Goal: Task Accomplishment & Management: Complete application form

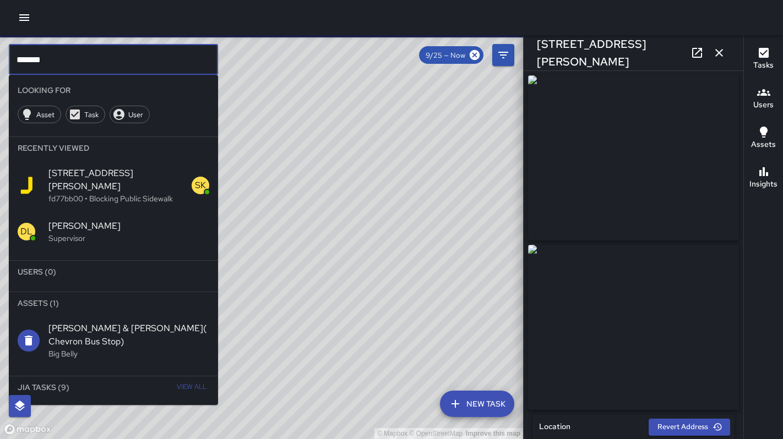
drag, startPoint x: 51, startPoint y: 60, endPoint x: -25, endPoint y: 55, distance: 76.1
click at [0, 55] on html "© Mapbox © OpenStreetMap Improve this map ******* ​ Looking For Asset Task User…" at bounding box center [391, 219] width 783 height 439
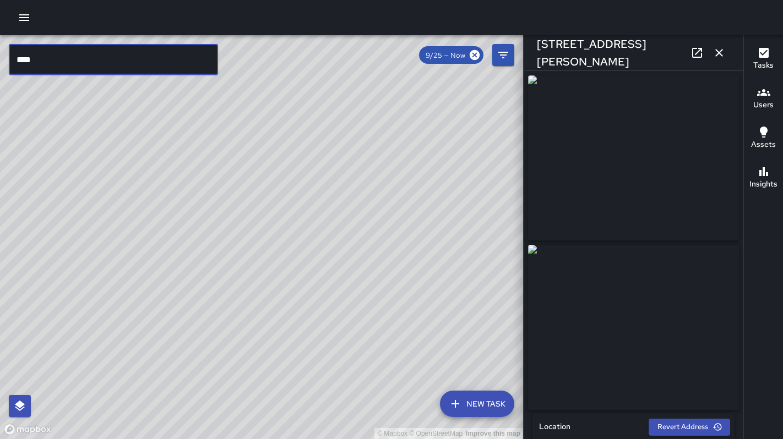
type input "****"
click at [717, 52] on icon "button" at bounding box center [718, 52] width 13 height 13
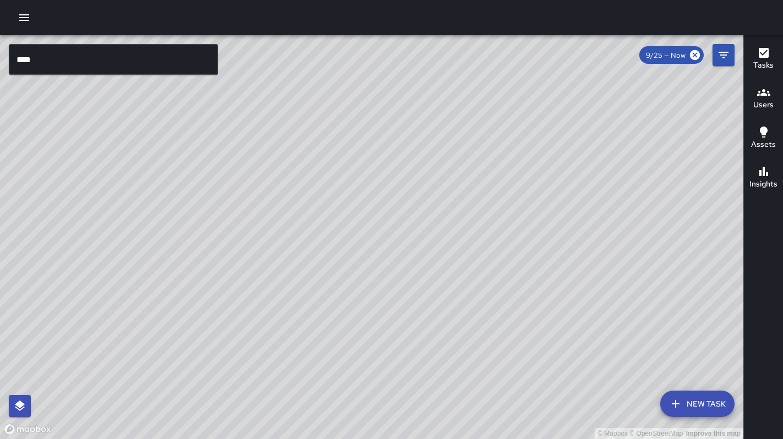
click at [78, 66] on input "****" at bounding box center [113, 59] width 209 height 31
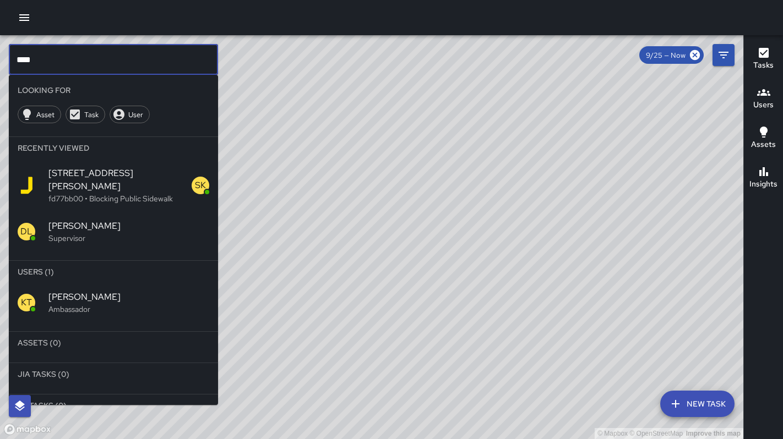
click at [57, 304] on p "Ambassador" at bounding box center [128, 309] width 161 height 11
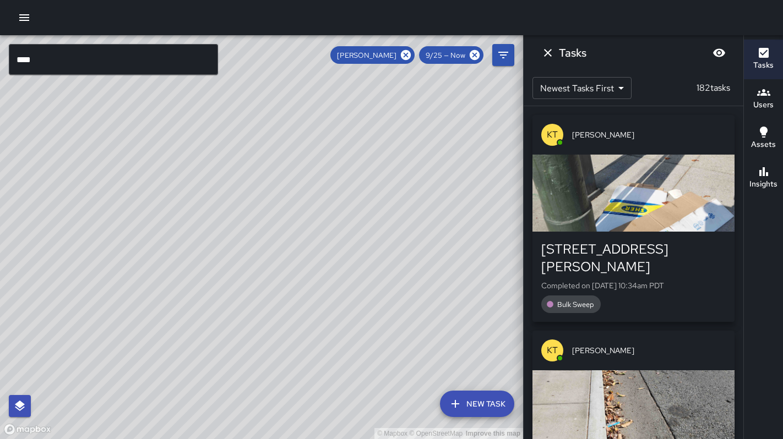
drag, startPoint x: 141, startPoint y: 317, endPoint x: 302, endPoint y: 285, distance: 163.3
click at [301, 285] on div "© Mapbox © OpenStreetMap Improve this map" at bounding box center [261, 237] width 523 height 404
drag, startPoint x: 267, startPoint y: 304, endPoint x: 303, endPoint y: 248, distance: 66.4
click at [310, 241] on div "© Mapbox © OpenStreetMap Improve this map" at bounding box center [261, 237] width 523 height 404
drag, startPoint x: 246, startPoint y: 274, endPoint x: 292, endPoint y: 268, distance: 46.6
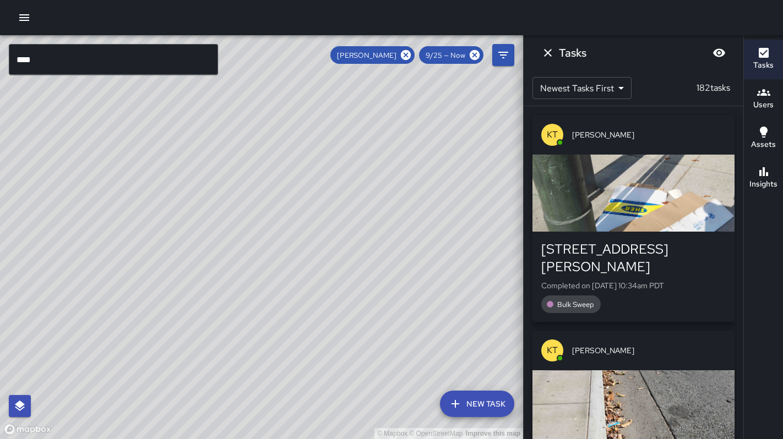
click at [292, 268] on div "© Mapbox © OpenStreetMap Improve this map" at bounding box center [261, 237] width 523 height 404
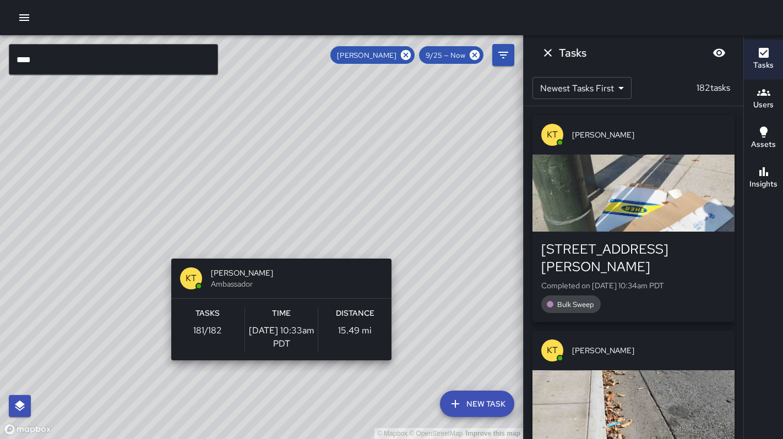
drag, startPoint x: 258, startPoint y: 295, endPoint x: 279, endPoint y: 248, distance: 51.5
click at [279, 248] on div "© Mapbox © OpenStreetMap Improve this map KT Katherine Treminio Ambassador Task…" at bounding box center [261, 237] width 523 height 404
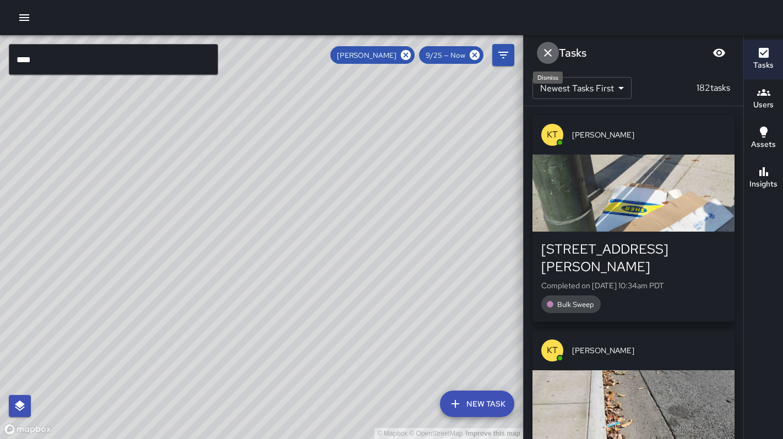
click at [554, 52] on icon "Dismiss" at bounding box center [547, 52] width 13 height 13
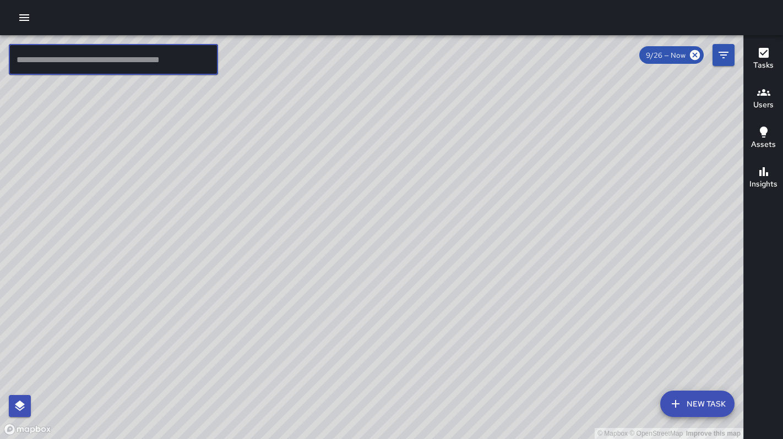
click at [84, 61] on input "text" at bounding box center [113, 59] width 209 height 31
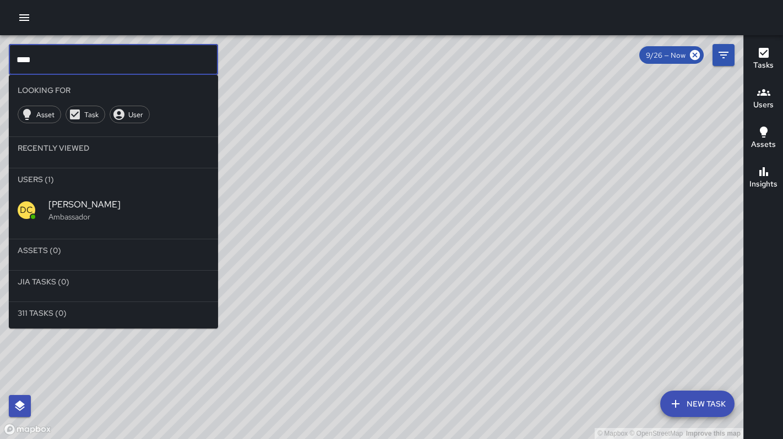
type input "****"
click at [67, 201] on span "[PERSON_NAME]" at bounding box center [128, 204] width 161 height 13
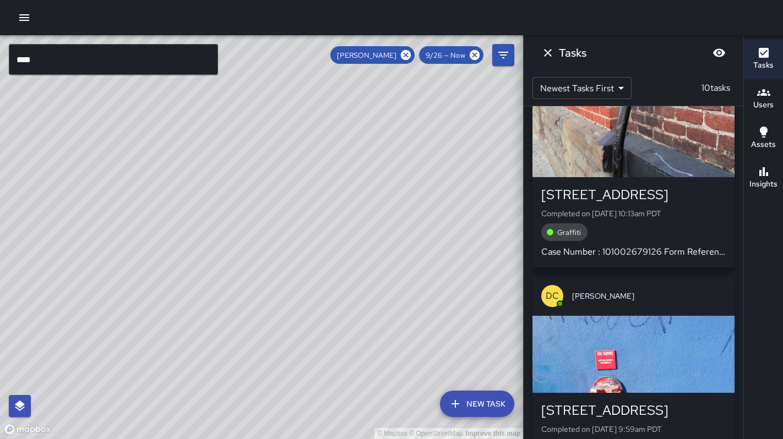
scroll to position [237, 0]
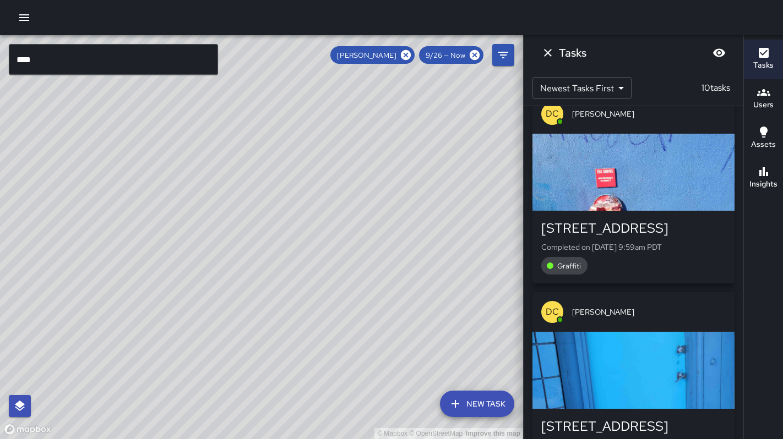
drag, startPoint x: 373, startPoint y: 236, endPoint x: 342, endPoint y: 247, distance: 32.7
click at [342, 248] on div "© Mapbox © OpenStreetMap Improve this map" at bounding box center [261, 237] width 523 height 404
drag, startPoint x: 358, startPoint y: 221, endPoint x: 349, endPoint y: 240, distance: 21.4
click at [349, 240] on div "© Mapbox © OpenStreetMap Improve this map" at bounding box center [261, 237] width 523 height 404
drag, startPoint x: 380, startPoint y: 212, endPoint x: 324, endPoint y: 245, distance: 65.1
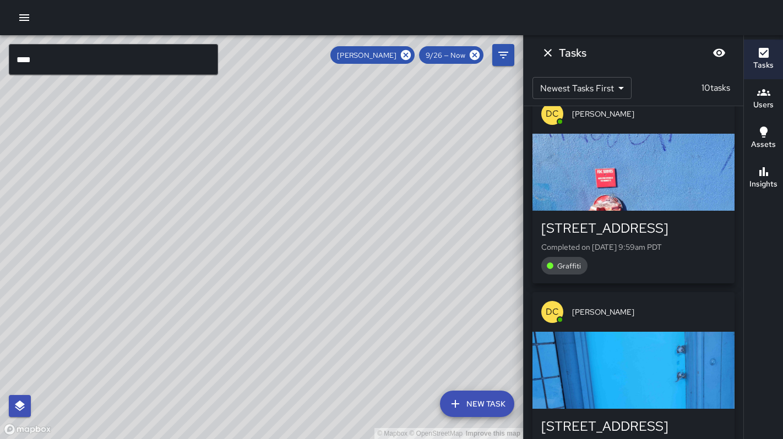
click at [324, 245] on div "© Mapbox © OpenStreetMap Improve this map" at bounding box center [261, 237] width 523 height 404
click at [406, 231] on div "© Mapbox © OpenStreetMap Improve this map" at bounding box center [261, 237] width 523 height 404
click at [406, 232] on div "© Mapbox © OpenStreetMap Improve this map DC Dago Cervantes 361 6th Street Comp…" at bounding box center [261, 237] width 523 height 404
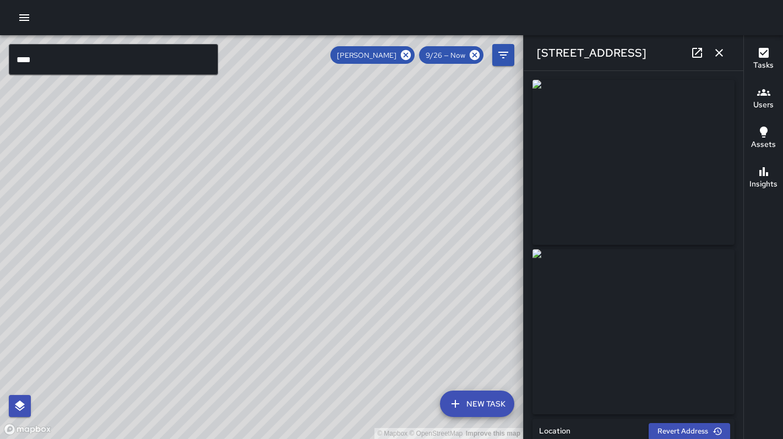
drag, startPoint x: 208, startPoint y: 212, endPoint x: 320, endPoint y: 197, distance: 113.9
click at [320, 197] on div "© Mapbox © OpenStreetMap Improve this map" at bounding box center [261, 237] width 523 height 404
click at [155, 163] on div "© Mapbox © OpenStreetMap Improve this map DC Dago Cervantes 316 6th Street Comp…" at bounding box center [261, 237] width 523 height 404
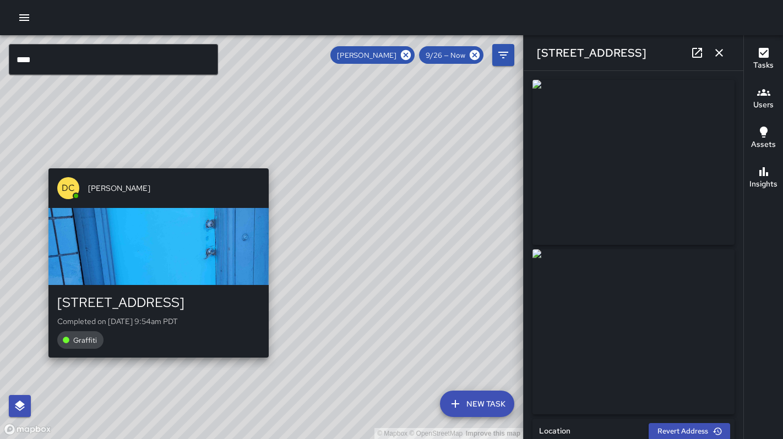
type input "**********"
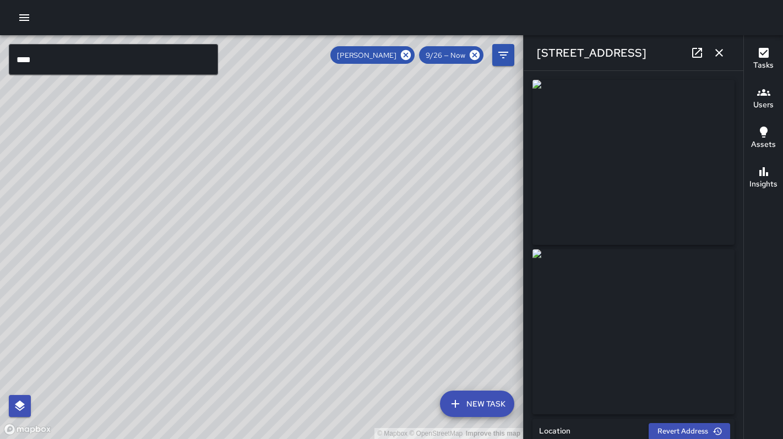
click at [110, 61] on input "****" at bounding box center [113, 59] width 209 height 31
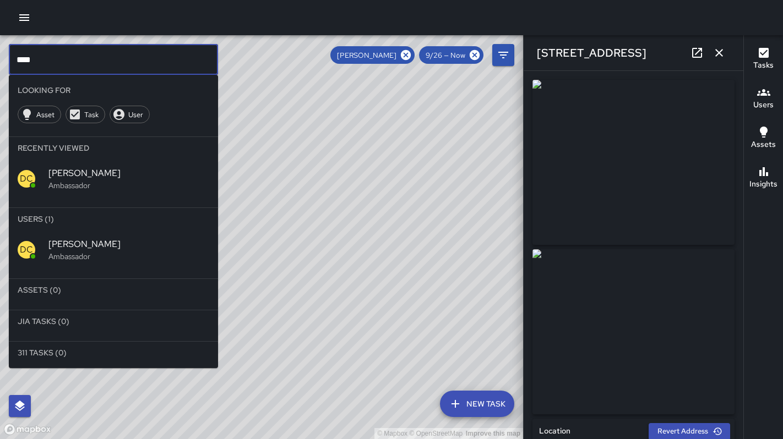
click at [110, 61] on input "****" at bounding box center [113, 59] width 209 height 31
type input "******"
click at [53, 68] on input "******" at bounding box center [113, 59] width 209 height 31
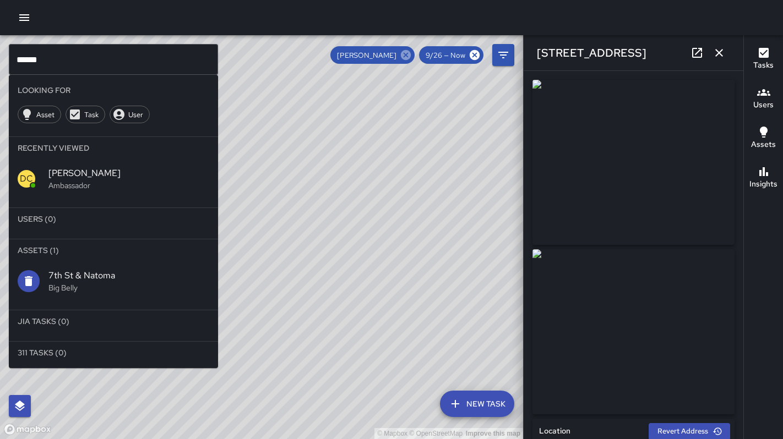
click at [407, 57] on icon at bounding box center [406, 55] width 10 height 10
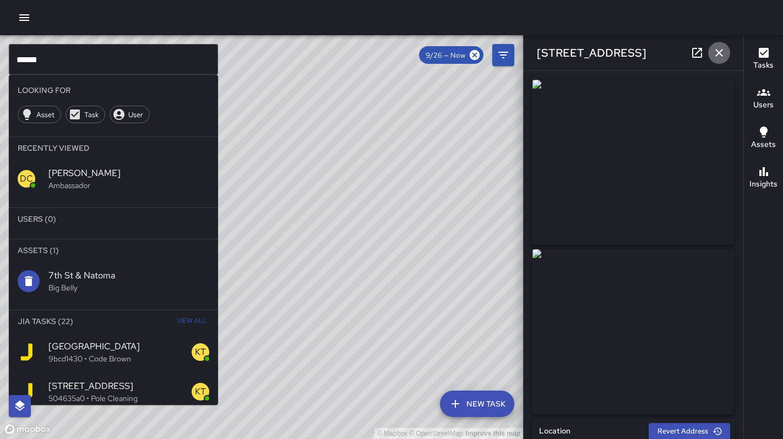
click at [716, 54] on icon "button" at bounding box center [718, 52] width 13 height 13
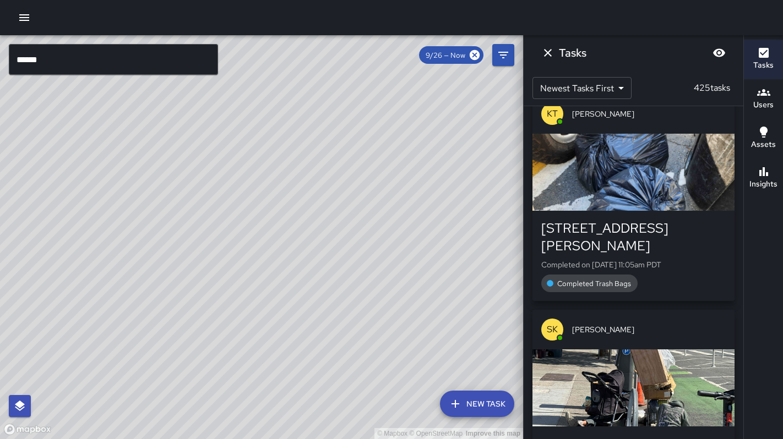
click at [60, 60] on input "******" at bounding box center [113, 59] width 209 height 31
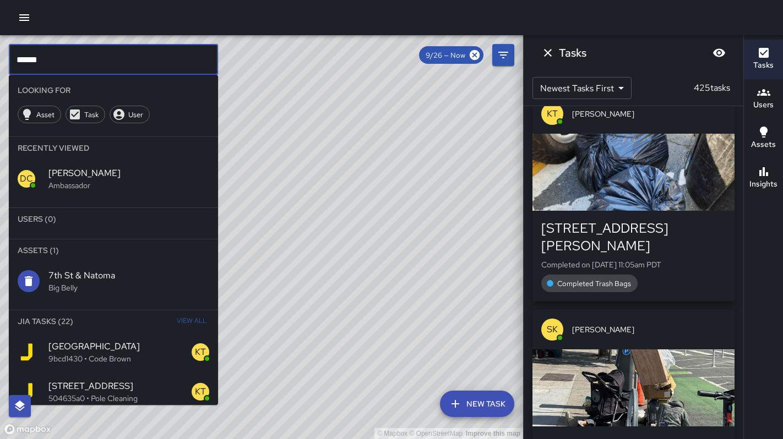
click at [84, 346] on span "599 Natoma Street" at bounding box center [119, 346] width 143 height 13
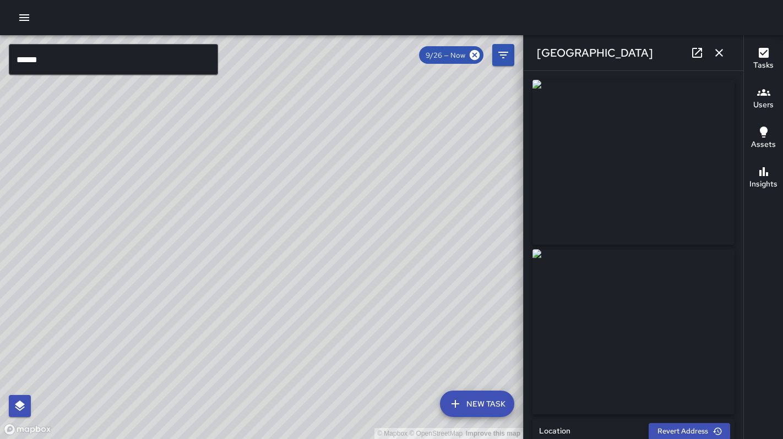
click at [722, 53] on icon "button" at bounding box center [718, 52] width 13 height 13
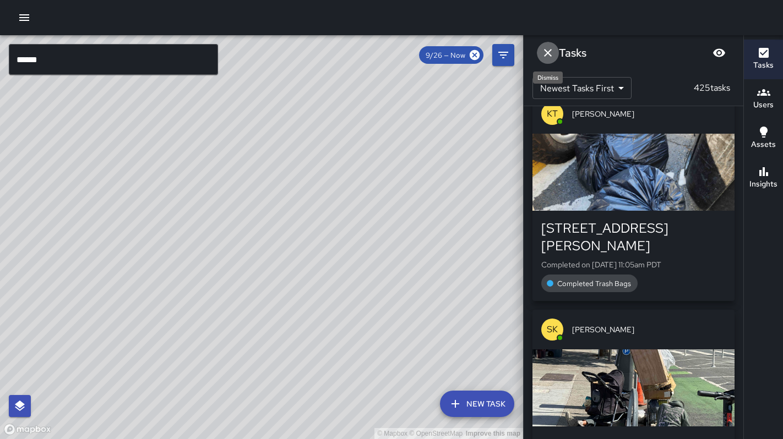
click at [544, 52] on icon "Dismiss" at bounding box center [547, 52] width 13 height 13
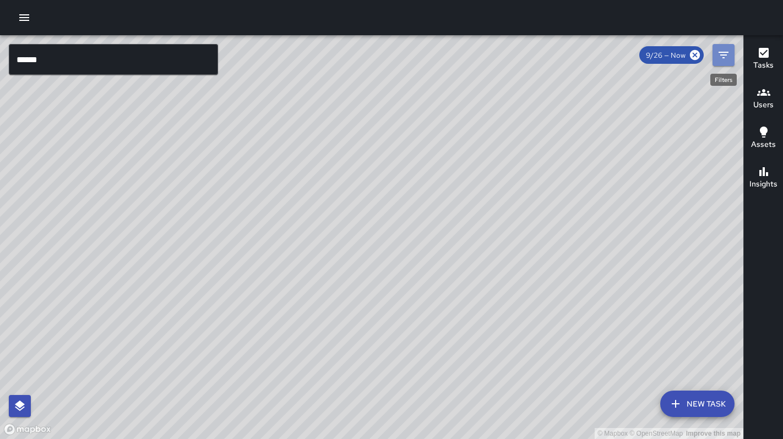
click at [717, 57] on icon "Filters" at bounding box center [723, 54] width 13 height 13
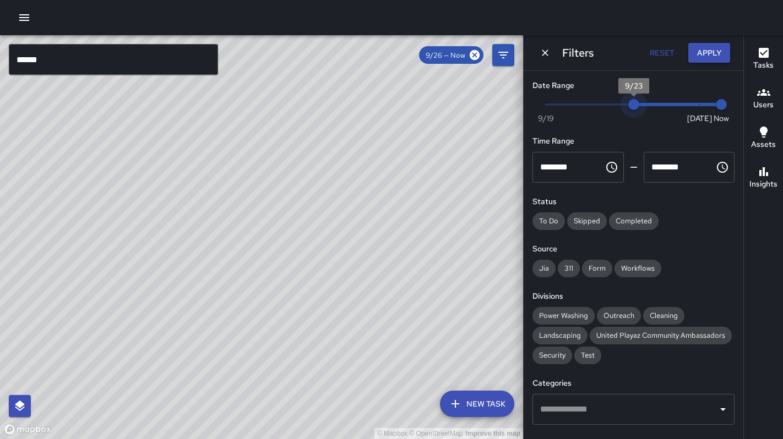
click at [636, 104] on span at bounding box center [634, 104] width 176 height 2
type input "*"
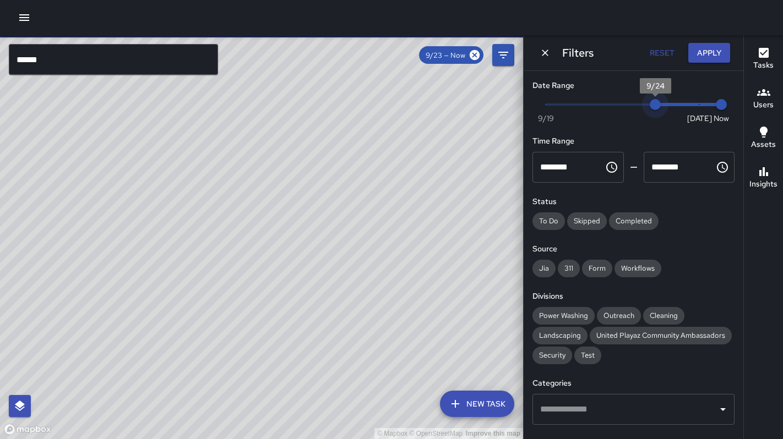
drag, startPoint x: 629, startPoint y: 105, endPoint x: 640, endPoint y: 105, distance: 10.5
click at [650, 105] on span "9/24" at bounding box center [655, 104] width 11 height 11
drag, startPoint x: 648, startPoint y: 105, endPoint x: 658, endPoint y: 104, distance: 10.0
click at [658, 104] on span "9/24" at bounding box center [655, 104] width 11 height 11
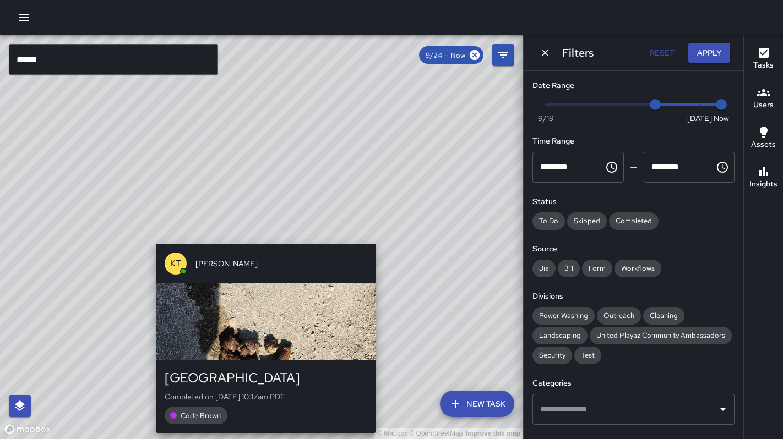
click at [262, 235] on div "© Mapbox © OpenStreetMap Improve this map KT Katherine Treminio 599 Natoma Stre…" at bounding box center [261, 237] width 523 height 404
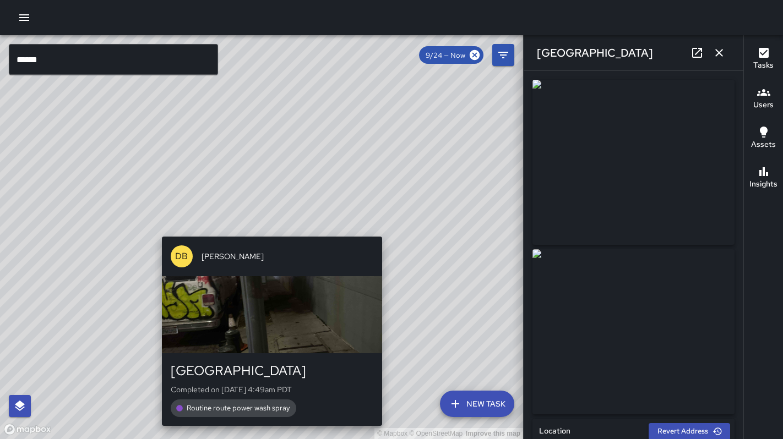
click at [270, 228] on div "© Mapbox © OpenStreetMap Improve this map DB DeAndre Barney 599 Natoma Street C…" at bounding box center [261, 237] width 523 height 404
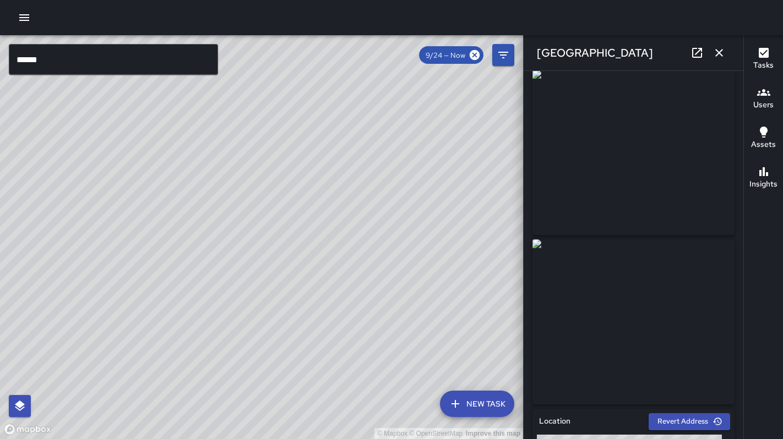
scroll to position [0, 0]
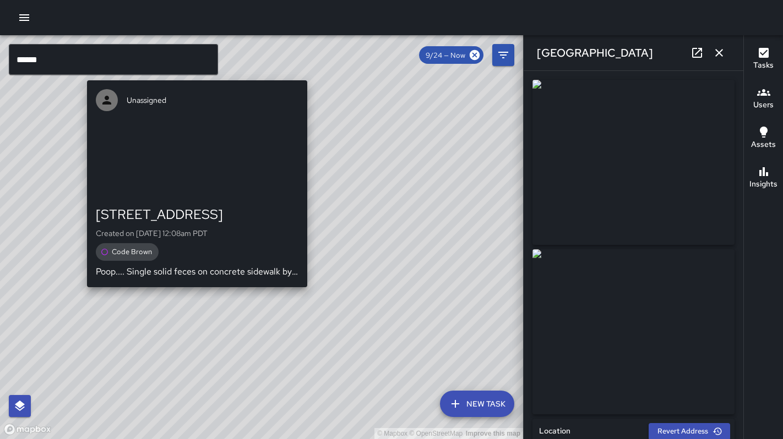
click at [309, 292] on div "© Mapbox © OpenStreetMap Improve this map Unassigned 195 7th Street Created on …" at bounding box center [261, 237] width 523 height 404
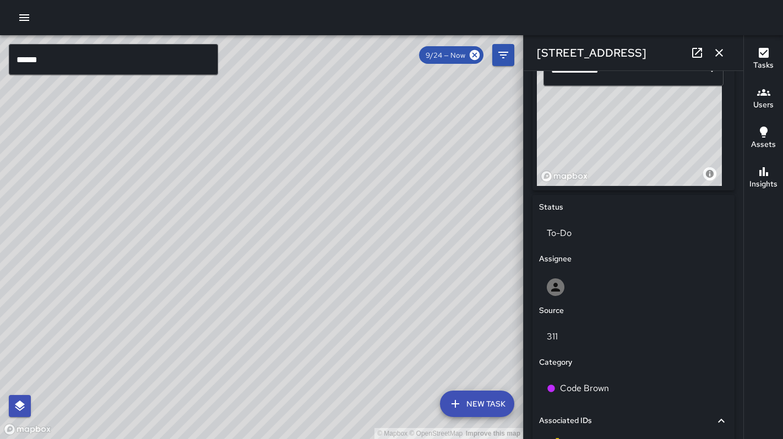
scroll to position [18, 0]
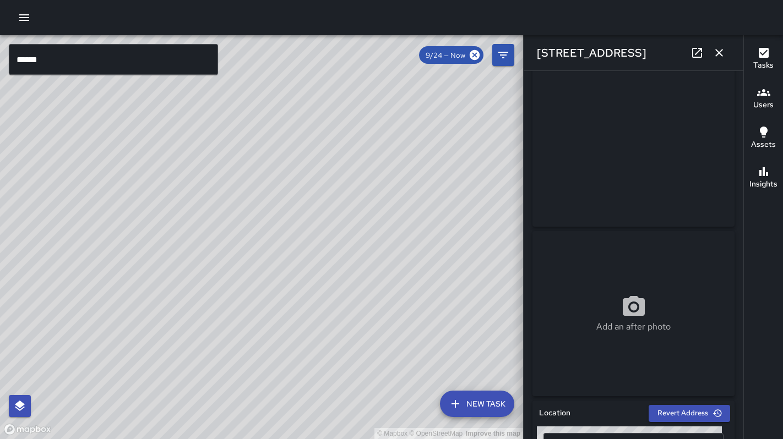
click at [202, 188] on div "© Mapbox © OpenStreetMap Improve this map KT Katherine Treminio 599 Natoma Stre…" at bounding box center [261, 237] width 523 height 404
click at [257, 221] on div "© Mapbox © OpenStreetMap Improve this map DB DeAndre Barney 599 Natoma Street C…" at bounding box center [261, 237] width 523 height 404
click at [271, 247] on div "© Mapbox © OpenStreetMap Improve this map DB DeAndre Barney 599 Natoma Street C…" at bounding box center [261, 237] width 523 height 404
click at [251, 226] on div "© Mapbox © OpenStreetMap Improve this map DB DeAndre Barney 599 Natoma Street C…" at bounding box center [261, 237] width 523 height 404
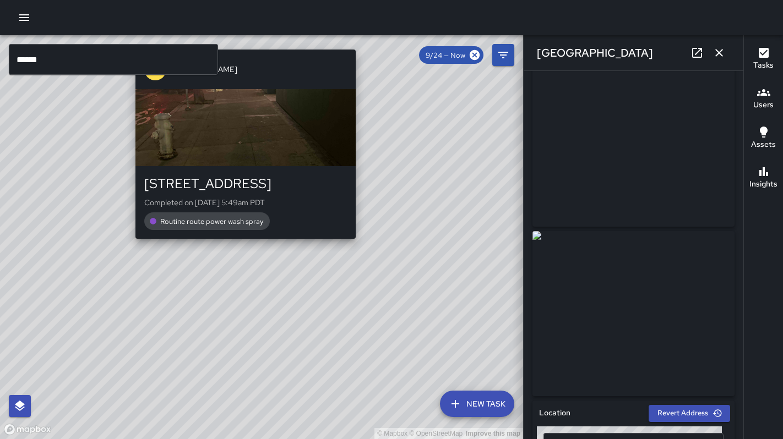
click at [243, 246] on div "© Mapbox © OpenStreetMap Improve this map DB DeAndre Barney 150a 7th Street Com…" at bounding box center [261, 237] width 523 height 404
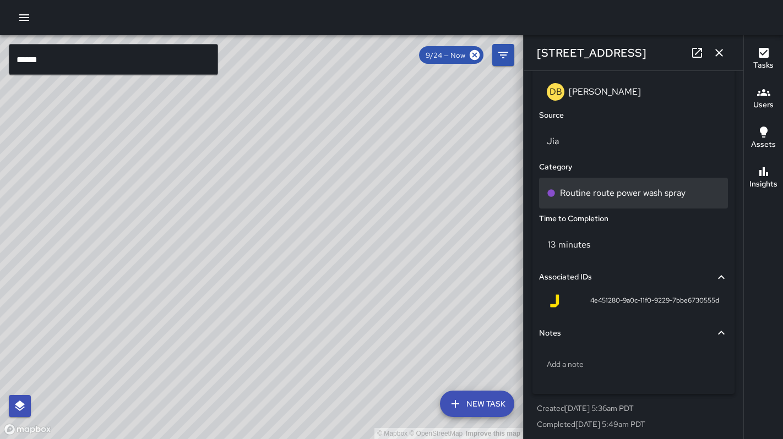
scroll to position [699, 0]
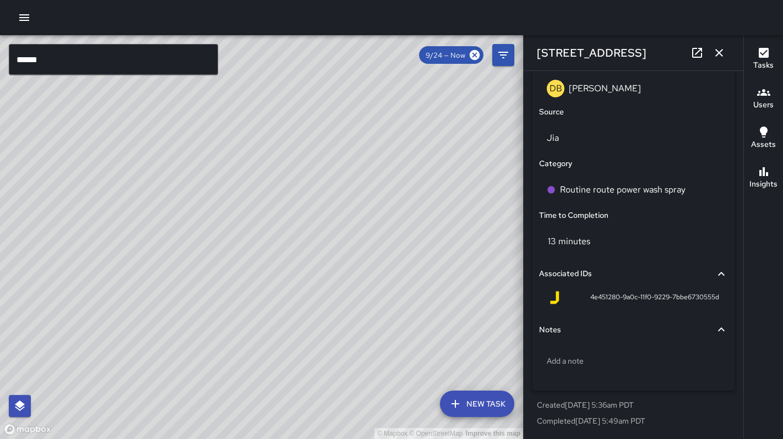
click at [317, 309] on div "© Mapbox © OpenStreetMap Improve this map EM Elimar Martinez 190 7th Street Com…" at bounding box center [261, 237] width 523 height 404
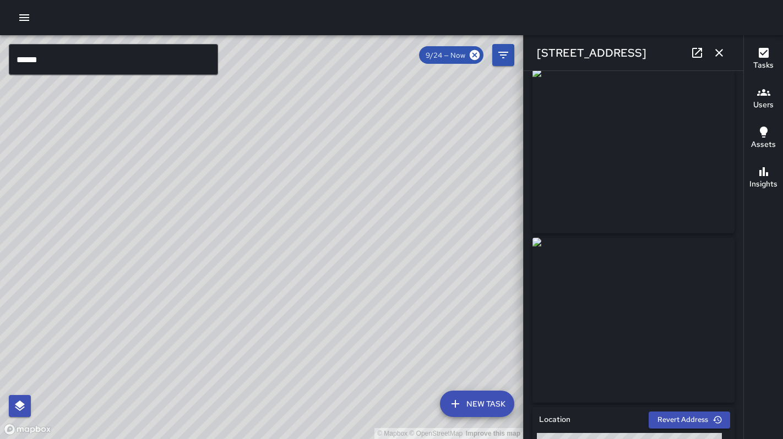
scroll to position [0, 0]
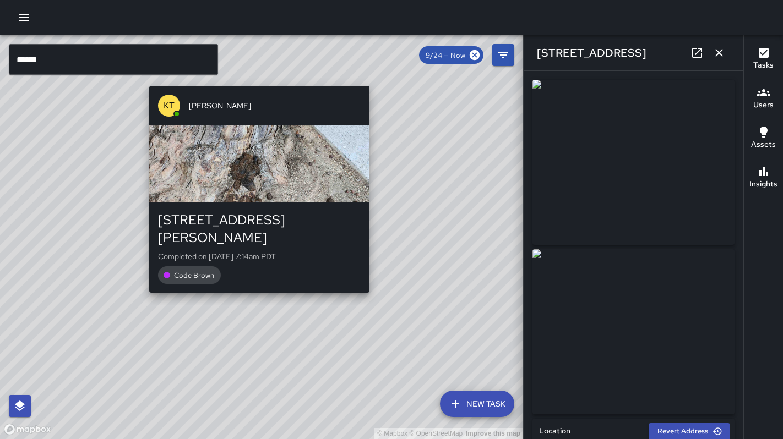
click at [254, 282] on div "© Mapbox © OpenStreetMap Improve this map KT Katherine Treminio 1110 Howard Str…" at bounding box center [261, 237] width 523 height 404
type input "**********"
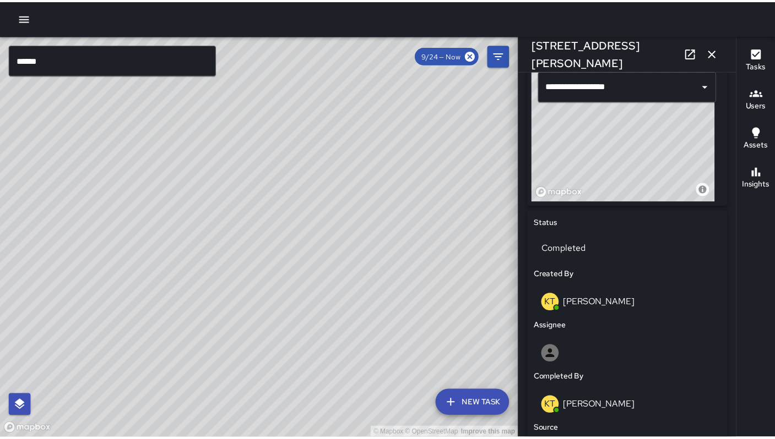
scroll to position [152, 0]
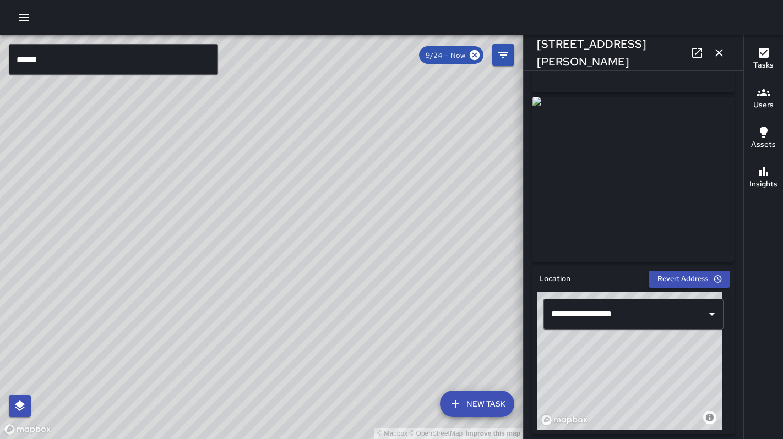
click at [75, 62] on input "******" at bounding box center [113, 59] width 209 height 31
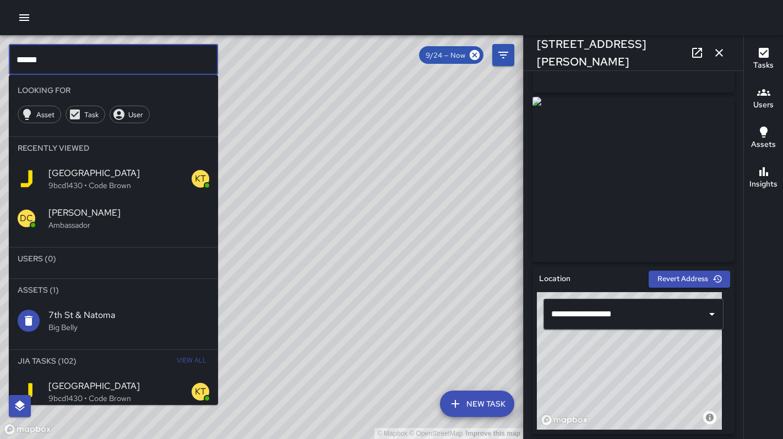
drag, startPoint x: 75, startPoint y: 62, endPoint x: -21, endPoint y: 64, distance: 96.4
click at [0, 64] on html "© Mapbox © OpenStreetMap Improve this map ****** ​ Looking For Asset Task User …" at bounding box center [391, 219] width 783 height 439
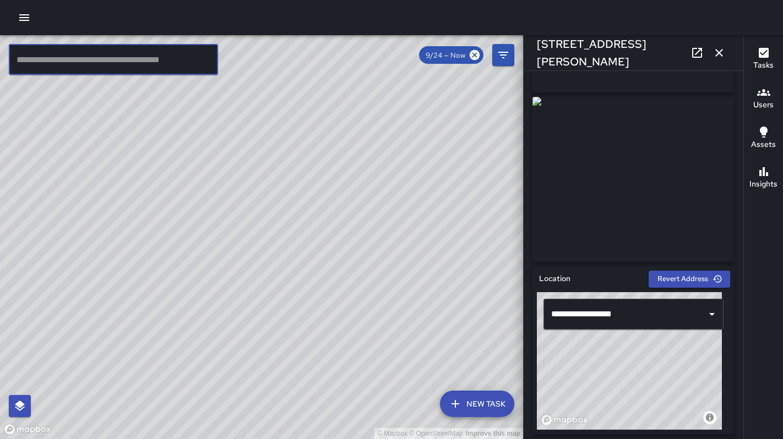
click at [26, 18] on icon "button" at bounding box center [24, 17] width 13 height 13
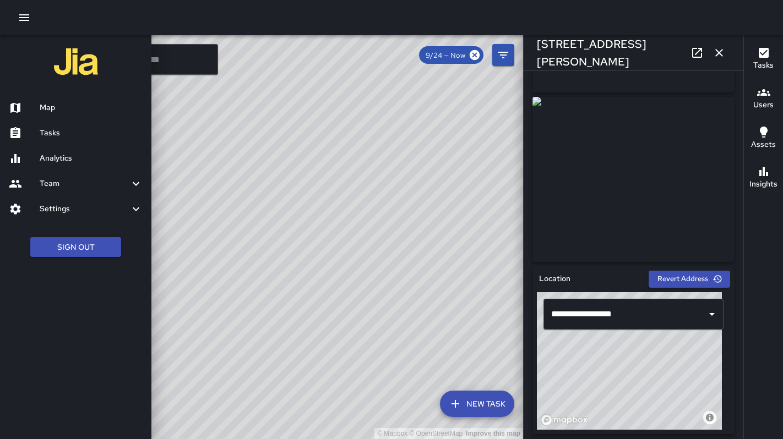
click at [50, 161] on h6 "Analytics" at bounding box center [91, 158] width 103 height 12
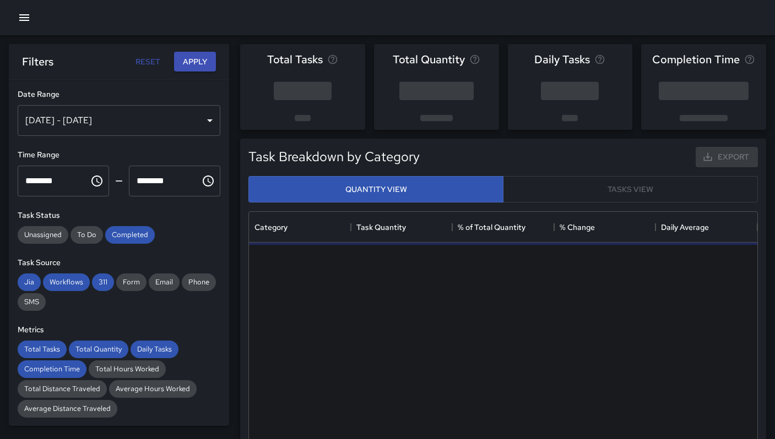
scroll to position [321, 500]
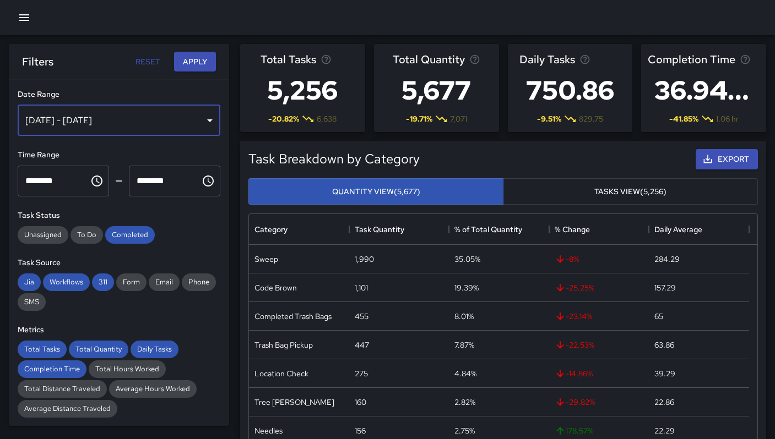
click at [115, 129] on div "Sep 20, 2025 - Sep 26, 2025" at bounding box center [119, 120] width 203 height 31
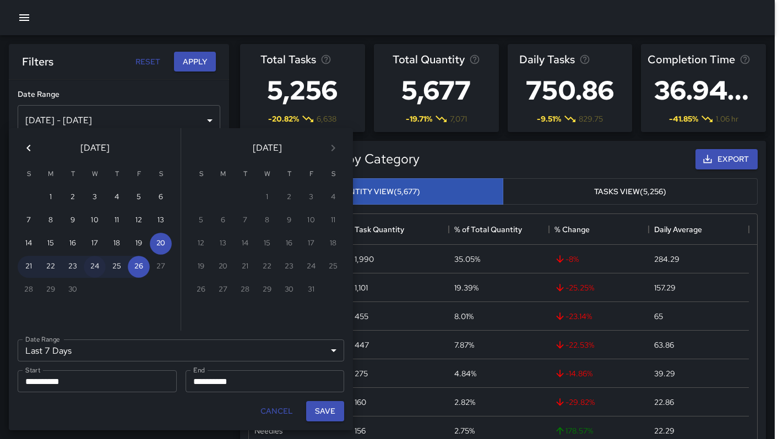
click at [96, 271] on button "24" at bounding box center [95, 267] width 22 height 22
type input "******"
type input "**********"
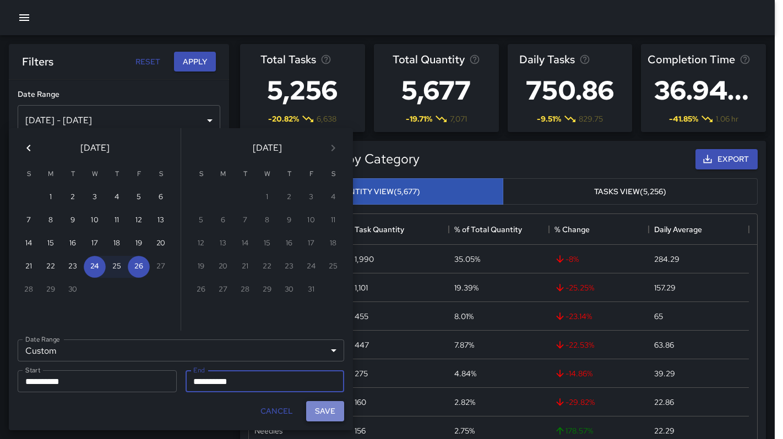
click at [323, 413] on button "Save" at bounding box center [325, 411] width 38 height 20
type input "**********"
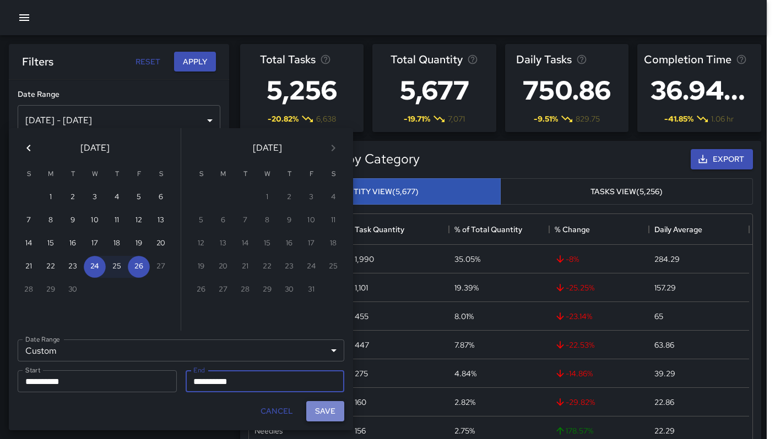
scroll to position [9, 9]
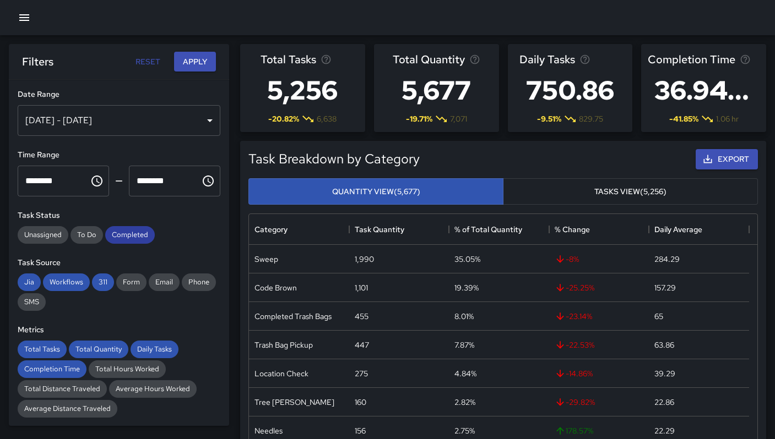
click at [128, 237] on span "Completed" at bounding box center [130, 234] width 50 height 9
click at [100, 287] on div "311" at bounding box center [103, 283] width 22 height 18
click at [69, 281] on span "Workflows" at bounding box center [66, 281] width 47 height 9
click at [26, 283] on span "Jia" at bounding box center [29, 281] width 23 height 9
click at [34, 348] on span "Total Tasks" at bounding box center [42, 349] width 49 height 9
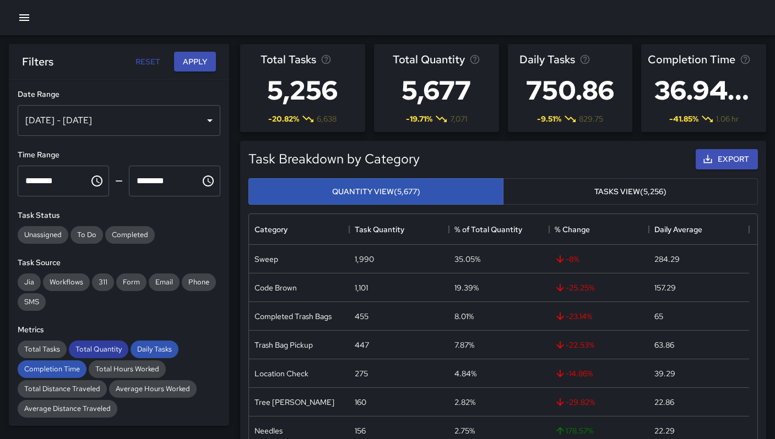
click at [93, 351] on span "Total Quantity" at bounding box center [98, 349] width 59 height 9
drag, startPoint x: 155, startPoint y: 350, endPoint x: 80, endPoint y: 373, distance: 77.8
click at [154, 351] on span "Daily Tasks" at bounding box center [154, 349] width 48 height 9
drag, startPoint x: 66, startPoint y: 375, endPoint x: 85, endPoint y: 362, distance: 22.9
click at [67, 375] on div "Completion Time" at bounding box center [52, 370] width 69 height 18
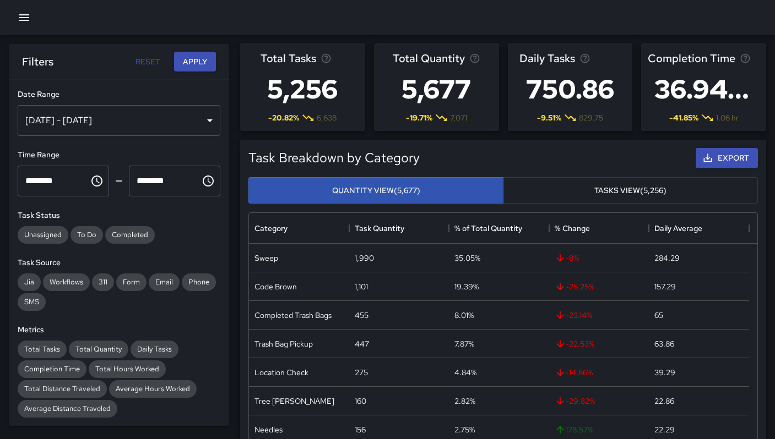
scroll to position [0, 0]
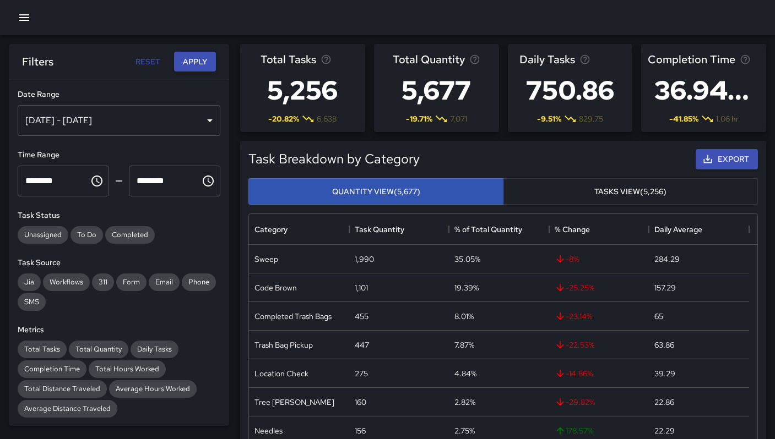
click at [190, 67] on button "Apply" at bounding box center [195, 62] width 42 height 20
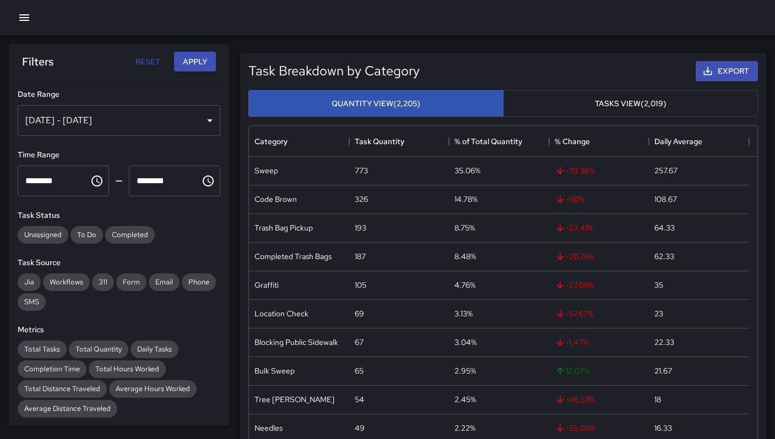
scroll to position [379, 0]
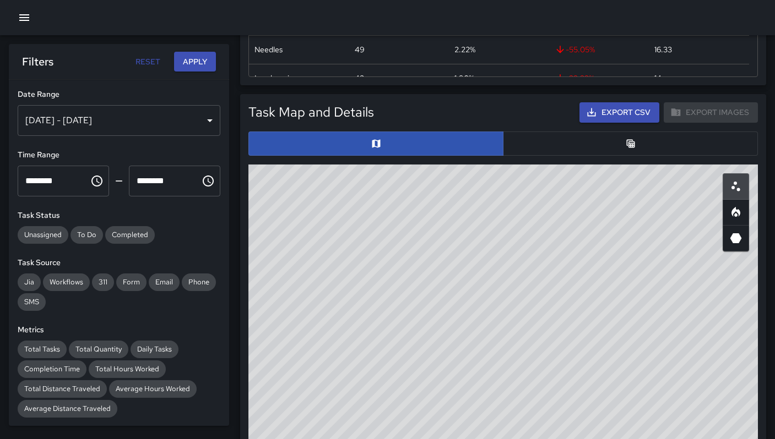
click at [548, 147] on button "button" at bounding box center [630, 144] width 255 height 24
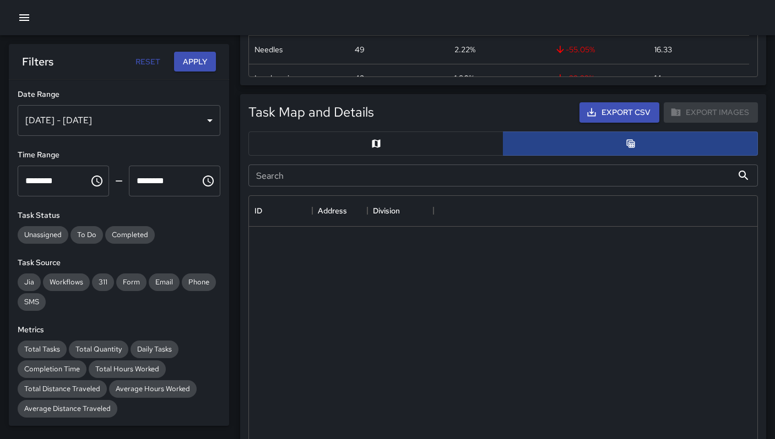
scroll to position [9, 9]
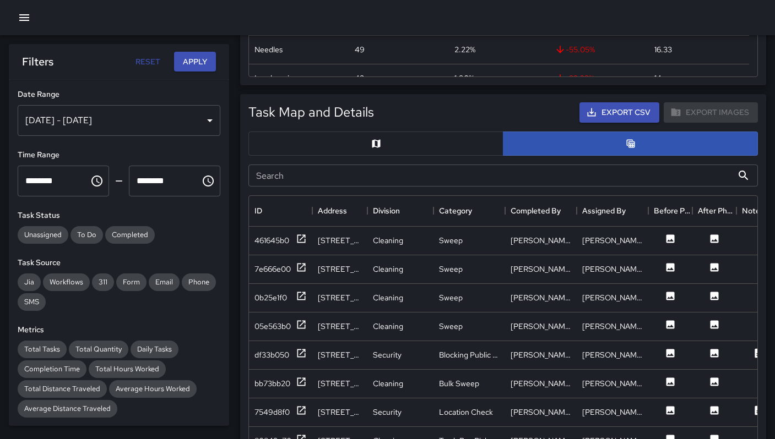
click at [345, 177] on input "Search" at bounding box center [490, 176] width 484 height 22
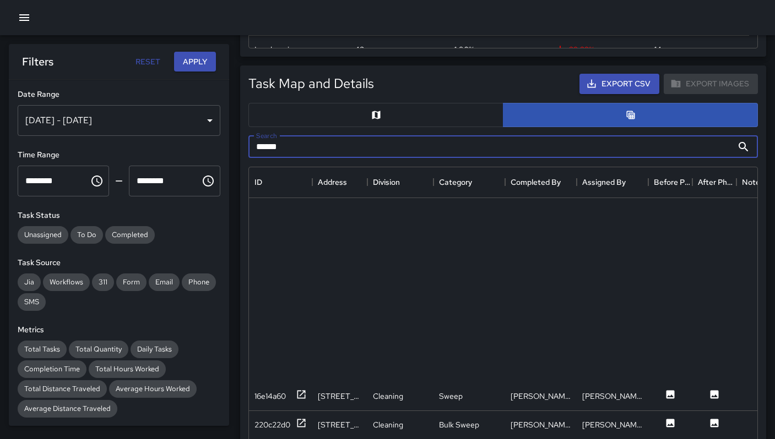
scroll to position [820, 0]
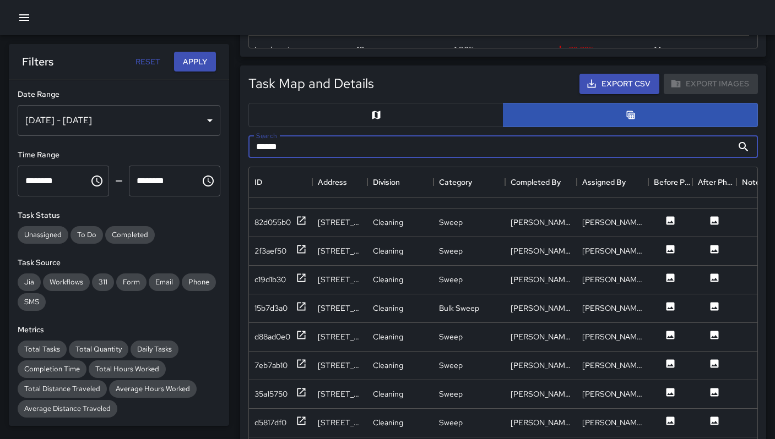
drag, startPoint x: 295, startPoint y: 151, endPoint x: 211, endPoint y: 141, distance: 84.3
click at [216, 141] on body "Task Breakdown by Category Export Quantity View (2,205) Tasks View (2,019) Cate…" at bounding box center [387, 273] width 775 height 1361
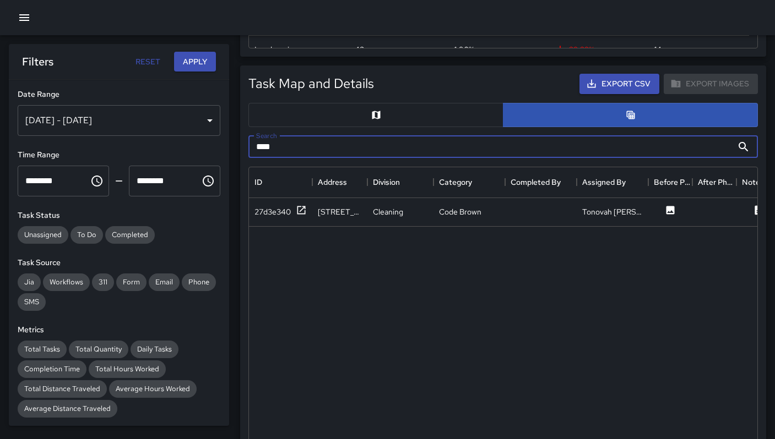
scroll to position [0, 0]
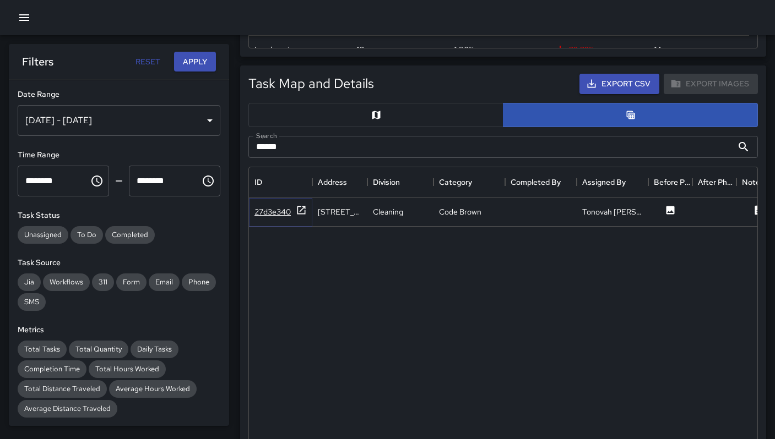
click at [269, 215] on div "27d3e340" at bounding box center [272, 211] width 36 height 11
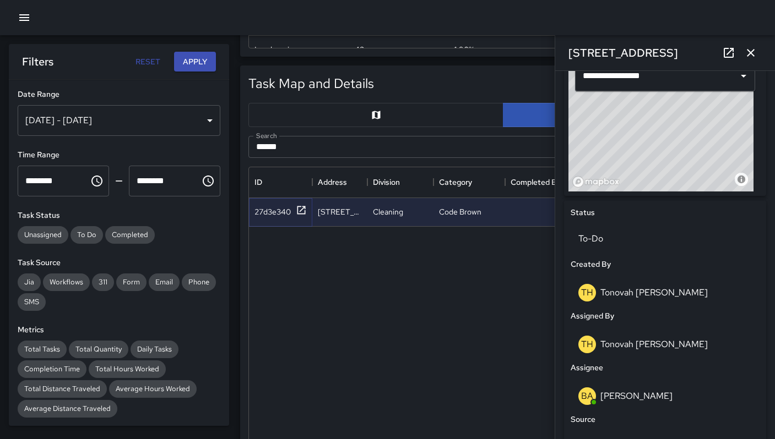
scroll to position [264, 0]
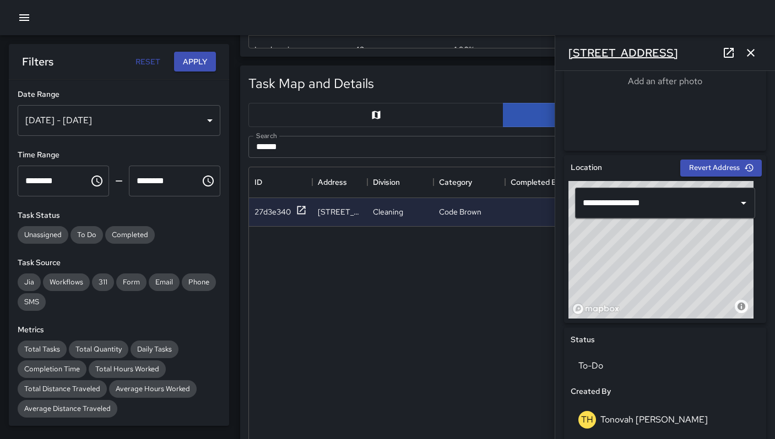
click at [616, 56] on h6 "555 Natoma Street" at bounding box center [623, 53] width 110 height 18
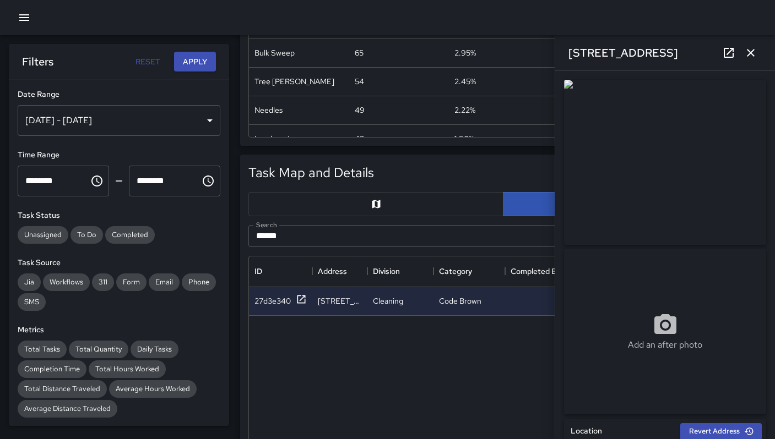
scroll to position [300, 0]
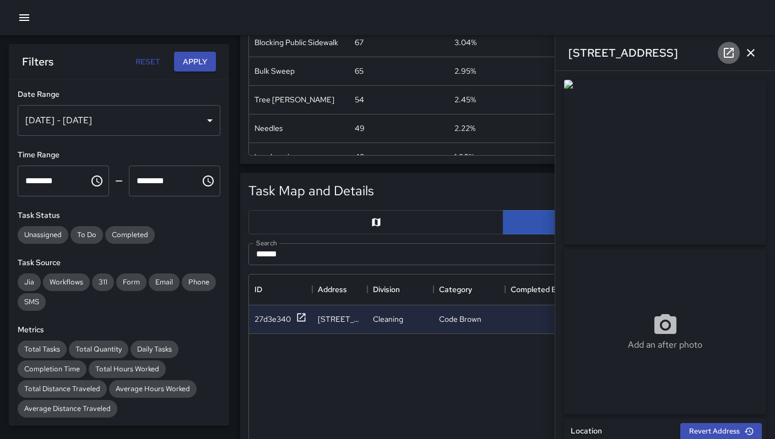
click at [729, 55] on icon at bounding box center [728, 52] width 13 height 13
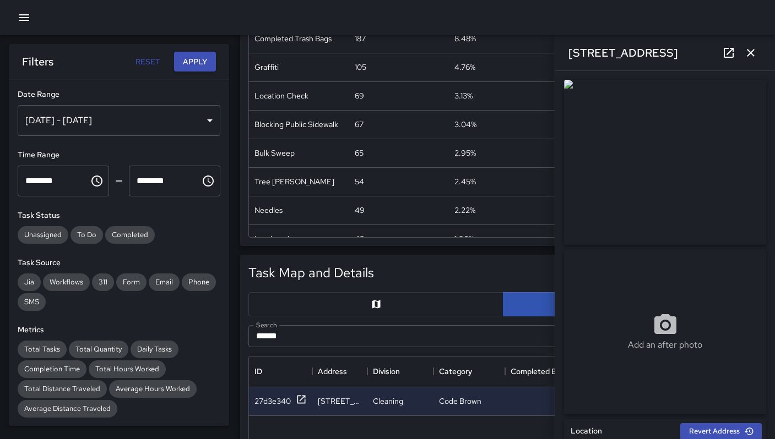
scroll to position [129, 0]
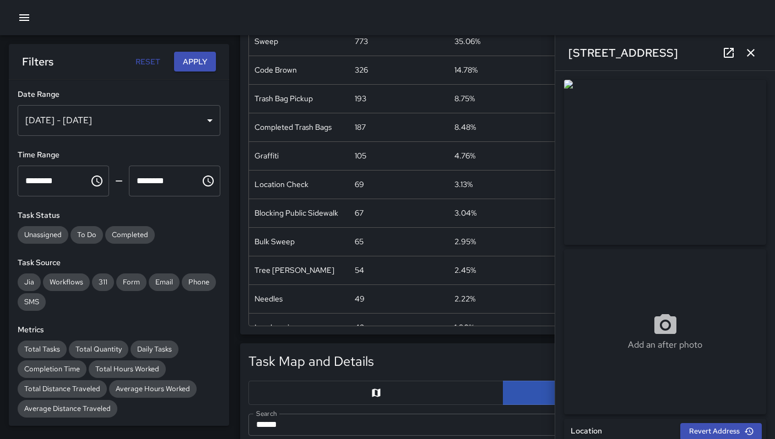
click at [750, 57] on icon "button" at bounding box center [750, 52] width 13 height 13
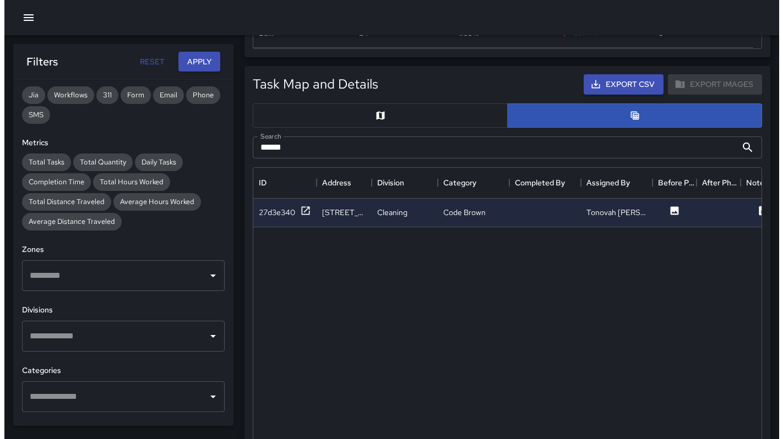
scroll to position [411, 0]
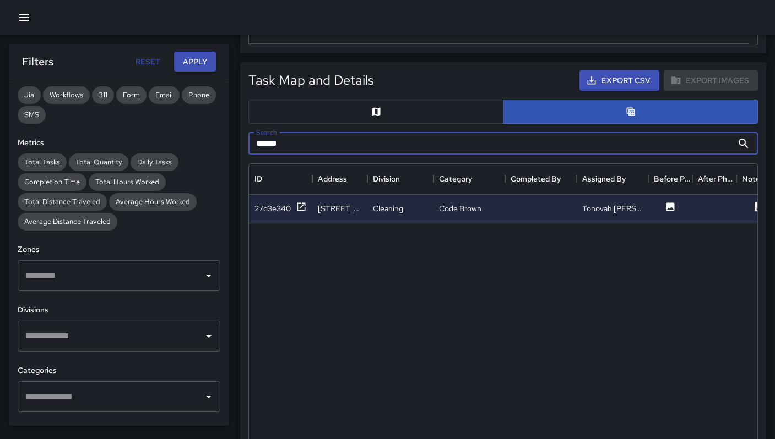
drag, startPoint x: 297, startPoint y: 141, endPoint x: 201, endPoint y: 134, distance: 96.1
click at [202, 134] on body "Task Breakdown by Category Export Quantity View (2,205) Tasks View (2,019) Cate…" at bounding box center [387, 269] width 775 height 1361
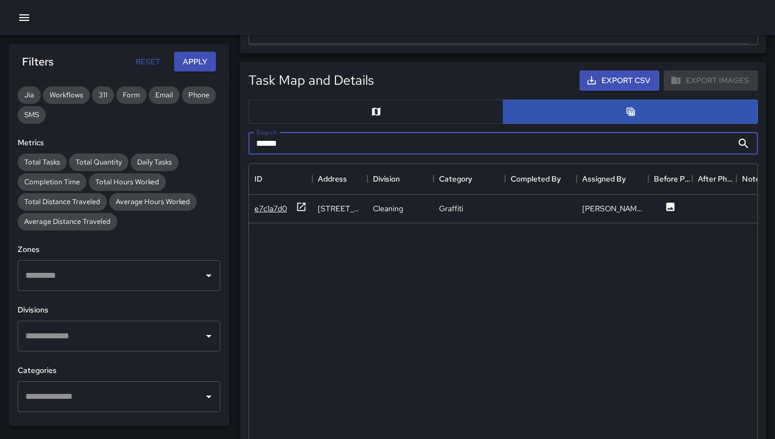
type input "******"
click at [264, 202] on div "e7c1a7d0" at bounding box center [280, 208] width 52 height 14
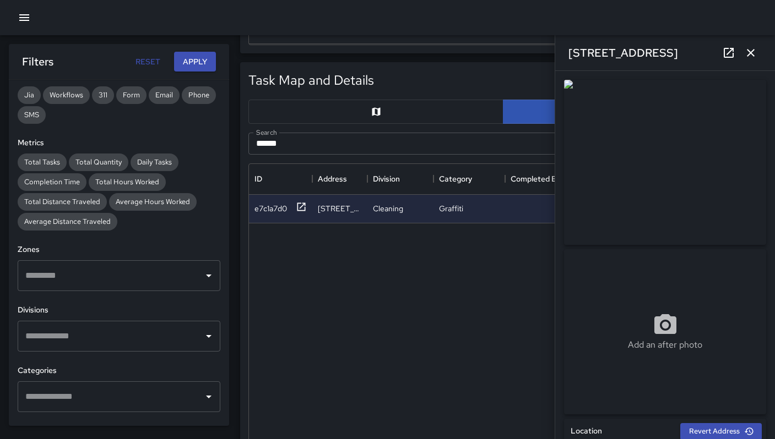
click at [729, 51] on icon at bounding box center [728, 53] width 10 height 10
click at [747, 51] on icon "button" at bounding box center [750, 52] width 13 height 13
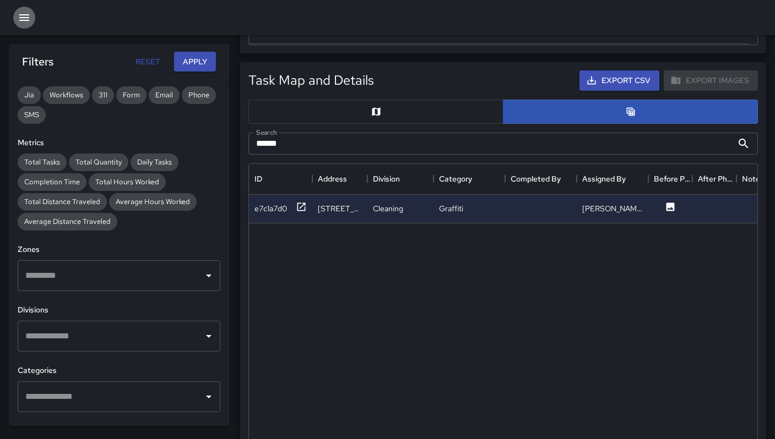
click at [26, 19] on icon "button" at bounding box center [24, 17] width 13 height 13
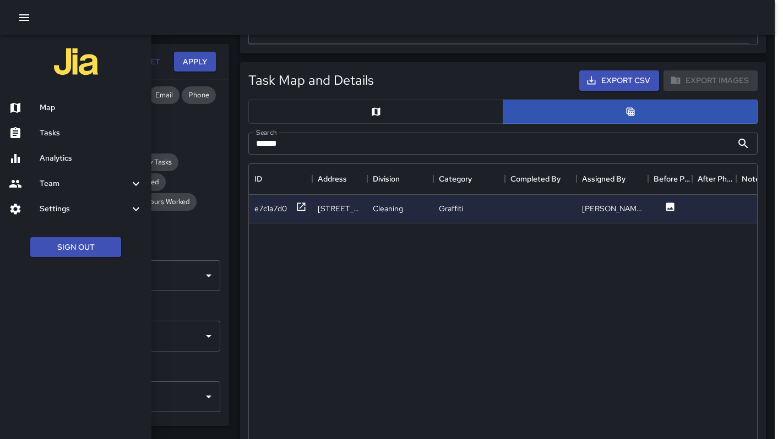
click at [78, 129] on h6 "Tasks" at bounding box center [91, 133] width 103 height 12
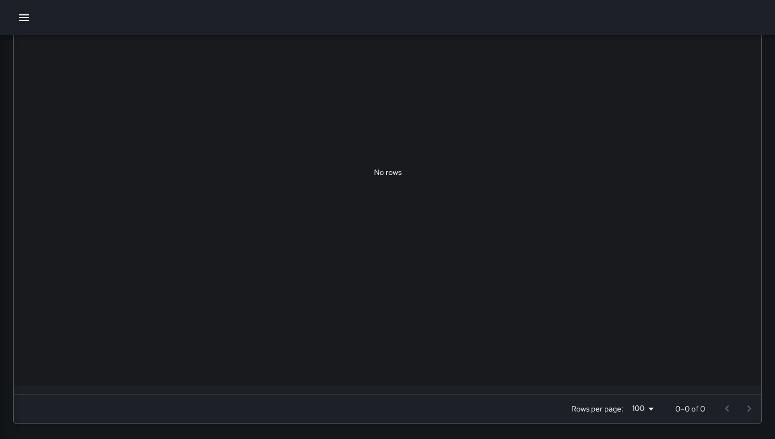
scroll to position [458, 739]
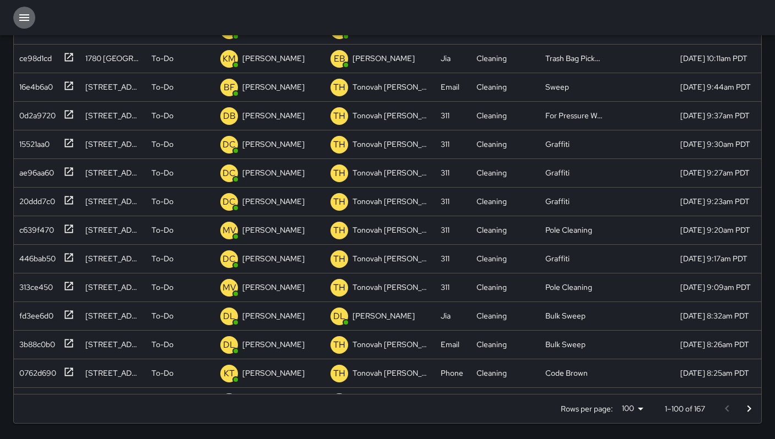
click at [25, 18] on icon "button" at bounding box center [24, 17] width 10 height 7
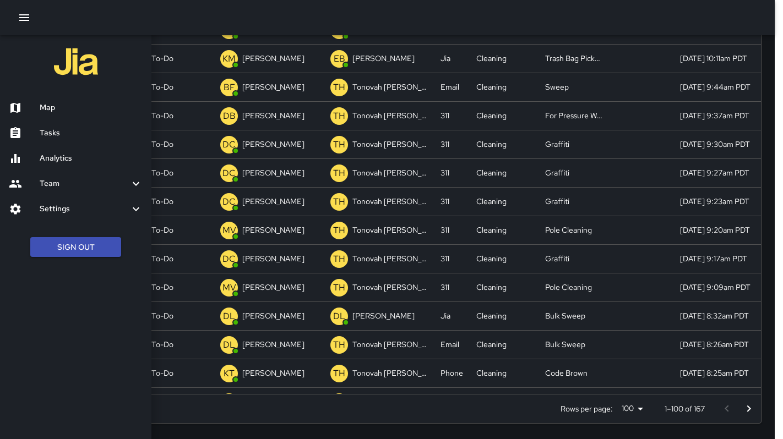
click at [69, 134] on h6 "Tasks" at bounding box center [91, 133] width 103 height 12
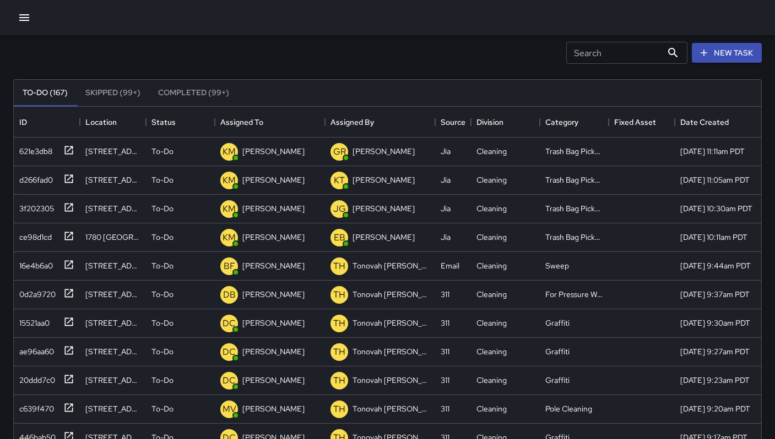
scroll to position [0, 0]
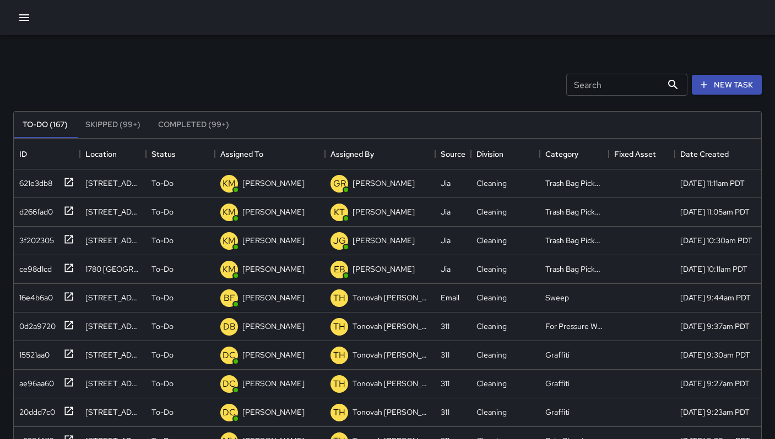
click at [577, 90] on input "Search" at bounding box center [614, 85] width 96 height 22
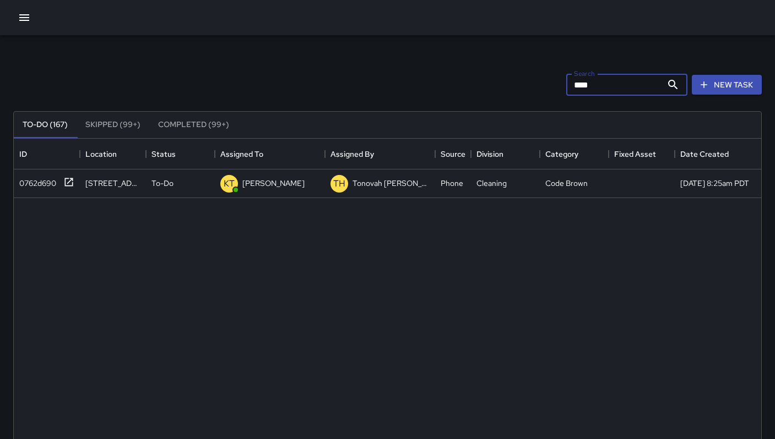
type input "****"
click at [710, 91] on button "New Task" at bounding box center [726, 85] width 70 height 20
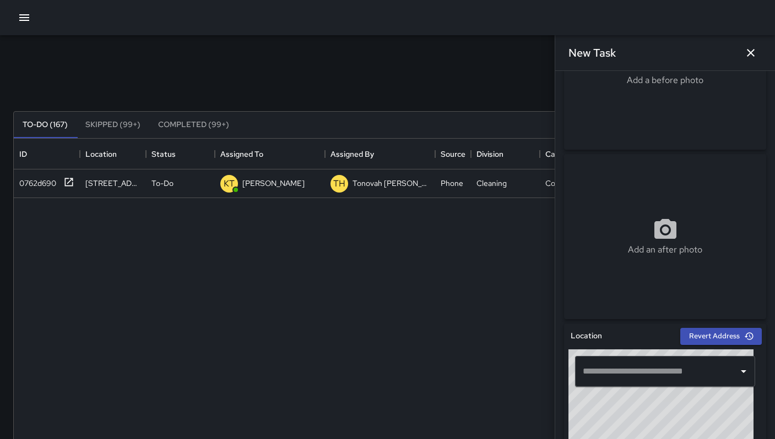
scroll to position [95, 0]
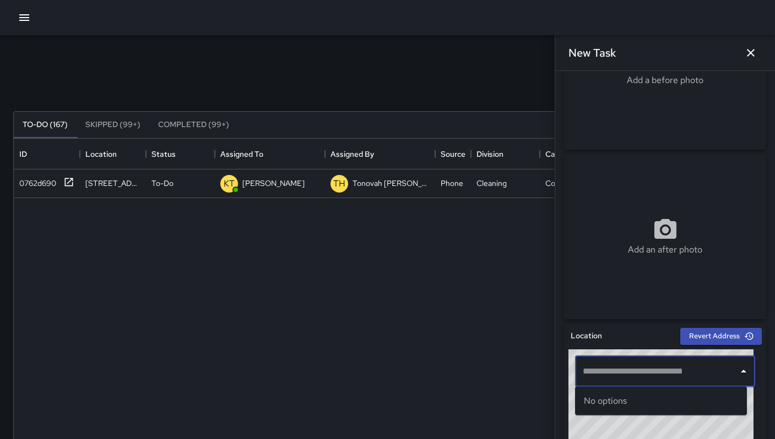
click at [603, 368] on input "text" at bounding box center [657, 371] width 154 height 21
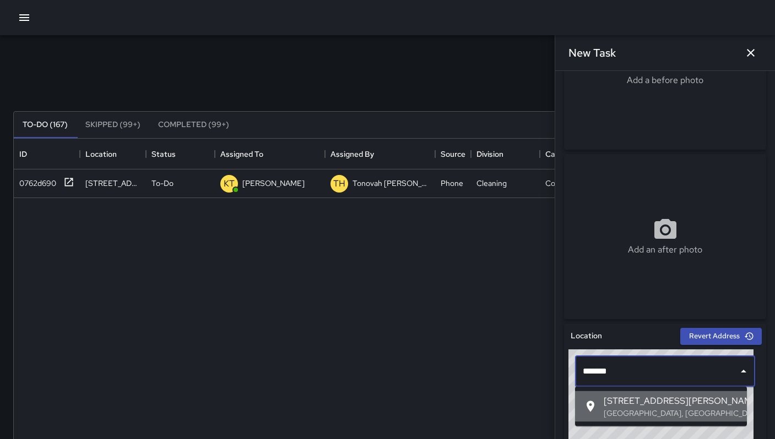
click at [620, 399] on span "[STREET_ADDRESS][PERSON_NAME]" at bounding box center [670, 401] width 134 height 13
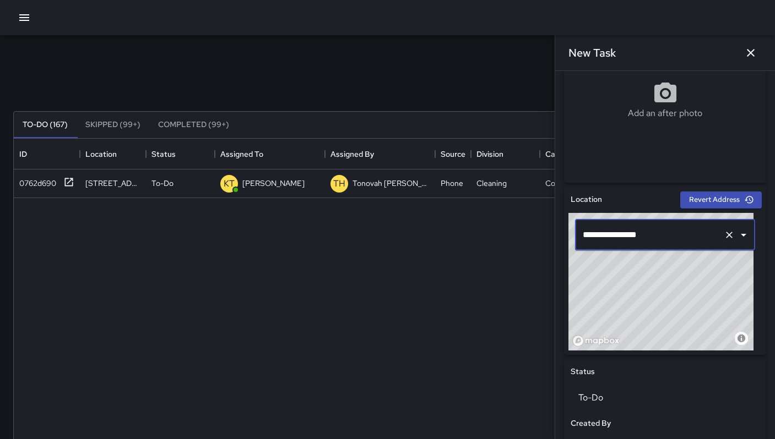
scroll to position [247, 0]
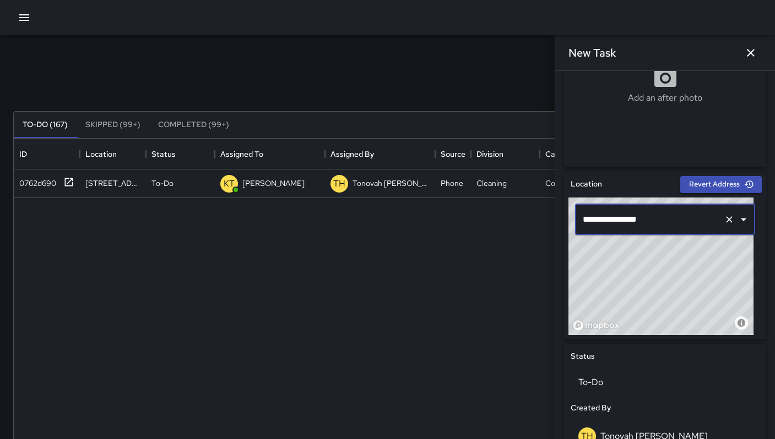
type input "**********"
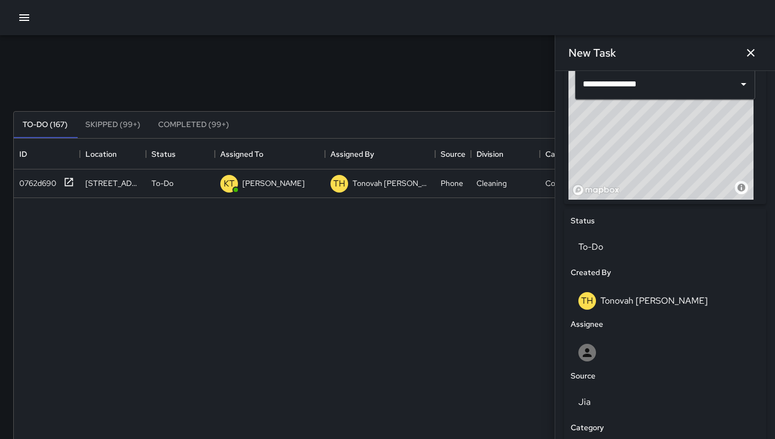
scroll to position [432, 0]
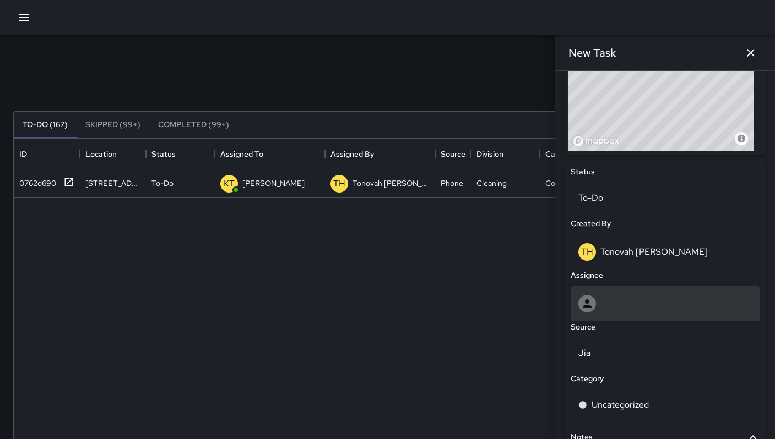
click at [608, 302] on div at bounding box center [664, 304] width 173 height 18
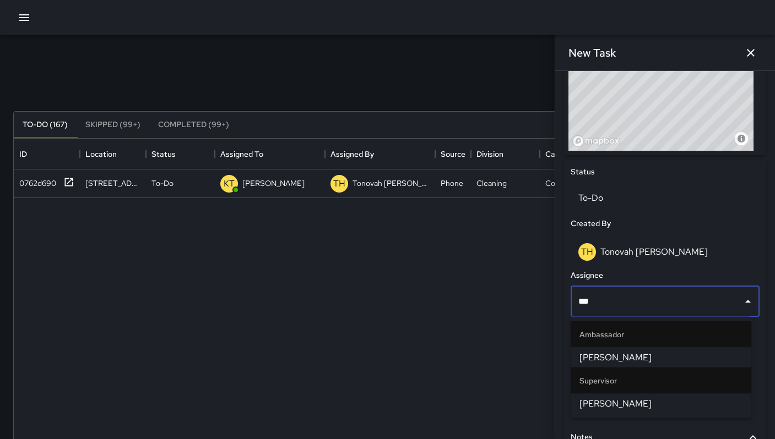
type input "****"
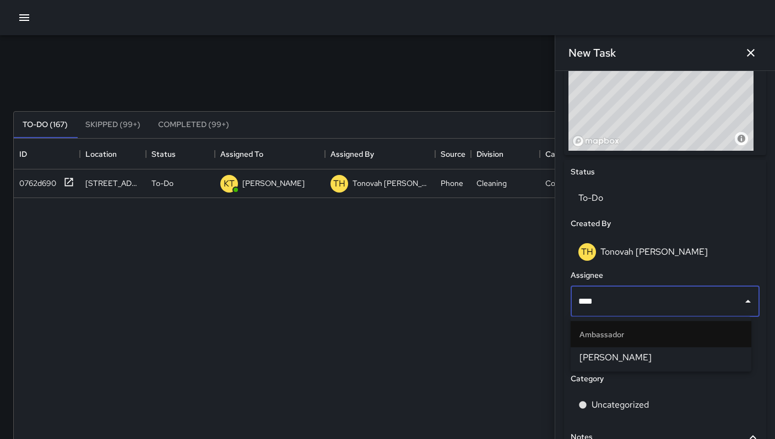
click at [615, 352] on span "[PERSON_NAME]" at bounding box center [660, 357] width 163 height 13
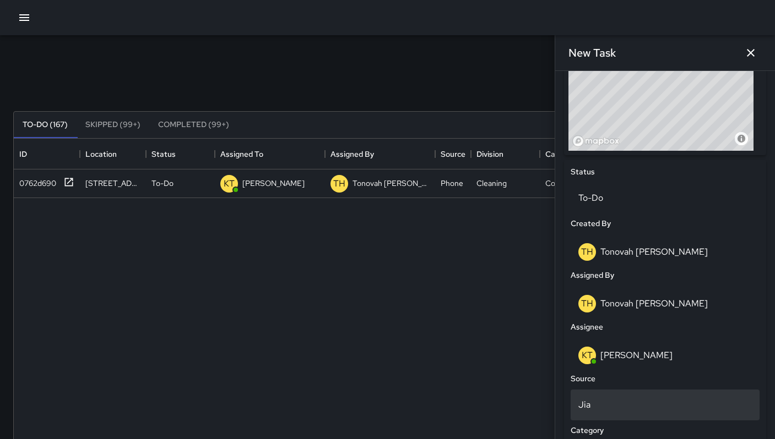
click at [608, 399] on p "Jia" at bounding box center [664, 405] width 173 height 13
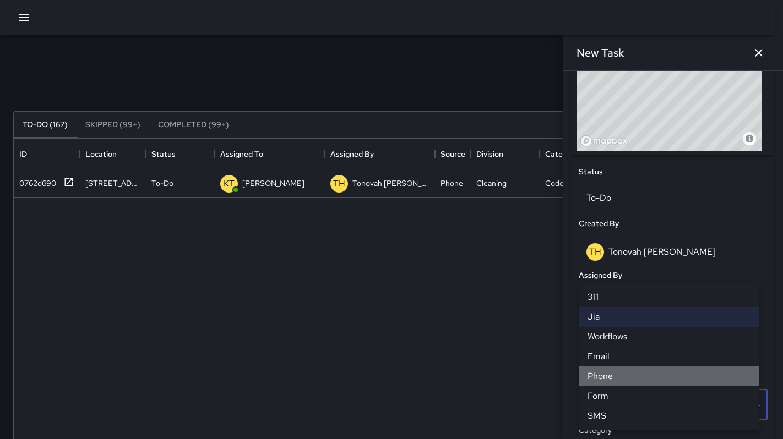
click at [613, 375] on li "Phone" at bounding box center [669, 377] width 181 height 20
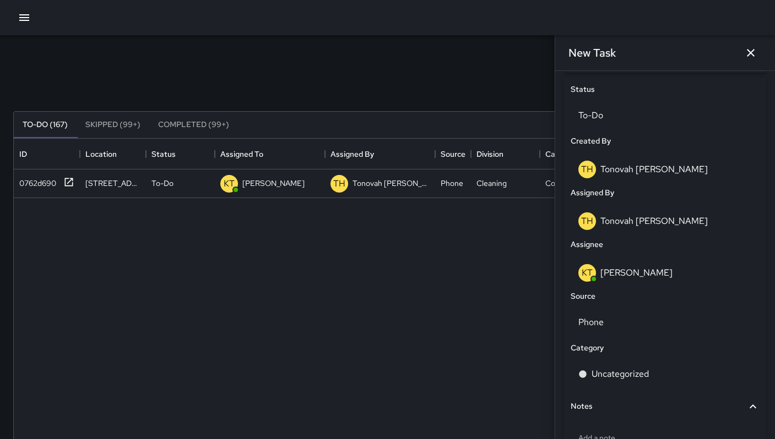
scroll to position [593, 0]
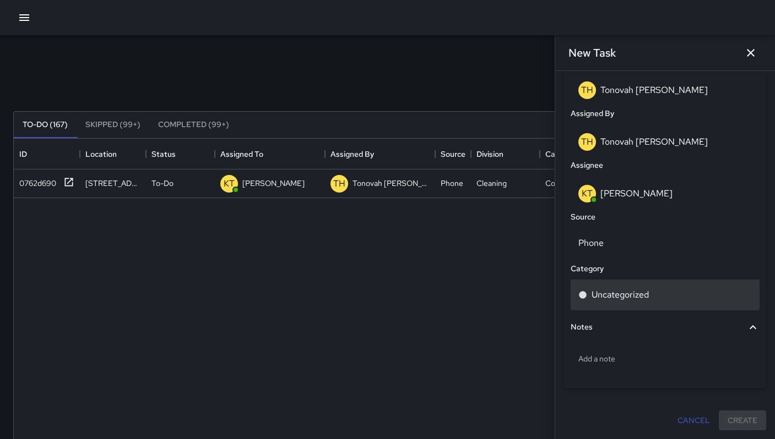
click at [604, 297] on p "Uncategorized" at bounding box center [619, 294] width 57 height 13
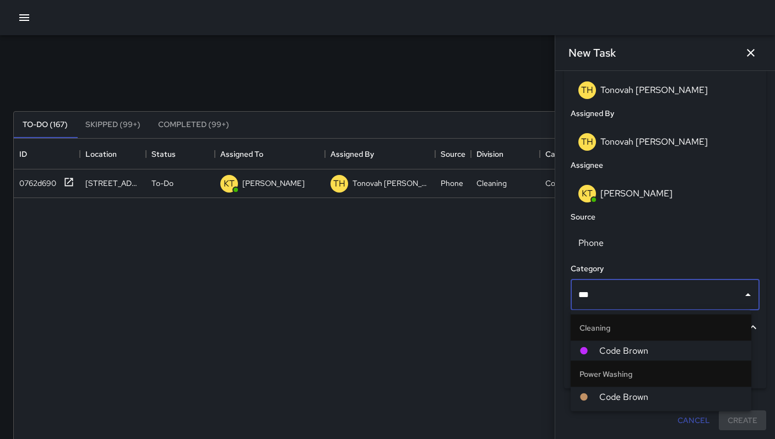
type input "****"
click at [617, 358] on li "Code Brown" at bounding box center [660, 351] width 181 height 20
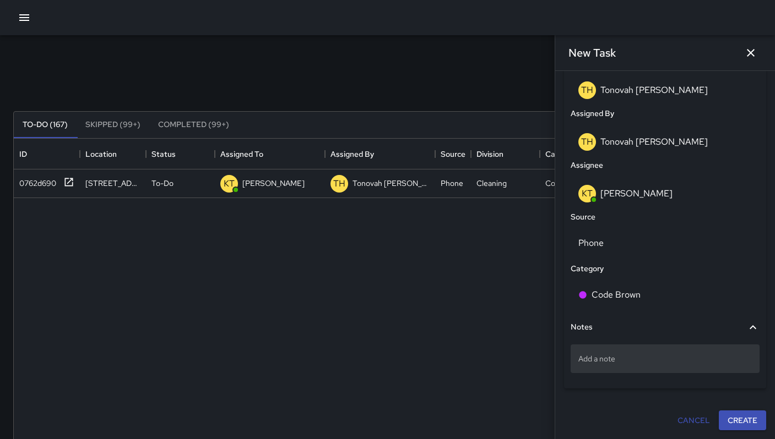
click at [615, 361] on p "Add a note" at bounding box center [664, 358] width 173 height 11
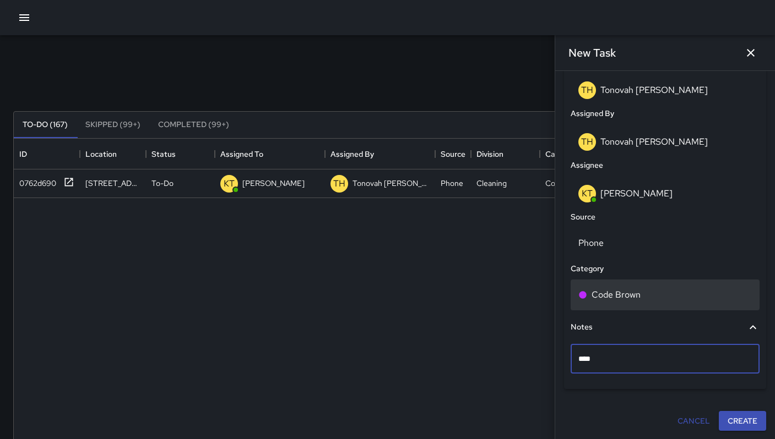
type textarea "*****"
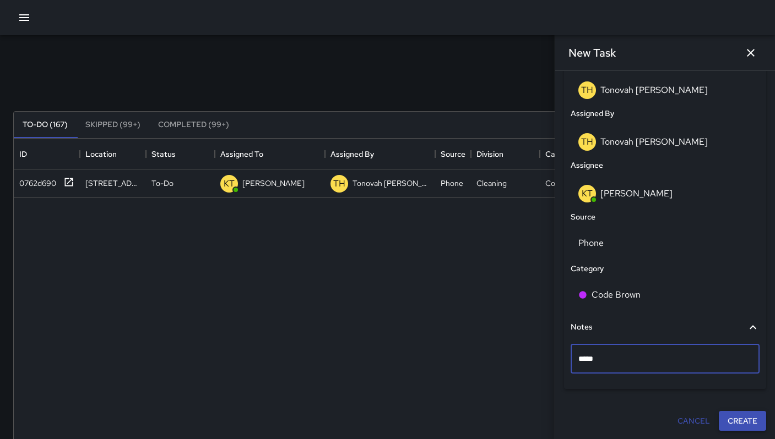
click at [734, 424] on button "Create" at bounding box center [741, 421] width 47 height 20
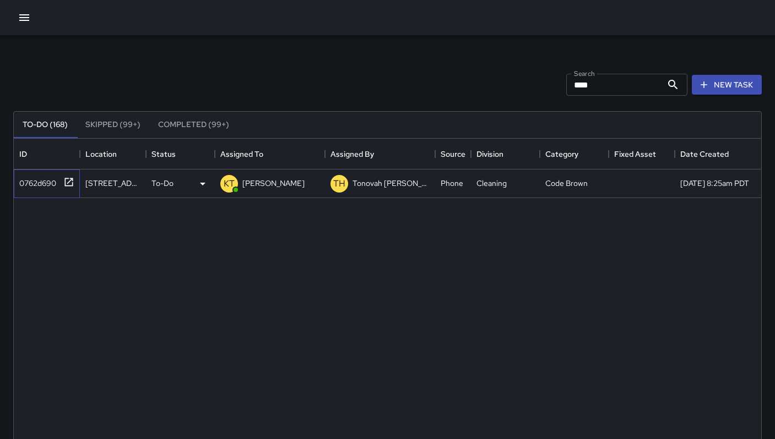
click at [50, 182] on div "0762d690" at bounding box center [35, 180] width 41 height 15
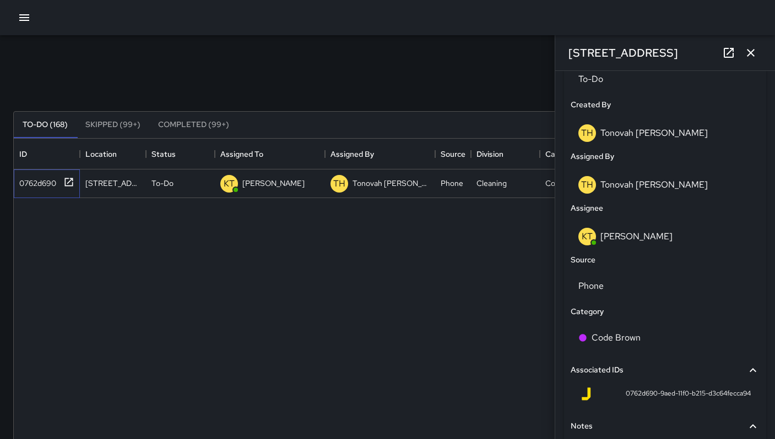
scroll to position [631, 0]
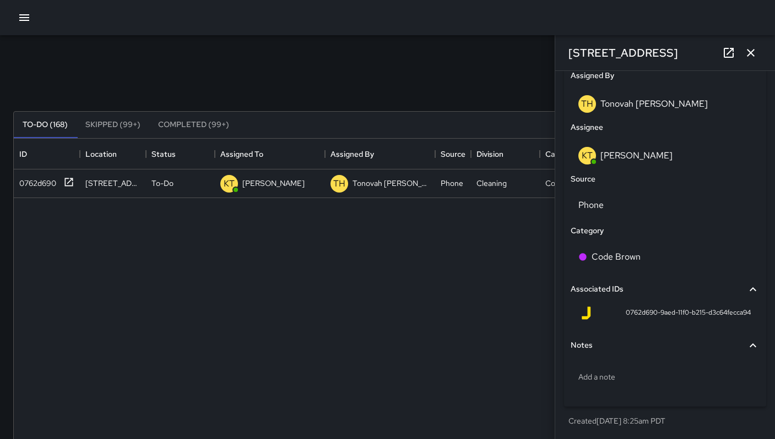
click at [756, 52] on icon "button" at bounding box center [750, 52] width 13 height 13
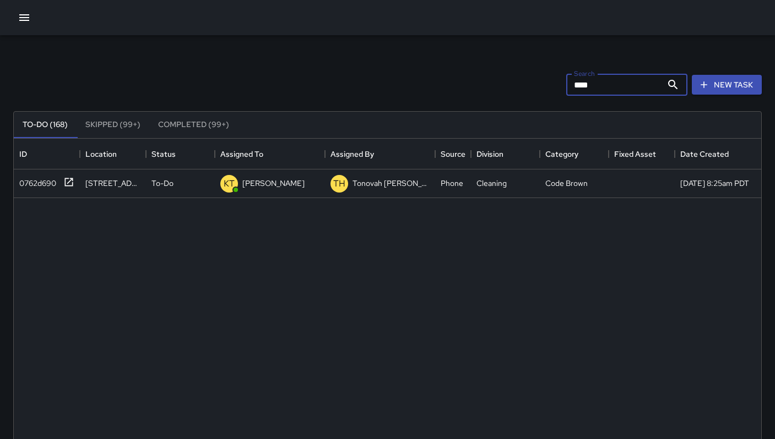
drag, startPoint x: 604, startPoint y: 79, endPoint x: 523, endPoint y: 74, distance: 81.6
click at [523, 74] on div "Search **** Search New Task" at bounding box center [387, 84] width 753 height 57
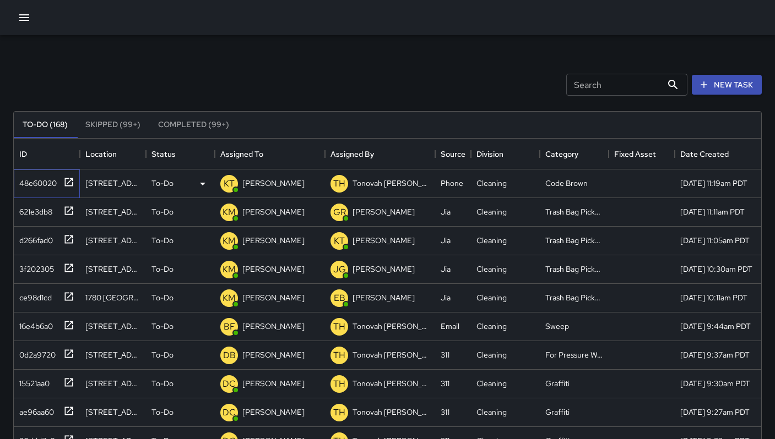
click at [32, 185] on div "48e60020" at bounding box center [36, 180] width 42 height 15
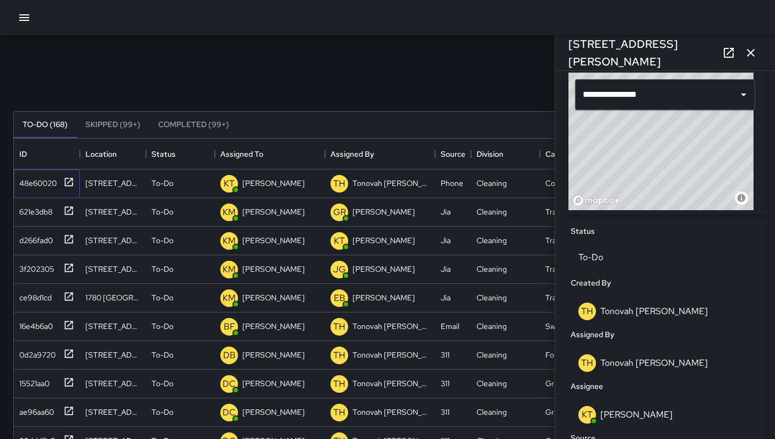
scroll to position [372, 0]
click at [618, 97] on input "**********" at bounding box center [649, 94] width 139 height 21
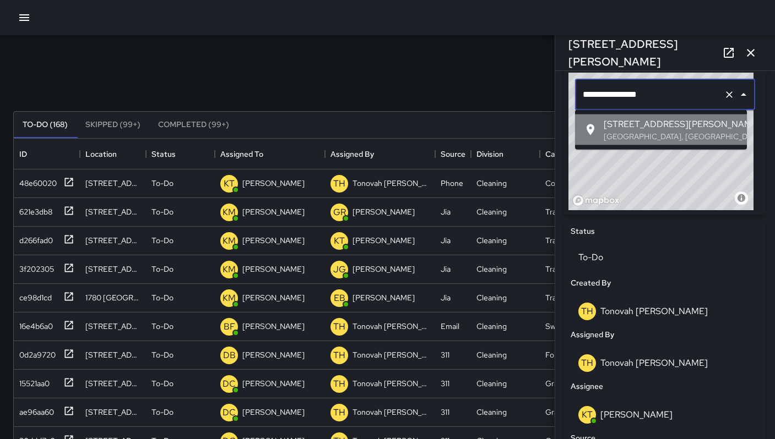
click at [625, 134] on p "[GEOGRAPHIC_DATA], [GEOGRAPHIC_DATA], [GEOGRAPHIC_DATA]" at bounding box center [670, 136] width 134 height 11
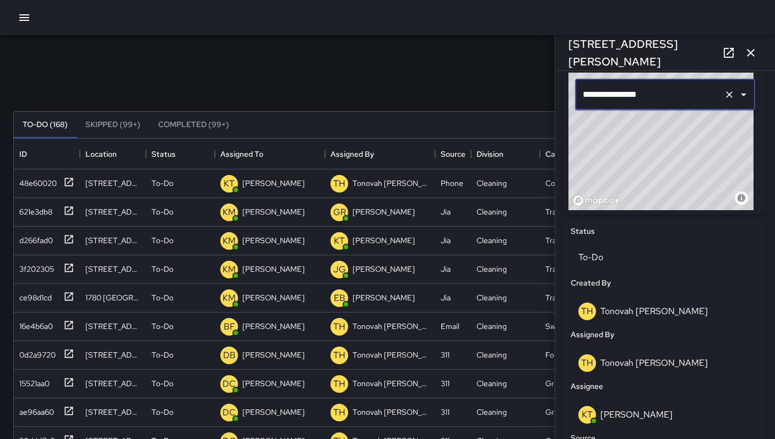
click at [637, 102] on input "**********" at bounding box center [649, 94] width 139 height 21
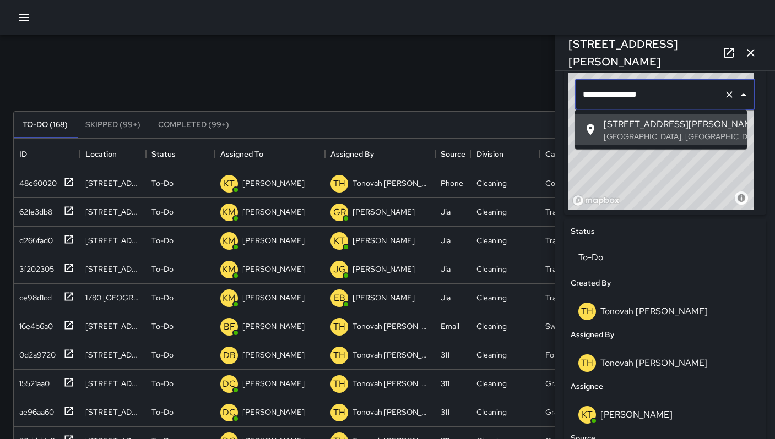
drag, startPoint x: 652, startPoint y: 94, endPoint x: 563, endPoint y: 94, distance: 89.2
click at [563, 94] on div "**********" at bounding box center [664, 368] width 211 height 652
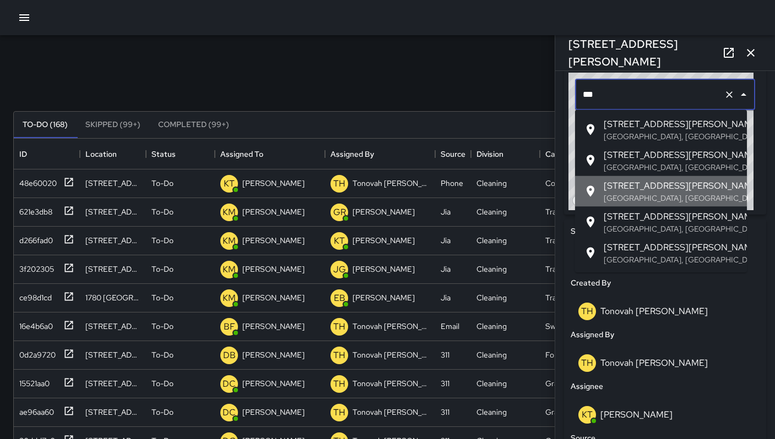
click at [624, 184] on span "[STREET_ADDRESS][PERSON_NAME]" at bounding box center [670, 185] width 134 height 13
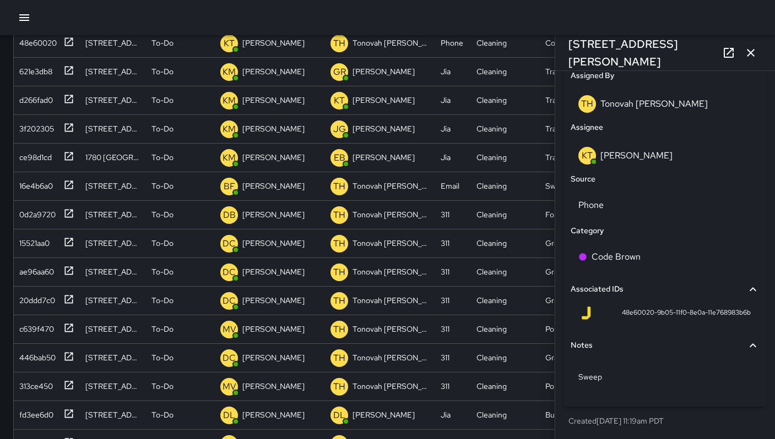
scroll to position [204, 0]
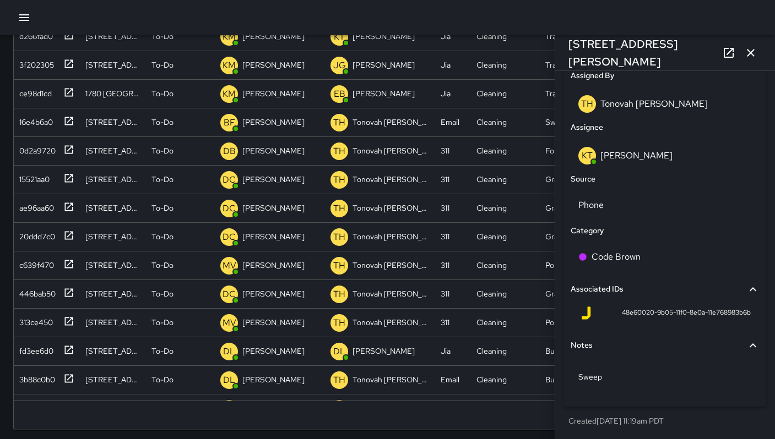
type input "**********"
click at [723, 53] on icon at bounding box center [728, 52] width 13 height 13
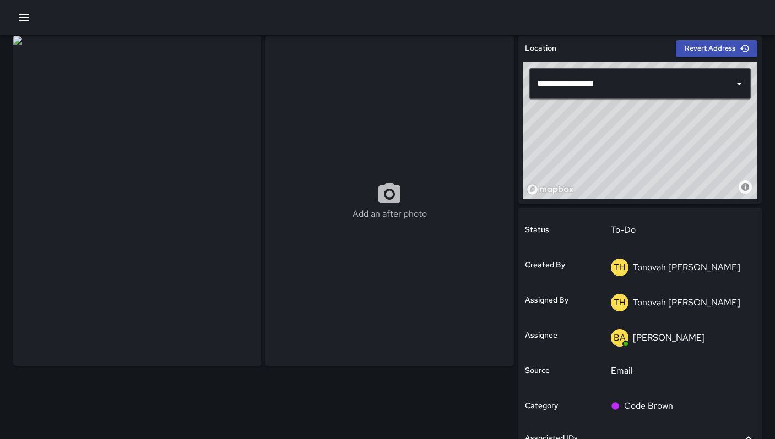
scroll to position [185, 0]
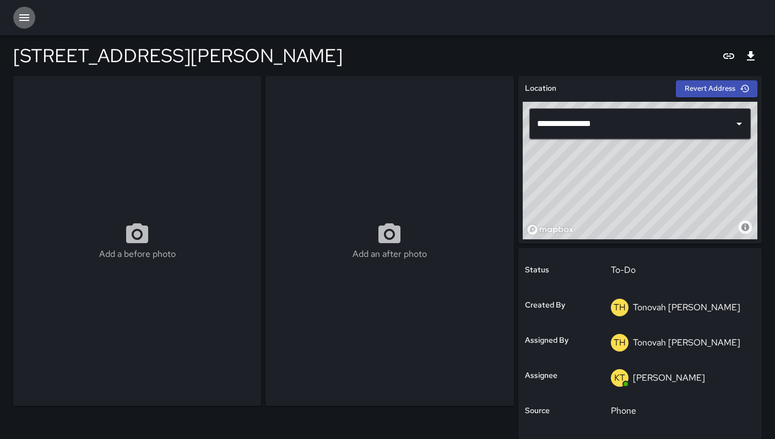
click at [20, 20] on icon "button" at bounding box center [24, 17] width 10 height 7
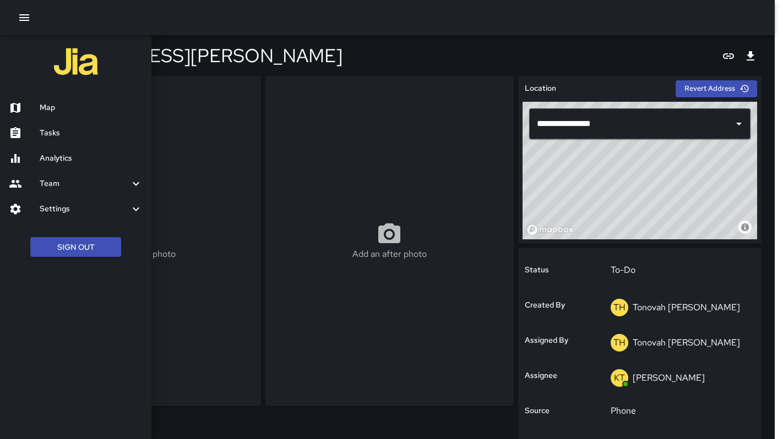
click at [75, 143] on div "Tasks" at bounding box center [75, 133] width 151 height 25
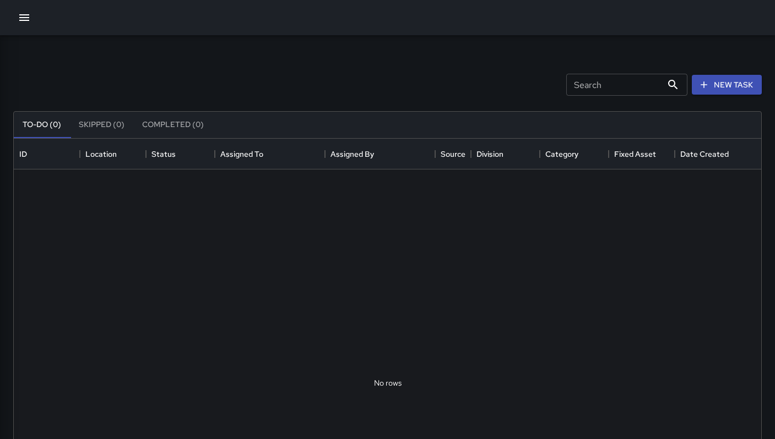
scroll to position [458, 739]
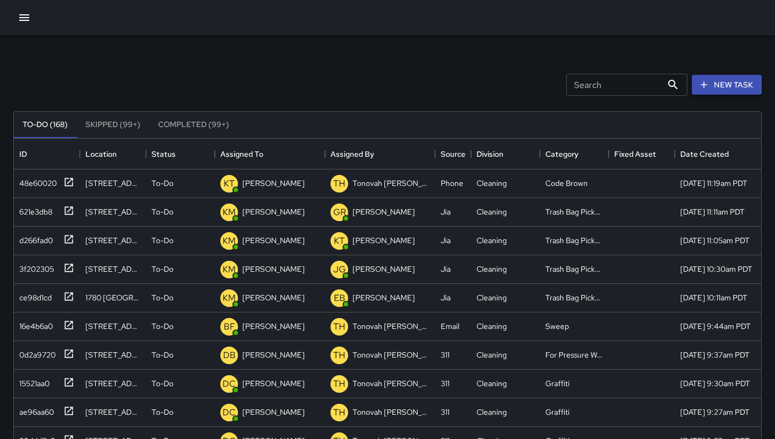
click at [715, 84] on button "New Task" at bounding box center [726, 85] width 70 height 20
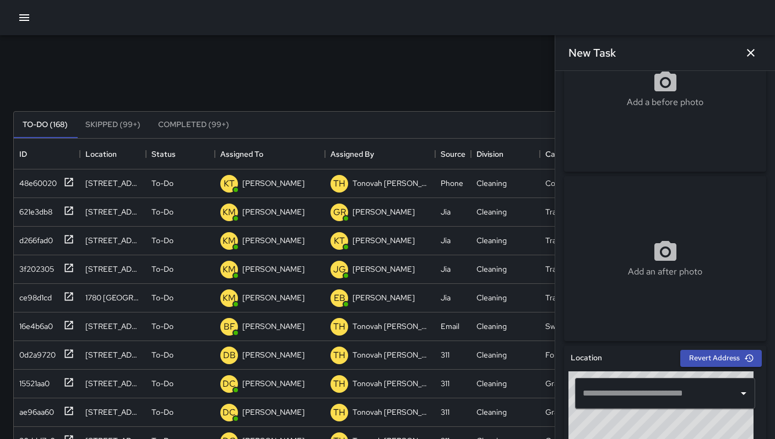
scroll to position [99, 0]
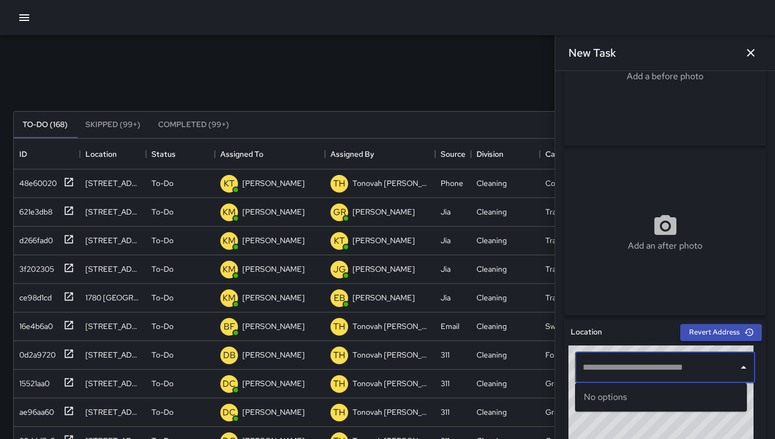
click at [636, 370] on input "text" at bounding box center [657, 367] width 154 height 21
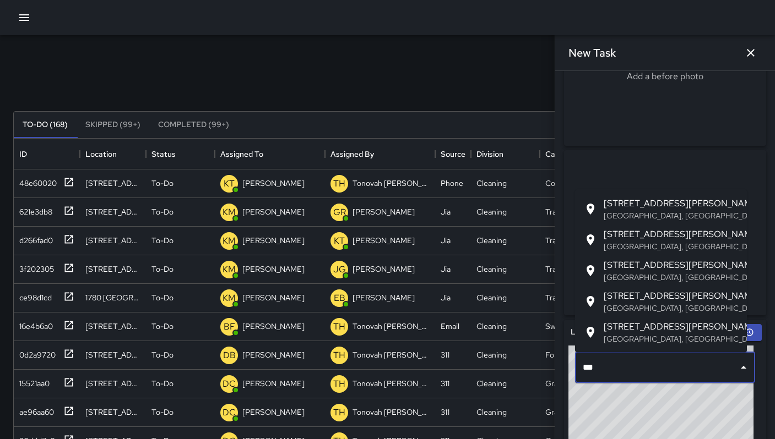
click at [653, 273] on p "San Francisco, CA, USA" at bounding box center [670, 277] width 134 height 11
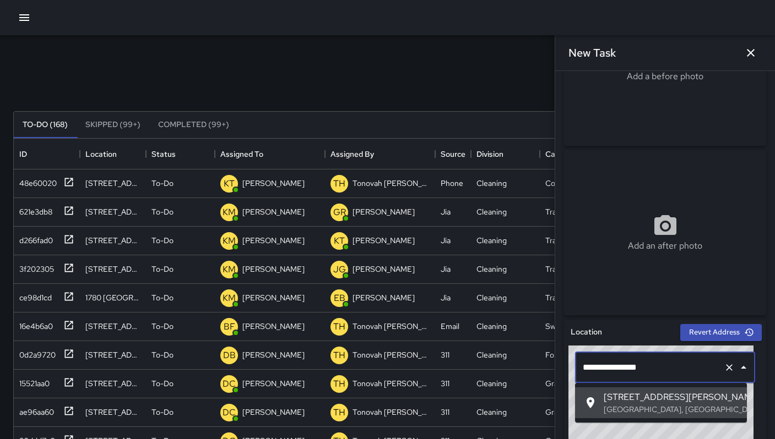
click at [595, 367] on input "**********" at bounding box center [649, 367] width 139 height 21
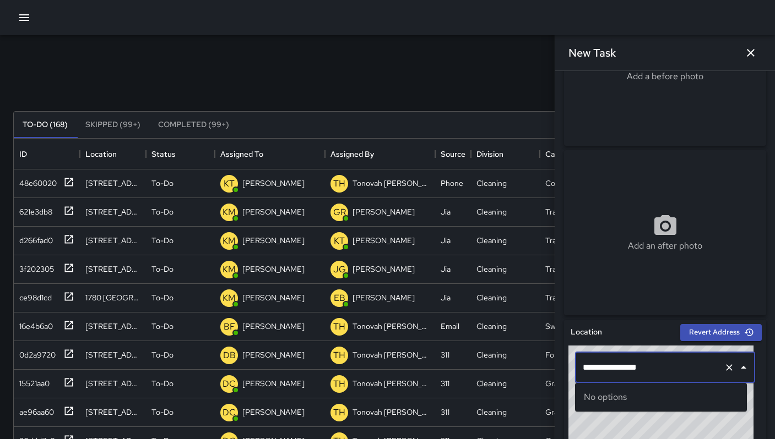
click at [596, 368] on input "**********" at bounding box center [649, 367] width 139 height 21
click at [592, 369] on input "**********" at bounding box center [649, 367] width 139 height 21
click at [593, 367] on input "**********" at bounding box center [649, 367] width 139 height 21
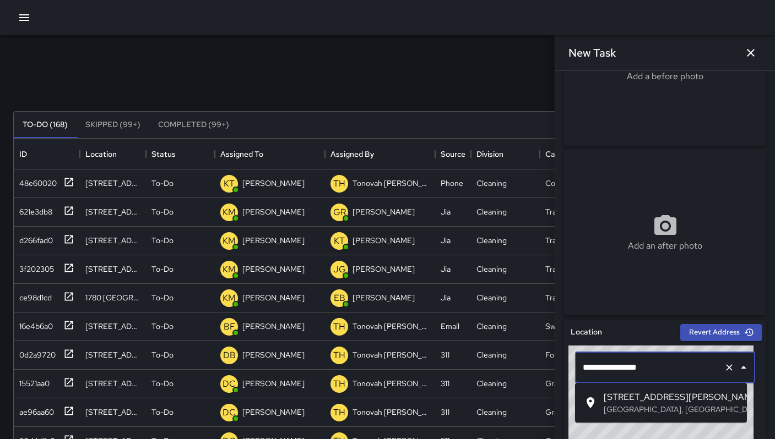
click at [641, 401] on span "[STREET_ADDRESS][PERSON_NAME]" at bounding box center [670, 397] width 134 height 13
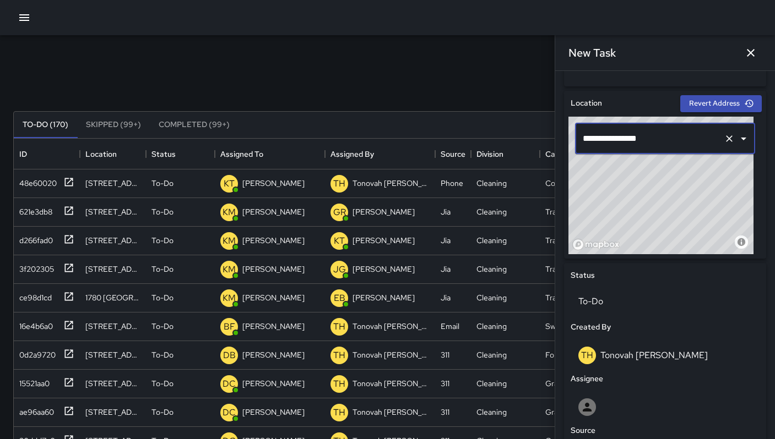
scroll to position [337, 0]
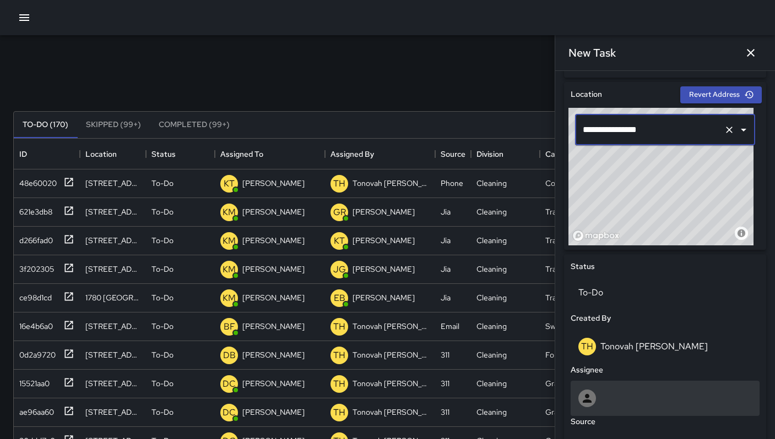
type input "**********"
click at [614, 391] on div at bounding box center [664, 399] width 173 height 18
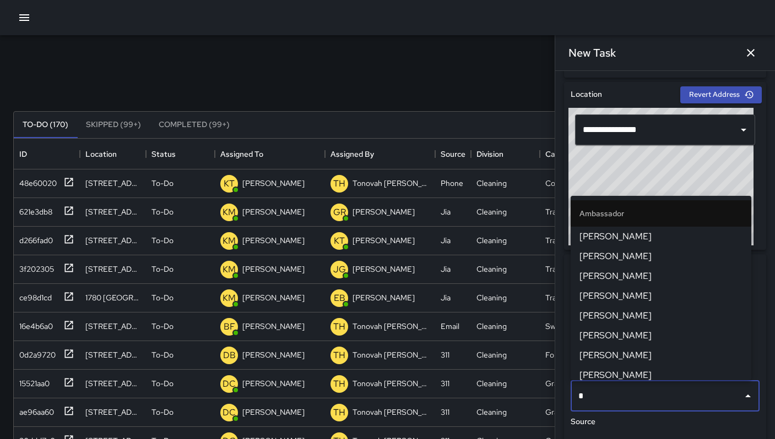
type input "**"
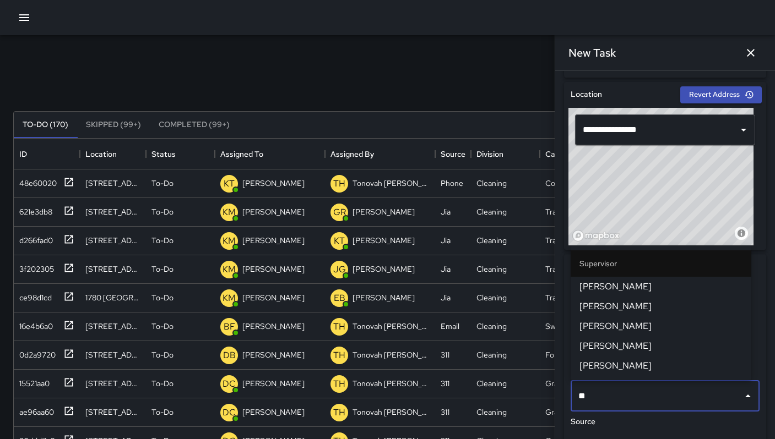
click at [612, 291] on span "[PERSON_NAME]" at bounding box center [660, 286] width 163 height 13
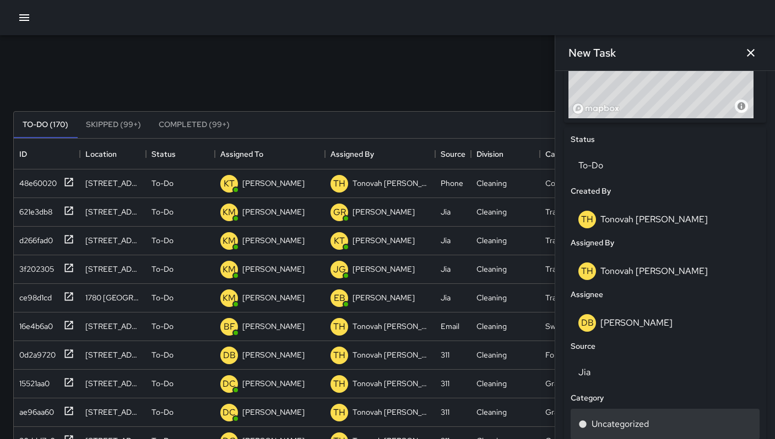
scroll to position [503, 0]
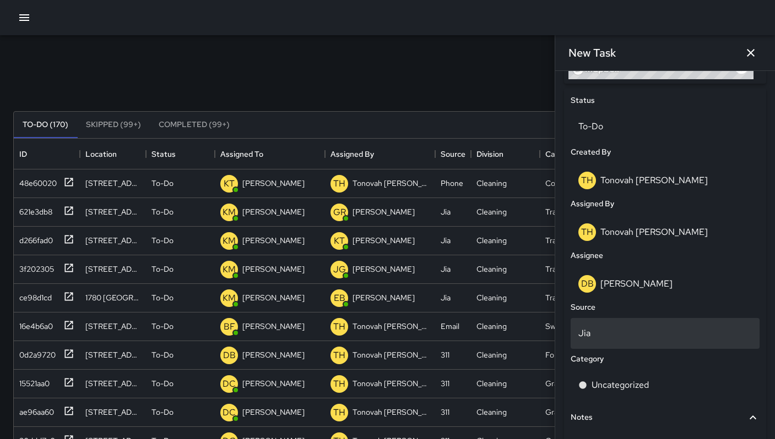
click at [601, 339] on p "Jia" at bounding box center [664, 333] width 173 height 13
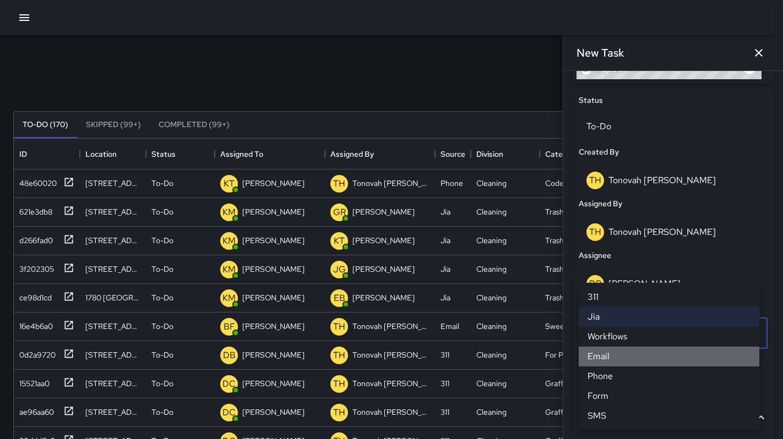
click at [603, 355] on li "Email" at bounding box center [669, 357] width 181 height 20
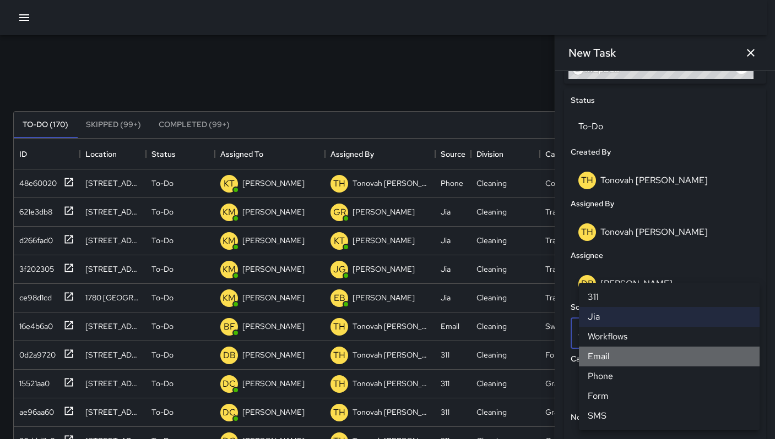
scroll to position [9, 9]
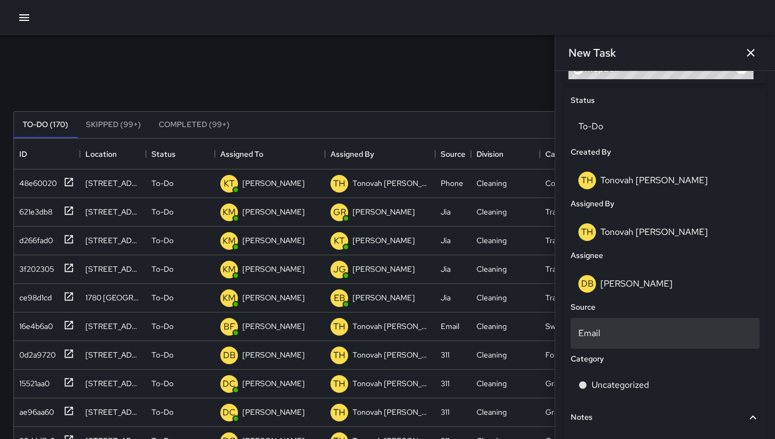
click at [602, 338] on p "Email" at bounding box center [664, 333] width 173 height 13
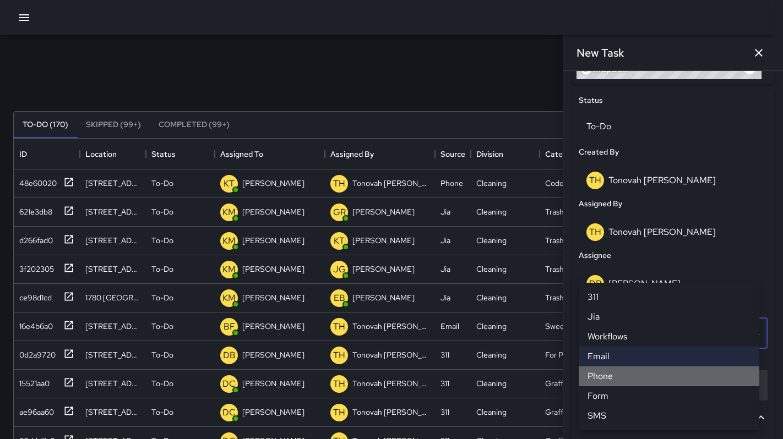
click at [611, 383] on li "Phone" at bounding box center [669, 377] width 181 height 20
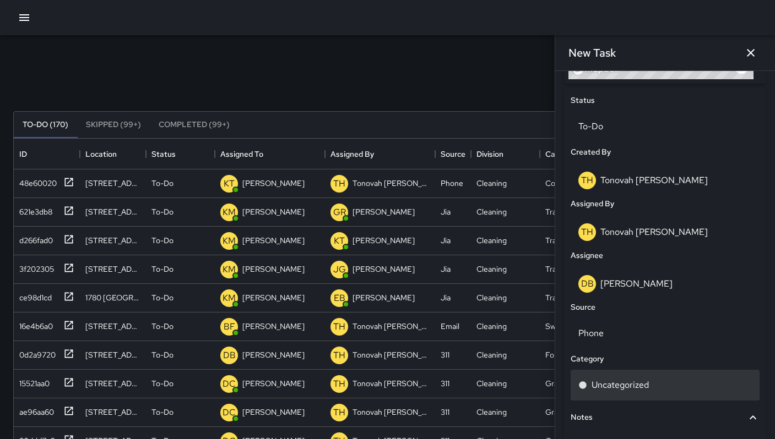
click at [619, 385] on p "Uncategorized" at bounding box center [619, 385] width 57 height 13
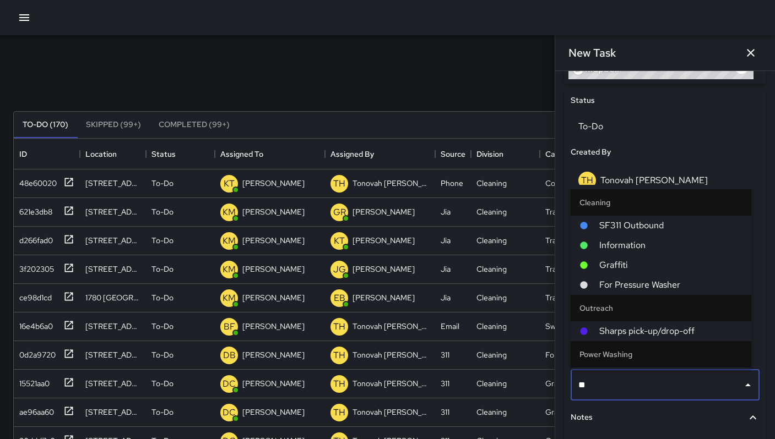
type input "***"
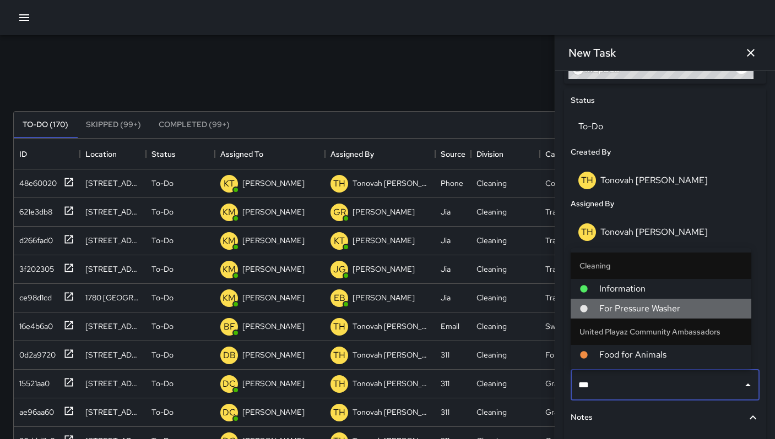
click at [610, 305] on span "For Pressure Washer" at bounding box center [670, 308] width 143 height 13
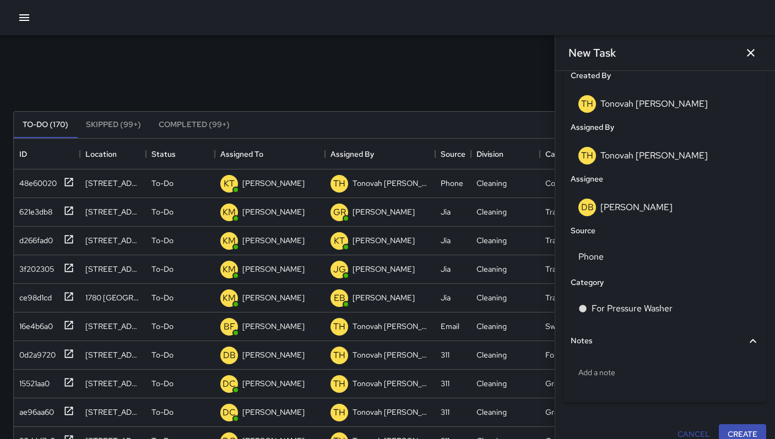
scroll to position [593, 0]
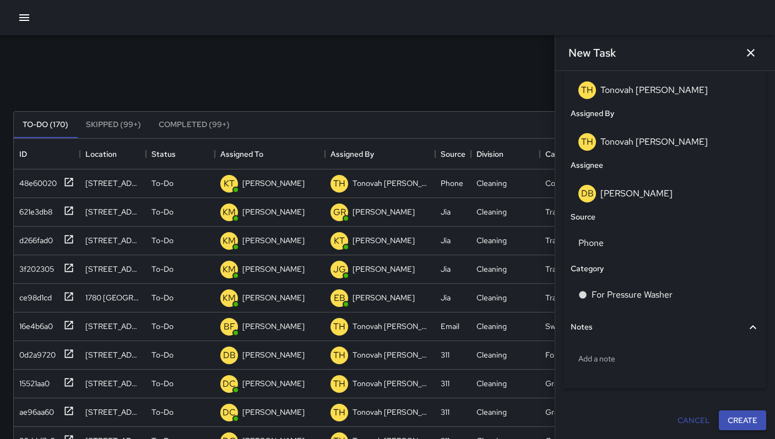
click at [741, 423] on button "Create" at bounding box center [741, 421] width 47 height 20
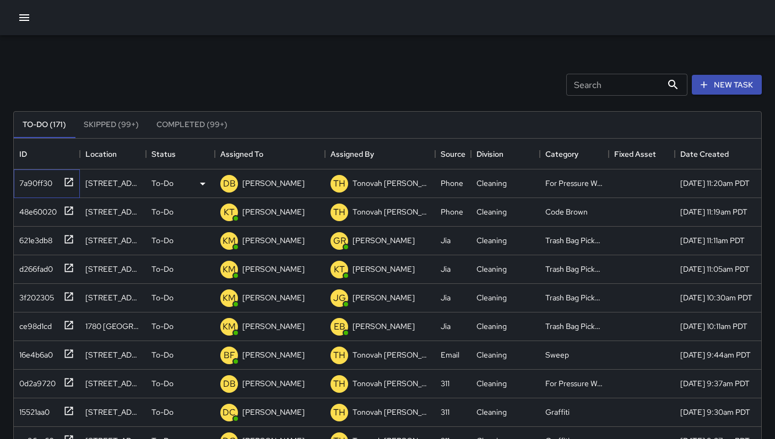
click at [40, 180] on div "7a90ff30" at bounding box center [33, 180] width 37 height 15
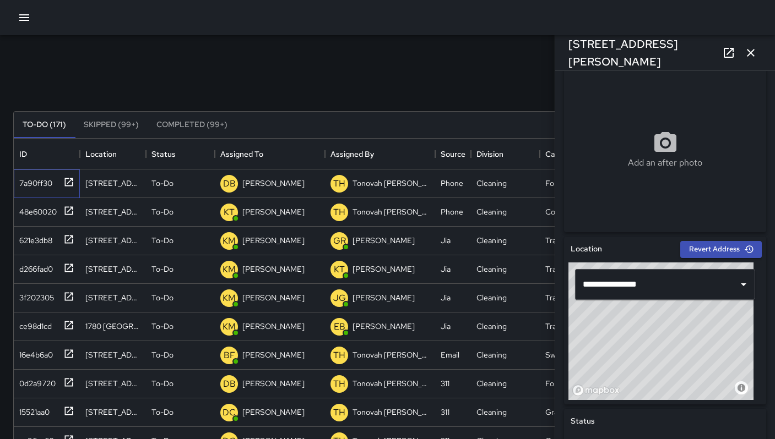
scroll to position [217, 0]
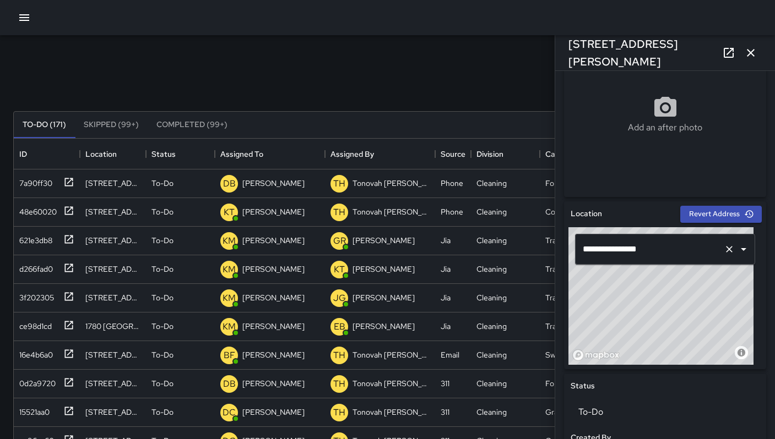
click at [626, 252] on input "**********" at bounding box center [649, 249] width 139 height 21
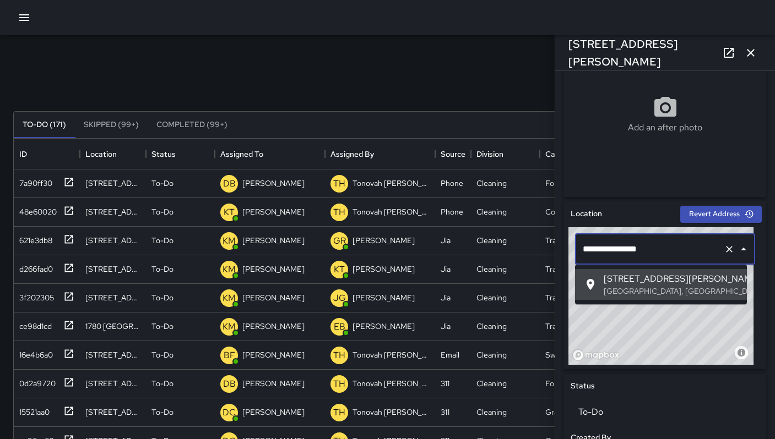
click at [594, 249] on input "**********" at bounding box center [649, 249] width 139 height 21
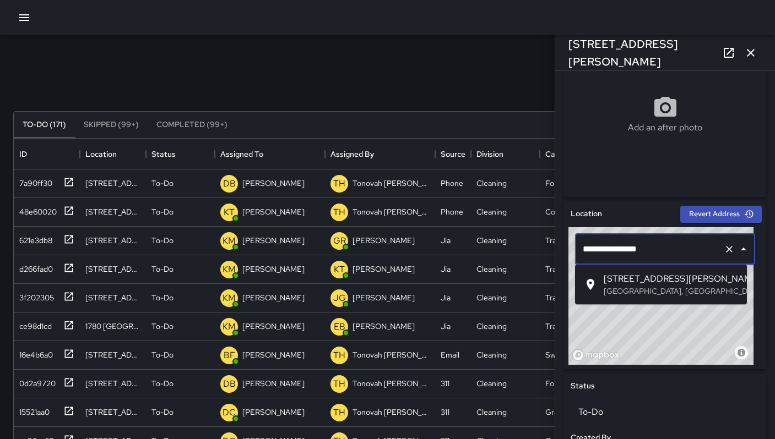
click at [611, 288] on p "[GEOGRAPHIC_DATA], [GEOGRAPHIC_DATA], [GEOGRAPHIC_DATA]" at bounding box center [670, 291] width 134 height 11
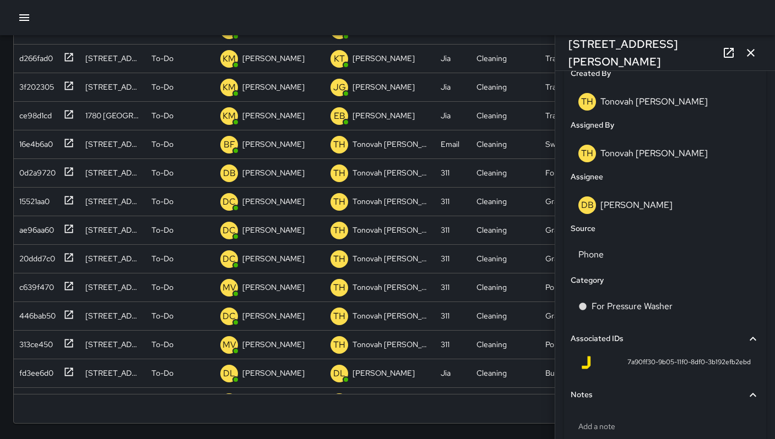
scroll to position [540, 0]
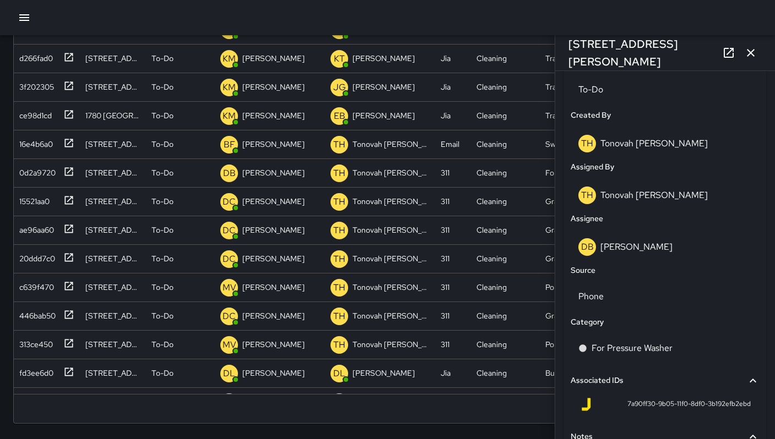
type input "**********"
click at [755, 56] on icon "button" at bounding box center [750, 52] width 13 height 13
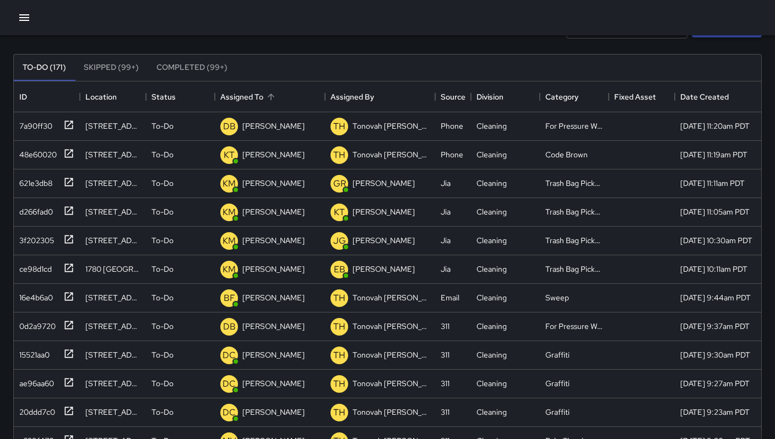
scroll to position [0, 0]
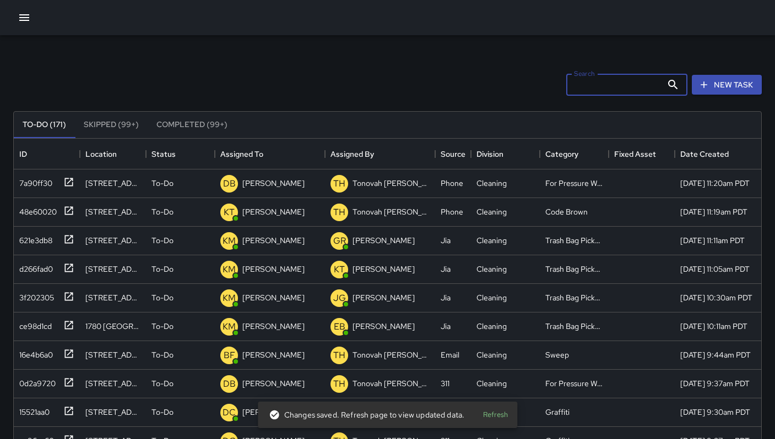
click at [593, 84] on input "Search" at bounding box center [614, 85] width 96 height 22
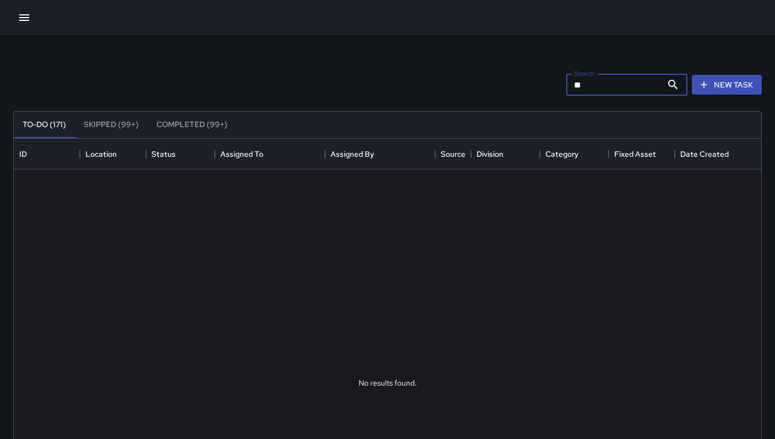
type input "*"
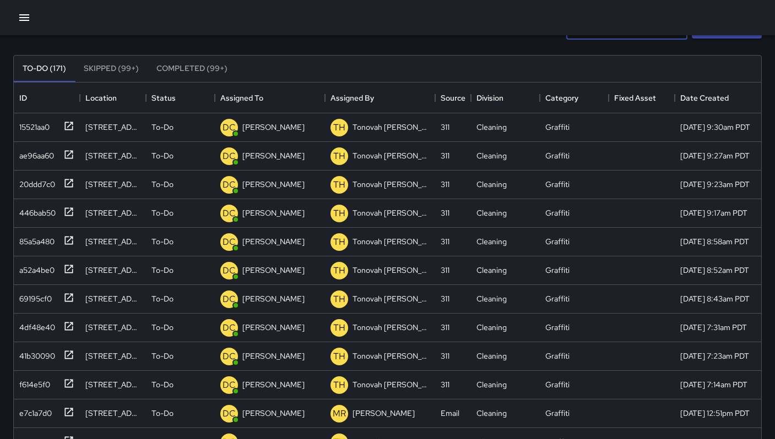
scroll to position [193, 0]
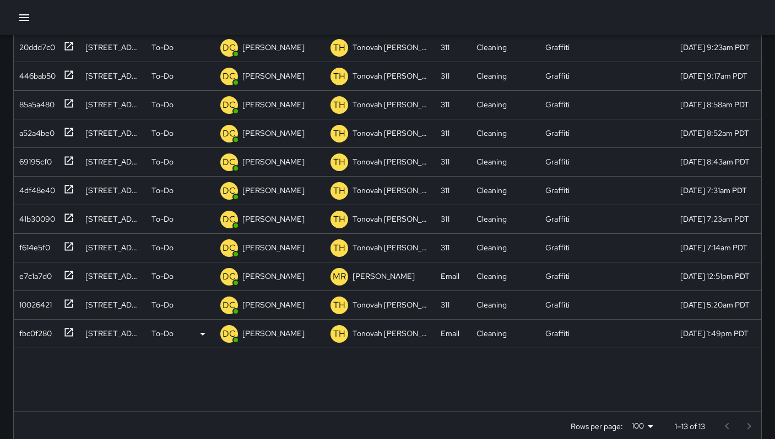
type input "****"
click at [39, 336] on div "fbc0f280" at bounding box center [33, 331] width 37 height 15
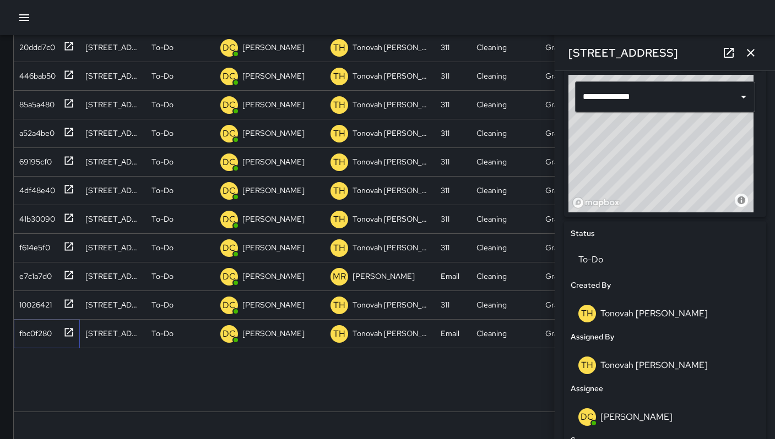
scroll to position [546, 0]
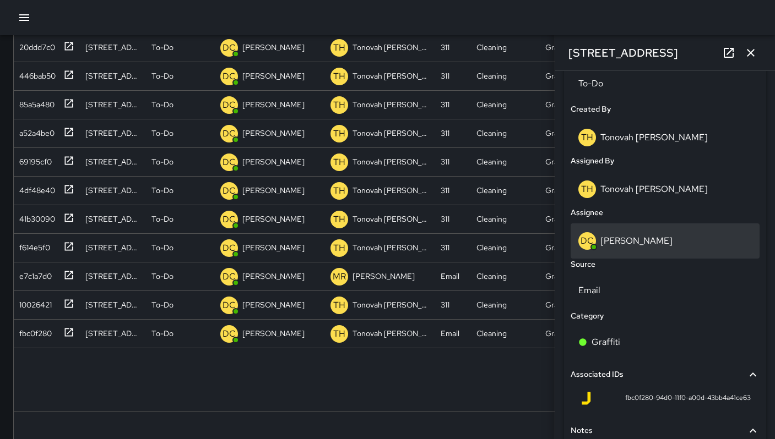
click at [630, 247] on div "DC Dago Cervantes" at bounding box center [664, 241] width 173 height 18
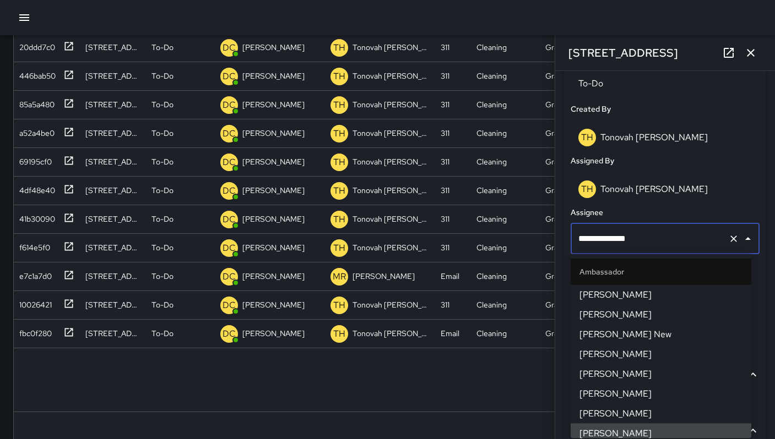
scroll to position [5, 0]
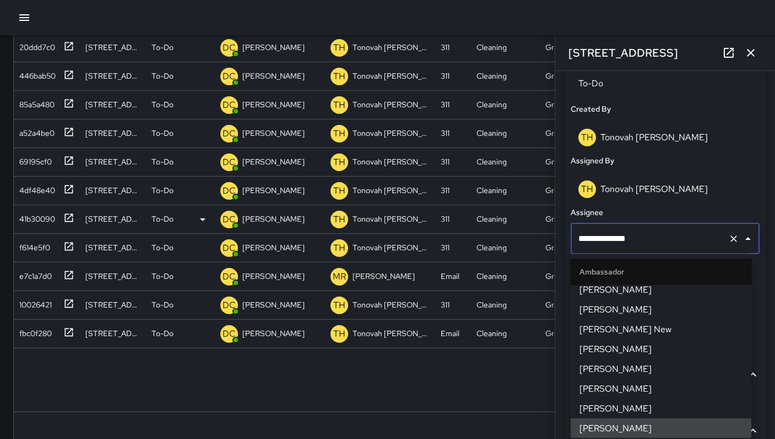
drag, startPoint x: 653, startPoint y: 238, endPoint x: 535, endPoint y: 220, distance: 119.2
click at [536, 220] on div "Search **** Search New Task To-Do (171) Skipped (99+) Completed (99+) ID Locati…" at bounding box center [387, 149] width 775 height 615
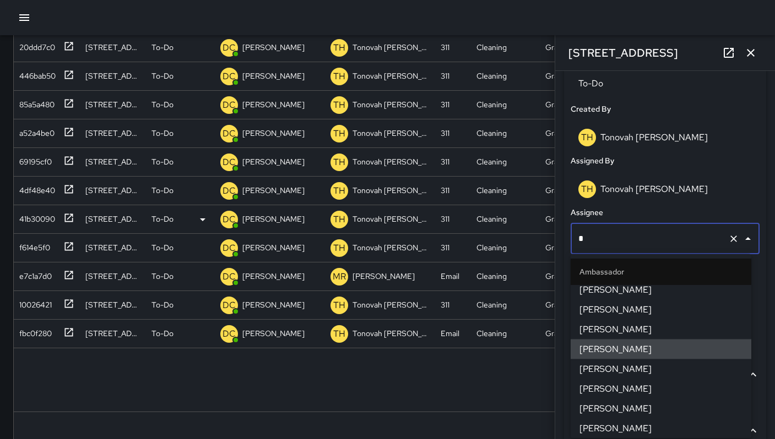
type input "**"
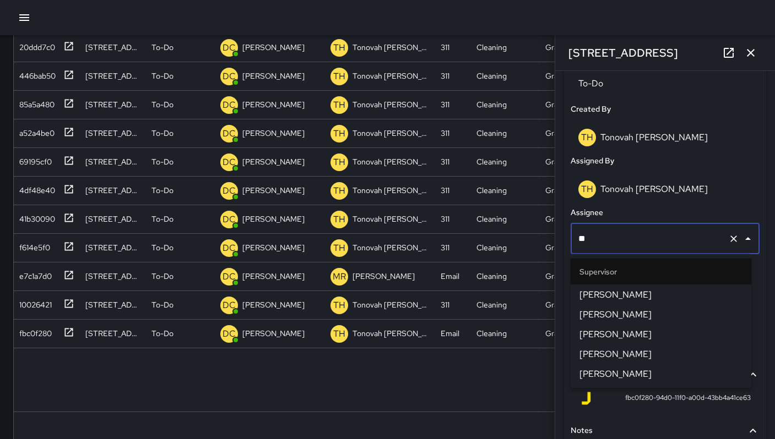
click at [616, 293] on span "[PERSON_NAME]" at bounding box center [660, 294] width 163 height 13
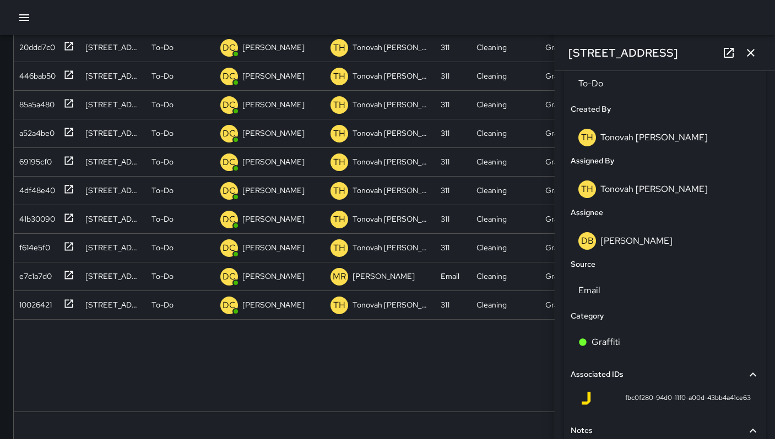
click at [235, 371] on div "15521aa0 321 11th Street To-Do DC Dago Cervantes TH Tonovah Hillman 311 Cleanin…" at bounding box center [392, 193] width 757 height 435
click at [746, 50] on icon "button" at bounding box center [750, 52] width 13 height 13
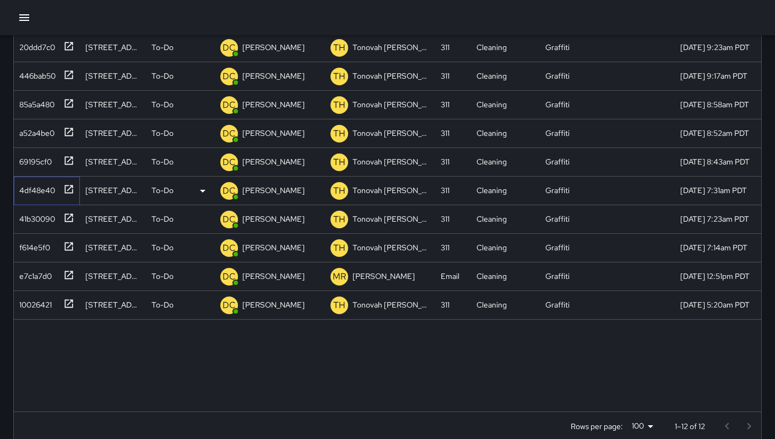
click at [45, 188] on div "4df48e40" at bounding box center [35, 188] width 40 height 15
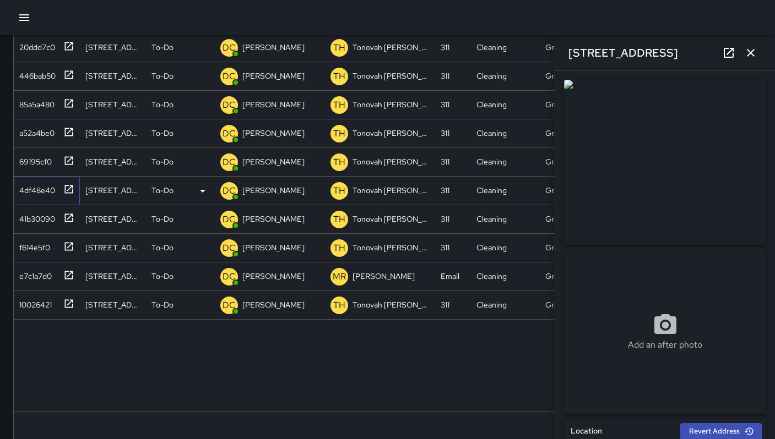
type input "**********"
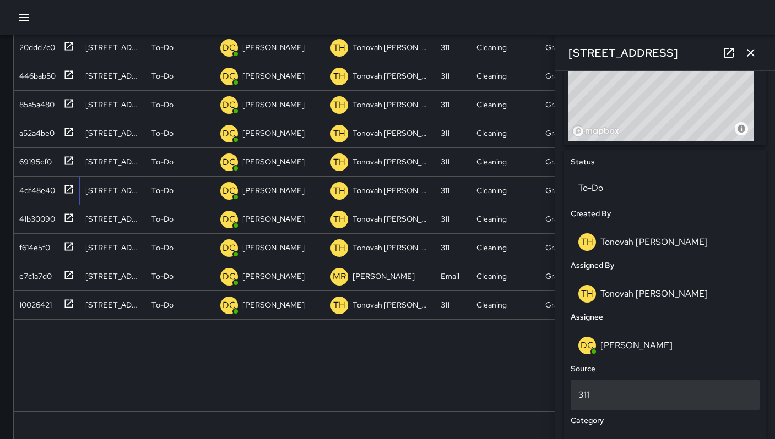
scroll to position [482, 0]
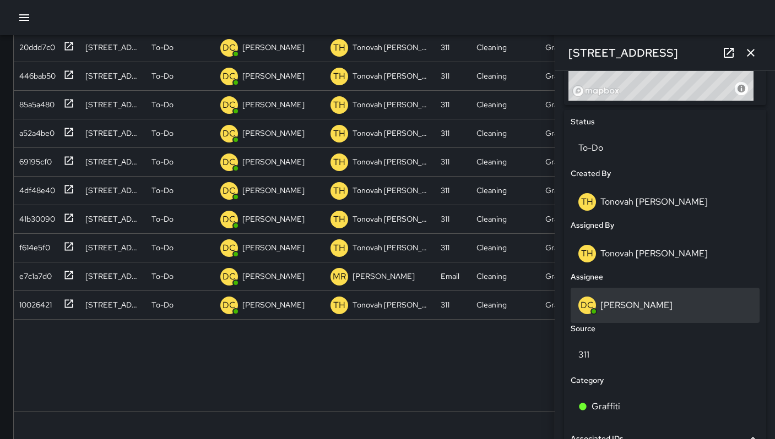
click at [625, 304] on p "[PERSON_NAME]" at bounding box center [636, 305] width 72 height 12
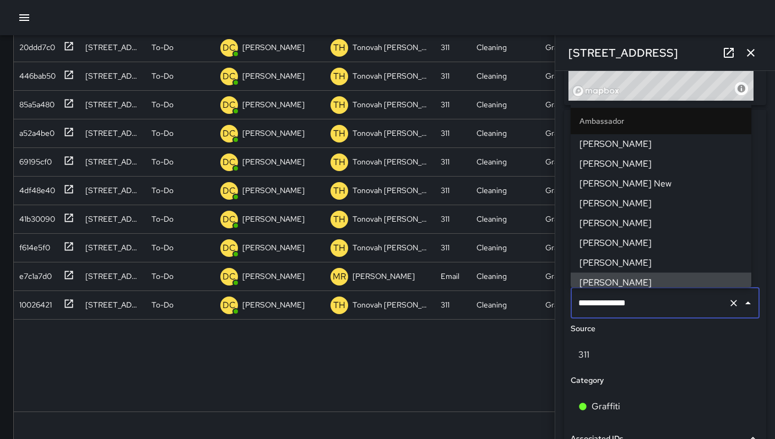
scroll to position [5, 0]
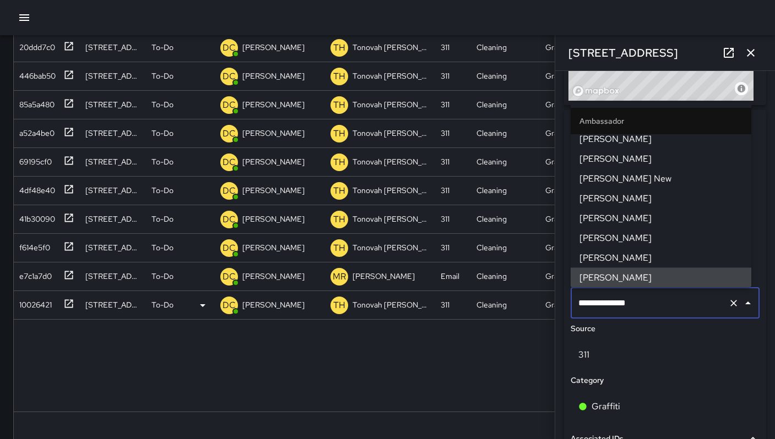
drag, startPoint x: 649, startPoint y: 304, endPoint x: 538, endPoint y: 292, distance: 111.4
click at [541, 292] on div "Search **** Search New Task To-Do (171) Skipped (99+) Completed (99+) ID Locati…" at bounding box center [387, 149] width 775 height 615
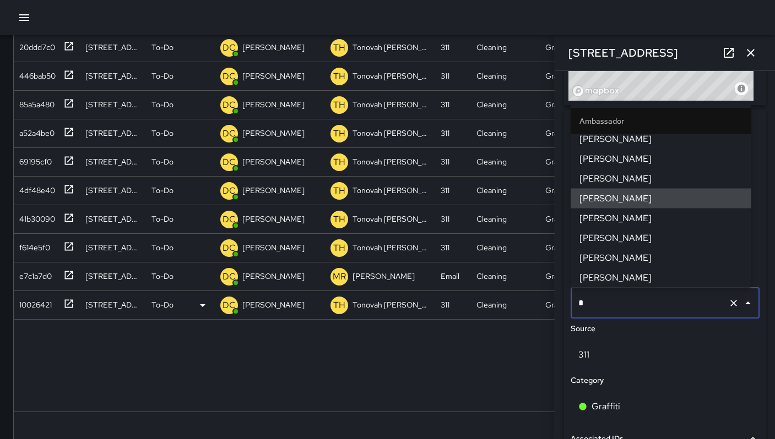
type input "**"
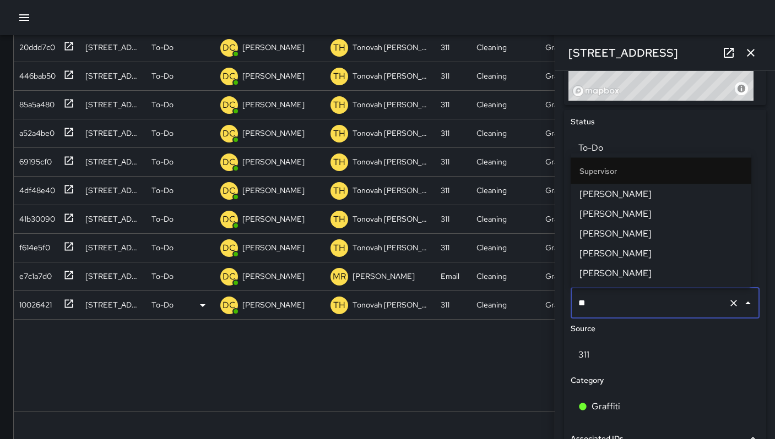
scroll to position [0, 0]
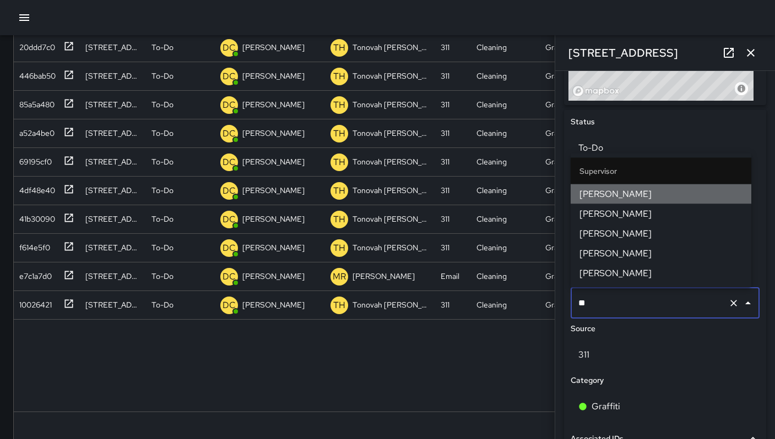
click at [596, 196] on span "[PERSON_NAME]" at bounding box center [660, 194] width 163 height 13
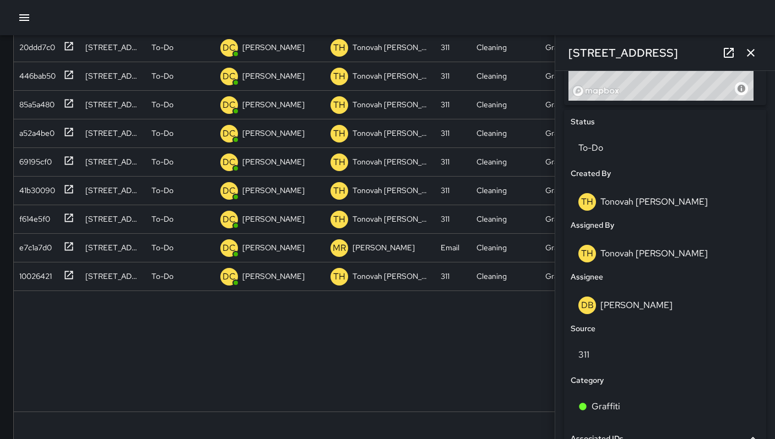
click at [370, 366] on div "15521aa0 321 11th Street To-Do DC Dago Cervantes TH Tonovah Hillman 311 Cleanin…" at bounding box center [392, 193] width 757 height 435
click at [50, 219] on div "f614e5f0" at bounding box center [32, 216] width 35 height 15
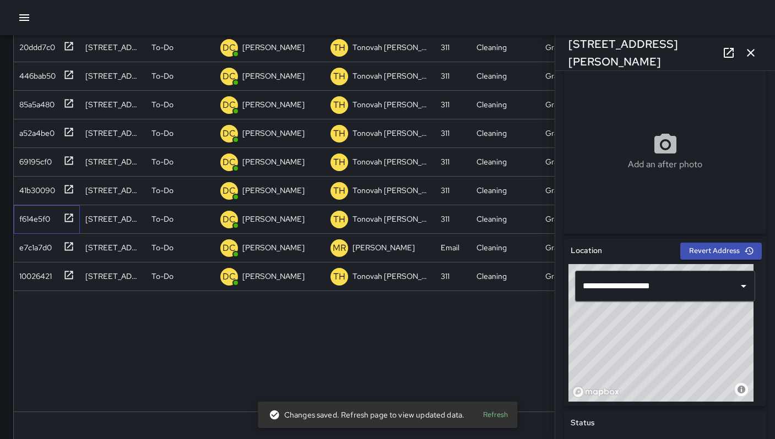
scroll to position [215, 0]
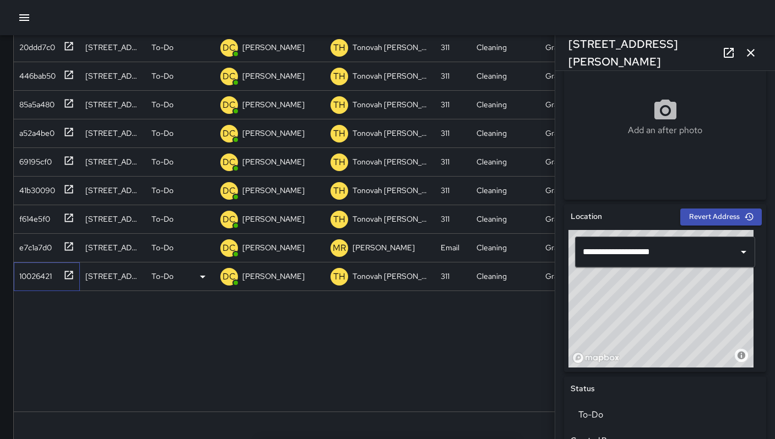
click at [36, 272] on div "10026421" at bounding box center [33, 273] width 37 height 15
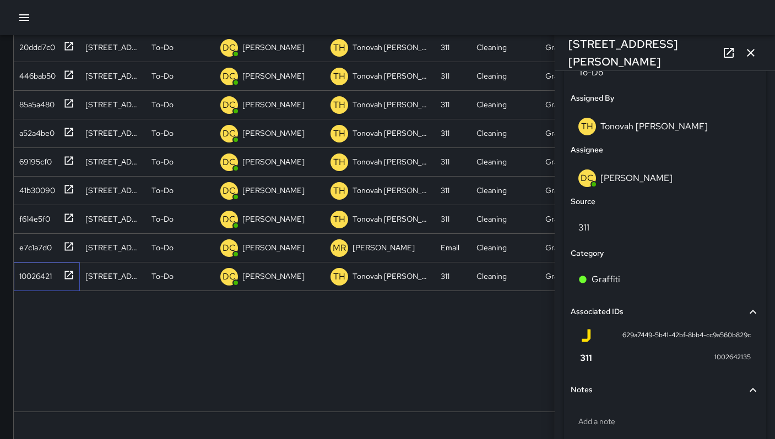
scroll to position [492, 0]
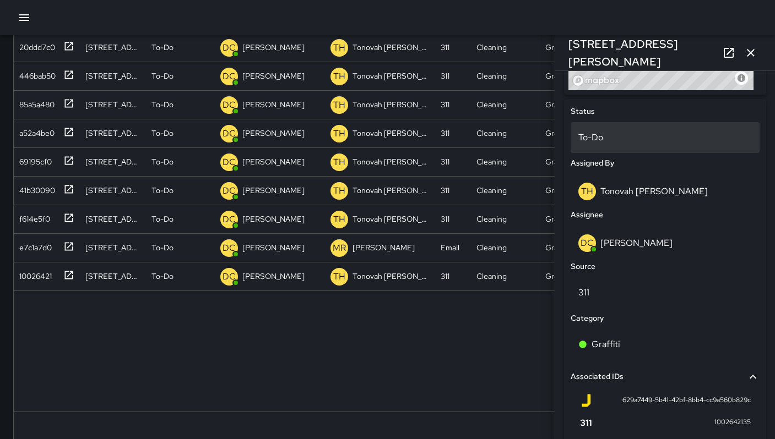
click at [602, 143] on p "To-Do" at bounding box center [664, 137] width 173 height 13
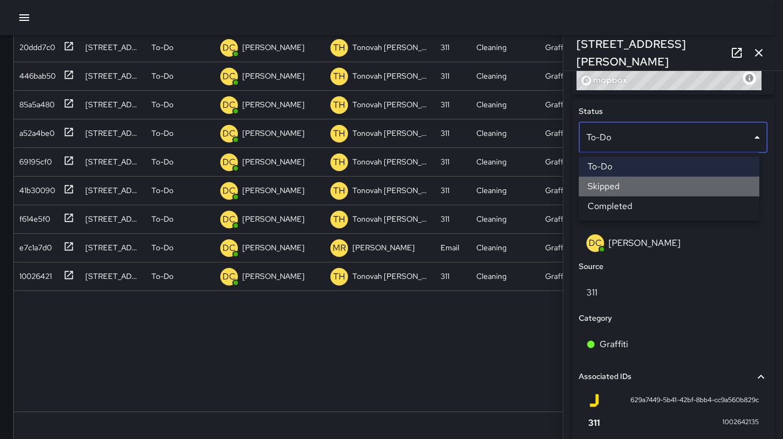
click at [613, 183] on li "Skipped" at bounding box center [669, 187] width 181 height 20
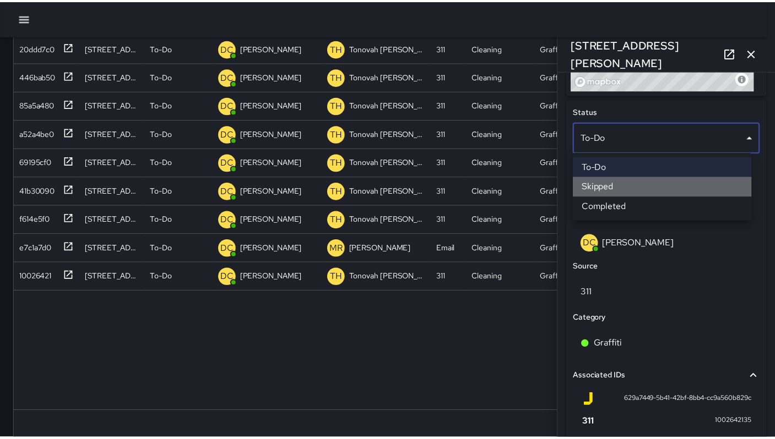
scroll to position [9, 9]
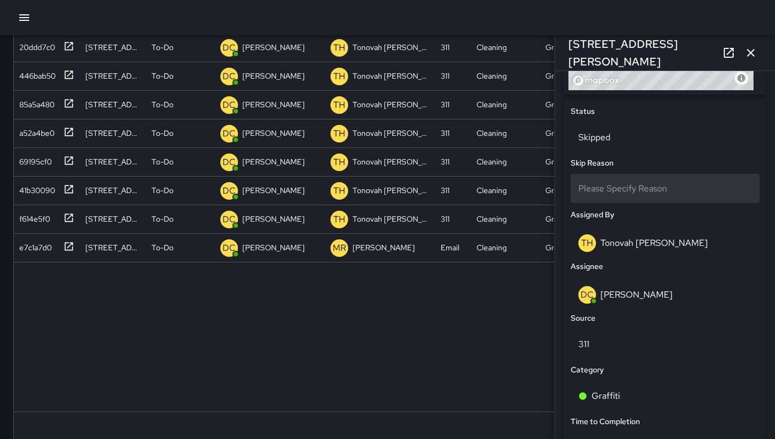
click at [614, 189] on span "Please Specify Reason" at bounding box center [622, 189] width 89 height 12
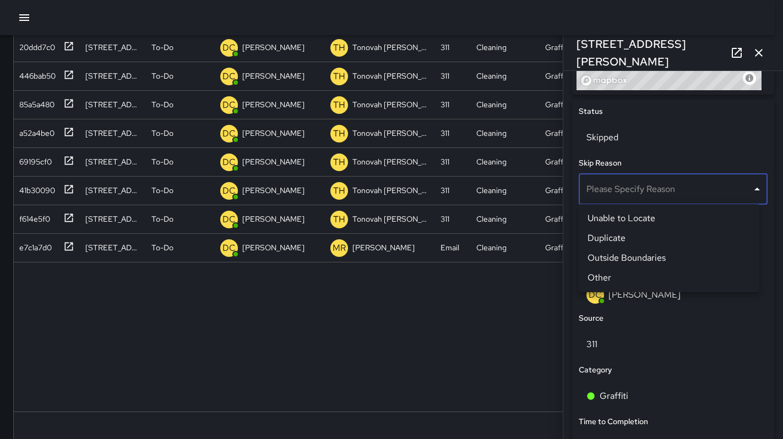
click at [622, 257] on li "Outside Boundaries" at bounding box center [669, 258] width 181 height 20
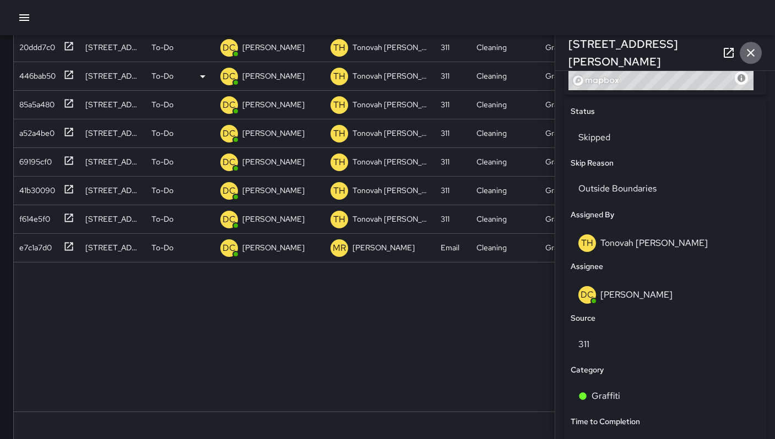
drag, startPoint x: 750, startPoint y: 52, endPoint x: 733, endPoint y: 63, distance: 20.3
click at [750, 52] on icon "button" at bounding box center [750, 53] width 8 height 8
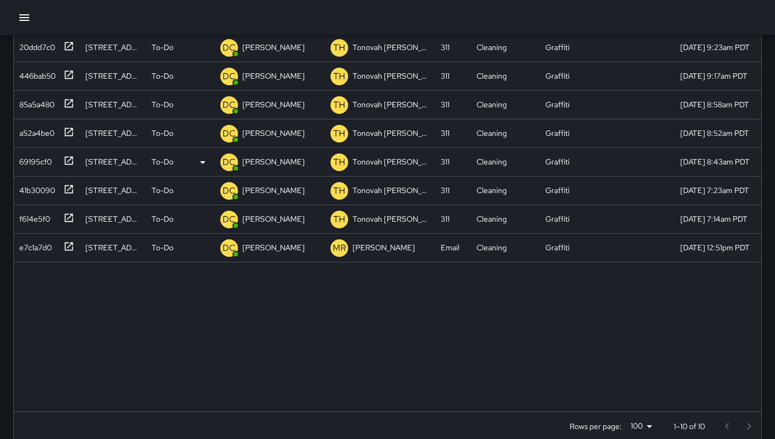
scroll to position [0, 0]
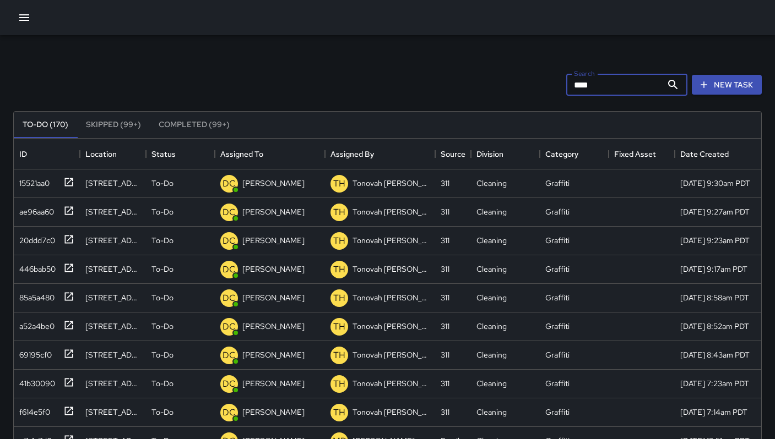
drag, startPoint x: 603, startPoint y: 81, endPoint x: 508, endPoint y: 80, distance: 94.7
click at [508, 80] on div "Search **** Search New Task" at bounding box center [387, 84] width 753 height 57
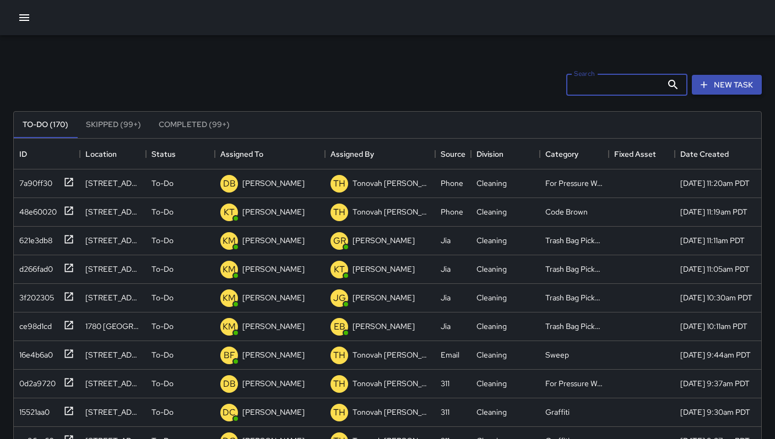
click at [729, 82] on button "New Task" at bounding box center [726, 85] width 70 height 20
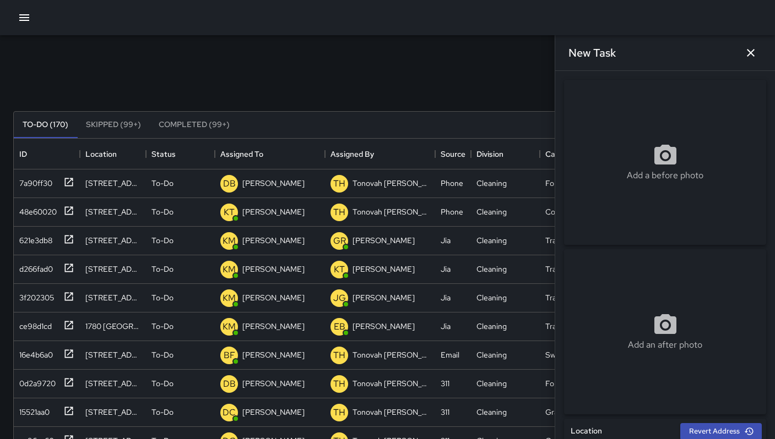
scroll to position [209, 0]
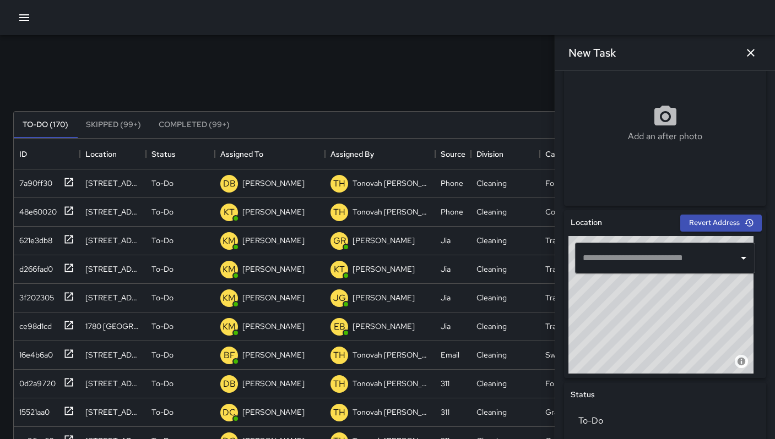
click at [607, 263] on input "text" at bounding box center [657, 258] width 154 height 21
paste input "**********"
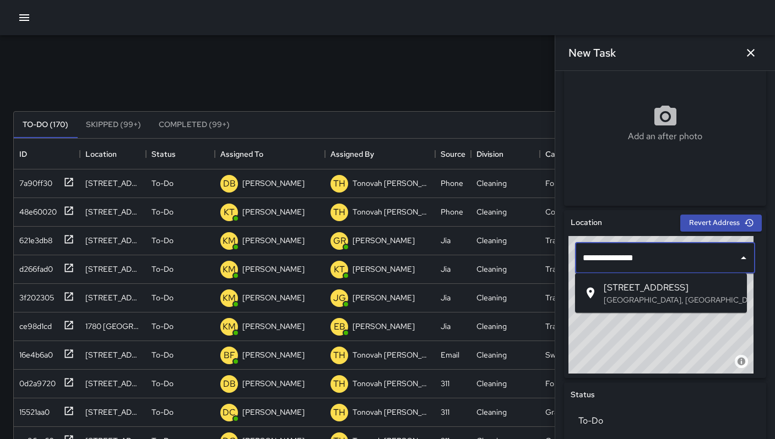
click at [620, 288] on span "[STREET_ADDRESS]" at bounding box center [670, 287] width 134 height 13
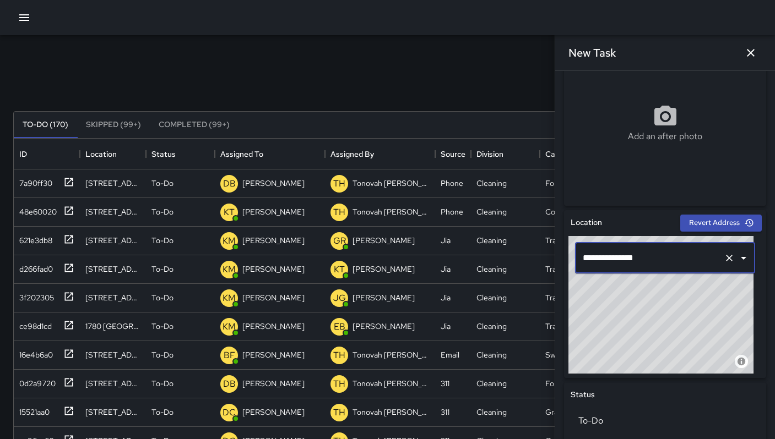
scroll to position [542, 0]
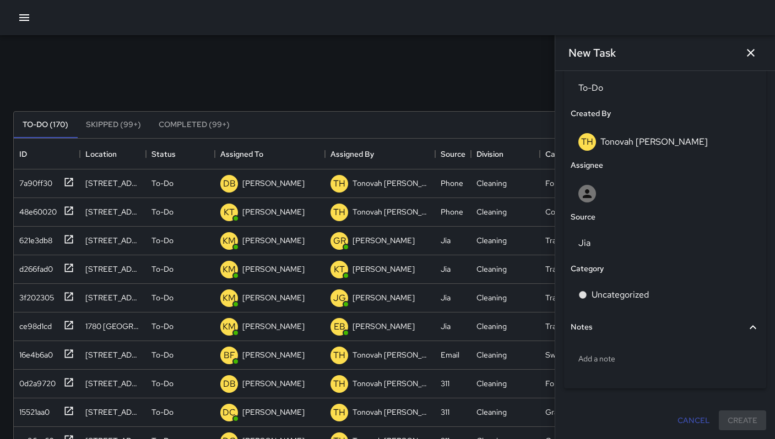
type input "**********"
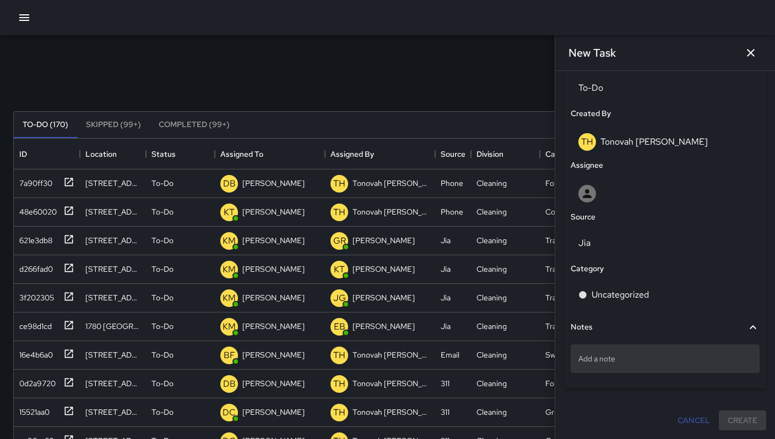
click at [595, 360] on p "Add a note" at bounding box center [664, 358] width 173 height 11
type textarea "**********"
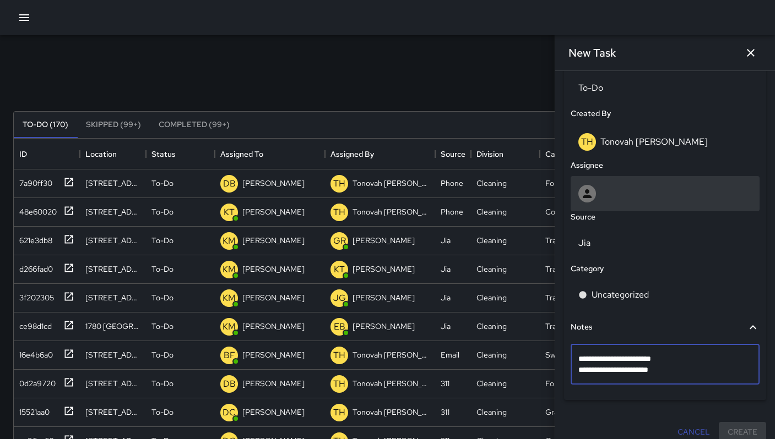
click at [601, 199] on div at bounding box center [664, 194] width 173 height 18
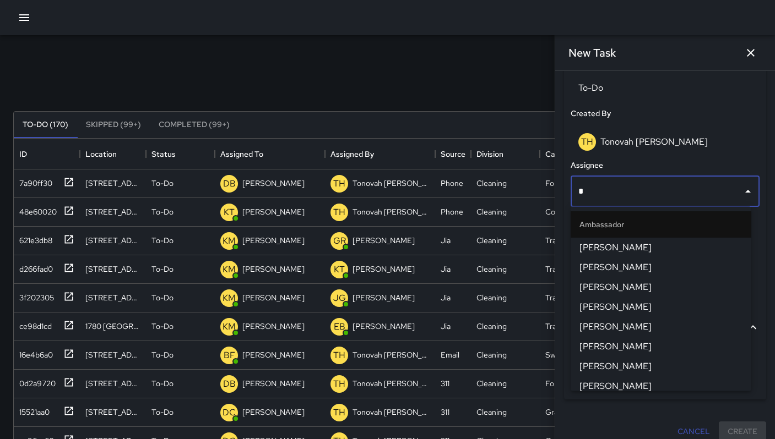
type input "**"
click at [612, 246] on span "[PERSON_NAME]" at bounding box center [660, 247] width 163 height 13
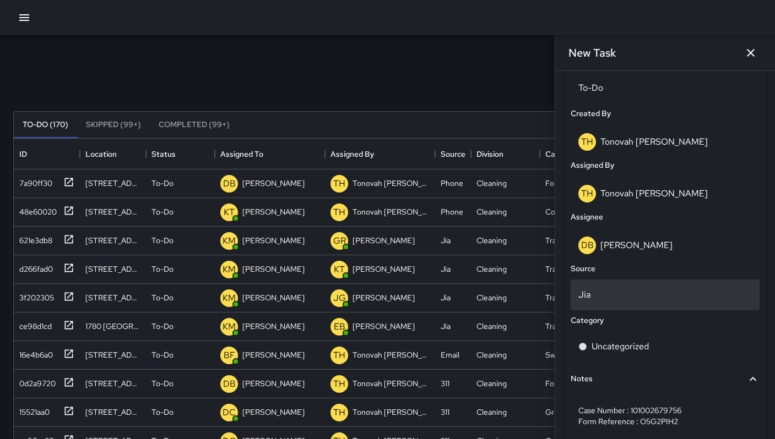
click at [597, 287] on div "Jia" at bounding box center [664, 295] width 189 height 31
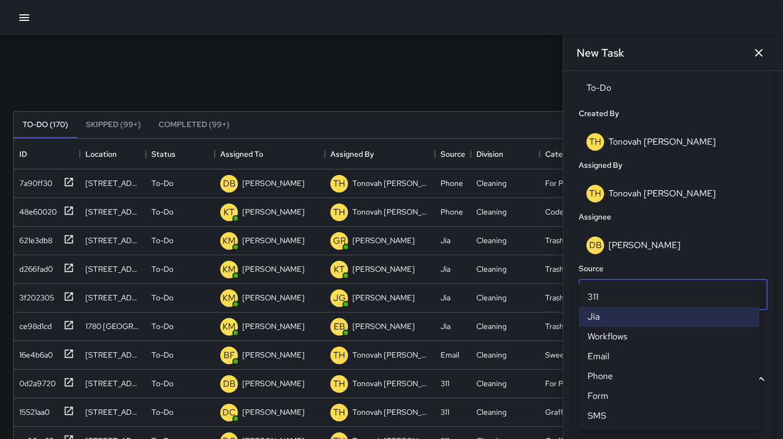
click at [596, 295] on li "311" at bounding box center [669, 297] width 181 height 20
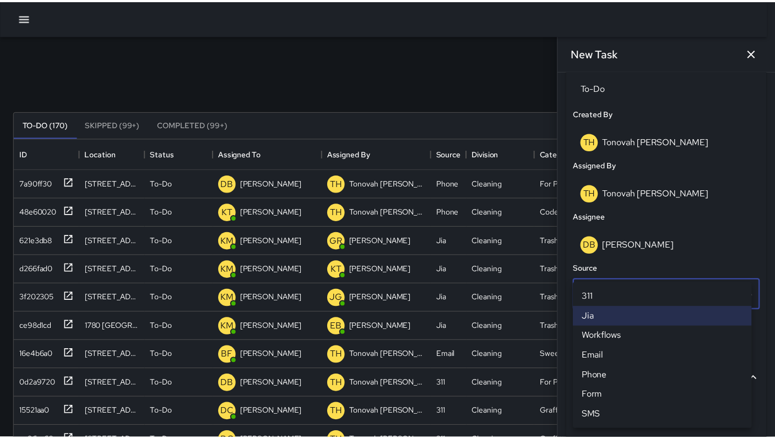
scroll to position [9, 9]
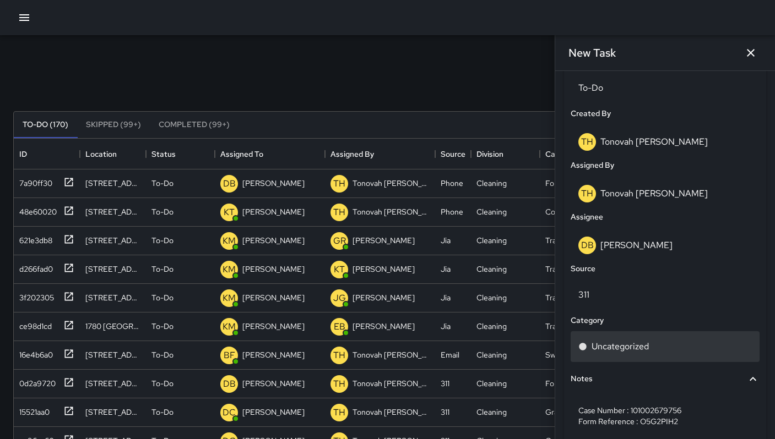
click at [602, 347] on p "Uncategorized" at bounding box center [619, 346] width 57 height 13
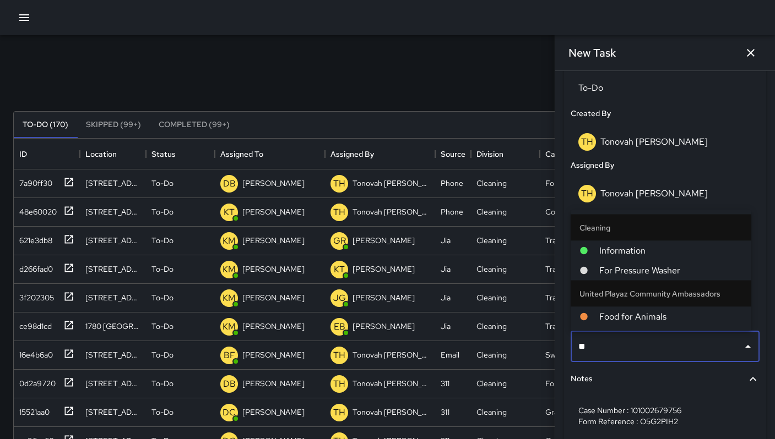
type input "*"
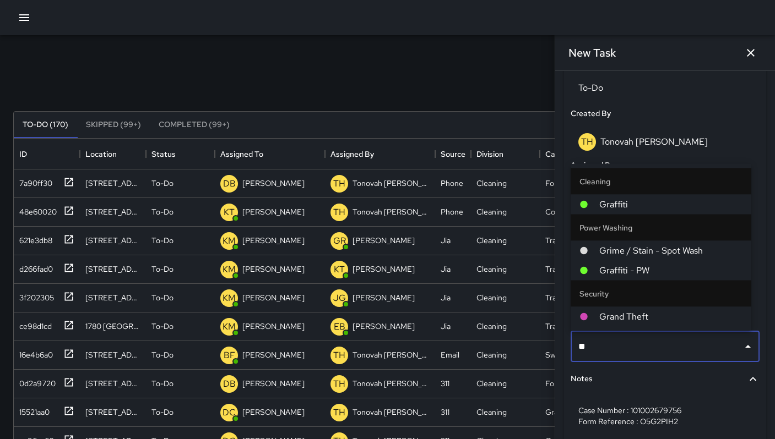
type input "***"
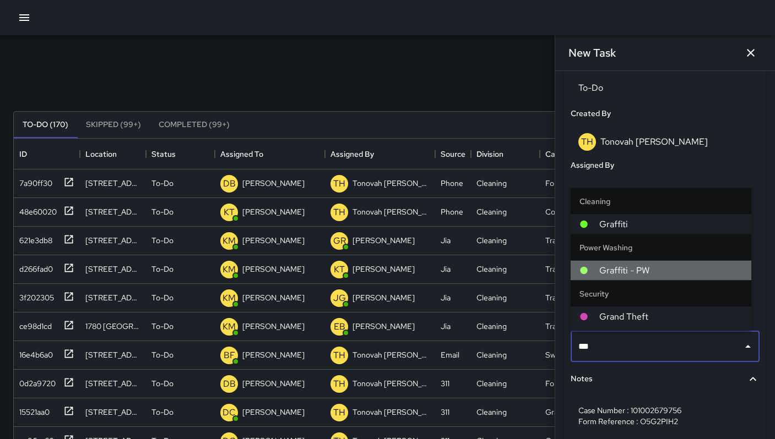
click at [606, 268] on span "Graffiti - PW" at bounding box center [670, 270] width 143 height 13
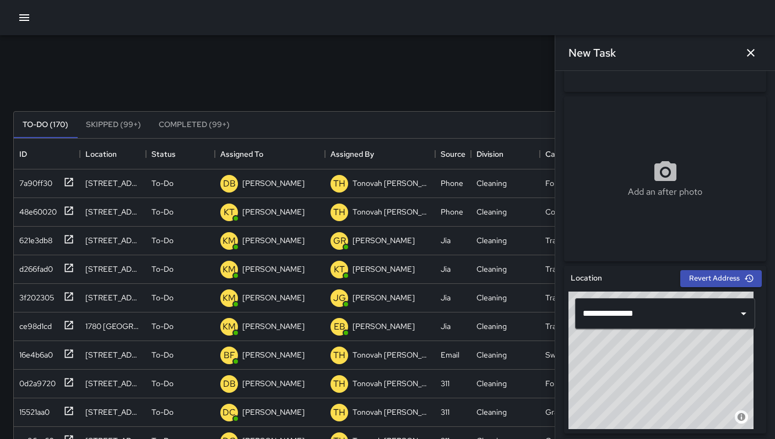
scroll to position [0, 0]
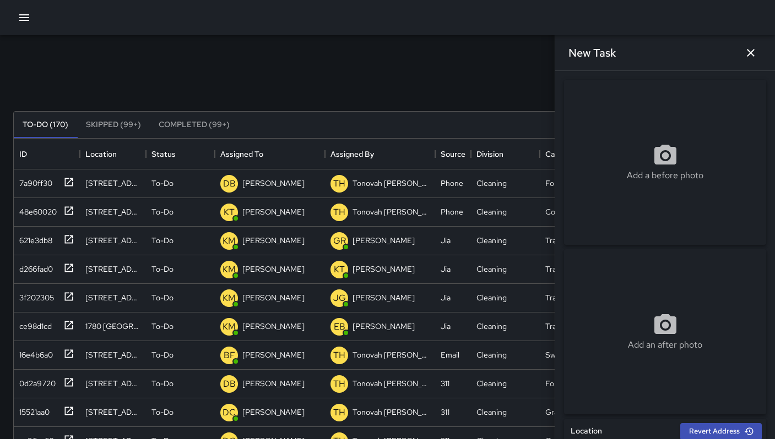
click at [694, 192] on div "Add a before photo" at bounding box center [665, 162] width 202 height 165
type input "**********"
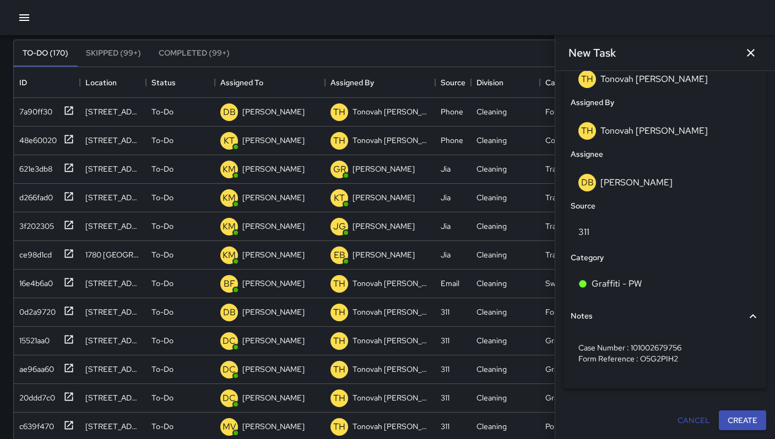
scroll to position [210, 0]
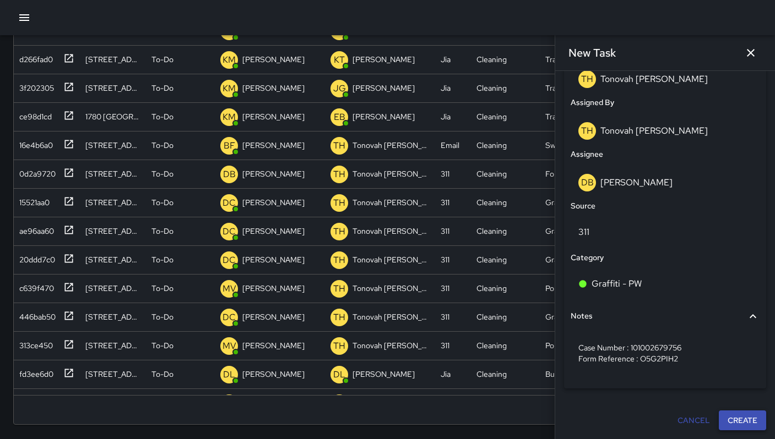
click at [730, 421] on button "Create" at bounding box center [741, 421] width 47 height 20
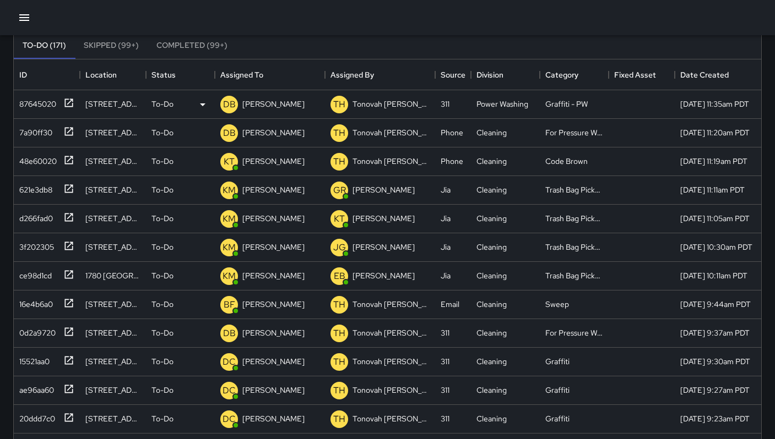
scroll to position [0, 0]
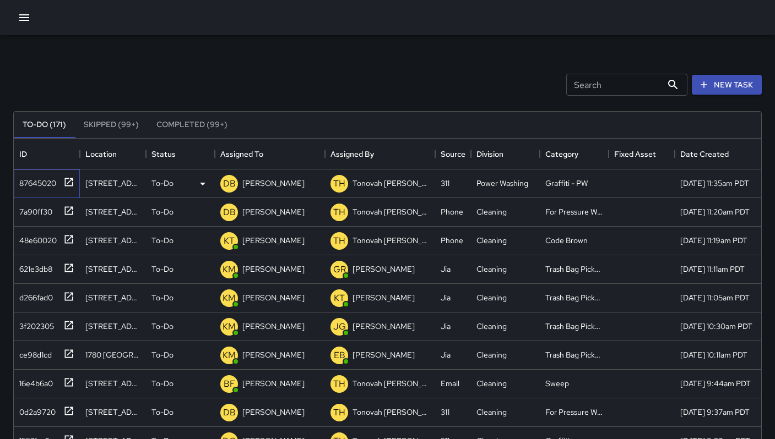
click at [40, 183] on div "87645020" at bounding box center [35, 180] width 41 height 15
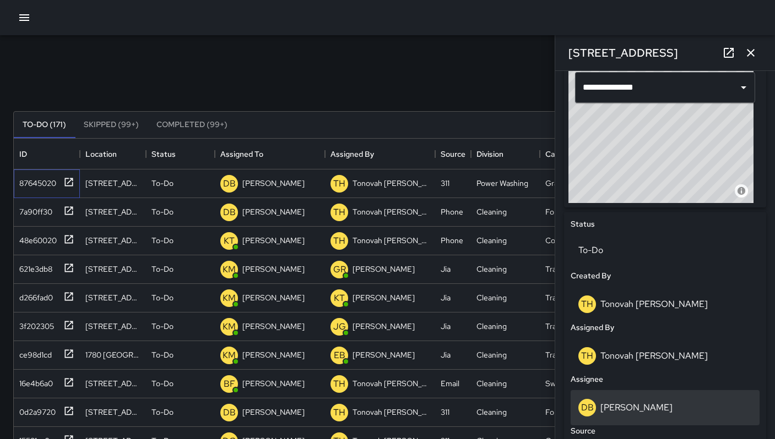
scroll to position [548, 0]
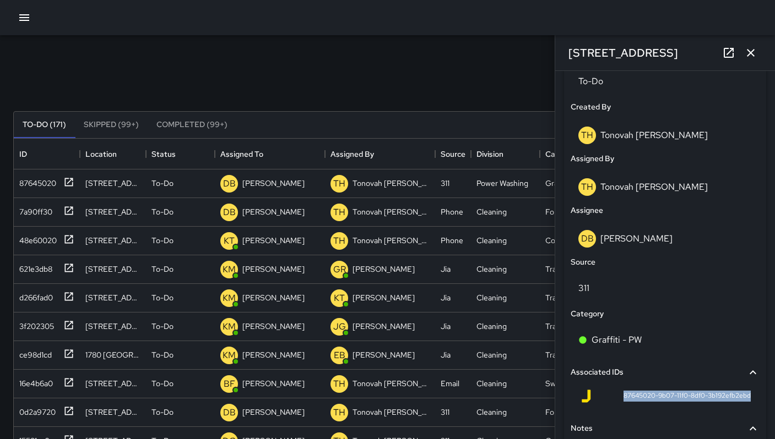
drag, startPoint x: 615, startPoint y: 396, endPoint x: 742, endPoint y: 400, distance: 127.2
click at [742, 400] on div "87645020-9b07-11f0-8df0-3b192efb2ebd" at bounding box center [664, 398] width 189 height 26
copy span "87645020-9b07-11f0-8df0-3b192efb2ebd"
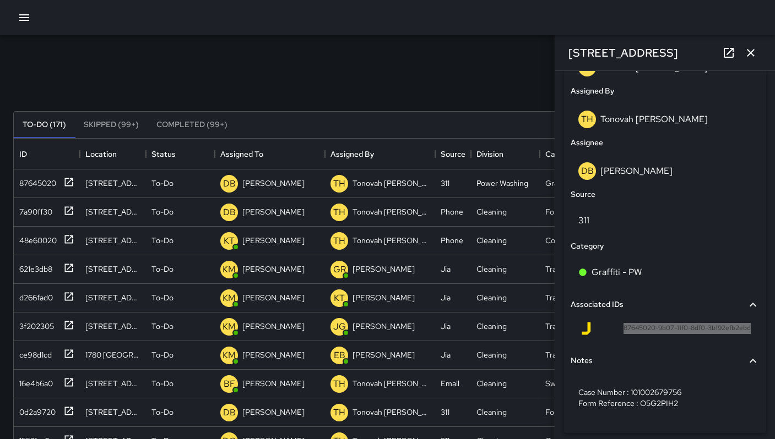
scroll to position [642, 0]
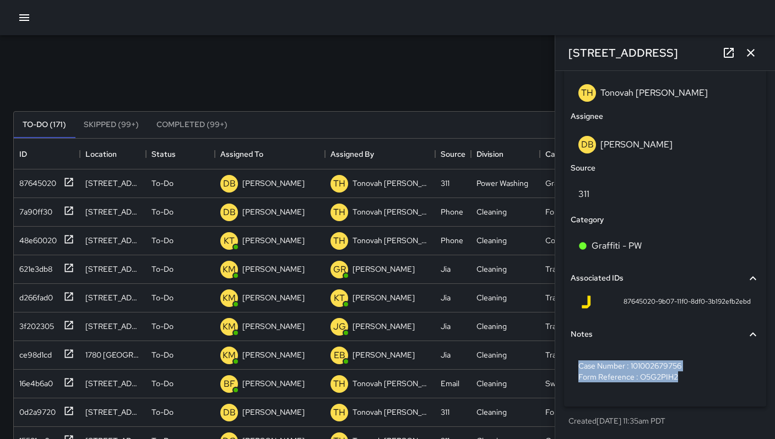
drag, startPoint x: 679, startPoint y: 377, endPoint x: 564, endPoint y: 359, distance: 116.3
click at [560, 359] on div "**********" at bounding box center [664, 103] width 211 height 663
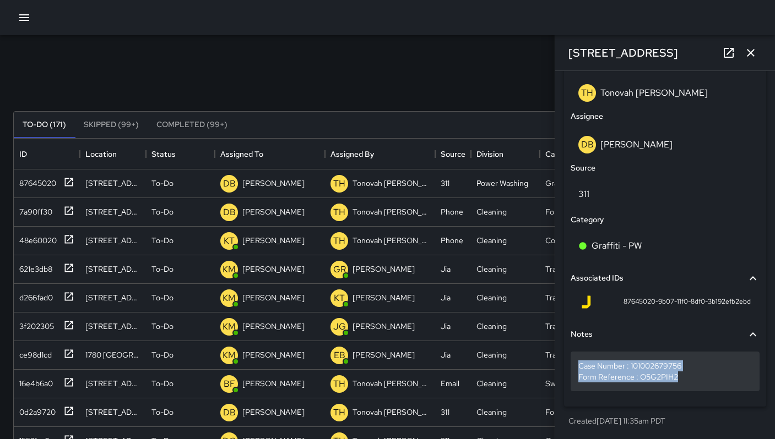
copy p "Case Number : 101002679756 Form Reference : O5G2PIH2"
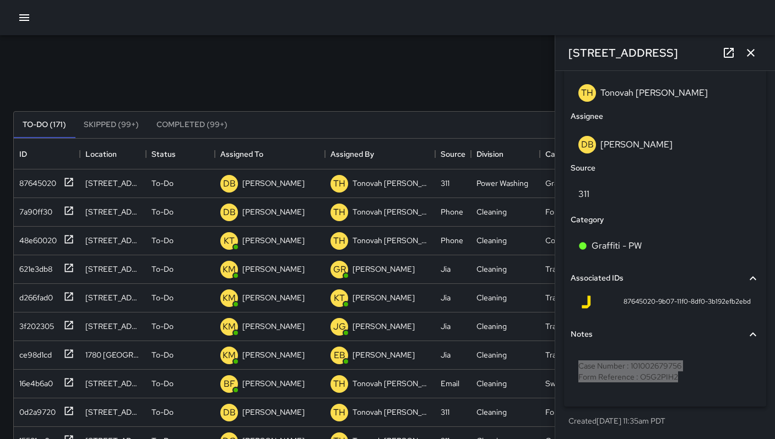
scroll to position [211, 0]
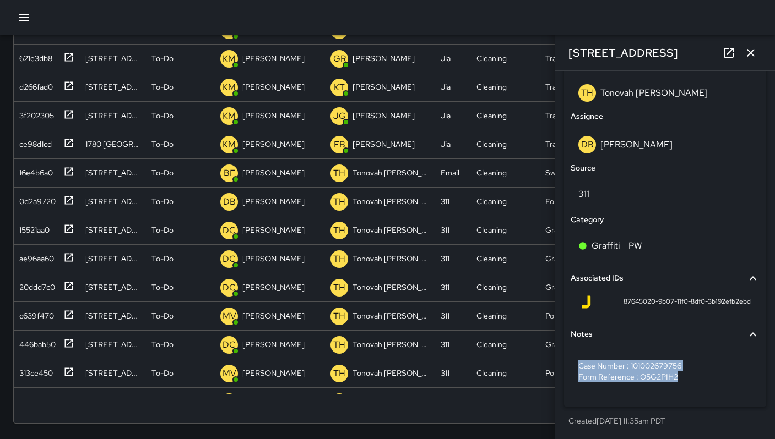
click at [749, 52] on icon "button" at bounding box center [750, 53] width 8 height 8
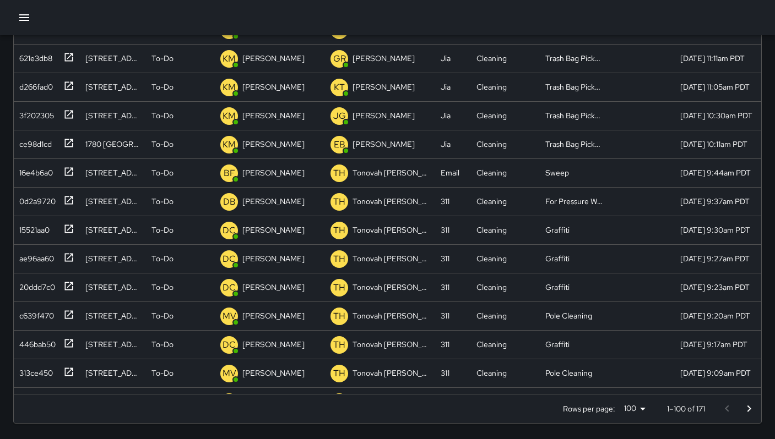
scroll to position [0, 0]
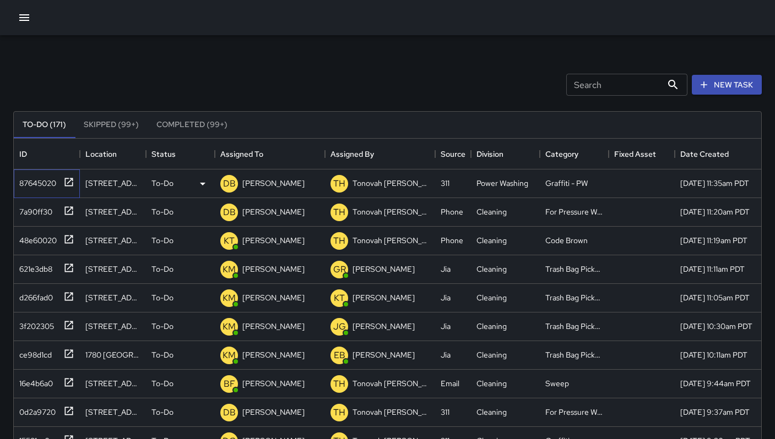
click at [44, 182] on div "87645020" at bounding box center [35, 180] width 41 height 15
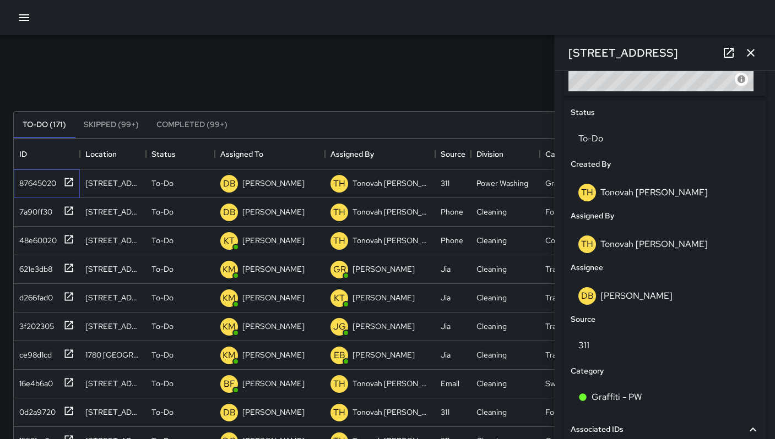
scroll to position [597, 0]
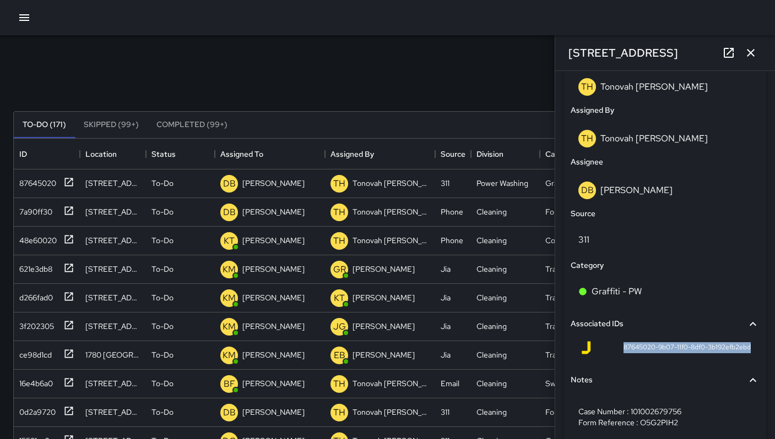
drag, startPoint x: 615, startPoint y: 350, endPoint x: 739, endPoint y: 353, distance: 123.9
click at [741, 354] on div "87645020-9b07-11f0-8df0-3b192efb2ebd" at bounding box center [664, 347] width 171 height 13
copy span "87645020-9b07-11f0-8df0-3b192efb2ebd"
click at [746, 53] on icon "button" at bounding box center [750, 52] width 13 height 13
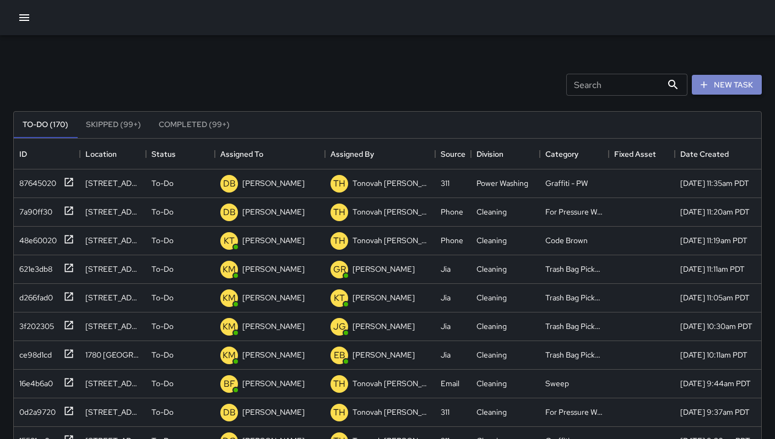
click at [733, 86] on button "New Task" at bounding box center [726, 85] width 70 height 20
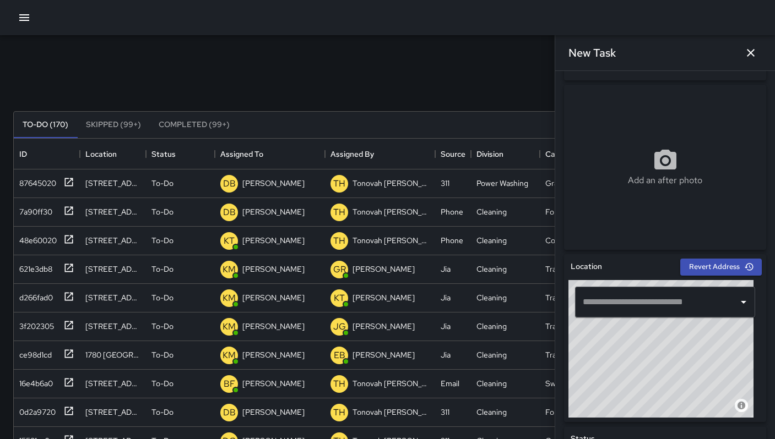
scroll to position [167, 0]
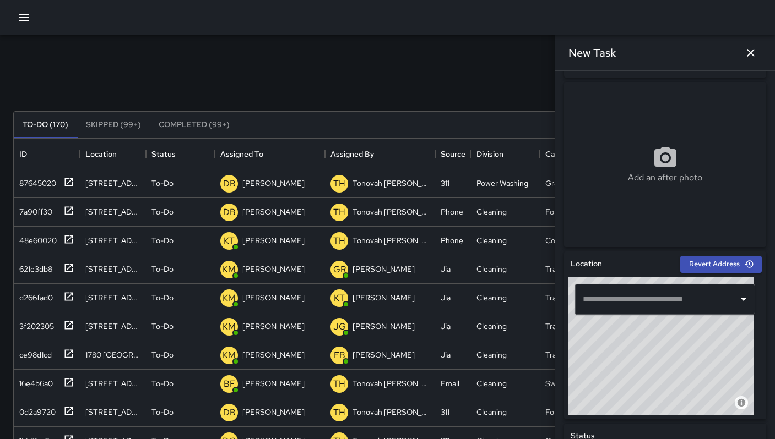
click at [640, 299] on input "text" at bounding box center [657, 299] width 154 height 21
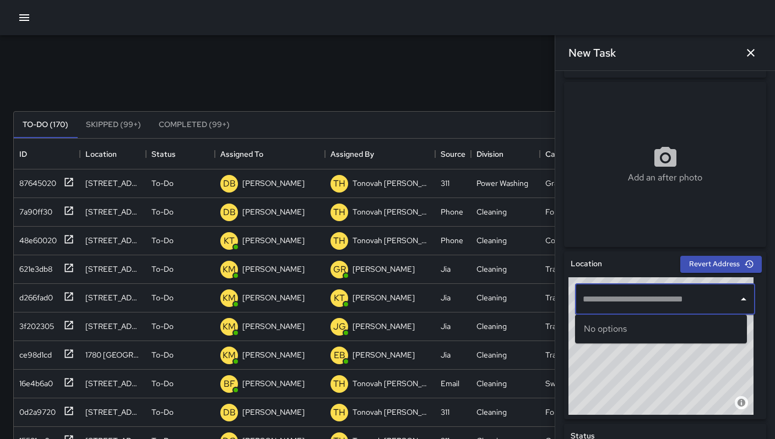
paste input "**********"
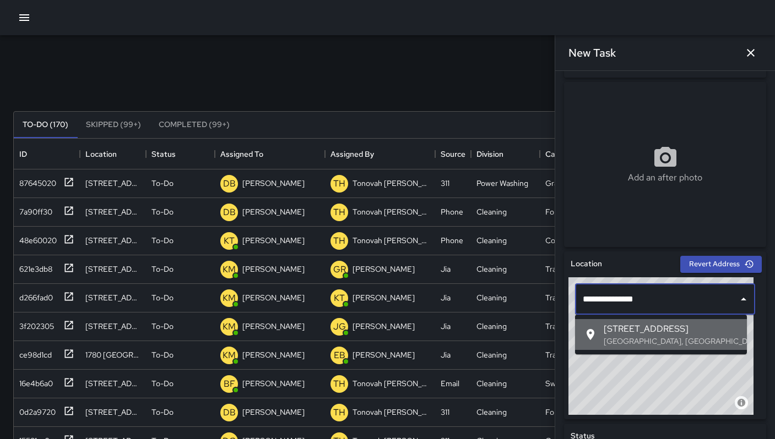
click at [611, 339] on p "[GEOGRAPHIC_DATA], [GEOGRAPHIC_DATA], [GEOGRAPHIC_DATA]" at bounding box center [670, 341] width 134 height 11
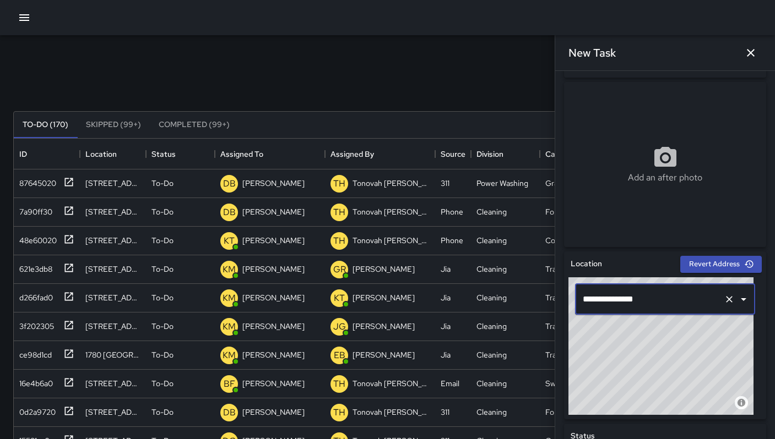
type input "**********"
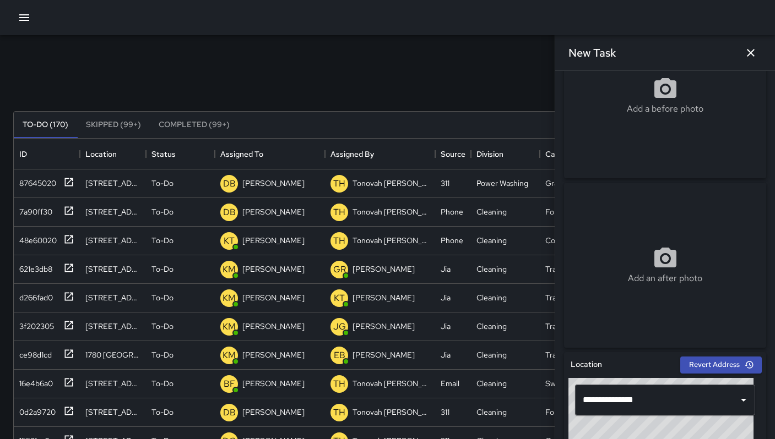
scroll to position [0, 0]
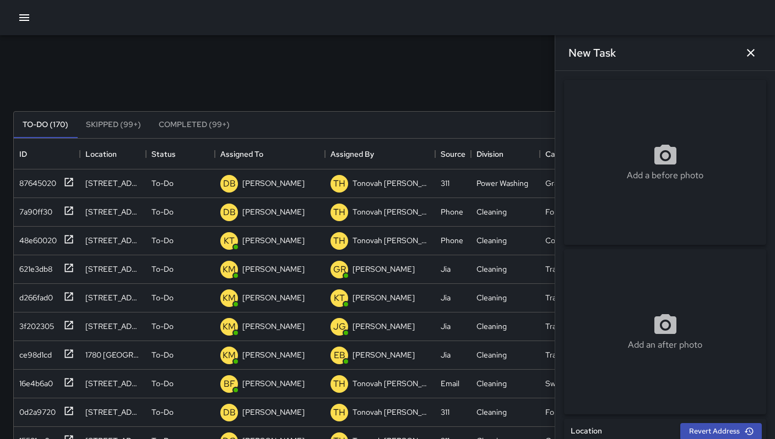
click at [641, 150] on div "Add a before photo" at bounding box center [665, 163] width 202 height 40
type input "**********"
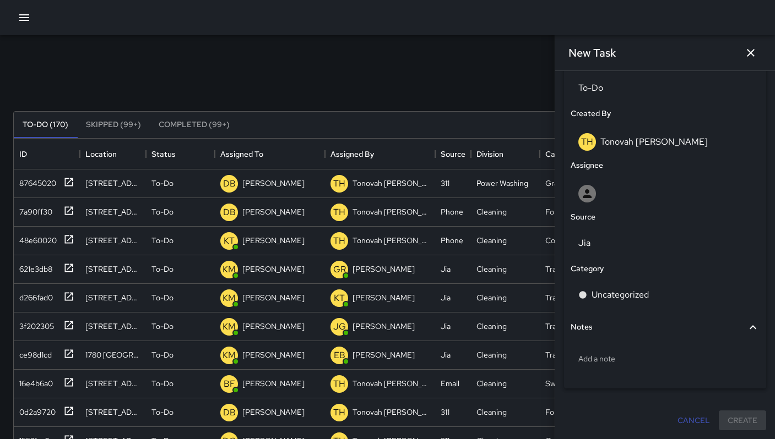
scroll to position [109, 0]
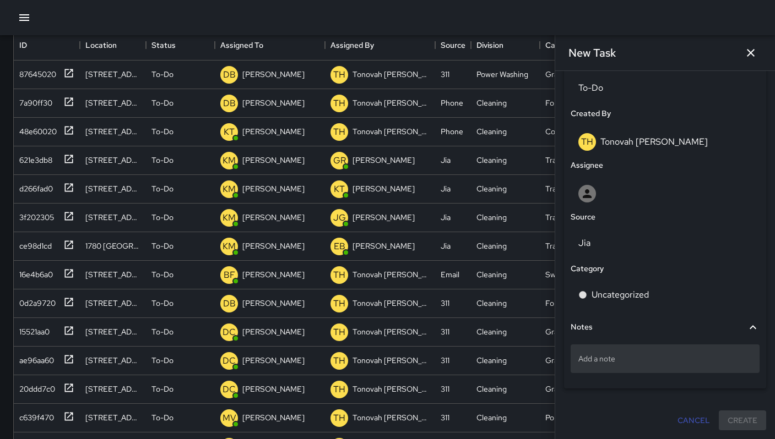
click at [620, 359] on p "Add a note" at bounding box center [664, 358] width 173 height 11
type textarea "**********"
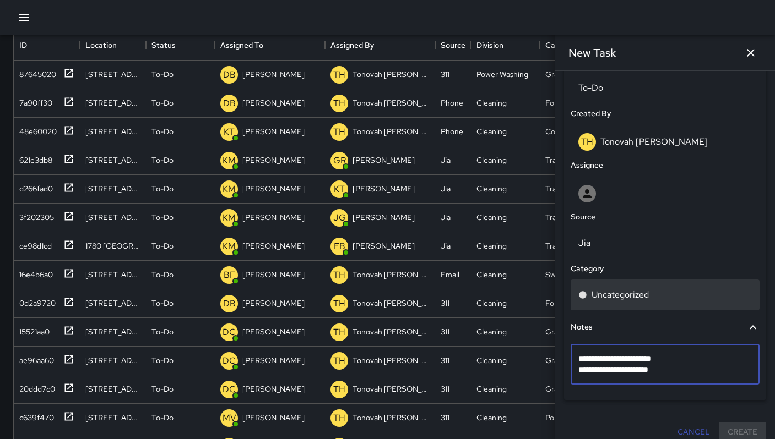
click at [587, 293] on div "Uncategorized" at bounding box center [664, 294] width 173 height 13
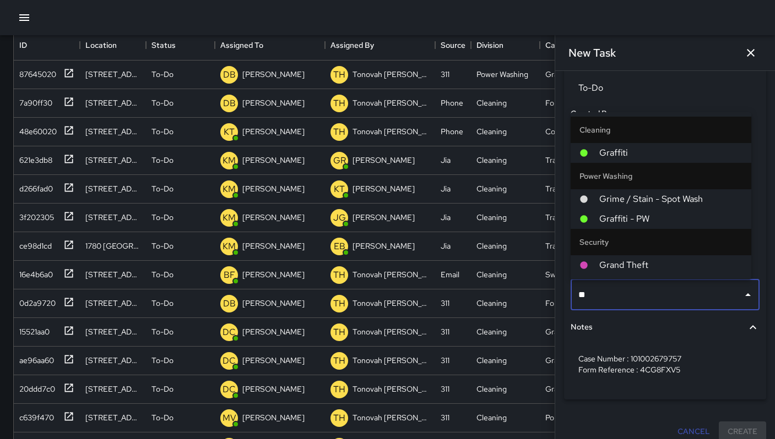
type input "*"
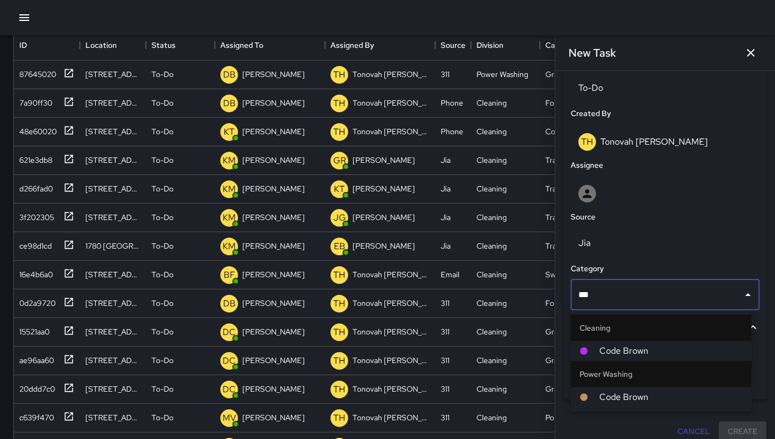
type input "****"
click at [602, 347] on span "Code Brown" at bounding box center [670, 351] width 143 height 13
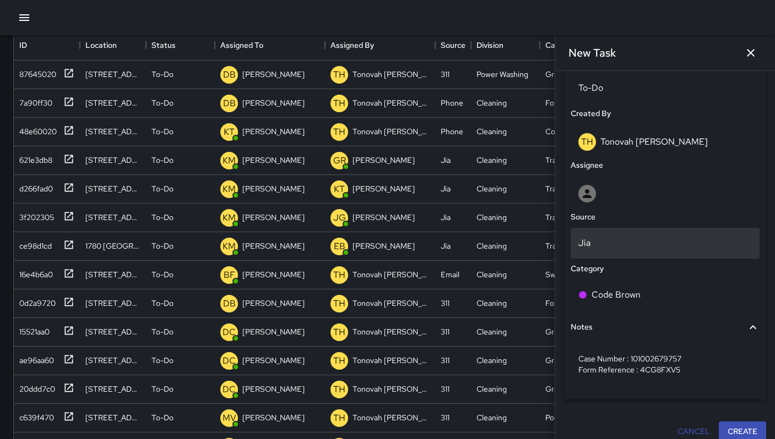
click at [581, 239] on p "Jia" at bounding box center [664, 243] width 173 height 13
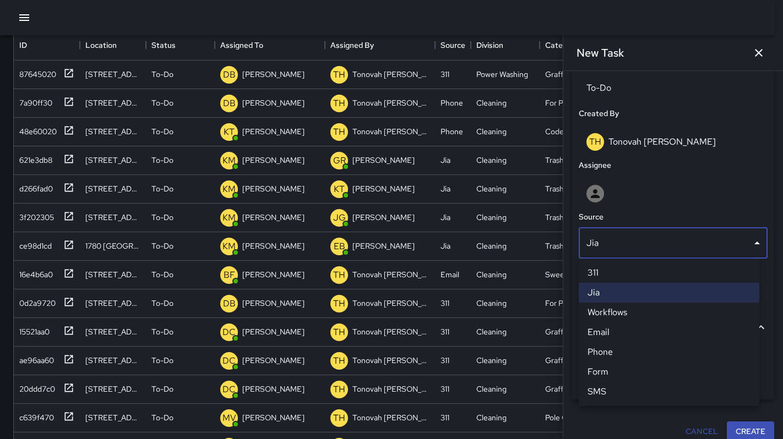
click at [616, 268] on li "311" at bounding box center [669, 273] width 181 height 20
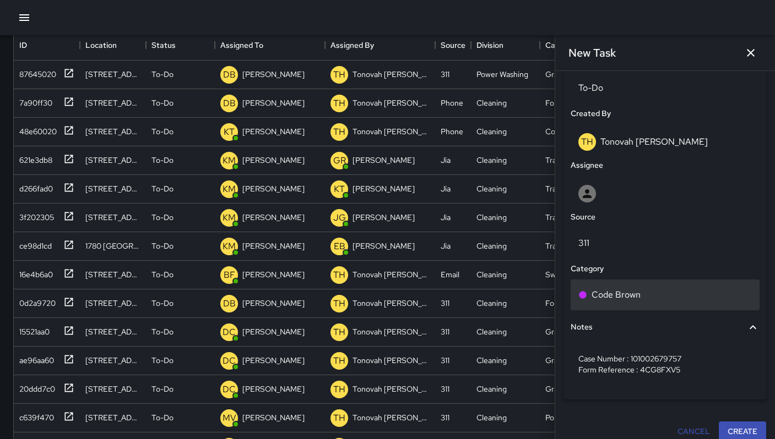
scroll to position [9, 9]
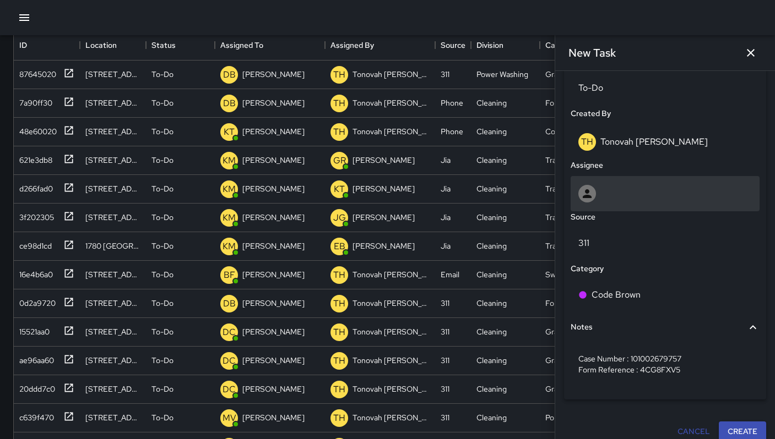
click at [582, 195] on icon at bounding box center [586, 193] width 13 height 13
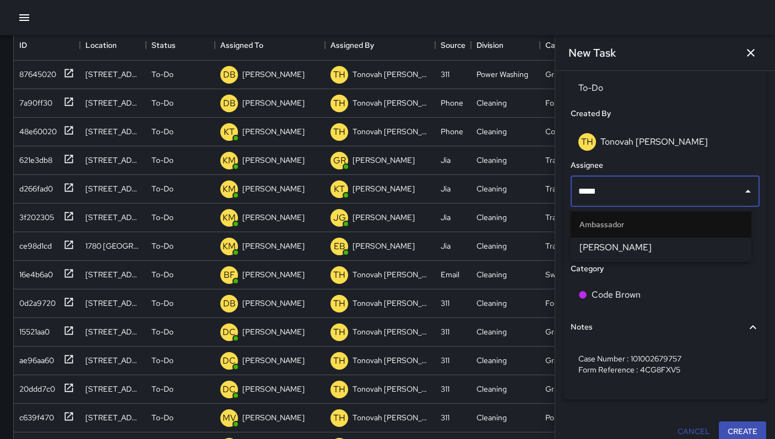
type input "******"
click at [602, 253] on span "[PERSON_NAME]" at bounding box center [660, 247] width 163 height 13
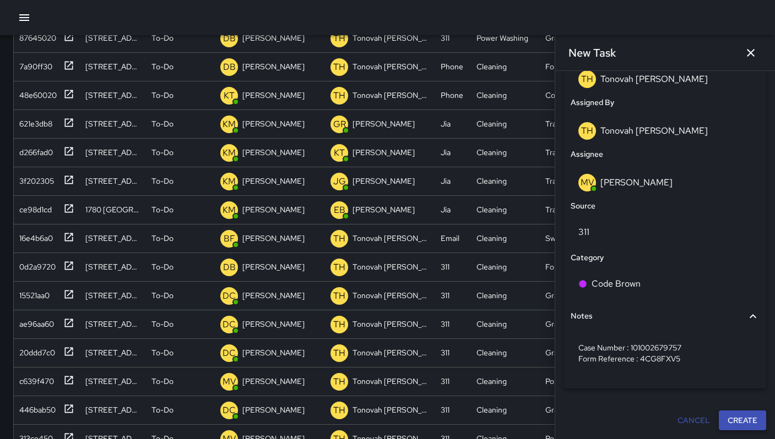
scroll to position [211, 0]
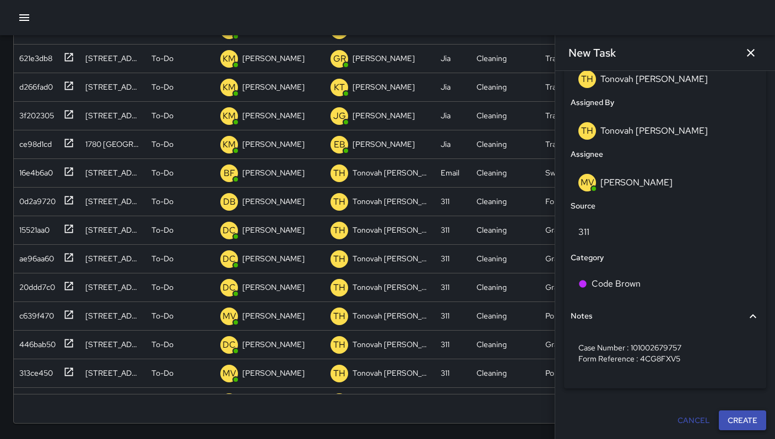
click at [738, 430] on button "Create" at bounding box center [741, 421] width 47 height 20
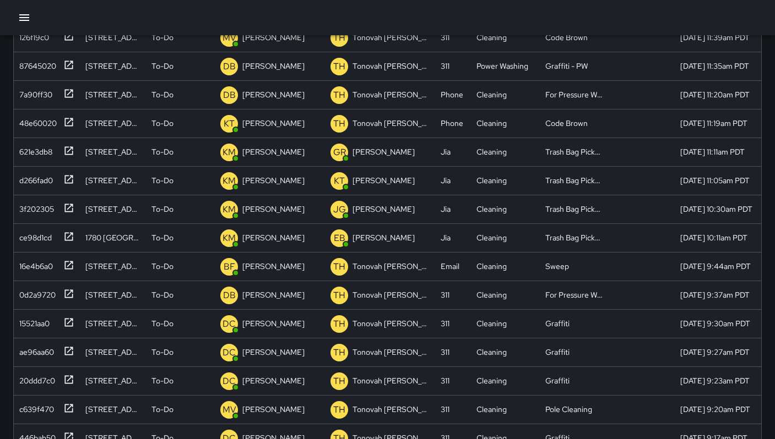
scroll to position [0, 0]
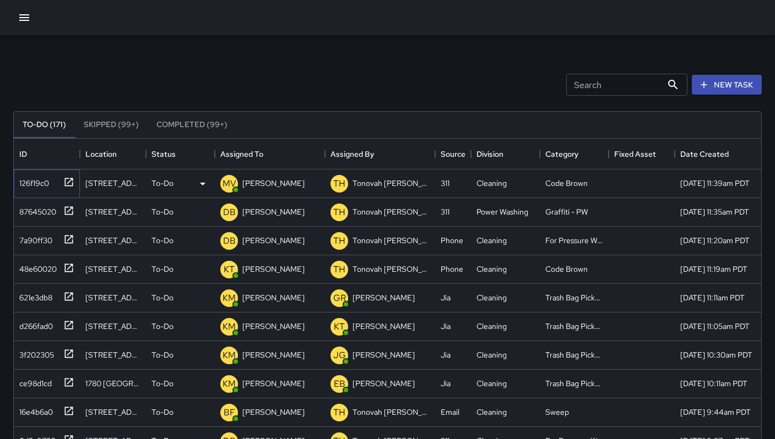
click at [34, 183] on div "126f19c0" at bounding box center [32, 180] width 34 height 15
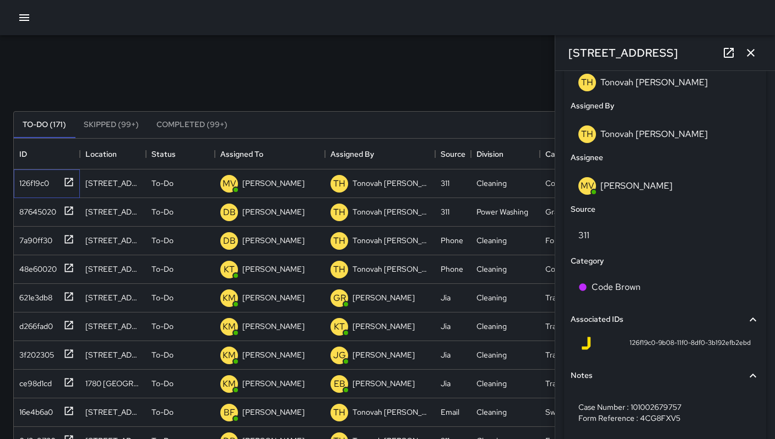
scroll to position [642, 0]
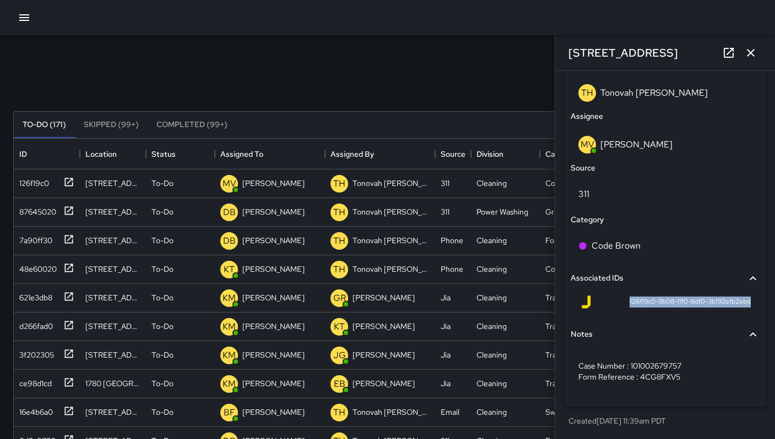
drag, startPoint x: 618, startPoint y: 302, endPoint x: 741, endPoint y: 305, distance: 122.8
click at [754, 305] on div "Status To-Do Created By TH Tonovah Hillman Assigned By TH Tonovah Hillman Assig…" at bounding box center [665, 178] width 202 height 458
copy span "126f19c0-9b08-11f0-8df0-3b192efb2ebd"
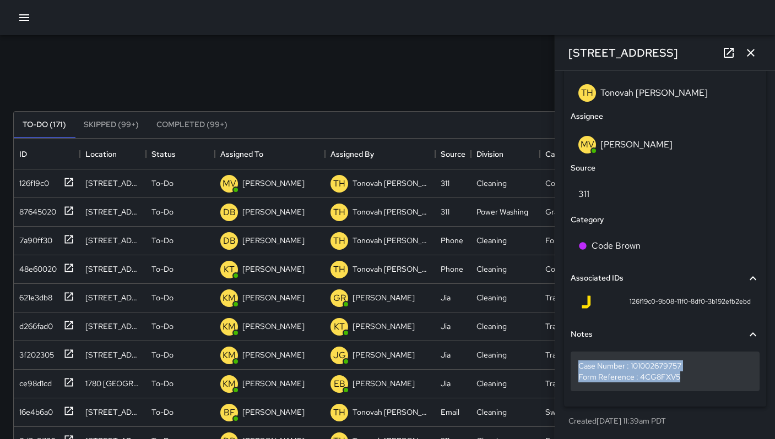
drag, startPoint x: 682, startPoint y: 380, endPoint x: 579, endPoint y: 368, distance: 103.7
click at [579, 368] on p "Case Number : 101002679757 Form Reference : 4CG8FXV5" at bounding box center [664, 372] width 173 height 22
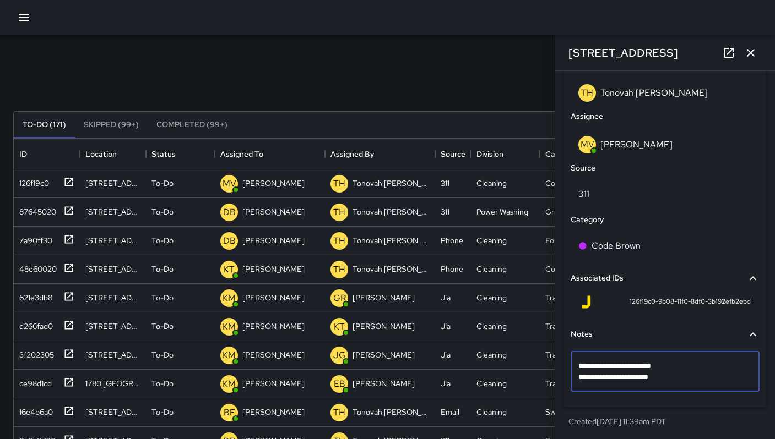
drag, startPoint x: 686, startPoint y: 380, endPoint x: 573, endPoint y: 370, distance: 113.8
click at [573, 370] on div "**********" at bounding box center [664, 372] width 189 height 40
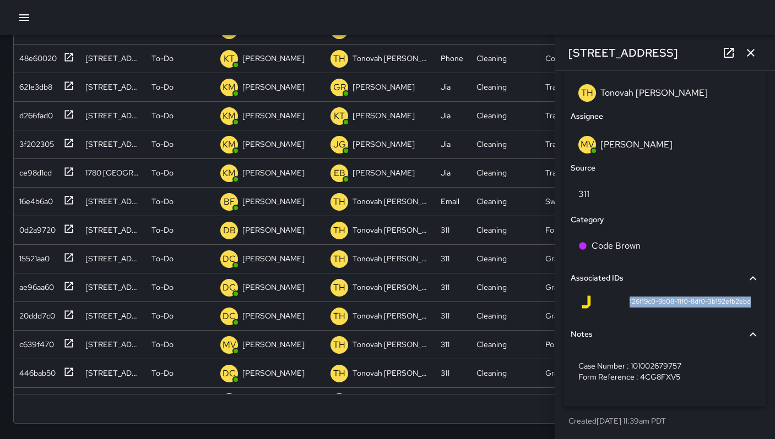
drag, startPoint x: 619, startPoint y: 304, endPoint x: 740, endPoint y: 306, distance: 121.7
click at [740, 306] on div "126f19c0-9b08-11f0-8df0-3b192efb2ebd" at bounding box center [664, 302] width 171 height 13
copy span "126f19c0-9b08-11f0-8df0-3b192efb2ebd"
click at [749, 56] on icon "button" at bounding box center [750, 52] width 13 height 13
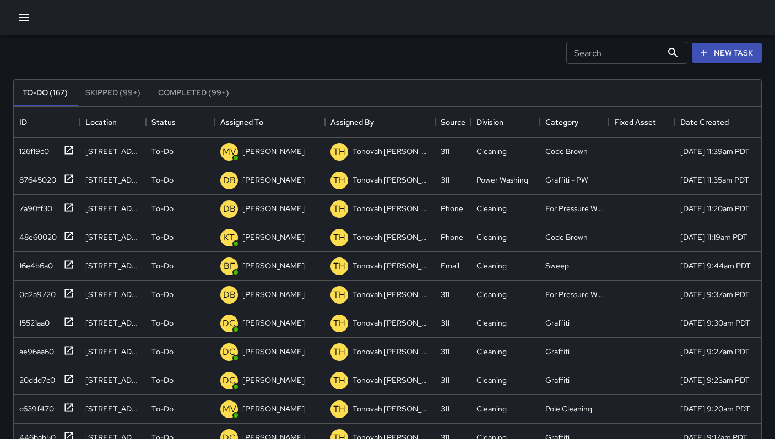
scroll to position [0, 0]
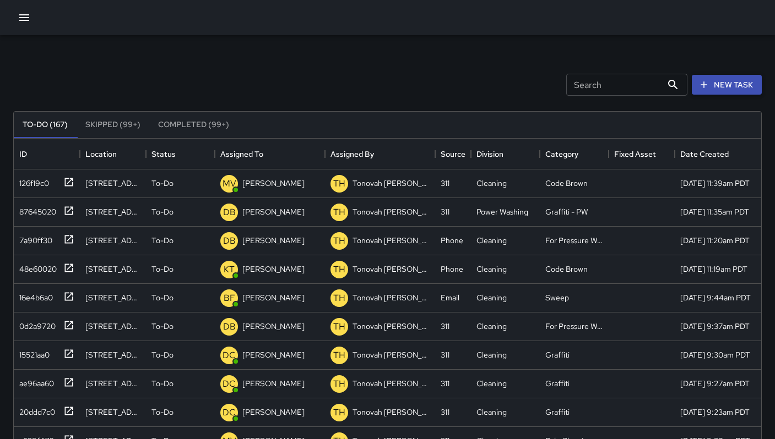
click at [697, 79] on button "New Task" at bounding box center [726, 85] width 70 height 20
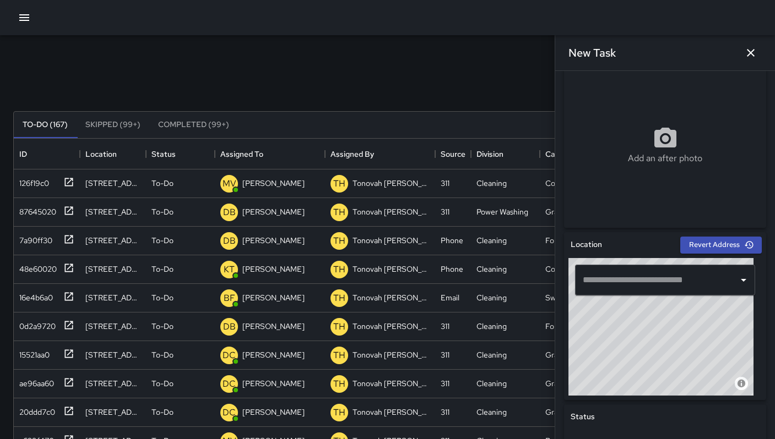
scroll to position [216, 0]
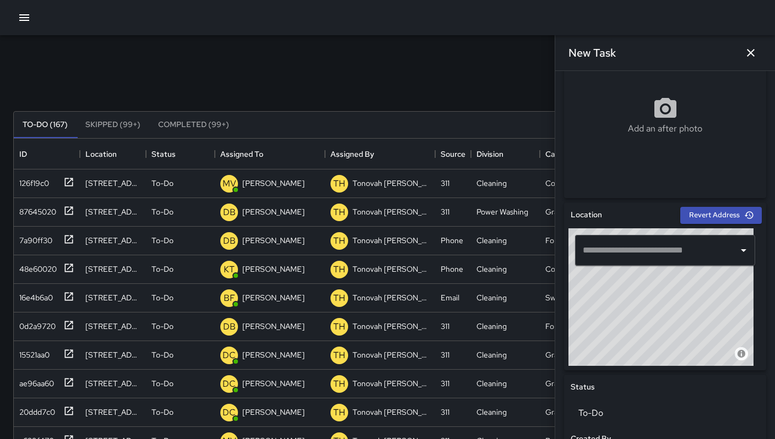
click at [619, 258] on input "text" at bounding box center [657, 250] width 154 height 21
paste input "**********"
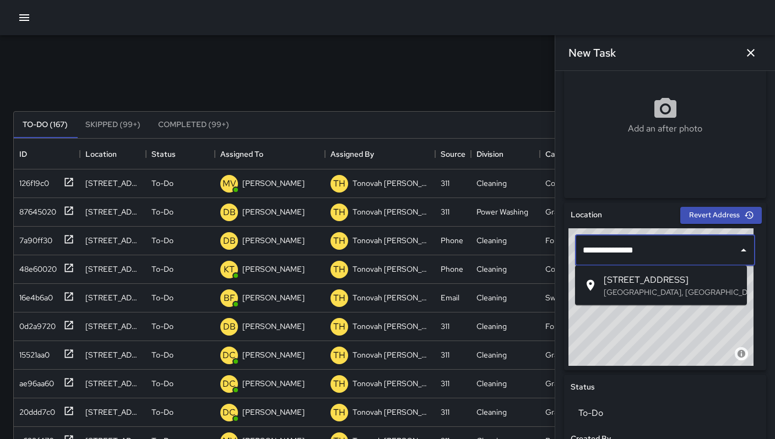
click at [646, 290] on p "San Francisco, CA, USA" at bounding box center [670, 292] width 134 height 11
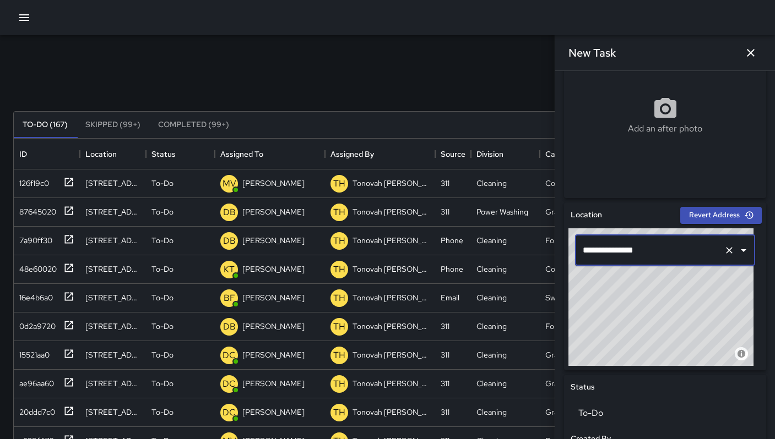
type input "**********"
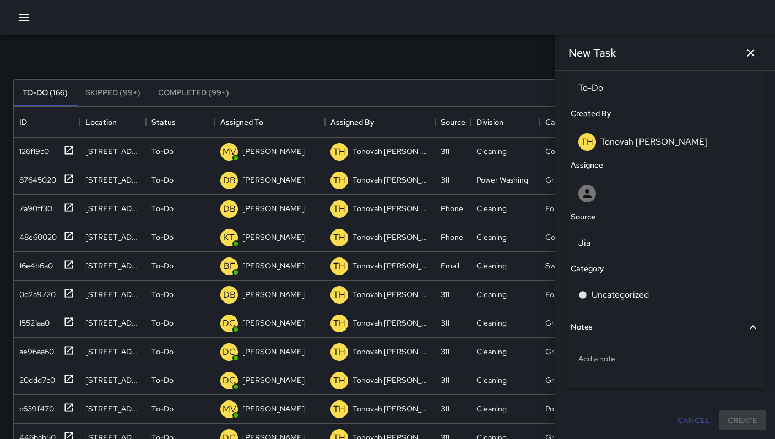
scroll to position [94, 0]
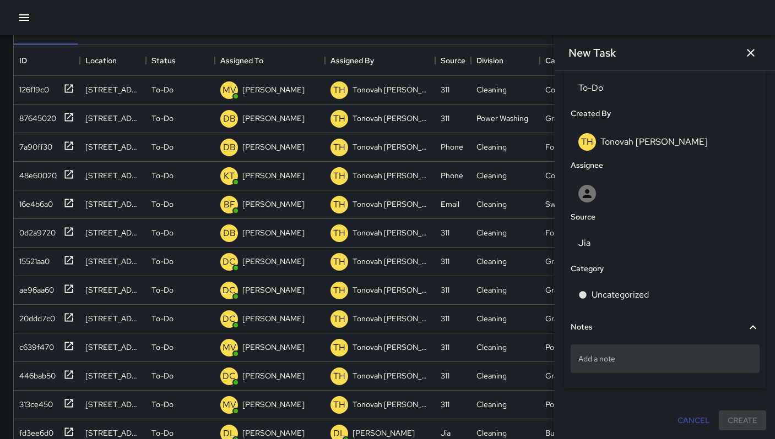
click at [630, 357] on p "Add a note" at bounding box center [664, 358] width 173 height 11
type textarea "**********"
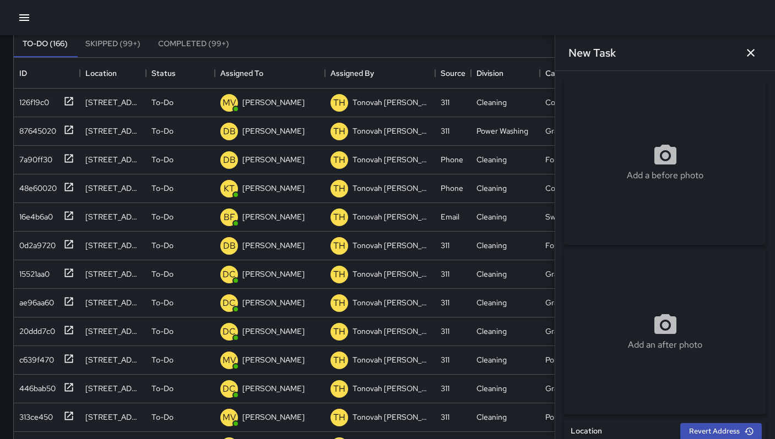
scroll to position [80, 0]
click at [641, 135] on div "Add a before photo" at bounding box center [665, 162] width 202 height 165
type input "**********"
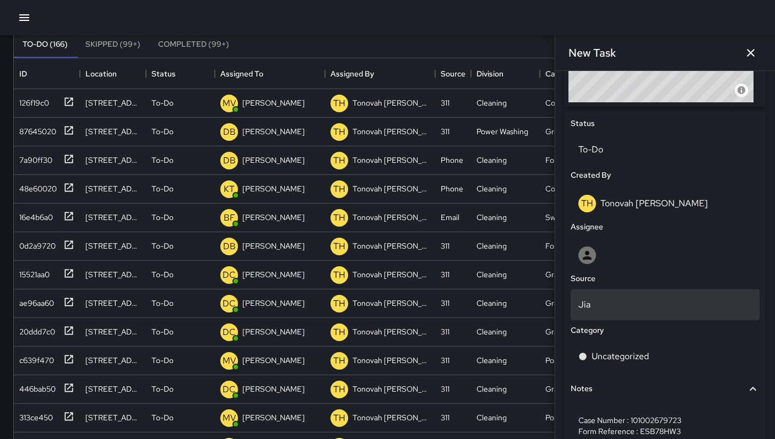
scroll to position [484, 0]
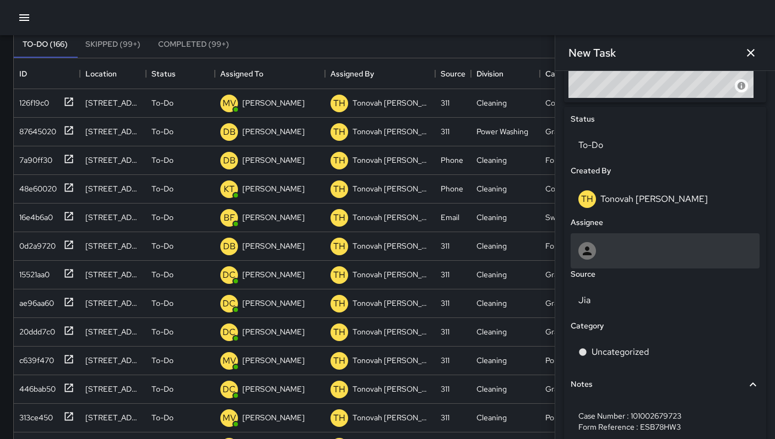
click at [609, 247] on div at bounding box center [664, 251] width 173 height 18
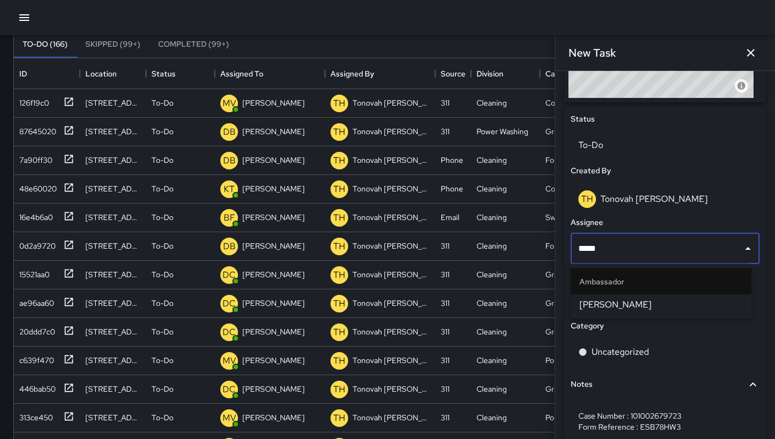
type input "******"
click at [640, 299] on span "[PERSON_NAME]" at bounding box center [660, 304] width 163 height 13
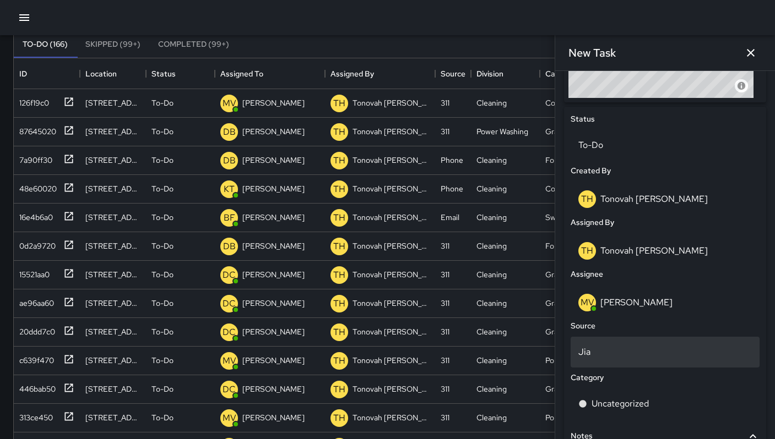
click at [620, 348] on p "Jia" at bounding box center [664, 352] width 173 height 13
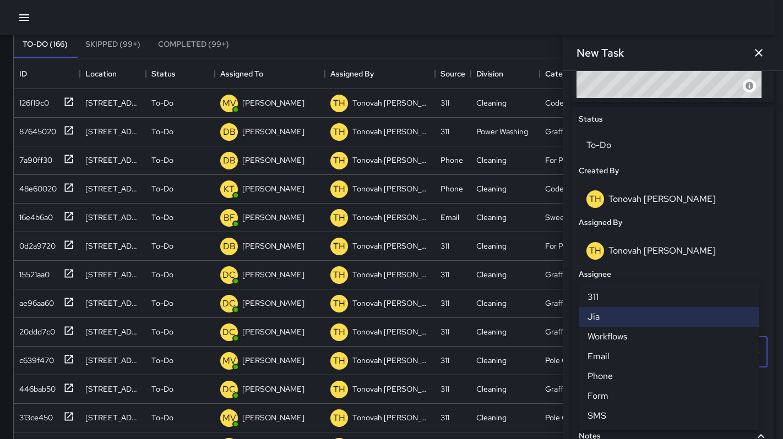
click at [612, 297] on li "311" at bounding box center [669, 297] width 181 height 20
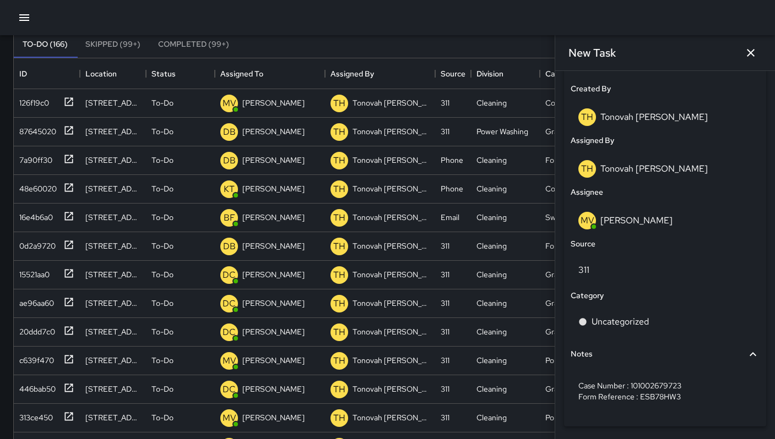
scroll to position [568, 0]
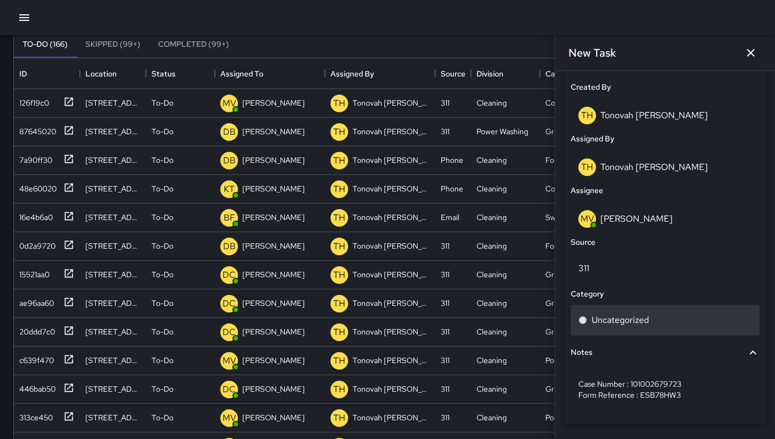
click at [618, 321] on p "Uncategorized" at bounding box center [619, 320] width 57 height 13
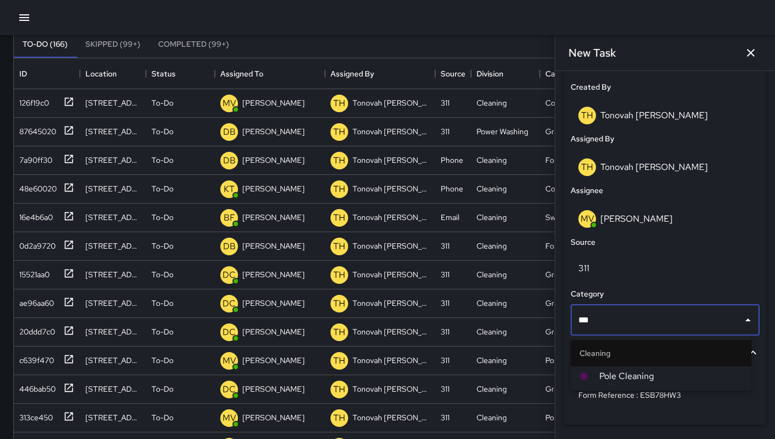
type input "****"
click at [626, 372] on span "Pole Cleaning" at bounding box center [670, 376] width 143 height 13
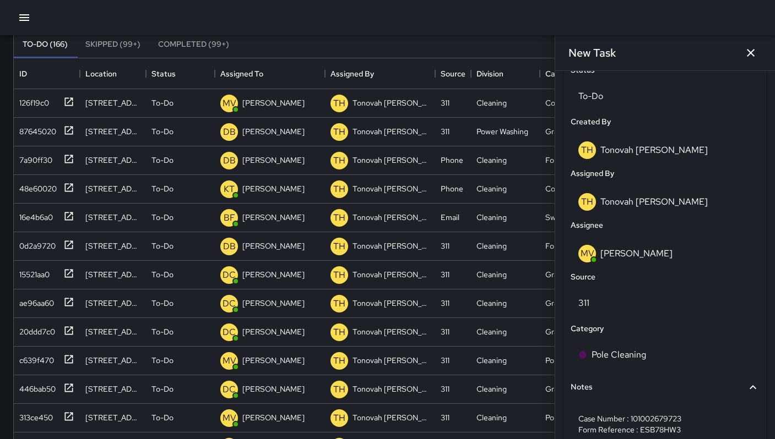
scroll to position [593, 0]
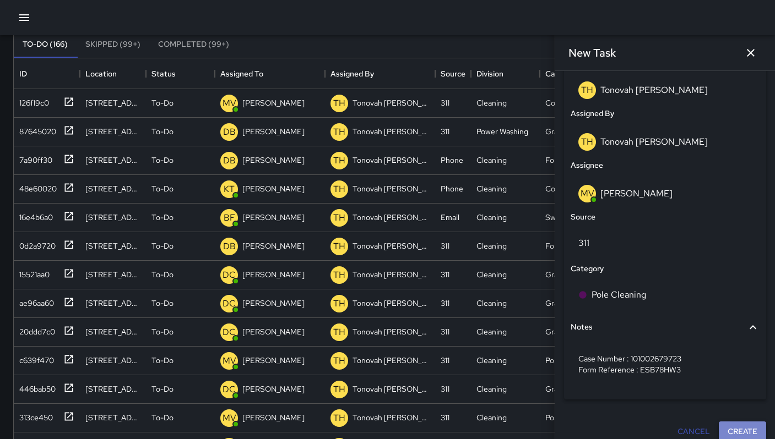
click at [727, 428] on button "Create" at bounding box center [741, 432] width 47 height 20
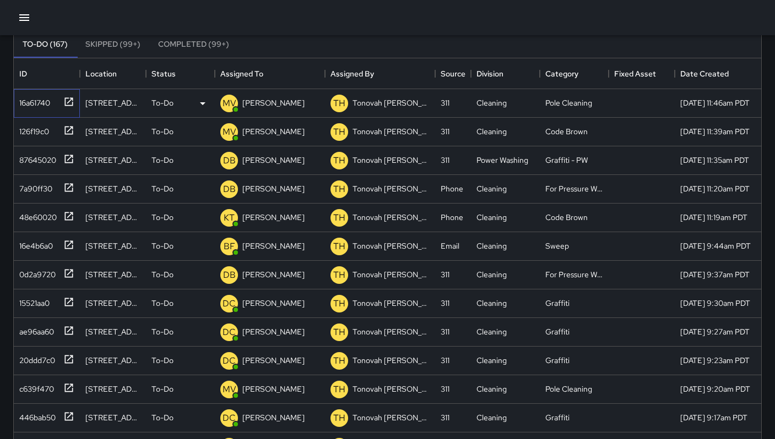
click at [41, 102] on div "16a61740" at bounding box center [32, 100] width 35 height 15
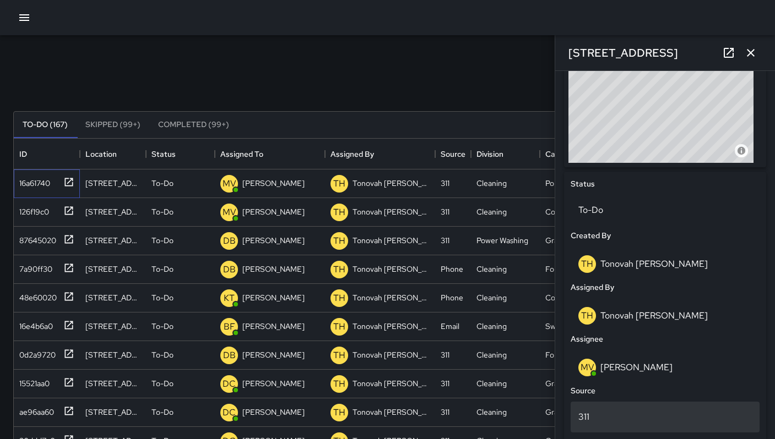
scroll to position [562, 0]
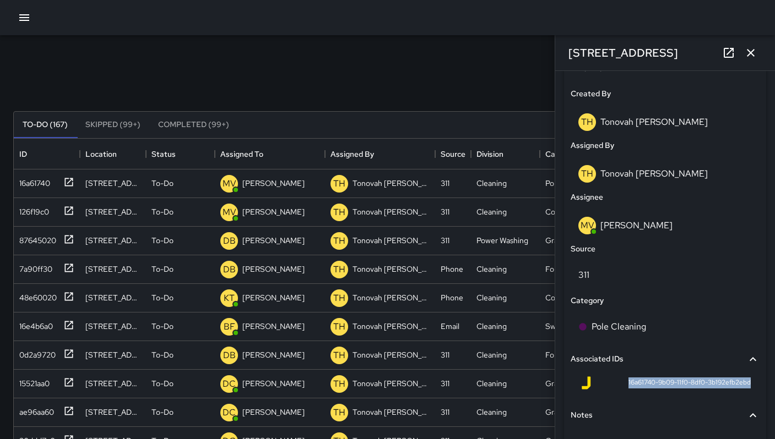
drag, startPoint x: 617, startPoint y: 383, endPoint x: 751, endPoint y: 383, distance: 133.8
click at [758, 384] on div "**********" at bounding box center [664, 184] width 211 height 663
copy span "16a61740-9b09-11f0-8df0-3b192efb2ebd"
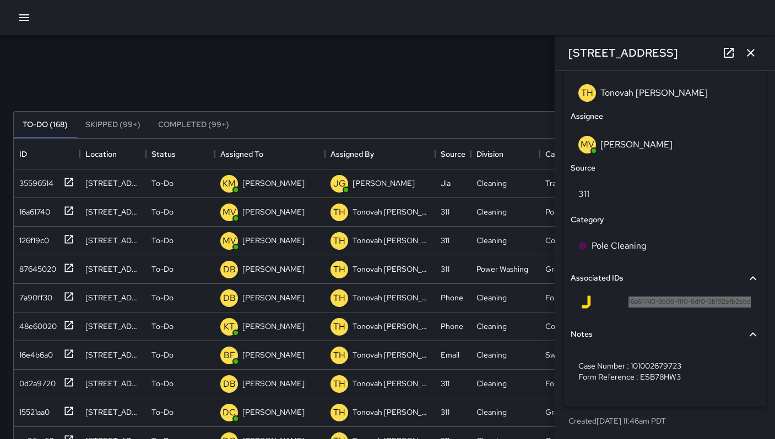
copy span "16a61740-9b09-11f0-8df0-3b192efb2ebd"
click at [749, 52] on icon "button" at bounding box center [750, 52] width 13 height 13
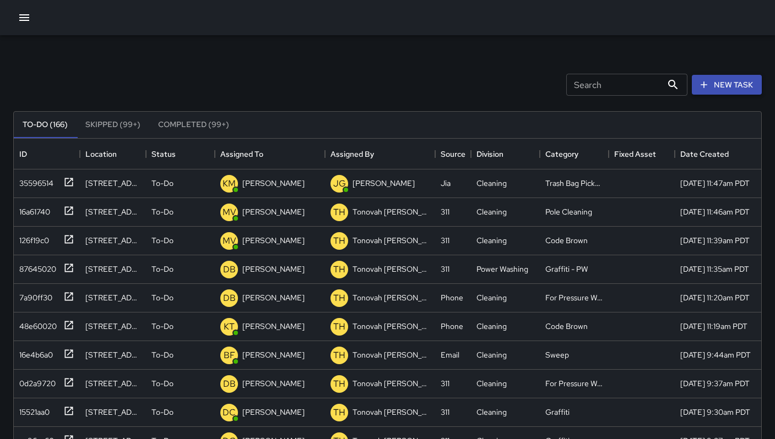
click at [738, 84] on button "New Task" at bounding box center [726, 85] width 70 height 20
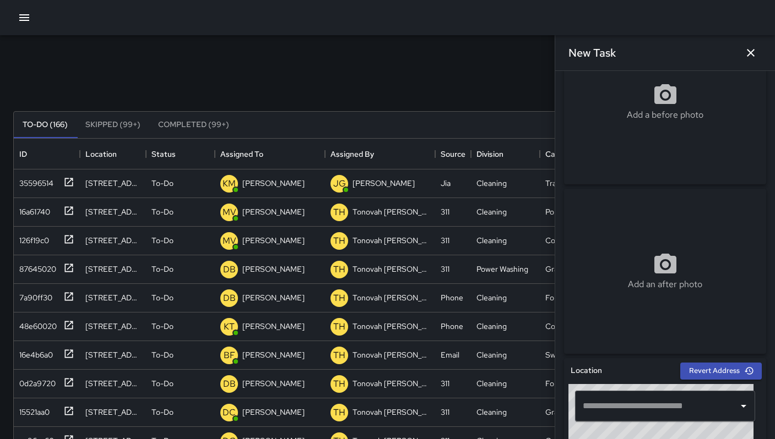
scroll to position [105, 0]
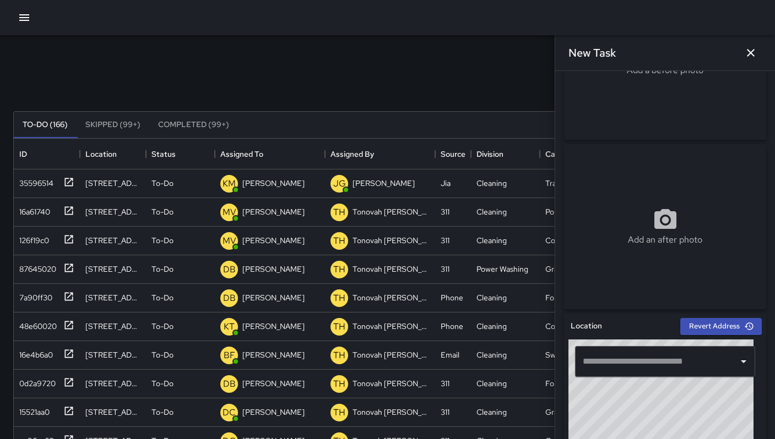
click at [661, 369] on input "text" at bounding box center [657, 361] width 154 height 21
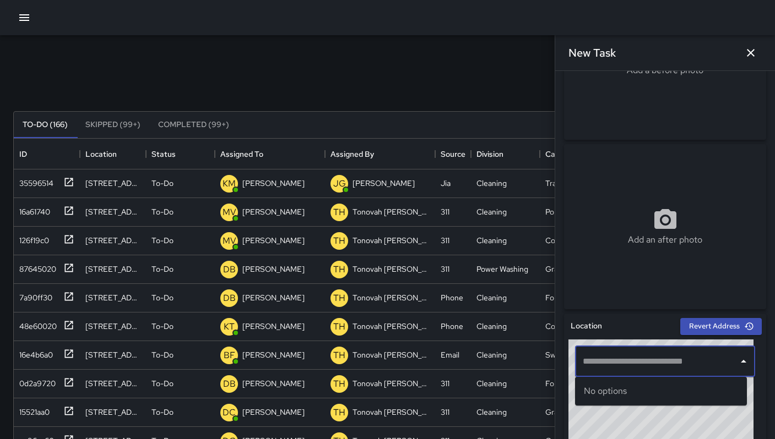
click at [661, 369] on input "text" at bounding box center [657, 361] width 154 height 21
paste input "**********"
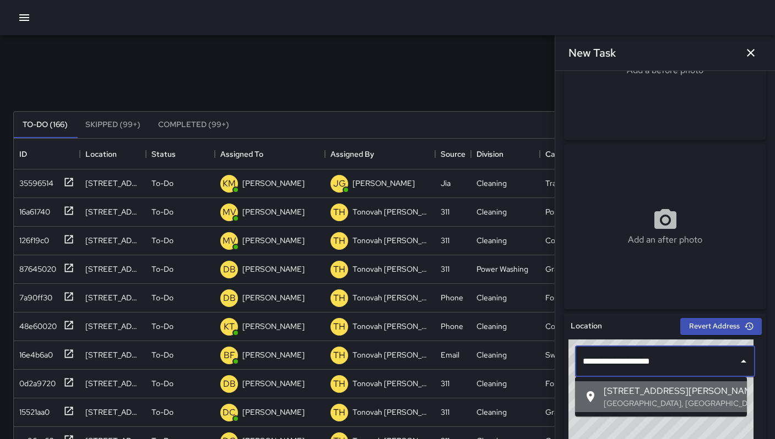
click at [684, 387] on span "[STREET_ADDRESS][PERSON_NAME]" at bounding box center [670, 391] width 134 height 13
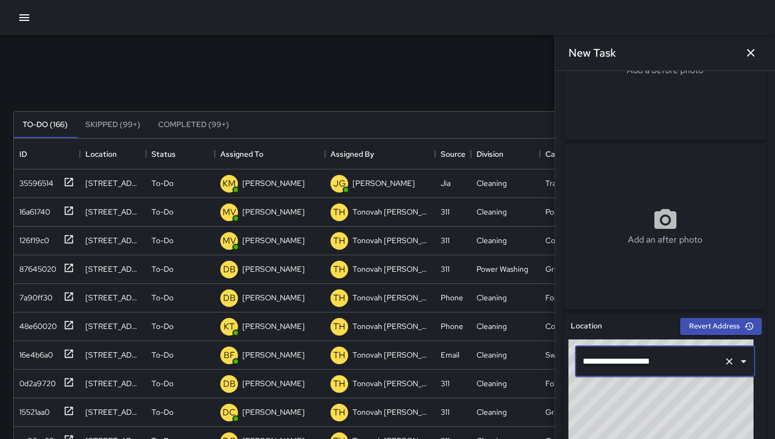
type input "**********"
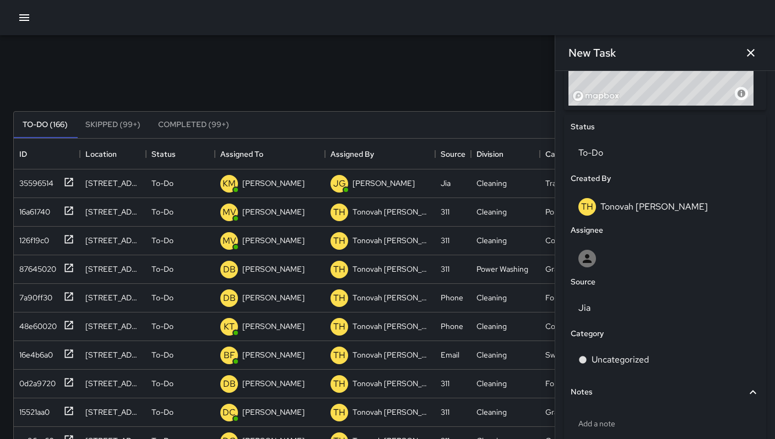
scroll to position [542, 0]
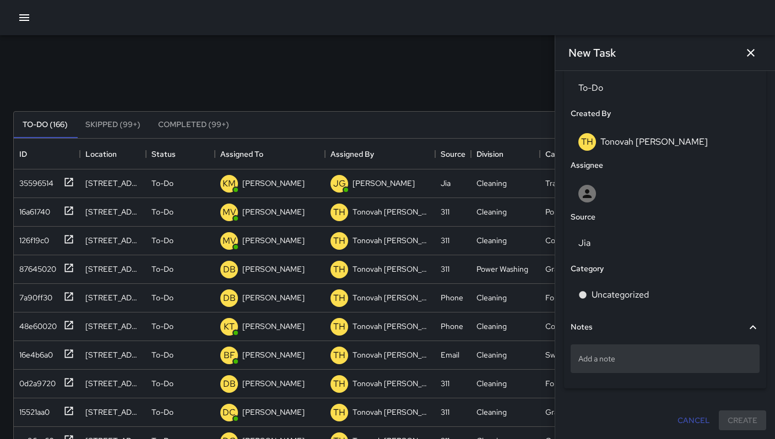
click at [637, 361] on p "Add a note" at bounding box center [664, 358] width 173 height 11
type textarea "**********"
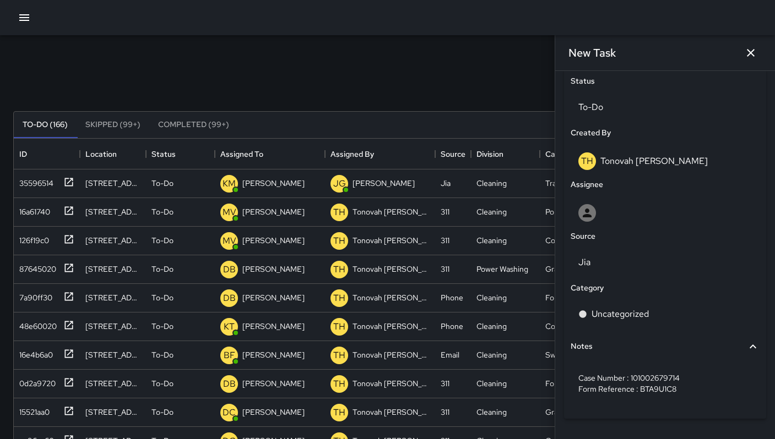
scroll to position [553, 0]
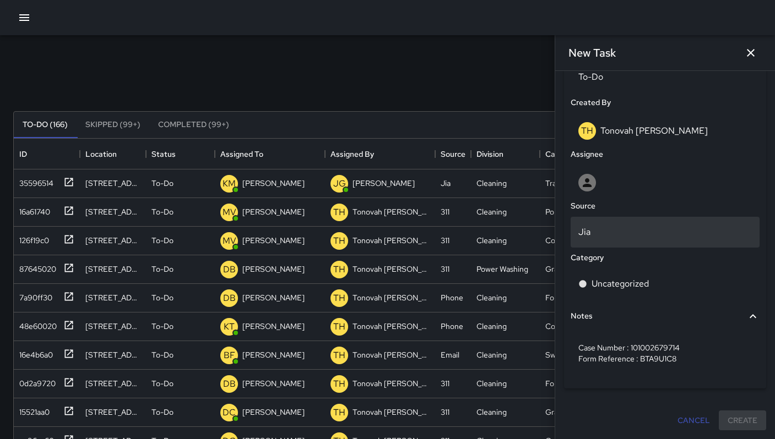
click at [608, 226] on p "Jia" at bounding box center [664, 232] width 173 height 13
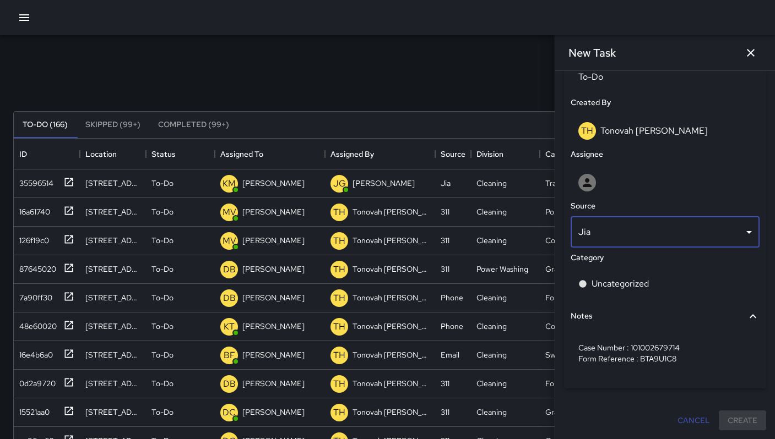
scroll to position [9, 9]
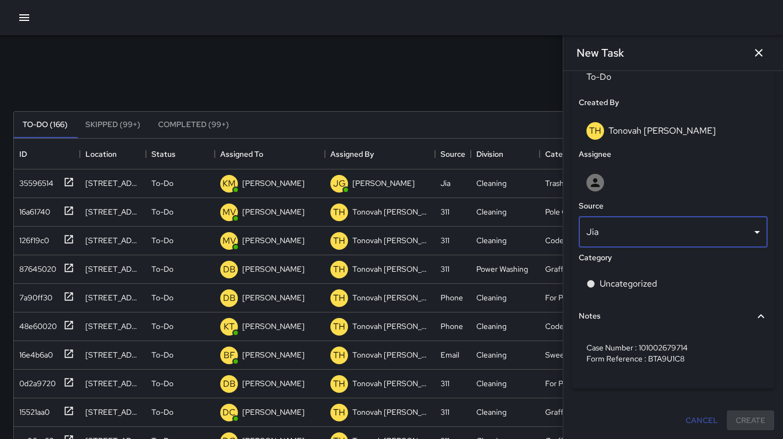
click at [604, 228] on body "Search Search New Task To-Do (166) Skipped (99+) Completed (99+) ID Location St…" at bounding box center [391, 325] width 783 height 650
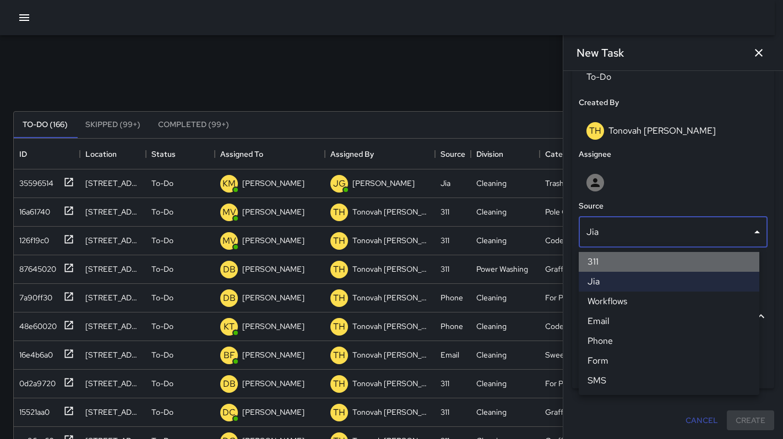
click at [595, 257] on li "311" at bounding box center [669, 262] width 181 height 20
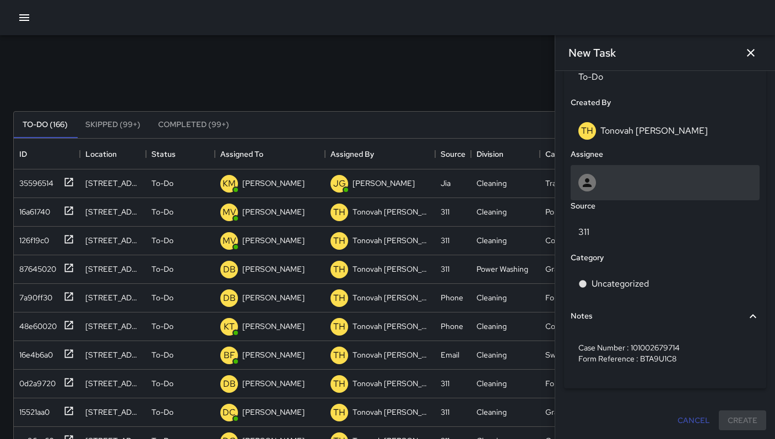
click at [600, 189] on div at bounding box center [664, 183] width 173 height 18
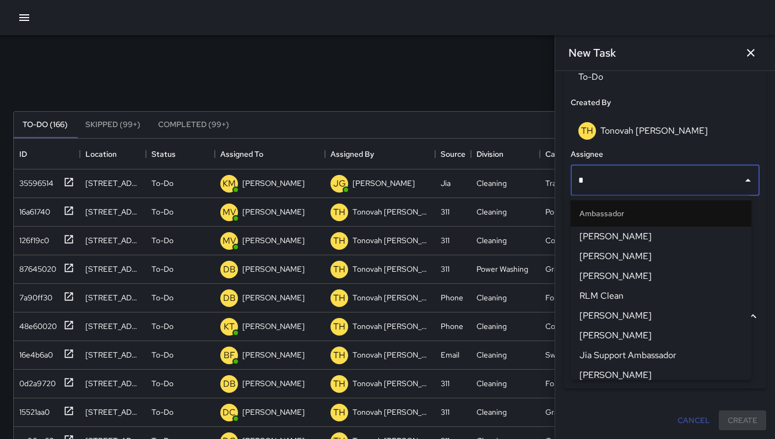
type input "**"
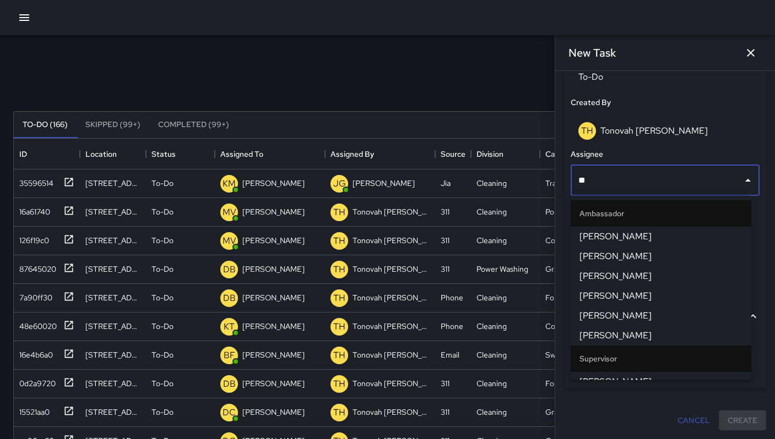
click at [622, 329] on span "[PERSON_NAME]" at bounding box center [660, 335] width 163 height 13
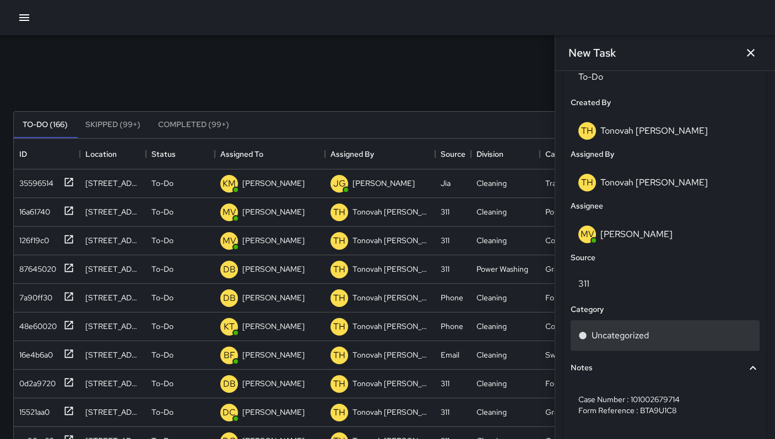
click at [630, 332] on p "Uncategorized" at bounding box center [619, 335] width 57 height 13
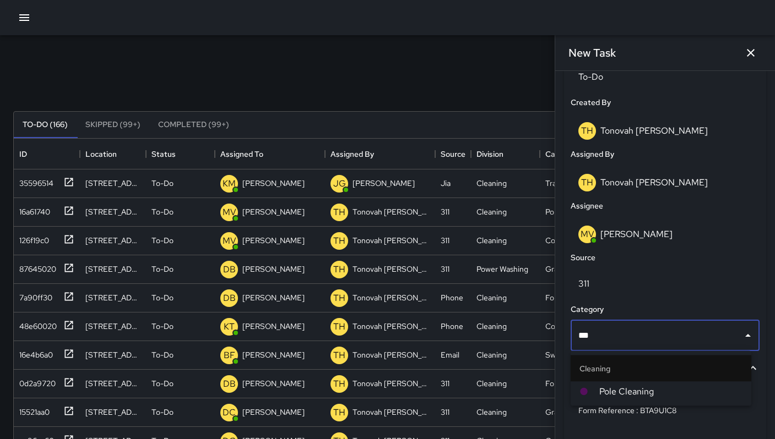
type input "****"
click at [639, 393] on span "Pole Cleaning" at bounding box center [670, 391] width 143 height 13
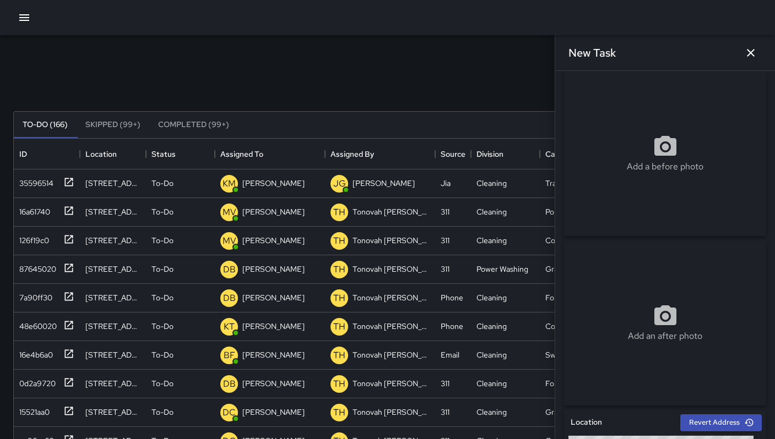
scroll to position [0, 0]
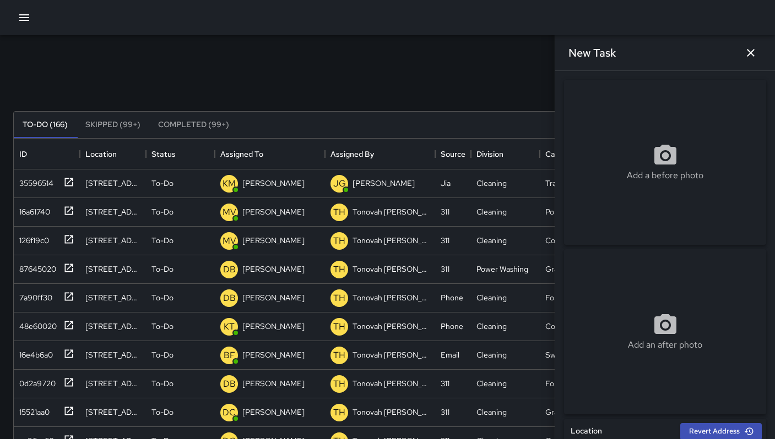
click at [641, 134] on div "Add a before photo" at bounding box center [665, 162] width 202 height 165
type input "**********"
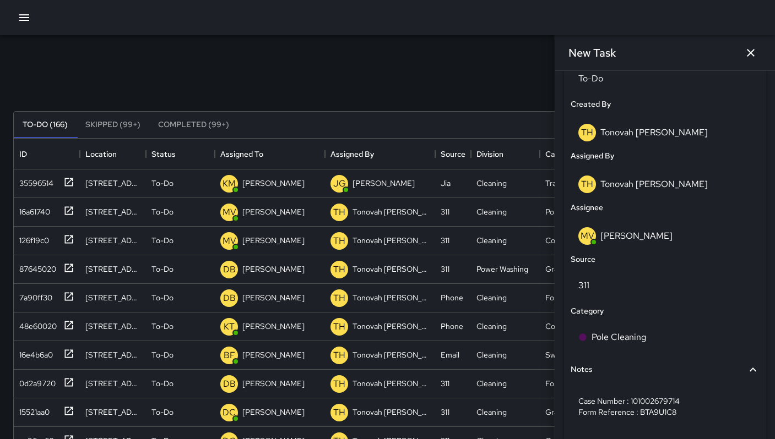
scroll to position [604, 0]
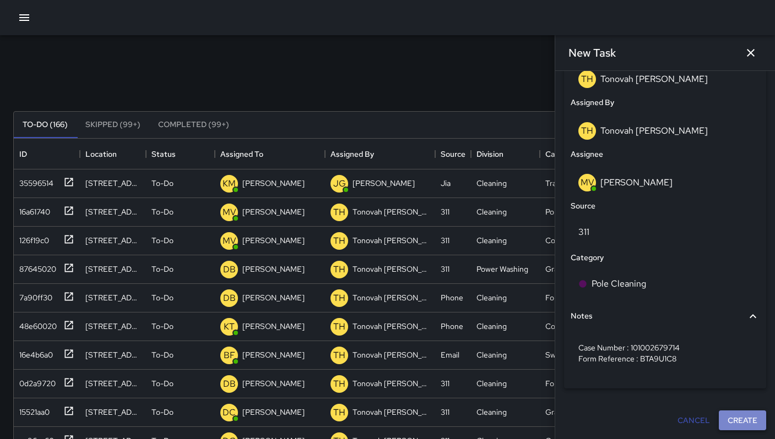
click at [728, 421] on button "Create" at bounding box center [741, 421] width 47 height 20
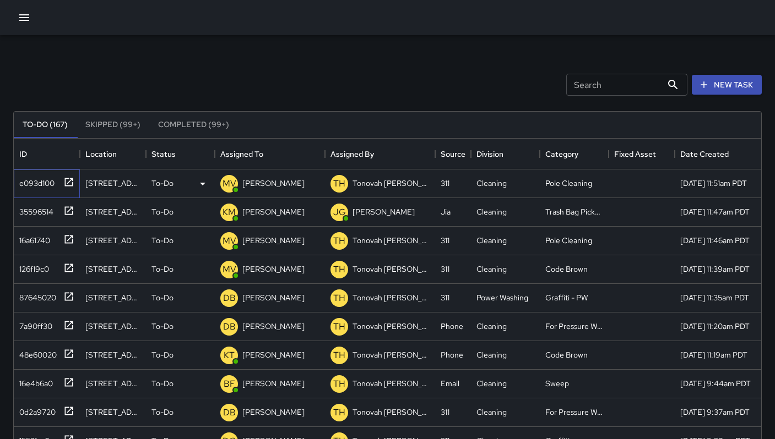
click at [31, 190] on div "e093d100" at bounding box center [47, 184] width 66 height 29
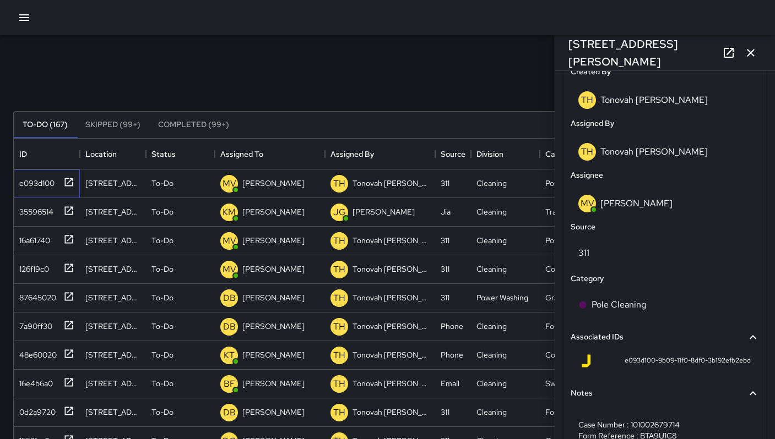
scroll to position [642, 0]
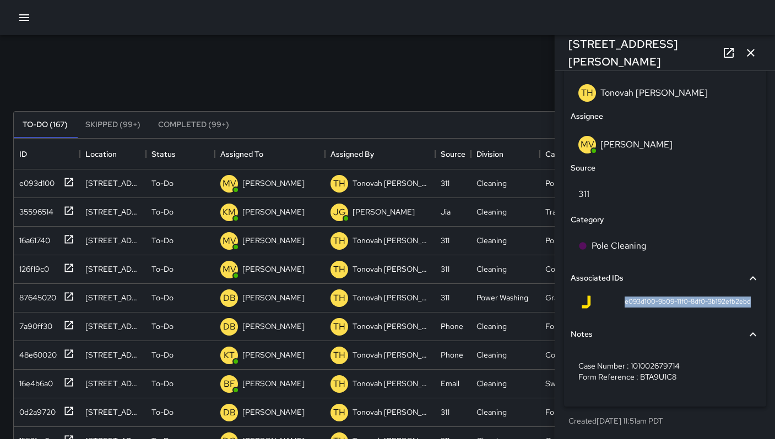
drag, startPoint x: 619, startPoint y: 302, endPoint x: 721, endPoint y: 314, distance: 103.0
click at [721, 314] on div "e093d100-9b09-11f0-8df0-3b192efb2ebd" at bounding box center [664, 304] width 189 height 26
copy span "e093d100-9b09-11f0-8df0-3b192efb2ebd"
click at [750, 54] on icon "button" at bounding box center [750, 52] width 13 height 13
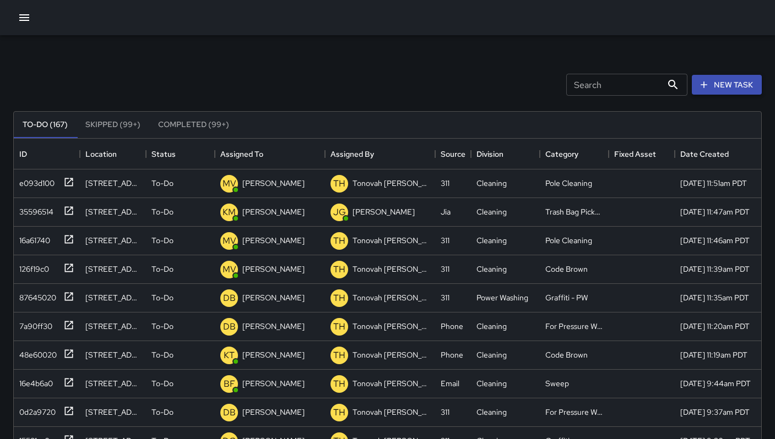
click at [726, 90] on button "New Task" at bounding box center [726, 85] width 70 height 20
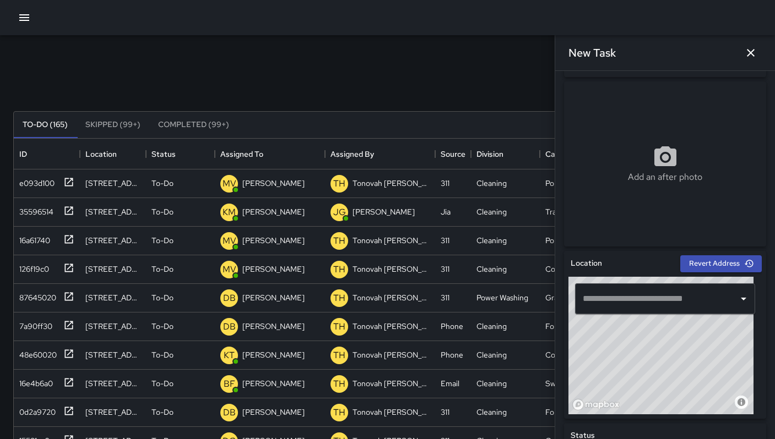
scroll to position [230, 0]
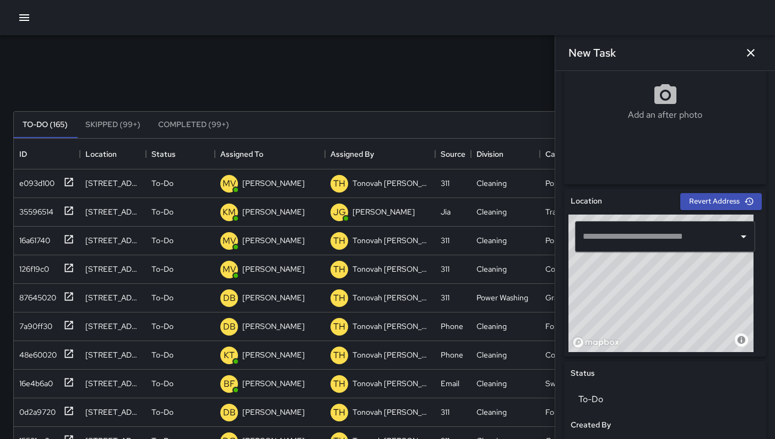
click at [636, 237] on input "text" at bounding box center [657, 236] width 154 height 21
paste input "**********"
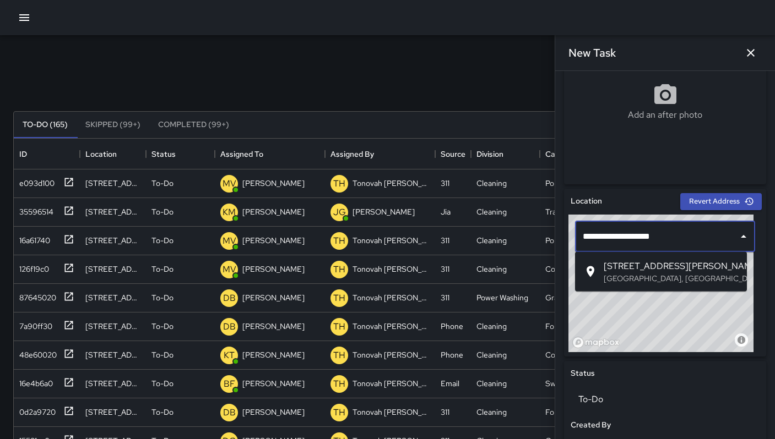
click at [640, 261] on span "[STREET_ADDRESS][PERSON_NAME]" at bounding box center [670, 266] width 134 height 13
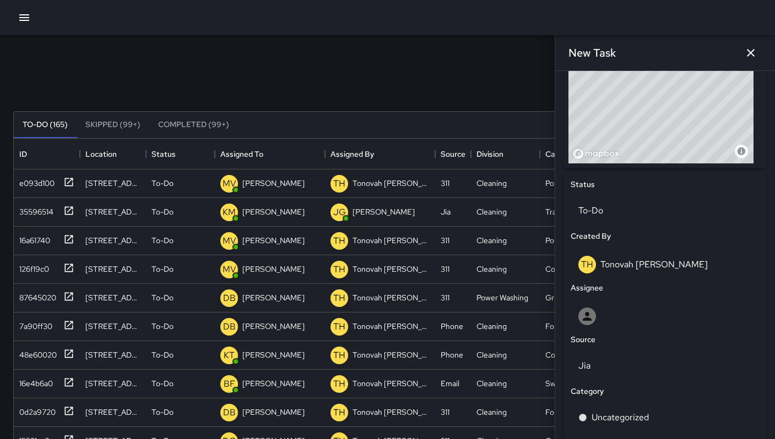
scroll to position [452, 0]
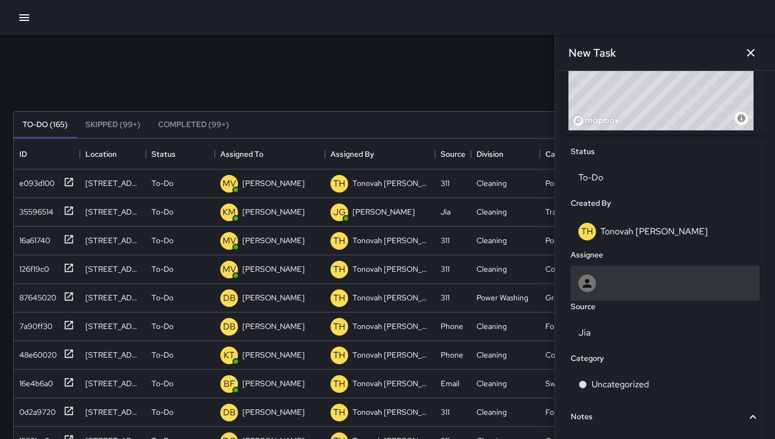
type input "**********"
click at [614, 281] on div at bounding box center [664, 284] width 173 height 18
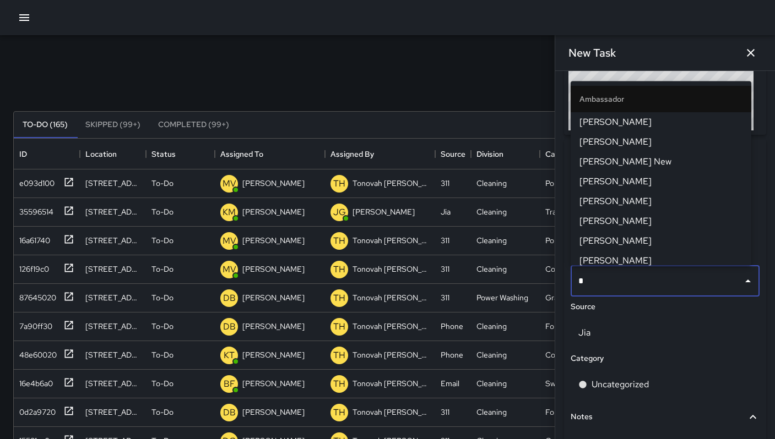
type input "**"
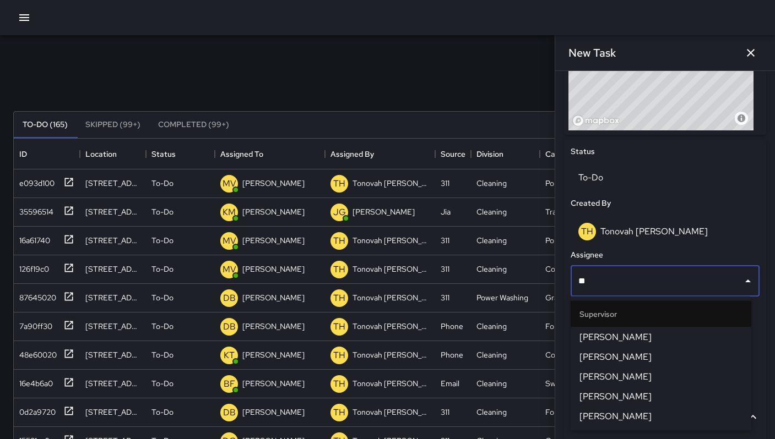
click at [603, 336] on span "[PERSON_NAME]" at bounding box center [660, 337] width 163 height 13
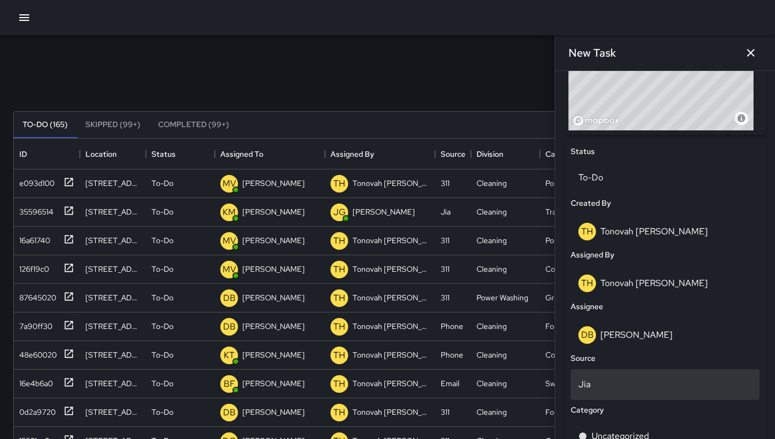
click at [591, 383] on p "Jia" at bounding box center [664, 384] width 173 height 13
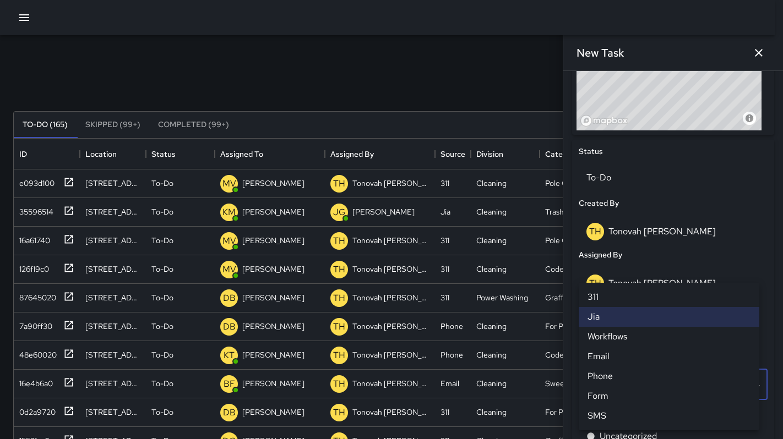
click at [606, 298] on li "311" at bounding box center [669, 297] width 181 height 20
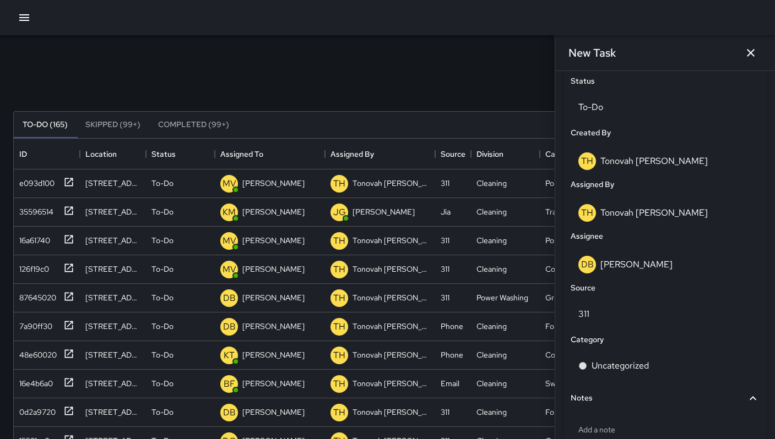
scroll to position [593, 0]
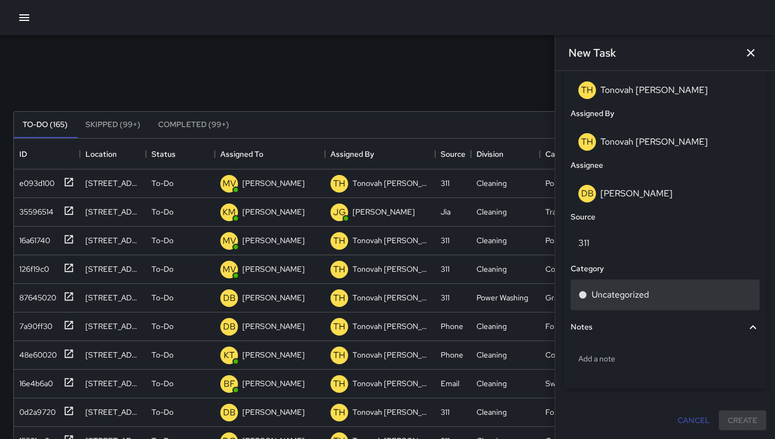
click at [620, 293] on p "Uncategorized" at bounding box center [619, 294] width 57 height 13
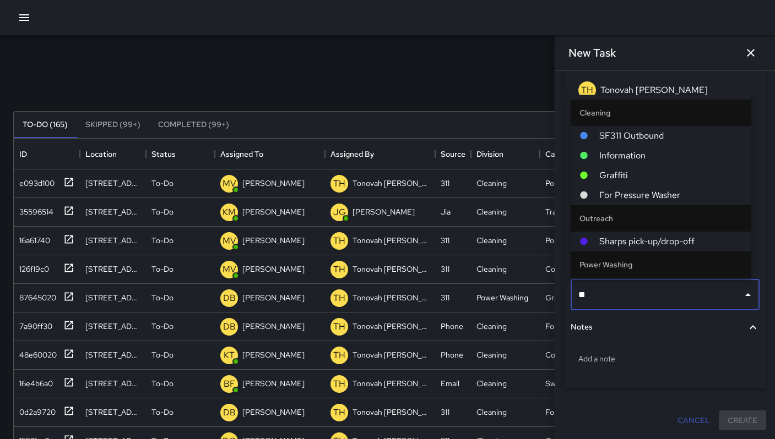
type input "***"
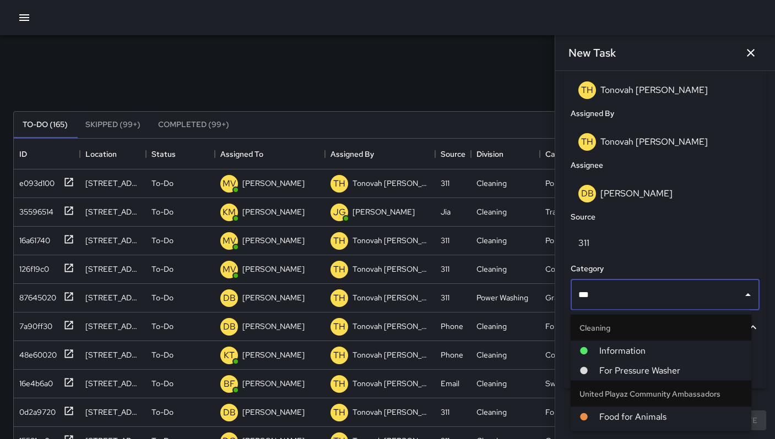
click at [645, 366] on span "For Pressure Washer" at bounding box center [670, 370] width 143 height 13
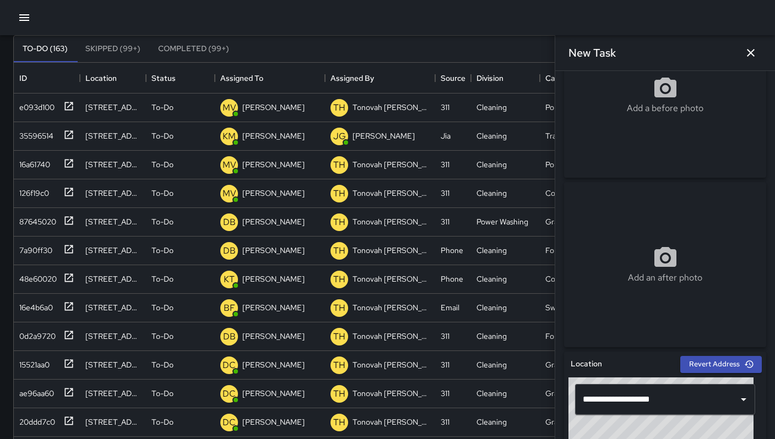
scroll to position [0, 0]
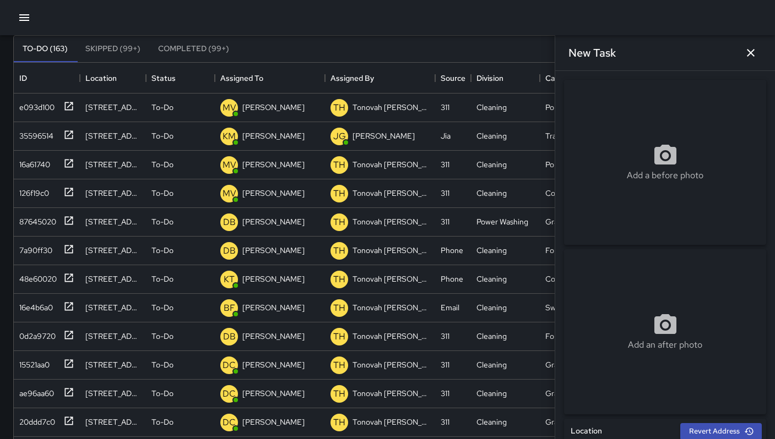
click at [645, 143] on div "Add a before photo" at bounding box center [665, 163] width 202 height 40
type input "**********"
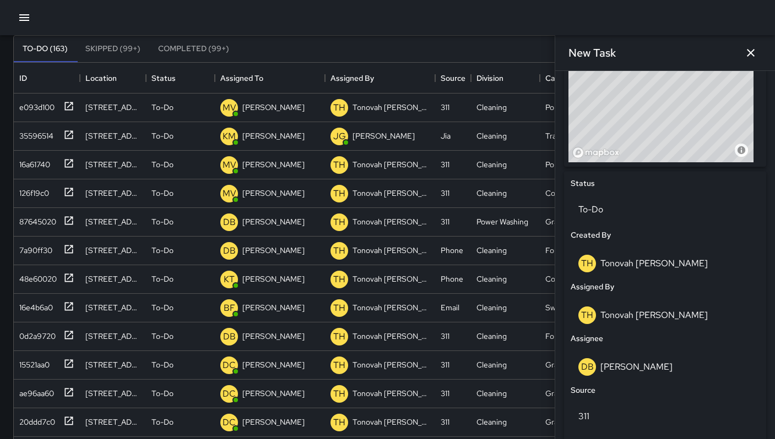
scroll to position [593, 0]
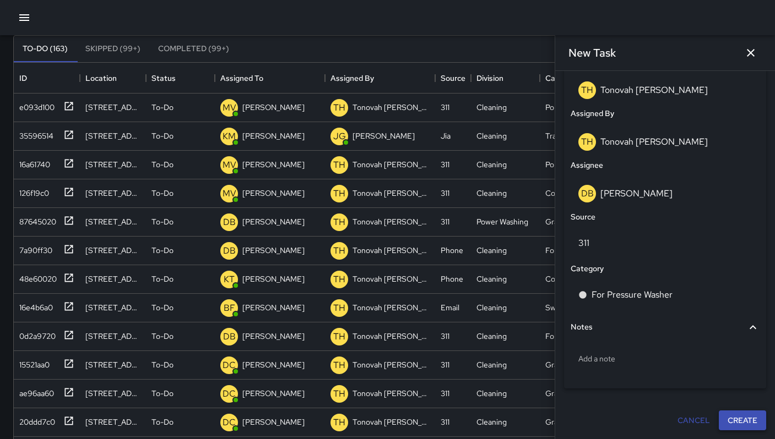
click at [752, 421] on button "Create" at bounding box center [741, 421] width 47 height 20
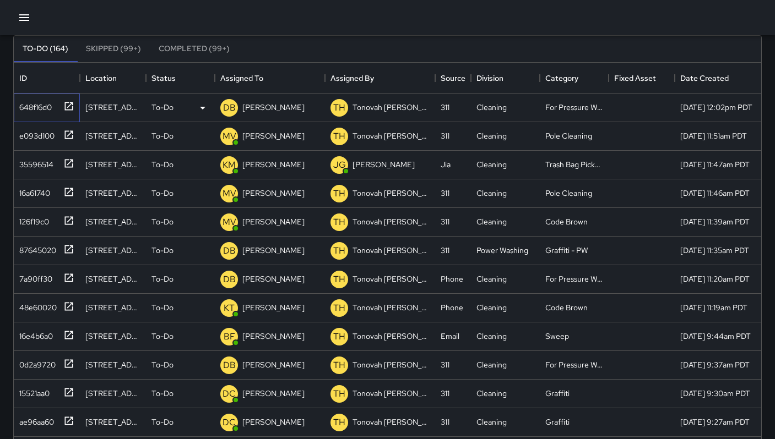
click at [46, 106] on div "648f16d0" at bounding box center [33, 104] width 37 height 15
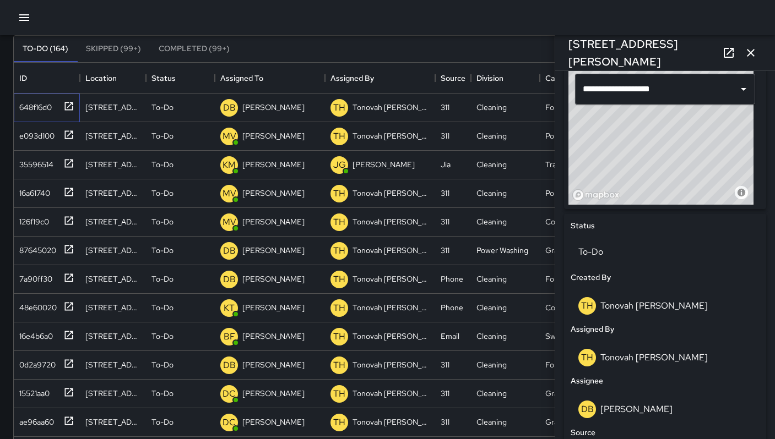
scroll to position [631, 0]
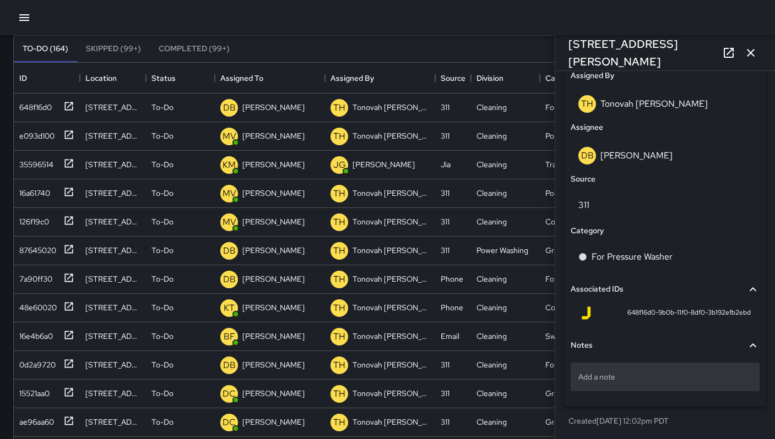
click at [609, 378] on p "Add a note" at bounding box center [664, 377] width 173 height 11
type textarea "**********"
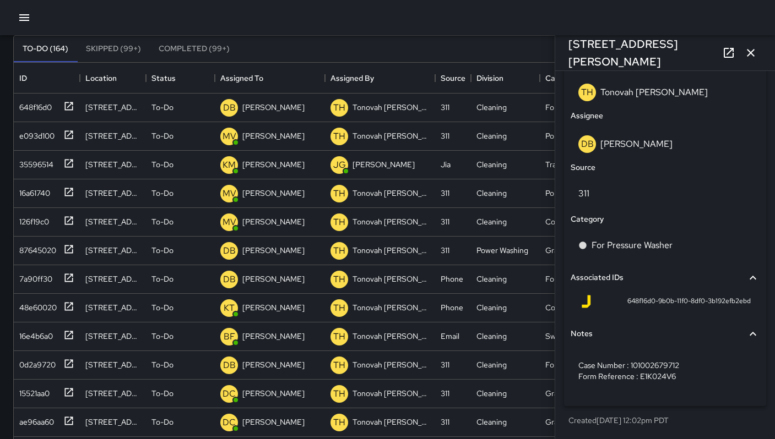
scroll to position [642, 0]
drag, startPoint x: 617, startPoint y: 299, endPoint x: 742, endPoint y: 303, distance: 125.6
click at [742, 303] on div "648f16d0-9b0b-11f0-8df0-3b192efb2ebd" at bounding box center [664, 304] width 189 height 26
copy span "648f16d0-9b0b-11f0-8df0-3b192efb2ebd"
click at [753, 57] on icon "button" at bounding box center [750, 52] width 13 height 13
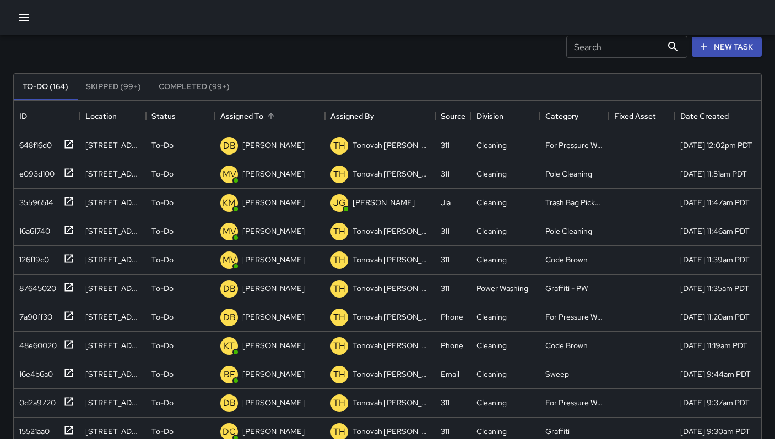
scroll to position [0, 0]
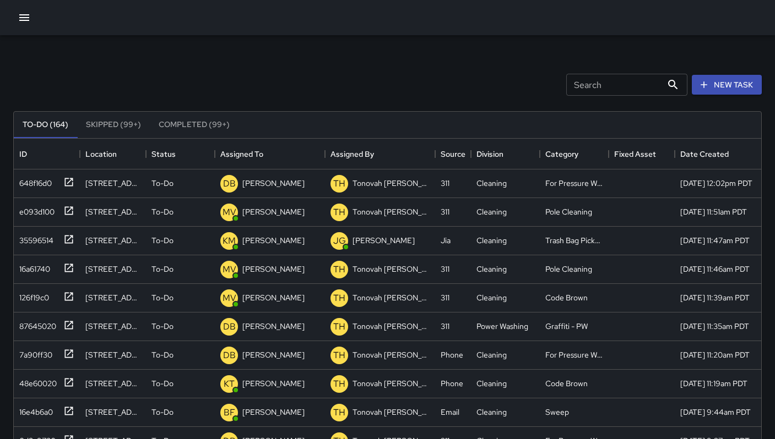
click at [576, 82] on div "Search Search" at bounding box center [626, 85] width 121 height 22
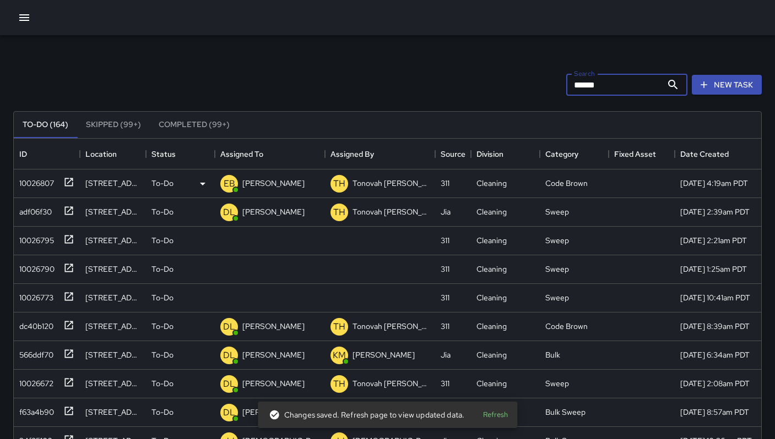
type input "******"
click at [27, 186] on div "10026807" at bounding box center [34, 180] width 39 height 15
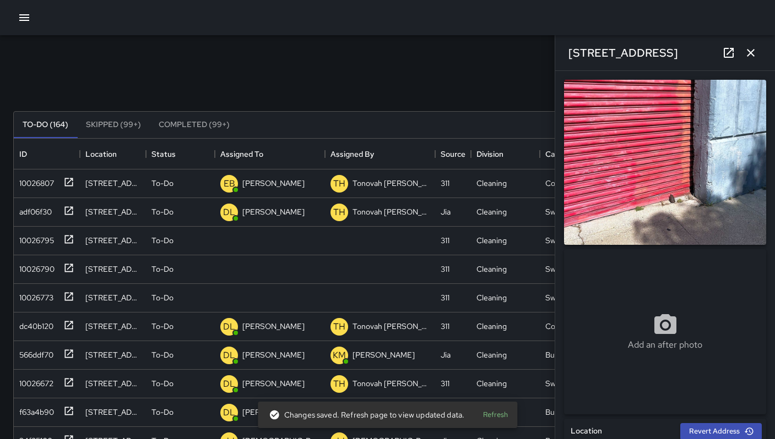
click at [728, 56] on icon at bounding box center [728, 52] width 13 height 13
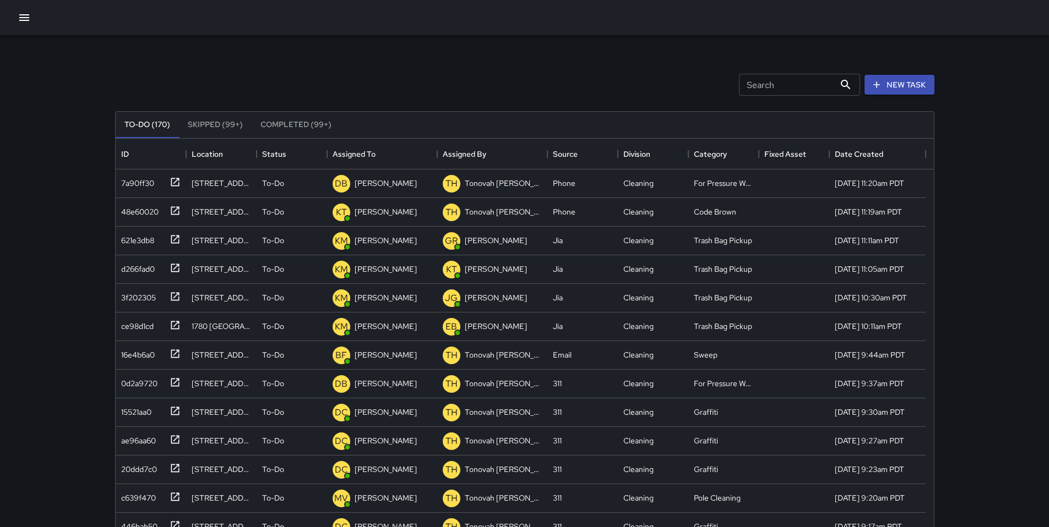
scroll to position [458, 810]
click at [29, 19] on icon "button" at bounding box center [24, 17] width 13 height 13
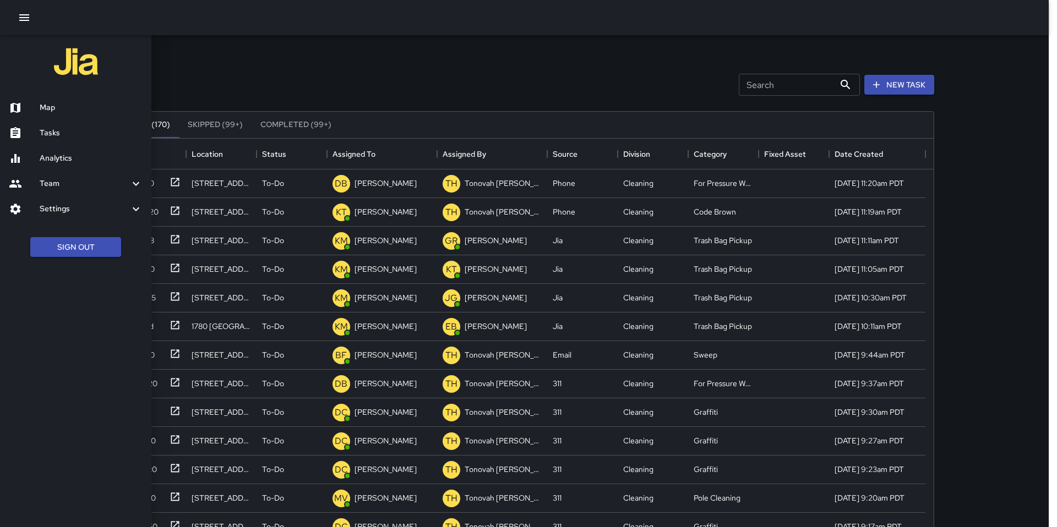
click at [56, 112] on h6 "Map" at bounding box center [91, 108] width 103 height 12
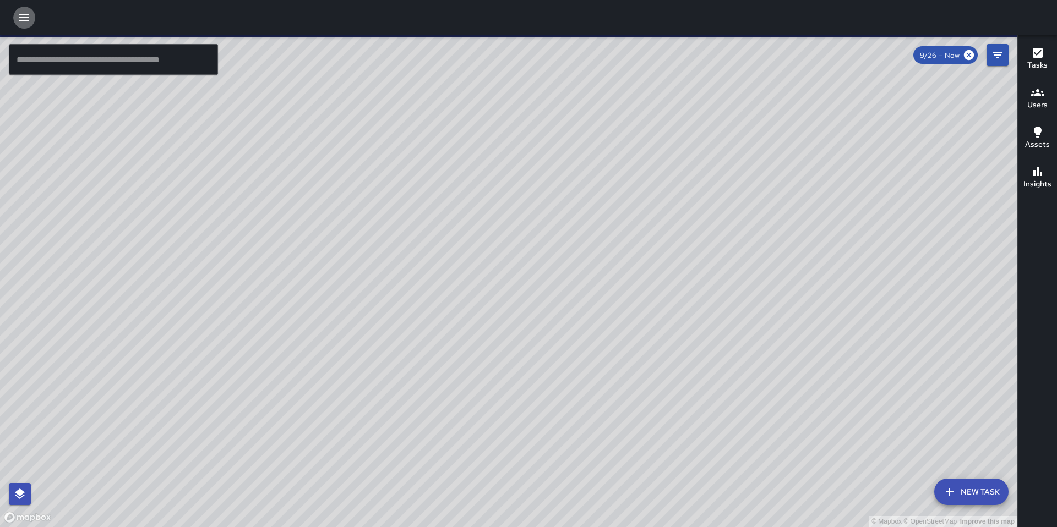
click at [27, 17] on icon "button" at bounding box center [24, 17] width 10 height 7
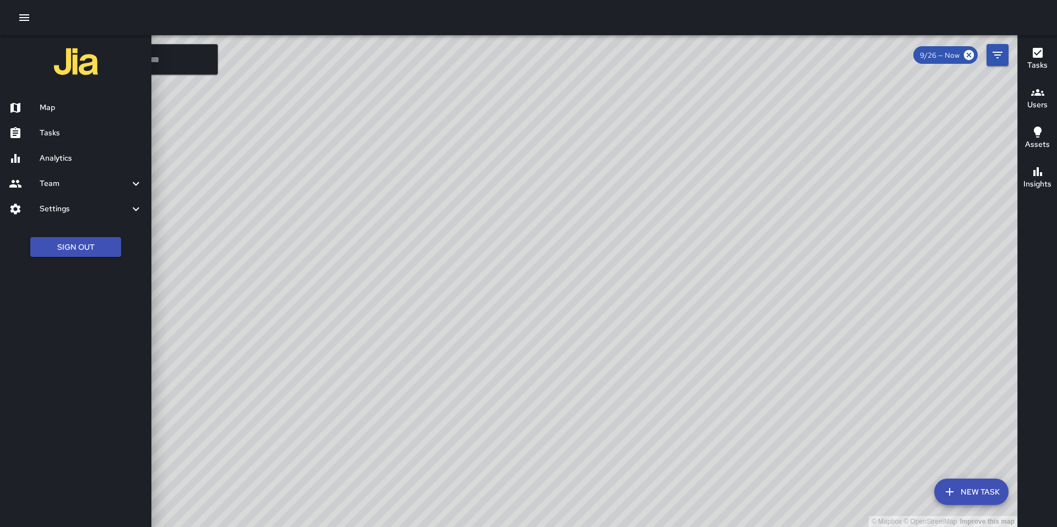
click at [57, 134] on h6 "Tasks" at bounding box center [91, 133] width 103 height 12
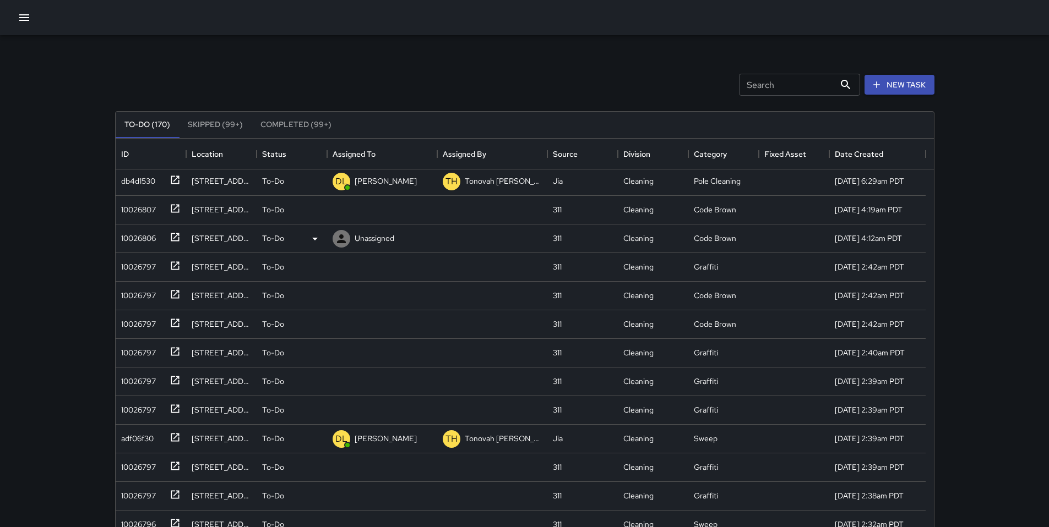
scroll to position [509, 0]
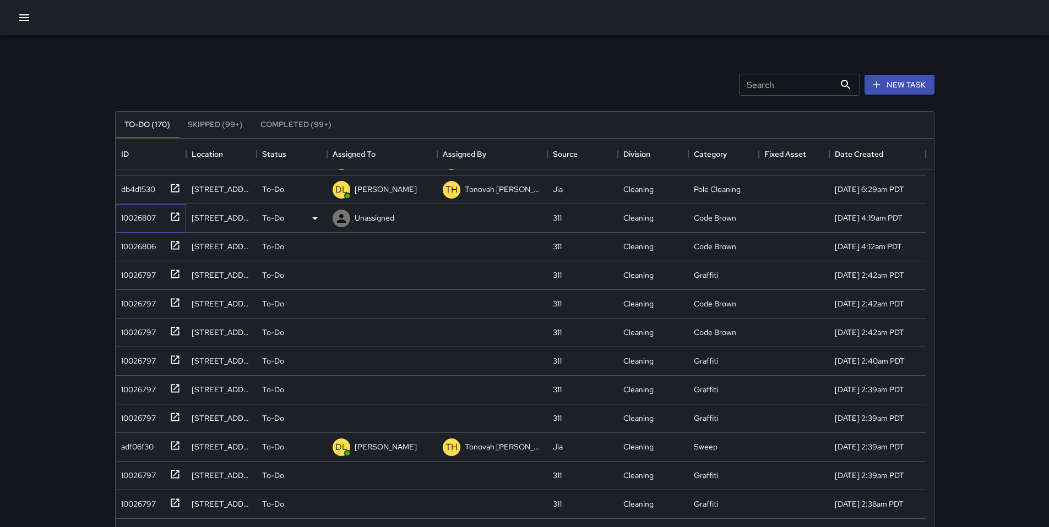
click at [140, 220] on div "10026807" at bounding box center [136, 215] width 39 height 15
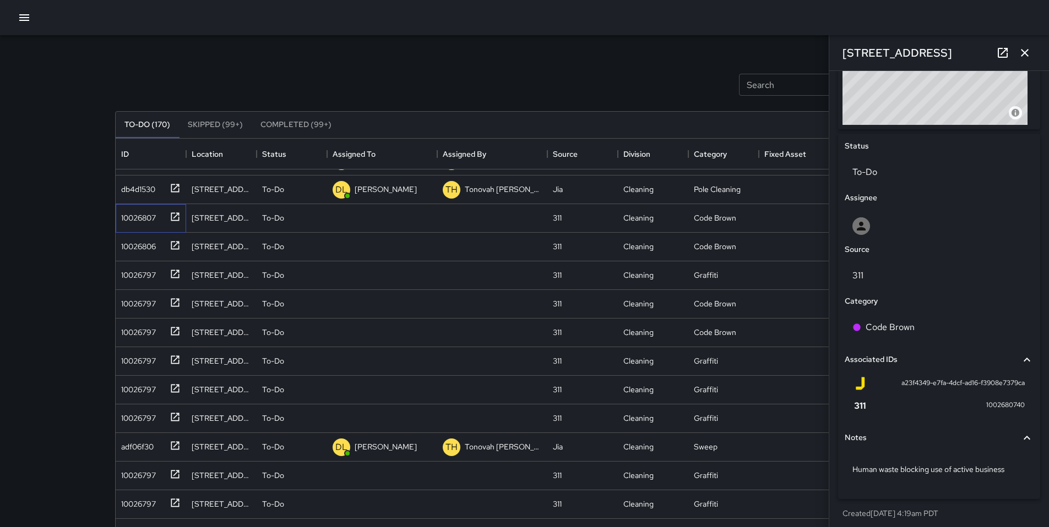
scroll to position [462, 0]
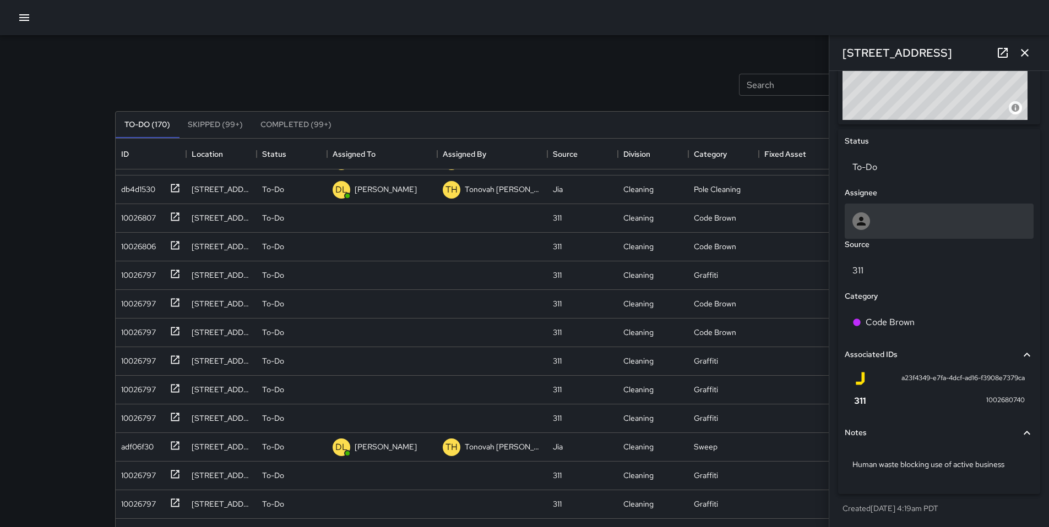
click at [866, 212] on div at bounding box center [861, 221] width 18 height 18
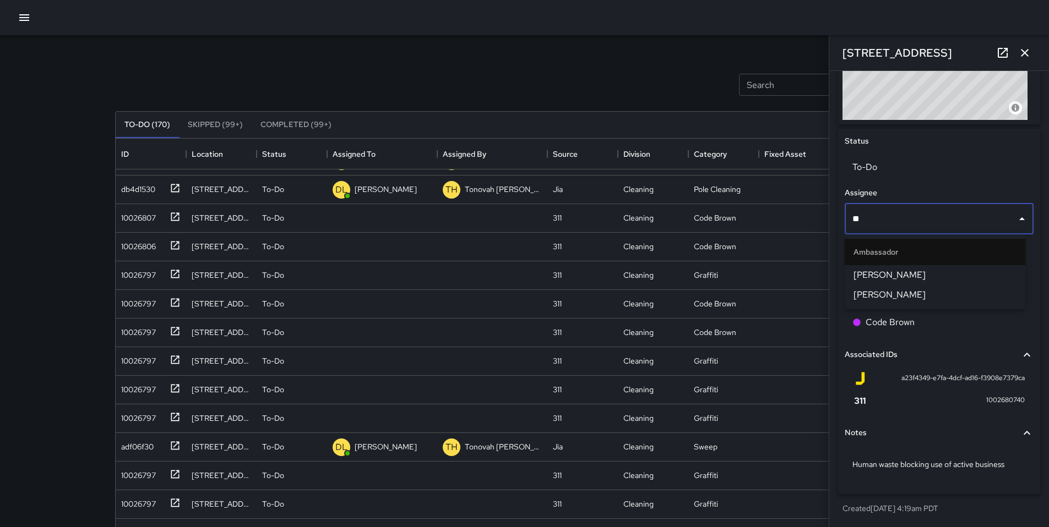
type input "***"
click at [874, 278] on span "[PERSON_NAME]" at bounding box center [934, 275] width 163 height 13
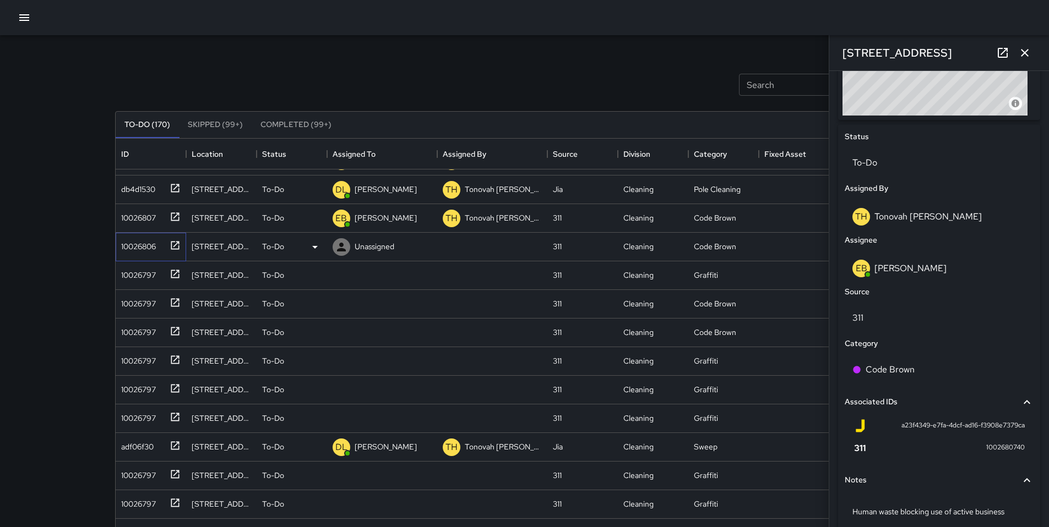
click at [144, 246] on div "10026806" at bounding box center [136, 244] width 39 height 15
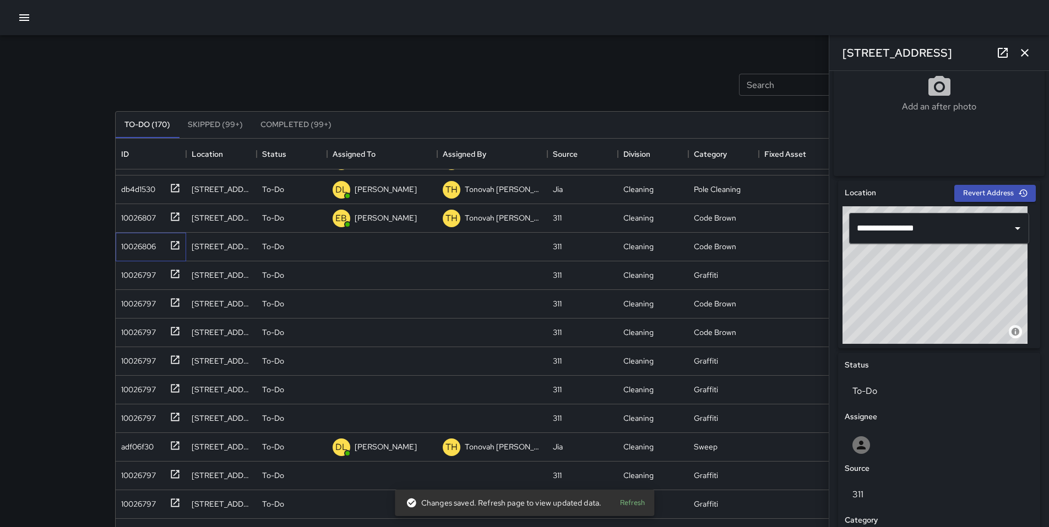
scroll to position [442, 0]
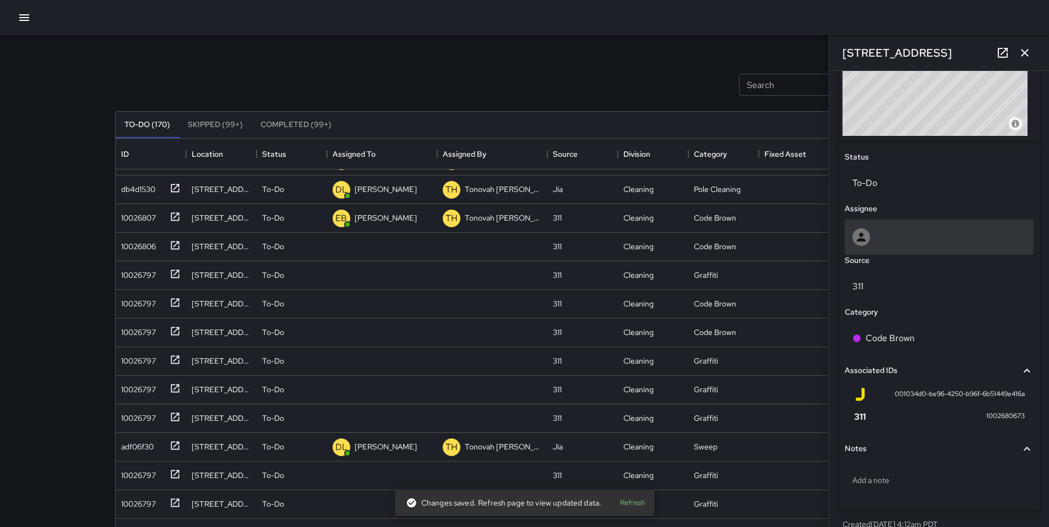
click at [864, 242] on icon at bounding box center [860, 237] width 13 height 13
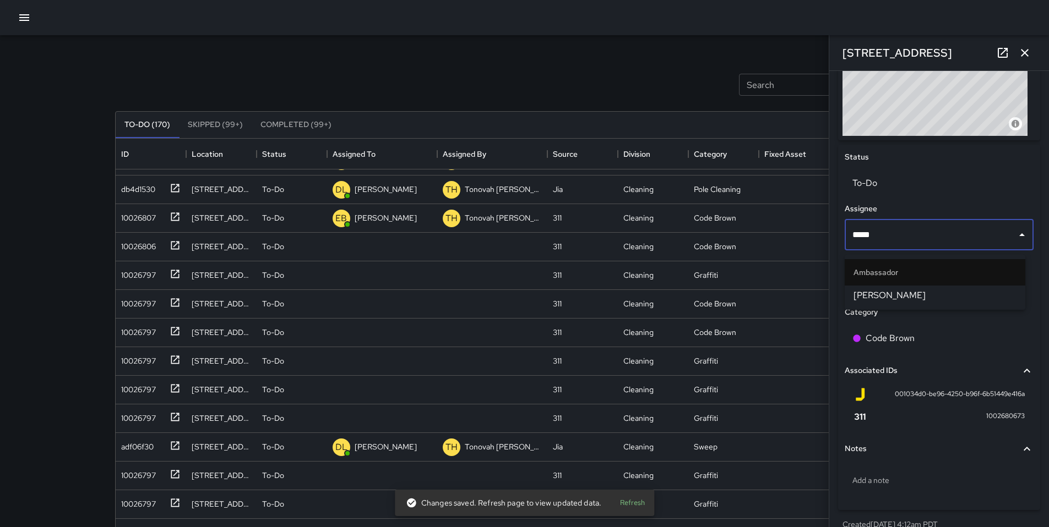
type input "******"
click at [907, 290] on span "Brenda Flores" at bounding box center [934, 295] width 163 height 13
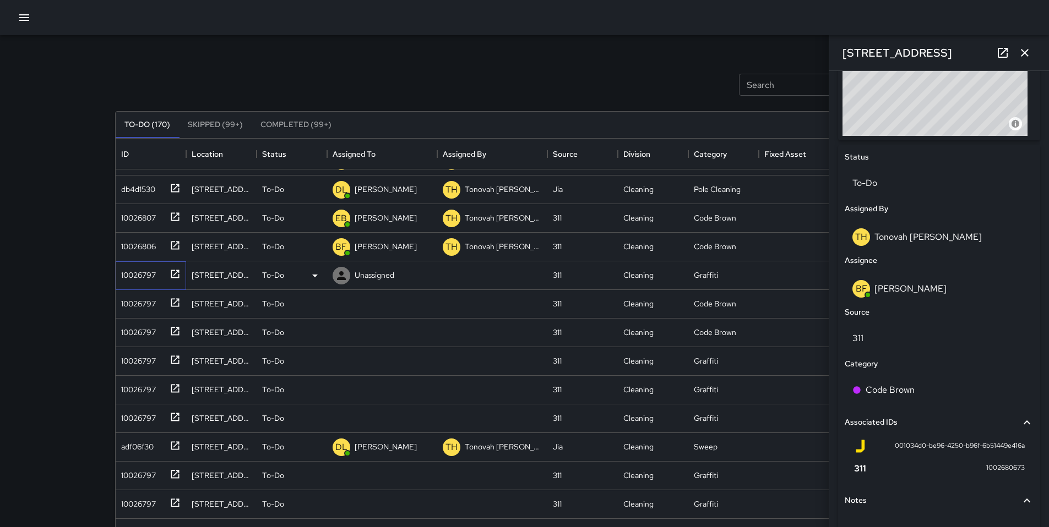
click at [134, 277] on div "10026797" at bounding box center [136, 272] width 39 height 15
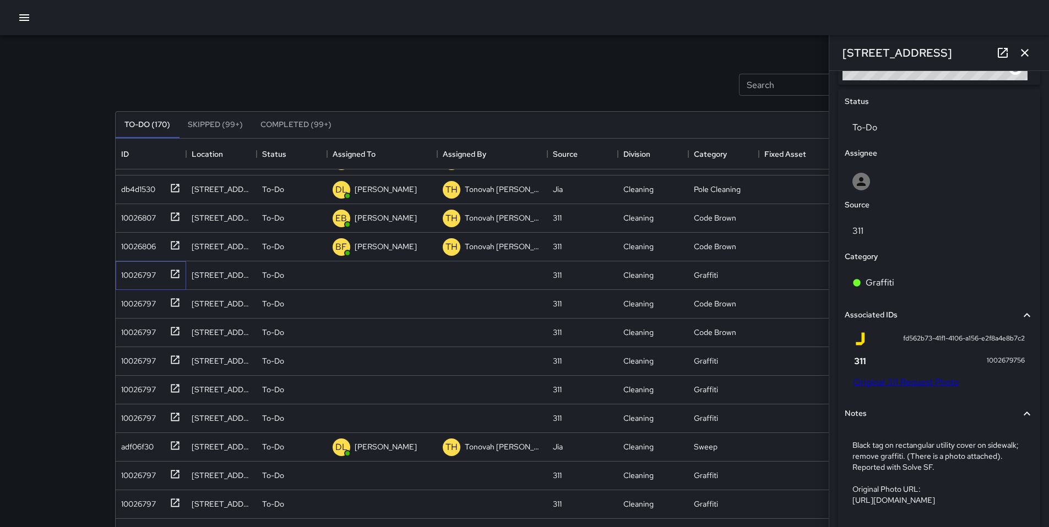
scroll to position [514, 0]
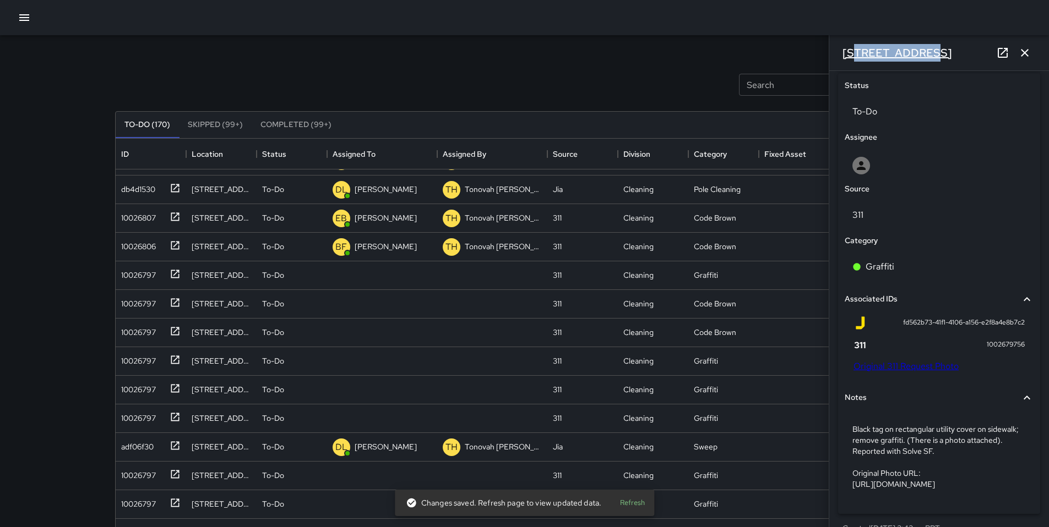
drag, startPoint x: 909, startPoint y: 52, endPoint x: 853, endPoint y: 54, distance: 56.2
click at [853, 54] on h6 "[STREET_ADDRESS]" at bounding box center [897, 53] width 110 height 18
click at [946, 63] on div "[STREET_ADDRESS]" at bounding box center [939, 52] width 220 height 35
drag, startPoint x: 900, startPoint y: 48, endPoint x: 840, endPoint y: 47, distance: 59.5
click at [840, 47] on div "[STREET_ADDRESS]" at bounding box center [939, 52] width 220 height 35
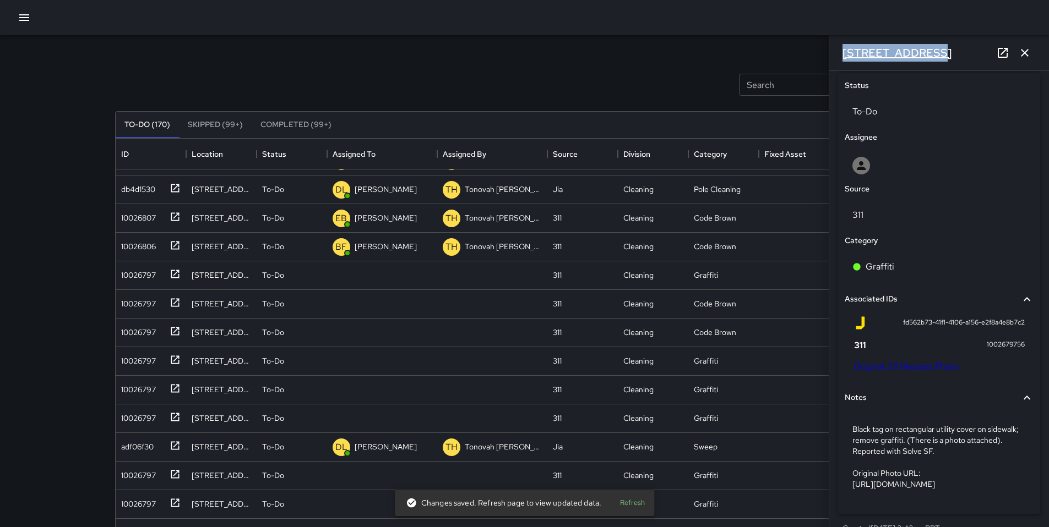
copy h6 "[STREET_ADDRESS]"
click at [876, 367] on link "Original 311 Request Photo" at bounding box center [905, 367] width 105 height 12
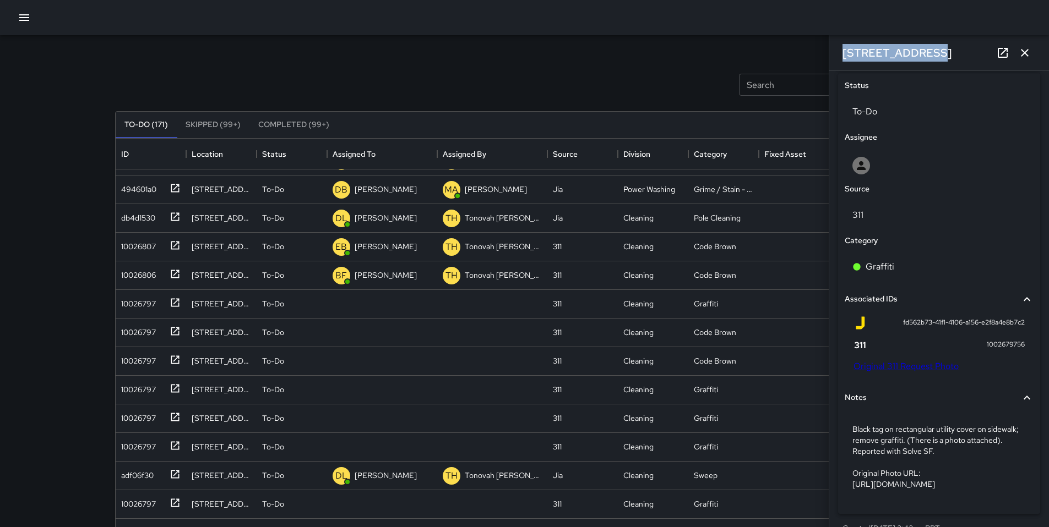
scroll to position [538, 0]
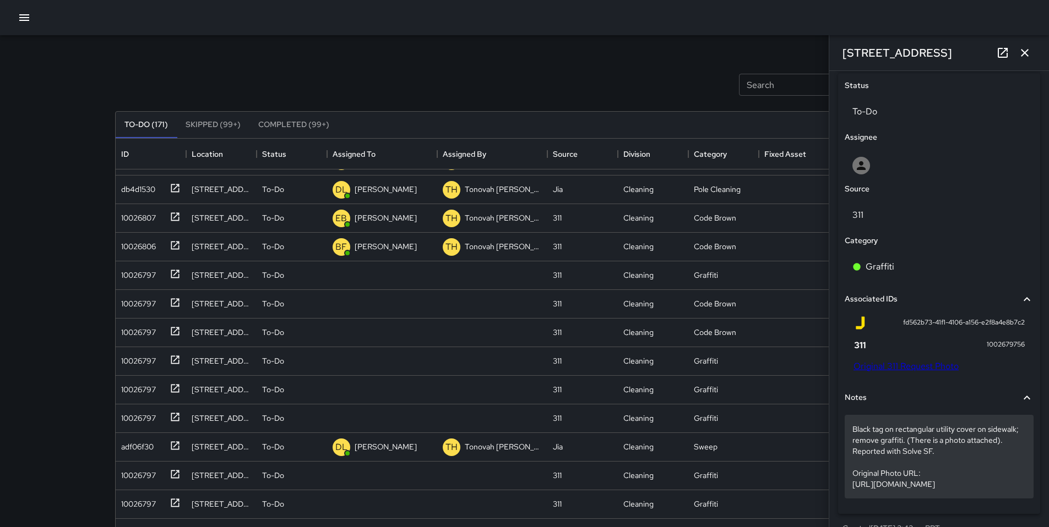
click at [974, 459] on p "Black tag on rectangular utility cover on sidewalk; remove graffiti. (There is …" at bounding box center [938, 457] width 173 height 66
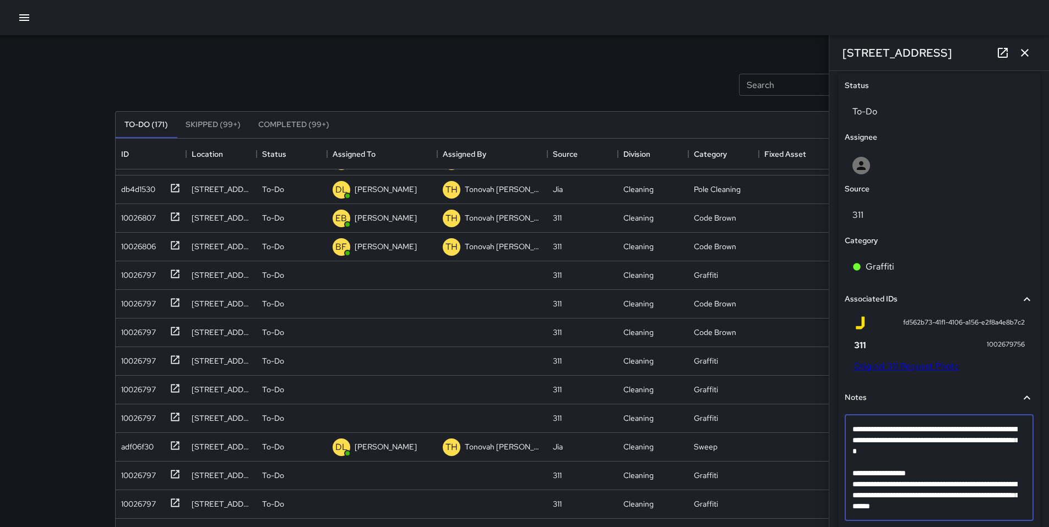
scroll to position [494, 0]
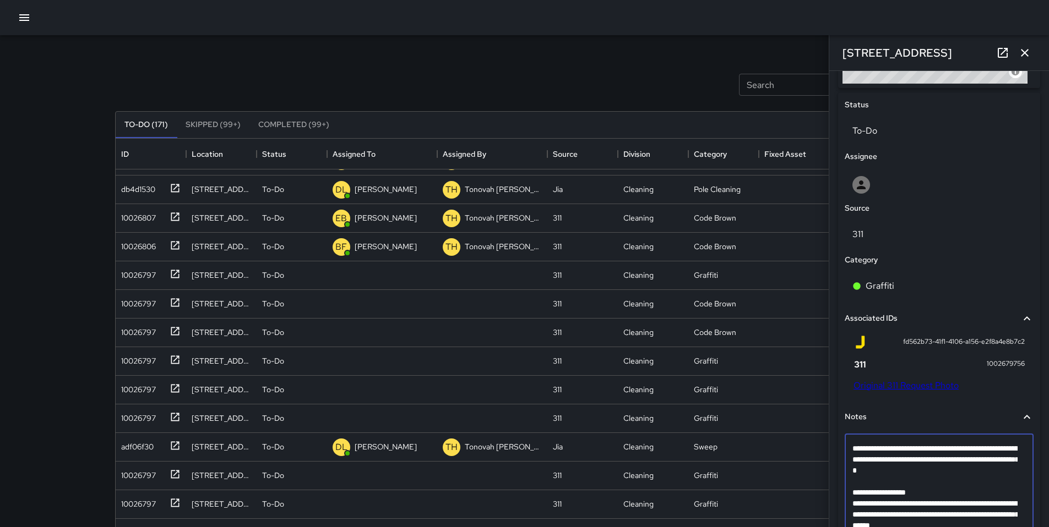
click at [983, 473] on textarea "**********" at bounding box center [934, 487] width 165 height 88
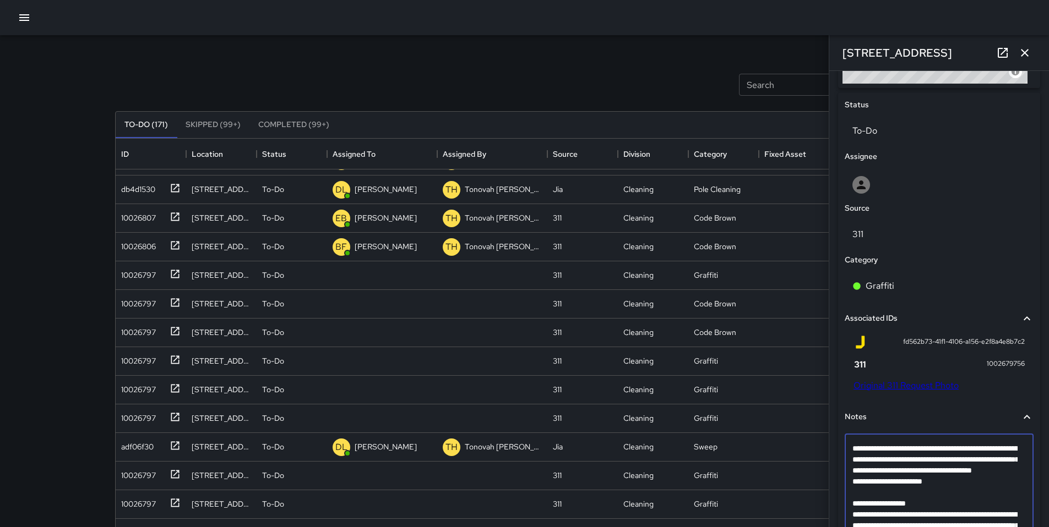
drag, startPoint x: 968, startPoint y: 501, endPoint x: 866, endPoint y: 489, distance: 102.5
click at [866, 489] on textarea "**********" at bounding box center [934, 498] width 165 height 110
type textarea "**********"
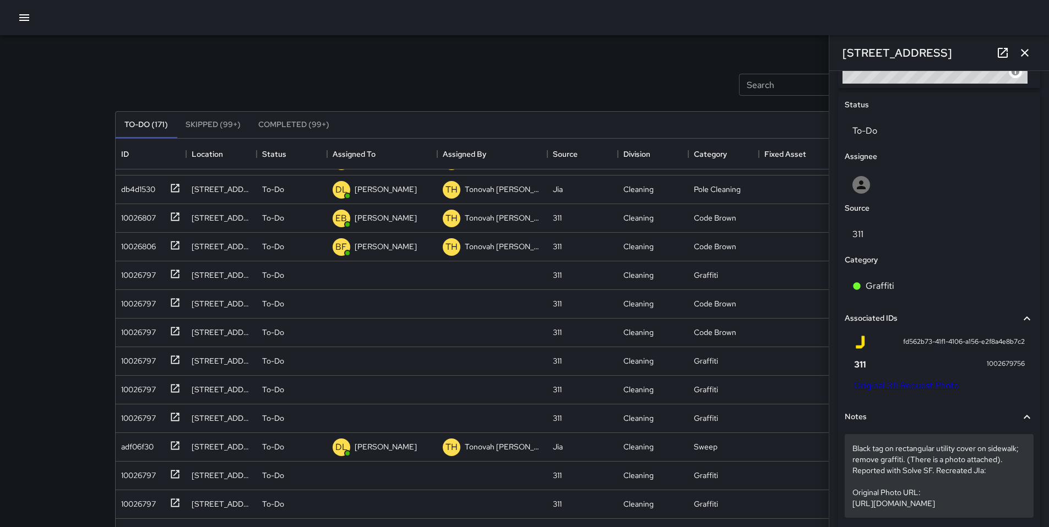
click at [884, 488] on p "Black tag on rectangular utility cover on sidewalk; remove graffiti. (There is …" at bounding box center [938, 476] width 173 height 66
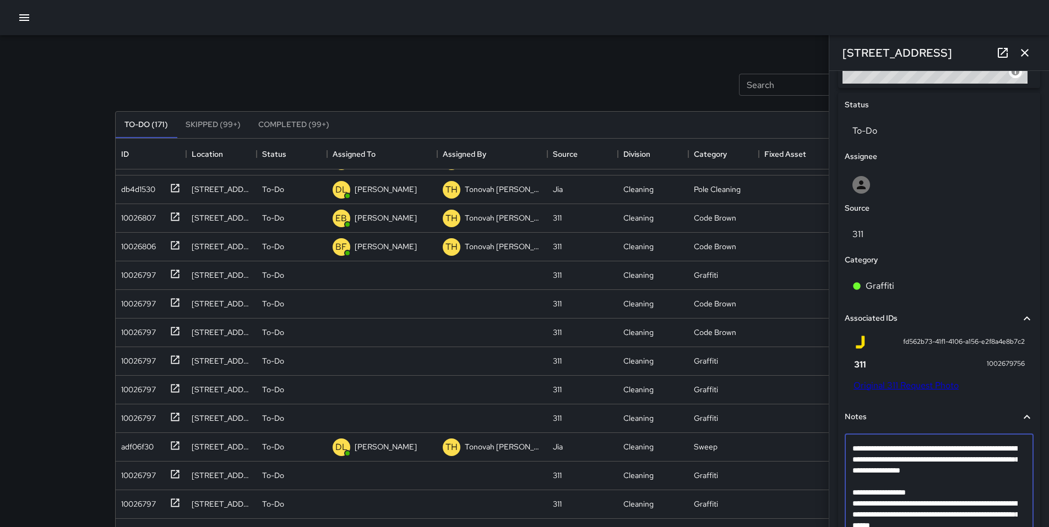
click at [883, 489] on textarea "**********" at bounding box center [934, 492] width 165 height 99
type textarea "**********"
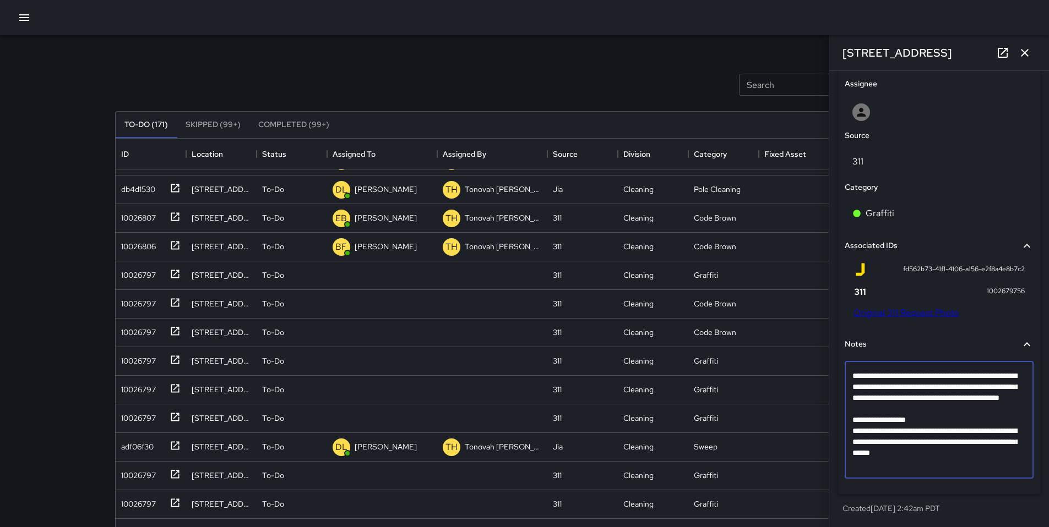
click at [980, 501] on div "Created 9/26/2025, 2:42am PDT" at bounding box center [939, 509] width 202 height 20
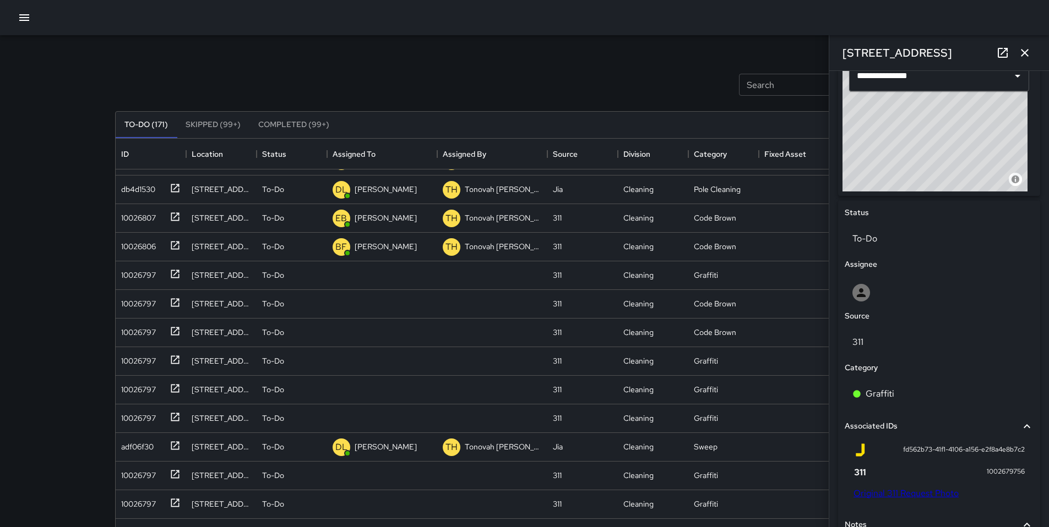
scroll to position [211, 0]
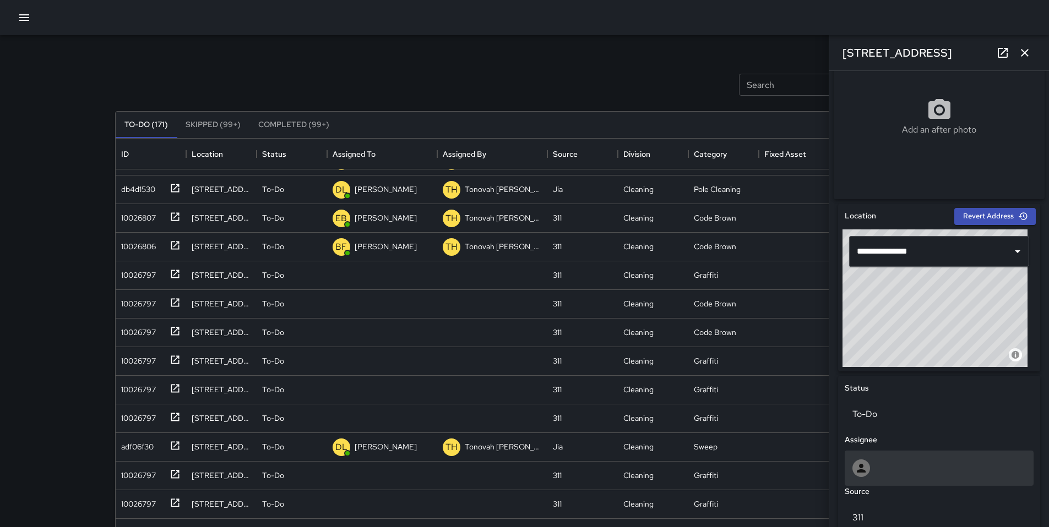
click at [876, 468] on div at bounding box center [938, 469] width 173 height 18
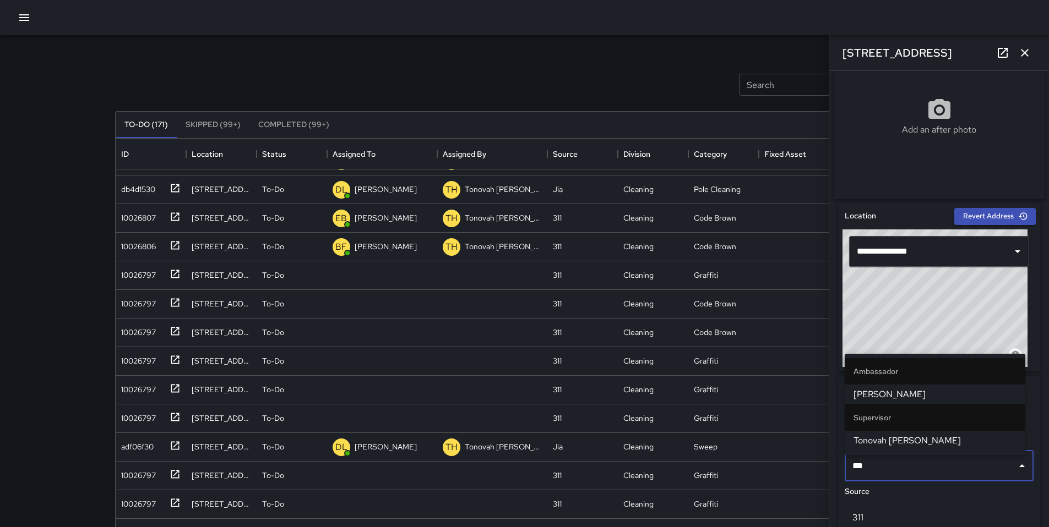
type input "****"
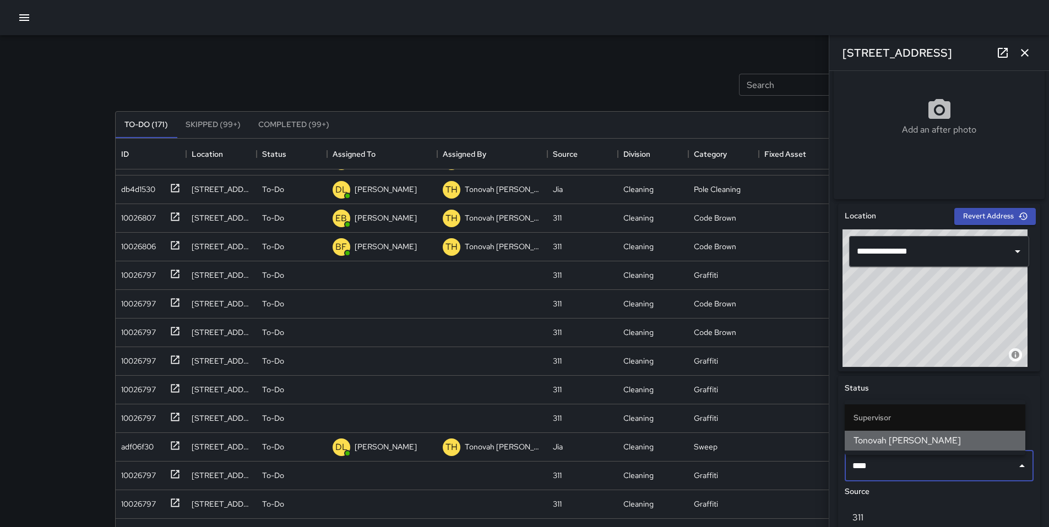
click at [876, 445] on span "Tonovah [PERSON_NAME]" at bounding box center [934, 440] width 163 height 13
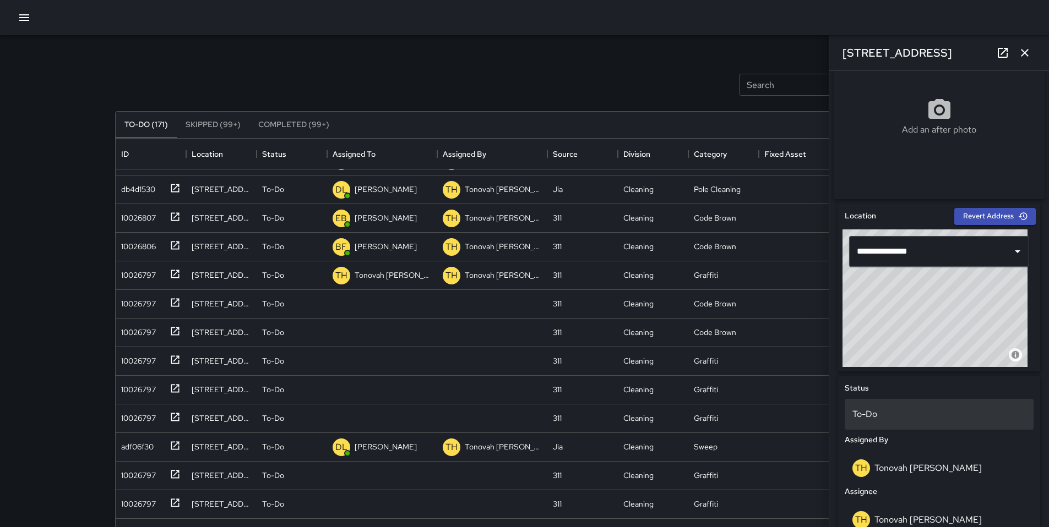
click at [876, 421] on p "To-Do" at bounding box center [938, 414] width 173 height 13
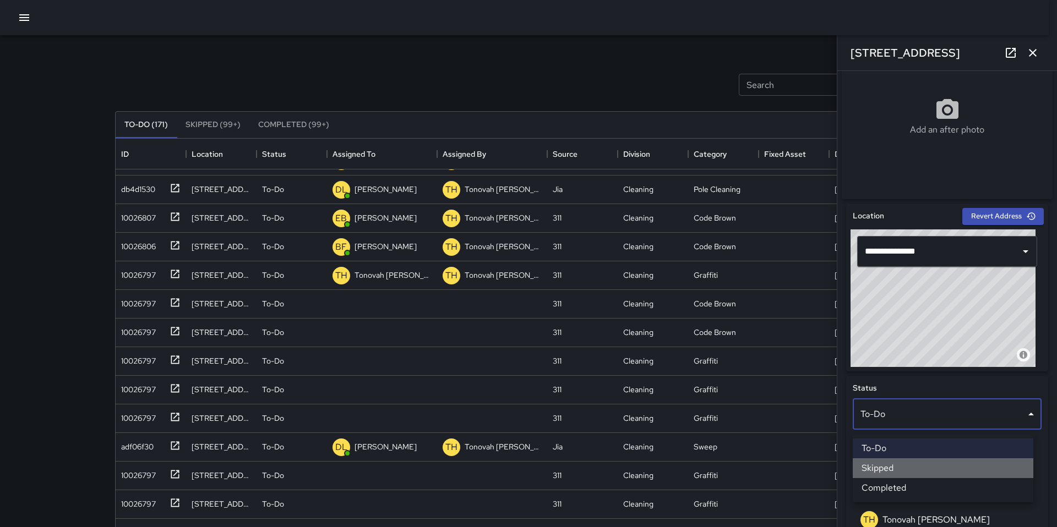
click at [884, 466] on li "Skipped" at bounding box center [943, 469] width 181 height 20
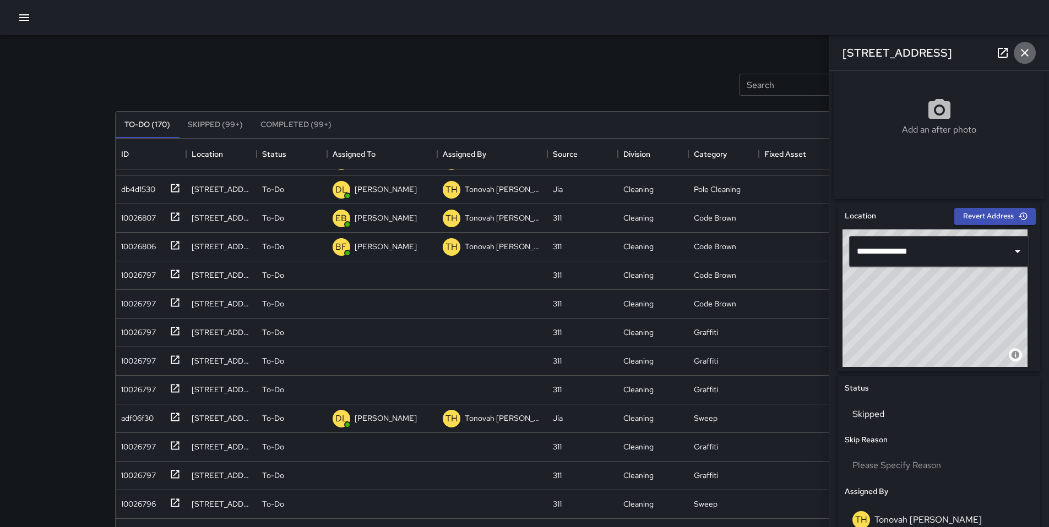
click at [1024, 54] on icon "button" at bounding box center [1024, 52] width 13 height 13
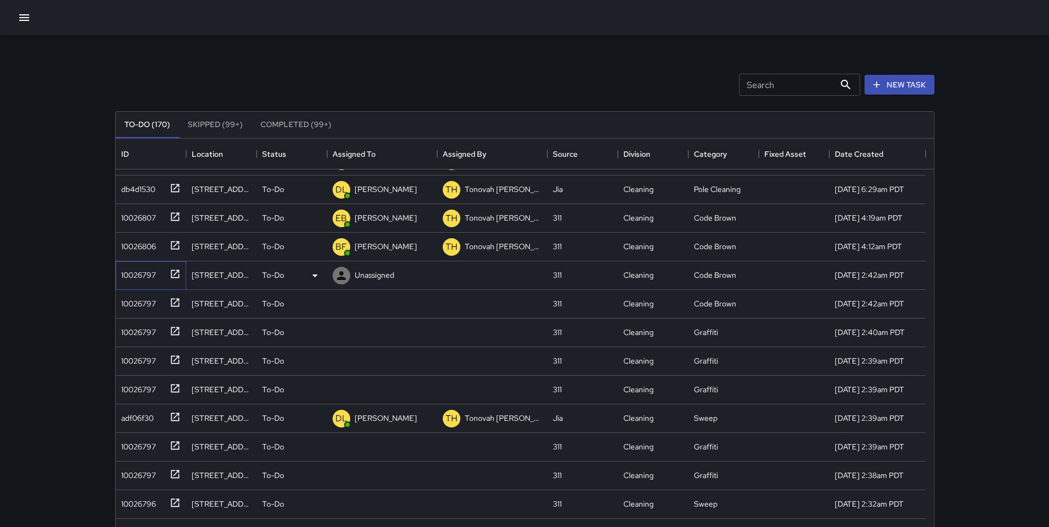
click at [149, 271] on div "10026797" at bounding box center [136, 272] width 39 height 15
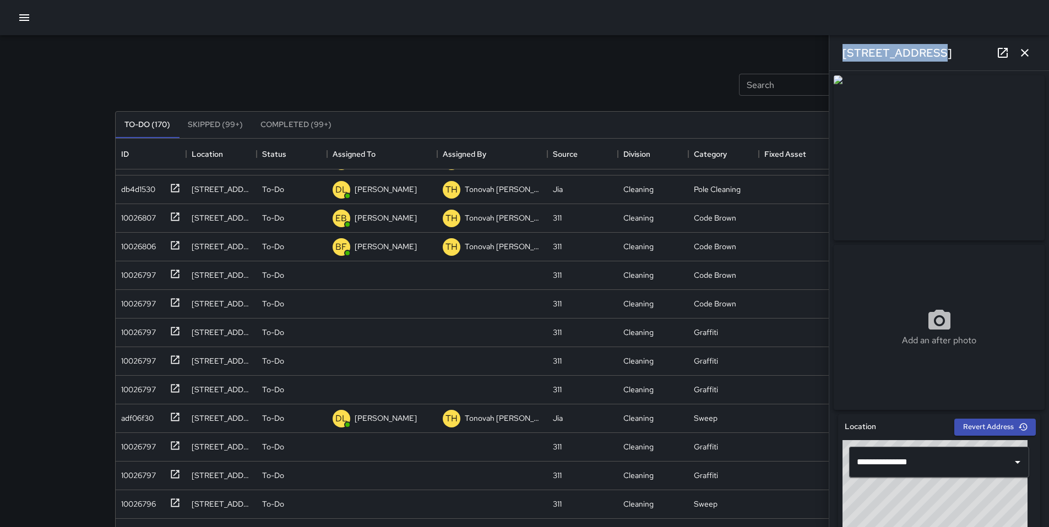
drag, startPoint x: 920, startPoint y: 52, endPoint x: 838, endPoint y: 52, distance: 82.0
click at [838, 52] on div "[STREET_ADDRESS]" at bounding box center [939, 52] width 220 height 35
copy h6 "[STREET_ADDRESS]"
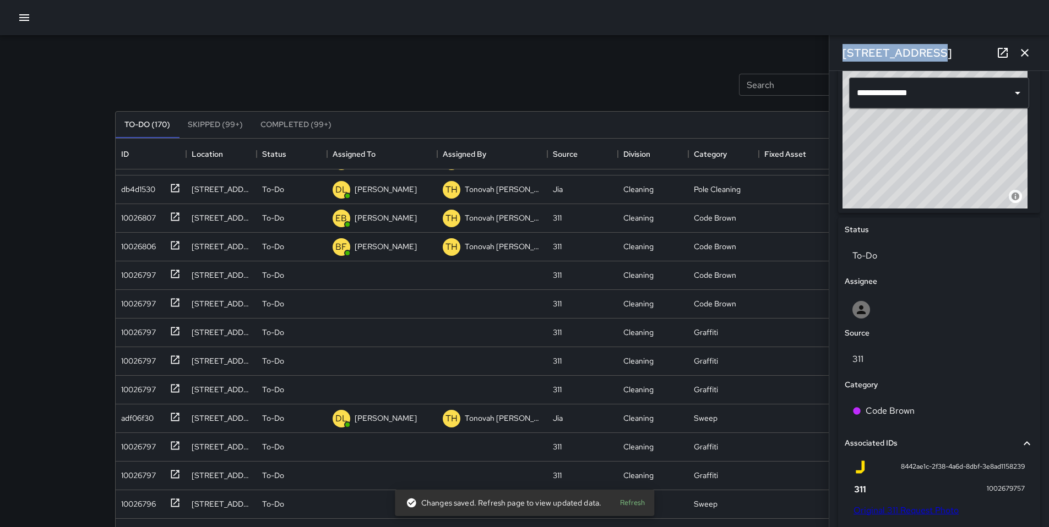
scroll to position [455, 0]
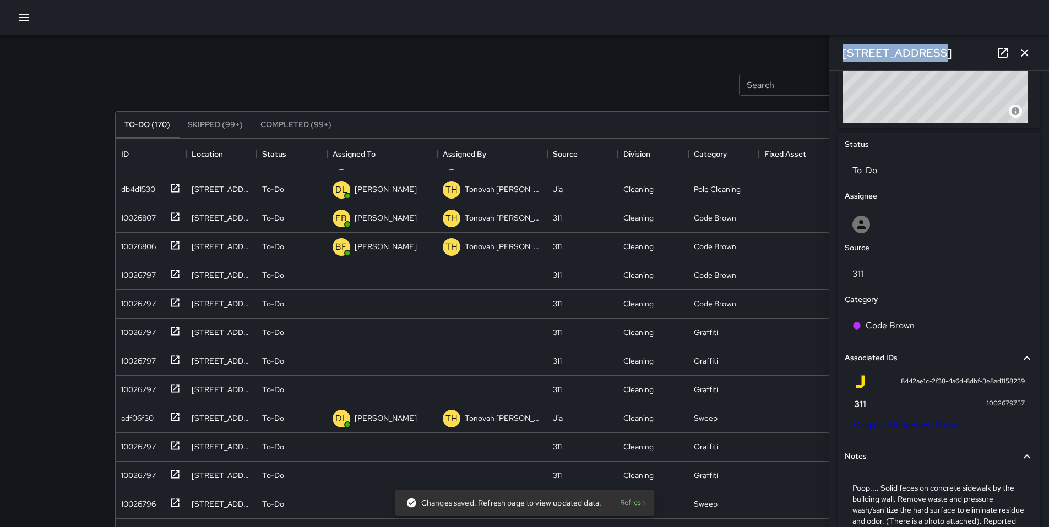
click at [902, 427] on link "Original 311 Request Photo" at bounding box center [905, 425] width 105 height 12
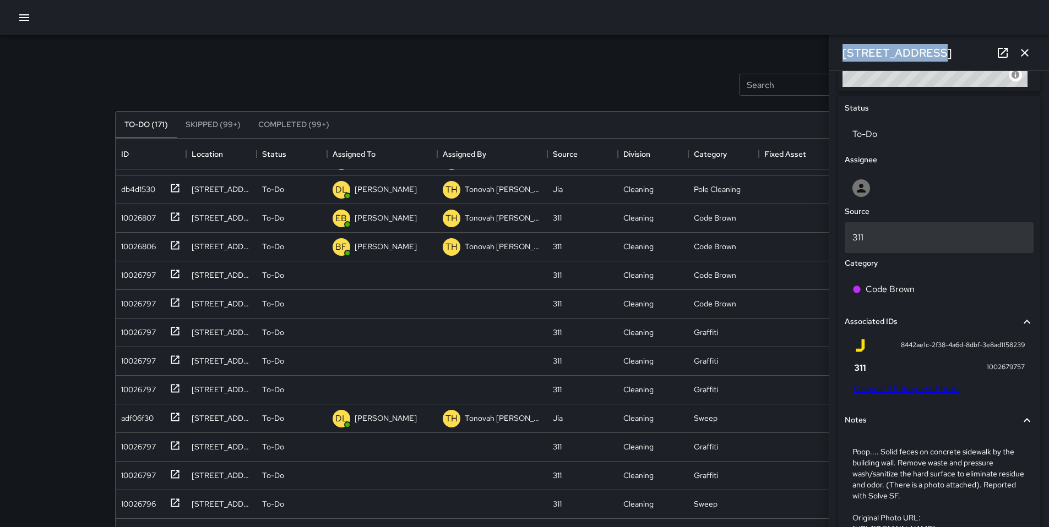
scroll to position [475, 0]
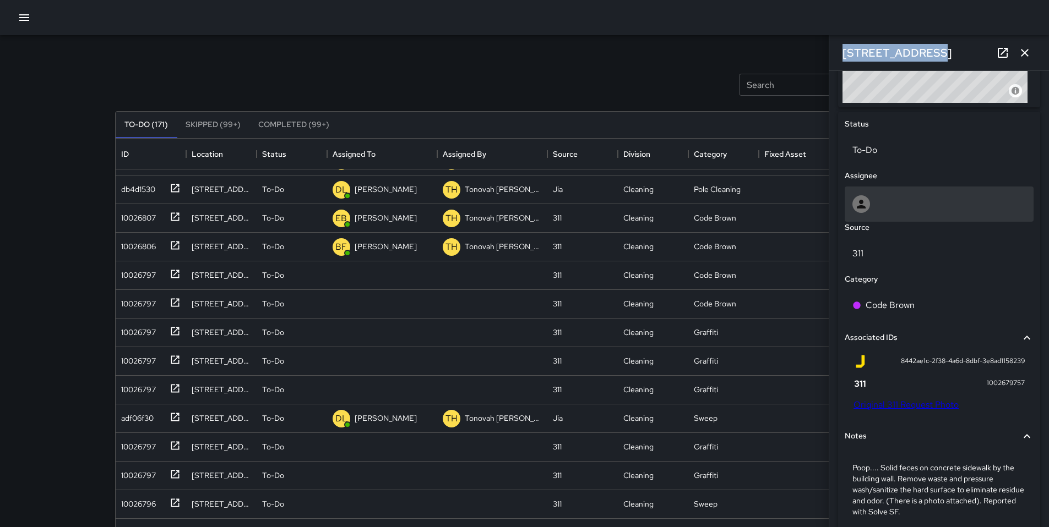
click at [862, 203] on icon at bounding box center [860, 204] width 13 height 13
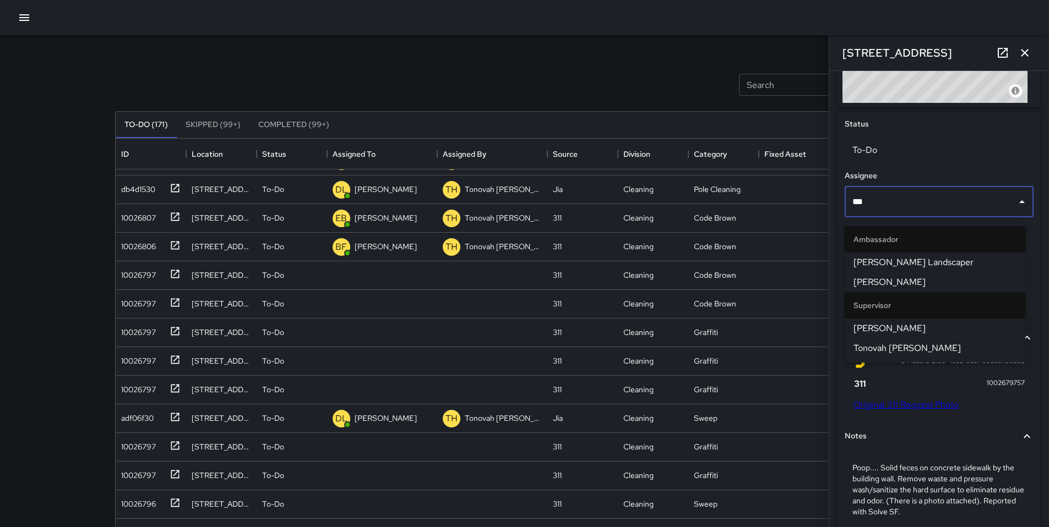
type input "****"
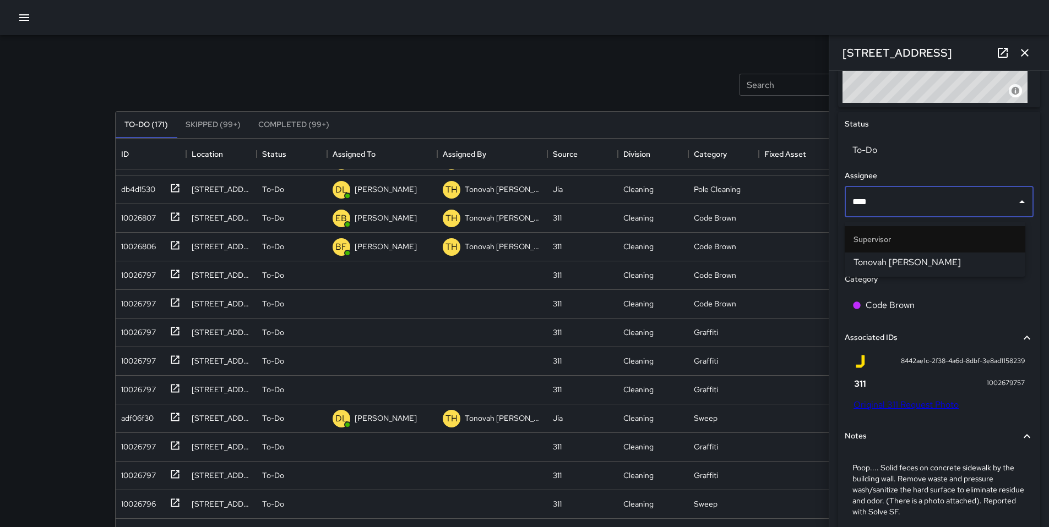
click at [877, 260] on span "Tonovah [PERSON_NAME]" at bounding box center [934, 262] width 163 height 13
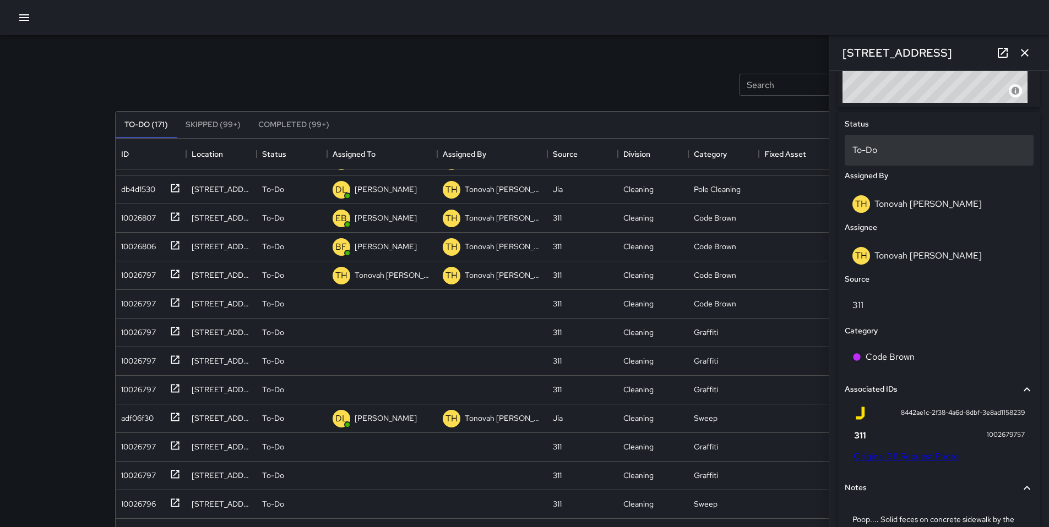
click at [879, 157] on p "To-Do" at bounding box center [938, 150] width 173 height 13
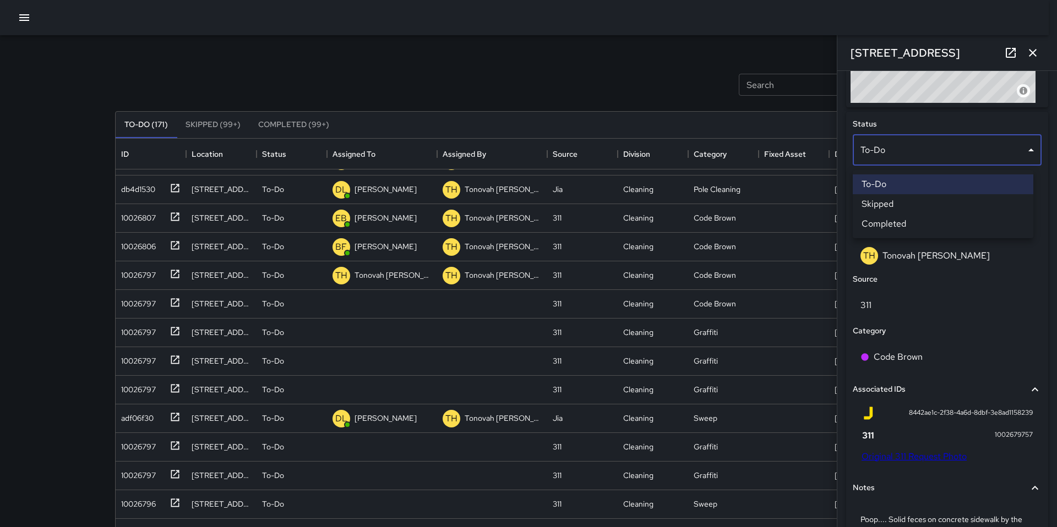
click at [889, 210] on li "Skipped" at bounding box center [943, 204] width 181 height 20
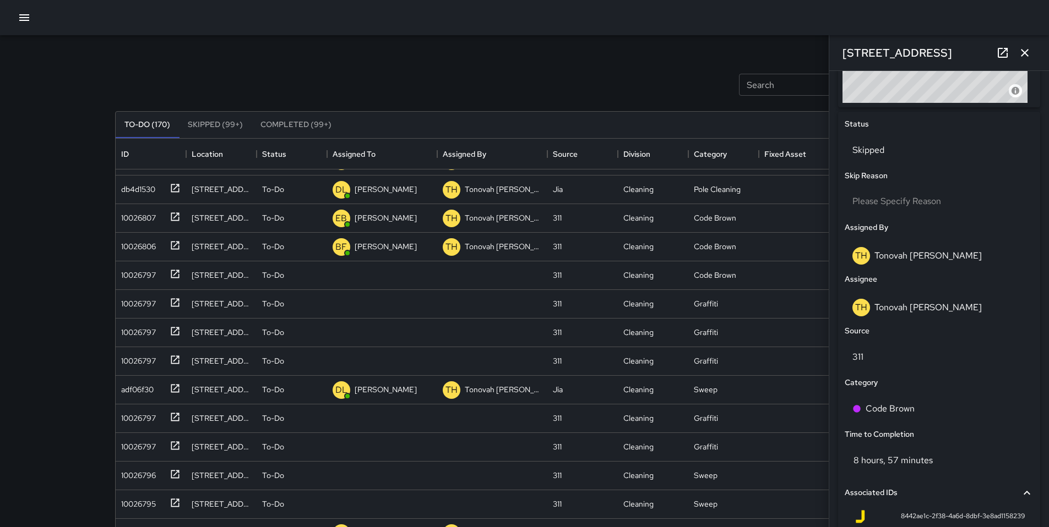
scroll to position [707, 0]
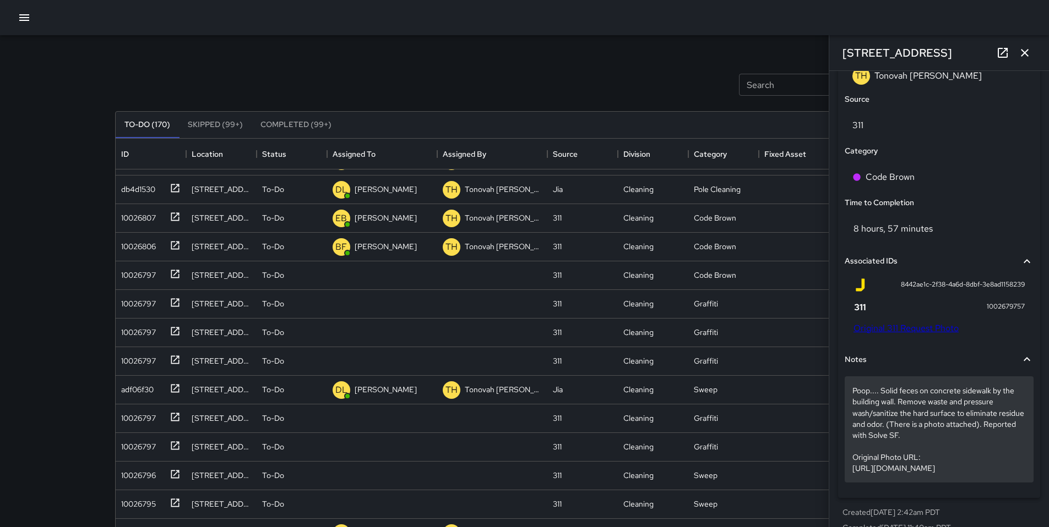
click at [961, 438] on p "Poop.... Solid feces on concrete sidewalk by the building wall. Remove waste an…" at bounding box center [938, 429] width 173 height 88
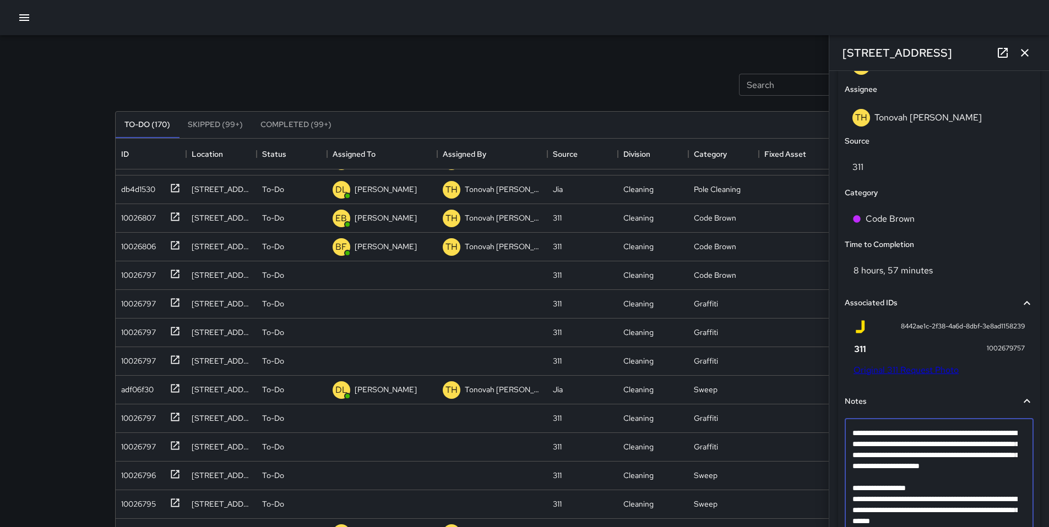
click at [941, 482] on textarea "**********" at bounding box center [934, 483] width 165 height 110
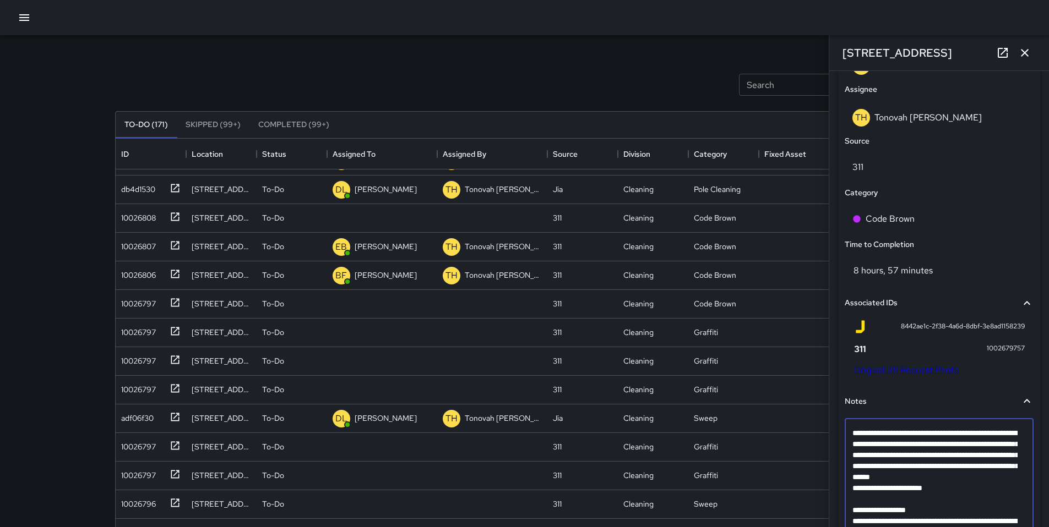
drag, startPoint x: 969, startPoint y: 509, endPoint x: 859, endPoint y: 488, distance: 112.2
click at [859, 487] on textarea "**********" at bounding box center [934, 494] width 165 height 132
drag, startPoint x: 954, startPoint y: 504, endPoint x: 987, endPoint y: 481, distance: 40.3
click at [987, 481] on textarea "**********" at bounding box center [934, 494] width 165 height 132
type textarea "**********"
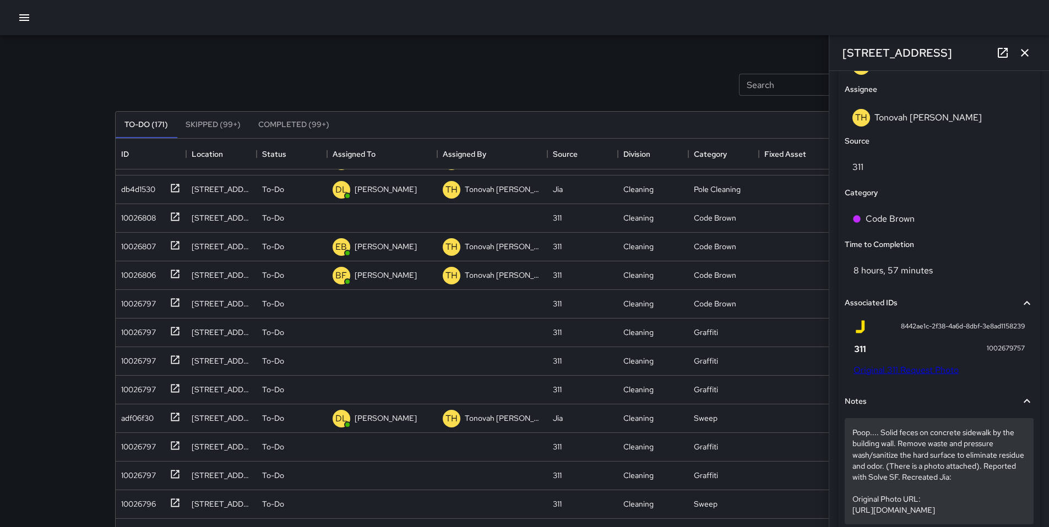
click at [994, 480] on p "Poop.... Solid feces on concrete sidewalk by the building wall. Remove waste an…" at bounding box center [938, 471] width 173 height 88
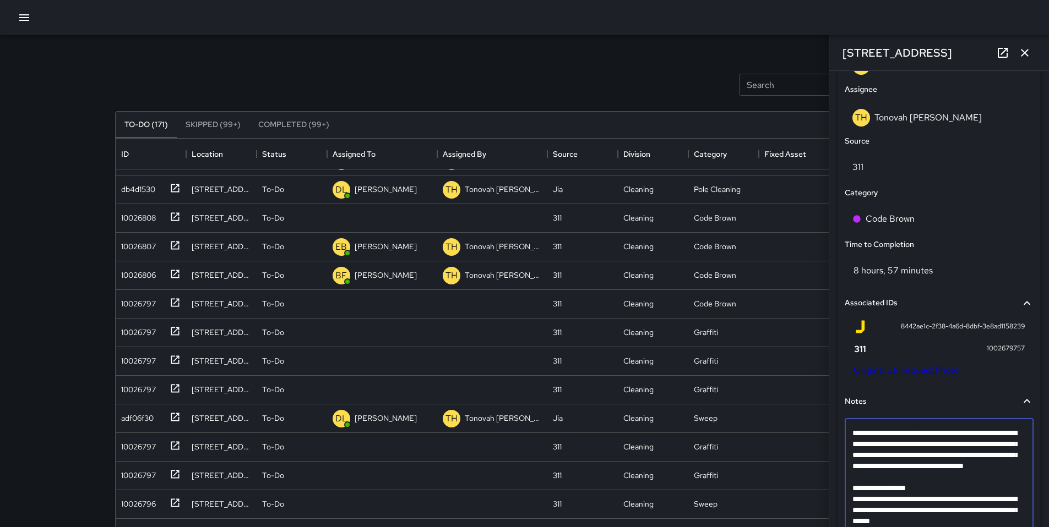
type textarea "**********"
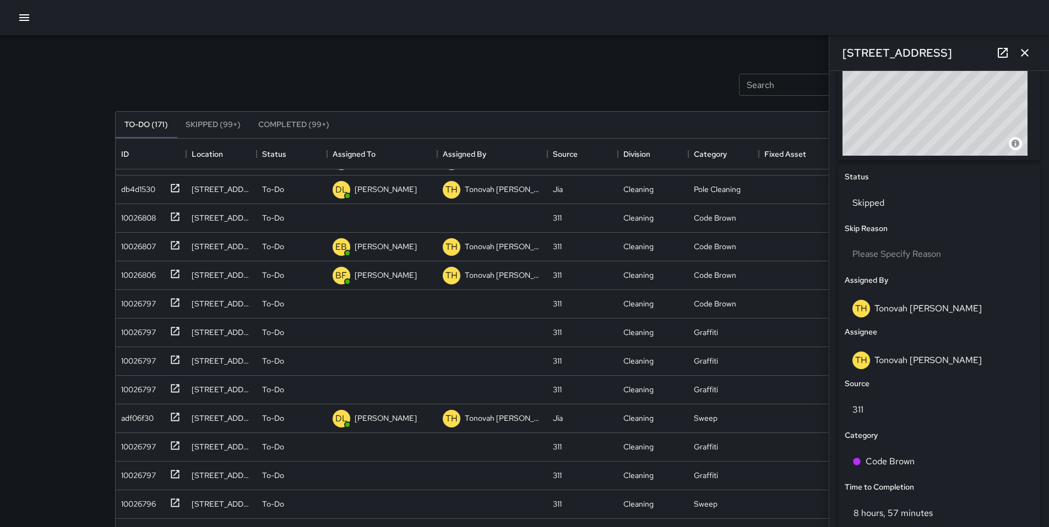
scroll to position [422, 0]
click at [1028, 52] on icon "button" at bounding box center [1024, 52] width 13 height 13
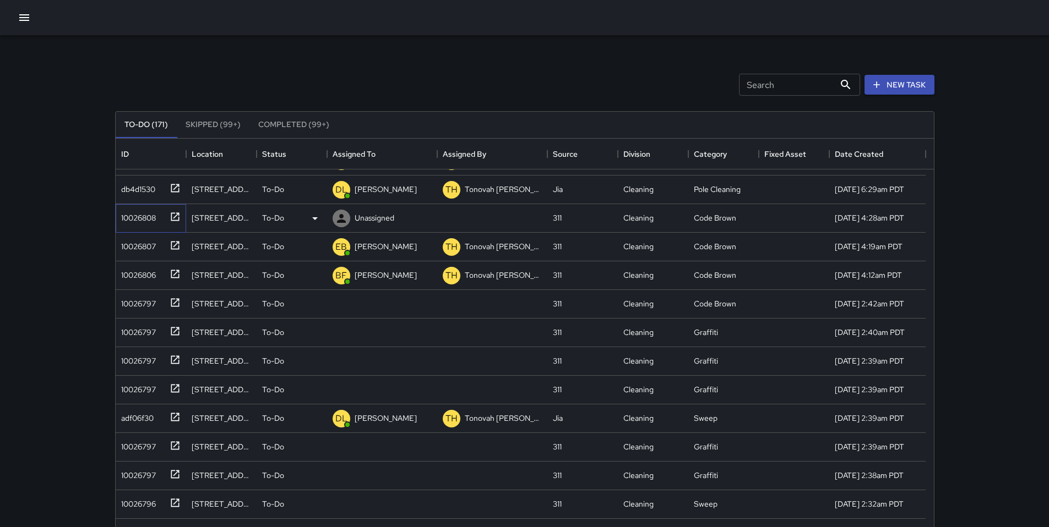
click at [146, 219] on div "10026808" at bounding box center [136, 215] width 39 height 15
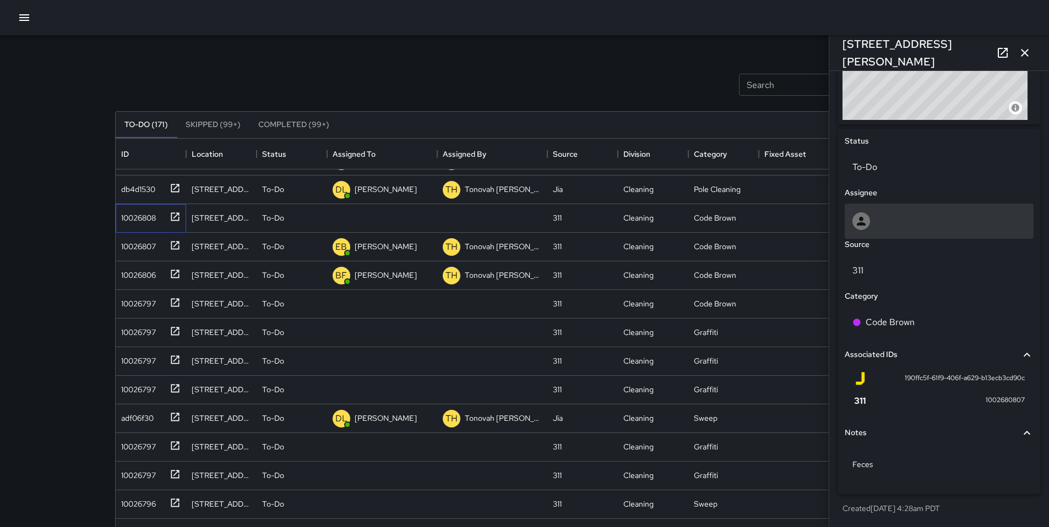
scroll to position [538, 0]
click at [888, 215] on div at bounding box center [938, 221] width 173 height 18
type input "**"
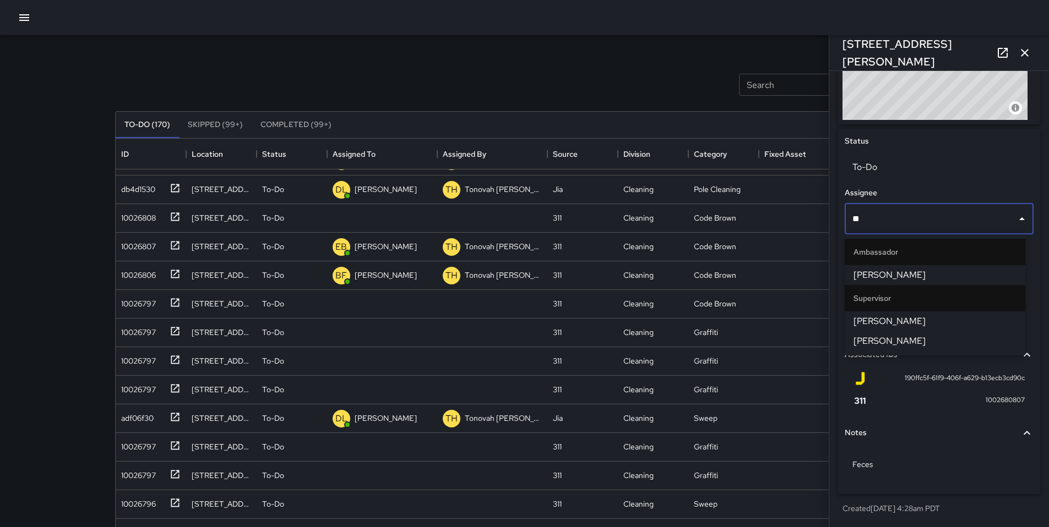
scroll to position [509, 0]
click at [898, 340] on span "[PERSON_NAME]" at bounding box center [934, 341] width 163 height 13
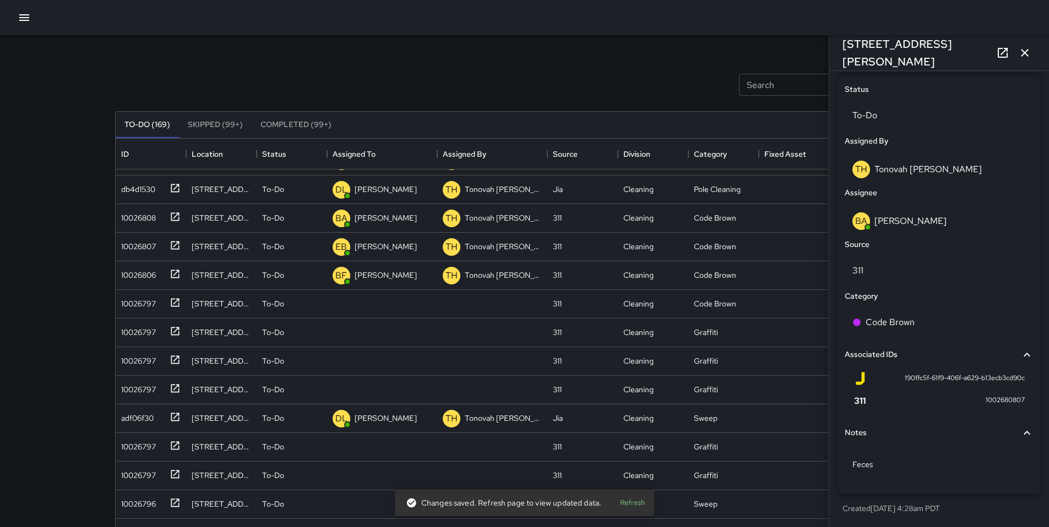
scroll to position [481, 0]
click at [1034, 53] on button "button" at bounding box center [1024, 53] width 22 height 22
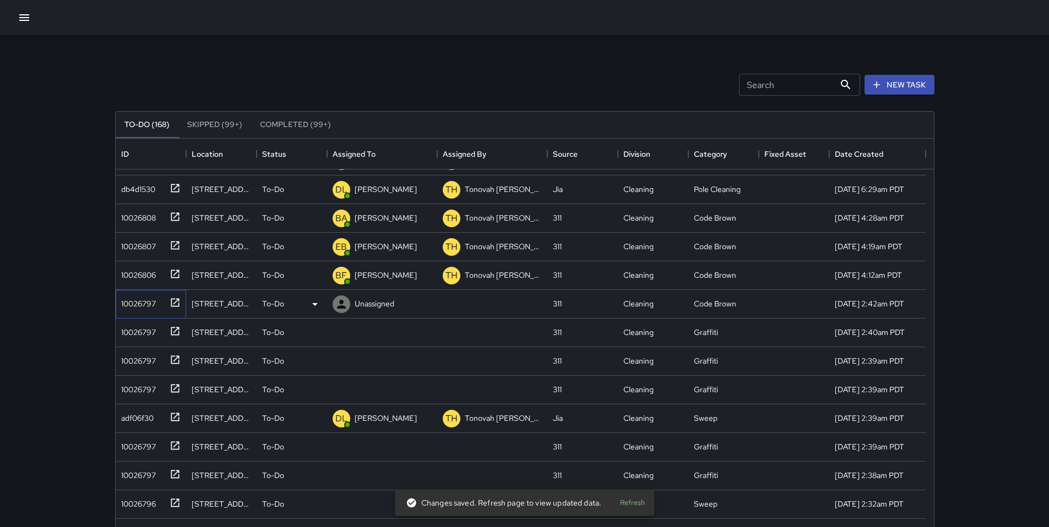
click at [155, 305] on div "10026797" at bounding box center [136, 301] width 39 height 15
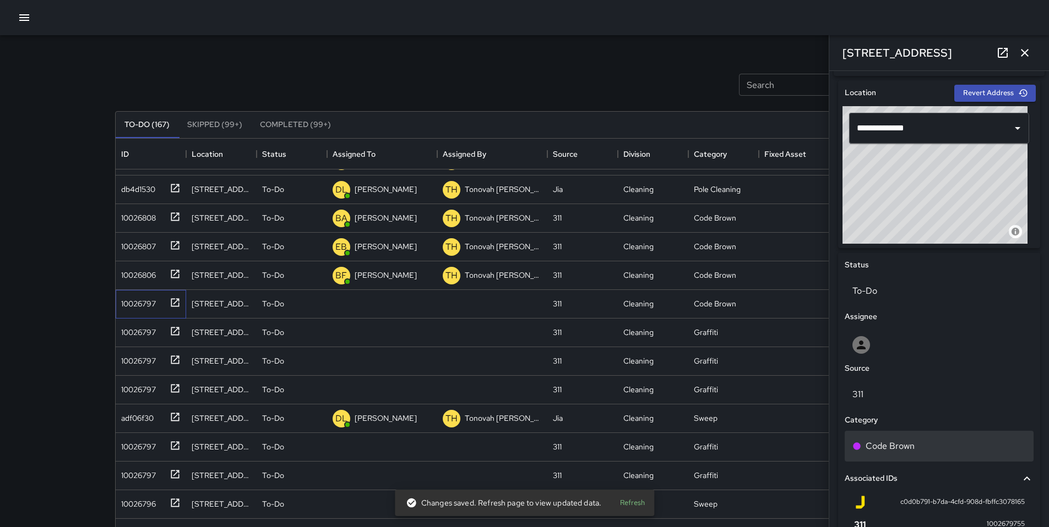
scroll to position [453, 0]
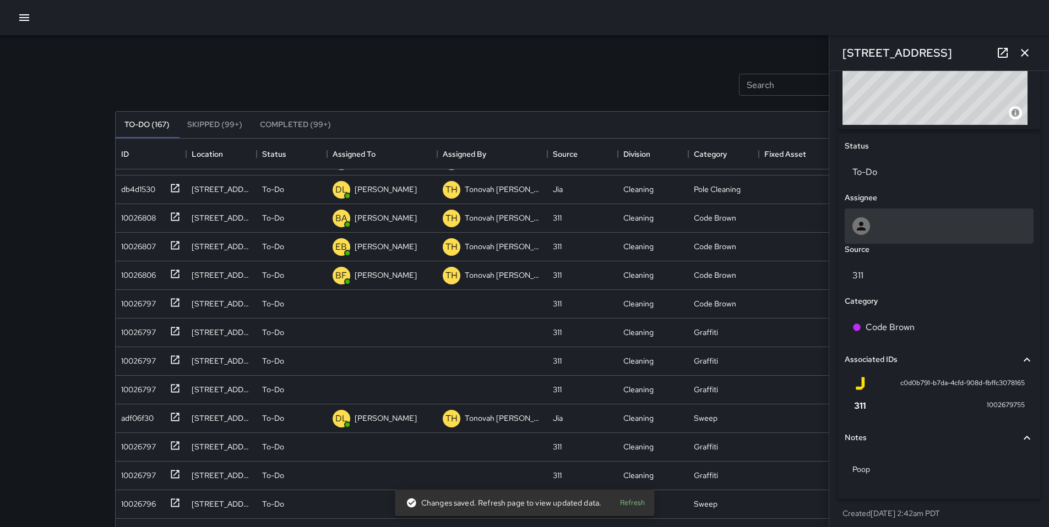
click at [881, 233] on div at bounding box center [938, 226] width 173 height 18
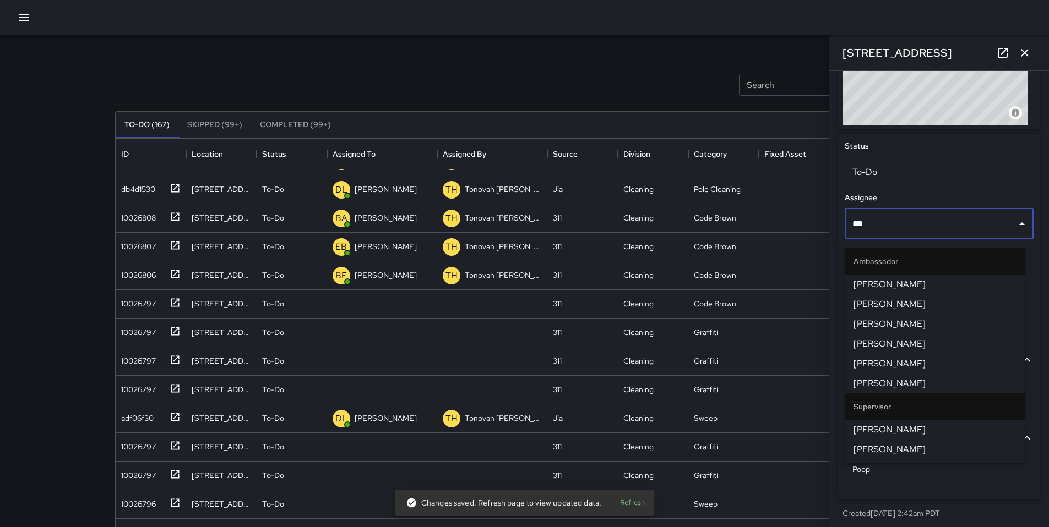
type input "****"
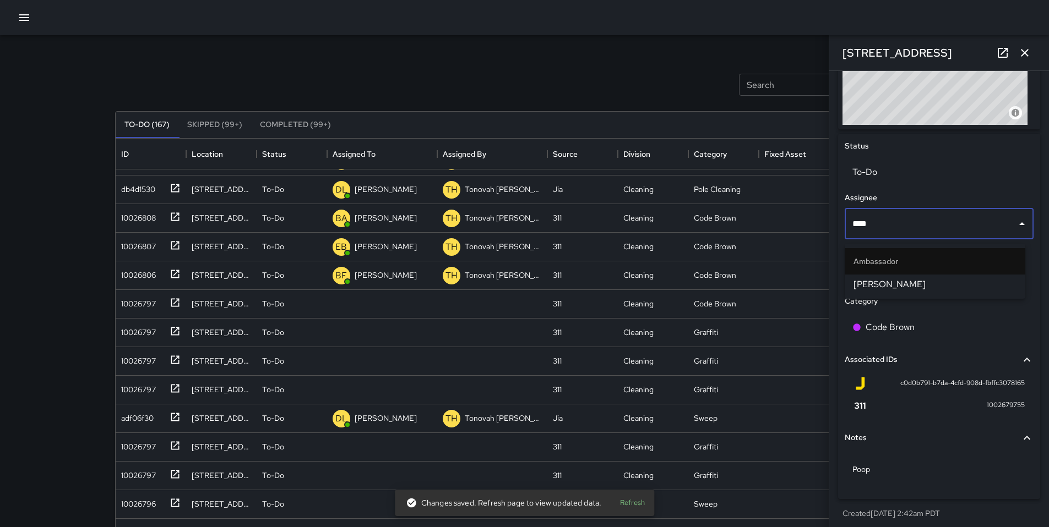
click at [931, 278] on span "Damariye Lewis" at bounding box center [934, 284] width 163 height 13
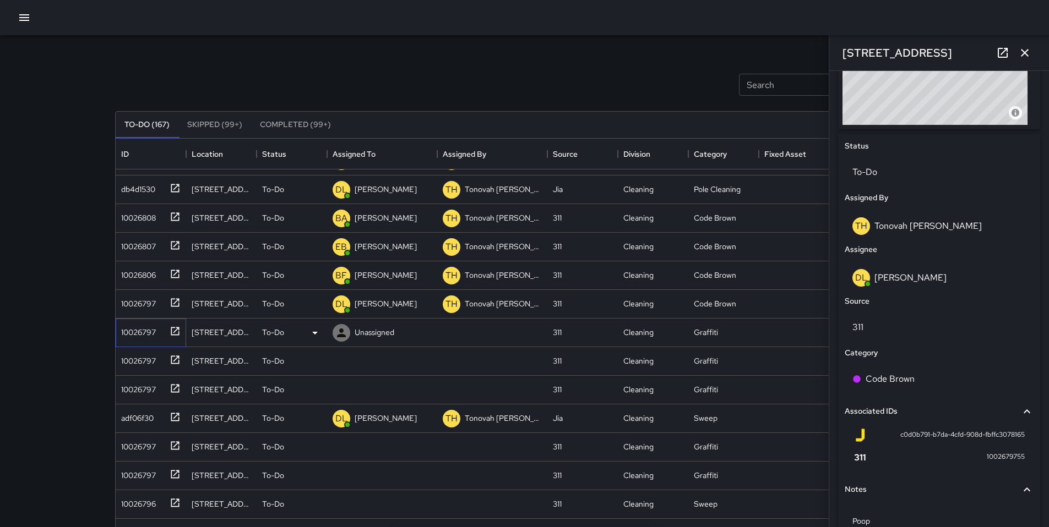
click at [131, 335] on div "10026797" at bounding box center [136, 330] width 39 height 15
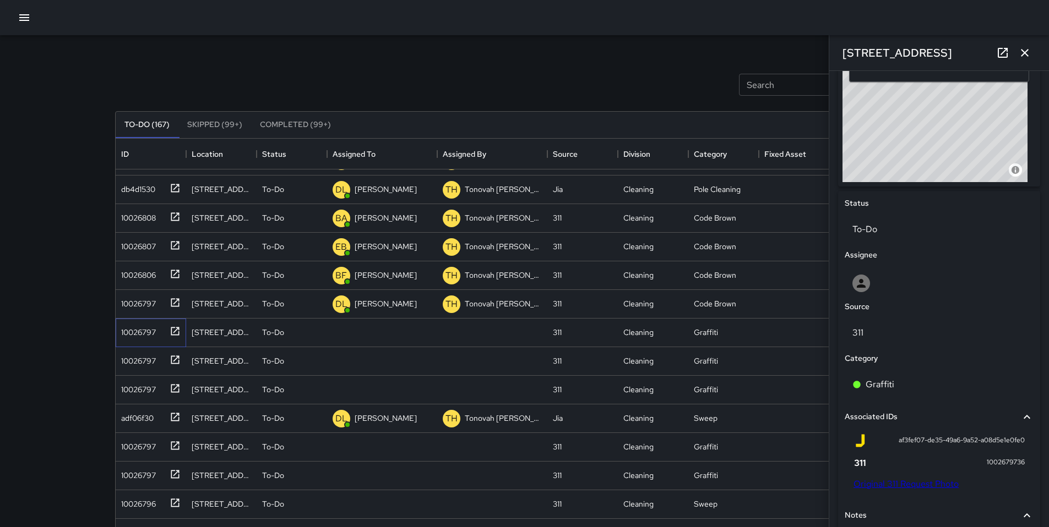
scroll to position [243, 0]
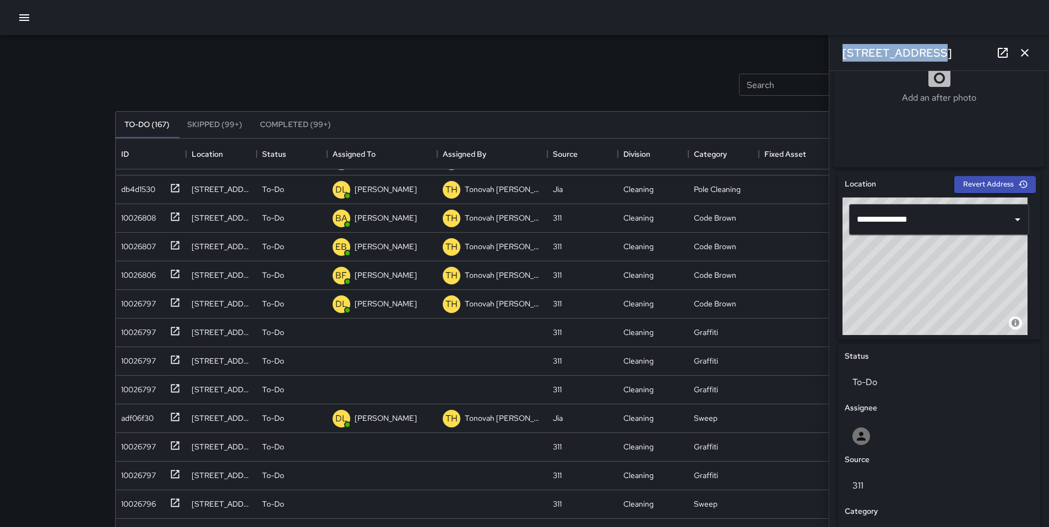
drag, startPoint x: 920, startPoint y: 53, endPoint x: 839, endPoint y: 52, distance: 81.5
click at [839, 52] on div "[STREET_ADDRESS]" at bounding box center [939, 52] width 220 height 35
copy h6 "[STREET_ADDRESS]"
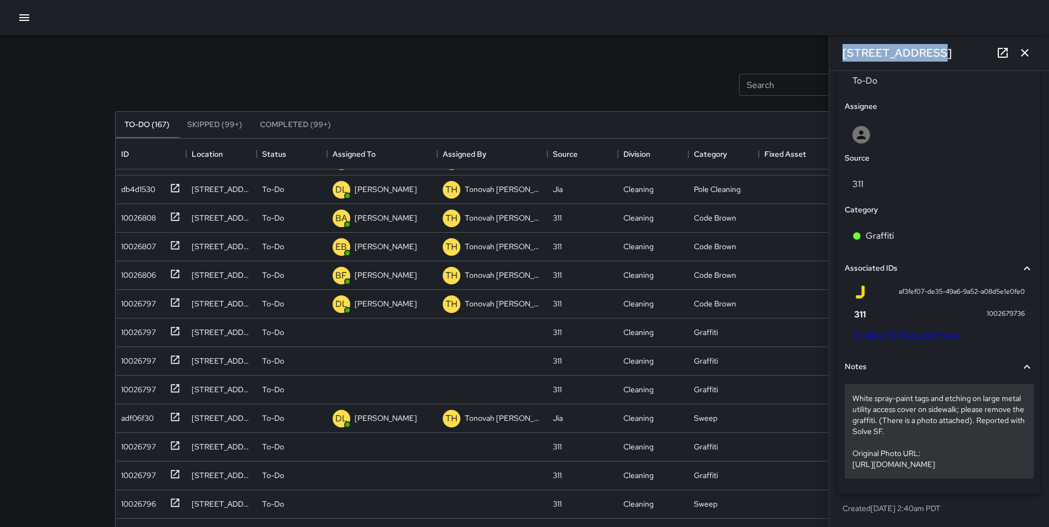
scroll to position [567, 0]
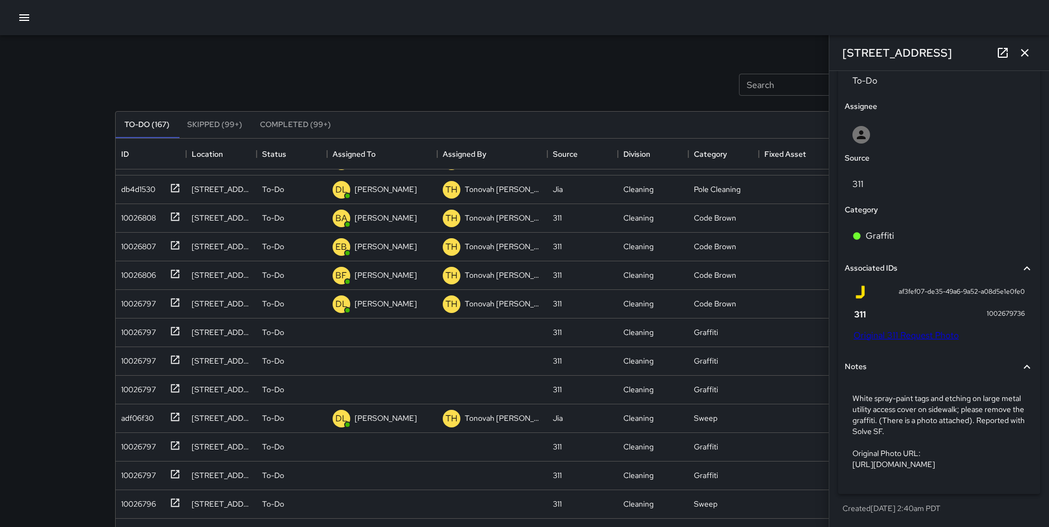
click at [885, 324] on div "af3fef07-de35-49a6-9a52-a08d5e1e0fe0 1002679736 Original 311 Request Photo" at bounding box center [938, 315] width 189 height 69
click at [887, 330] on link "Original 311 Request Photo" at bounding box center [905, 336] width 105 height 12
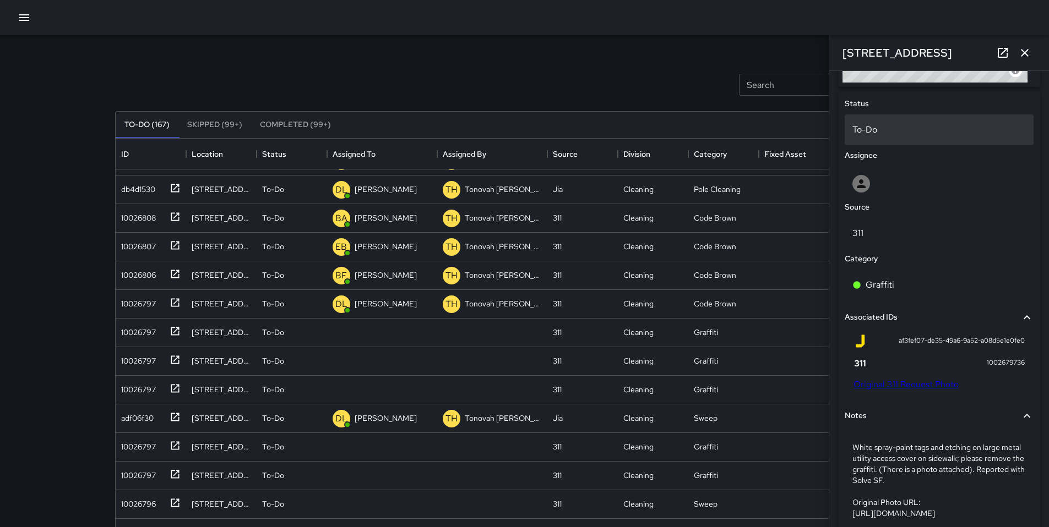
scroll to position [484, 0]
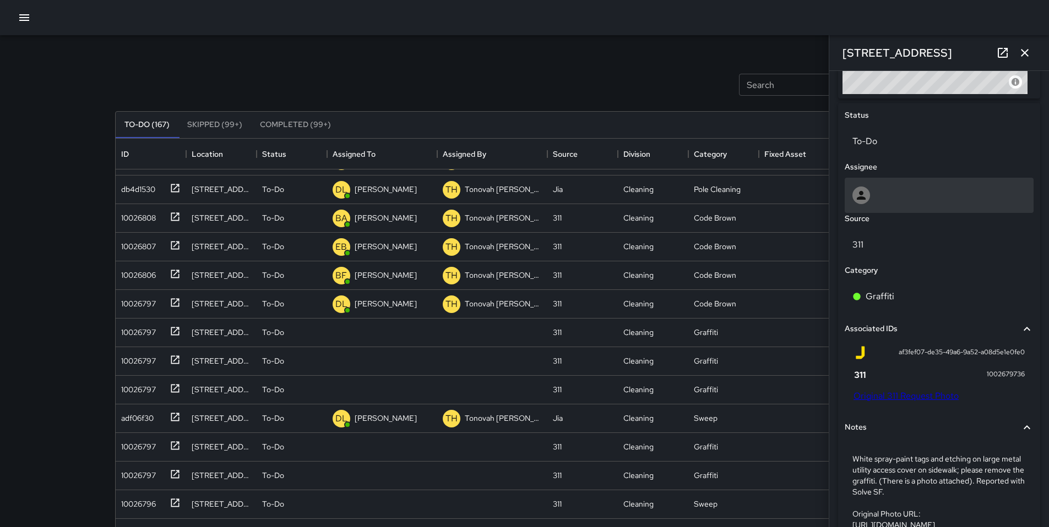
click at [881, 194] on div at bounding box center [938, 196] width 173 height 18
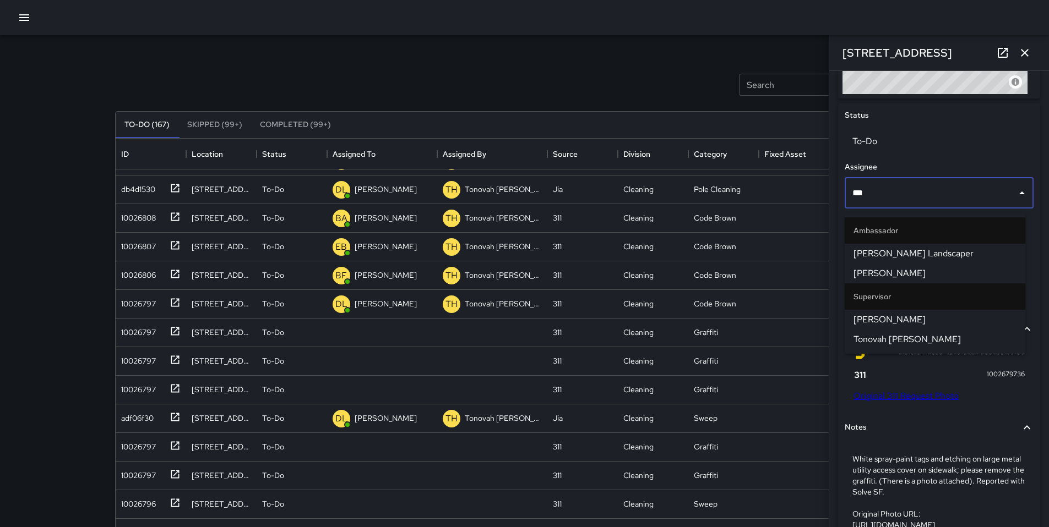
type input "****"
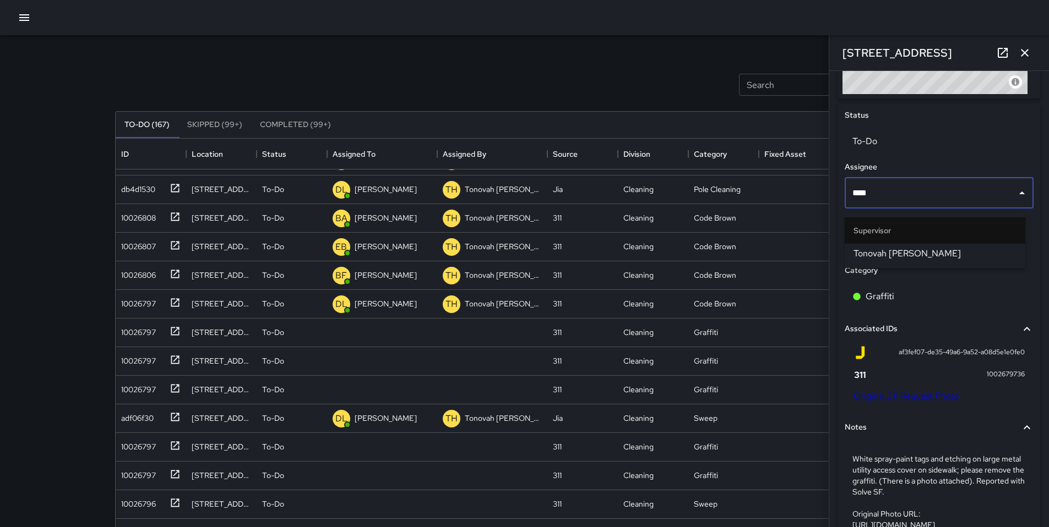
click at [887, 250] on span "Tonovah [PERSON_NAME]" at bounding box center [934, 253] width 163 height 13
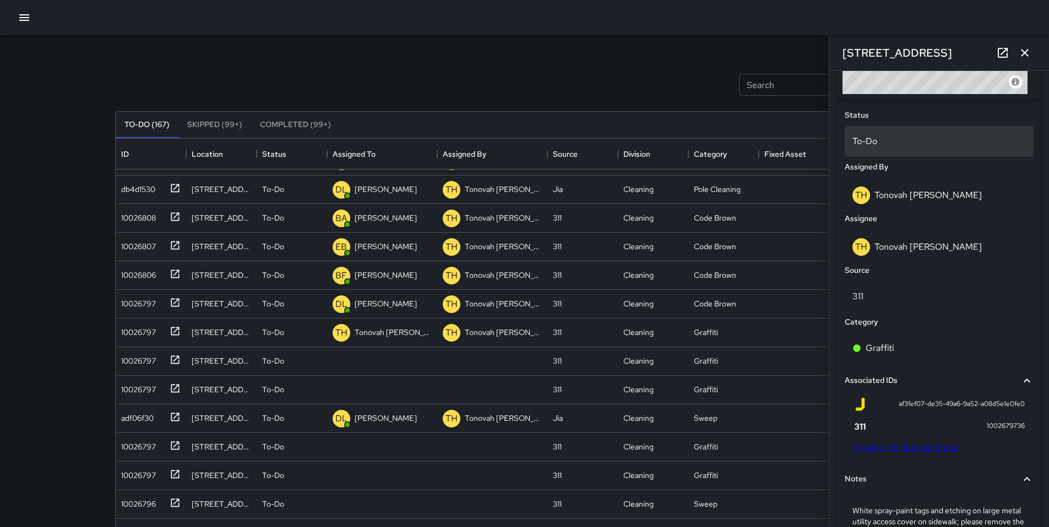
click at [873, 147] on p "To-Do" at bounding box center [938, 141] width 173 height 13
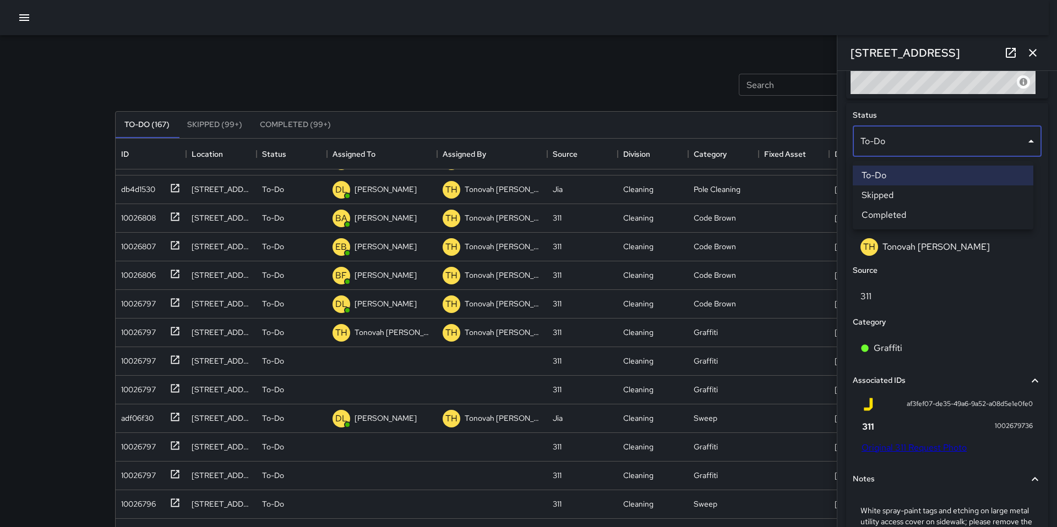
click at [893, 197] on li "Skipped" at bounding box center [943, 196] width 181 height 20
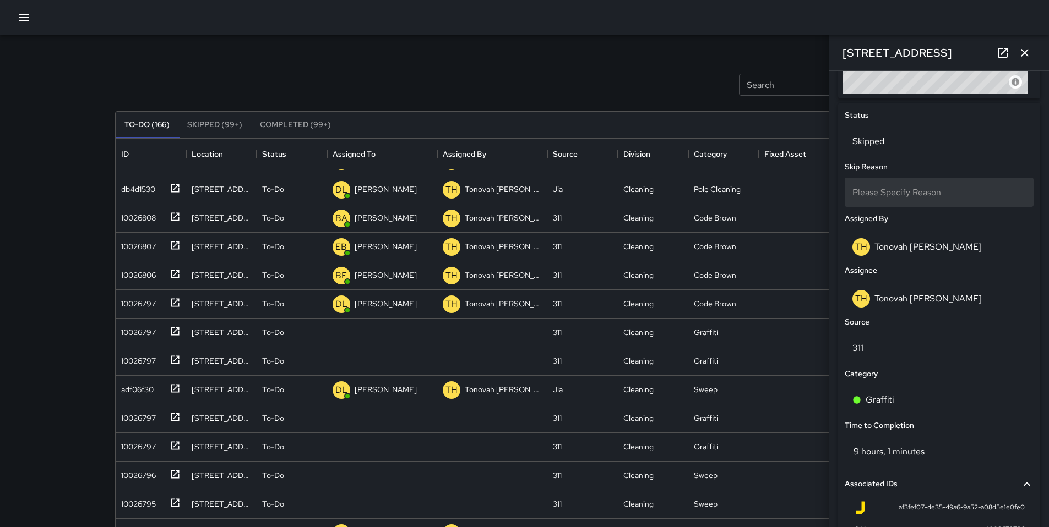
click at [891, 198] on span "Please Specify Reason" at bounding box center [896, 193] width 89 height 12
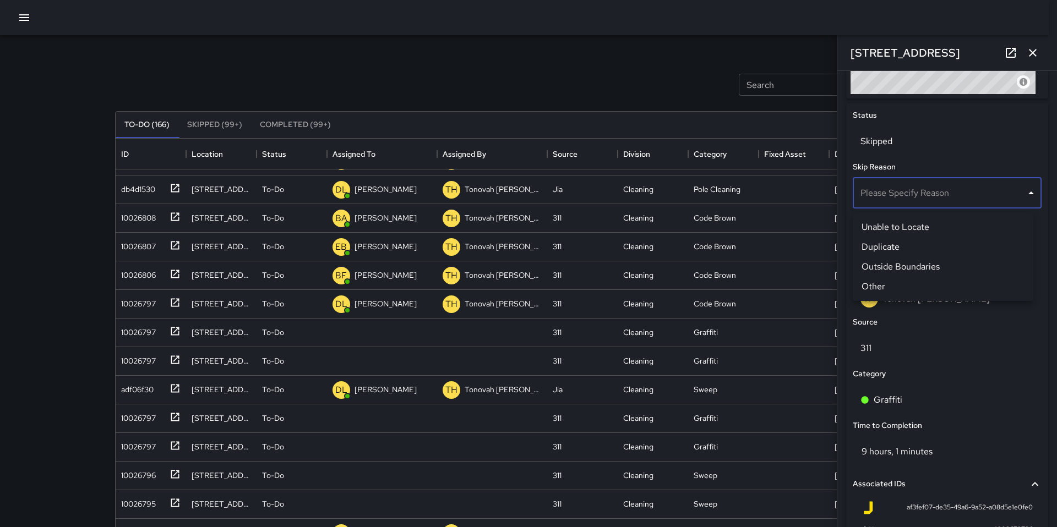
click at [890, 240] on li "Duplicate" at bounding box center [943, 247] width 181 height 20
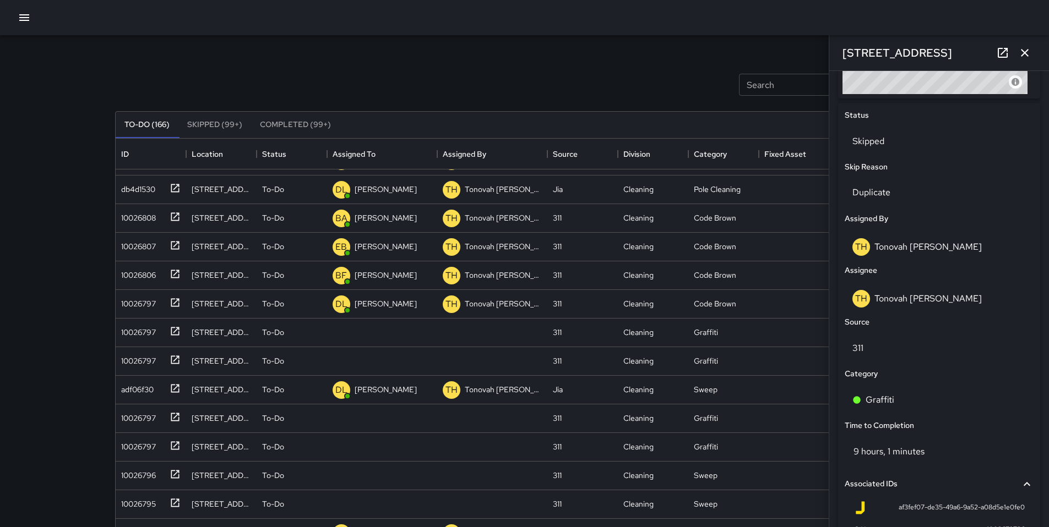
click at [656, 96] on div "To-Do (166) Skipped (99+) Completed (99+) ID Location Status Assigned To Assign…" at bounding box center [524, 373] width 819 height 554
click at [1027, 53] on icon "button" at bounding box center [1024, 52] width 13 height 13
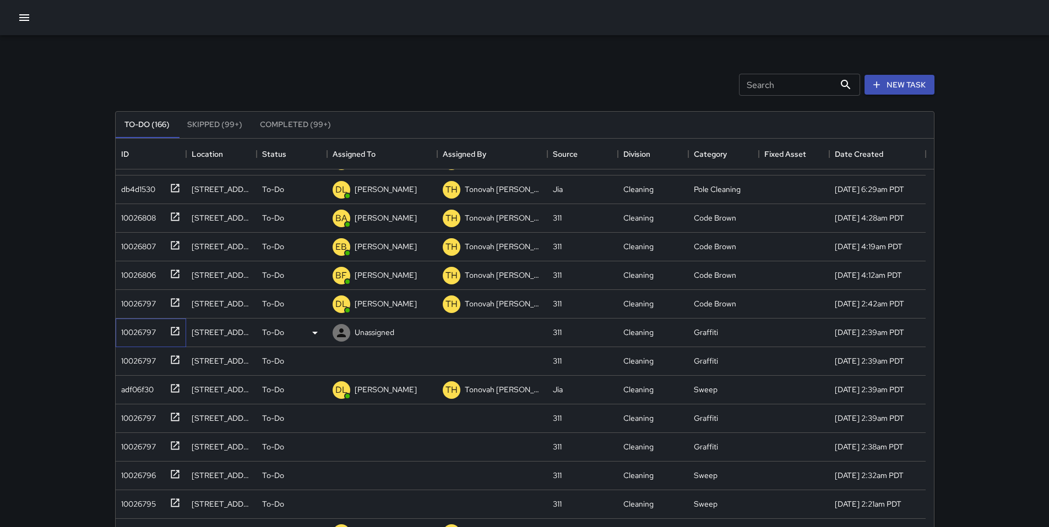
click at [166, 331] on div at bounding box center [172, 330] width 15 height 18
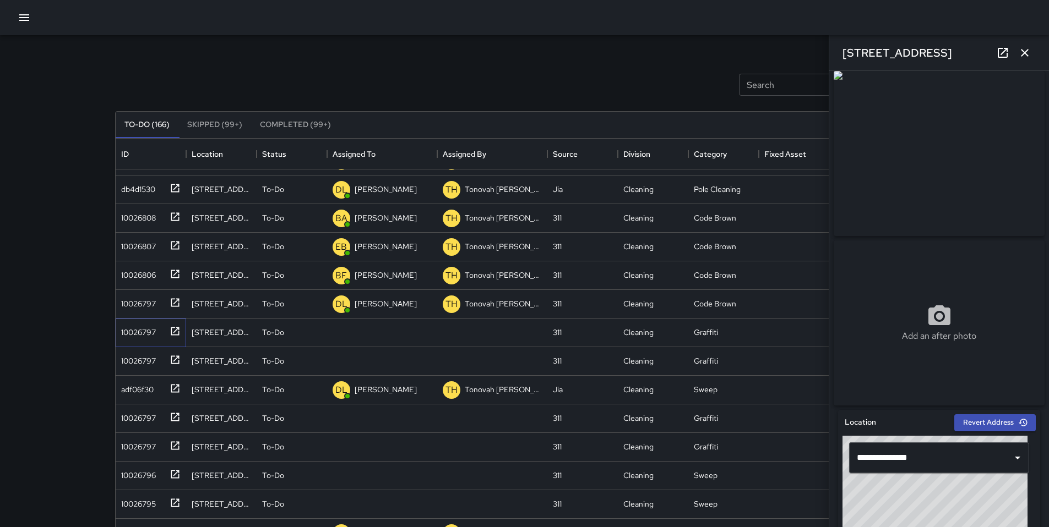
scroll to position [0, 0]
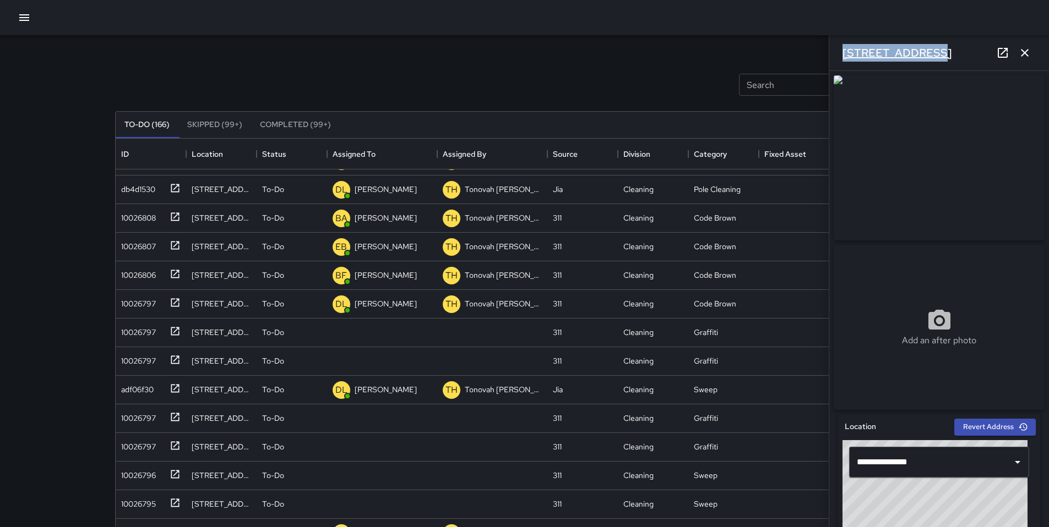
drag, startPoint x: 919, startPoint y: 53, endPoint x: 843, endPoint y: 56, distance: 76.6
click at [843, 56] on div "[STREET_ADDRESS]" at bounding box center [939, 52] width 220 height 35
copy h6 "[STREET_ADDRESS]"
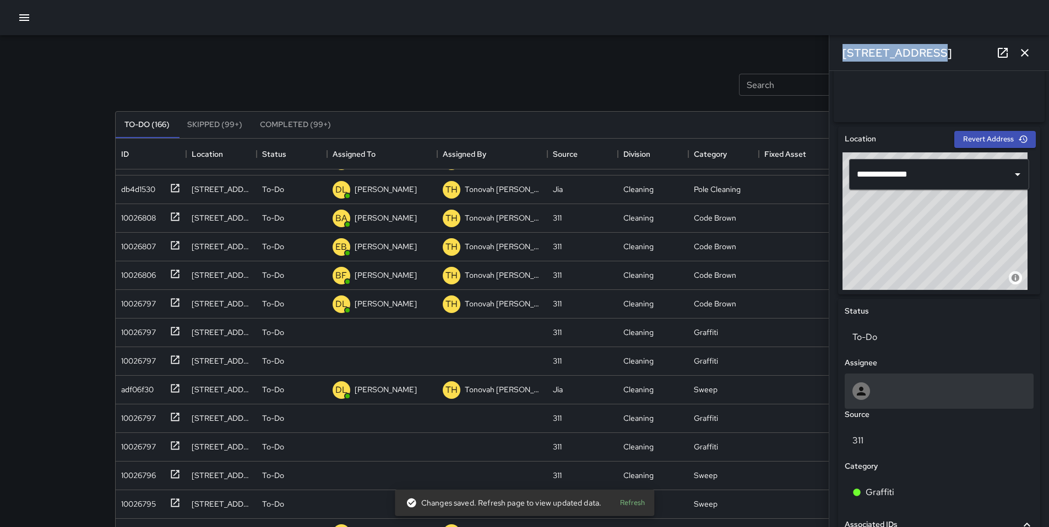
scroll to position [447, 0]
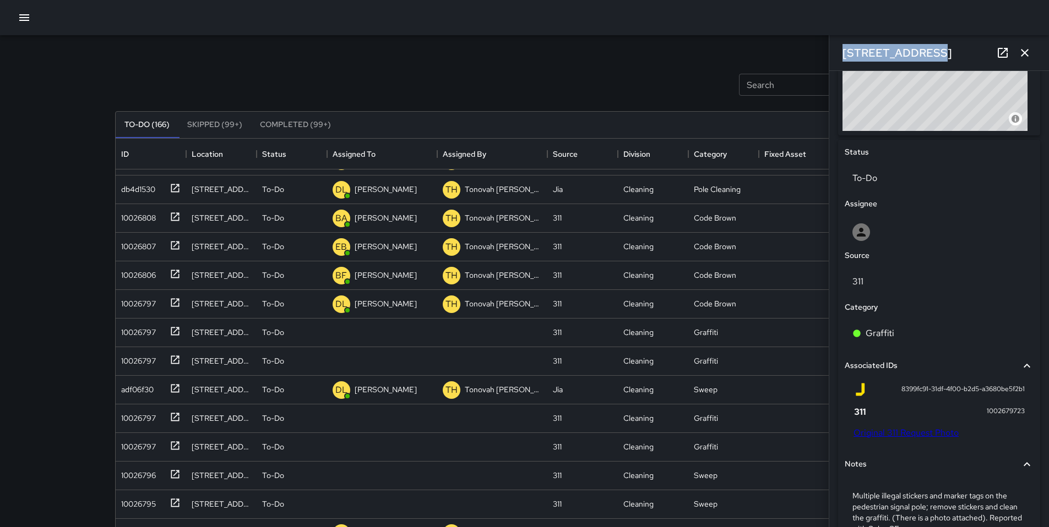
click at [895, 439] on link "Original 311 Request Photo" at bounding box center [905, 433] width 105 height 12
copy h6 "381 11th Street"
click at [875, 432] on link "Original 311 Request Photo" at bounding box center [905, 433] width 105 height 12
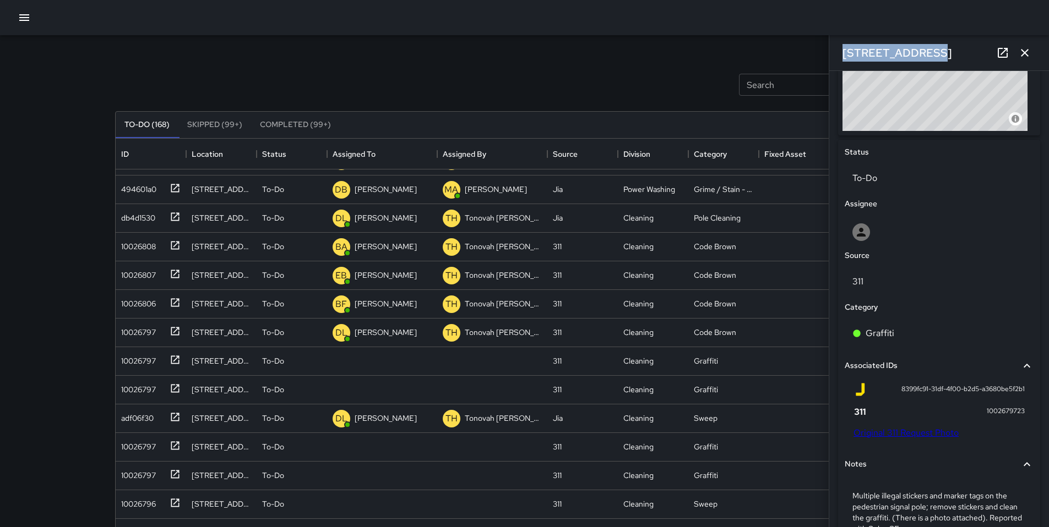
scroll to position [509, 0]
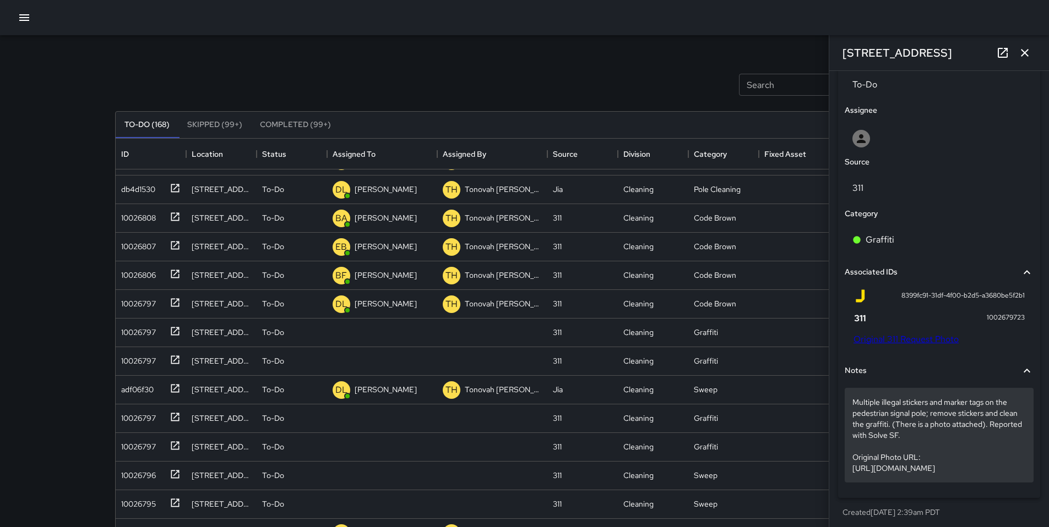
click at [951, 439] on p "Multiple illegal stickers and marker tags on the pedestrian signal pole; remove…" at bounding box center [938, 435] width 173 height 77
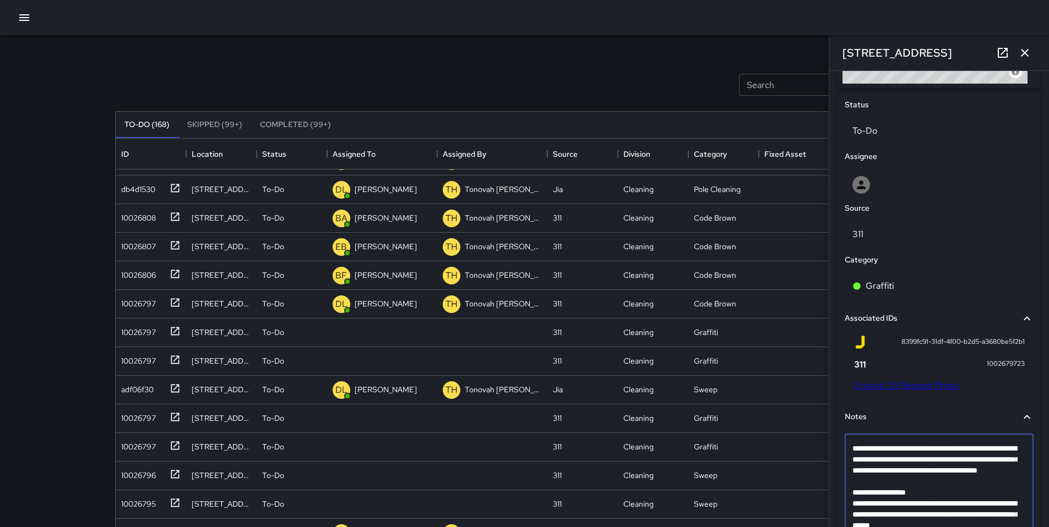
click at [947, 486] on textarea "**********" at bounding box center [934, 492] width 165 height 99
type textarea "**********"
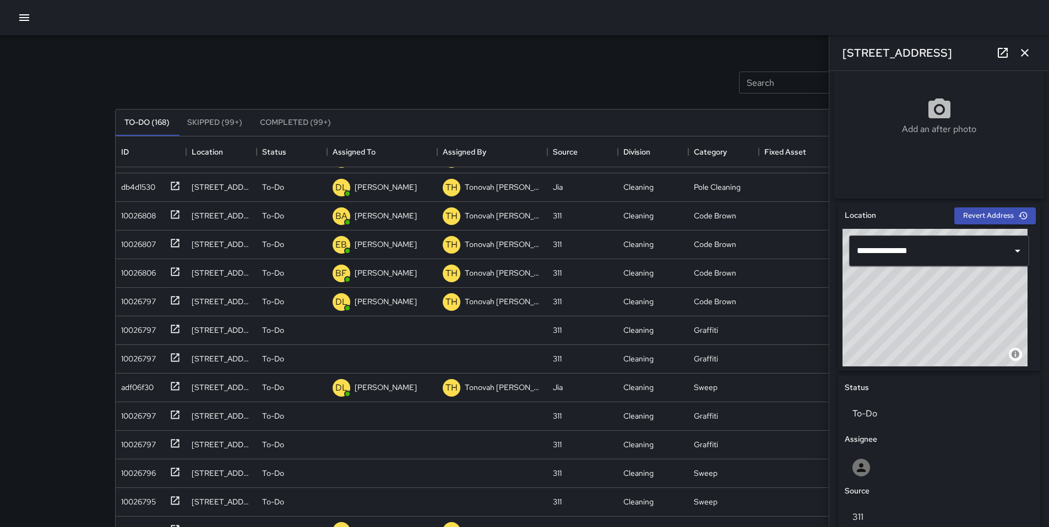
scroll to position [210, 0]
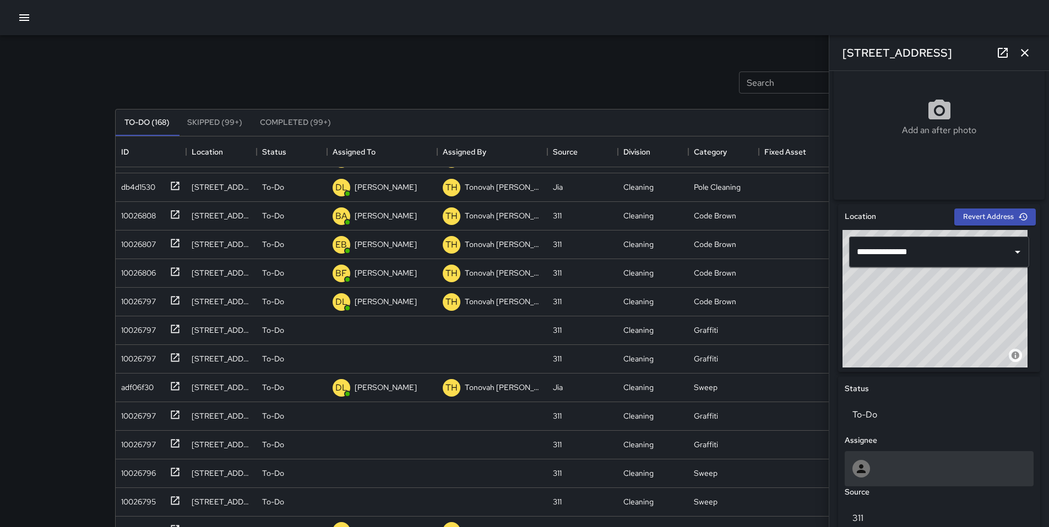
click at [866, 470] on icon at bounding box center [860, 468] width 13 height 13
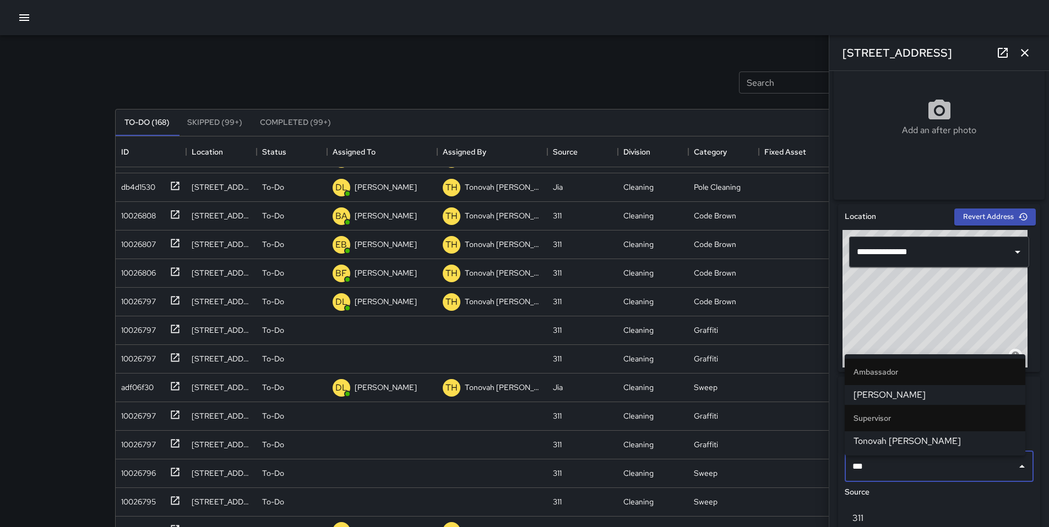
type input "****"
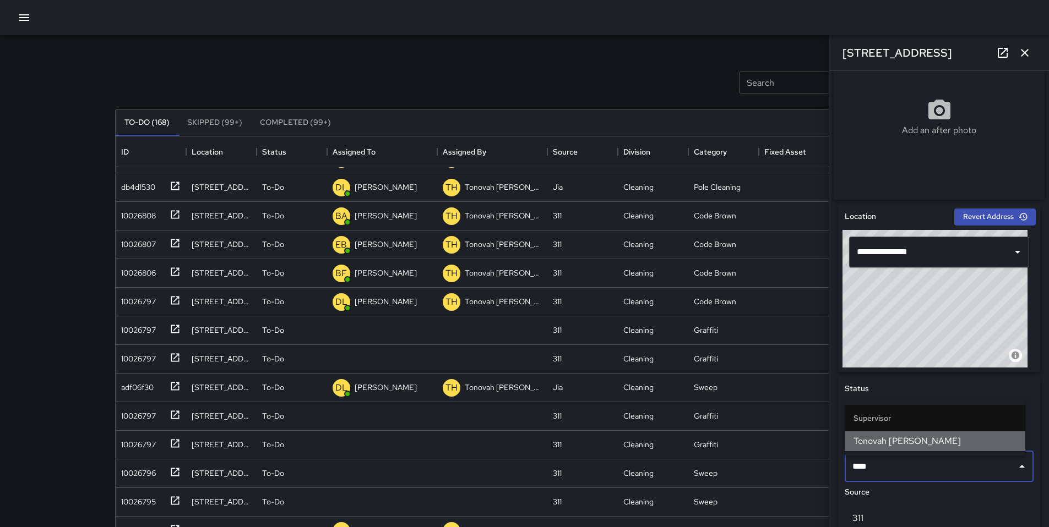
click at [923, 450] on li "Tonovah [PERSON_NAME]" at bounding box center [934, 442] width 181 height 20
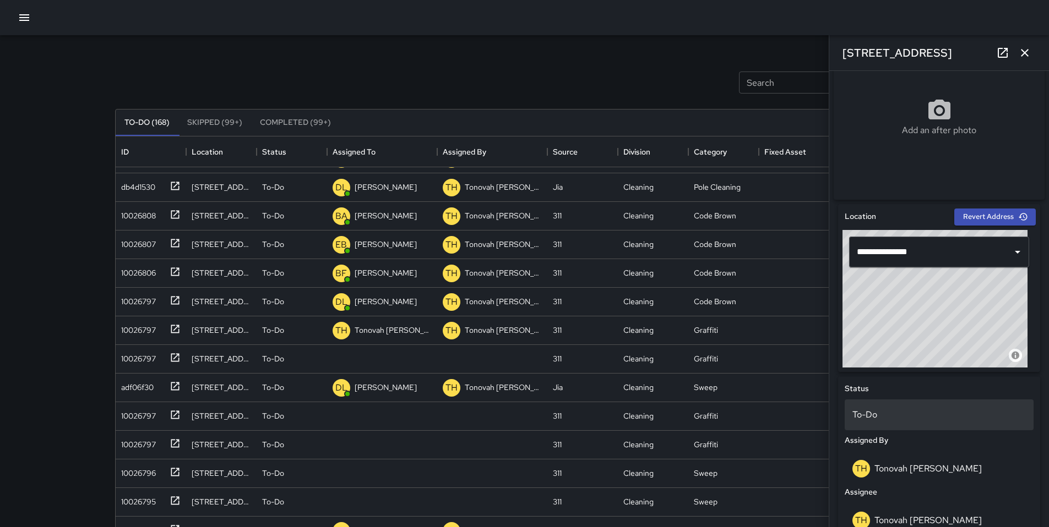
click at [897, 422] on p "To-Do" at bounding box center [938, 414] width 173 height 13
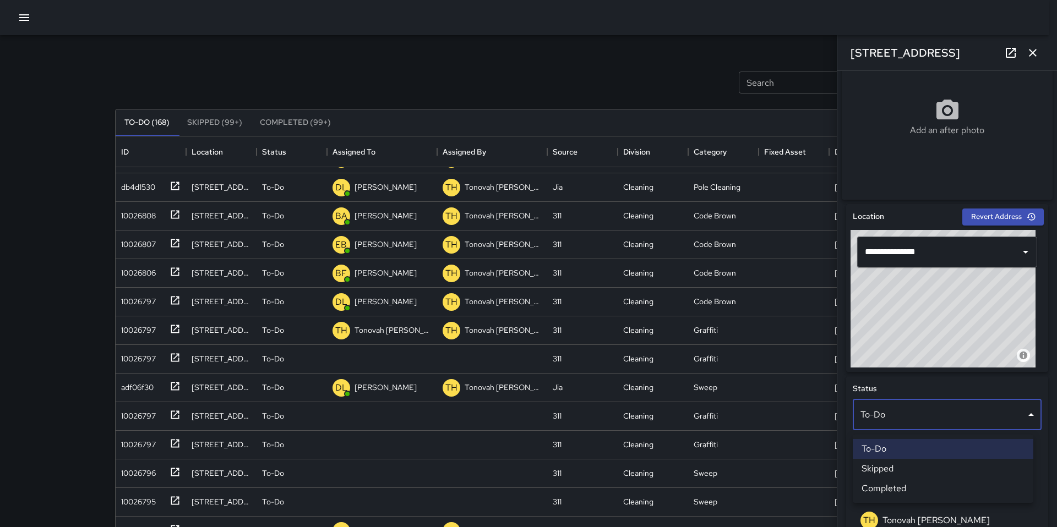
click at [896, 467] on li "Skipped" at bounding box center [943, 469] width 181 height 20
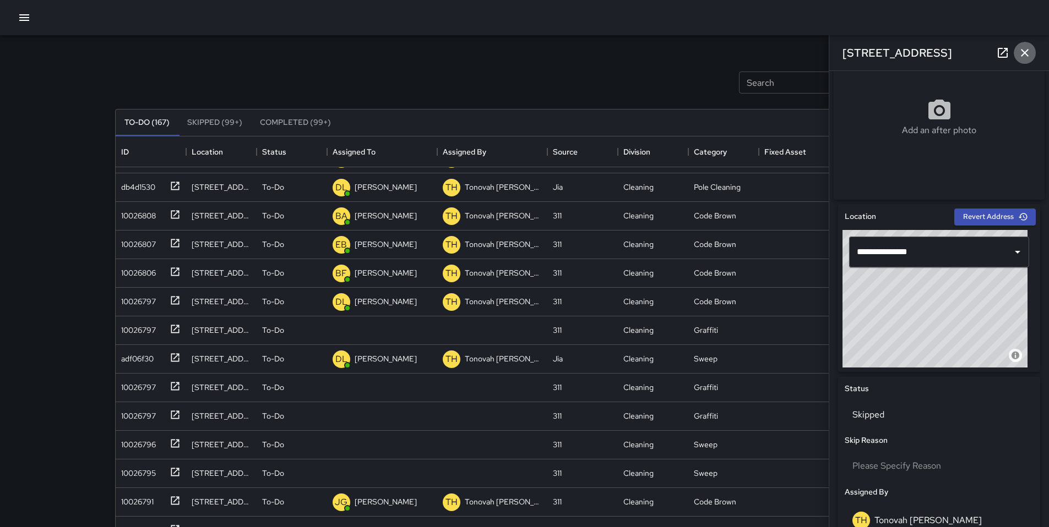
click at [1023, 54] on icon "button" at bounding box center [1024, 52] width 13 height 13
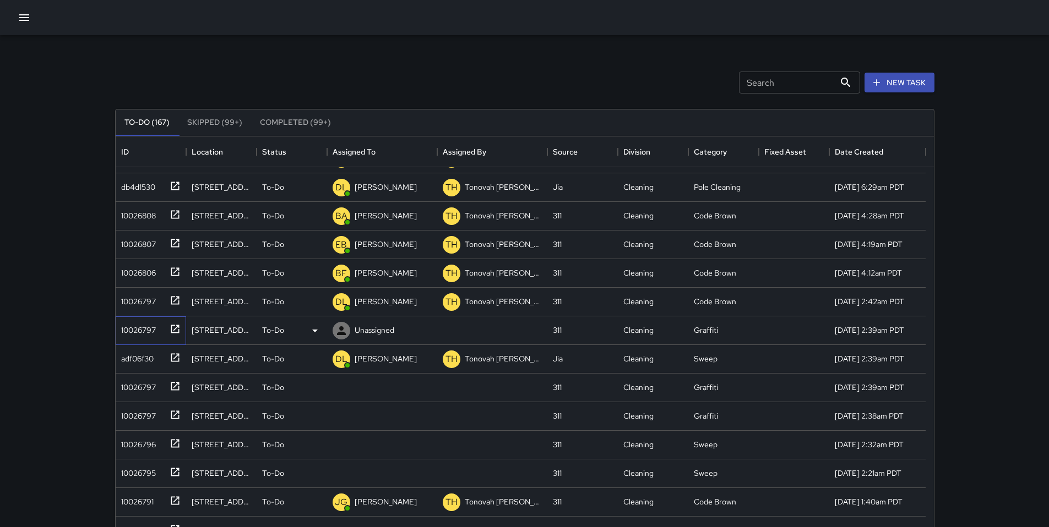
click at [154, 328] on div "10026797" at bounding box center [136, 327] width 39 height 15
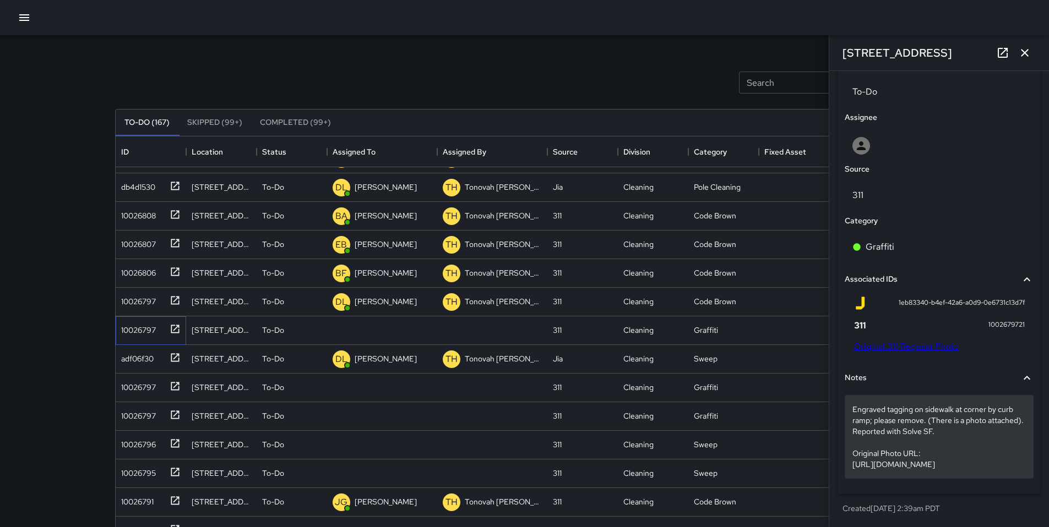
scroll to position [557, 0]
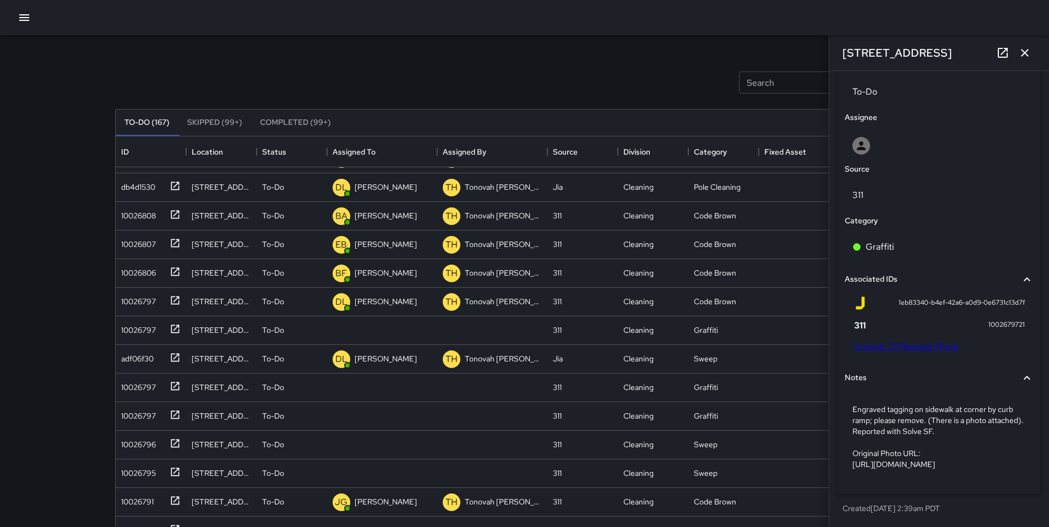
click at [891, 341] on link "Original 311 Request Photo" at bounding box center [905, 347] width 105 height 12
click at [860, 106] on div "Status To-Do Assignee Source 311 Category Graffiti Associated IDs 1eb83340-b4ef…" at bounding box center [939, 273] width 202 height 441
click at [863, 139] on icon at bounding box center [860, 145] width 13 height 13
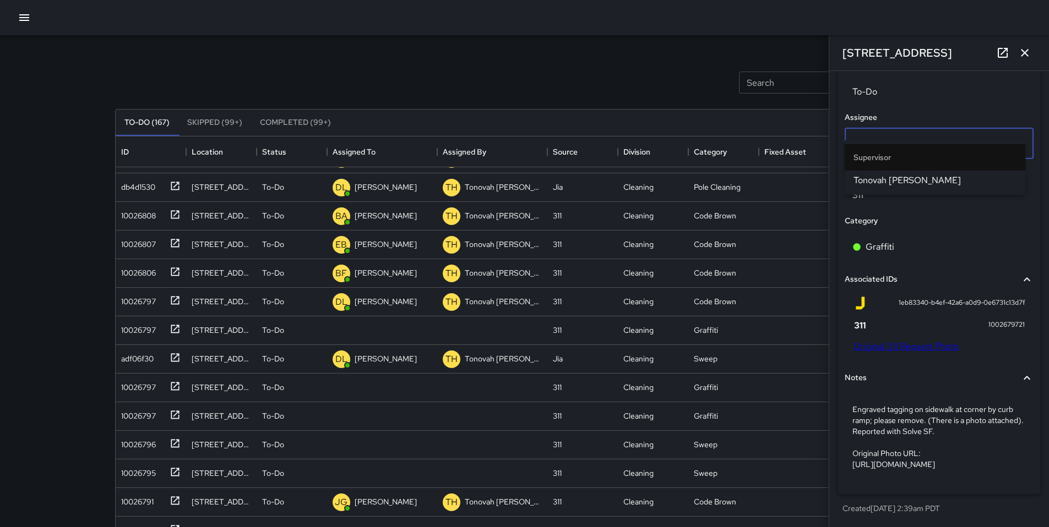
type input "*******"
drag, startPoint x: 881, startPoint y: 186, endPoint x: 873, endPoint y: 159, distance: 27.7
click at [881, 186] on span "Tonovah Hillman" at bounding box center [934, 180] width 163 height 13
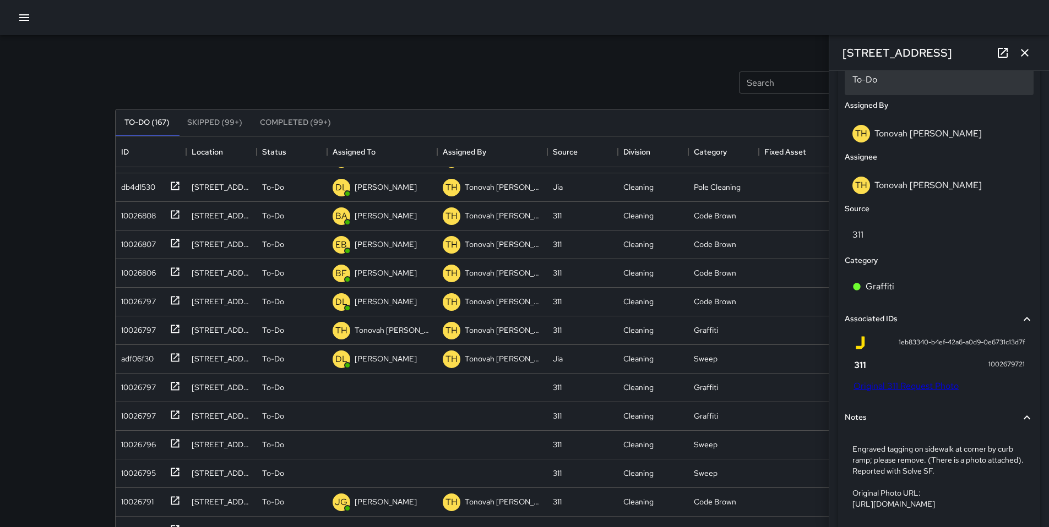
scroll to position [533, 0]
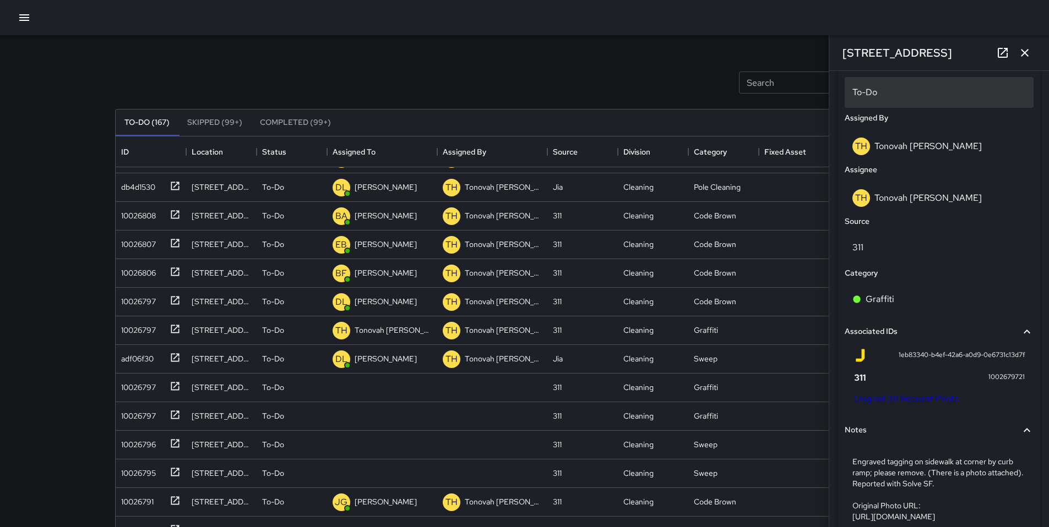
click at [879, 98] on p "To-Do" at bounding box center [938, 92] width 173 height 13
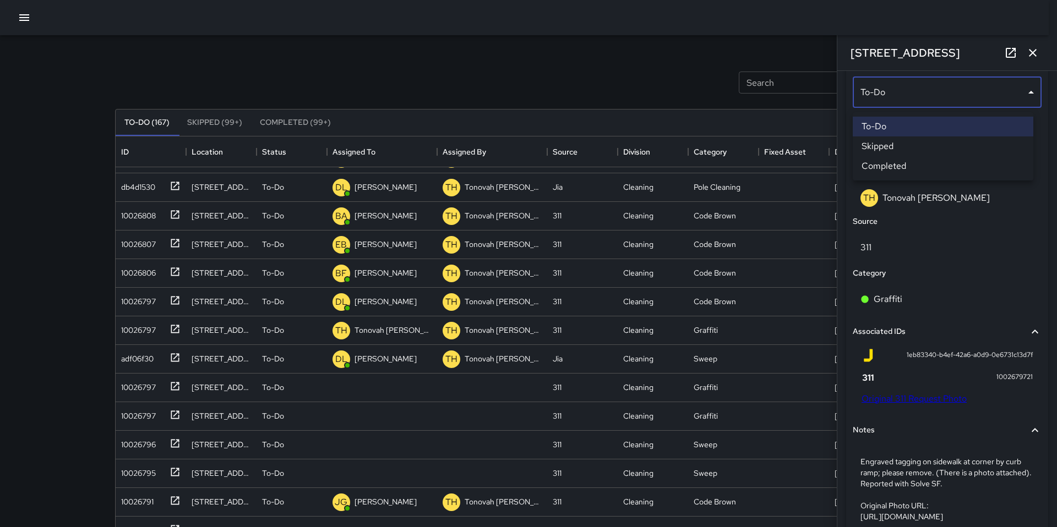
click at [877, 141] on li "Skipped" at bounding box center [943, 147] width 181 height 20
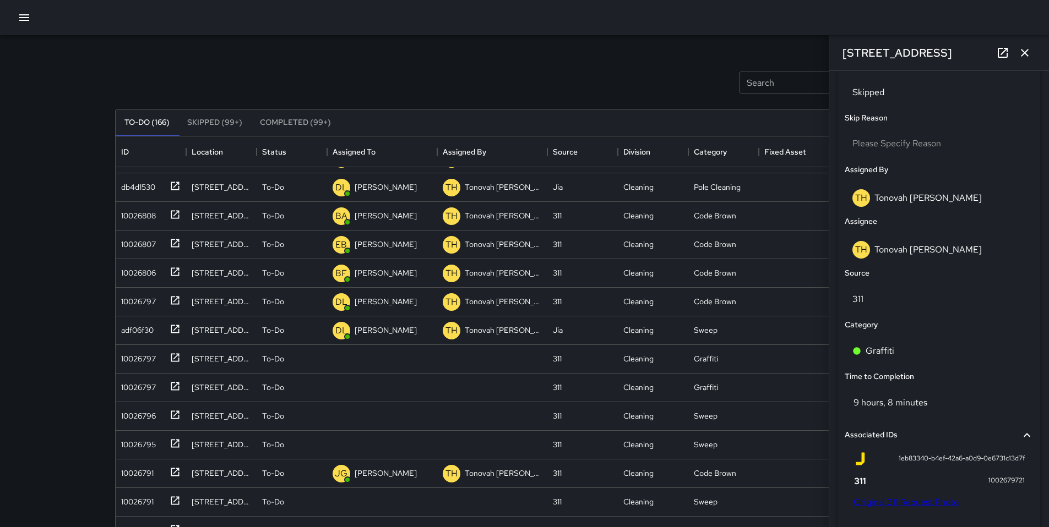
click at [711, 88] on div "Search Search New Task" at bounding box center [525, 82] width 824 height 57
click at [1023, 53] on icon "button" at bounding box center [1025, 53] width 8 height 8
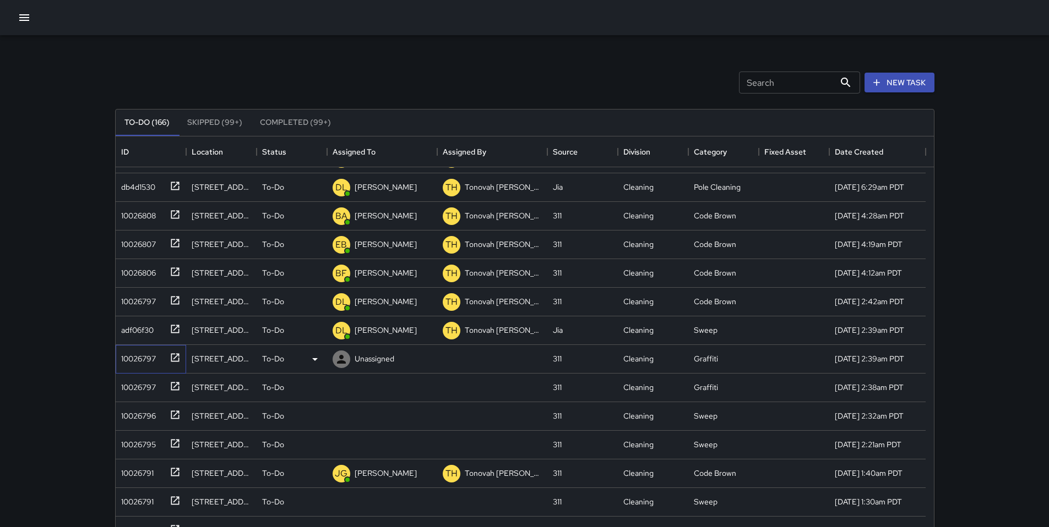
click at [153, 364] on div "10026797" at bounding box center [136, 356] width 39 height 15
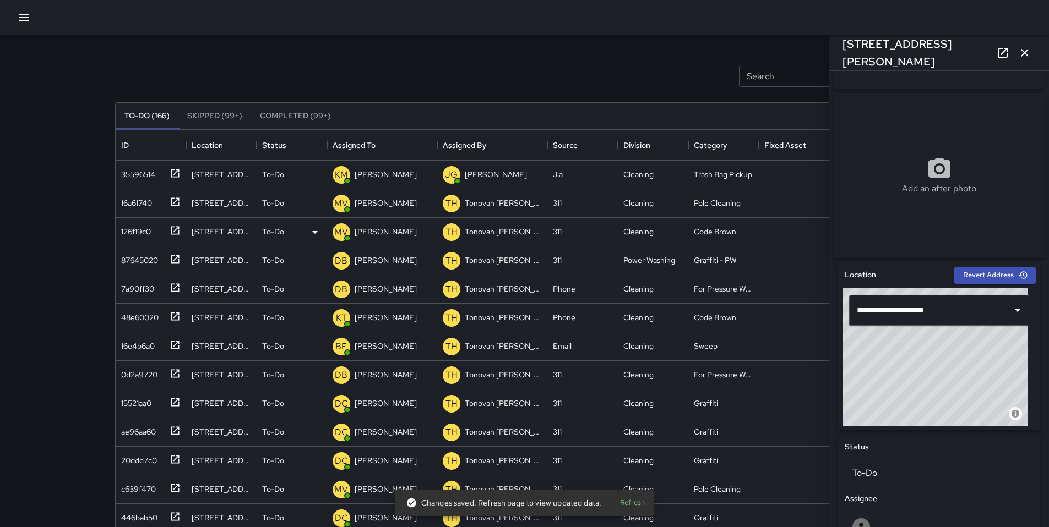
scroll to position [0, 0]
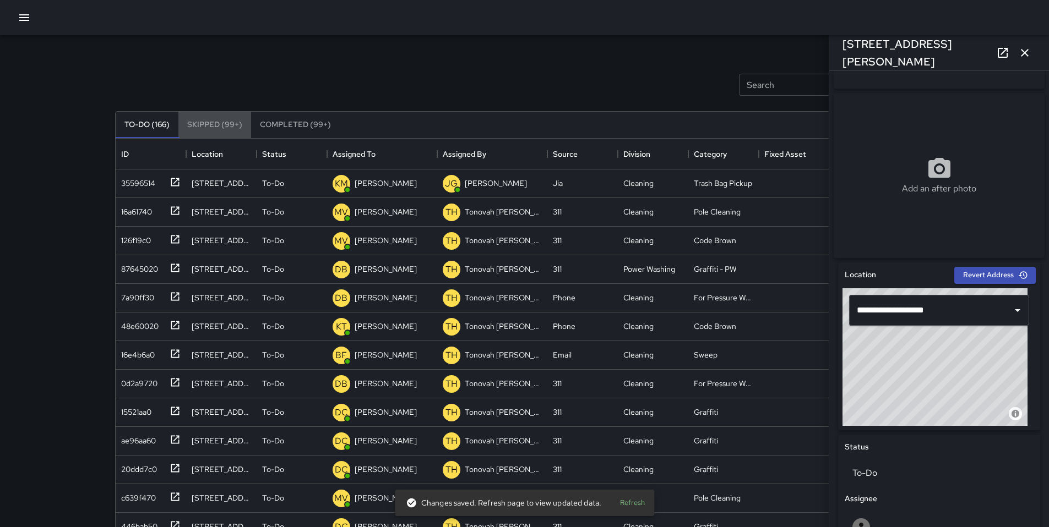
click at [220, 124] on button "Skipped (99+)" at bounding box center [214, 125] width 73 height 26
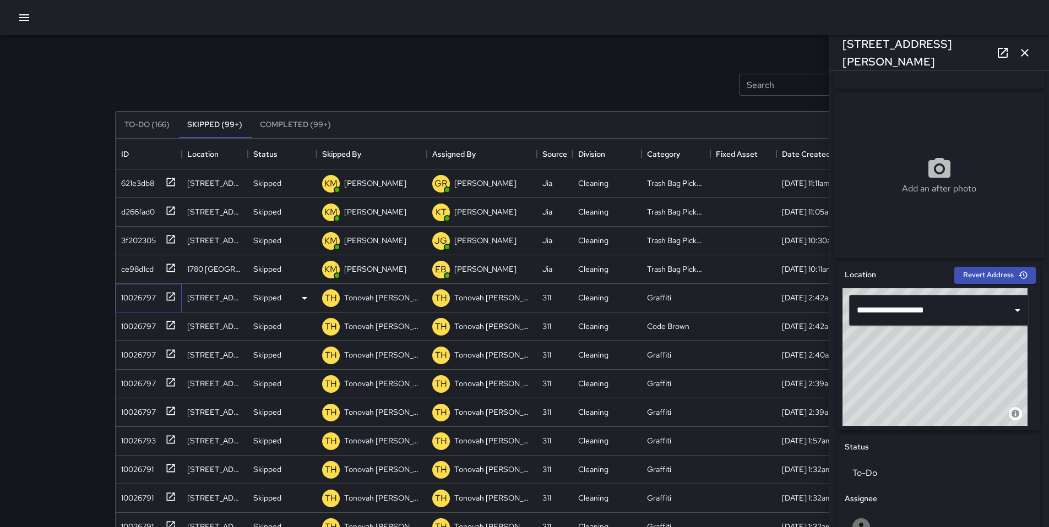
click at [153, 294] on div "10026797" at bounding box center [136, 295] width 39 height 15
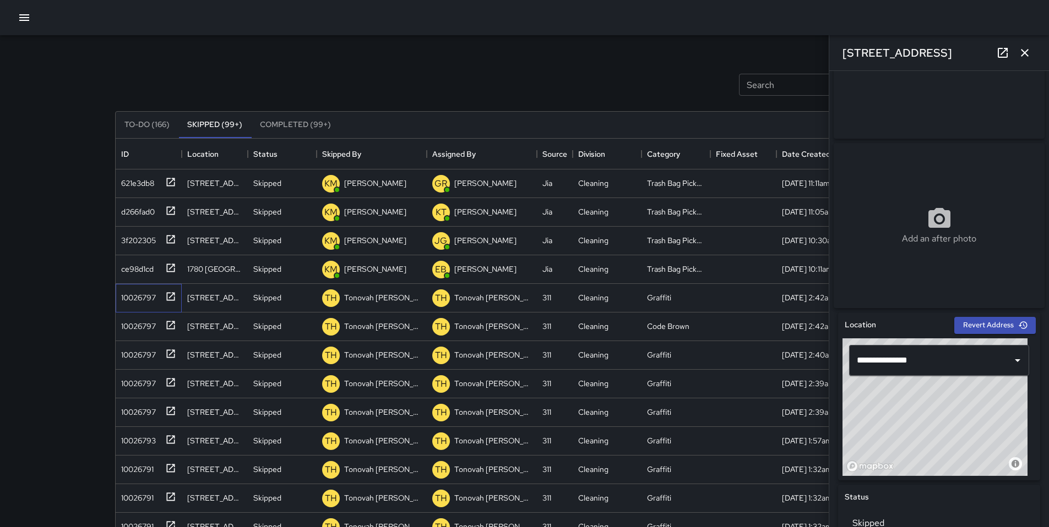
scroll to position [355, 0]
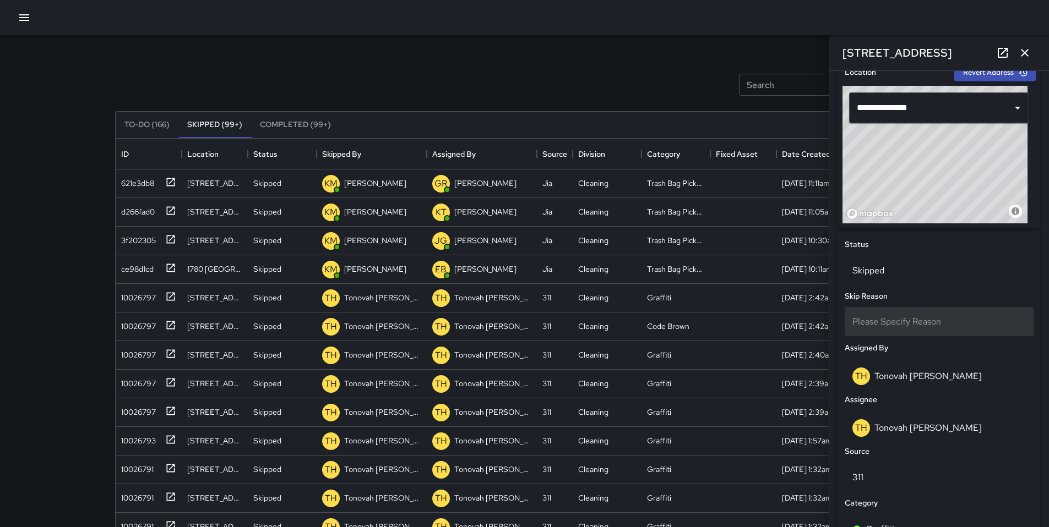
click at [928, 328] on span "Please Specify Reason" at bounding box center [896, 322] width 89 height 12
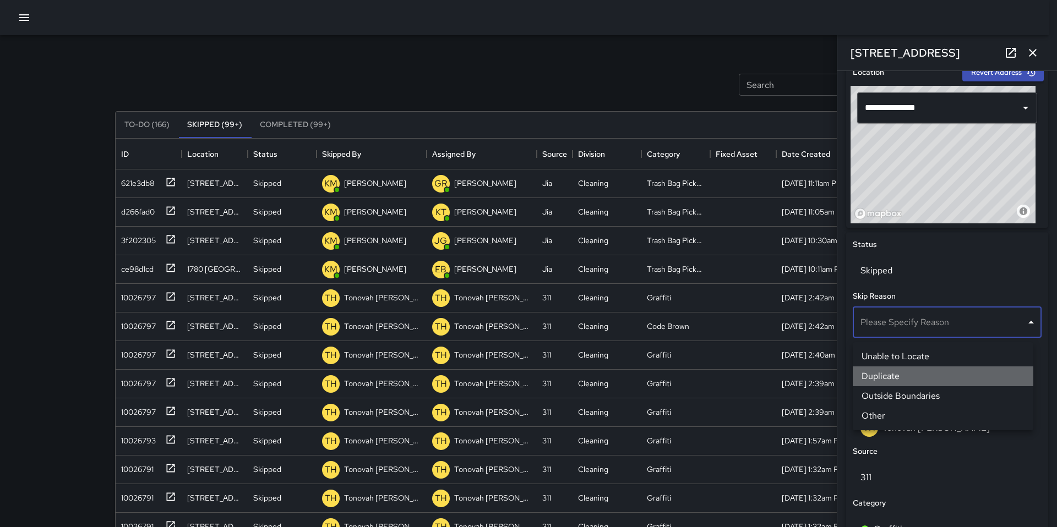
click at [898, 380] on li "Duplicate" at bounding box center [943, 377] width 181 height 20
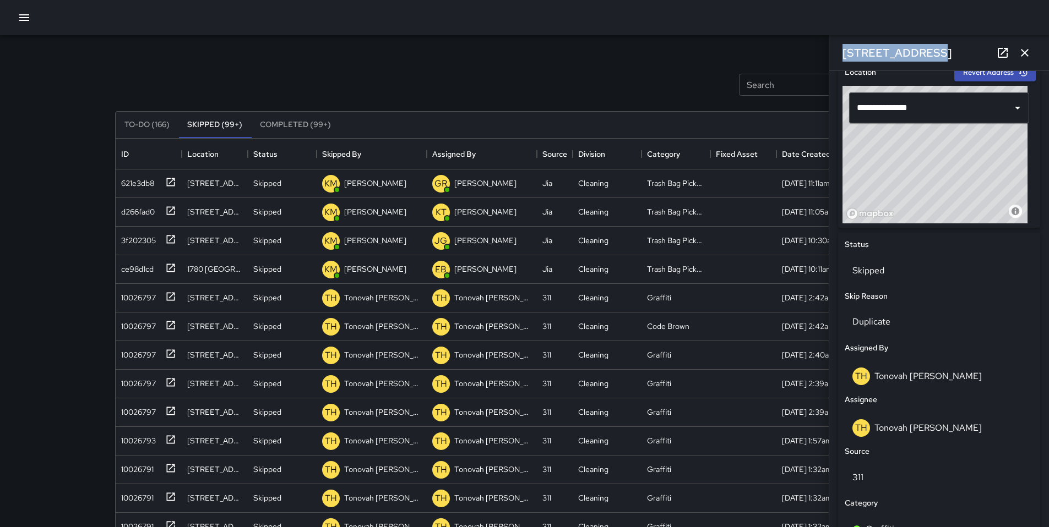
drag, startPoint x: 914, startPoint y: 56, endPoint x: 840, endPoint y: 51, distance: 74.4
click at [840, 51] on div "381 11th Street" at bounding box center [939, 52] width 220 height 35
copy h6 "381 11th Street"
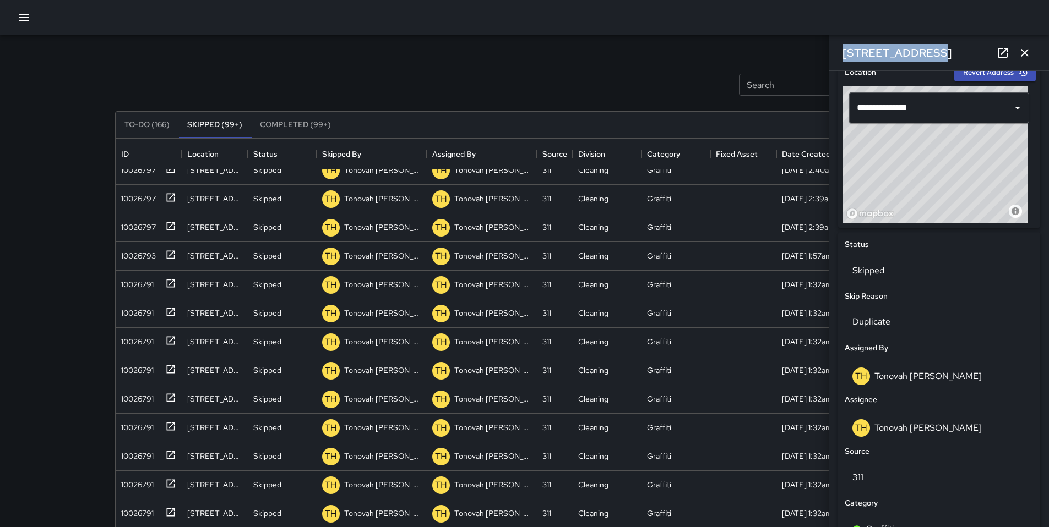
scroll to position [188, 0]
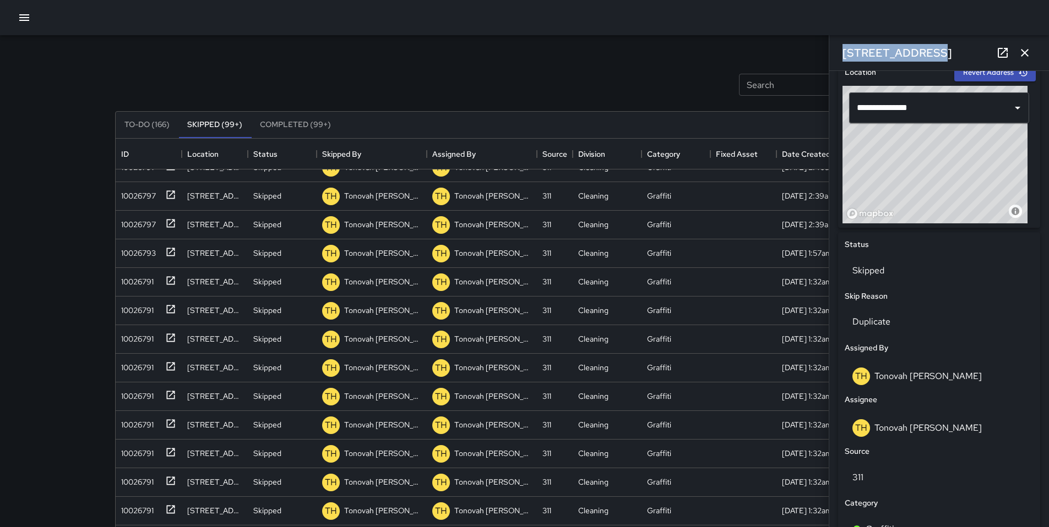
click at [144, 119] on button "To-Do (166)" at bounding box center [147, 125] width 63 height 26
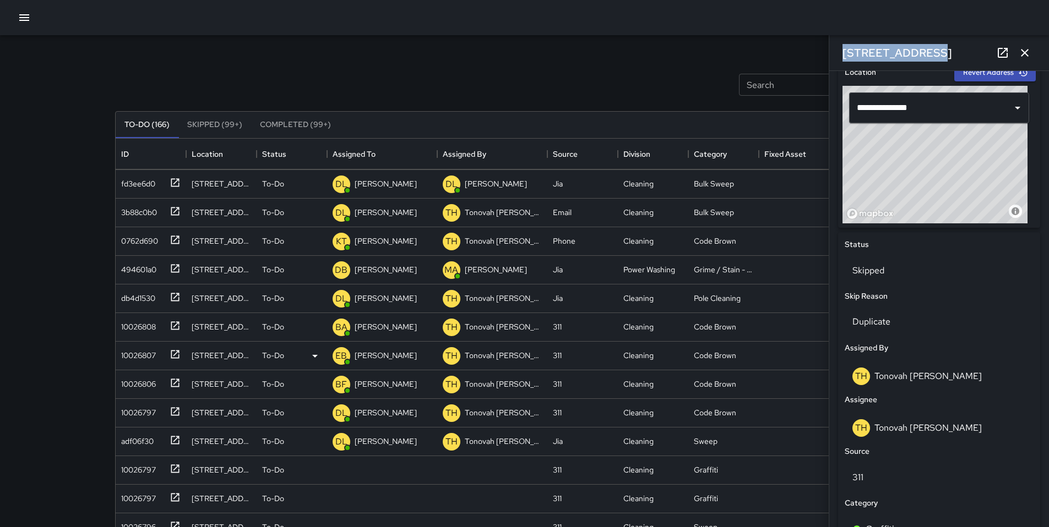
scroll to position [495, 0]
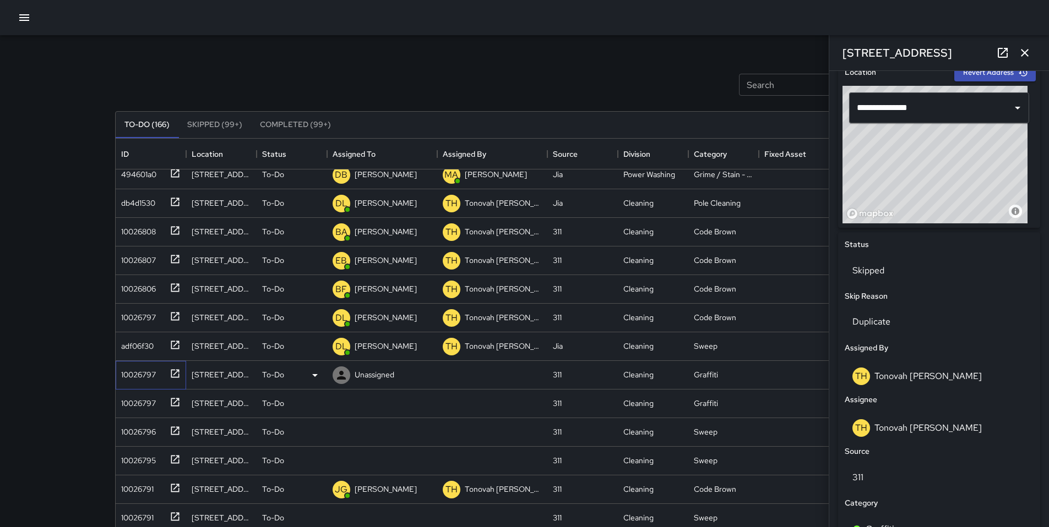
click at [135, 378] on div "10026797" at bounding box center [136, 372] width 39 height 15
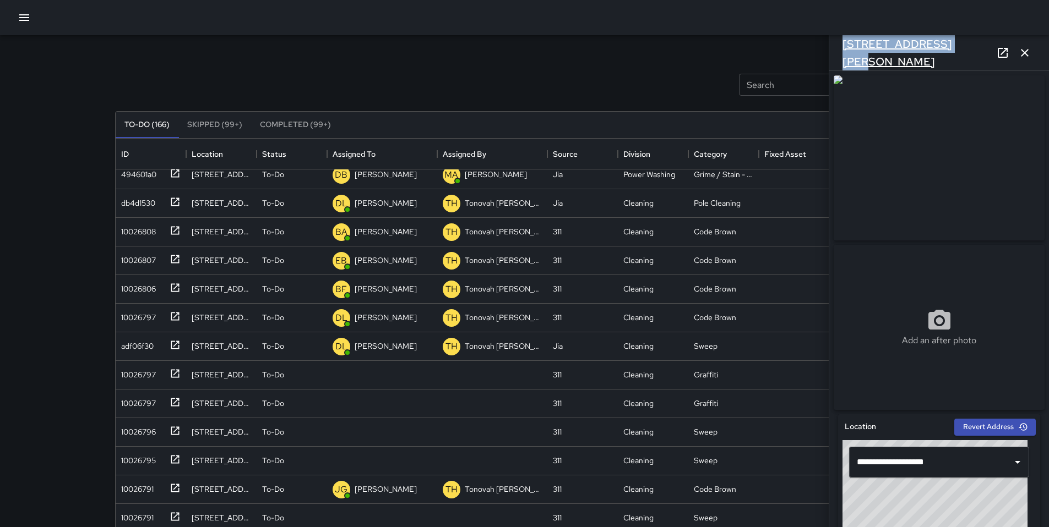
drag, startPoint x: 939, startPoint y: 52, endPoint x: 842, endPoint y: 52, distance: 97.4
click at [842, 52] on div "1498 Harrison Street" at bounding box center [939, 52] width 220 height 35
copy h6 "1498 Harrison Street"
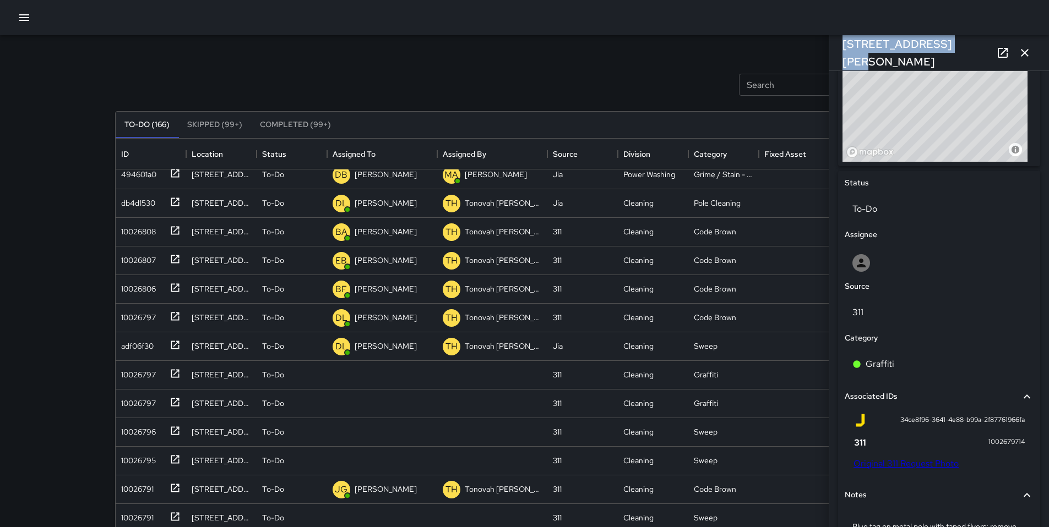
scroll to position [428, 0]
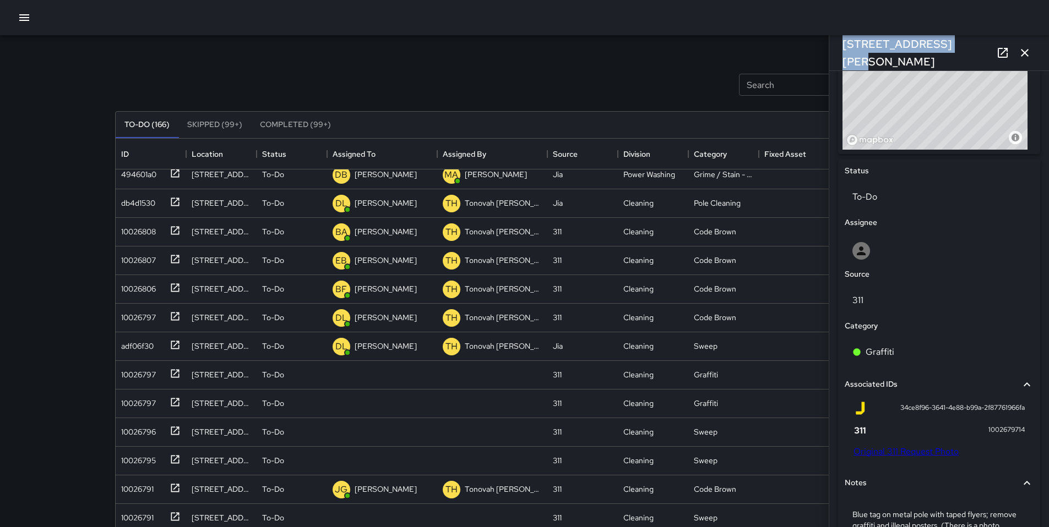
click at [882, 457] on link "Original 311 Request Photo" at bounding box center [905, 452] width 105 height 12
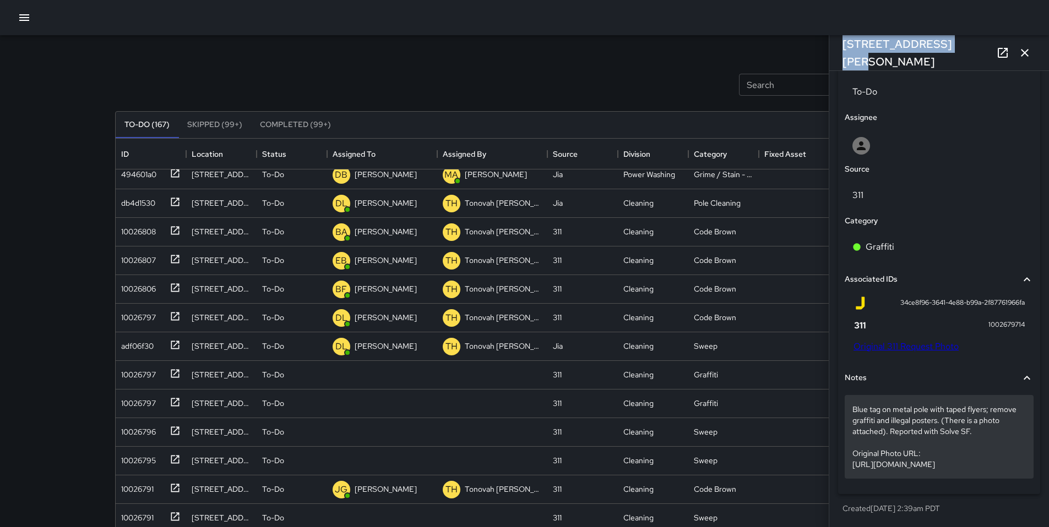
scroll to position [560, 0]
click at [1005, 409] on p "Blue tag on metal pole with taped flyers; remove graffiti and illegal posters. …" at bounding box center [938, 437] width 173 height 66
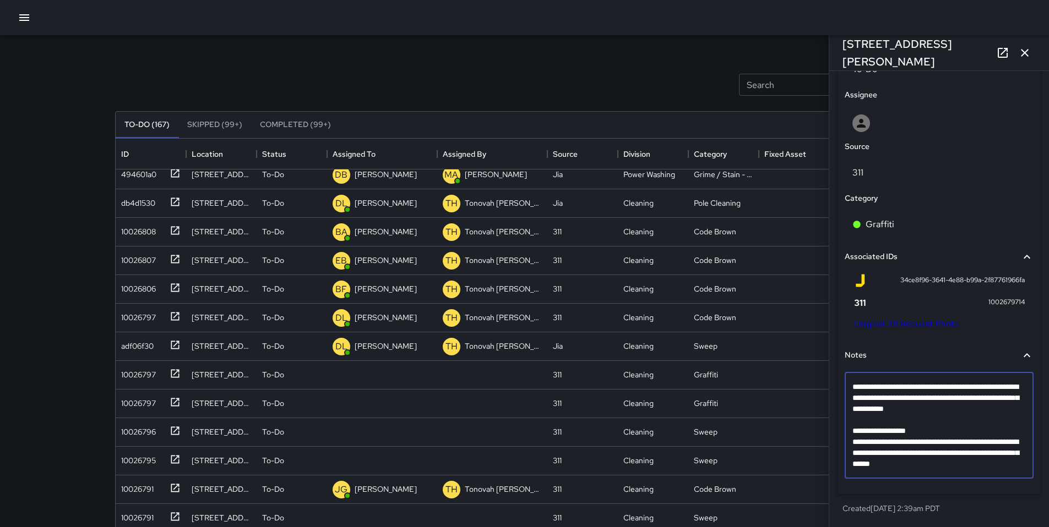
scroll to position [494, 0]
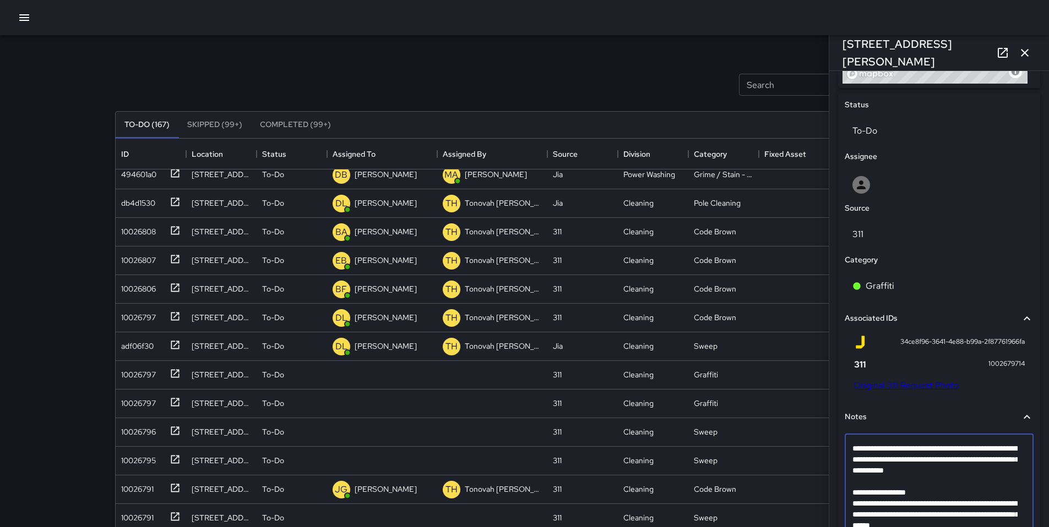
click at [1002, 475] on textarea "**********" at bounding box center [934, 487] width 165 height 88
type textarea "**********"
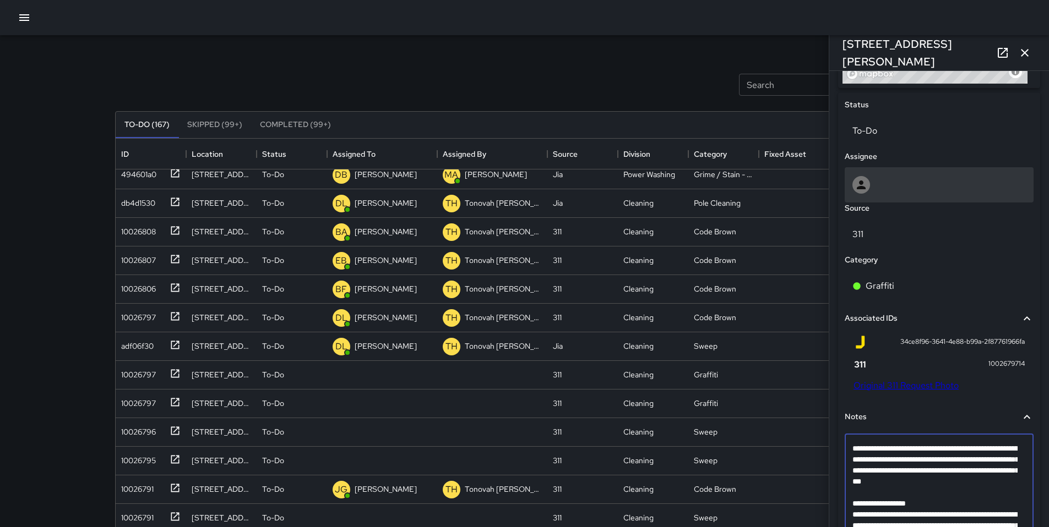
click at [892, 184] on div at bounding box center [938, 185] width 173 height 18
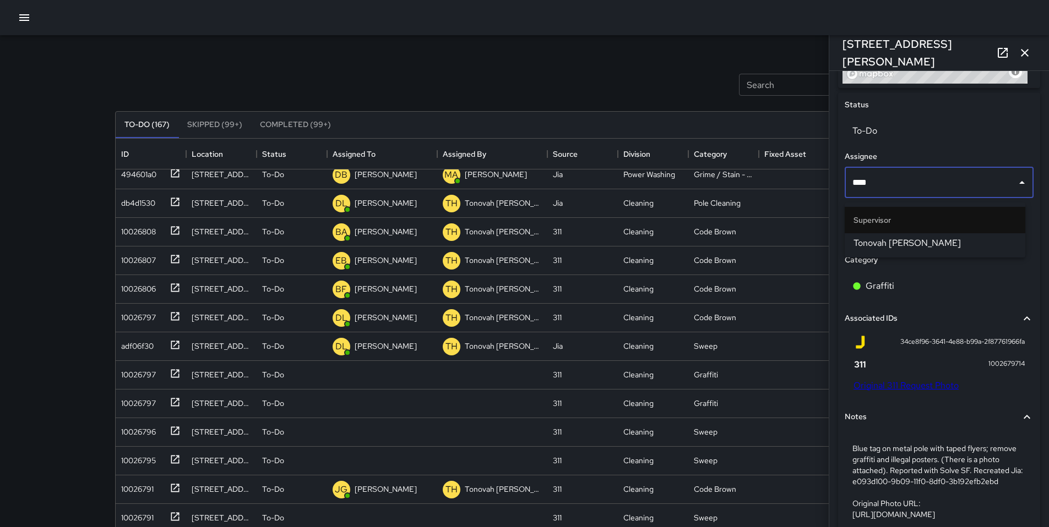
type input "*****"
click at [875, 237] on span "Tonovah Hillman" at bounding box center [934, 243] width 163 height 13
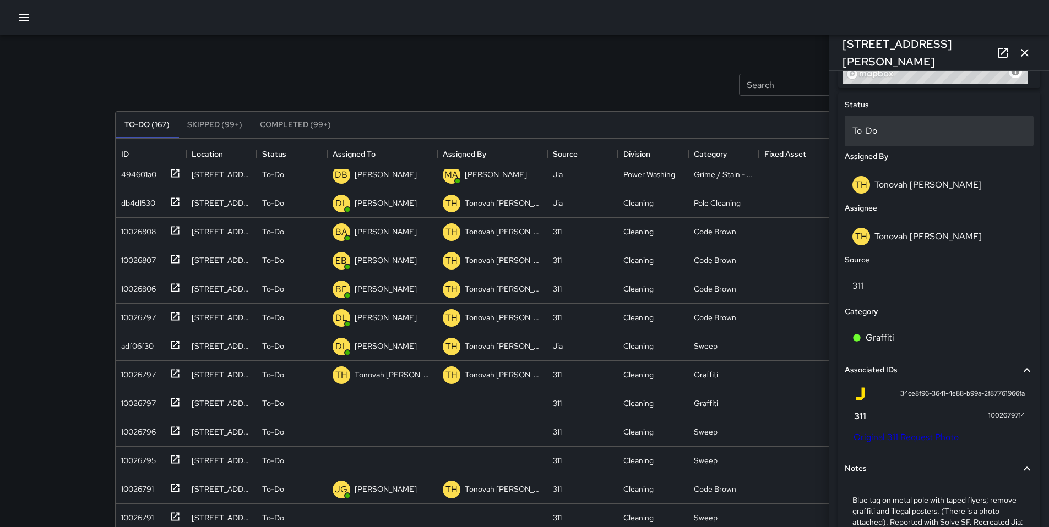
click at [855, 124] on div "To-Do" at bounding box center [938, 131] width 189 height 31
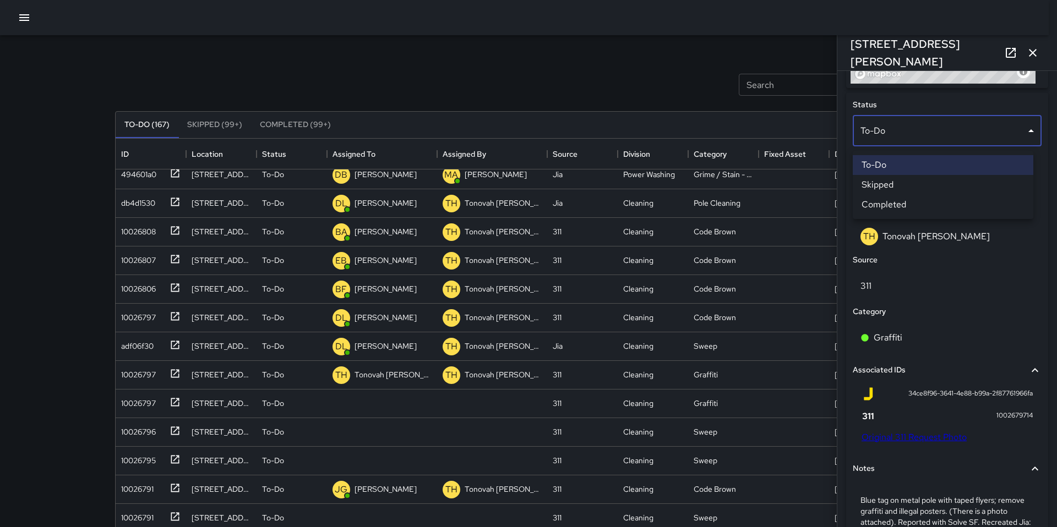
click at [866, 184] on li "Skipped" at bounding box center [943, 185] width 181 height 20
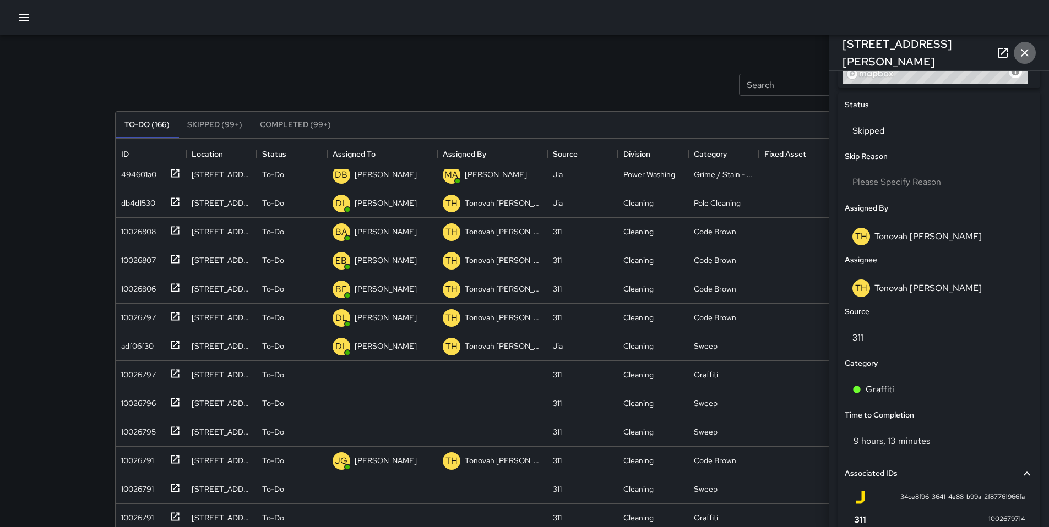
drag, startPoint x: 1023, startPoint y: 47, endPoint x: 1015, endPoint y: 64, distance: 18.5
click at [1023, 47] on icon "button" at bounding box center [1024, 52] width 13 height 13
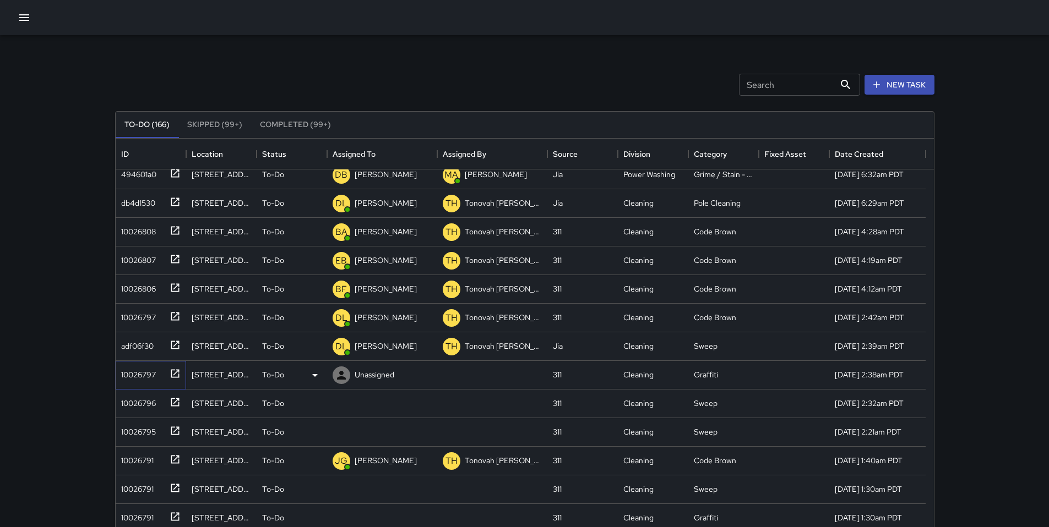
click at [150, 370] on div "10026797" at bounding box center [136, 372] width 39 height 15
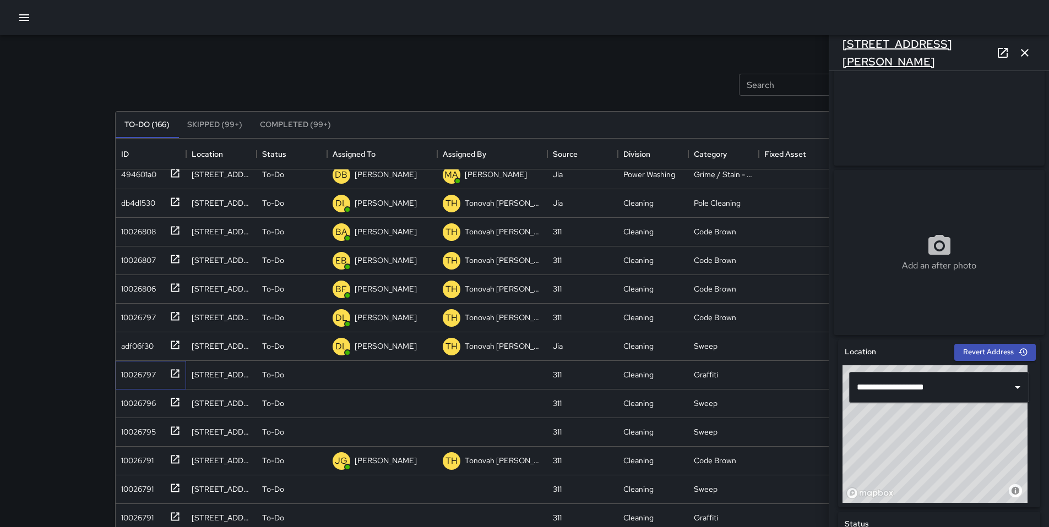
scroll to position [72, 0]
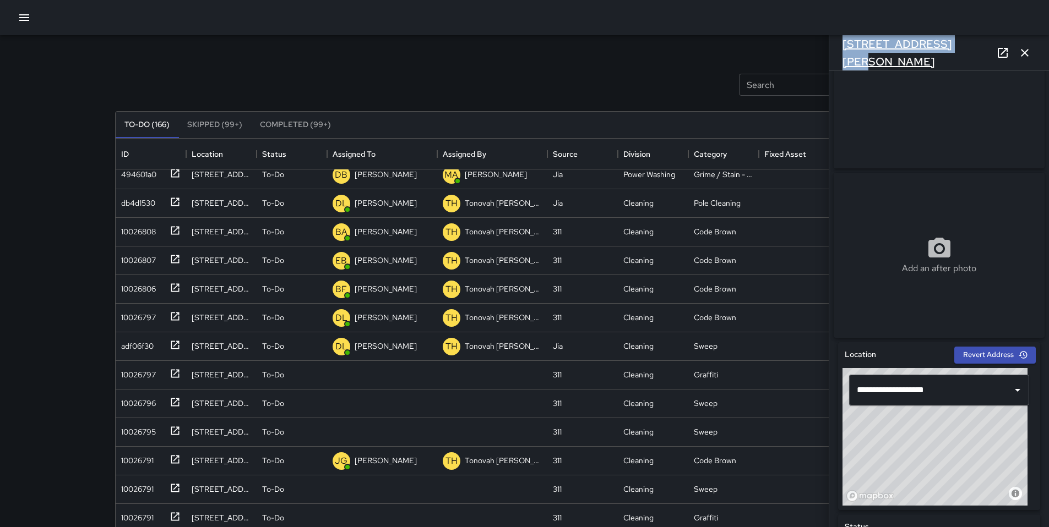
drag, startPoint x: 935, startPoint y: 49, endPoint x: 846, endPoint y: 50, distance: 89.7
click at [844, 49] on div "1498 Harrison Street" at bounding box center [939, 52] width 220 height 35
copy h6 "1498 Harrison Street"
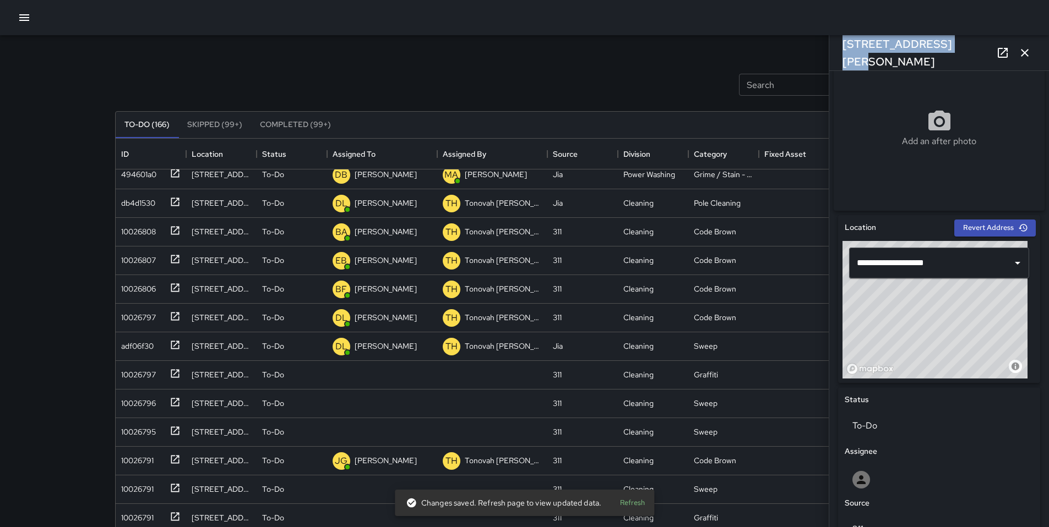
scroll to position [439, 0]
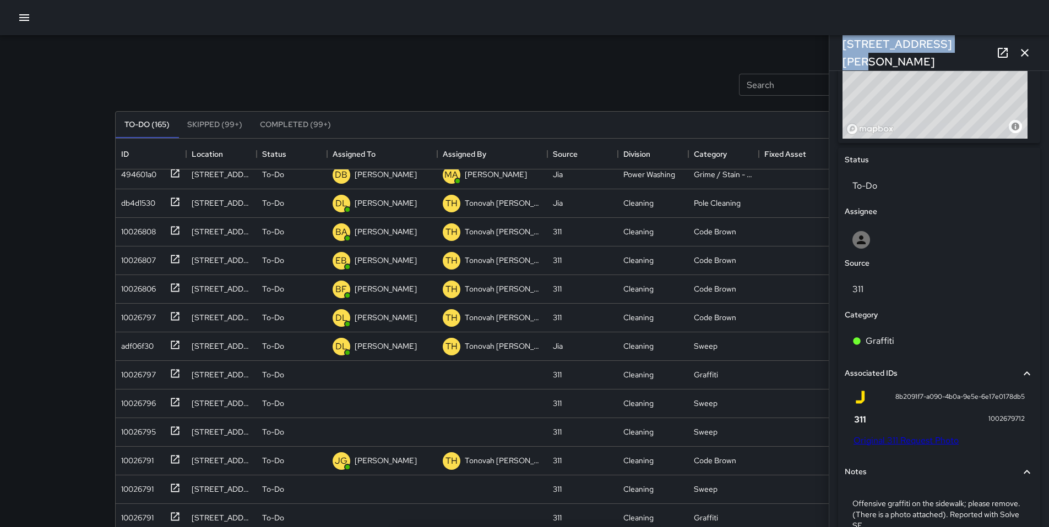
click at [893, 446] on link "Original 311 Request Photo" at bounding box center [905, 441] width 105 height 12
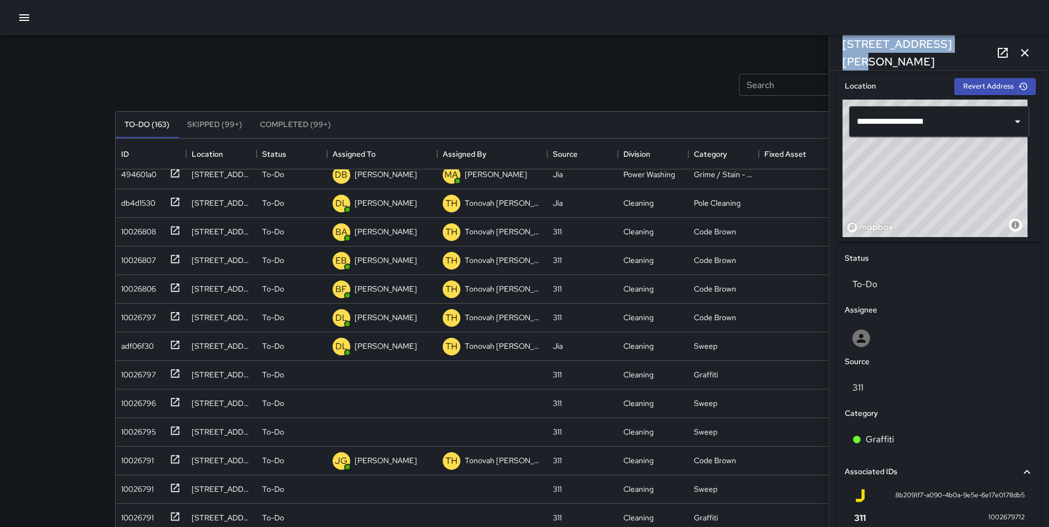
scroll to position [486, 0]
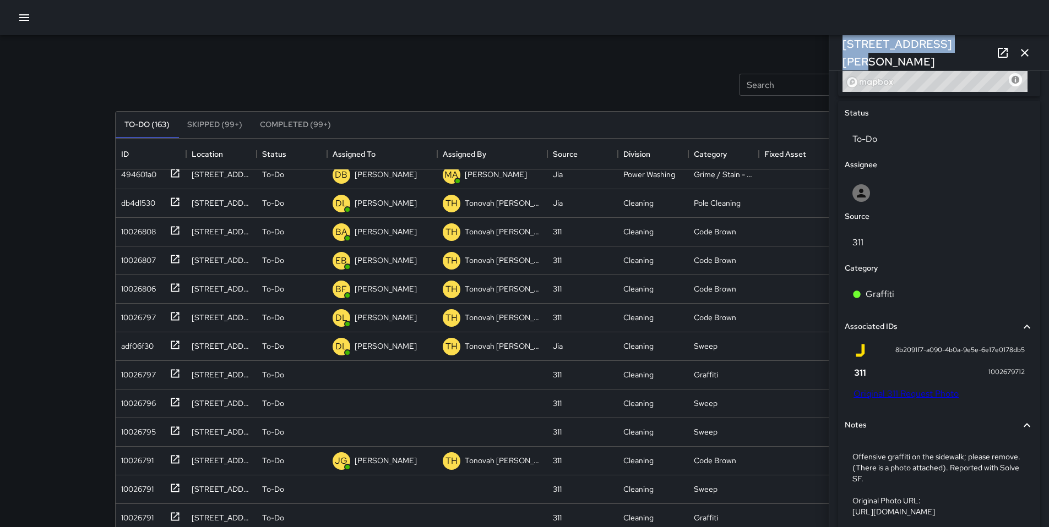
click at [885, 397] on link "Original 311 Request Photo" at bounding box center [905, 394] width 105 height 12
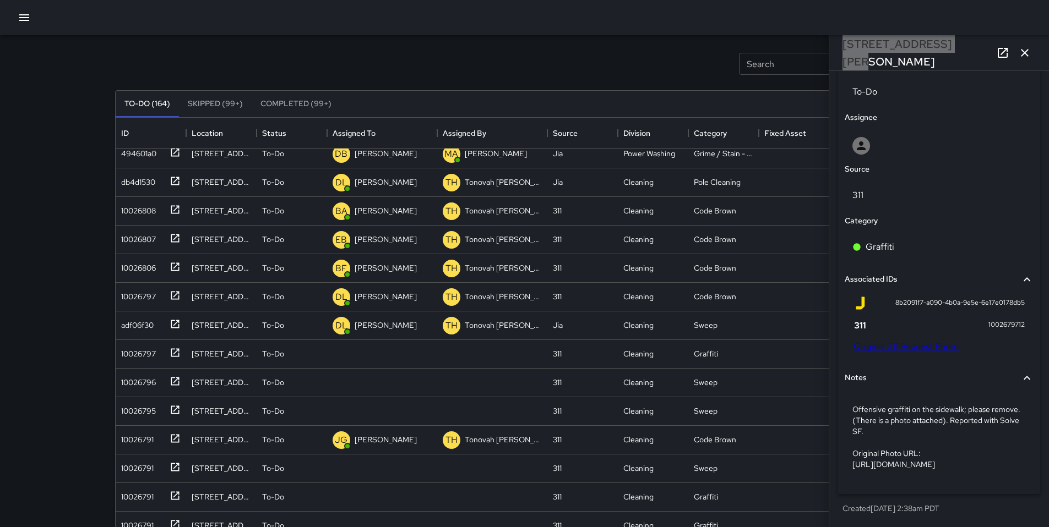
scroll to position [21, 0]
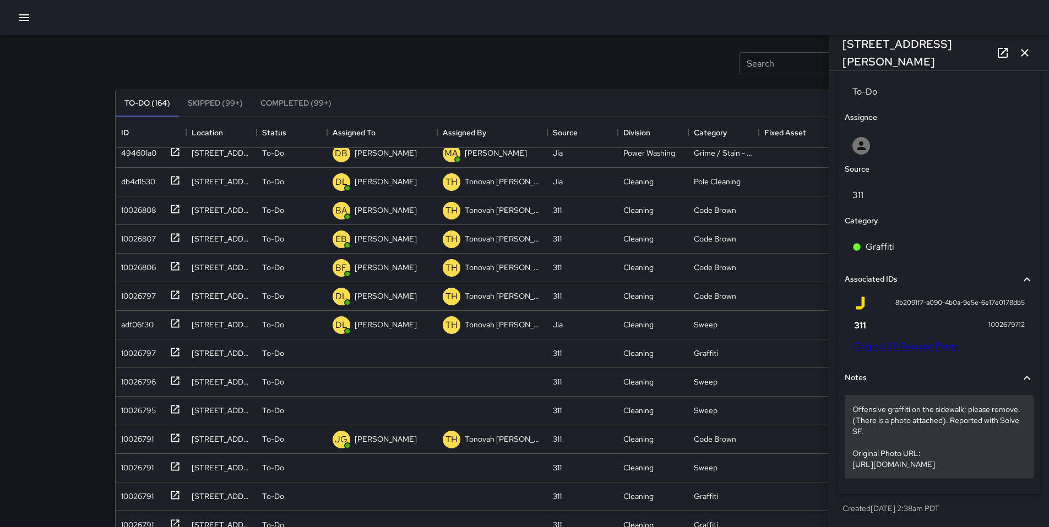
click at [922, 415] on p "Offensive graffiti on the sidewalk; please remove. (There is a photo attached).…" at bounding box center [938, 437] width 173 height 66
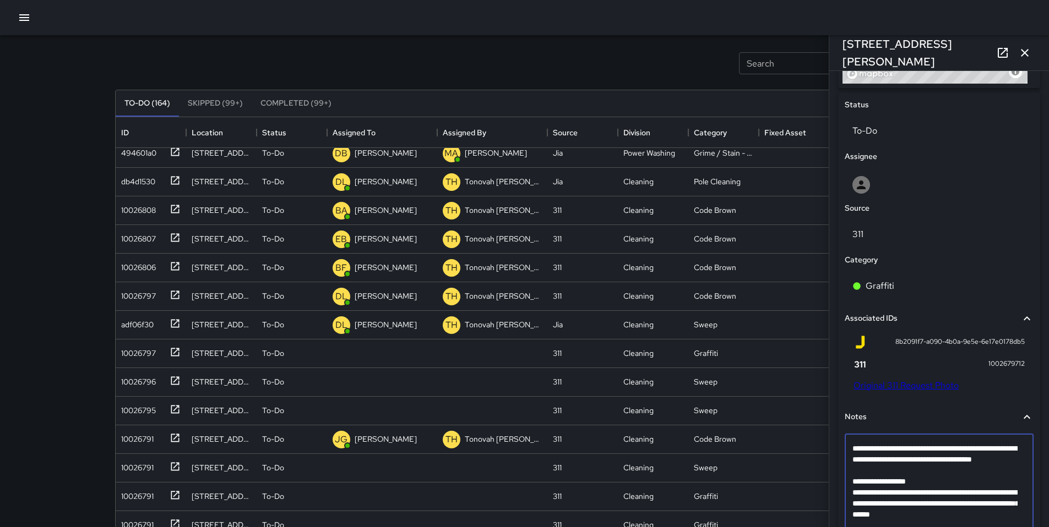
click at [920, 481] on textarea "**********" at bounding box center [934, 487] width 165 height 88
type textarea "**********"
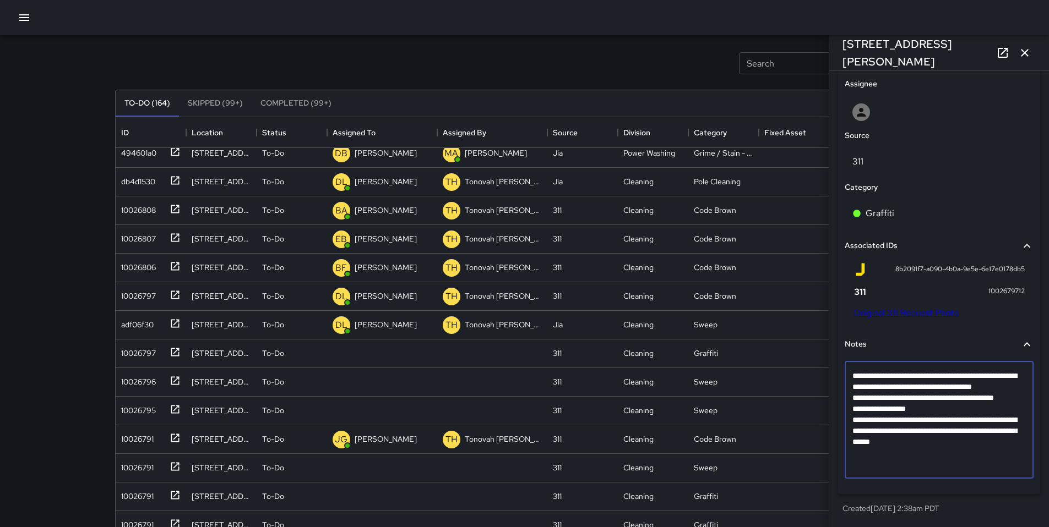
click at [948, 337] on div "Notes" at bounding box center [938, 344] width 189 height 25
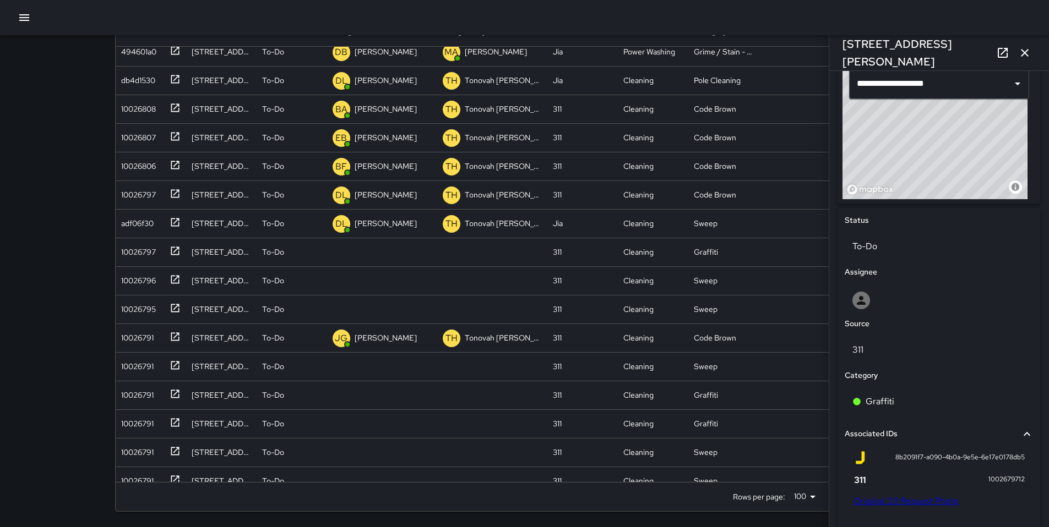
scroll to position [244, 0]
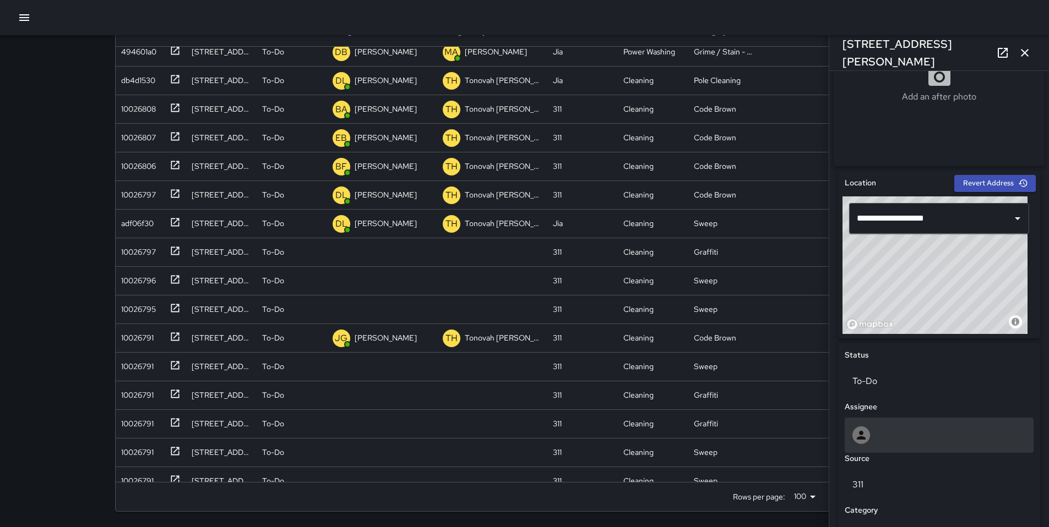
click at [877, 439] on div at bounding box center [938, 436] width 173 height 18
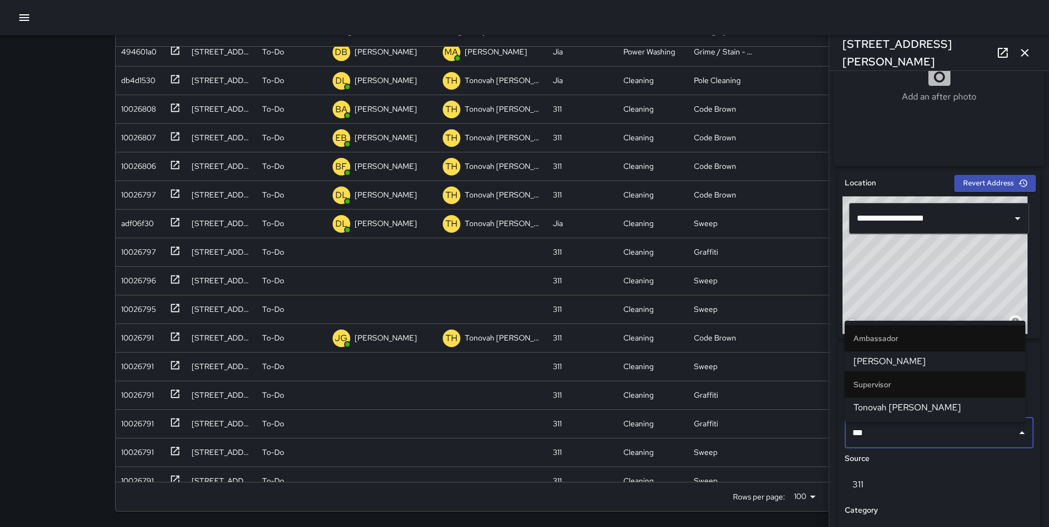
type input "****"
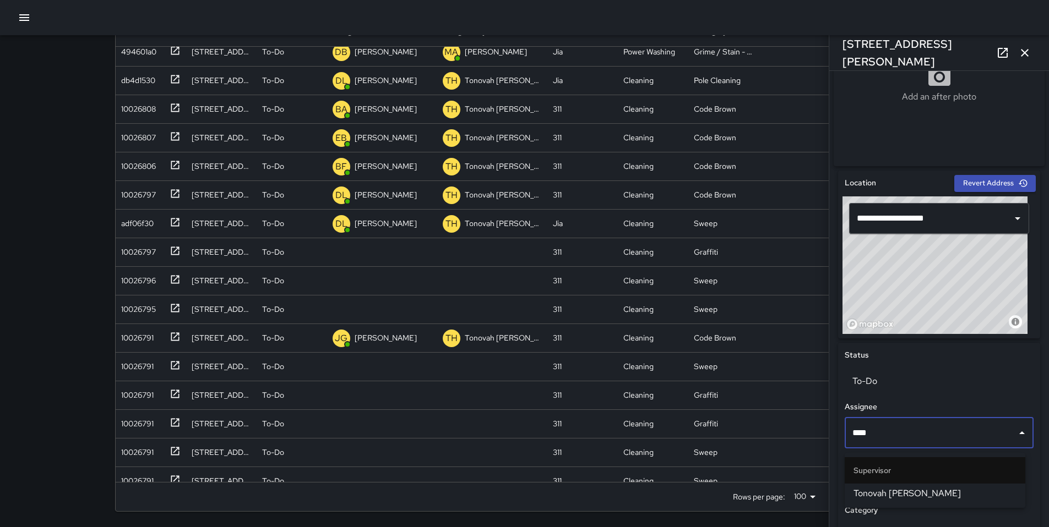
click at [893, 494] on span "Tonovah Hillman" at bounding box center [934, 493] width 163 height 13
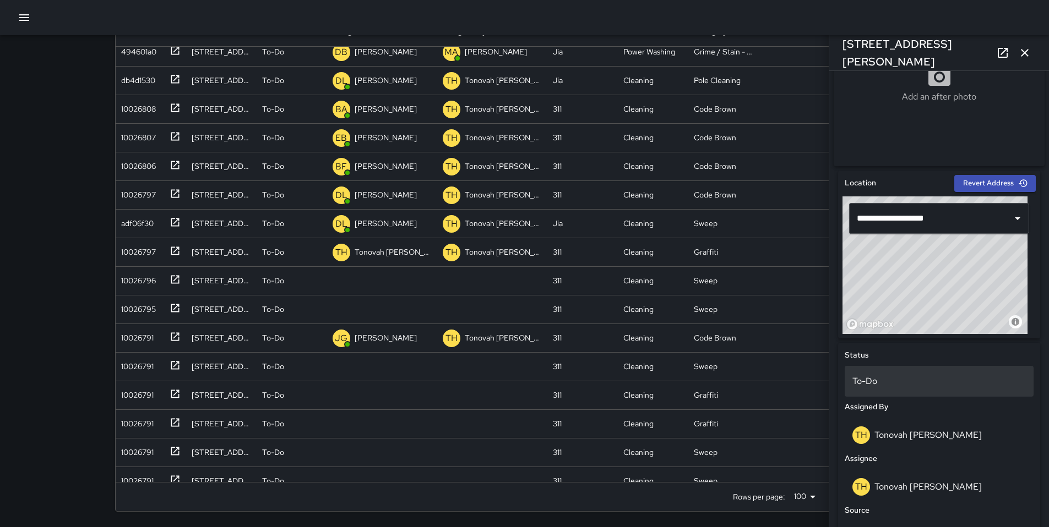
click at [854, 393] on div "To-Do" at bounding box center [938, 381] width 189 height 31
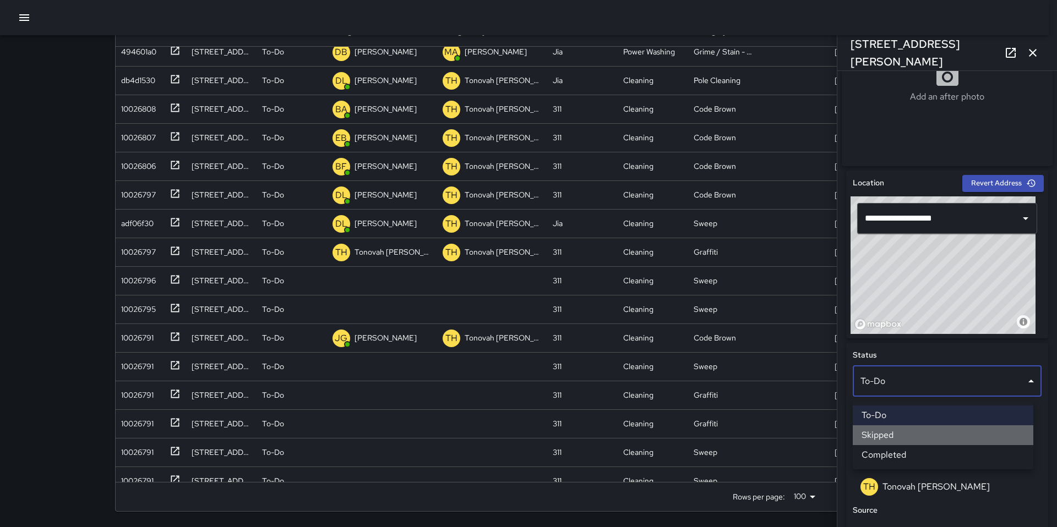
click at [877, 428] on li "Skipped" at bounding box center [943, 436] width 181 height 20
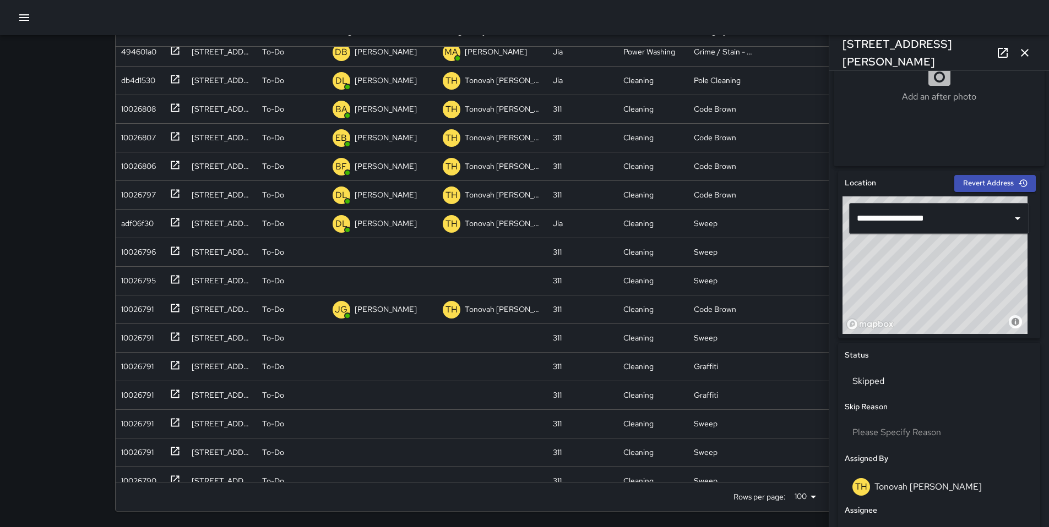
click at [1025, 56] on icon "button" at bounding box center [1024, 52] width 13 height 13
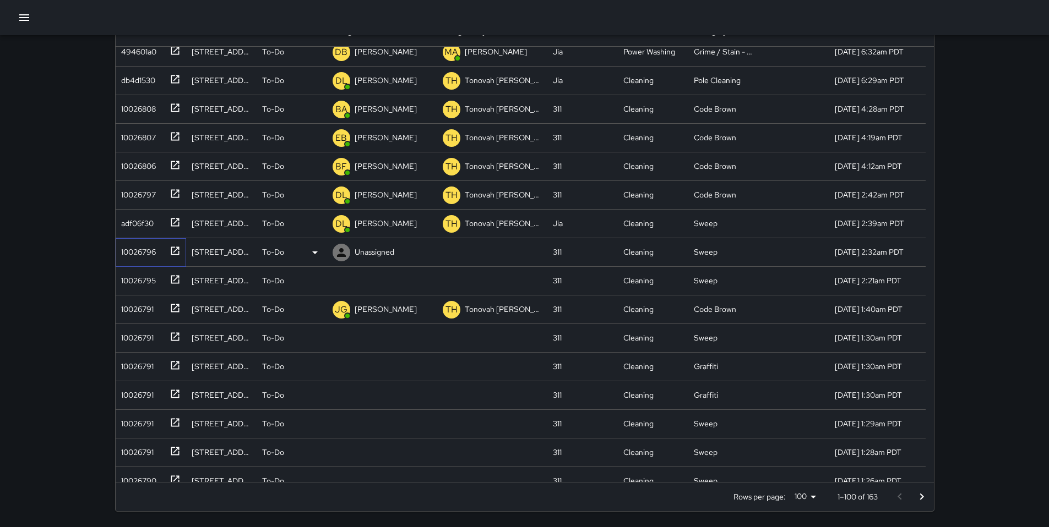
click at [149, 249] on div "10026796" at bounding box center [136, 249] width 39 height 15
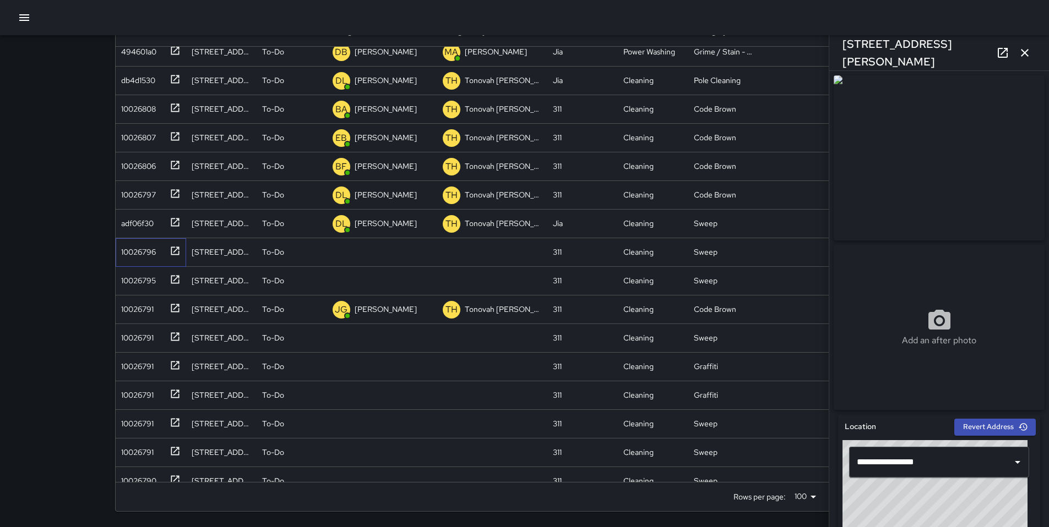
scroll to position [362, 0]
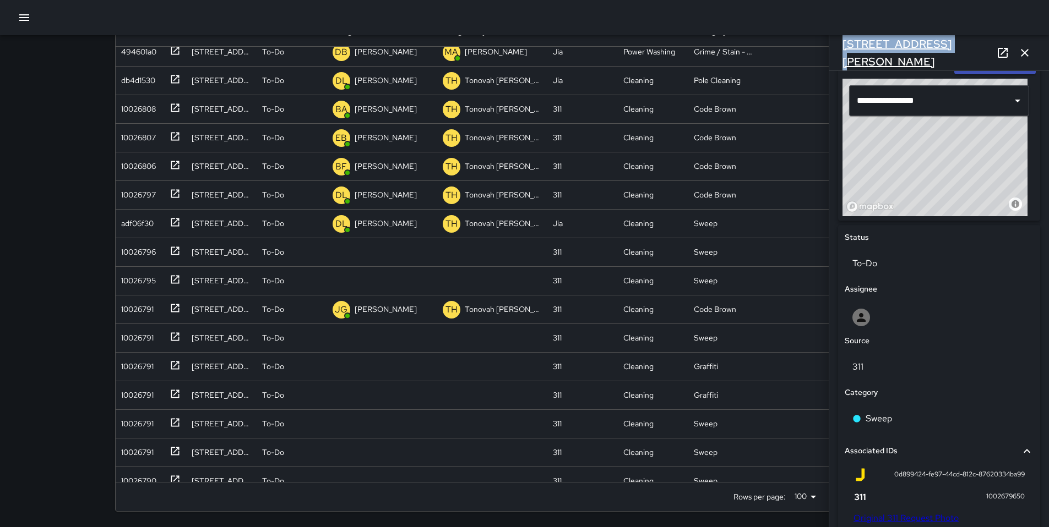
drag, startPoint x: 929, startPoint y: 49, endPoint x: 849, endPoint y: 52, distance: 79.9
click at [841, 51] on div "68 Harriet Street" at bounding box center [939, 52] width 220 height 35
copy h6 "68 Harriet Street"
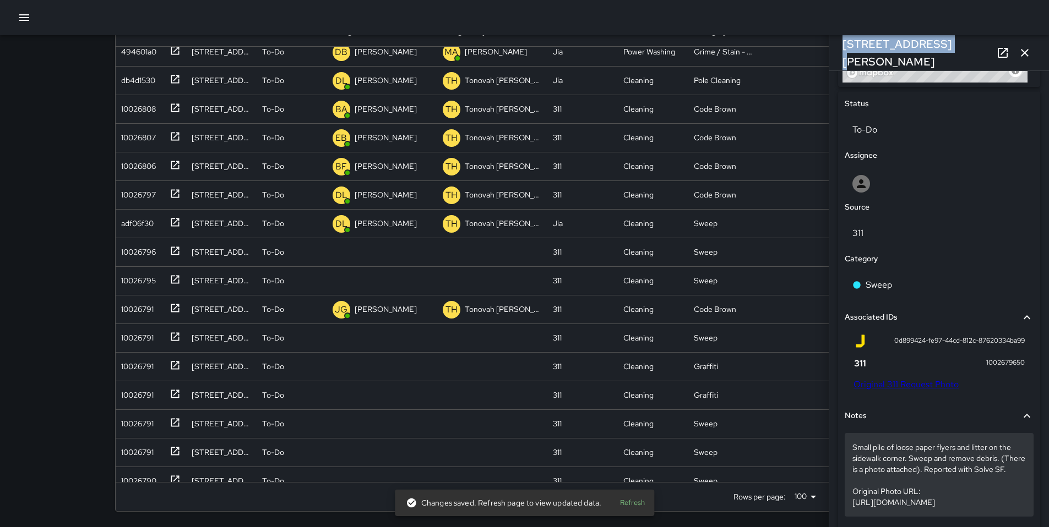
scroll to position [553, 0]
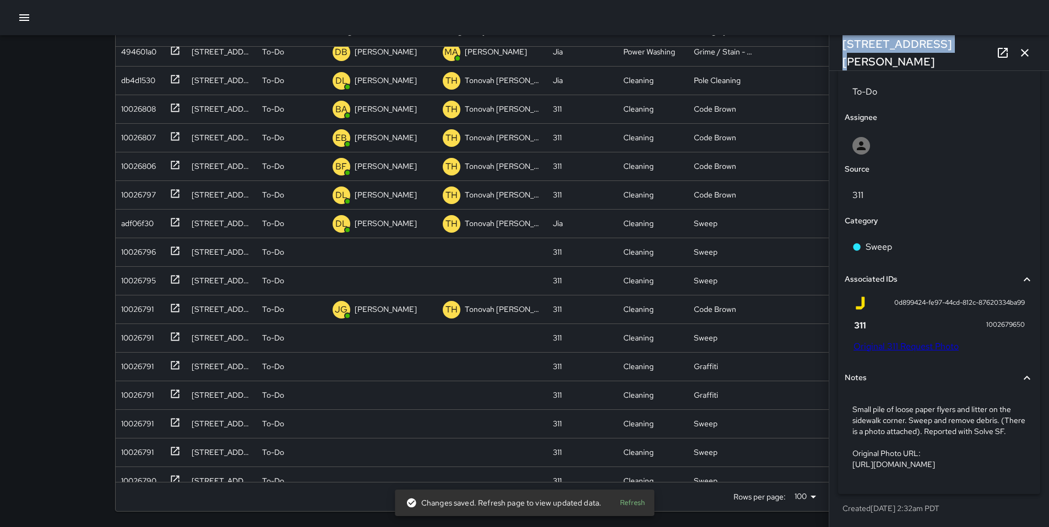
click at [876, 341] on link "Original 311 Request Photo" at bounding box center [905, 347] width 105 height 12
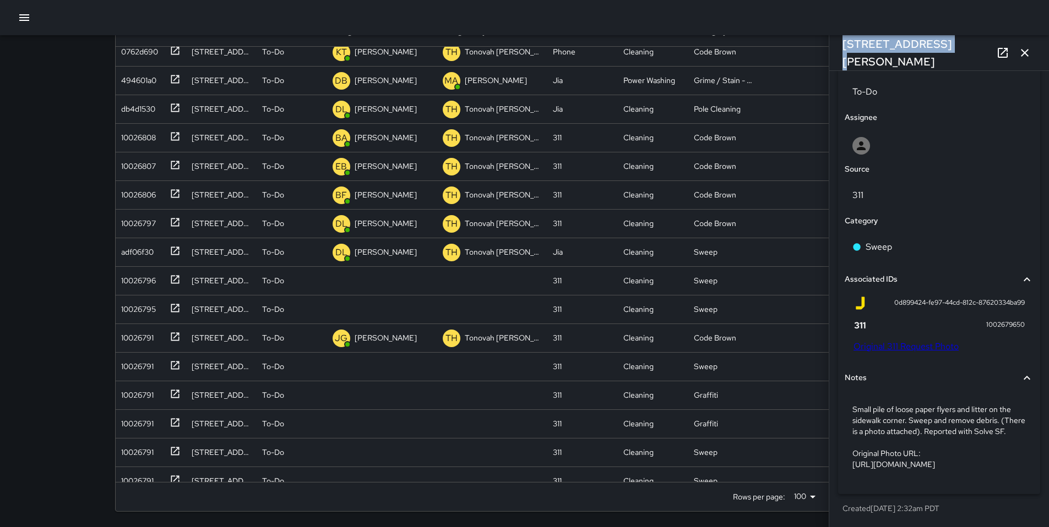
scroll to position [581, 0]
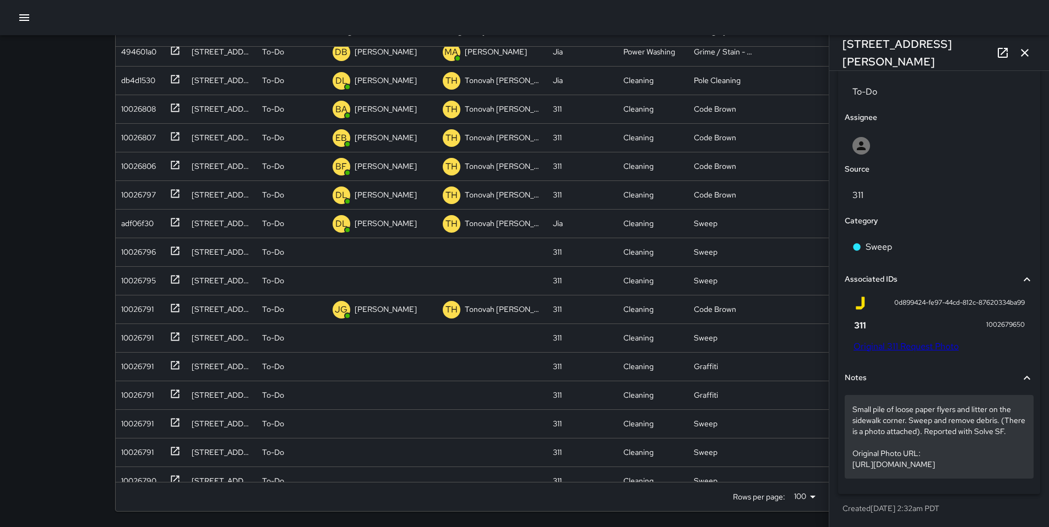
click at [918, 433] on p "Small pile of loose paper flyers and litter on the sidewalk corner. Sweep and r…" at bounding box center [938, 437] width 173 height 66
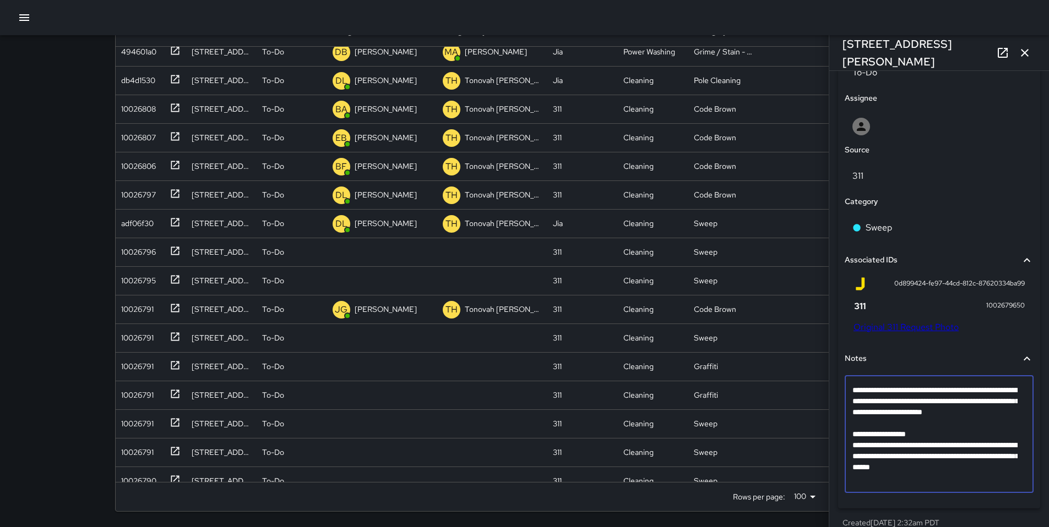
scroll to position [494, 0]
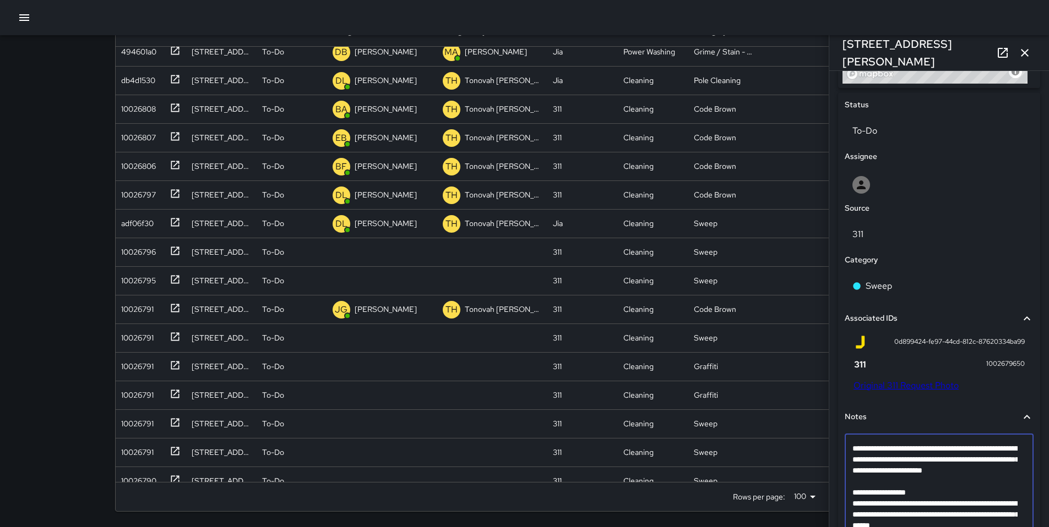
click at [904, 489] on textarea "**********" at bounding box center [934, 492] width 165 height 99
type textarea "**********"
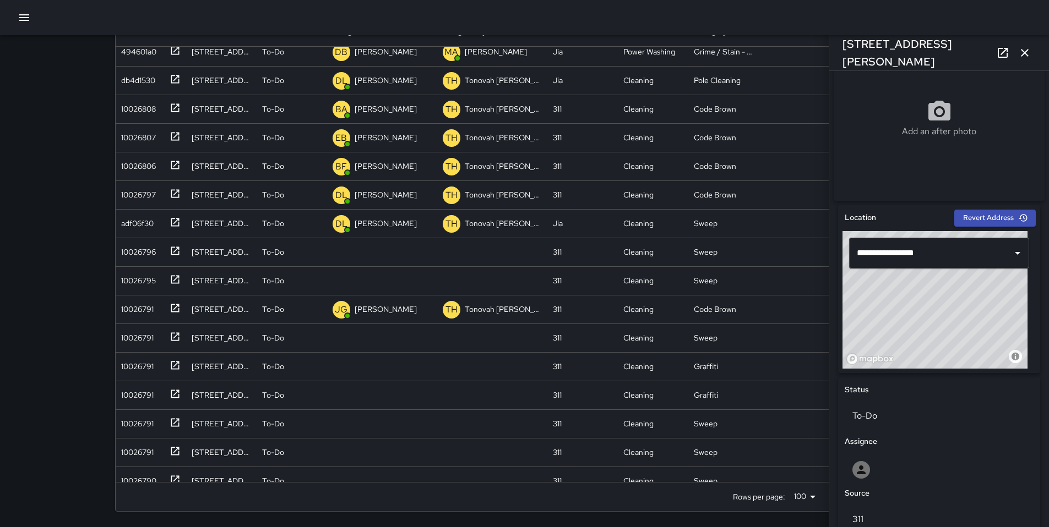
scroll to position [0, 0]
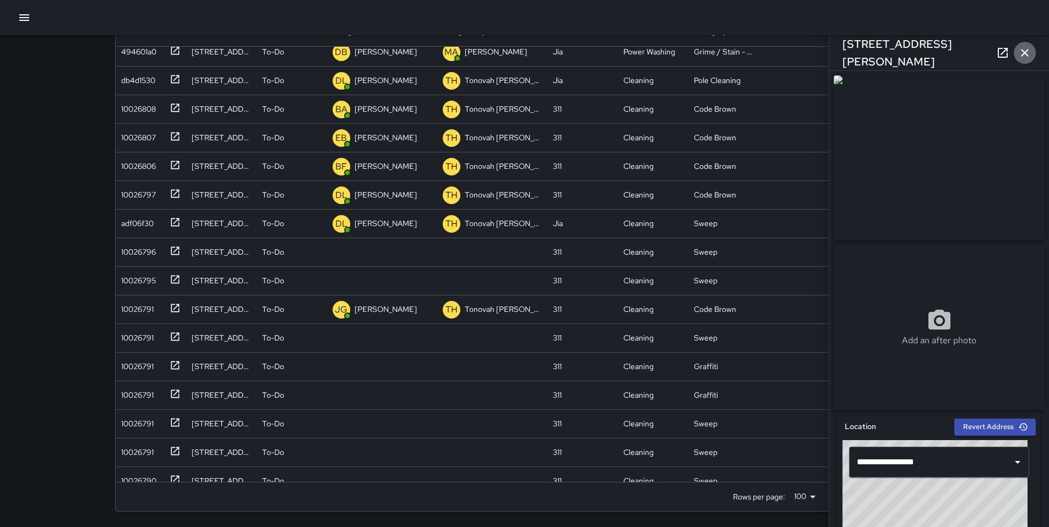
click at [1021, 53] on icon "button" at bounding box center [1024, 52] width 13 height 13
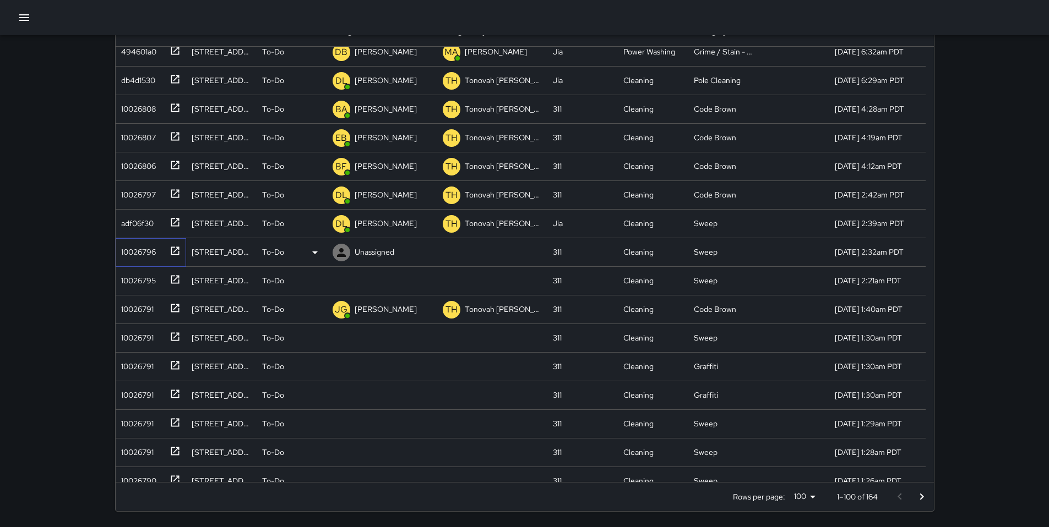
click at [152, 249] on div "10026796" at bounding box center [136, 249] width 39 height 15
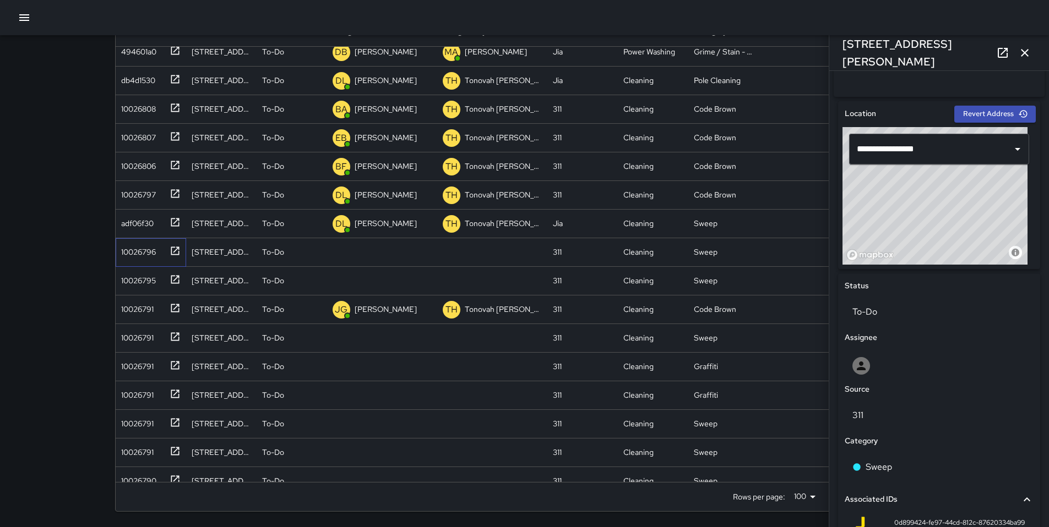
scroll to position [488, 0]
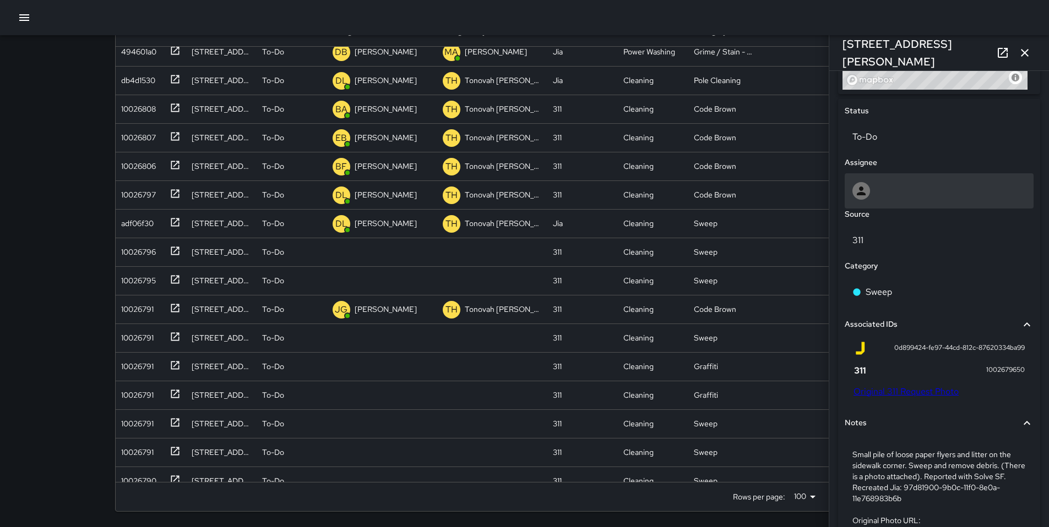
click at [874, 200] on div at bounding box center [938, 191] width 173 height 18
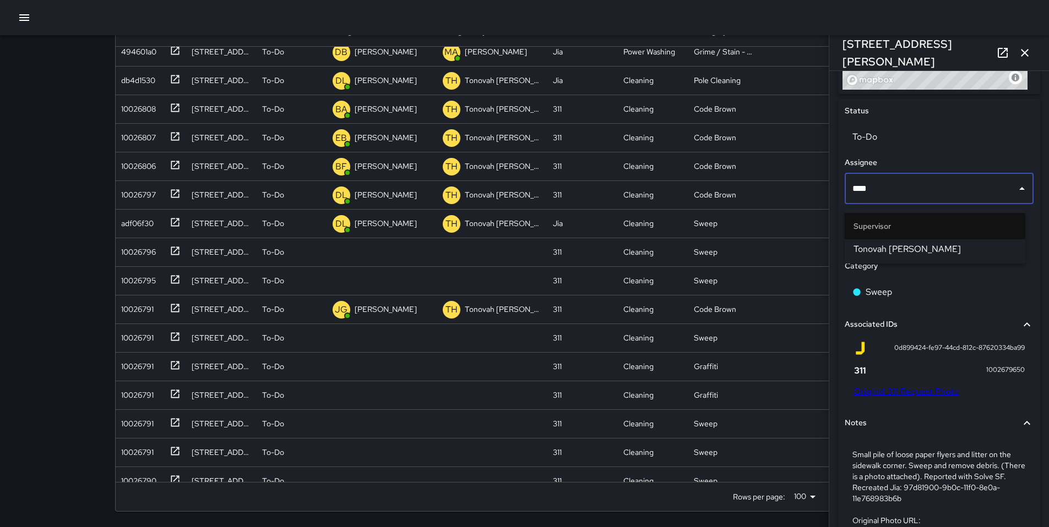
type input "*****"
click at [895, 244] on span "Tonovah Hillman" at bounding box center [934, 249] width 163 height 13
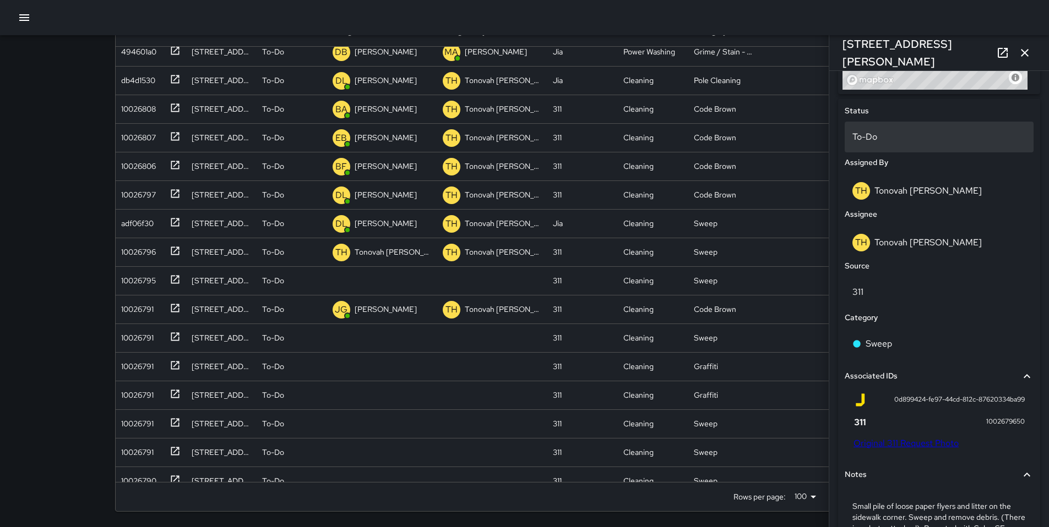
click at [878, 144] on p "To-Do" at bounding box center [938, 136] width 173 height 13
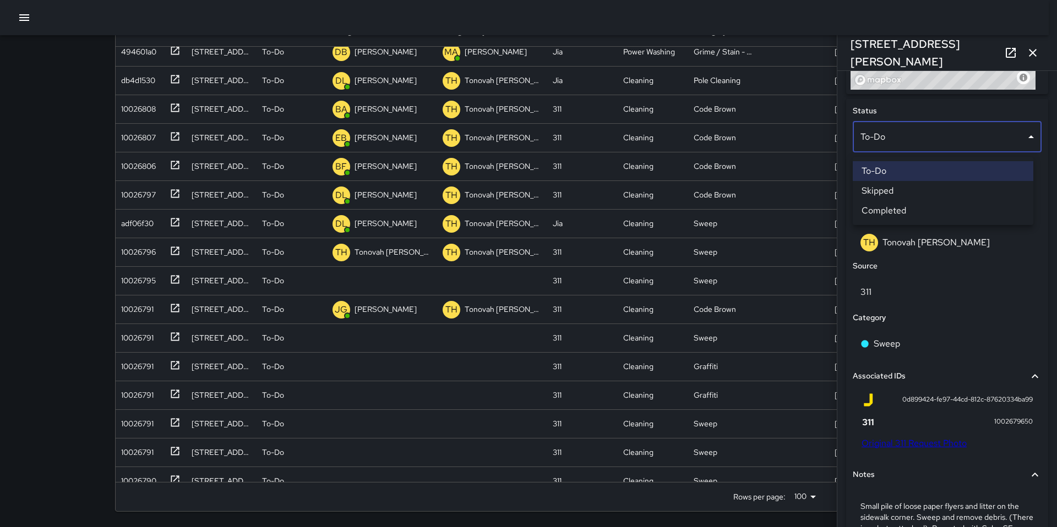
click at [878, 189] on li "Skipped" at bounding box center [943, 191] width 181 height 20
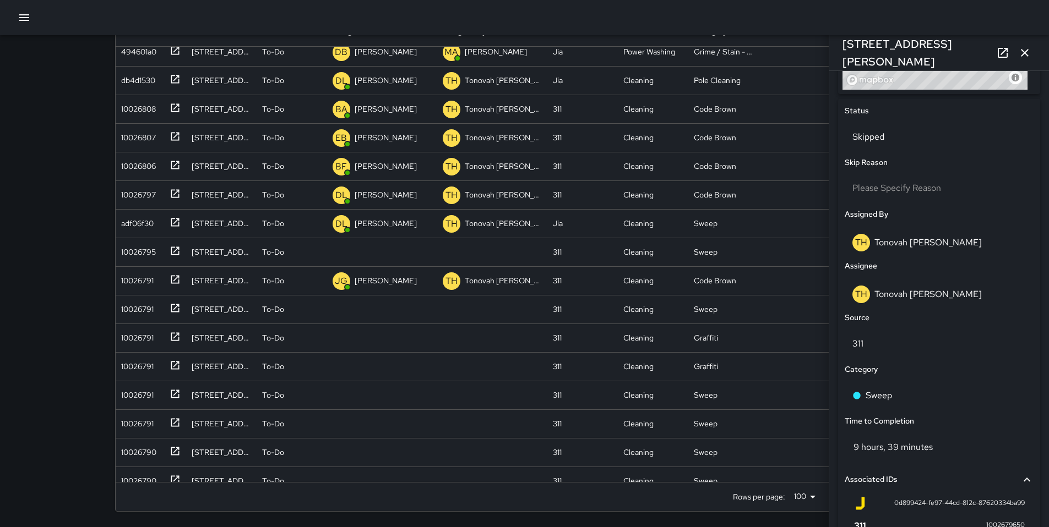
click at [1020, 53] on icon "button" at bounding box center [1024, 52] width 13 height 13
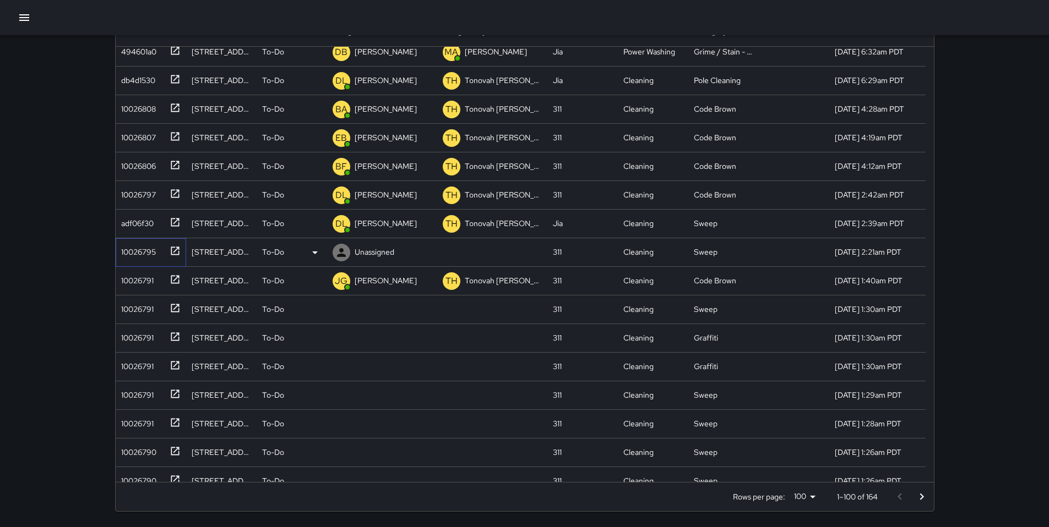
click at [126, 254] on div "10026795" at bounding box center [136, 249] width 39 height 15
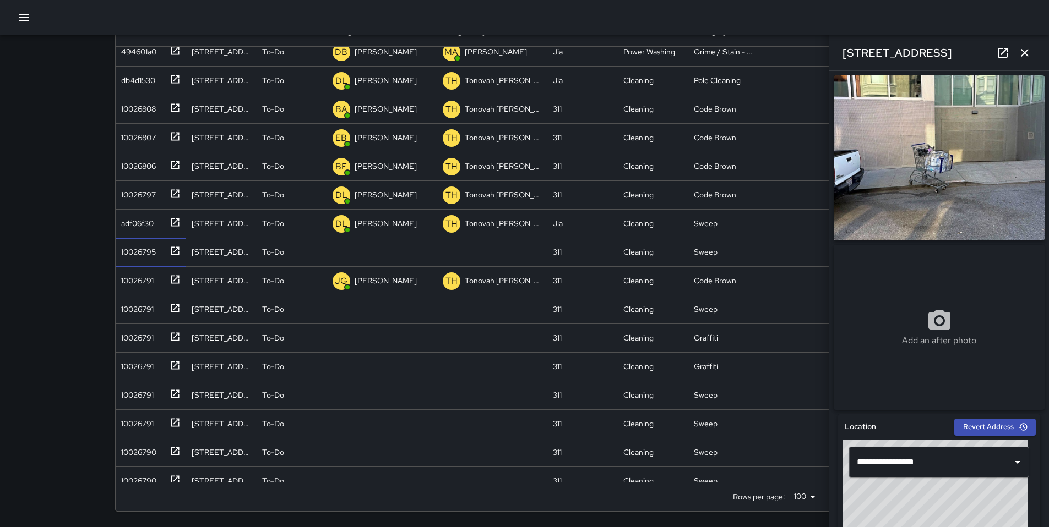
scroll to position [362, 0]
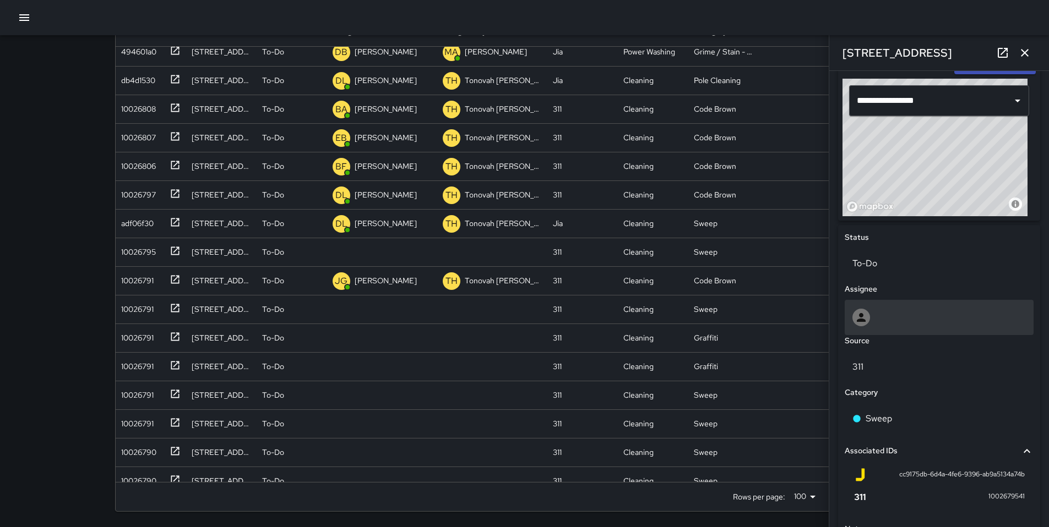
click at [876, 333] on div at bounding box center [938, 317] width 189 height 35
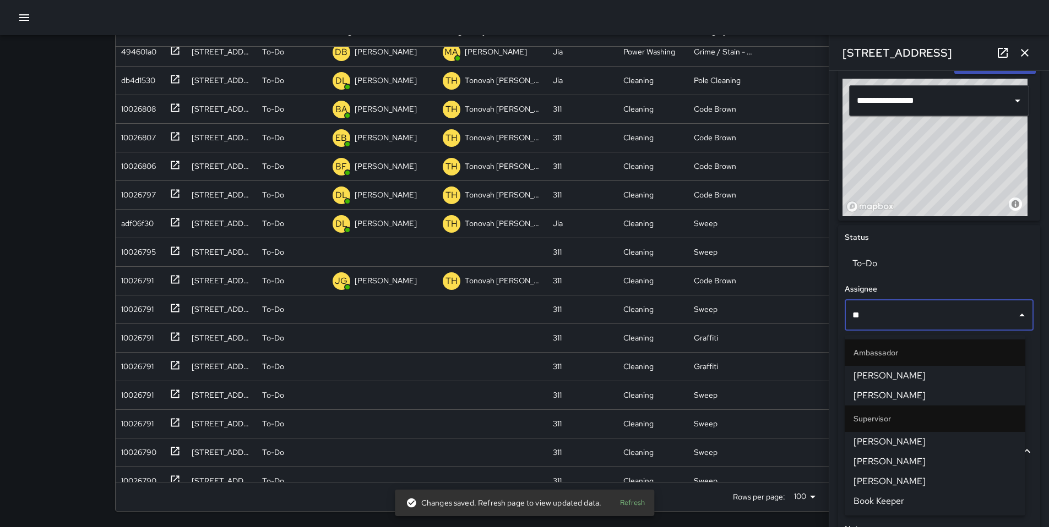
type input "*"
type input "*****"
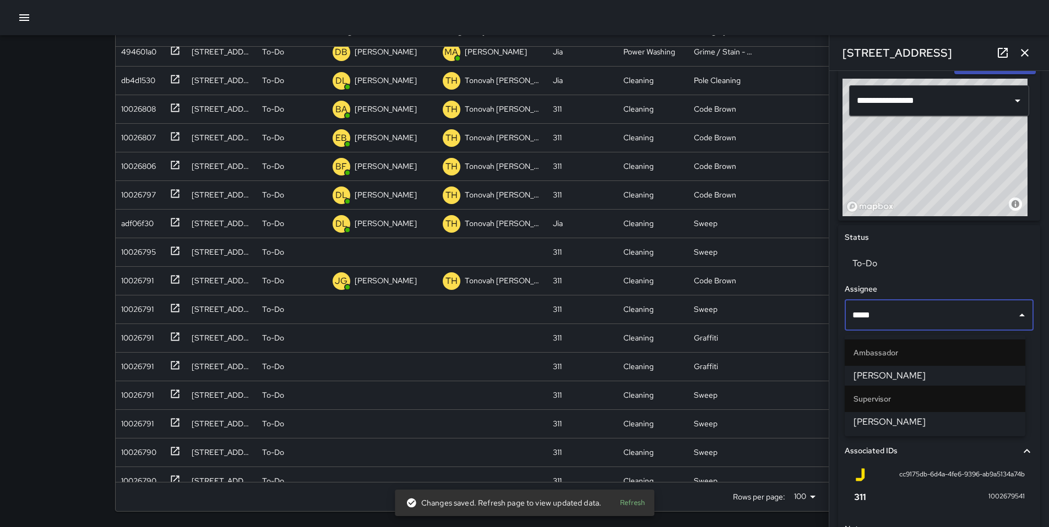
click at [880, 418] on span "David Lewis" at bounding box center [934, 422] width 163 height 13
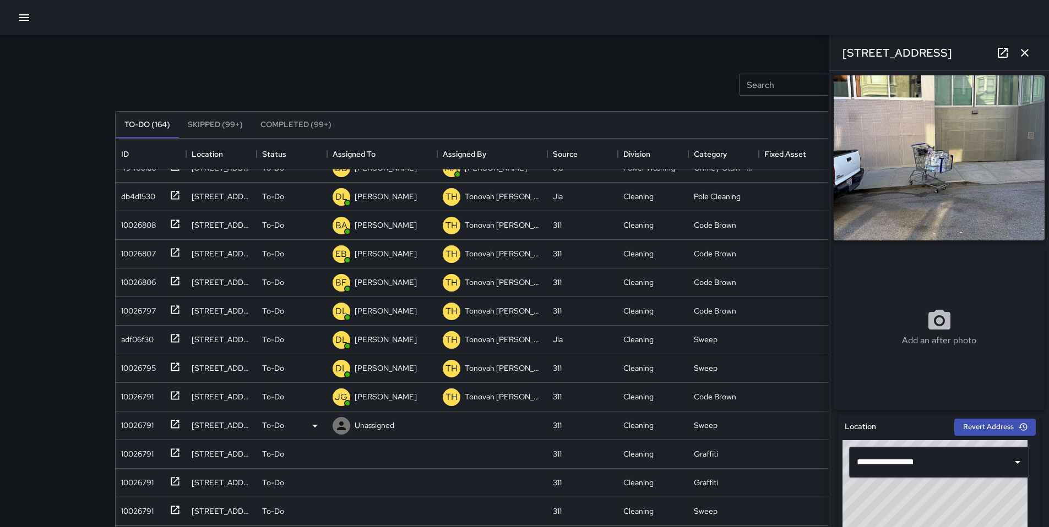
scroll to position [625, 0]
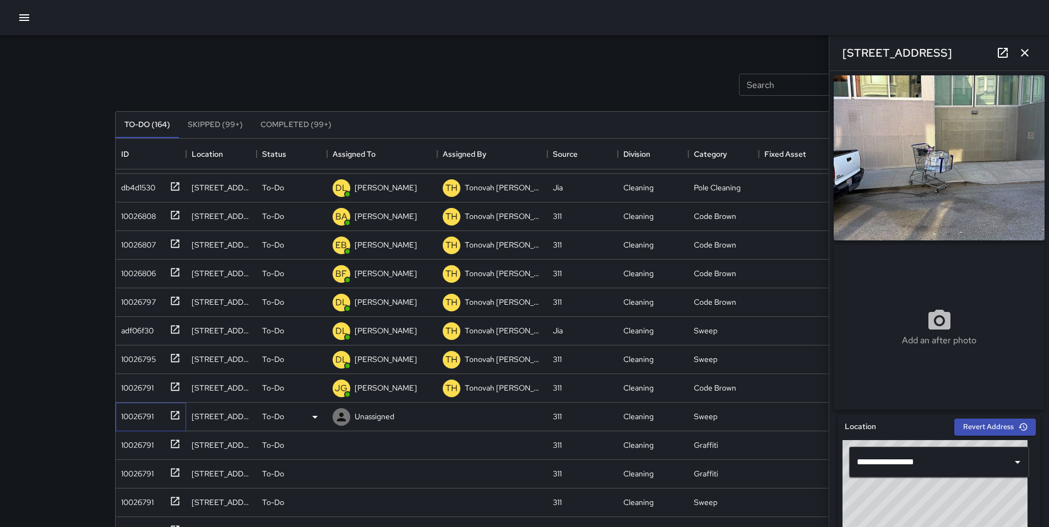
click at [140, 422] on div "10026791" at bounding box center [149, 415] width 64 height 18
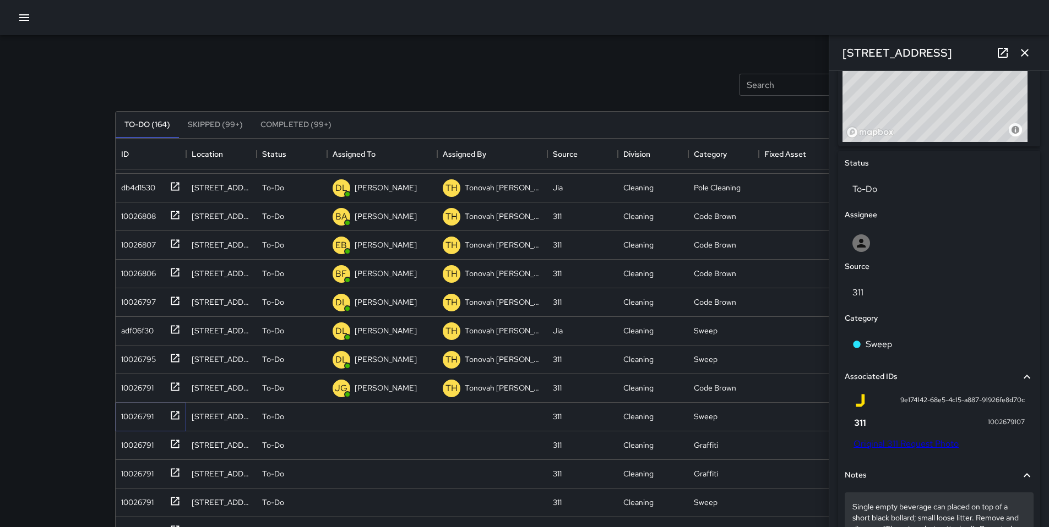
scroll to position [571, 0]
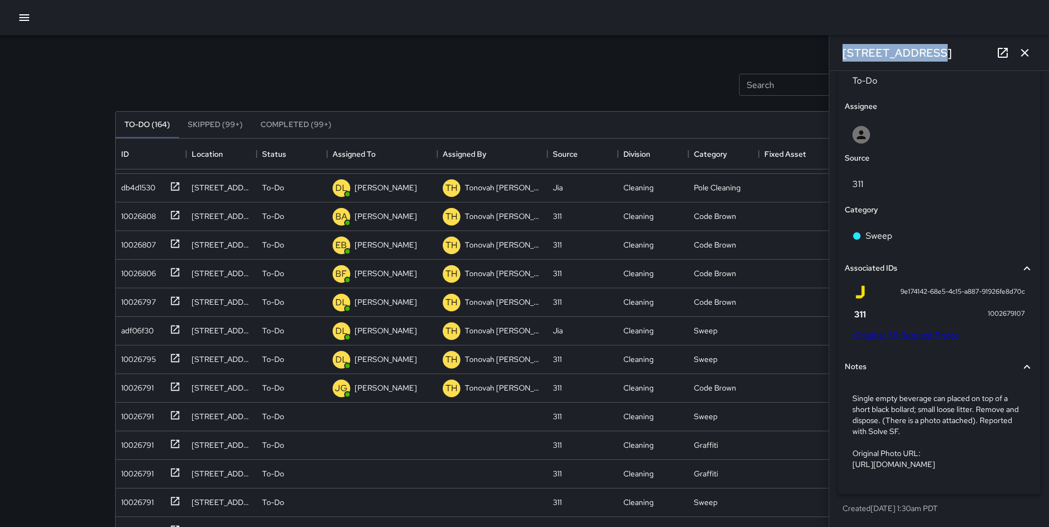
drag, startPoint x: 923, startPoint y: 50, endPoint x: 828, endPoint y: 53, distance: 95.3
click at [829, 53] on div "**********" at bounding box center [939, 263] width 220 height 527
copy h6 "365 11th Street"
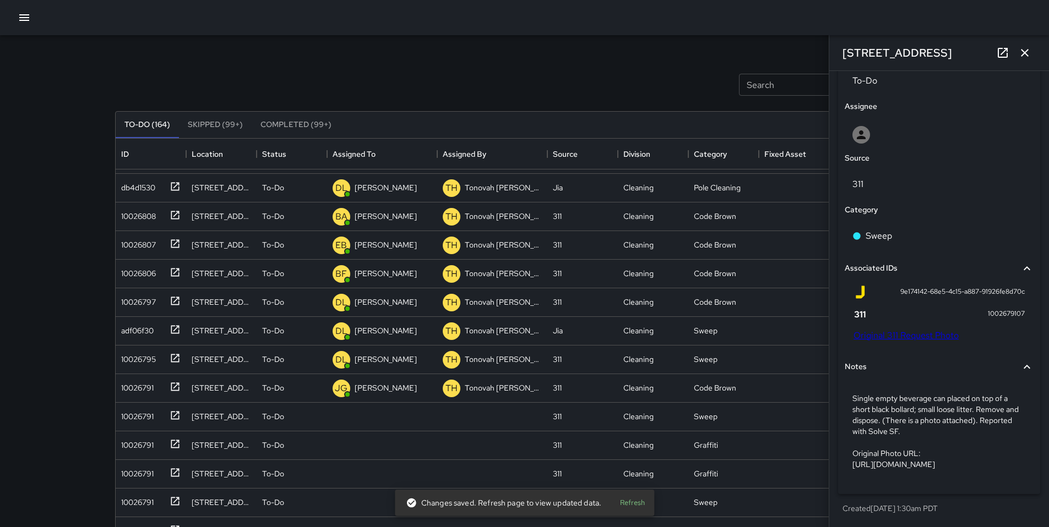
click at [871, 306] on div "9e174142-68e5-4c15-a887-91926fe8d70c 1002679107 Original 311 Request Photo" at bounding box center [938, 314] width 171 height 56
click at [876, 330] on link "Original 311 Request Photo" at bounding box center [905, 336] width 105 height 12
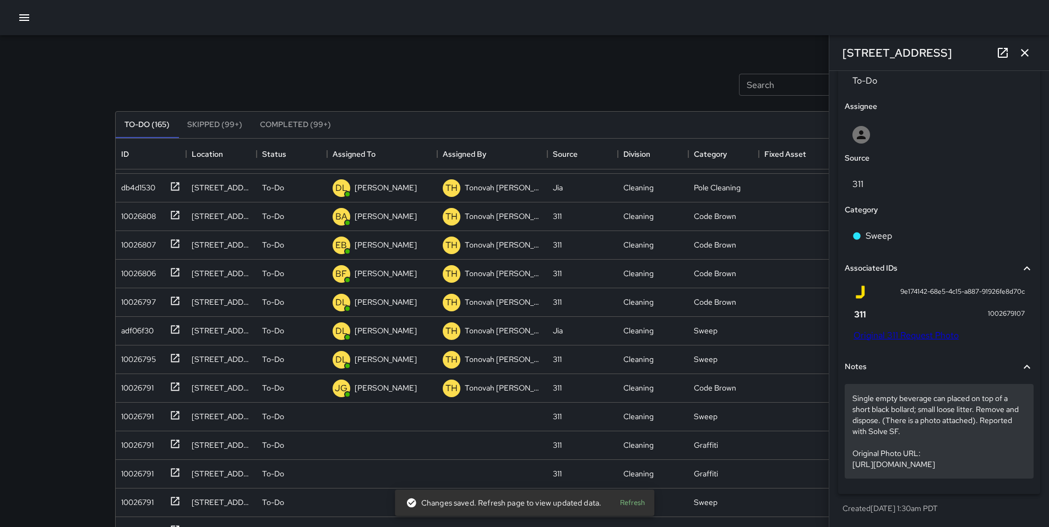
click at [964, 406] on p "Single empty beverage can placed on top of a short black bollard; small loose l…" at bounding box center [938, 431] width 173 height 77
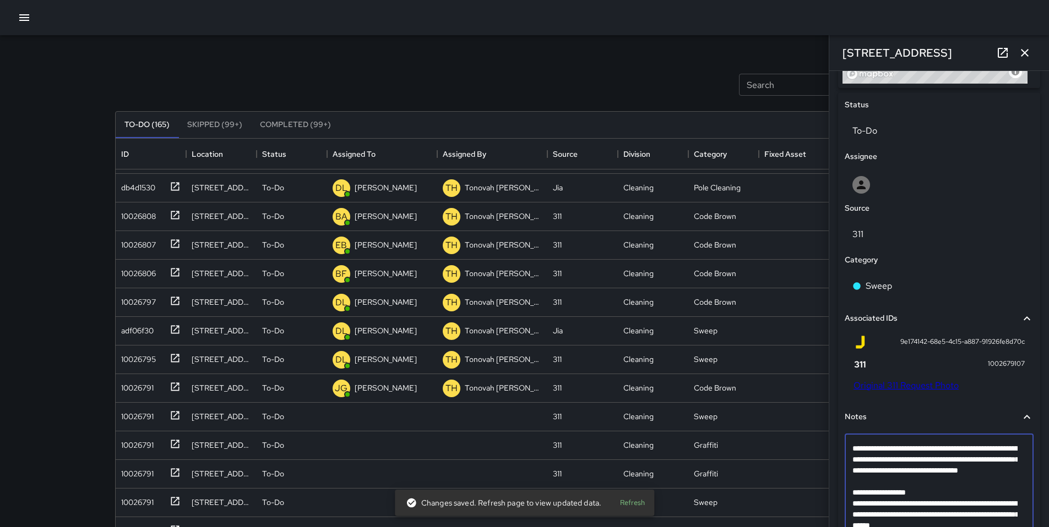
click at [944, 489] on textarea "**********" at bounding box center [934, 492] width 165 height 99
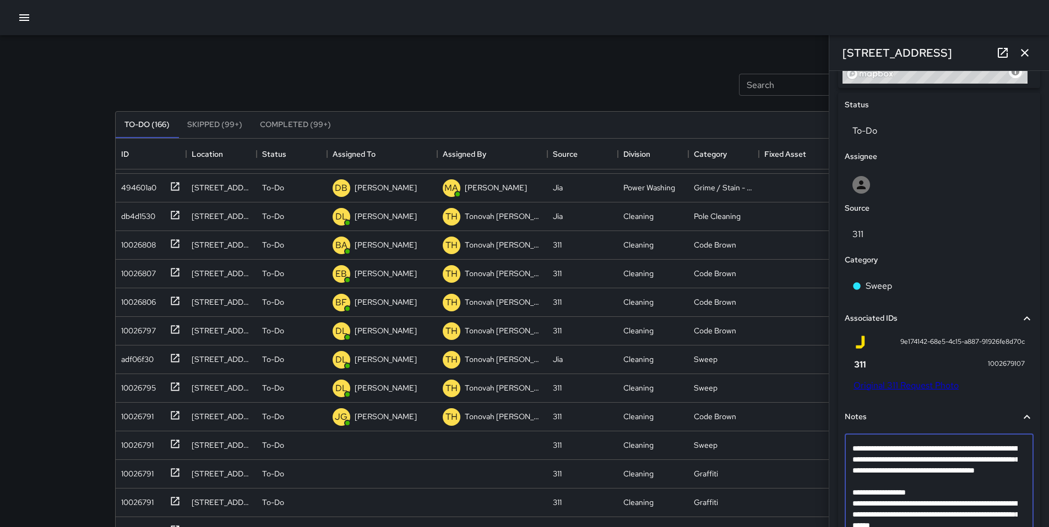
scroll to position [683, 0]
type textarea "**********"
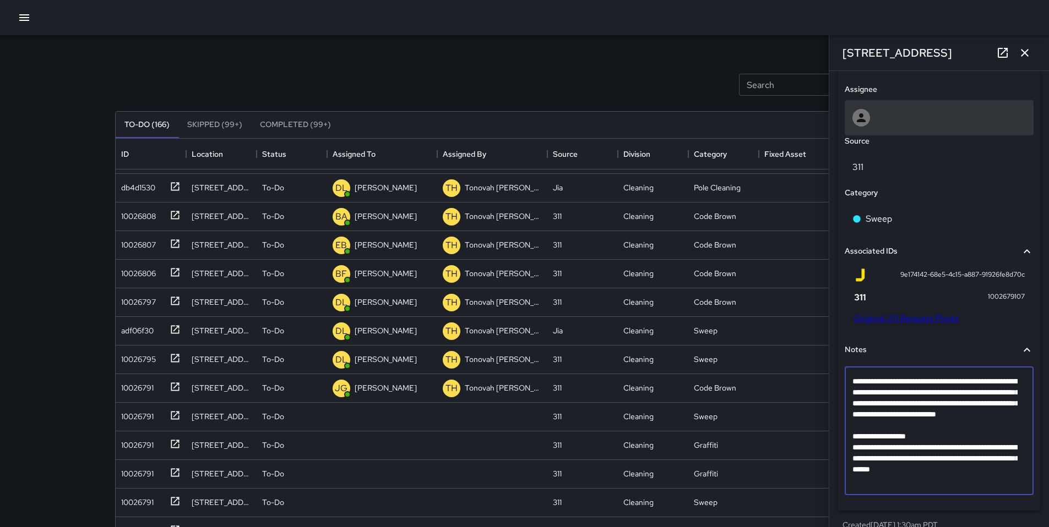
scroll to position [561, 0]
click at [882, 124] on div at bounding box center [938, 119] width 173 height 18
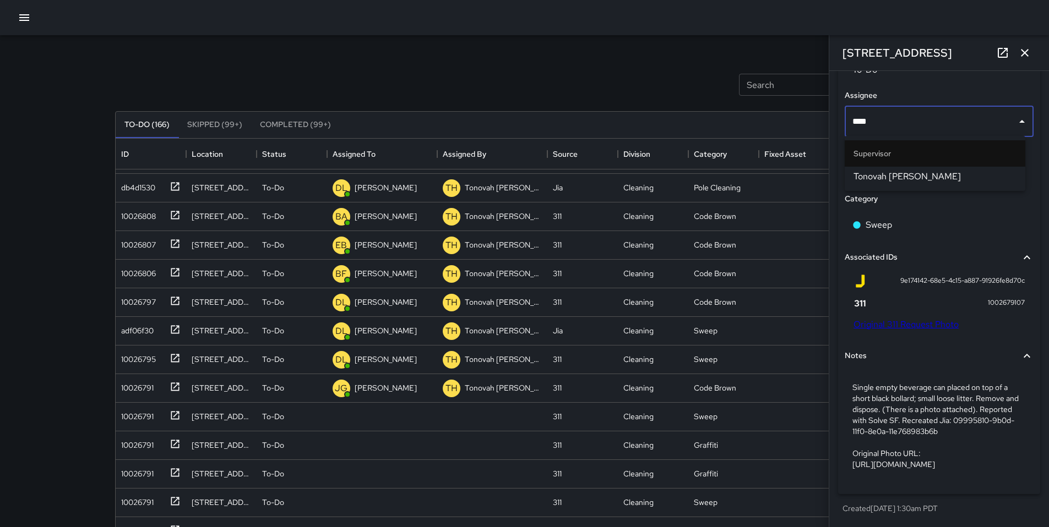
type input "*****"
click at [877, 173] on span "Tonovah Hillman" at bounding box center [934, 176] width 163 height 13
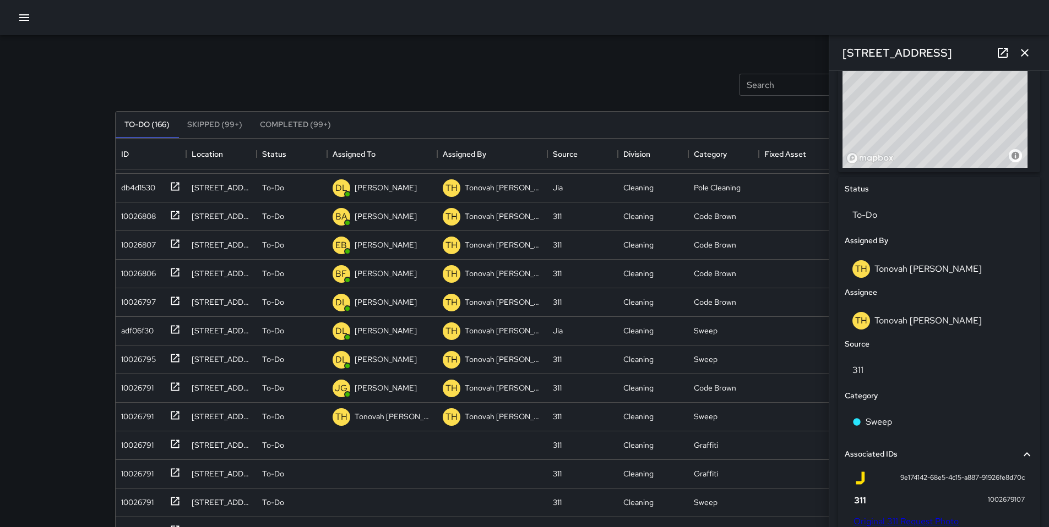
scroll to position [366, 0]
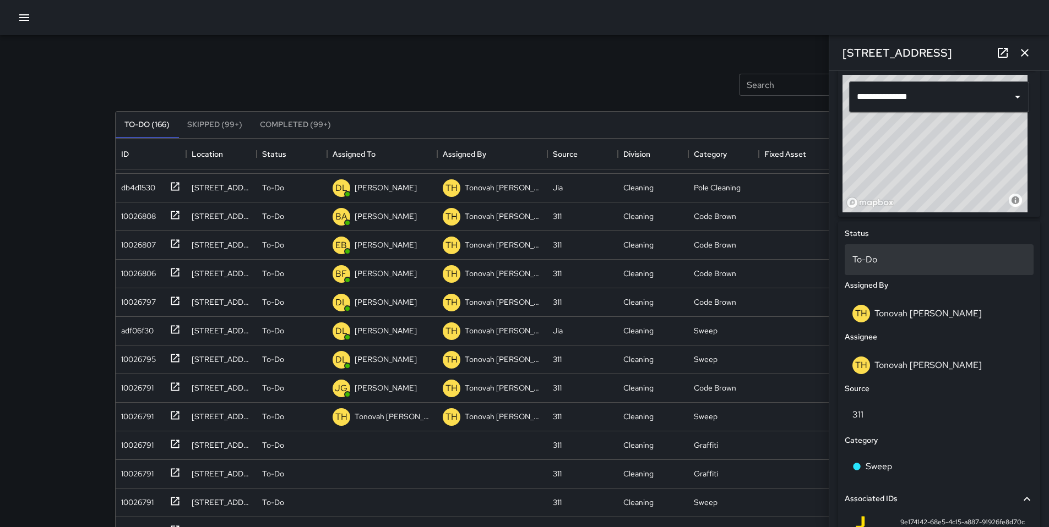
click at [882, 263] on p "To-Do" at bounding box center [938, 259] width 173 height 13
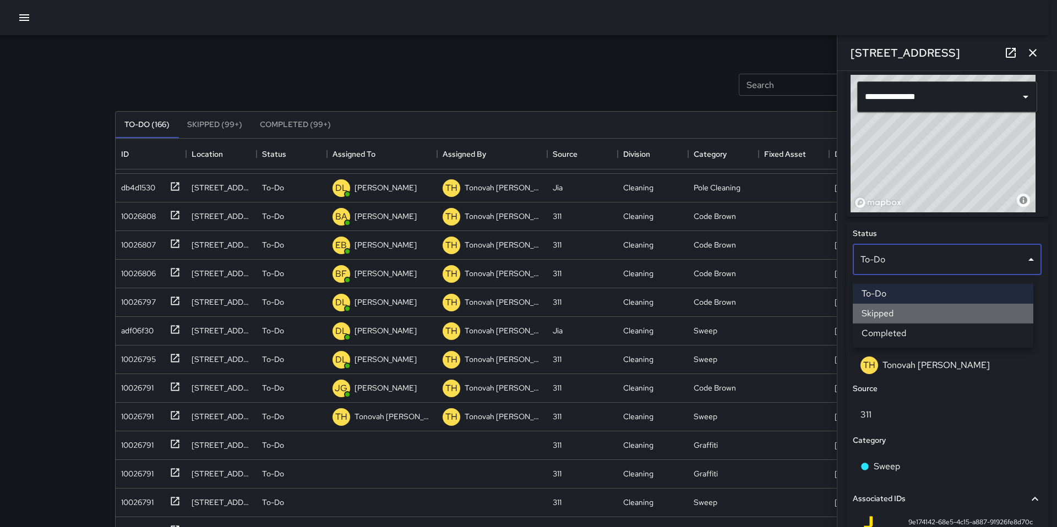
click at [883, 313] on li "Skipped" at bounding box center [943, 314] width 181 height 20
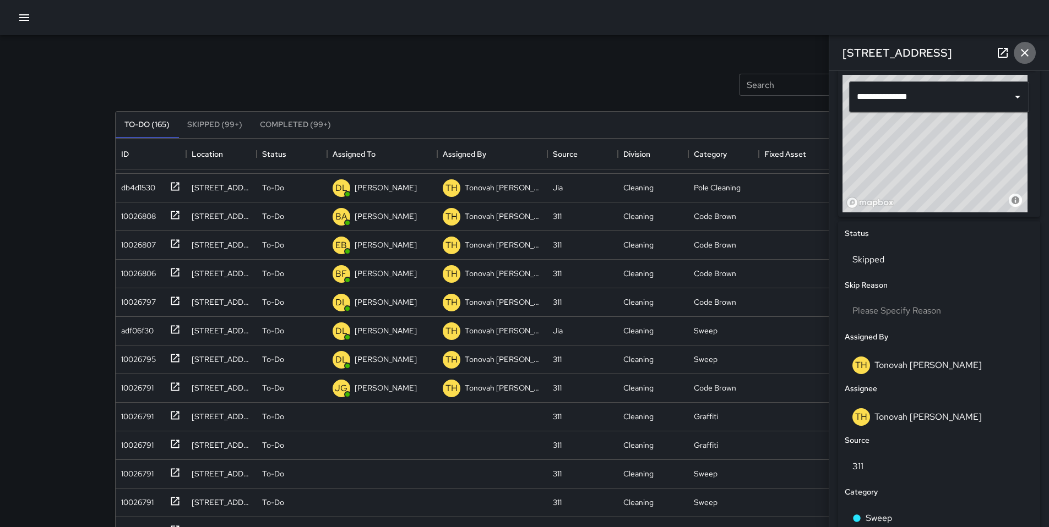
click at [1024, 55] on icon "button" at bounding box center [1024, 52] width 13 height 13
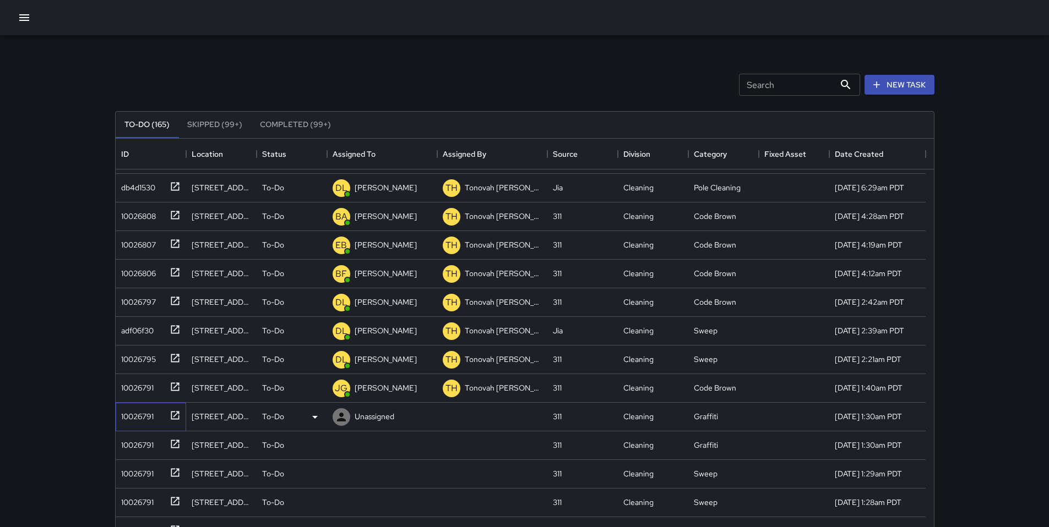
click at [165, 413] on div at bounding box center [172, 415] width 15 height 18
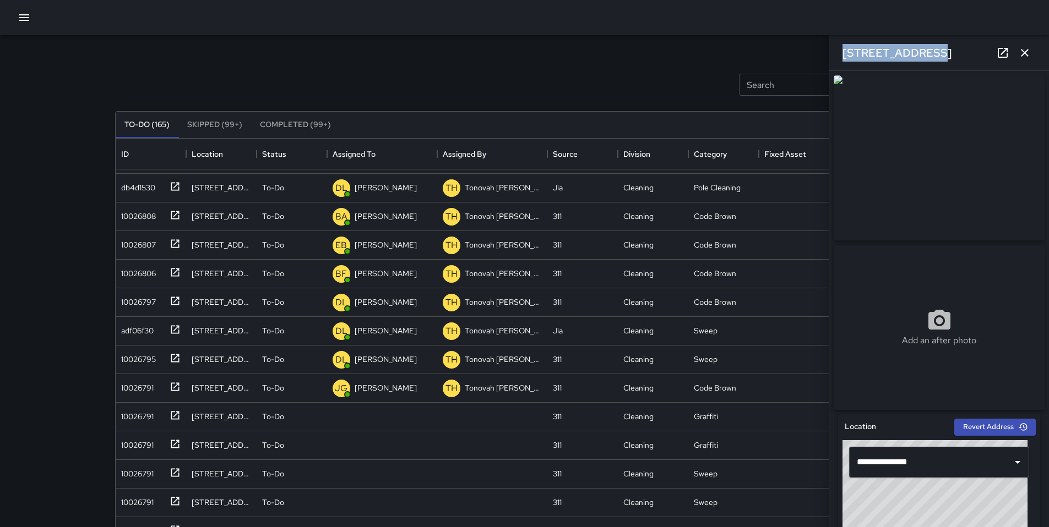
drag, startPoint x: 923, startPoint y: 54, endPoint x: 840, endPoint y: 54, distance: 83.1
click at [838, 53] on div "340 11th Street" at bounding box center [939, 52] width 220 height 35
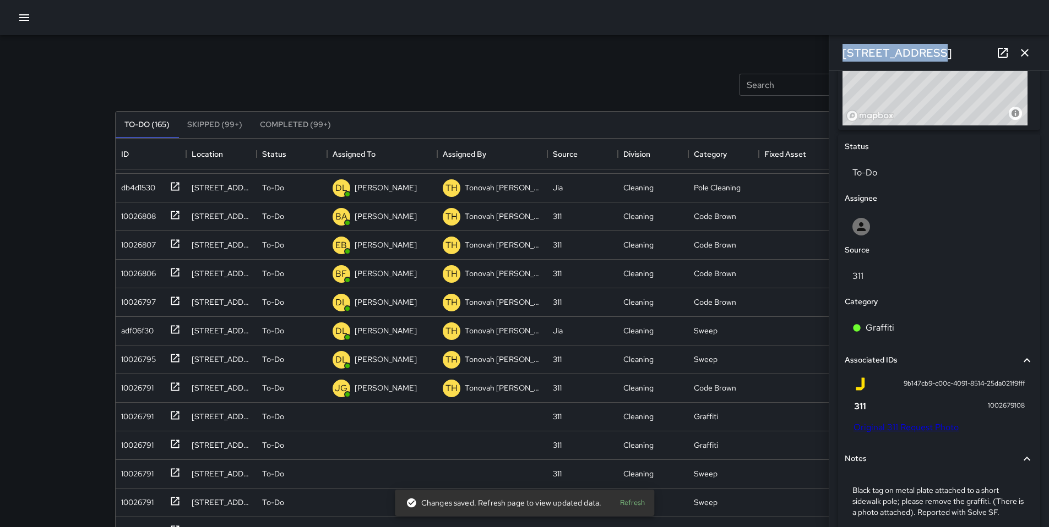
scroll to position [467, 0]
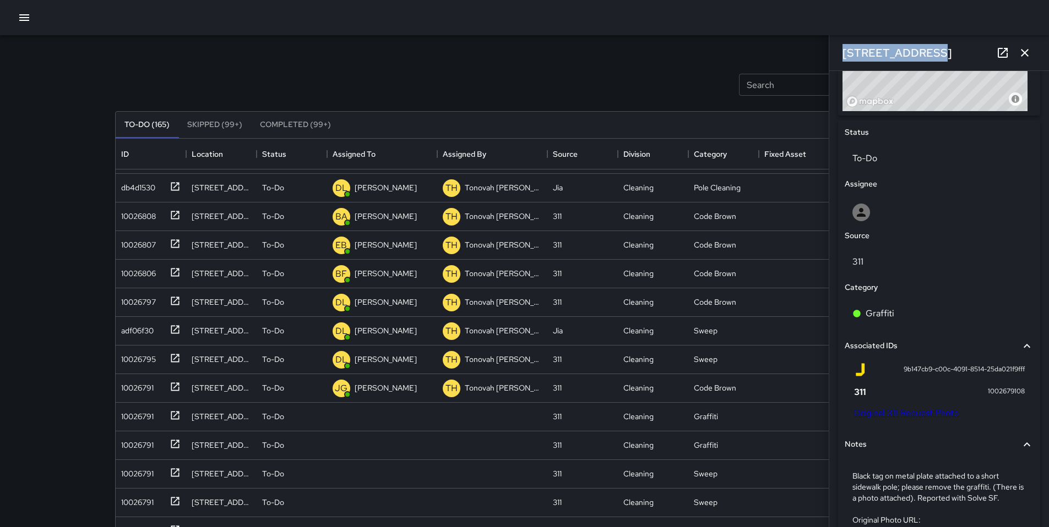
click at [898, 415] on link "Original 311 Request Photo" at bounding box center [905, 413] width 105 height 12
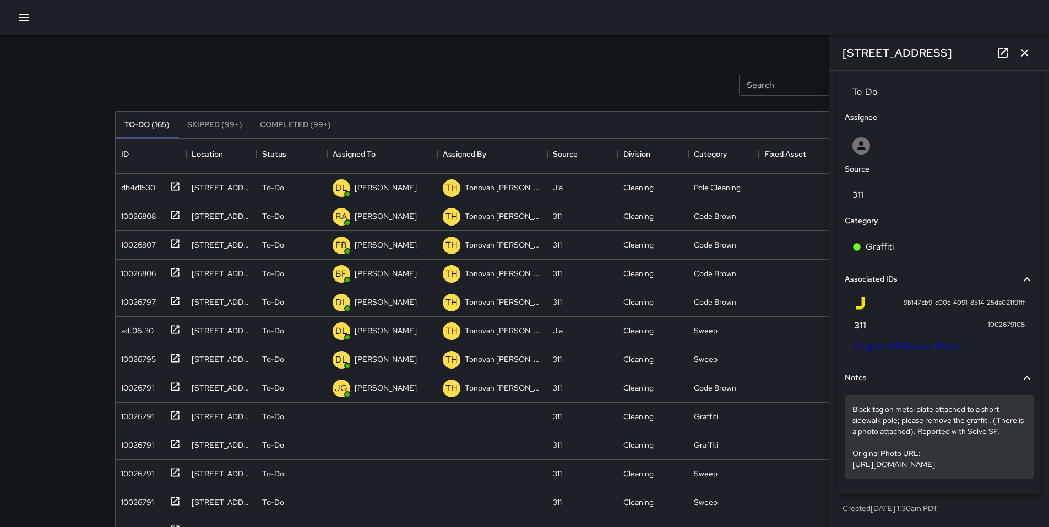
click at [1011, 413] on p "Black tag on metal plate attached to a short sidewalk pole; please remove the g…" at bounding box center [938, 437] width 173 height 66
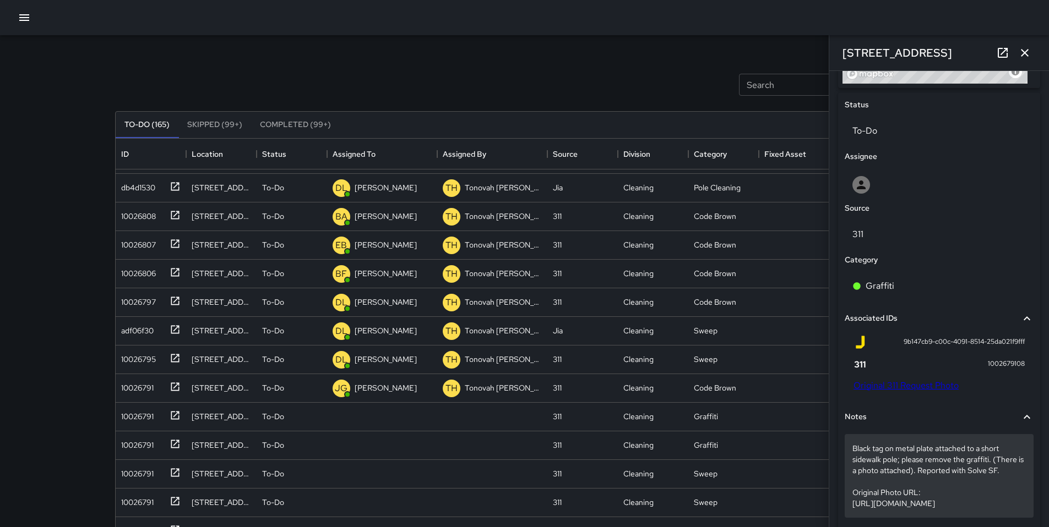
click at [1011, 413] on div "Notes" at bounding box center [938, 417] width 189 height 25
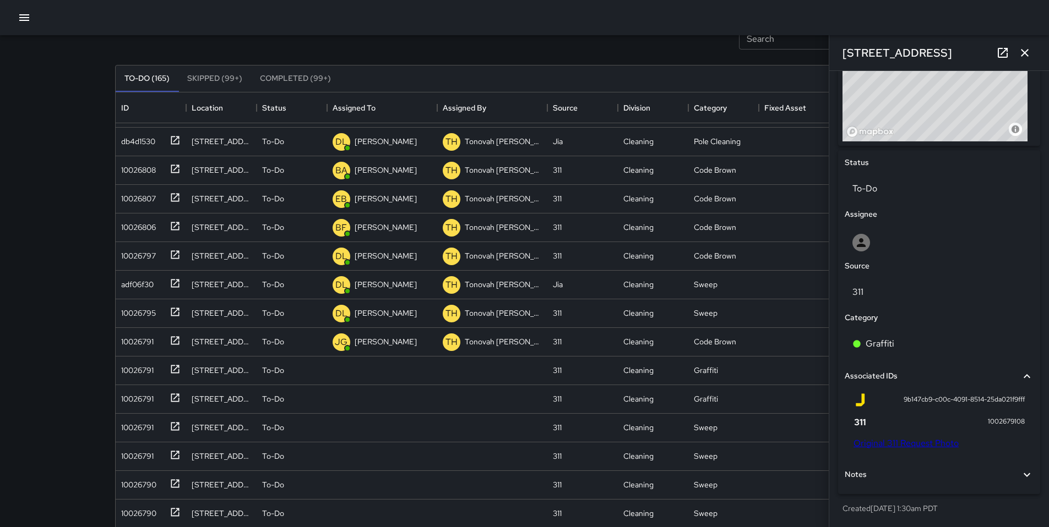
scroll to position [105, 0]
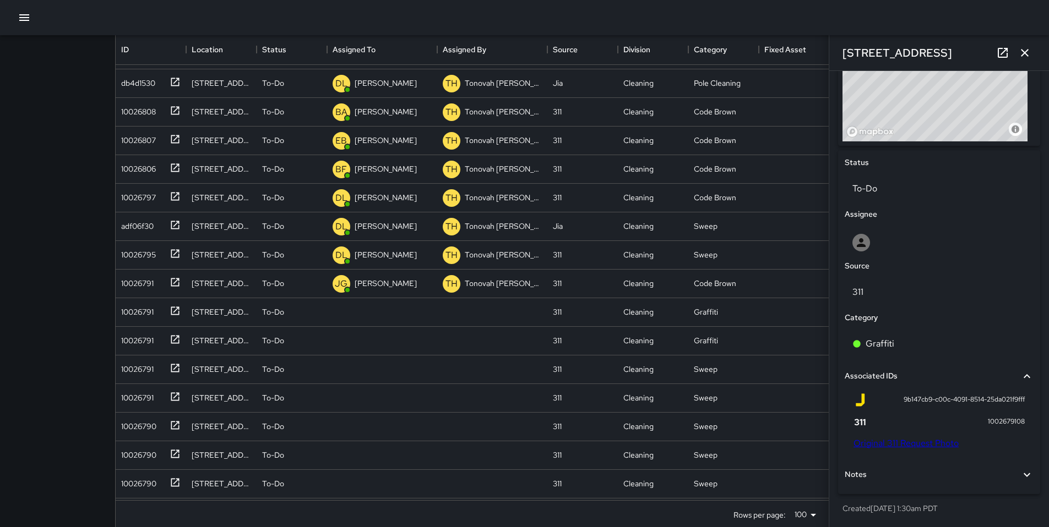
click at [952, 502] on div "Created 9/26/2025, 1:30am PDT" at bounding box center [939, 509] width 202 height 20
click at [917, 478] on div "Notes" at bounding box center [932, 475] width 176 height 12
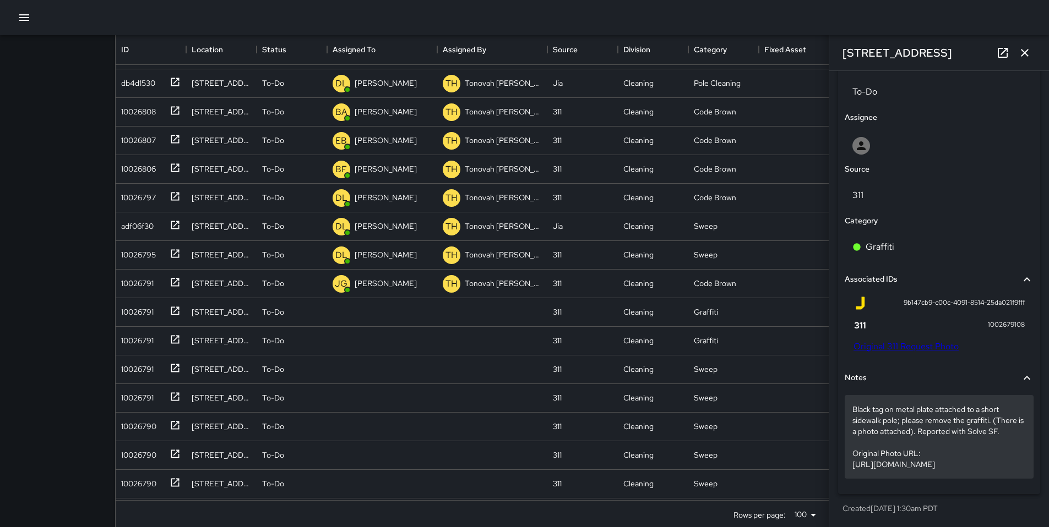
click at [1015, 415] on p "Black tag on metal plate attached to a short sidewalk pole; please remove the g…" at bounding box center [938, 437] width 173 height 66
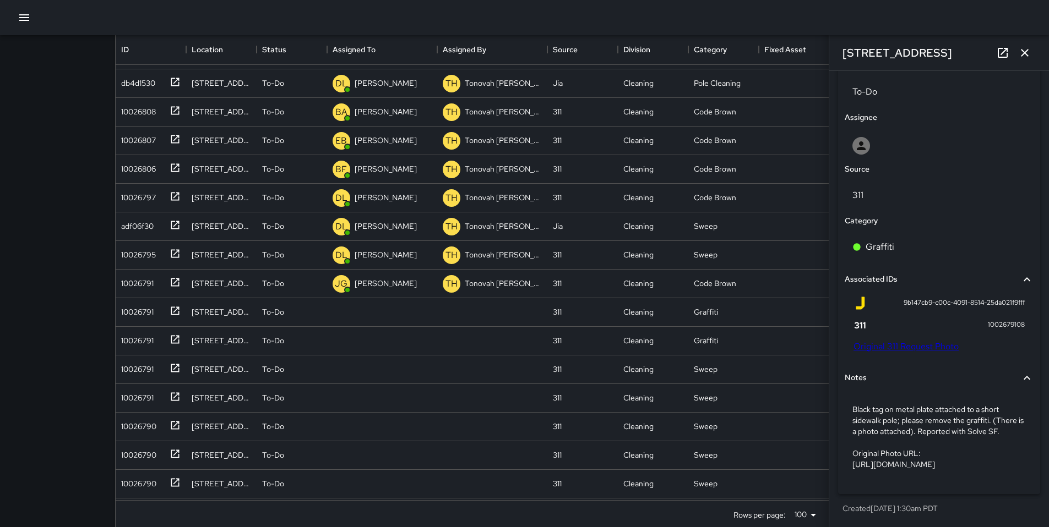
scroll to position [494, 0]
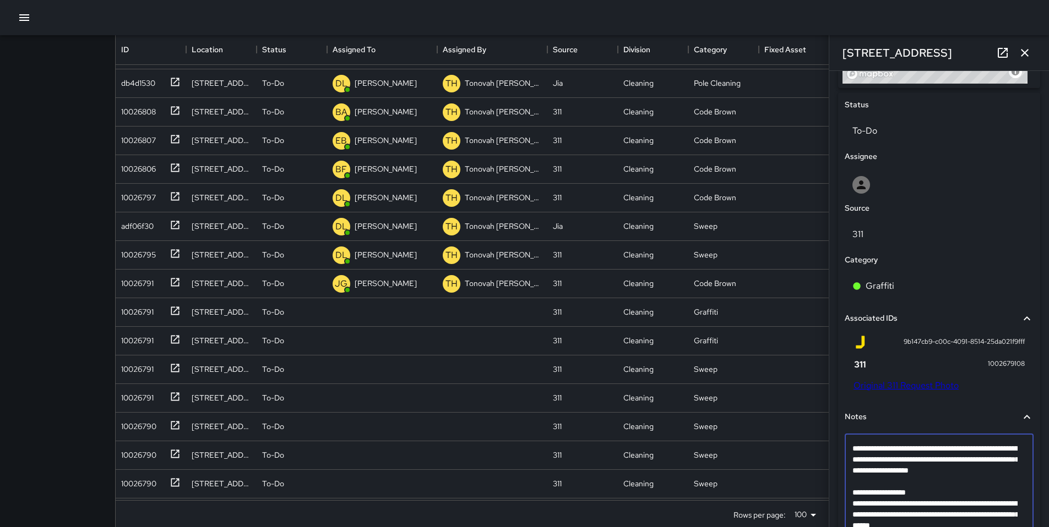
click at [1012, 477] on textarea "**********" at bounding box center [934, 487] width 165 height 88
type textarea "**********"
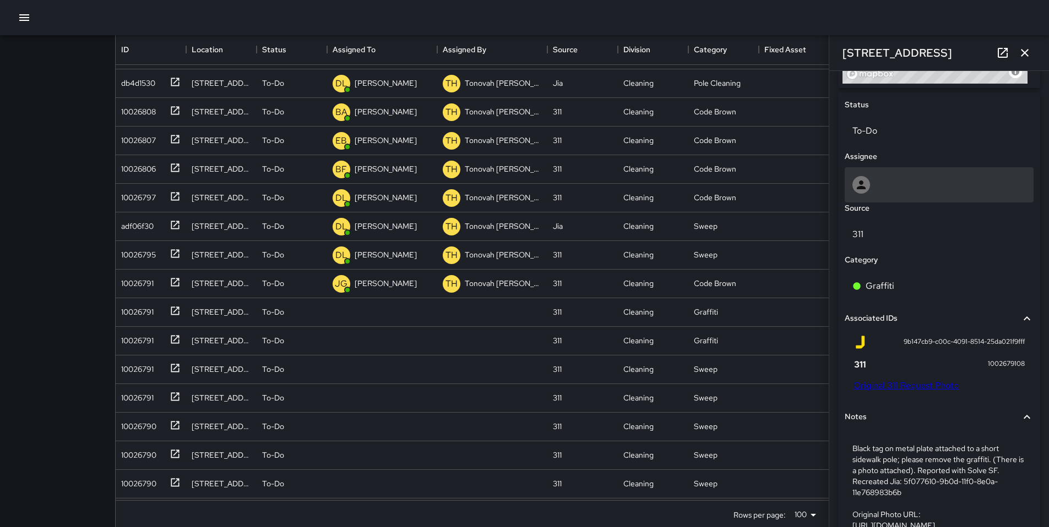
click at [875, 201] on div at bounding box center [938, 184] width 189 height 35
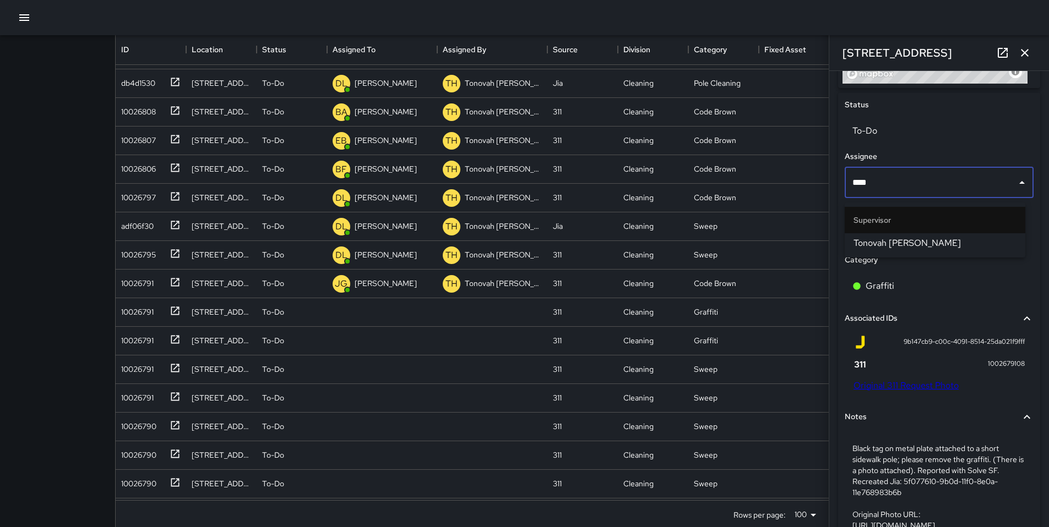
type input "*****"
click at [869, 253] on ul "Supervisor Tonovah Hillman" at bounding box center [934, 230] width 181 height 55
drag, startPoint x: 869, startPoint y: 235, endPoint x: 867, endPoint y: 217, distance: 17.7
click at [869, 235] on li "Tonovah Hillman" at bounding box center [934, 243] width 181 height 20
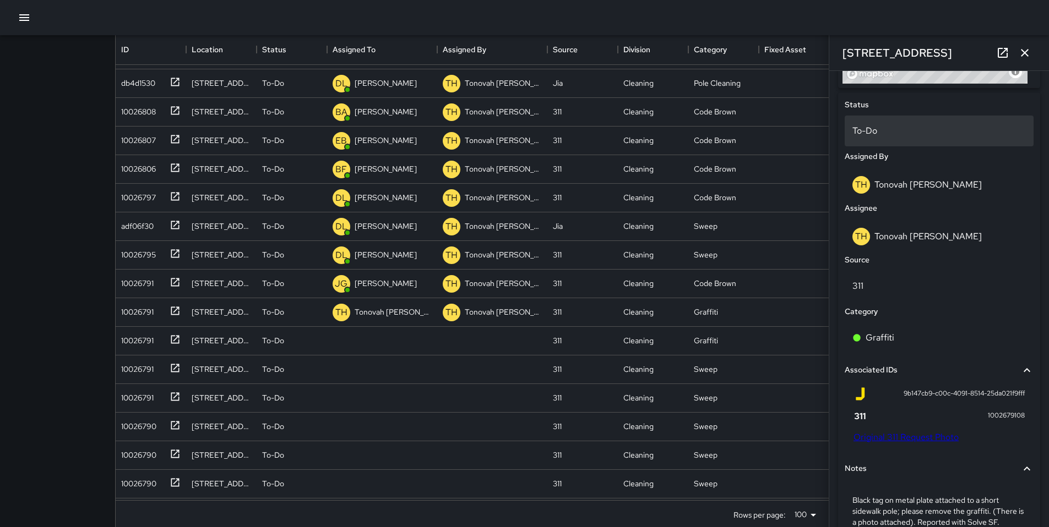
click at [869, 138] on p "To-Do" at bounding box center [938, 130] width 173 height 13
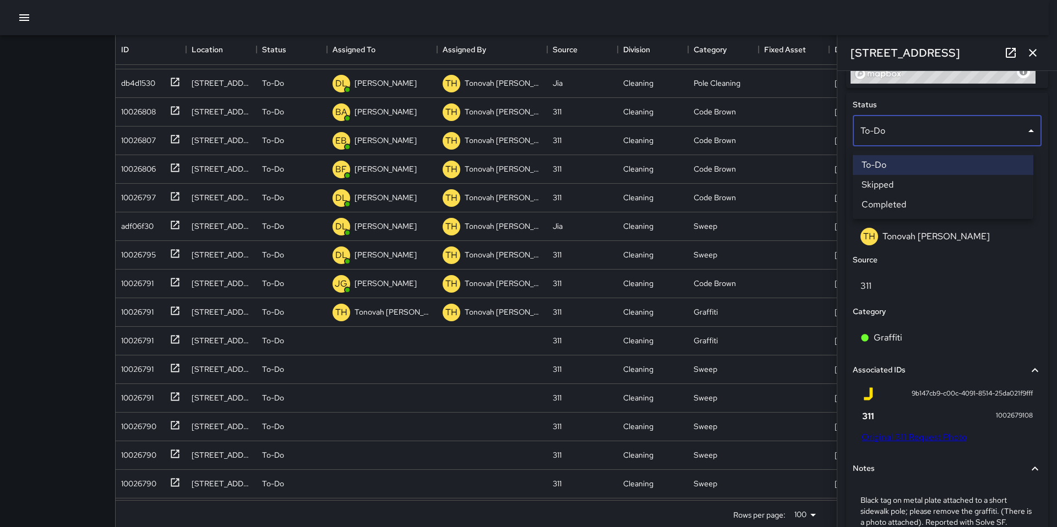
click at [885, 190] on li "Skipped" at bounding box center [943, 185] width 181 height 20
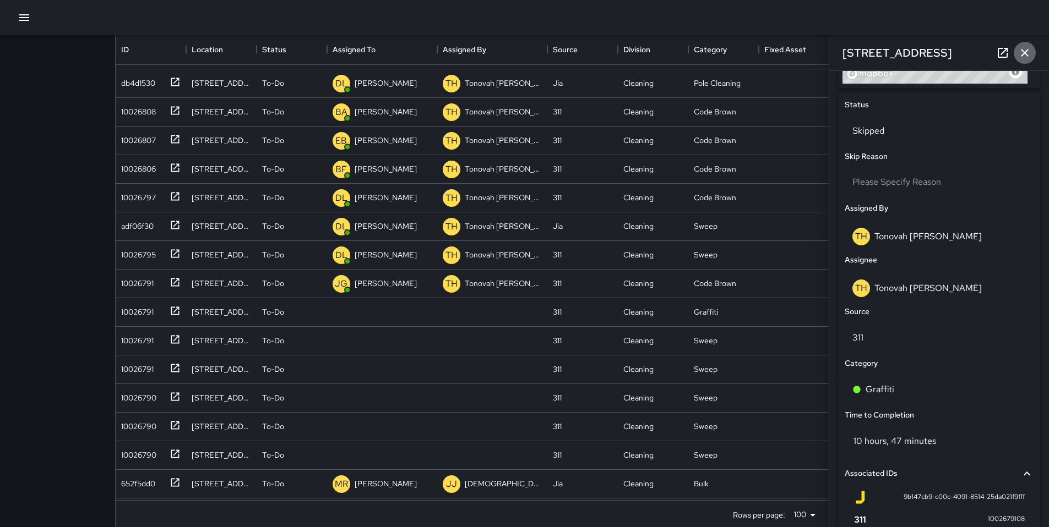
click at [1024, 55] on icon "button" at bounding box center [1024, 52] width 13 height 13
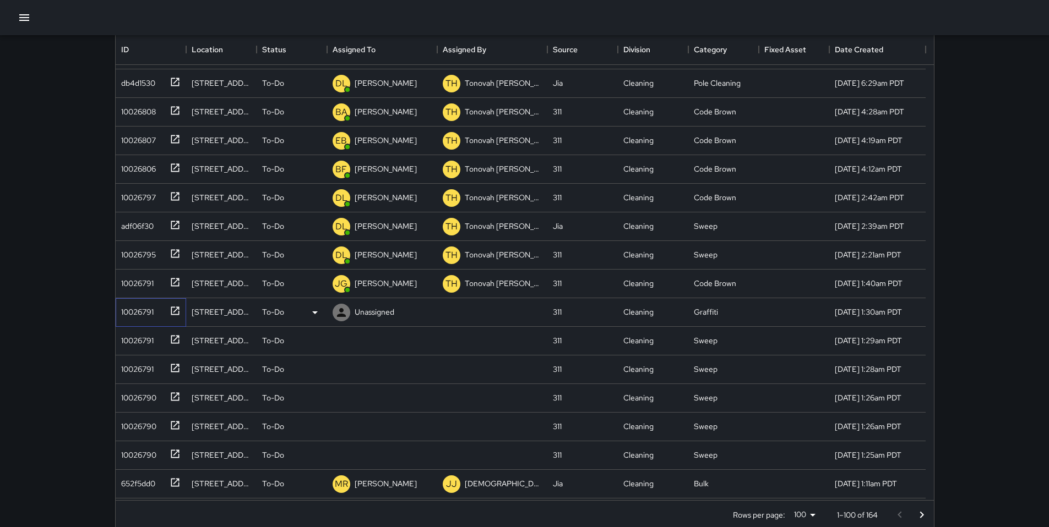
click at [149, 309] on div "10026791" at bounding box center [135, 309] width 37 height 15
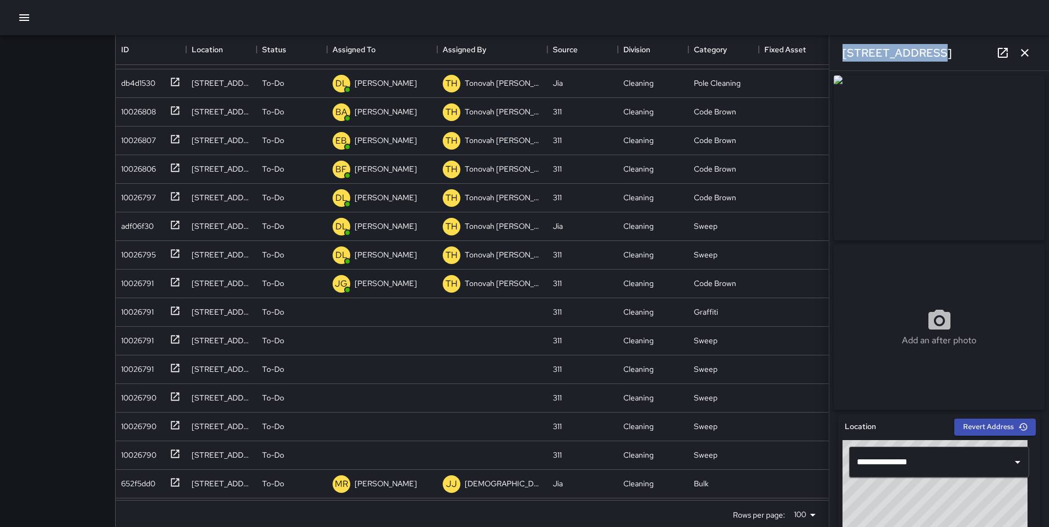
drag, startPoint x: 917, startPoint y: 51, endPoint x: 840, endPoint y: 54, distance: 77.1
click at [840, 54] on div "381 11th Street" at bounding box center [939, 52] width 220 height 35
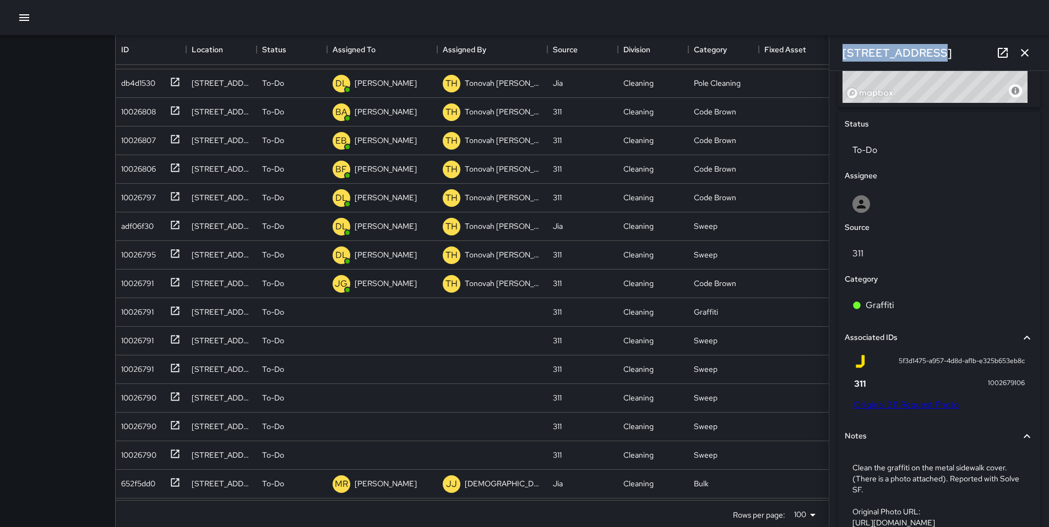
scroll to position [476, 0]
click at [879, 408] on link "Original 311 Request Photo" at bounding box center [905, 405] width 105 height 12
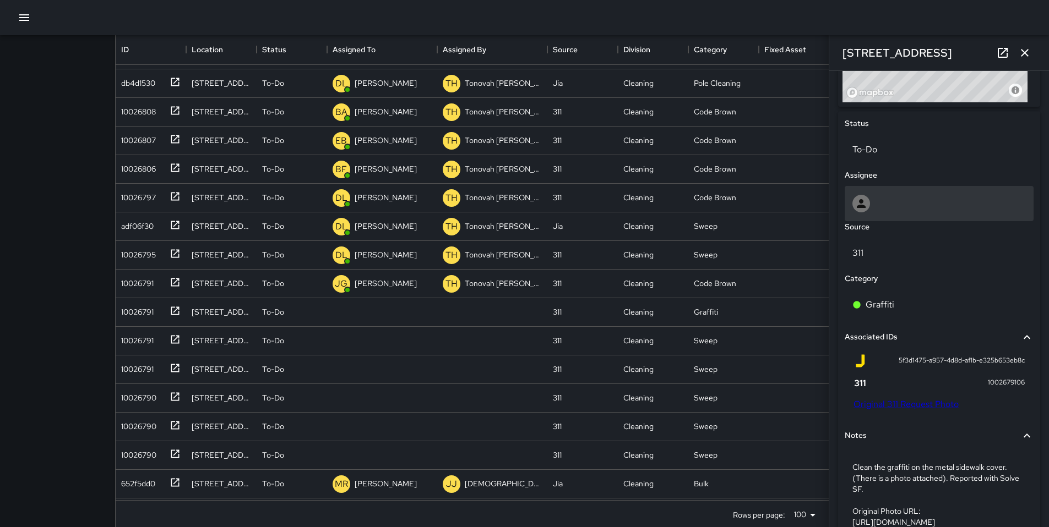
click at [873, 212] on div at bounding box center [938, 204] width 173 height 18
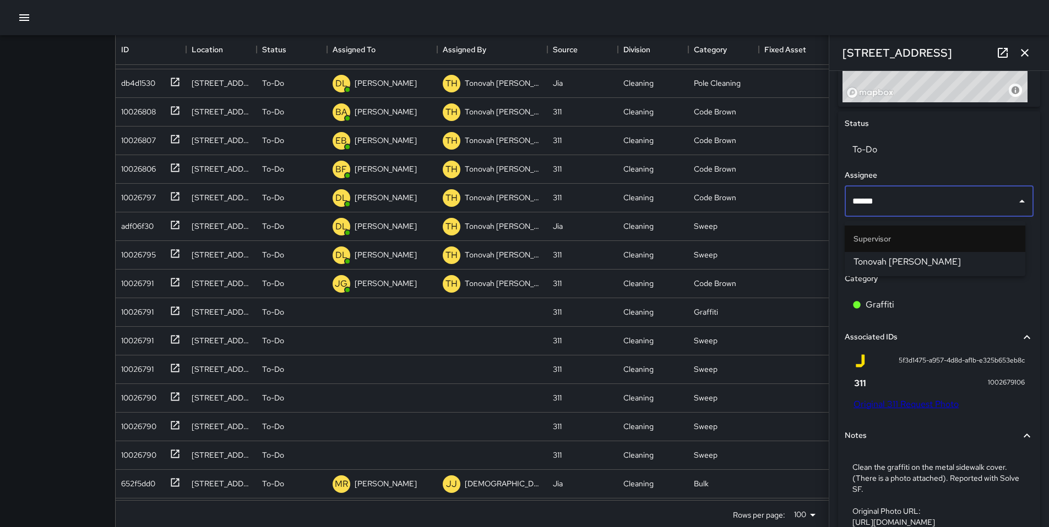
type input "*******"
click at [926, 257] on span "Tonovah Hillman" at bounding box center [934, 261] width 163 height 13
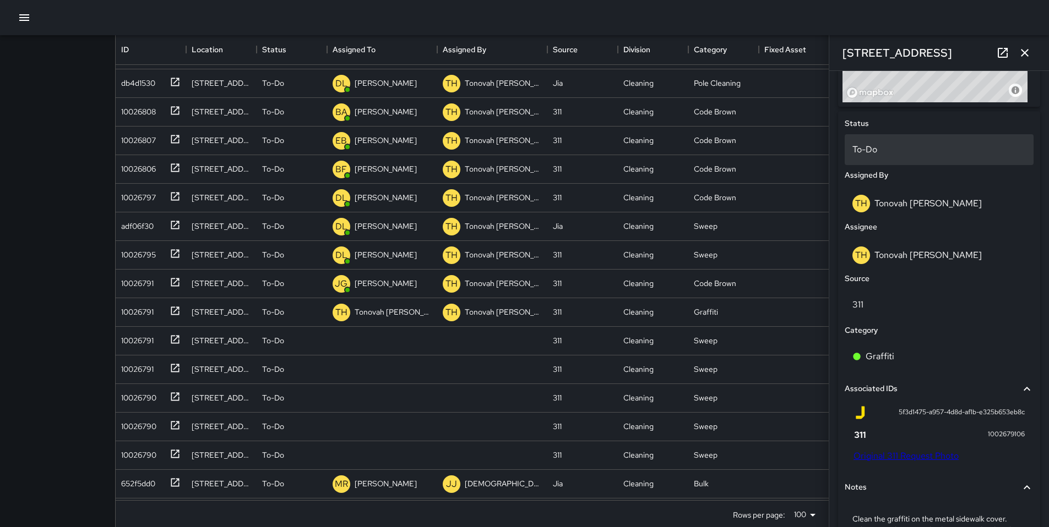
click at [876, 156] on p "To-Do" at bounding box center [938, 149] width 173 height 13
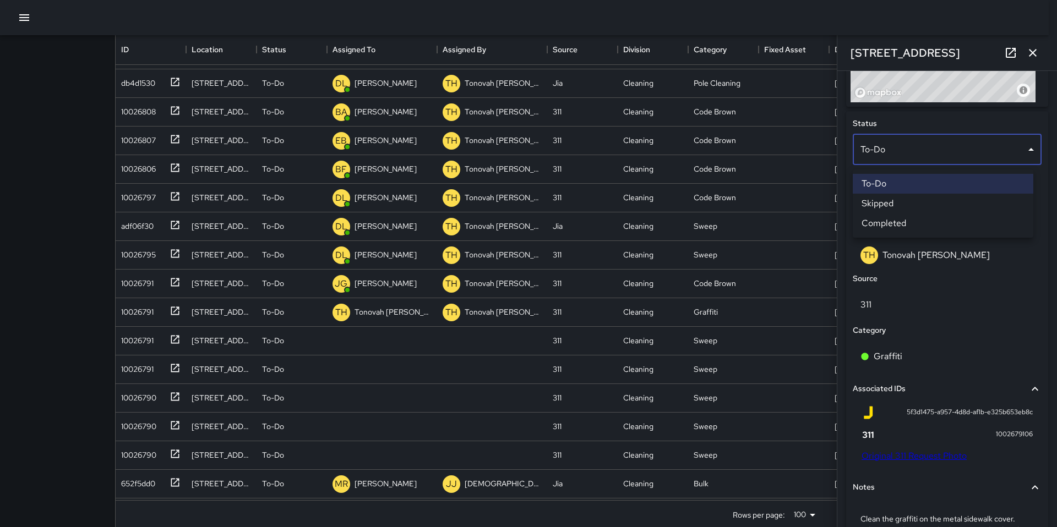
click at [890, 198] on li "Skipped" at bounding box center [943, 204] width 181 height 20
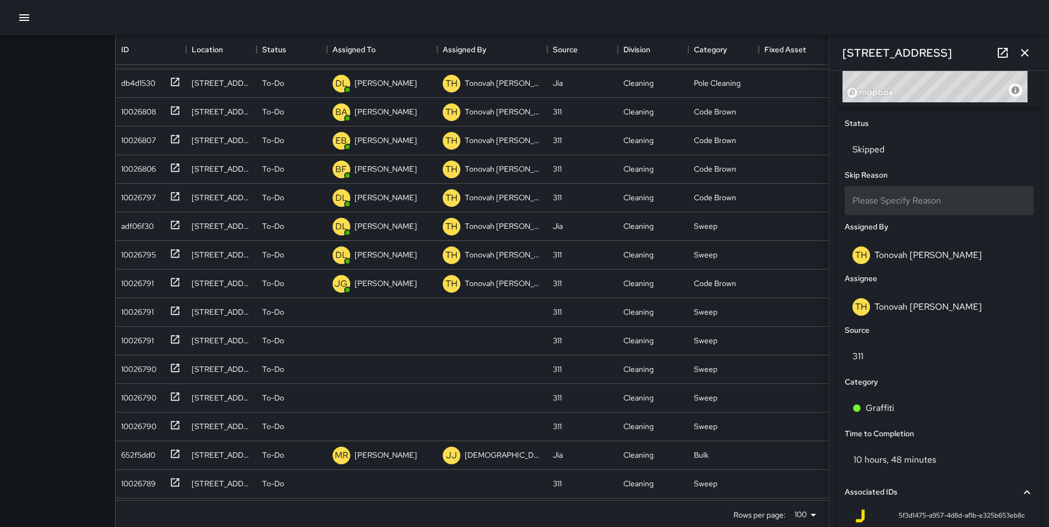
click at [892, 206] on span "Please Specify Reason" at bounding box center [896, 201] width 89 height 12
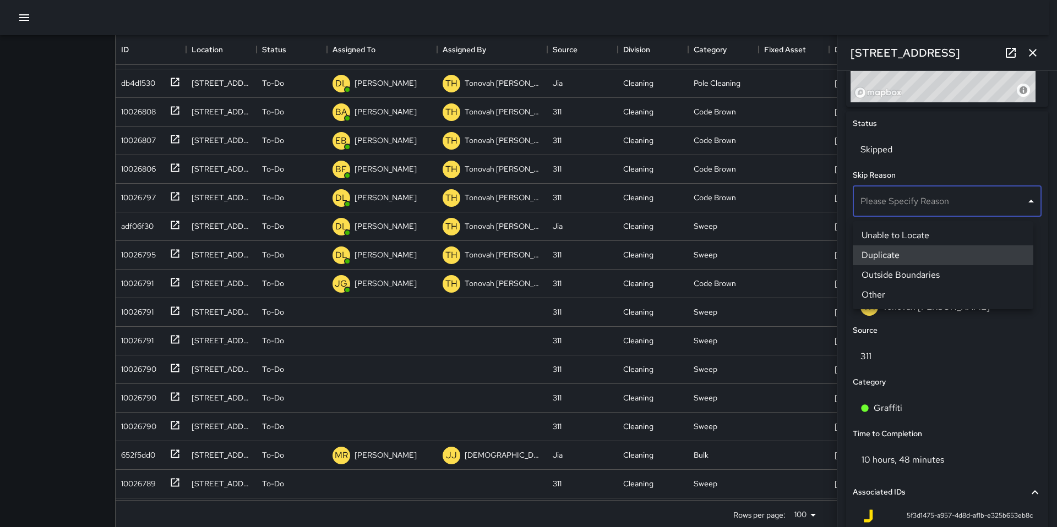
click at [880, 262] on li "Duplicate" at bounding box center [943, 256] width 181 height 20
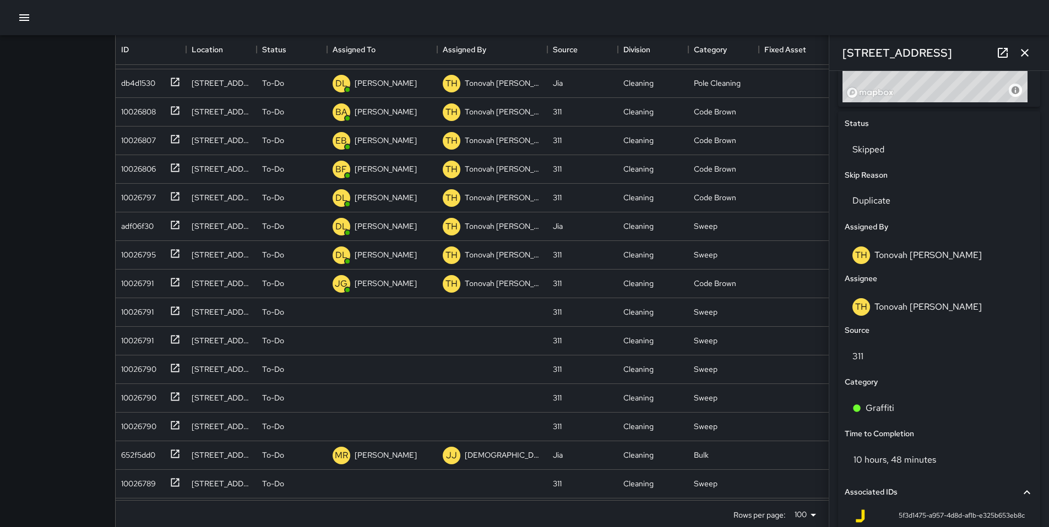
click at [1033, 53] on button "button" at bounding box center [1024, 53] width 22 height 22
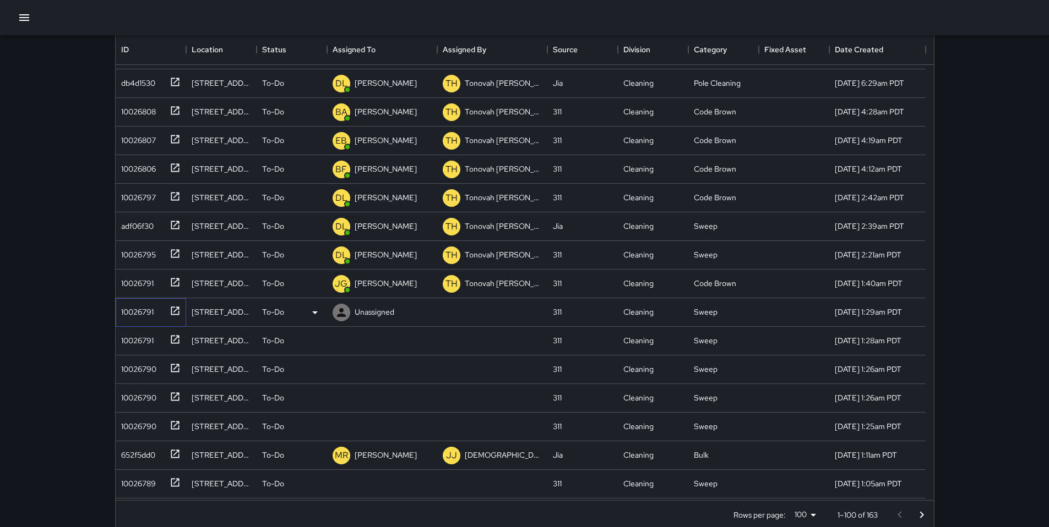
click at [149, 311] on div "10026791" at bounding box center [135, 309] width 37 height 15
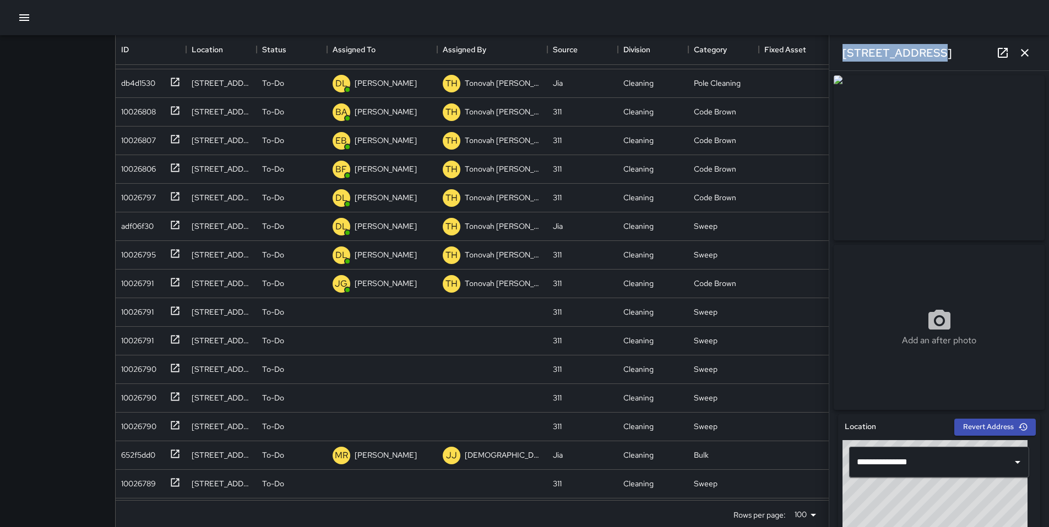
drag, startPoint x: 924, startPoint y: 49, endPoint x: 837, endPoint y: 50, distance: 86.4
click at [837, 50] on div "365 11th Street" at bounding box center [939, 52] width 220 height 35
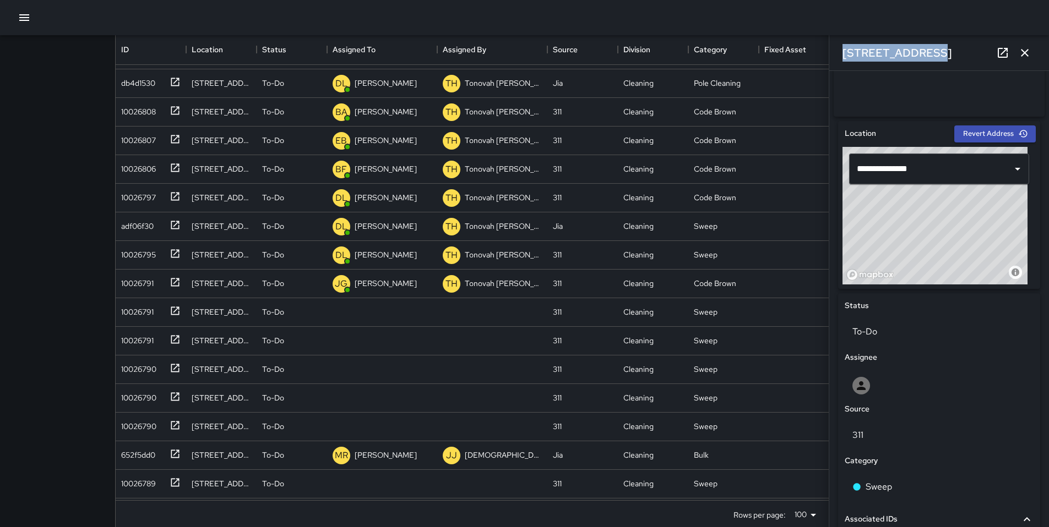
scroll to position [446, 0]
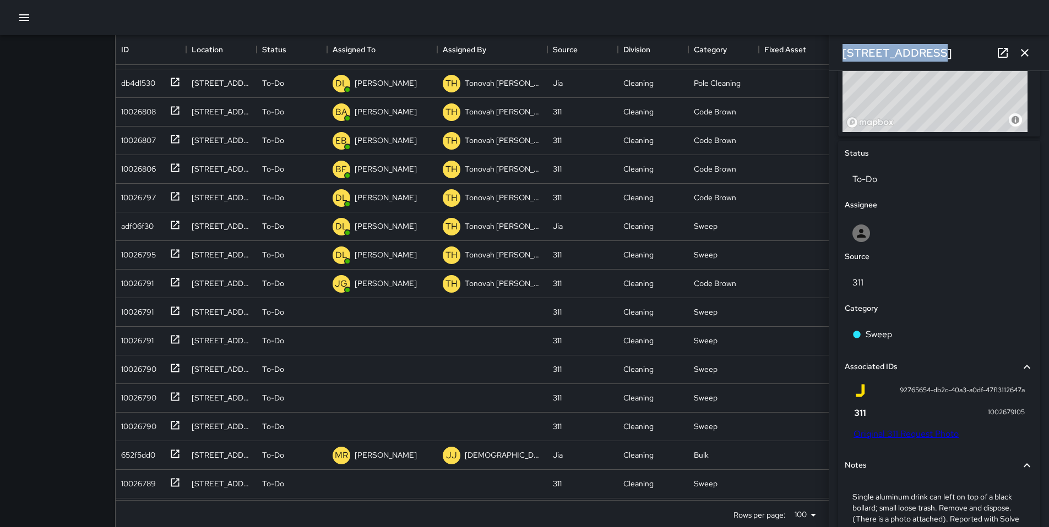
click at [892, 436] on link "Original 311 Request Photo" at bounding box center [905, 434] width 105 height 12
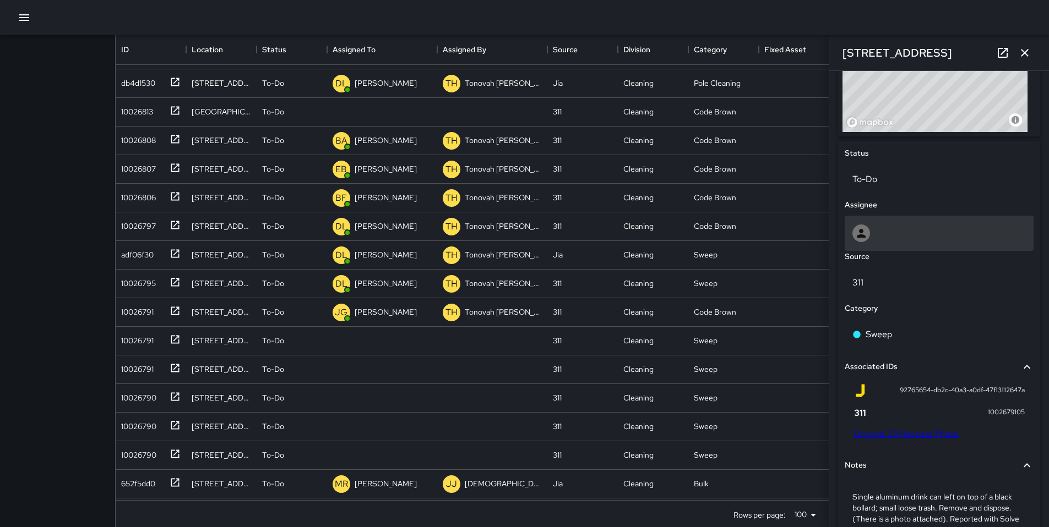
click at [881, 228] on div at bounding box center [938, 233] width 189 height 35
type input "**"
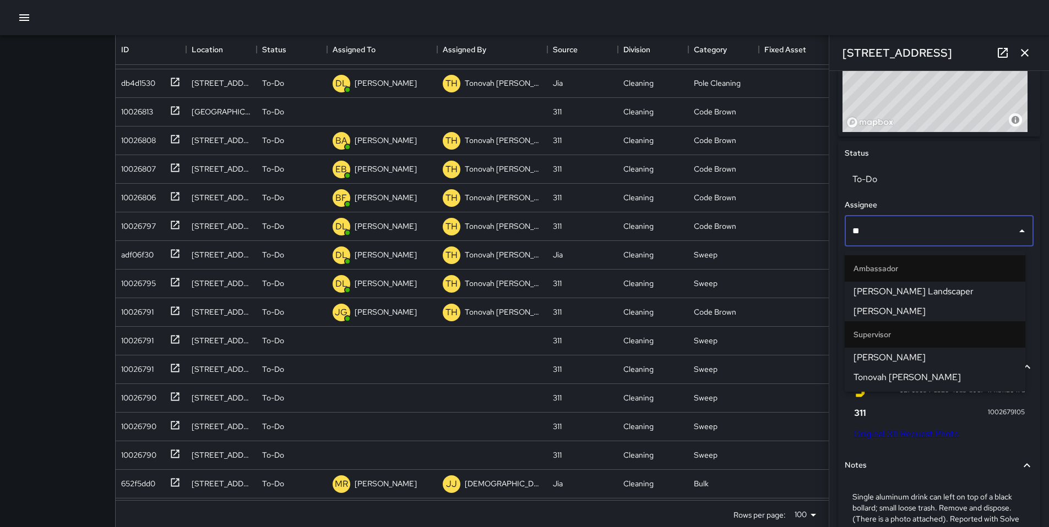
click at [890, 377] on span "Tonovah Hillman" at bounding box center [934, 377] width 163 height 13
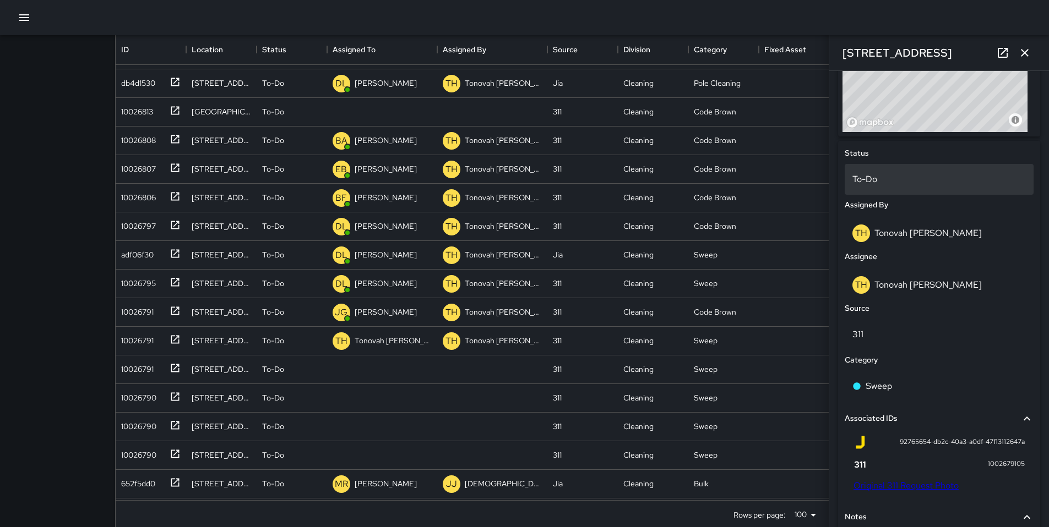
click at [866, 186] on p "To-Do" at bounding box center [938, 179] width 173 height 13
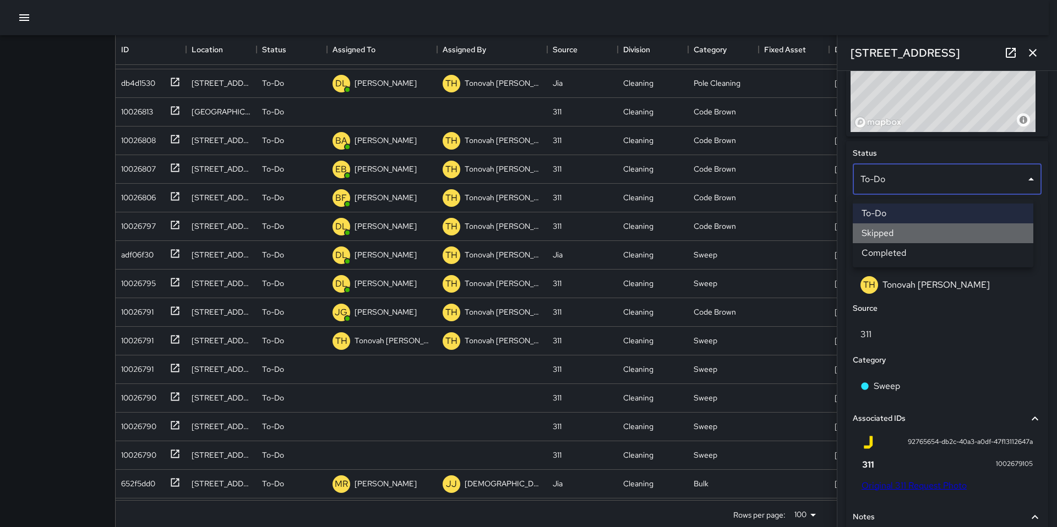
click at [880, 234] on li "Skipped" at bounding box center [943, 234] width 181 height 20
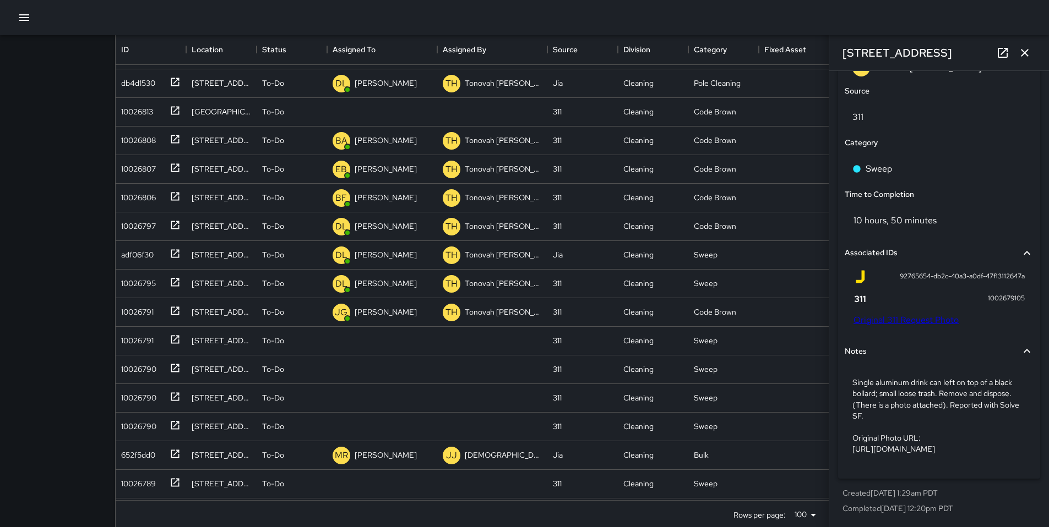
click at [919, 389] on p "Single aluminum drink can left on top of a black bollard; small loose trash. Re…" at bounding box center [938, 415] width 173 height 77
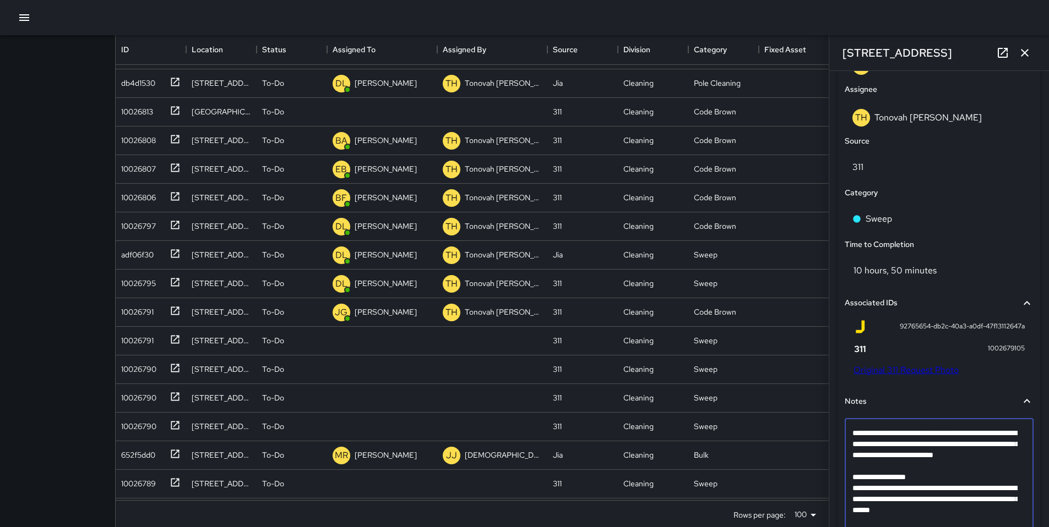
click at [905, 467] on textarea "**********" at bounding box center [934, 477] width 165 height 99
type textarea "**********"
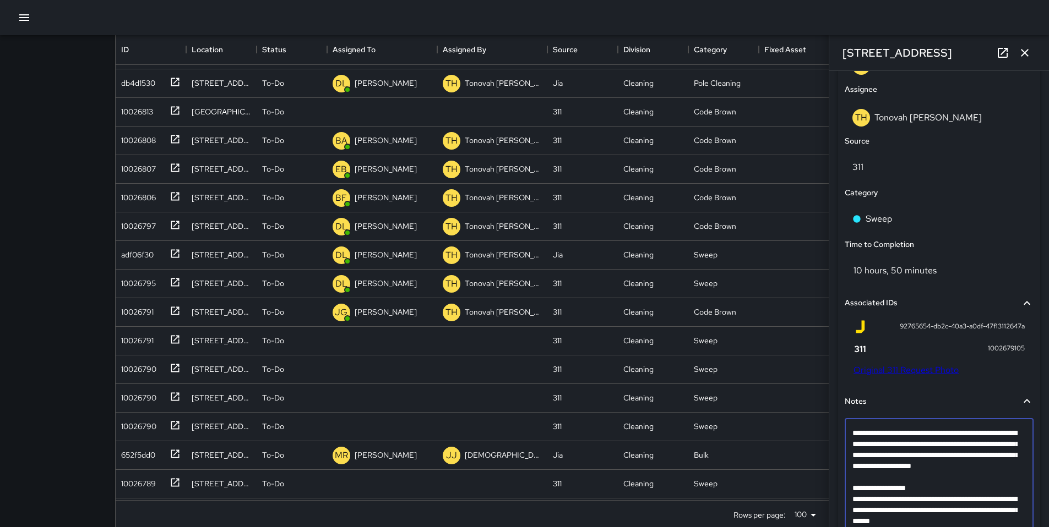
click at [1022, 52] on icon "button" at bounding box center [1024, 52] width 13 height 13
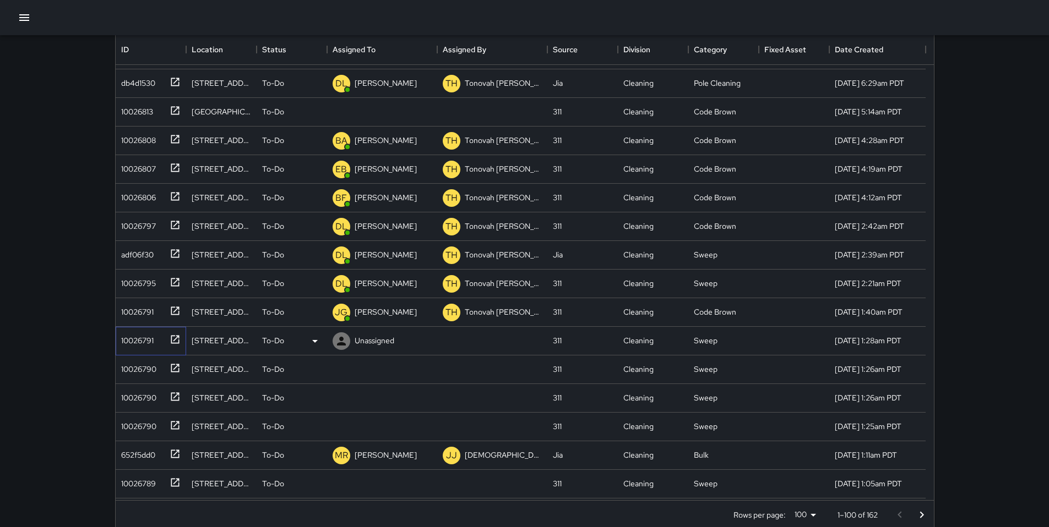
click at [151, 341] on div "10026791" at bounding box center [135, 338] width 37 height 15
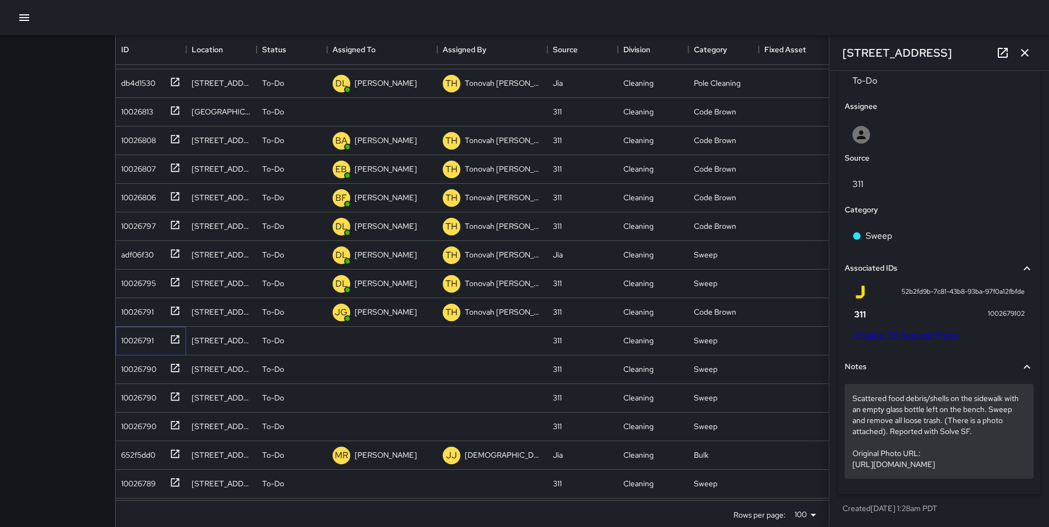
scroll to position [361, 0]
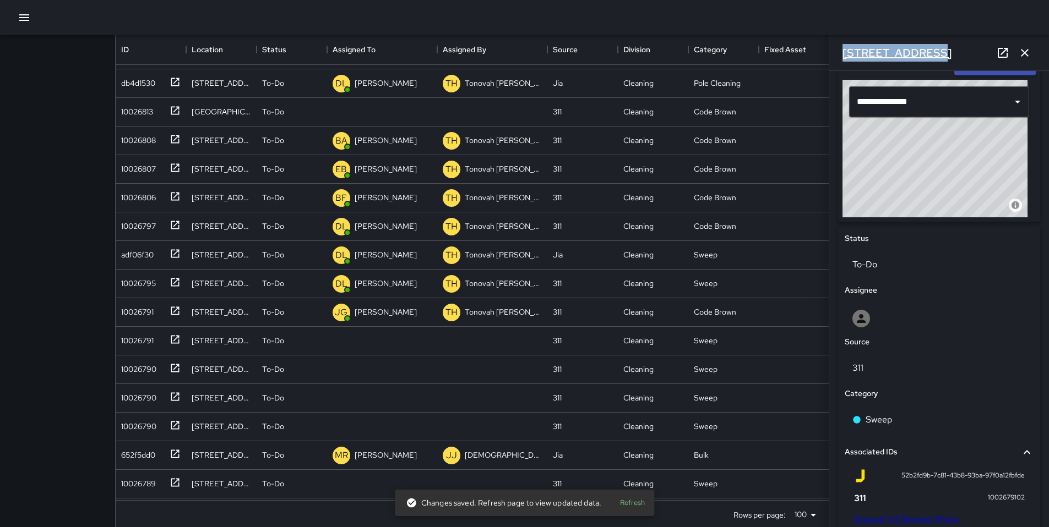
drag, startPoint x: 920, startPoint y: 52, endPoint x: 843, endPoint y: 52, distance: 76.5
click at [843, 52] on div "398 11th Street" at bounding box center [939, 52] width 220 height 35
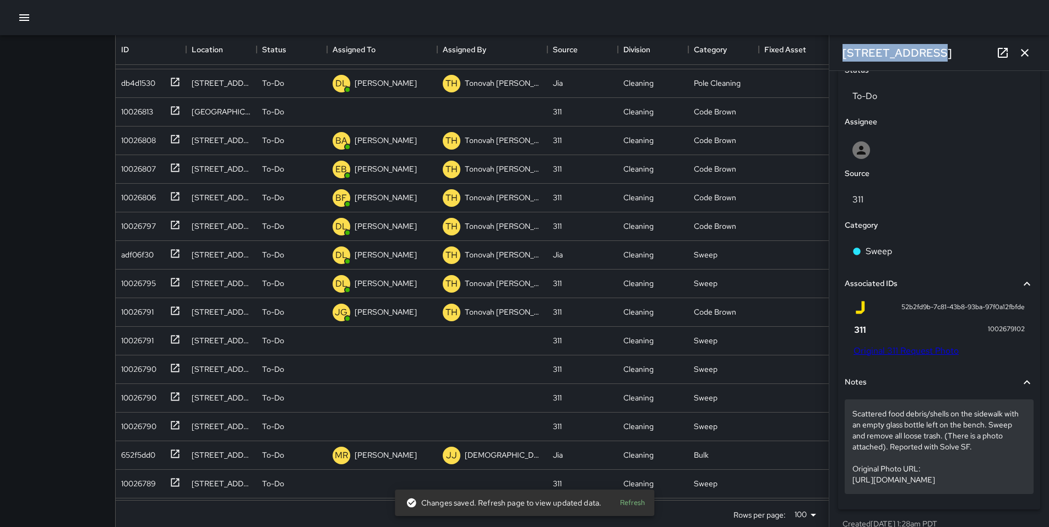
scroll to position [571, 0]
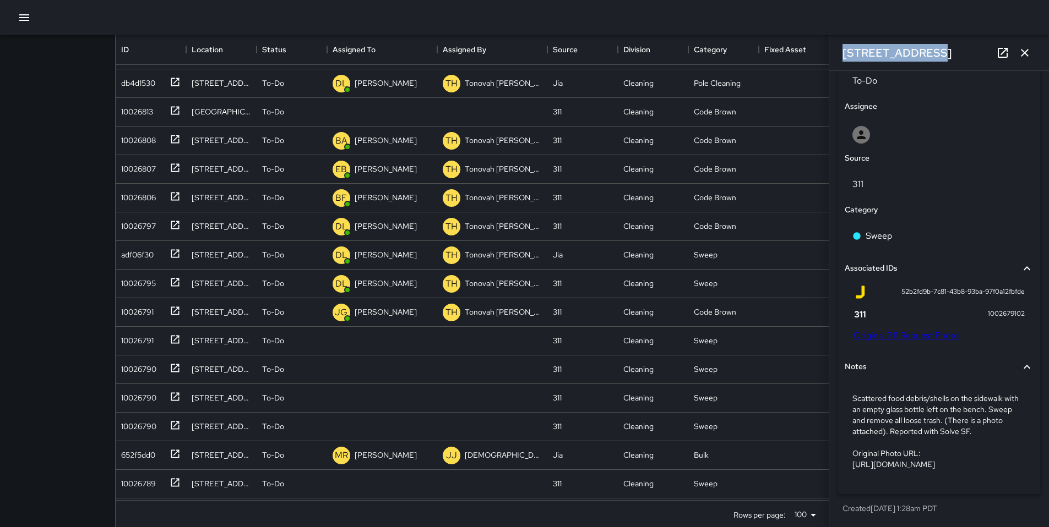
click at [892, 330] on link "Original 311 Request Photo" at bounding box center [905, 336] width 105 height 12
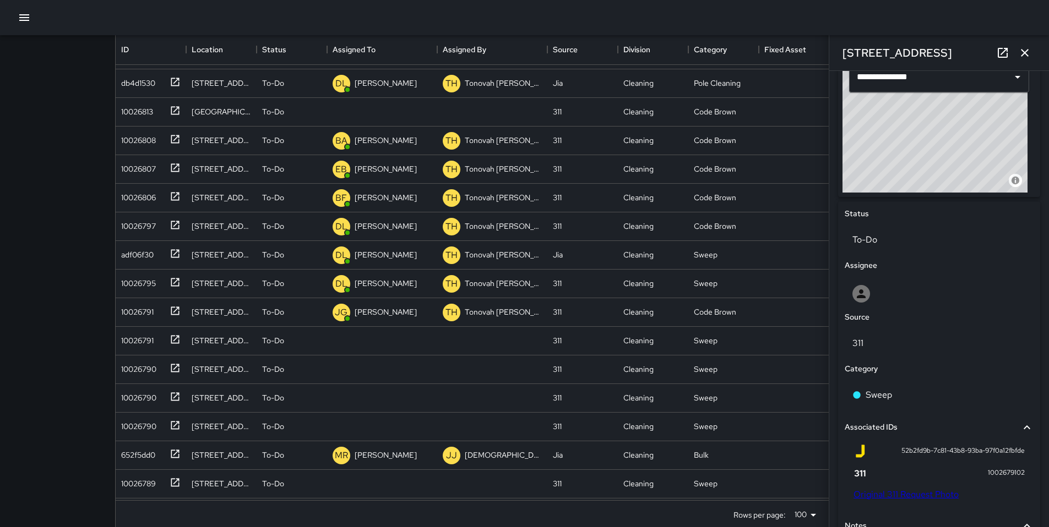
scroll to position [560, 0]
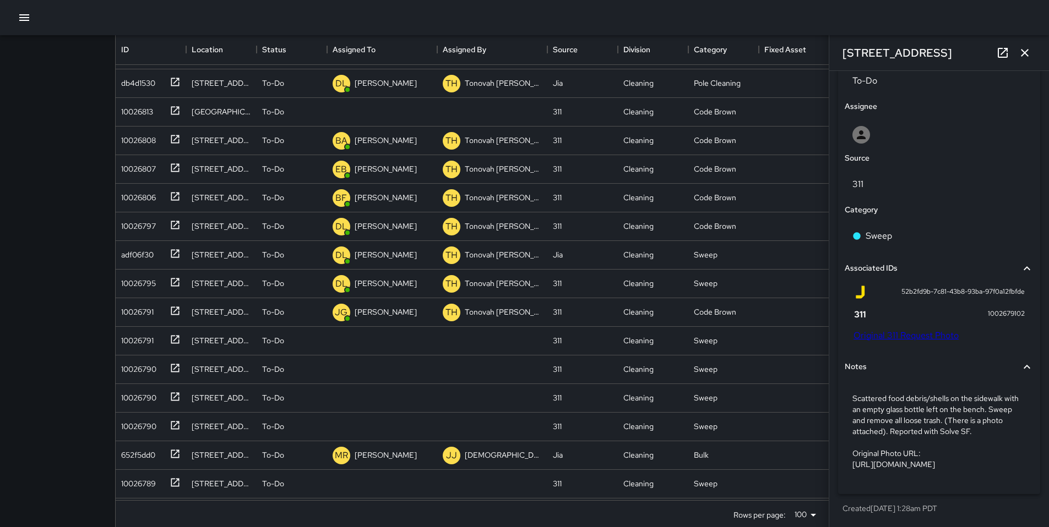
click at [893, 330] on link "Original 311 Request Photo" at bounding box center [905, 336] width 105 height 12
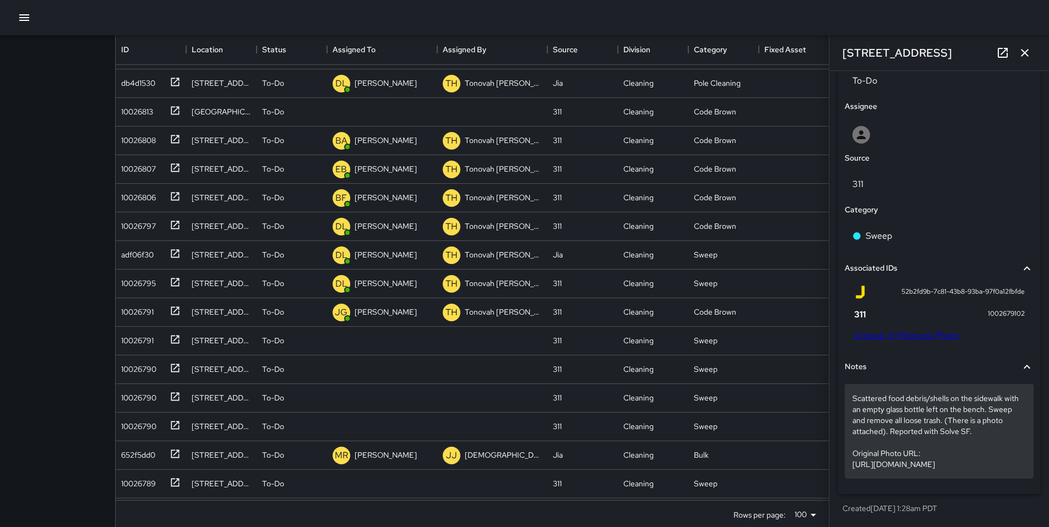
click at [990, 425] on p "Scattered food debris/shells on the sidewalk with an empty glass bottle left on…" at bounding box center [938, 431] width 173 height 77
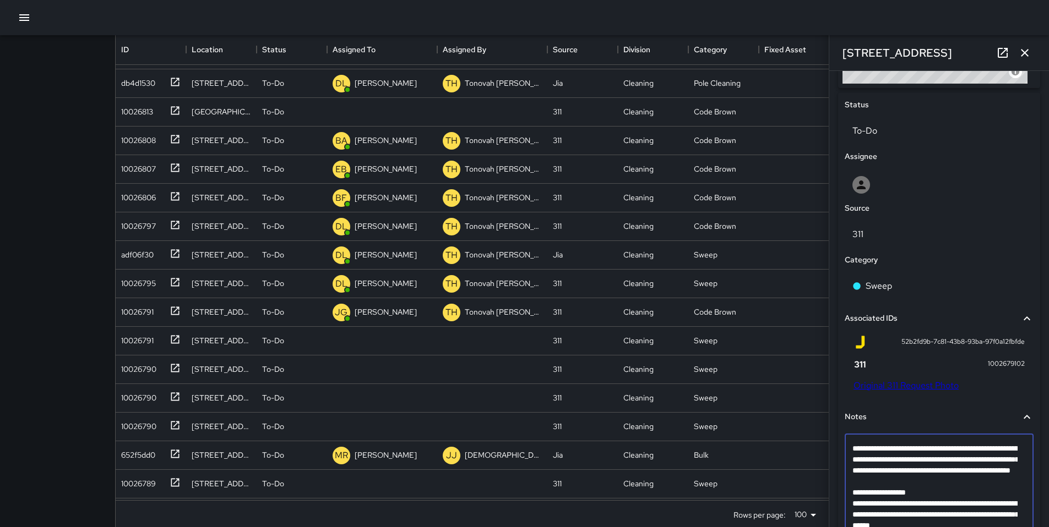
click at [998, 490] on textarea "**********" at bounding box center [934, 492] width 165 height 99
type textarea "**********"
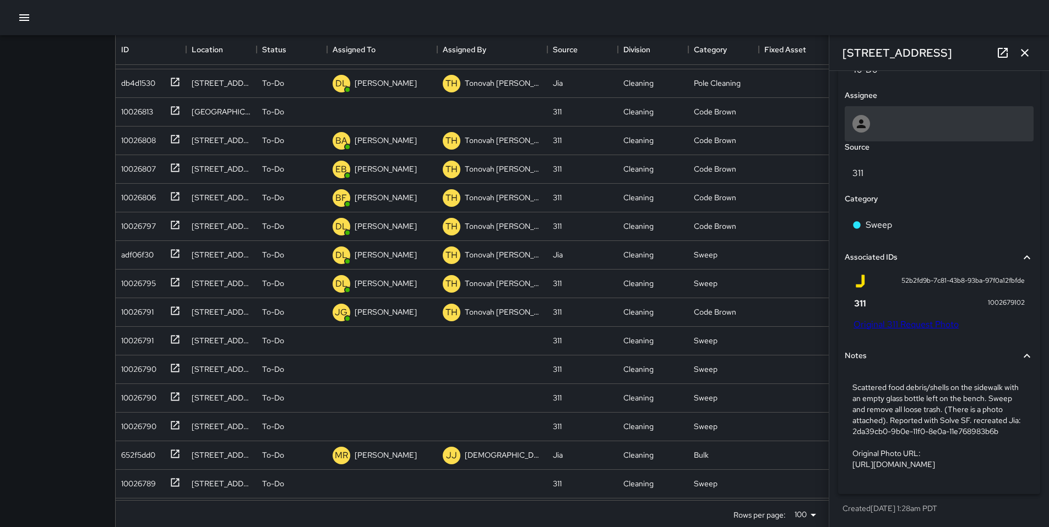
scroll to position [593, 0]
click at [879, 115] on div at bounding box center [938, 124] width 173 height 18
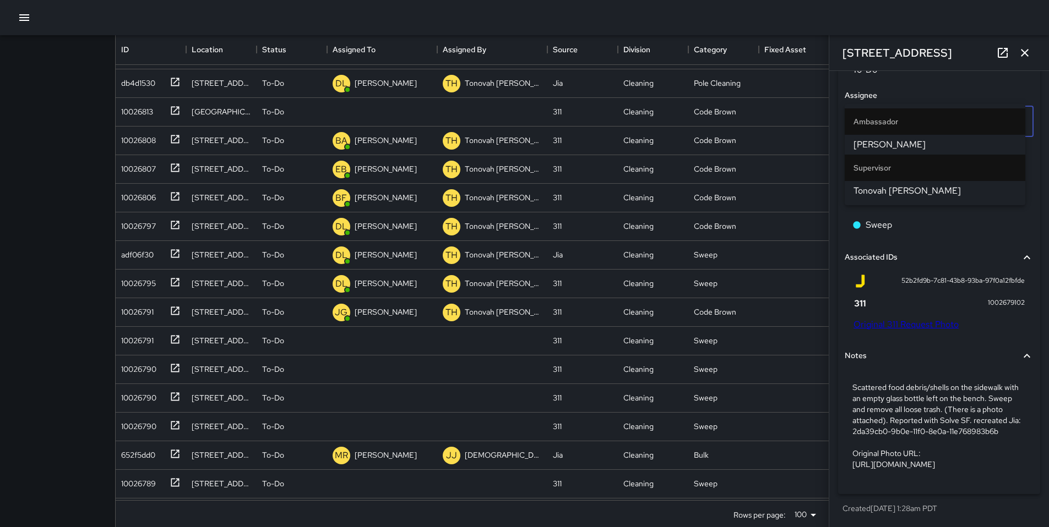
type input "****"
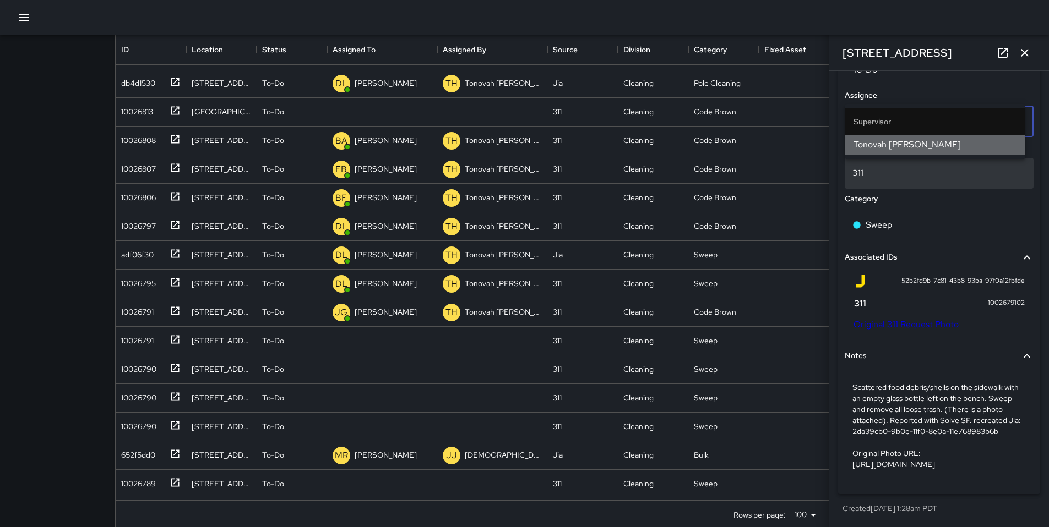
click at [897, 145] on span "Tonovah Hillman" at bounding box center [934, 144] width 163 height 13
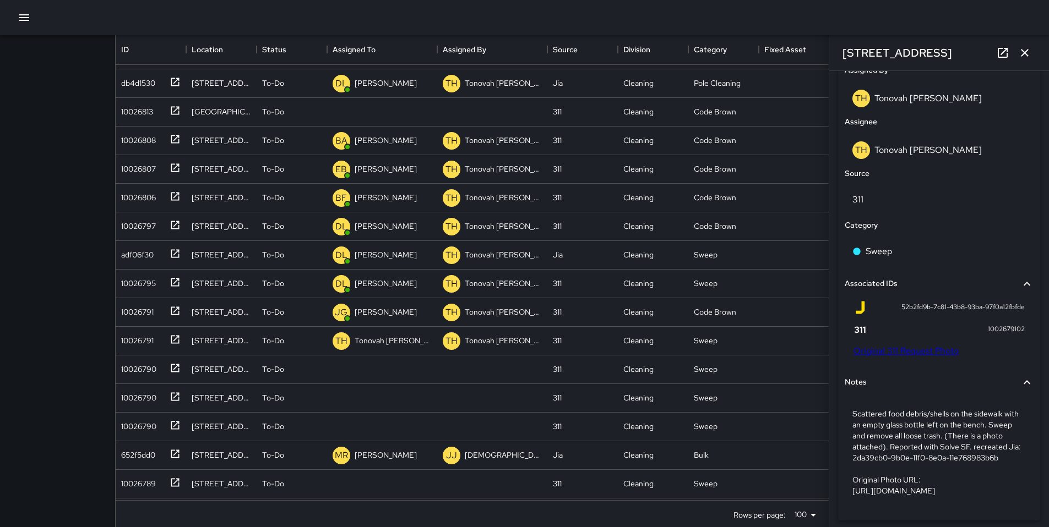
scroll to position [559, 0]
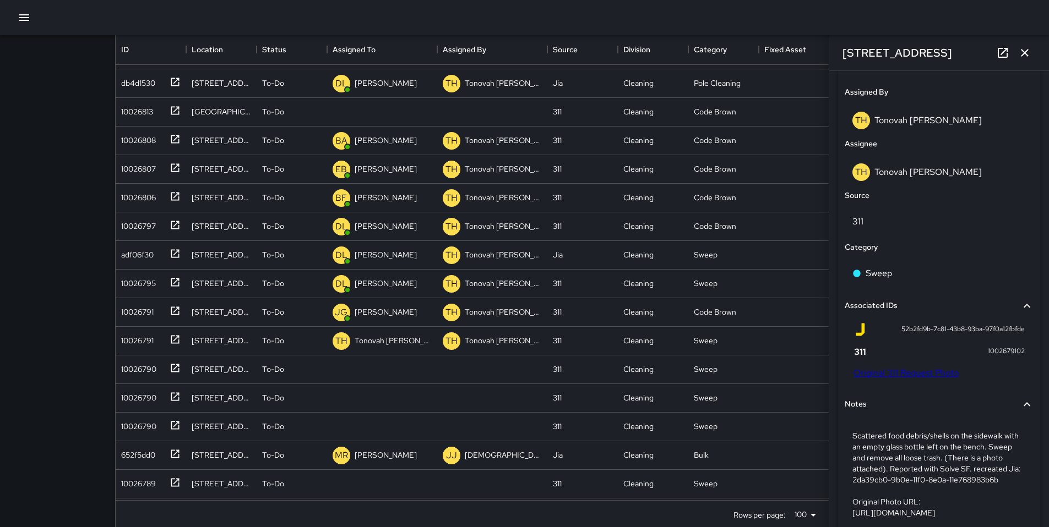
click at [886, 129] on div "TH Tonovah Hillman" at bounding box center [938, 121] width 173 height 18
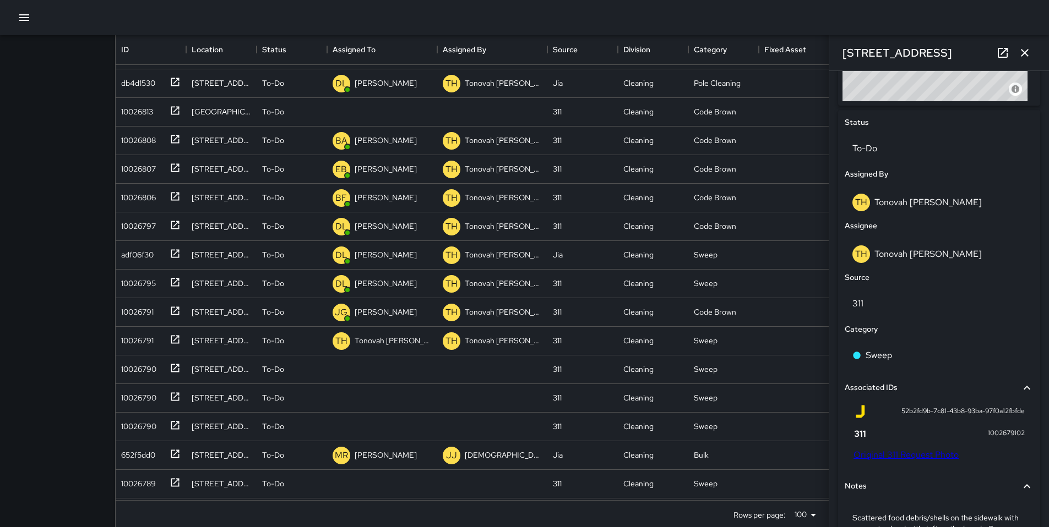
scroll to position [469, 0]
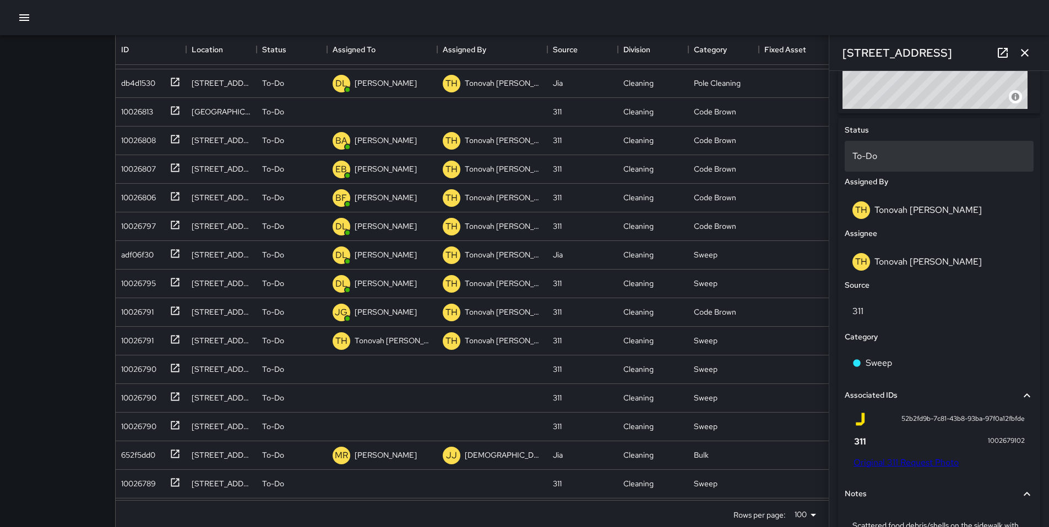
click at [879, 154] on div "To-Do" at bounding box center [938, 156] width 189 height 31
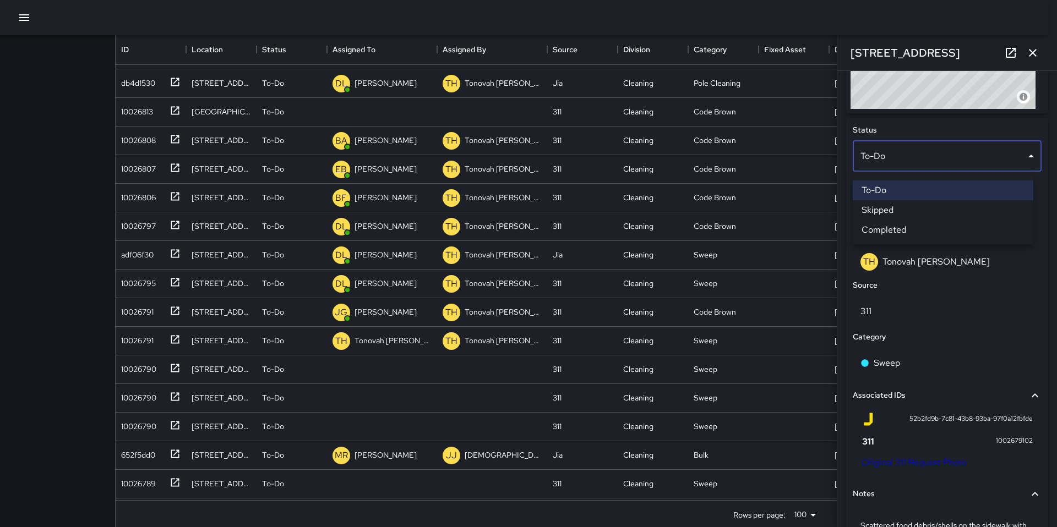
click at [887, 209] on li "Skipped" at bounding box center [943, 210] width 181 height 20
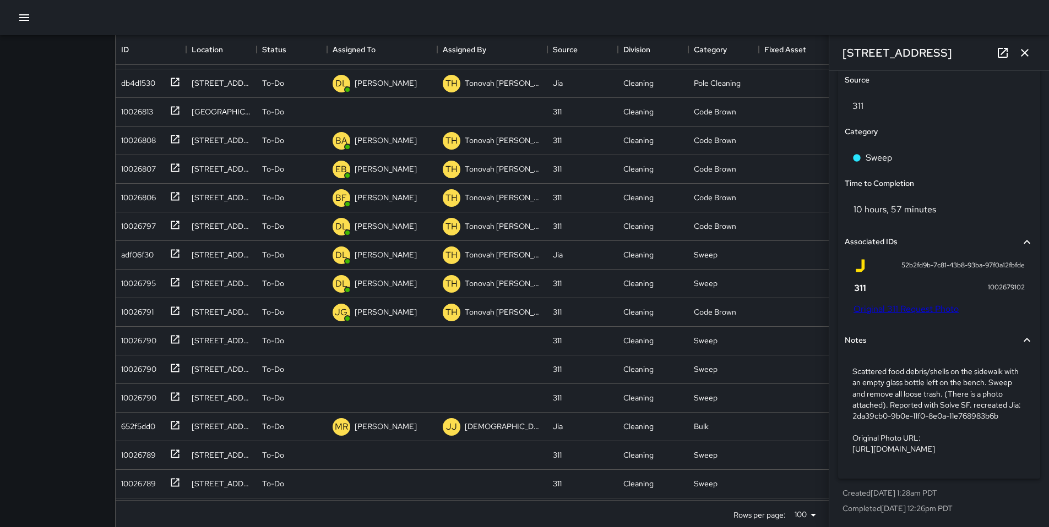
scroll to position [408, 0]
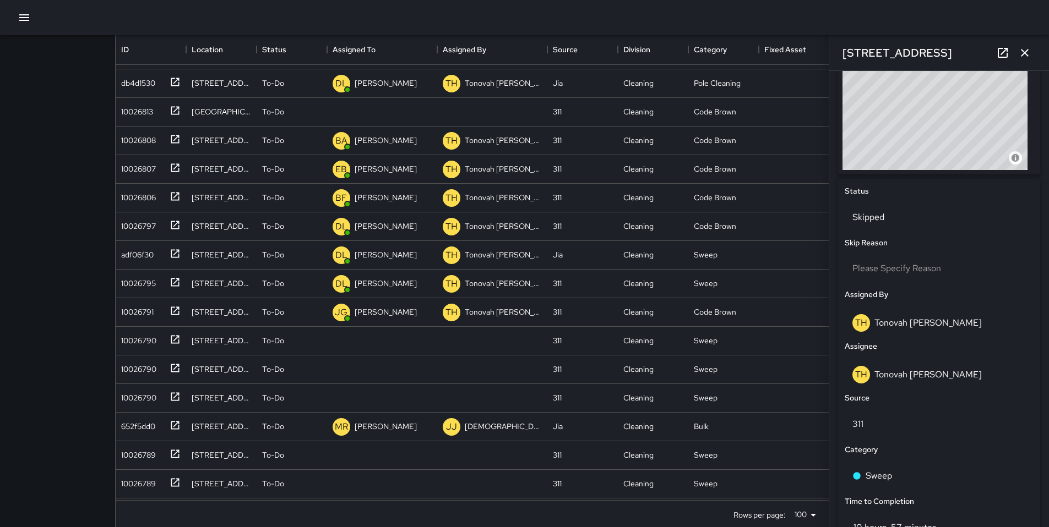
click at [1029, 53] on icon "button" at bounding box center [1024, 52] width 13 height 13
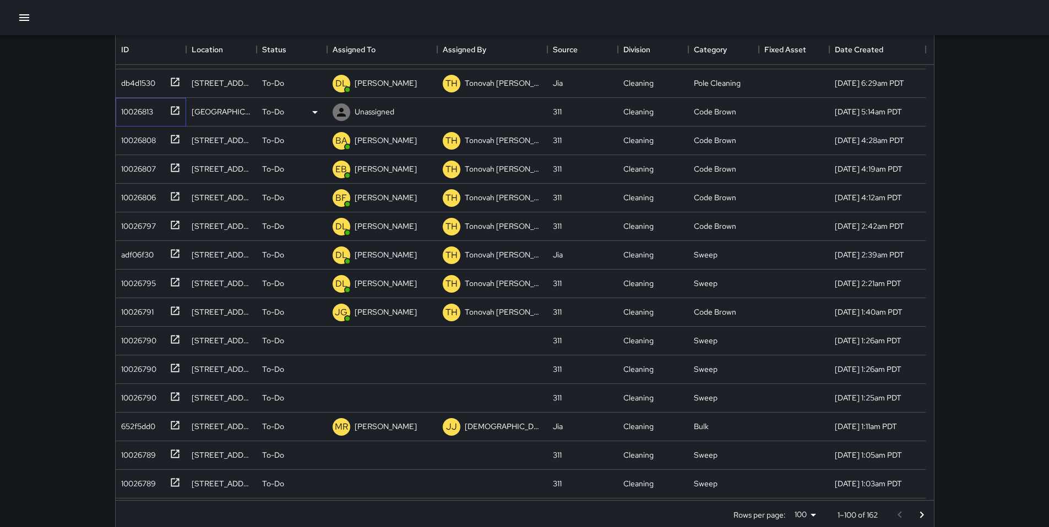
click at [121, 114] on div "10026813" at bounding box center [135, 109] width 36 height 15
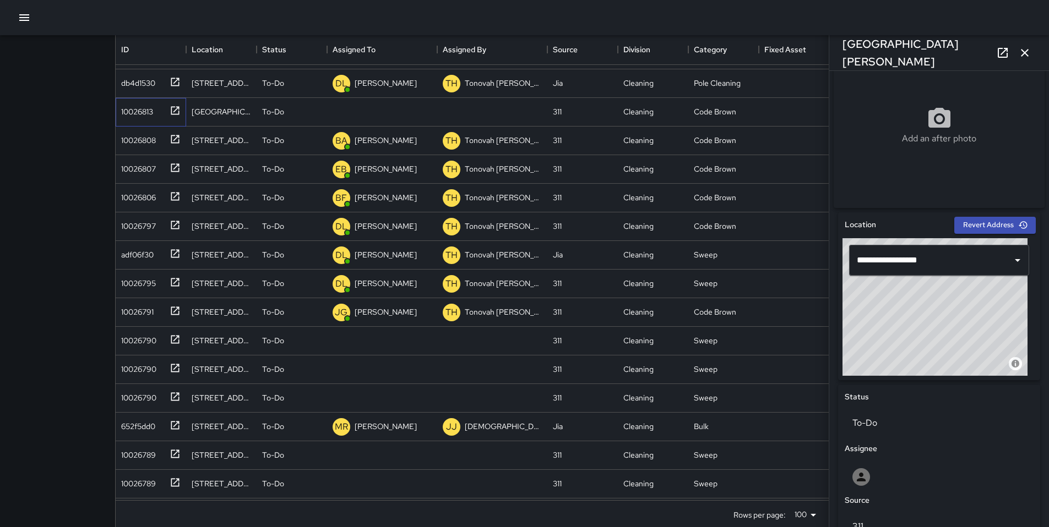
scroll to position [462, 0]
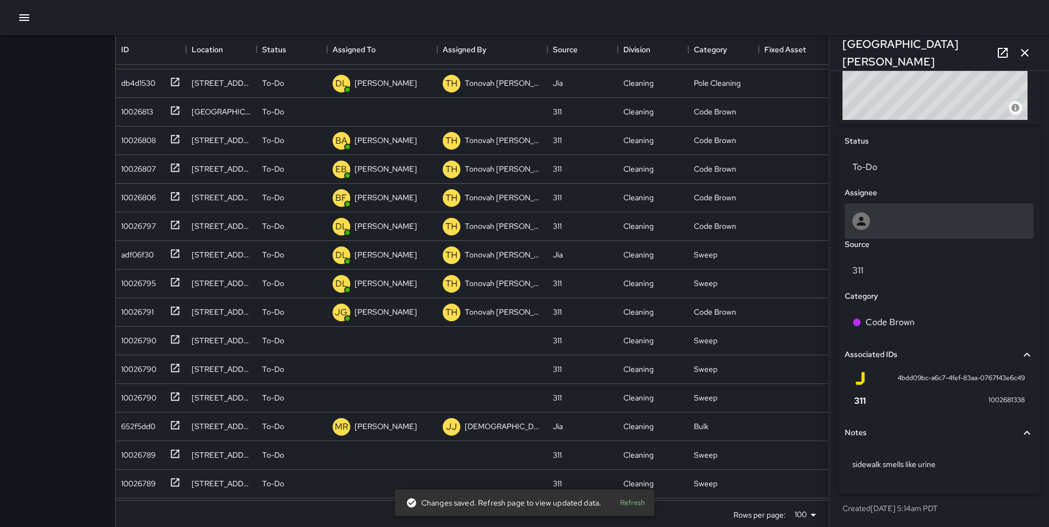
click at [868, 226] on div at bounding box center [861, 221] width 18 height 18
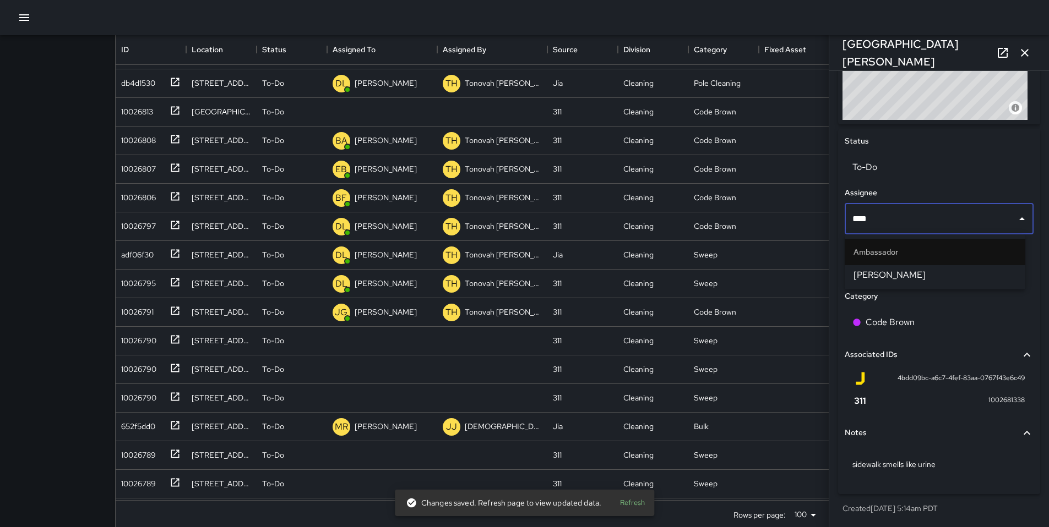
type input "*****"
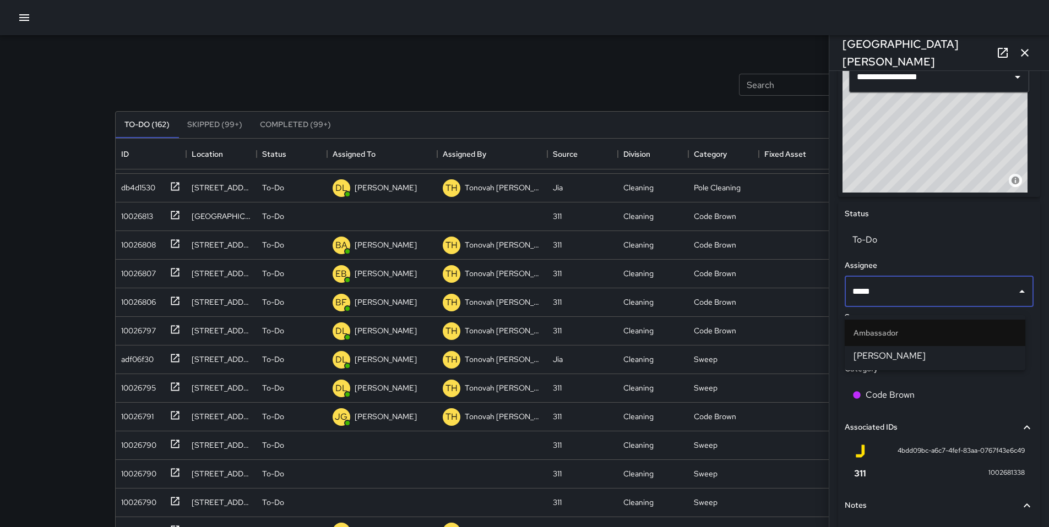
scroll to position [378, 0]
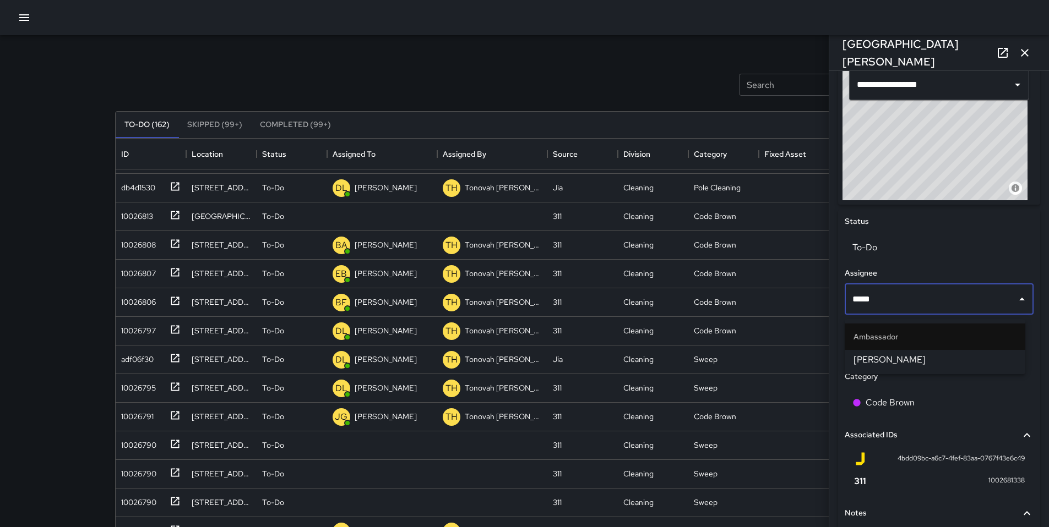
click at [919, 356] on span "Eddie Ballestros" at bounding box center [934, 359] width 163 height 13
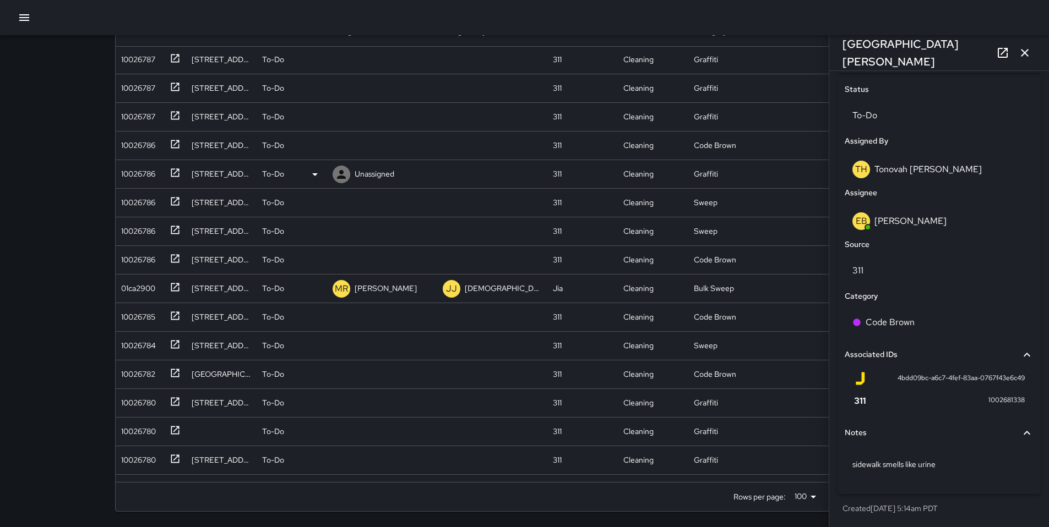
scroll to position [995, 0]
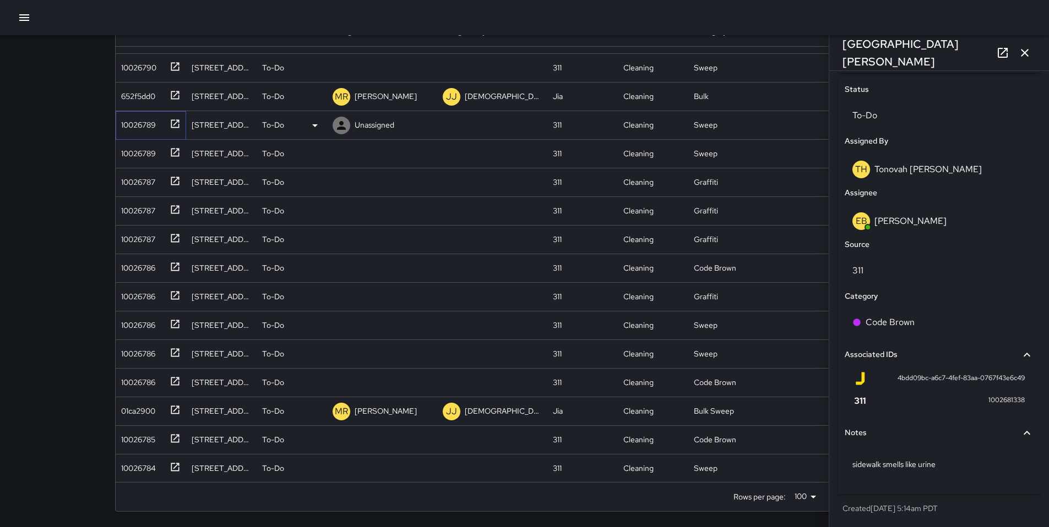
click at [148, 124] on div "10026789" at bounding box center [136, 122] width 39 height 15
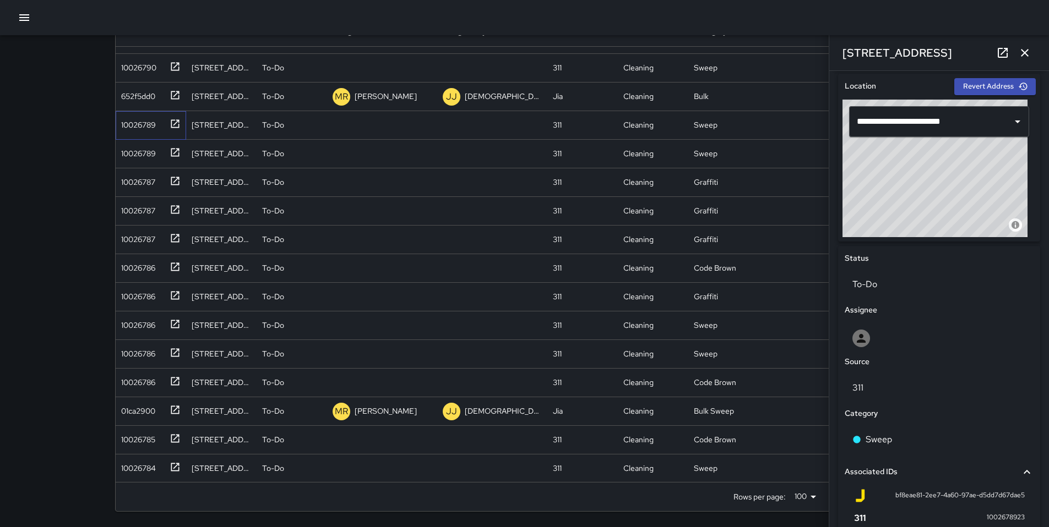
scroll to position [473, 0]
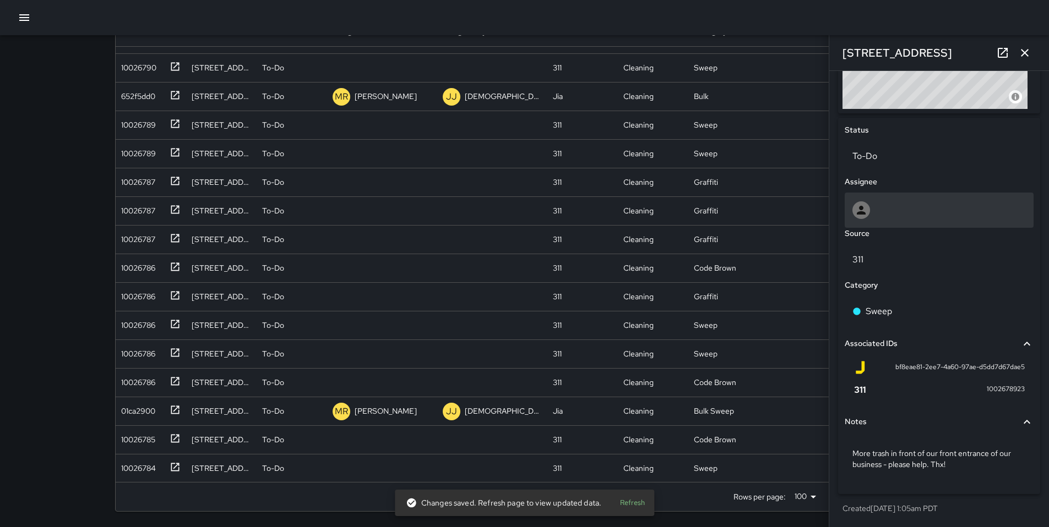
click at [868, 220] on div at bounding box center [938, 210] width 189 height 35
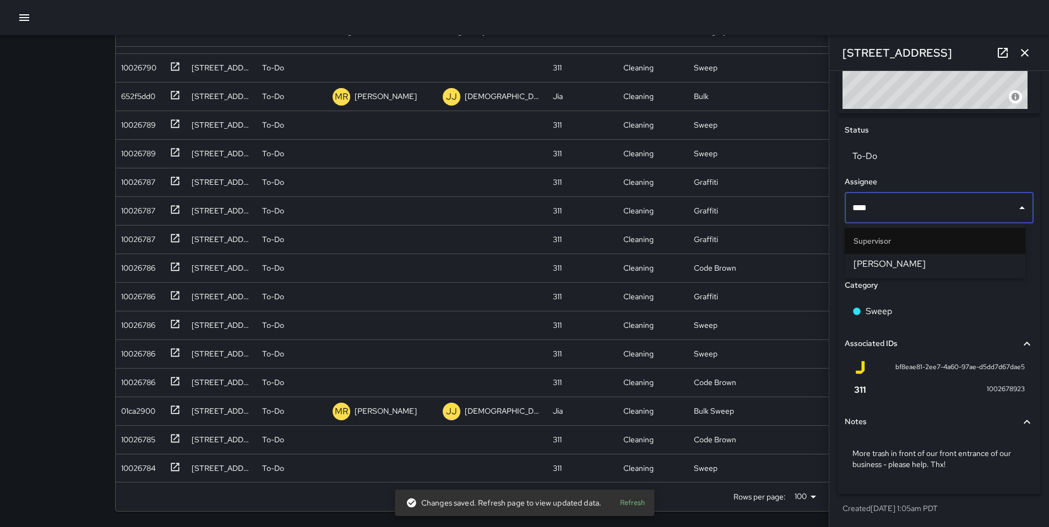
type input "*****"
click at [903, 268] on span "Bryan Alexander" at bounding box center [934, 264] width 163 height 13
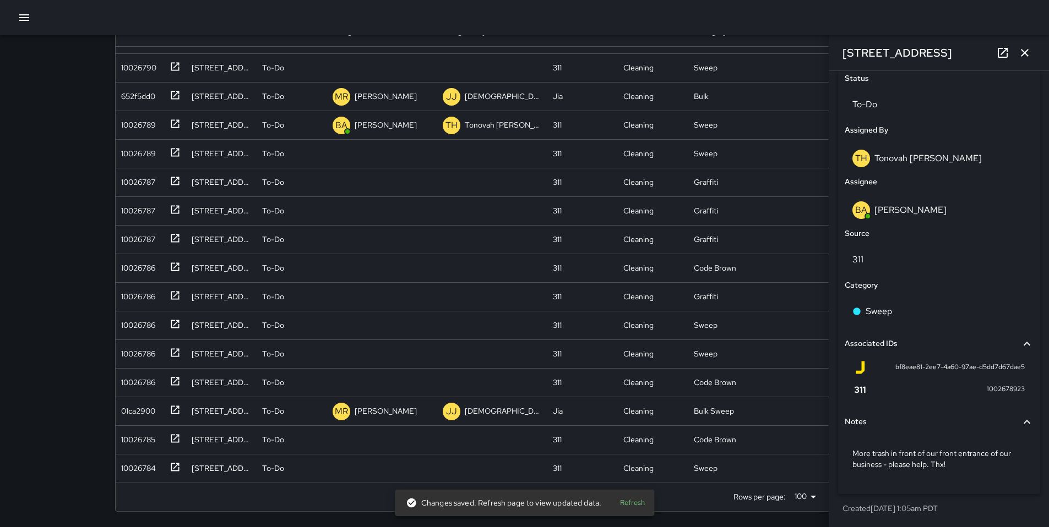
scroll to position [525, 0]
click at [141, 162] on div "10026789" at bounding box center [151, 154] width 70 height 29
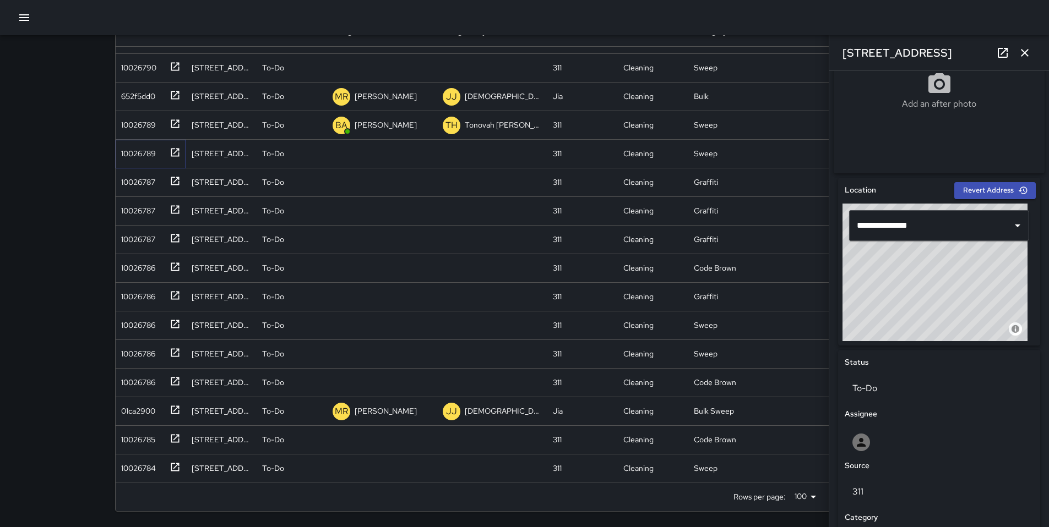
scroll to position [461, 0]
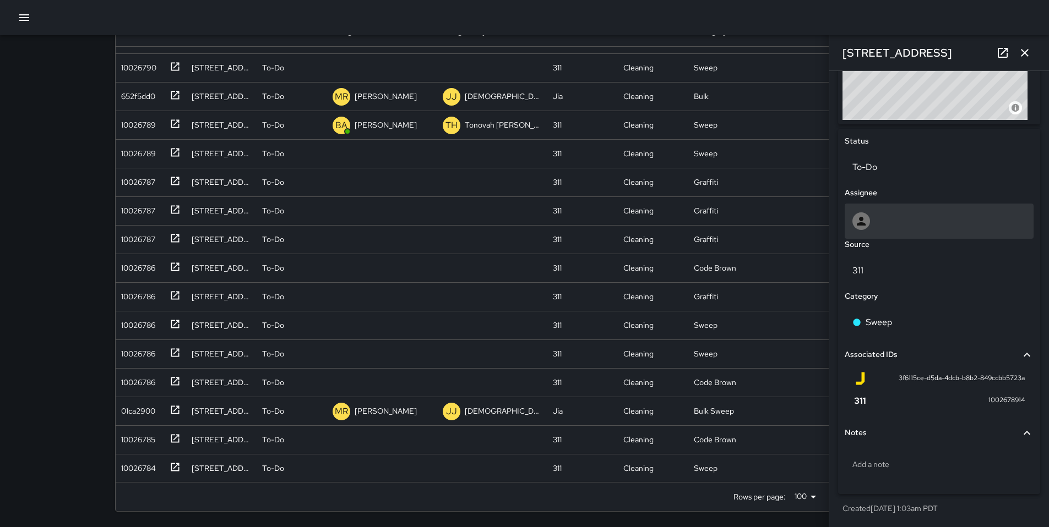
click at [871, 233] on div at bounding box center [938, 221] width 189 height 35
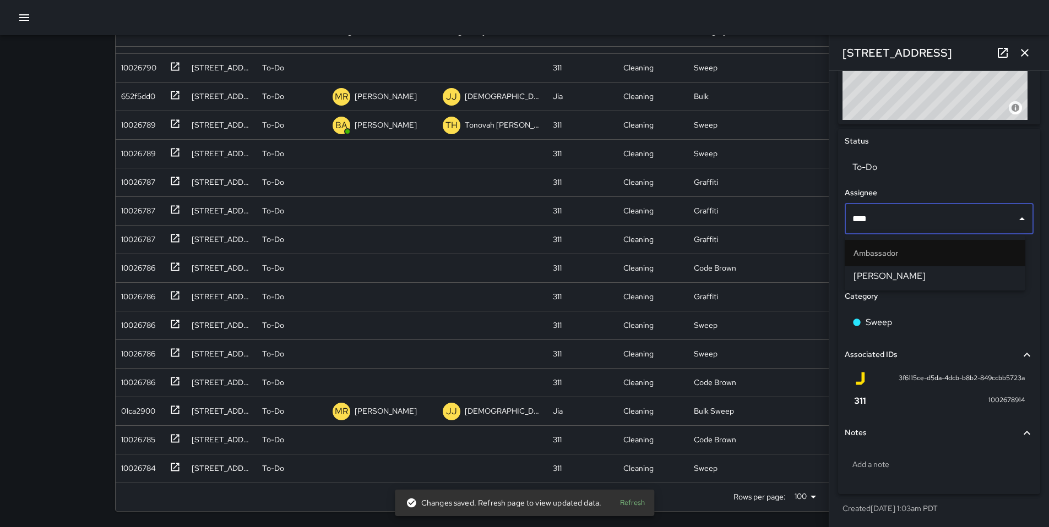
type input "*****"
click at [874, 265] on li "Ambassador" at bounding box center [934, 253] width 181 height 26
click at [875, 275] on span "Eddie Ballestros" at bounding box center [934, 276] width 163 height 13
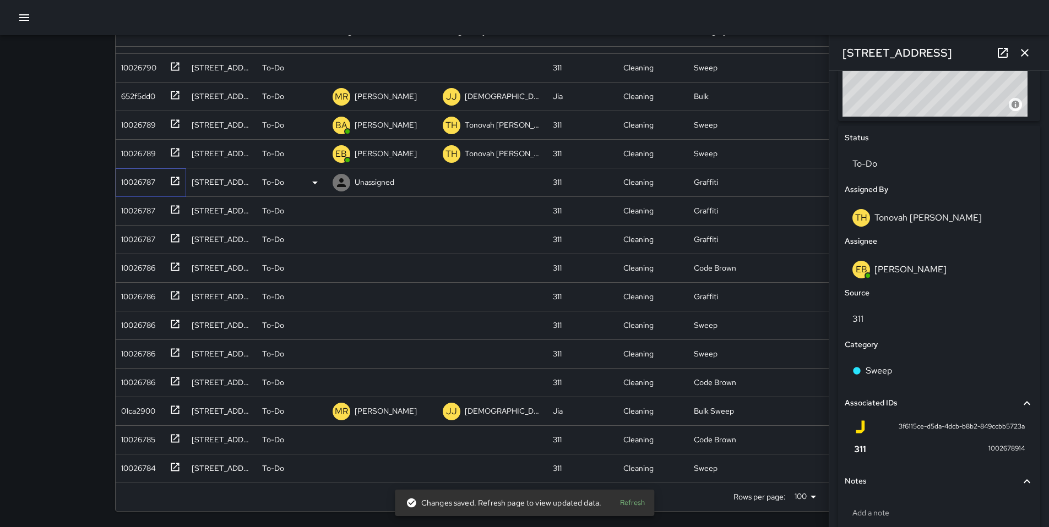
click at [140, 191] on div "10026787" at bounding box center [151, 182] width 70 height 29
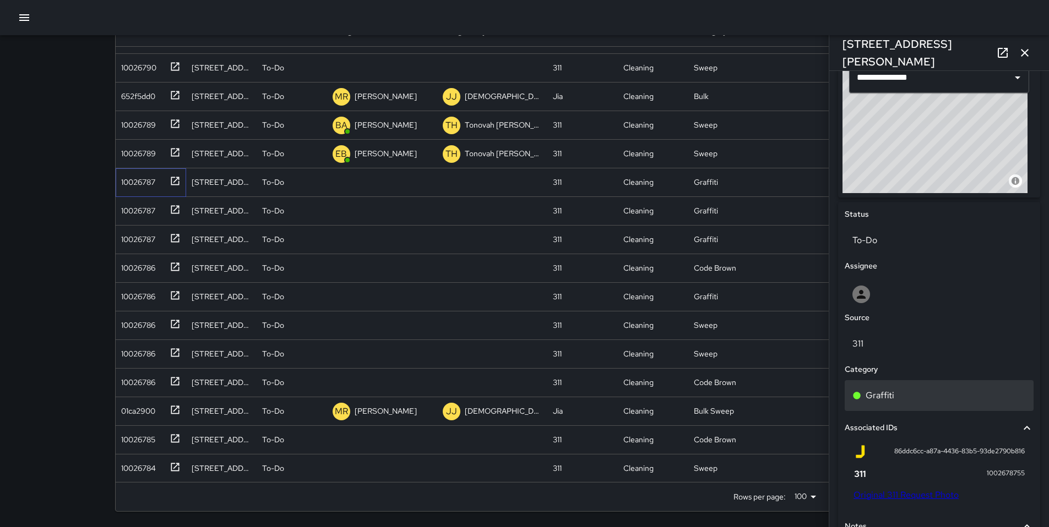
scroll to position [549, 0]
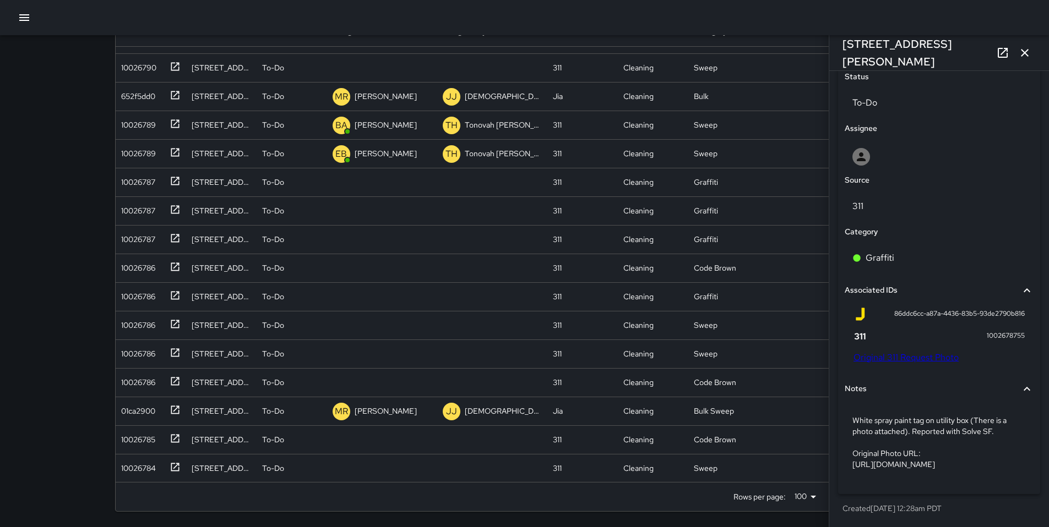
click at [912, 352] on link "Original 311 Request Photo" at bounding box center [905, 358] width 105 height 12
drag, startPoint x: 925, startPoint y: 52, endPoint x: 851, endPoint y: 54, distance: 73.8
click at [831, 55] on div "1 Rausch Street" at bounding box center [939, 52] width 220 height 35
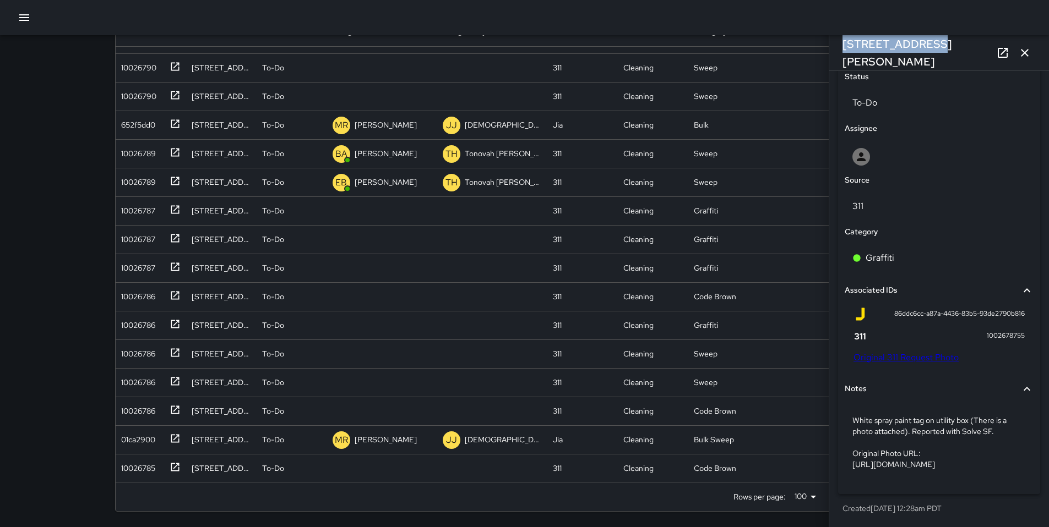
scroll to position [1023, 0]
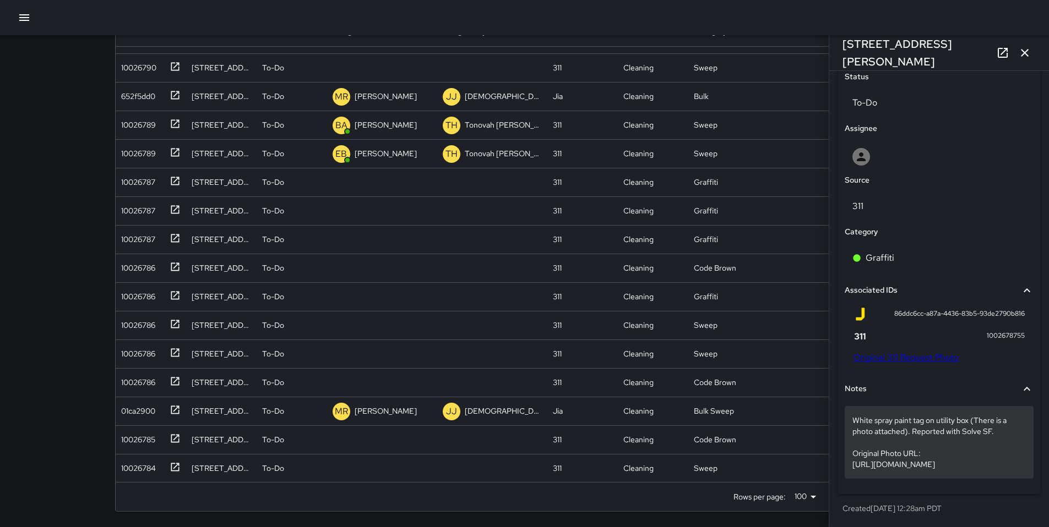
click at [984, 415] on p "White spray paint tag on utility box (There is a photo attached). Reported with…" at bounding box center [938, 442] width 173 height 55
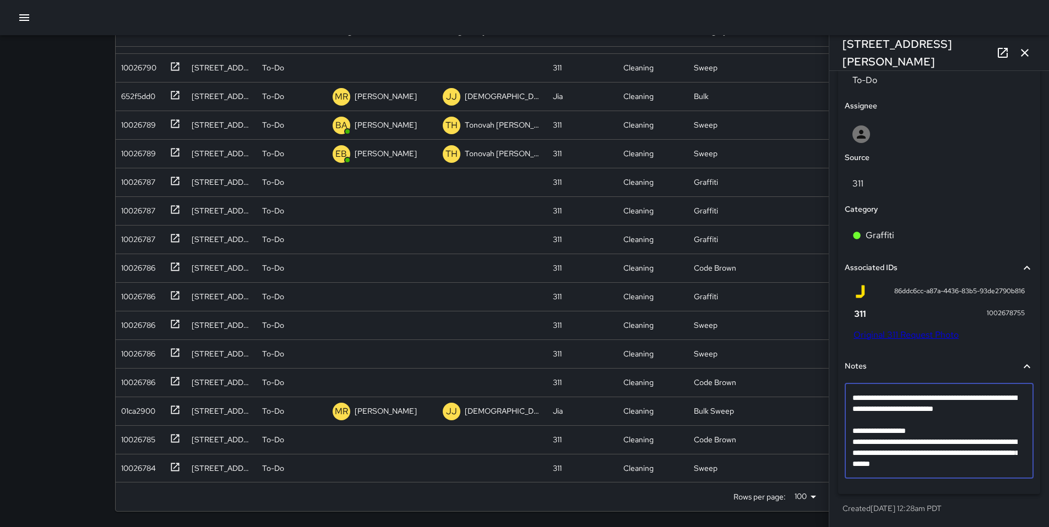
scroll to position [494, 0]
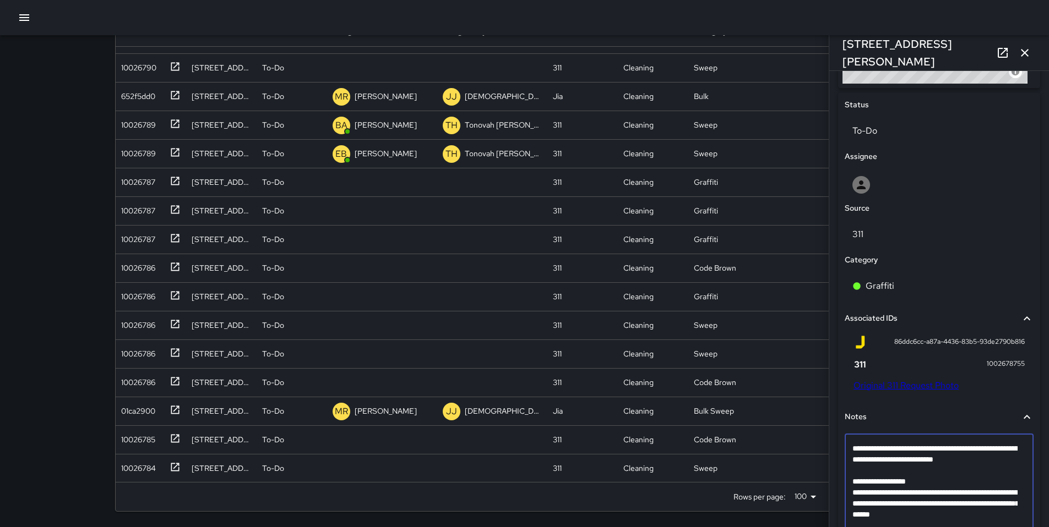
click at [1000, 470] on textarea "**********" at bounding box center [934, 481] width 165 height 77
type textarea "**********"
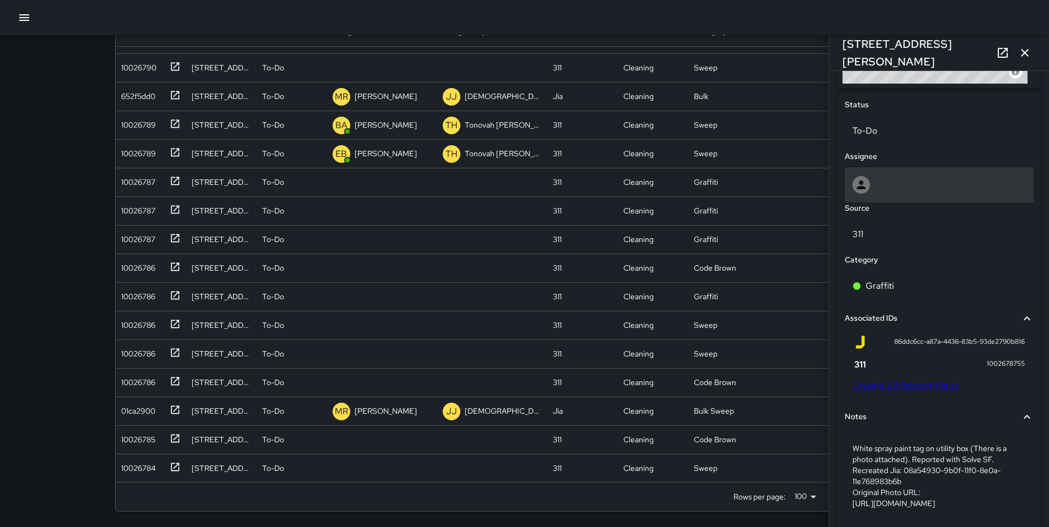
click at [920, 172] on div at bounding box center [938, 184] width 189 height 35
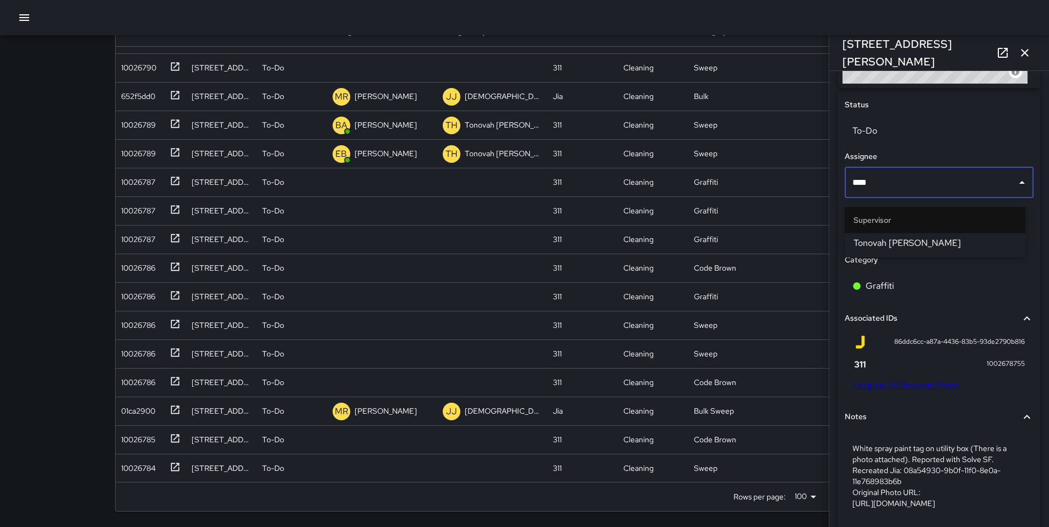
type input "*****"
click at [922, 238] on span "Tonovah Hillman" at bounding box center [934, 243] width 163 height 13
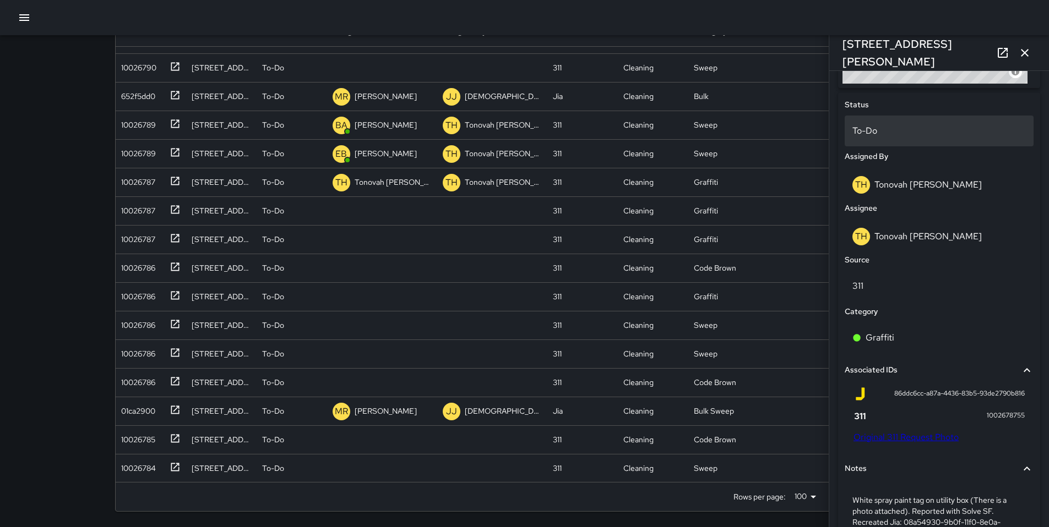
click at [875, 136] on p "To-Do" at bounding box center [938, 130] width 173 height 13
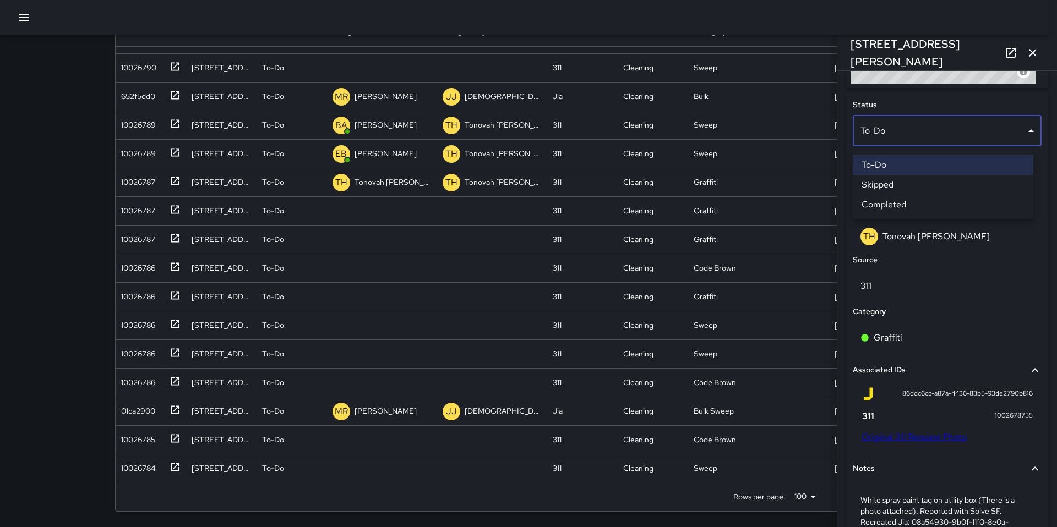
click at [884, 182] on li "Skipped" at bounding box center [943, 185] width 181 height 20
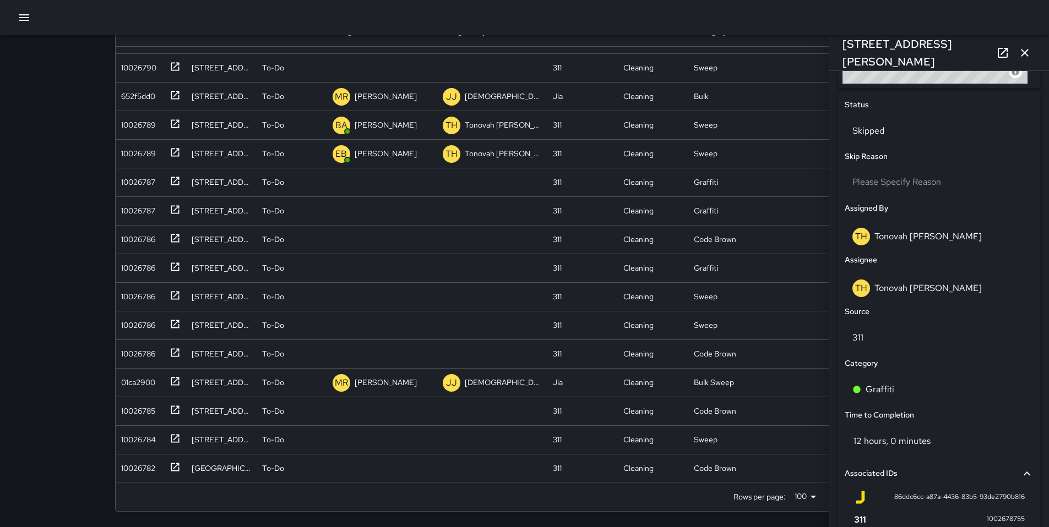
click at [1024, 57] on icon "button" at bounding box center [1024, 52] width 13 height 13
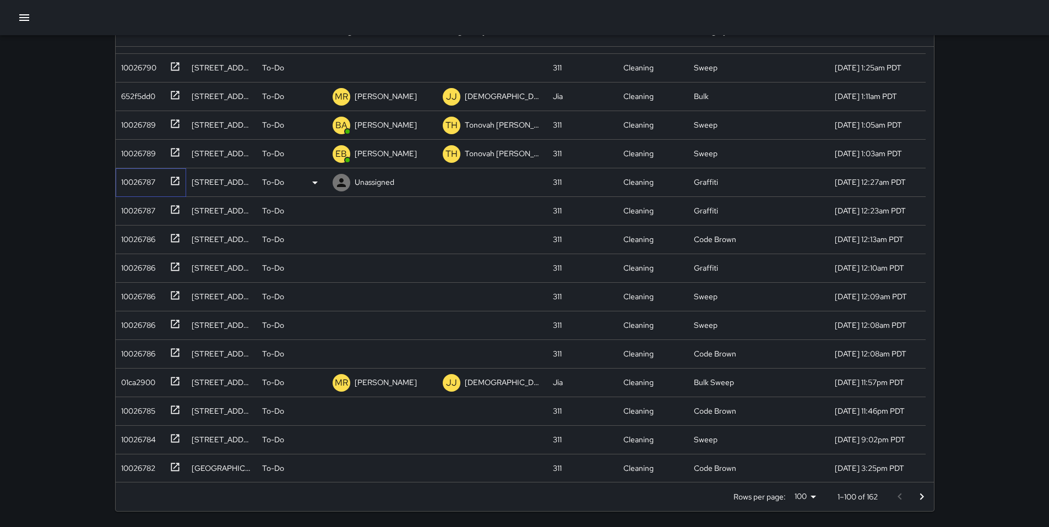
click at [141, 184] on div "10026787" at bounding box center [136, 179] width 39 height 15
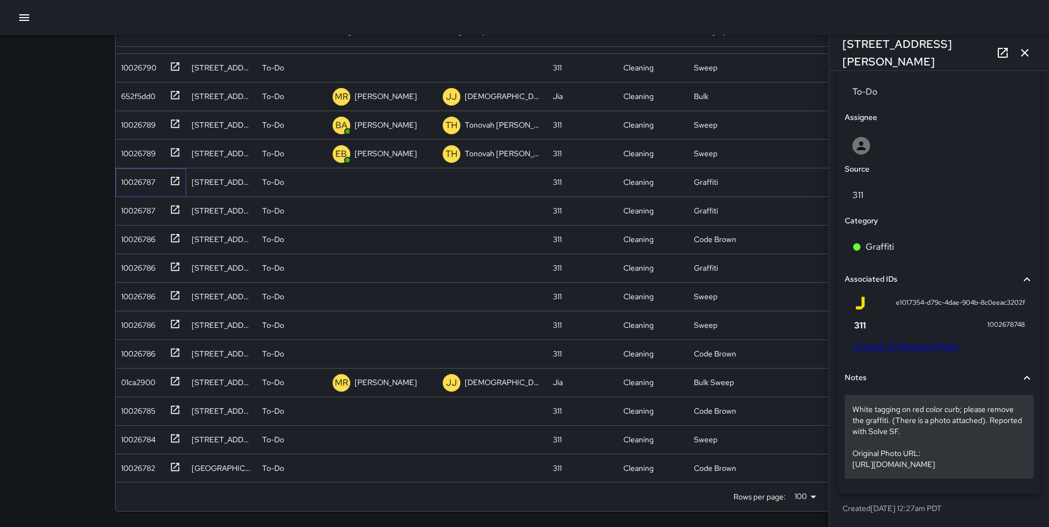
scroll to position [560, 0]
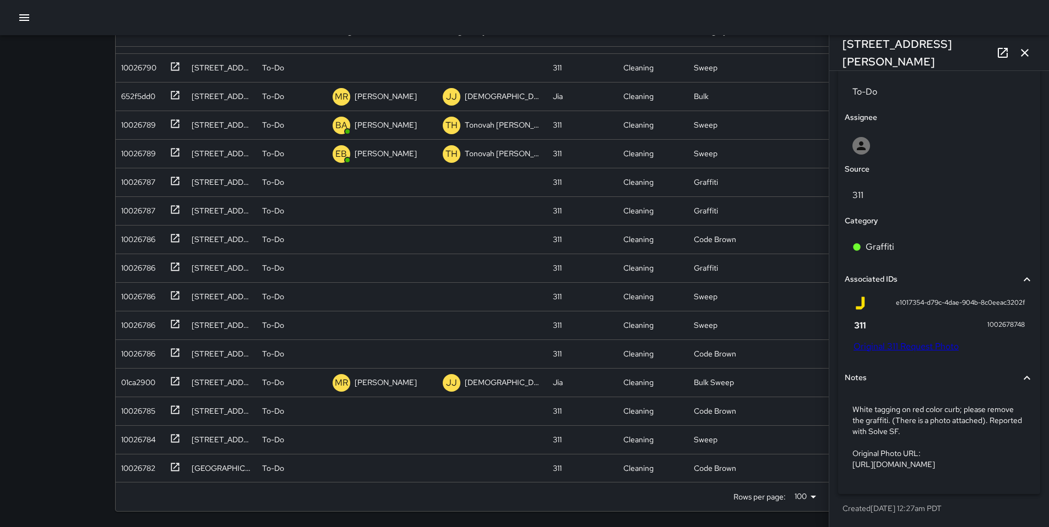
click at [889, 341] on link "Original 311 Request Photo" at bounding box center [905, 347] width 105 height 12
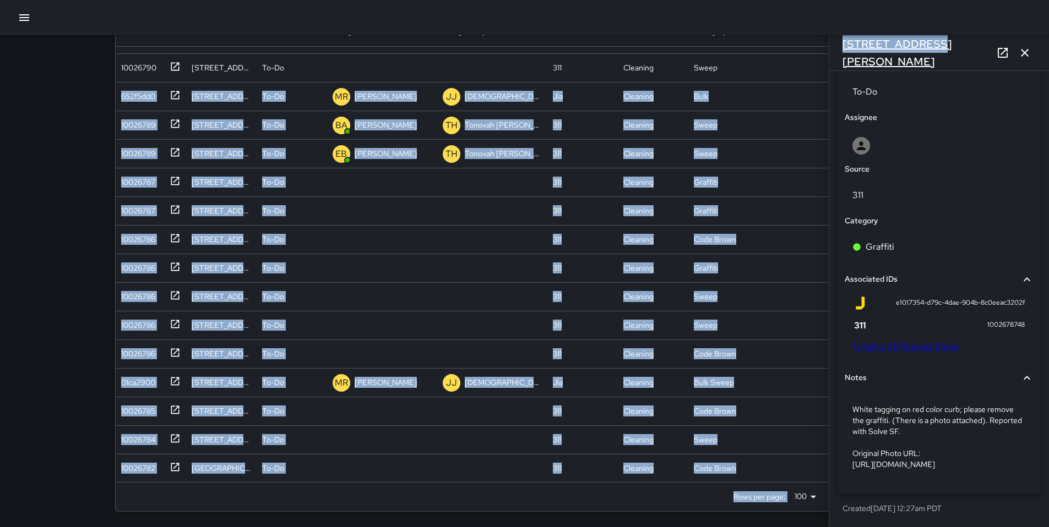
drag, startPoint x: 925, startPoint y: 46, endPoint x: 842, endPoint y: 54, distance: 83.0
click at [826, 61] on div "Search Search New Task To-Do (162) Skipped (99+) Completed (99+) ID Location St…" at bounding box center [525, 219] width 846 height 615
click at [904, 48] on h6 "1 Rausch Street" at bounding box center [916, 52] width 149 height 35
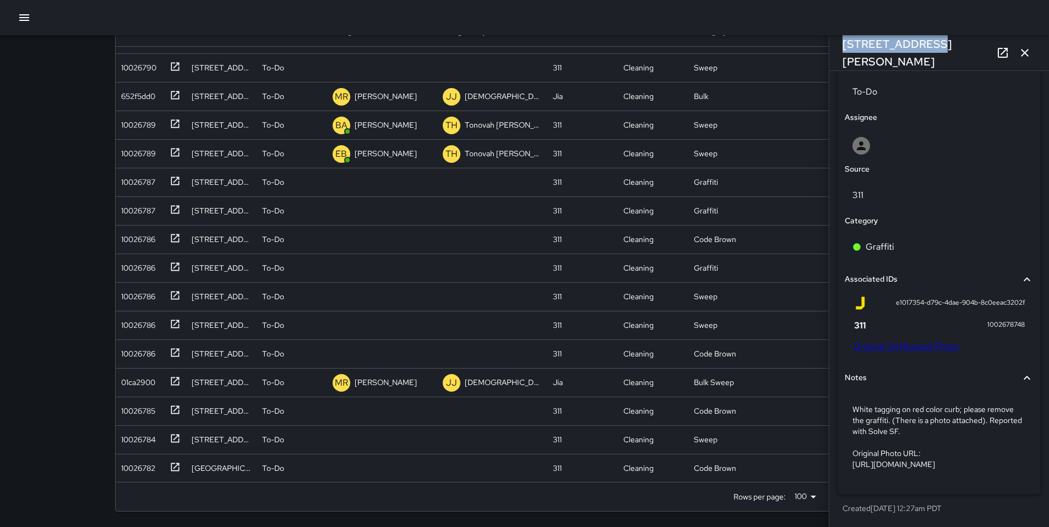
drag, startPoint x: 924, startPoint y: 48, endPoint x: 840, endPoint y: 59, distance: 85.4
click at [837, 59] on div "1 Rausch Street" at bounding box center [939, 52] width 220 height 35
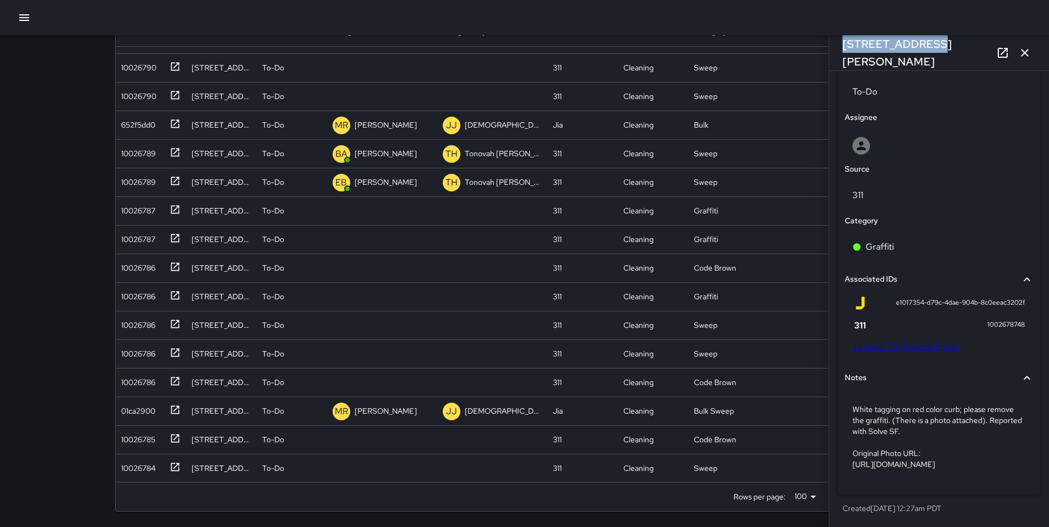
scroll to position [1052, 0]
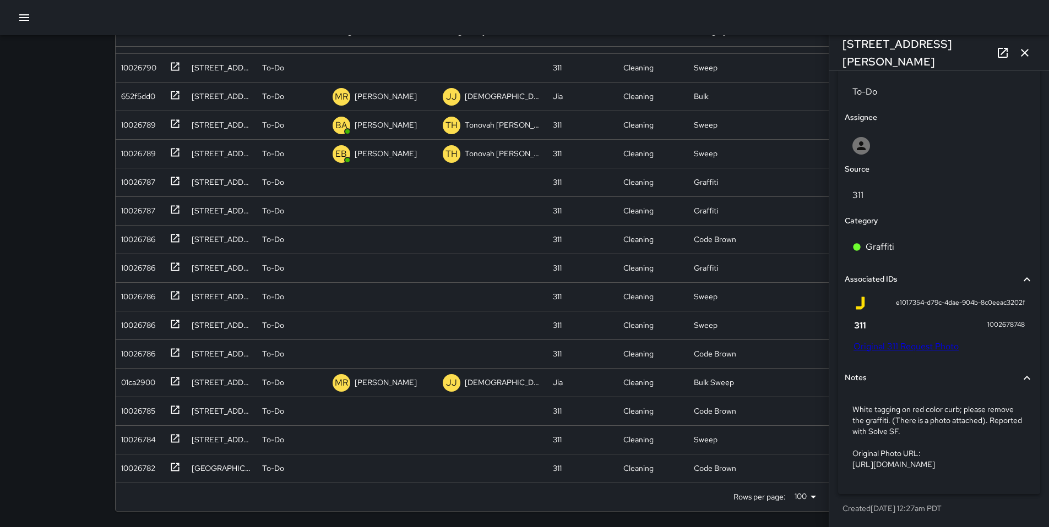
click at [857, 418] on p "White tagging on red color curb; please remove the graffiti. (There is a photo …" at bounding box center [938, 437] width 173 height 66
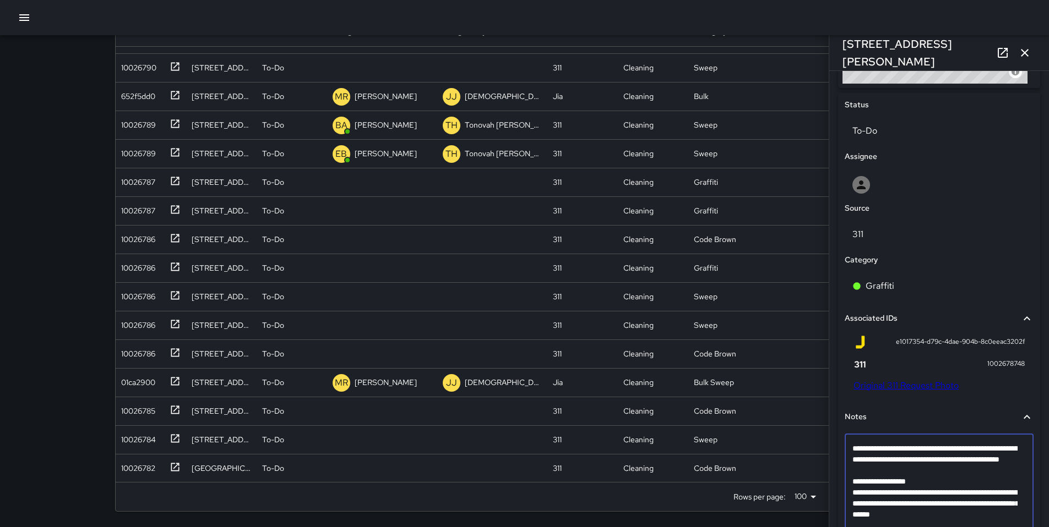
click at [866, 484] on textarea "**********" at bounding box center [934, 487] width 165 height 88
type textarea "**********"
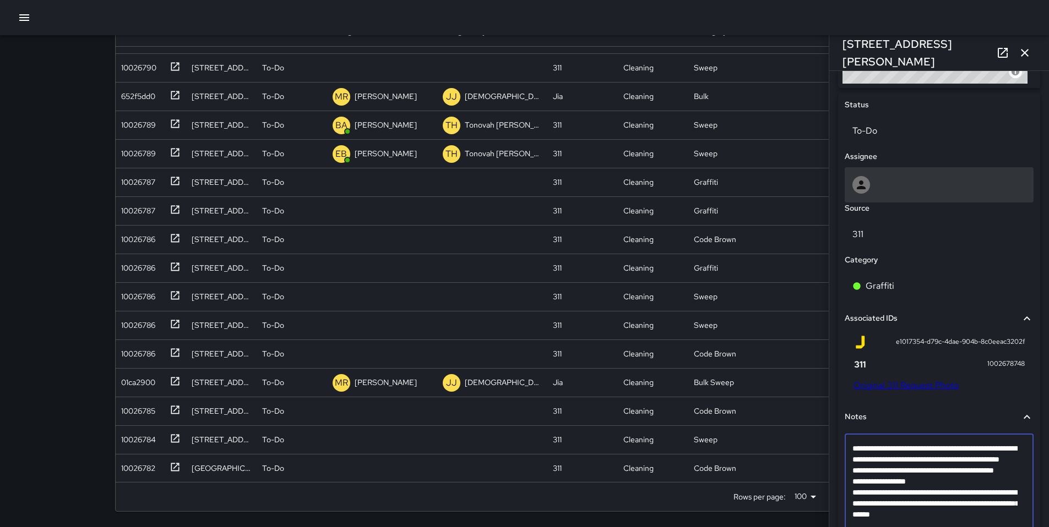
click at [864, 200] on div at bounding box center [938, 184] width 189 height 35
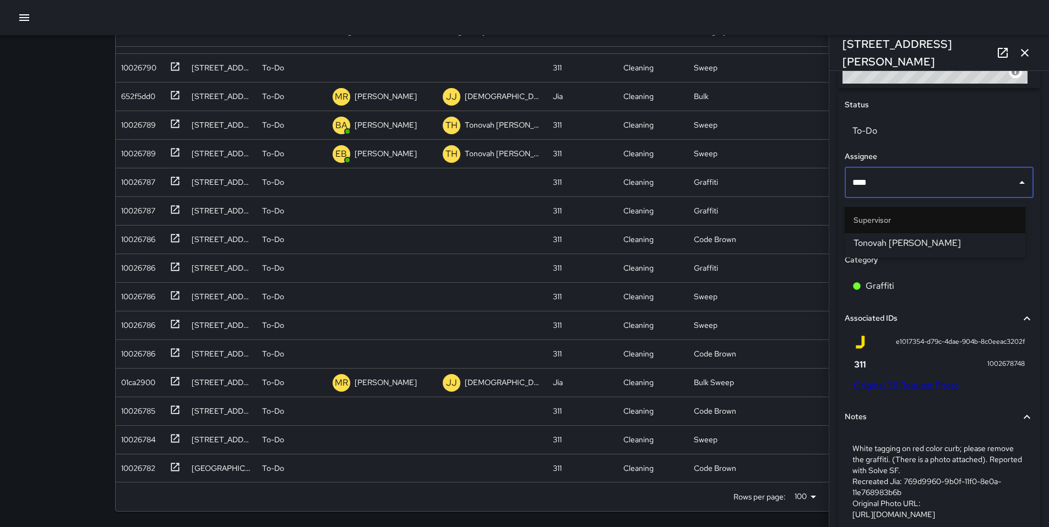
type input "*****"
click at [879, 240] on span "Tonovah Hillman" at bounding box center [934, 243] width 163 height 13
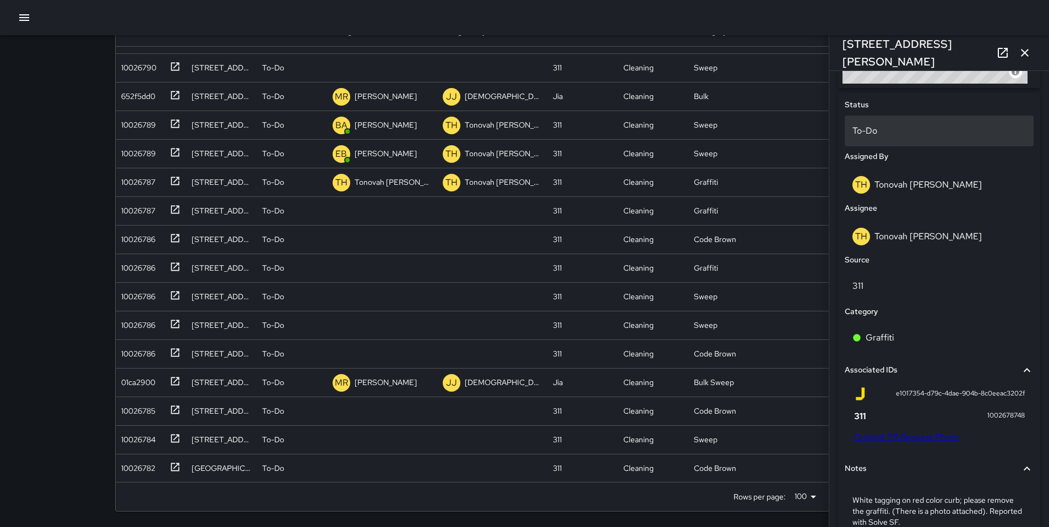
click at [873, 141] on div "To-Do" at bounding box center [938, 131] width 189 height 31
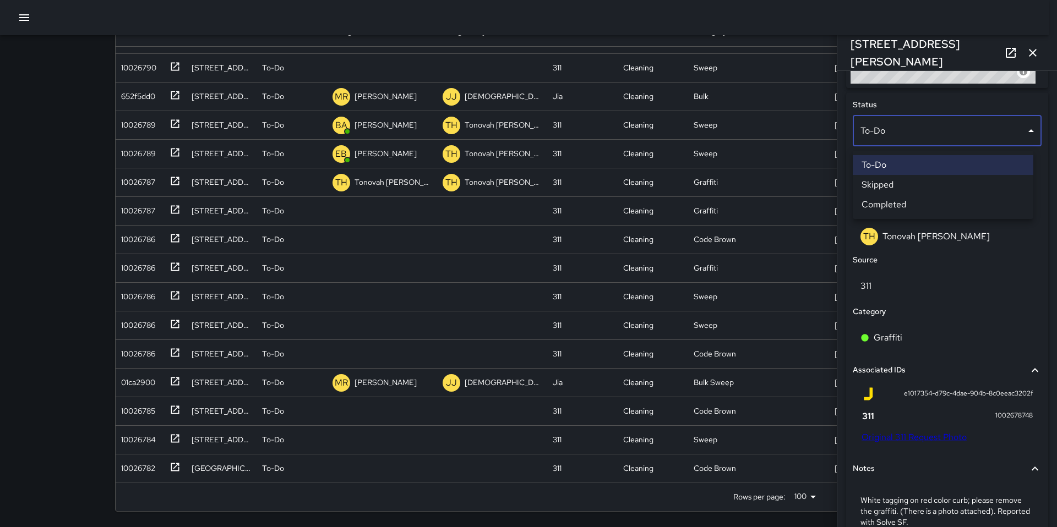
click at [879, 182] on li "Skipped" at bounding box center [943, 185] width 181 height 20
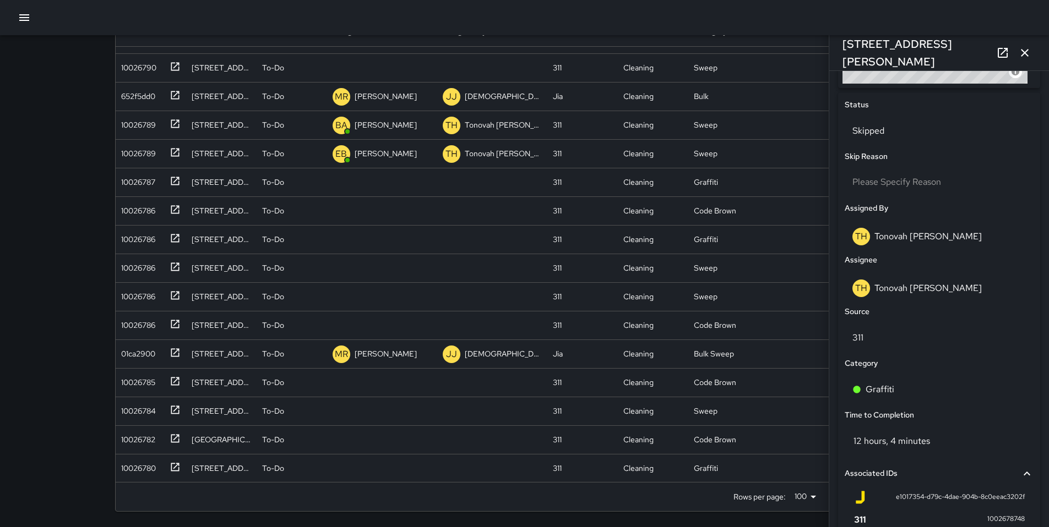
click at [1027, 53] on icon "button" at bounding box center [1024, 52] width 13 height 13
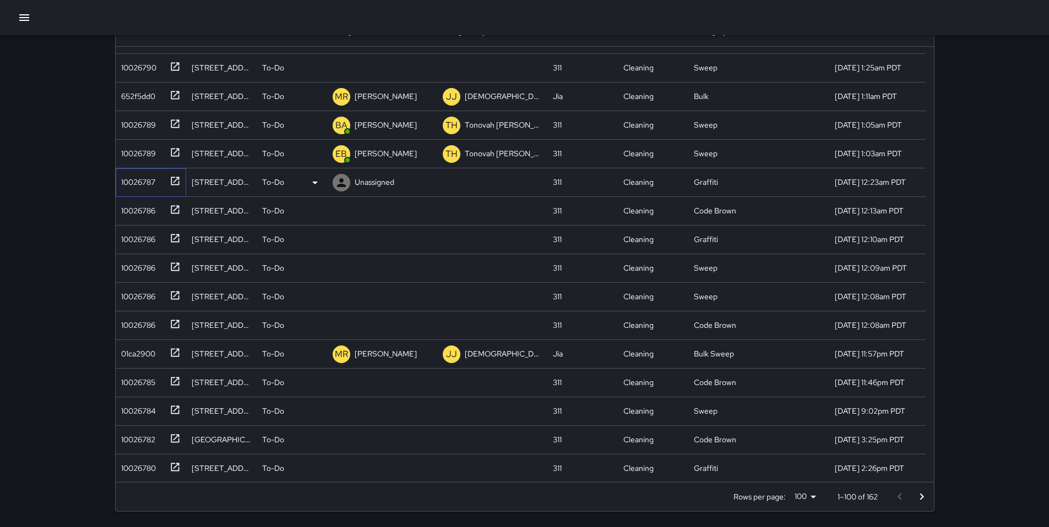
click at [149, 178] on div "10026787" at bounding box center [136, 179] width 39 height 15
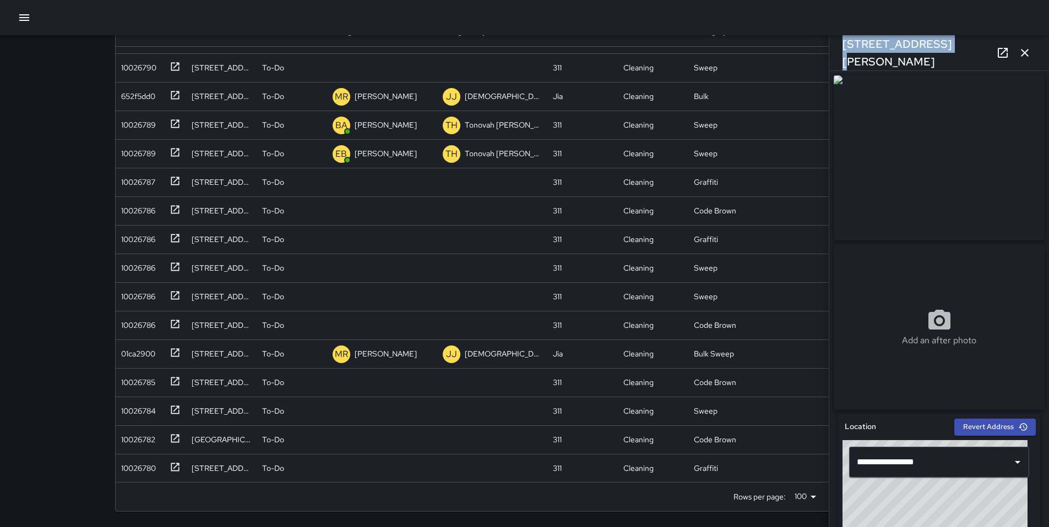
drag, startPoint x: 935, startPoint y: 54, endPoint x: 841, endPoint y: 52, distance: 93.6
click at [841, 52] on div "10 Langton Street" at bounding box center [939, 52] width 220 height 35
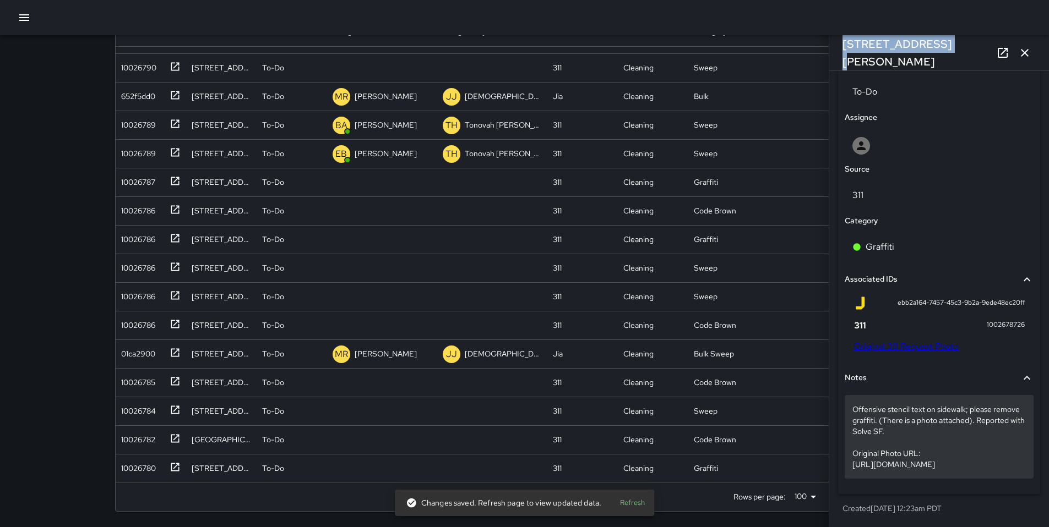
scroll to position [544, 0]
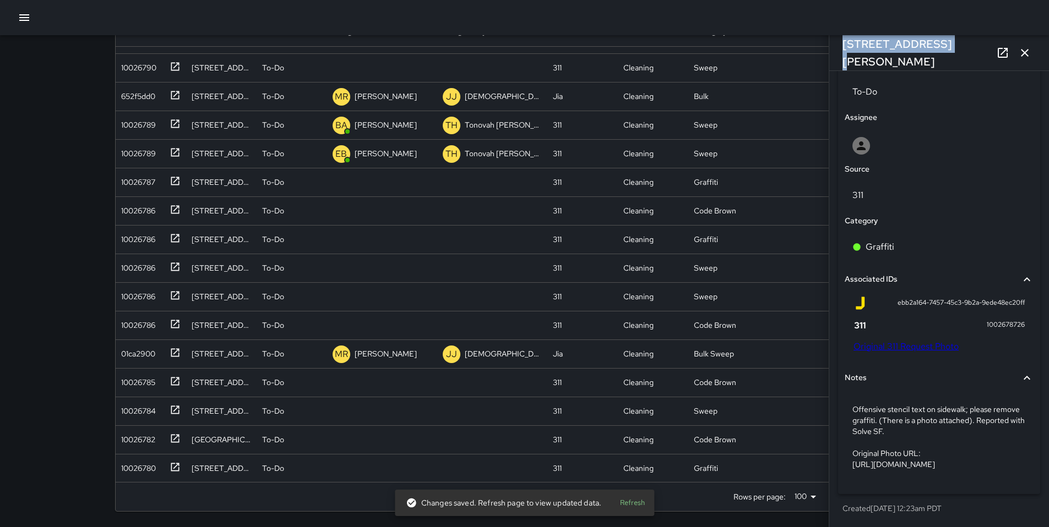
click at [882, 344] on link "Original 311 Request Photo" at bounding box center [905, 347] width 105 height 12
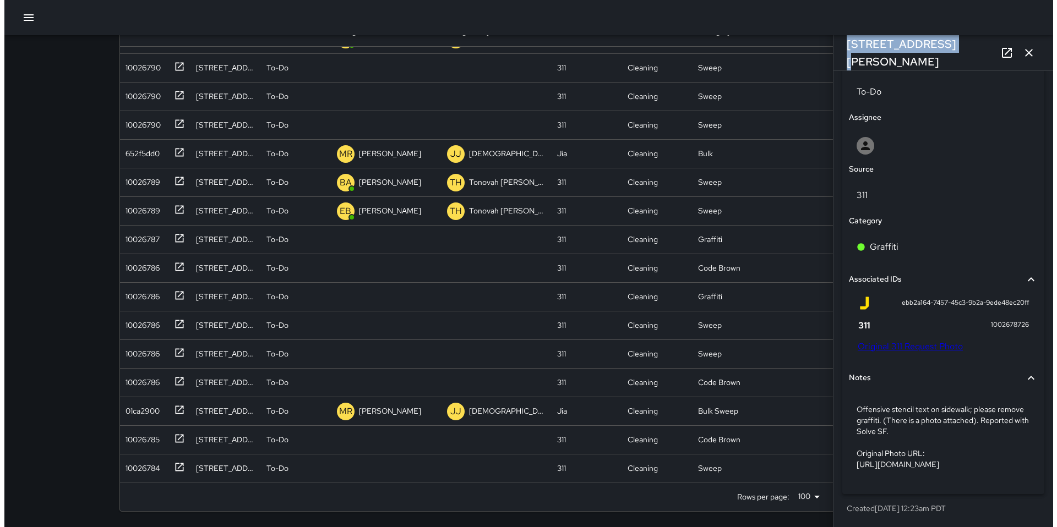
scroll to position [1109, 0]
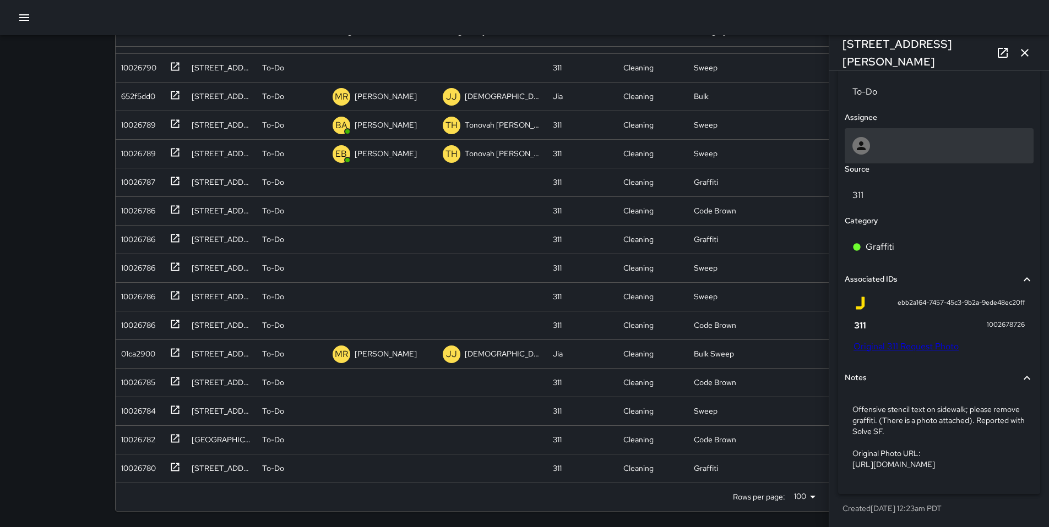
click at [874, 150] on div at bounding box center [938, 145] width 189 height 35
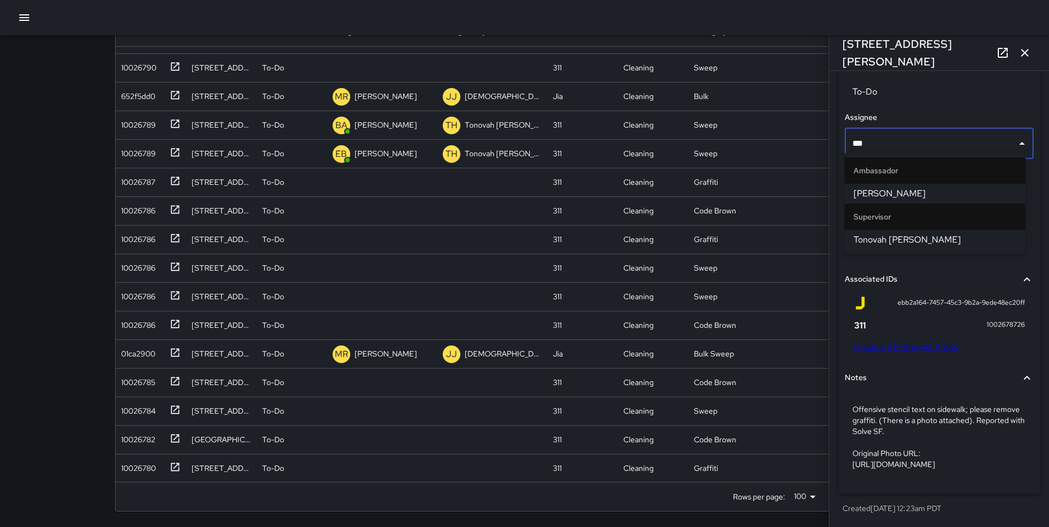
type input "****"
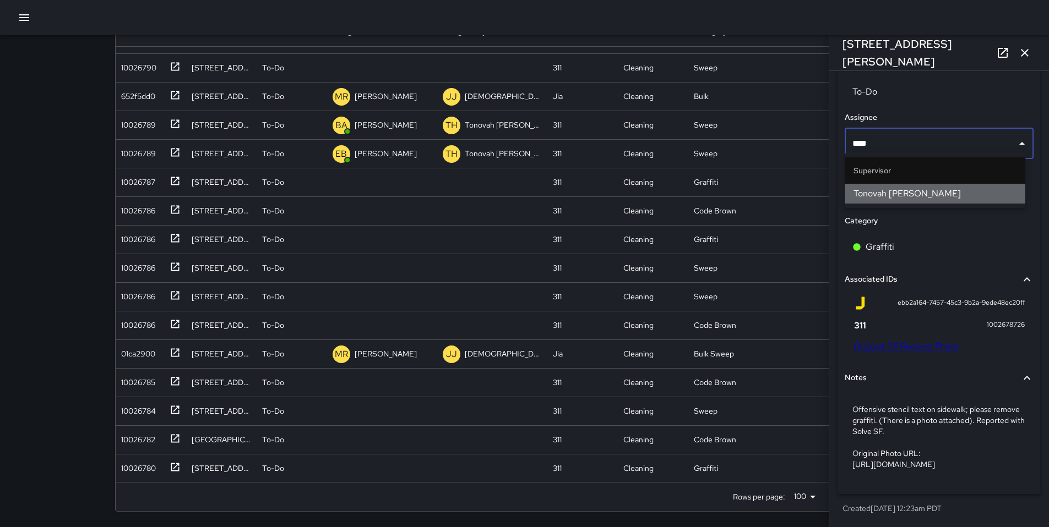
click at [879, 197] on span "Tonovah Hillman" at bounding box center [934, 193] width 163 height 13
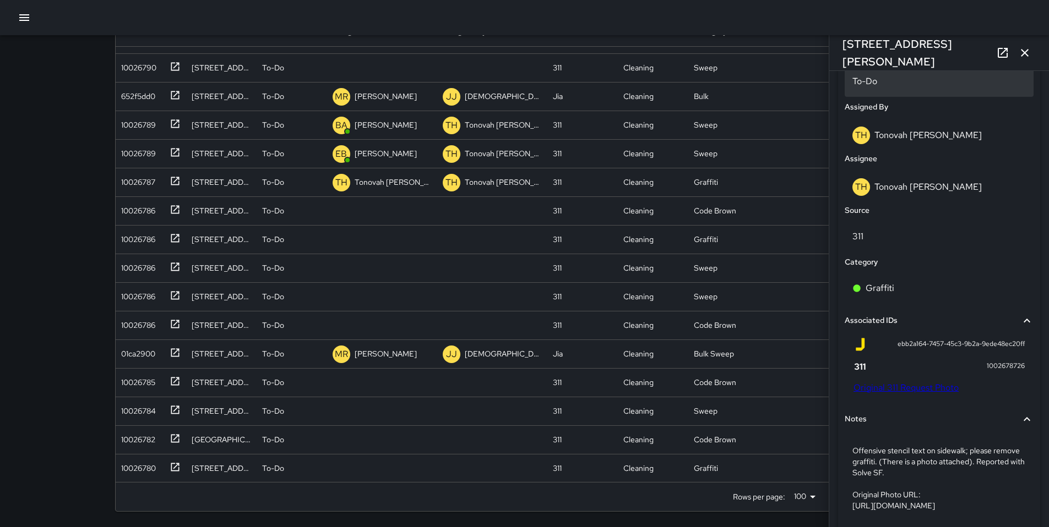
click at [865, 80] on p "To-Do" at bounding box center [938, 81] width 173 height 13
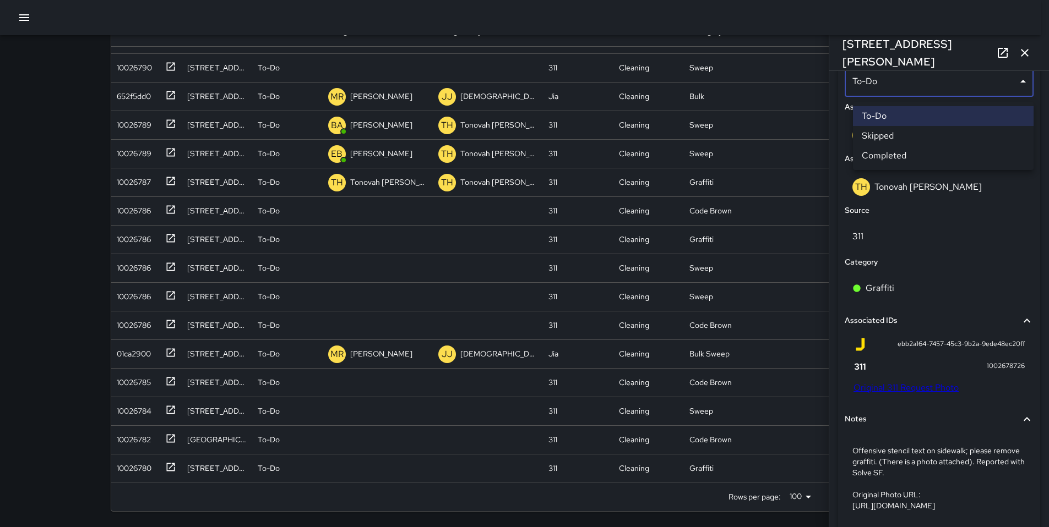
scroll to position [543, 0]
click at [877, 133] on li "Skipped" at bounding box center [943, 136] width 181 height 20
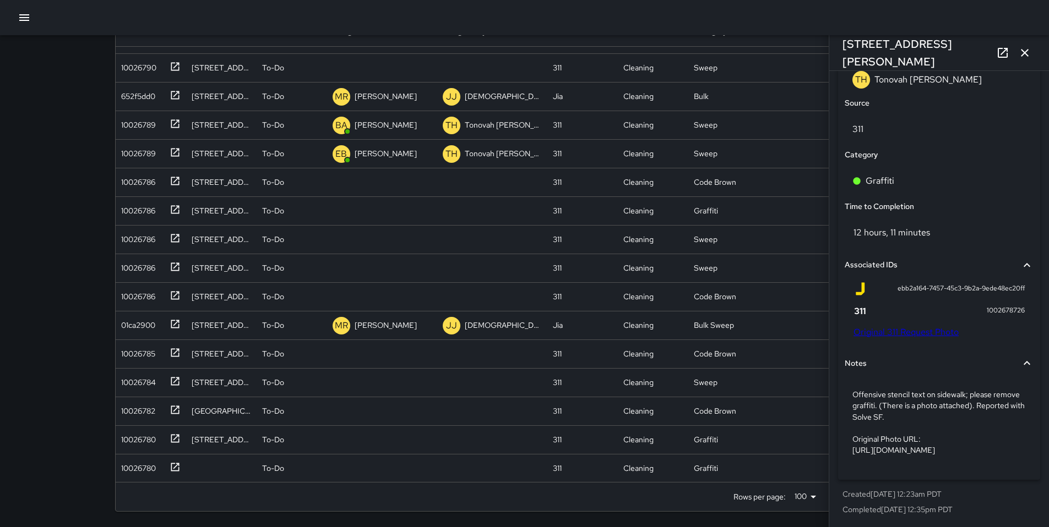
scroll to position [713, 0]
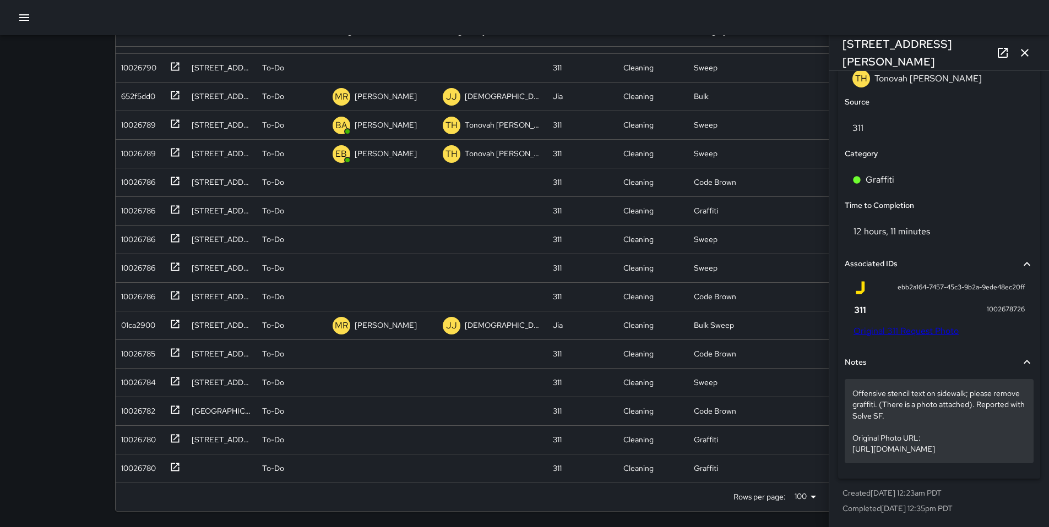
click at [877, 424] on p "Offensive stencil text on sidewalk; please remove graffiti. (There is a photo a…" at bounding box center [938, 421] width 173 height 66
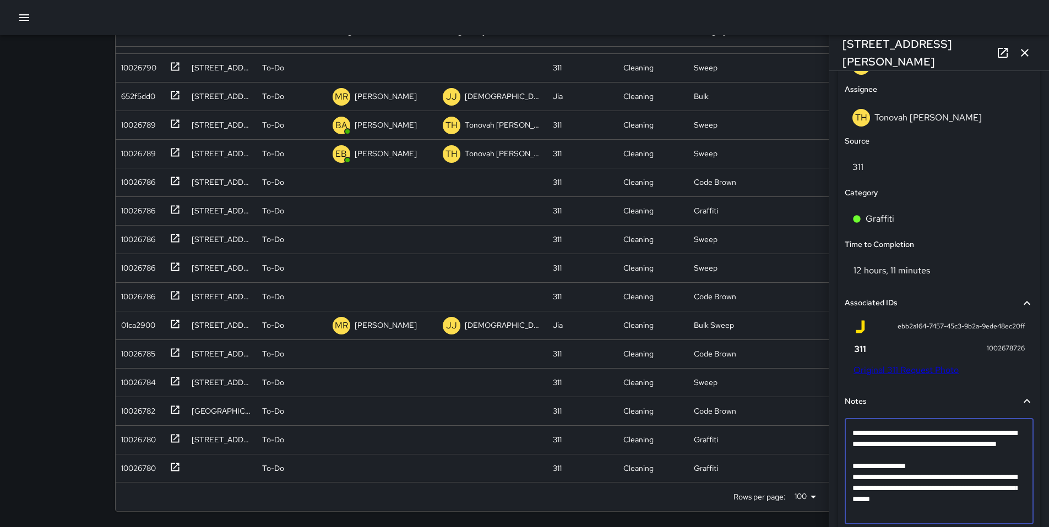
click at [866, 474] on textarea "**********" at bounding box center [934, 472] width 165 height 88
type textarea "**********"
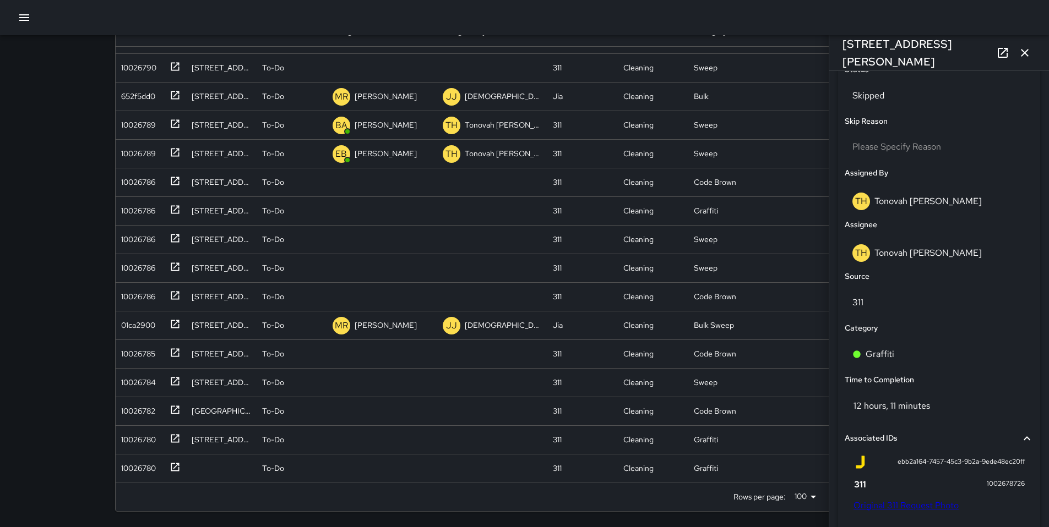
scroll to position [359, 0]
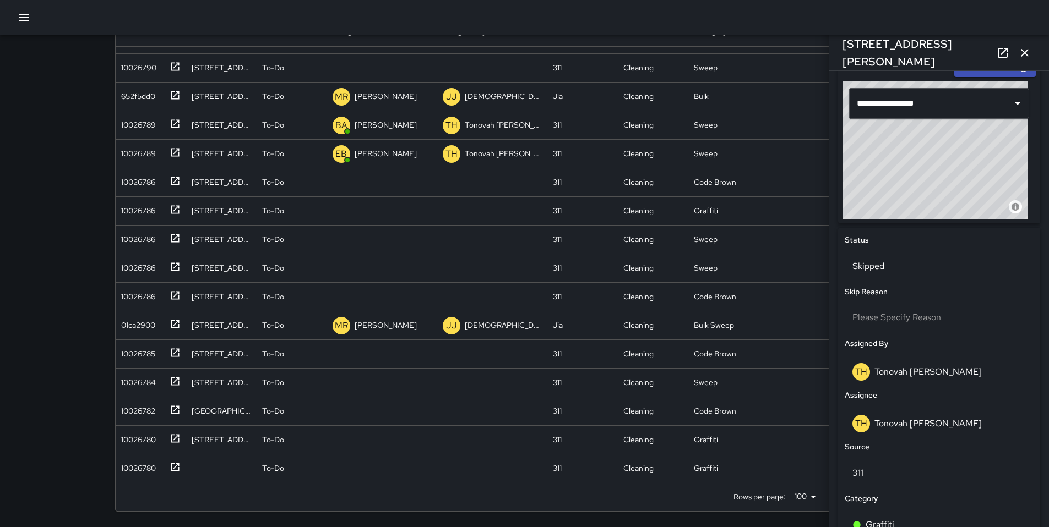
click at [1022, 54] on icon "button" at bounding box center [1024, 52] width 13 height 13
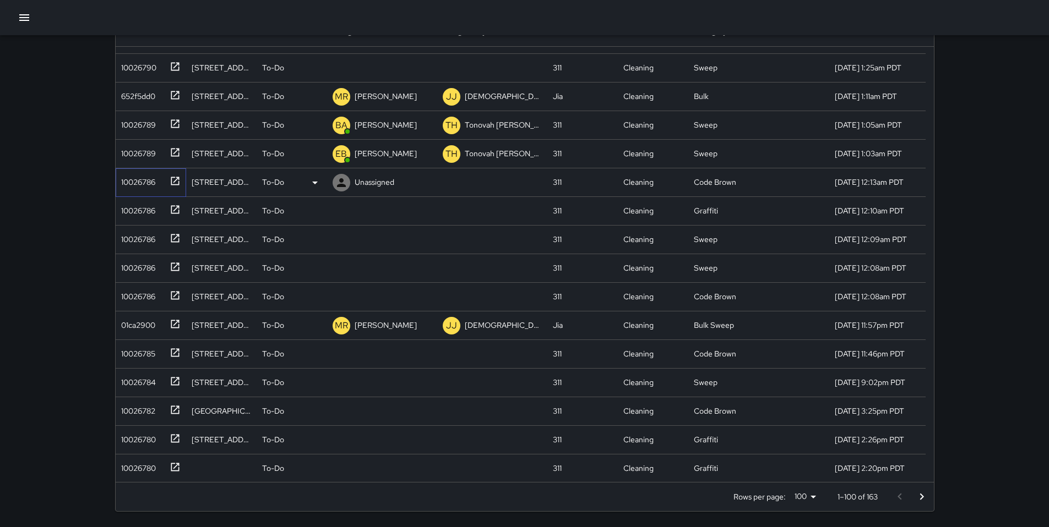
click at [121, 186] on div "10026786" at bounding box center [136, 179] width 39 height 15
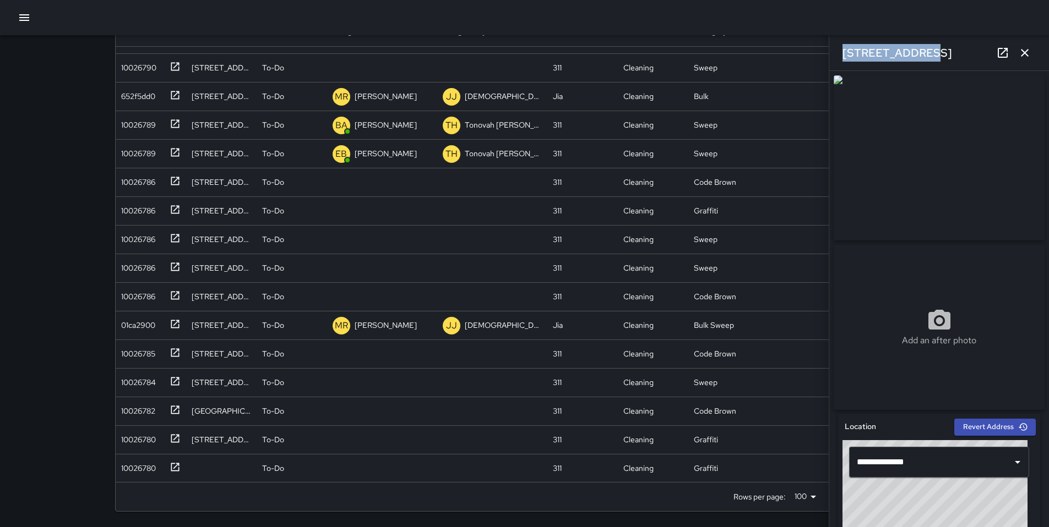
drag, startPoint x: 915, startPoint y: 50, endPoint x: 837, endPoint y: 53, distance: 78.3
click at [833, 53] on div "280 7th Street" at bounding box center [939, 52] width 220 height 35
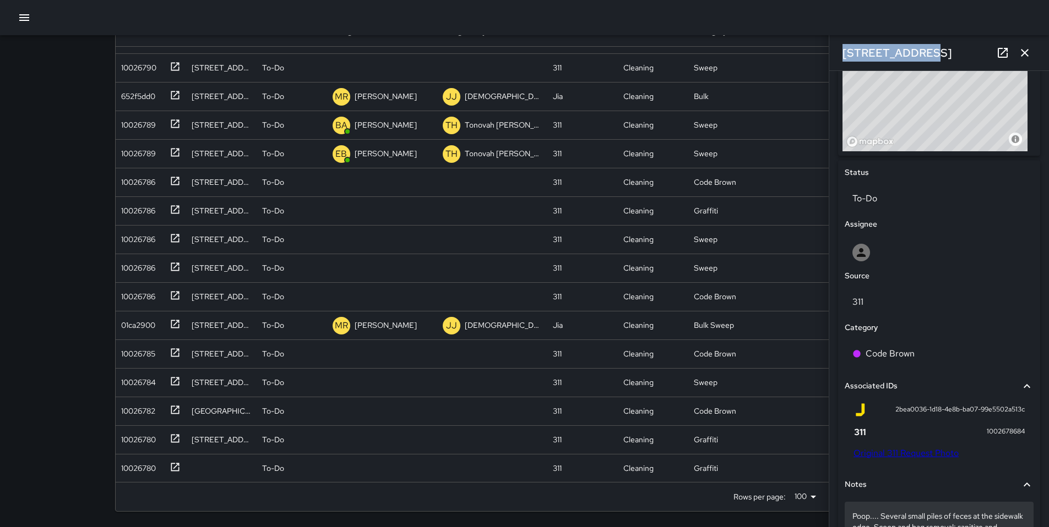
scroll to position [582, 0]
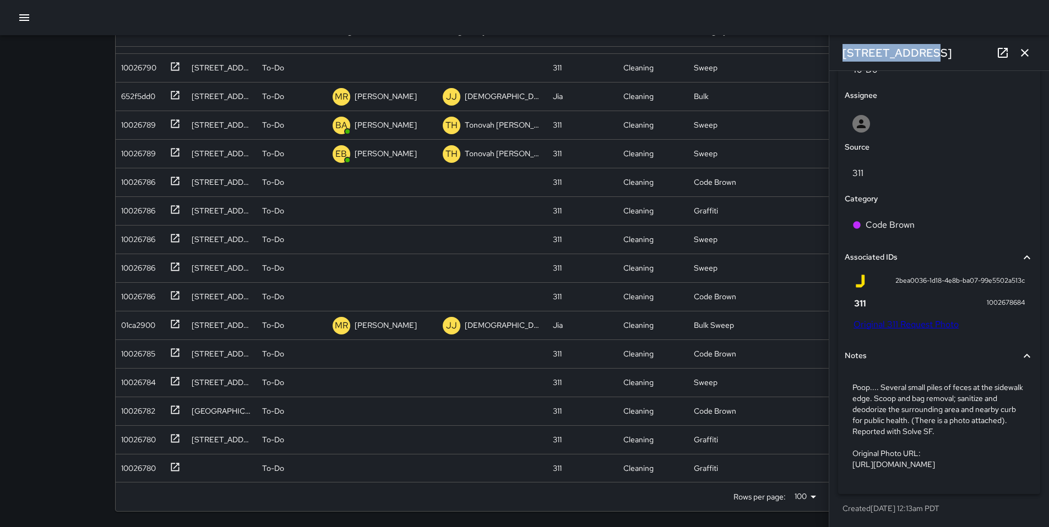
click at [892, 319] on link "Original 311 Request Photo" at bounding box center [905, 325] width 105 height 12
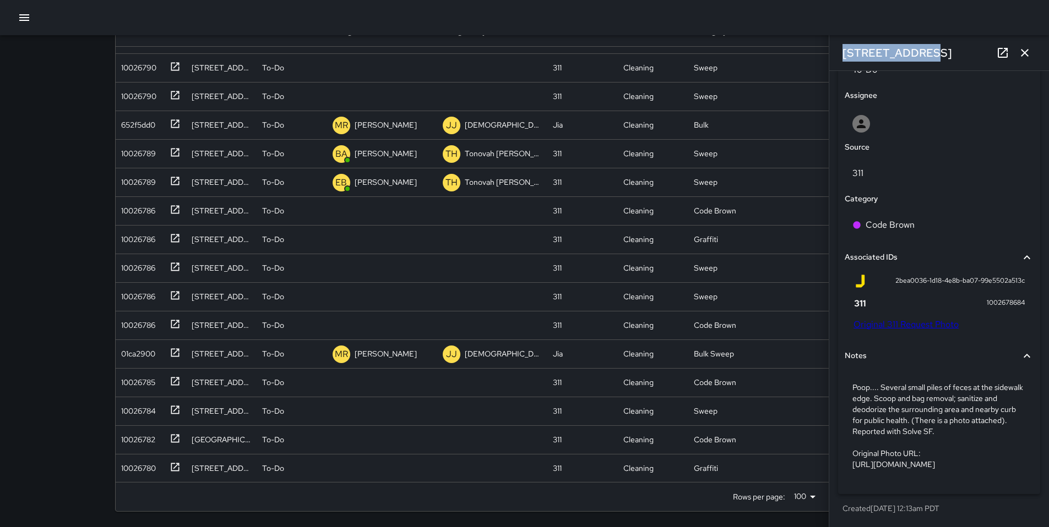
scroll to position [1138, 0]
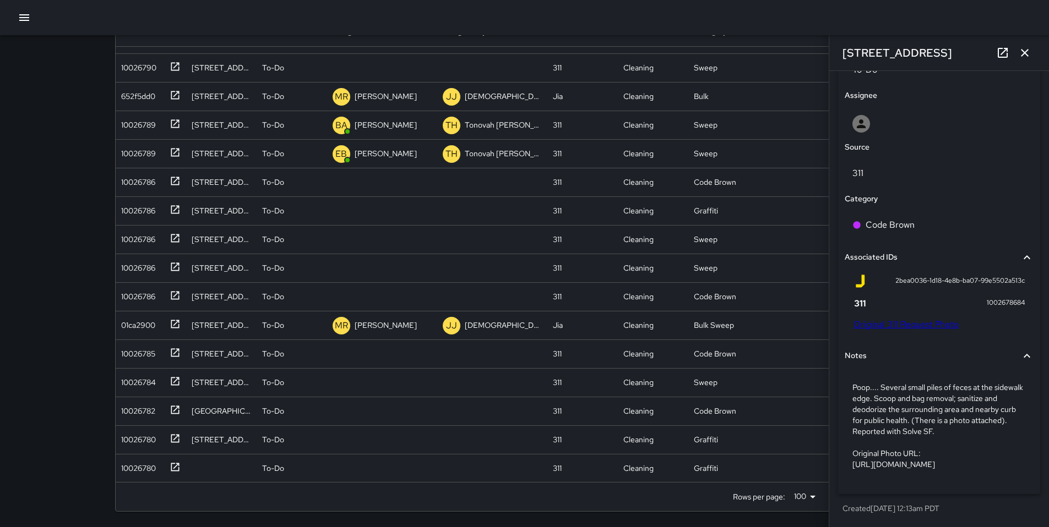
click at [886, 426] on p "Poop.... Several small piles of feces at the sidewalk edge. Scoop and bag remov…" at bounding box center [938, 426] width 173 height 88
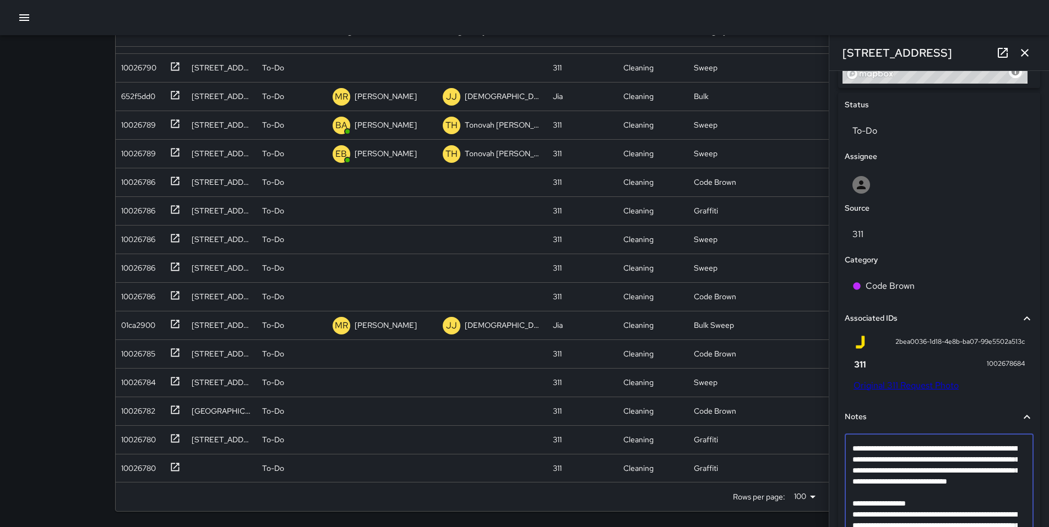
click at [870, 509] on textarea "**********" at bounding box center [934, 498] width 165 height 110
type textarea "**********"
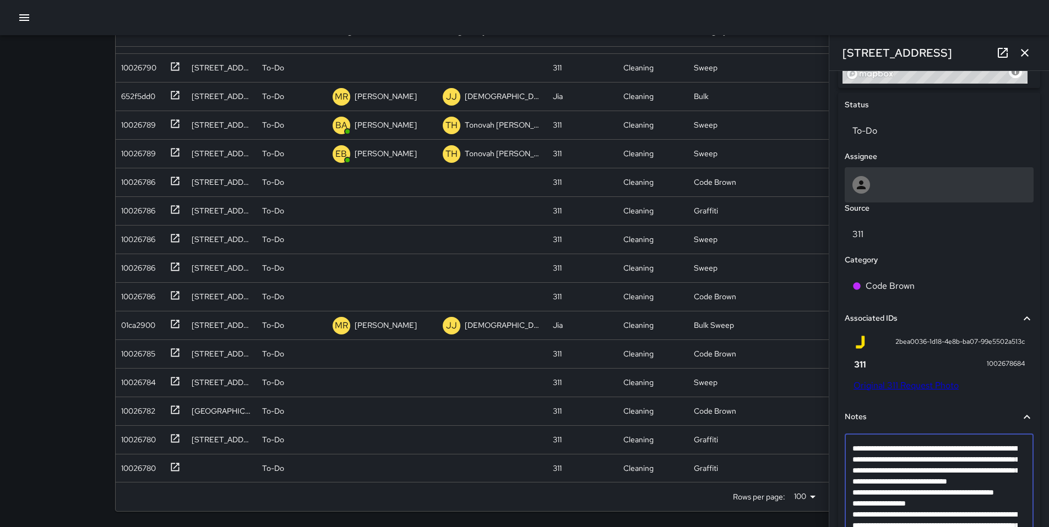
click at [871, 190] on div at bounding box center [938, 185] width 173 height 18
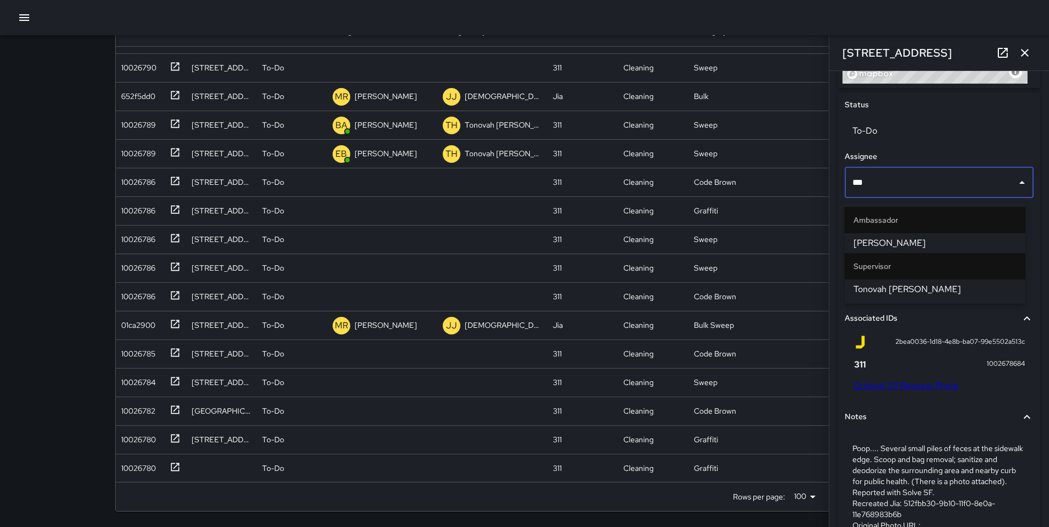
type input "****"
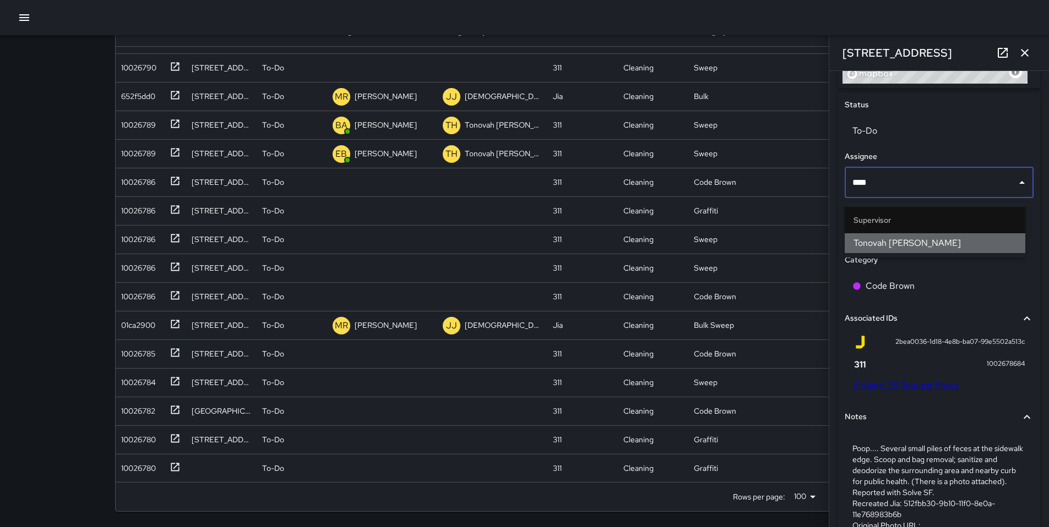
click at [880, 245] on span "Tonovah Hillman" at bounding box center [934, 243] width 163 height 13
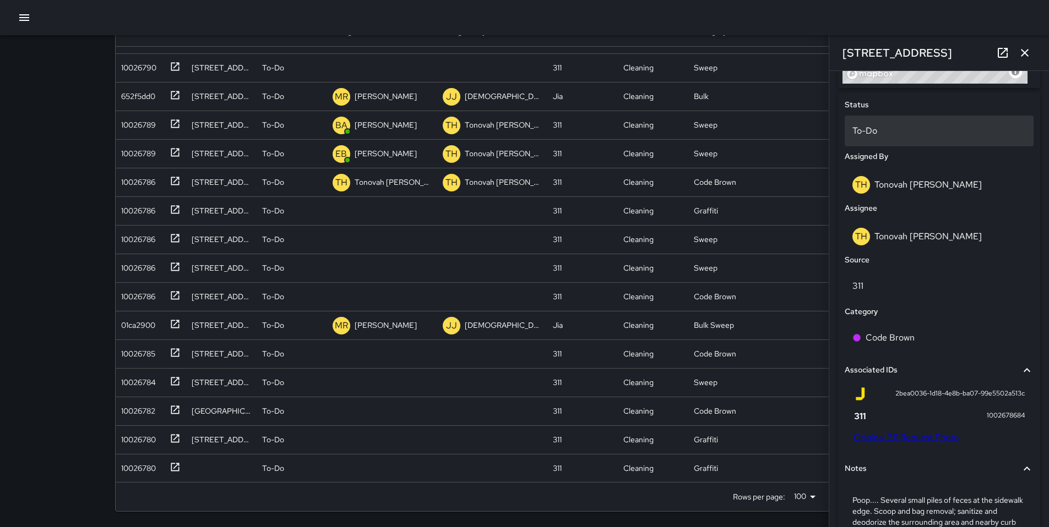
click at [865, 138] on p "To-Do" at bounding box center [938, 130] width 173 height 13
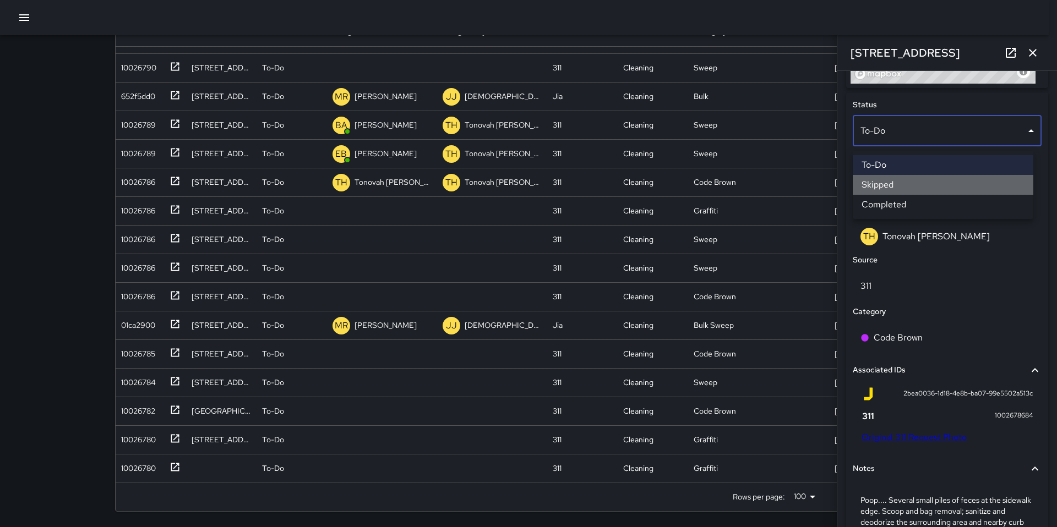
click at [881, 187] on li "Skipped" at bounding box center [943, 185] width 181 height 20
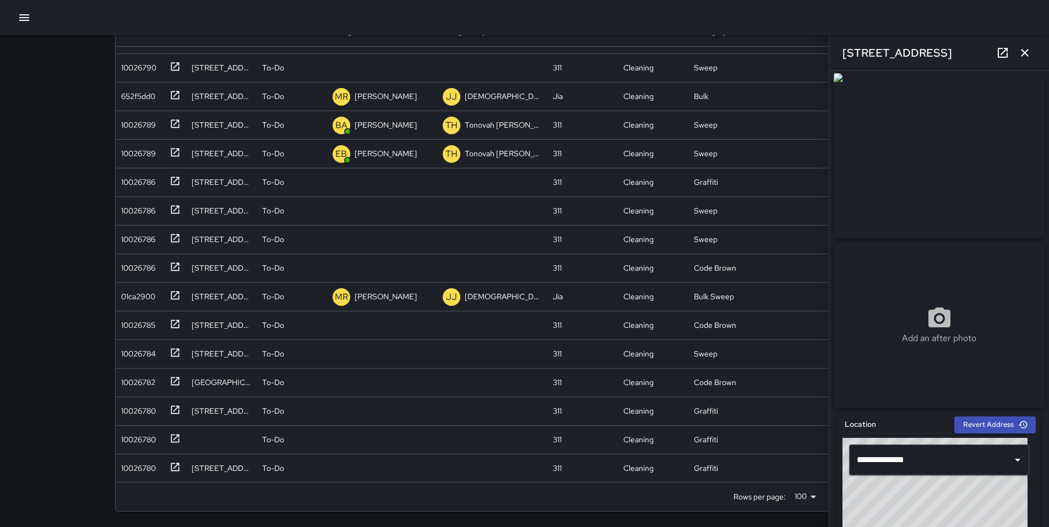
scroll to position [0, 0]
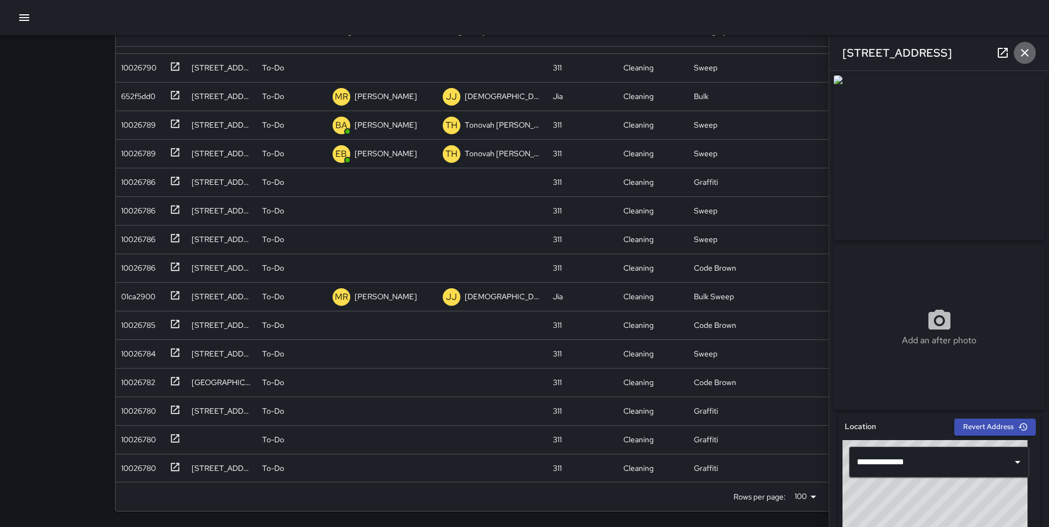
click at [1020, 53] on icon "button" at bounding box center [1024, 52] width 13 height 13
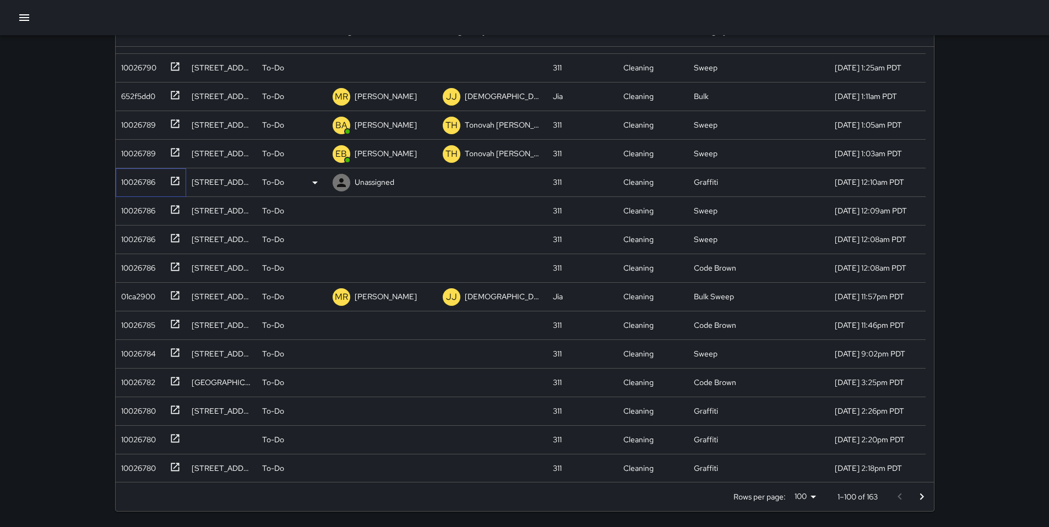
click at [149, 183] on div "10026786" at bounding box center [136, 179] width 39 height 15
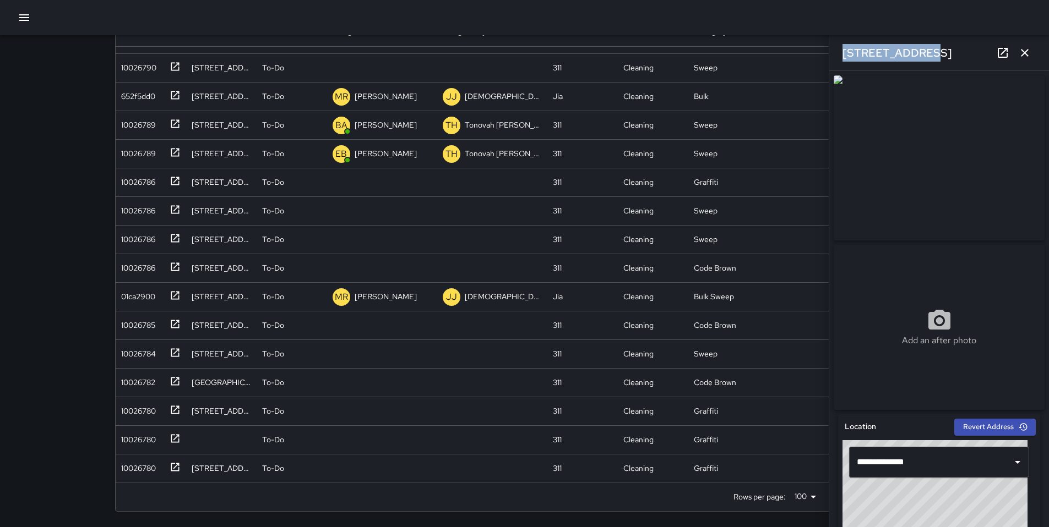
drag, startPoint x: 922, startPoint y: 53, endPoint x: 835, endPoint y: 52, distance: 87.5
click at [831, 52] on div "277 7th Street" at bounding box center [939, 52] width 220 height 35
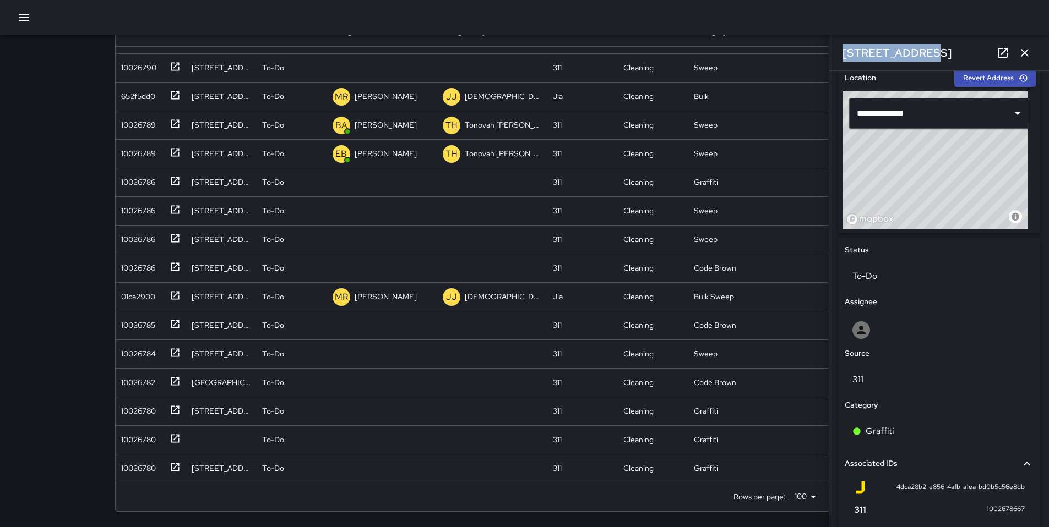
scroll to position [510, 0]
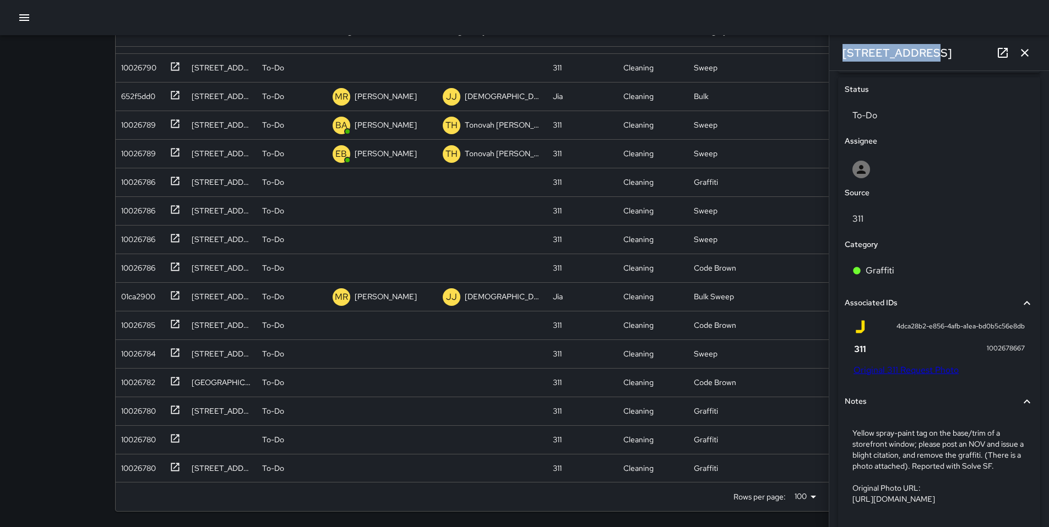
click at [885, 376] on link "Original 311 Request Photo" at bounding box center [905, 370] width 105 height 12
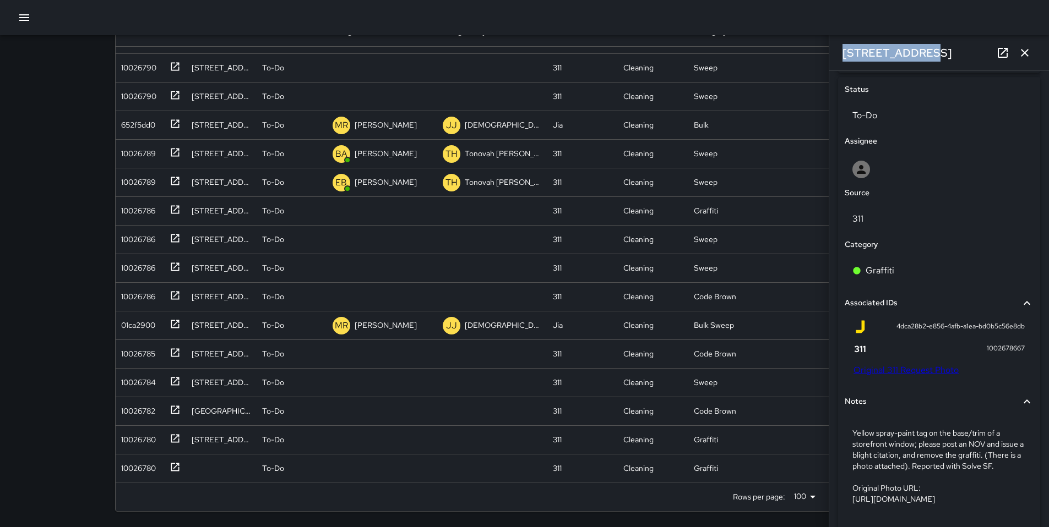
scroll to position [1195, 0]
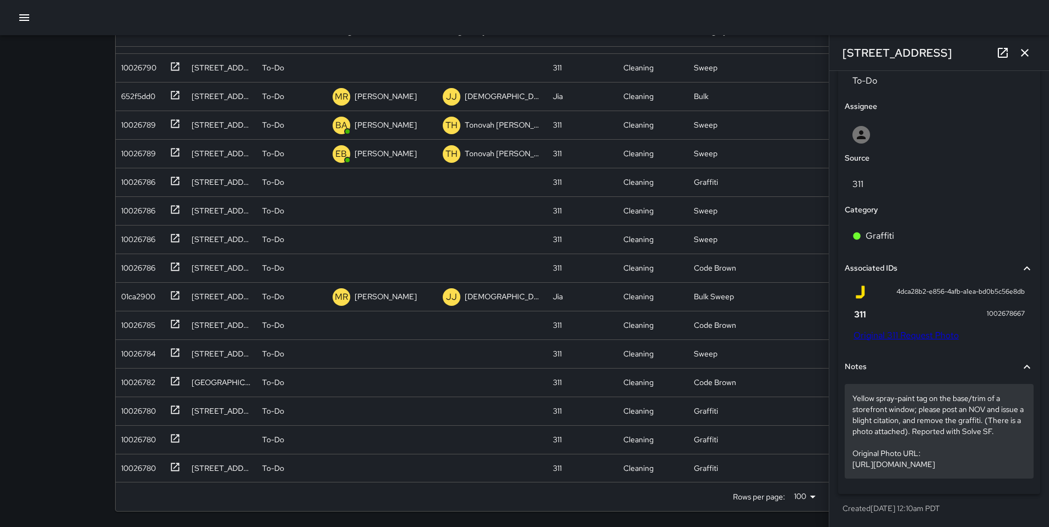
click at [859, 426] on p "Yellow spray-paint tag on the base/trim of a storefront window; please post an …" at bounding box center [938, 431] width 173 height 77
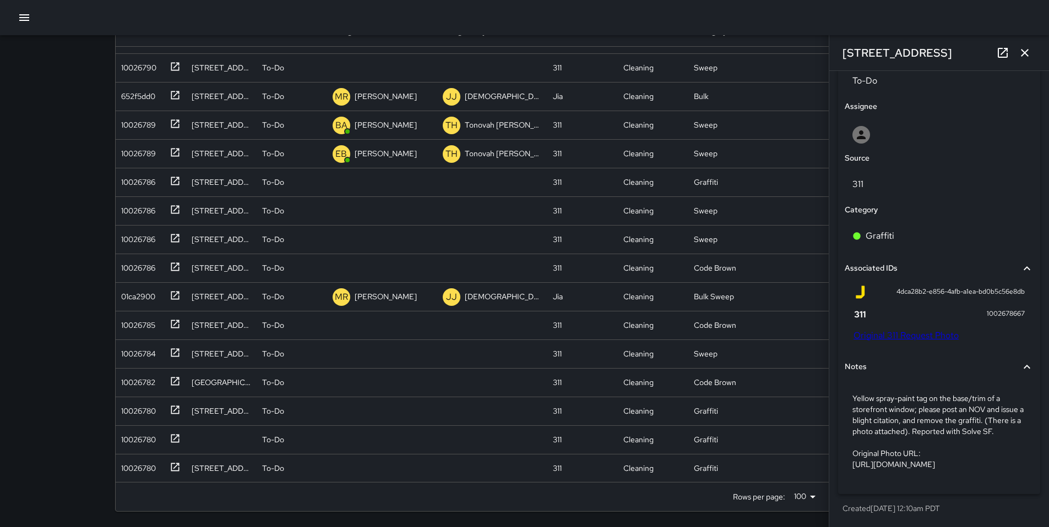
scroll to position [494, 0]
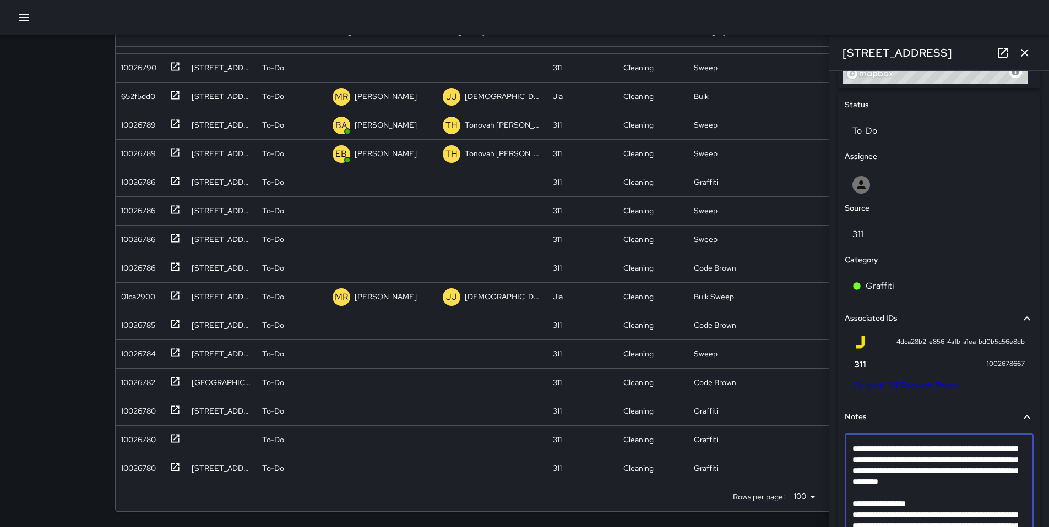
click at [866, 504] on textarea "**********" at bounding box center [934, 498] width 165 height 110
type textarea "**********"
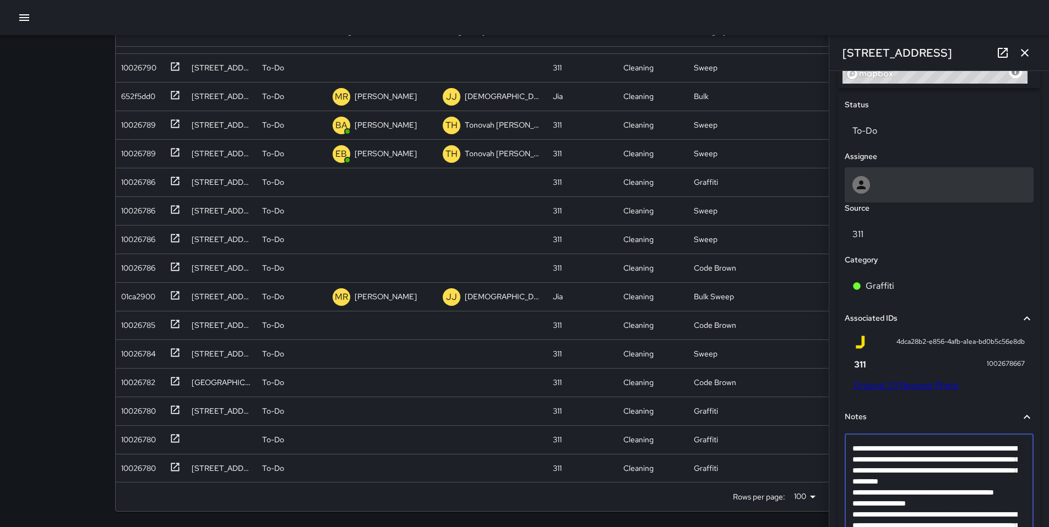
click at [861, 189] on icon at bounding box center [861, 185] width 9 height 9
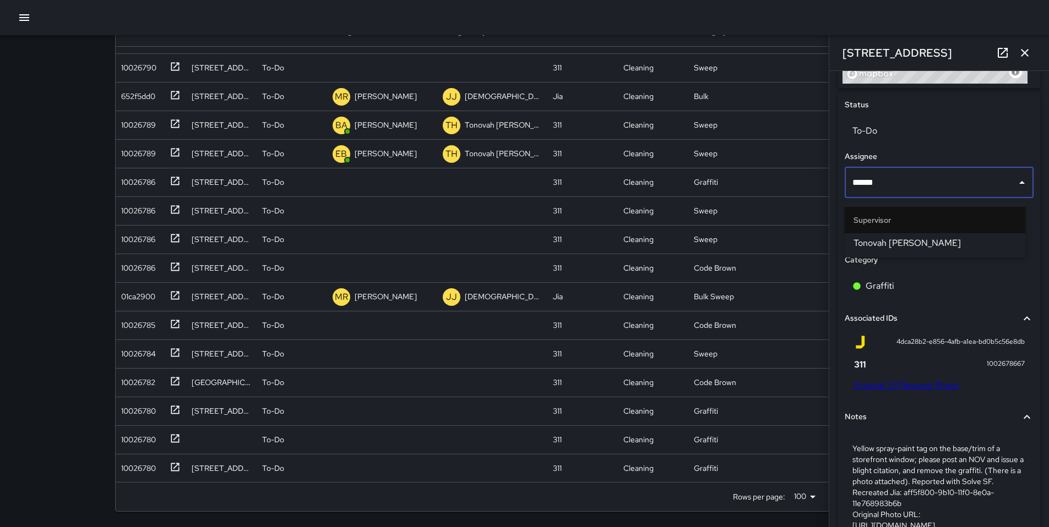
type input "*******"
click at [879, 237] on span "Tonovah Hillman" at bounding box center [934, 243] width 163 height 13
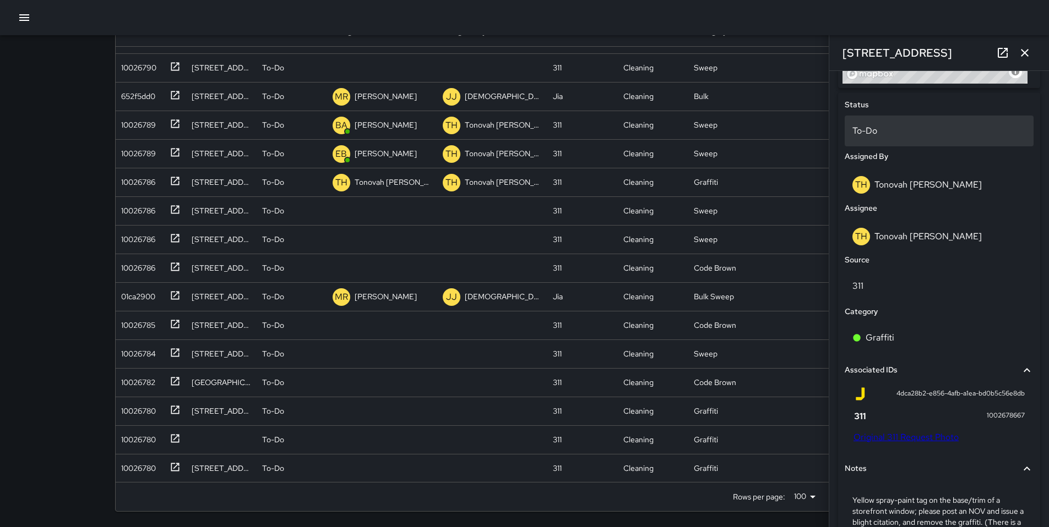
click at [873, 132] on p "To-Do" at bounding box center [938, 130] width 173 height 13
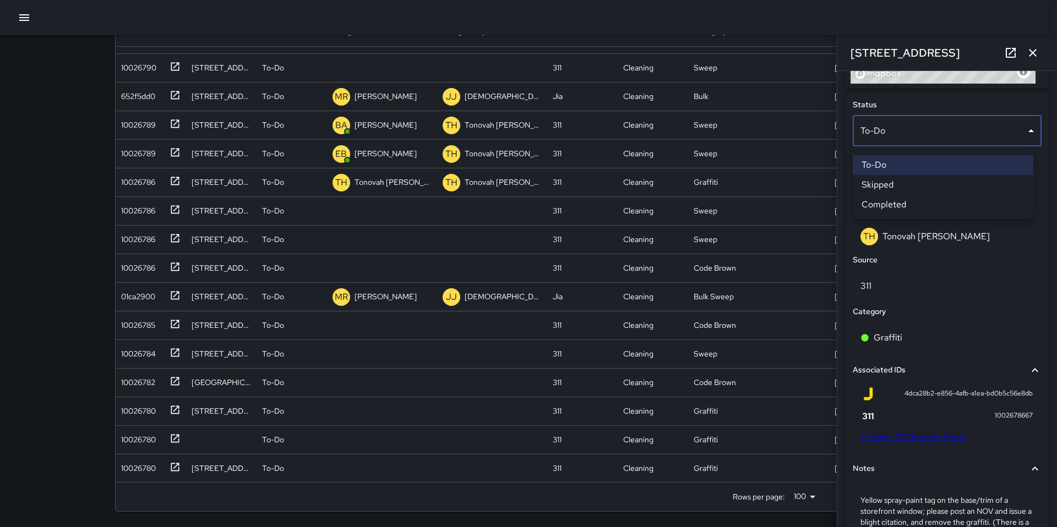
click at [890, 179] on li "Skipped" at bounding box center [943, 185] width 181 height 20
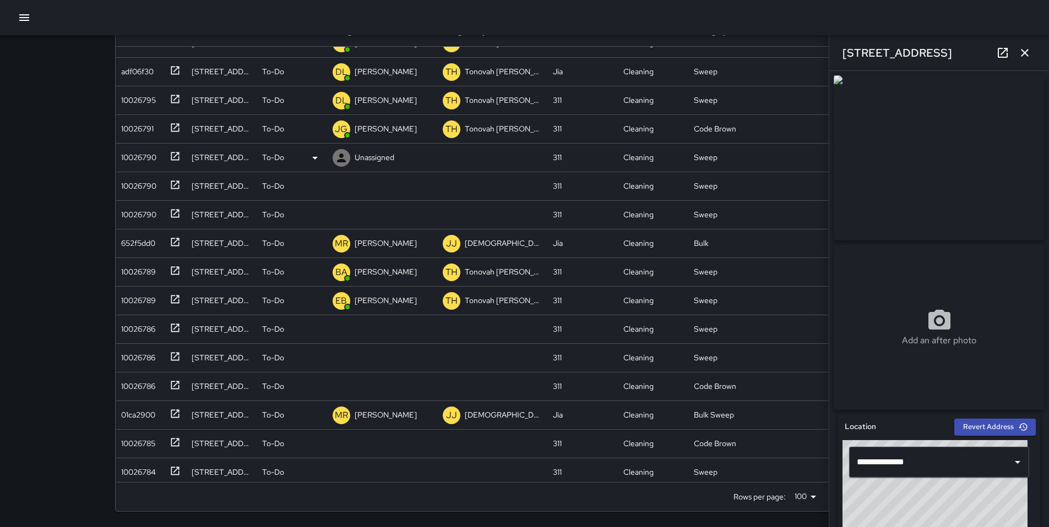
scroll to position [1046, 0]
click at [150, 158] on div "10026790" at bounding box center [137, 157] width 40 height 15
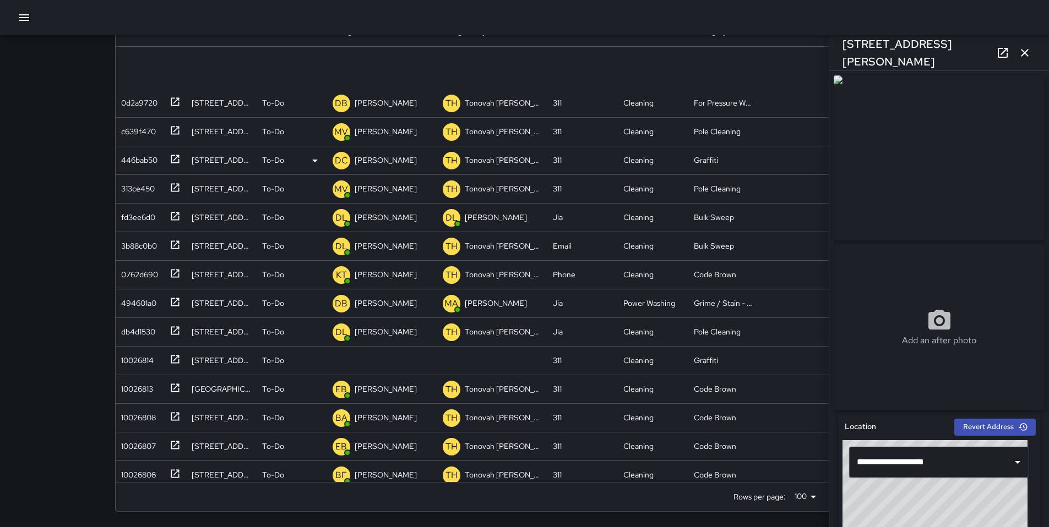
scroll to position [580, 0]
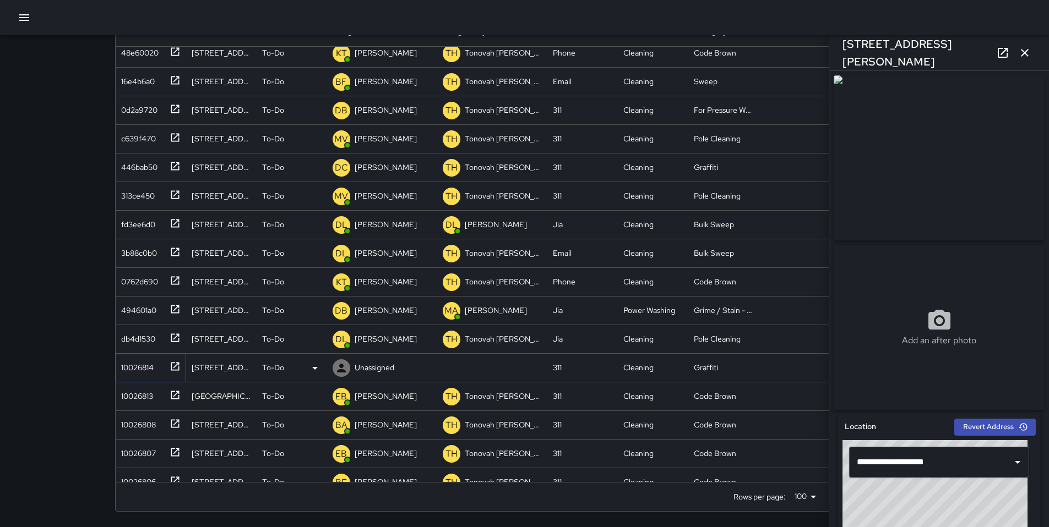
click at [143, 369] on div "10026814" at bounding box center [135, 365] width 37 height 15
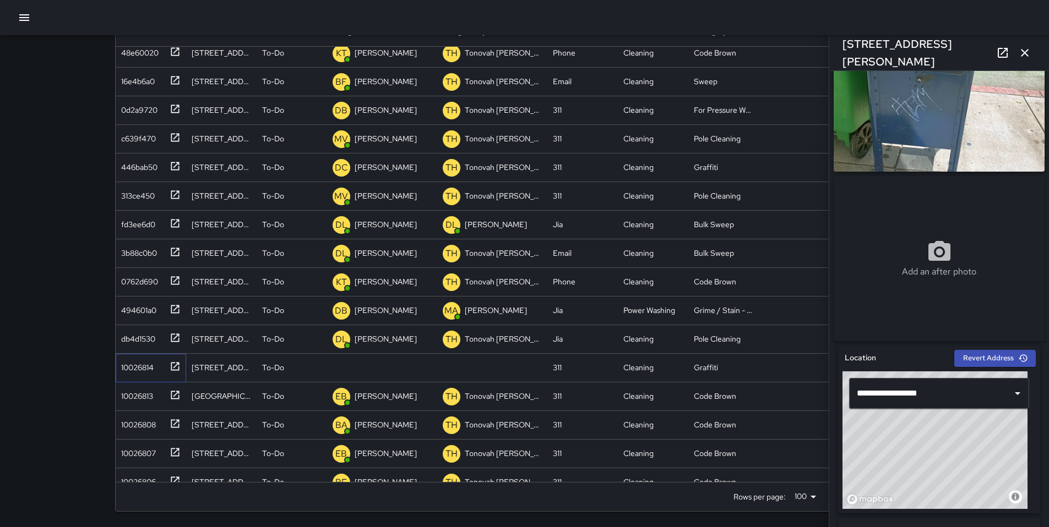
scroll to position [361, 0]
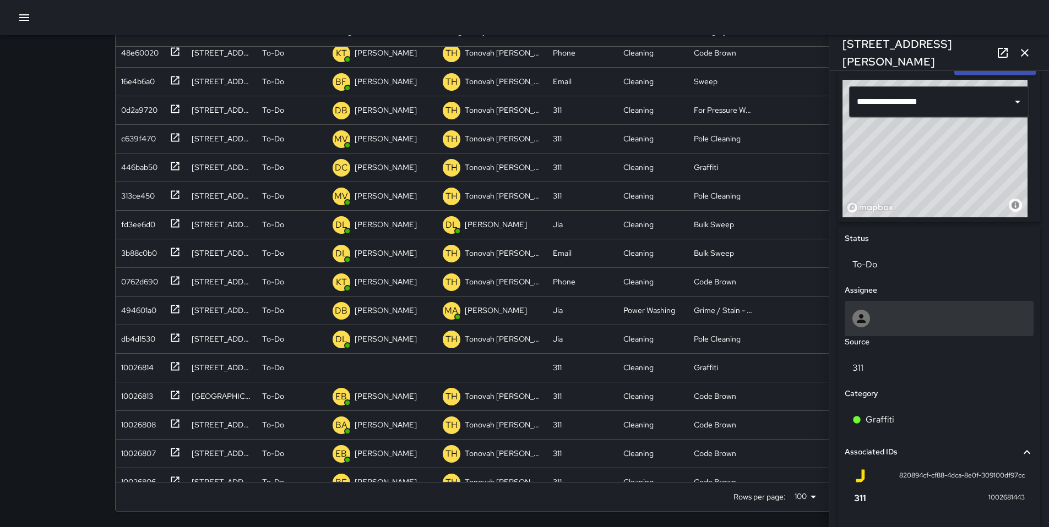
click at [875, 323] on div at bounding box center [938, 319] width 173 height 18
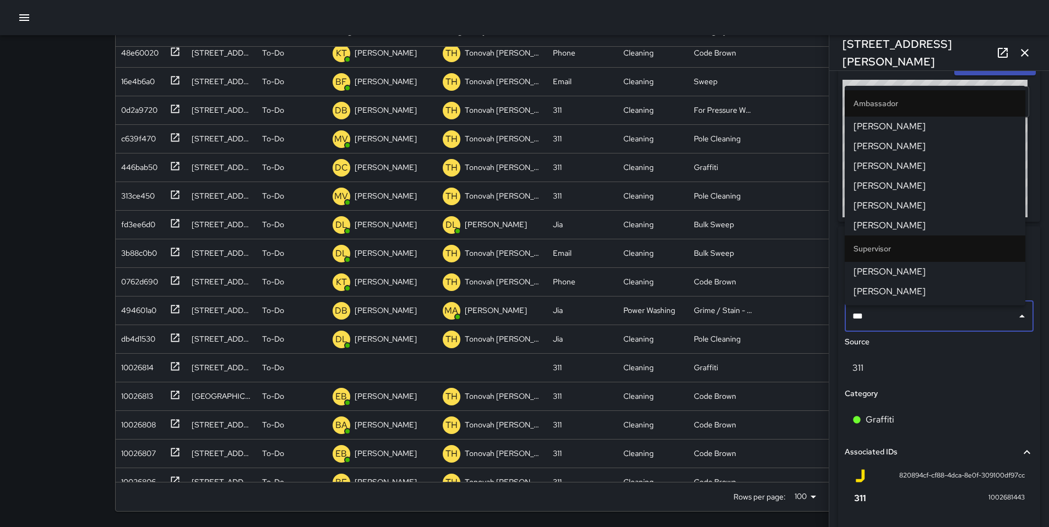
type input "****"
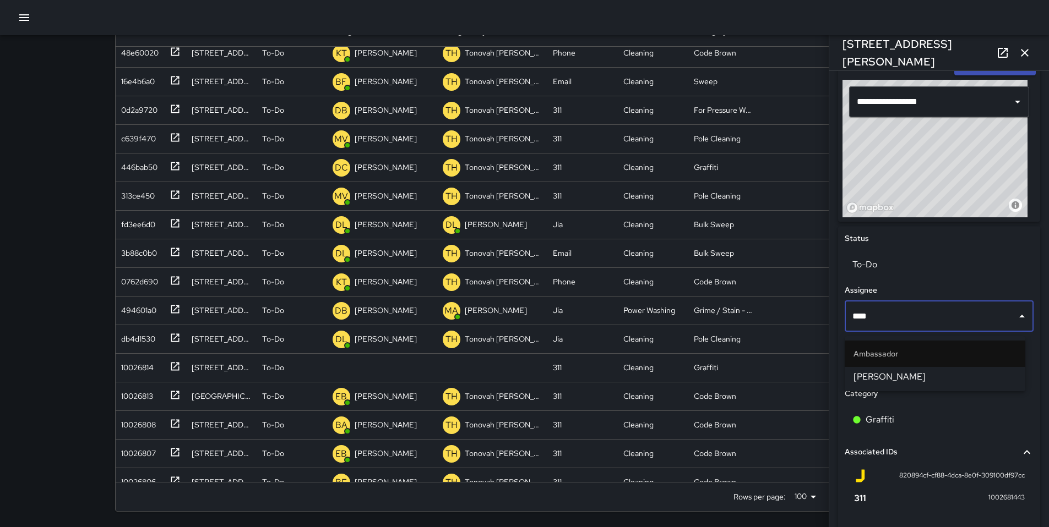
click at [880, 367] on li "Ambassador" at bounding box center [934, 354] width 181 height 26
click at [882, 372] on span "Dago Cervantes" at bounding box center [934, 376] width 163 height 13
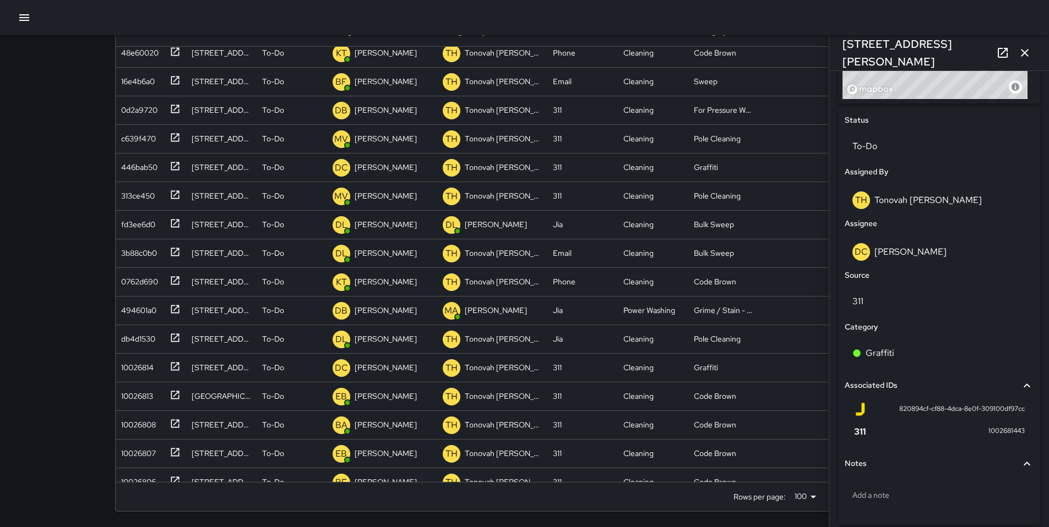
scroll to position [514, 0]
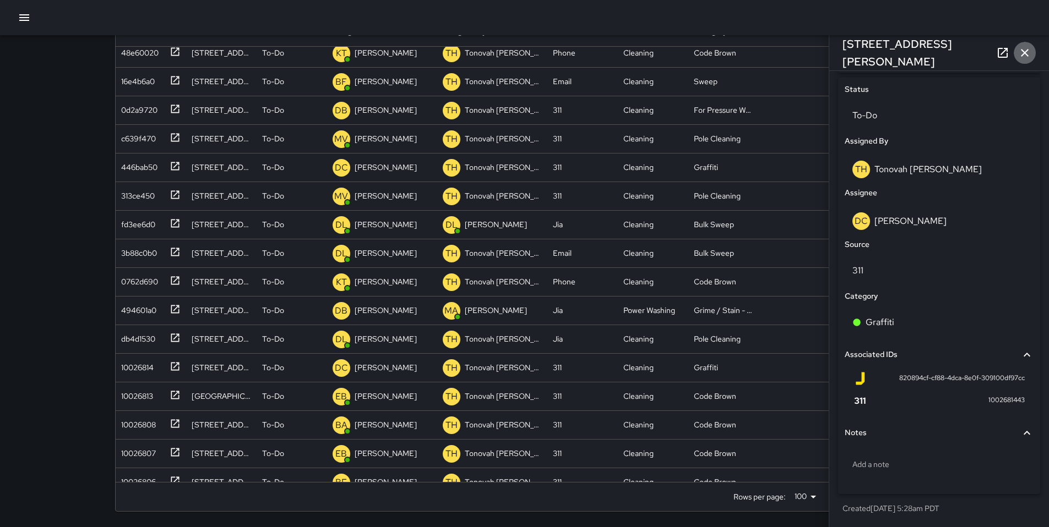
click at [1017, 56] on button "button" at bounding box center [1024, 53] width 22 height 22
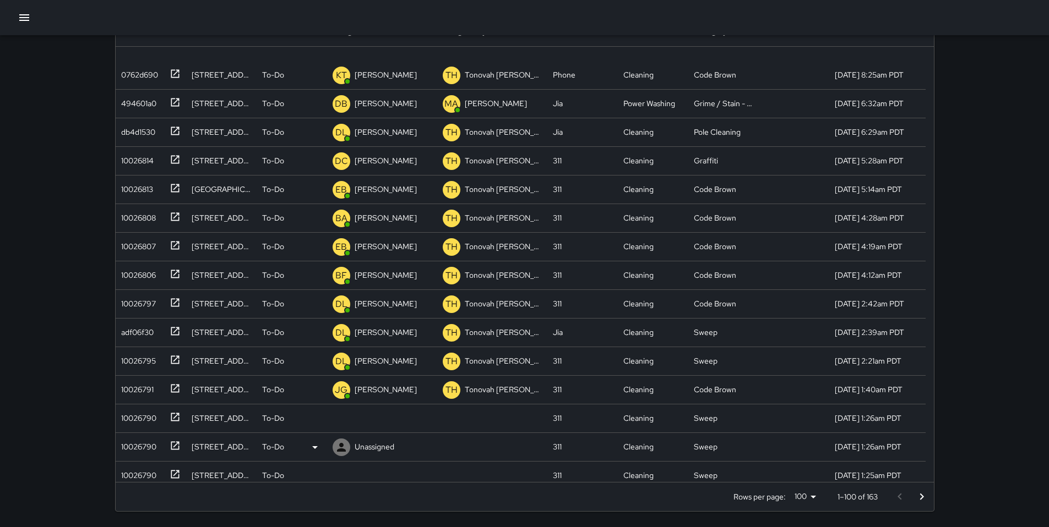
scroll to position [963, 0]
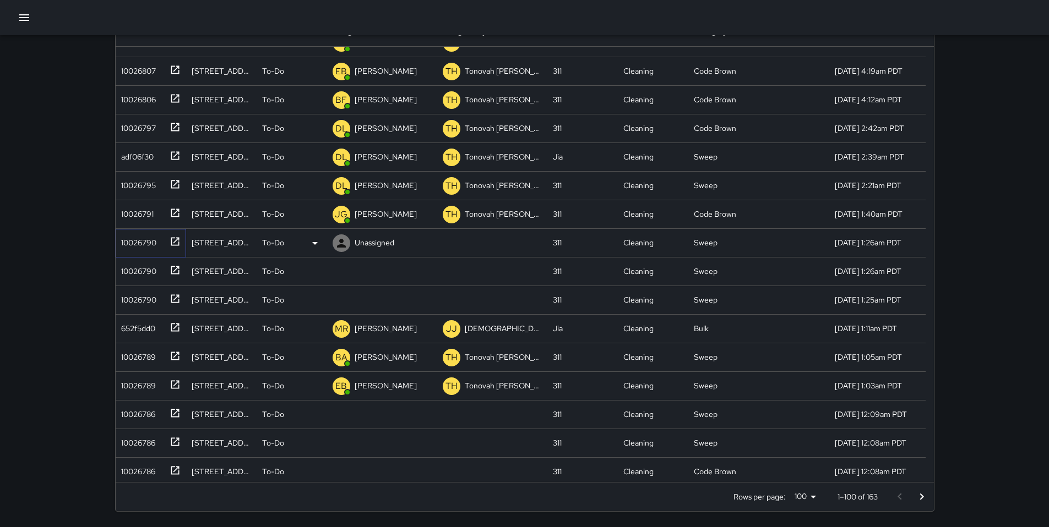
click at [146, 246] on div "10026790" at bounding box center [137, 240] width 40 height 15
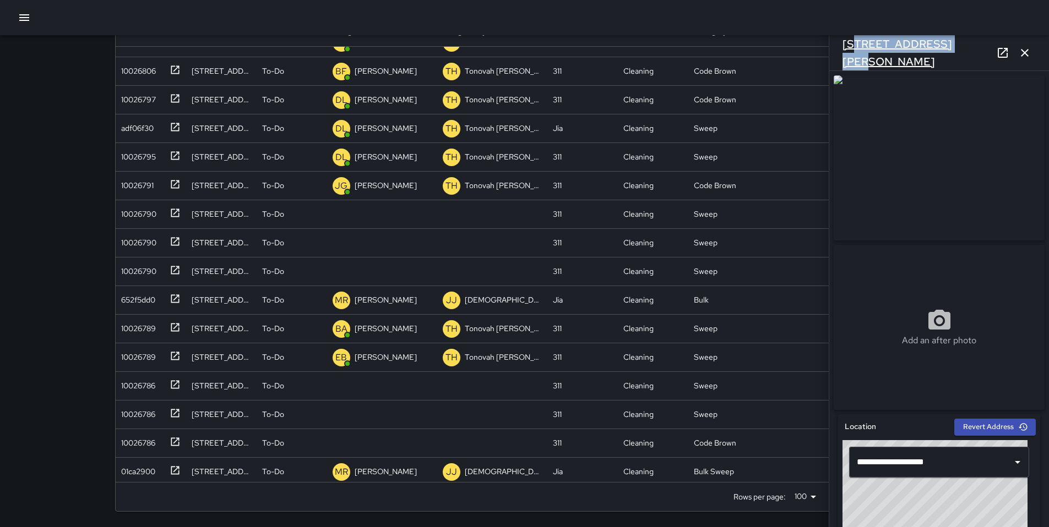
scroll to position [934, 0]
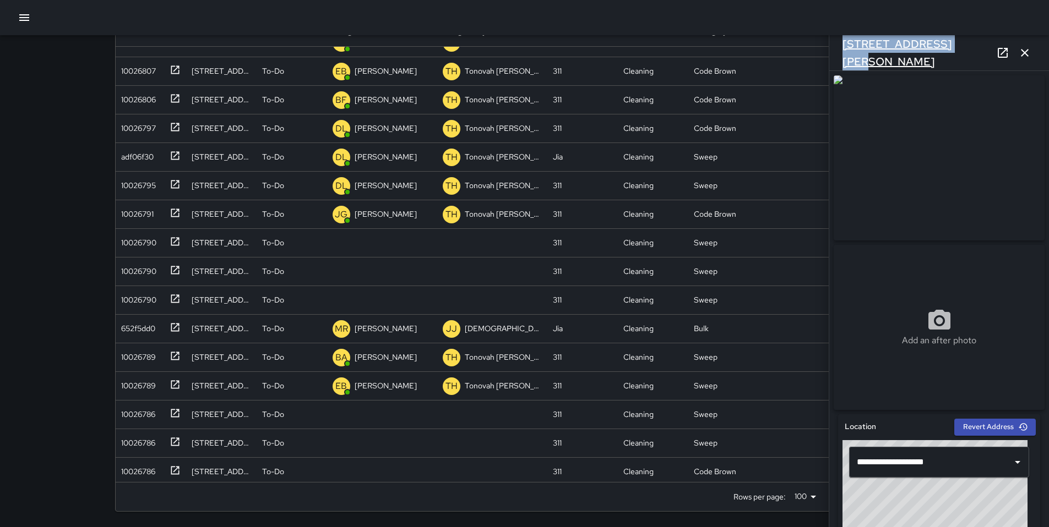
drag, startPoint x: 947, startPoint y: 52, endPoint x: 843, endPoint y: 54, distance: 104.1
click at [843, 53] on div "1500 Harrison Street" at bounding box center [939, 52] width 220 height 35
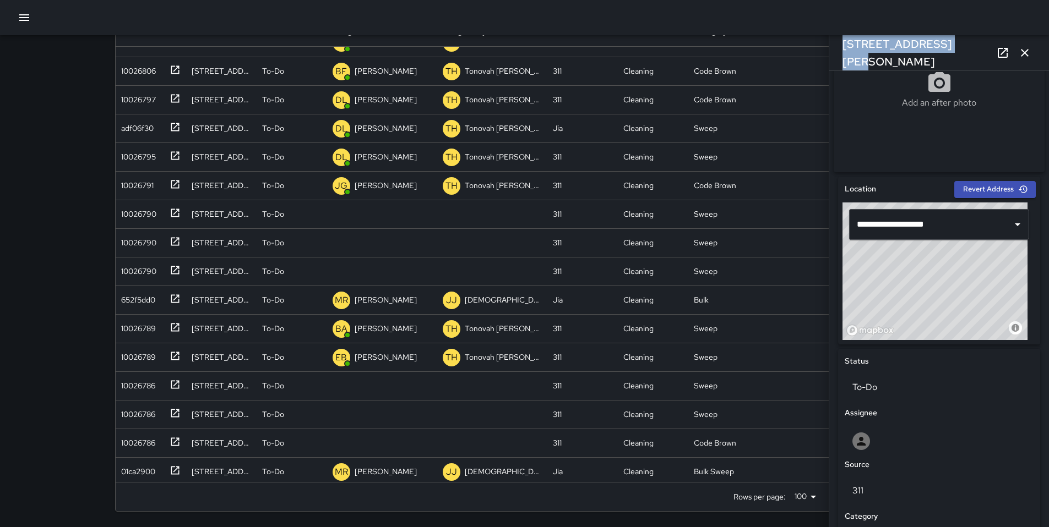
scroll to position [536, 0]
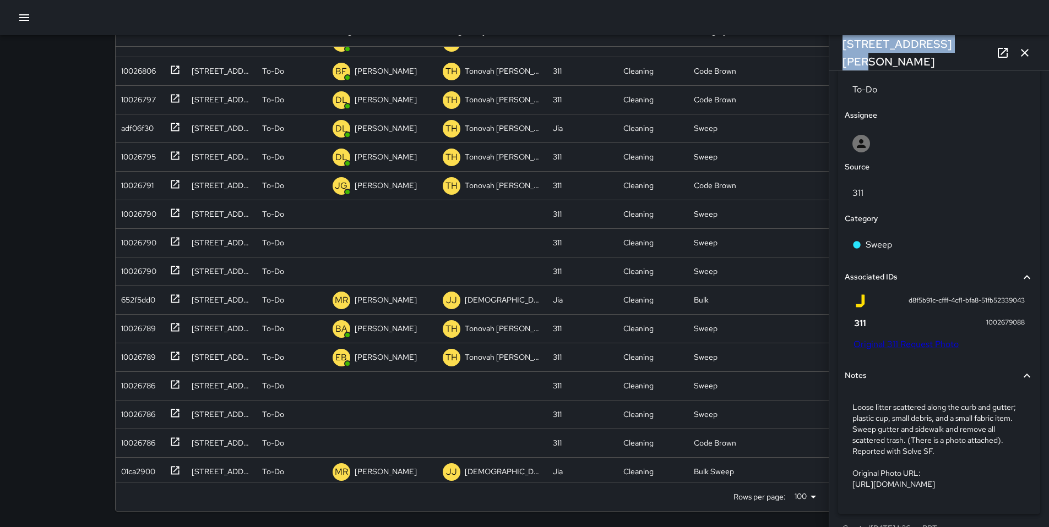
click at [897, 350] on link "Original 311 Request Photo" at bounding box center [905, 345] width 105 height 12
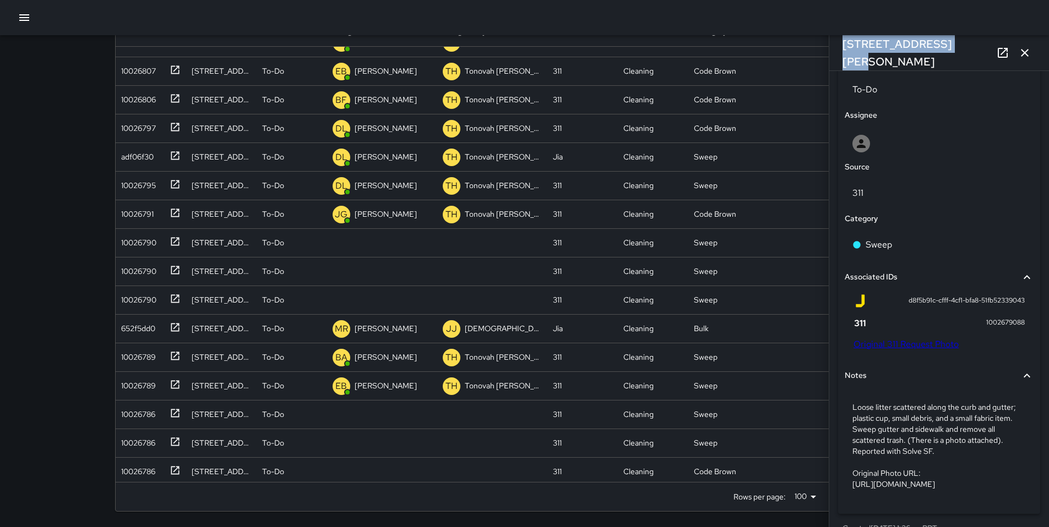
scroll to position [991, 0]
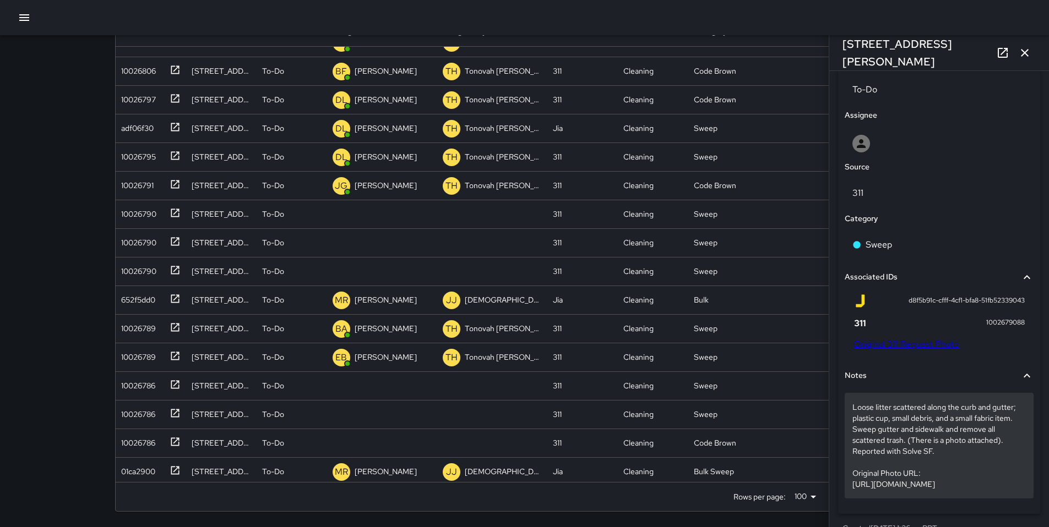
click at [899, 467] on p "Loose litter scattered along the curb and gutter; plastic cup, small debris, an…" at bounding box center [938, 446] width 173 height 88
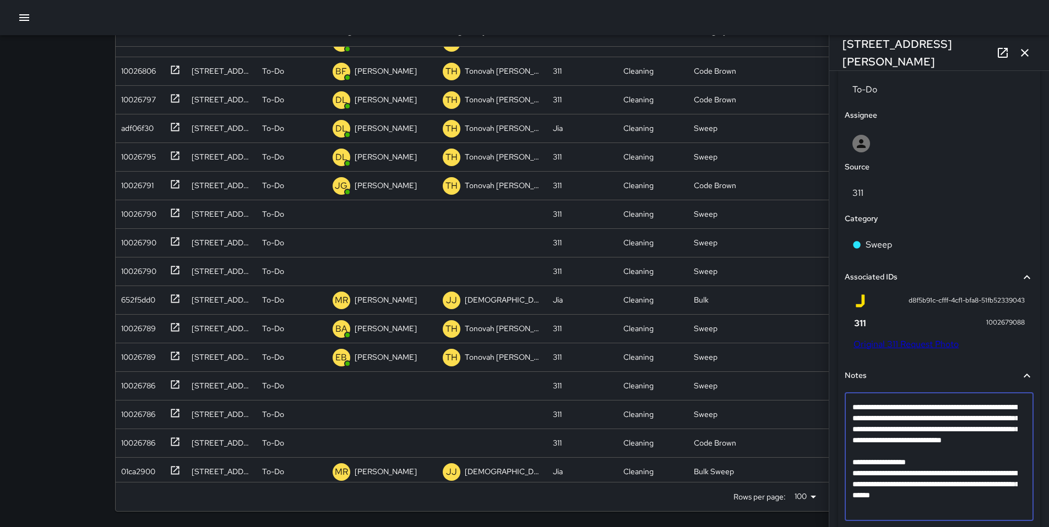
scroll to position [494, 0]
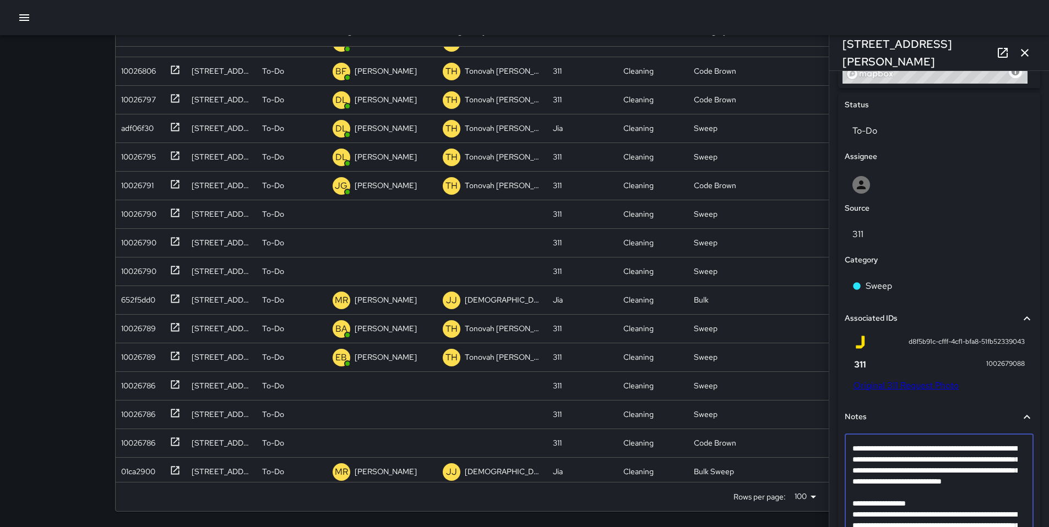
click at [858, 511] on textarea "**********" at bounding box center [934, 498] width 165 height 110
type textarea "**********"
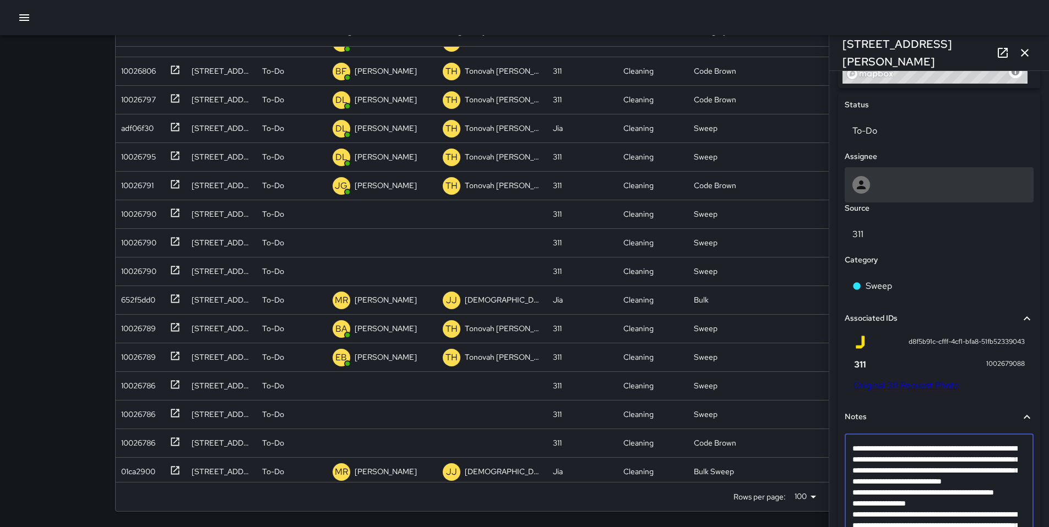
click at [865, 190] on icon at bounding box center [860, 184] width 13 height 13
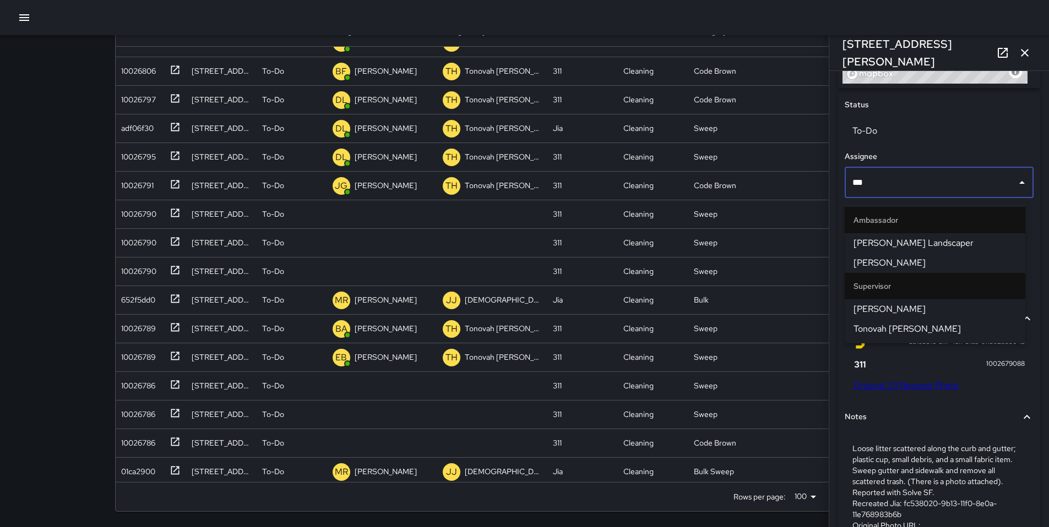
type input "****"
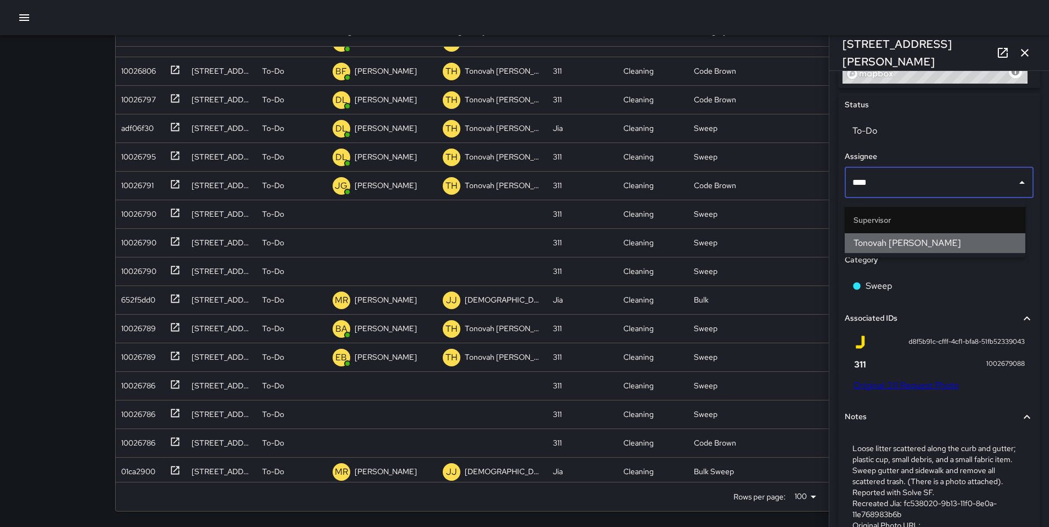
click at [876, 237] on span "Tonovah Hillman" at bounding box center [934, 243] width 163 height 13
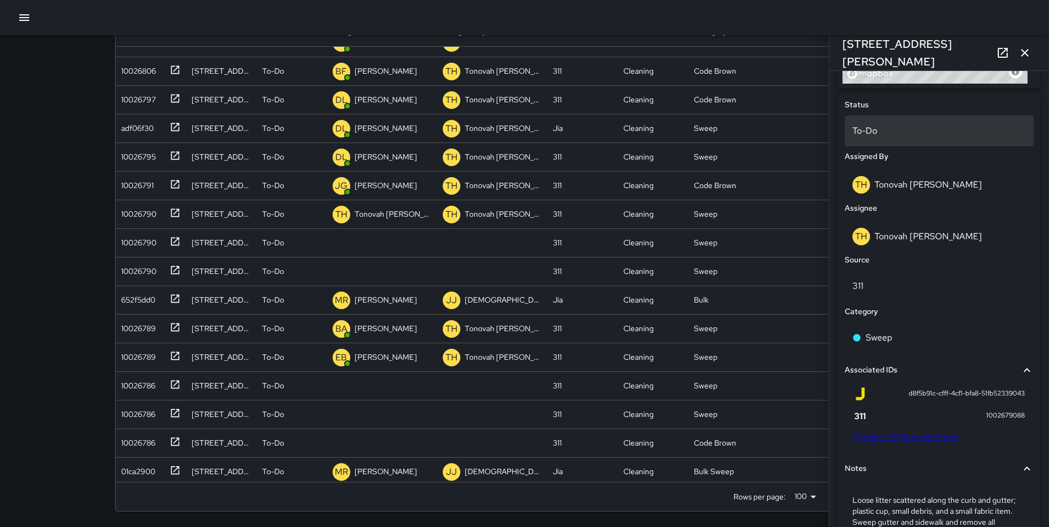
click at [860, 129] on p "To-Do" at bounding box center [938, 130] width 173 height 13
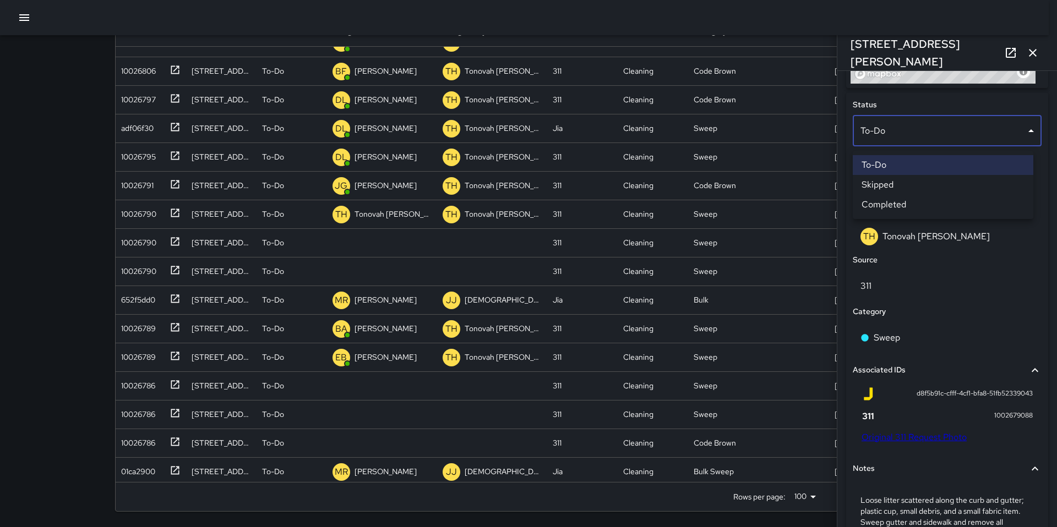
click at [876, 182] on li "Skipped" at bounding box center [943, 185] width 181 height 20
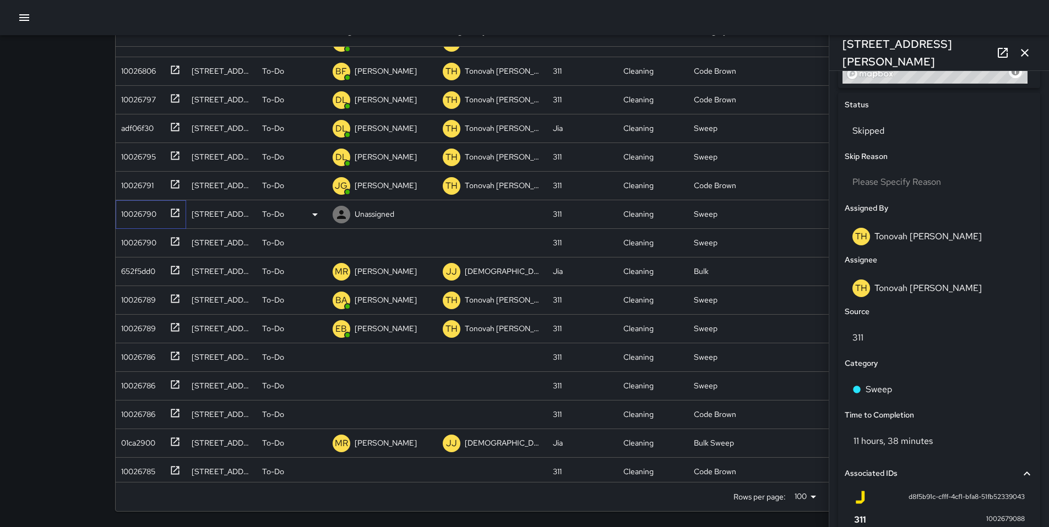
click at [144, 216] on div "10026790" at bounding box center [137, 211] width 40 height 15
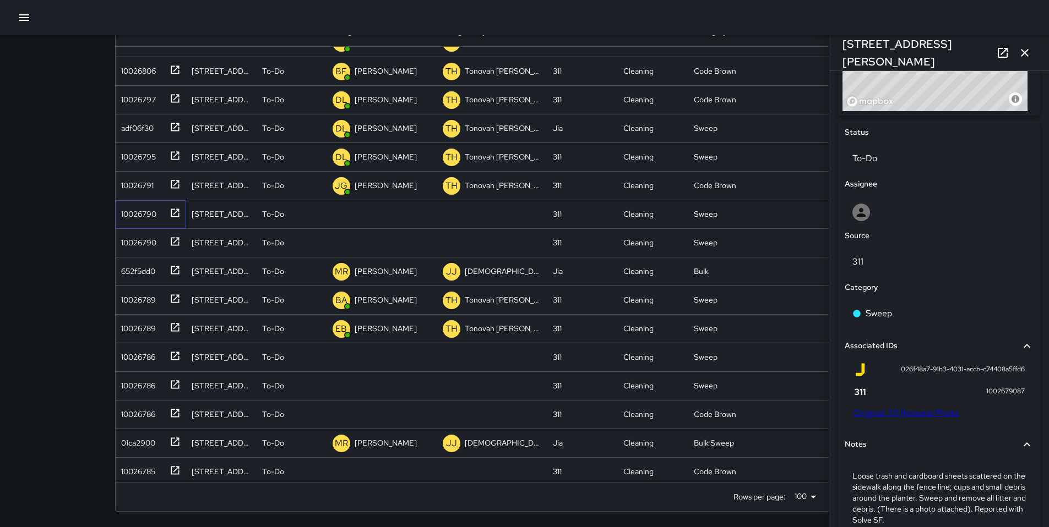
scroll to position [470, 0]
click at [903, 414] on link "Original 311 Request Photo" at bounding box center [905, 410] width 105 height 12
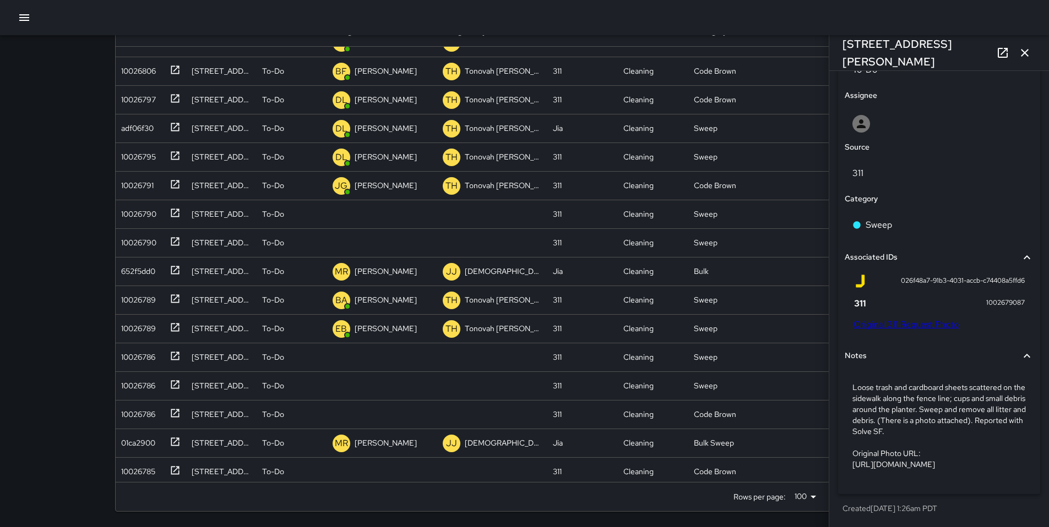
scroll to position [582, 0]
drag, startPoint x: 915, startPoint y: 51, endPoint x: 844, endPoint y: 53, distance: 71.0
click at [841, 52] on div "1500 Harrison Street" at bounding box center [939, 52] width 220 height 35
click at [870, 115] on div at bounding box center [938, 124] width 173 height 18
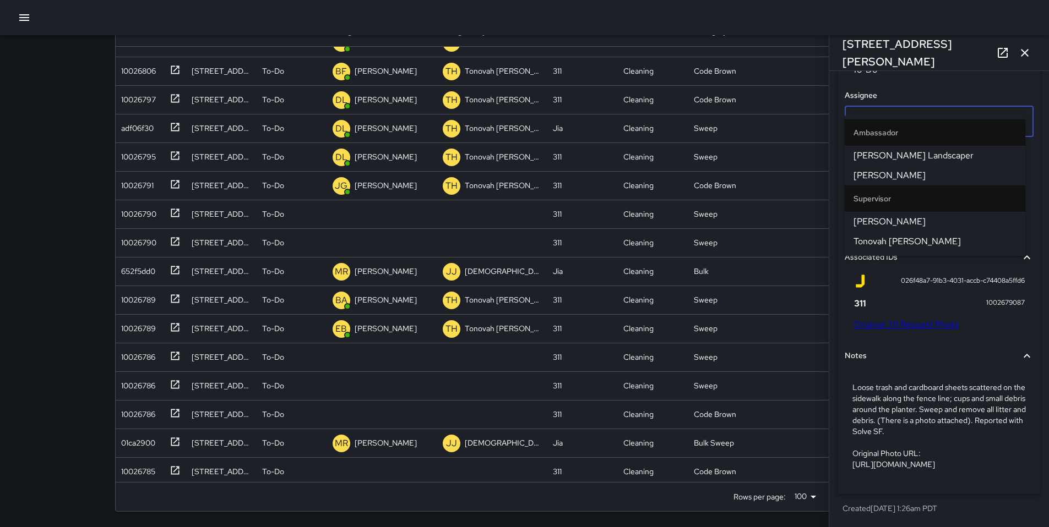
type input "****"
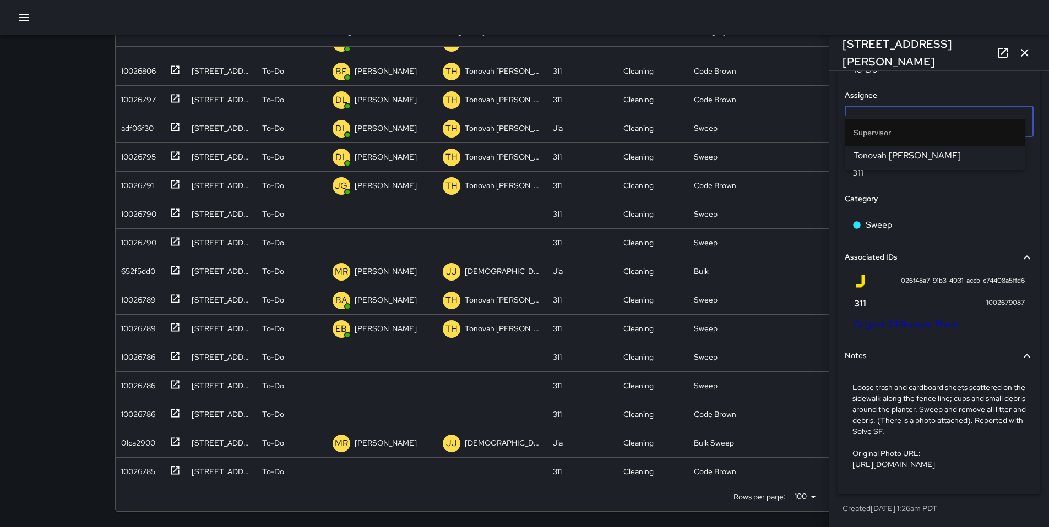
click at [874, 157] on span "Tonovah Hillman" at bounding box center [934, 155] width 163 height 13
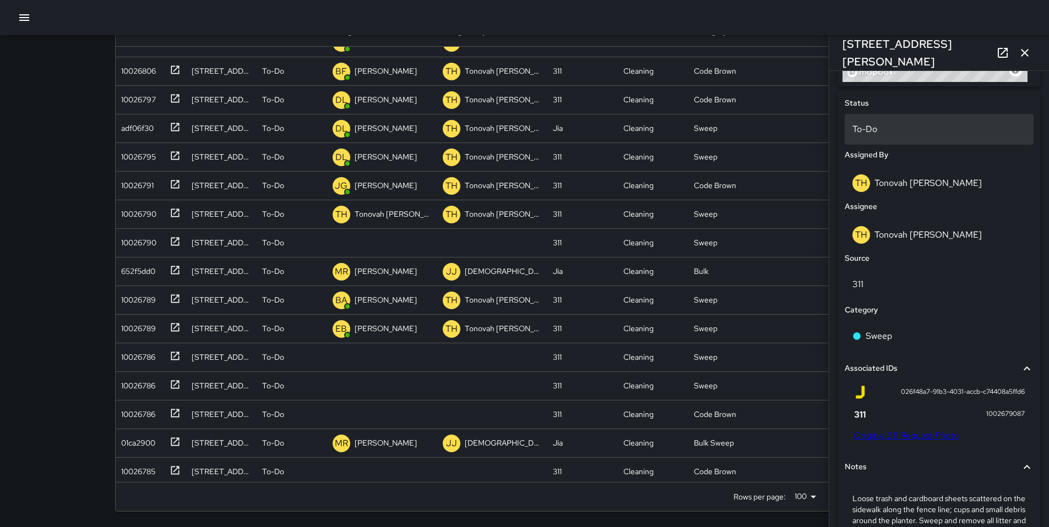
scroll to position [440, 0]
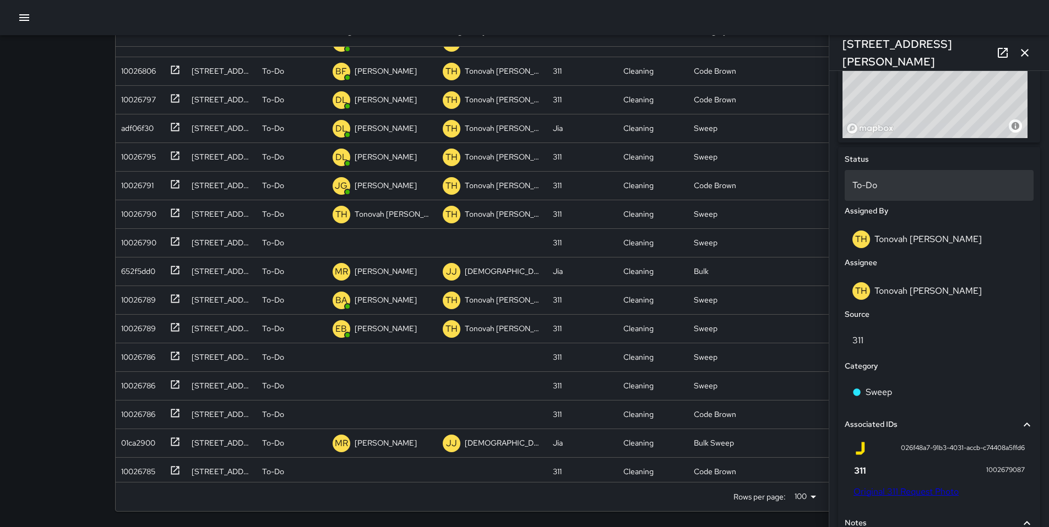
click at [866, 190] on p "To-Do" at bounding box center [938, 185] width 173 height 13
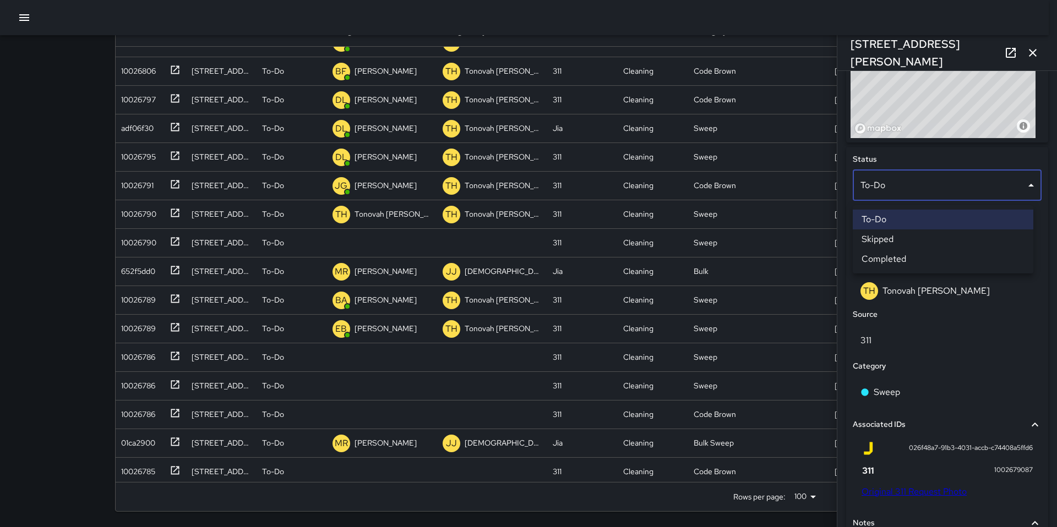
click at [879, 238] on li "Skipped" at bounding box center [943, 240] width 181 height 20
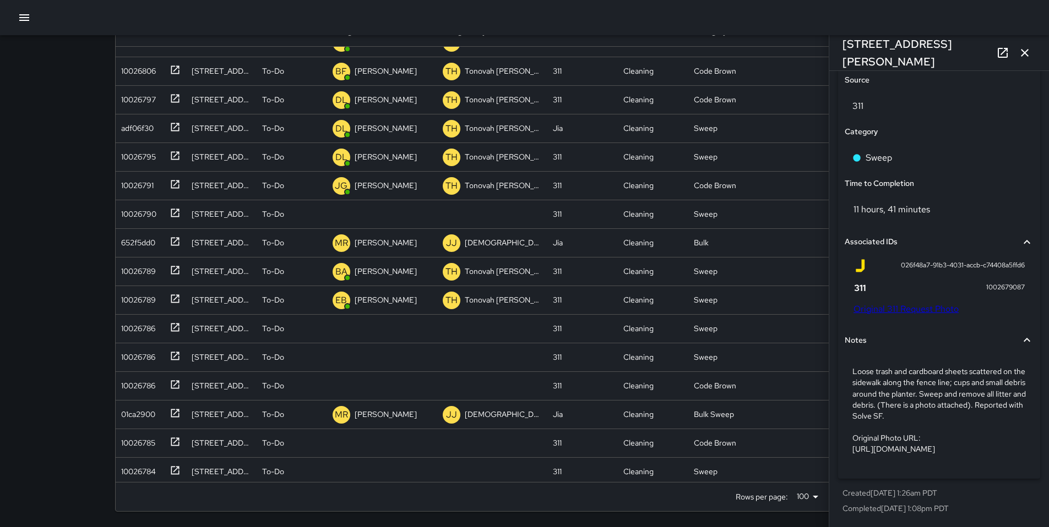
click at [889, 410] on p "Loose trash and cardboard sheets scattered on the sidewalk along the fence line…" at bounding box center [938, 410] width 173 height 88
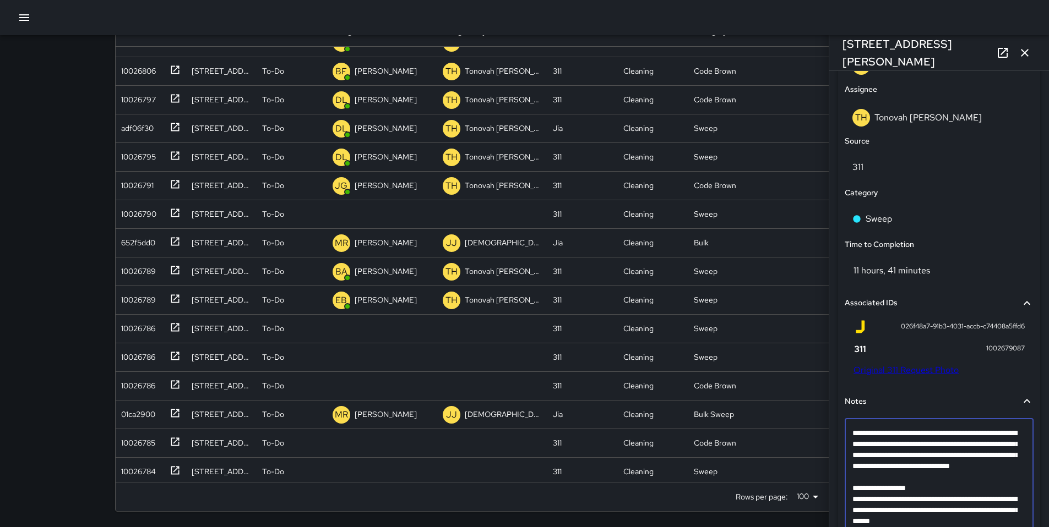
click at [888, 493] on textarea "**********" at bounding box center [934, 483] width 165 height 110
type textarea "**********"
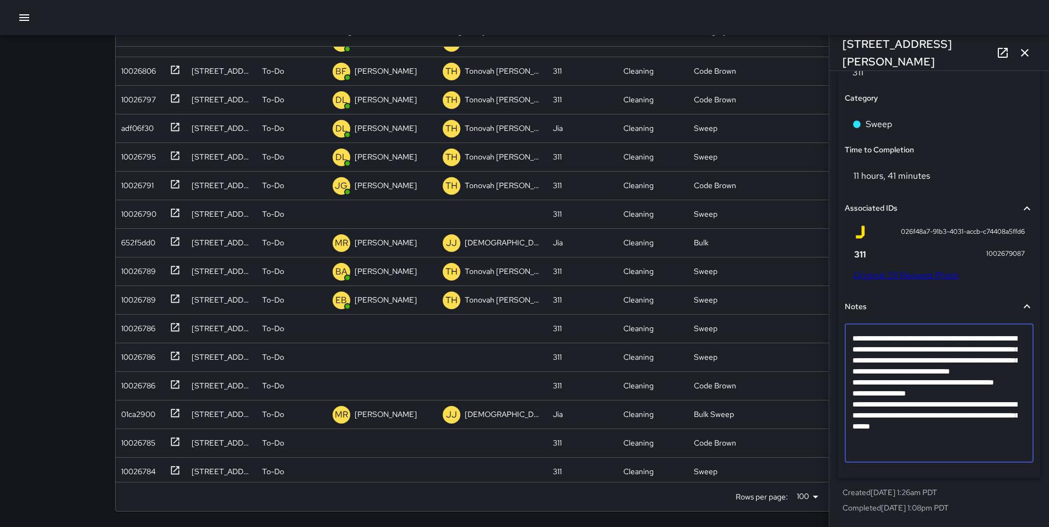
scroll to position [764, 0]
click at [1023, 54] on icon "button" at bounding box center [1024, 52] width 13 height 13
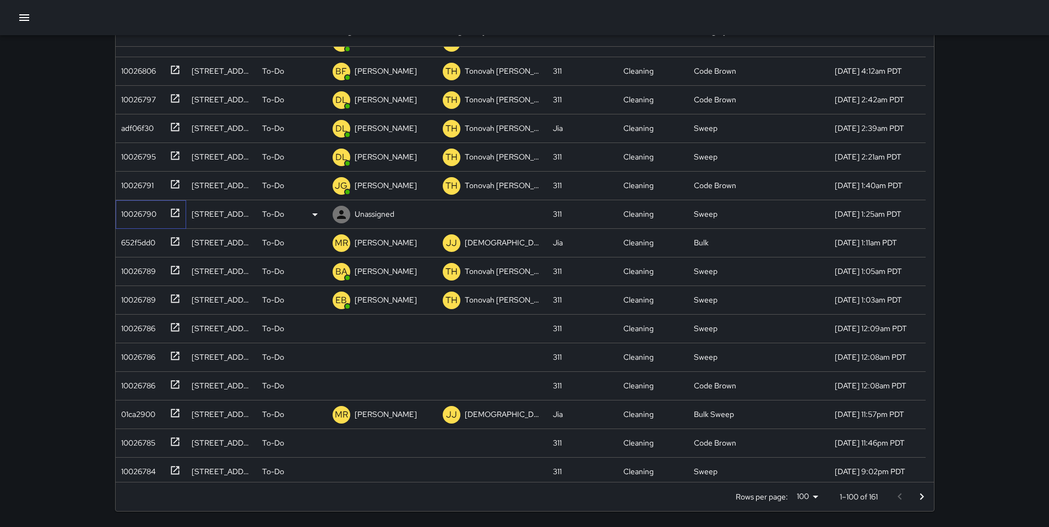
click at [134, 211] on div "10026790" at bounding box center [137, 211] width 40 height 15
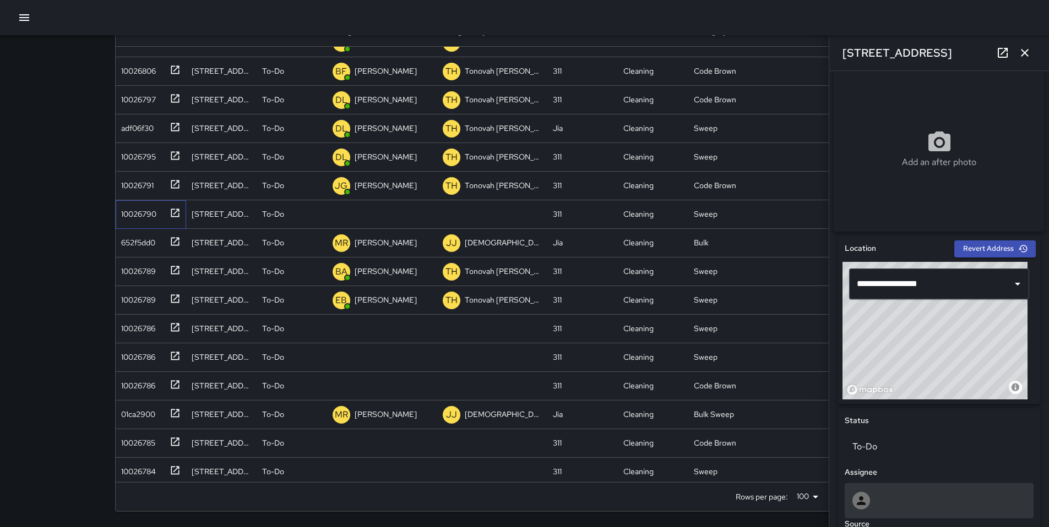
scroll to position [378, 0]
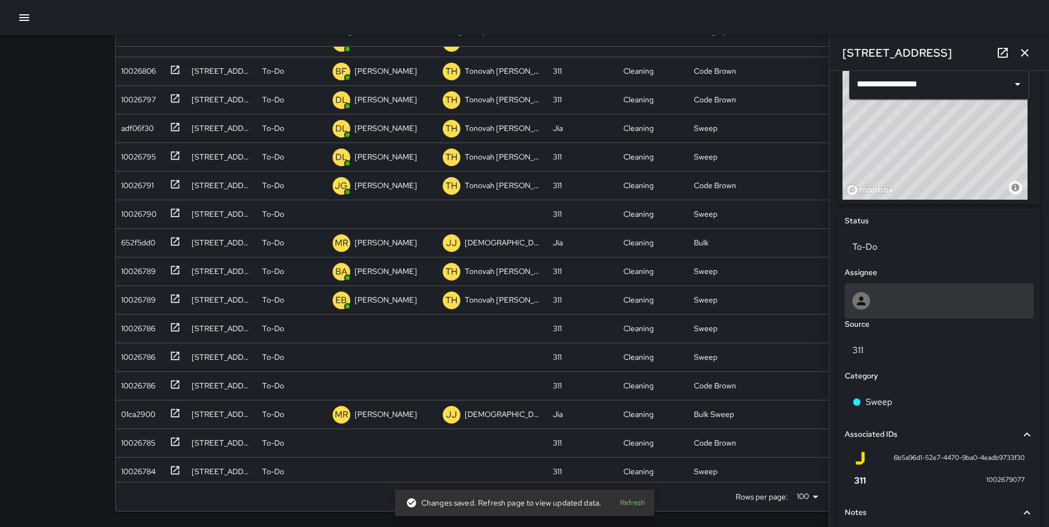
click at [875, 302] on div at bounding box center [938, 301] width 173 height 18
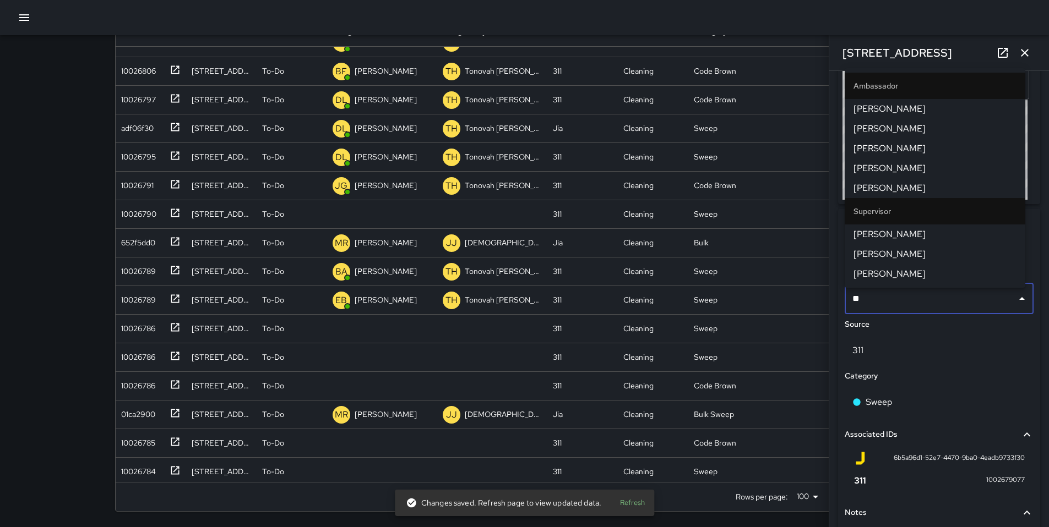
type input "***"
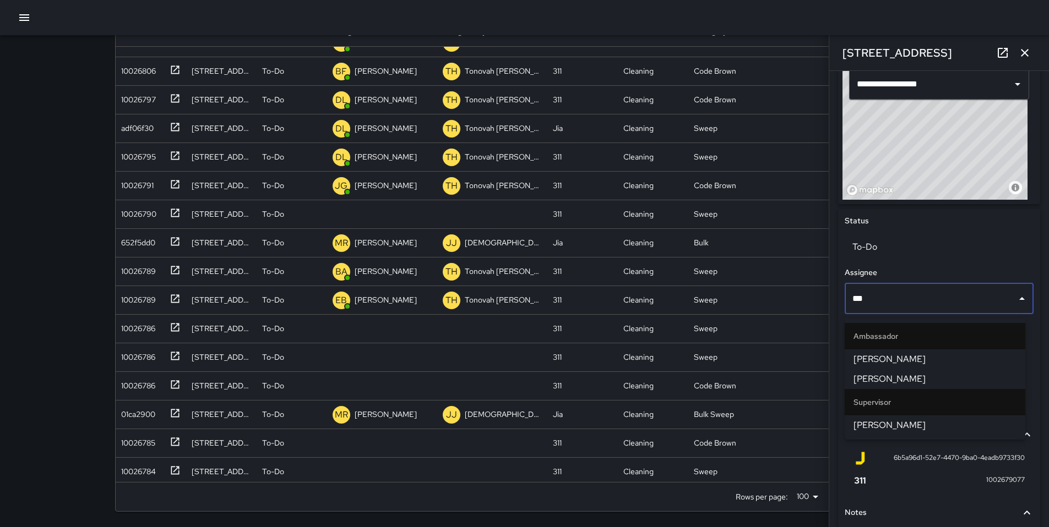
click at [904, 421] on span "Ken McCarter" at bounding box center [934, 425] width 163 height 13
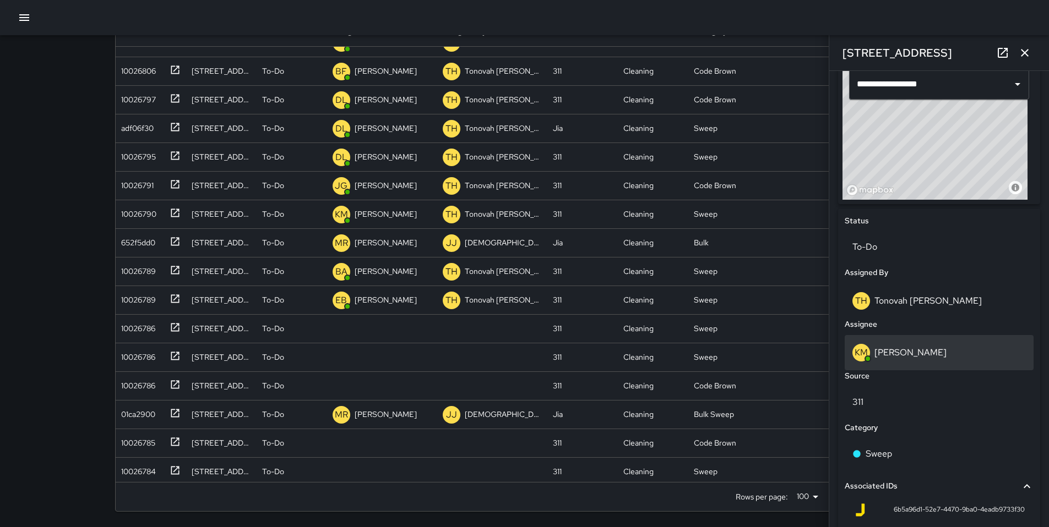
click at [898, 357] on p "Ken McCarter" at bounding box center [910, 353] width 72 height 12
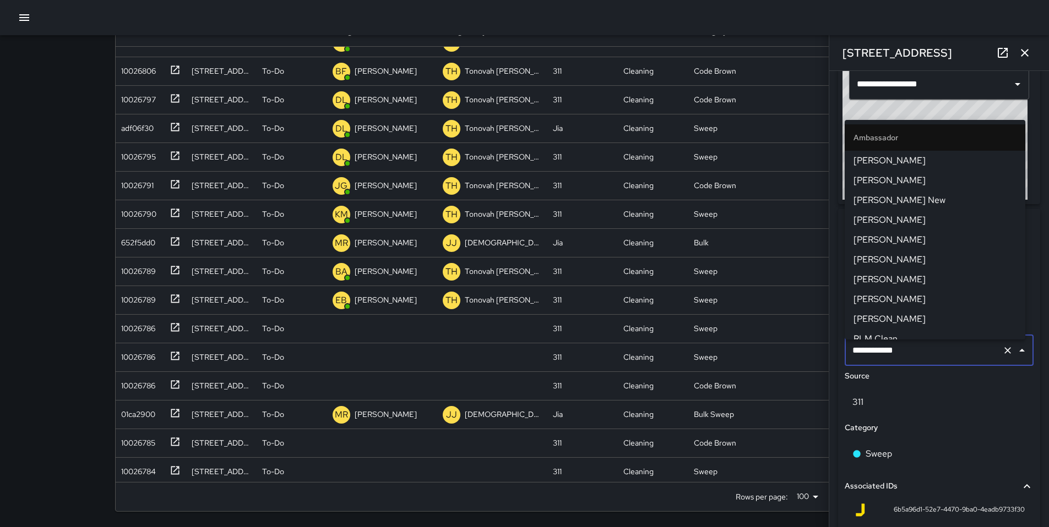
scroll to position [829, 0]
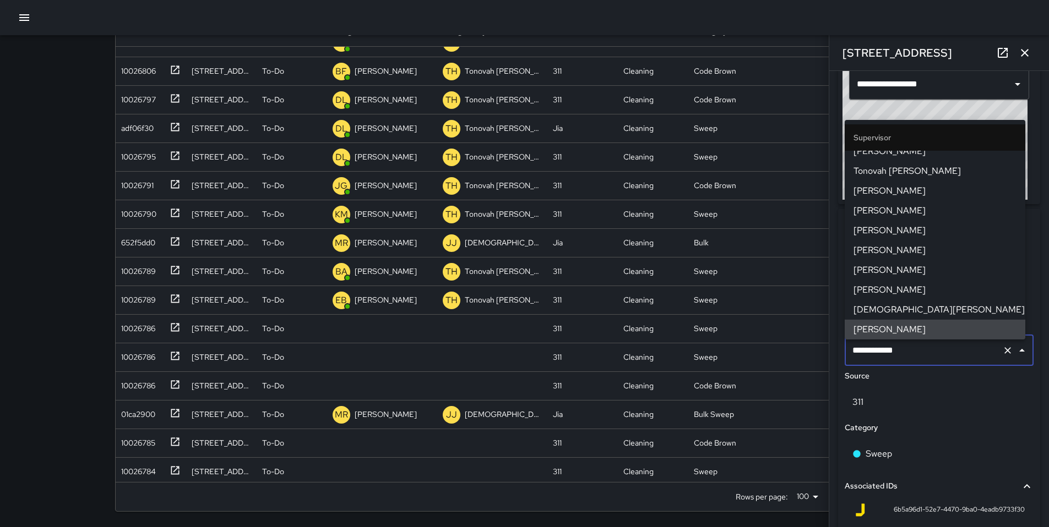
drag, startPoint x: 908, startPoint y: 355, endPoint x: 849, endPoint y: 352, distance: 59.5
click at [849, 352] on input "**********" at bounding box center [923, 350] width 148 height 21
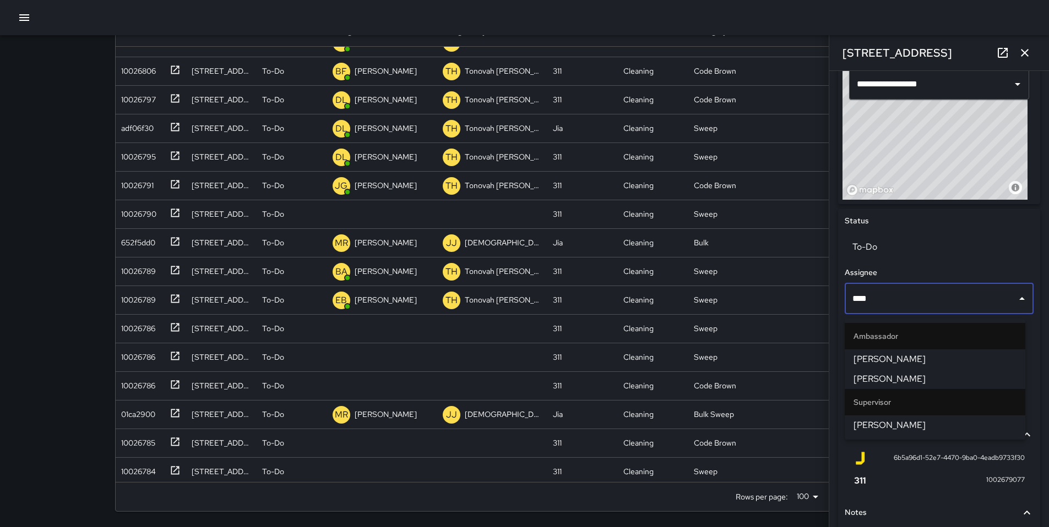
type input "*****"
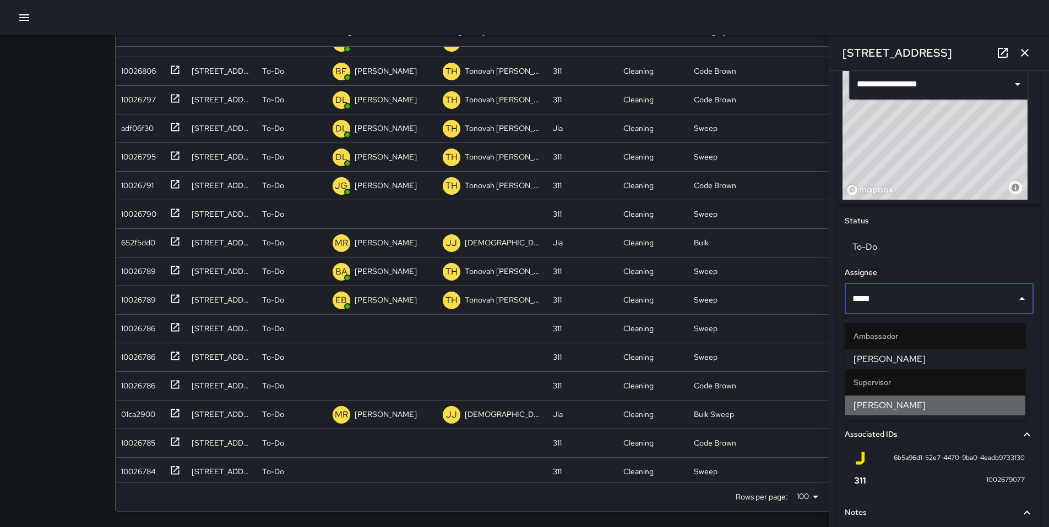
click at [864, 402] on span "David Lewis" at bounding box center [934, 405] width 163 height 13
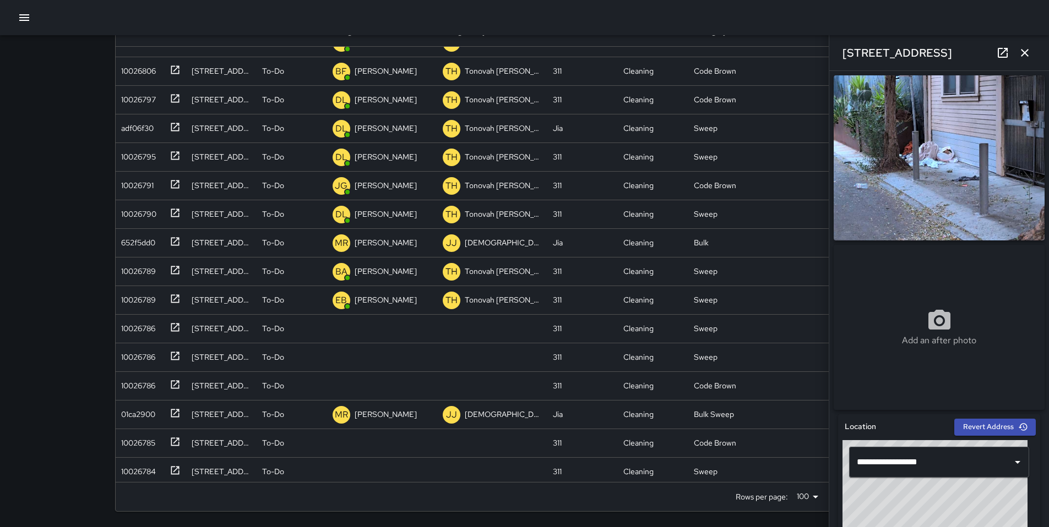
click at [1000, 54] on icon at bounding box center [1002, 52] width 13 height 13
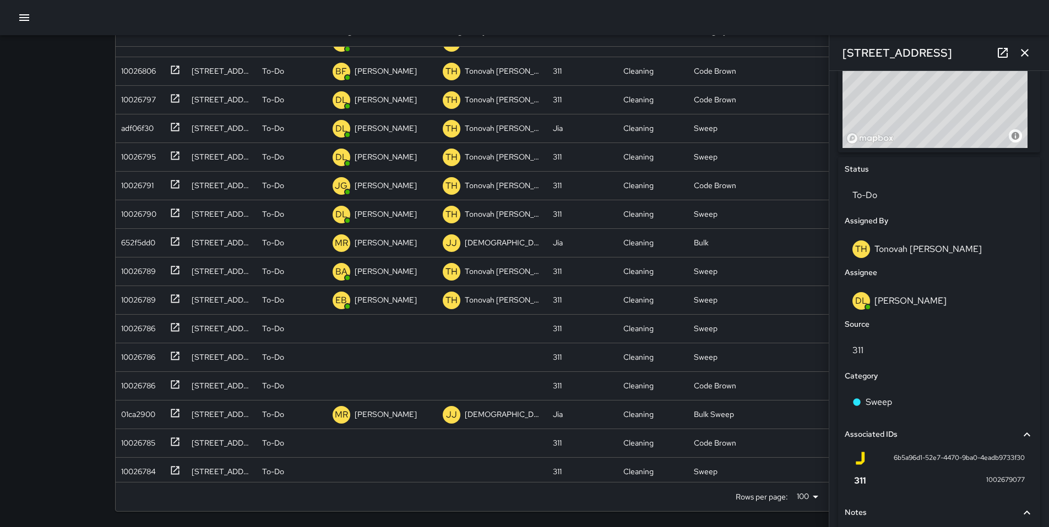
scroll to position [514, 0]
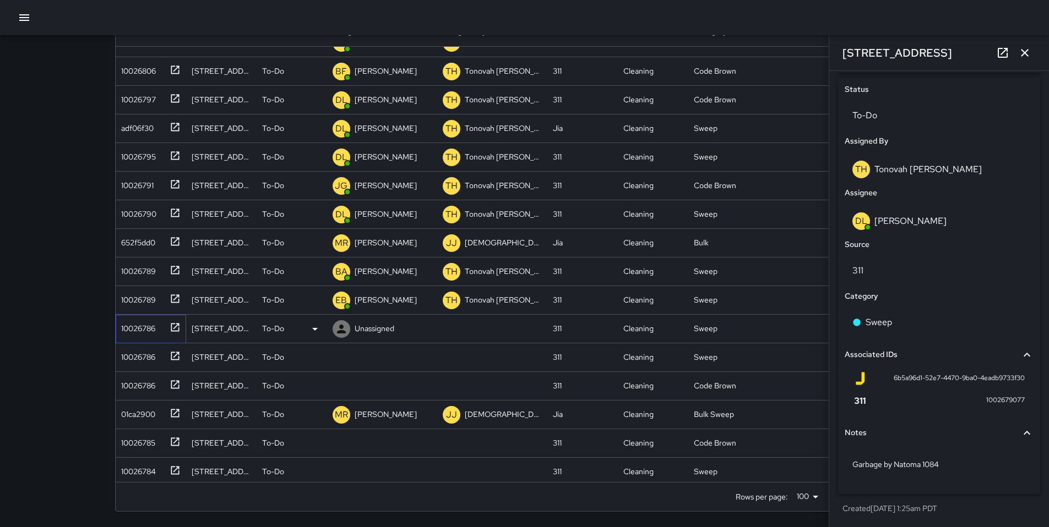
click at [152, 326] on div "10026786" at bounding box center [136, 326] width 39 height 15
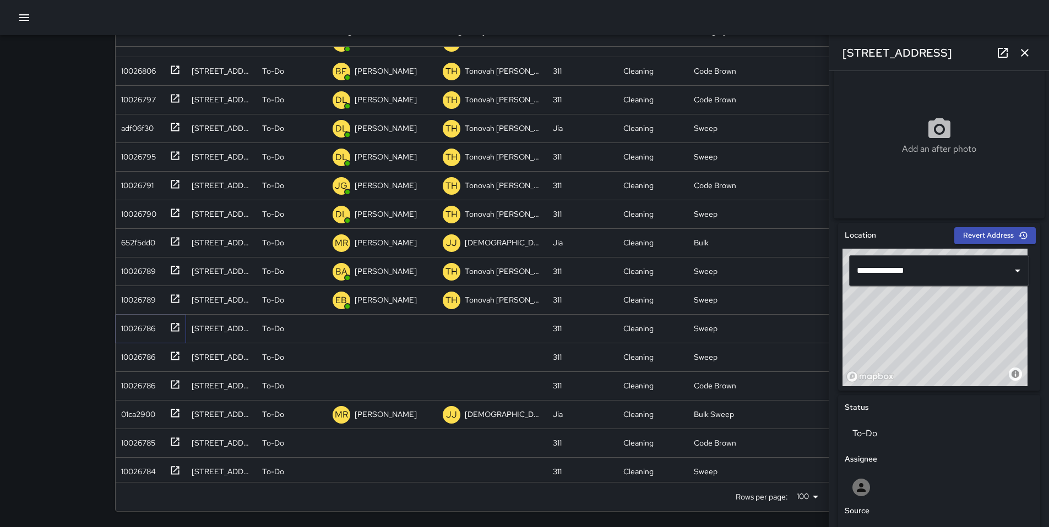
scroll to position [535, 0]
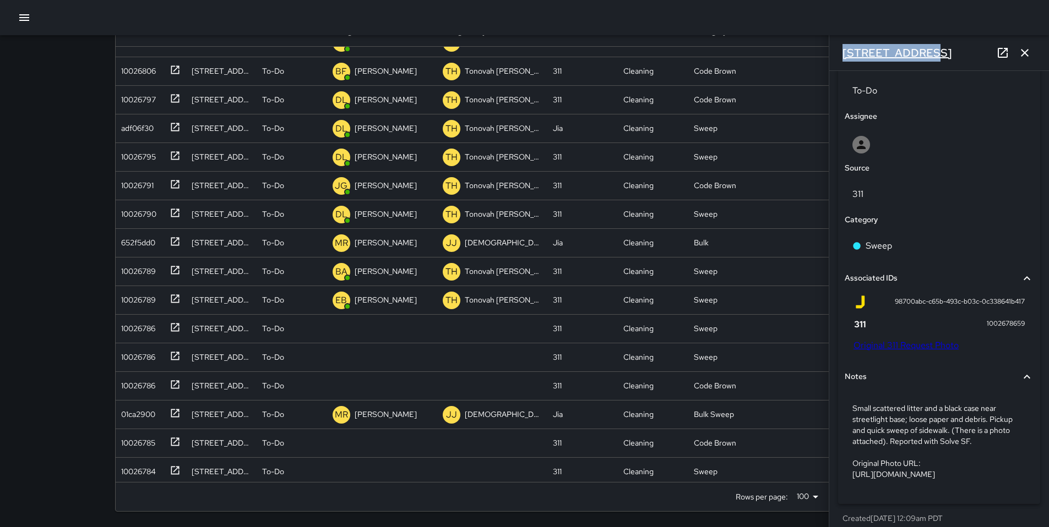
drag, startPoint x: 923, startPoint y: 51, endPoint x: 843, endPoint y: 45, distance: 79.5
click at [842, 44] on div "227 7th Street" at bounding box center [939, 52] width 220 height 35
click at [914, 351] on link "Original 311 Request Photo" at bounding box center [905, 346] width 105 height 12
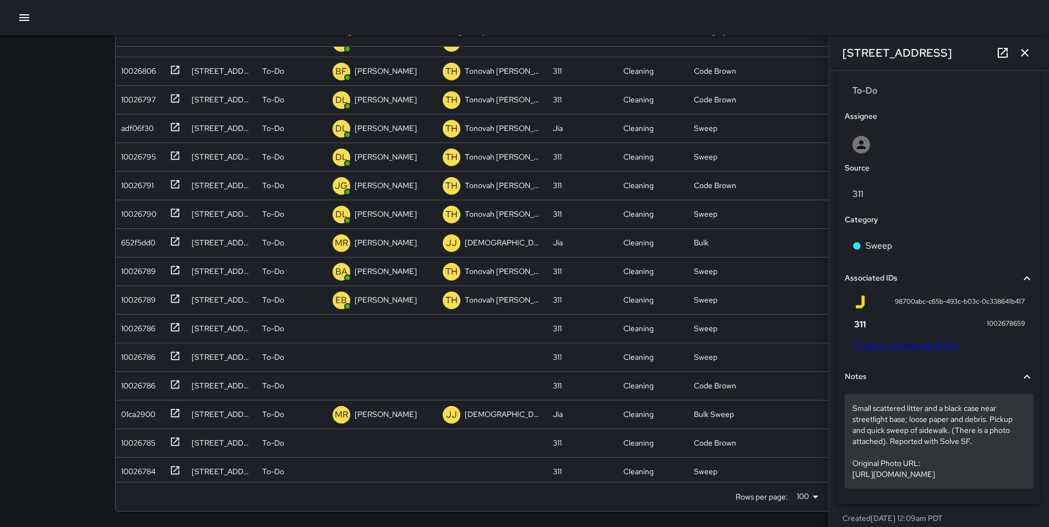
click at [892, 461] on p "Small scattered litter and a black case near streetlight base; loose paper and …" at bounding box center [938, 441] width 173 height 77
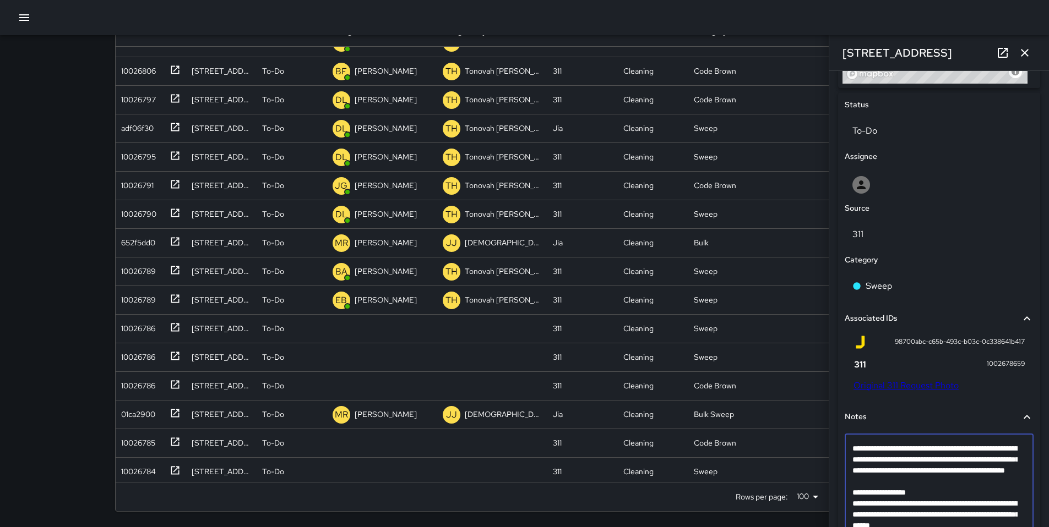
click at [875, 504] on textarea "**********" at bounding box center [934, 492] width 165 height 99
click at [872, 498] on textarea "**********" at bounding box center [934, 492] width 165 height 99
type textarea "**********"
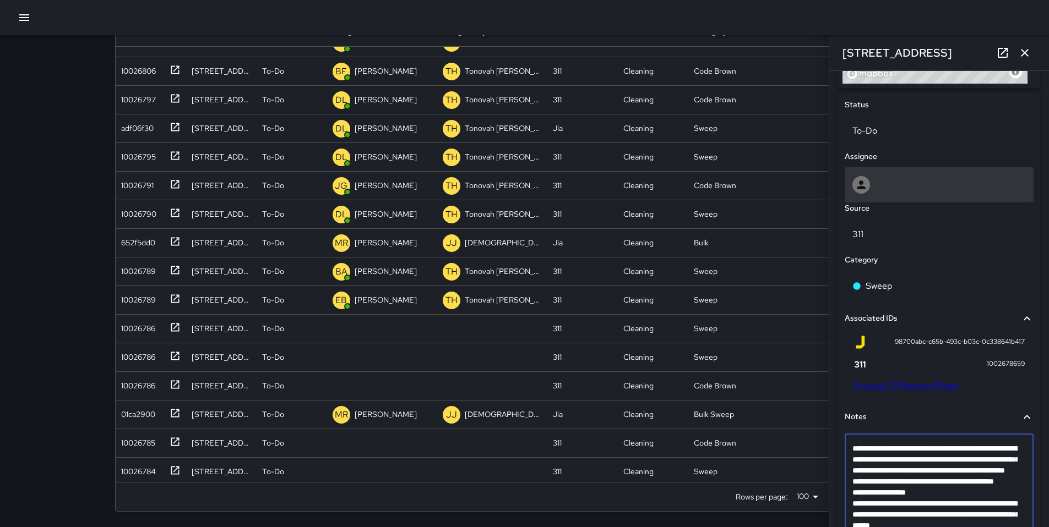
click at [882, 178] on div at bounding box center [938, 184] width 189 height 35
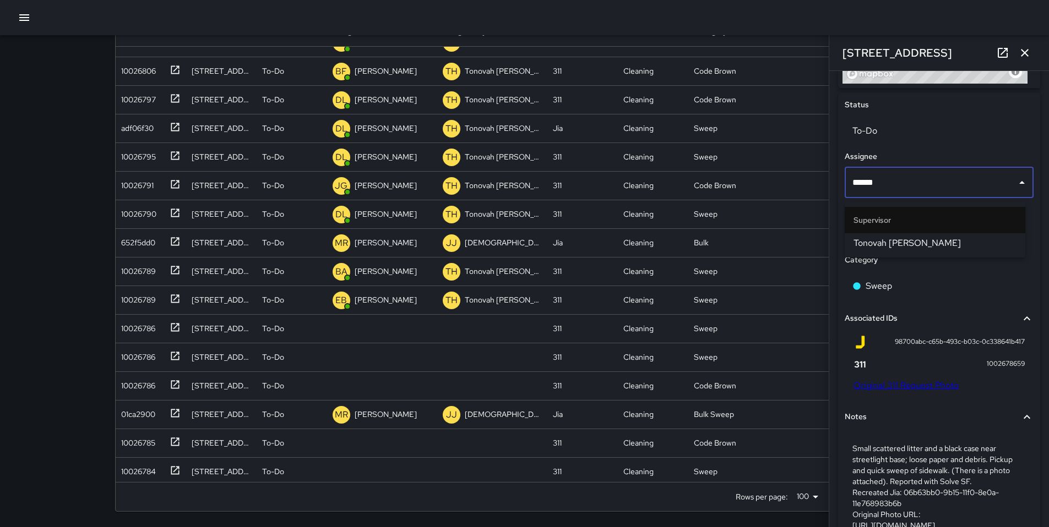
type input "*******"
click at [905, 250] on li "Tonovah Hillman" at bounding box center [934, 243] width 181 height 20
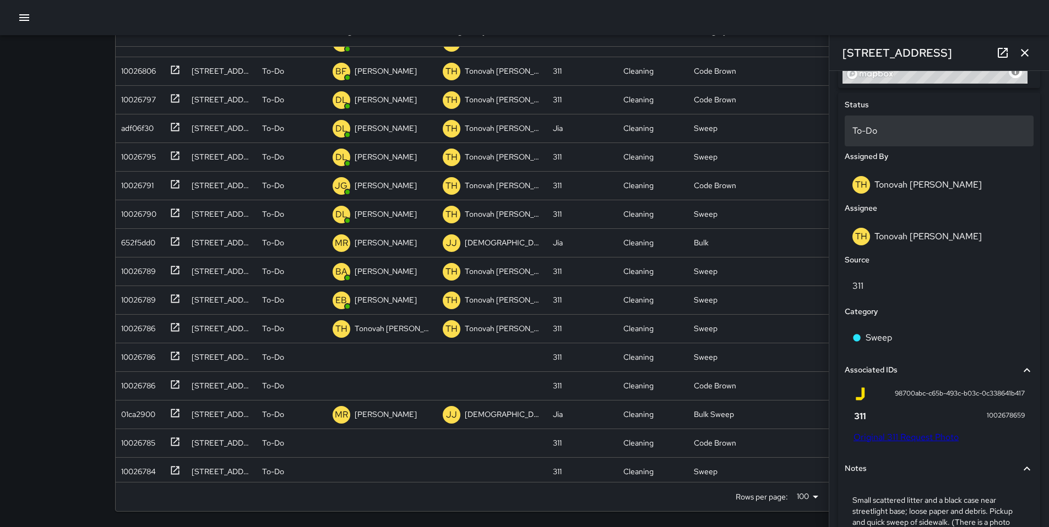
click at [884, 145] on div "To-Do" at bounding box center [938, 131] width 189 height 31
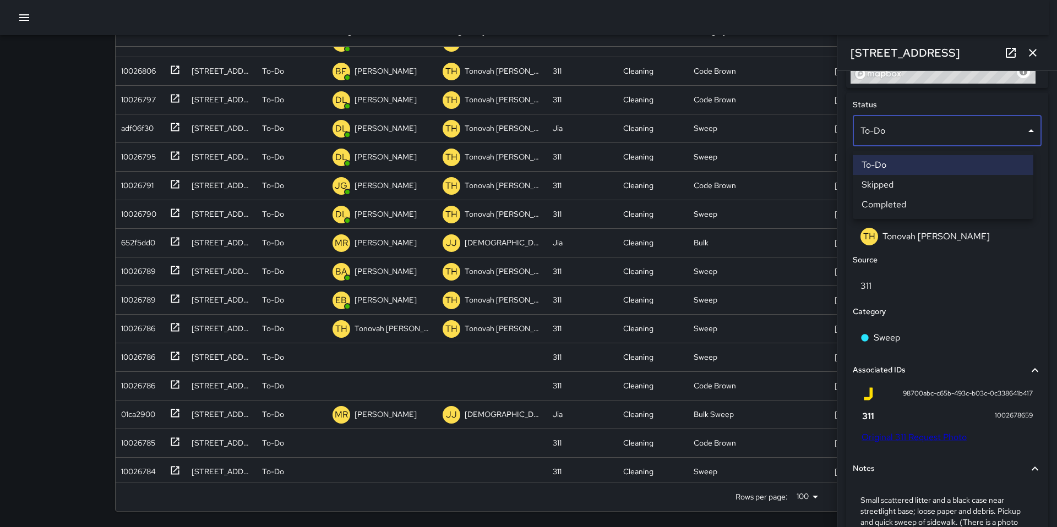
click at [886, 181] on li "Skipped" at bounding box center [943, 185] width 181 height 20
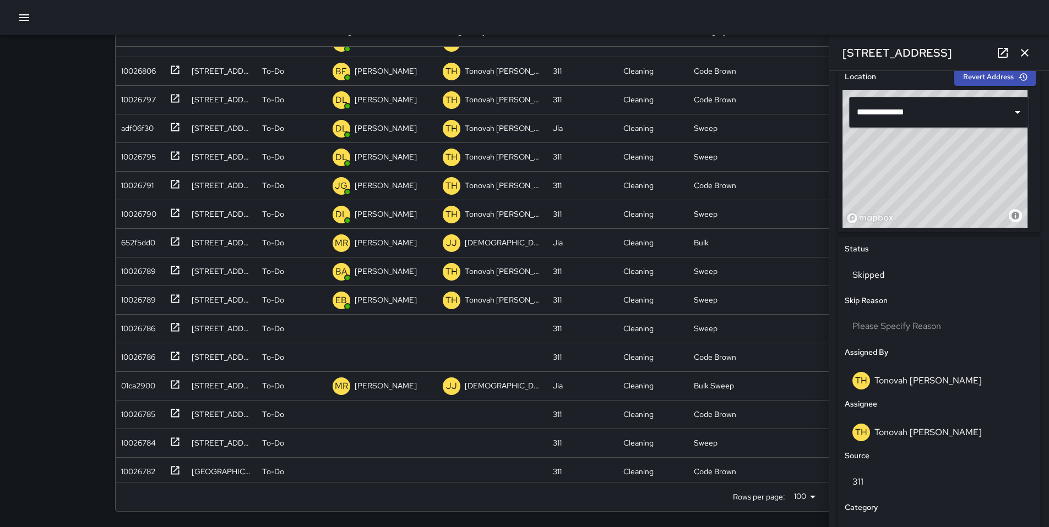
scroll to position [152, 0]
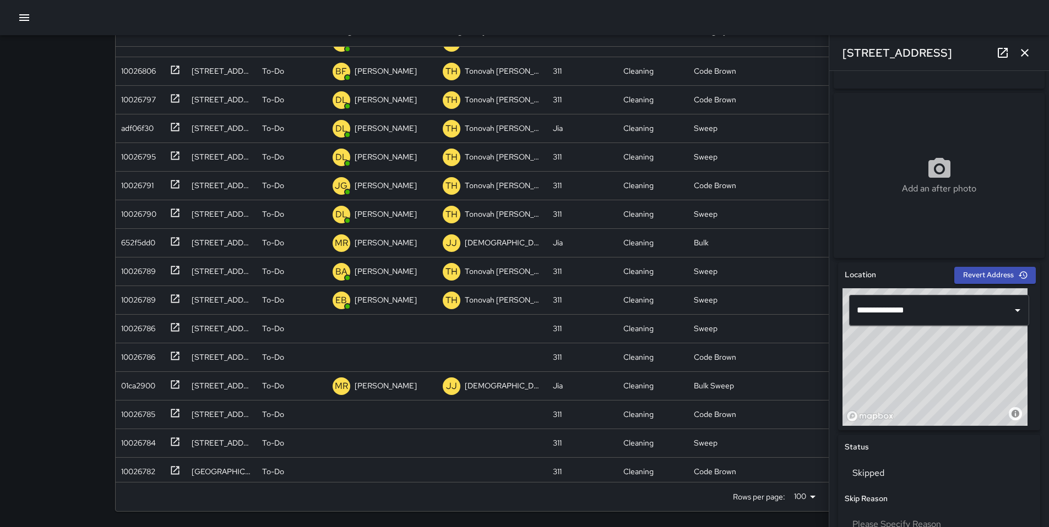
click at [1030, 53] on icon "button" at bounding box center [1024, 52] width 13 height 13
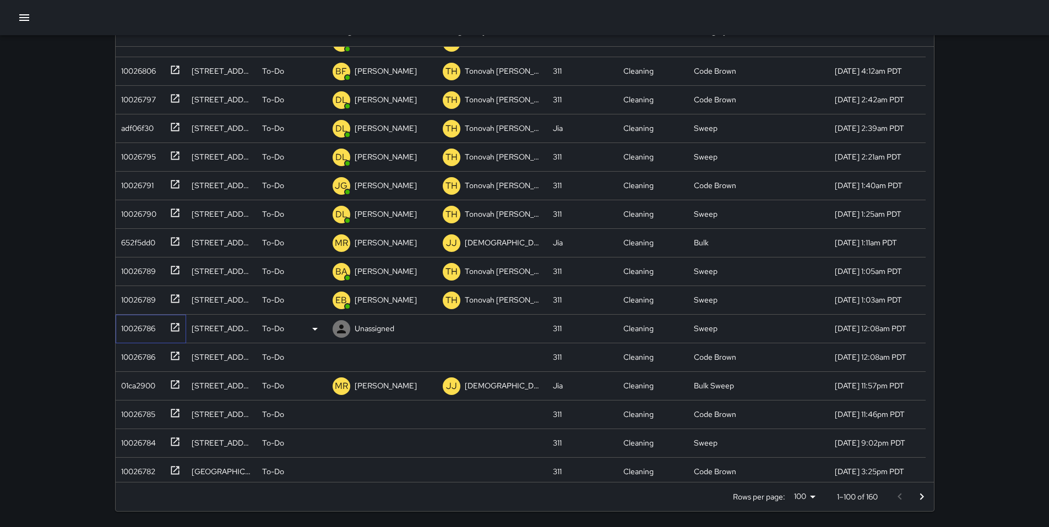
click at [140, 328] on div "10026786" at bounding box center [136, 326] width 39 height 15
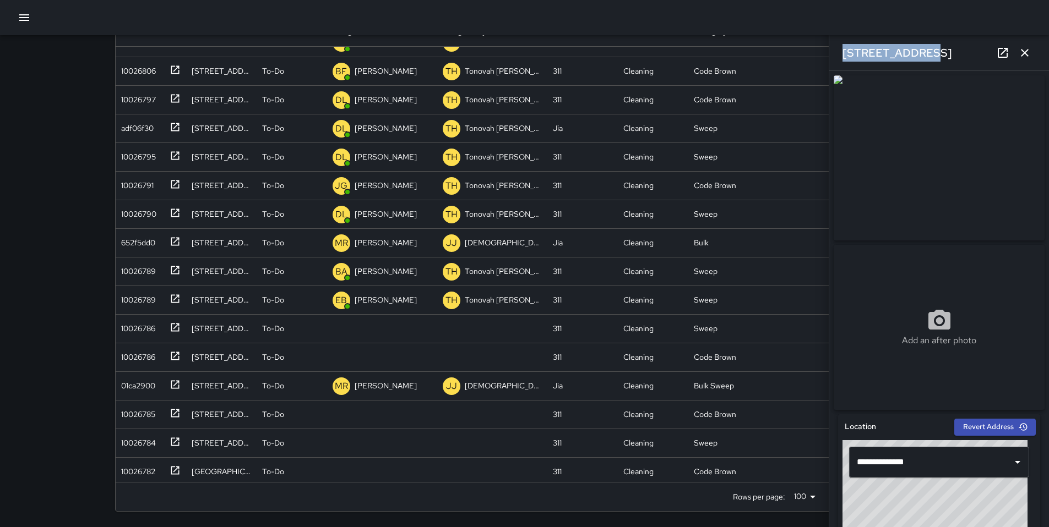
drag, startPoint x: 928, startPoint y: 53, endPoint x: 839, endPoint y: 53, distance: 88.6
click at [833, 53] on div "222 7th Street" at bounding box center [939, 52] width 220 height 35
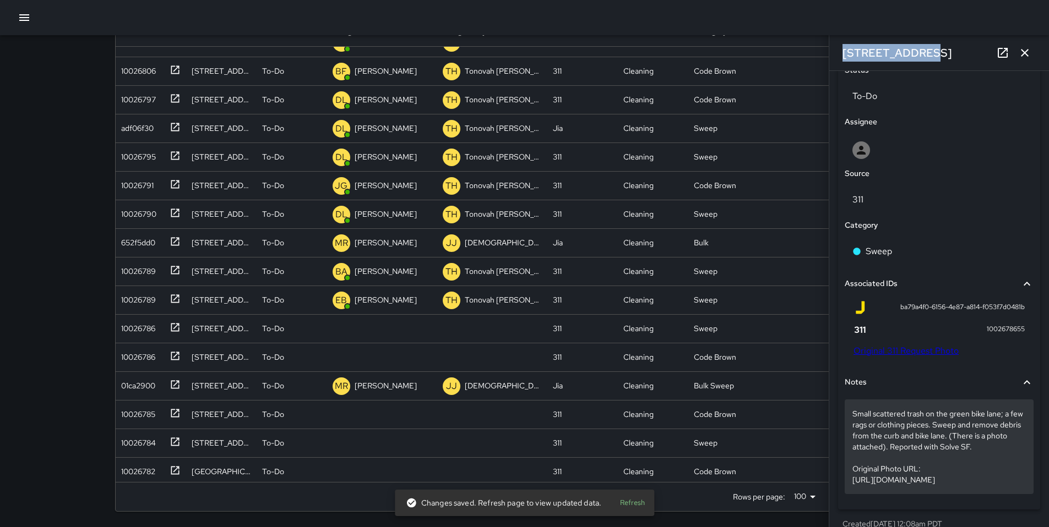
scroll to position [550, 0]
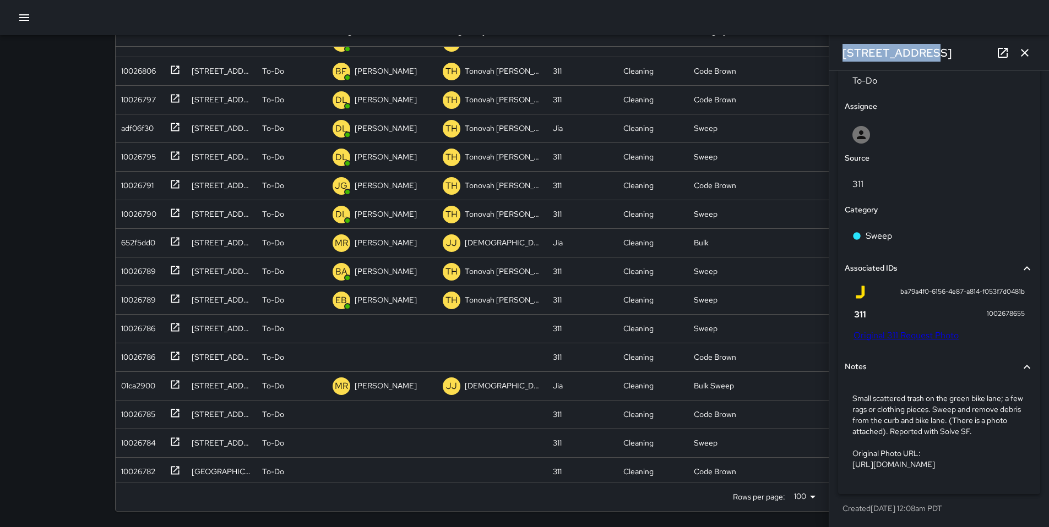
click at [894, 335] on link "Original 311 Request Photo" at bounding box center [905, 336] width 105 height 12
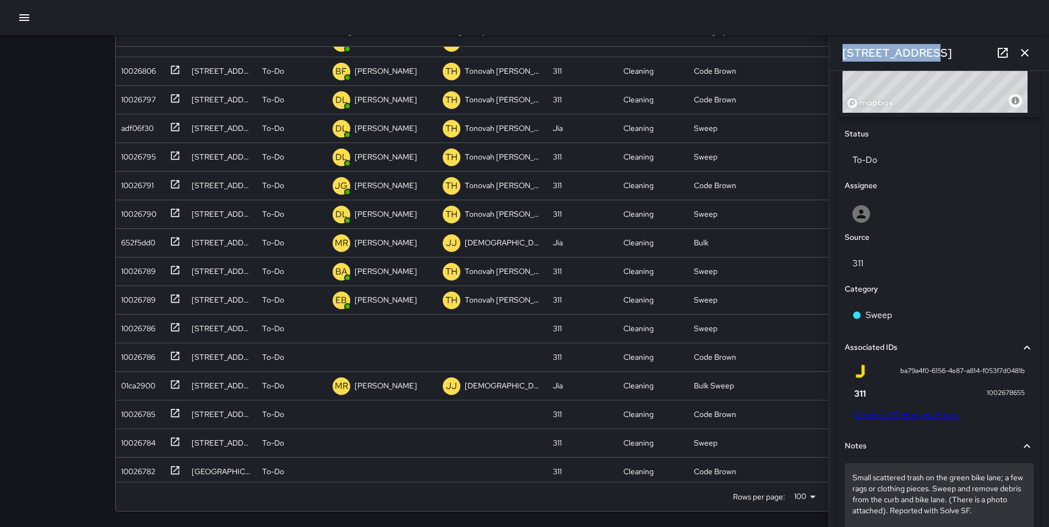
scroll to position [571, 0]
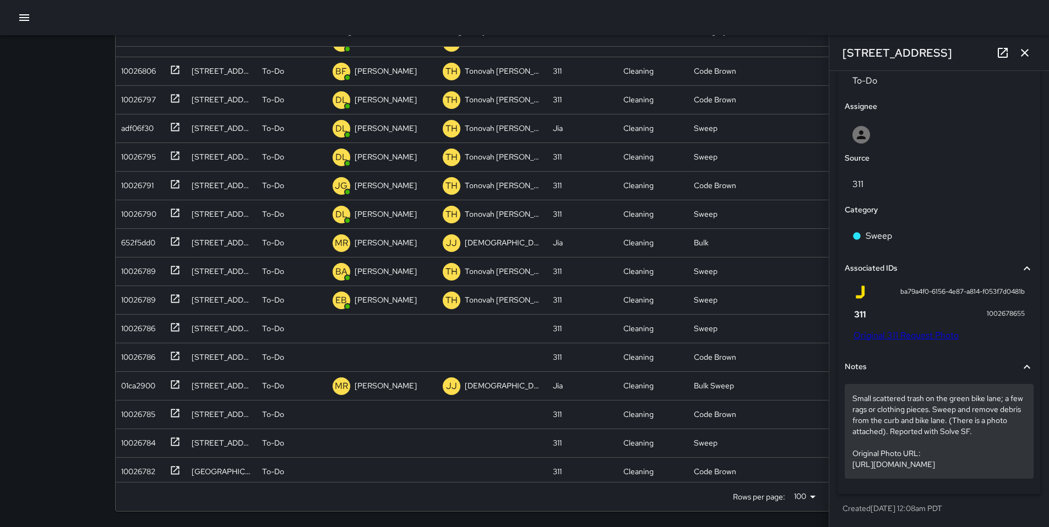
click at [913, 422] on p "Small scattered trash on the green bike lane; a few rags or clothing pieces. Sw…" at bounding box center [938, 431] width 173 height 77
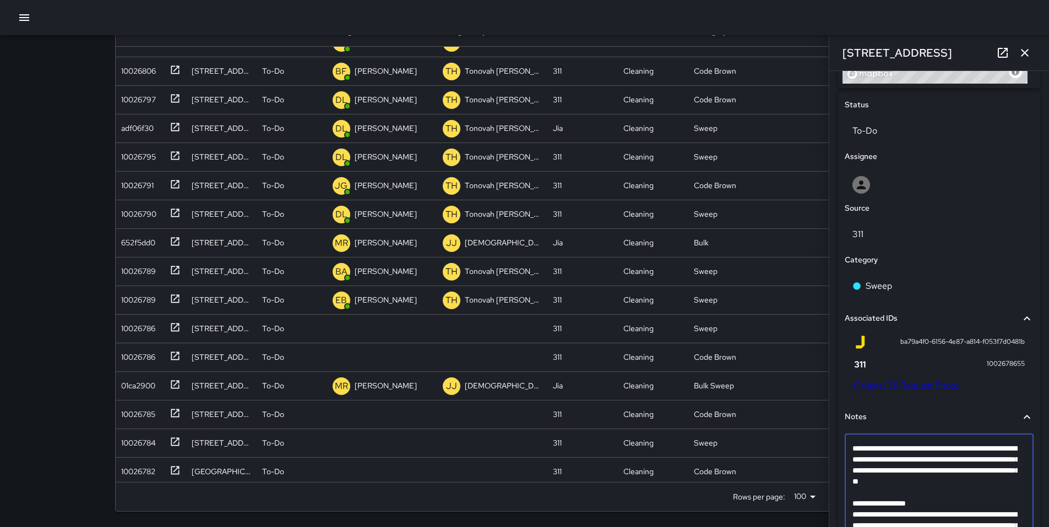
click at [869, 497] on textarea "**********" at bounding box center [934, 492] width 165 height 99
type textarea "**********"
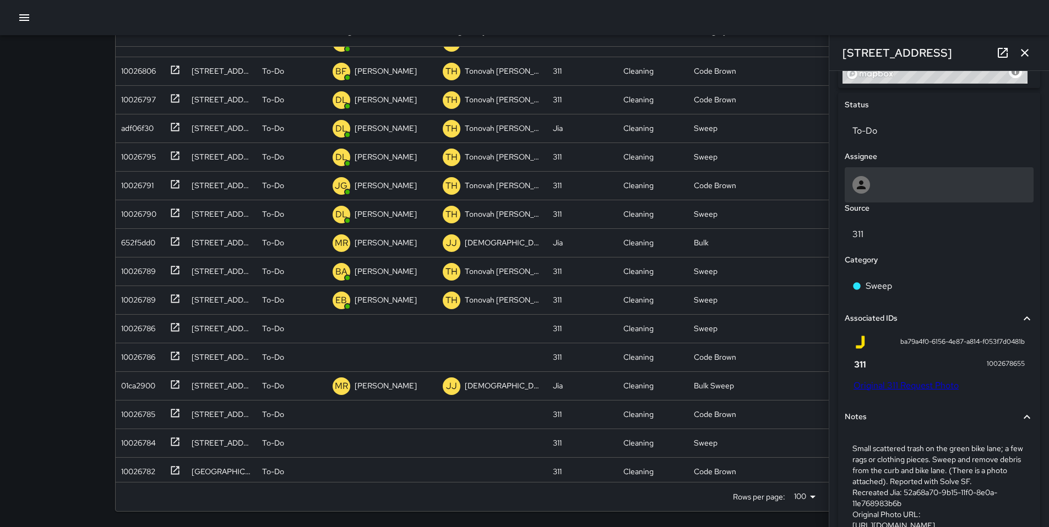
click at [889, 177] on div at bounding box center [938, 184] width 189 height 35
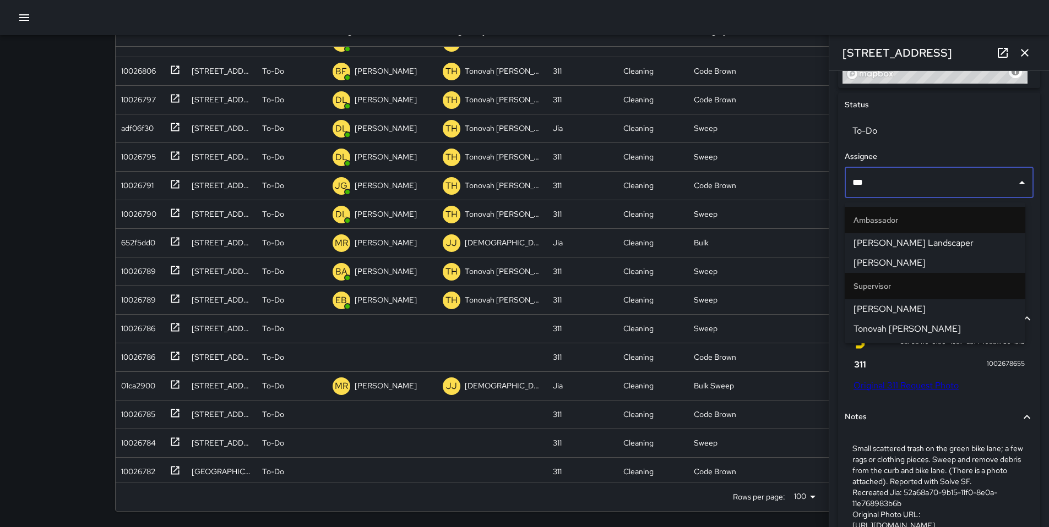
type input "****"
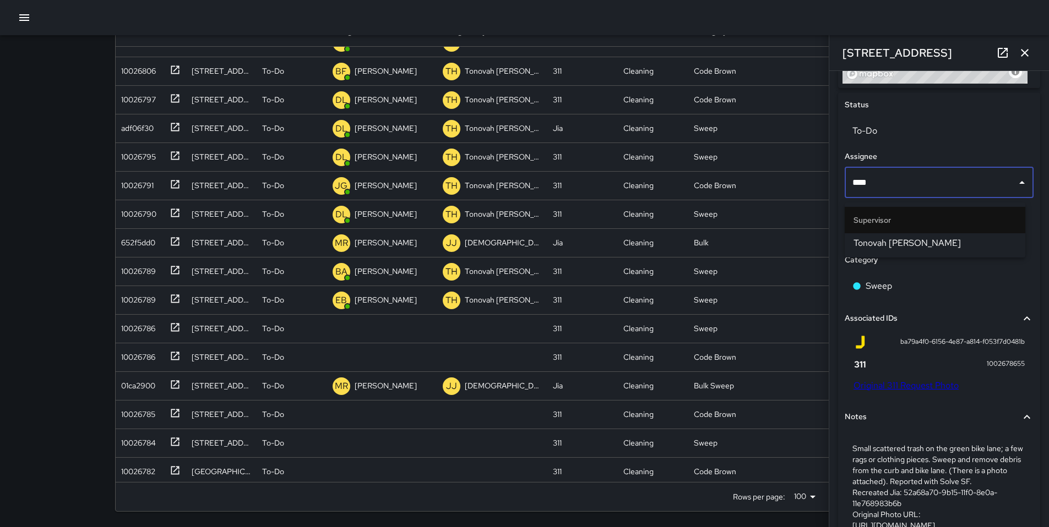
click at [885, 242] on span "Tonovah Hillman" at bounding box center [934, 243] width 163 height 13
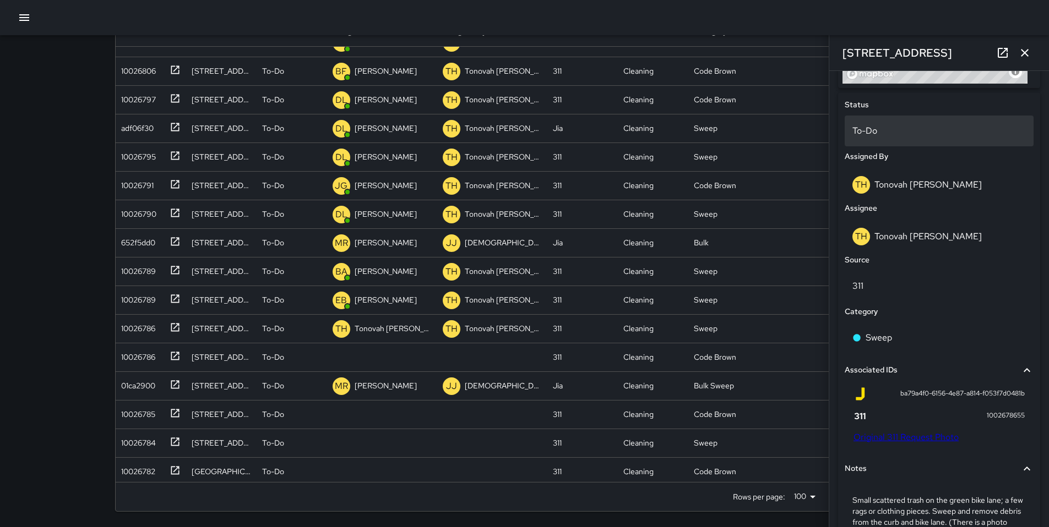
click at [876, 138] on p "To-Do" at bounding box center [938, 130] width 173 height 13
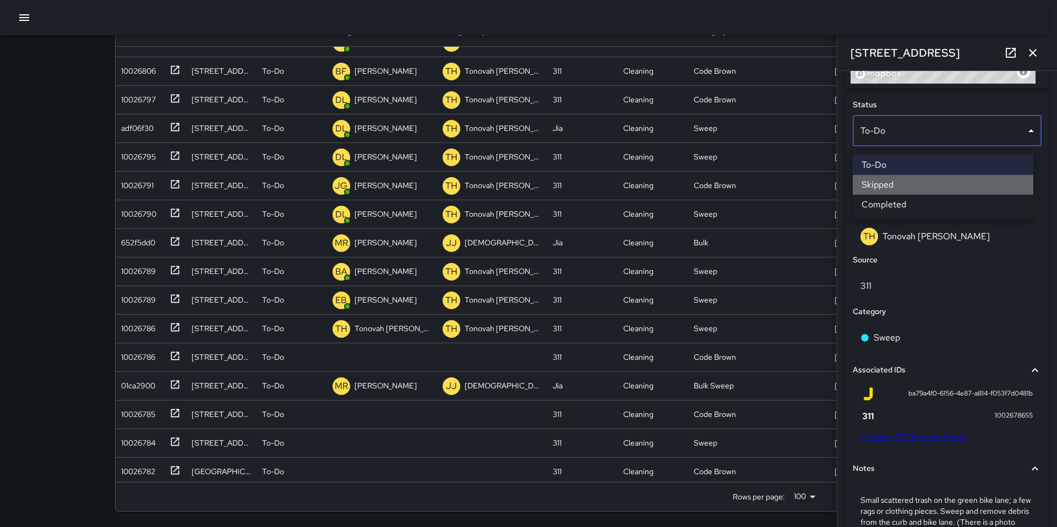
click at [890, 187] on li "Skipped" at bounding box center [943, 185] width 181 height 20
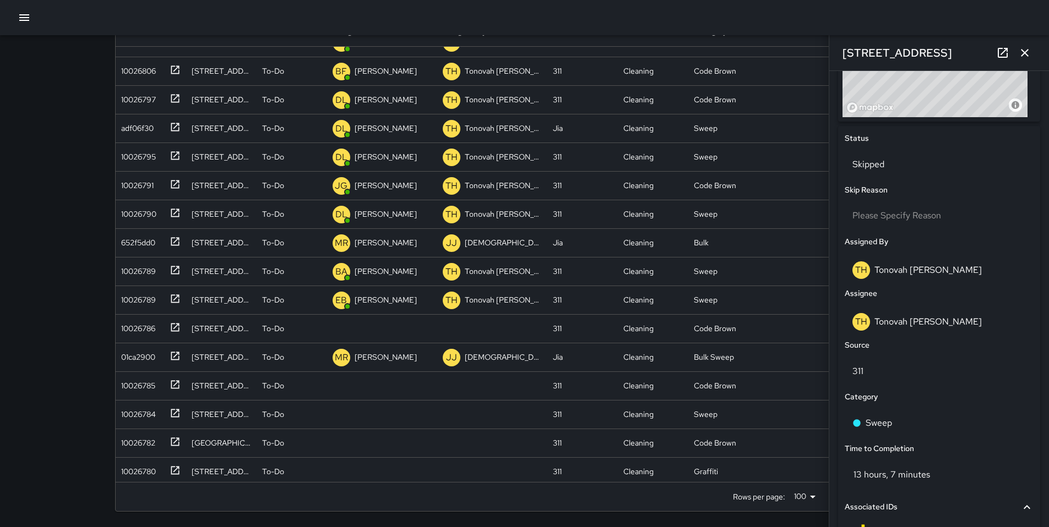
scroll to position [415, 0]
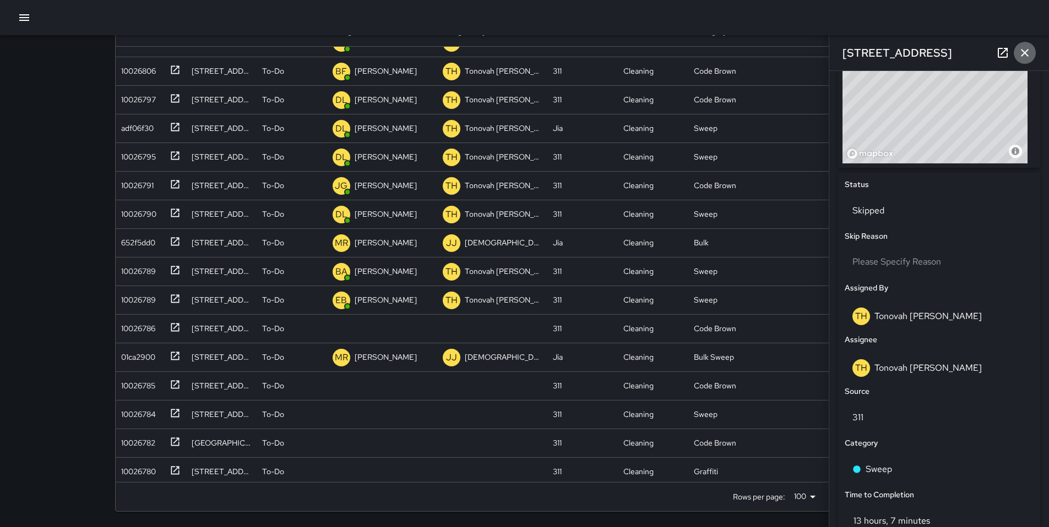
click at [1027, 56] on icon "button" at bounding box center [1025, 53] width 8 height 8
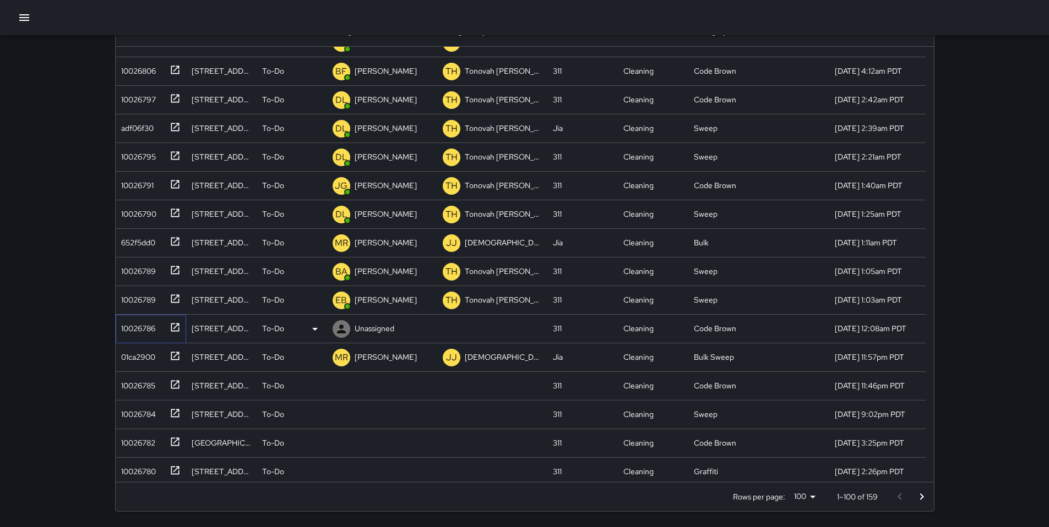
click at [128, 331] on div "10026786" at bounding box center [136, 326] width 39 height 15
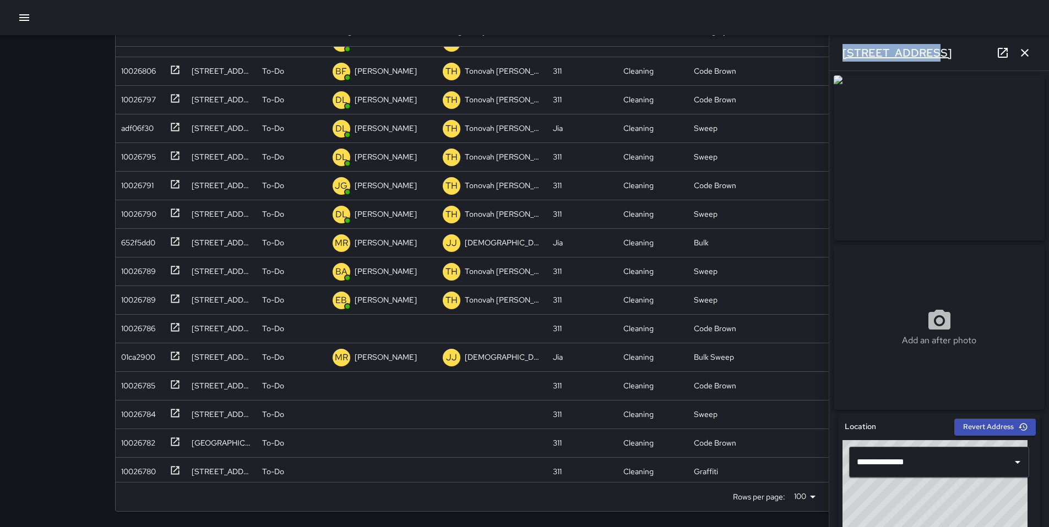
drag, startPoint x: 920, startPoint y: 54, endPoint x: 850, endPoint y: 55, distance: 69.9
click at [843, 53] on div "195 7th Street" at bounding box center [939, 52] width 220 height 35
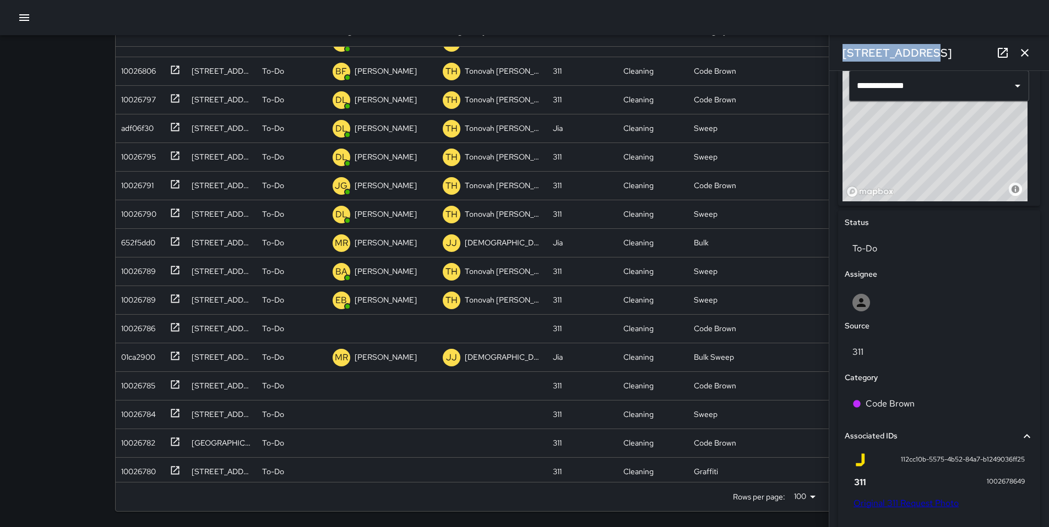
scroll to position [582, 0]
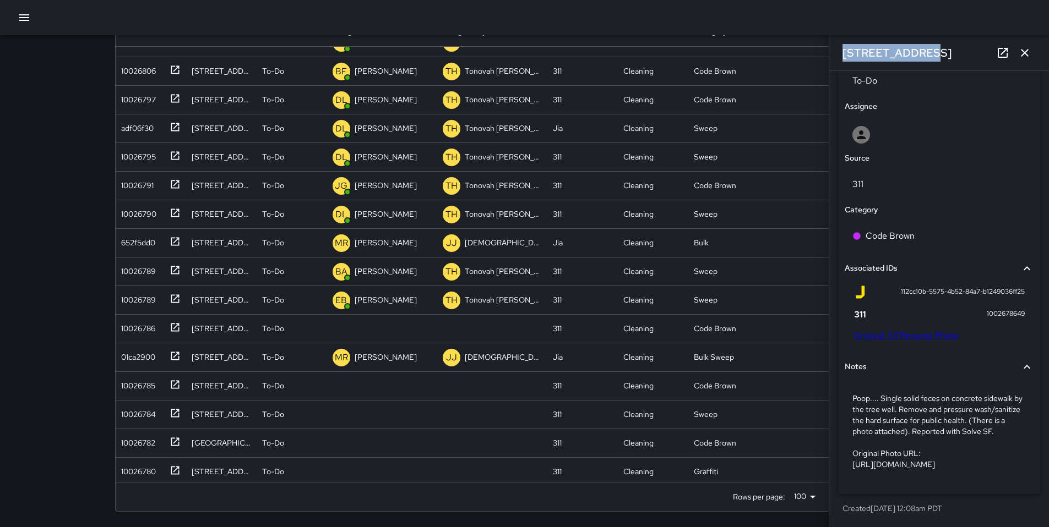
click at [879, 330] on link "Original 311 Request Photo" at bounding box center [905, 336] width 105 height 12
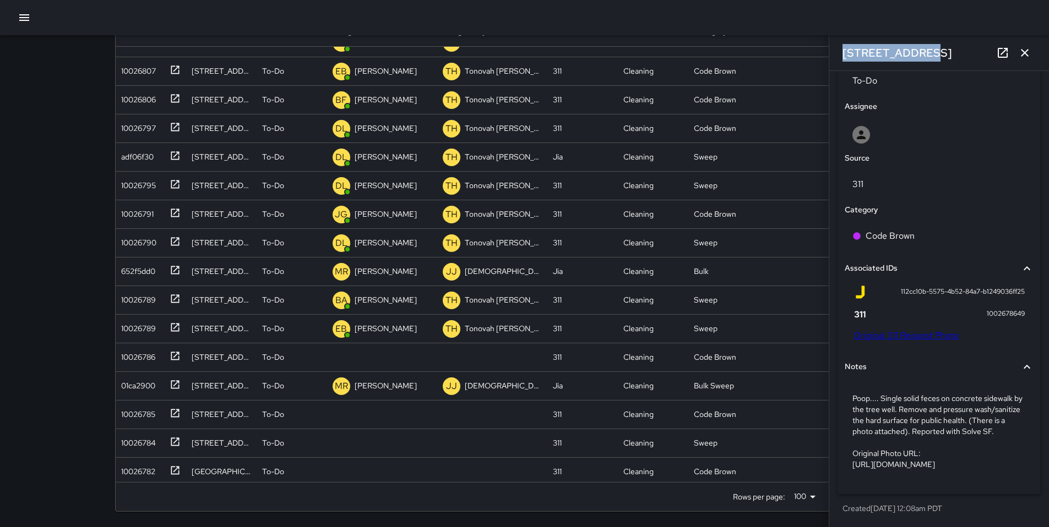
scroll to position [1020, 0]
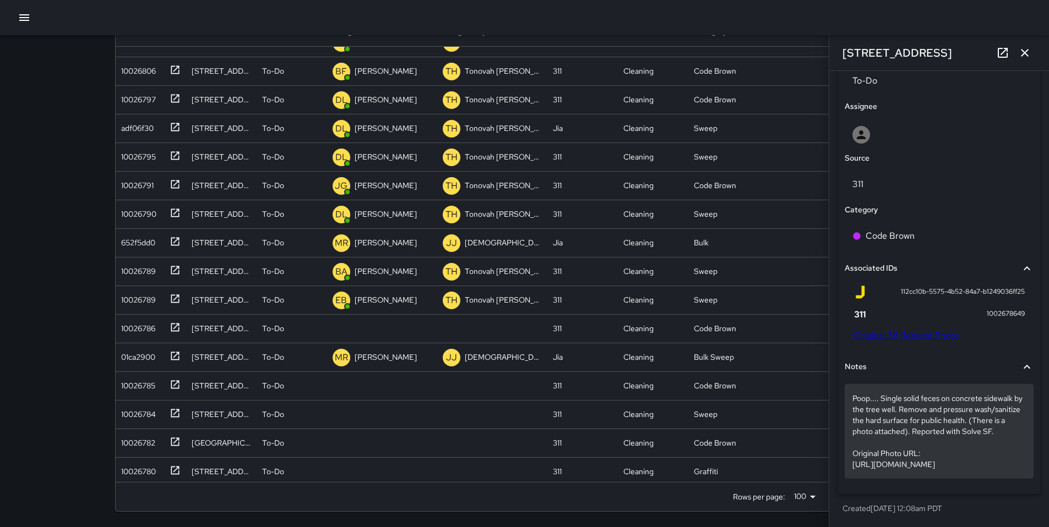
click at [874, 419] on p "Poop.... Single solid feces on concrete sidewalk by the tree well. Remove and p…" at bounding box center [938, 431] width 173 height 77
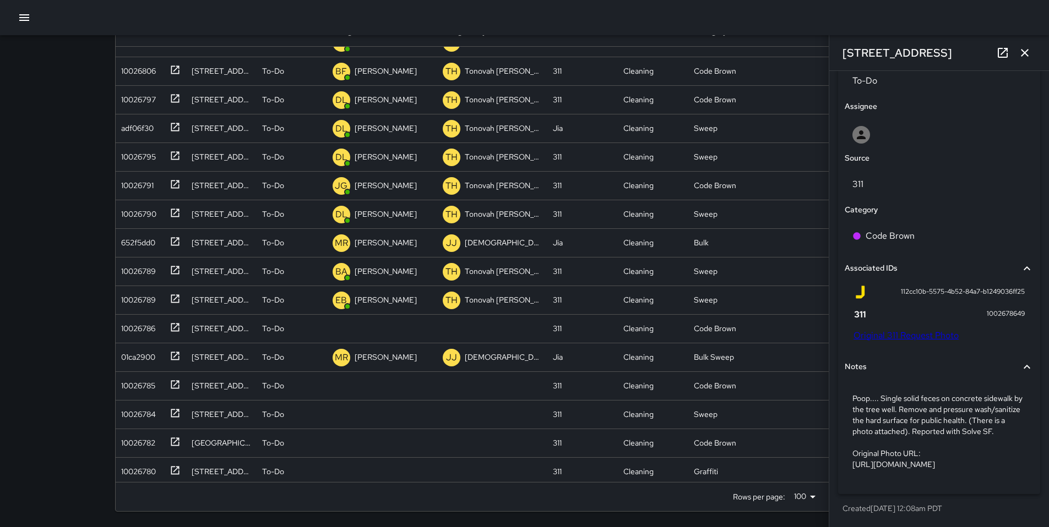
scroll to position [494, 0]
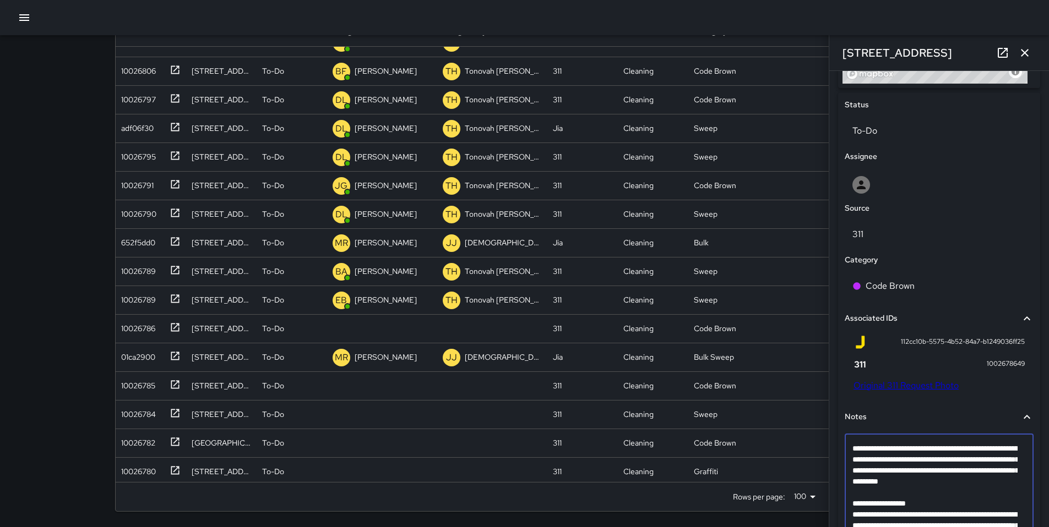
click at [866, 509] on textarea "**********" at bounding box center [934, 498] width 165 height 110
type textarea "**********"
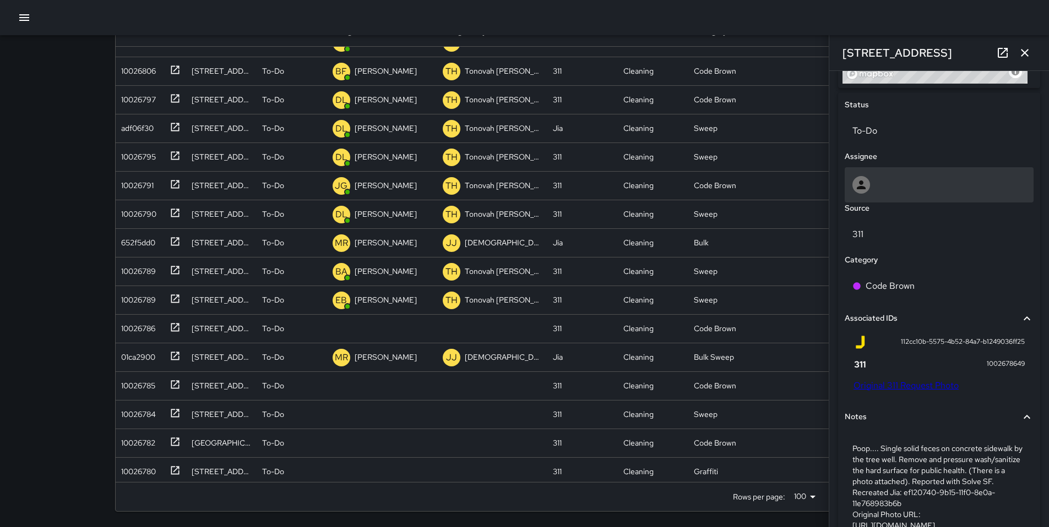
click at [877, 194] on div at bounding box center [938, 185] width 173 height 18
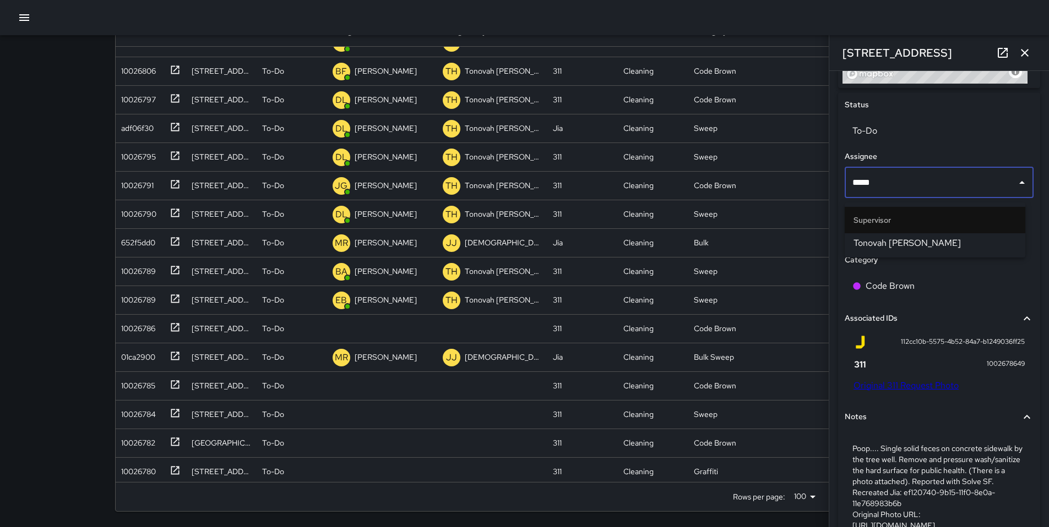
type input "******"
click at [887, 235] on li "Tonovah Hillman" at bounding box center [934, 243] width 181 height 20
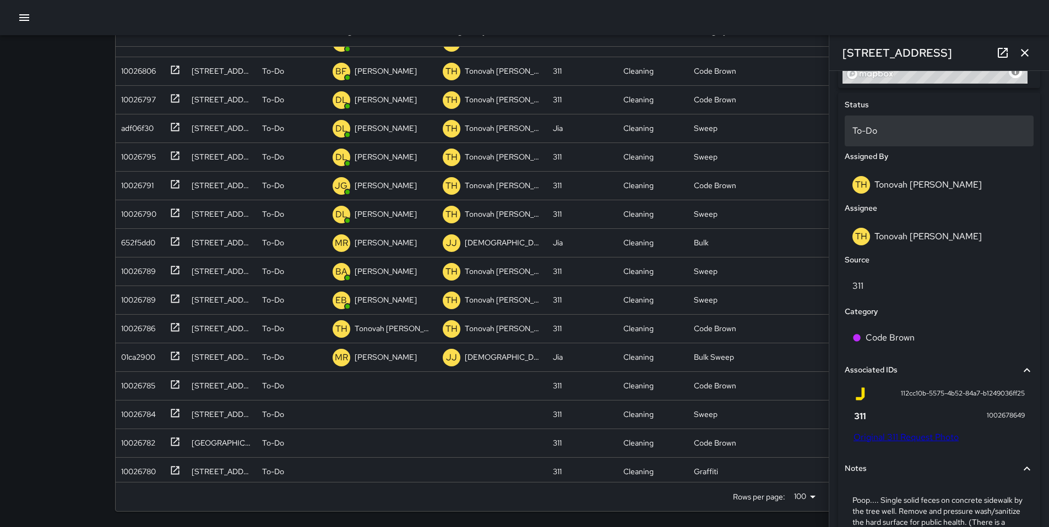
click at [863, 135] on p "To-Do" at bounding box center [938, 130] width 173 height 13
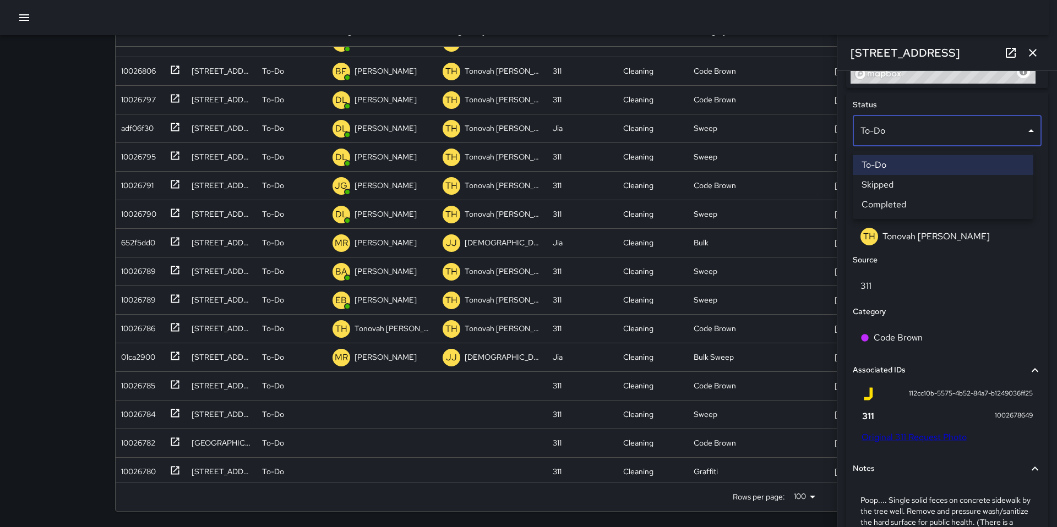
click at [885, 185] on li "Skipped" at bounding box center [943, 185] width 181 height 20
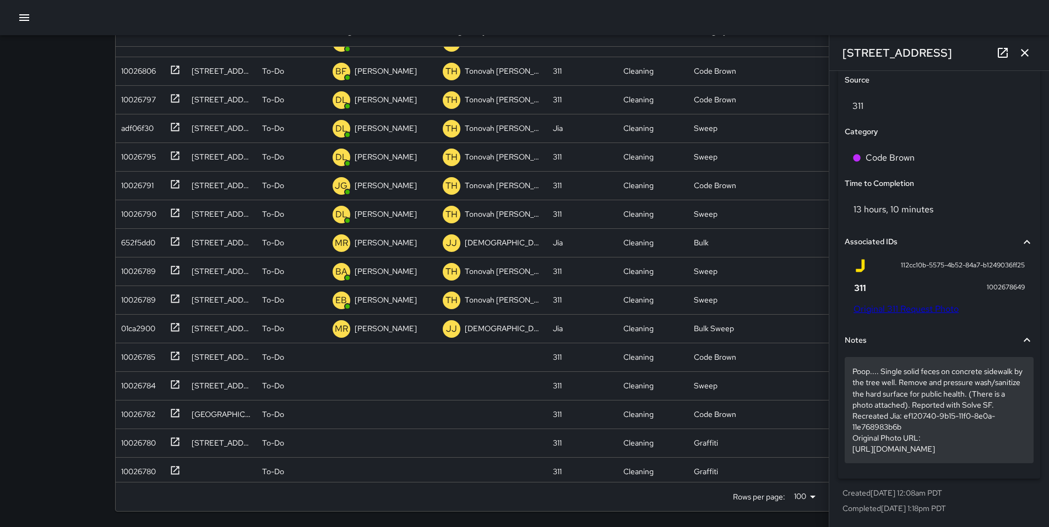
scroll to position [764, 0]
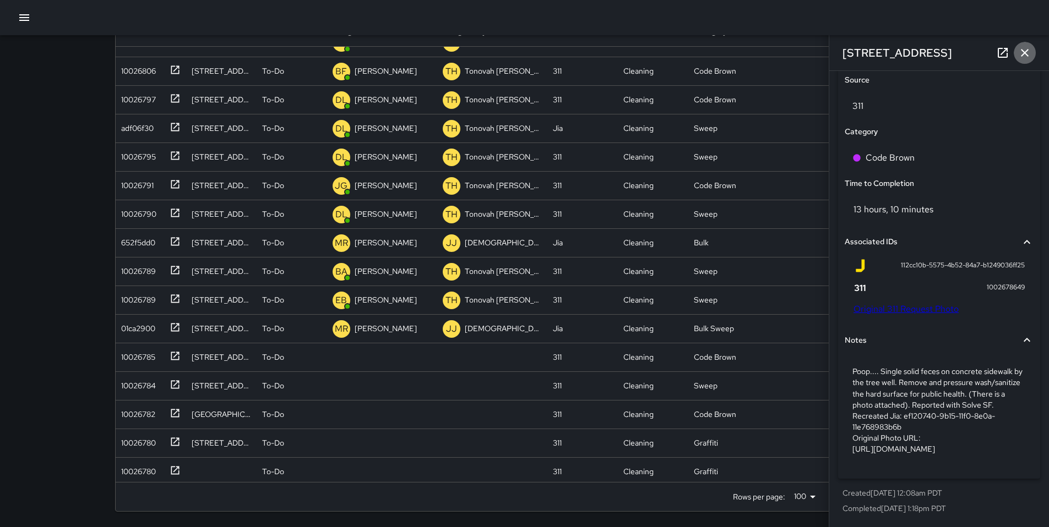
click at [1031, 50] on button "button" at bounding box center [1024, 53] width 22 height 22
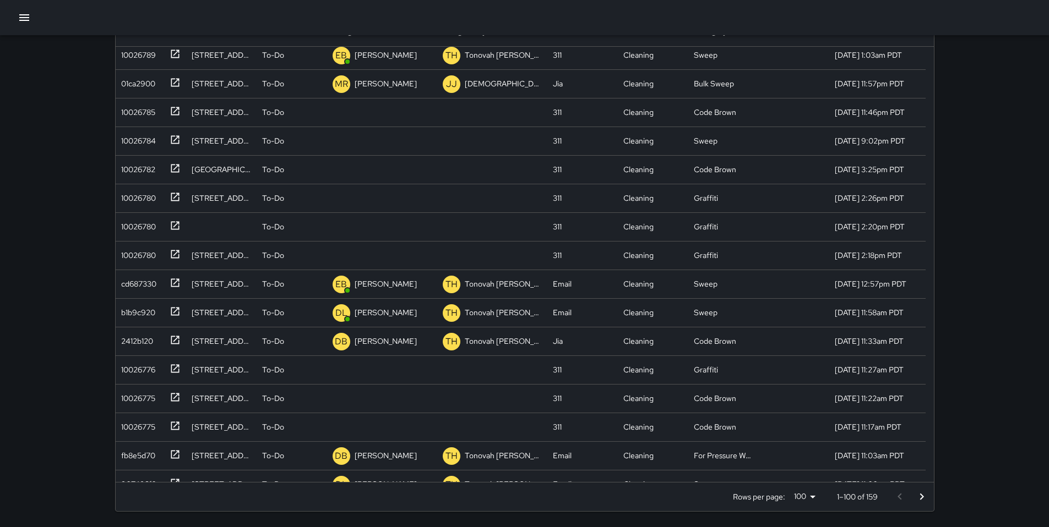
scroll to position [1236, 0]
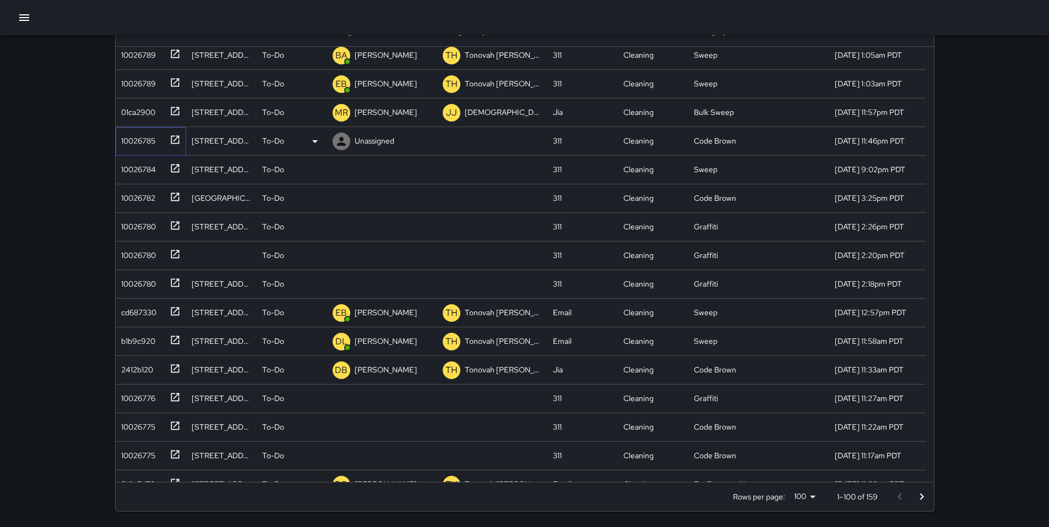
click at [148, 144] on div "10026785" at bounding box center [136, 138] width 39 height 15
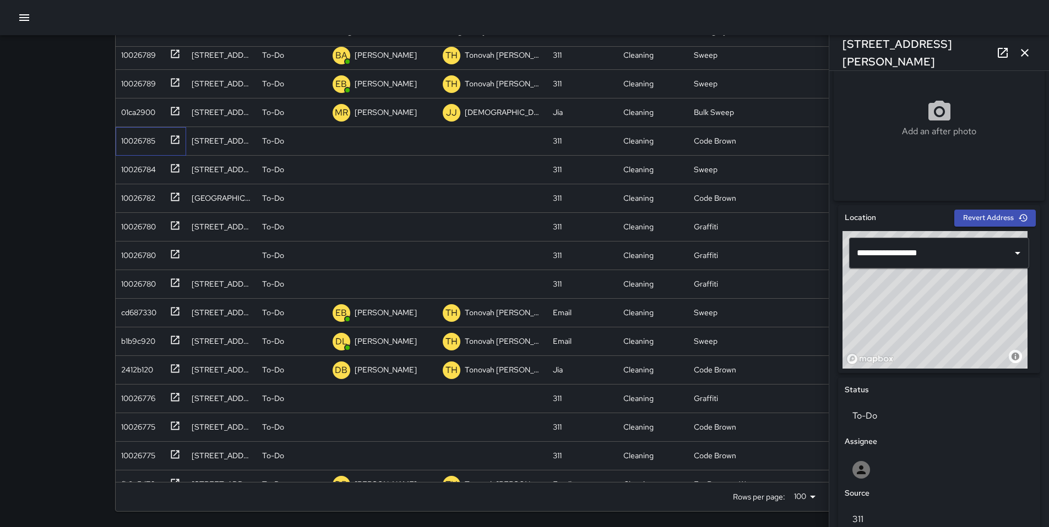
scroll to position [398, 0]
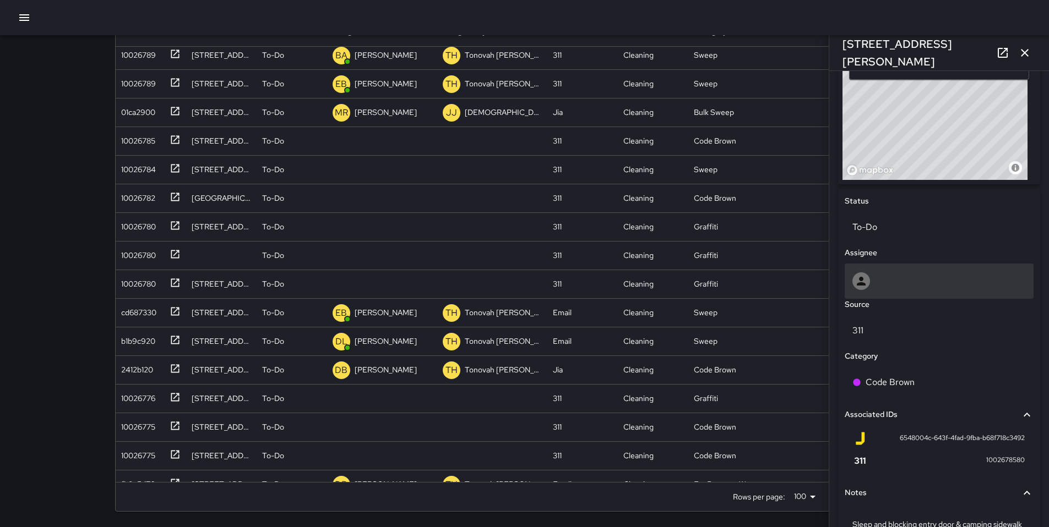
click at [865, 287] on icon at bounding box center [860, 281] width 13 height 13
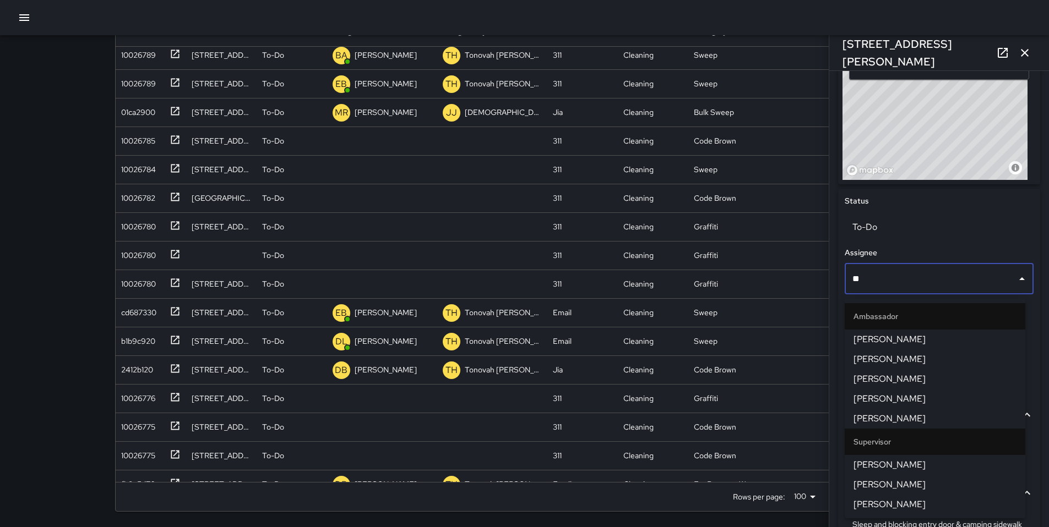
type input "***"
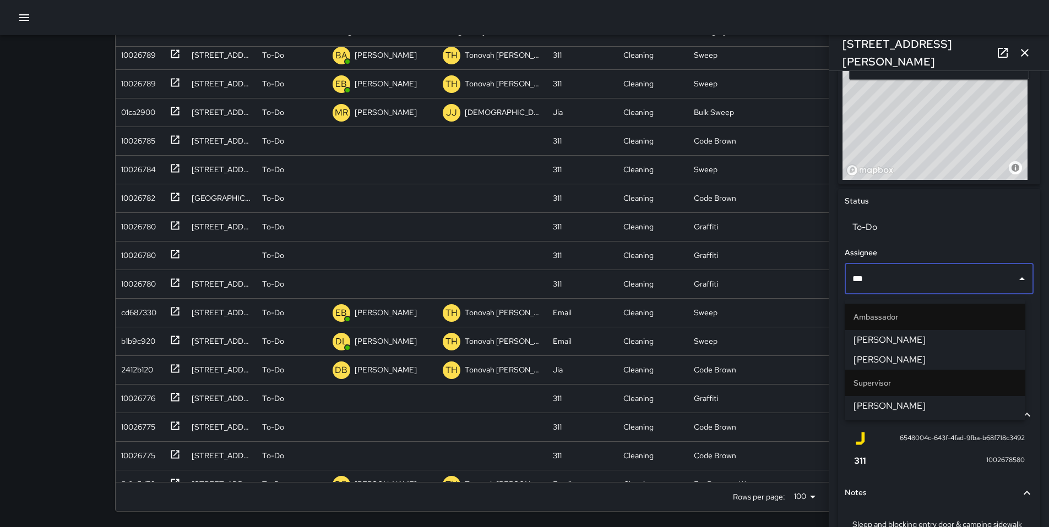
scroll to position [396, 0]
click at [896, 402] on span "Ken McCarter" at bounding box center [934, 407] width 163 height 13
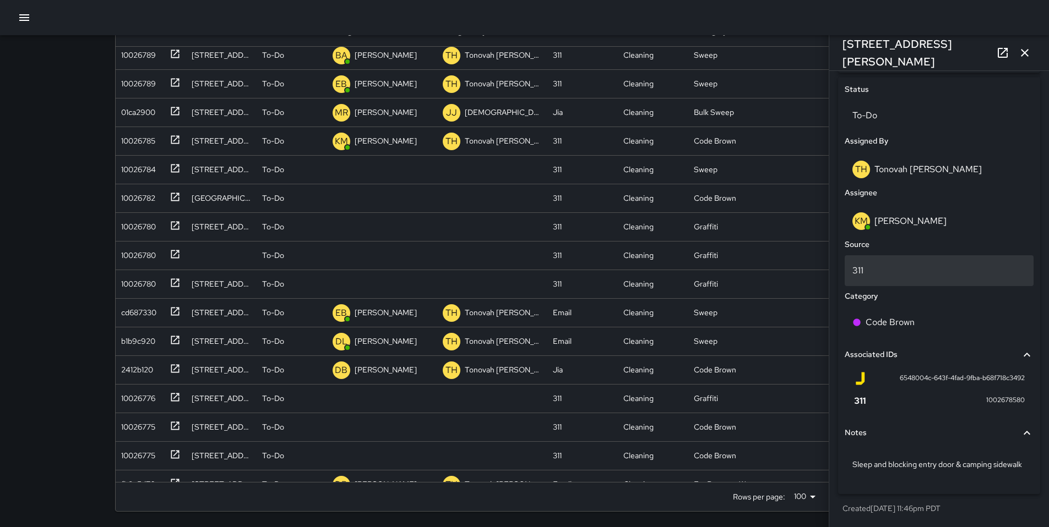
scroll to position [525, 0]
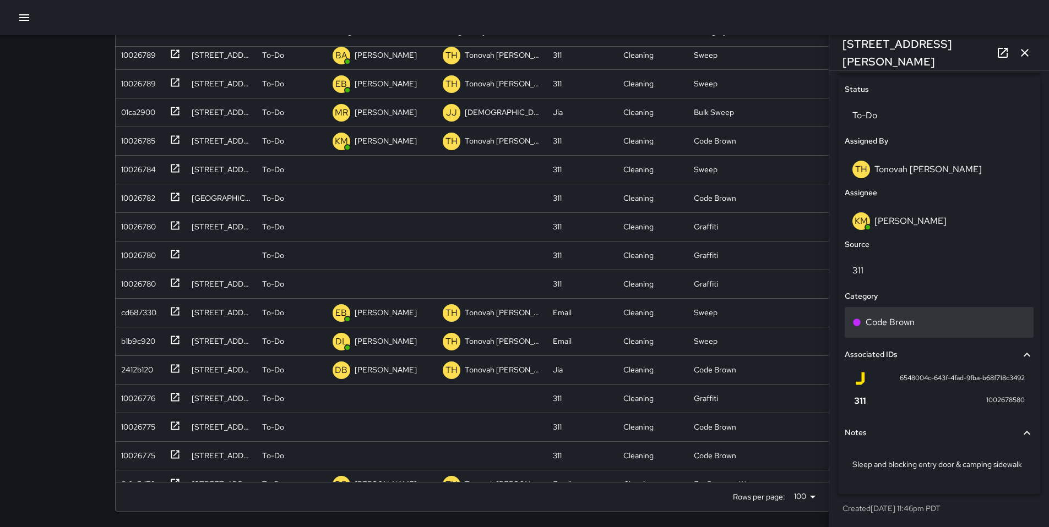
click at [886, 316] on p "Code Brown" at bounding box center [889, 322] width 49 height 13
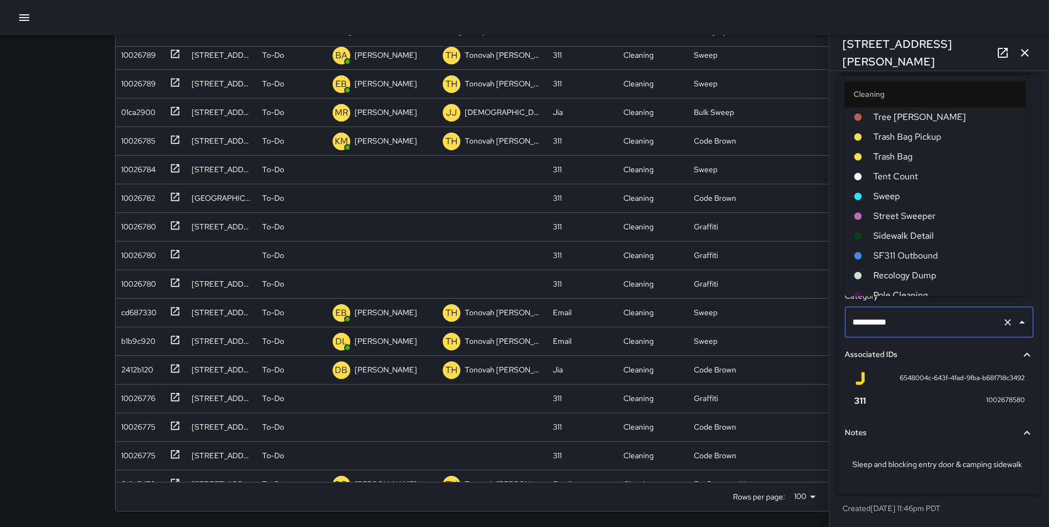
scroll to position [346, 0]
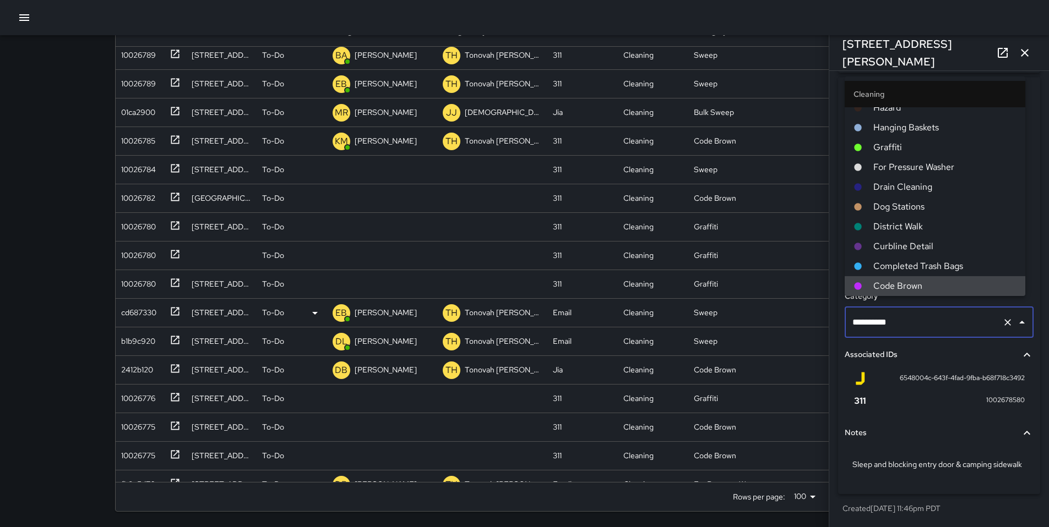
drag, startPoint x: 911, startPoint y: 313, endPoint x: 816, endPoint y: 305, distance: 95.0
click at [816, 305] on div "Search Search New Task To-Do (159) Skipped (99+) Completed (99+) ID Location St…" at bounding box center [525, 219] width 846 height 615
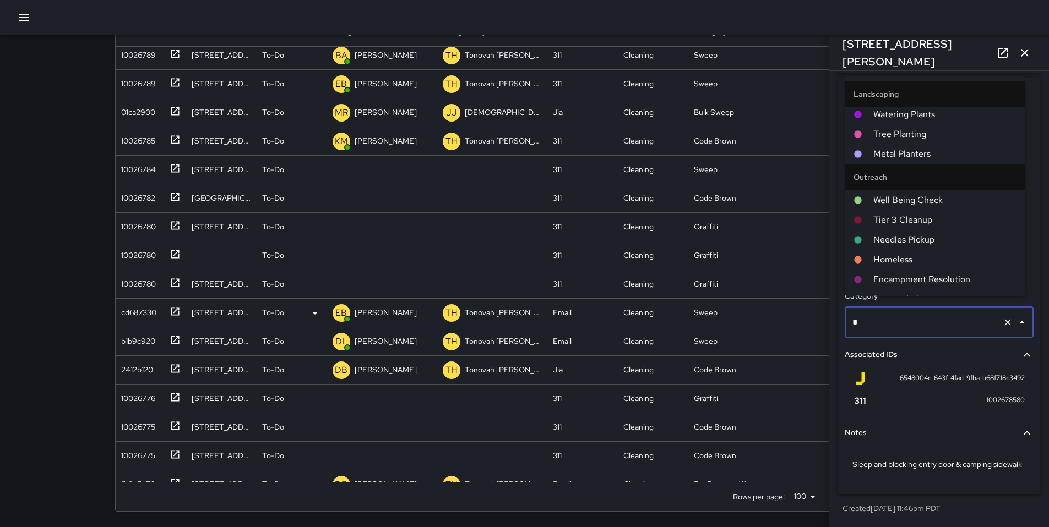
scroll to position [0, 0]
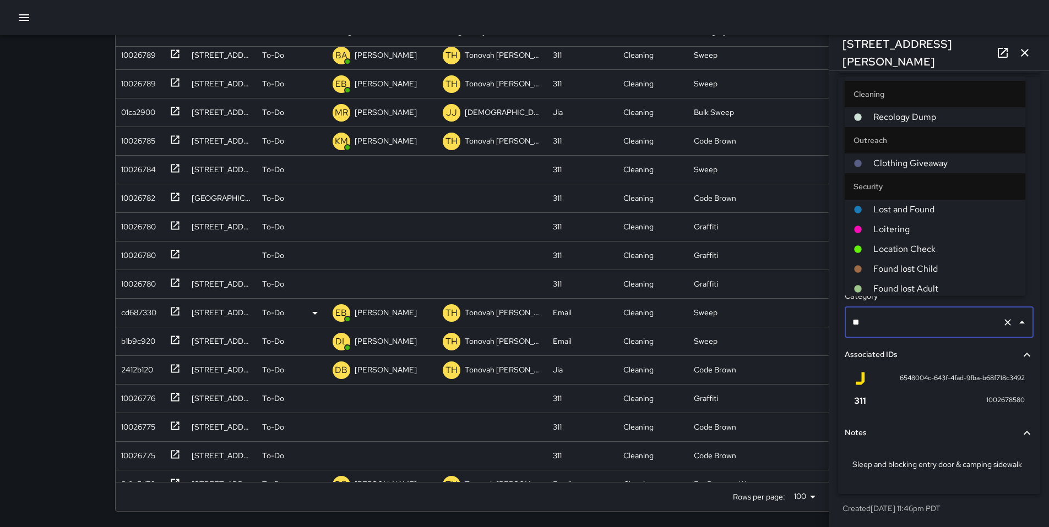
type input "***"
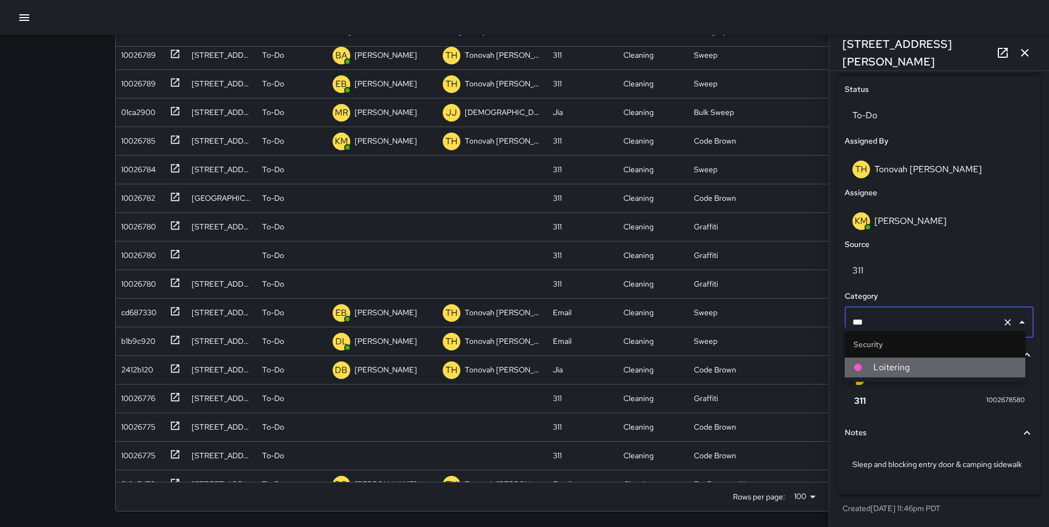
click at [881, 363] on span "Loitering" at bounding box center [944, 367] width 143 height 13
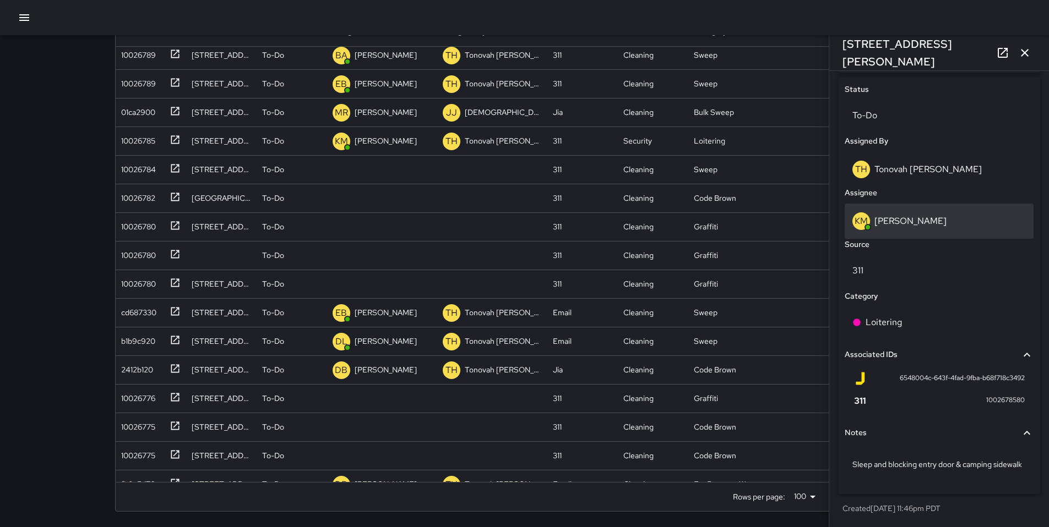
click at [862, 215] on p "KM" at bounding box center [860, 221] width 13 height 13
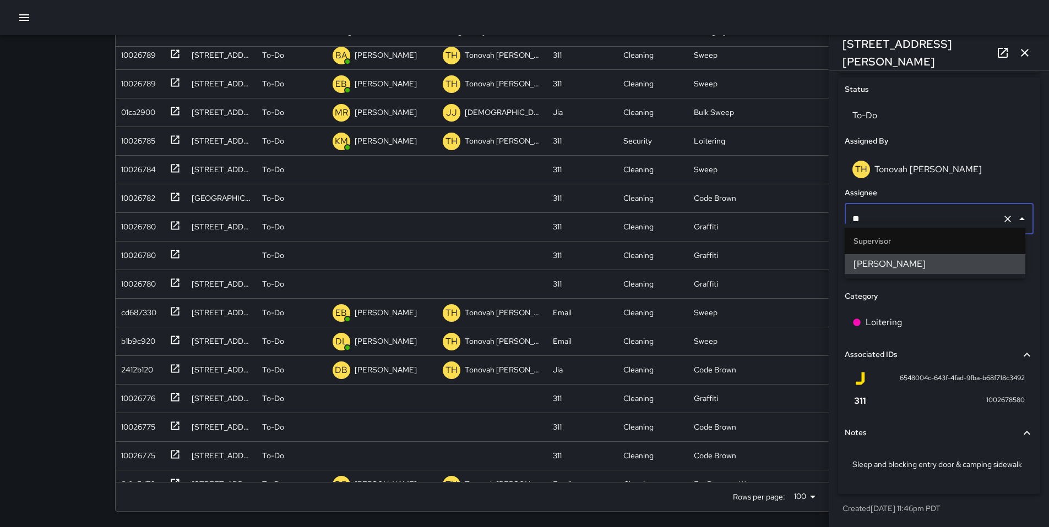
type input "*"
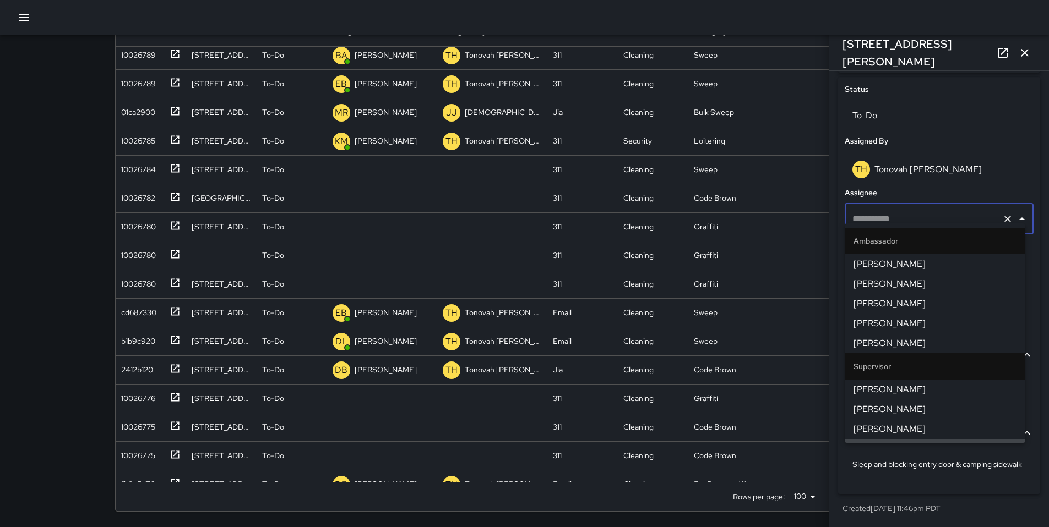
scroll to position [473, 0]
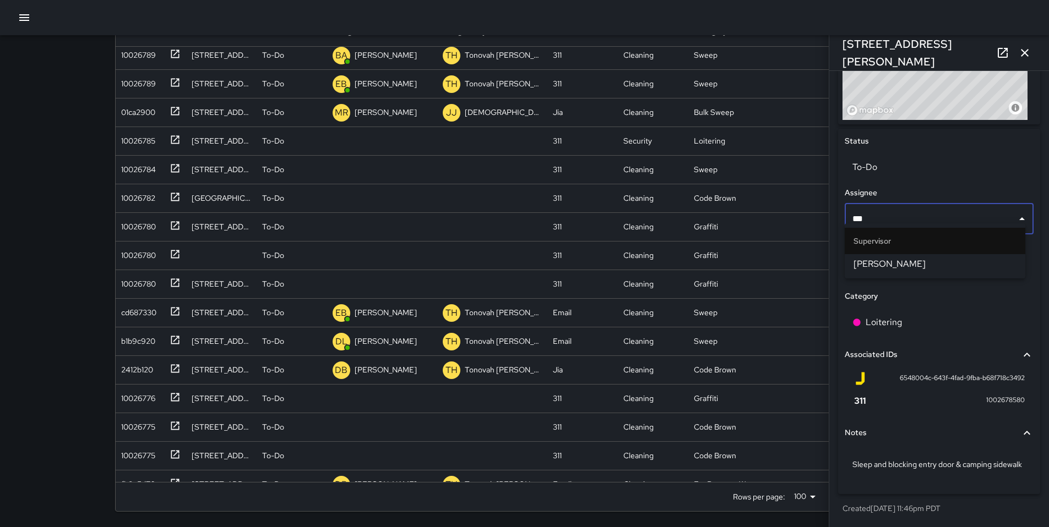
type input "****"
click at [903, 260] on span "SEAN KELLEY" at bounding box center [934, 264] width 163 height 13
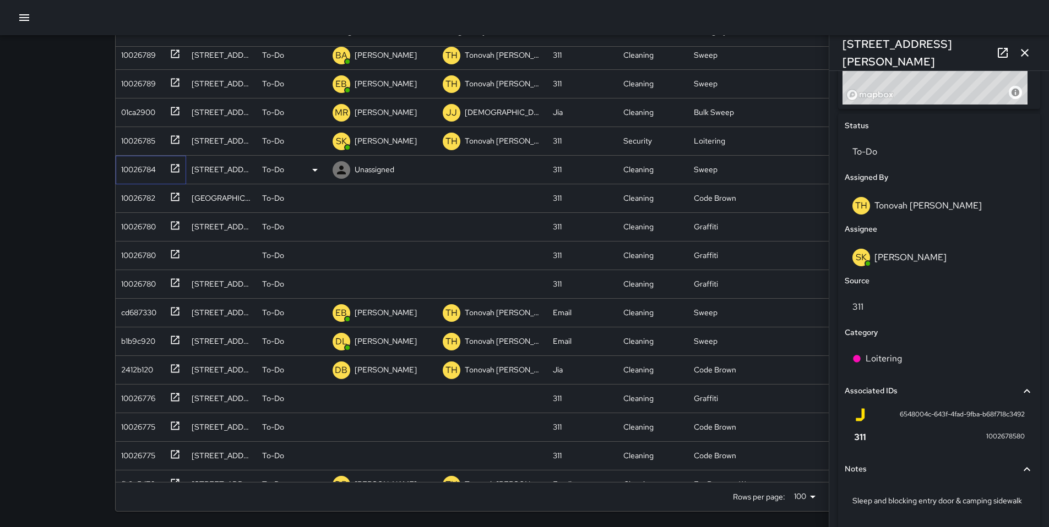
click at [141, 168] on div "10026784" at bounding box center [136, 167] width 39 height 15
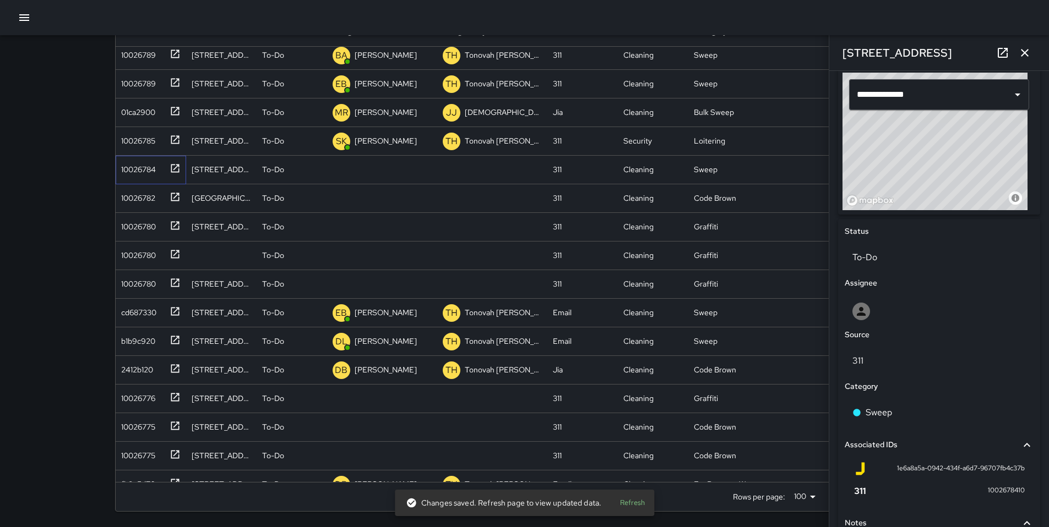
scroll to position [462, 0]
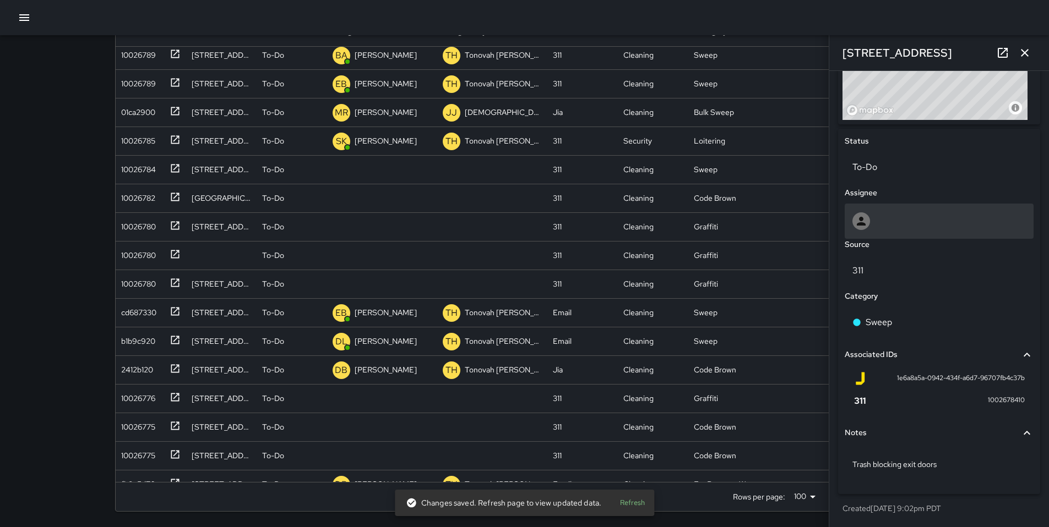
click at [881, 228] on div at bounding box center [938, 221] width 173 height 18
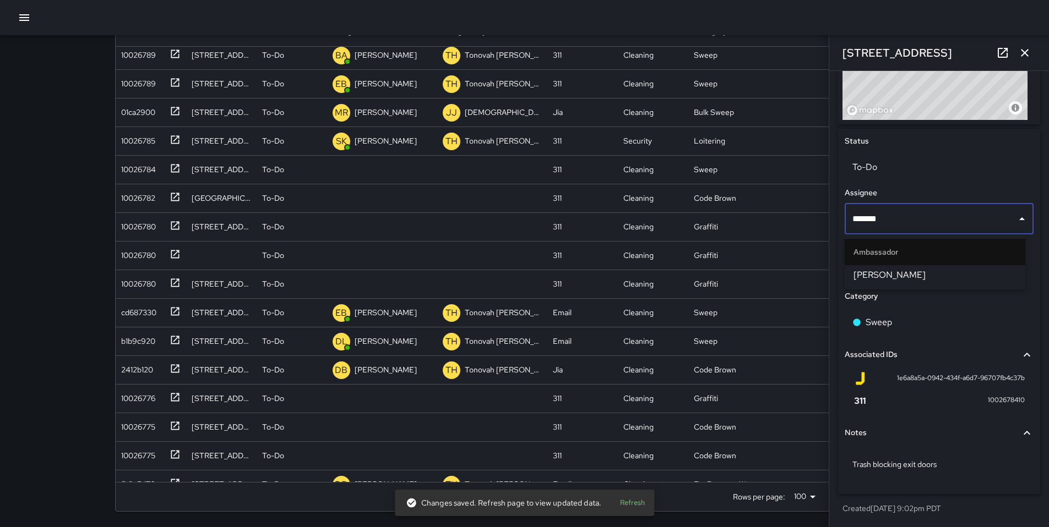
type input "********"
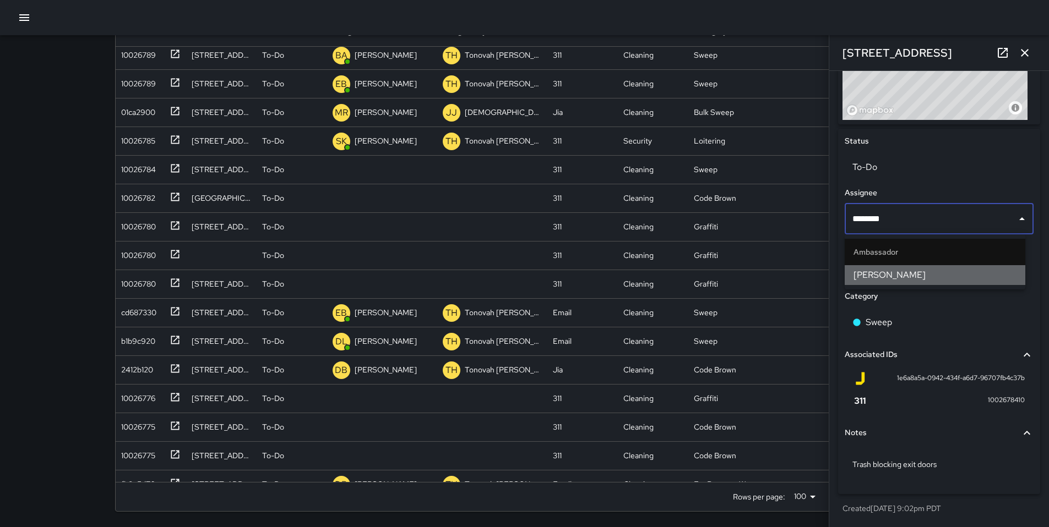
click at [949, 267] on li "Damariye Lewis" at bounding box center [934, 275] width 181 height 20
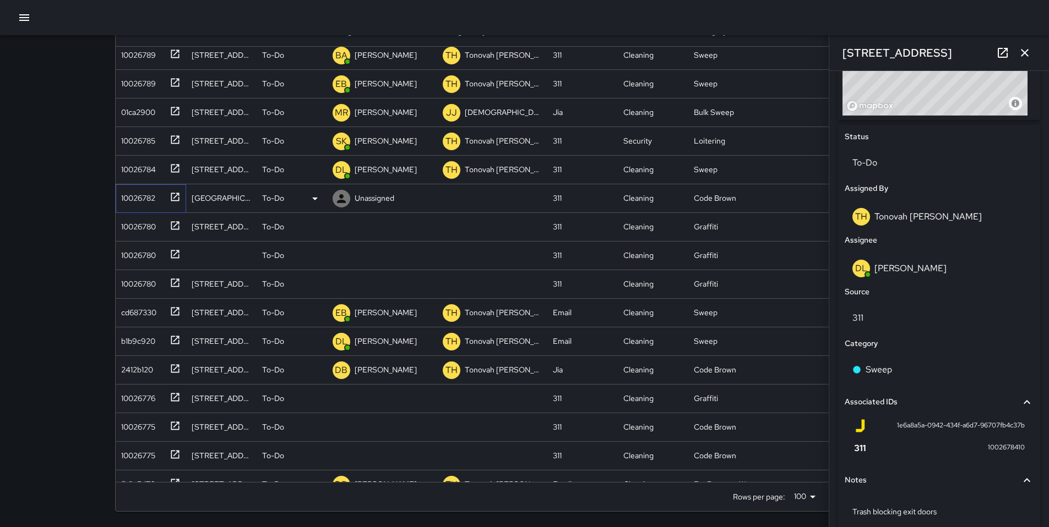
click at [140, 201] on div "10026782" at bounding box center [136, 195] width 39 height 15
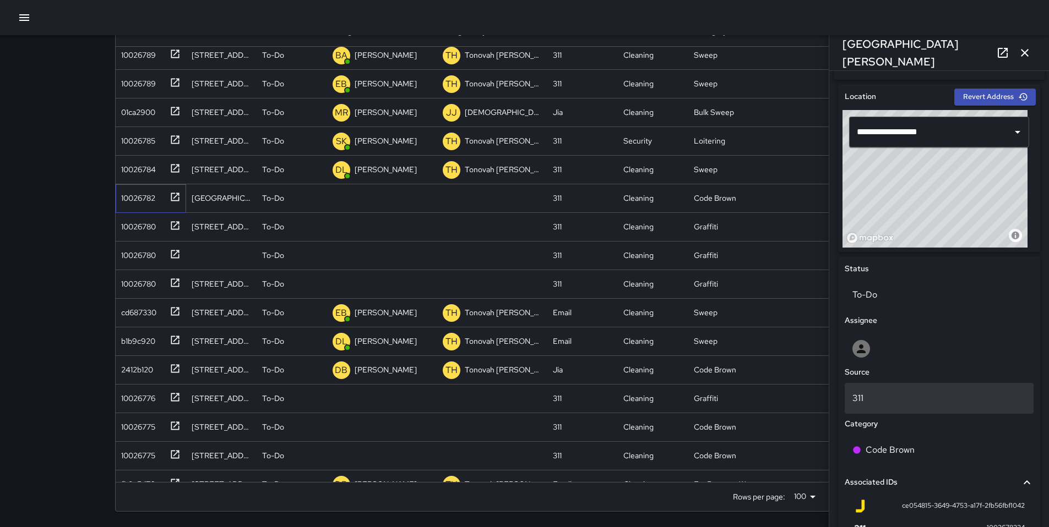
scroll to position [446, 0]
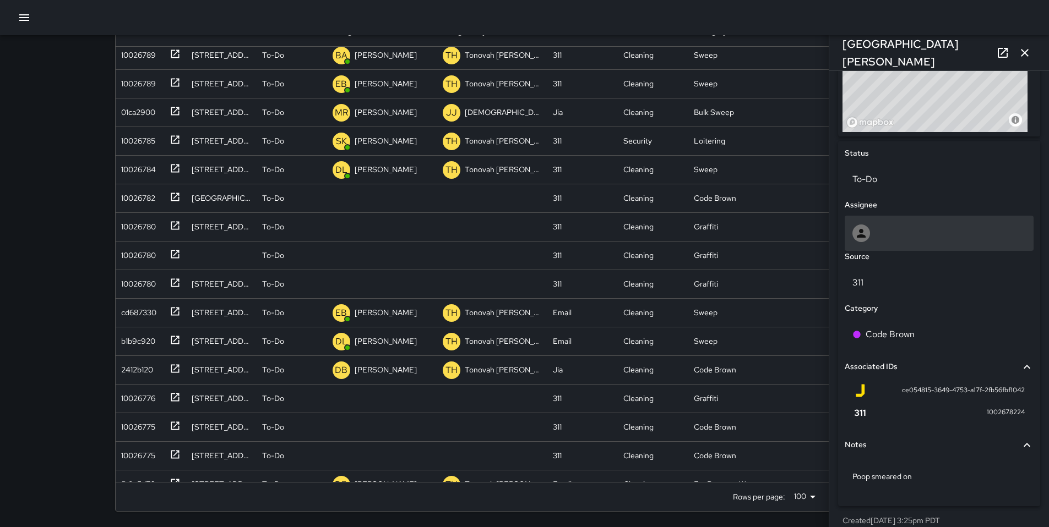
click at [879, 240] on div at bounding box center [938, 234] width 173 height 18
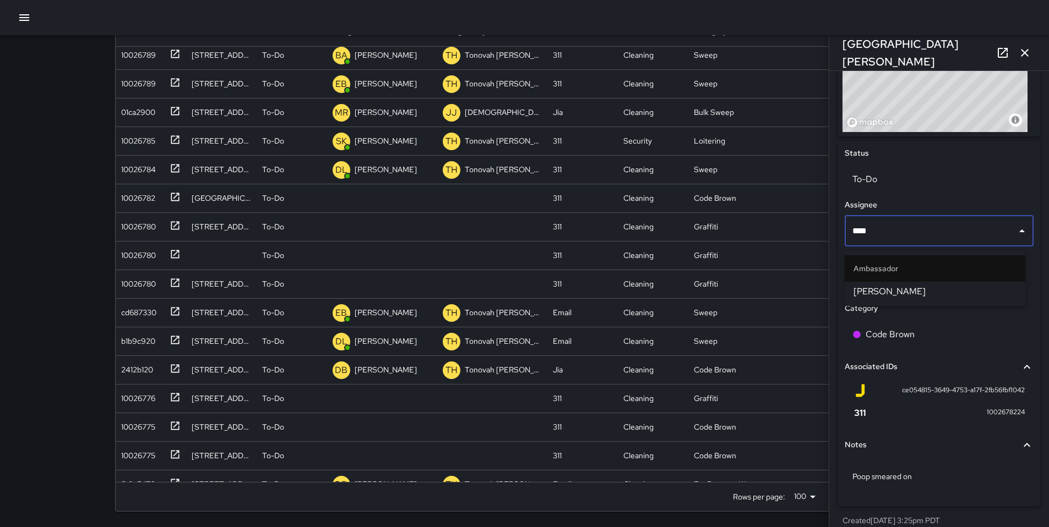
type input "*****"
click at [892, 292] on span "Damariye Lewis" at bounding box center [934, 291] width 163 height 13
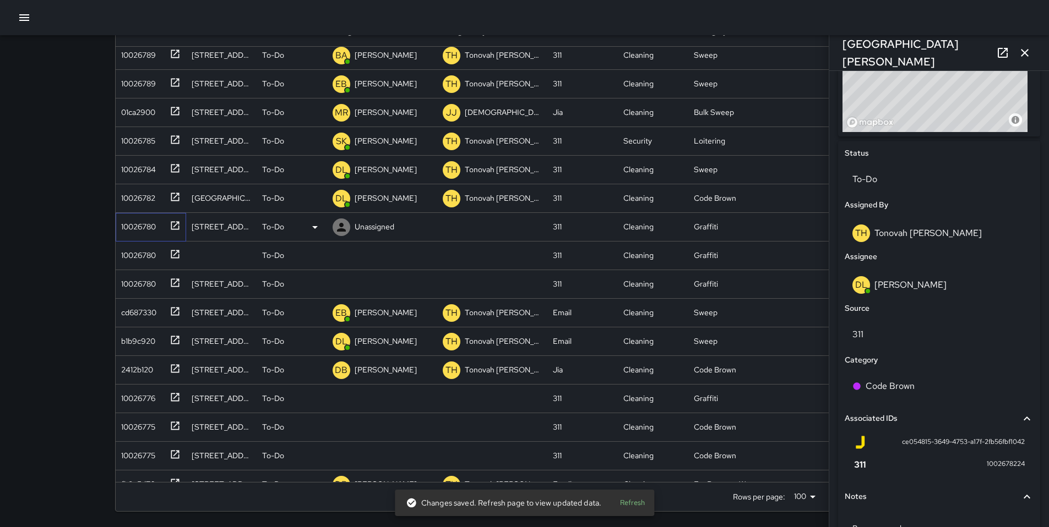
click at [125, 225] on div "10026780" at bounding box center [136, 224] width 39 height 15
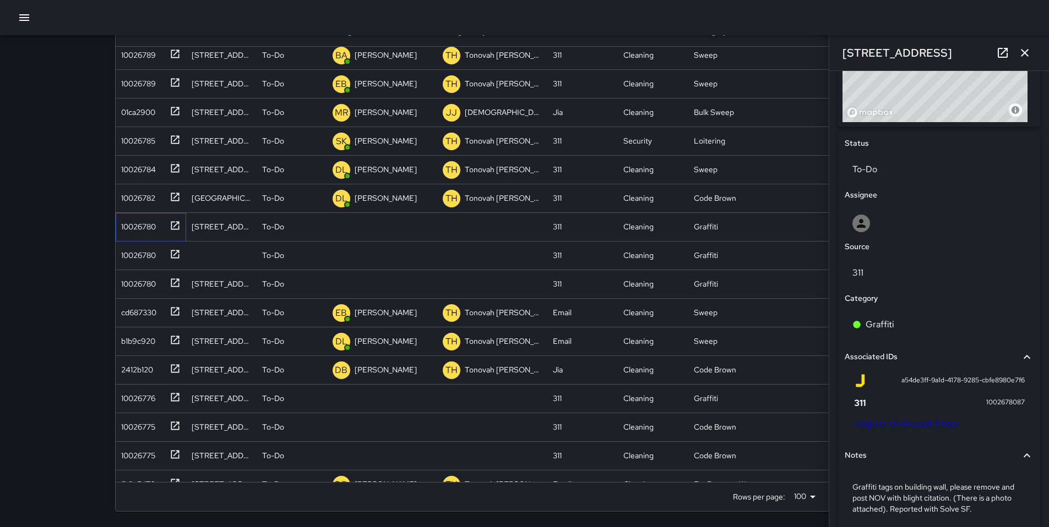
scroll to position [334, 0]
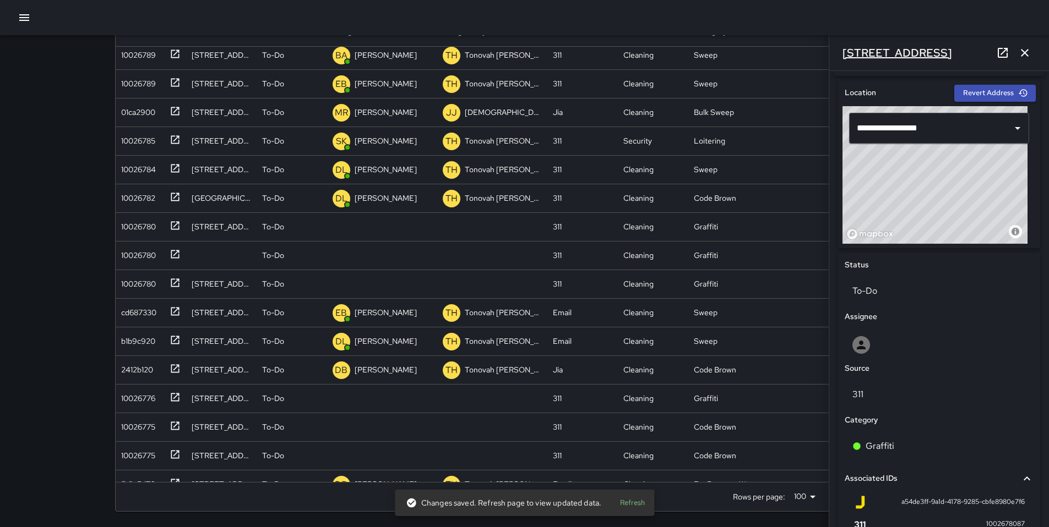
drag, startPoint x: 936, startPoint y: 51, endPoint x: 842, endPoint y: 49, distance: 94.2
click at [842, 49] on div "90 Sheridan Street" at bounding box center [939, 52] width 220 height 35
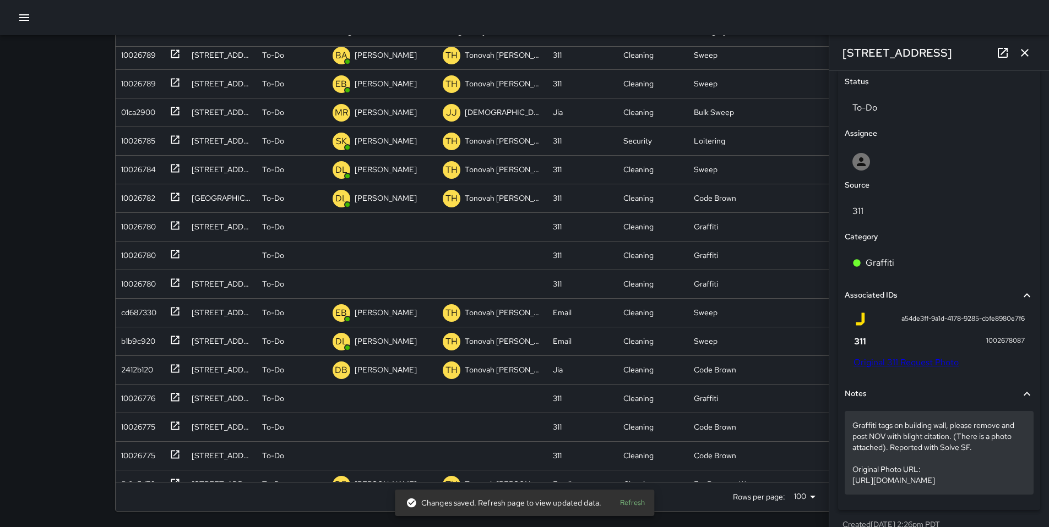
scroll to position [560, 0]
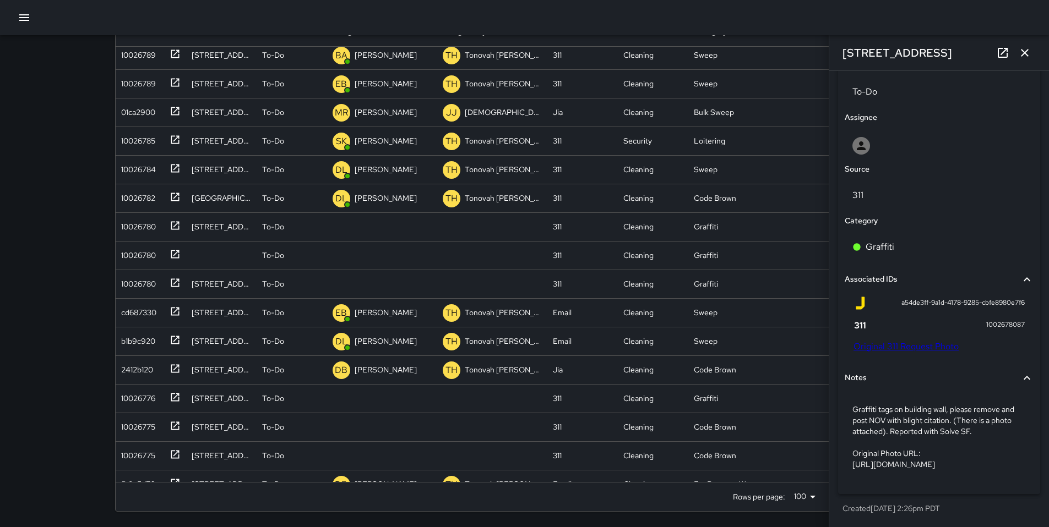
click at [880, 341] on link "Original 311 Request Photo" at bounding box center [905, 347] width 105 height 12
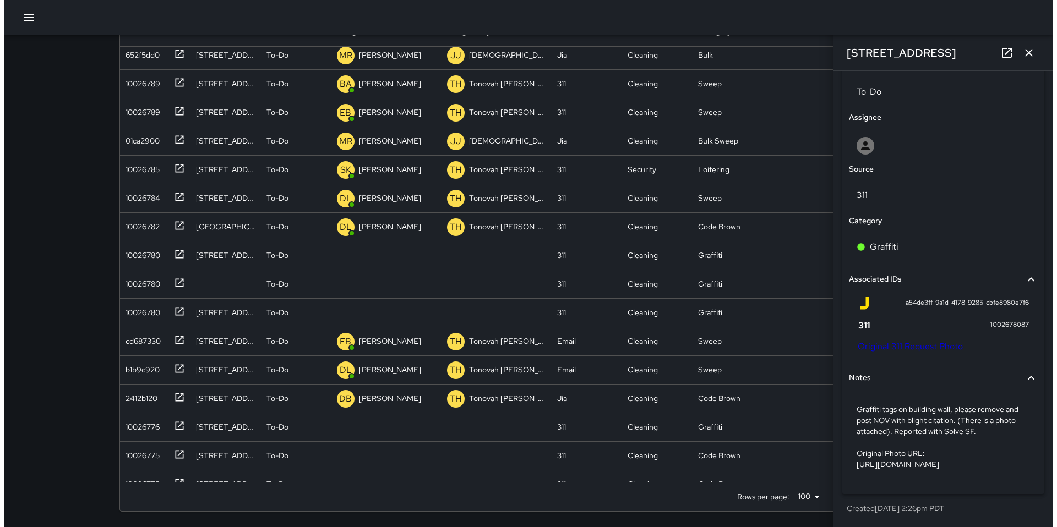
scroll to position [1265, 0]
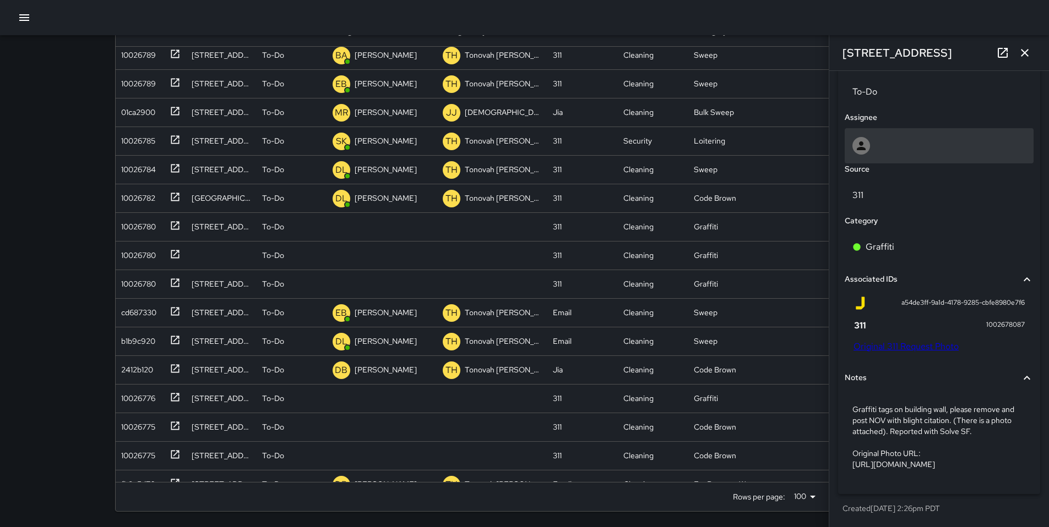
click at [880, 137] on div at bounding box center [938, 146] width 173 height 18
type input "*****"
click at [887, 178] on span "Tonovah Hillman" at bounding box center [934, 177] width 163 height 13
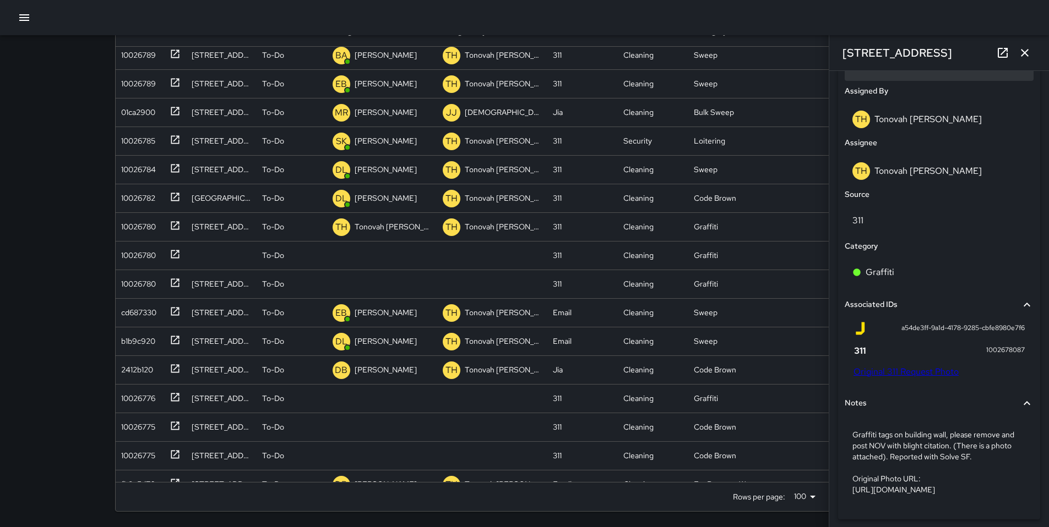
click at [873, 72] on p "To-Do" at bounding box center [938, 65] width 173 height 13
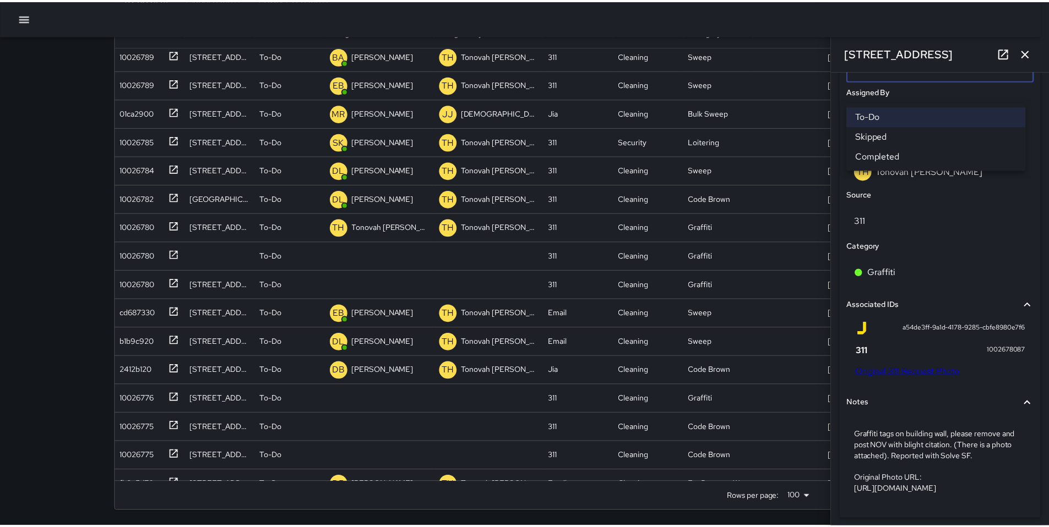
scroll to position [543, 0]
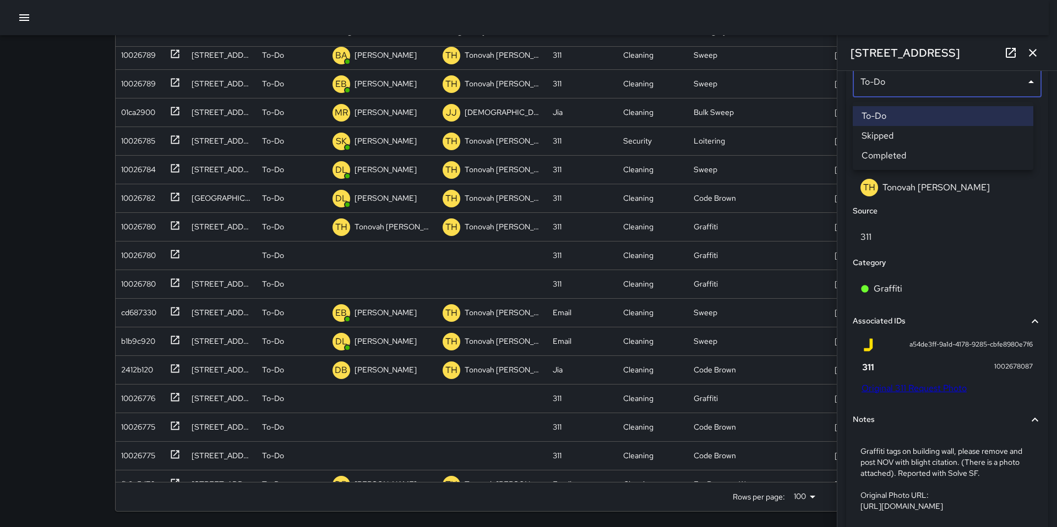
click at [878, 136] on li "Skipped" at bounding box center [943, 136] width 181 height 20
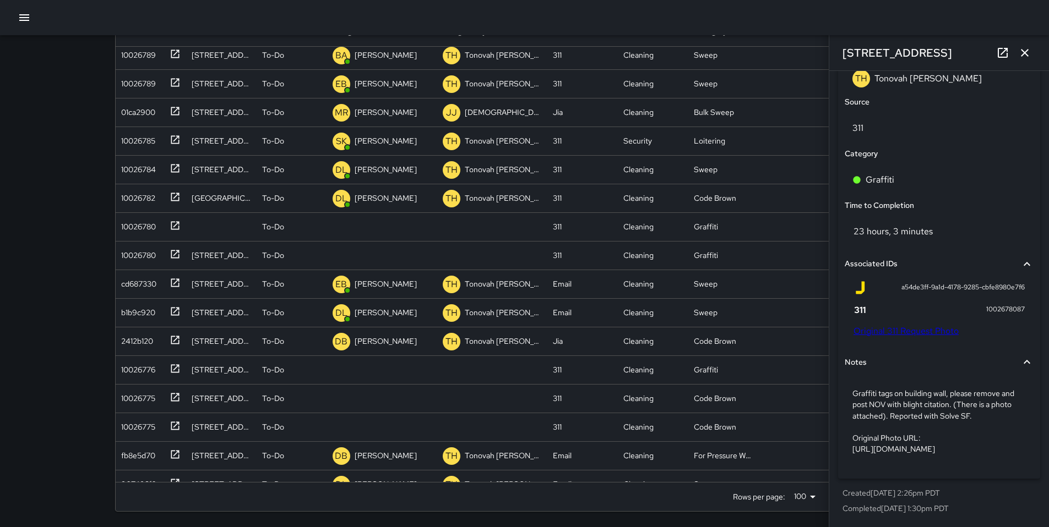
click at [876, 405] on p "Graffiti tags on building wall, please remove and post NOV with blight citation…" at bounding box center [938, 421] width 173 height 66
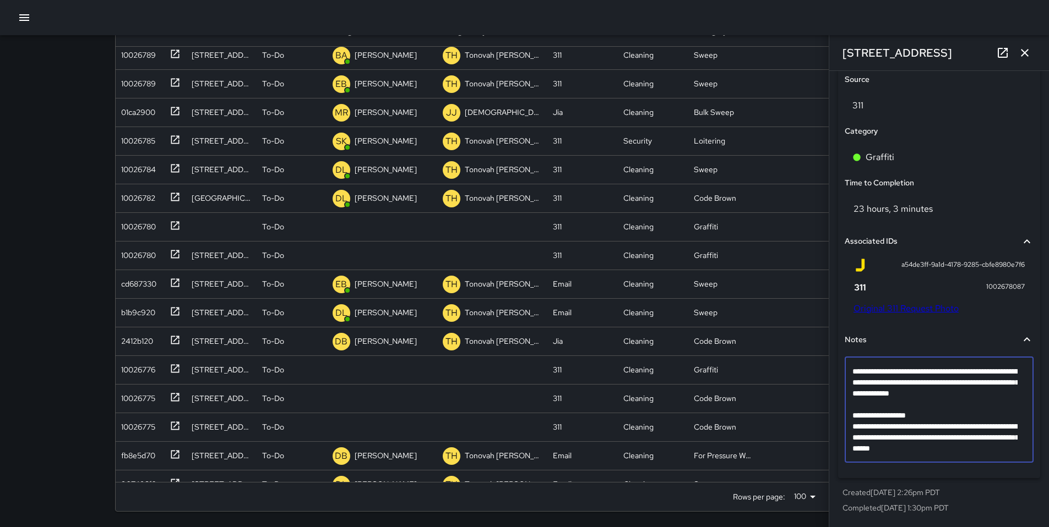
scroll to position [665, 0]
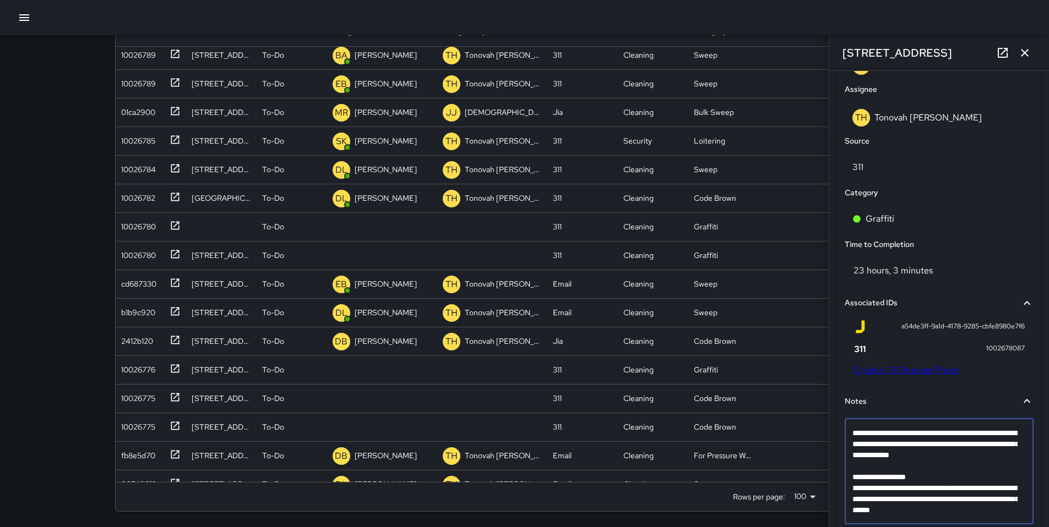
click at [869, 473] on textarea "**********" at bounding box center [934, 472] width 165 height 88
type textarea "**********"
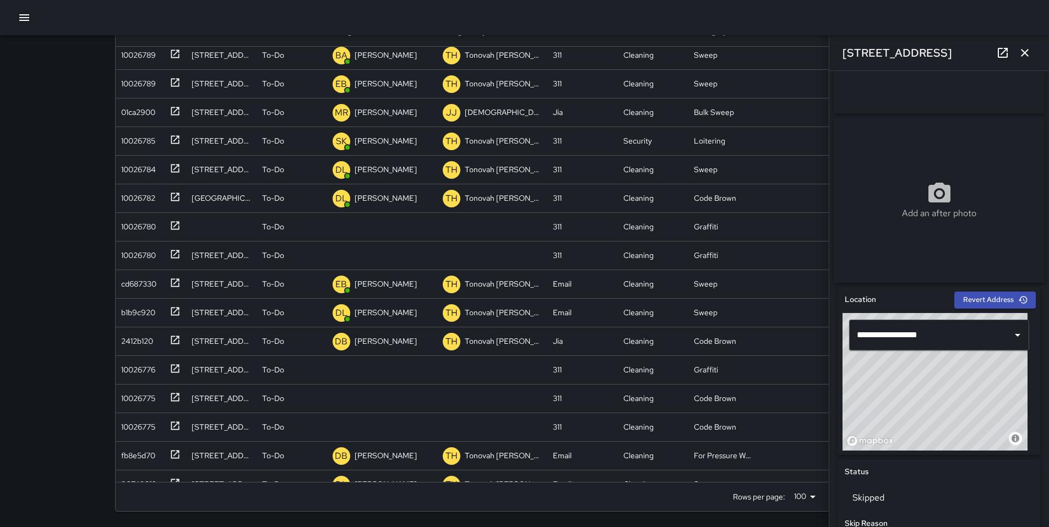
scroll to position [379, 0]
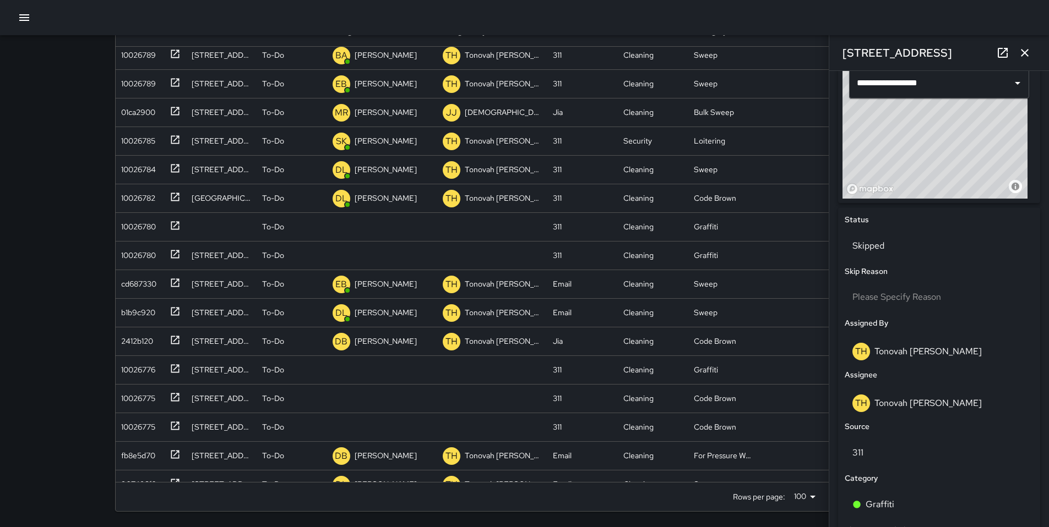
click at [1026, 56] on icon "button" at bounding box center [1024, 52] width 13 height 13
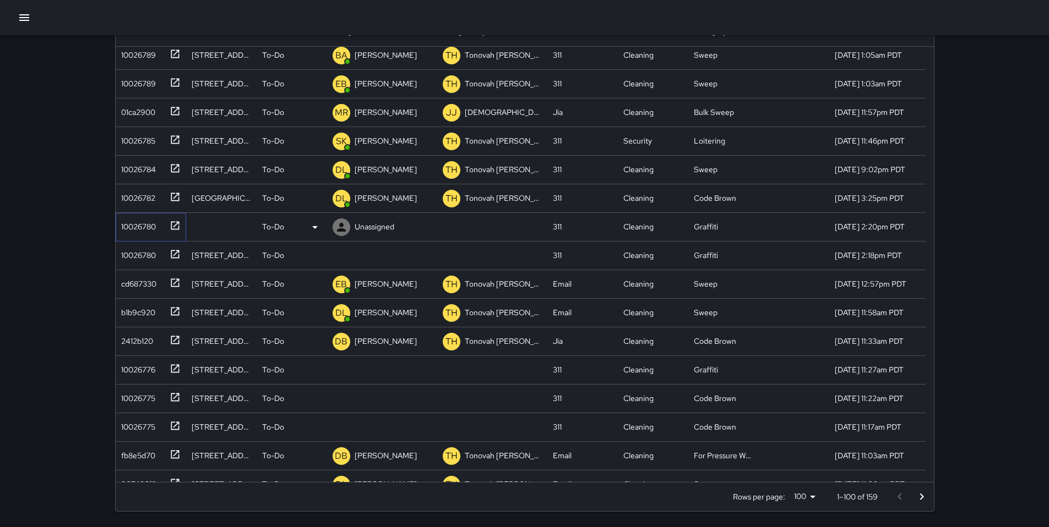
click at [134, 220] on div "10026780" at bounding box center [136, 224] width 39 height 15
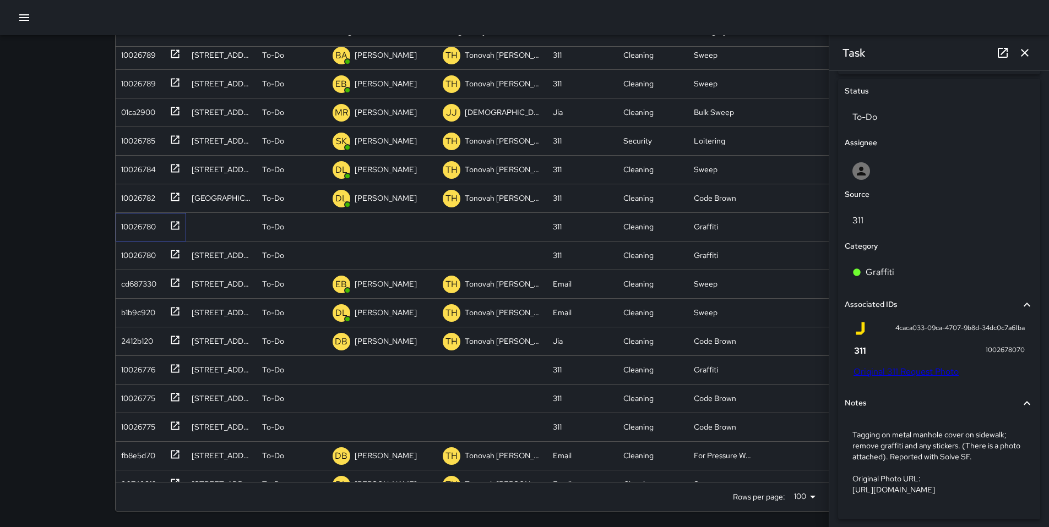
scroll to position [514, 0]
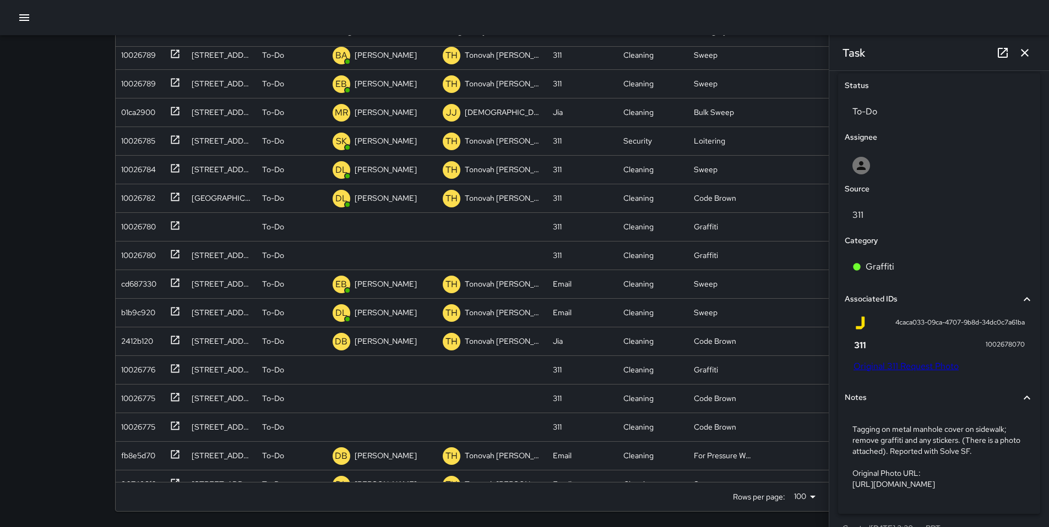
click at [894, 367] on link "Original 311 Request Photo" at bounding box center [905, 367] width 105 height 12
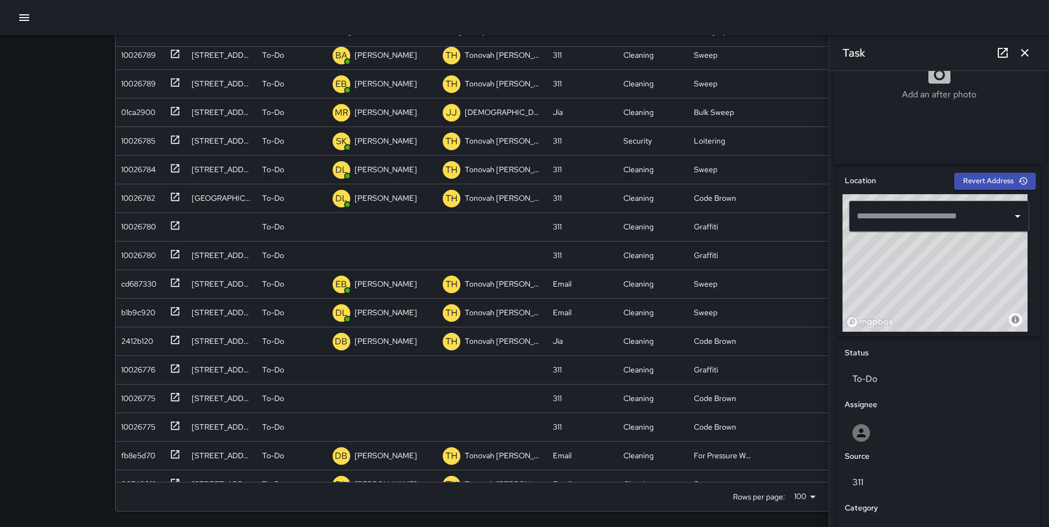
scroll to position [238, 0]
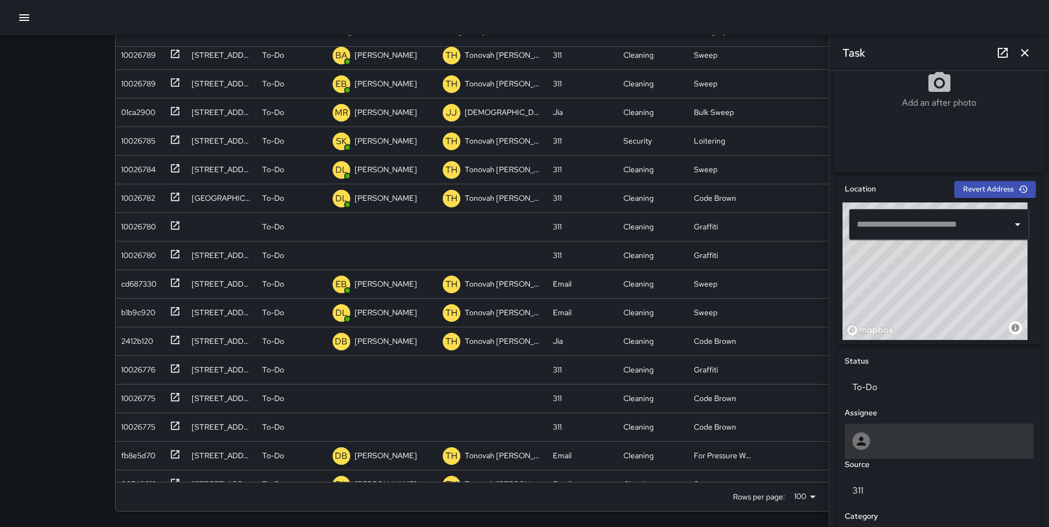
click at [877, 439] on div at bounding box center [938, 442] width 173 height 18
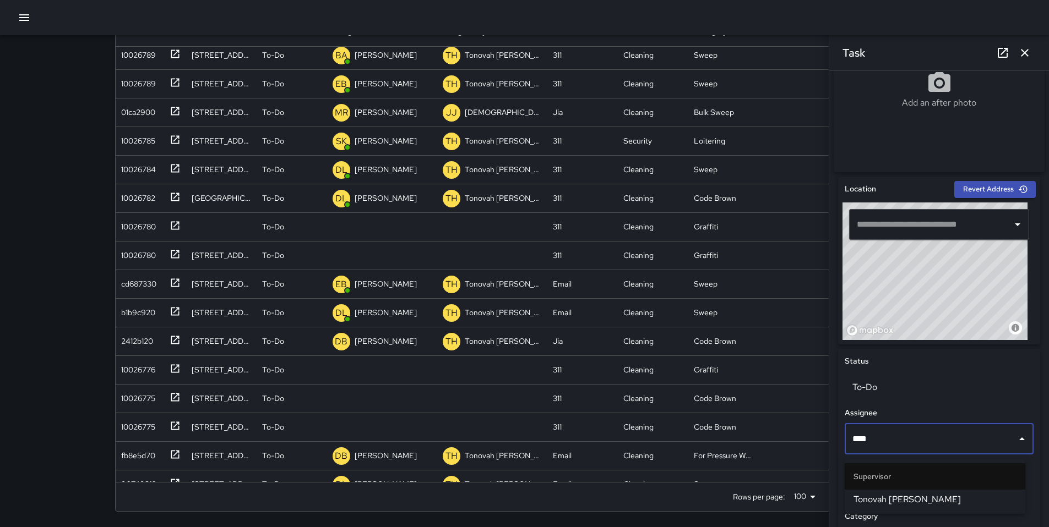
type input "*****"
click at [881, 495] on span "Tonovah Hillman" at bounding box center [934, 499] width 163 height 13
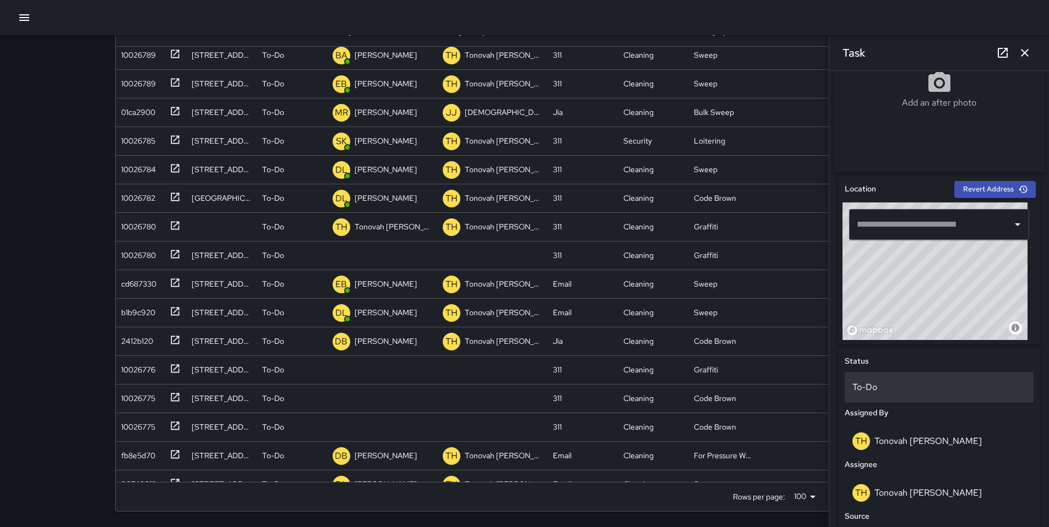
click at [863, 394] on p "To-Do" at bounding box center [938, 387] width 173 height 13
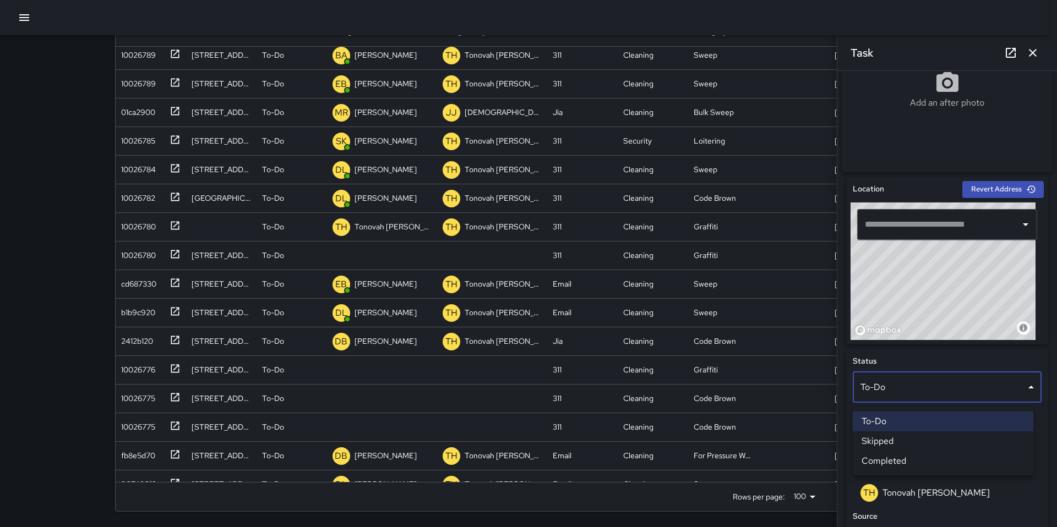
click at [887, 443] on li "Skipped" at bounding box center [943, 442] width 181 height 20
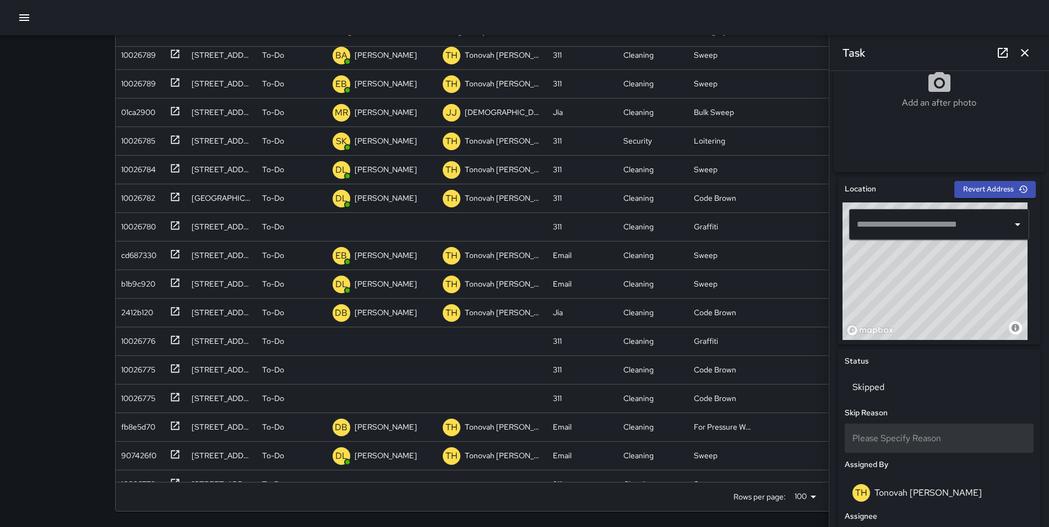
click at [880, 444] on span "Please Specify Reason" at bounding box center [896, 439] width 89 height 12
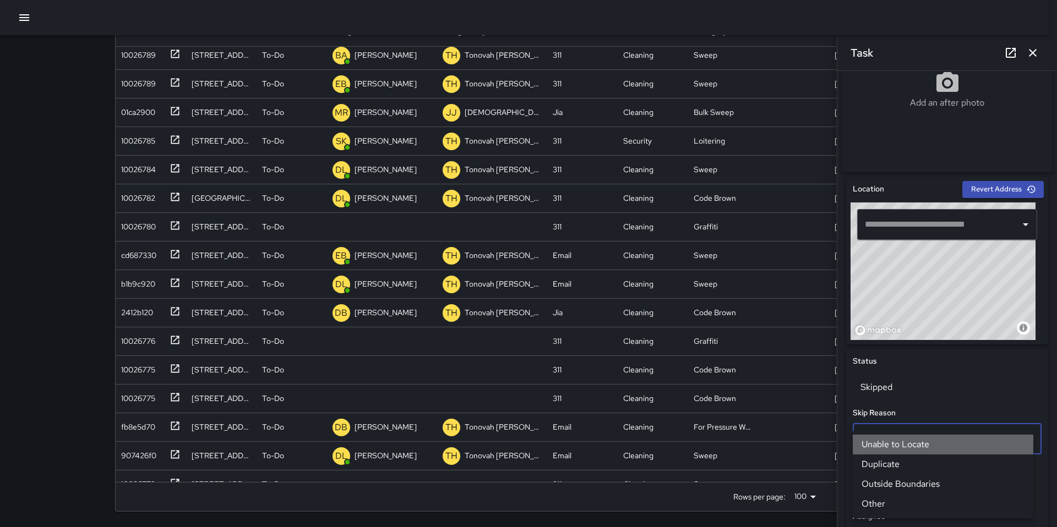
click at [881, 444] on li "Unable to Locate" at bounding box center [943, 445] width 181 height 20
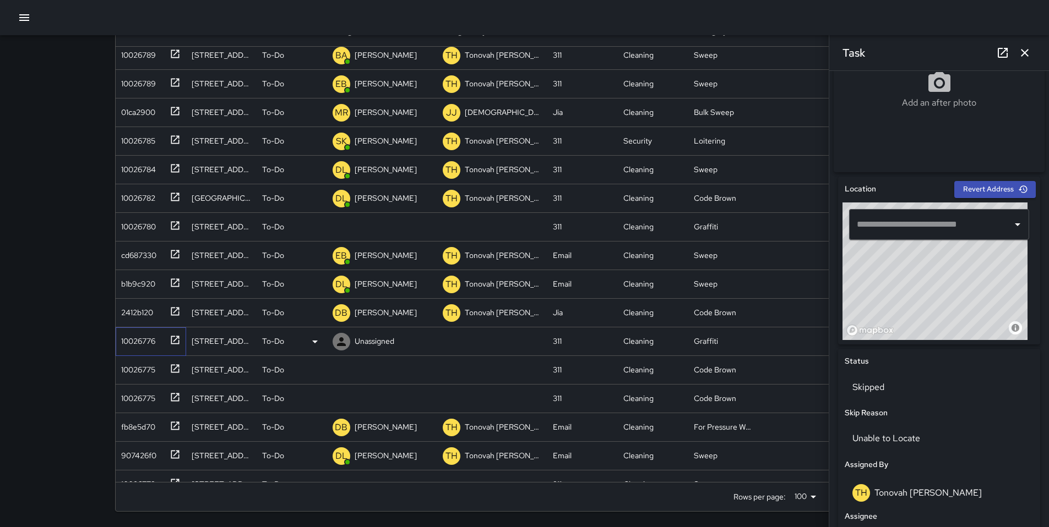
click at [141, 340] on div "10026776" at bounding box center [136, 338] width 39 height 15
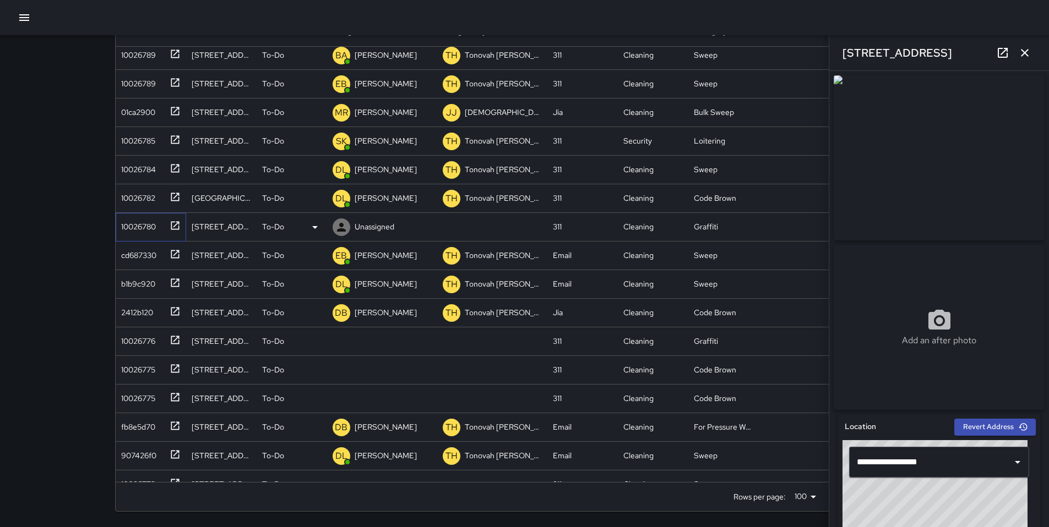
click at [145, 228] on div "10026780" at bounding box center [136, 224] width 39 height 15
drag, startPoint x: 941, startPoint y: 48, endPoint x: 843, endPoint y: 48, distance: 98.0
click at [843, 48] on div "1048 Folsom Street" at bounding box center [939, 52] width 220 height 35
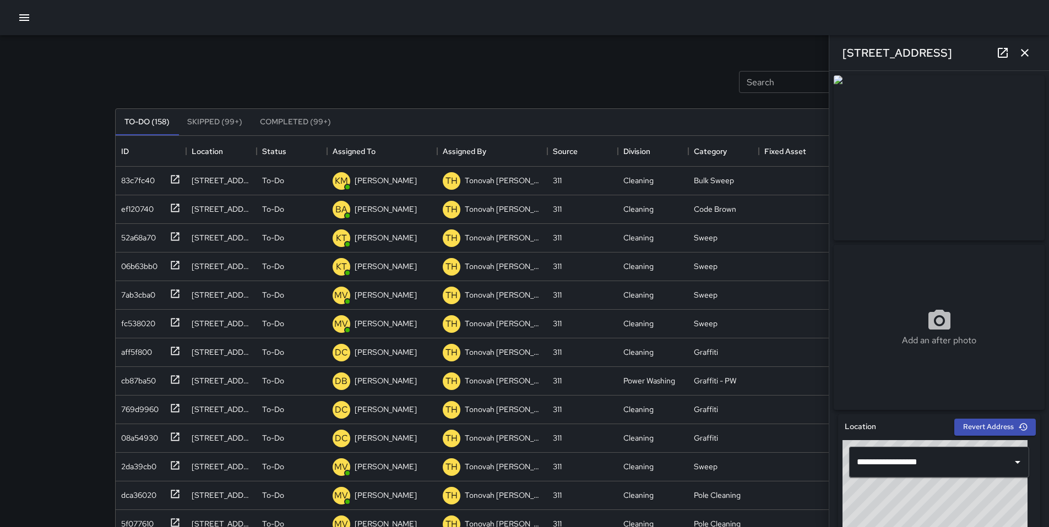
scroll to position [0, 0]
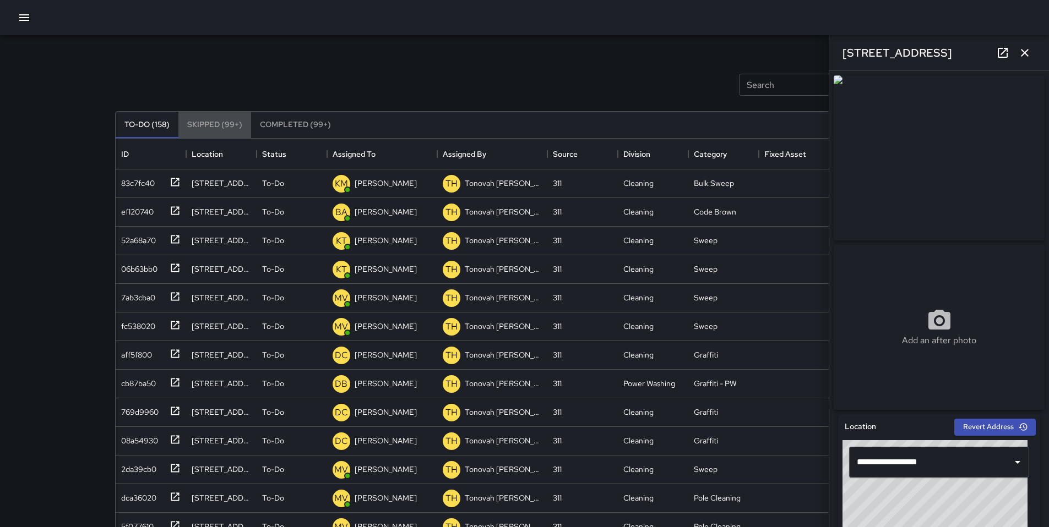
click at [228, 122] on button "Skipped (99+)" at bounding box center [214, 125] width 73 height 26
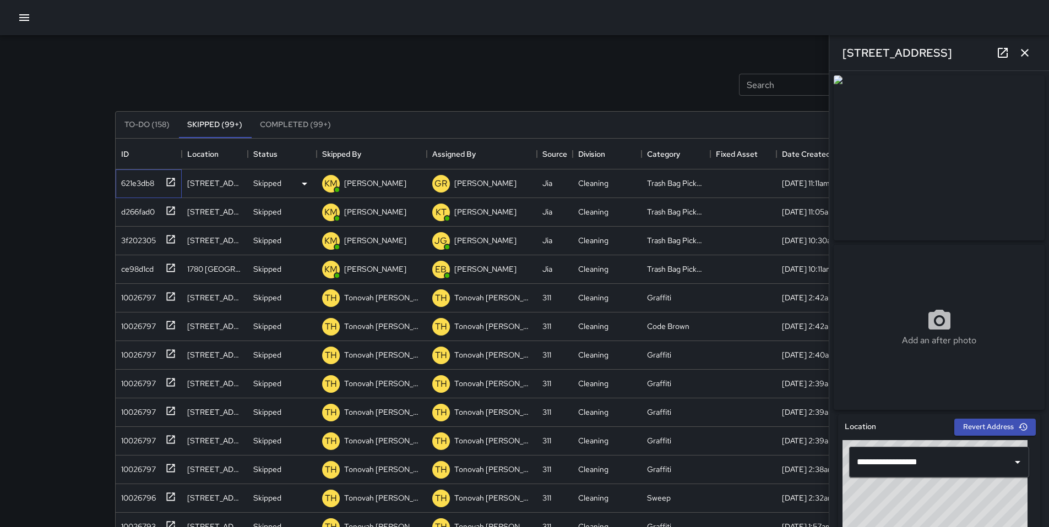
click at [154, 183] on div "621e3db8" at bounding box center [135, 180] width 37 height 15
click at [146, 204] on div "d266fad0" at bounding box center [136, 209] width 38 height 15
click at [143, 290] on div "10026797" at bounding box center [136, 295] width 39 height 15
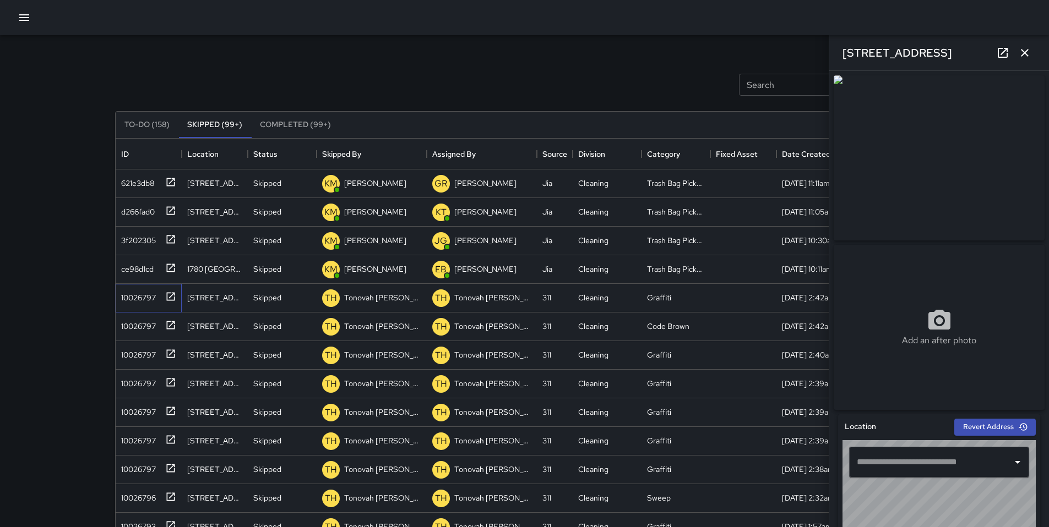
type input "**********"
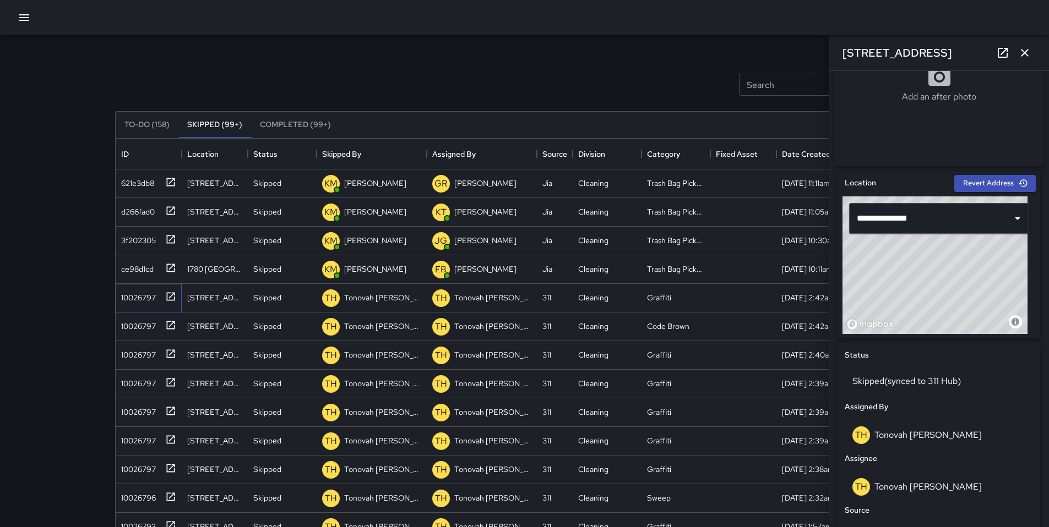
scroll to position [528, 0]
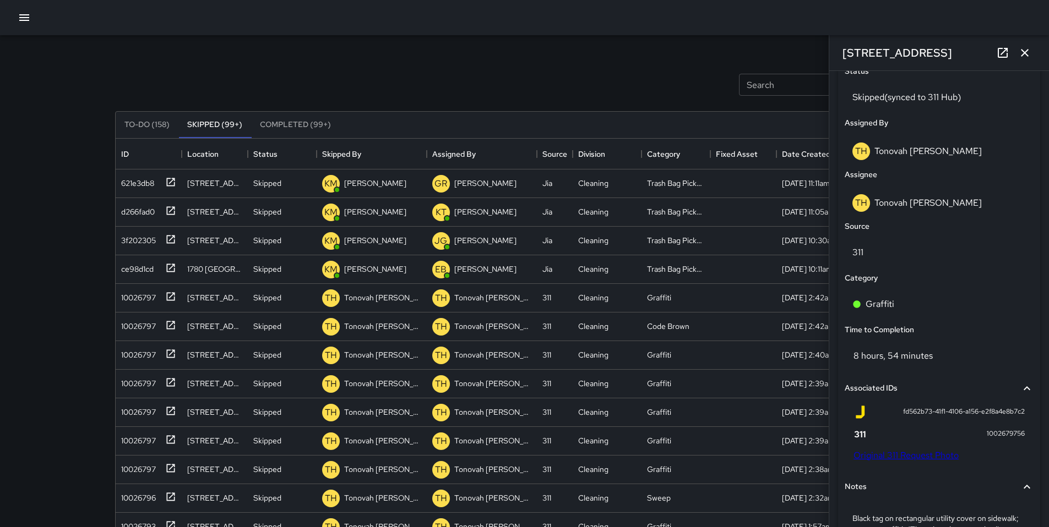
click at [914, 460] on link "Original 311 Request Photo" at bounding box center [905, 456] width 105 height 12
click at [1029, 50] on icon "button" at bounding box center [1024, 52] width 13 height 13
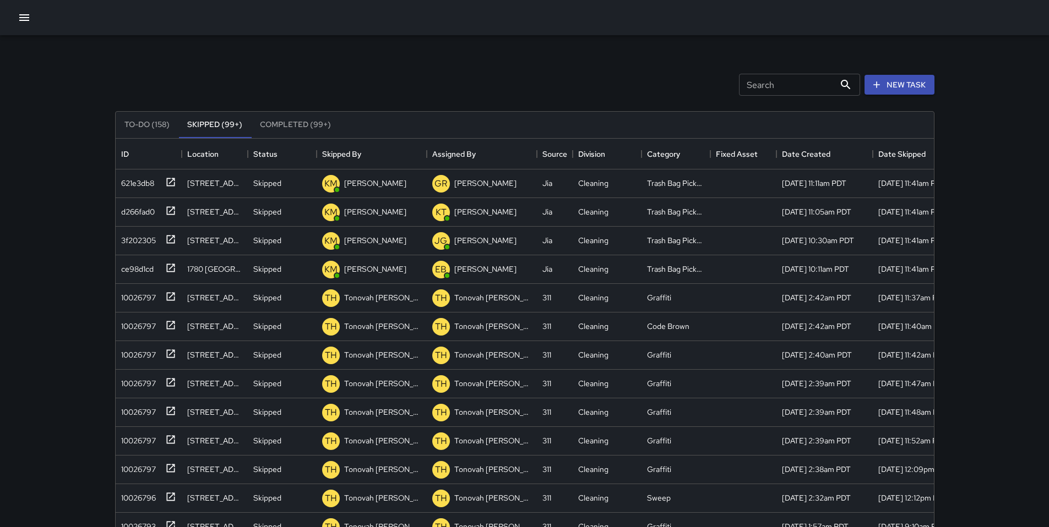
click at [145, 128] on button "To-Do (158)" at bounding box center [147, 125] width 63 height 26
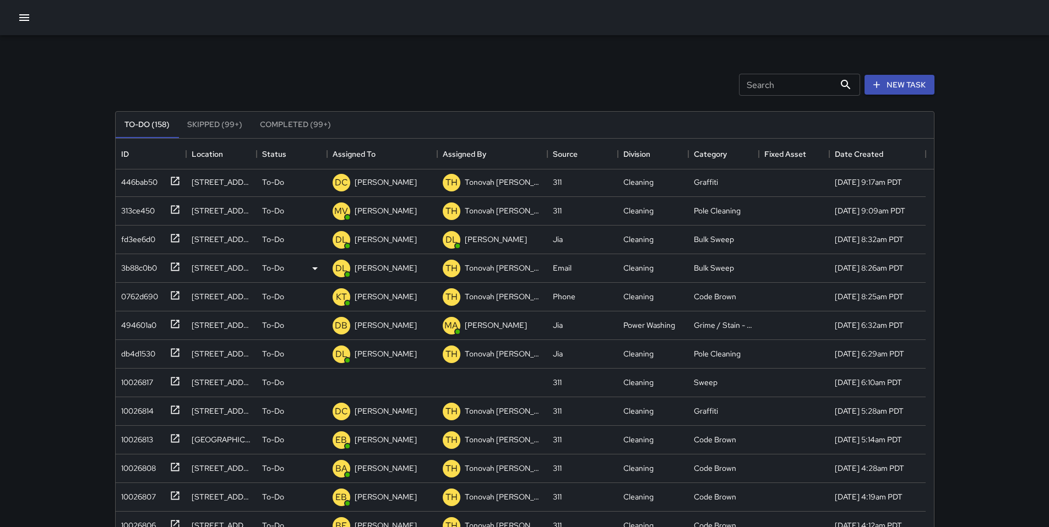
scroll to position [718, 0]
click at [226, 126] on button "Skipped (99+)" at bounding box center [214, 125] width 73 height 26
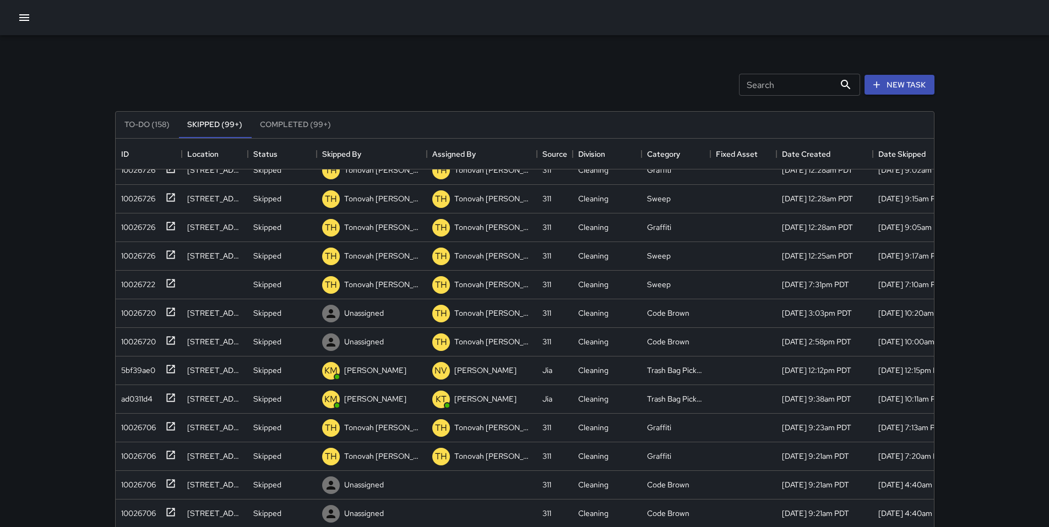
scroll to position [1586, 0]
click at [128, 287] on div "10026722" at bounding box center [136, 283] width 39 height 15
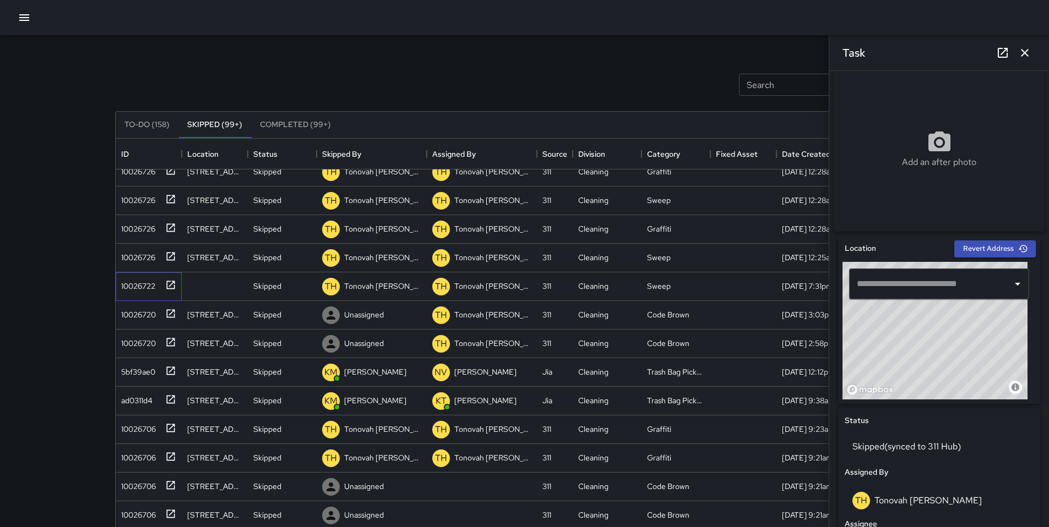
scroll to position [363, 0]
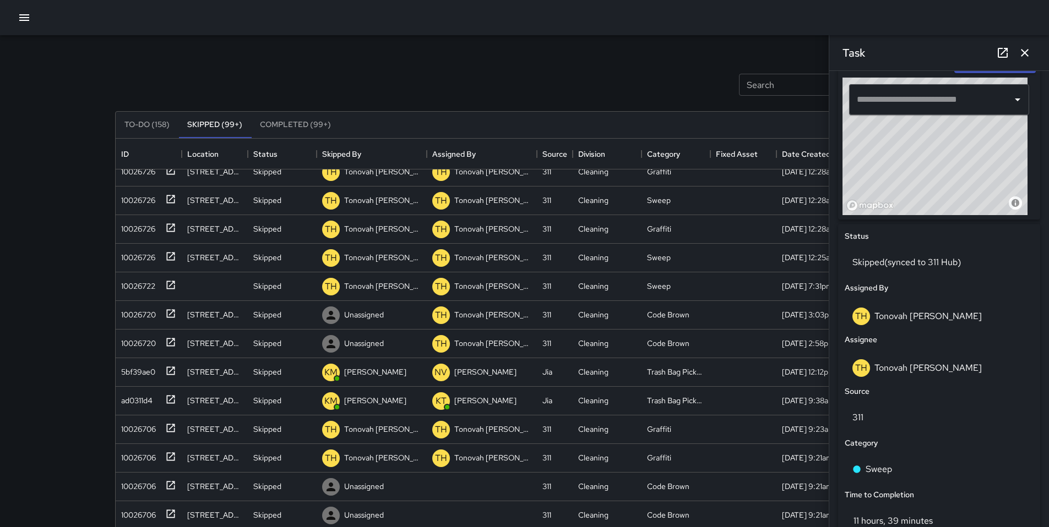
click at [911, 268] on p "Skipped (synced to 311 Hub)" at bounding box center [938, 262] width 173 height 13
click at [909, 273] on div "Skipped (synced to 311 Hub)" at bounding box center [938, 262] width 189 height 31
click at [889, 269] on p "Skipped (synced to 311 Hub)" at bounding box center [938, 262] width 173 height 13
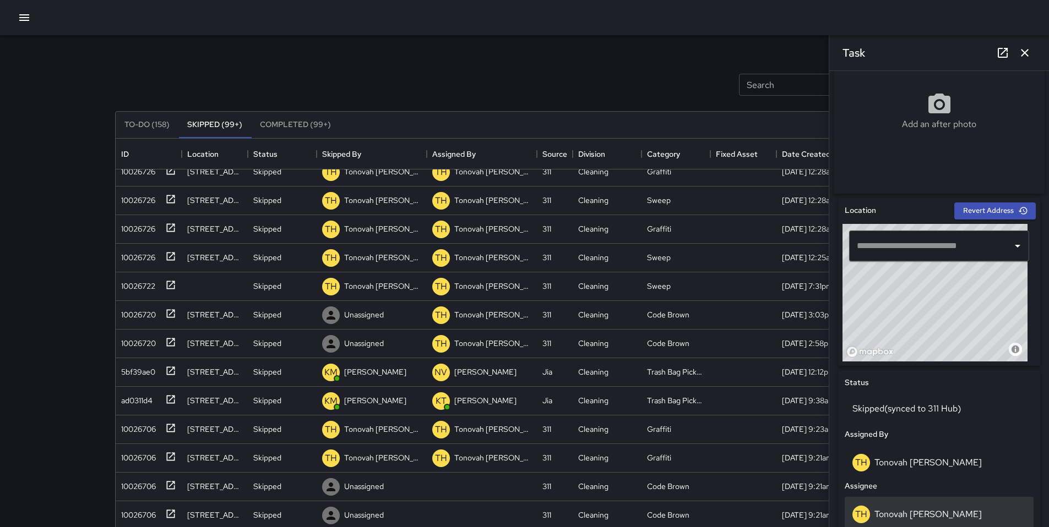
scroll to position [211, 0]
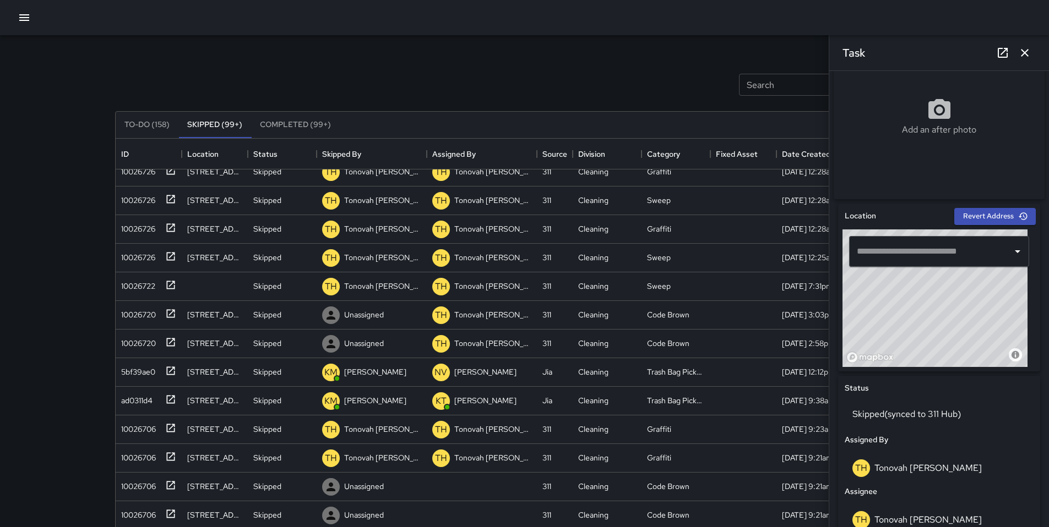
click at [1015, 56] on button "button" at bounding box center [1024, 53] width 22 height 22
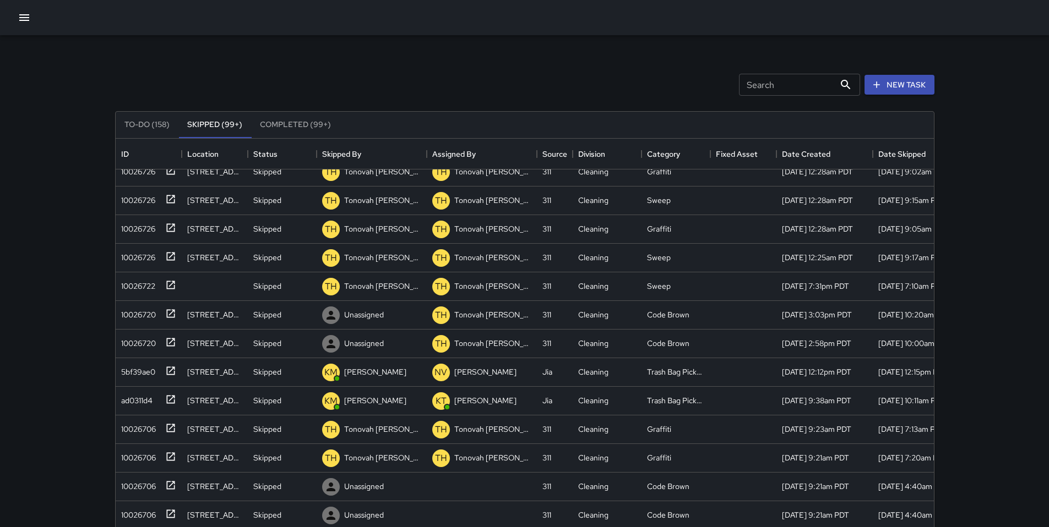
click at [142, 122] on button "To-Do (158)" at bounding box center [147, 125] width 63 height 26
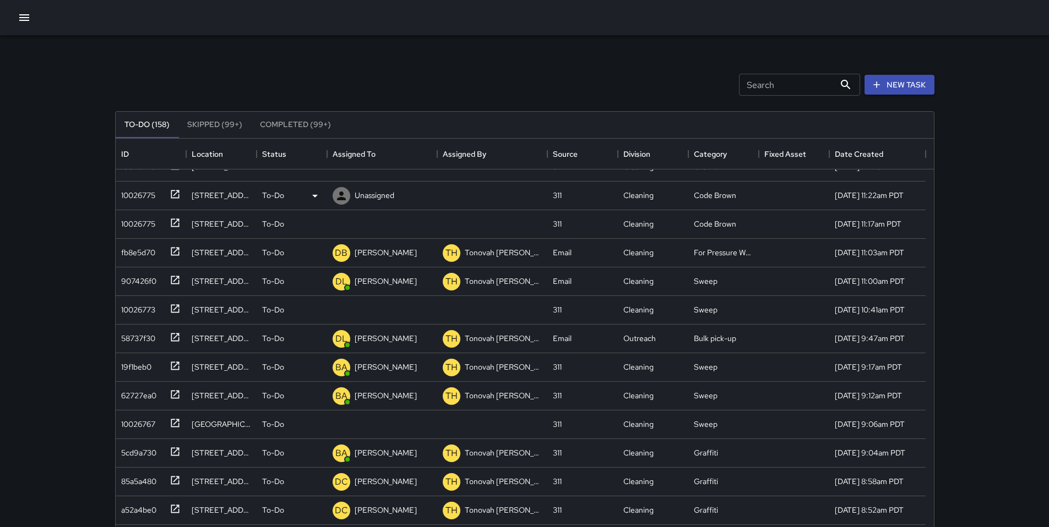
scroll to position [1494, 0]
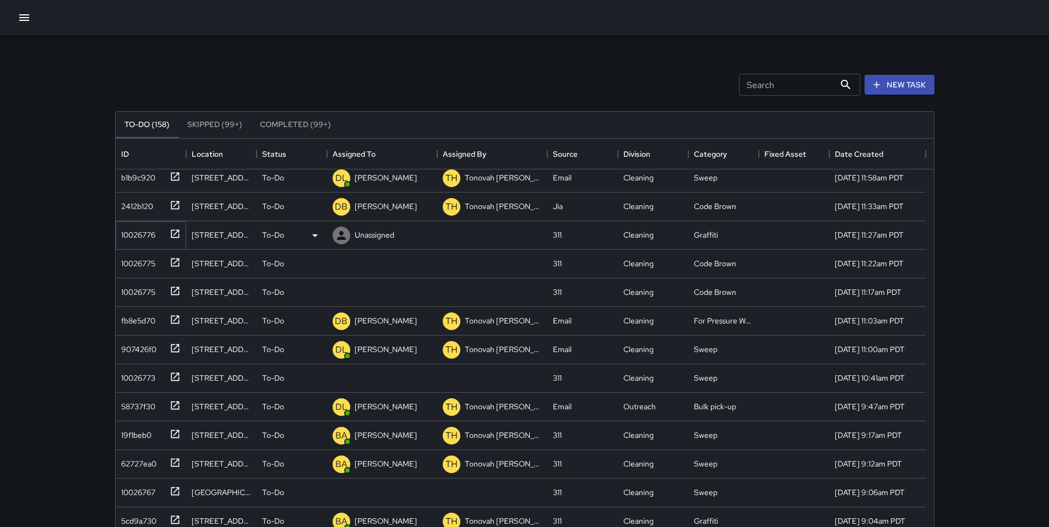
click at [139, 231] on div "10026776" at bounding box center [136, 232] width 39 height 15
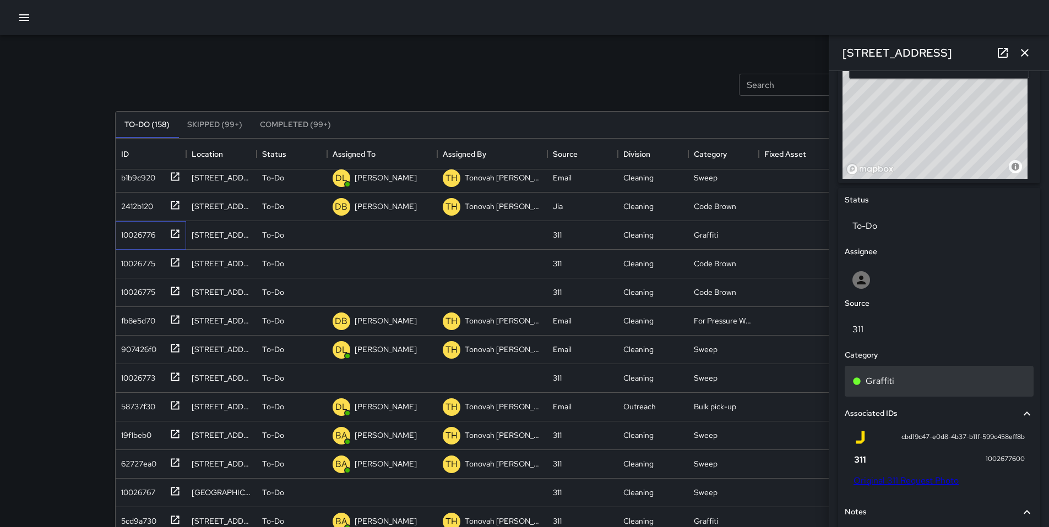
scroll to position [471, 0]
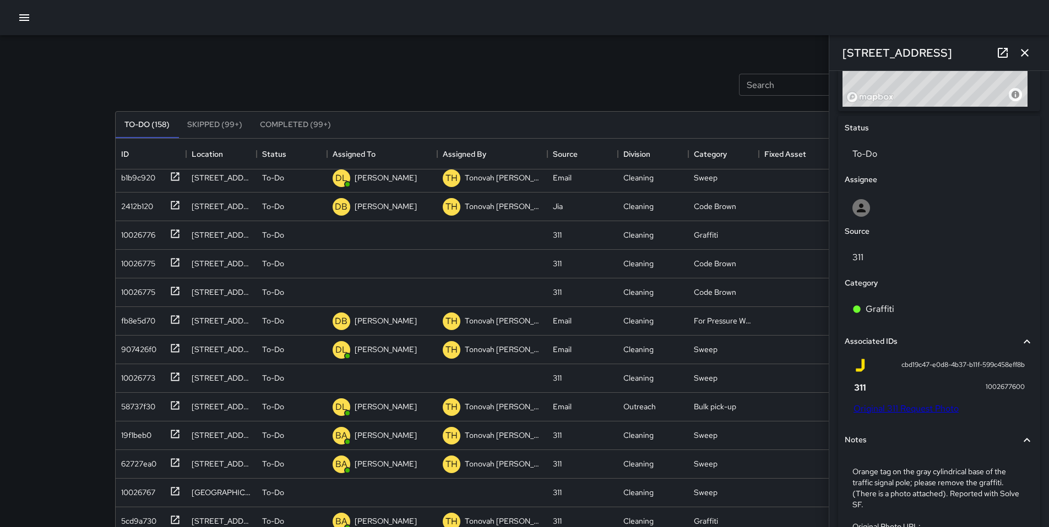
click at [895, 415] on link "Original 311 Request Photo" at bounding box center [905, 409] width 105 height 12
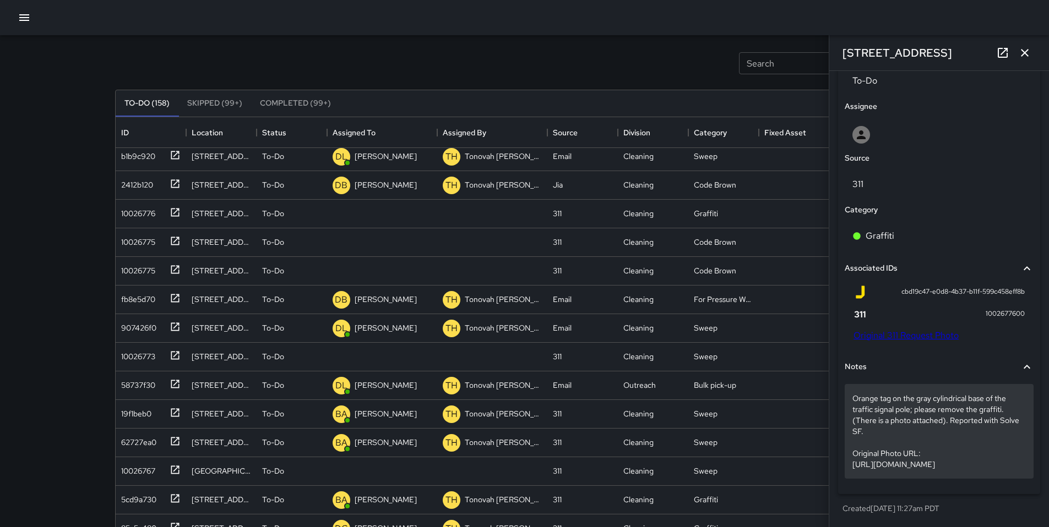
scroll to position [100, 0]
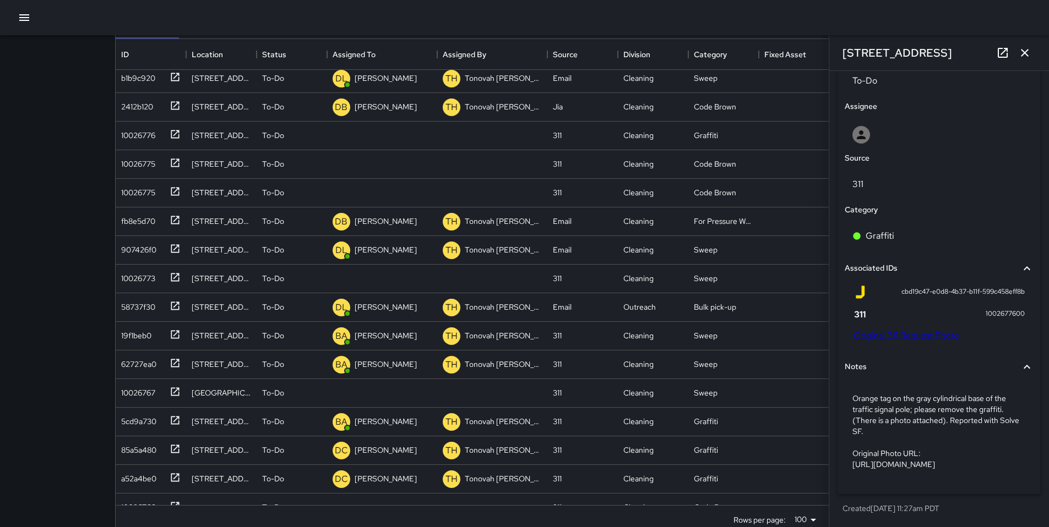
click at [907, 330] on link "Original 311 Request Photo" at bounding box center [905, 336] width 105 height 12
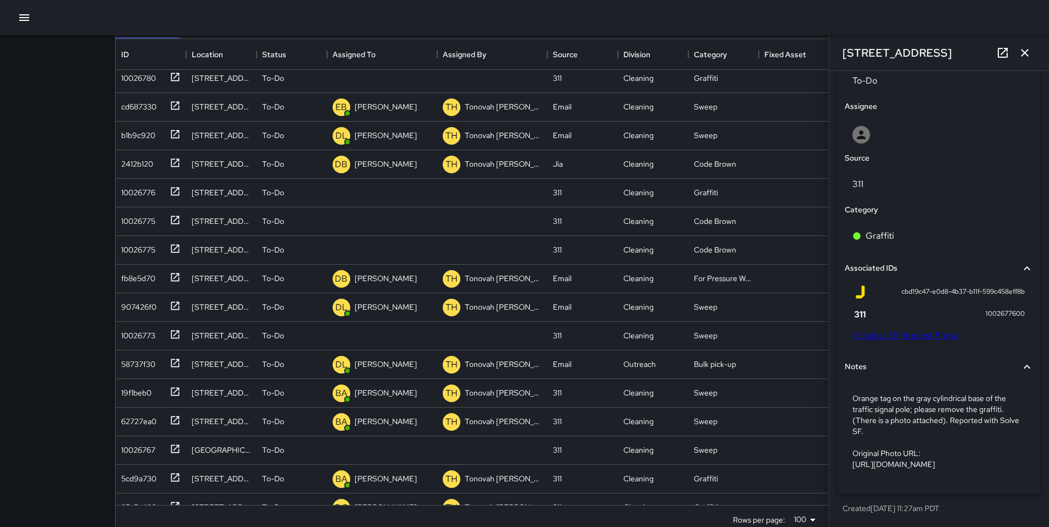
scroll to position [1551, 0]
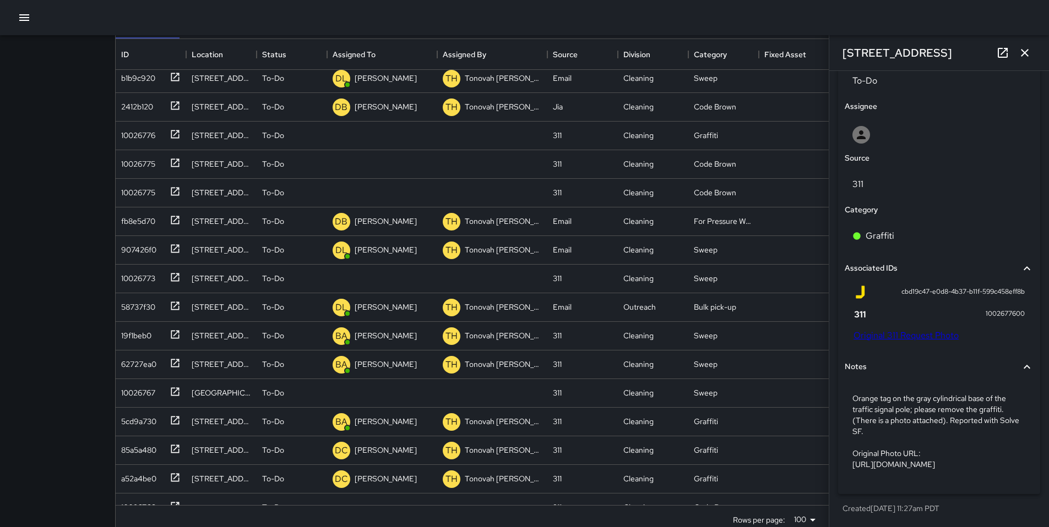
click at [889, 418] on p "Orange tag on the gray cylindrical base of the traffic signal pole; please remo…" at bounding box center [938, 431] width 173 height 77
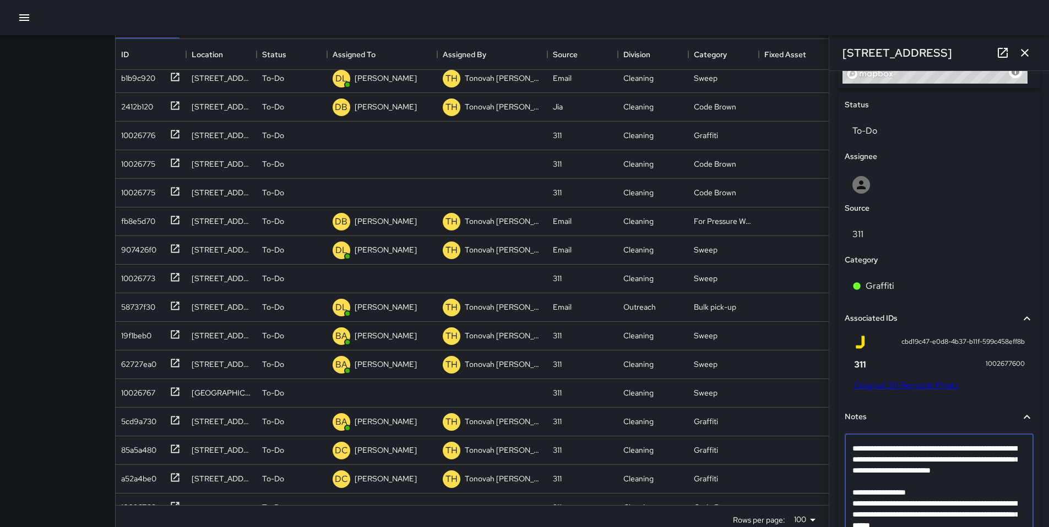
click at [868, 499] on textarea "**********" at bounding box center [934, 492] width 165 height 99
type textarea "**********"
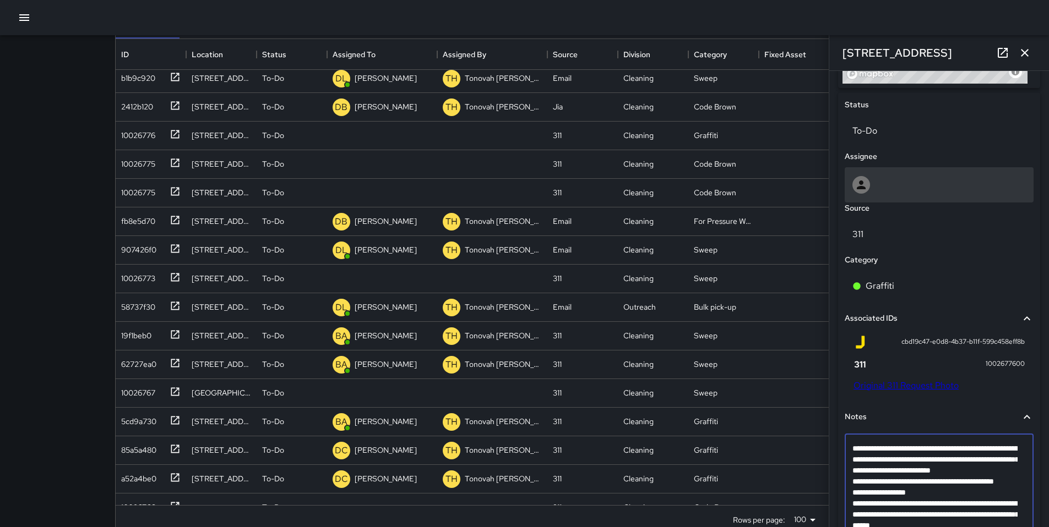
click at [880, 181] on div at bounding box center [938, 185] width 173 height 18
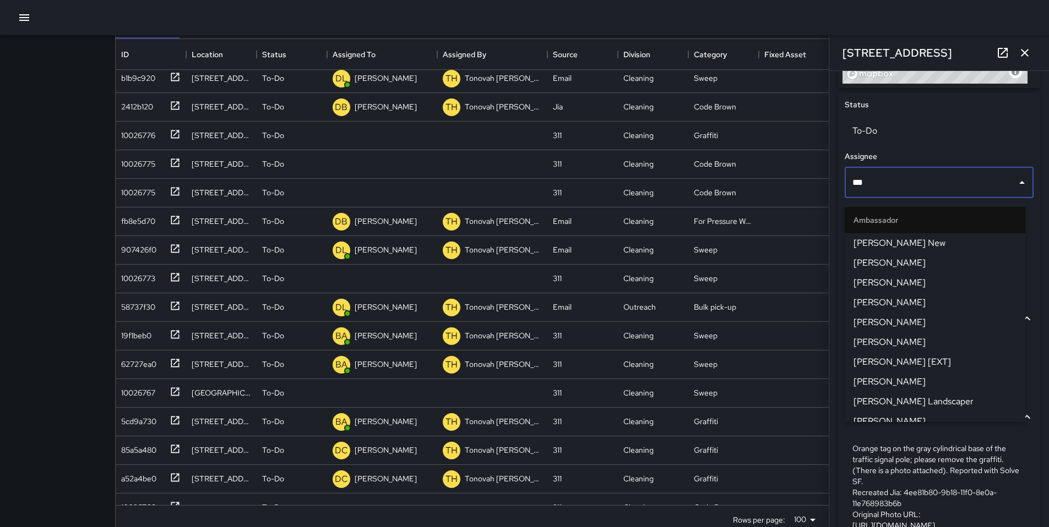
type input "****"
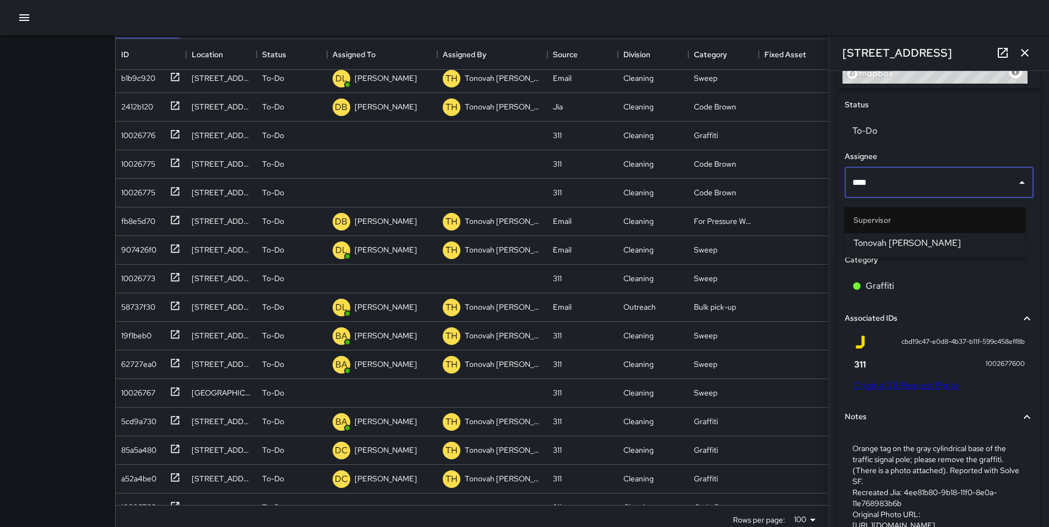
click at [867, 236] on li "Tonovah Hillman" at bounding box center [934, 243] width 181 height 20
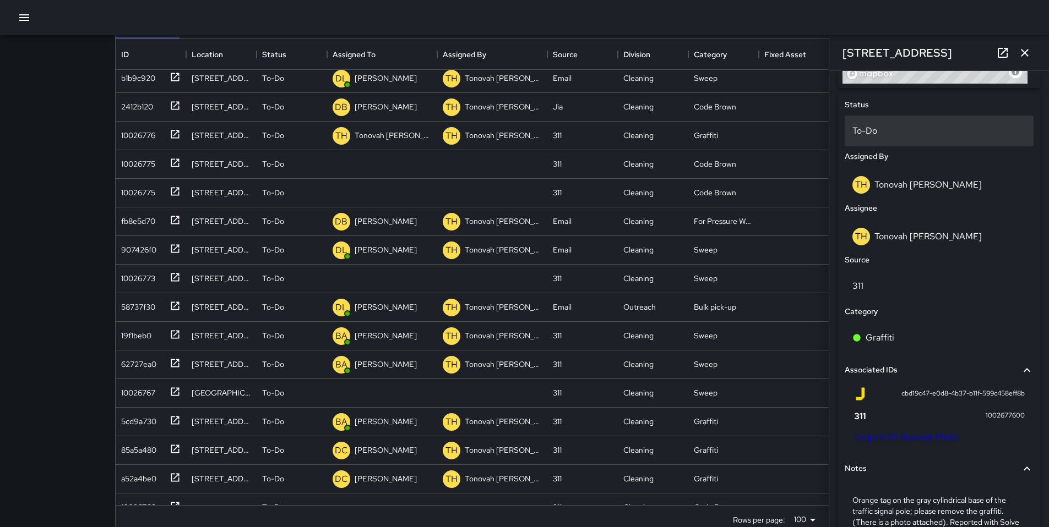
click at [880, 138] on p "To-Do" at bounding box center [938, 130] width 173 height 13
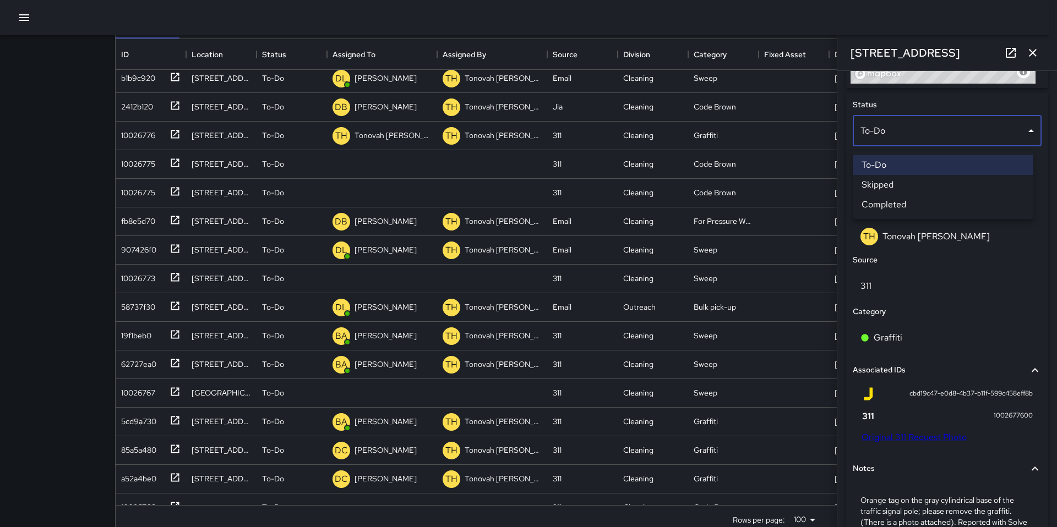
click at [891, 187] on li "Skipped" at bounding box center [943, 185] width 181 height 20
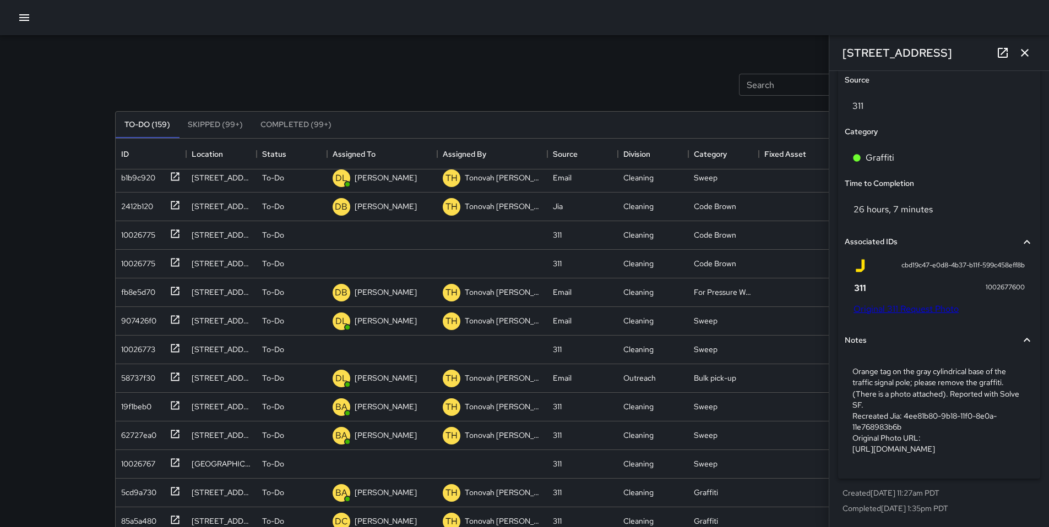
scroll to position [386, 0]
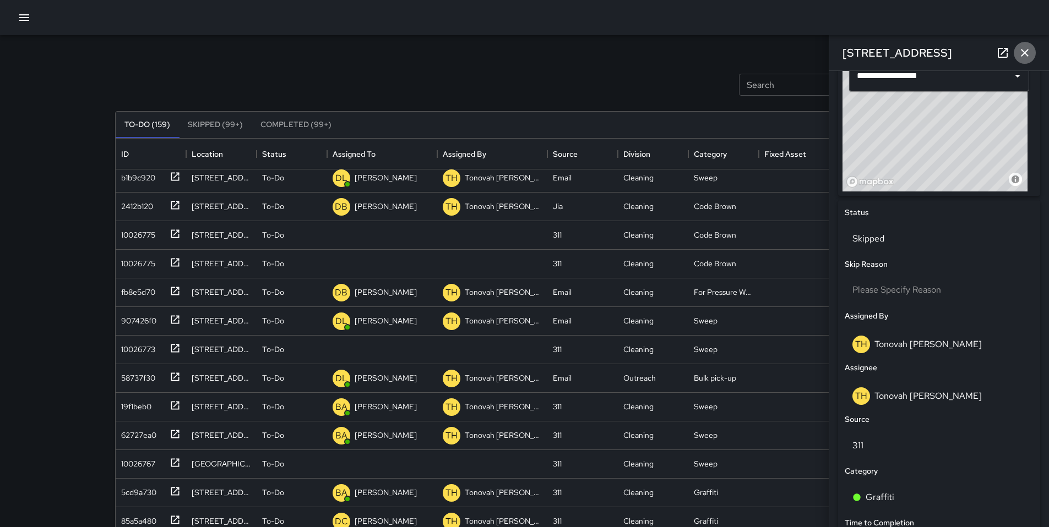
click at [1023, 61] on button "button" at bounding box center [1024, 53] width 22 height 22
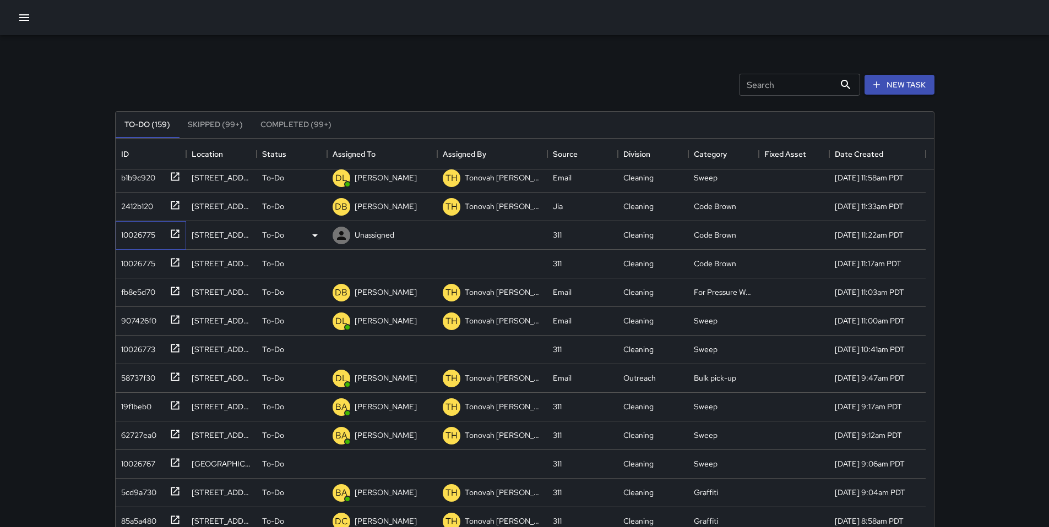
click at [154, 233] on div "10026775" at bounding box center [136, 232] width 39 height 15
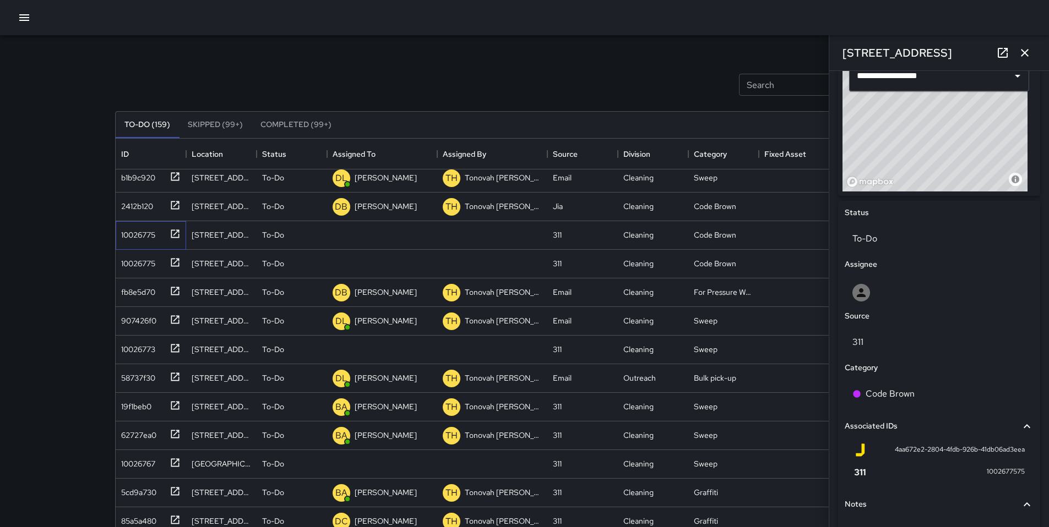
scroll to position [462, 0]
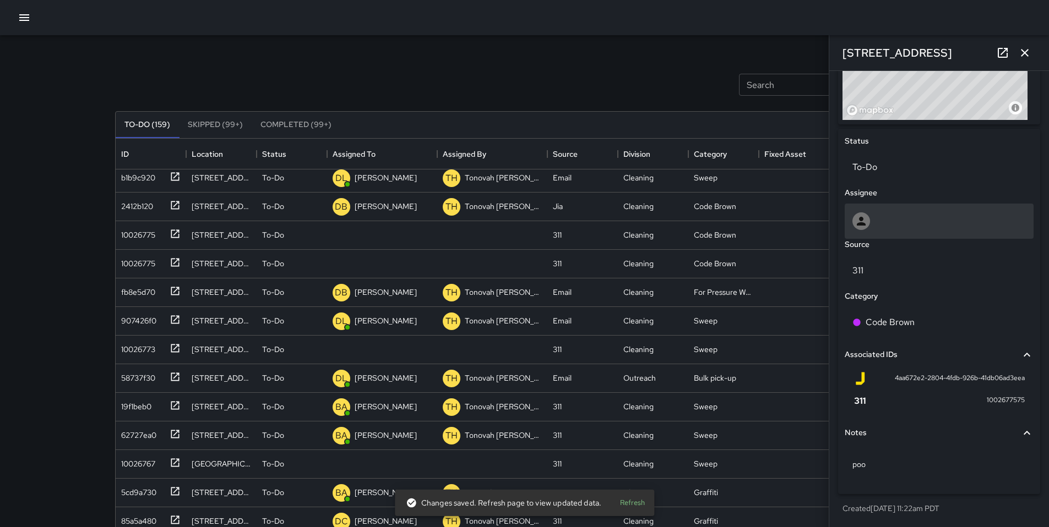
click at [874, 218] on div at bounding box center [938, 221] width 173 height 18
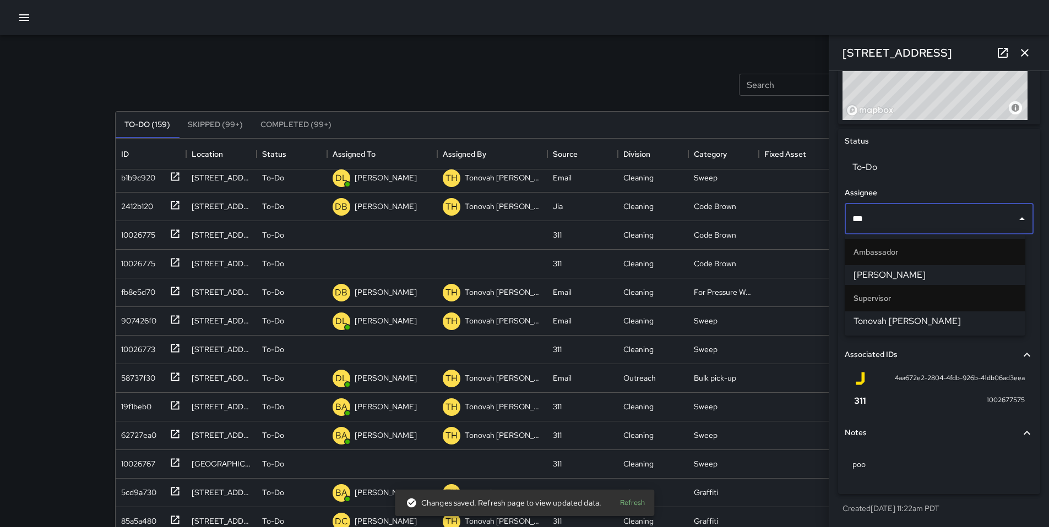
type input "****"
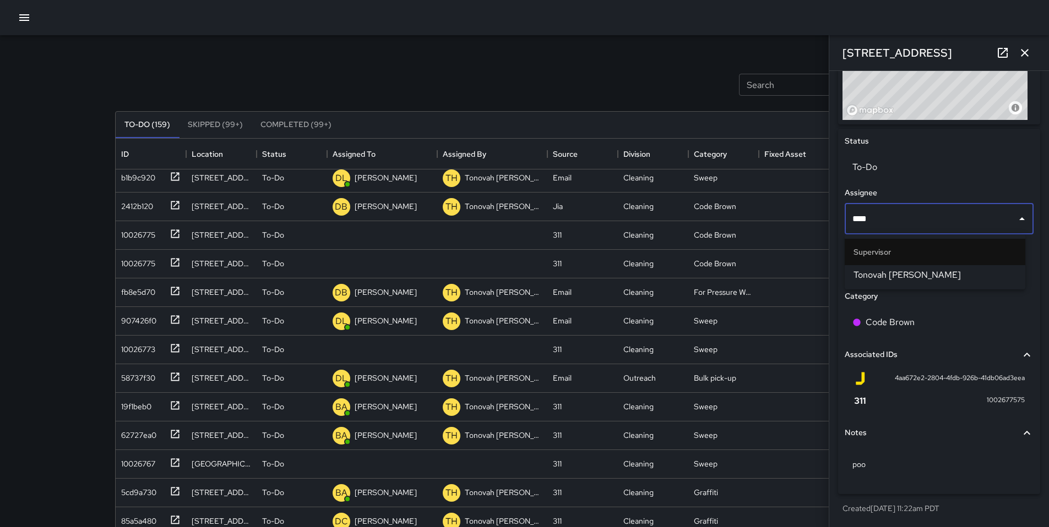
click at [909, 277] on span "Tonovah Hillman" at bounding box center [934, 275] width 163 height 13
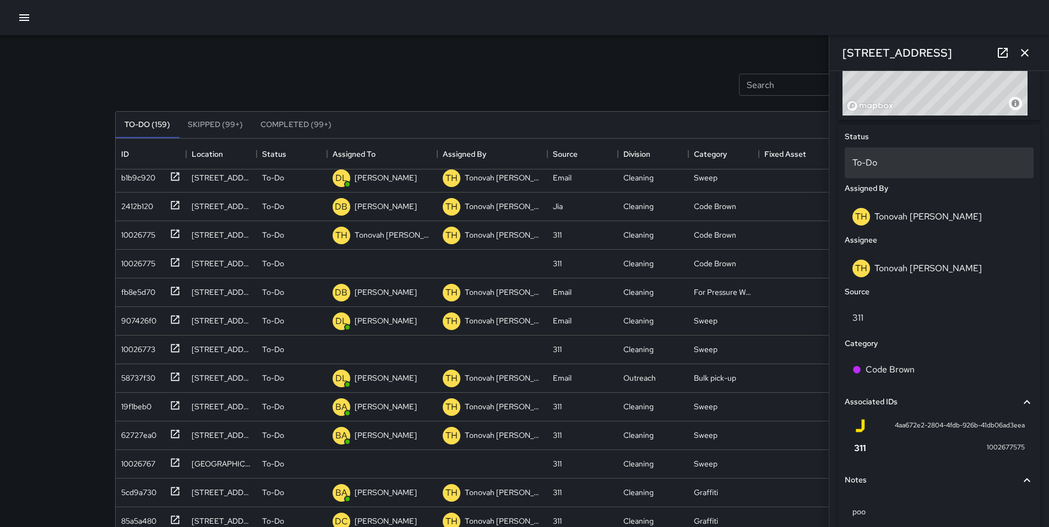
click at [884, 176] on div "To-Do" at bounding box center [938, 163] width 189 height 31
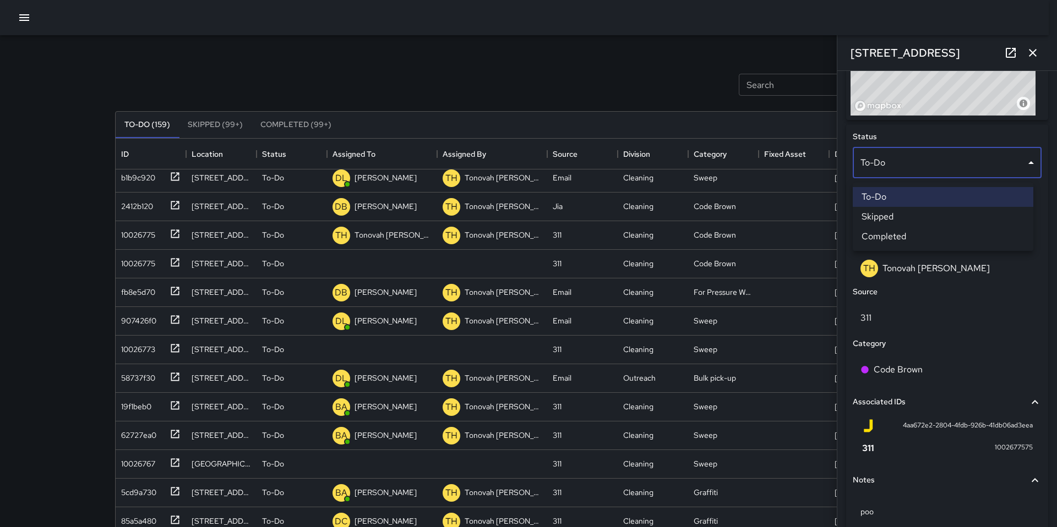
click at [889, 215] on li "Skipped" at bounding box center [943, 217] width 181 height 20
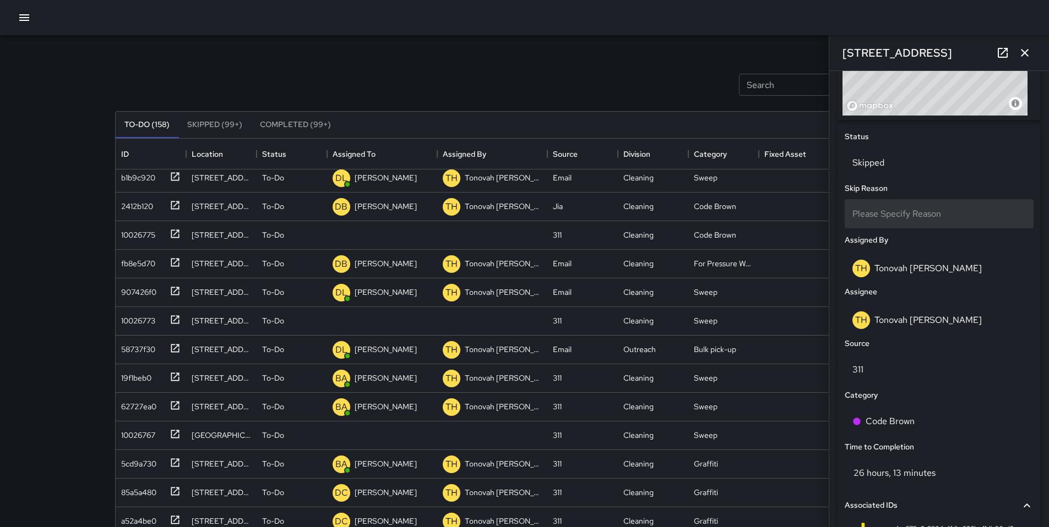
click at [874, 220] on span "Please Specify Reason" at bounding box center [896, 214] width 89 height 12
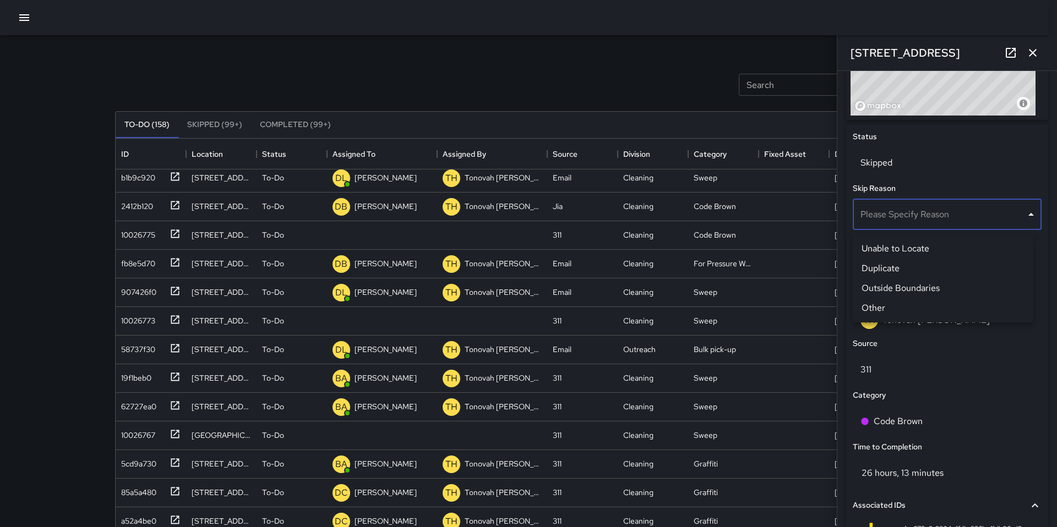
click at [897, 274] on li "Duplicate" at bounding box center [943, 269] width 181 height 20
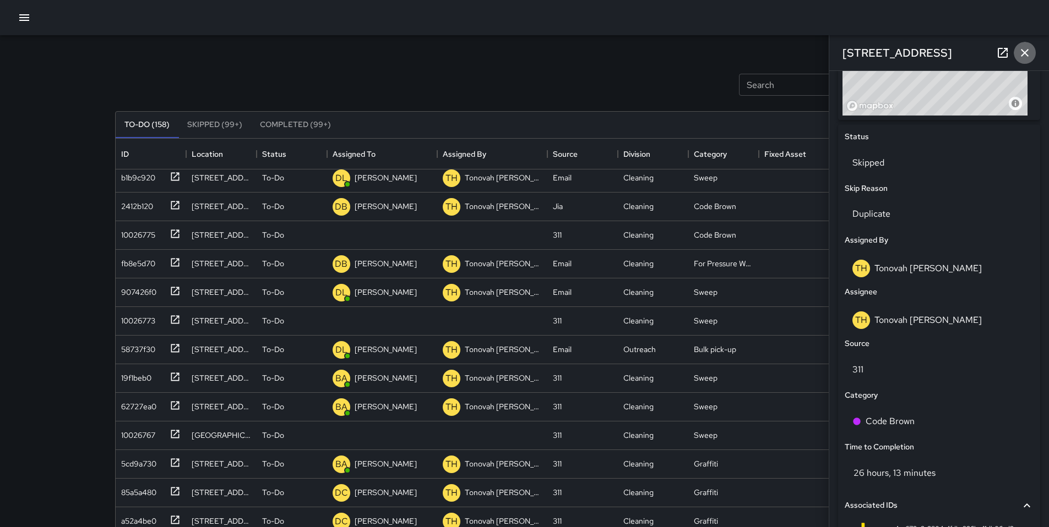
click at [1026, 55] on icon "button" at bounding box center [1025, 53] width 8 height 8
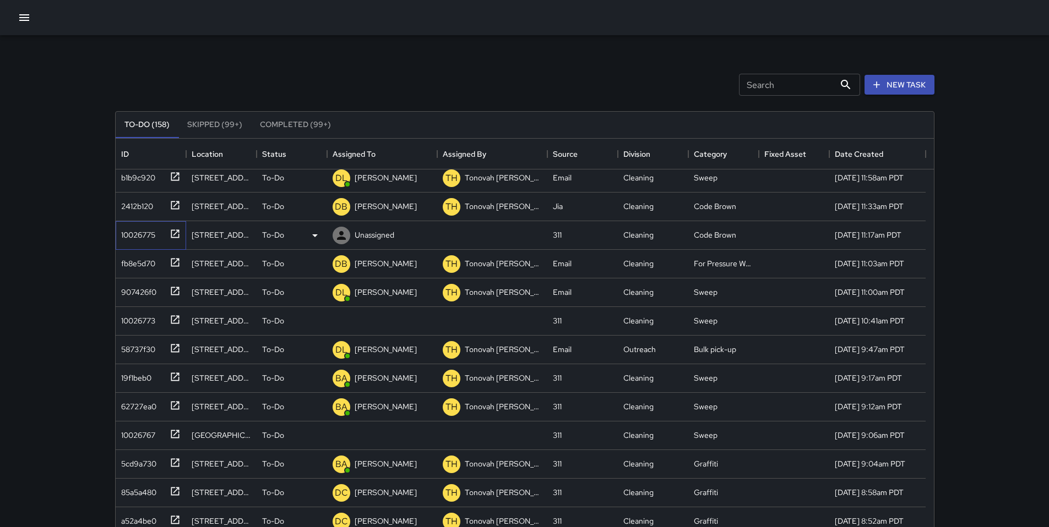
click at [140, 239] on div "10026775" at bounding box center [136, 232] width 39 height 15
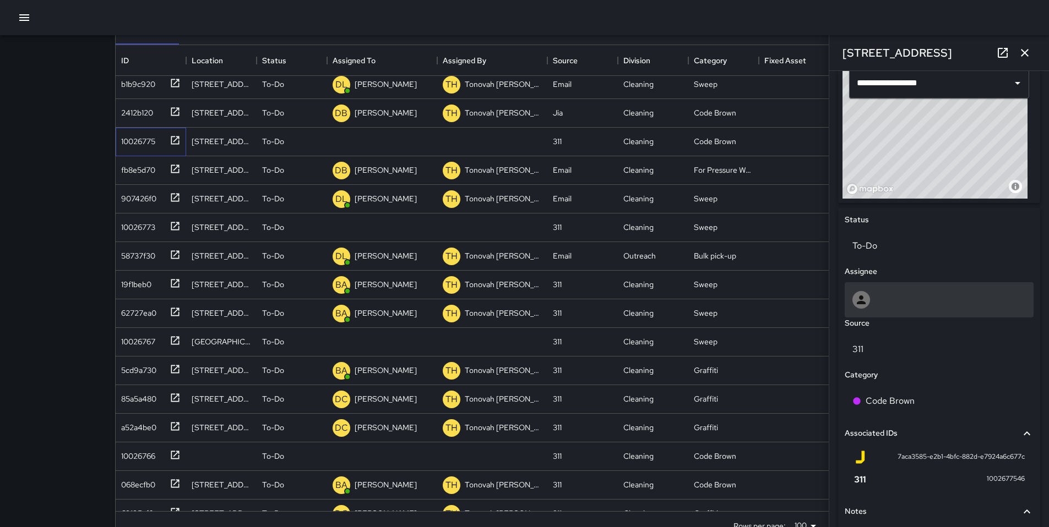
scroll to position [372, 0]
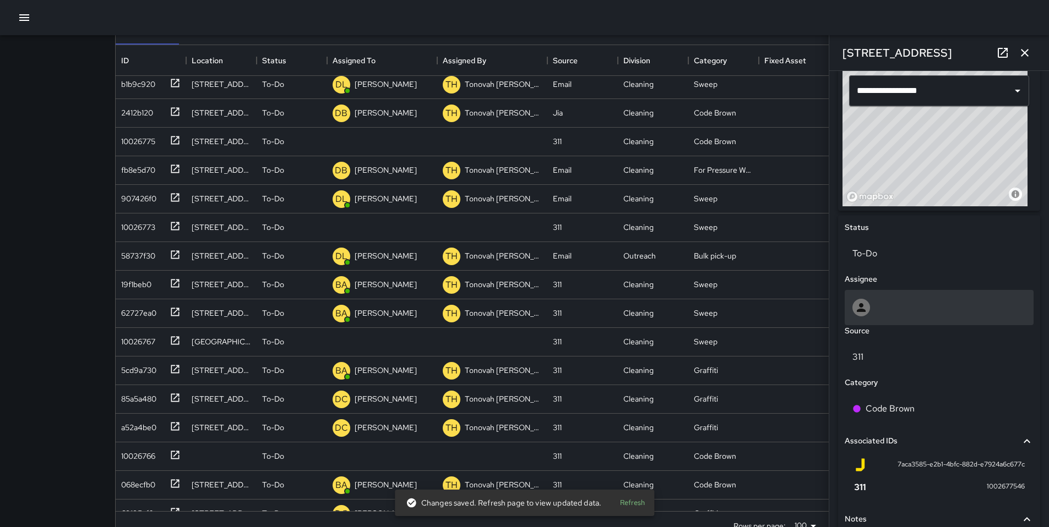
click at [865, 306] on icon at bounding box center [860, 307] width 13 height 13
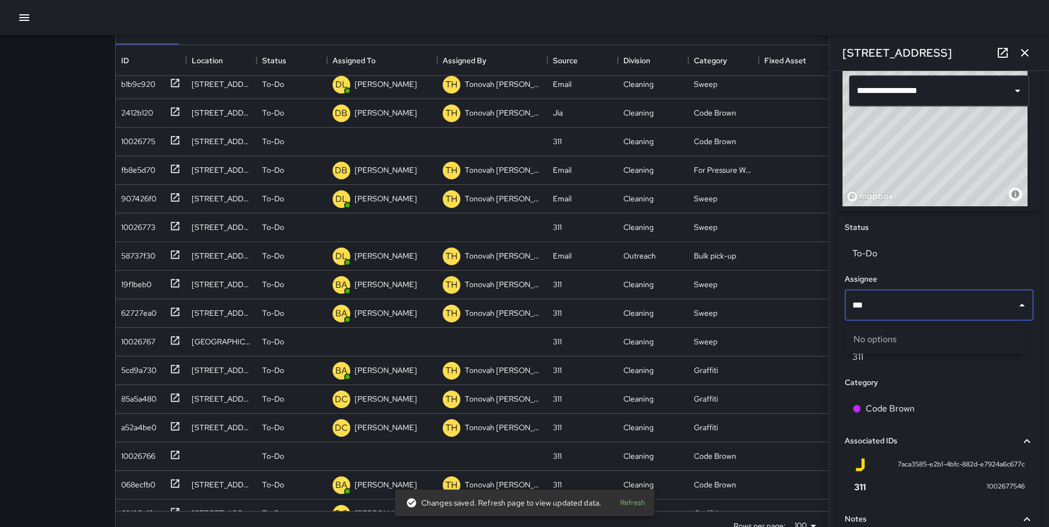
type input "****"
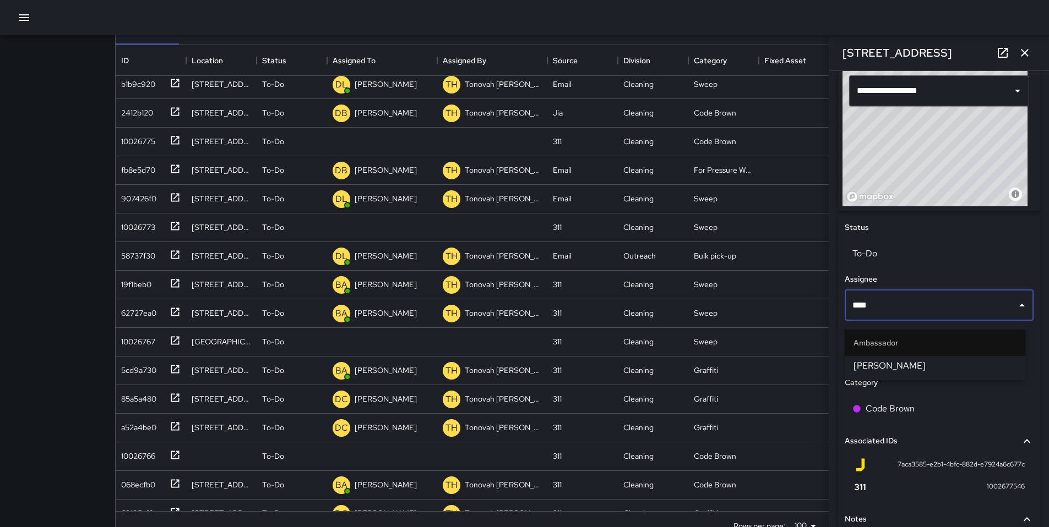
click at [884, 358] on li "Gordon Rowe" at bounding box center [934, 366] width 181 height 20
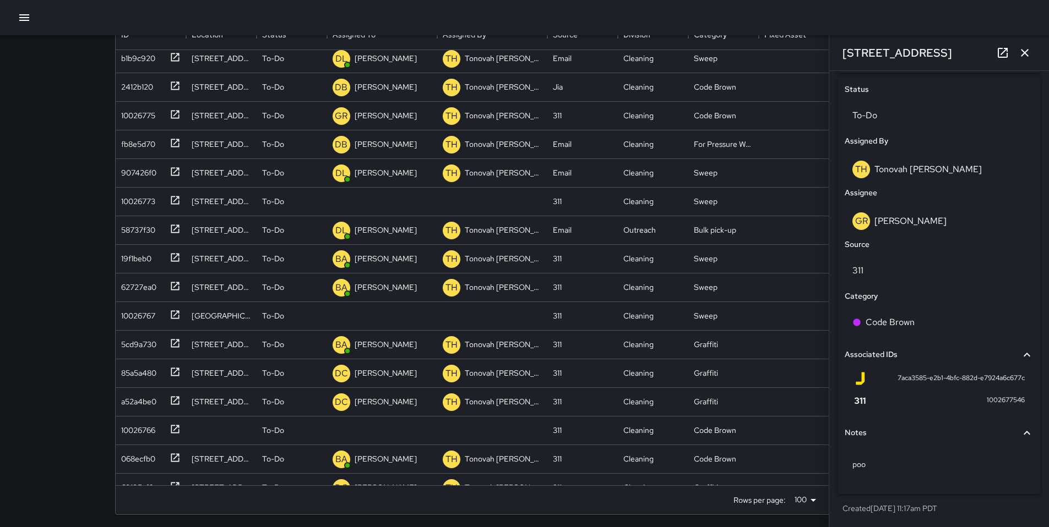
scroll to position [123, 0]
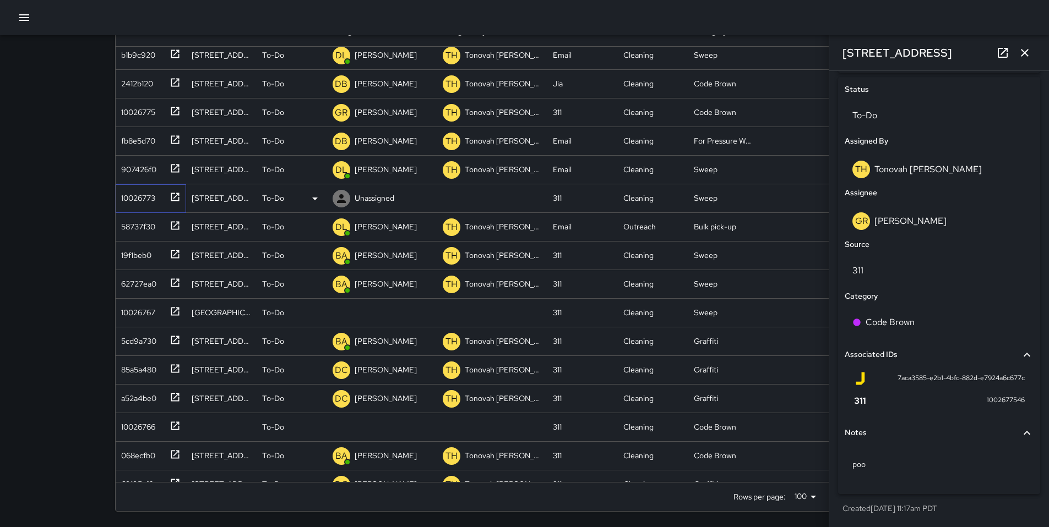
click at [152, 202] on div "10026773" at bounding box center [136, 195] width 39 height 15
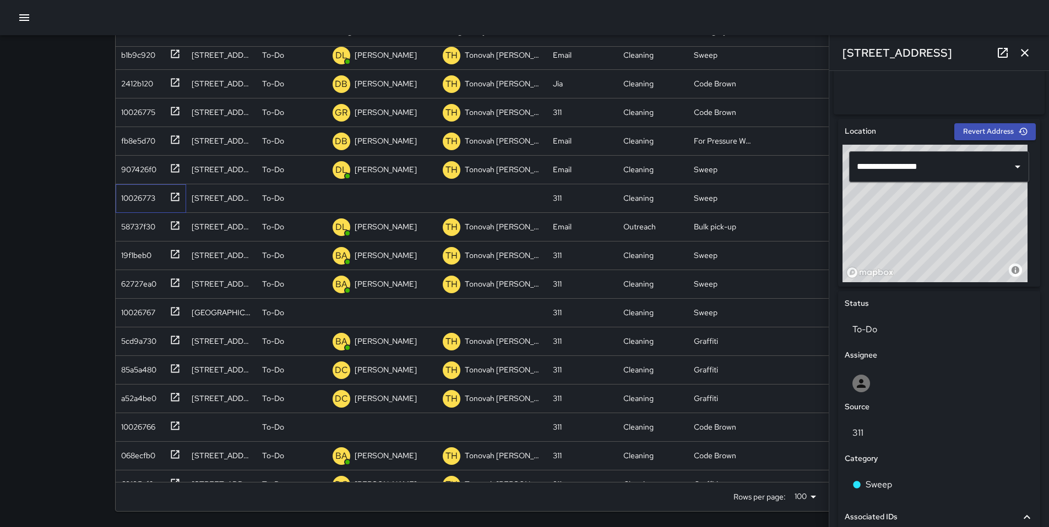
scroll to position [448, 0]
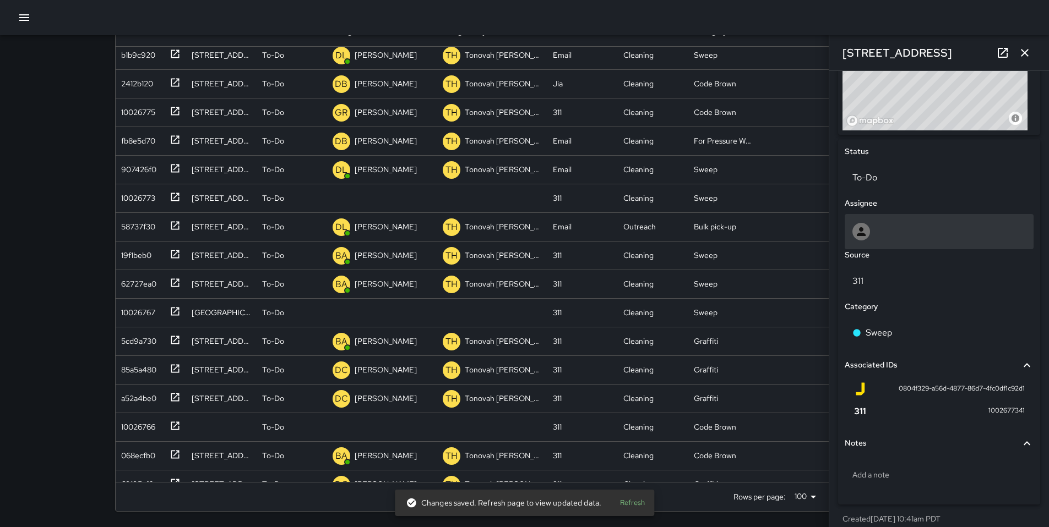
click at [870, 247] on div at bounding box center [938, 231] width 189 height 35
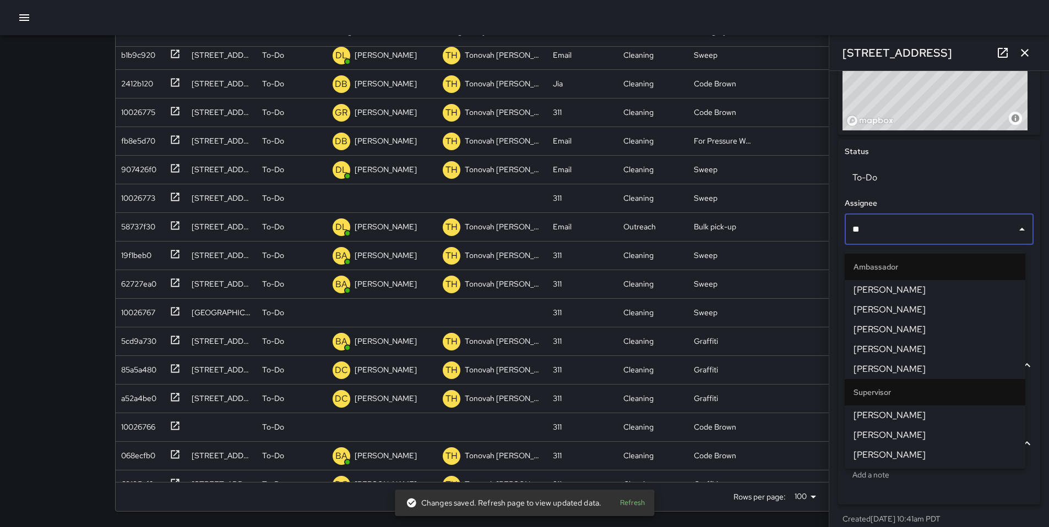
type input "***"
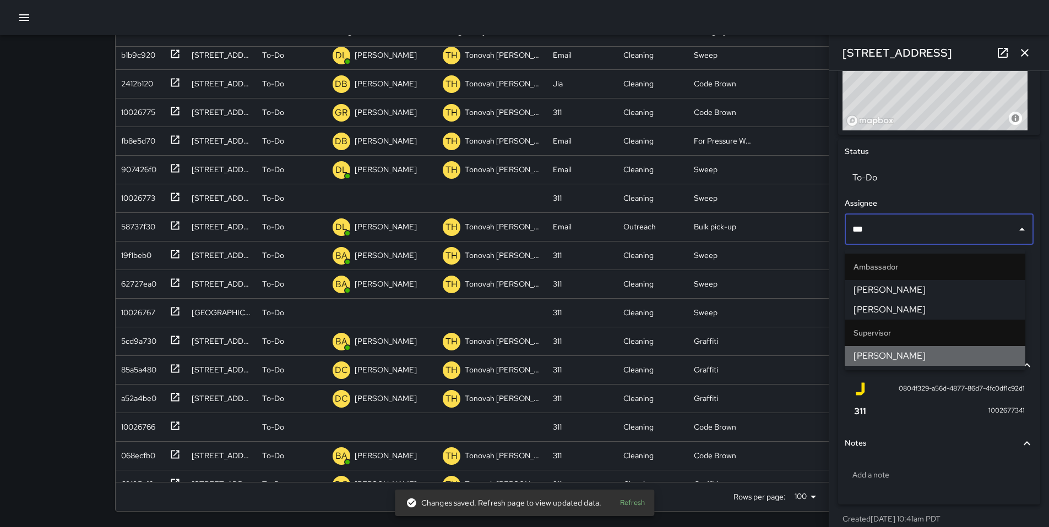
click at [877, 354] on span "Ken McCarter" at bounding box center [934, 356] width 163 height 13
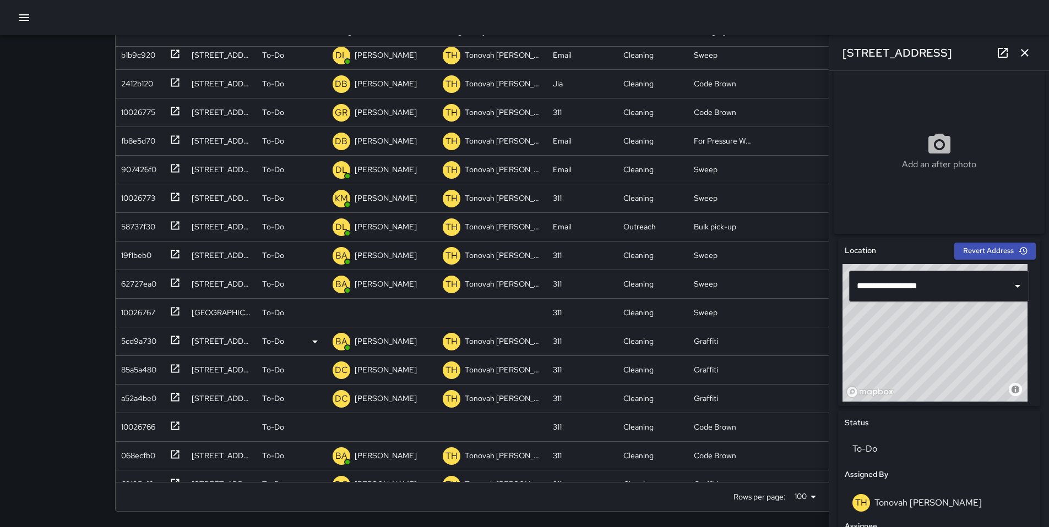
scroll to position [176, 0]
click at [137, 312] on div "10026767" at bounding box center [136, 310] width 39 height 15
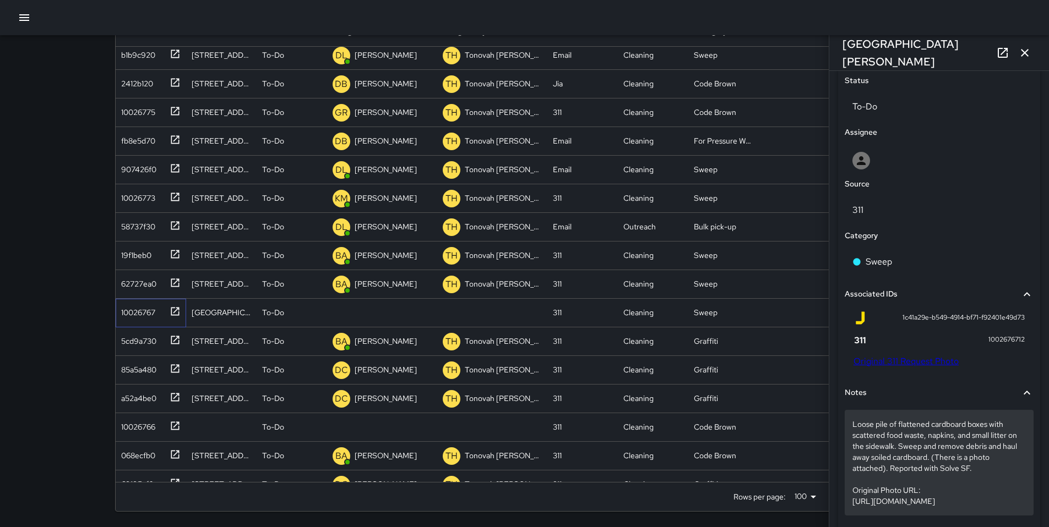
scroll to position [582, 0]
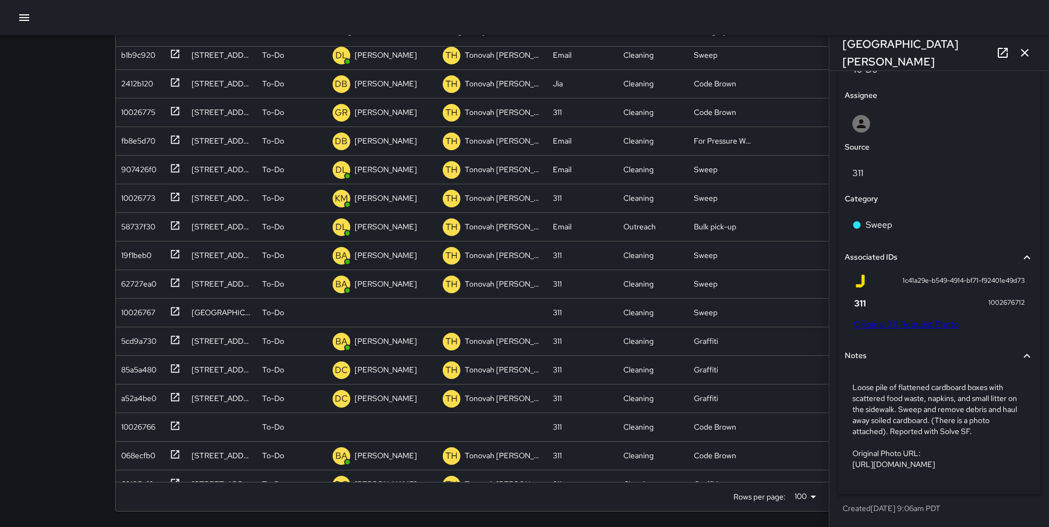
click at [892, 319] on link "Original 311 Request Photo" at bounding box center [905, 325] width 105 height 12
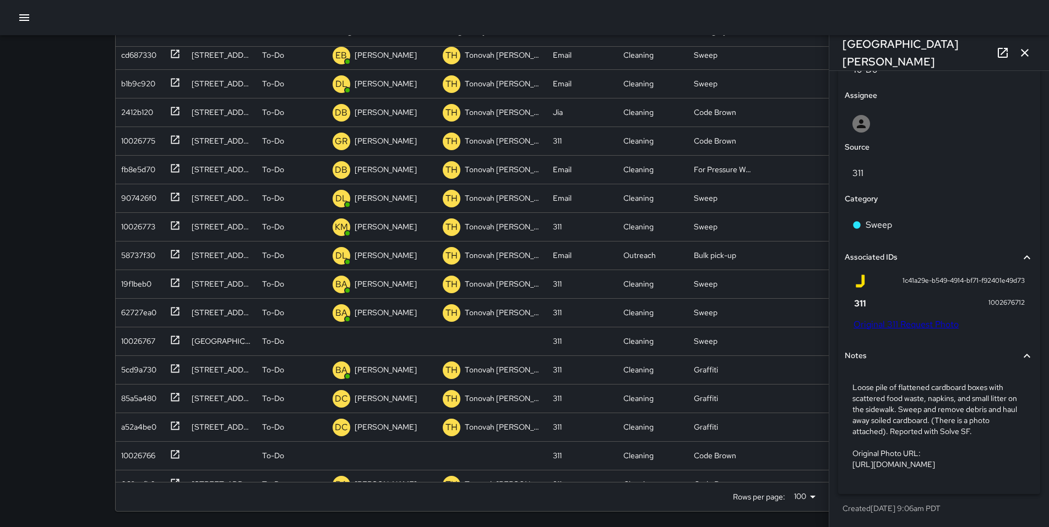
scroll to position [1580, 0]
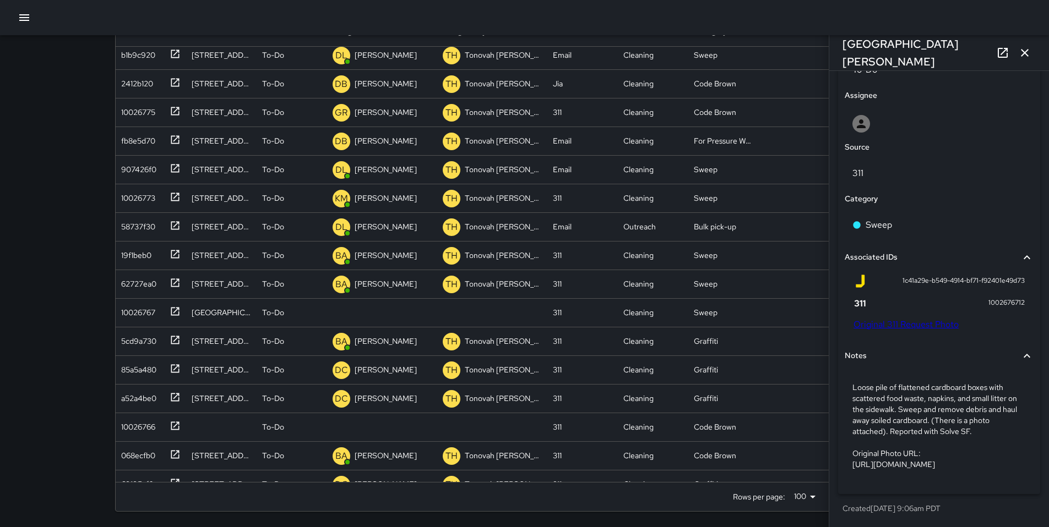
click at [877, 419] on p "Loose pile of flattened cardboard boxes with scattered food waste, napkins, and…" at bounding box center [938, 426] width 173 height 88
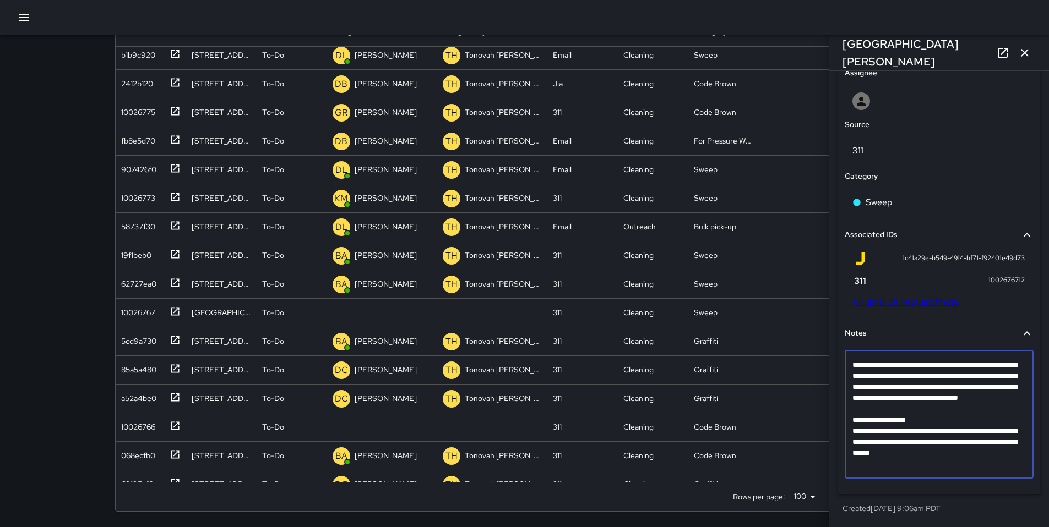
scroll to position [494, 0]
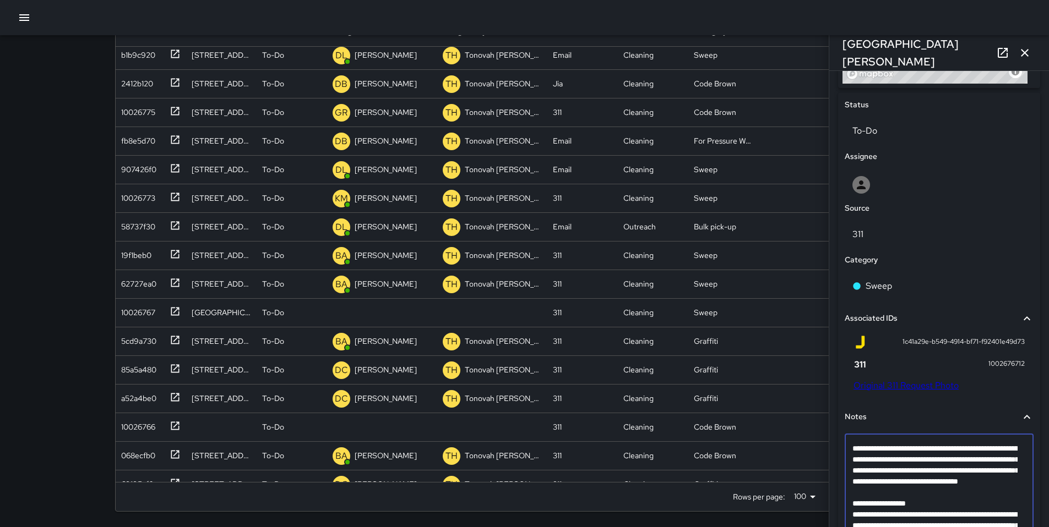
click at [862, 504] on textarea "**********" at bounding box center [934, 498] width 165 height 110
type textarea "**********"
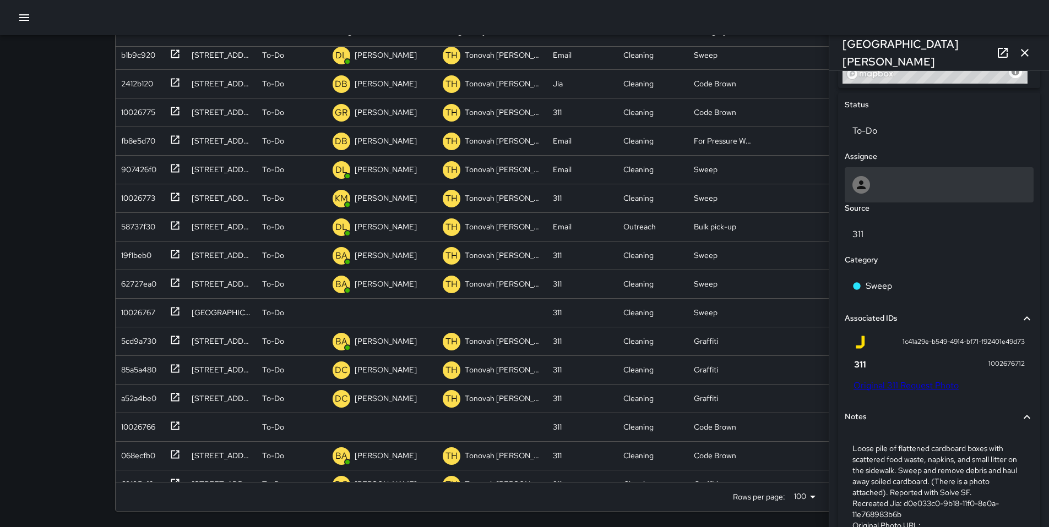
click at [879, 194] on div at bounding box center [938, 185] width 173 height 18
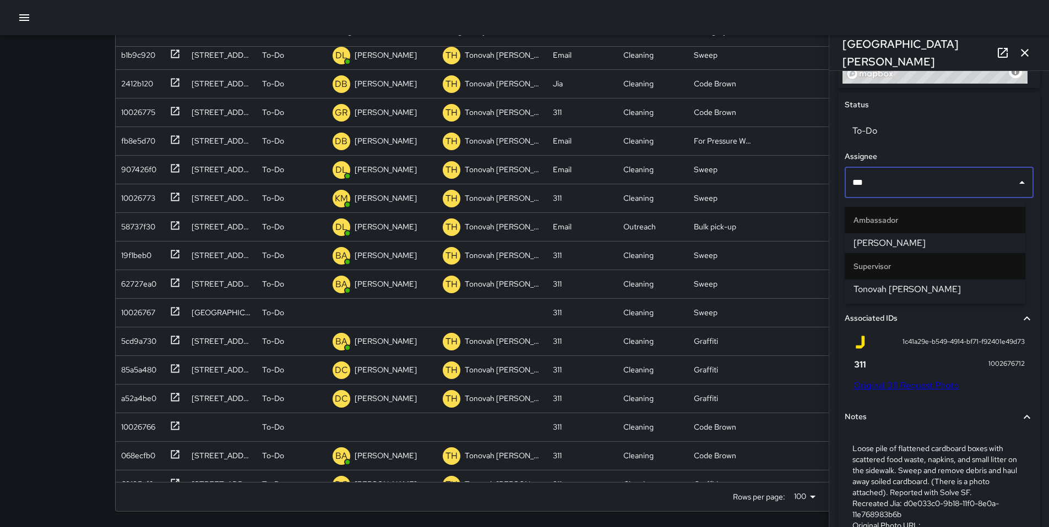
type input "****"
click at [880, 239] on span "Tonovah Hillman" at bounding box center [934, 243] width 163 height 13
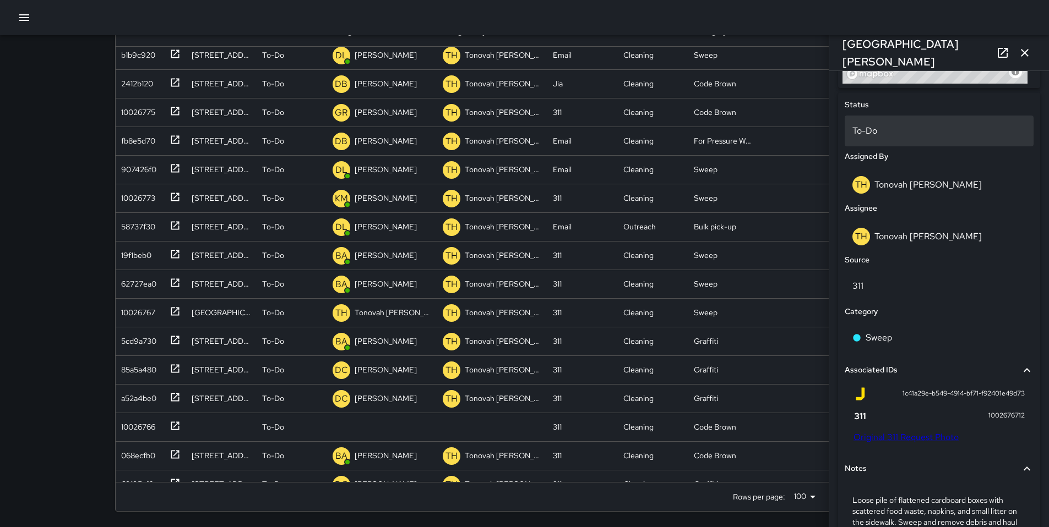
click at [871, 138] on p "To-Do" at bounding box center [938, 130] width 173 height 13
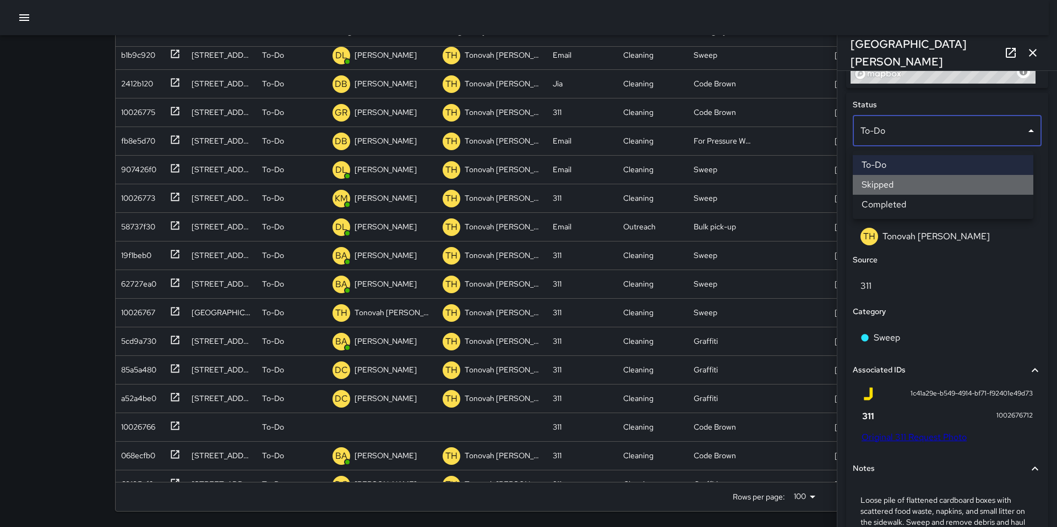
click at [878, 180] on li "Skipped" at bounding box center [943, 185] width 181 height 20
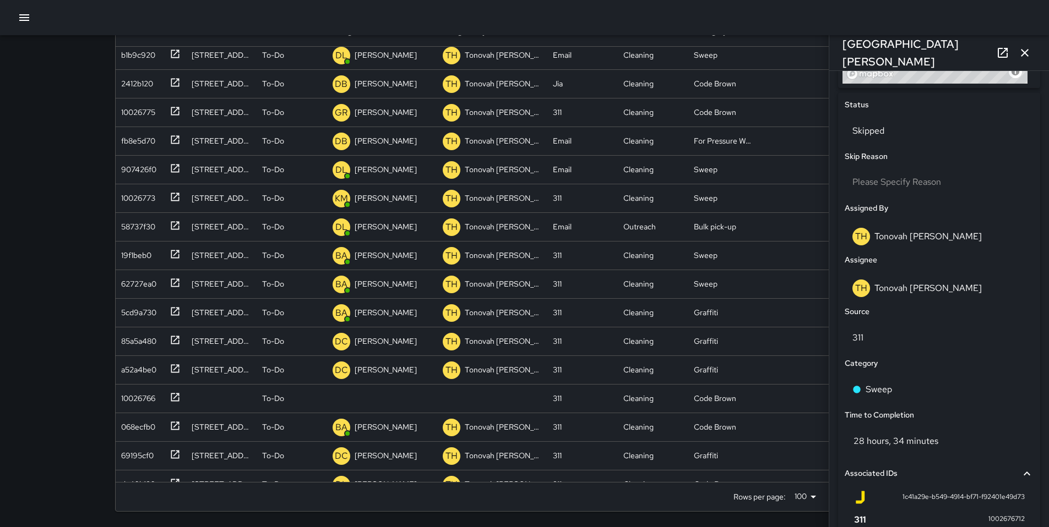
click at [1020, 55] on icon "button" at bounding box center [1024, 52] width 13 height 13
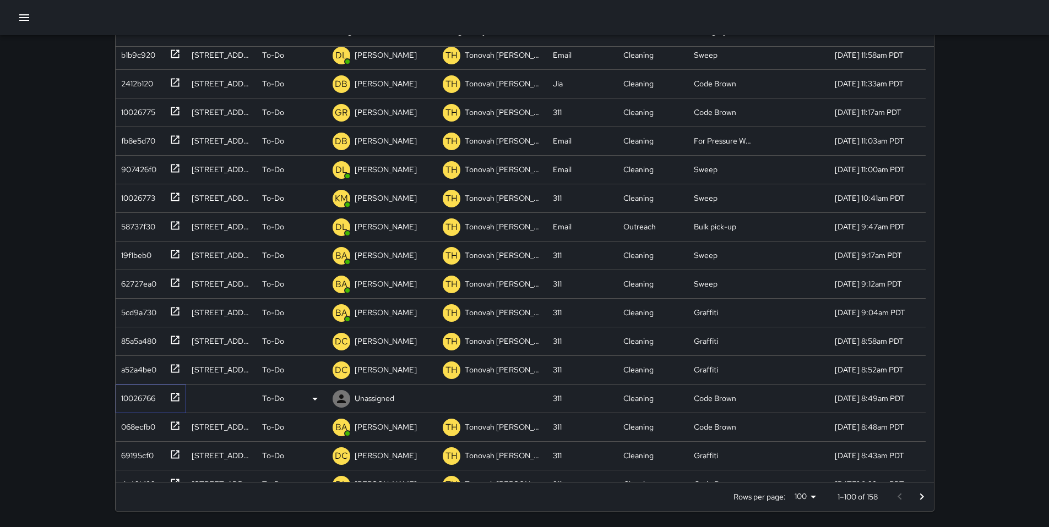
click at [126, 400] on div "10026766" at bounding box center [136, 396] width 39 height 15
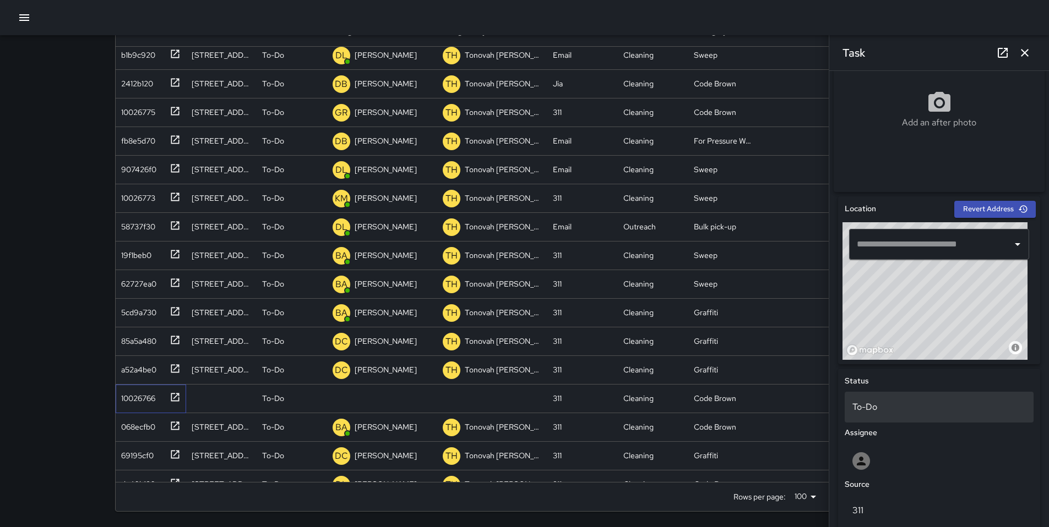
scroll to position [437, 0]
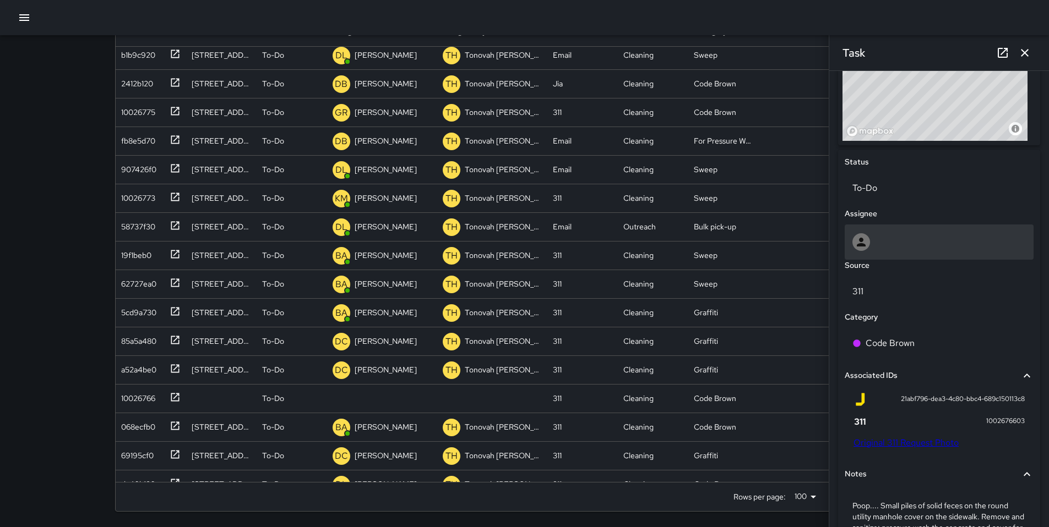
click at [872, 251] on div at bounding box center [938, 242] width 173 height 18
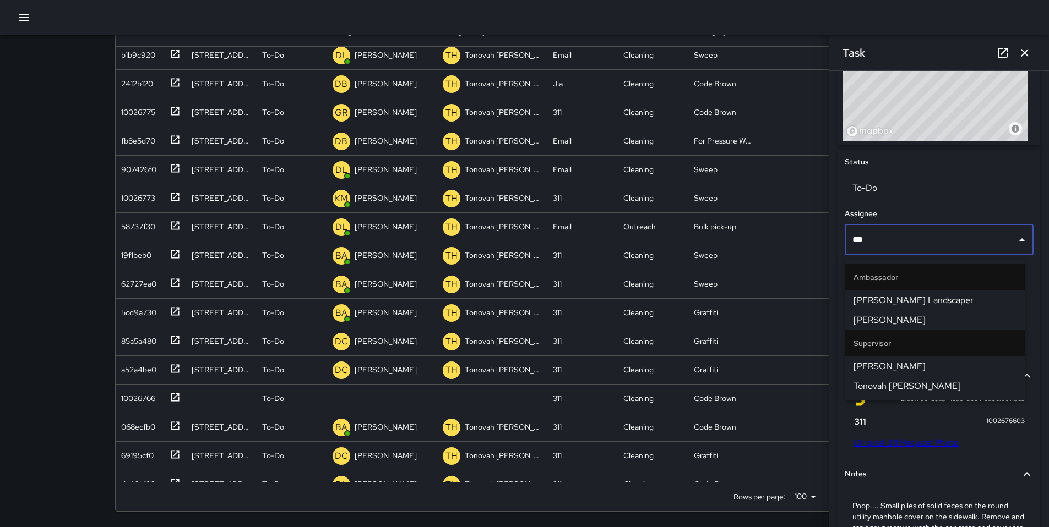
type input "****"
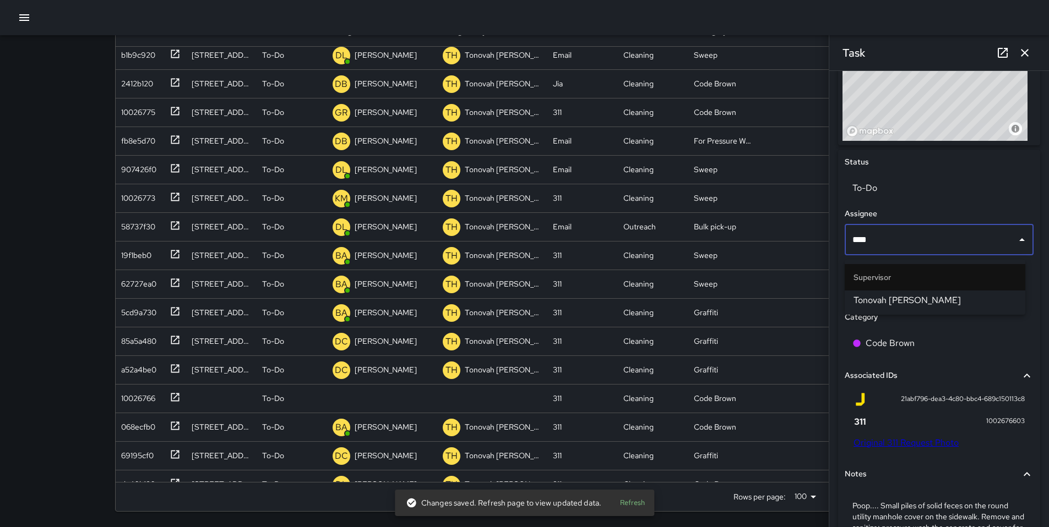
click at [877, 305] on span "Tonovah Hillman" at bounding box center [934, 300] width 163 height 13
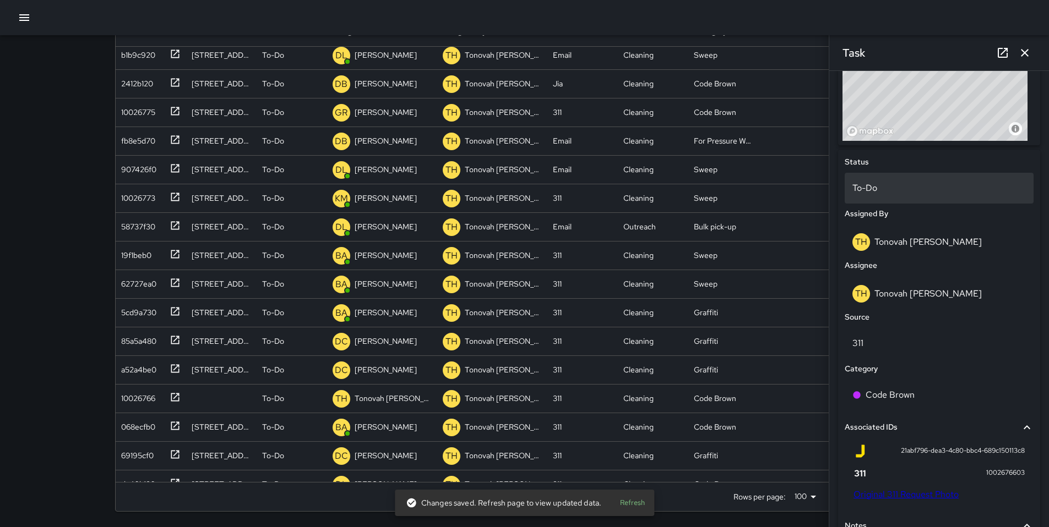
click at [871, 192] on p "To-Do" at bounding box center [938, 188] width 173 height 13
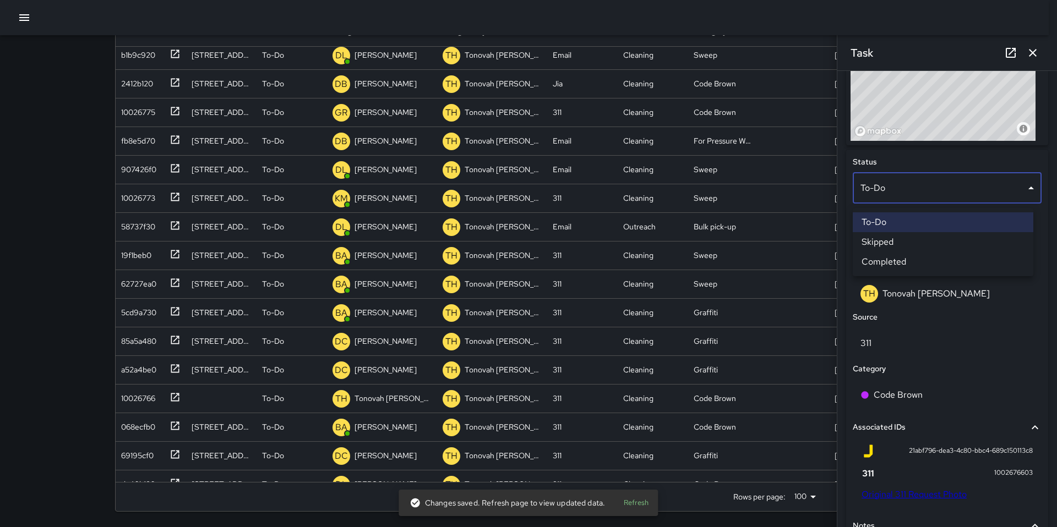
click at [889, 245] on li "Skipped" at bounding box center [943, 242] width 181 height 20
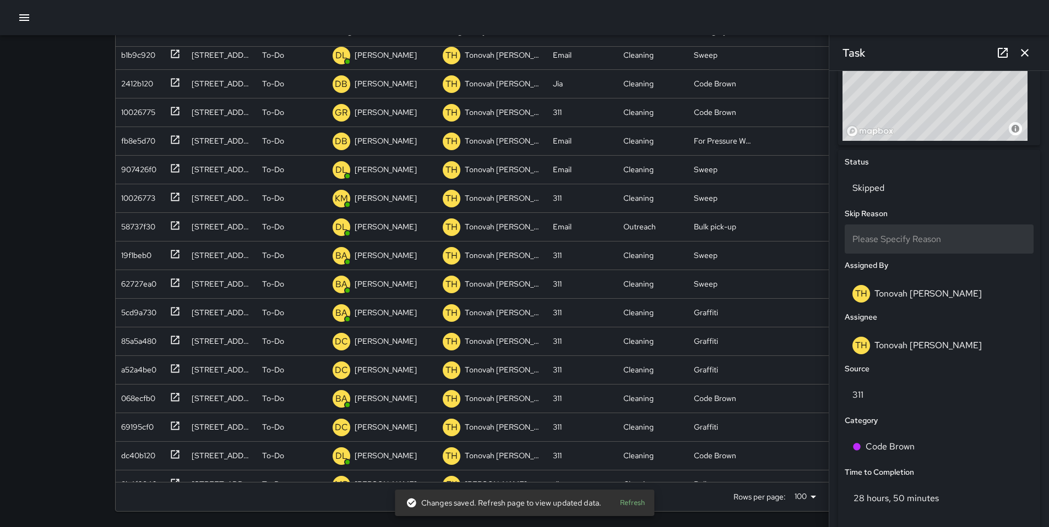
click at [886, 252] on div "Please Specify Reason" at bounding box center [938, 239] width 189 height 29
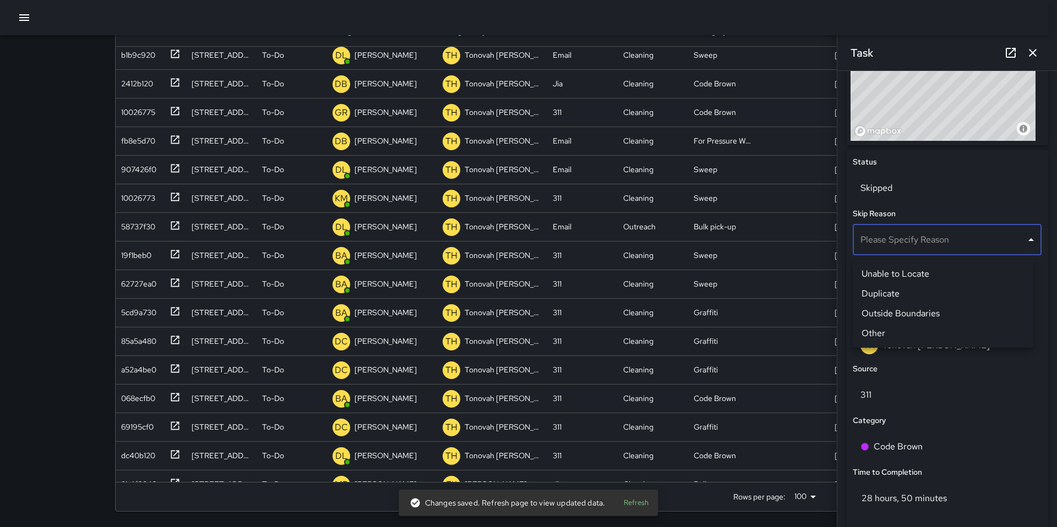
click at [891, 275] on li "Unable to Locate" at bounding box center [943, 274] width 181 height 20
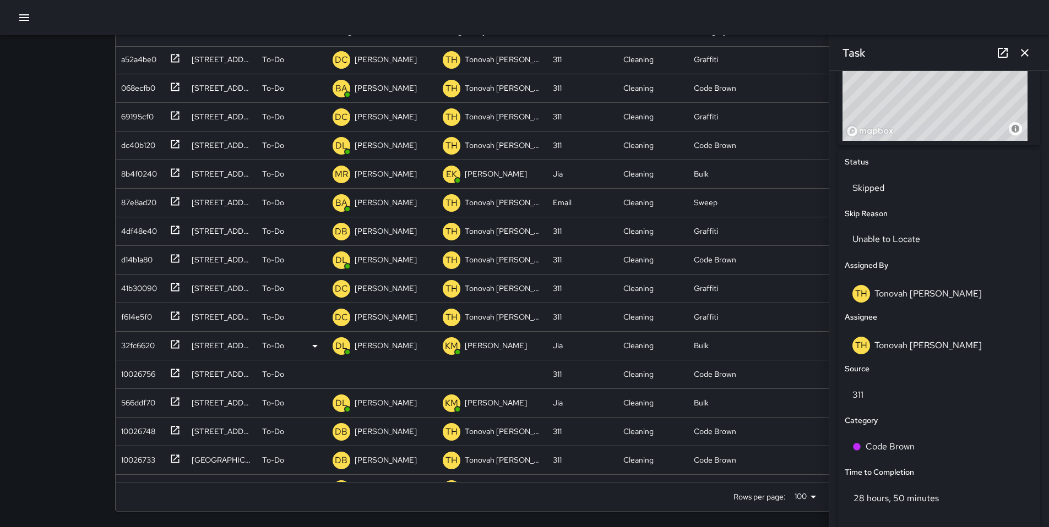
scroll to position [1903, 0]
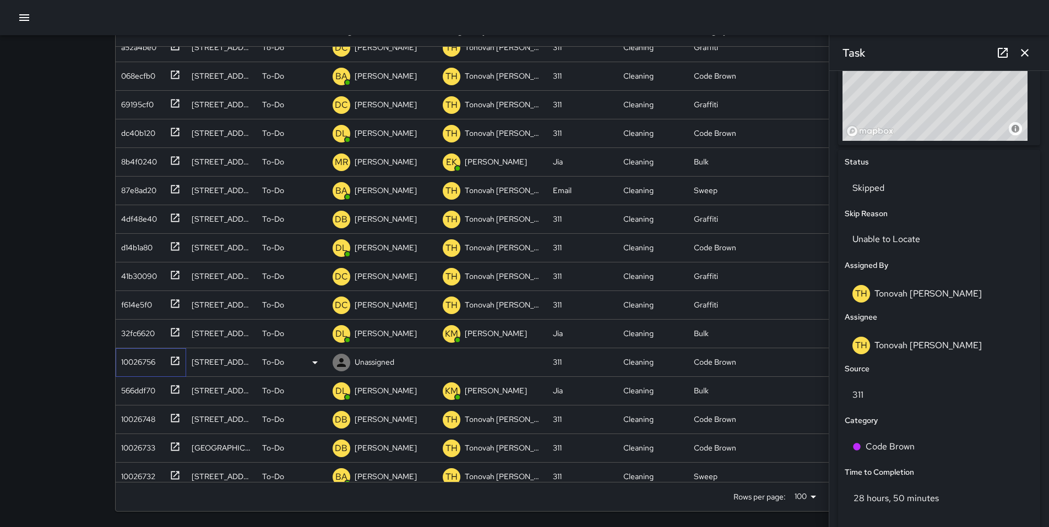
click at [143, 360] on div "10026756" at bounding box center [136, 359] width 39 height 15
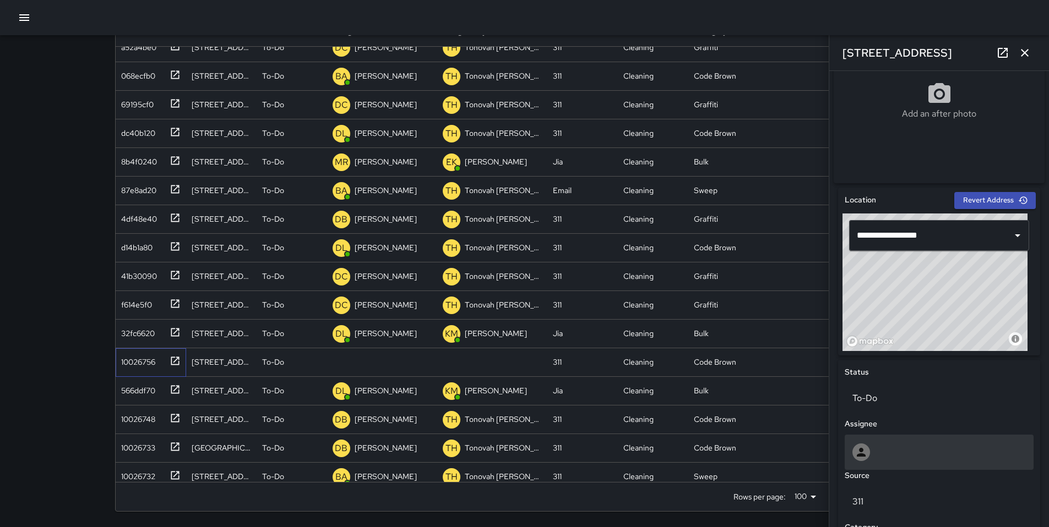
scroll to position [372, 0]
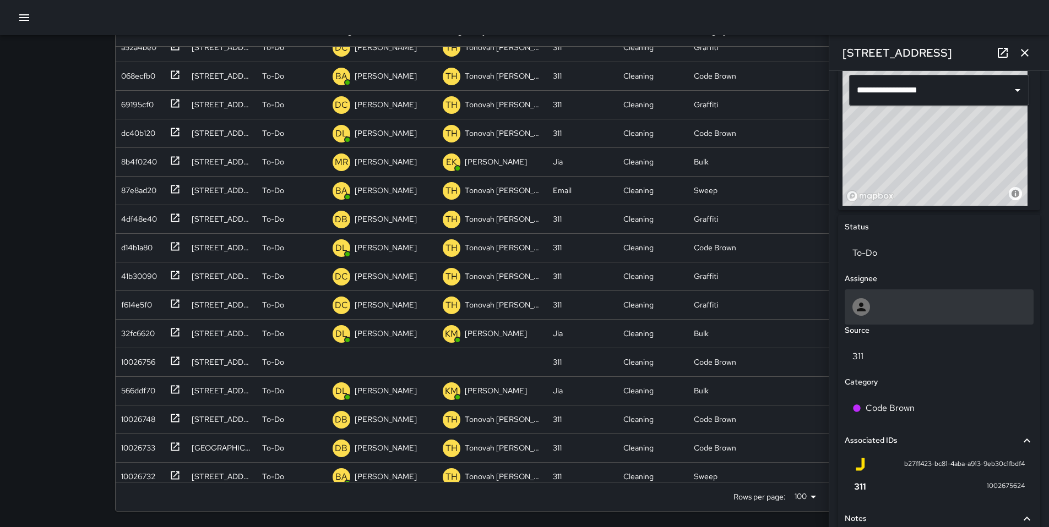
click at [882, 320] on div at bounding box center [938, 307] width 189 height 35
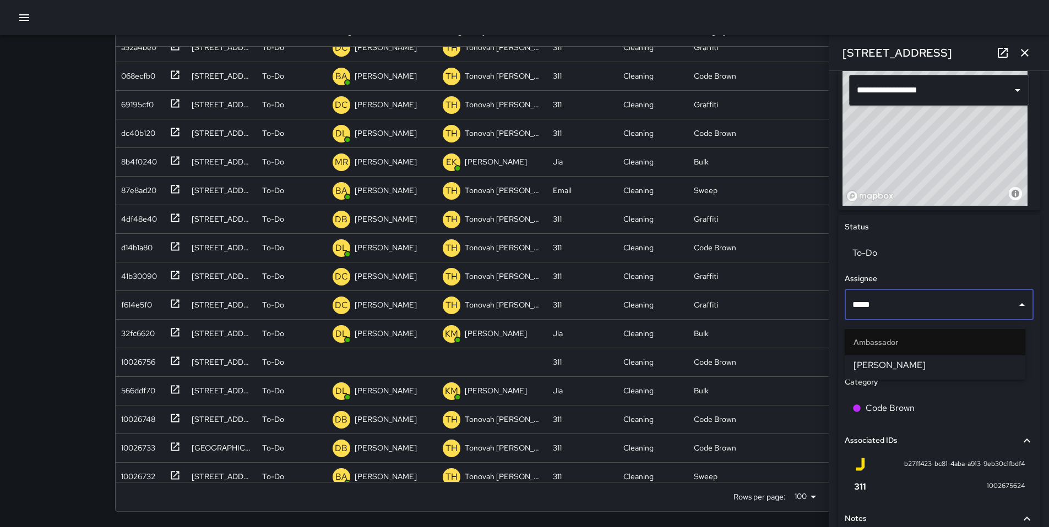
type input "******"
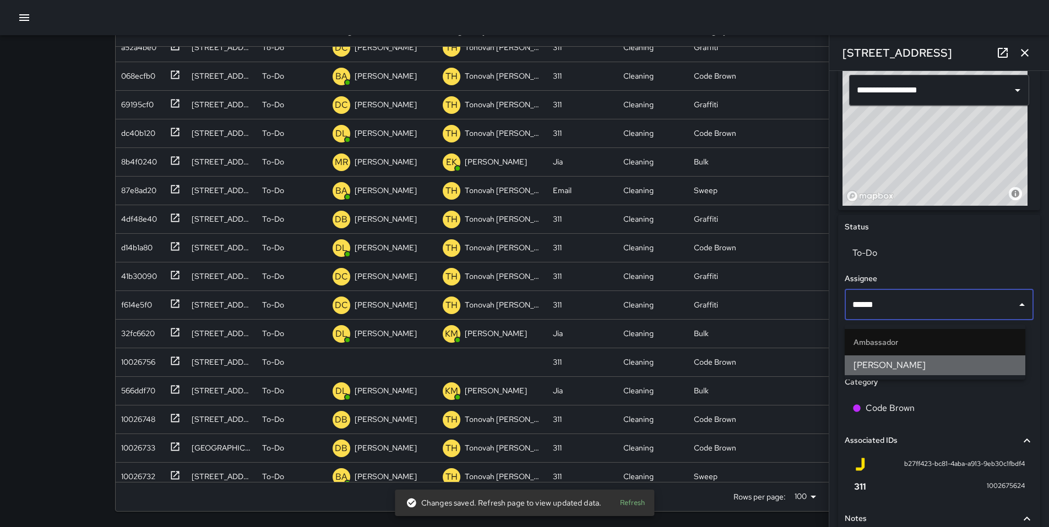
click at [866, 366] on span "Maclis Velasquez" at bounding box center [934, 365] width 163 height 13
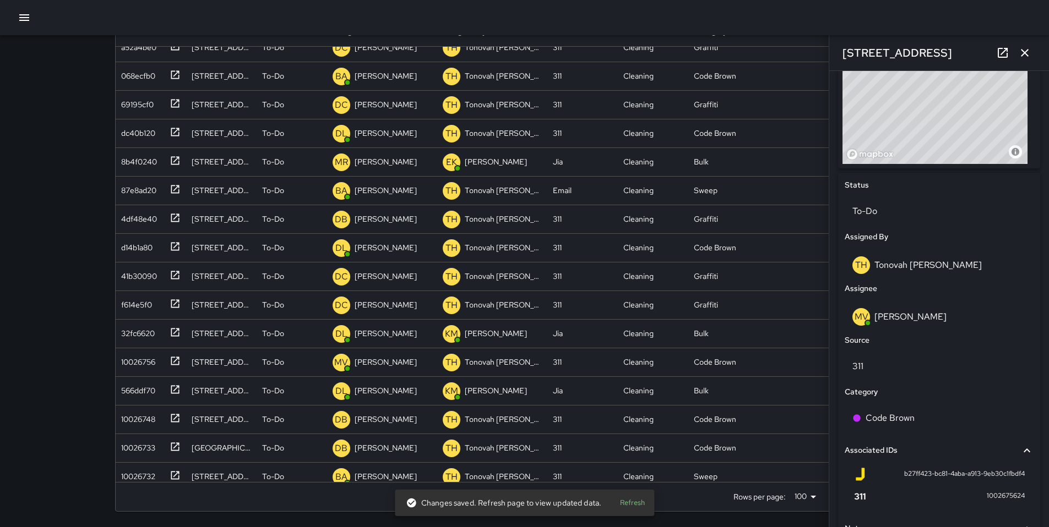
scroll to position [514, 0]
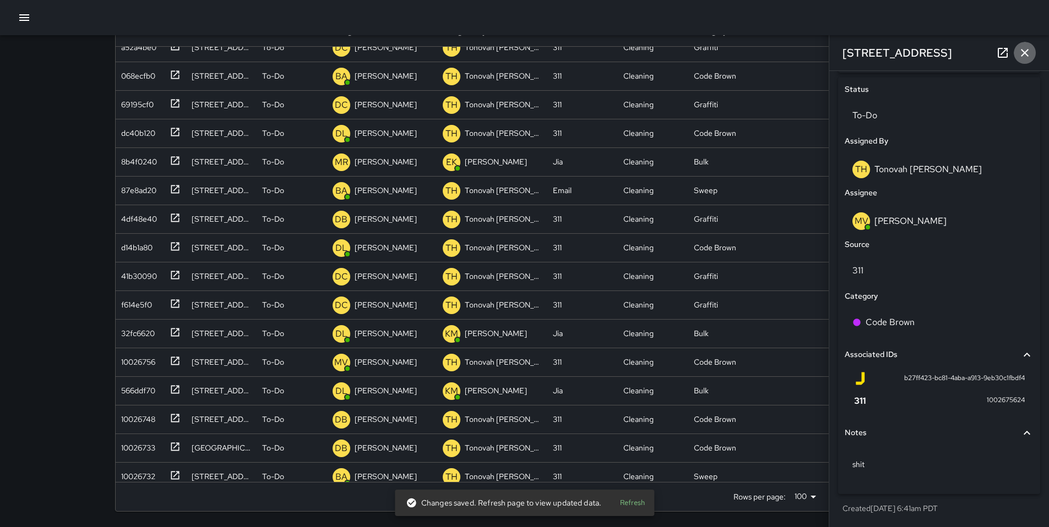
drag, startPoint x: 1027, startPoint y: 53, endPoint x: 989, endPoint y: 72, distance: 42.6
click at [1027, 53] on icon "button" at bounding box center [1024, 52] width 13 height 13
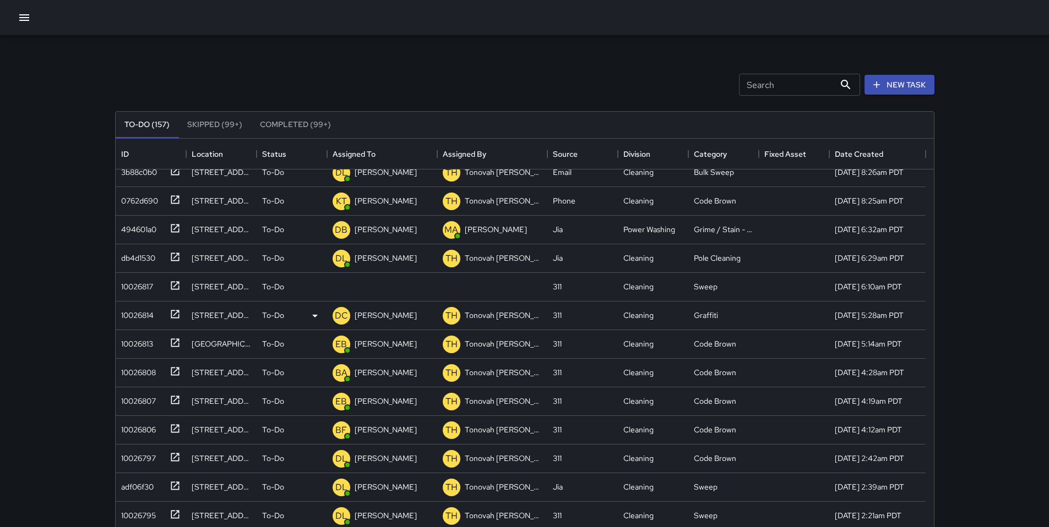
scroll to position [962, 0]
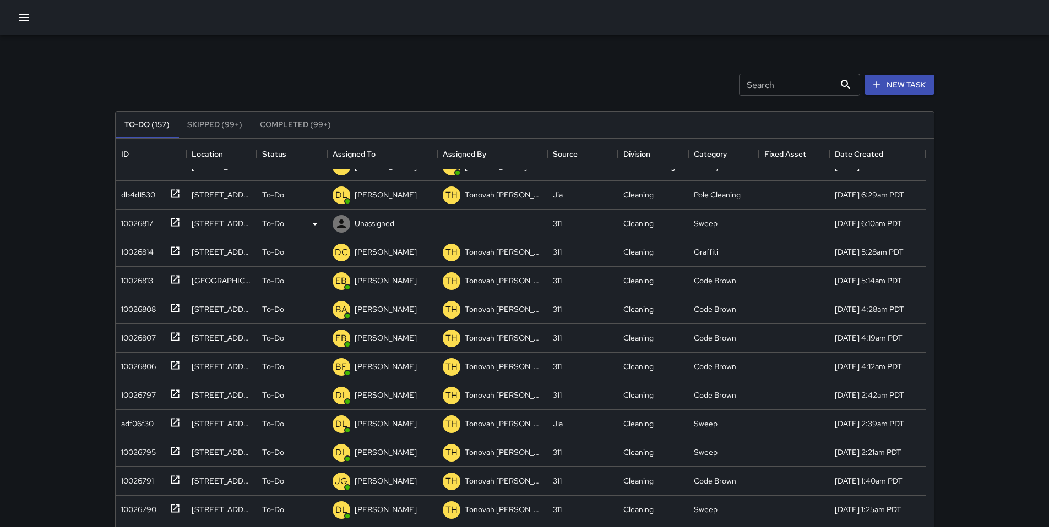
click at [139, 227] on div "10026817" at bounding box center [135, 221] width 36 height 15
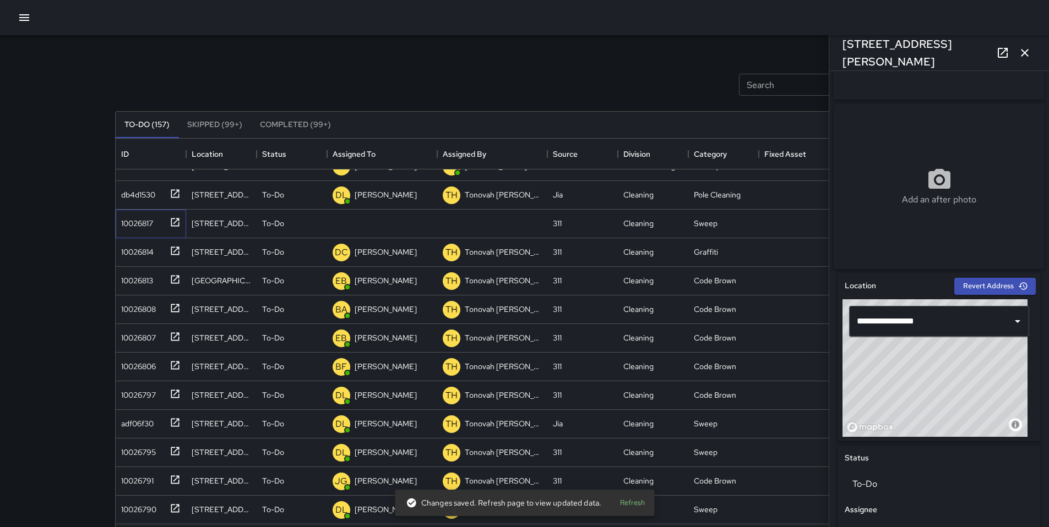
scroll to position [223, 0]
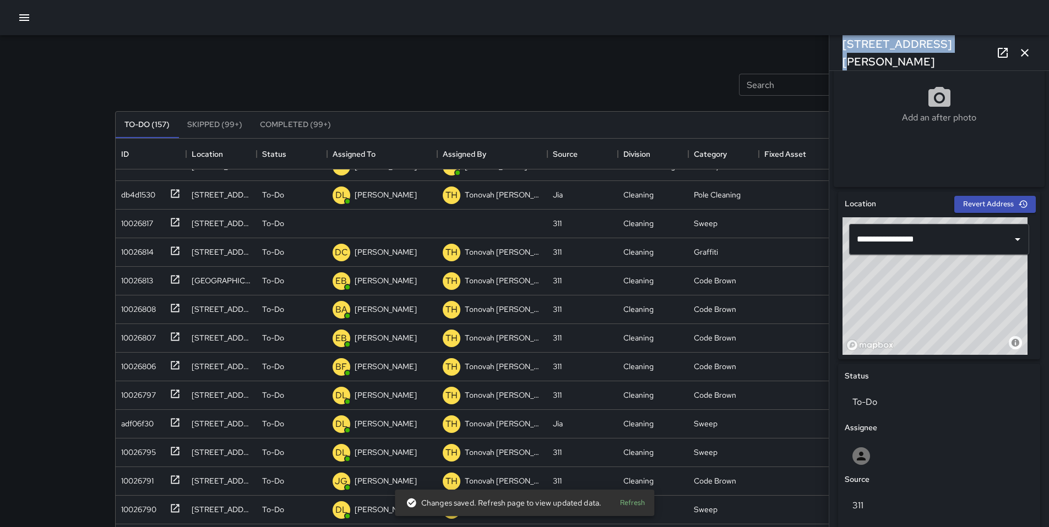
drag, startPoint x: 928, startPoint y: 51, endPoint x: 840, endPoint y: 54, distance: 88.1
click at [840, 54] on div "82 Harriet Street" at bounding box center [939, 52] width 220 height 35
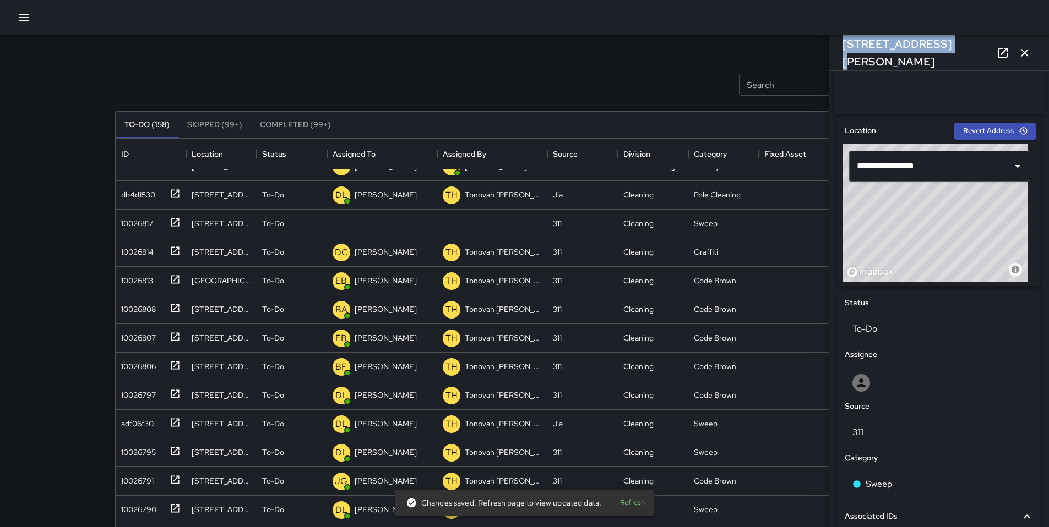
scroll to position [458, 0]
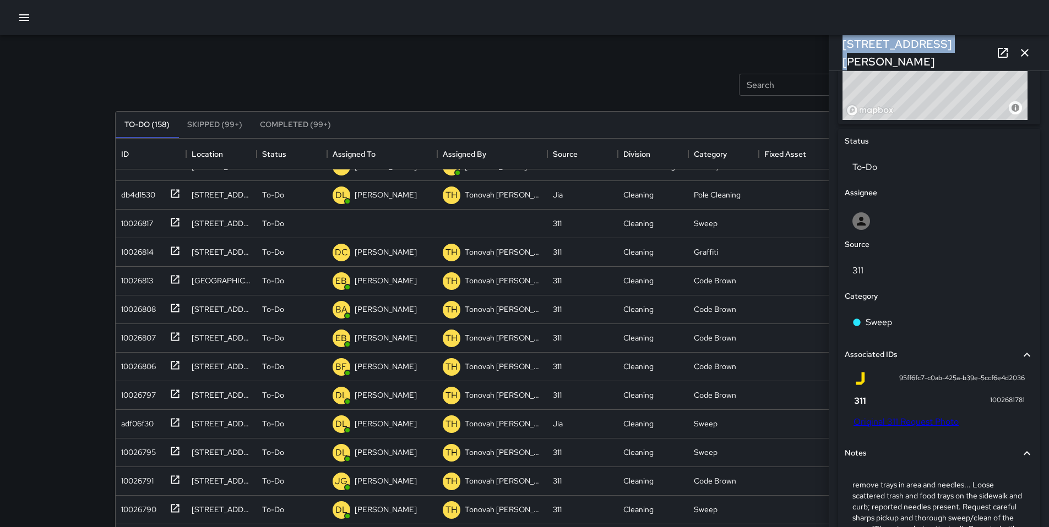
click at [877, 425] on link "Original 311 Request Photo" at bounding box center [905, 422] width 105 height 12
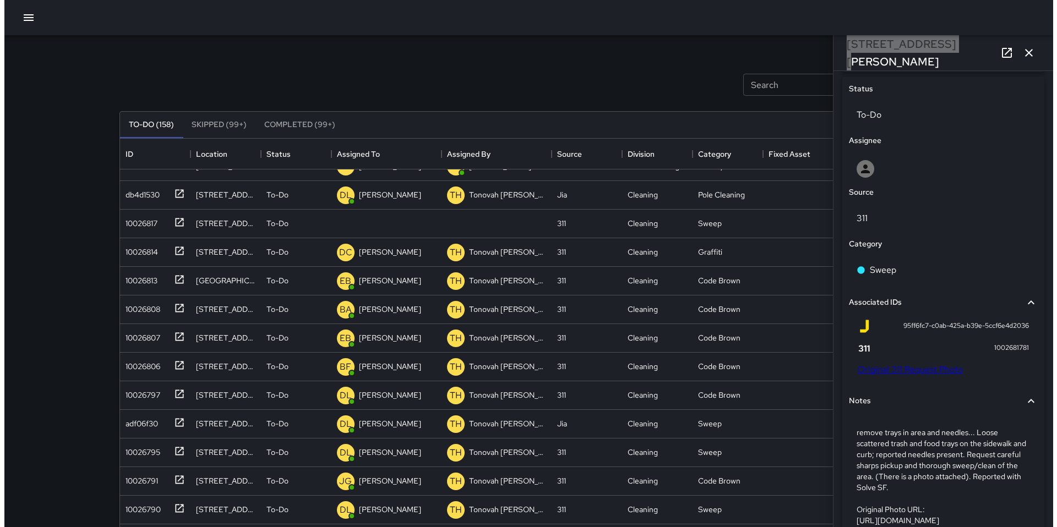
scroll to position [549, 0]
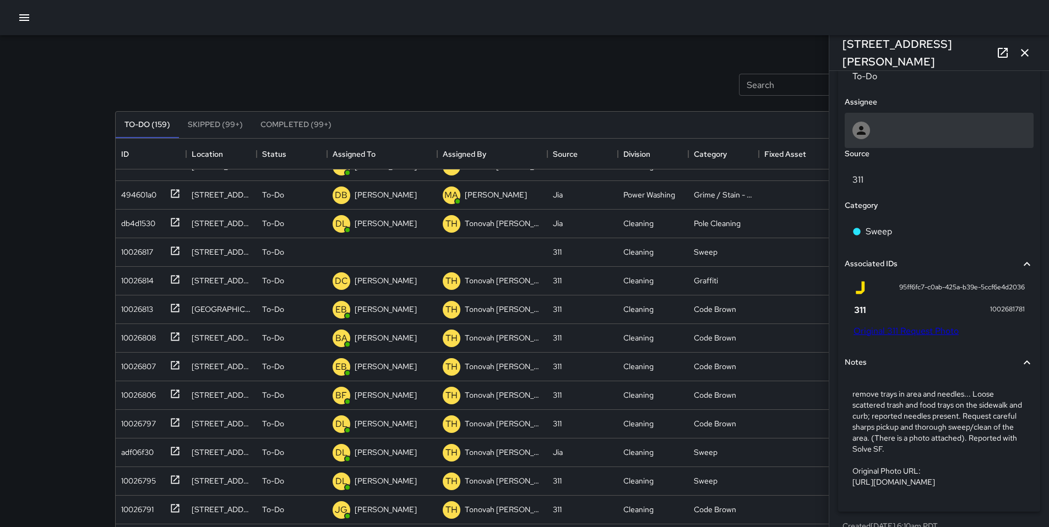
click at [881, 139] on div at bounding box center [938, 131] width 173 height 18
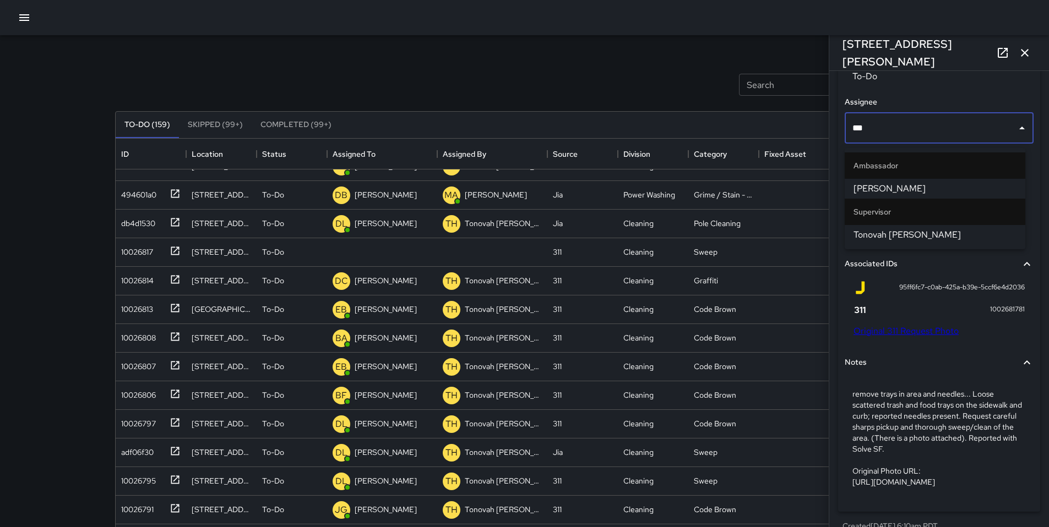
type input "****"
click at [878, 198] on li "Tonovah Hillman" at bounding box center [934, 189] width 181 height 20
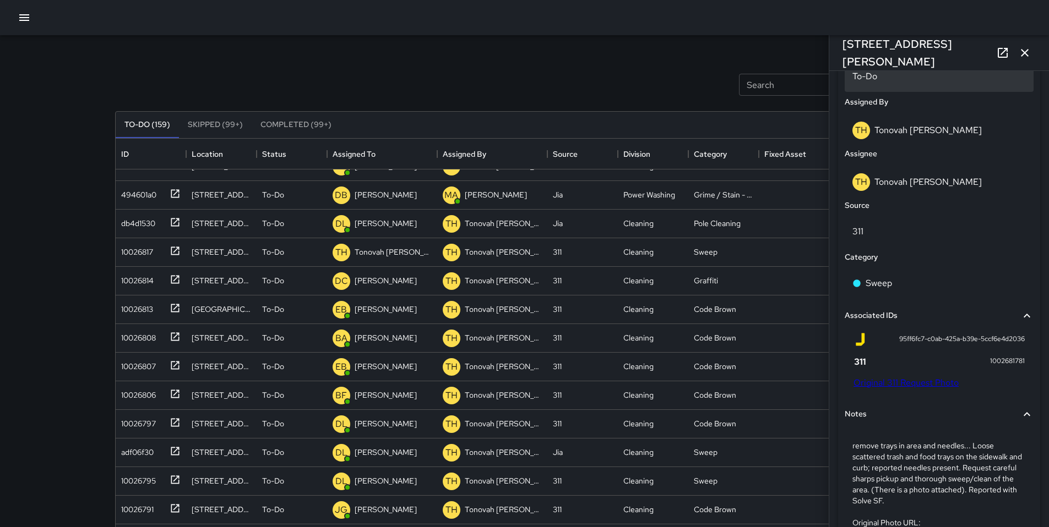
click at [870, 88] on div "To-Do" at bounding box center [938, 76] width 189 height 31
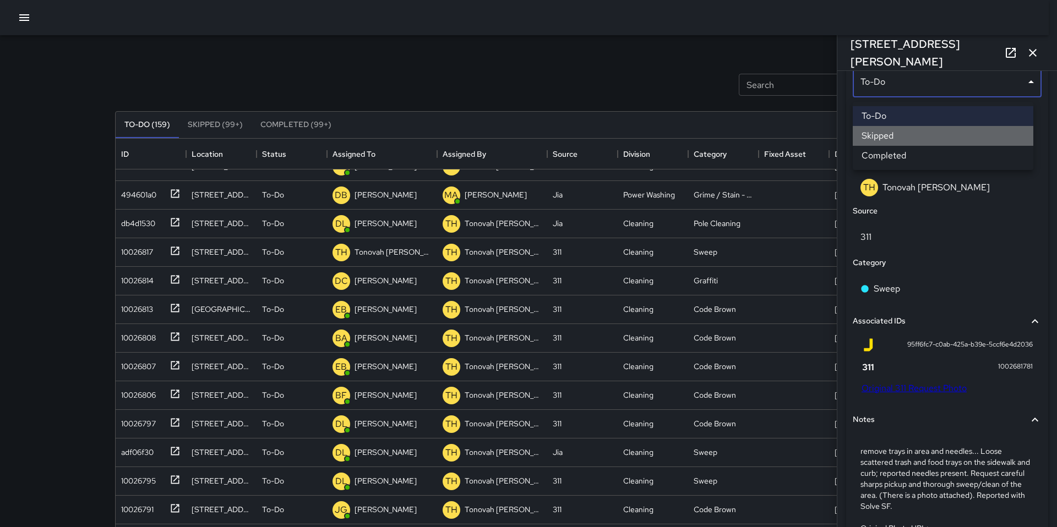
click at [880, 133] on li "Skipped" at bounding box center [943, 136] width 181 height 20
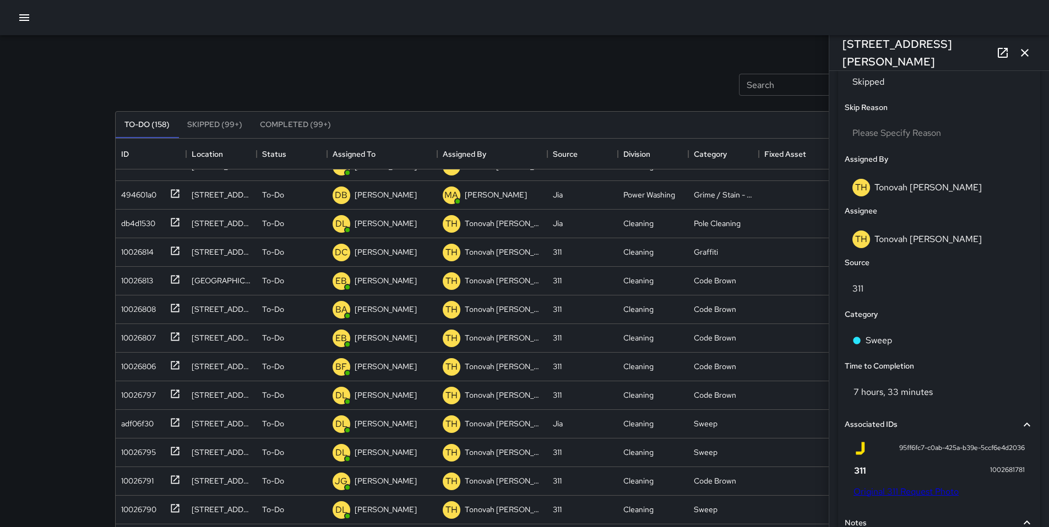
click at [677, 82] on div "Search Search New Task" at bounding box center [525, 84] width 824 height 57
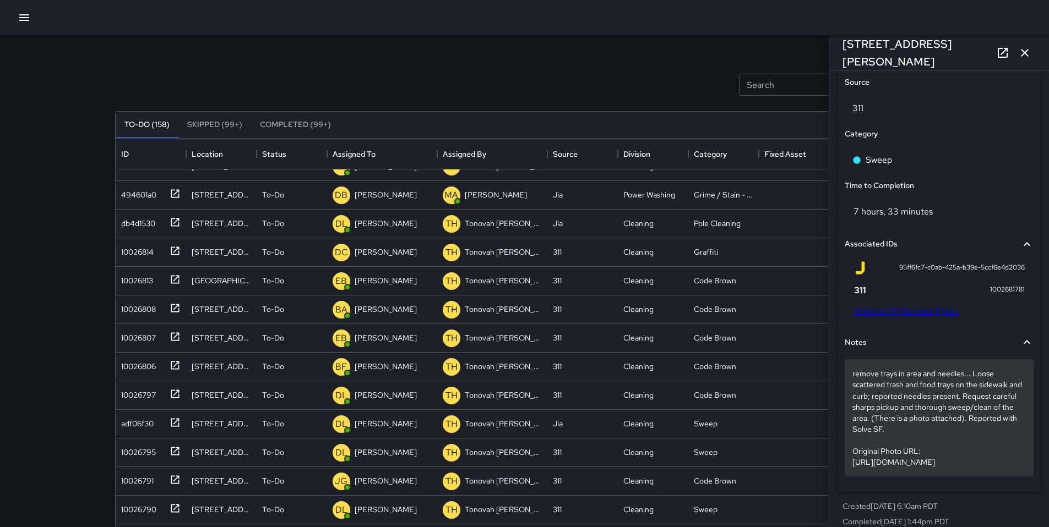
click at [914, 445] on p "remove trays in area and needles... Loose scattered trash and food trays on the…" at bounding box center [938, 417] width 173 height 99
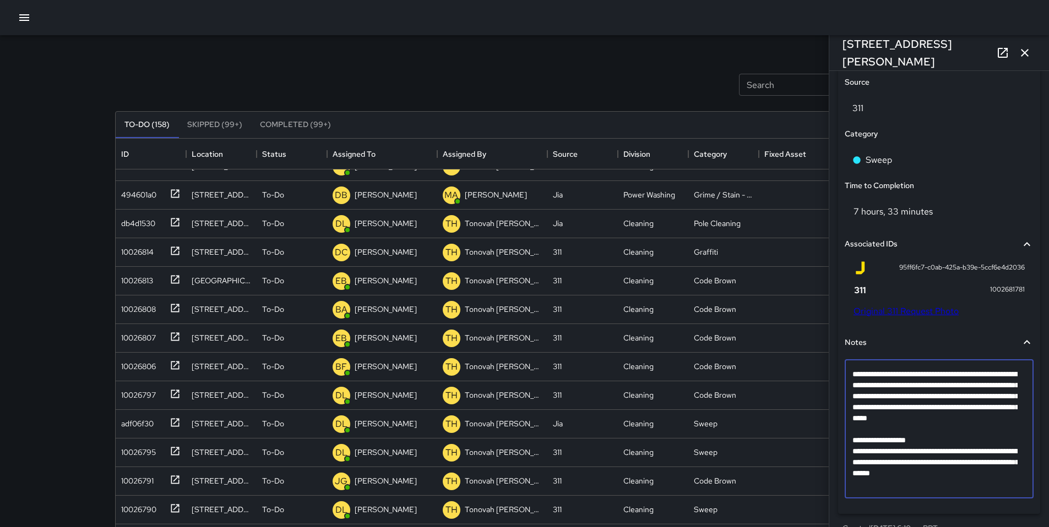
scroll to position [665, 0]
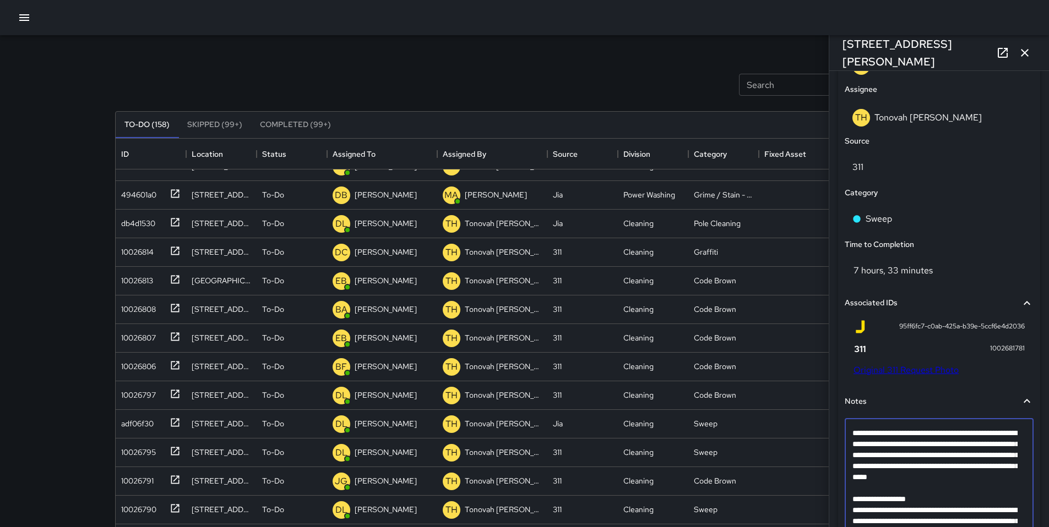
click at [864, 504] on textarea "**********" at bounding box center [934, 488] width 165 height 121
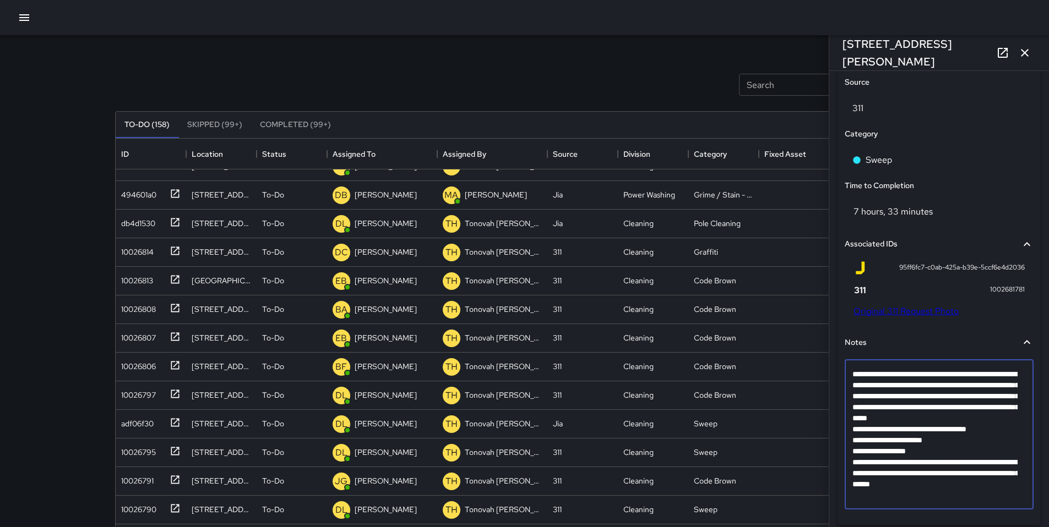
scroll to position [775, 0]
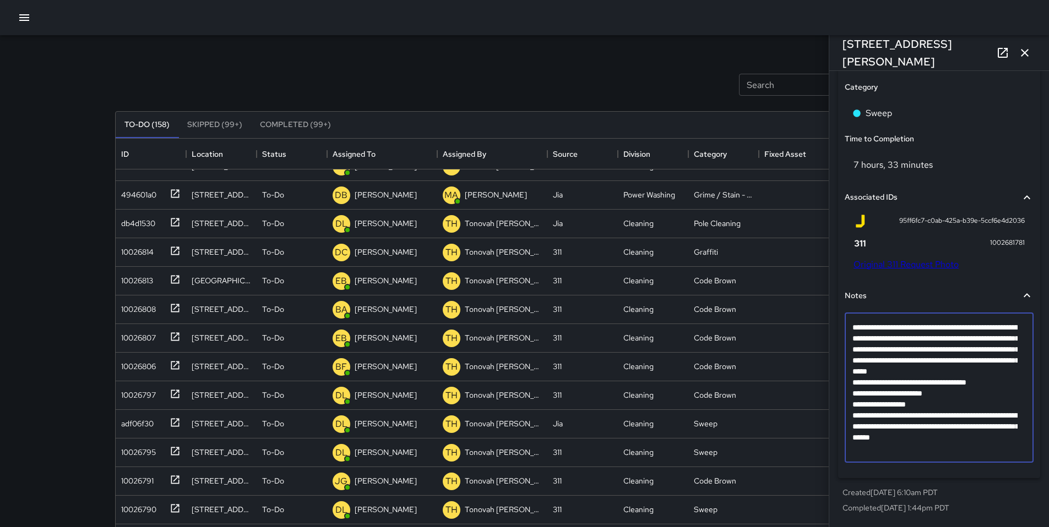
drag, startPoint x: 904, startPoint y: 504, endPoint x: 951, endPoint y: 408, distance: 106.4
click at [951, 408] on textarea "**********" at bounding box center [934, 388] width 165 height 132
type textarea "**********"
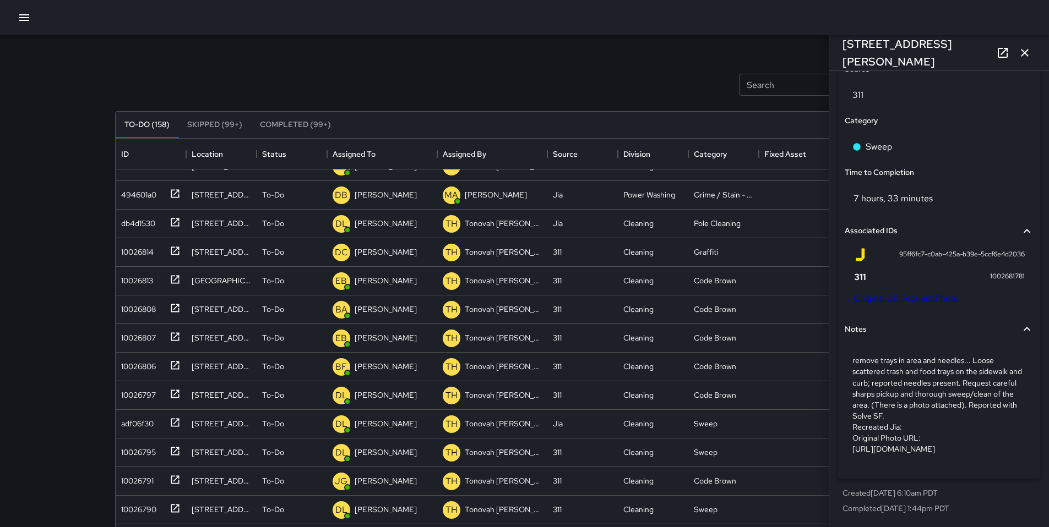
scroll to position [764, 0]
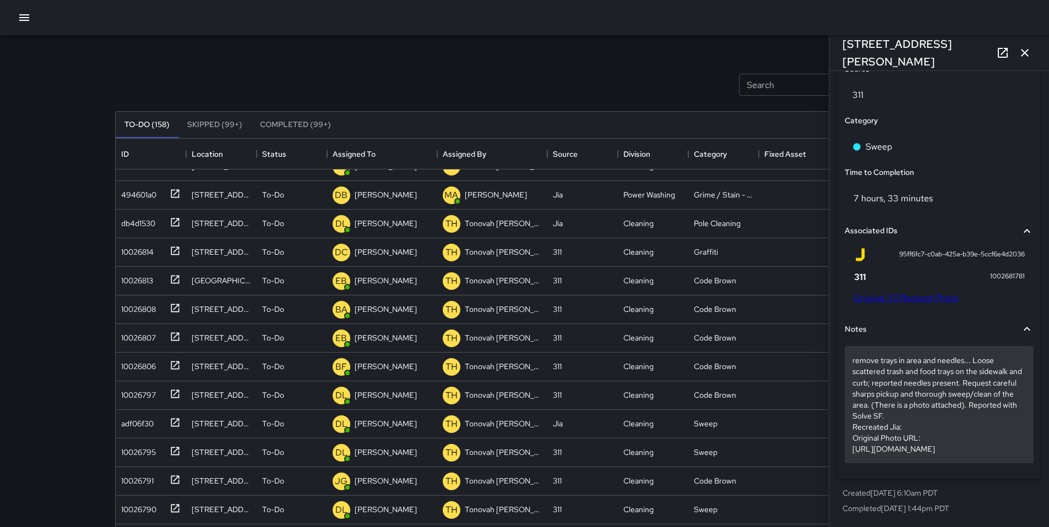
click at [915, 410] on p "remove trays in area and needles... Loose scattered trash and food trays on the…" at bounding box center [938, 404] width 173 height 99
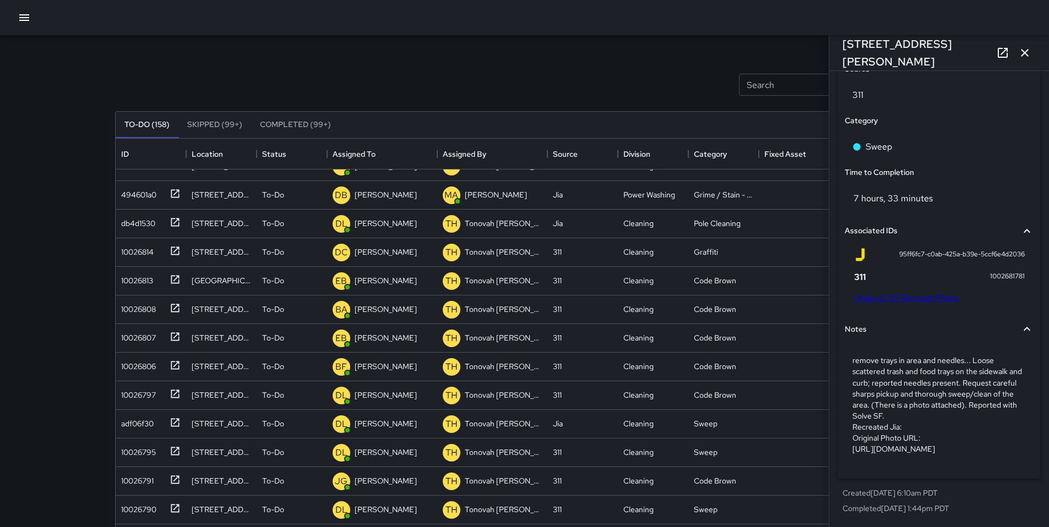
scroll to position [665, 0]
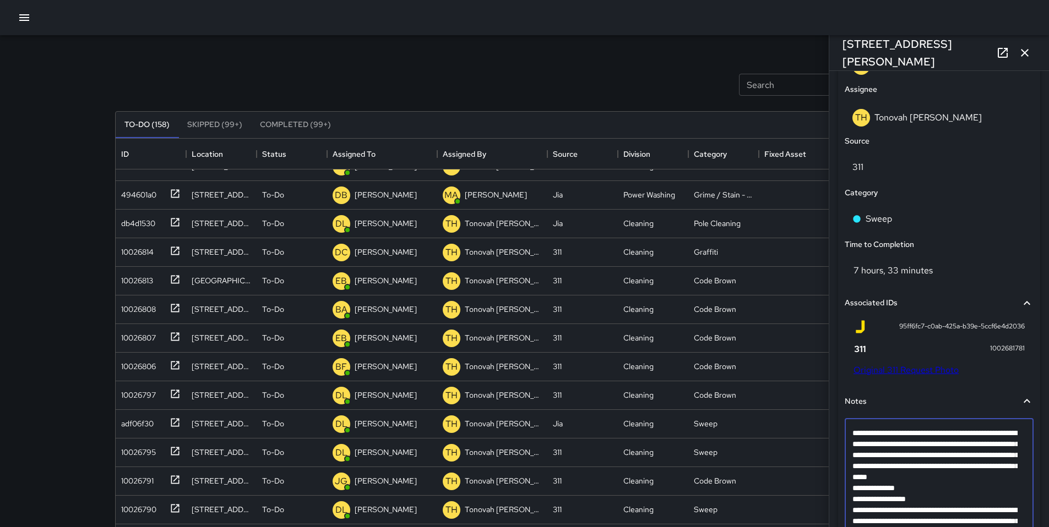
click at [912, 506] on textarea "**********" at bounding box center [934, 488] width 165 height 121
type textarea "**********"
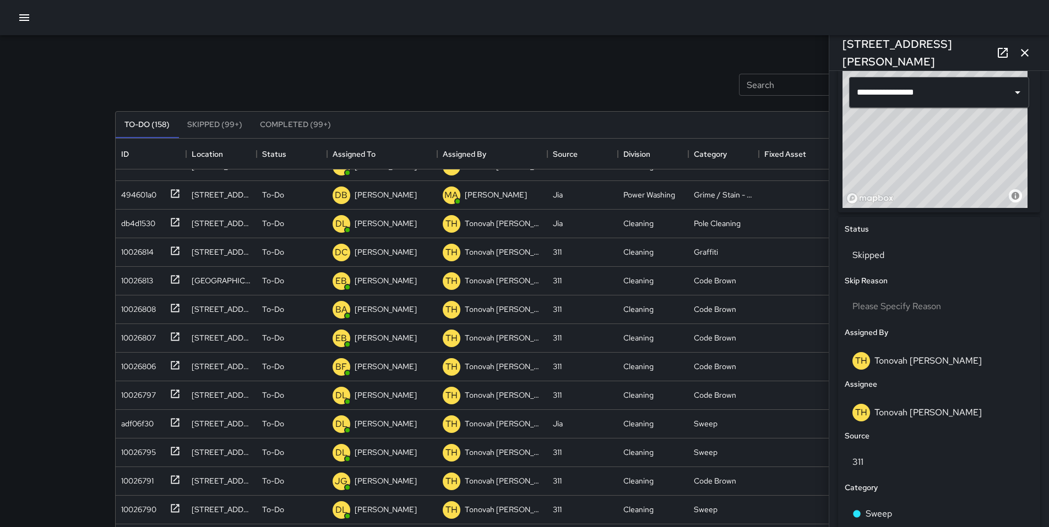
scroll to position [246, 0]
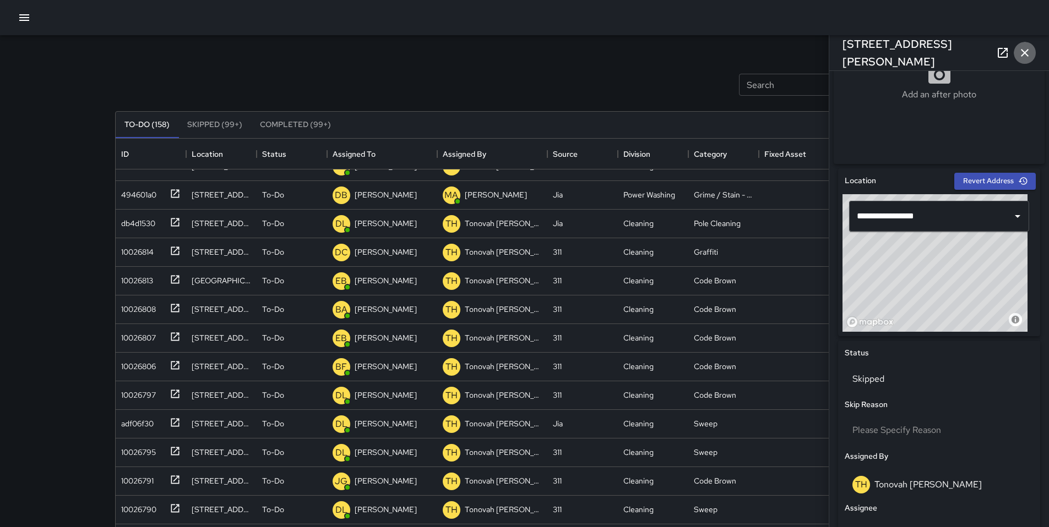
click at [1021, 51] on icon "button" at bounding box center [1024, 52] width 13 height 13
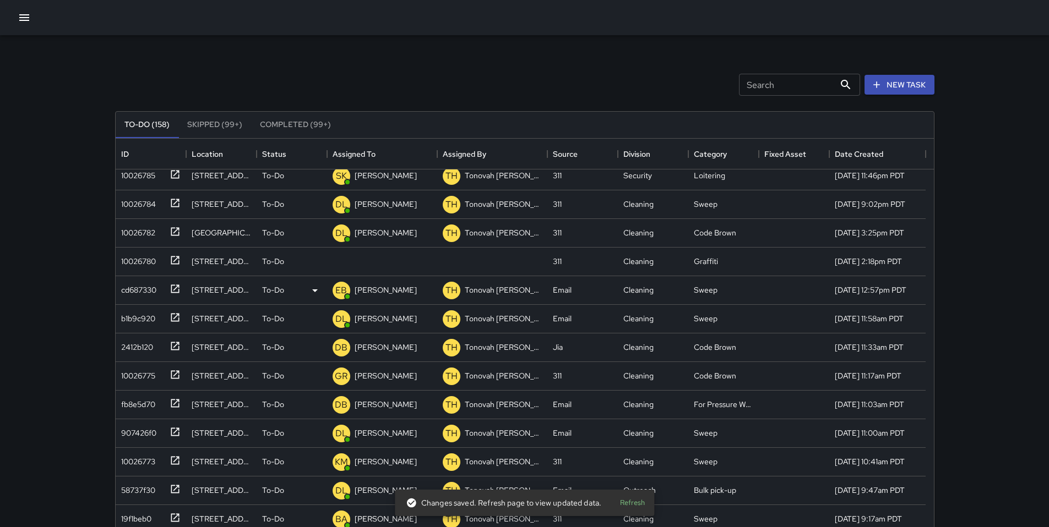
scroll to position [1467, 0]
click at [130, 260] on div "10026780" at bounding box center [136, 259] width 39 height 15
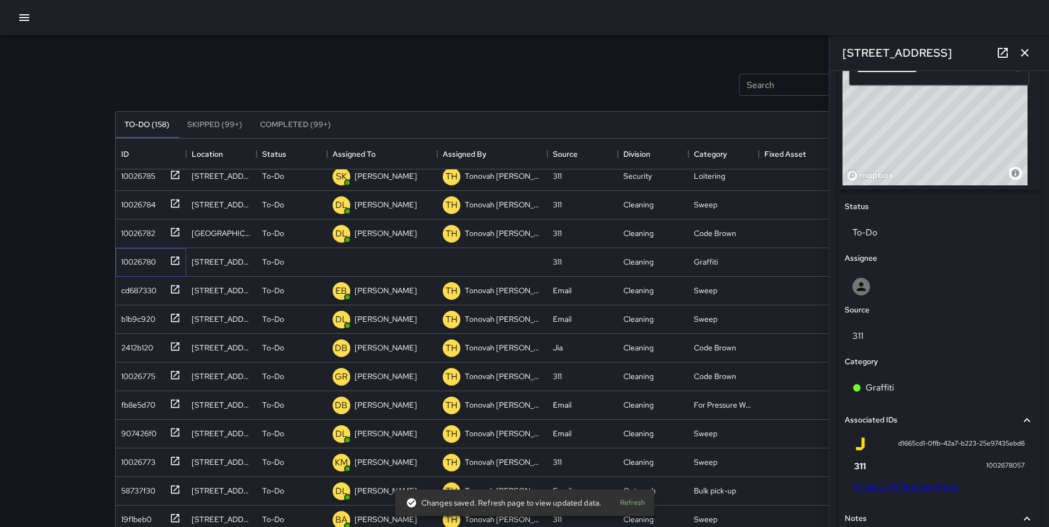
scroll to position [560, 0]
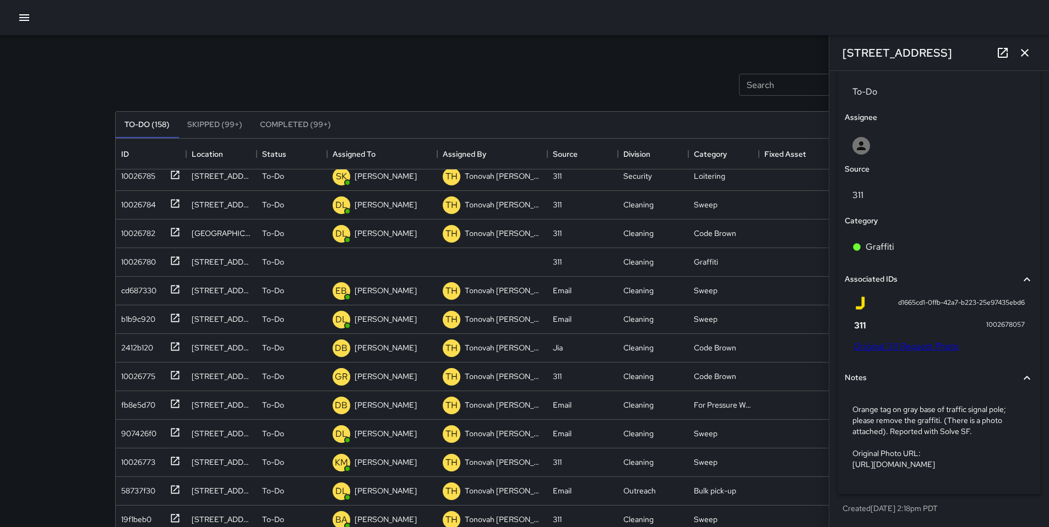
click at [915, 341] on link "Original 311 Request Photo" at bounding box center [905, 347] width 105 height 12
click at [882, 137] on div at bounding box center [938, 146] width 173 height 18
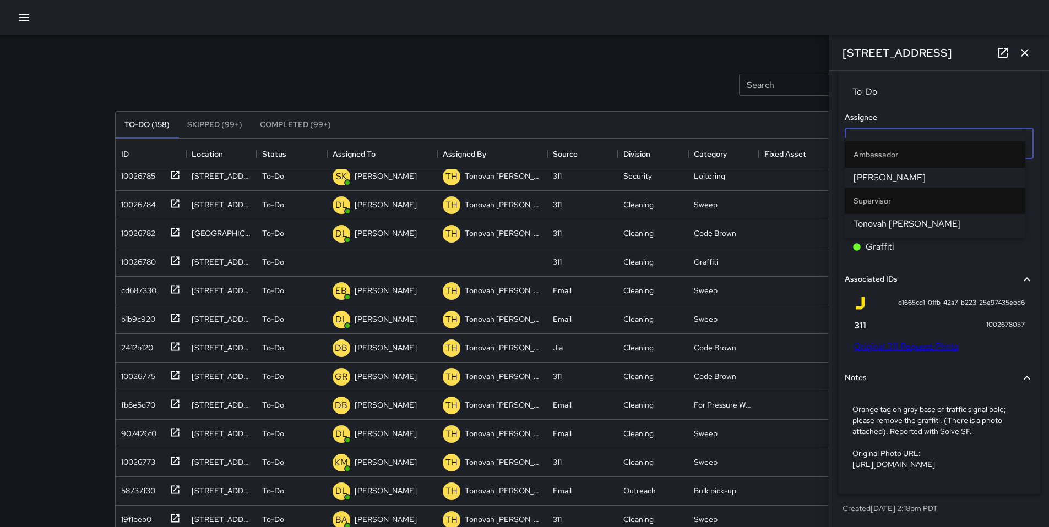
type input "****"
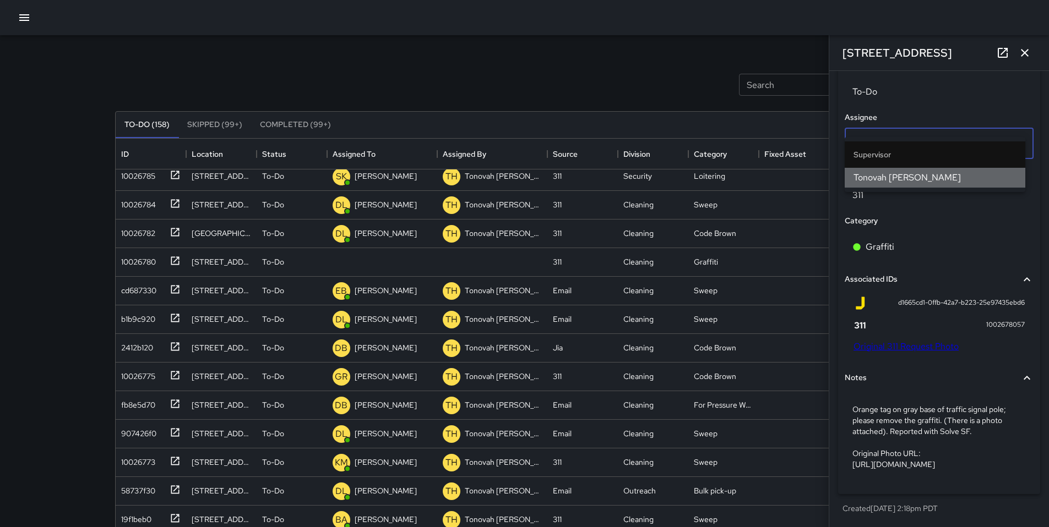
click at [865, 179] on span "Tonovah Hillman" at bounding box center [934, 177] width 163 height 13
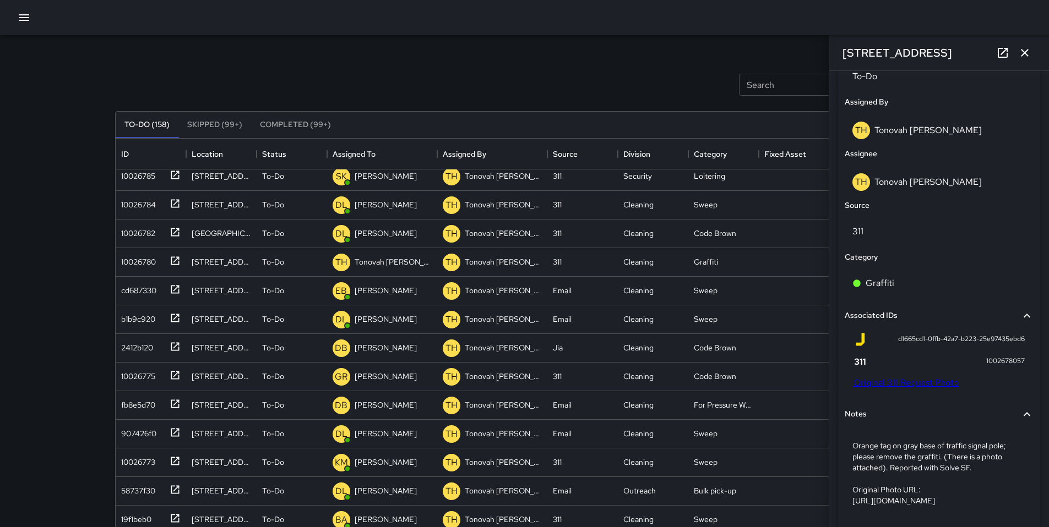
scroll to position [536, 0]
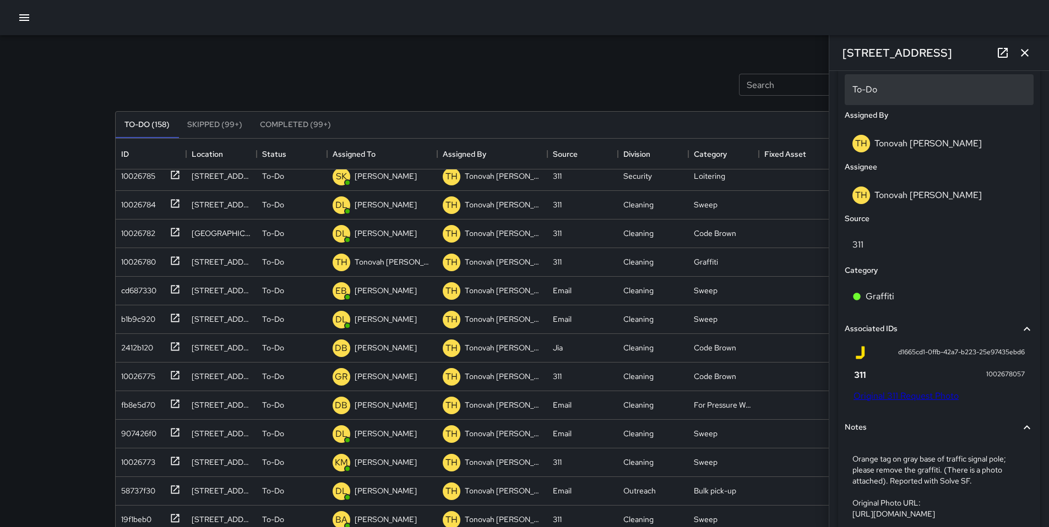
click at [874, 100] on div "To-Do" at bounding box center [938, 89] width 189 height 31
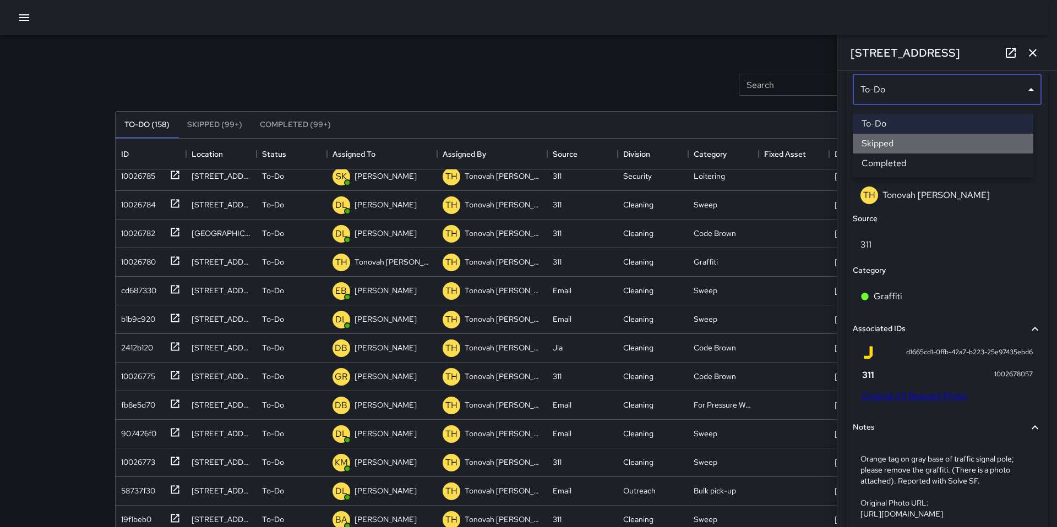
click at [898, 142] on li "Skipped" at bounding box center [943, 144] width 181 height 20
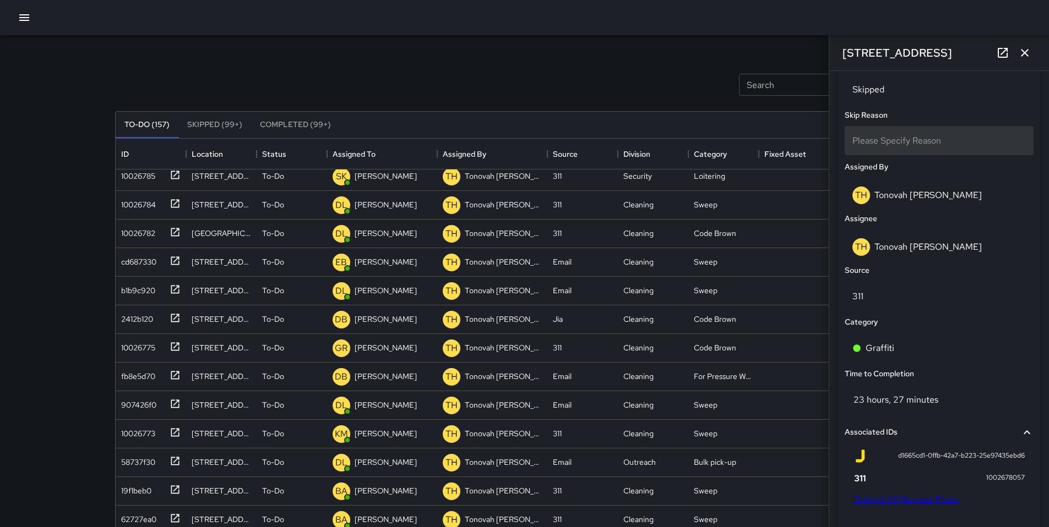
click at [894, 155] on div "Please Specify Reason" at bounding box center [938, 140] width 189 height 29
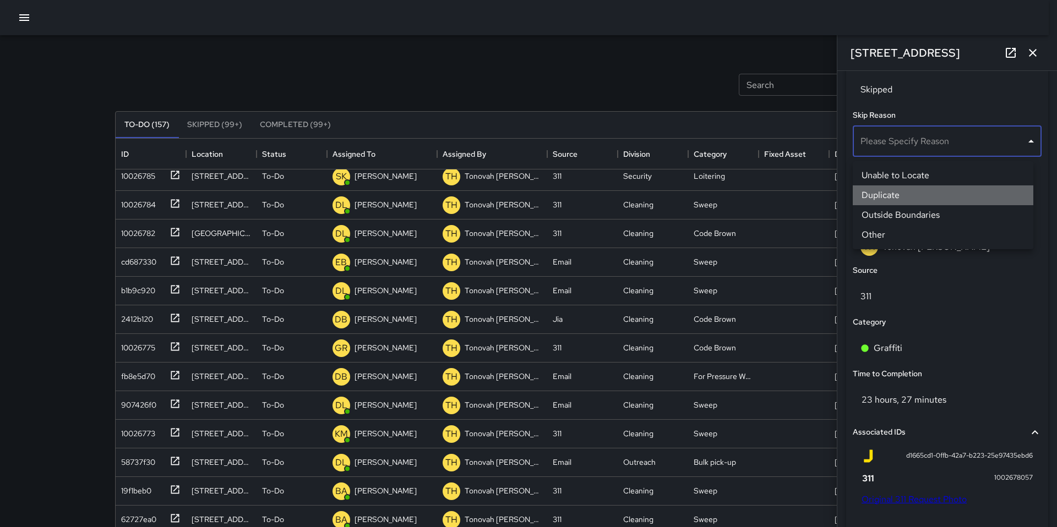
click at [893, 195] on li "Duplicate" at bounding box center [943, 196] width 181 height 20
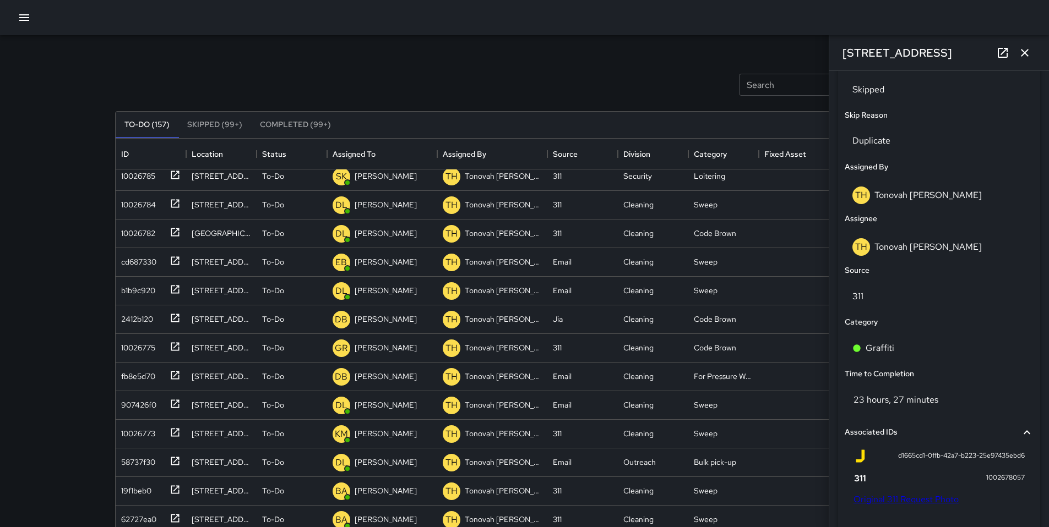
click at [581, 51] on div "Search Search New Task To-Do (157) Skipped (99+) Completed (99+) ID Location St…" at bounding box center [525, 342] width 846 height 615
drag, startPoint x: 1026, startPoint y: 58, endPoint x: 1020, endPoint y: 62, distance: 7.5
click at [1025, 58] on icon "button" at bounding box center [1024, 52] width 13 height 13
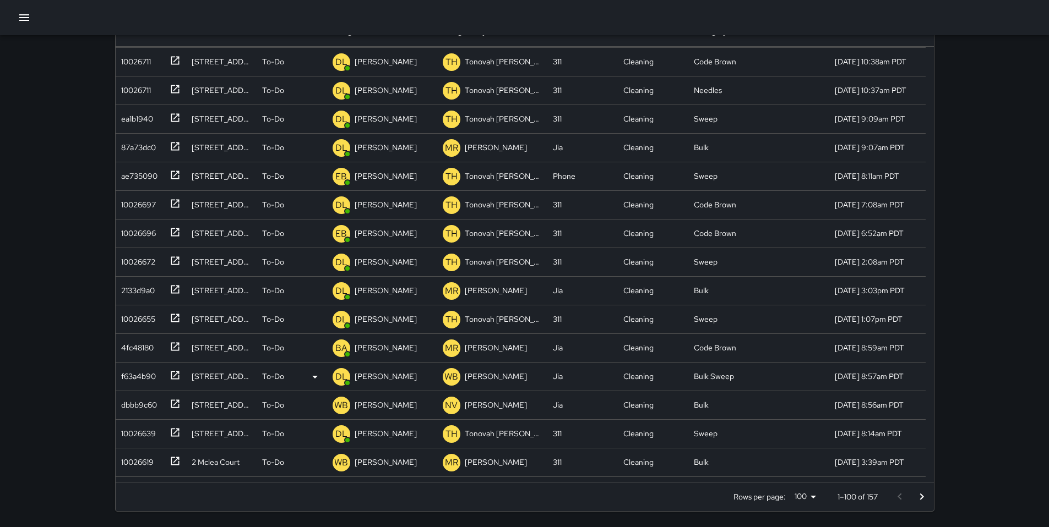
scroll to position [2427, 0]
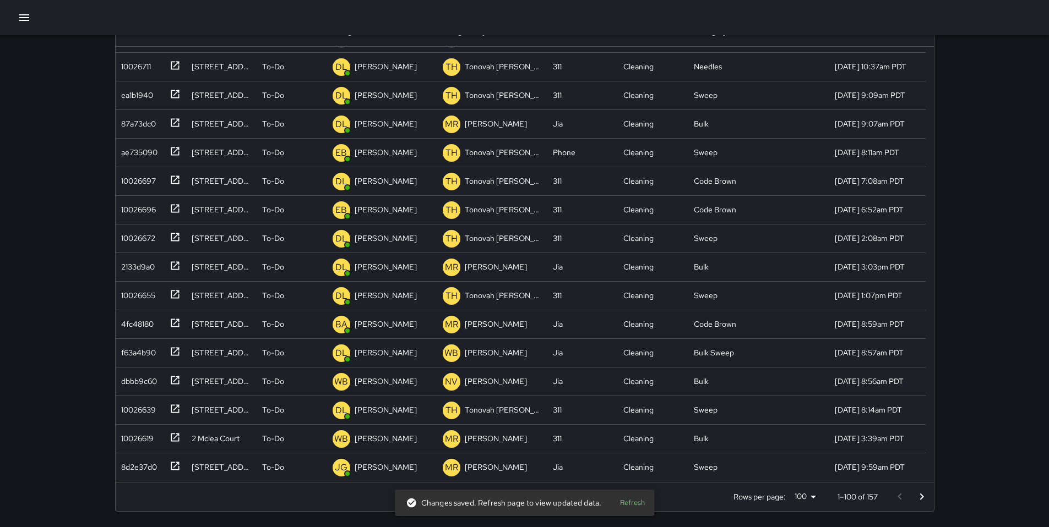
click at [628, 500] on button "Refresh" at bounding box center [631, 503] width 35 height 17
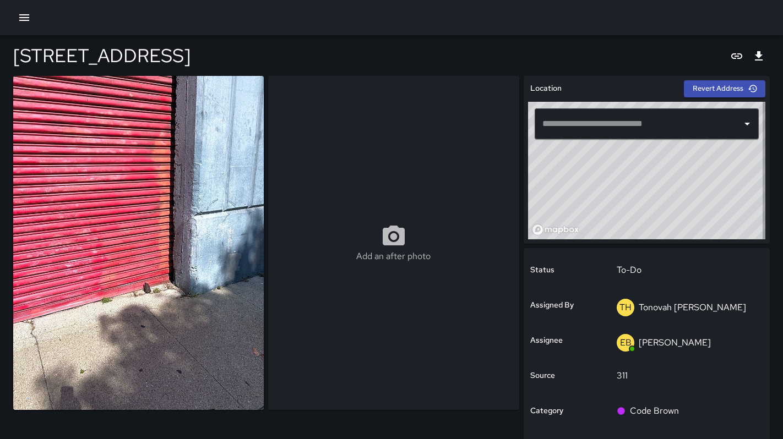
type input "**********"
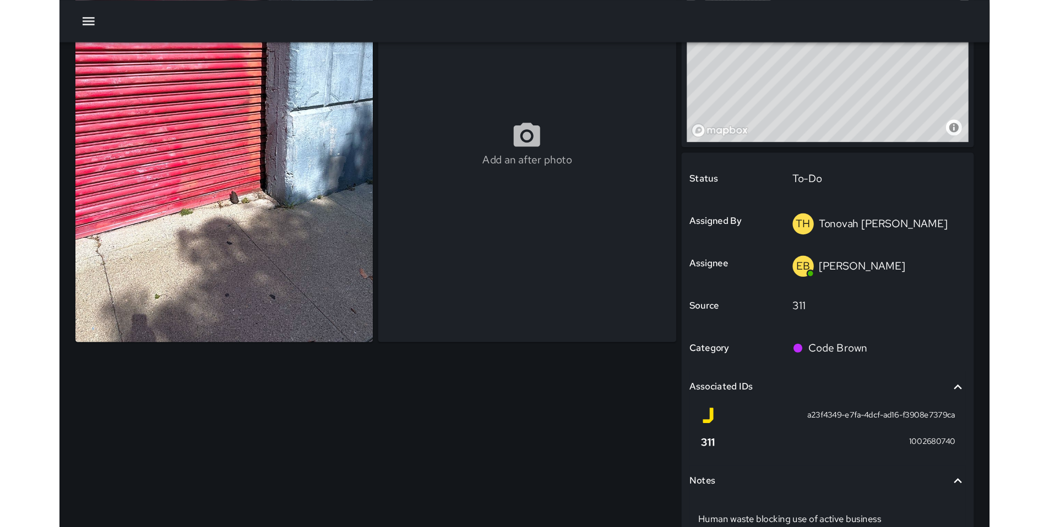
scroll to position [84, 0]
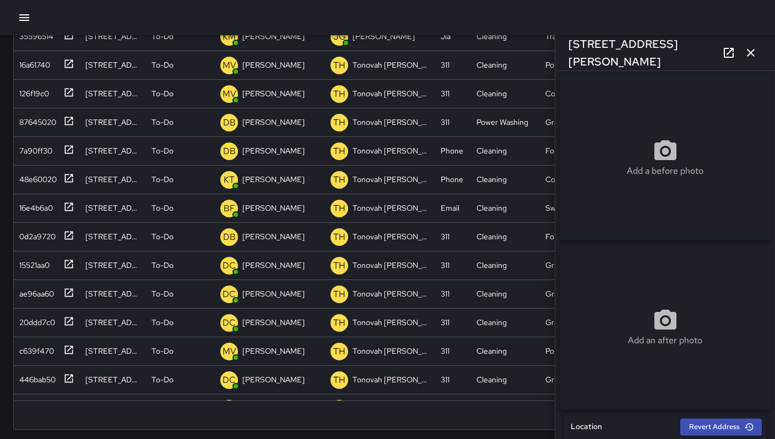
scroll to position [631, 0]
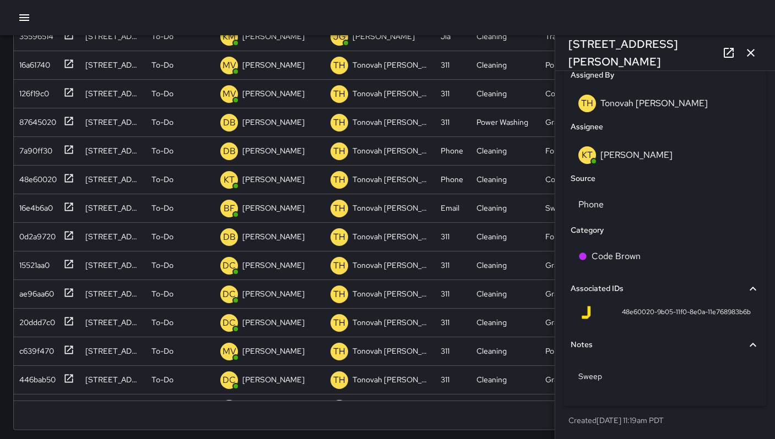
click at [755, 54] on icon "button" at bounding box center [750, 52] width 13 height 13
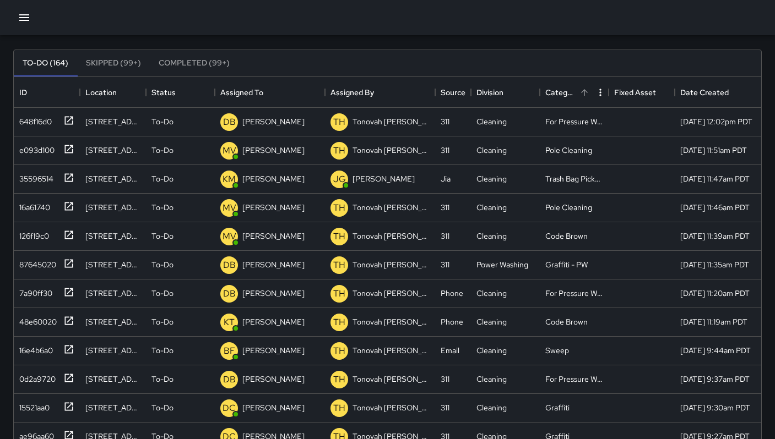
scroll to position [0, 0]
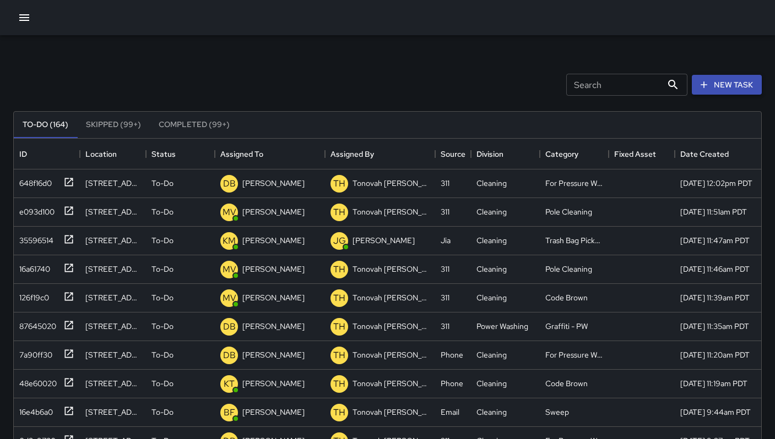
click at [713, 92] on button "New Task" at bounding box center [726, 85] width 70 height 20
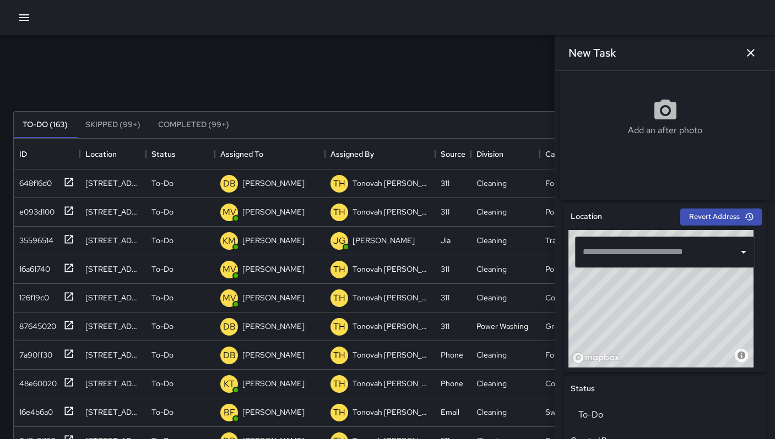
scroll to position [235, 0]
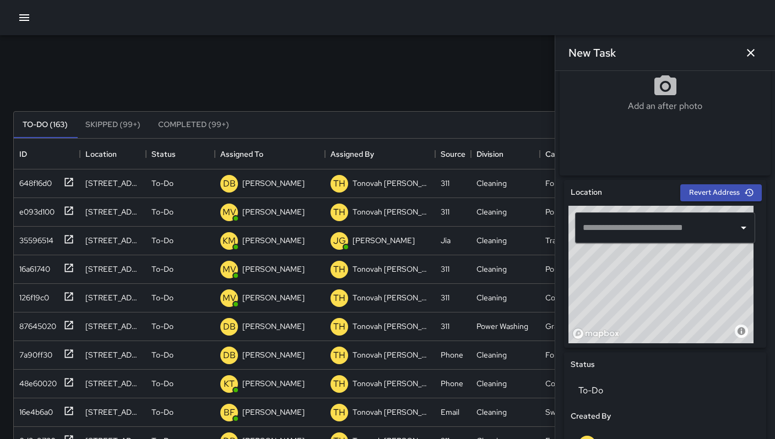
click at [625, 236] on input "text" at bounding box center [657, 227] width 154 height 21
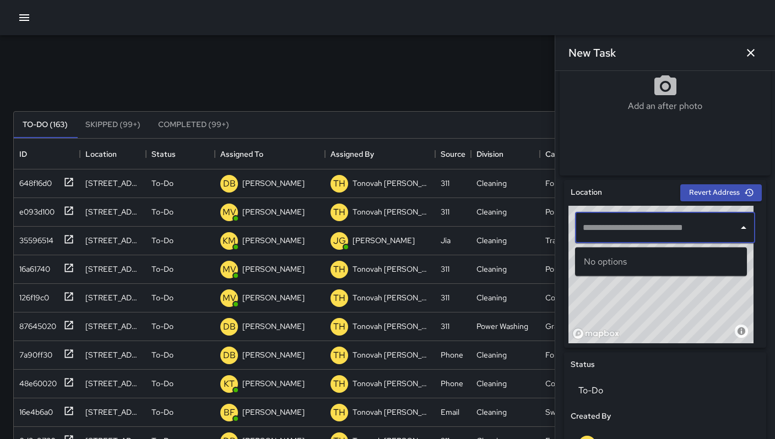
paste input "**********"
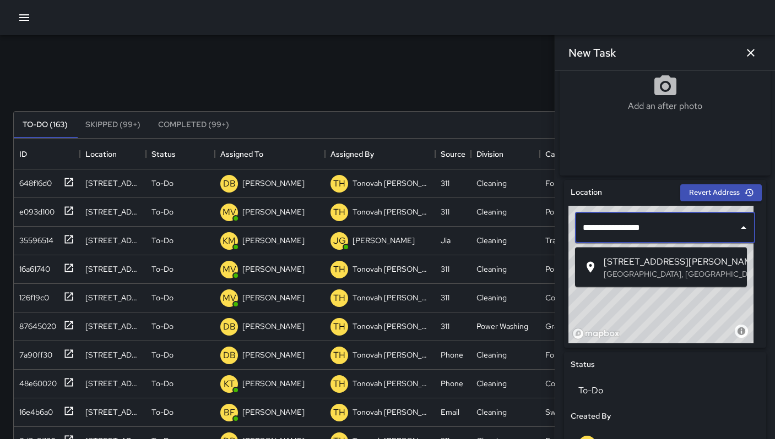
click at [629, 261] on span "[STREET_ADDRESS][PERSON_NAME]" at bounding box center [670, 261] width 134 height 13
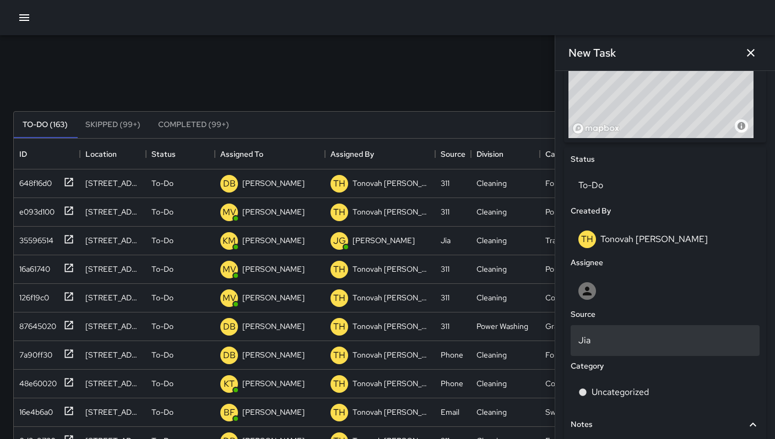
scroll to position [542, 0]
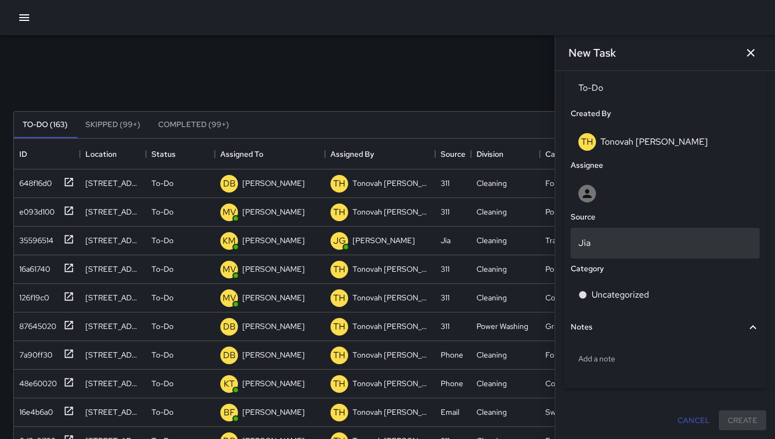
type input "**********"
click at [634, 239] on p "Jia" at bounding box center [664, 243] width 173 height 13
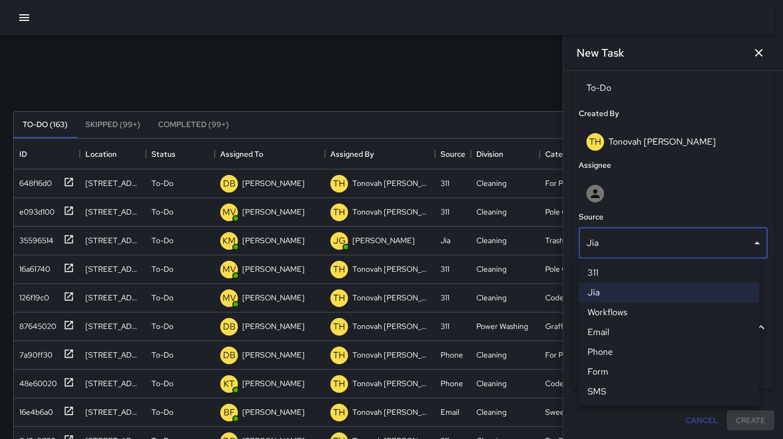
click at [617, 271] on li "311" at bounding box center [669, 273] width 181 height 20
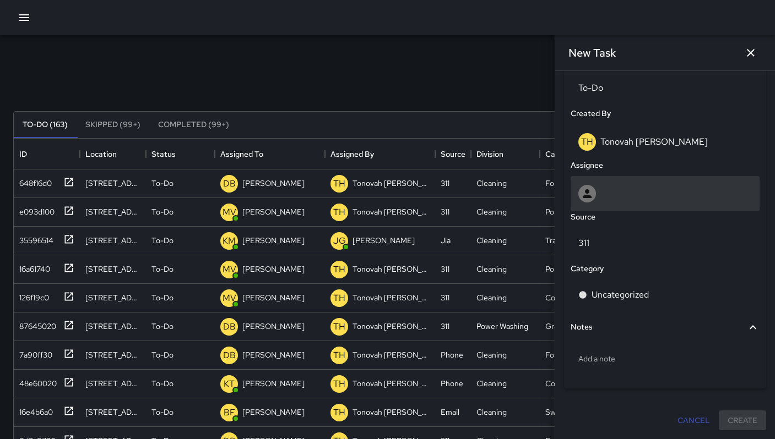
scroll to position [211, 0]
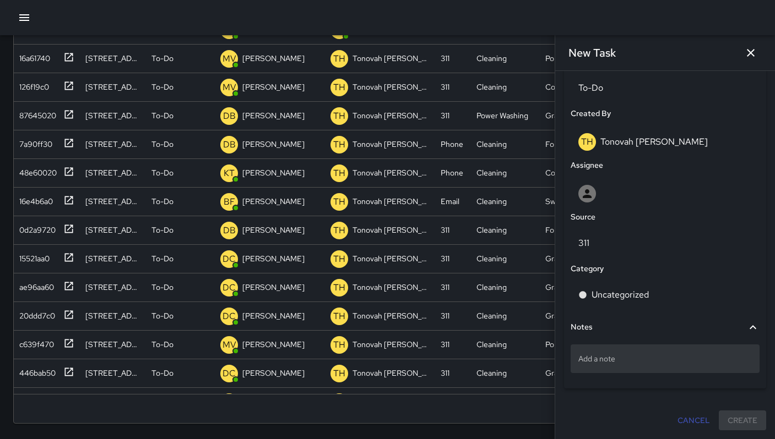
click at [624, 359] on p "Add a note" at bounding box center [664, 358] width 173 height 11
type textarea "**********"
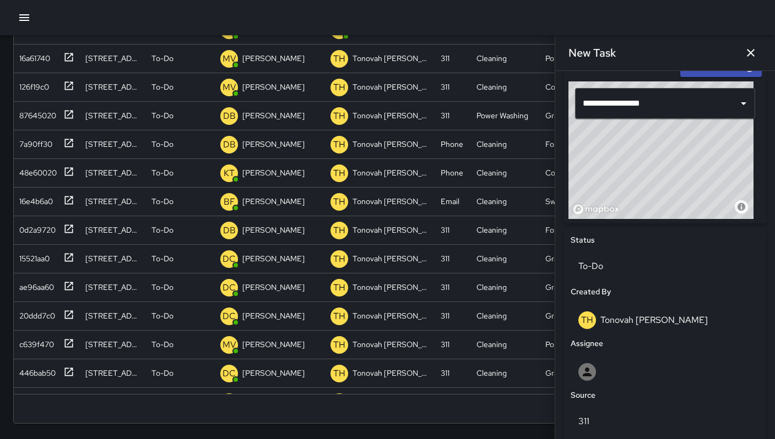
scroll to position [462, 0]
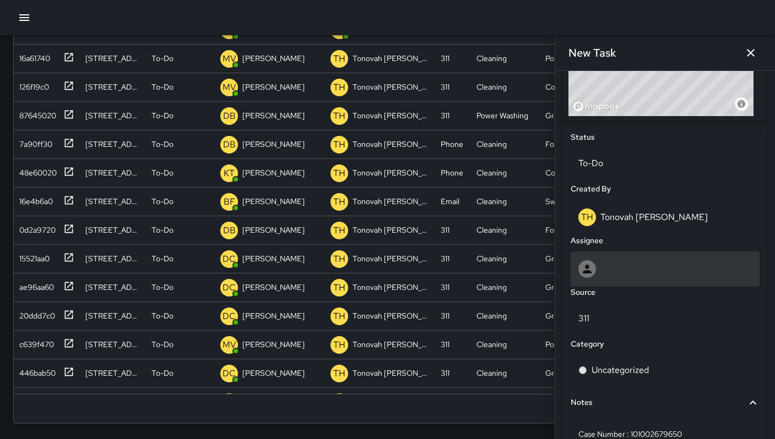
click at [595, 277] on div at bounding box center [587, 269] width 18 height 18
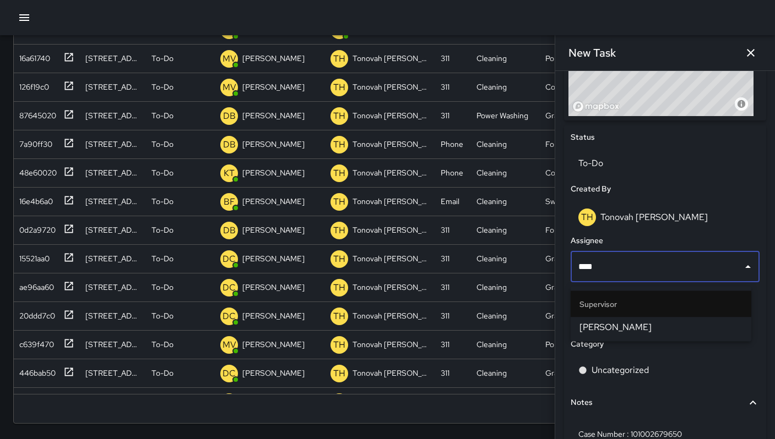
type input "*****"
click at [618, 325] on span "[PERSON_NAME]" at bounding box center [660, 327] width 163 height 13
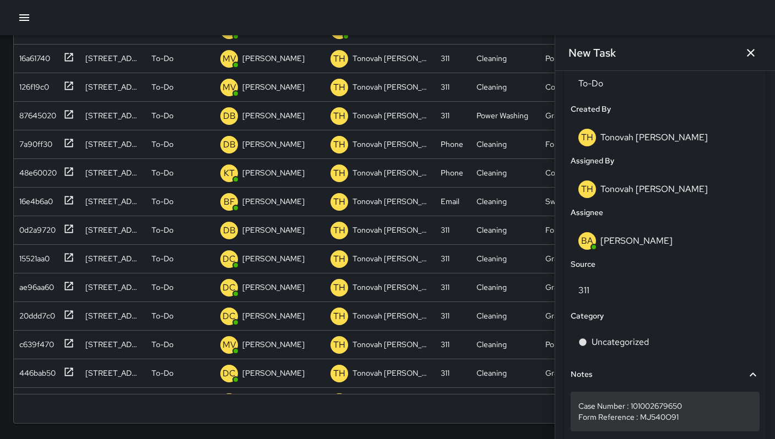
scroll to position [561, 0]
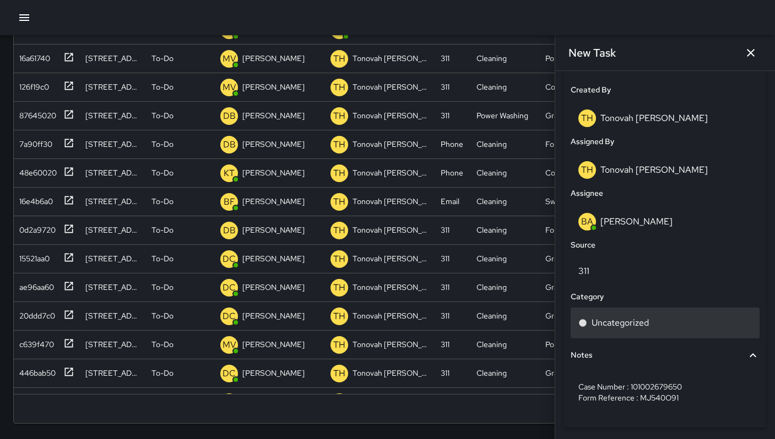
click at [608, 325] on p "Uncategorized" at bounding box center [619, 323] width 57 height 13
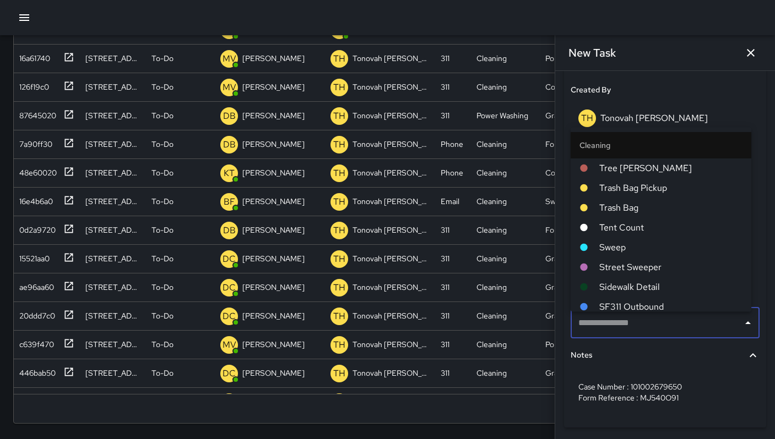
click at [611, 252] on span "Sweep" at bounding box center [670, 247] width 143 height 13
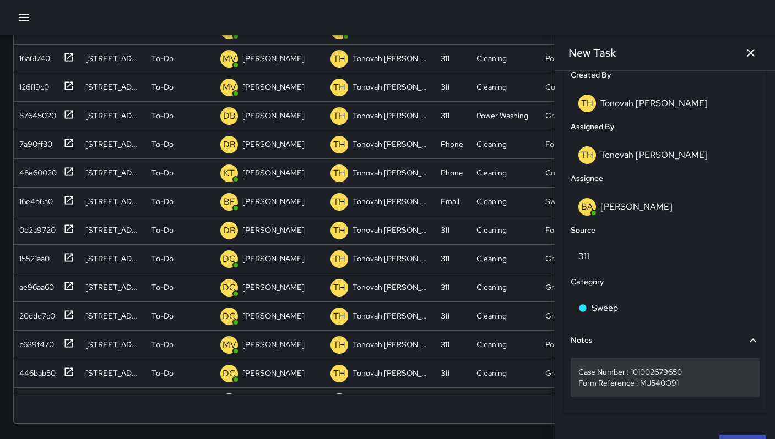
scroll to position [604, 0]
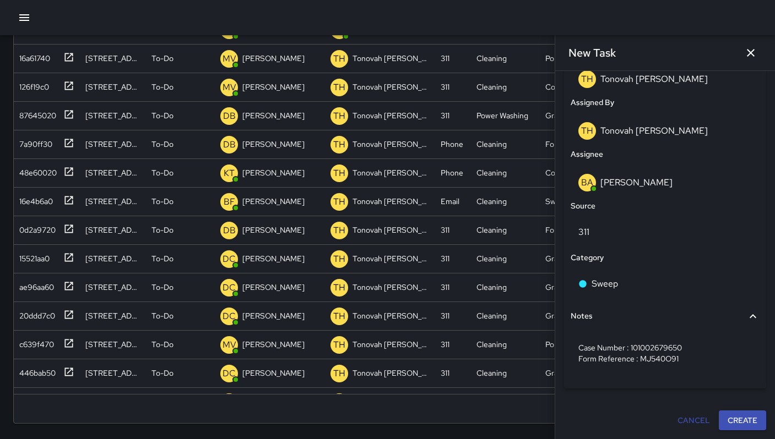
click at [722, 432] on div "Cancel Create" at bounding box center [664, 420] width 211 height 29
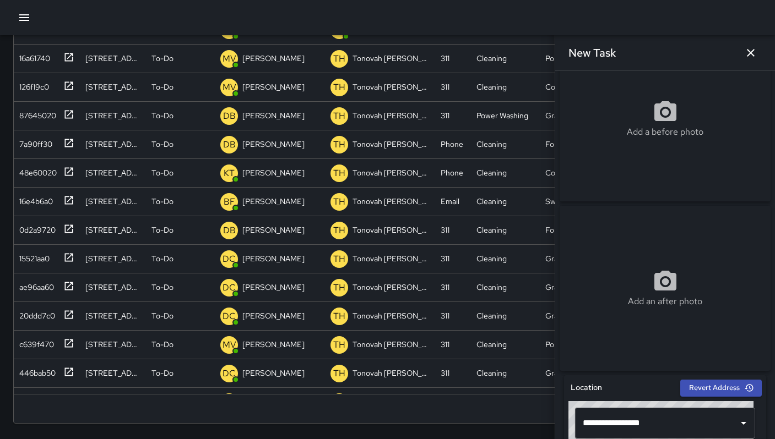
scroll to position [0, 0]
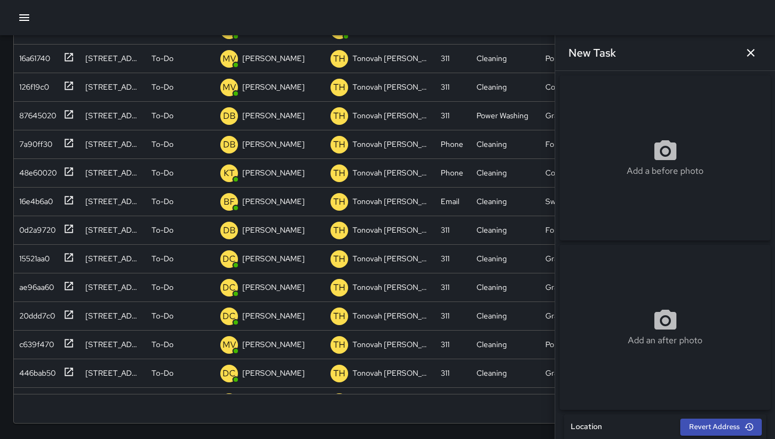
click at [626, 173] on p "Add a before photo" at bounding box center [664, 171] width 77 height 13
type input "**********"
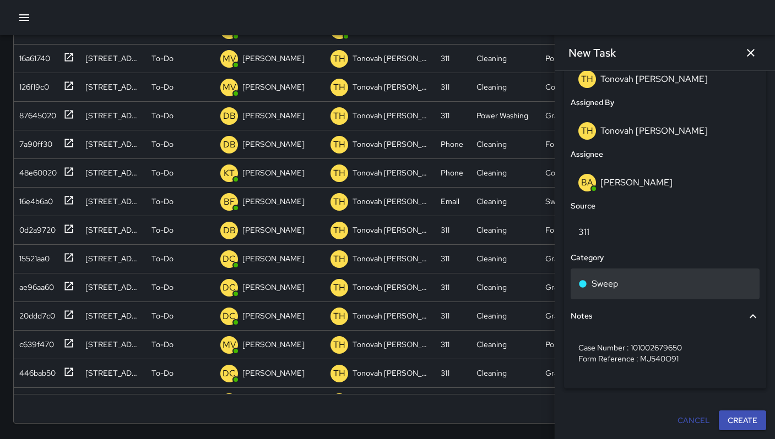
scroll to position [604, 0]
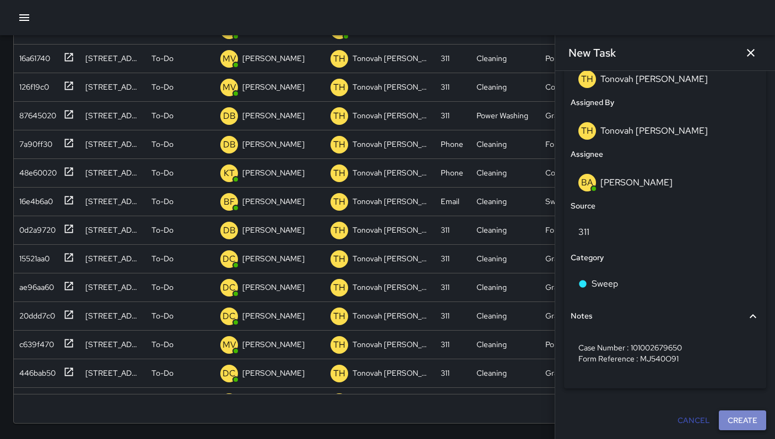
click at [725, 427] on button "Create" at bounding box center [741, 421] width 47 height 20
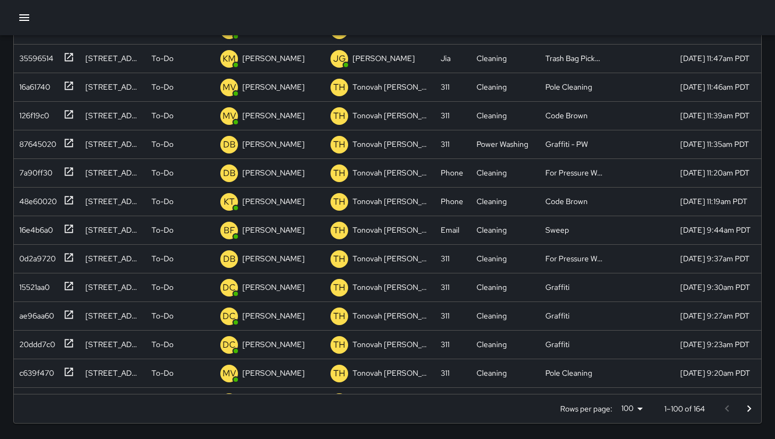
scroll to position [0, 0]
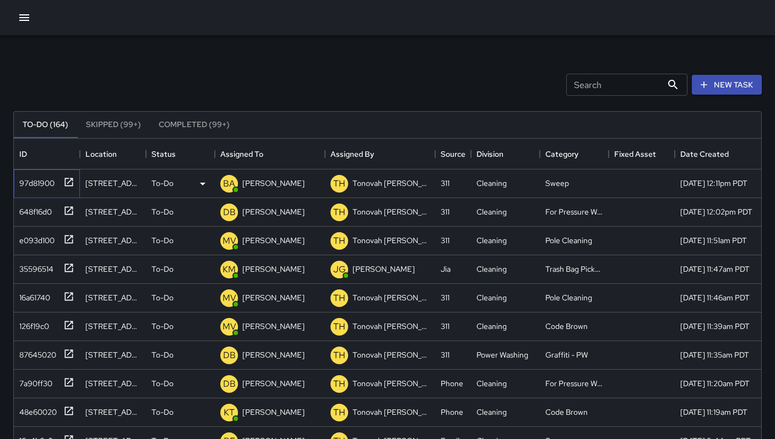
click at [31, 179] on div "97d81900" at bounding box center [35, 180] width 40 height 15
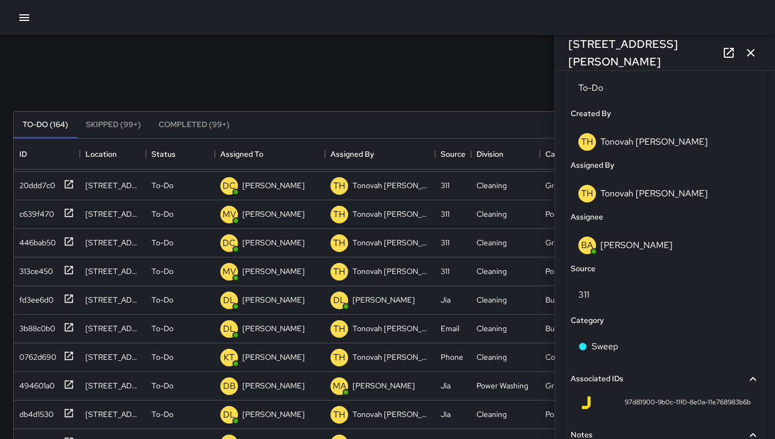
scroll to position [642, 0]
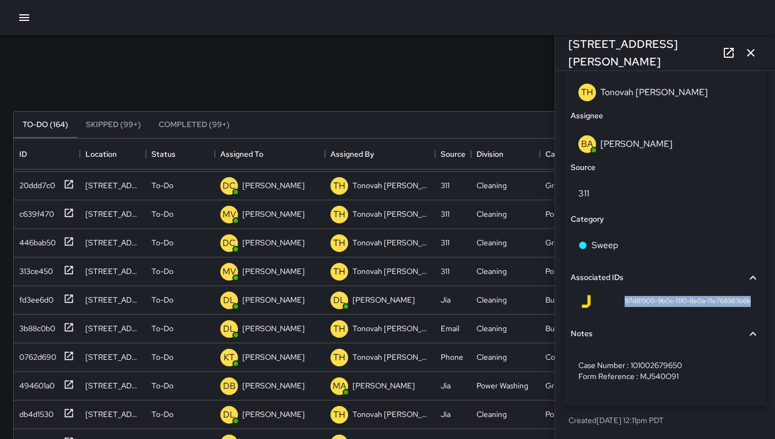
drag, startPoint x: 616, startPoint y: 302, endPoint x: 743, endPoint y: 303, distance: 126.6
click at [743, 303] on div "97d81900-9b0c-11f0-8e0a-11e768983b6b" at bounding box center [664, 304] width 189 height 26
copy span "97d81900-9b0c-11f0-8e0a-11e768983b6b"
click at [751, 58] on icon "button" at bounding box center [750, 52] width 13 height 13
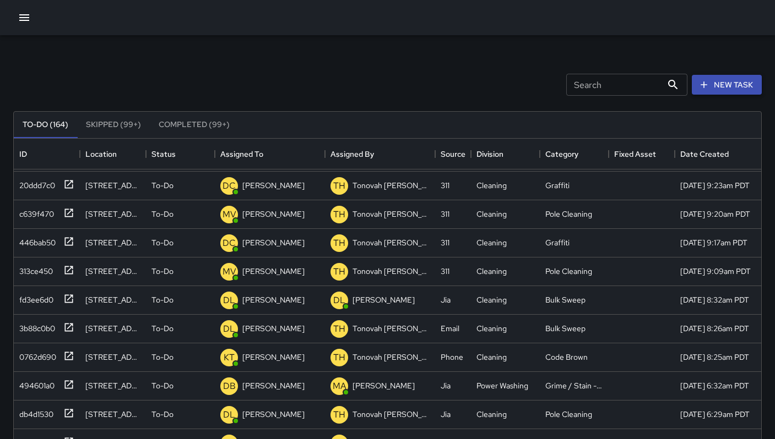
click at [723, 83] on button "New Task" at bounding box center [726, 85] width 70 height 20
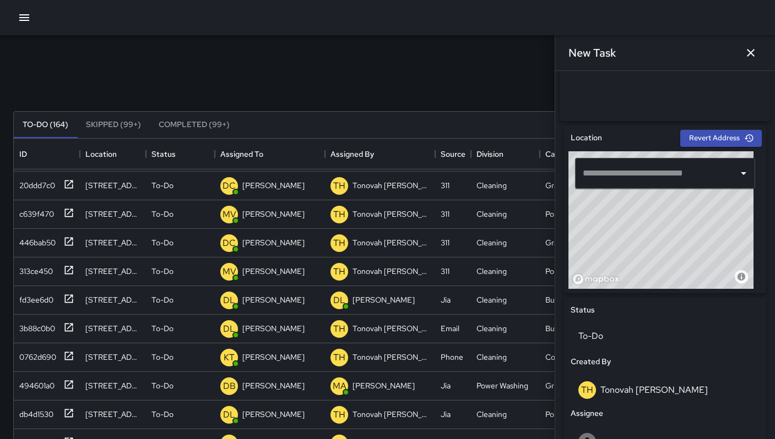
scroll to position [375, 0]
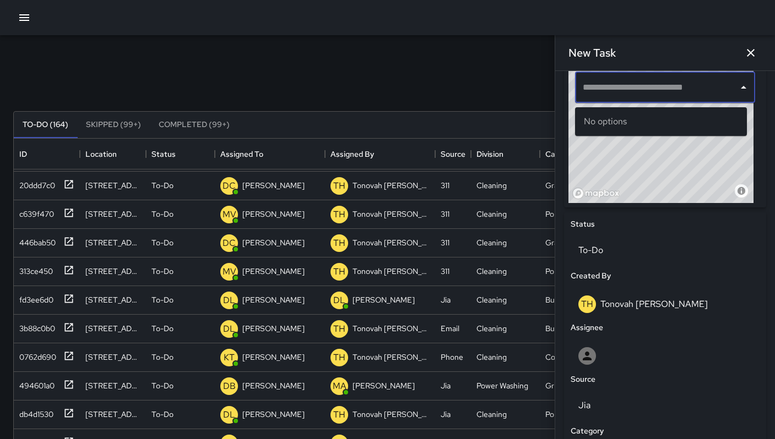
click at [640, 86] on input "text" at bounding box center [657, 87] width 154 height 21
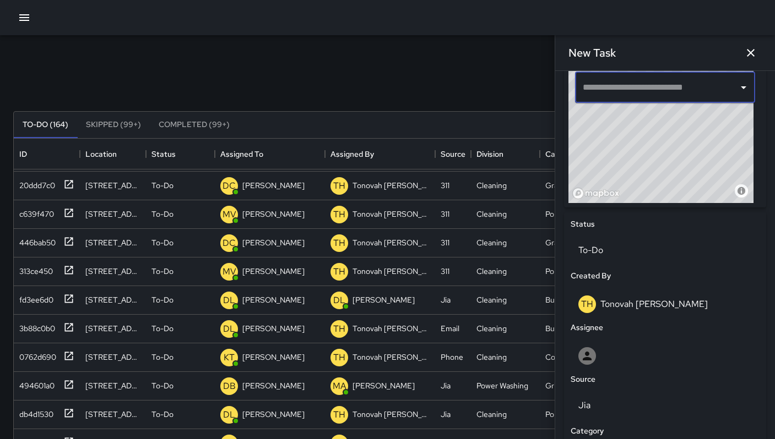
paste input "**********"
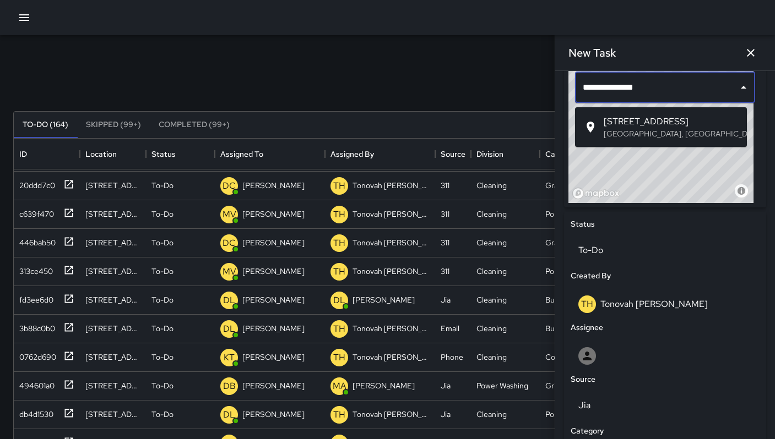
click at [636, 122] on span "[STREET_ADDRESS]" at bounding box center [670, 121] width 134 height 13
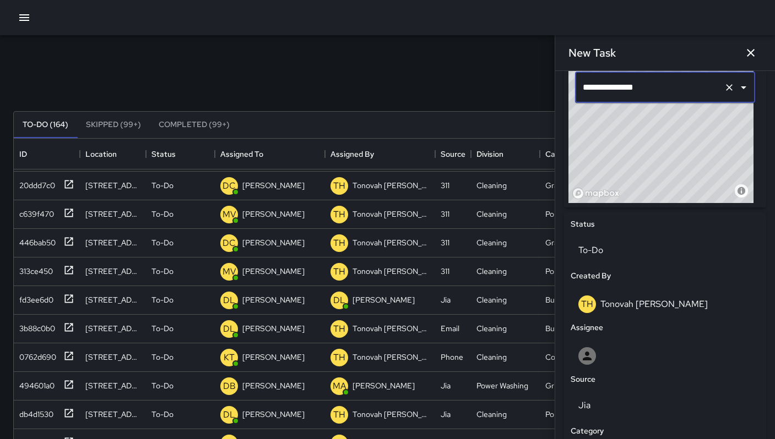
type input "**********"
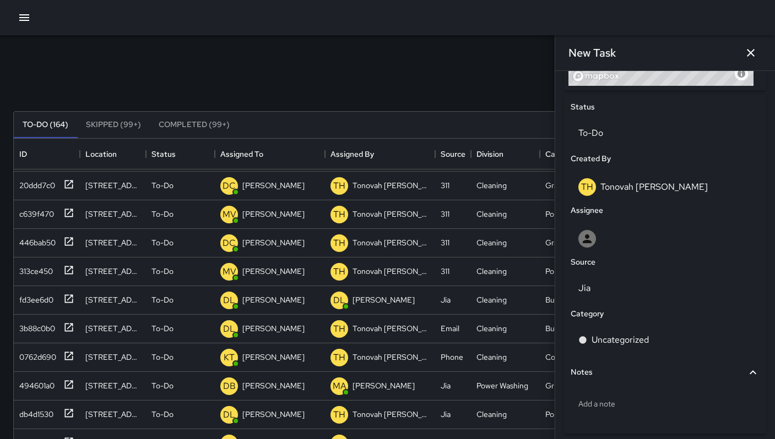
scroll to position [542, 0]
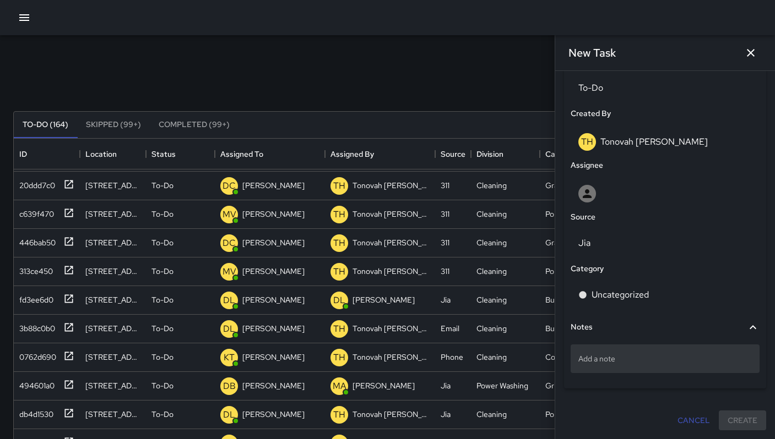
click at [610, 360] on p "Add a note" at bounding box center [664, 358] width 173 height 11
type textarea "**********"
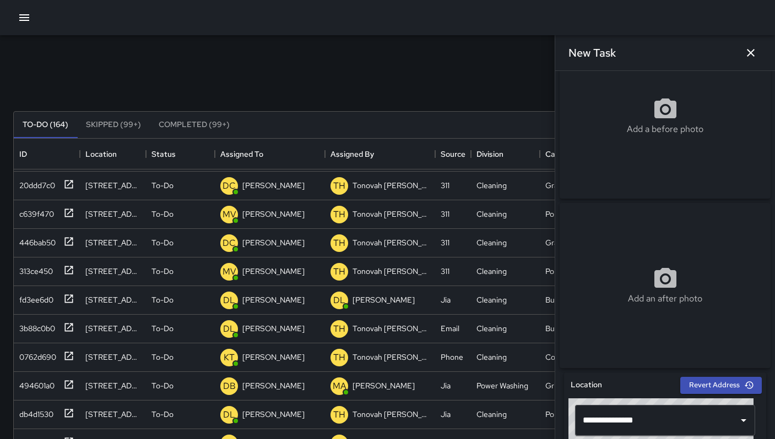
scroll to position [0, 0]
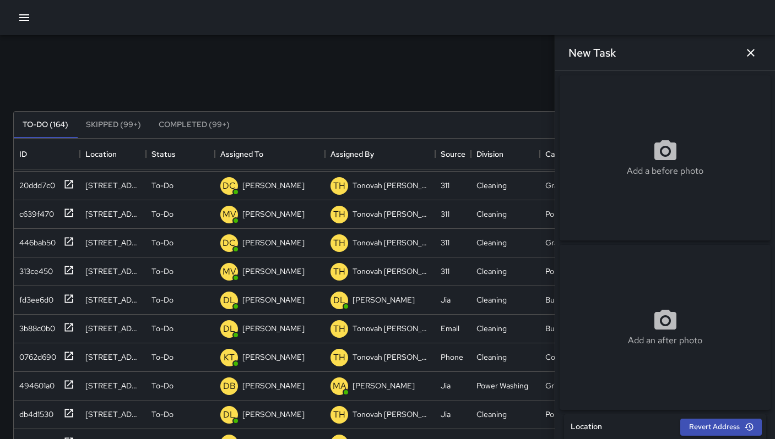
click at [647, 118] on div "Add a before photo" at bounding box center [664, 157] width 211 height 165
type input "**********"
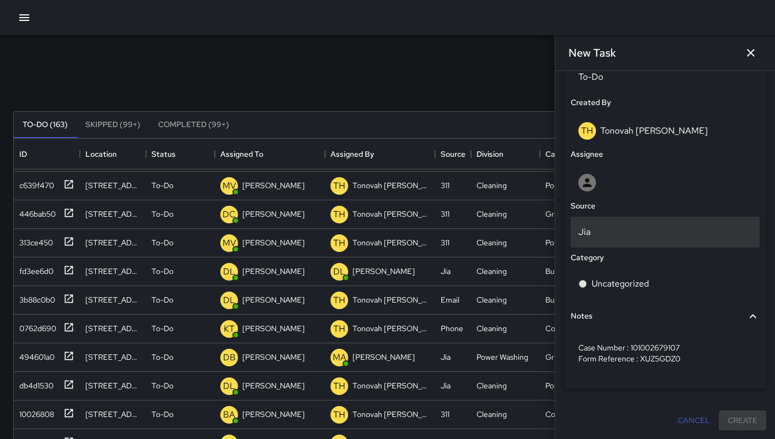
scroll to position [370, 0]
click at [603, 238] on p "Jia" at bounding box center [664, 232] width 173 height 13
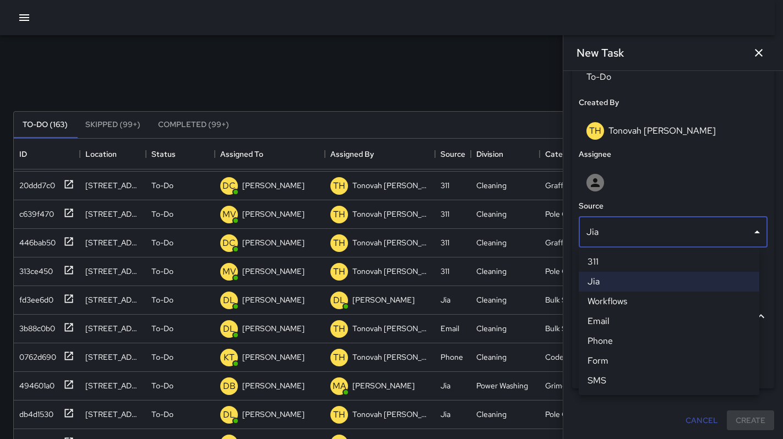
click at [602, 260] on li "311" at bounding box center [669, 262] width 181 height 20
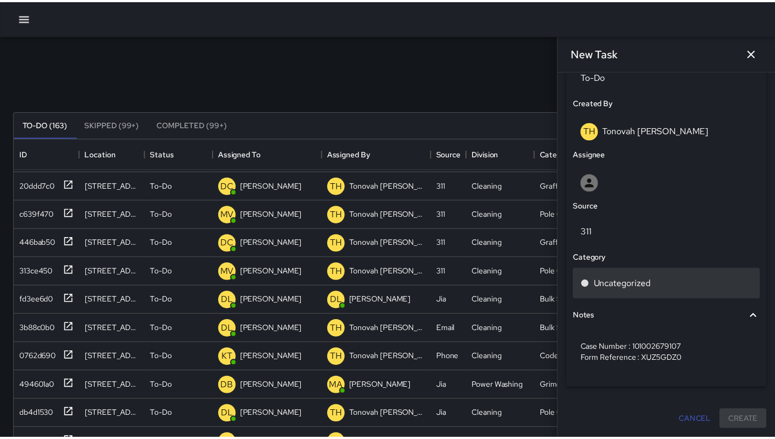
scroll to position [9, 9]
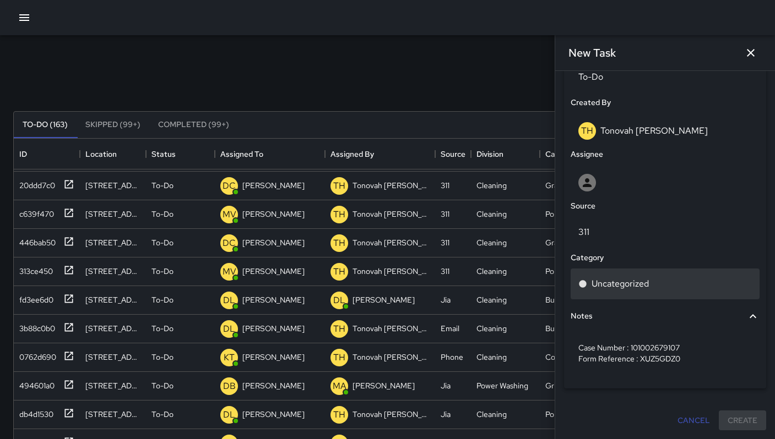
click at [615, 281] on p "Uncategorized" at bounding box center [619, 283] width 57 height 13
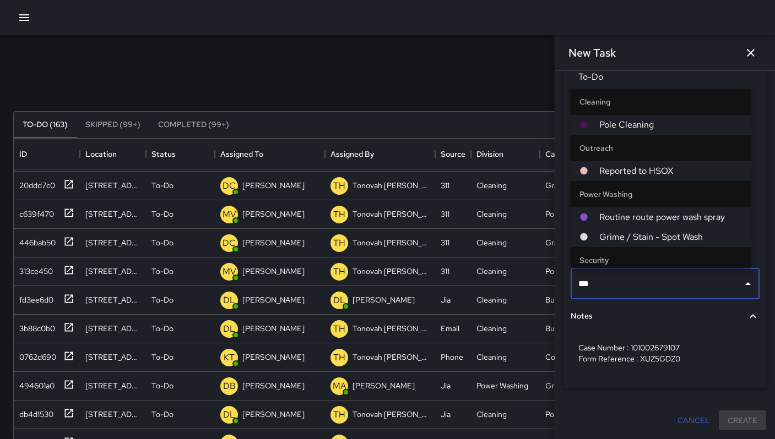
type input "****"
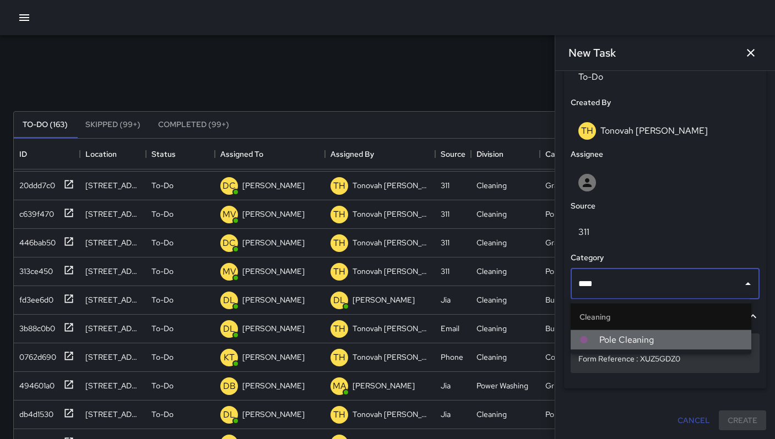
click at [643, 335] on span "Pole Cleaning" at bounding box center [670, 340] width 143 height 13
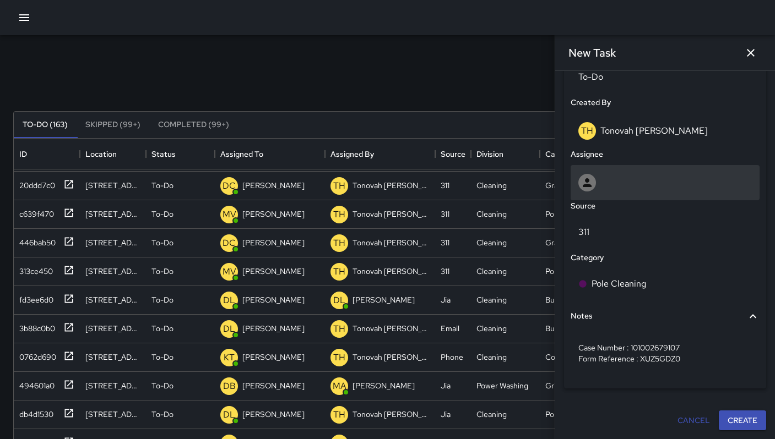
click at [598, 176] on div at bounding box center [664, 183] width 173 height 18
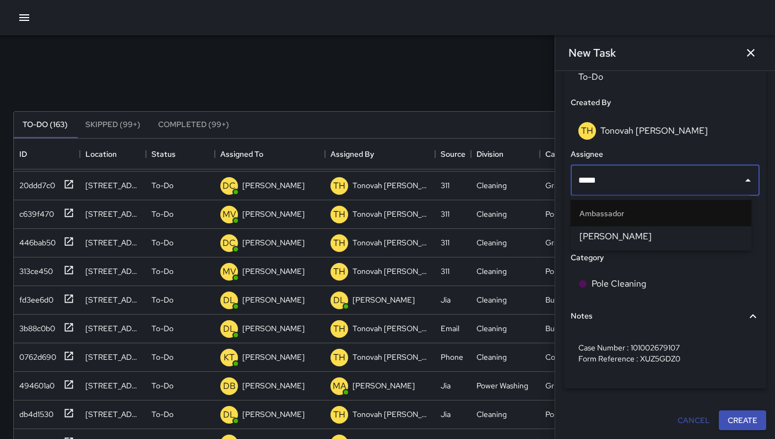
type input "******"
click at [669, 239] on span "[PERSON_NAME]" at bounding box center [660, 236] width 163 height 13
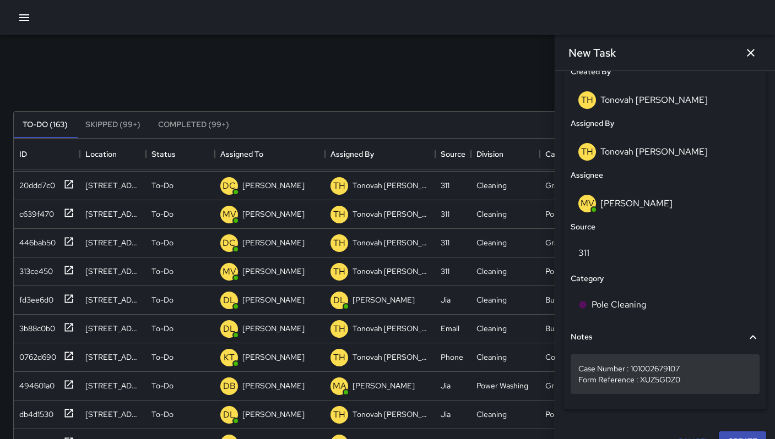
scroll to position [604, 0]
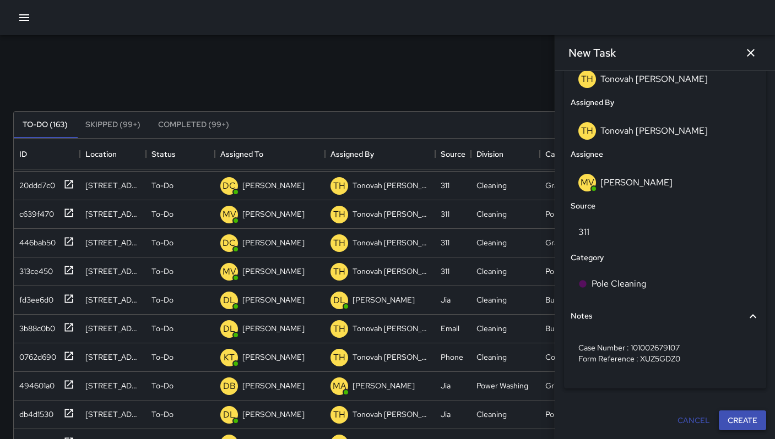
click at [734, 418] on button "Create" at bounding box center [741, 421] width 47 height 20
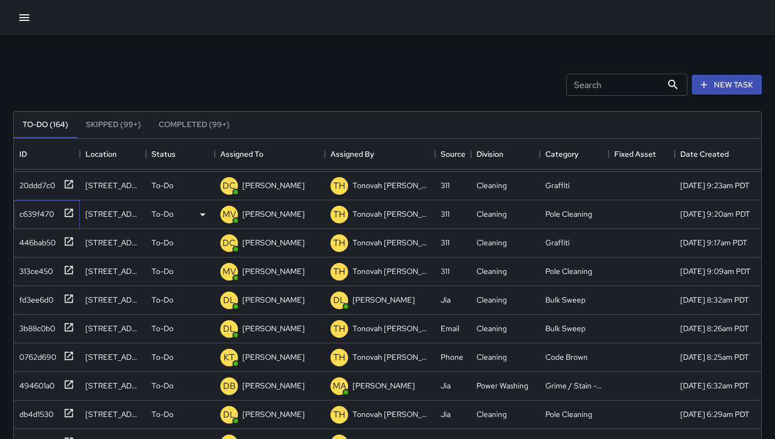
click at [34, 208] on div "c639f470" at bounding box center [34, 211] width 39 height 15
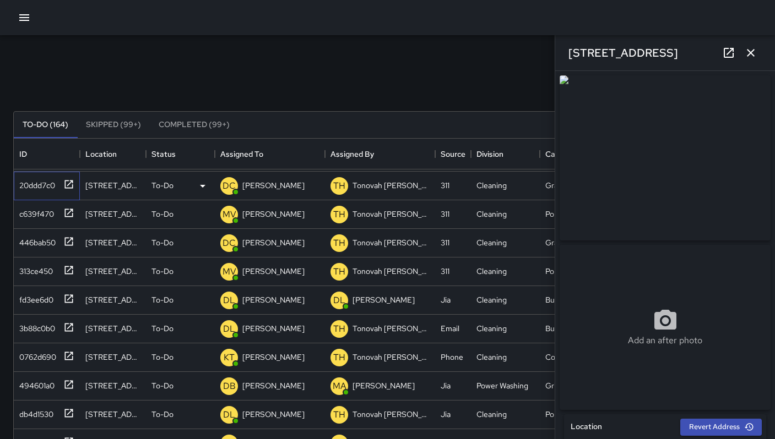
click at [32, 192] on div "20ddd7c0" at bounding box center [44, 184] width 59 height 18
click at [754, 51] on icon "button" at bounding box center [750, 52] width 13 height 13
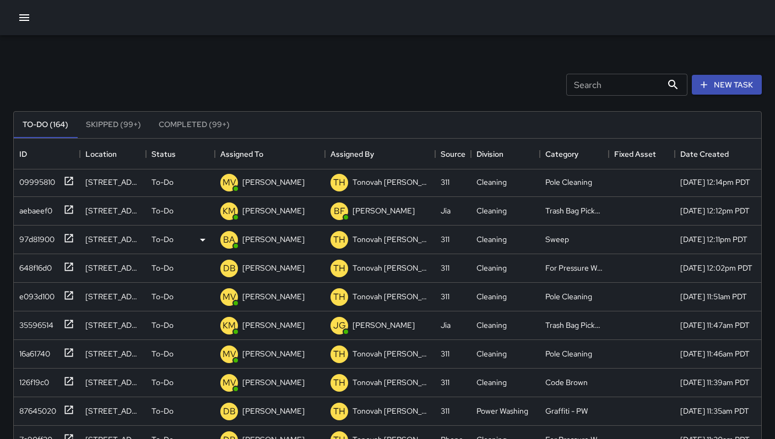
scroll to position [0, 0]
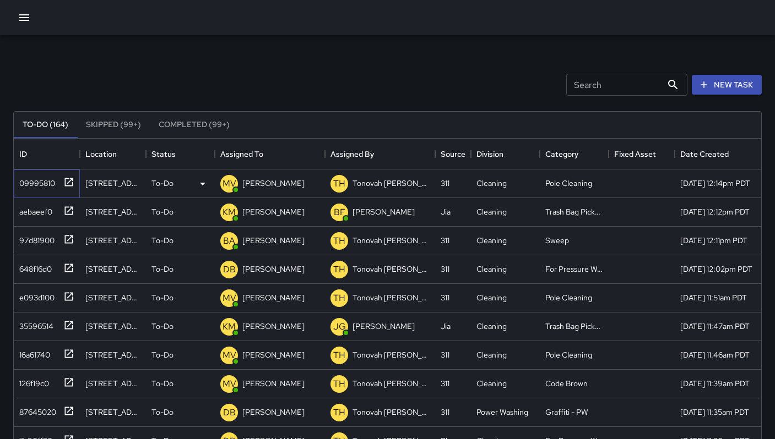
click at [36, 187] on div "09995810" at bounding box center [35, 180] width 40 height 15
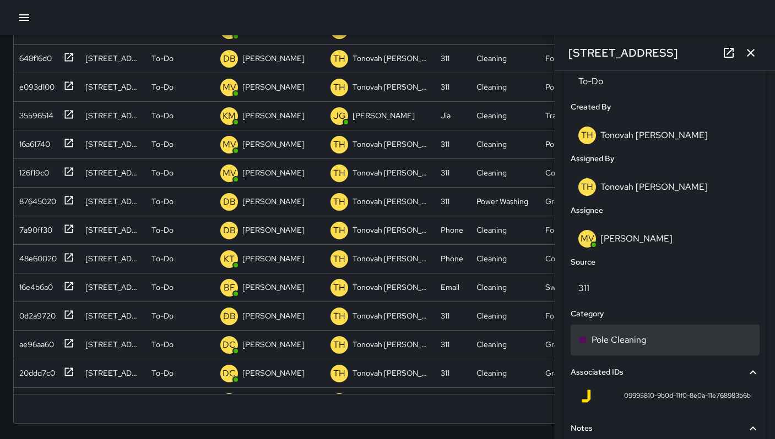
scroll to position [642, 0]
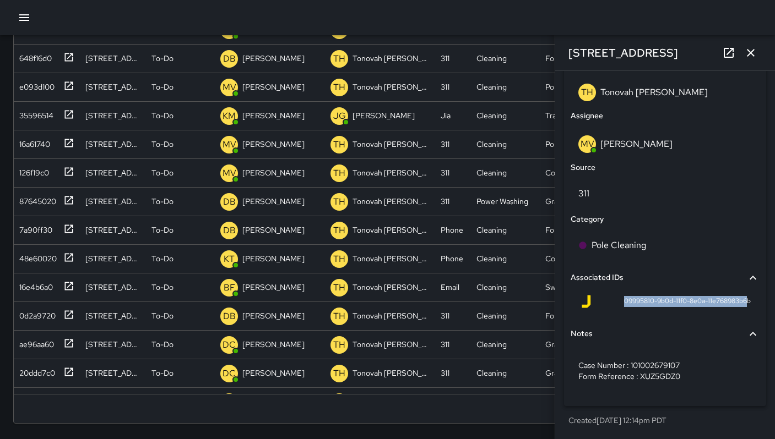
drag, startPoint x: 615, startPoint y: 300, endPoint x: 737, endPoint y: 306, distance: 122.4
click at [737, 306] on div "09995810-9b0d-11f0-8e0a-11e768983b6b" at bounding box center [664, 301] width 171 height 13
click at [706, 314] on div "09995810-9b0d-11f0-8e0a-11e768983b6b" at bounding box center [664, 304] width 189 height 26
drag, startPoint x: 615, startPoint y: 302, endPoint x: 728, endPoint y: 306, distance: 113.5
click at [761, 306] on div "**********" at bounding box center [664, 103] width 211 height 663
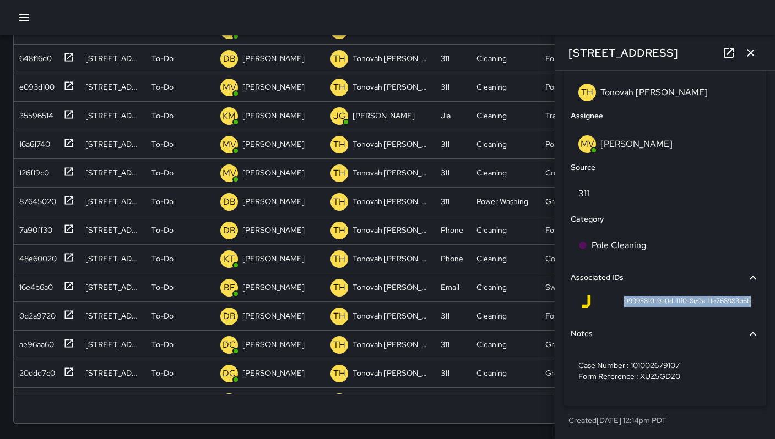
copy span "09995810-9b0d-11f0-8e0a-11e768983b6b"
click at [751, 57] on icon "button" at bounding box center [750, 52] width 13 height 13
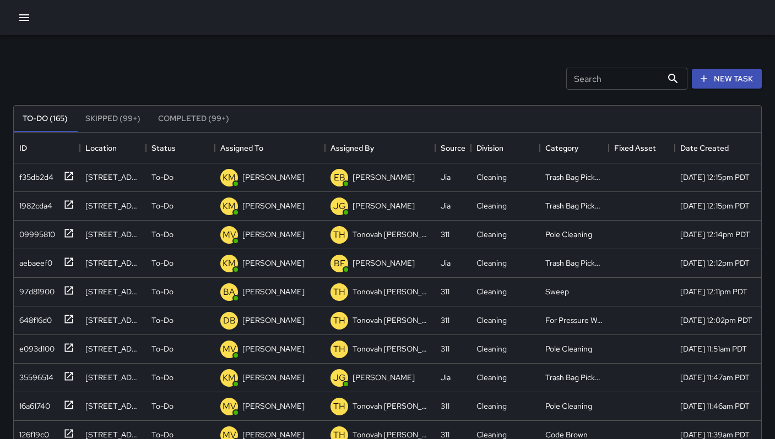
scroll to position [0, 0]
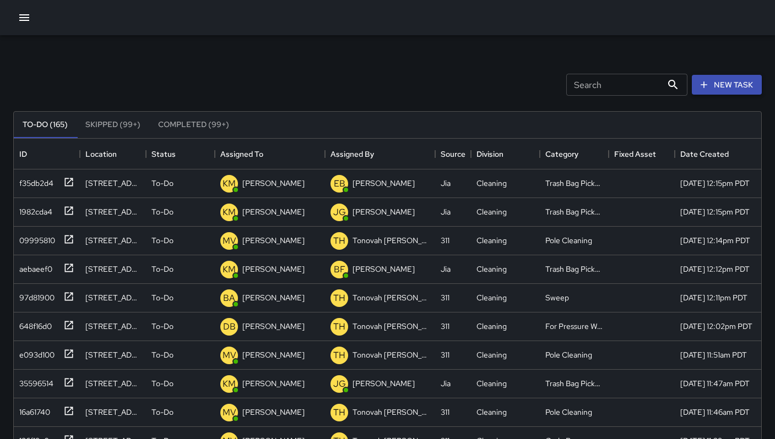
click at [712, 88] on button "New Task" at bounding box center [726, 85] width 70 height 20
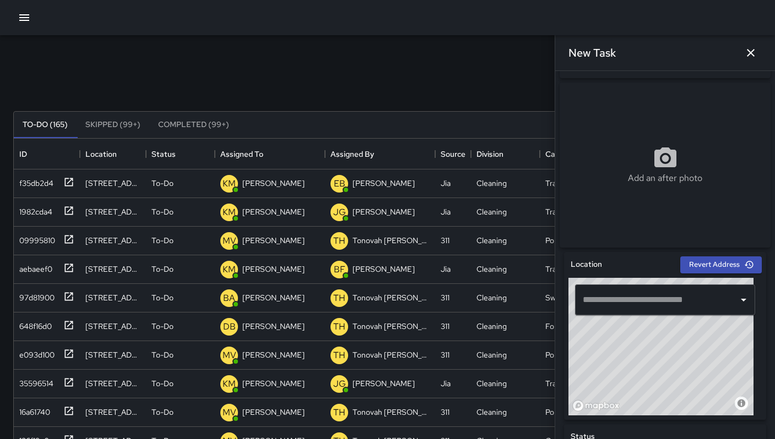
scroll to position [339, 0]
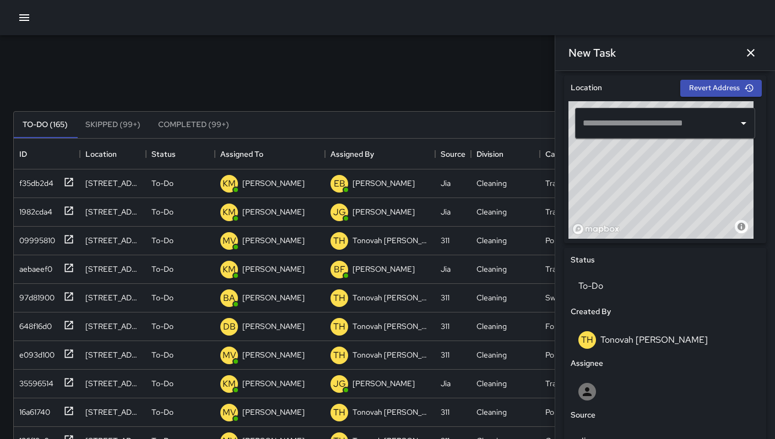
click at [629, 134] on input "text" at bounding box center [657, 123] width 154 height 21
paste input "**********"
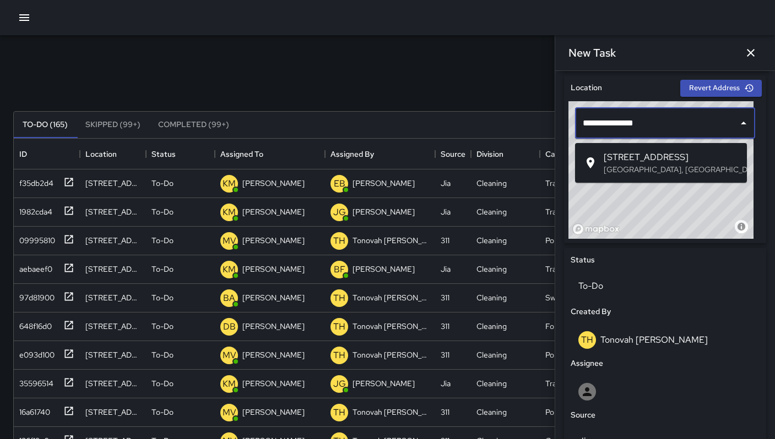
click at [646, 159] on span "[STREET_ADDRESS]" at bounding box center [670, 157] width 134 height 13
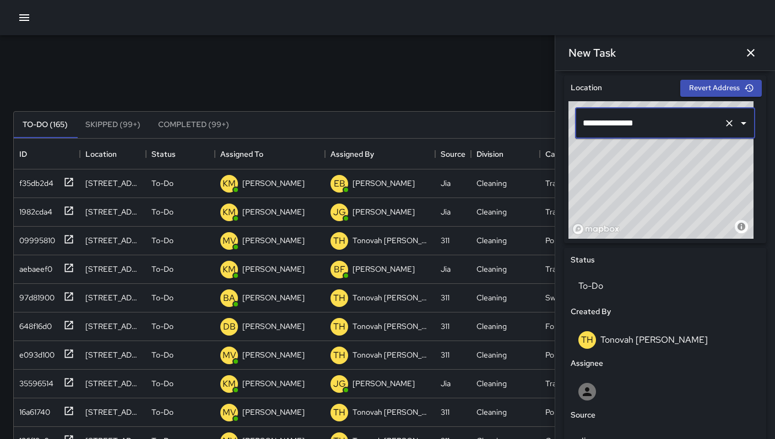
type input "**********"
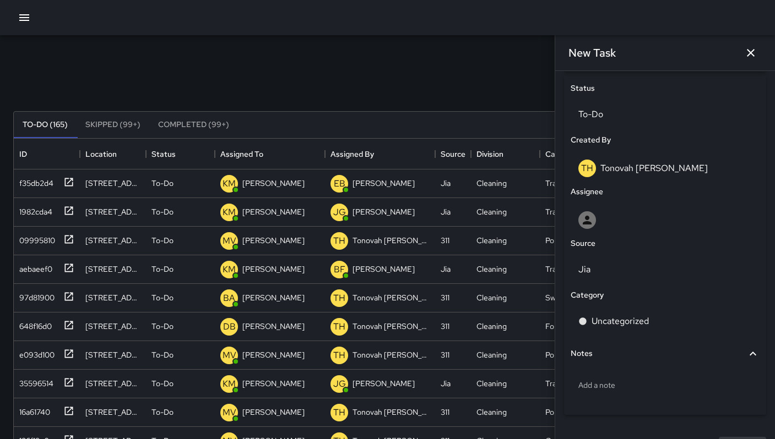
scroll to position [542, 0]
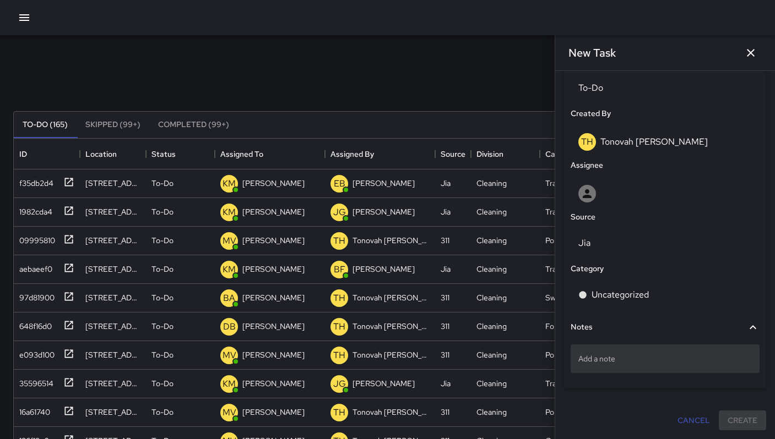
click at [606, 361] on p "Add a note" at bounding box center [664, 358] width 173 height 11
click at [606, 361] on textarea at bounding box center [664, 358] width 173 height 11
type textarea "**********"
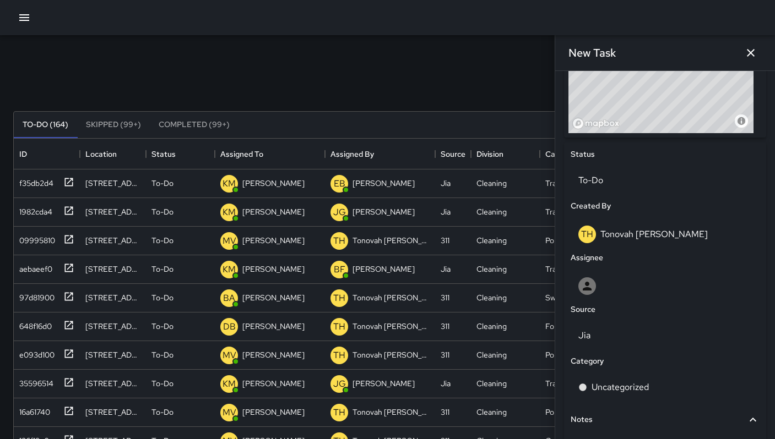
scroll to position [438, 0]
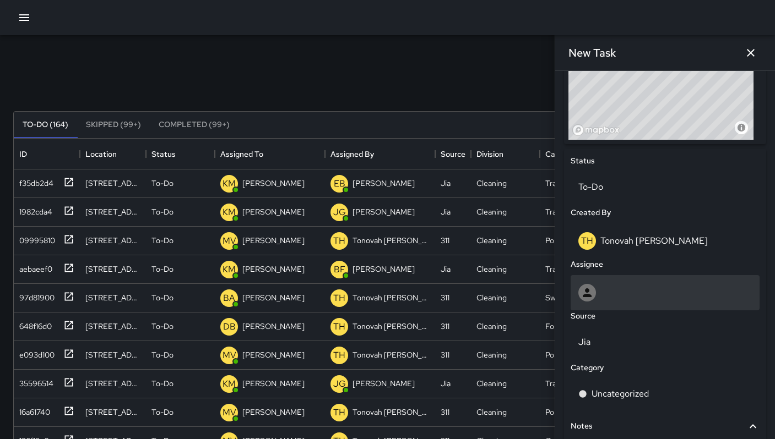
click at [588, 293] on icon at bounding box center [586, 292] width 9 height 9
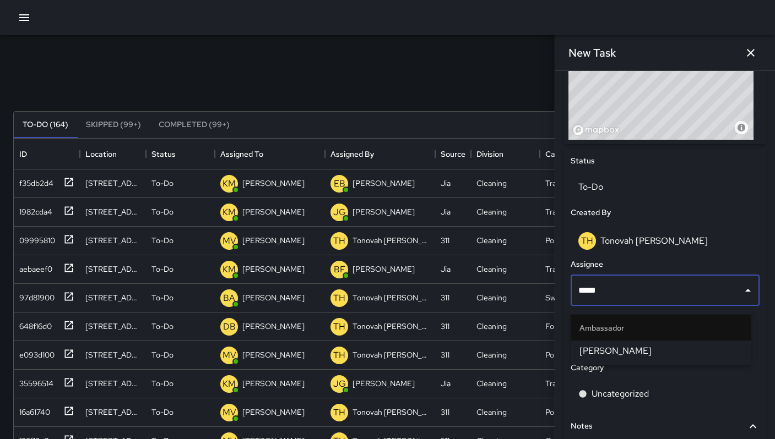
type input "******"
click at [637, 347] on span "[PERSON_NAME]" at bounding box center [660, 351] width 163 height 13
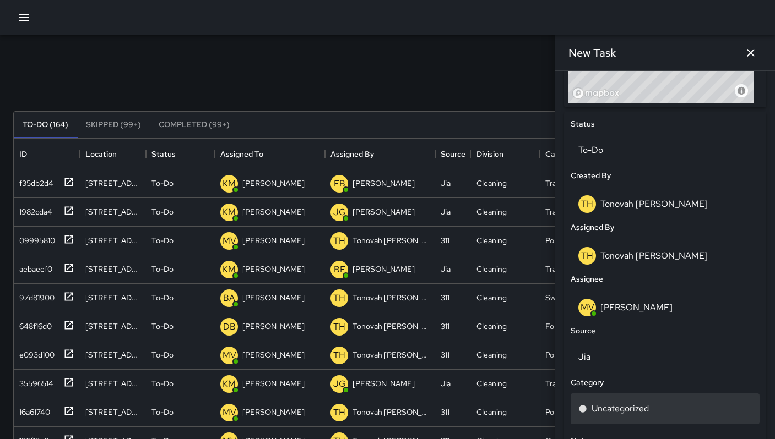
scroll to position [539, 0]
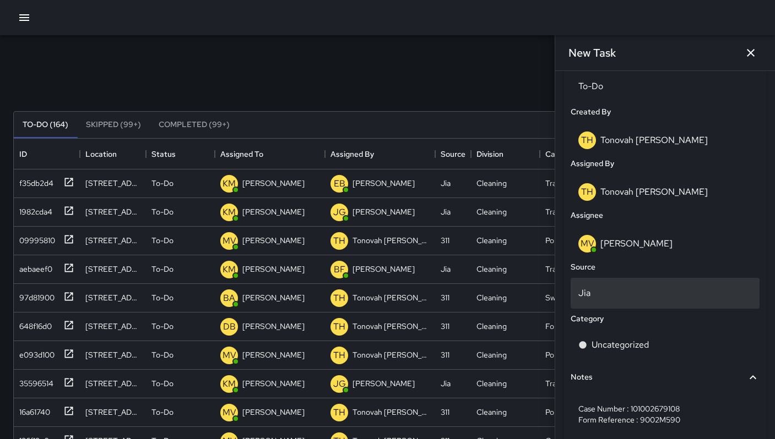
click at [608, 286] on div "Jia" at bounding box center [664, 293] width 189 height 31
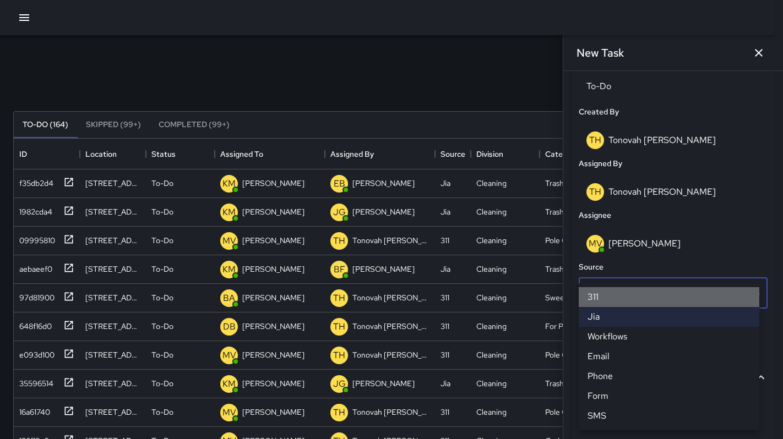
click at [604, 292] on li "311" at bounding box center [669, 297] width 181 height 20
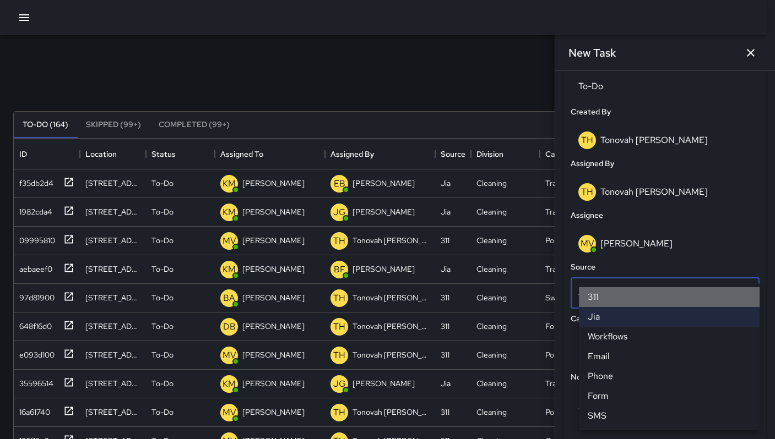
scroll to position [9, 9]
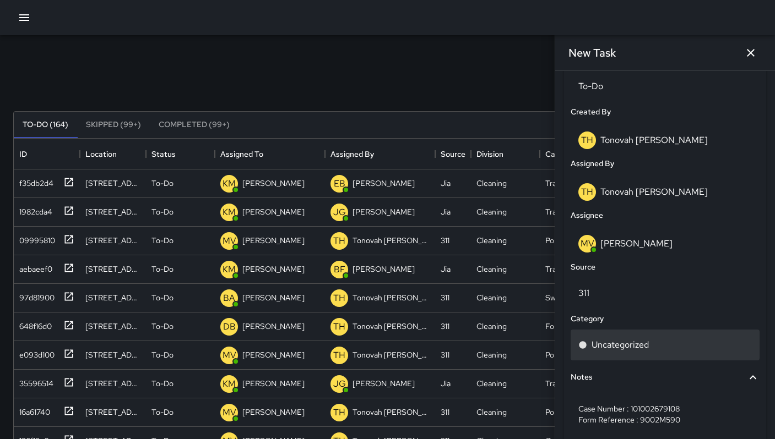
click at [619, 347] on p "Uncategorized" at bounding box center [619, 345] width 57 height 13
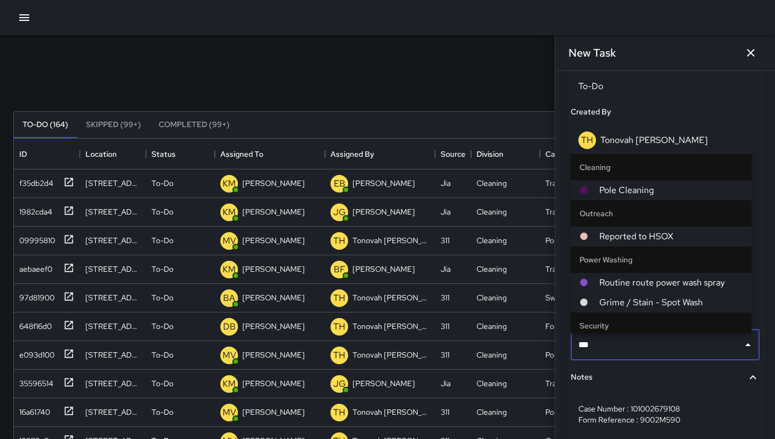
type input "****"
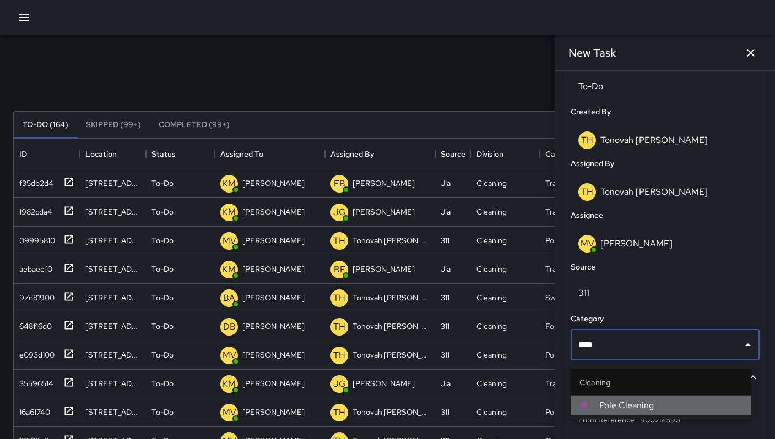
click at [636, 407] on span "Pole Cleaning" at bounding box center [670, 405] width 143 height 13
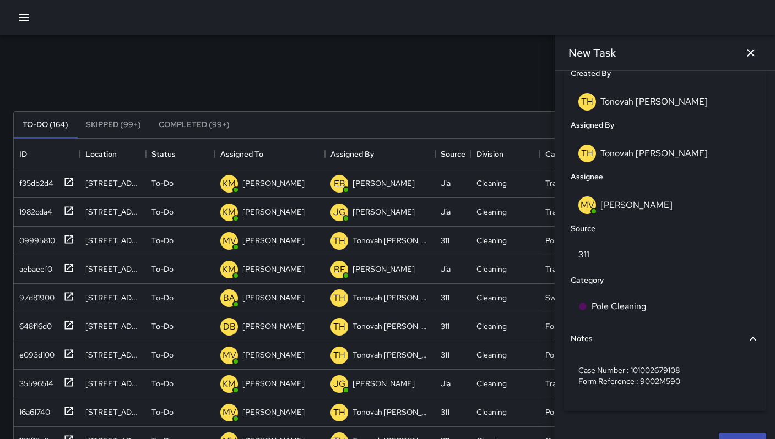
scroll to position [604, 0]
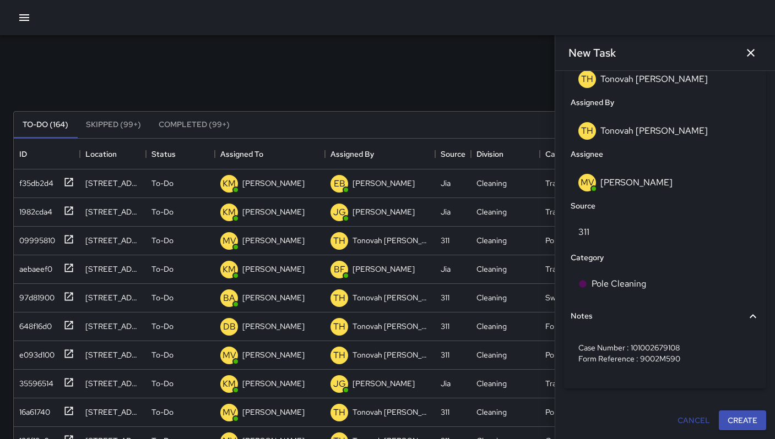
click at [734, 421] on button "Create" at bounding box center [741, 421] width 47 height 20
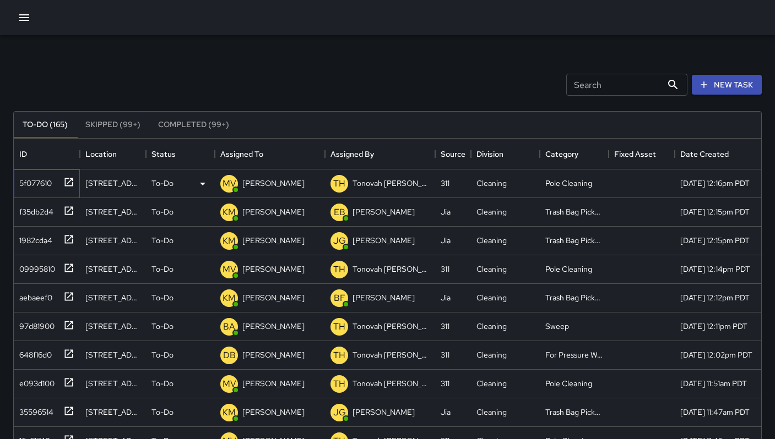
click at [40, 188] on div "5f077610" at bounding box center [33, 180] width 37 height 15
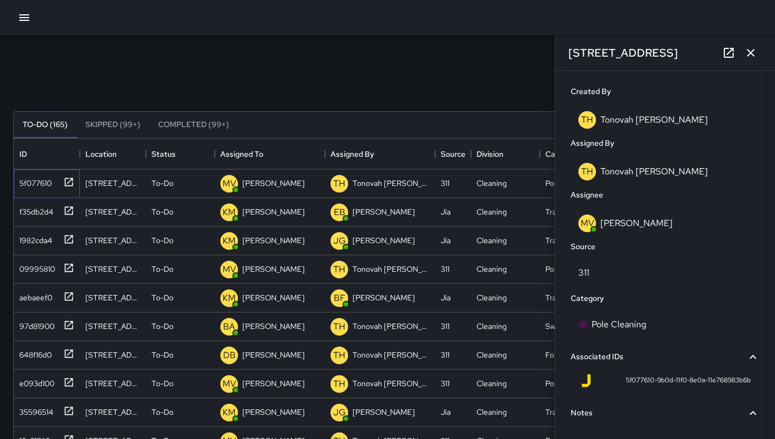
scroll to position [606, 0]
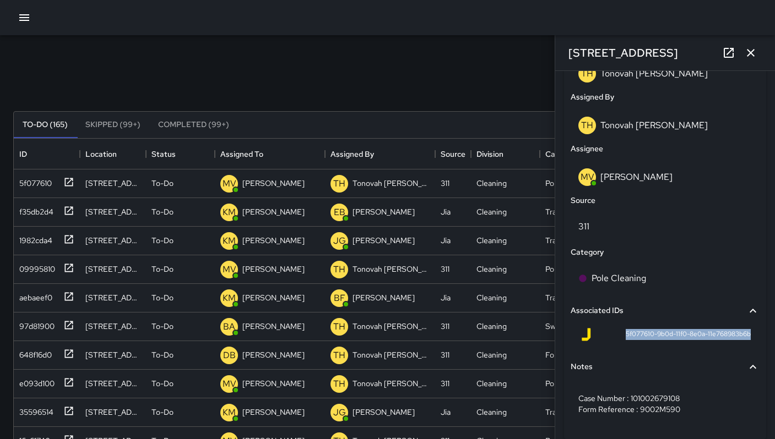
drag, startPoint x: 617, startPoint y: 337, endPoint x: 751, endPoint y: 342, distance: 133.8
click at [751, 342] on div "Associated IDs 5f077610-9b0d-11f0-8e0a-11e768983b6b" at bounding box center [664, 324] width 193 height 56
copy span "5f077610-9b0d-11f0-8e0a-11e768983b6b"
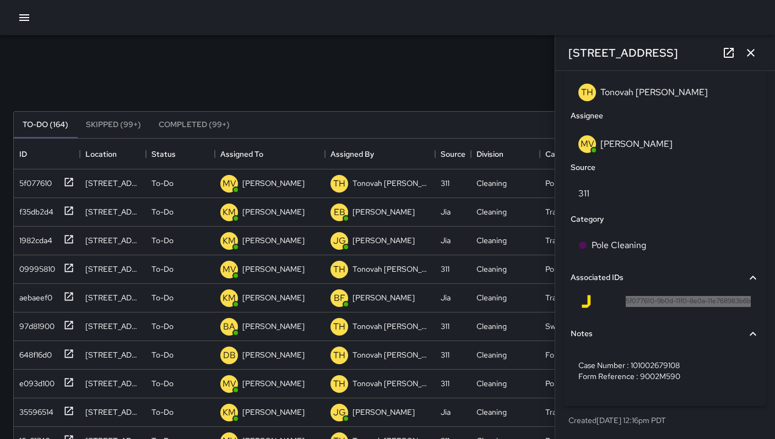
scroll to position [211, 0]
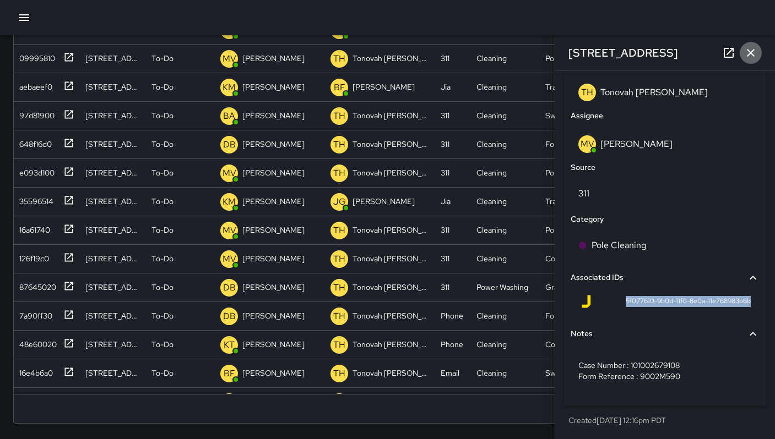
click at [748, 58] on icon "button" at bounding box center [750, 52] width 13 height 13
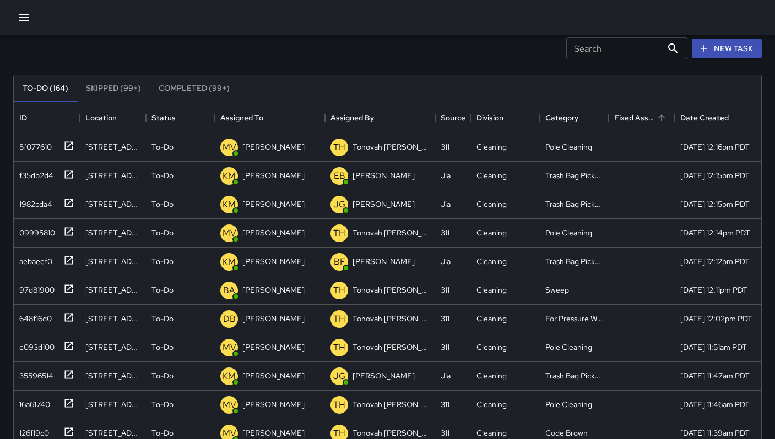
scroll to position [0, 0]
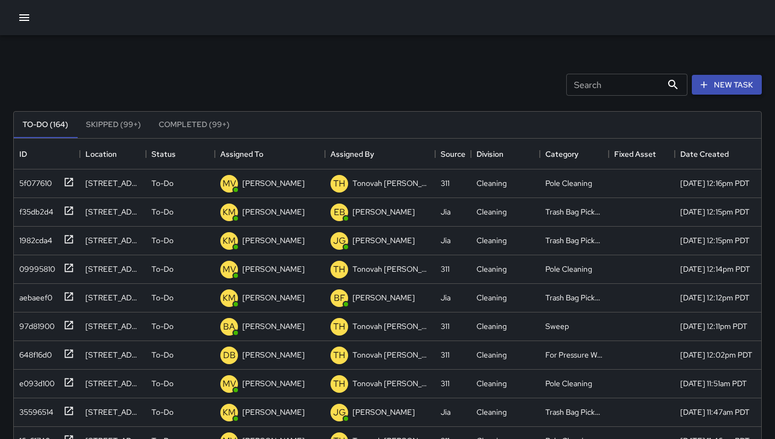
click at [730, 82] on button "New Task" at bounding box center [726, 85] width 70 height 20
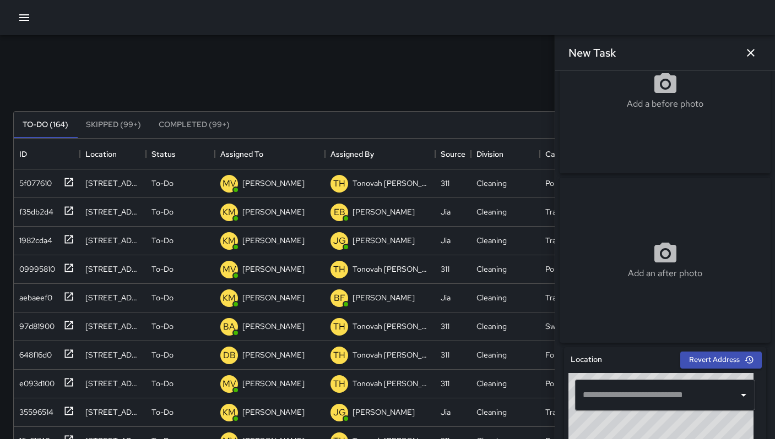
scroll to position [95, 0]
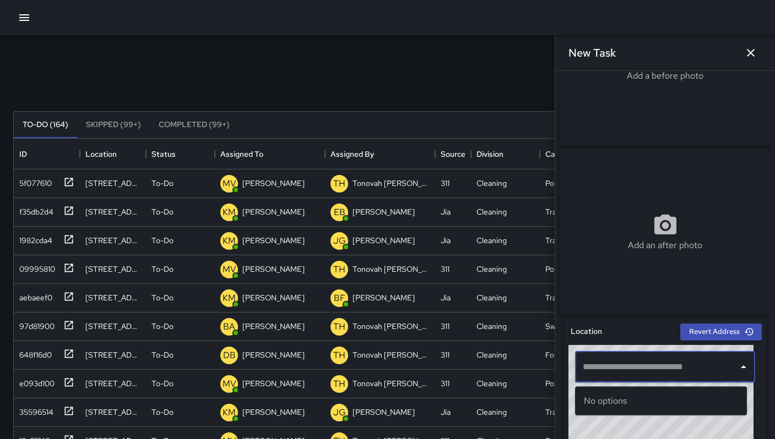
click at [627, 363] on input "text" at bounding box center [657, 367] width 154 height 21
paste input "**********"
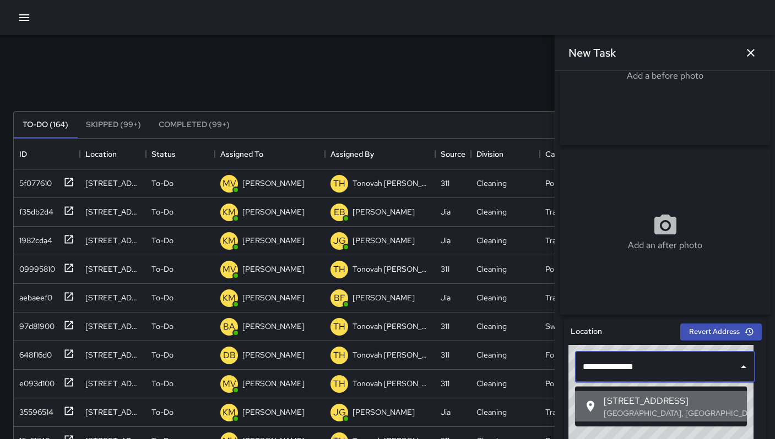
click at [629, 401] on span "[STREET_ADDRESS]" at bounding box center [670, 401] width 134 height 13
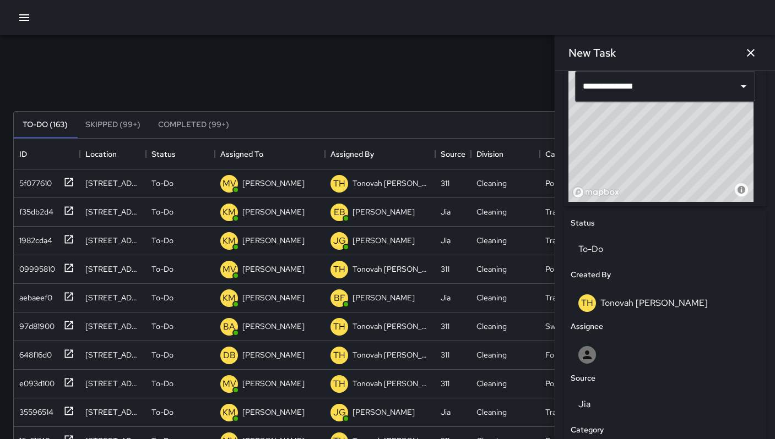
scroll to position [357, 0]
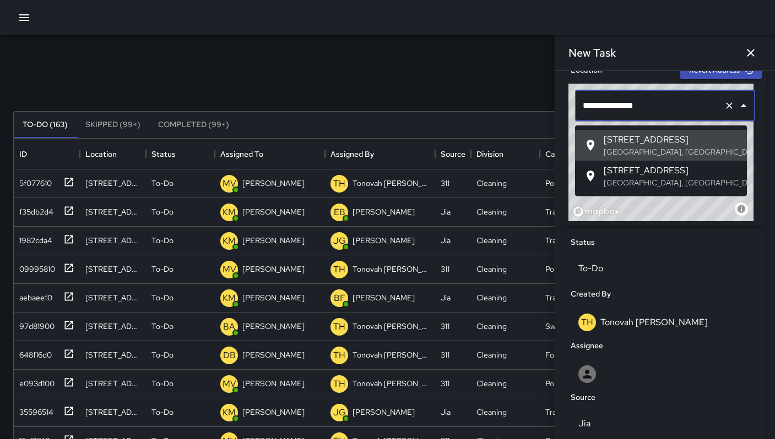
drag, startPoint x: 644, startPoint y: 107, endPoint x: 528, endPoint y: 101, distance: 115.8
click at [531, 102] on div "Search Search New Task To-Do (163) Skipped (99+) Completed (99+) ID Location St…" at bounding box center [387, 342] width 775 height 615
paste input "text"
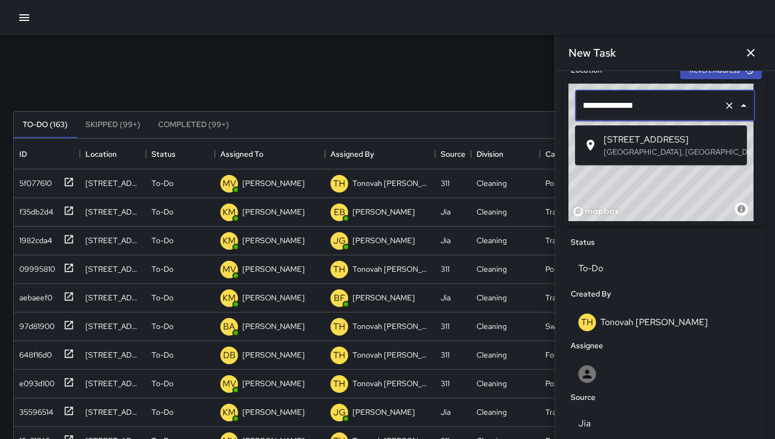
click at [595, 141] on icon at bounding box center [590, 145] width 13 height 13
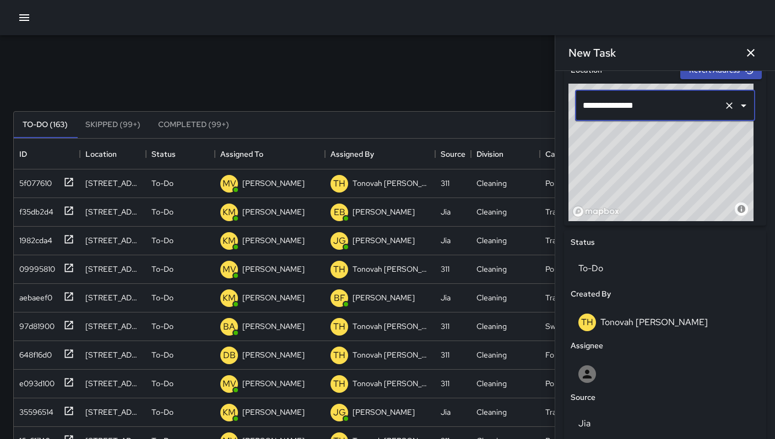
type input "**********"
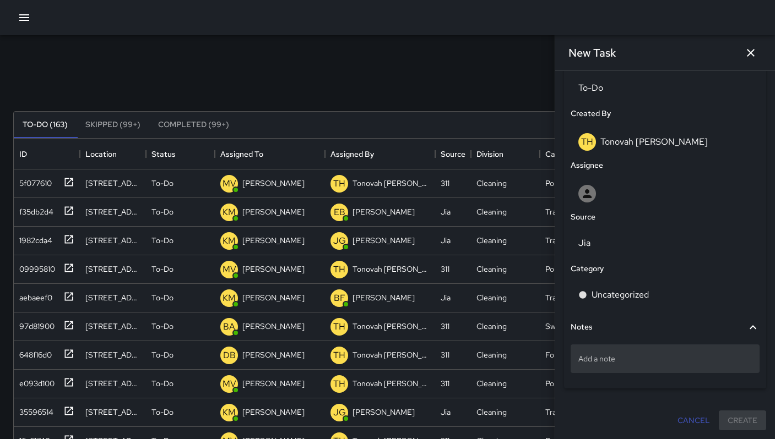
click at [622, 357] on p "Add a note" at bounding box center [664, 358] width 173 height 11
click at [622, 357] on textarea at bounding box center [664, 358] width 173 height 11
type textarea "**********"
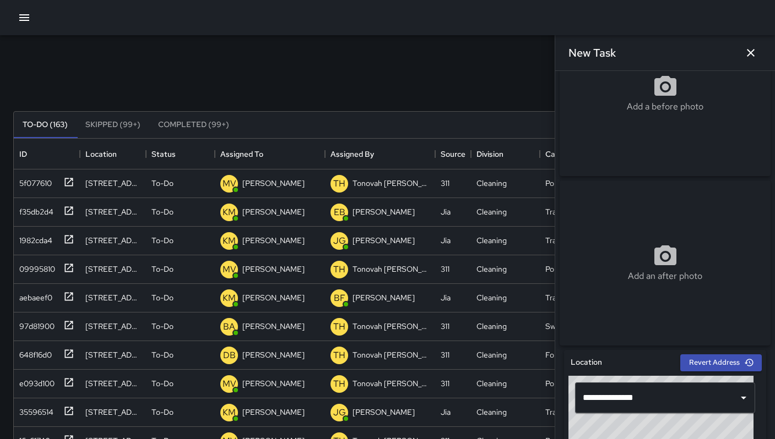
scroll to position [0, 0]
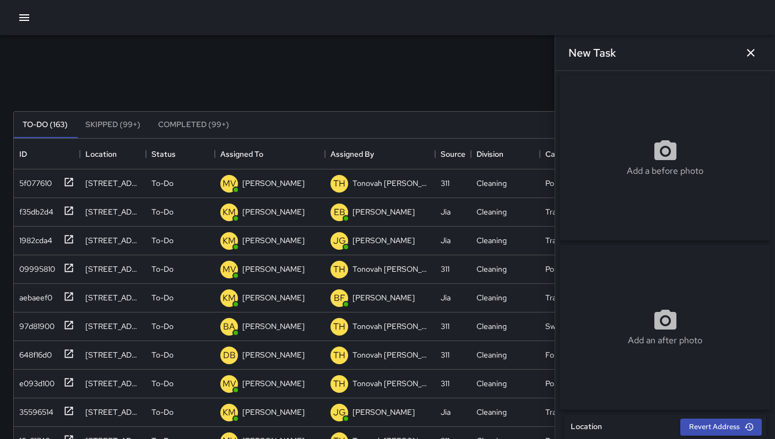
click at [636, 123] on div "Add a before photo" at bounding box center [664, 157] width 211 height 165
type input "**********"
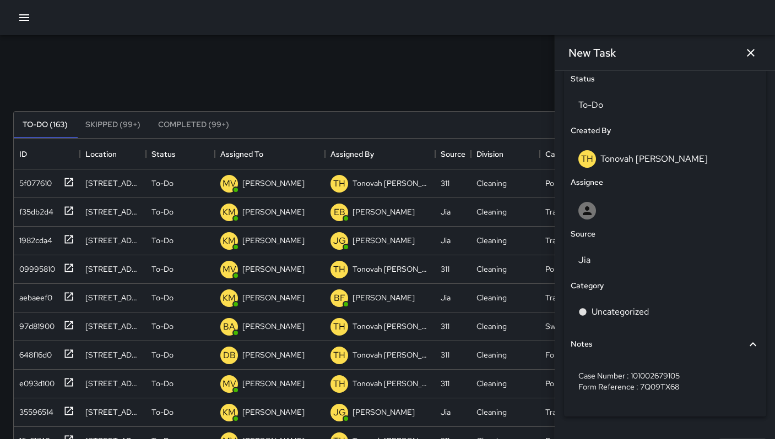
scroll to position [553, 0]
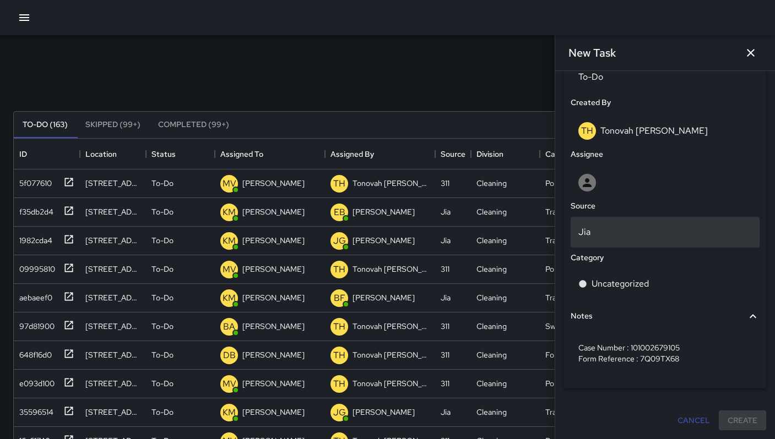
click at [608, 235] on p "Jia" at bounding box center [664, 232] width 173 height 13
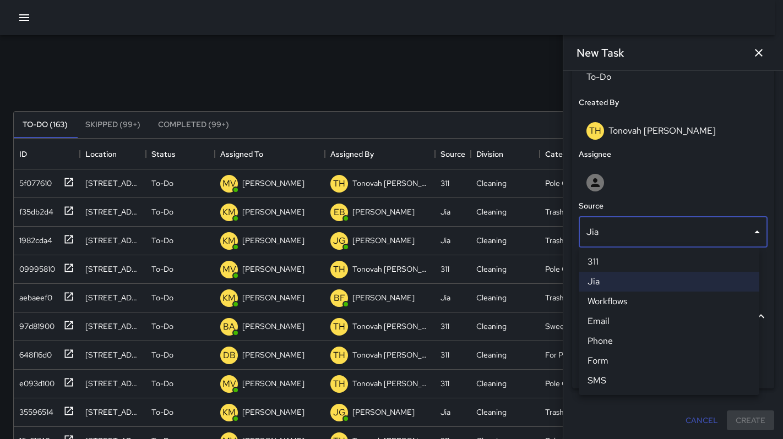
click at [598, 258] on li "311" at bounding box center [669, 262] width 181 height 20
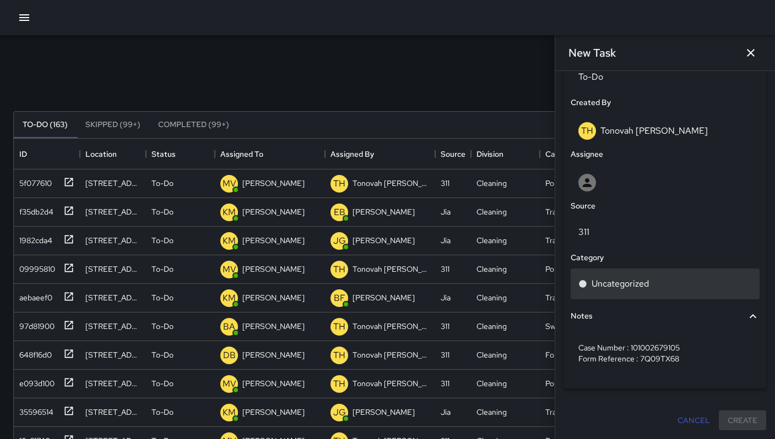
scroll to position [9, 9]
click at [611, 280] on p "Uncategorized" at bounding box center [619, 283] width 57 height 13
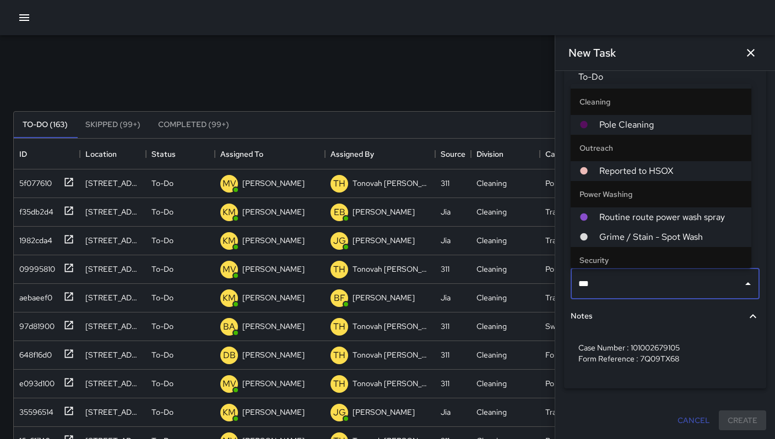
type input "****"
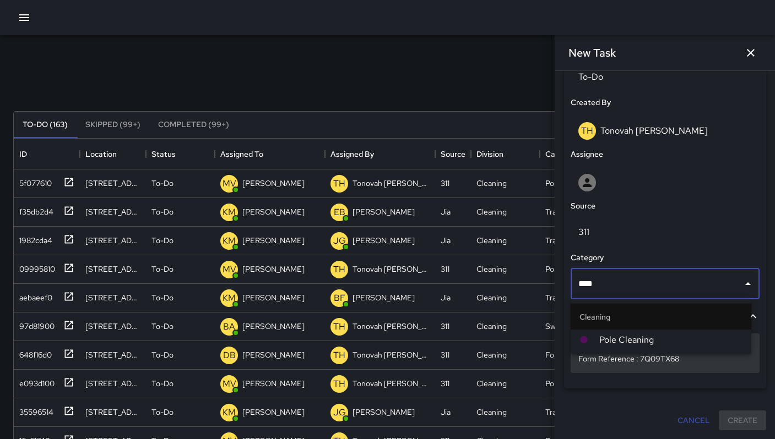
click at [619, 342] on span "Pole Cleaning" at bounding box center [670, 340] width 143 height 13
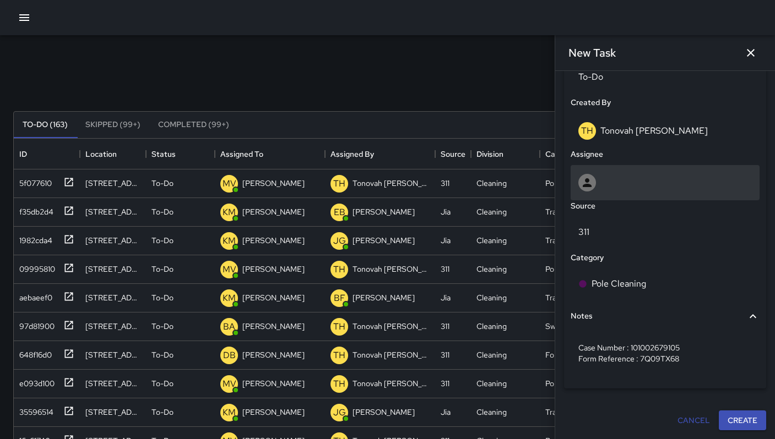
click at [623, 180] on div at bounding box center [664, 183] width 173 height 18
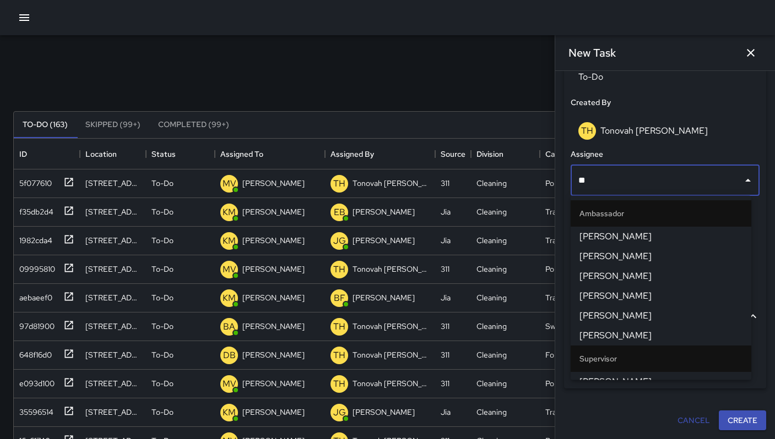
type input "***"
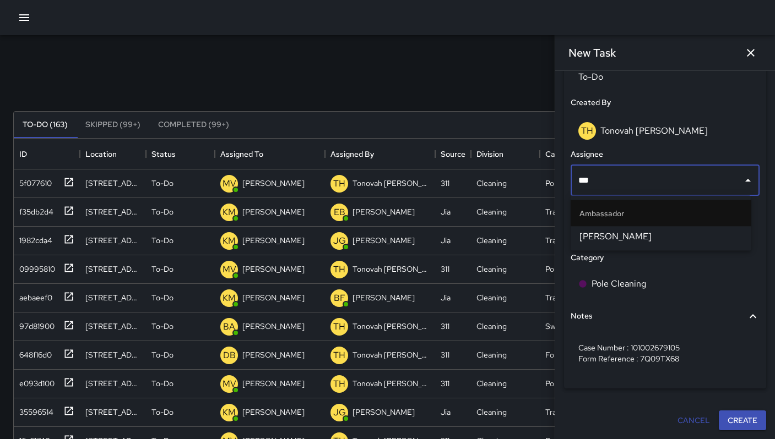
click at [626, 232] on span "[PERSON_NAME]" at bounding box center [660, 236] width 163 height 13
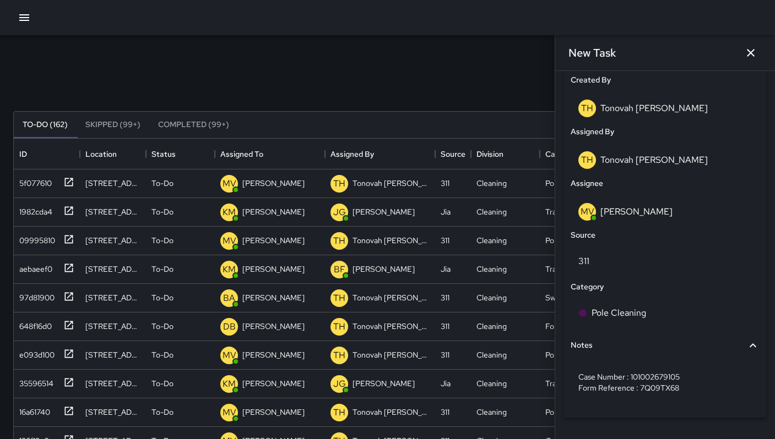
scroll to position [604, 0]
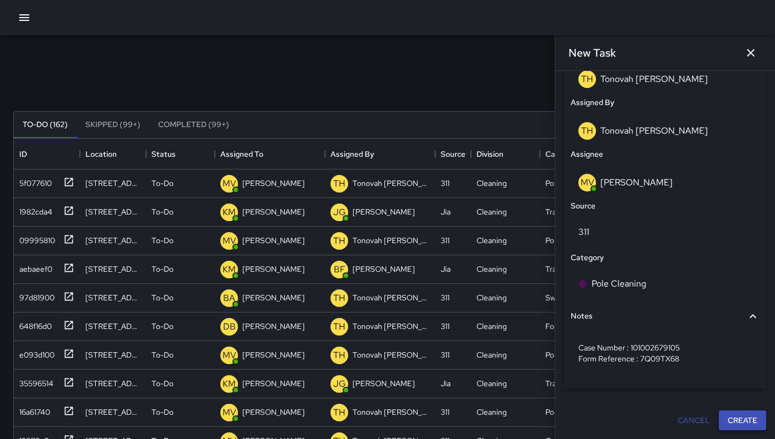
click at [742, 420] on button "Create" at bounding box center [741, 421] width 47 height 20
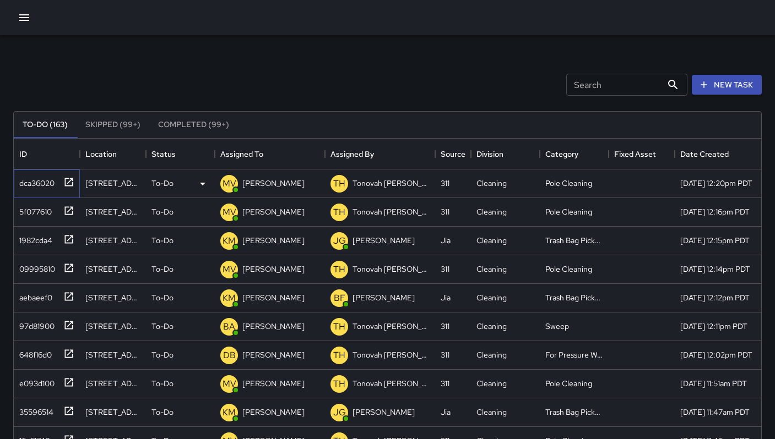
click at [34, 182] on div "dca36020" at bounding box center [35, 180] width 40 height 15
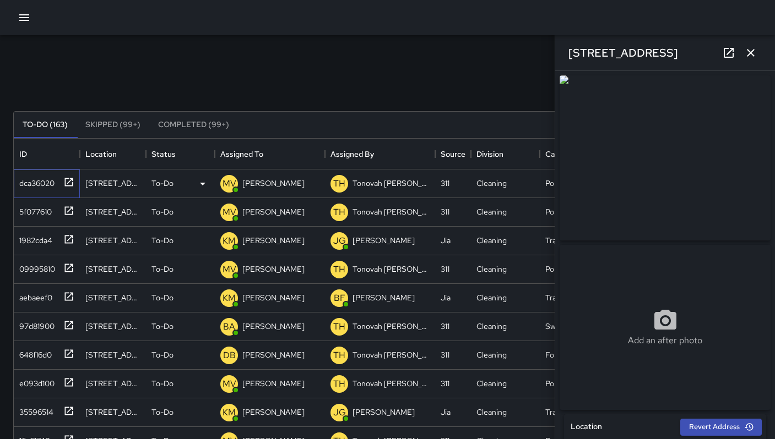
type input "**********"
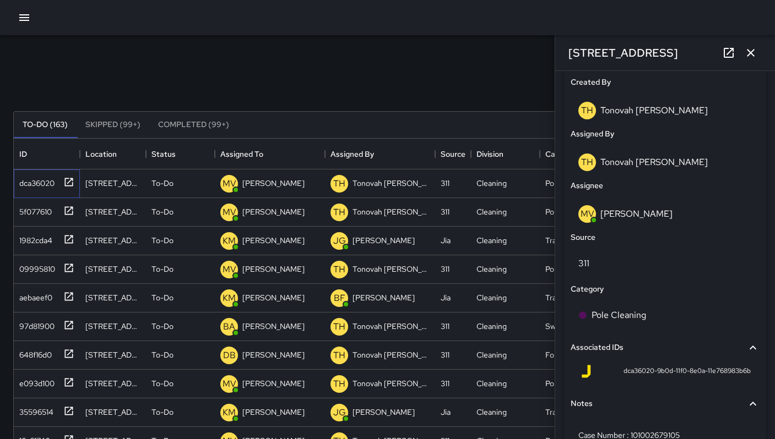
scroll to position [635, 0]
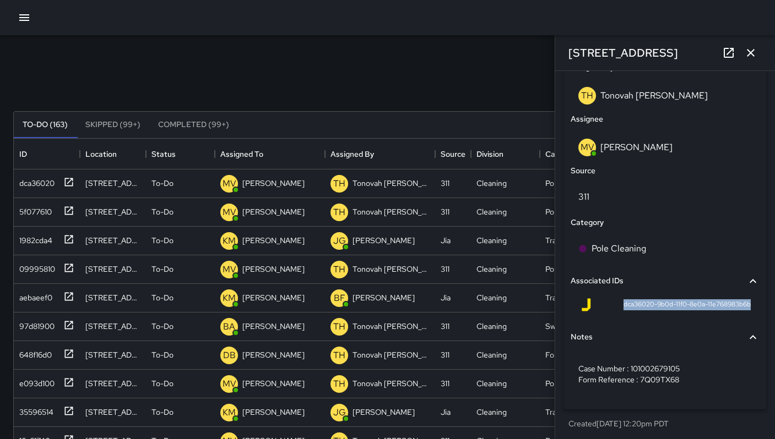
drag, startPoint x: 611, startPoint y: 309, endPoint x: 744, endPoint y: 309, distance: 133.8
click at [744, 309] on div "dca36020-9b0d-11f0-8e0a-11e768983b6b" at bounding box center [664, 307] width 189 height 26
copy span "dca36020-9b0d-11f0-8e0a-11e768983b6b"
click at [750, 55] on icon "button" at bounding box center [750, 52] width 13 height 13
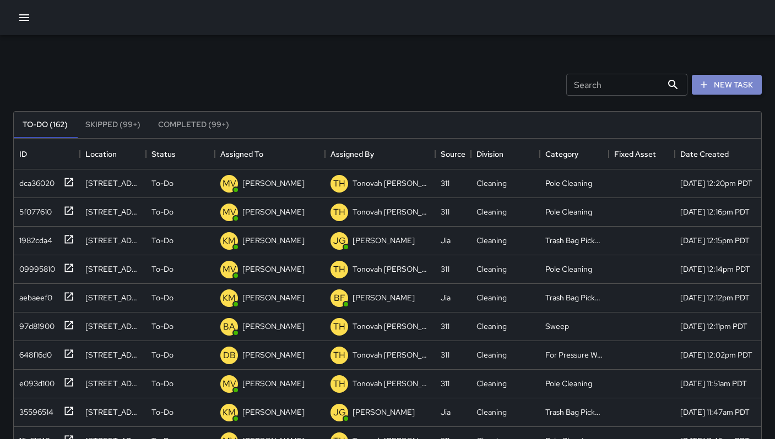
click at [722, 87] on button "New Task" at bounding box center [726, 85] width 70 height 20
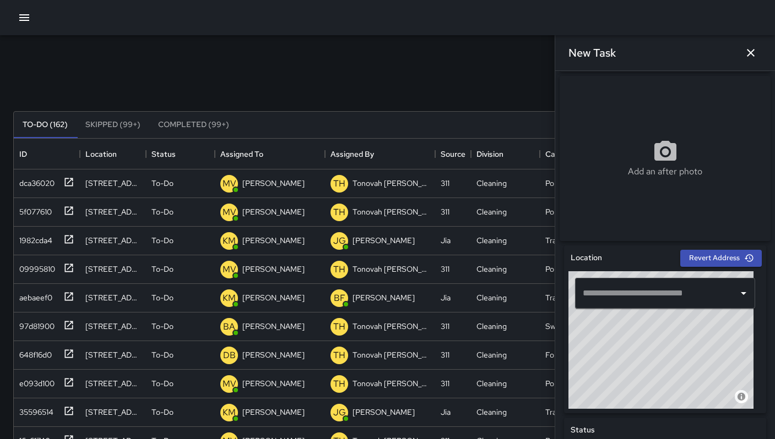
scroll to position [210, 0]
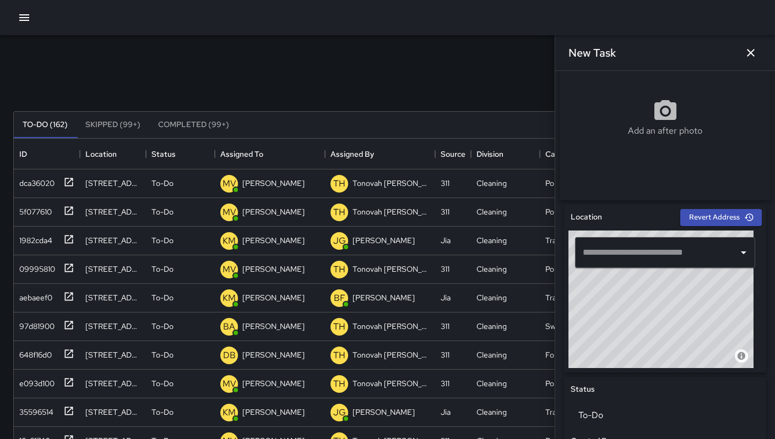
click at [620, 259] on input "text" at bounding box center [657, 252] width 154 height 21
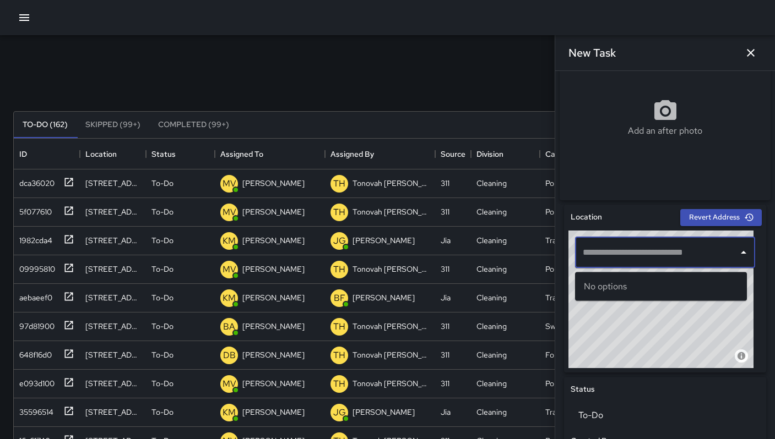
paste input "**********"
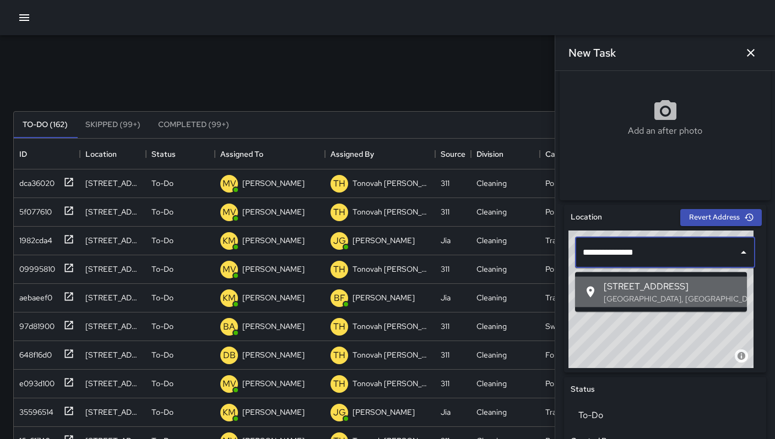
click at [630, 291] on span "[STREET_ADDRESS]" at bounding box center [670, 286] width 134 height 13
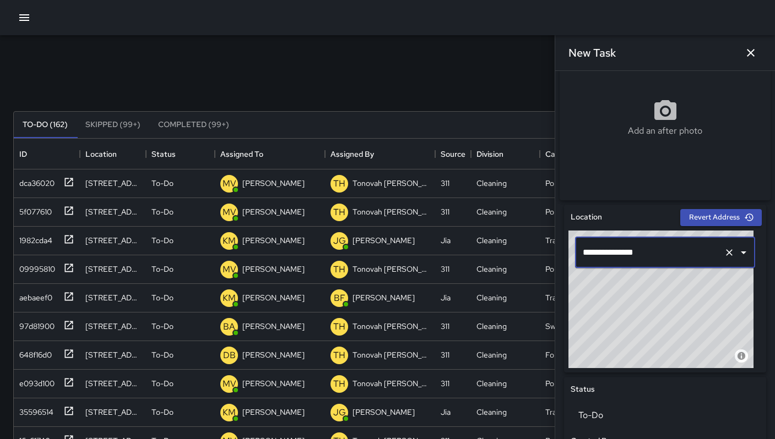
type input "**********"
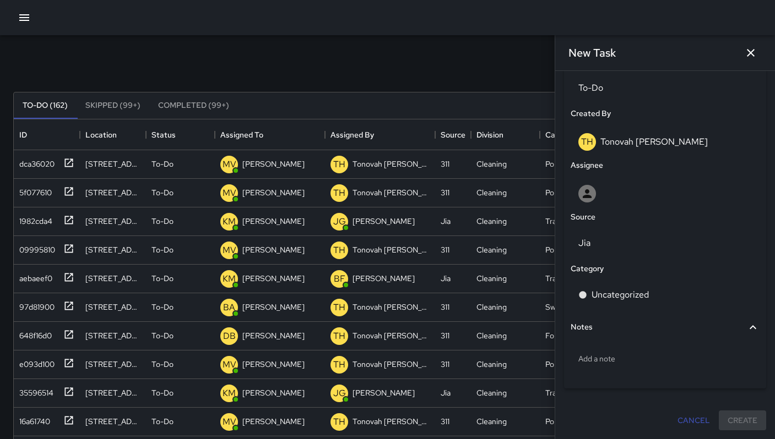
scroll to position [20, 0]
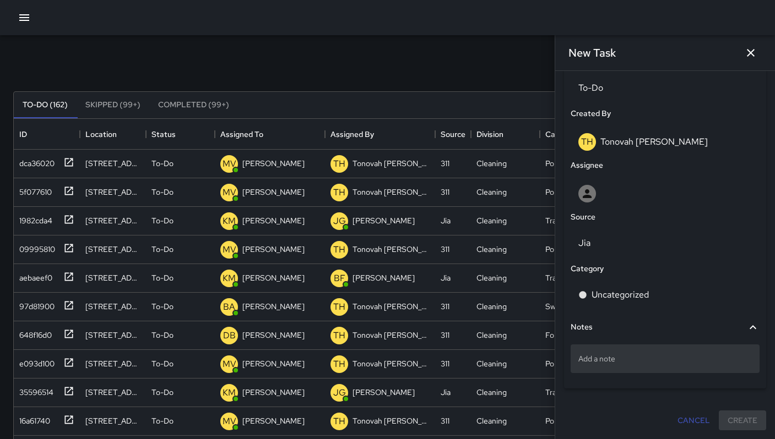
click at [645, 360] on p "Add a note" at bounding box center [664, 358] width 173 height 11
type textarea "**********"
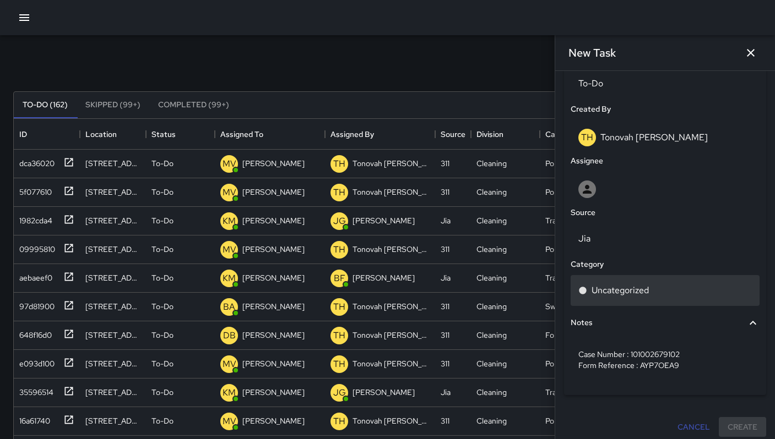
click at [613, 296] on p "Uncategorized" at bounding box center [619, 290] width 57 height 13
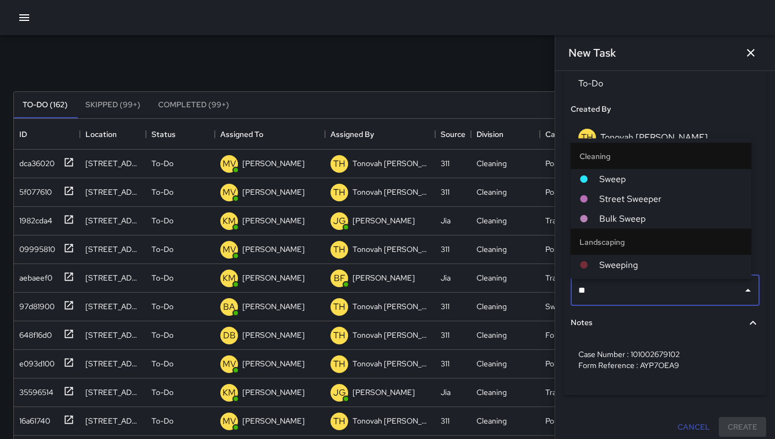
type input "***"
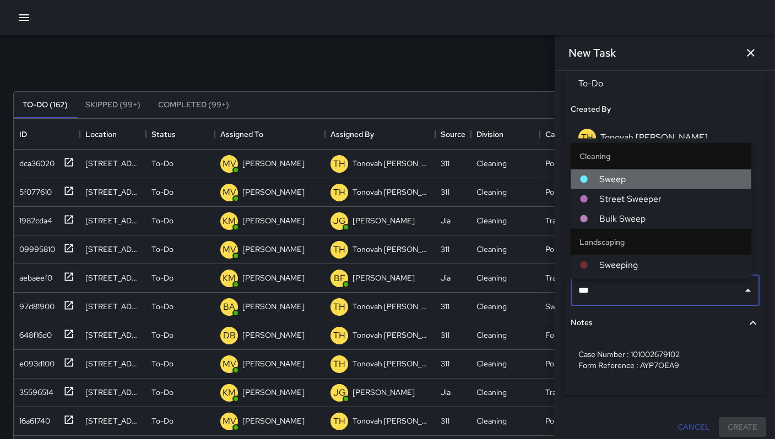
click at [605, 181] on span "Sweep" at bounding box center [670, 179] width 143 height 13
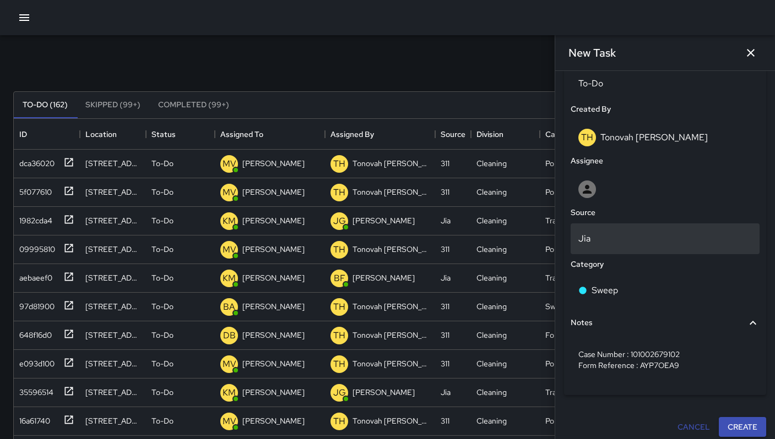
click at [615, 244] on p "Jia" at bounding box center [664, 238] width 173 height 13
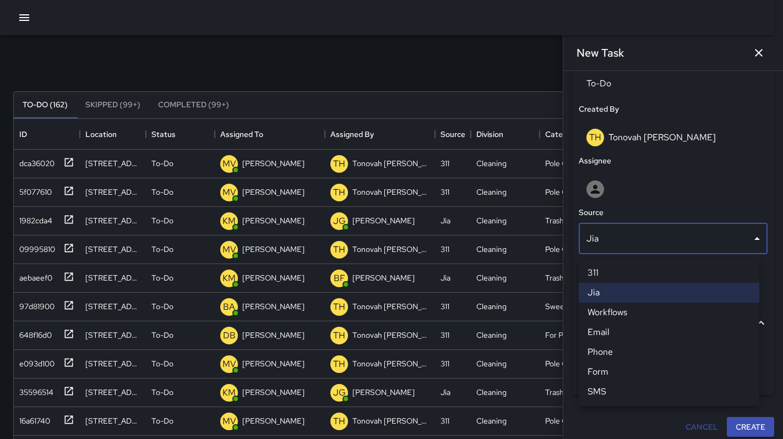
click at [602, 271] on li "311" at bounding box center [669, 273] width 181 height 20
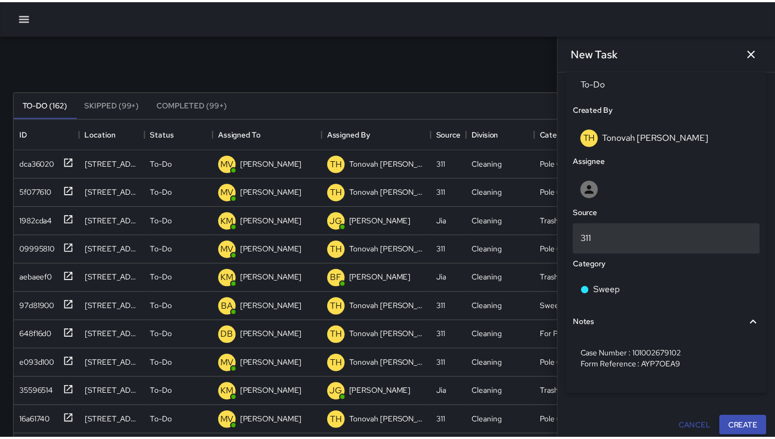
scroll to position [9, 9]
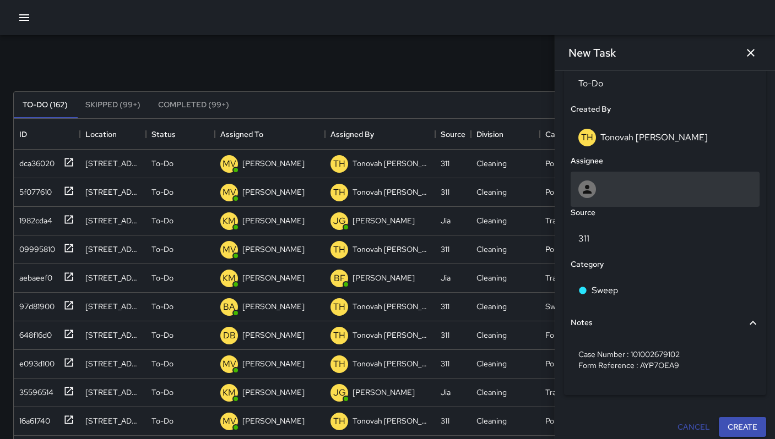
click at [609, 193] on div at bounding box center [664, 190] width 173 height 18
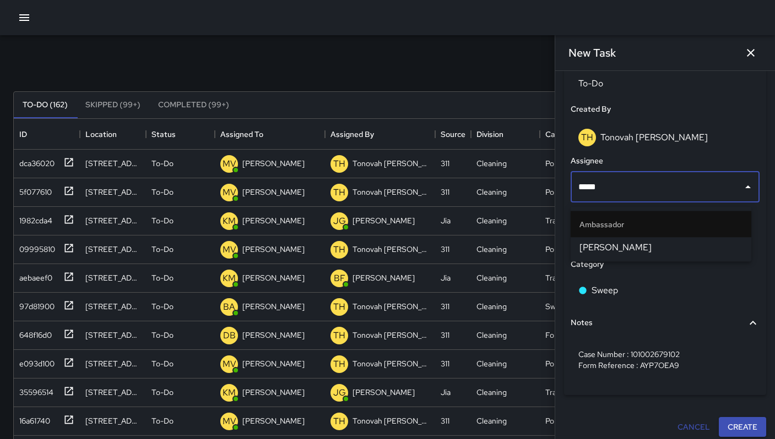
type input "******"
click at [628, 244] on span "[PERSON_NAME]" at bounding box center [660, 247] width 163 height 13
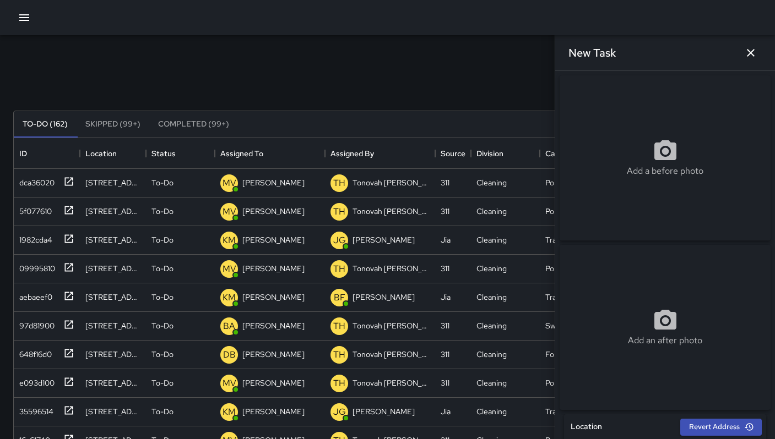
scroll to position [0, 0]
click at [643, 140] on div "Add a before photo" at bounding box center [664, 157] width 211 height 165
type input "**********"
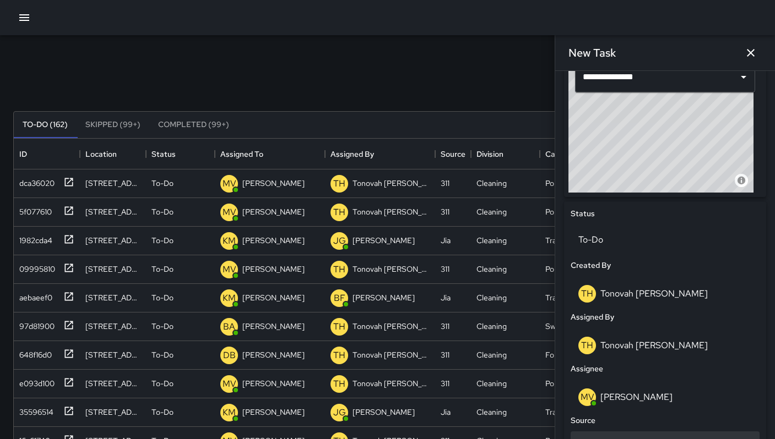
scroll to position [604, 0]
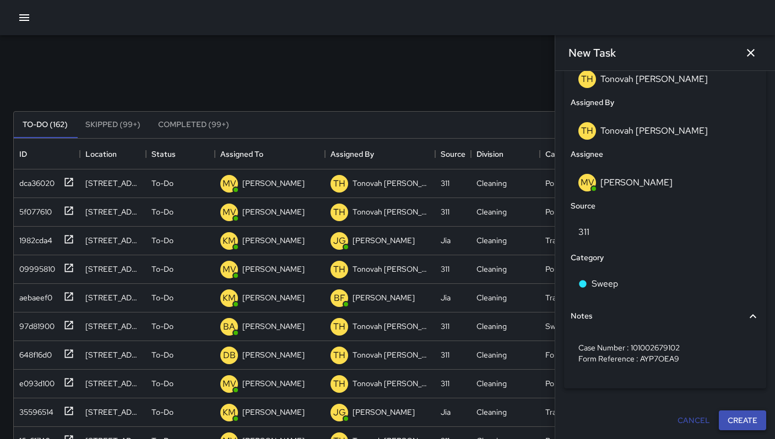
click at [731, 418] on button "Create" at bounding box center [741, 421] width 47 height 20
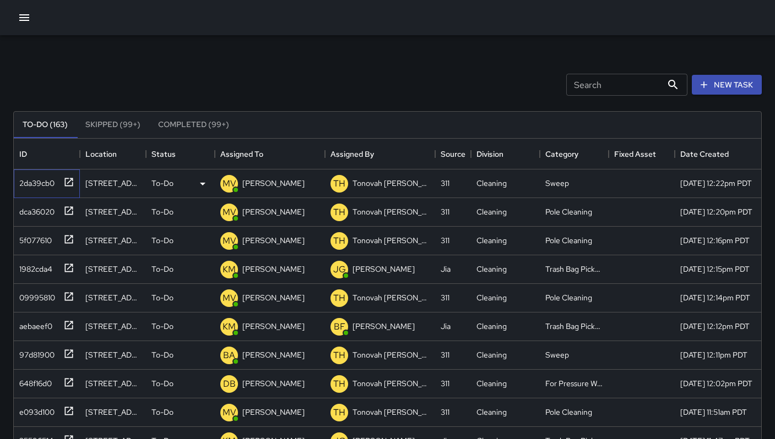
click at [28, 183] on div "2da39cb0" at bounding box center [35, 180] width 40 height 15
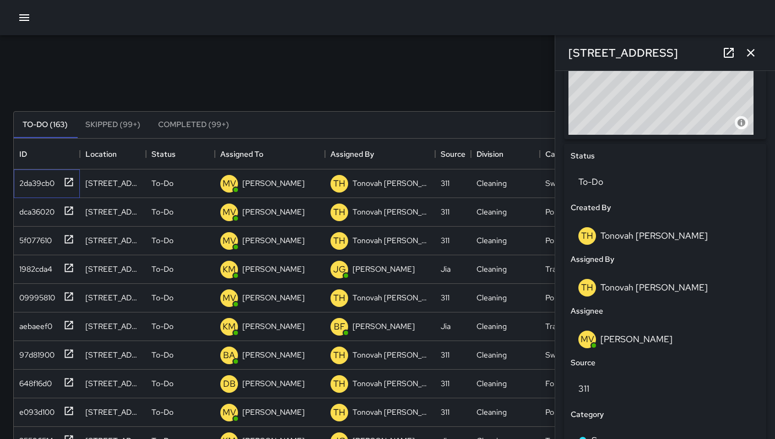
scroll to position [606, 0]
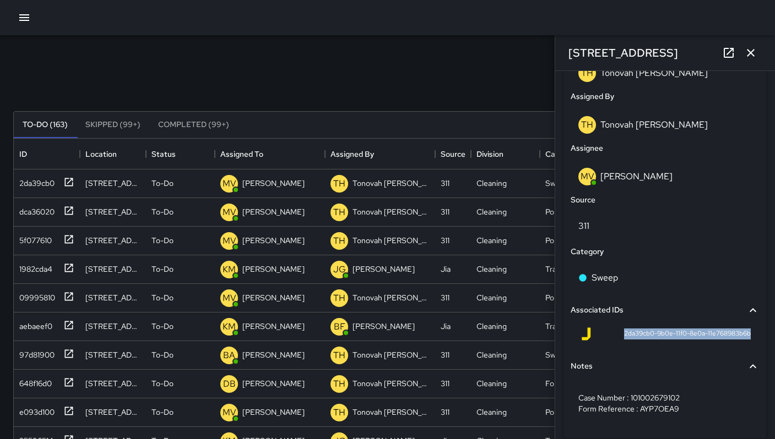
drag, startPoint x: 617, startPoint y: 339, endPoint x: 737, endPoint y: 346, distance: 120.2
click at [737, 346] on div "2da39cb0-9b0e-11f0-8e0a-11e768983b6b" at bounding box center [664, 336] width 189 height 26
copy span "2da39cb0-9b0e-11f0-8e0a-11e768983b6b"
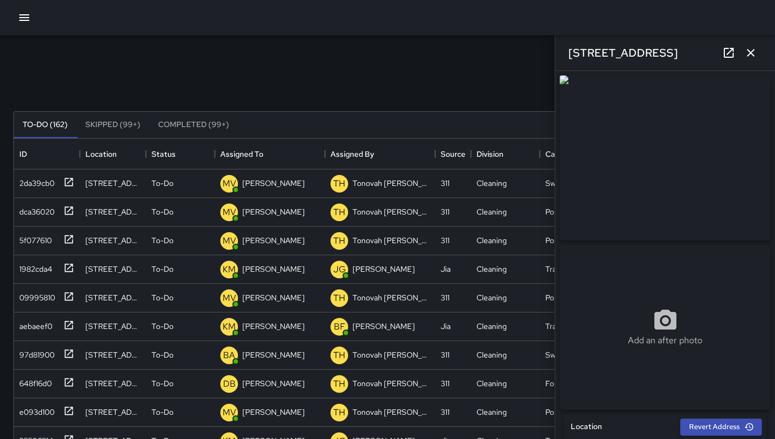
click at [748, 54] on icon "button" at bounding box center [750, 53] width 8 height 8
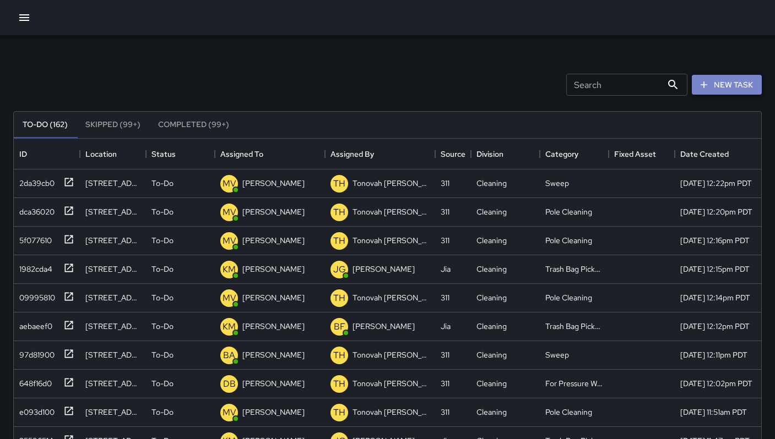
click at [729, 84] on button "New Task" at bounding box center [726, 85] width 70 height 20
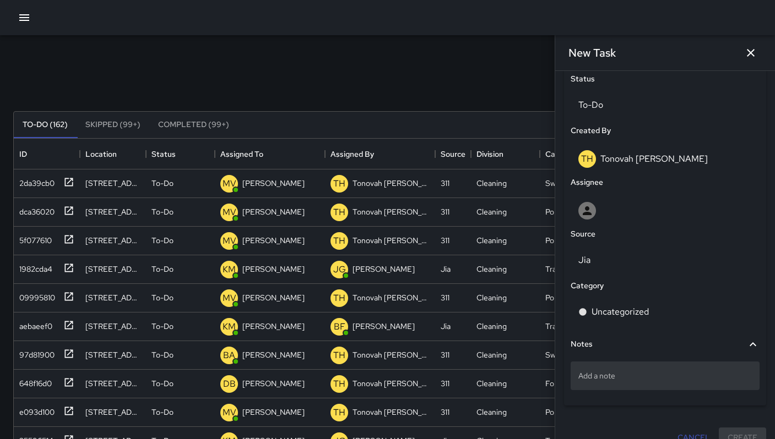
scroll to position [525, 0]
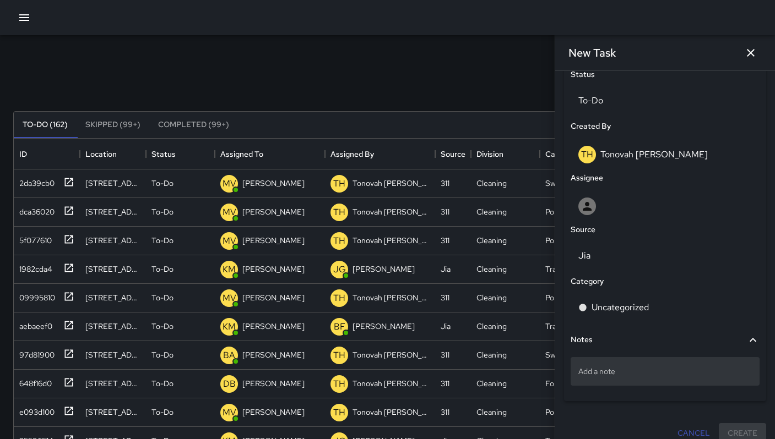
click at [658, 377] on p "Add a note" at bounding box center [664, 371] width 173 height 11
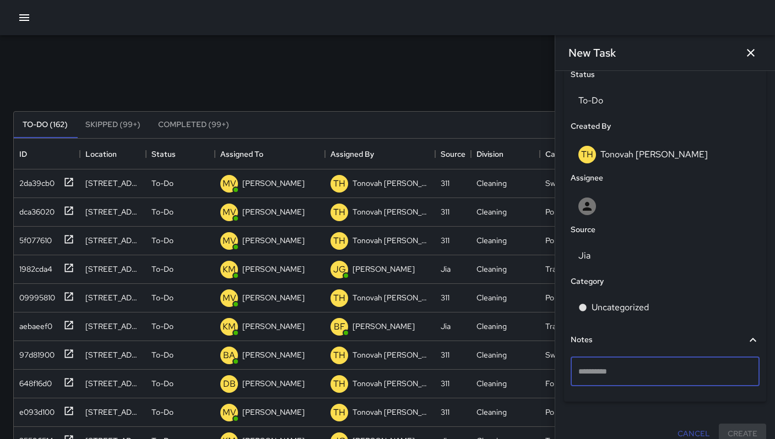
type textarea "**********"
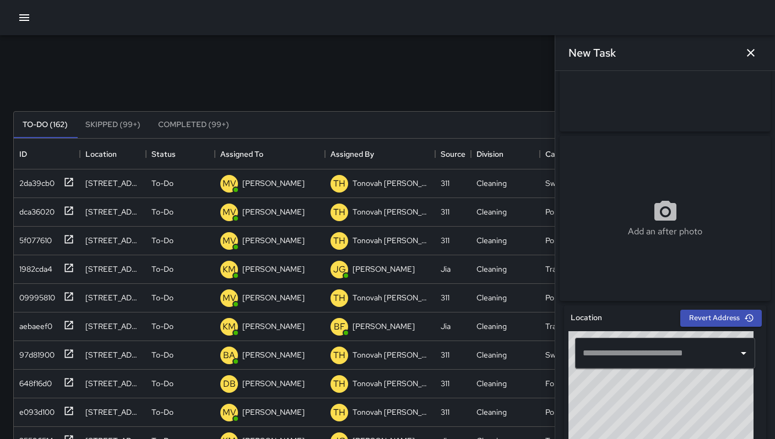
scroll to position [0, 0]
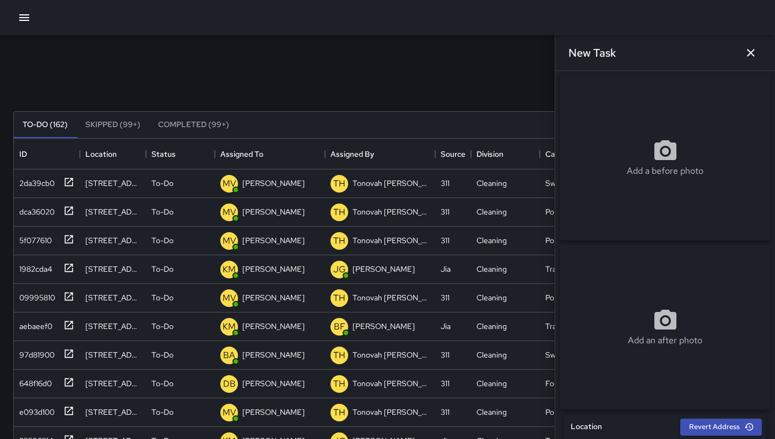
click at [646, 134] on div "Add a before photo" at bounding box center [664, 157] width 211 height 165
type input "**********"
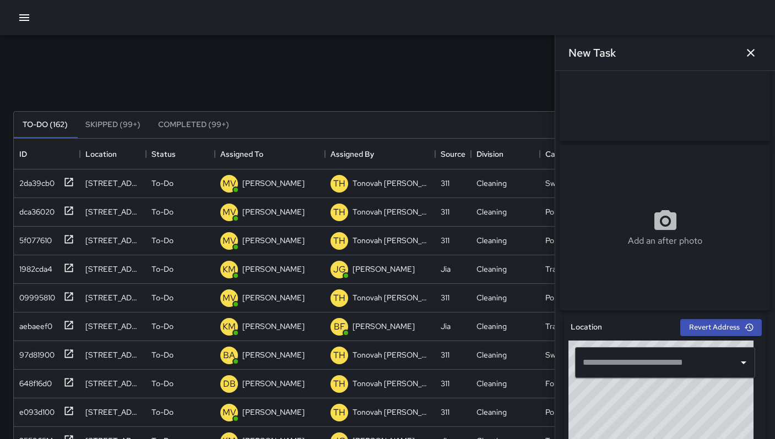
scroll to position [176, 0]
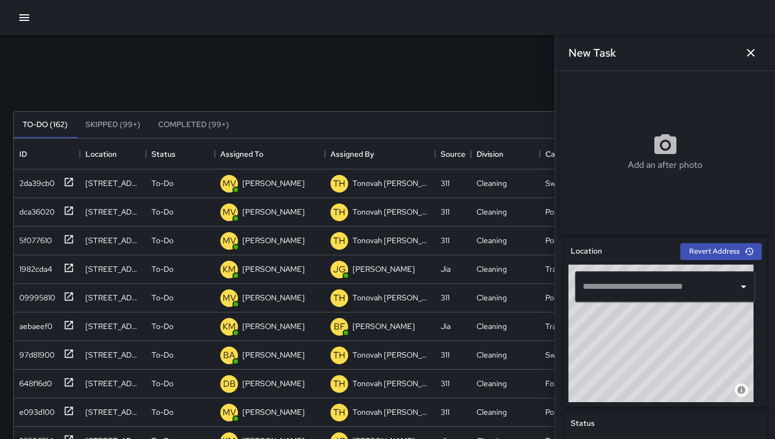
click at [636, 293] on input "text" at bounding box center [657, 286] width 154 height 21
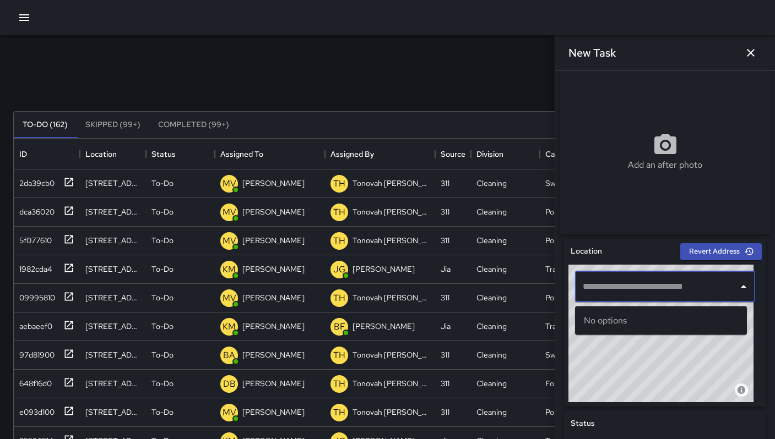
paste input "**********"
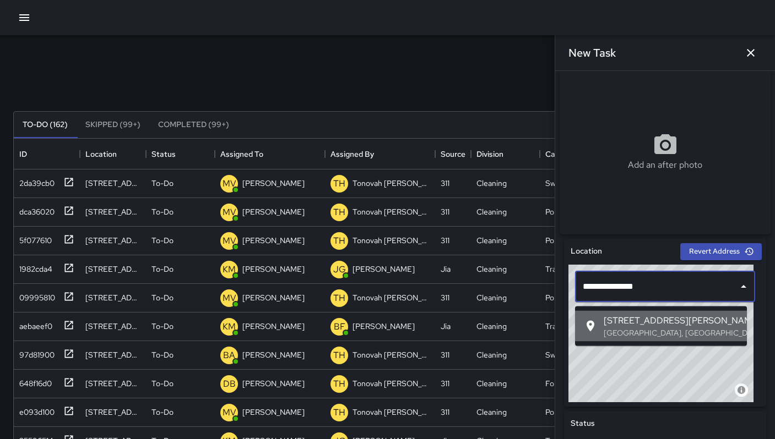
click at [619, 317] on span "[STREET_ADDRESS][PERSON_NAME]" at bounding box center [670, 320] width 134 height 13
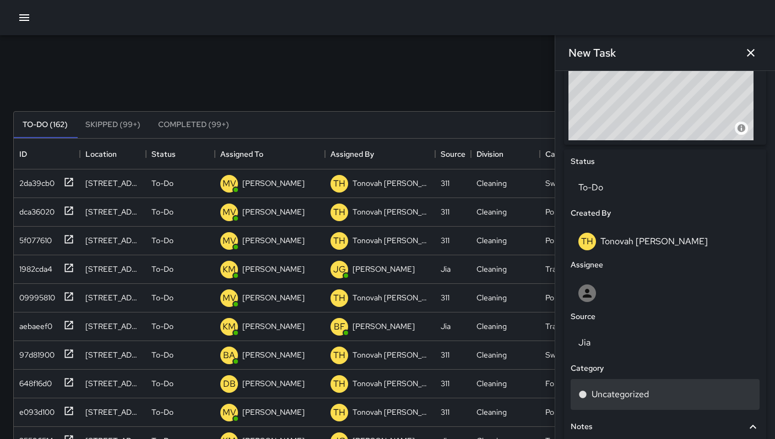
scroll to position [553, 0]
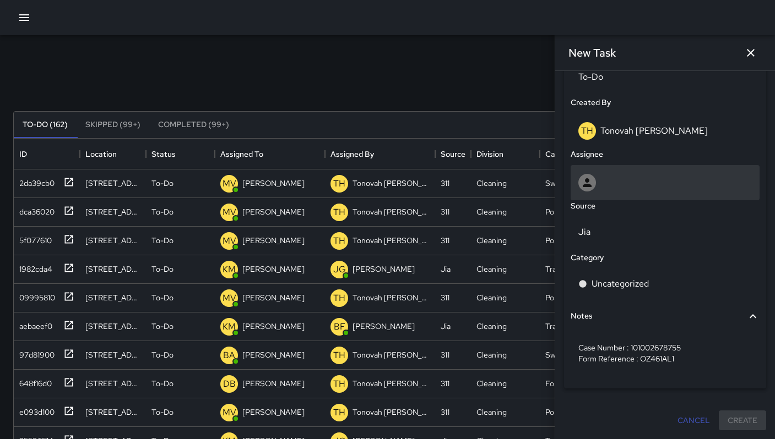
type input "**********"
click at [637, 192] on div at bounding box center [664, 182] width 189 height 35
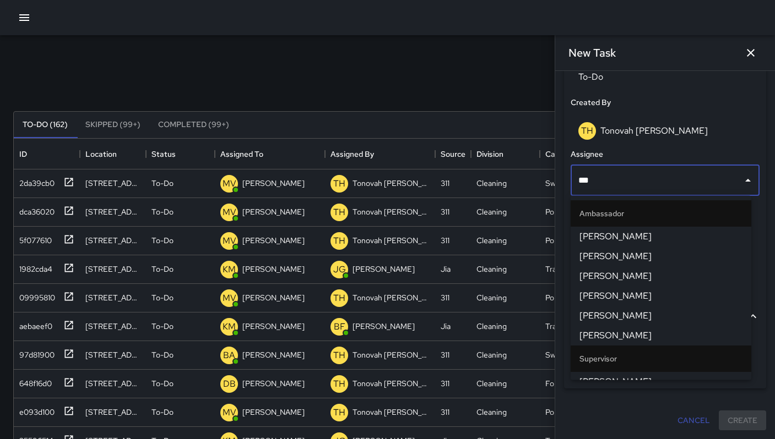
type input "****"
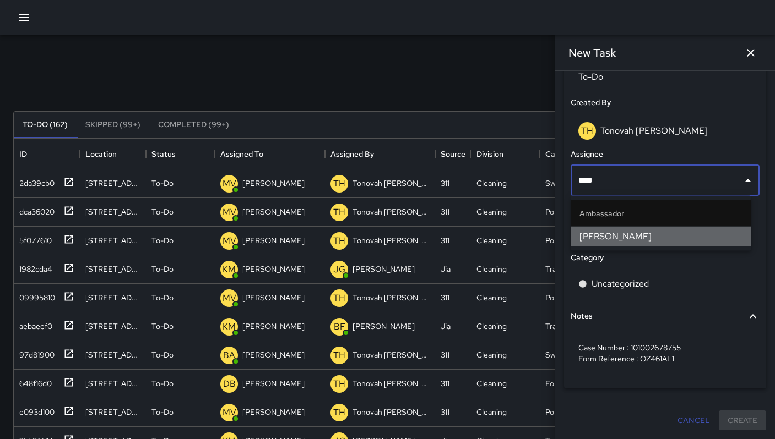
click at [659, 239] on span "[PERSON_NAME]" at bounding box center [660, 236] width 163 height 13
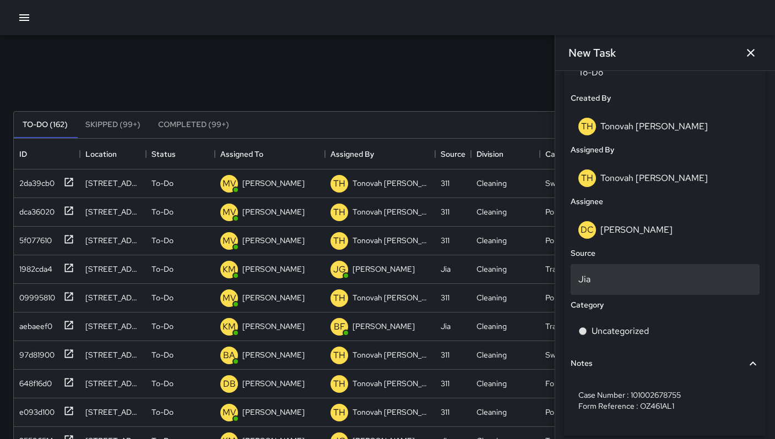
click at [620, 286] on p "Jia" at bounding box center [664, 279] width 173 height 13
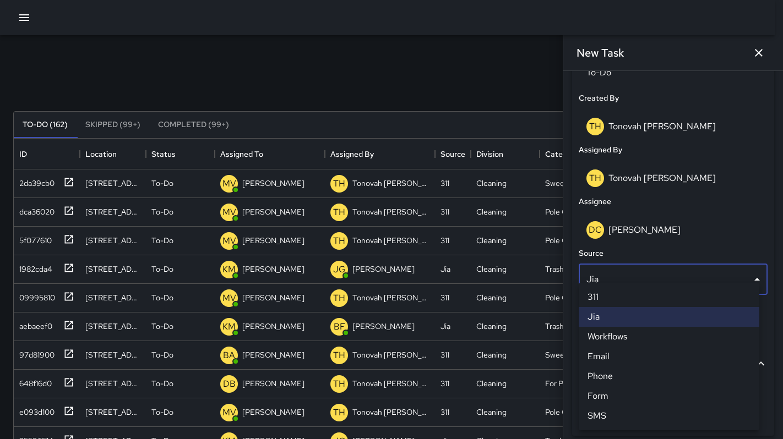
click at [613, 295] on li "311" at bounding box center [669, 297] width 181 height 20
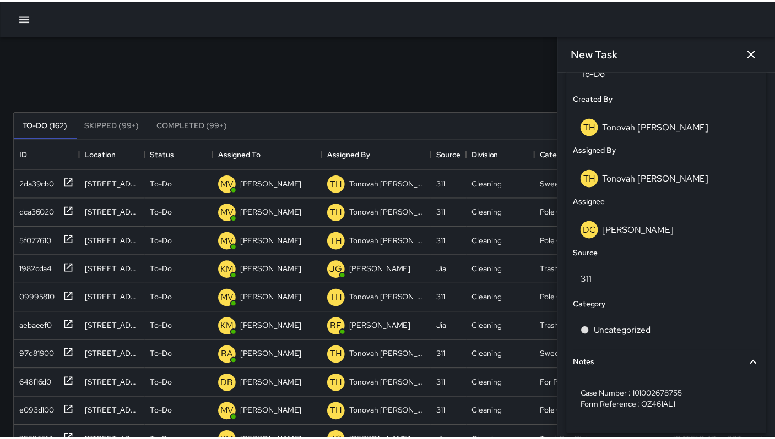
scroll to position [9, 9]
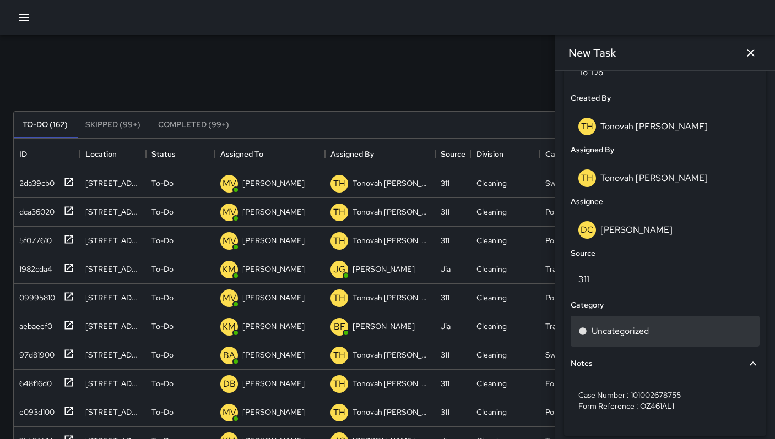
click at [605, 330] on p "Uncategorized" at bounding box center [619, 331] width 57 height 13
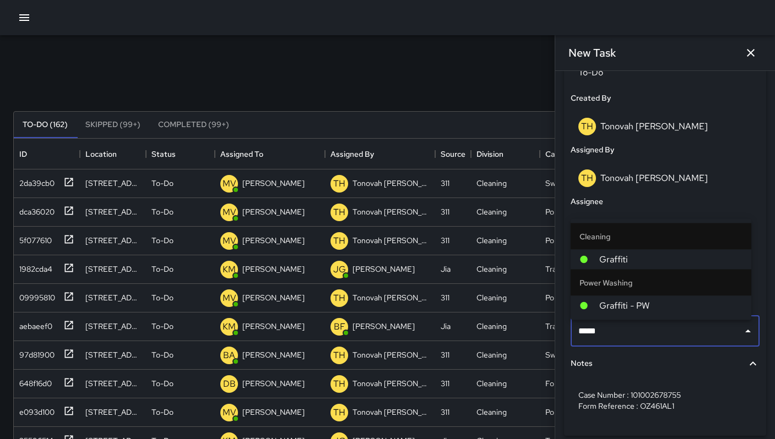
type input "******"
click at [645, 262] on span "Graffiti" at bounding box center [670, 259] width 143 height 13
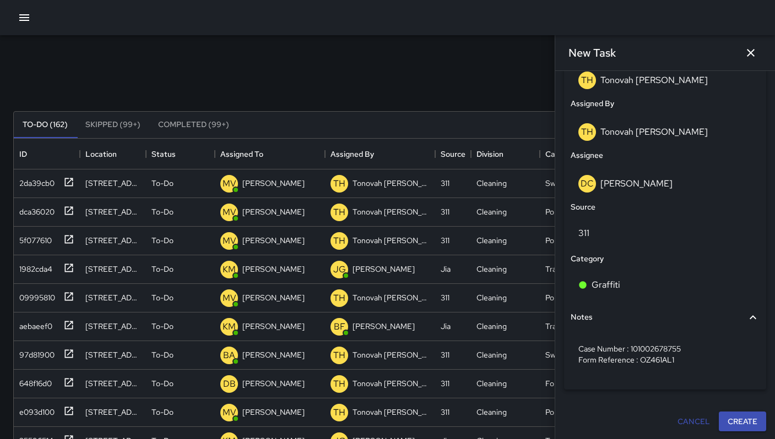
scroll to position [604, 0]
click at [742, 422] on button "Create" at bounding box center [741, 421] width 47 height 20
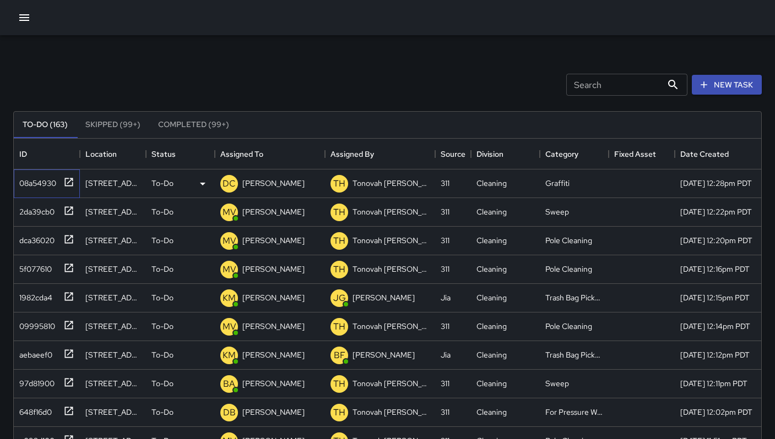
click at [16, 184] on div "08a54930" at bounding box center [35, 180] width 41 height 15
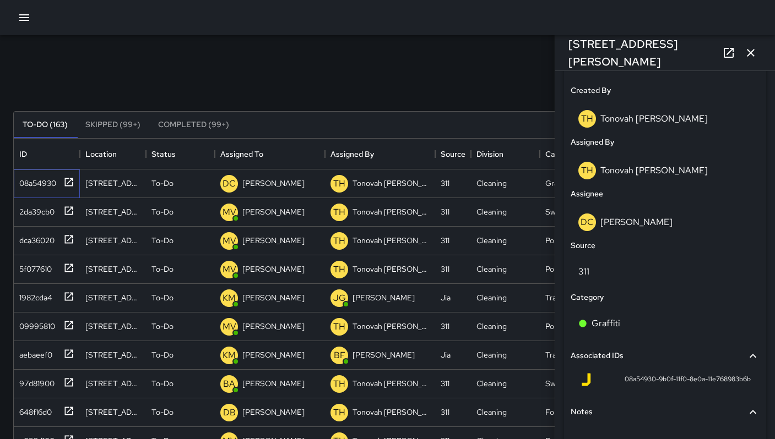
scroll to position [642, 0]
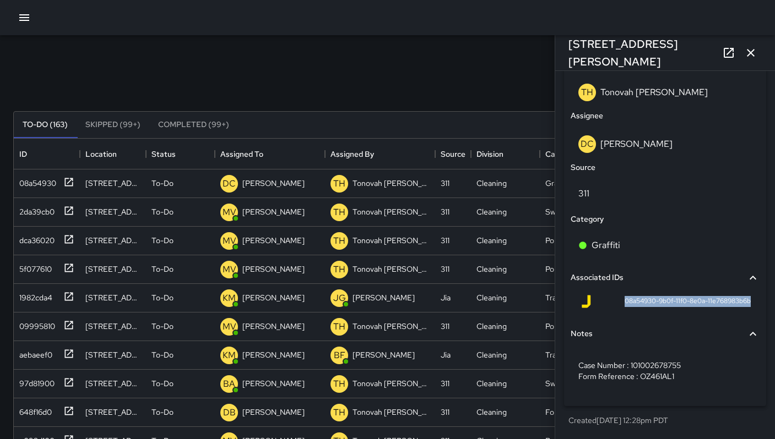
drag, startPoint x: 614, startPoint y: 304, endPoint x: 744, endPoint y: 304, distance: 130.5
click at [744, 304] on div "08a54930-9b0f-11f0-8e0a-11e768983b6b" at bounding box center [664, 304] width 189 height 26
copy span "08a54930-9b0f-11f0-8e0a-11e768983b6b"
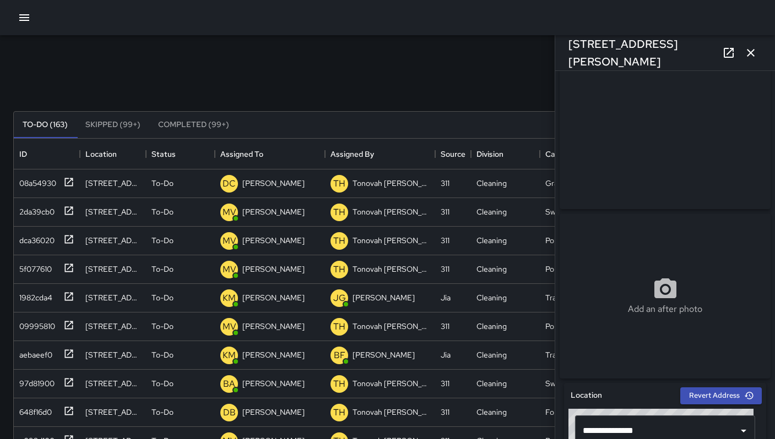
scroll to position [0, 0]
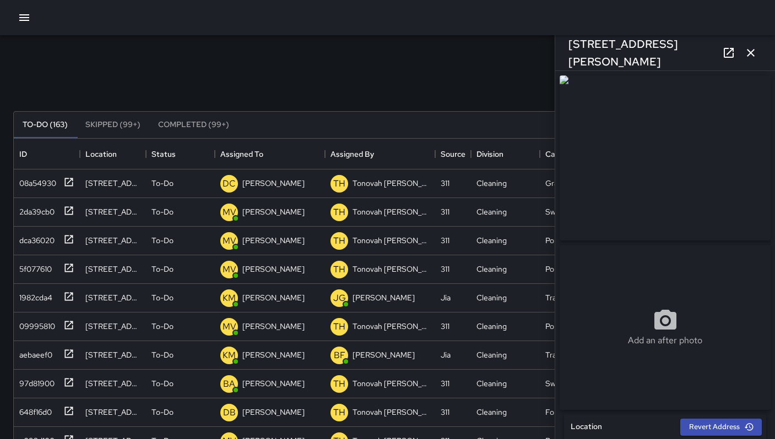
click at [755, 54] on icon "button" at bounding box center [750, 52] width 13 height 13
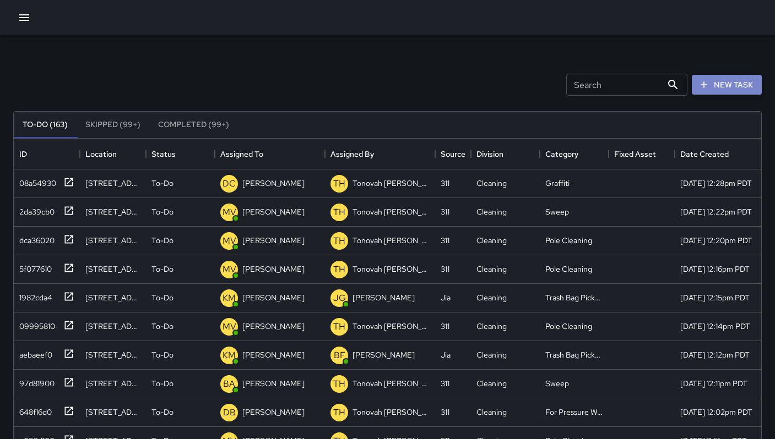
click at [742, 80] on button "New Task" at bounding box center [726, 85] width 70 height 20
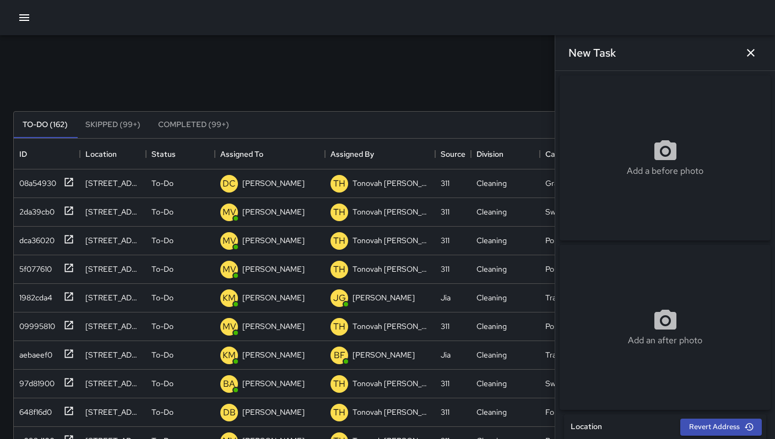
scroll to position [228, 0]
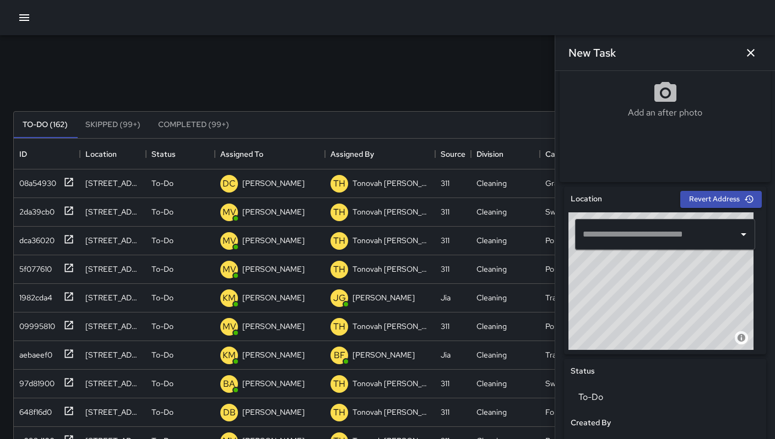
click at [617, 241] on input "text" at bounding box center [657, 234] width 154 height 21
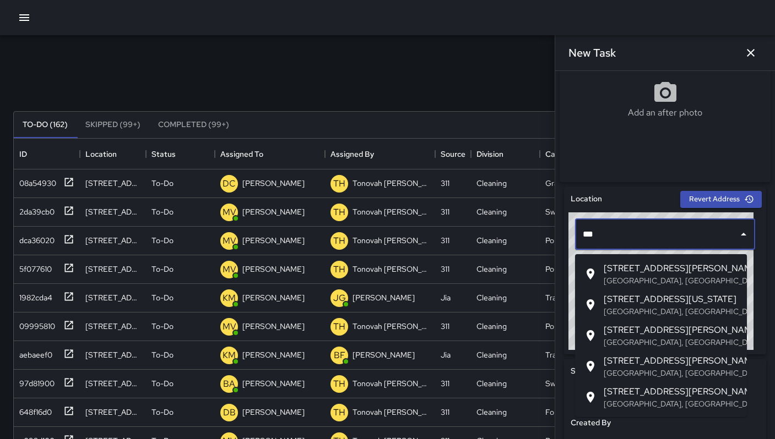
click at [602, 267] on li "[STREET_ADDRESS][PERSON_NAME]" at bounding box center [661, 274] width 172 height 31
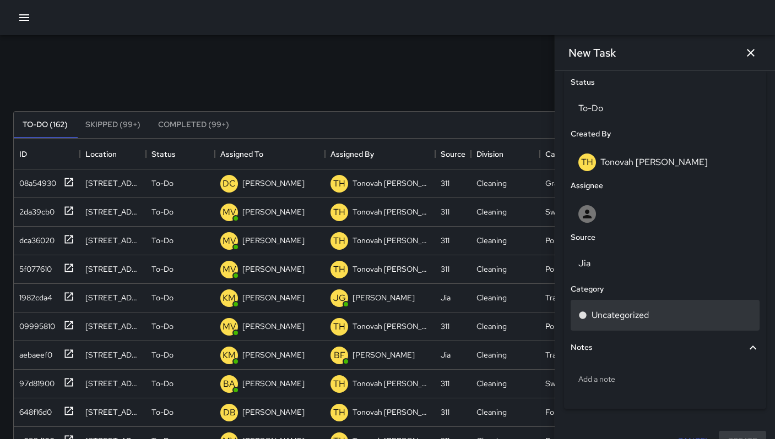
scroll to position [542, 0]
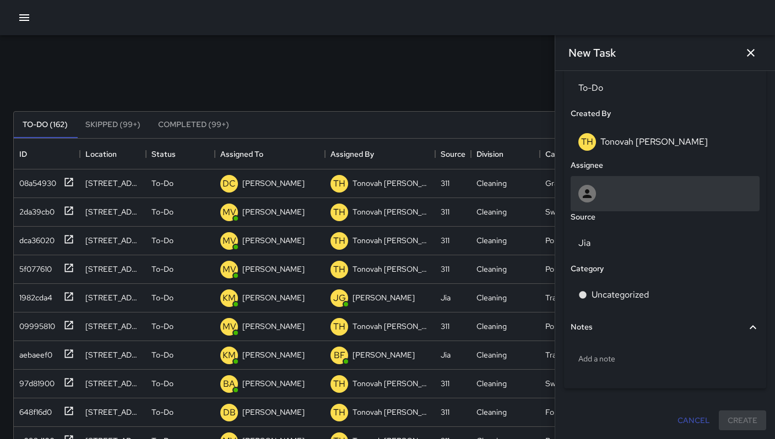
type input "**********"
click at [616, 195] on div at bounding box center [664, 194] width 173 height 18
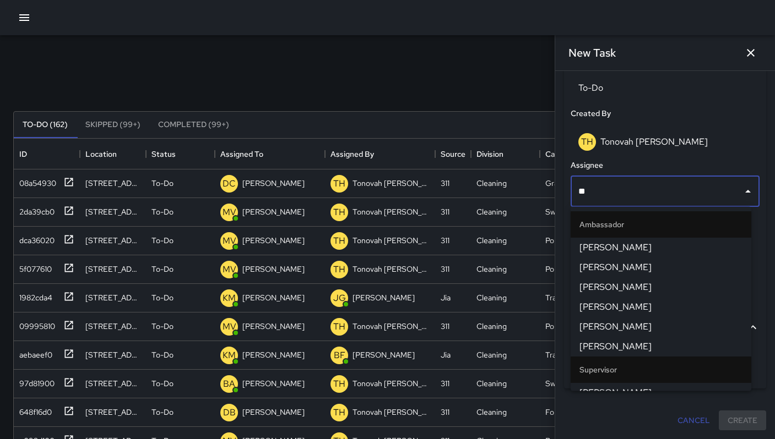
type input "***"
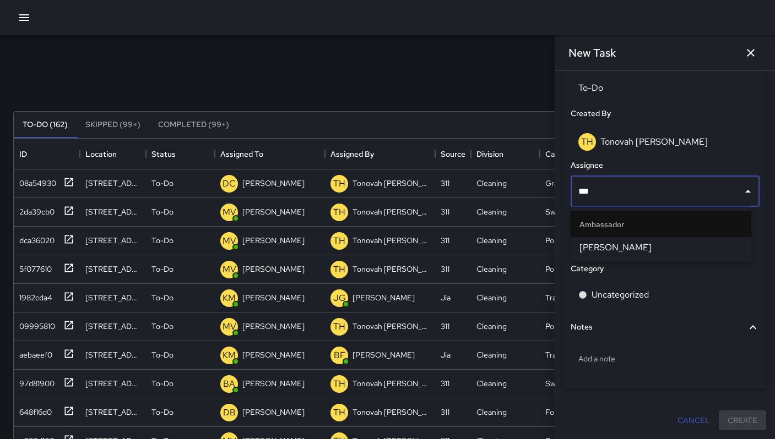
click at [620, 246] on span "[PERSON_NAME]" at bounding box center [660, 247] width 163 height 13
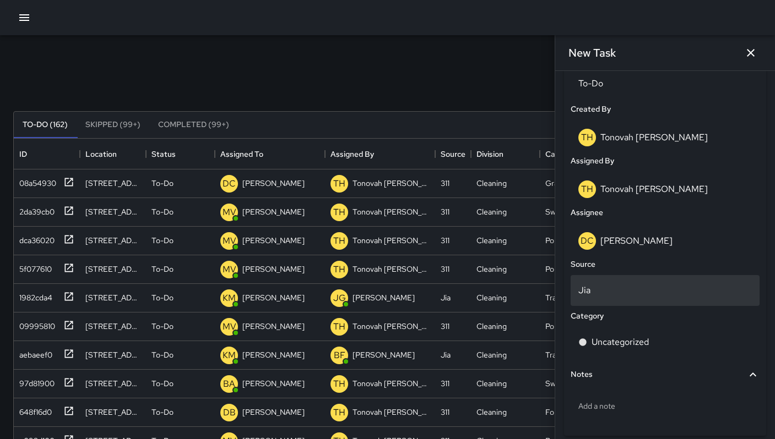
click at [608, 292] on p "Jia" at bounding box center [664, 290] width 173 height 13
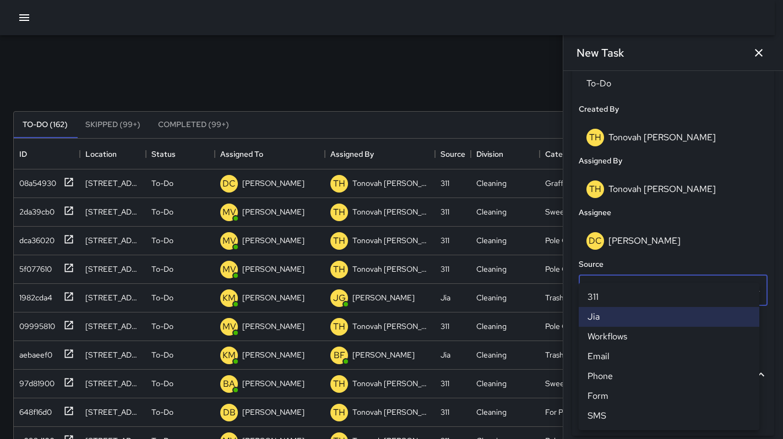
click at [604, 291] on li "311" at bounding box center [669, 297] width 181 height 20
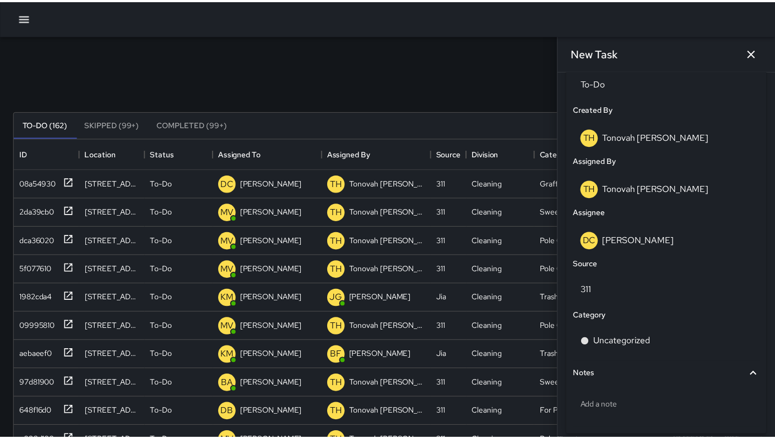
scroll to position [9, 9]
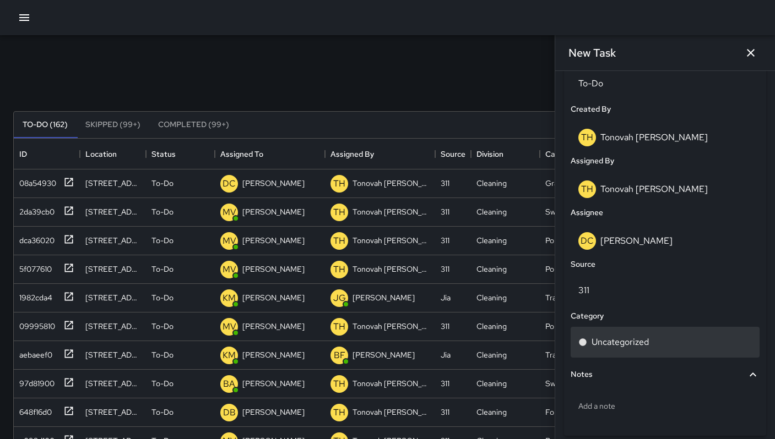
click at [611, 353] on div "Uncategorized" at bounding box center [664, 342] width 189 height 31
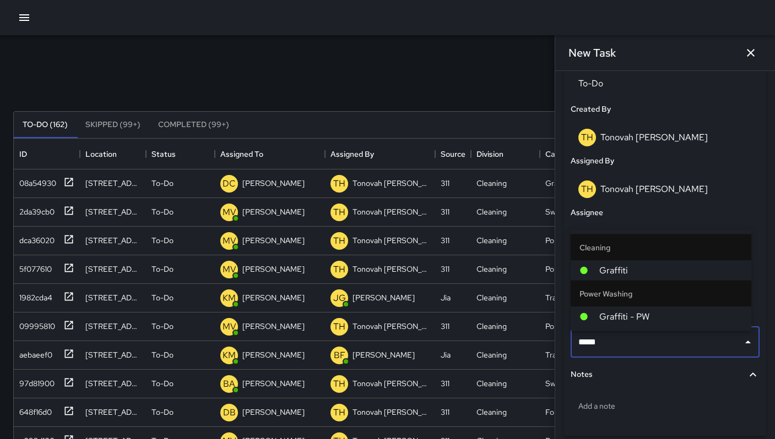
type input "******"
click at [639, 266] on span "Graffiti" at bounding box center [670, 270] width 143 height 13
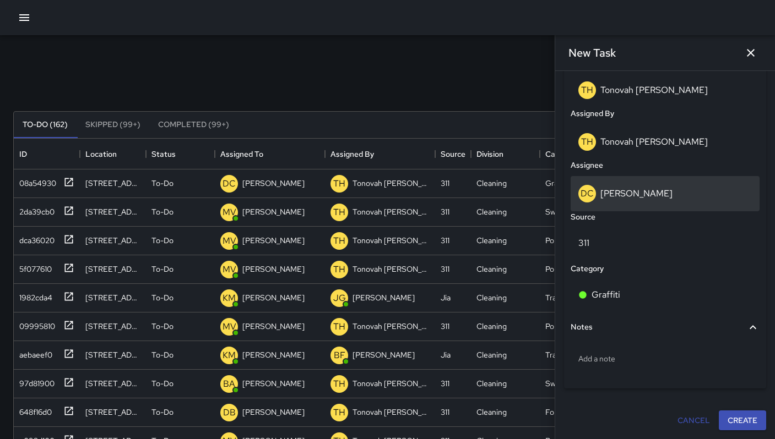
scroll to position [593, 0]
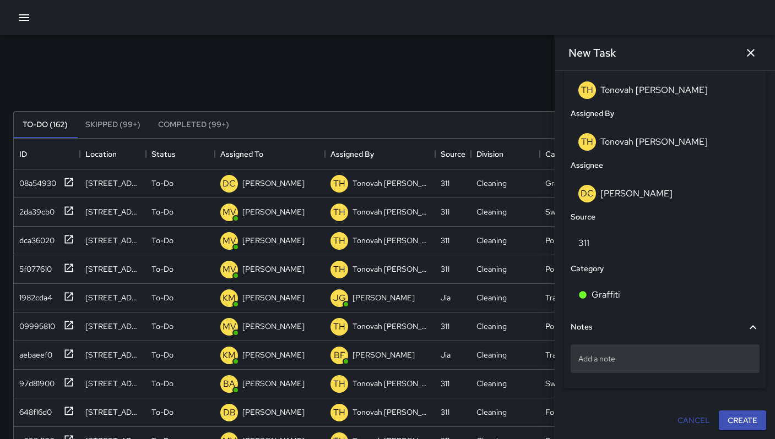
click at [613, 365] on div "Add a note" at bounding box center [664, 359] width 189 height 29
type textarea "**********"
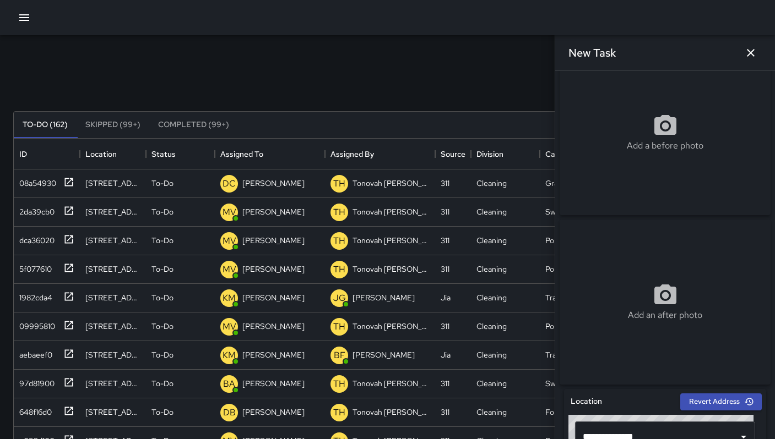
scroll to position [0, 0]
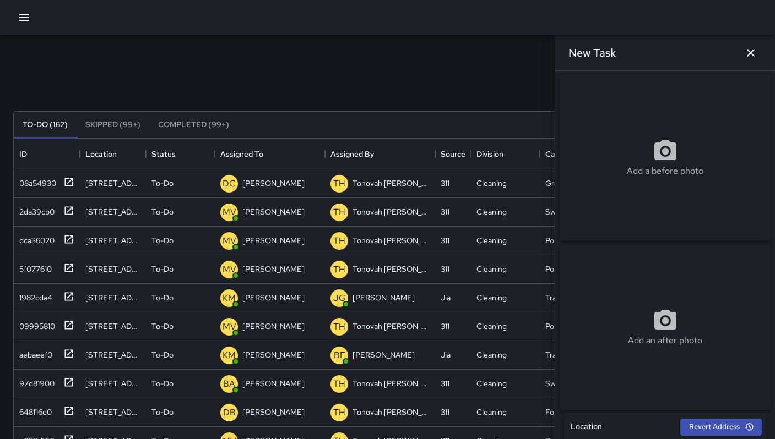
click at [624, 165] on div "Add a before photo" at bounding box center [664, 158] width 211 height 40
type input "**********"
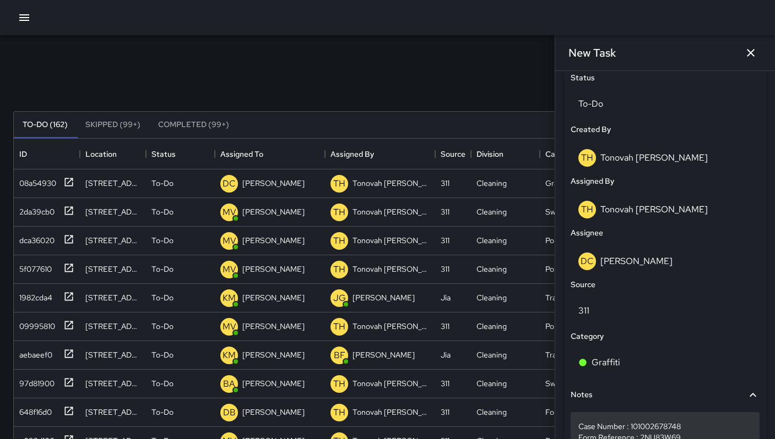
scroll to position [604, 0]
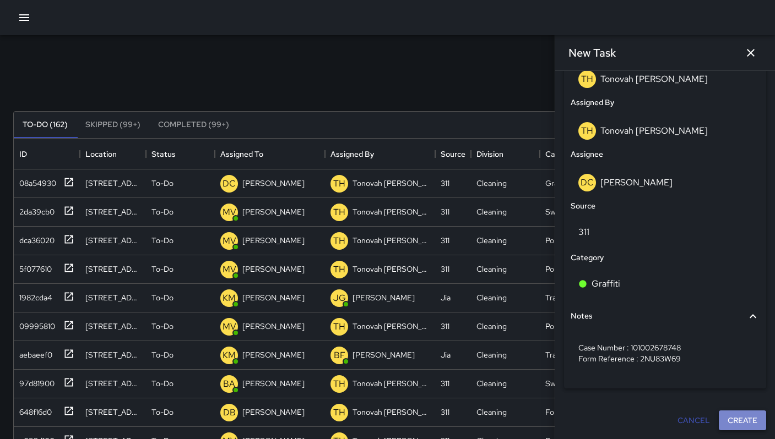
click at [739, 421] on button "Create" at bounding box center [741, 421] width 47 height 20
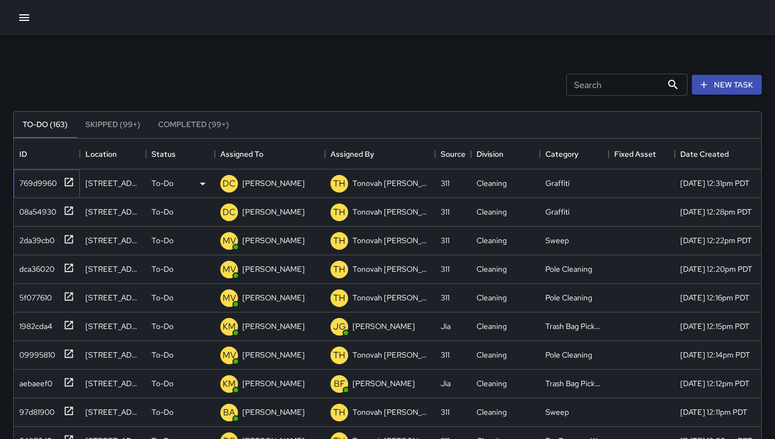
click at [34, 178] on div "769d9960" at bounding box center [36, 180] width 42 height 15
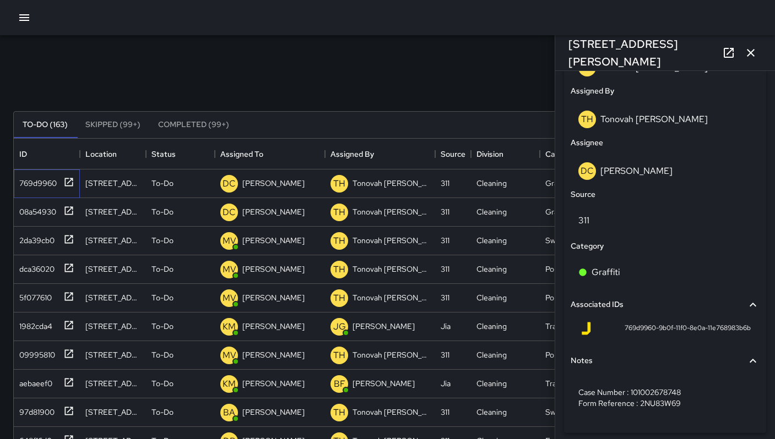
scroll to position [642, 0]
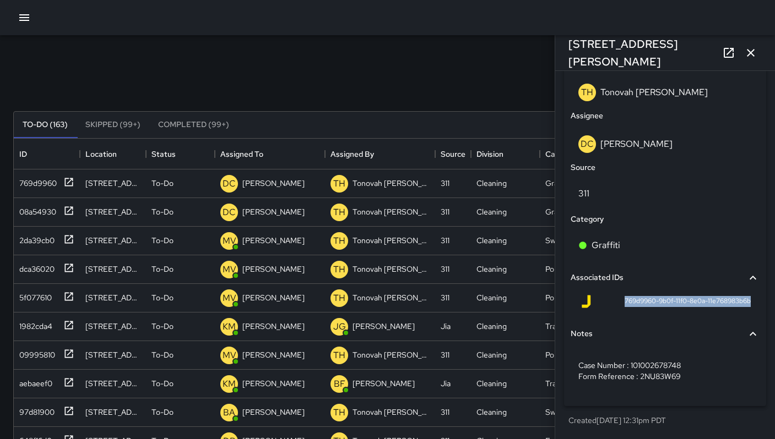
drag, startPoint x: 614, startPoint y: 302, endPoint x: 742, endPoint y: 304, distance: 128.3
click at [742, 304] on div "769d9960-9b0f-11f0-8e0a-11e768983b6b" at bounding box center [664, 304] width 189 height 26
copy span "769d9960-9b0f-11f0-8e0a-11e768983b6b"
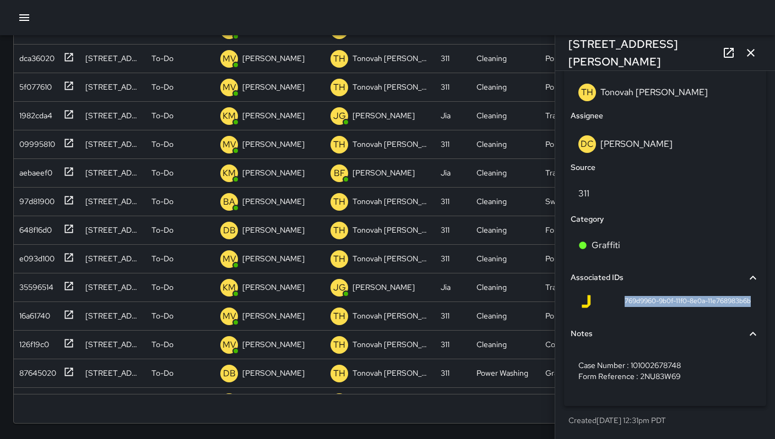
click at [749, 51] on icon "button" at bounding box center [750, 53] width 8 height 8
click at [749, 51] on div "[DATE] 12:20pm PDT" at bounding box center [722, 59] width 96 height 29
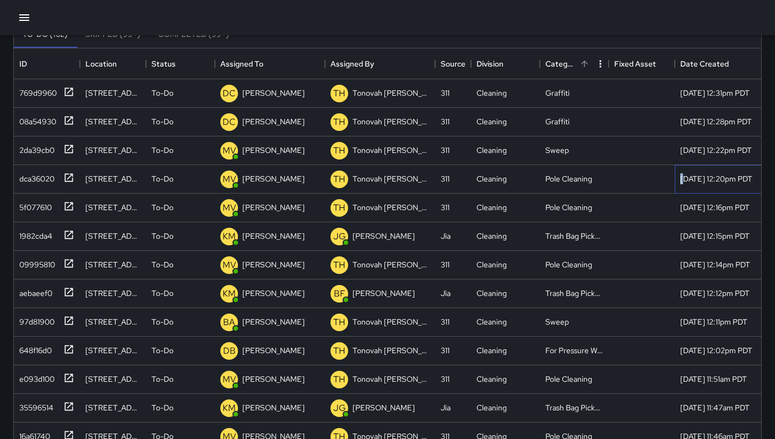
scroll to position [0, 0]
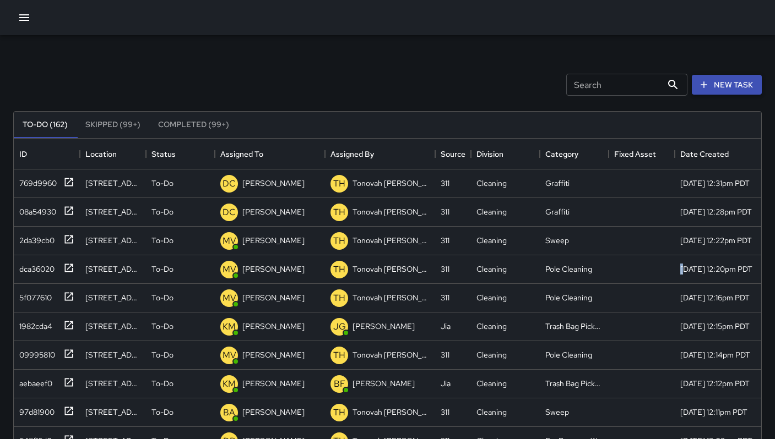
click at [709, 87] on button "New Task" at bounding box center [726, 85] width 70 height 20
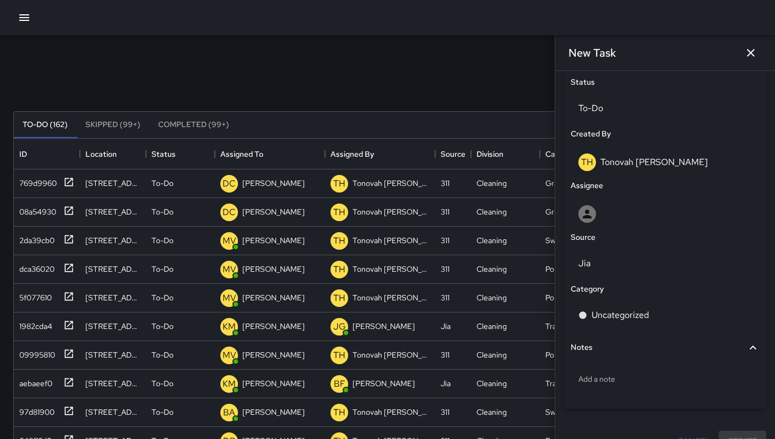
scroll to position [542, 0]
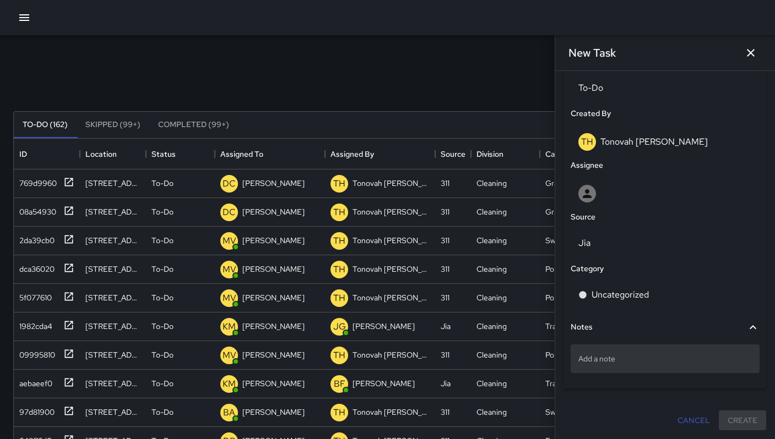
click at [630, 361] on p "Add a note" at bounding box center [664, 358] width 173 height 11
type textarea "*"
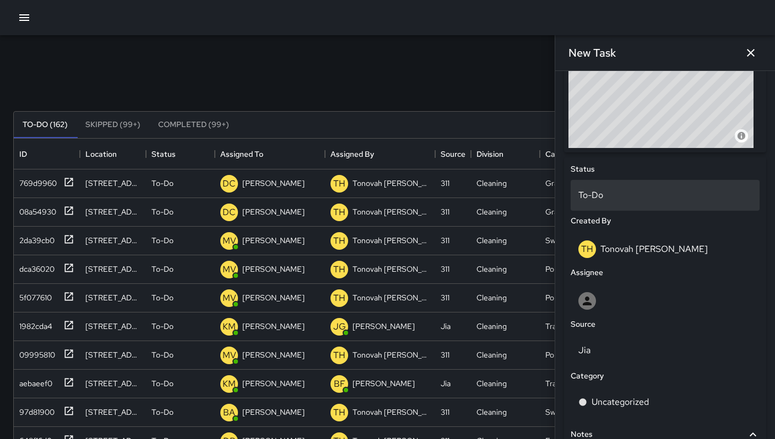
scroll to position [341, 0]
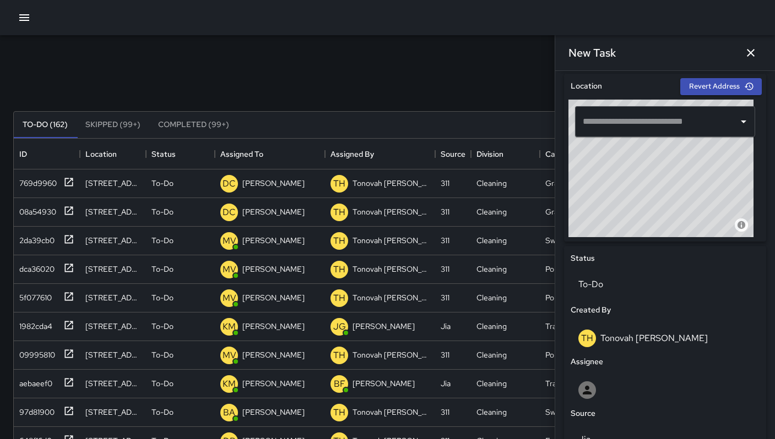
click at [606, 131] on input "text" at bounding box center [657, 121] width 154 height 21
paste input "**********"
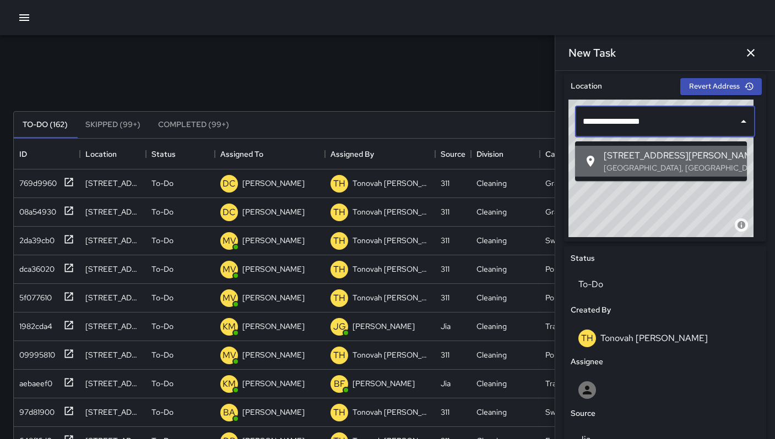
click at [622, 163] on p "[GEOGRAPHIC_DATA], [GEOGRAPHIC_DATA], [GEOGRAPHIC_DATA]" at bounding box center [670, 167] width 134 height 11
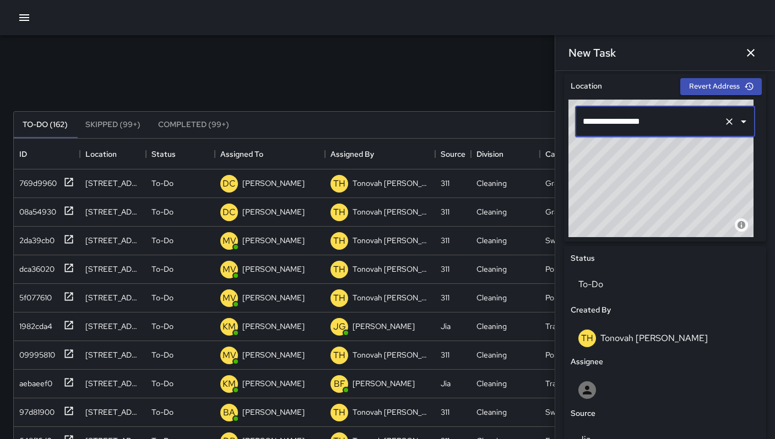
type input "**********"
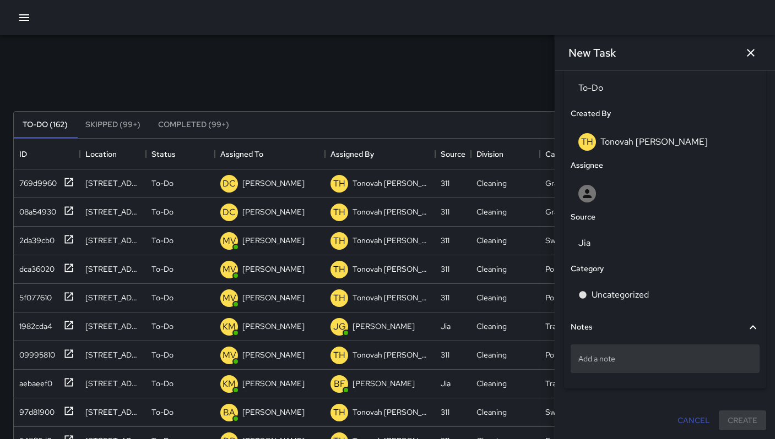
click at [628, 359] on p "Add a note" at bounding box center [664, 358] width 173 height 11
type textarea "**********"
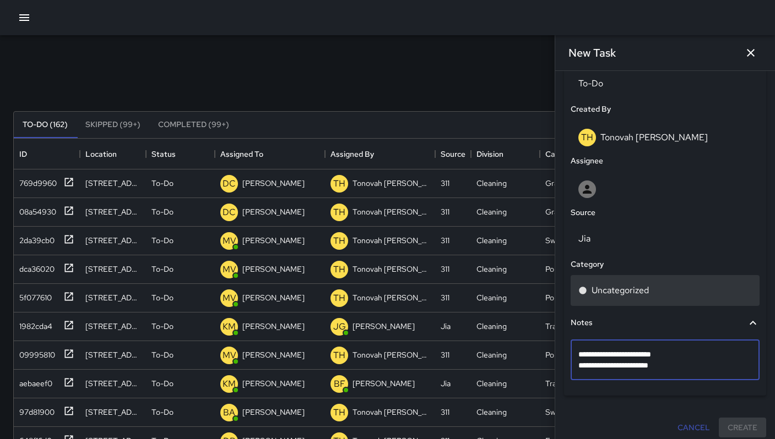
click at [608, 292] on p "Uncategorized" at bounding box center [619, 290] width 57 height 13
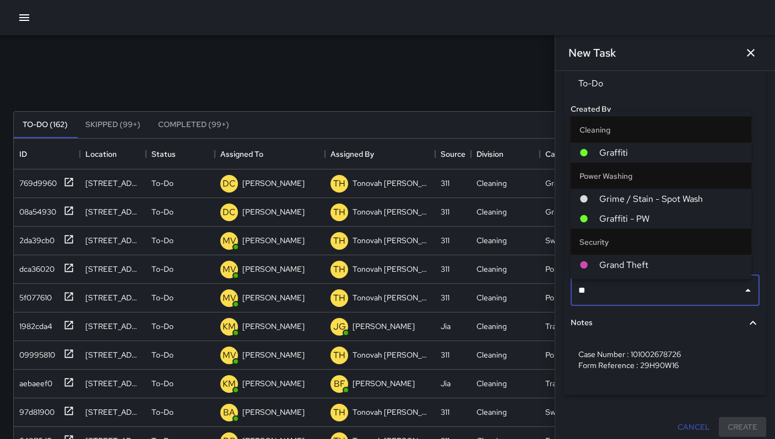
type input "***"
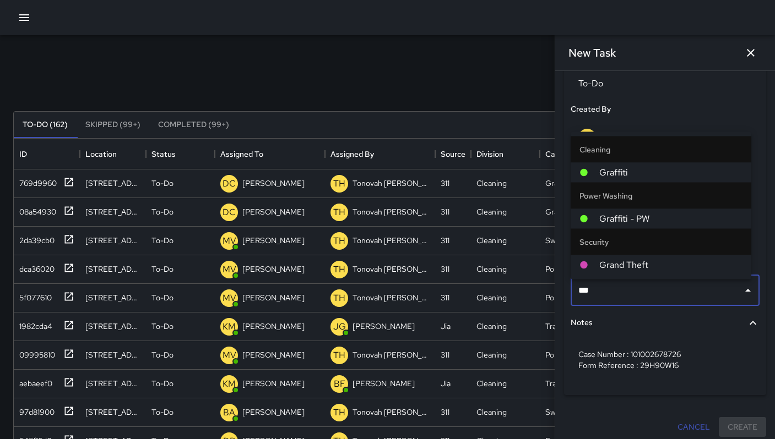
click at [633, 219] on span "Graffiti - PW" at bounding box center [670, 218] width 143 height 13
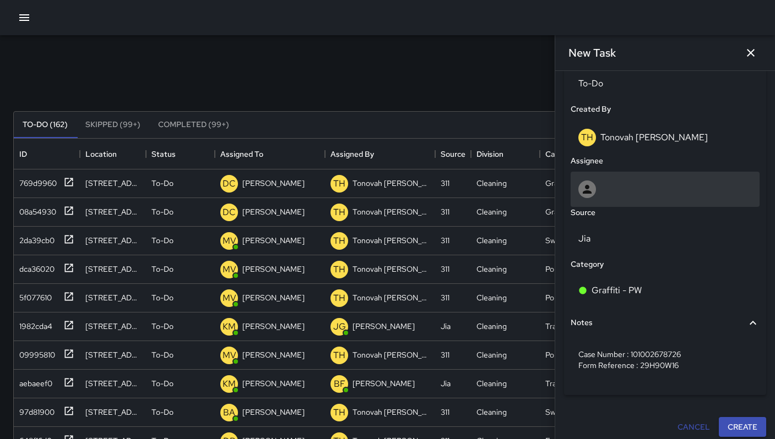
click at [619, 192] on div at bounding box center [664, 190] width 173 height 18
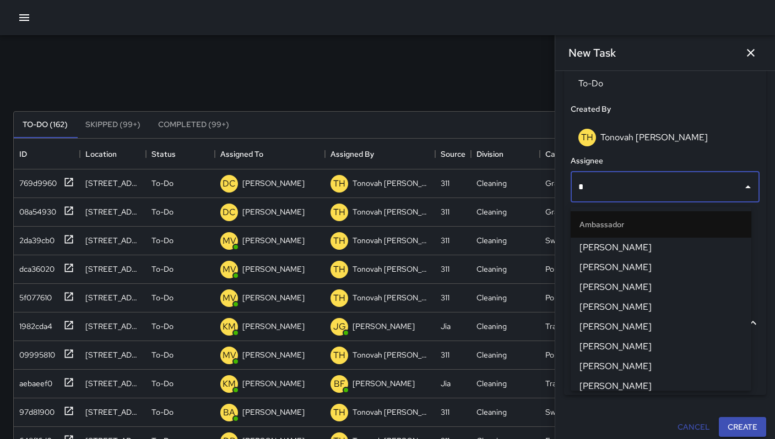
type input "**"
click at [619, 239] on li "[PERSON_NAME]" at bounding box center [660, 248] width 181 height 20
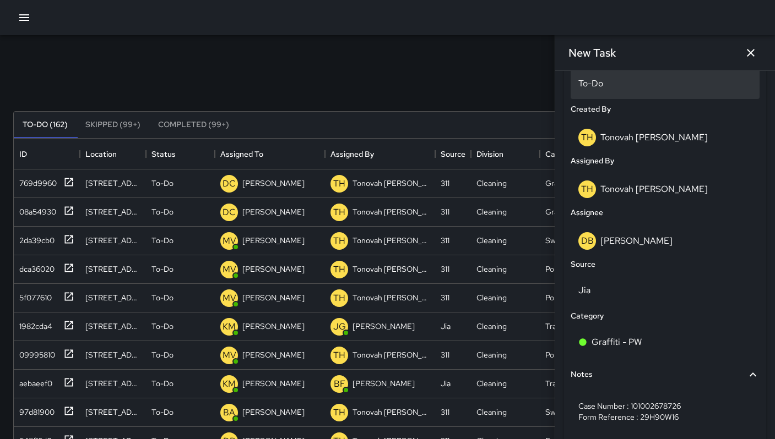
click at [595, 96] on div "To-Do" at bounding box center [664, 83] width 189 height 31
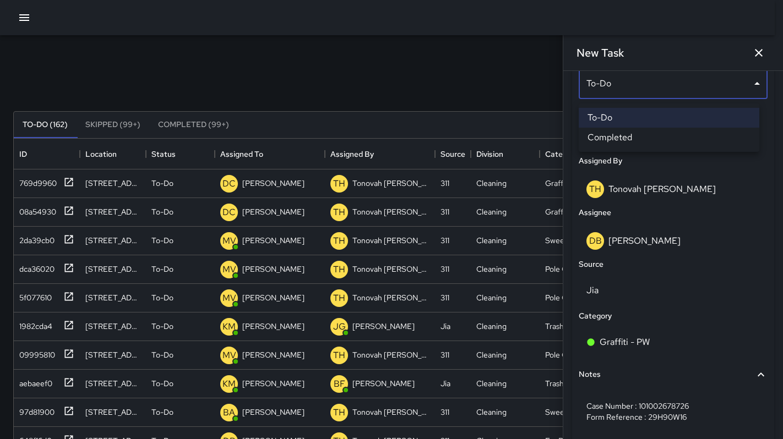
click at [707, 304] on div at bounding box center [391, 219] width 783 height 439
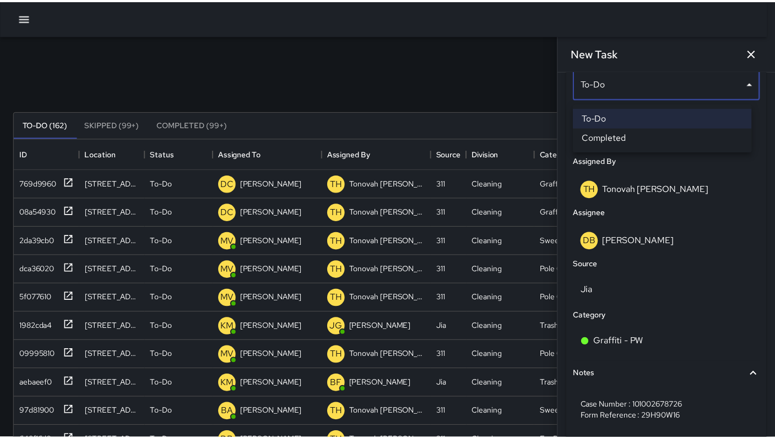
scroll to position [9, 9]
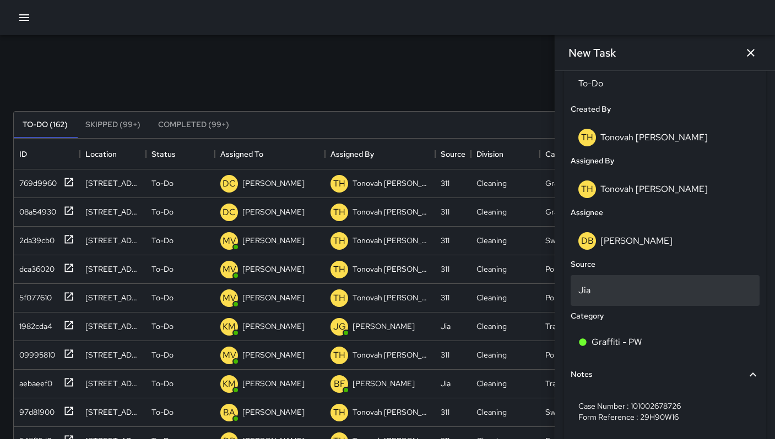
click at [656, 297] on p "Jia" at bounding box center [664, 290] width 173 height 13
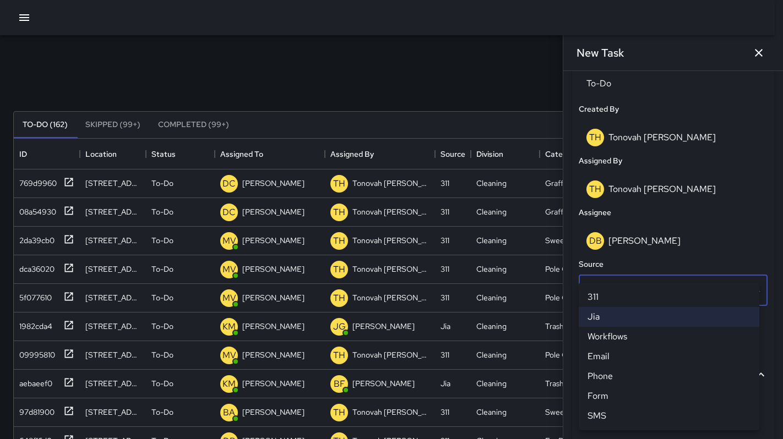
click at [618, 286] on ul "311 Jia Workflows Email Phone Form SMS" at bounding box center [669, 357] width 181 height 148
click at [617, 290] on li "311" at bounding box center [669, 297] width 181 height 20
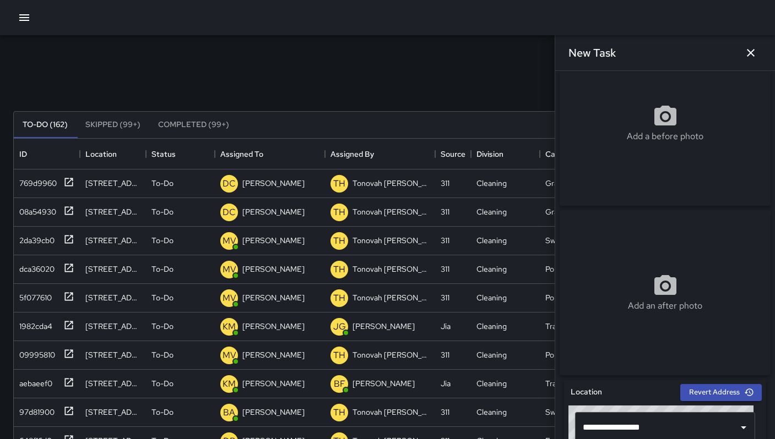
scroll to position [0, 0]
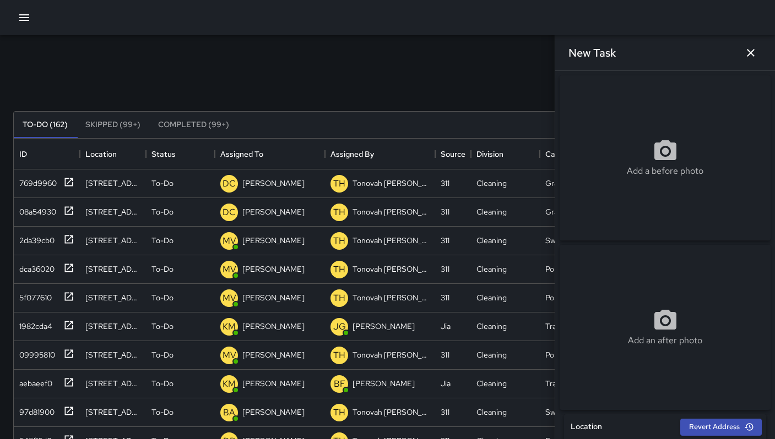
click at [642, 190] on div "Add a before photo" at bounding box center [664, 157] width 211 height 165
type input "**********"
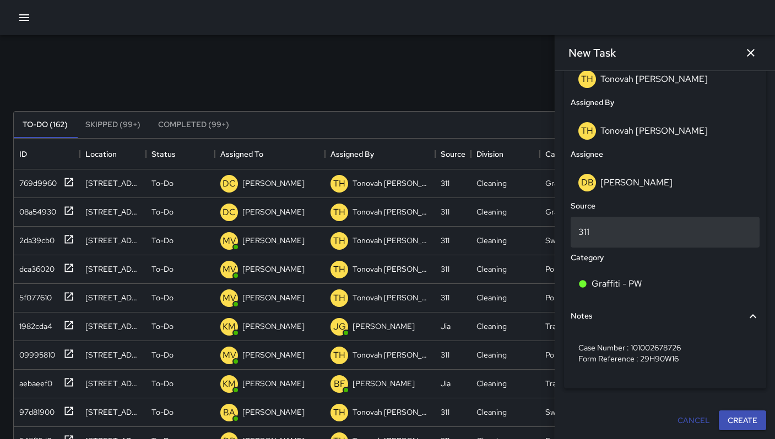
scroll to position [211, 0]
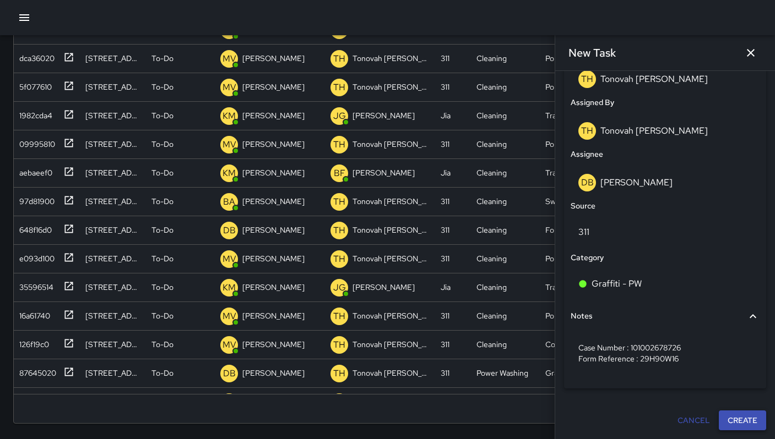
click at [734, 424] on button "Create" at bounding box center [741, 421] width 47 height 20
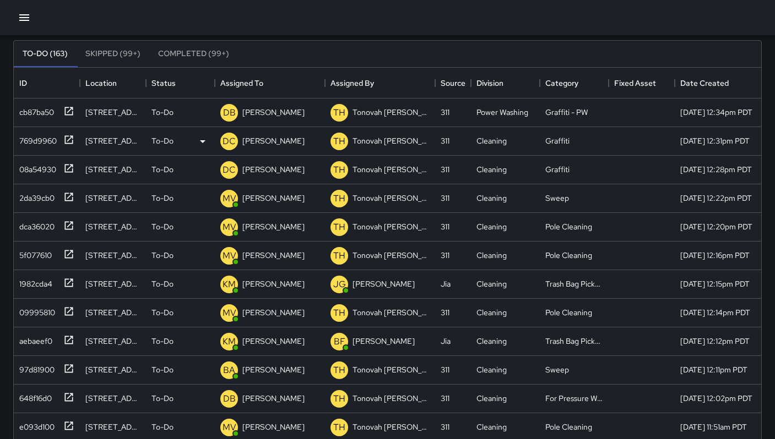
scroll to position [0, 0]
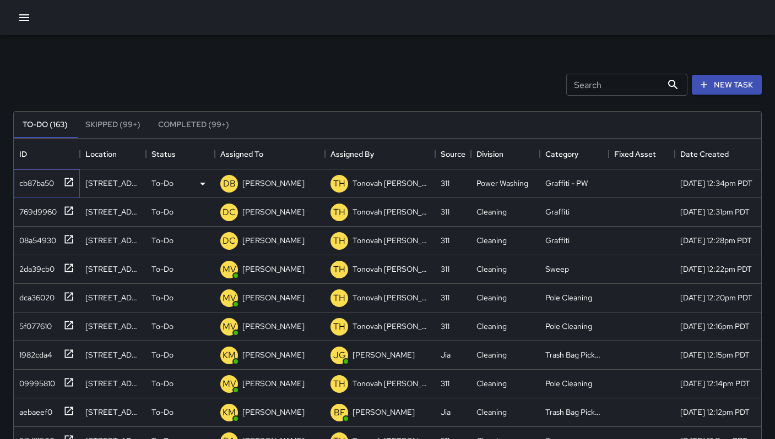
click at [42, 182] on div "cb87ba50" at bounding box center [34, 180] width 39 height 15
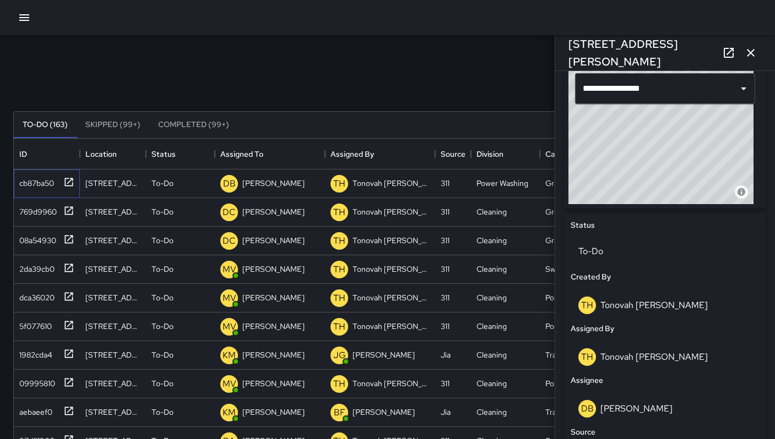
scroll to position [604, 0]
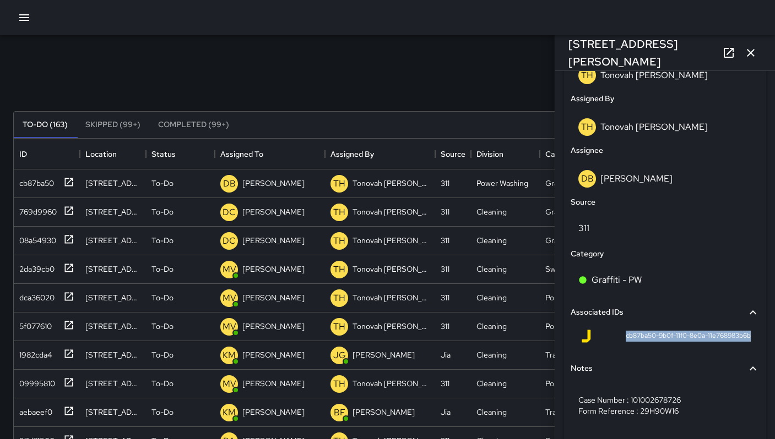
drag, startPoint x: 626, startPoint y: 337, endPoint x: 749, endPoint y: 342, distance: 122.8
click at [749, 342] on div "cb87ba50-9b0f-11f0-8e0a-11e768983b6b" at bounding box center [664, 338] width 189 height 26
copy span "cb87ba50-9b0f-11f0-8e0a-11e768983b6b"
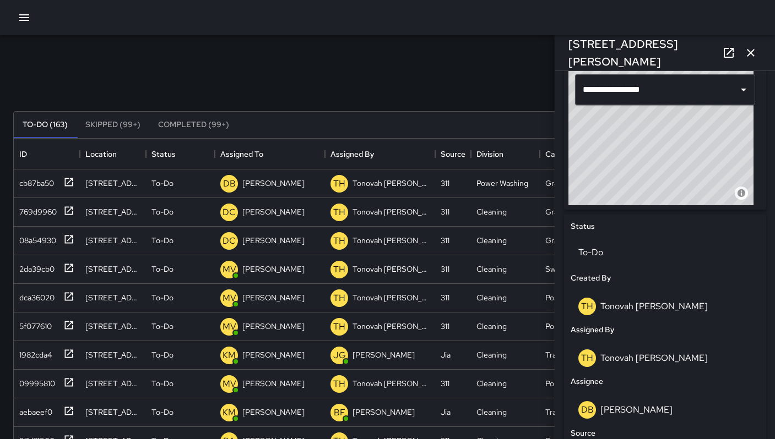
scroll to position [300, 0]
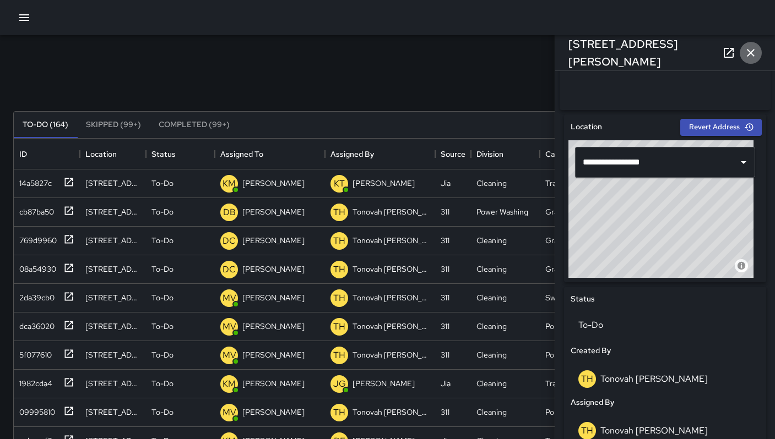
click at [755, 55] on icon "button" at bounding box center [750, 52] width 13 height 13
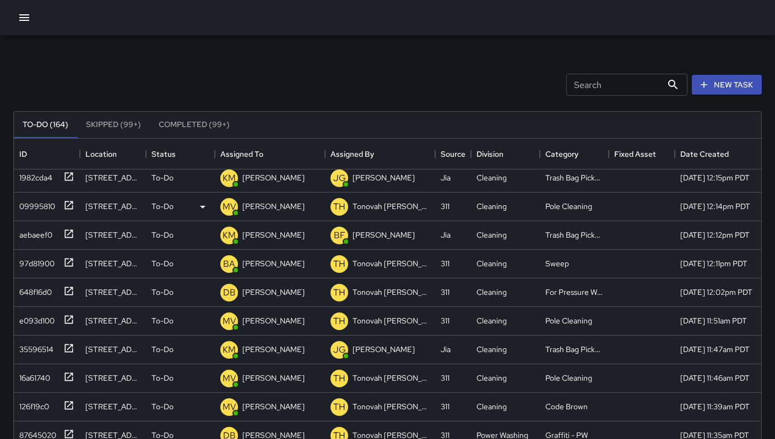
scroll to position [0, 0]
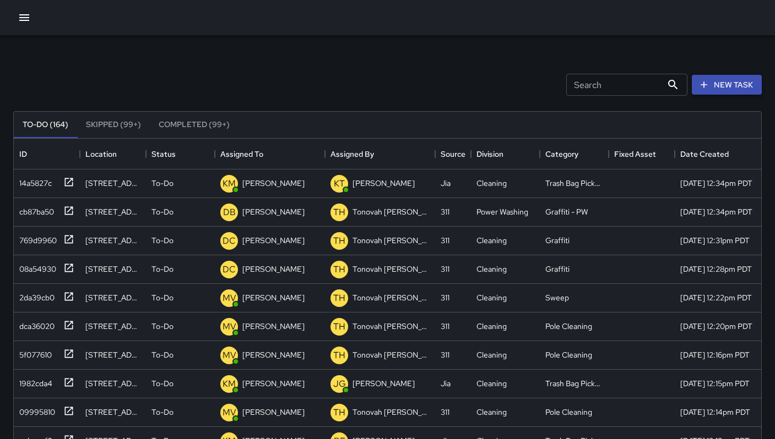
click at [733, 91] on button "New Task" at bounding box center [726, 85] width 70 height 20
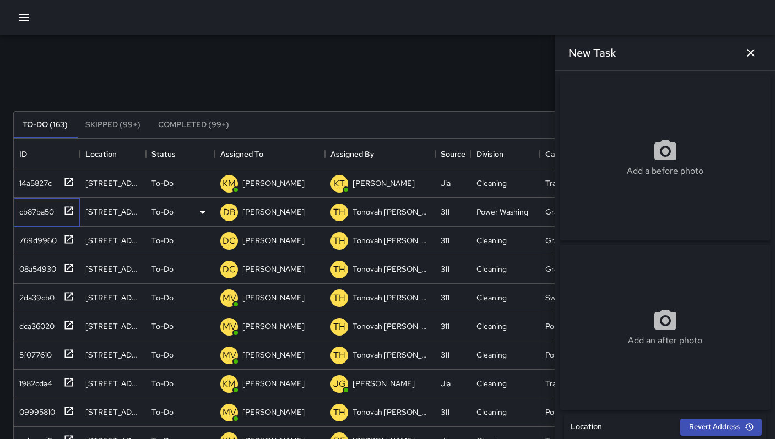
click at [39, 215] on div "cb87ba50" at bounding box center [34, 209] width 39 height 15
click at [40, 213] on div "cb87ba50" at bounding box center [34, 209] width 39 height 15
click at [41, 212] on div "cb87ba50" at bounding box center [34, 209] width 39 height 15
click at [747, 54] on icon "button" at bounding box center [750, 52] width 13 height 13
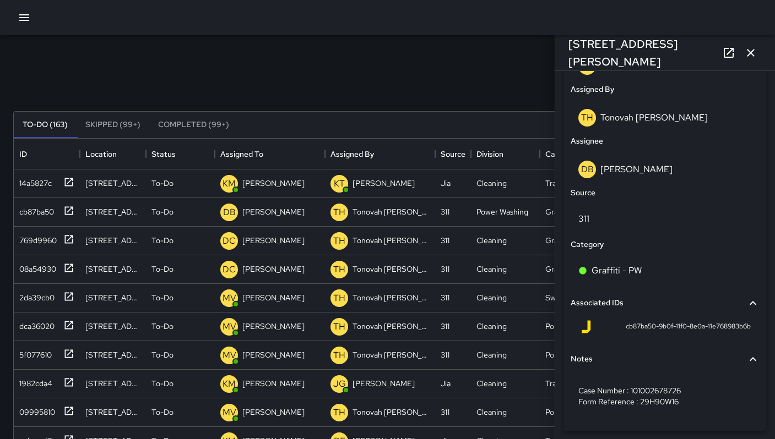
scroll to position [613, 0]
click at [752, 54] on icon "button" at bounding box center [750, 53] width 8 height 8
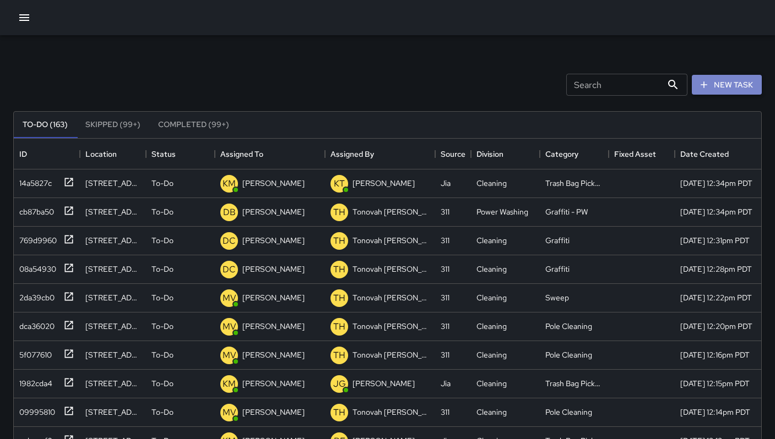
click at [731, 81] on button "New Task" at bounding box center [726, 85] width 70 height 20
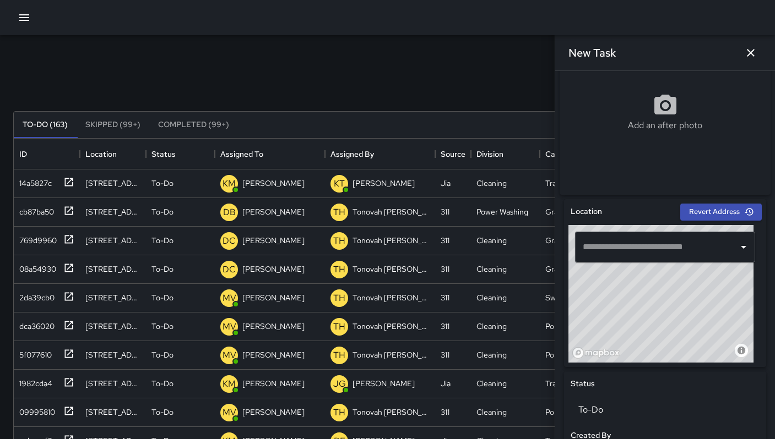
scroll to position [220, 0]
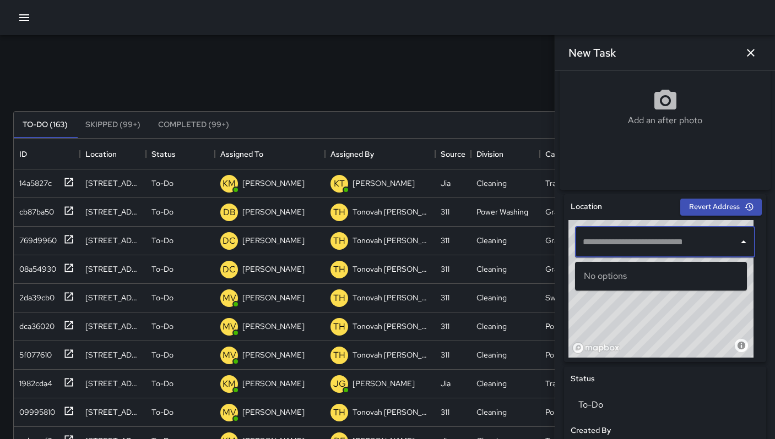
click at [619, 248] on input "text" at bounding box center [657, 242] width 154 height 21
paste input "**********"
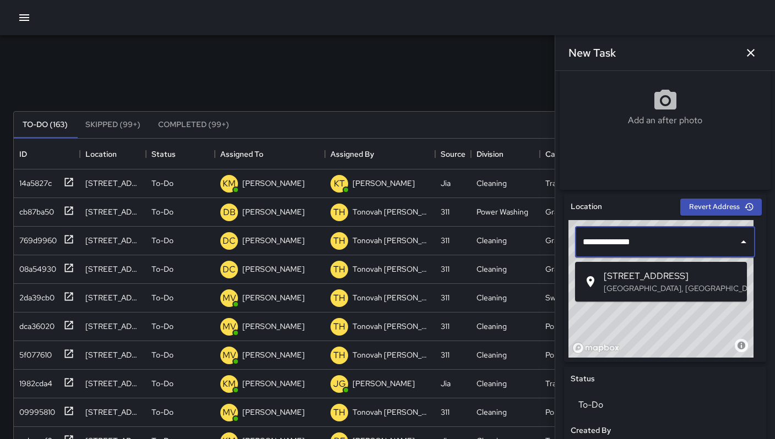
click at [623, 280] on span "[STREET_ADDRESS]" at bounding box center [670, 276] width 134 height 13
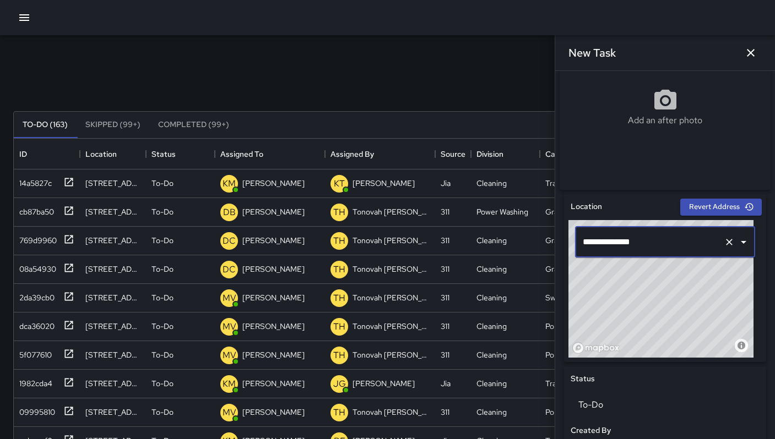
type input "**********"
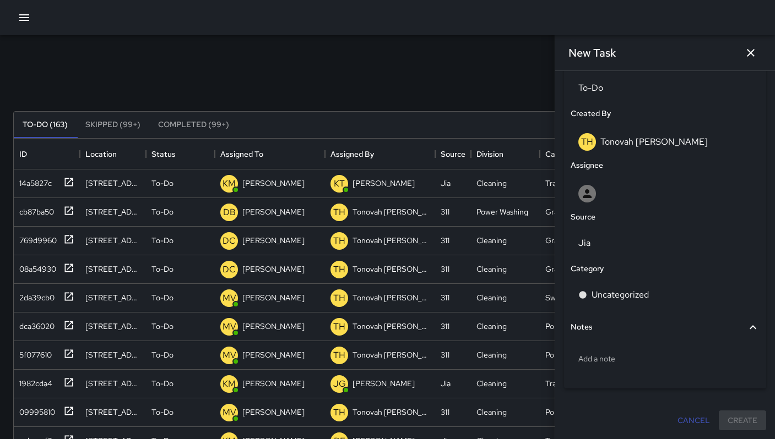
scroll to position [542, 0]
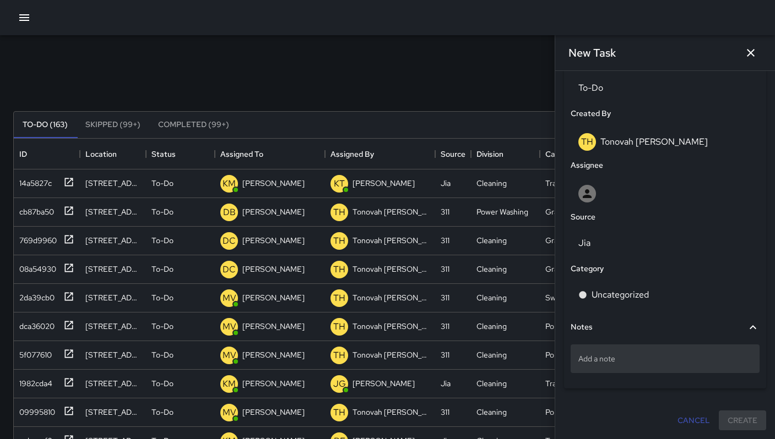
click at [613, 361] on p "Add a note" at bounding box center [664, 358] width 173 height 11
type textarea "**********"
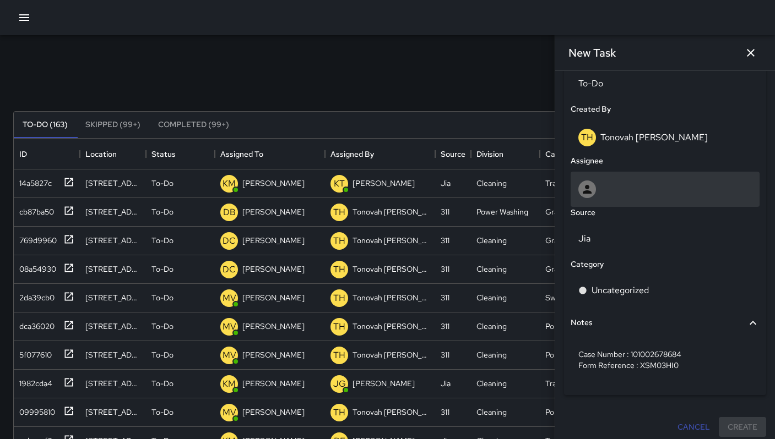
click at [596, 187] on div at bounding box center [664, 190] width 173 height 18
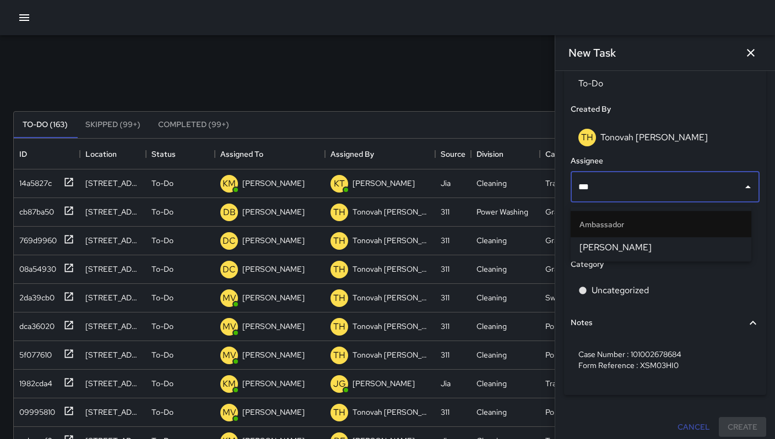
type input "****"
click at [606, 241] on span "[PERSON_NAME]" at bounding box center [660, 247] width 163 height 13
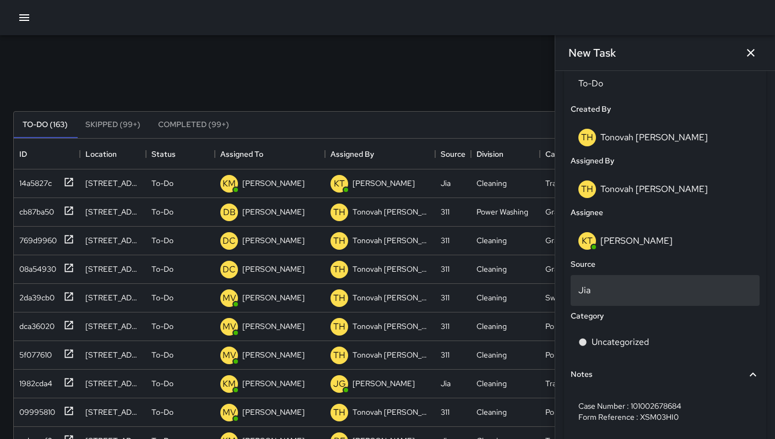
click at [600, 288] on p "Jia" at bounding box center [664, 290] width 173 height 13
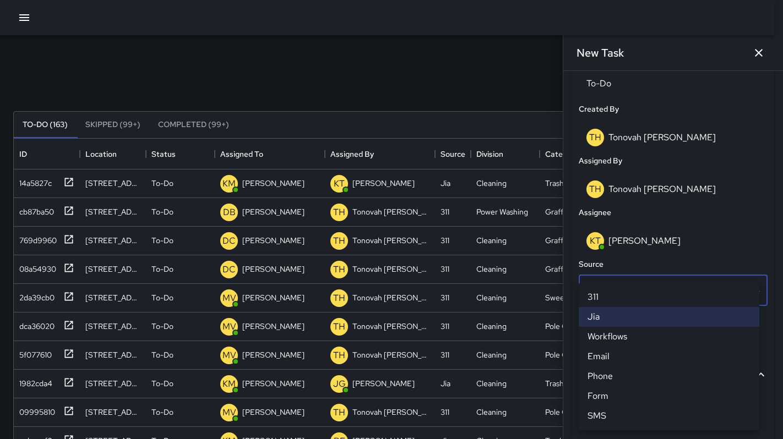
click at [595, 292] on li "311" at bounding box center [669, 297] width 181 height 20
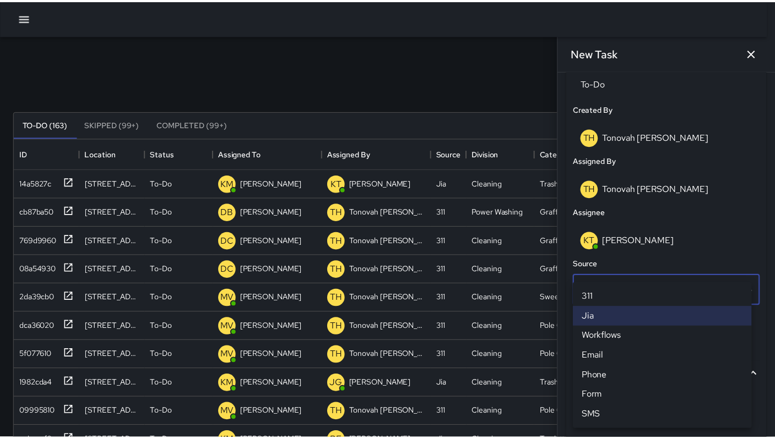
scroll to position [9, 9]
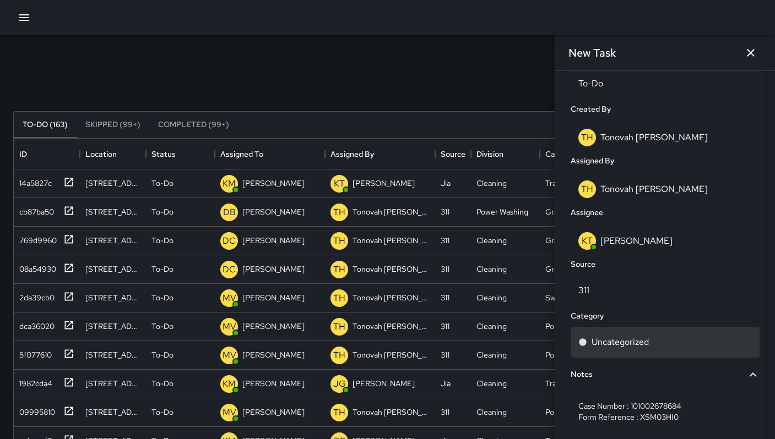
click at [611, 339] on div "Uncategorized" at bounding box center [664, 342] width 189 height 31
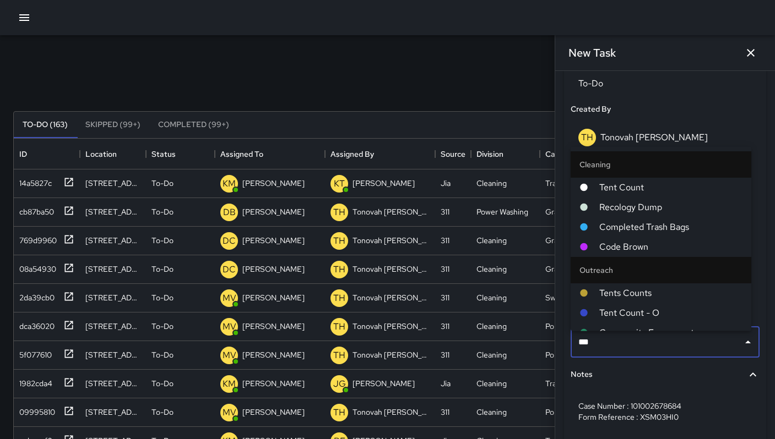
type input "****"
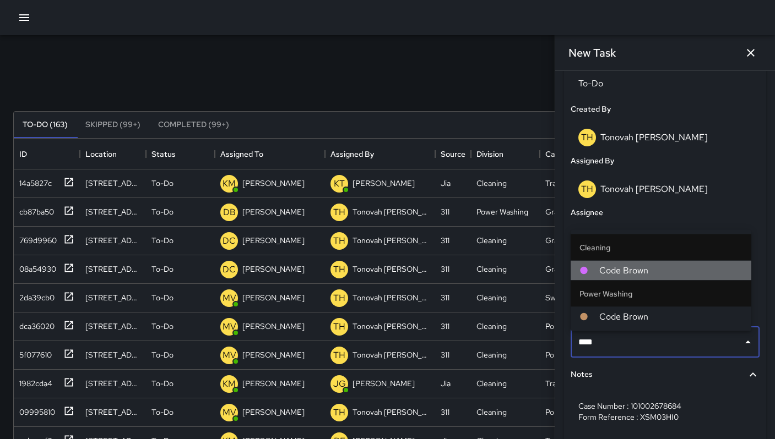
click at [609, 278] on li "Code Brown" at bounding box center [660, 271] width 181 height 20
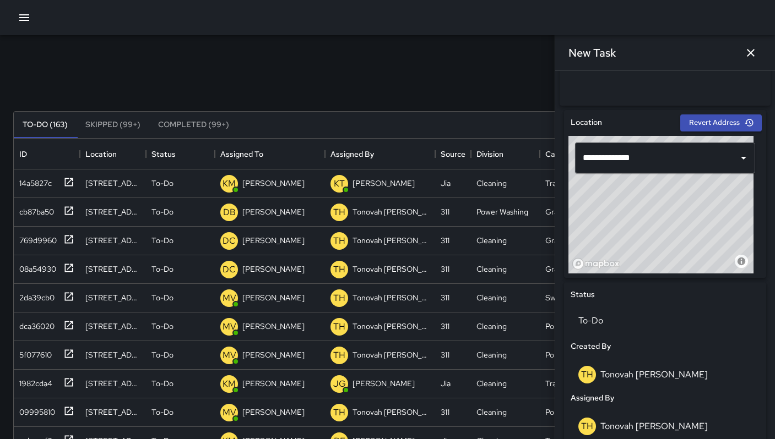
scroll to position [0, 0]
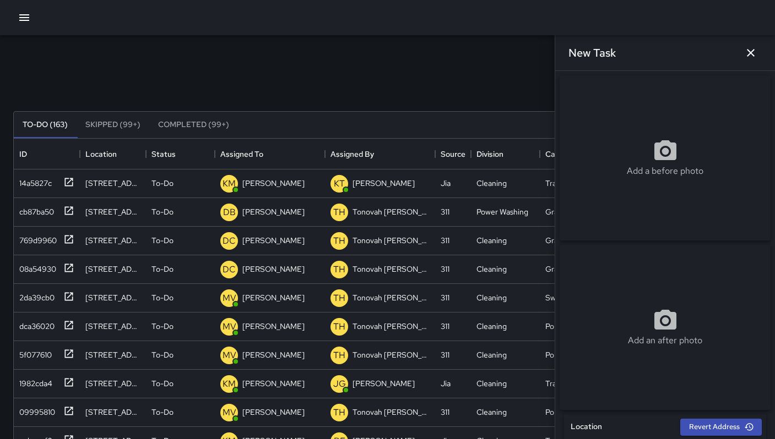
click at [654, 152] on icon at bounding box center [665, 150] width 22 height 20
type input "**********"
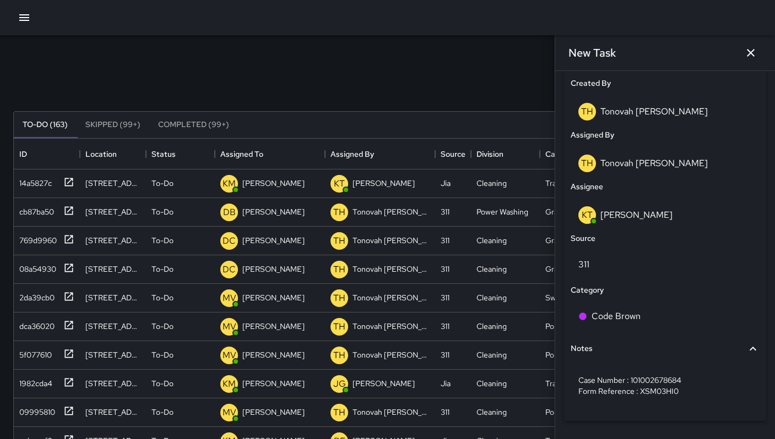
scroll to position [604, 0]
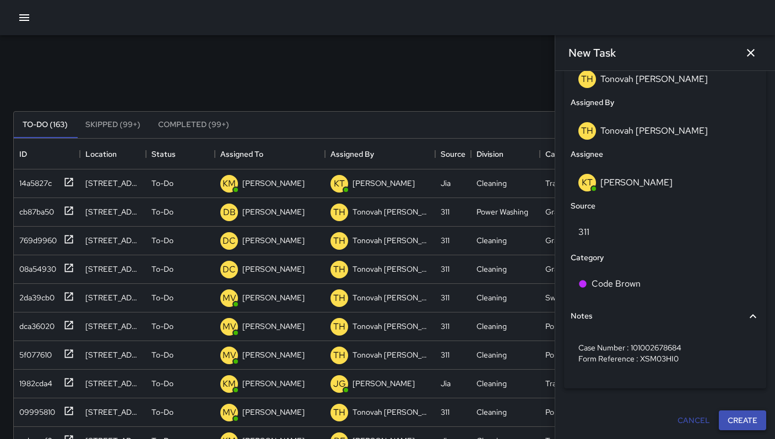
click at [724, 418] on button "Create" at bounding box center [741, 421] width 47 height 20
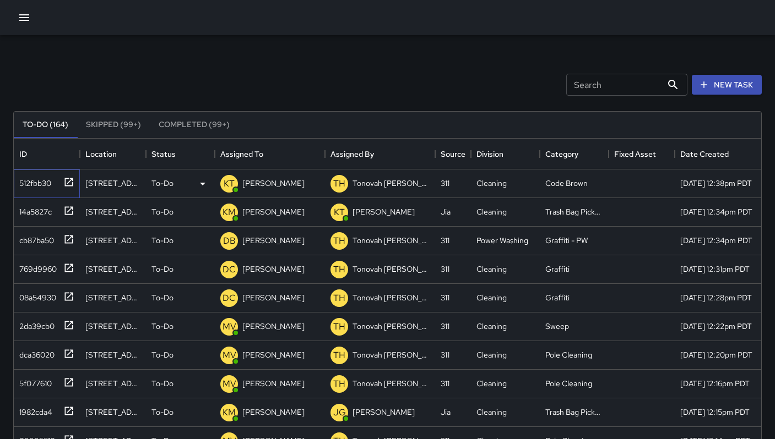
click at [33, 186] on div "512fbb30" at bounding box center [33, 180] width 36 height 15
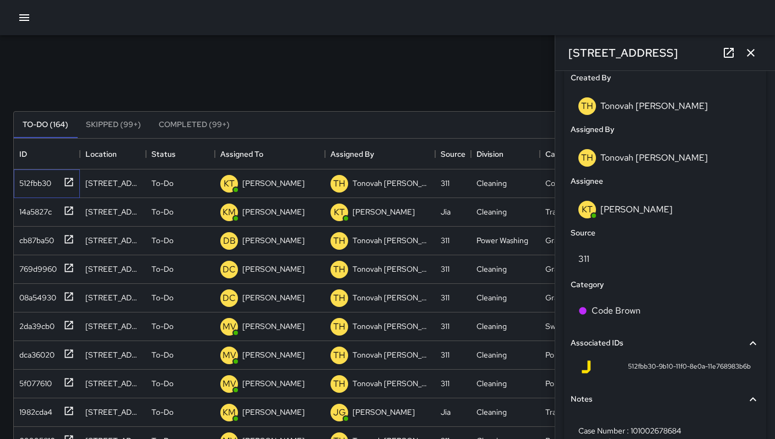
scroll to position [617, 0]
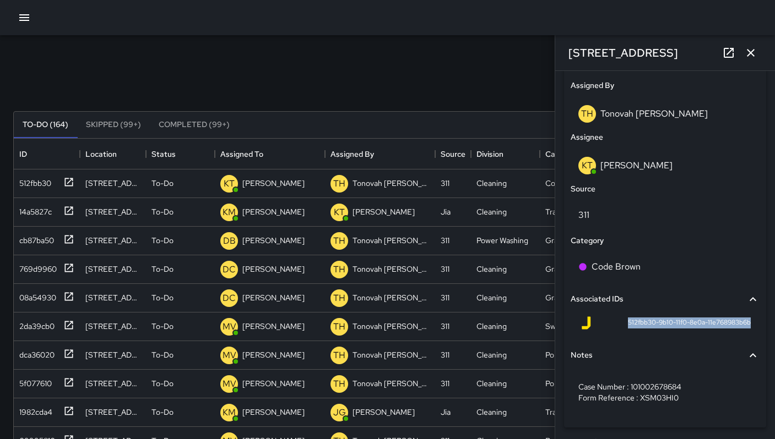
drag, startPoint x: 619, startPoint y: 325, endPoint x: 733, endPoint y: 335, distance: 113.9
click at [733, 335] on div "512fbb30-9b10-11f0-8e0a-11e768983b6b" at bounding box center [664, 325] width 189 height 26
copy span "512fbb30-9b10-11f0-8e0a-11e768983b6b"
click at [751, 53] on icon "button" at bounding box center [750, 53] width 8 height 8
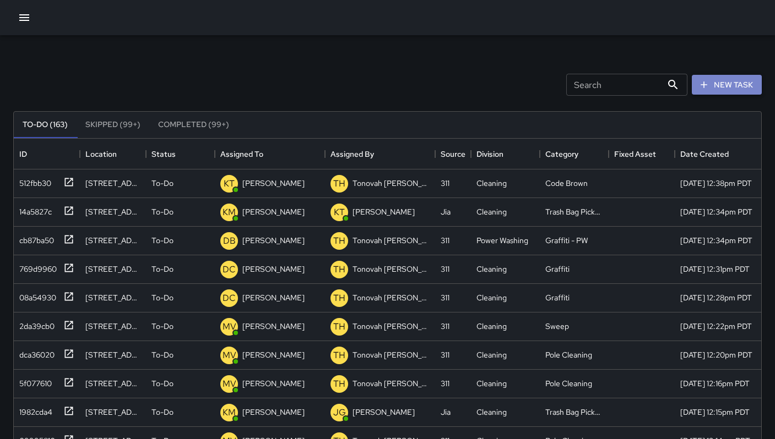
click at [739, 80] on button "New Task" at bounding box center [726, 85] width 70 height 20
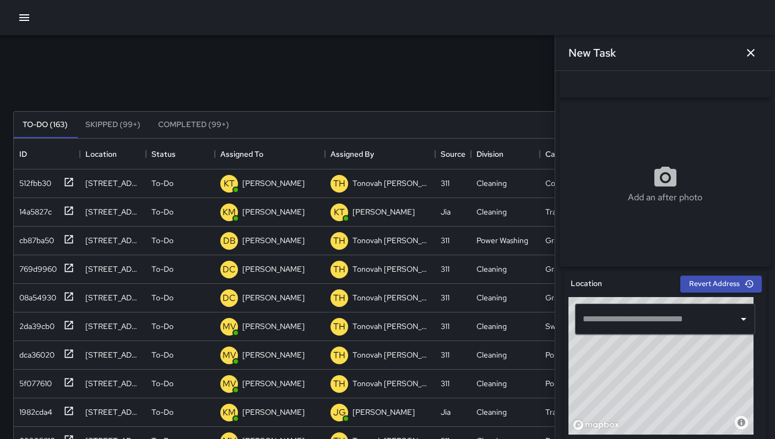
scroll to position [214, 0]
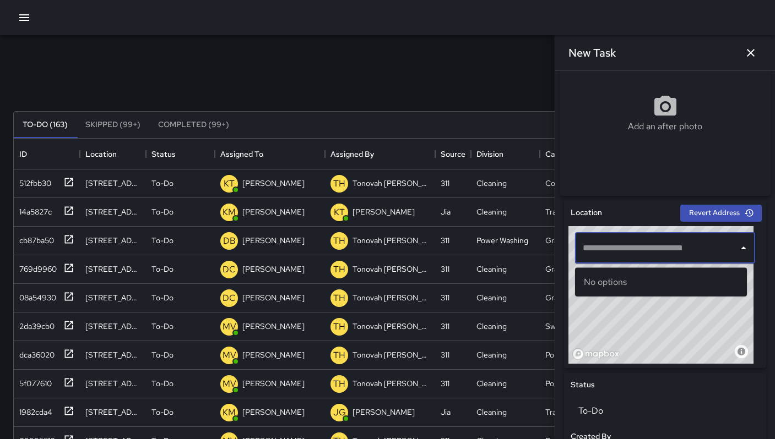
click at [634, 246] on input "text" at bounding box center [657, 248] width 154 height 21
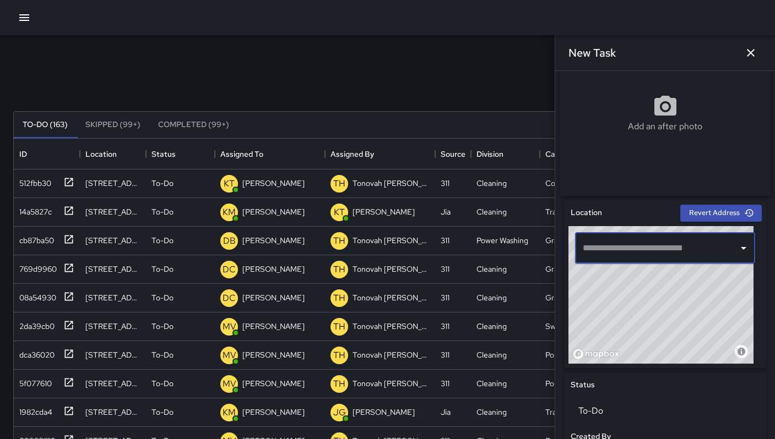
paste input "**********"
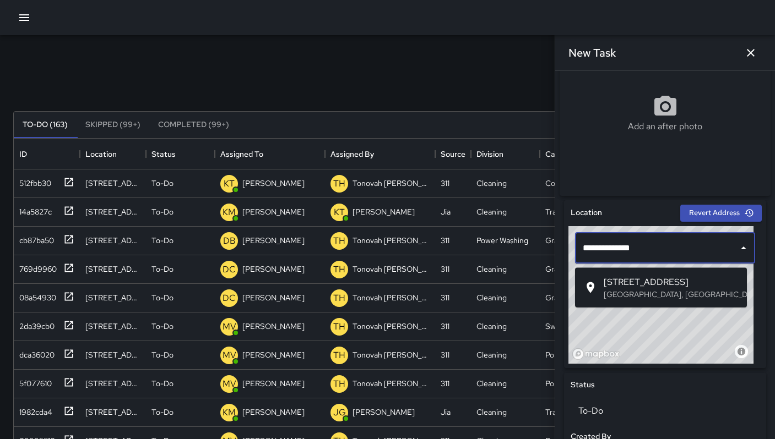
click at [631, 277] on span "[STREET_ADDRESS]" at bounding box center [670, 282] width 134 height 13
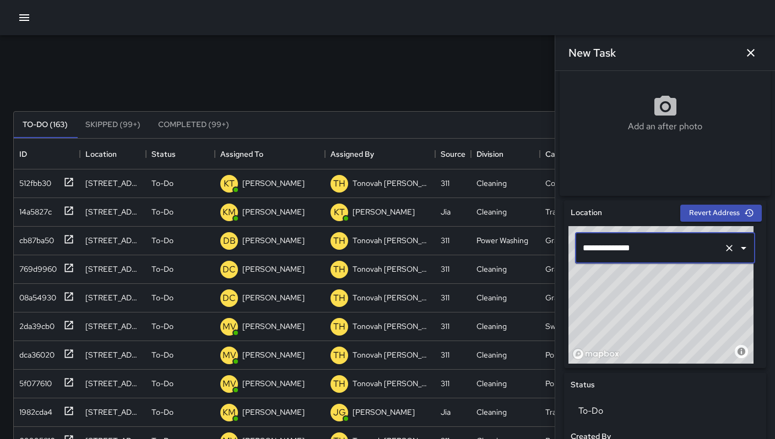
type input "**********"
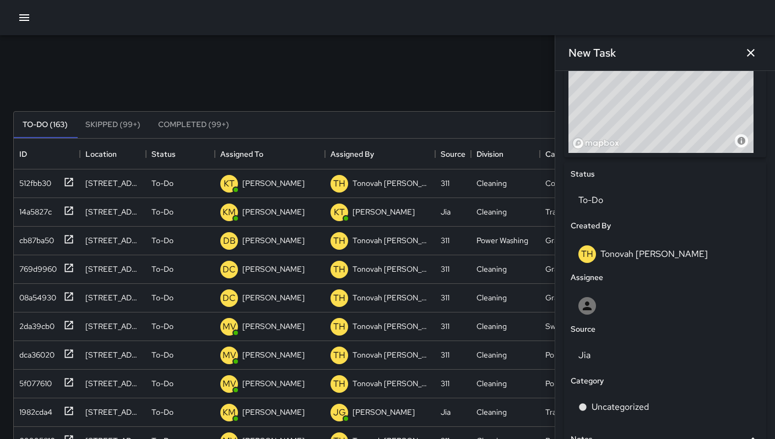
scroll to position [542, 0]
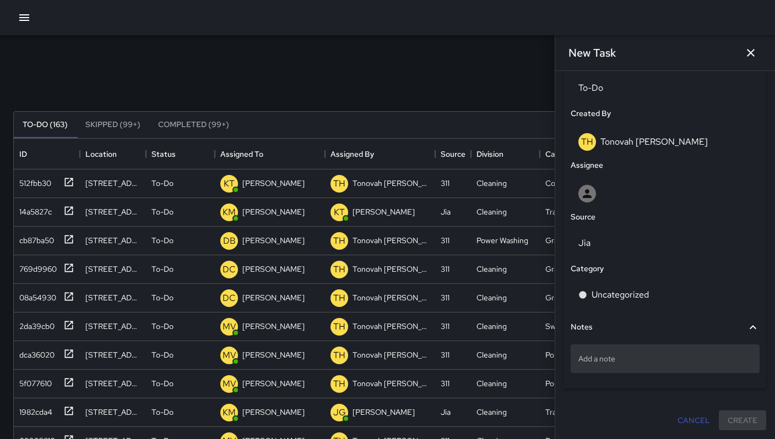
click at [620, 357] on p "Add a note" at bounding box center [664, 358] width 173 height 11
type textarea "**********"
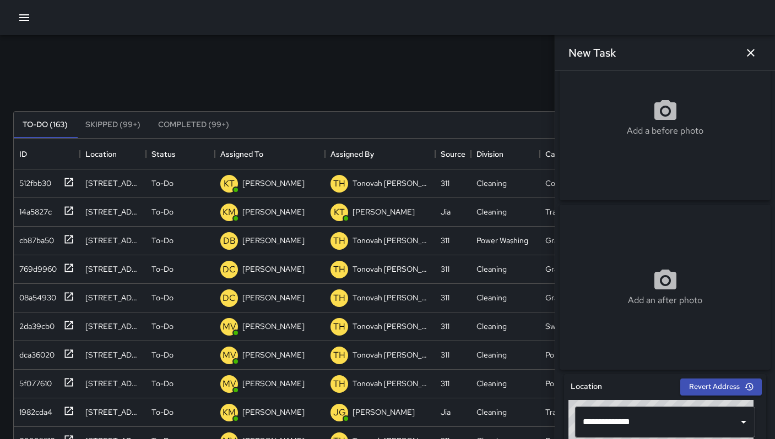
scroll to position [0, 0]
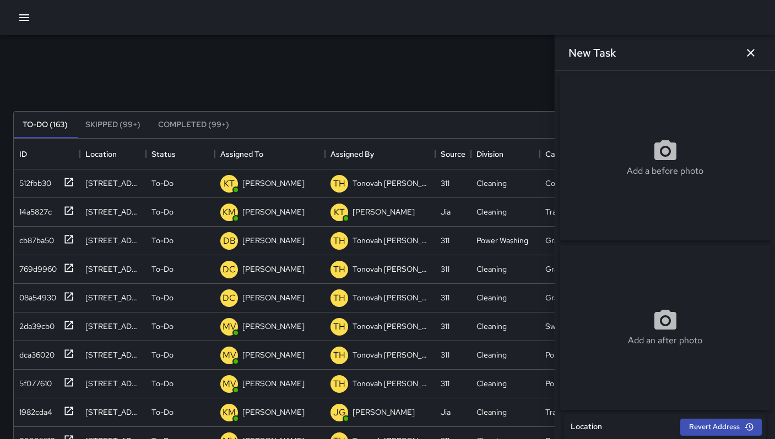
click at [633, 137] on div "Add a before photo" at bounding box center [664, 157] width 211 height 165
type input "**********"
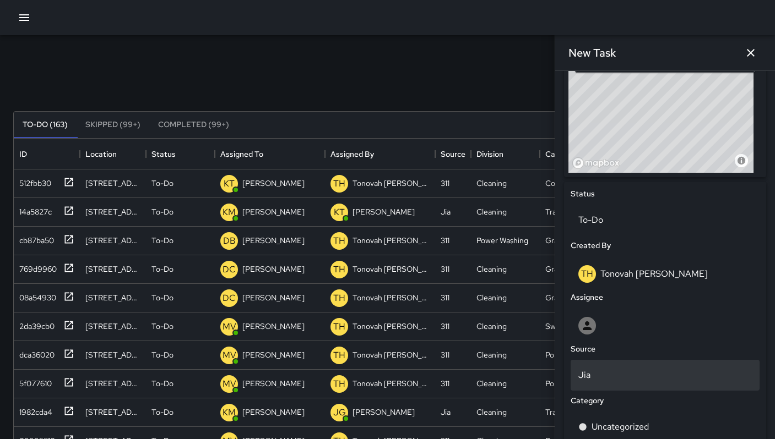
scroll to position [461, 0]
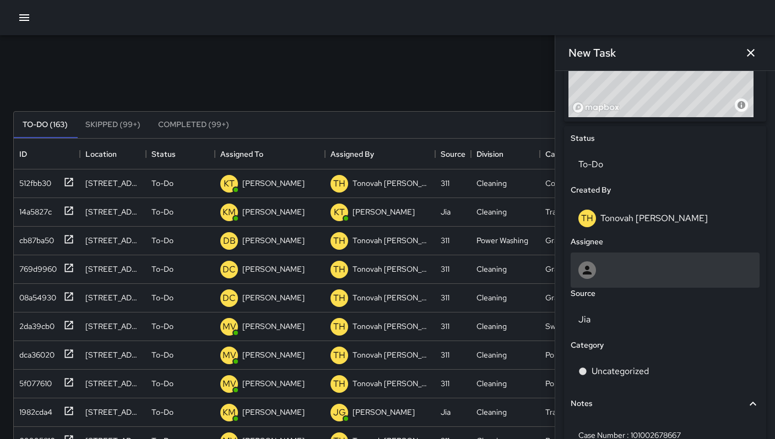
click at [607, 275] on div at bounding box center [664, 270] width 173 height 18
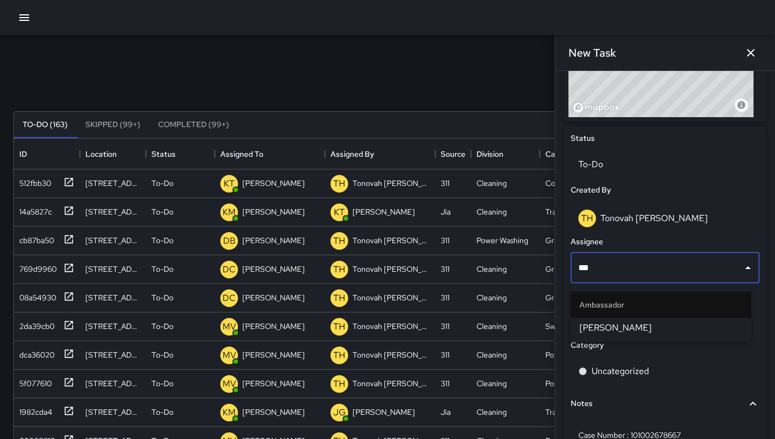
type input "****"
click at [614, 324] on span "[PERSON_NAME]" at bounding box center [660, 327] width 163 height 13
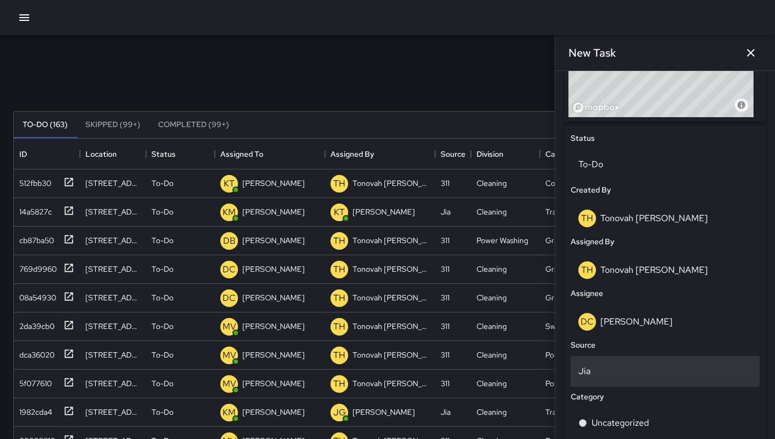
click at [592, 368] on div "Jia" at bounding box center [664, 371] width 189 height 31
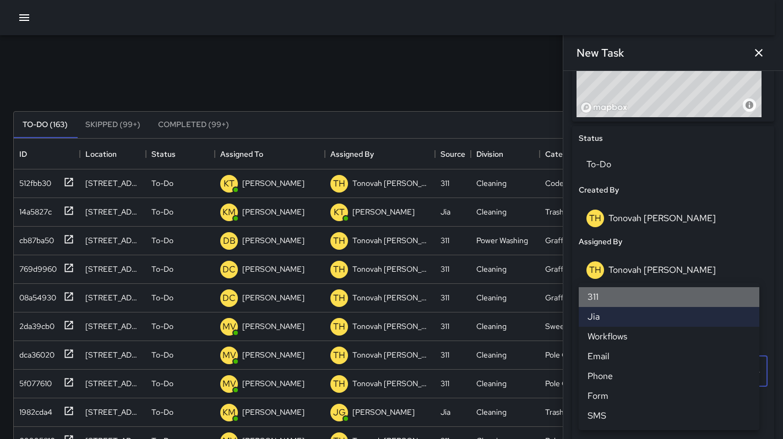
click at [598, 298] on li "311" at bounding box center [669, 297] width 181 height 20
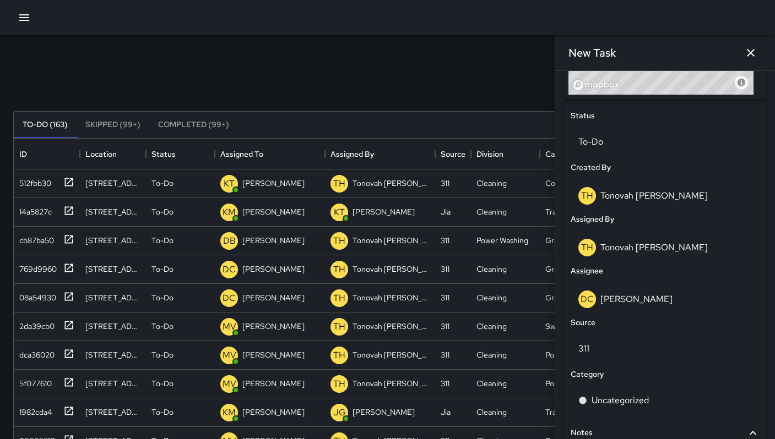
scroll to position [537, 0]
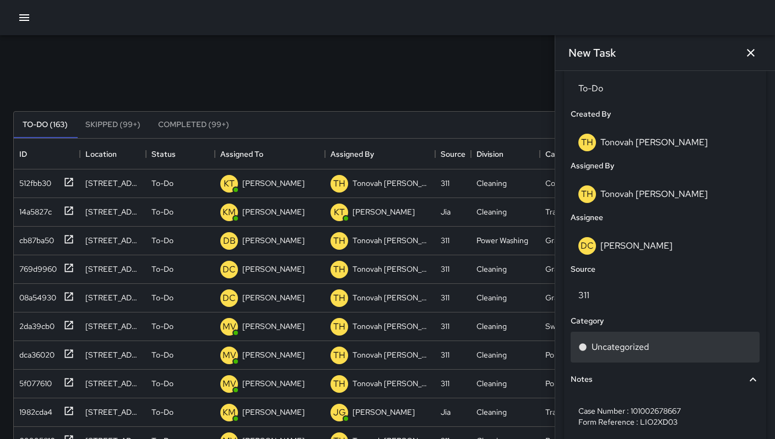
click at [610, 352] on p "Uncategorized" at bounding box center [619, 347] width 57 height 13
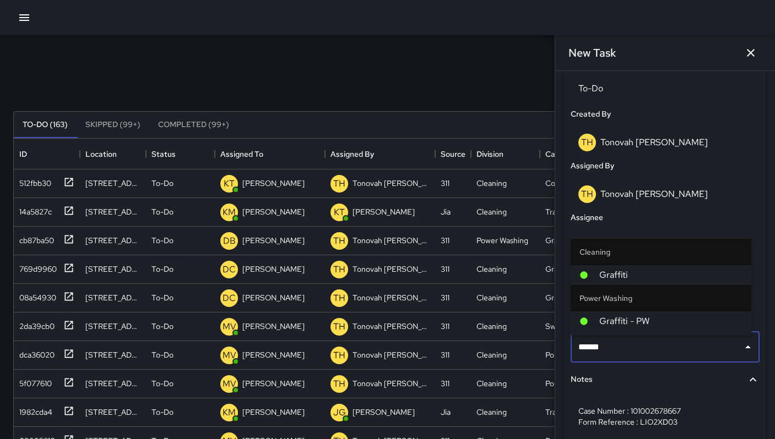
type input "*******"
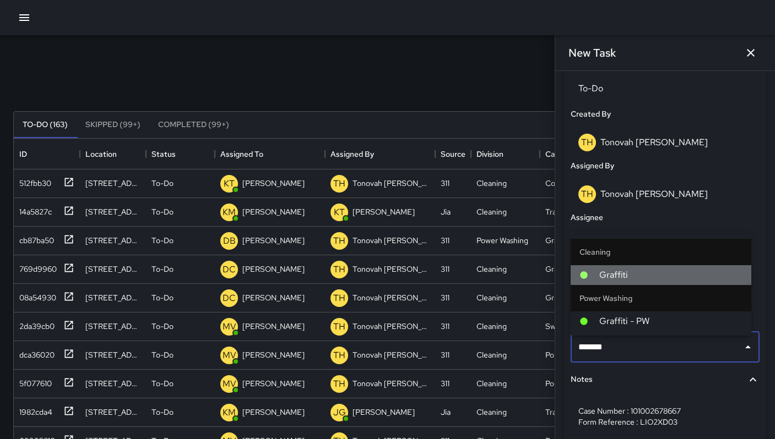
click at [647, 279] on span "Graffiti" at bounding box center [670, 275] width 143 height 13
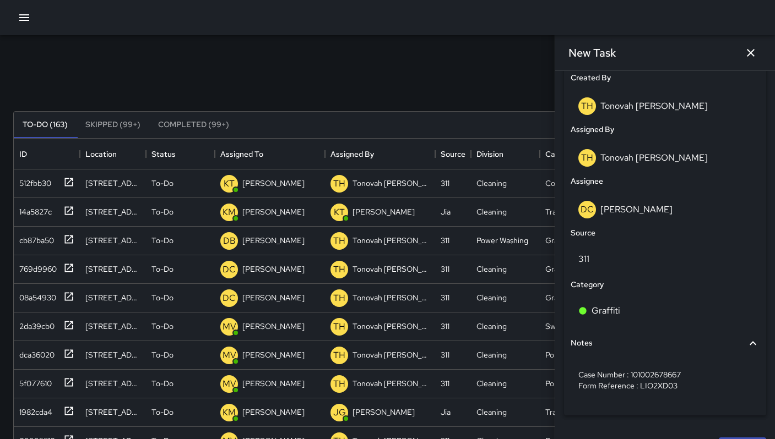
scroll to position [604, 0]
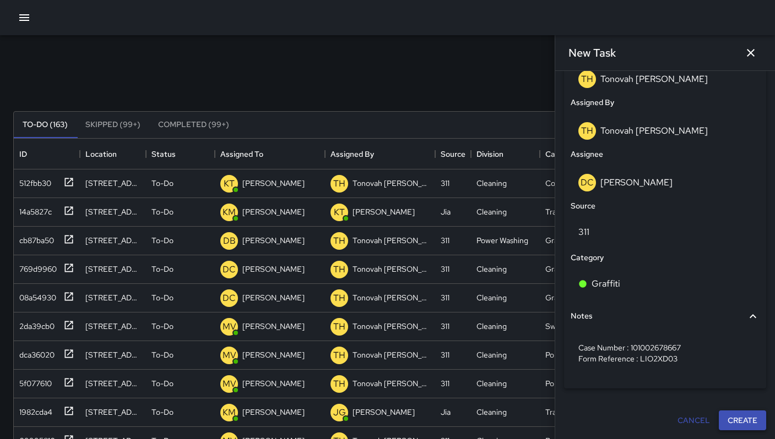
click at [731, 424] on button "Create" at bounding box center [741, 421] width 47 height 20
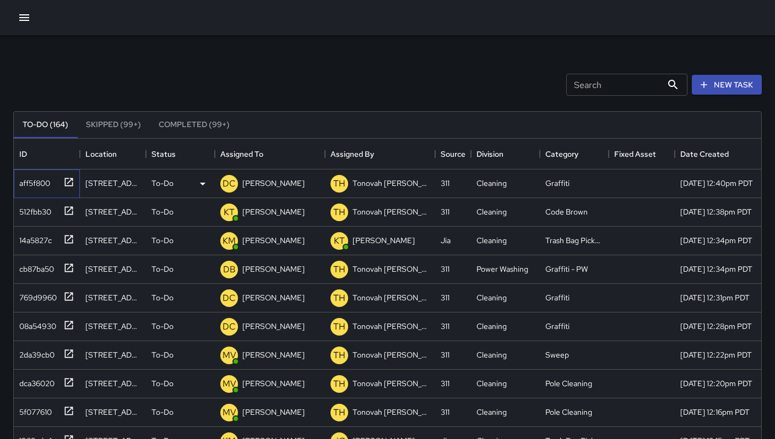
click at [23, 182] on div "aff5f800" at bounding box center [32, 180] width 35 height 15
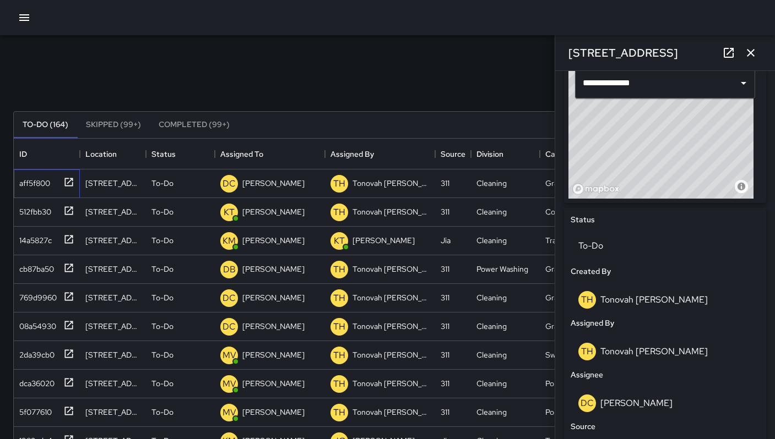
scroll to position [579, 0]
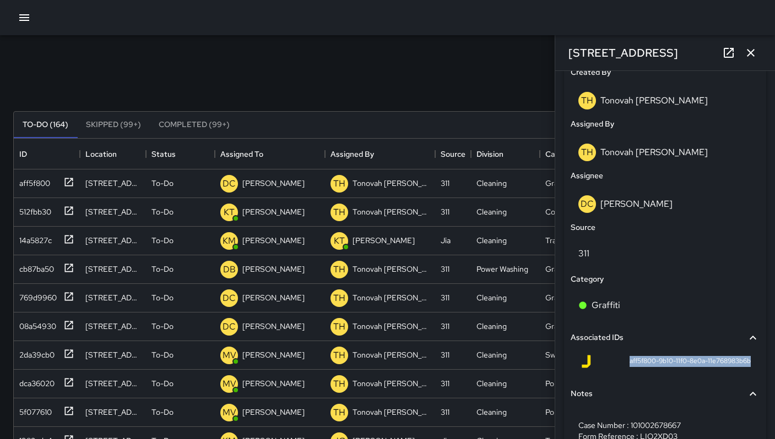
drag, startPoint x: 618, startPoint y: 363, endPoint x: 742, endPoint y: 369, distance: 124.0
click at [742, 368] on div "aff5f800-9b10-11f0-8e0a-11e768983b6b" at bounding box center [664, 361] width 171 height 13
copy span "aff5f800-9b10-11f0-8e0a-11e768983b6b"
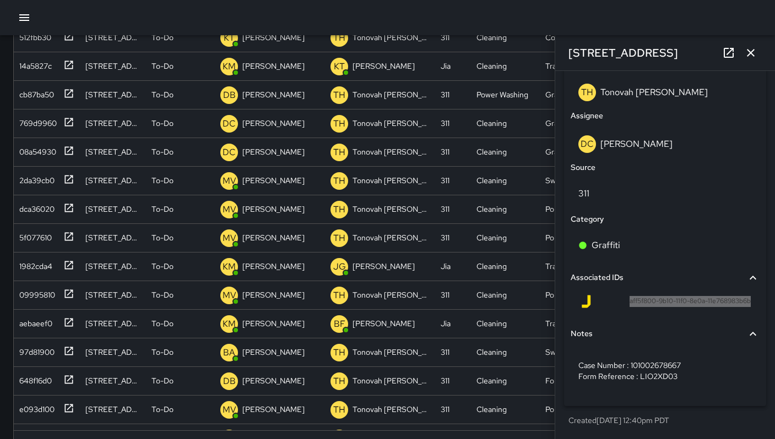
scroll to position [211, 0]
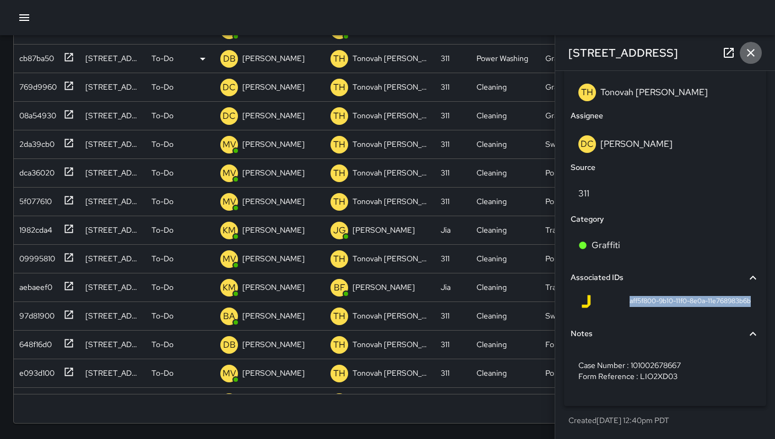
click at [752, 51] on icon "button" at bounding box center [750, 53] width 8 height 8
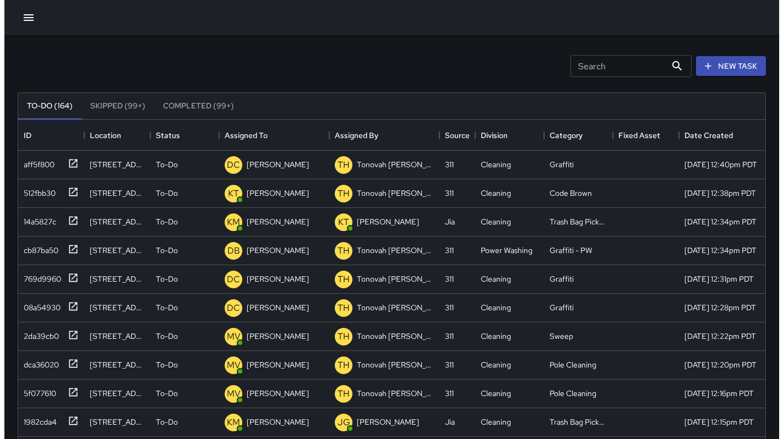
scroll to position [0, 0]
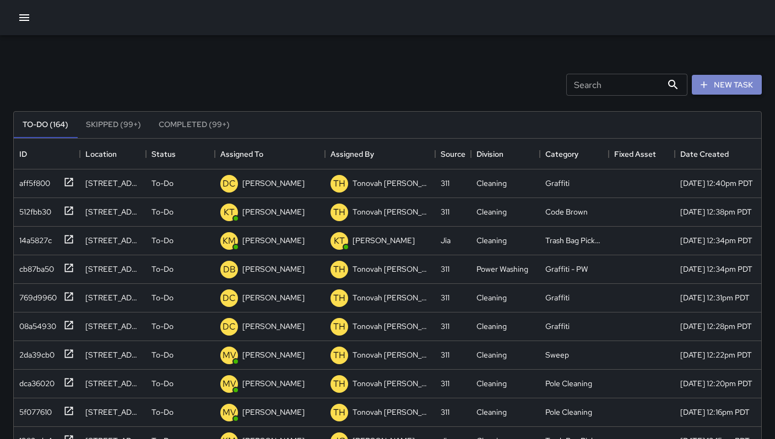
click at [721, 90] on button "New Task" at bounding box center [726, 85] width 70 height 20
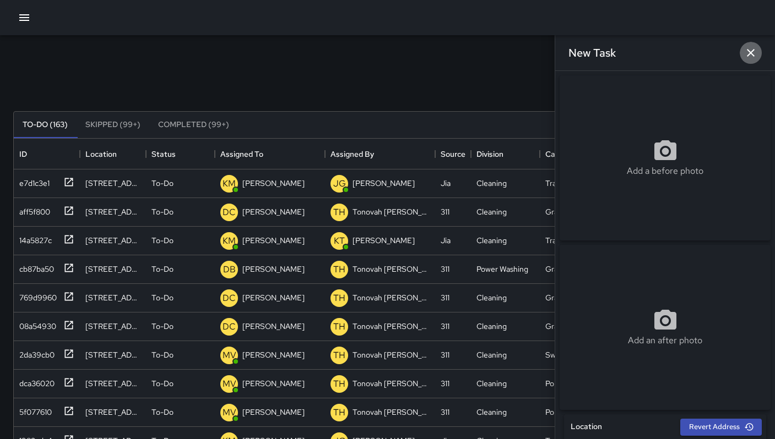
click at [743, 56] on button "button" at bounding box center [750, 53] width 22 height 22
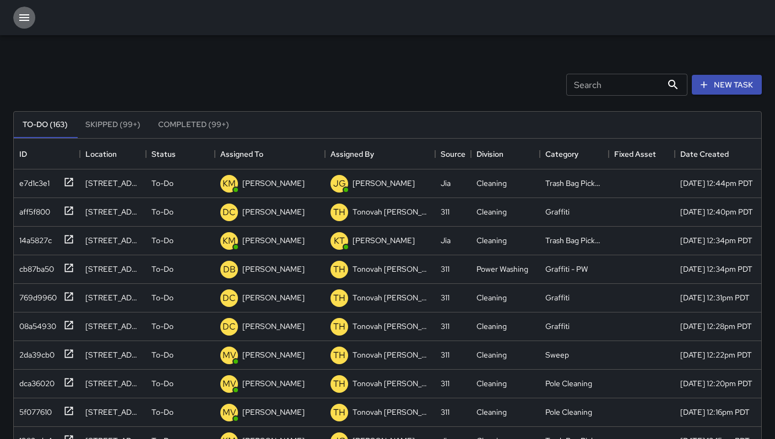
click at [24, 13] on icon "button" at bounding box center [24, 17] width 13 height 13
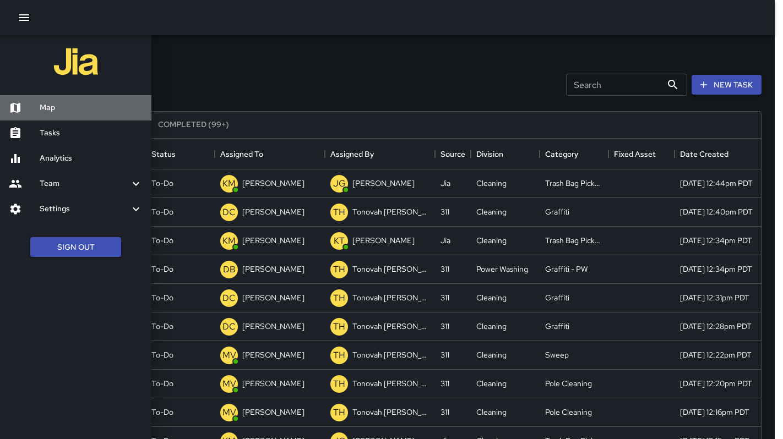
click at [80, 114] on div "Map" at bounding box center [75, 107] width 151 height 25
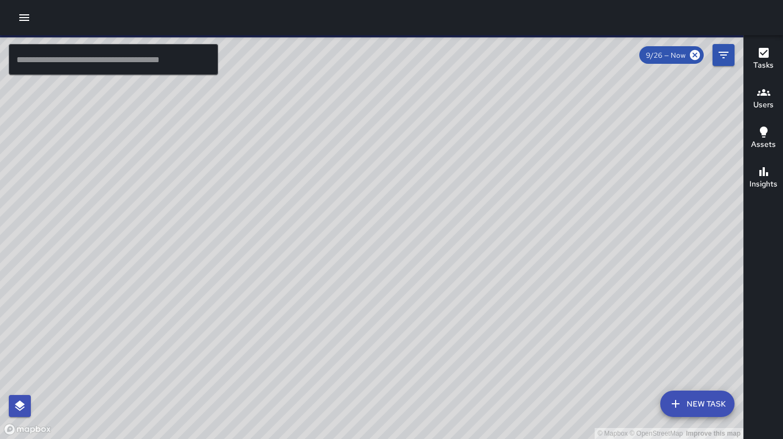
click at [108, 67] on input "text" at bounding box center [113, 59] width 209 height 31
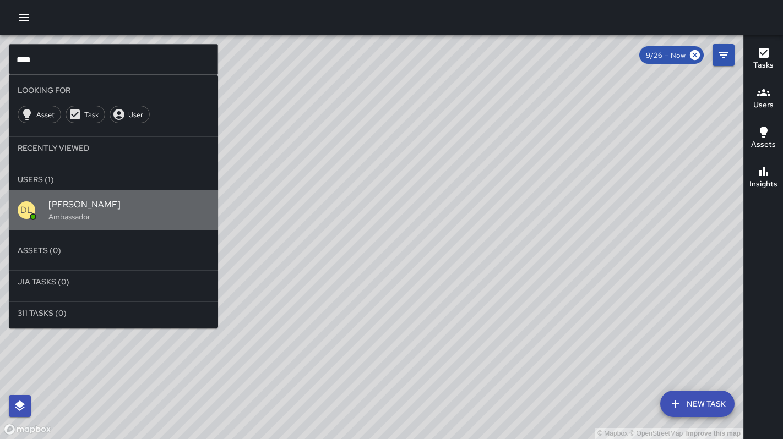
click at [69, 210] on span "Damariye Lewis" at bounding box center [128, 204] width 161 height 13
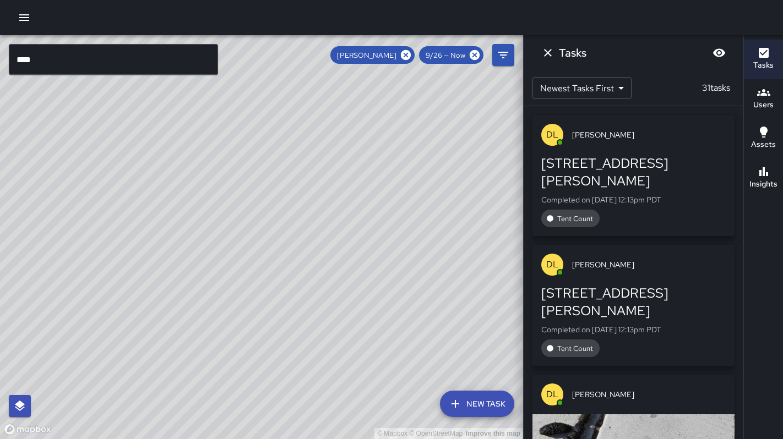
drag, startPoint x: 192, startPoint y: 230, endPoint x: 303, endPoint y: 361, distance: 171.4
click at [303, 363] on div "© Mapbox © OpenStreetMap Improve this map" at bounding box center [261, 237] width 523 height 404
drag, startPoint x: 204, startPoint y: 269, endPoint x: 280, endPoint y: 324, distance: 93.9
click at [280, 324] on div "© Mapbox © OpenStreetMap Improve this map" at bounding box center [261, 237] width 523 height 404
drag, startPoint x: 221, startPoint y: 265, endPoint x: 315, endPoint y: 336, distance: 117.9
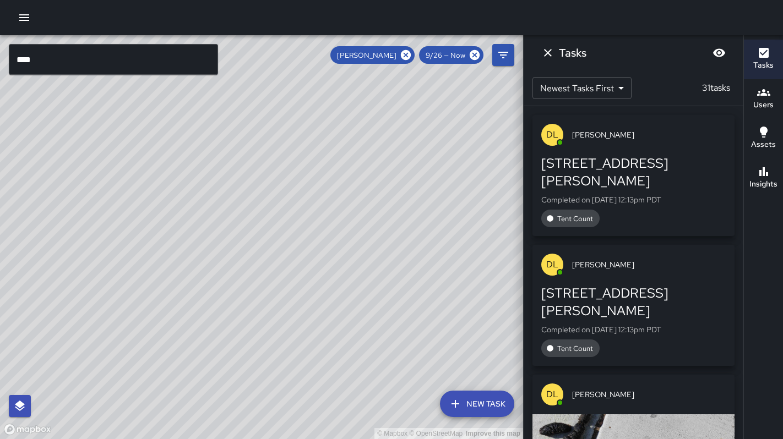
click at [315, 341] on div "© Mapbox © OpenStreetMap Improve this map" at bounding box center [261, 237] width 523 height 404
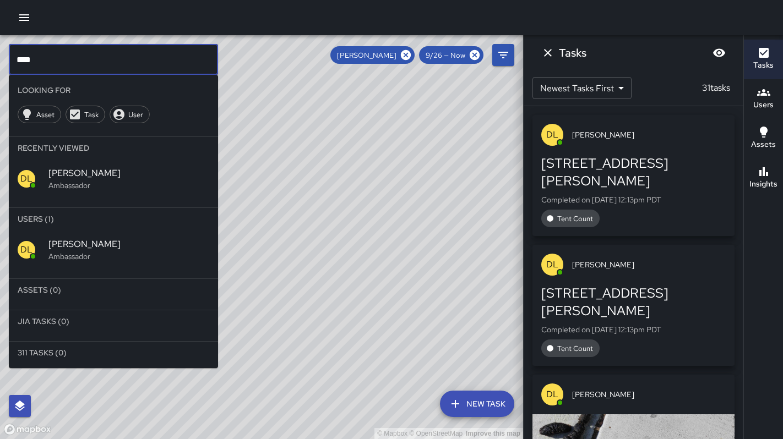
drag, startPoint x: 47, startPoint y: 61, endPoint x: -4, endPoint y: 54, distance: 52.2
click at [0, 54] on html "© Mapbox © OpenStreetMap Improve this map **** ​ Looking For Asset Task User Re…" at bounding box center [391, 219] width 783 height 439
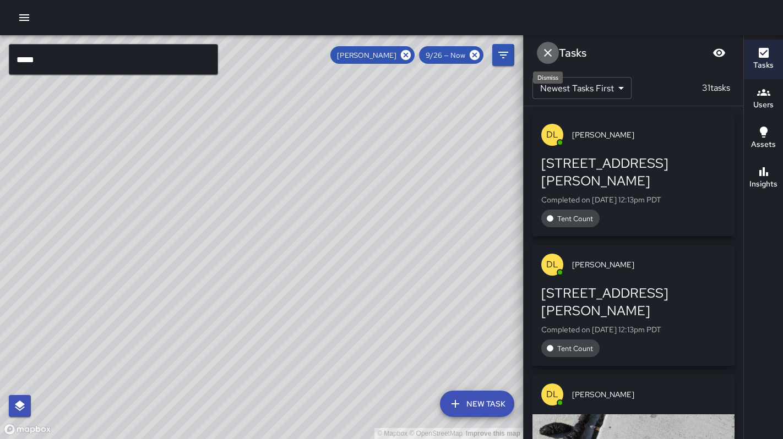
click at [547, 55] on icon "Dismiss" at bounding box center [547, 52] width 13 height 13
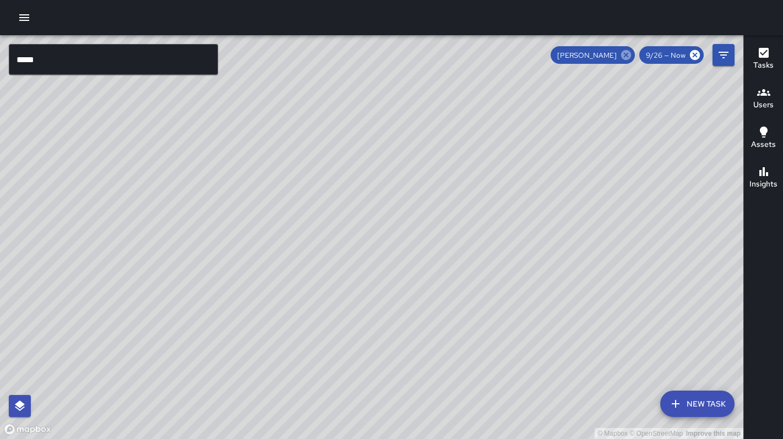
click at [623, 56] on icon at bounding box center [626, 55] width 10 height 10
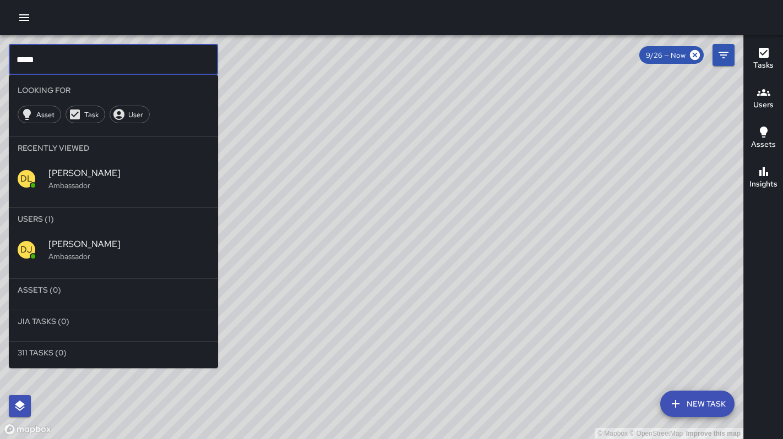
click at [136, 63] on input "*****" at bounding box center [113, 59] width 209 height 31
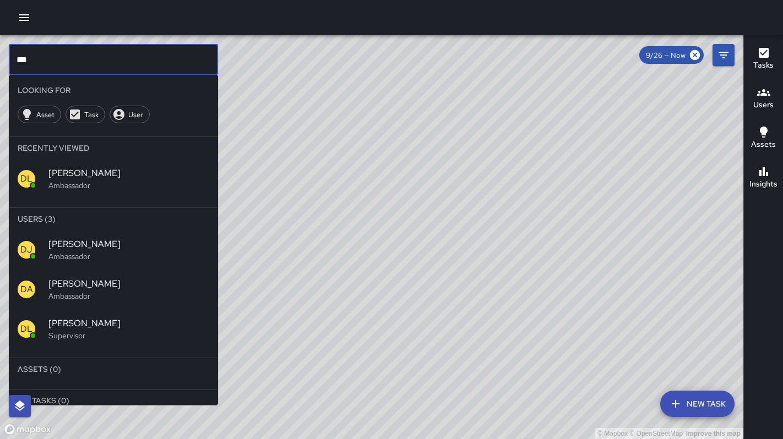
type input "***"
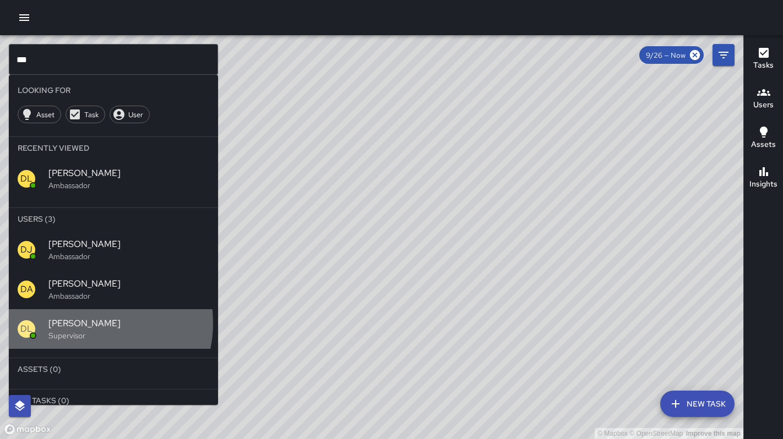
click at [86, 323] on span "[PERSON_NAME]" at bounding box center [128, 323] width 161 height 13
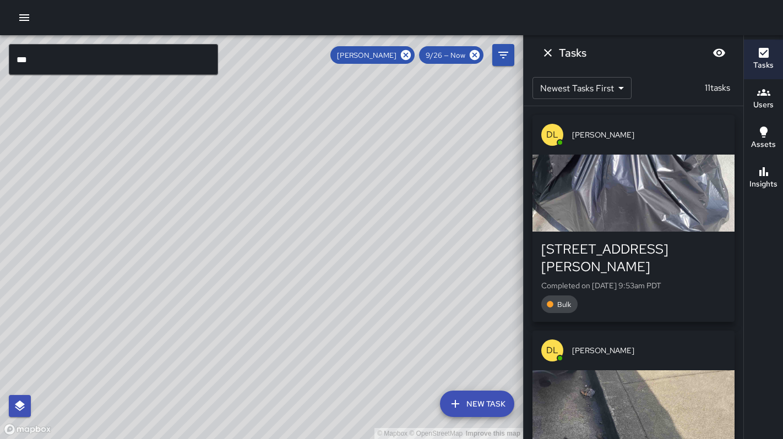
drag, startPoint x: 393, startPoint y: 233, endPoint x: 362, endPoint y: 217, distance: 34.0
click at [360, 222] on div "© Mapbox © OpenStreetMap Improve this map" at bounding box center [261, 237] width 523 height 404
click at [546, 51] on icon "Dismiss" at bounding box center [547, 52] width 13 height 13
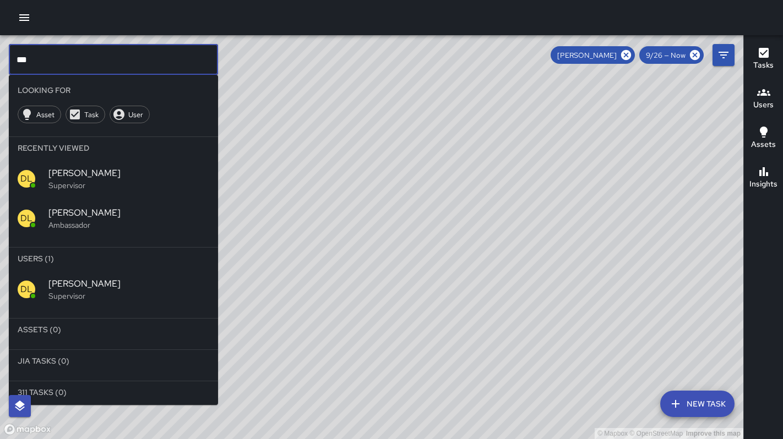
drag, startPoint x: 121, startPoint y: 64, endPoint x: -24, endPoint y: 74, distance: 145.2
click at [0, 74] on html "© Mapbox © OpenStreetMap Improve this map *** ​ Looking For Asset Task User Rec…" at bounding box center [391, 219] width 783 height 439
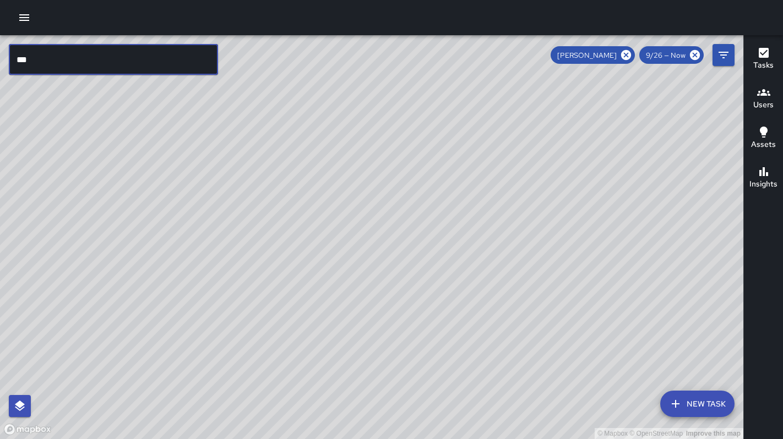
drag, startPoint x: 36, startPoint y: 61, endPoint x: 5, endPoint y: 61, distance: 31.4
click at [5, 61] on div "© Mapbox © OpenStreetMap Improve this map *** ​ New Task David Lewis 9/26 — Now…" at bounding box center [371, 237] width 743 height 404
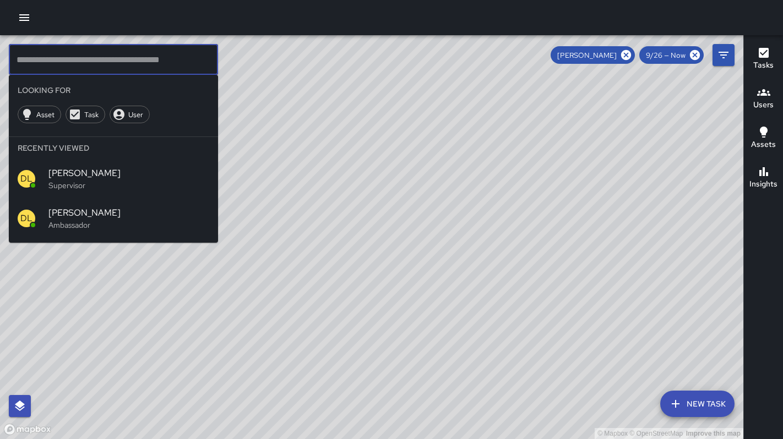
click at [29, 20] on icon "button" at bounding box center [24, 17] width 13 height 13
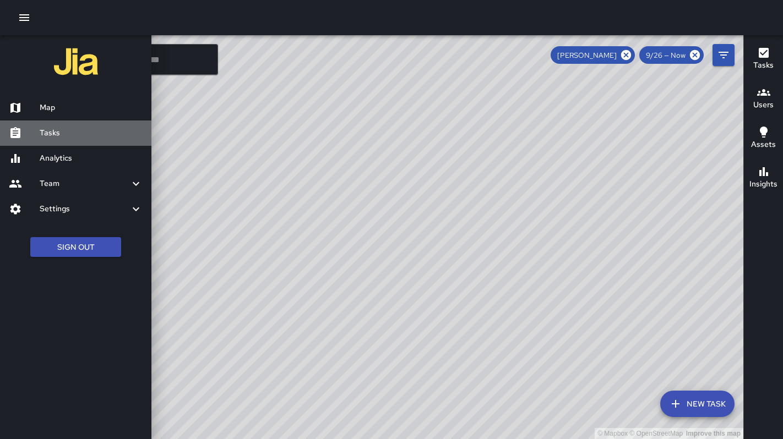
click at [62, 130] on h6 "Tasks" at bounding box center [91, 133] width 103 height 12
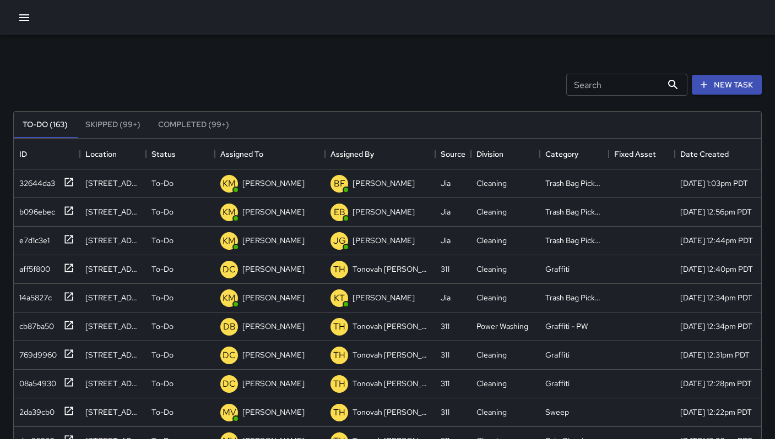
scroll to position [458, 739]
click at [718, 88] on button "New Task" at bounding box center [726, 85] width 70 height 20
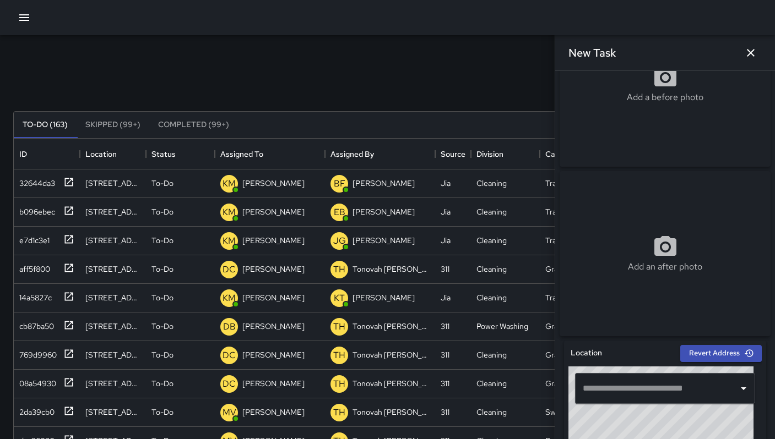
scroll to position [219, 0]
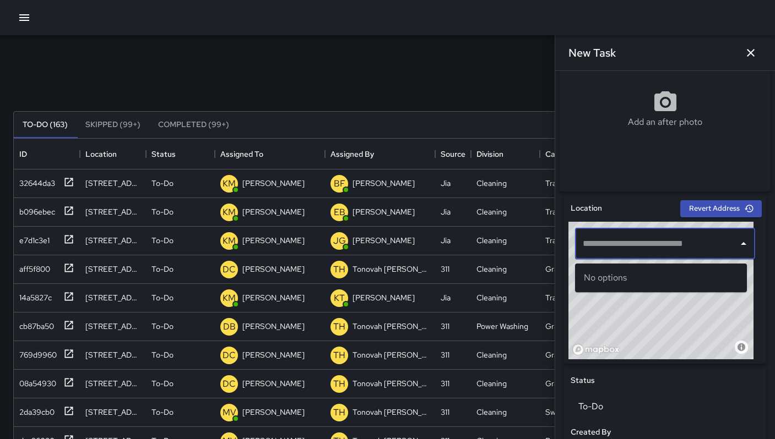
click at [637, 254] on input "text" at bounding box center [657, 243] width 154 height 21
paste input "**********"
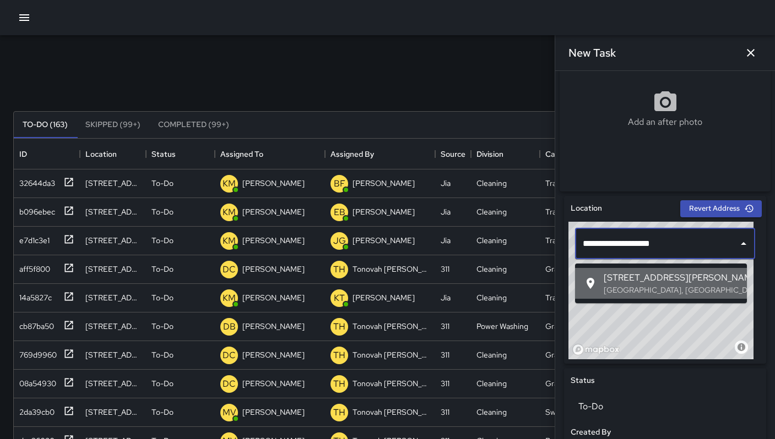
click at [638, 288] on p "San Francisco, CA, USA" at bounding box center [670, 290] width 134 height 11
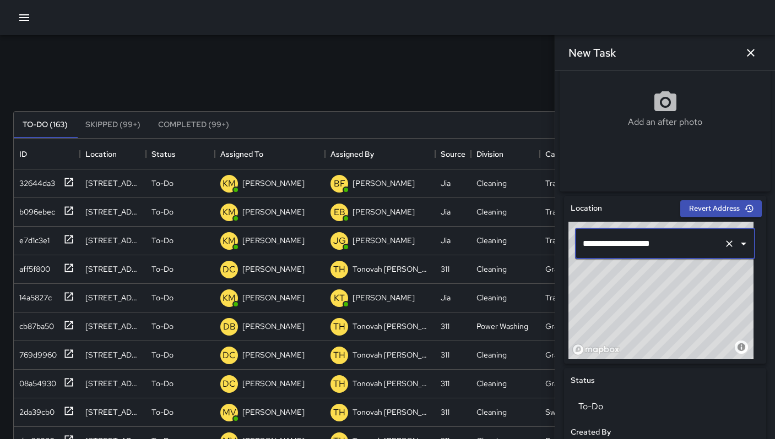
type input "**********"
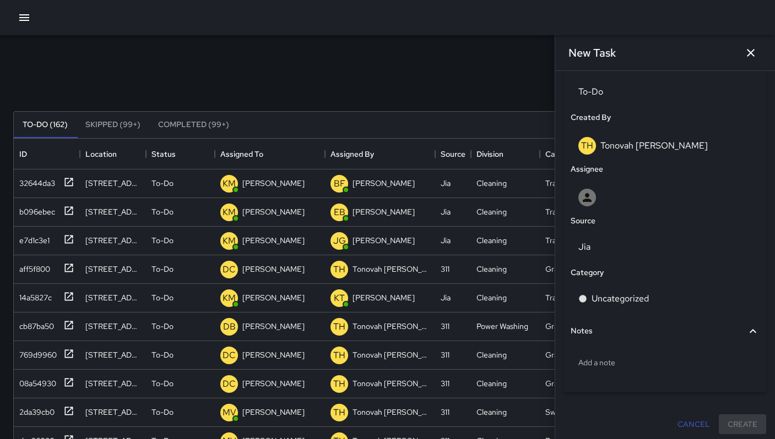
scroll to position [542, 0]
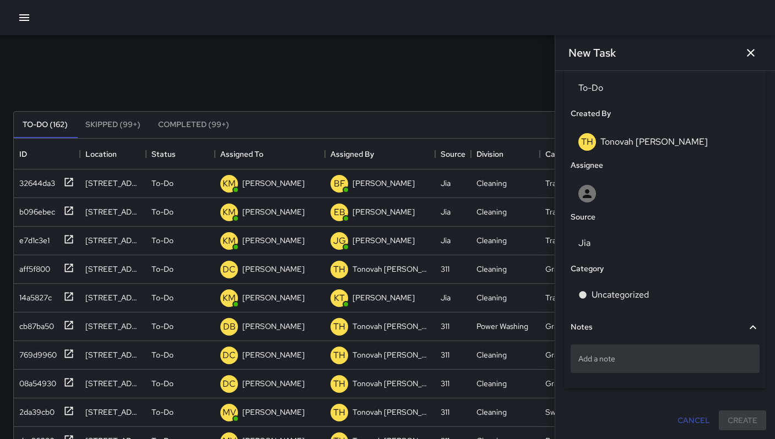
click at [607, 366] on div "Add a note" at bounding box center [664, 359] width 189 height 29
type textarea "**********"
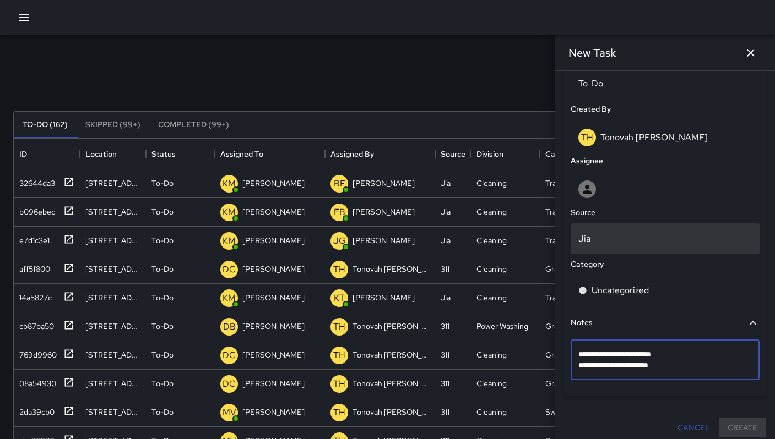
click at [600, 238] on p "Jia" at bounding box center [664, 238] width 173 height 13
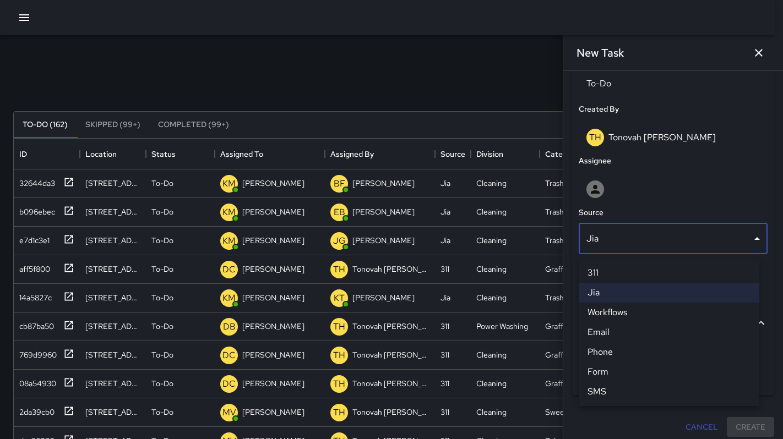
click at [613, 277] on li "311" at bounding box center [669, 273] width 181 height 20
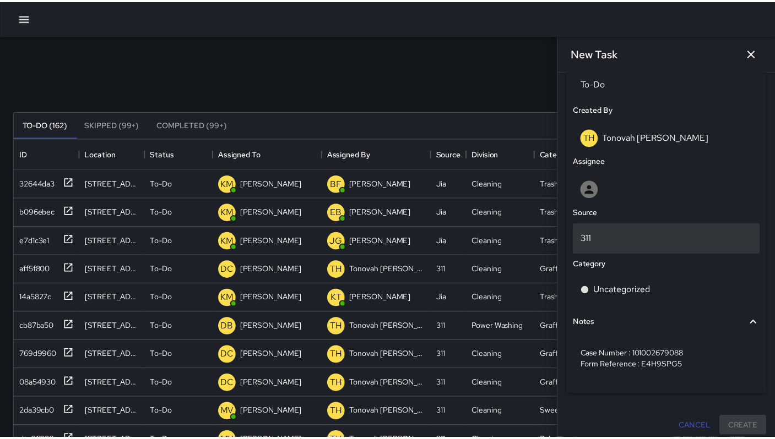
scroll to position [9, 9]
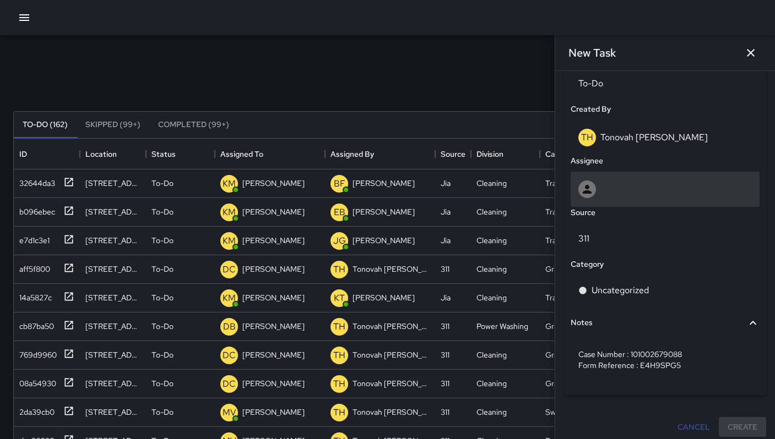
click at [608, 198] on div at bounding box center [664, 190] width 173 height 18
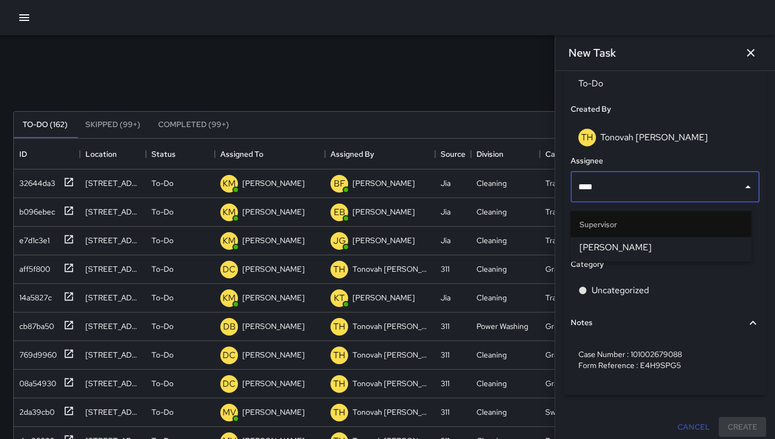
type input "*****"
click at [686, 253] on span "[PERSON_NAME]" at bounding box center [660, 247] width 163 height 13
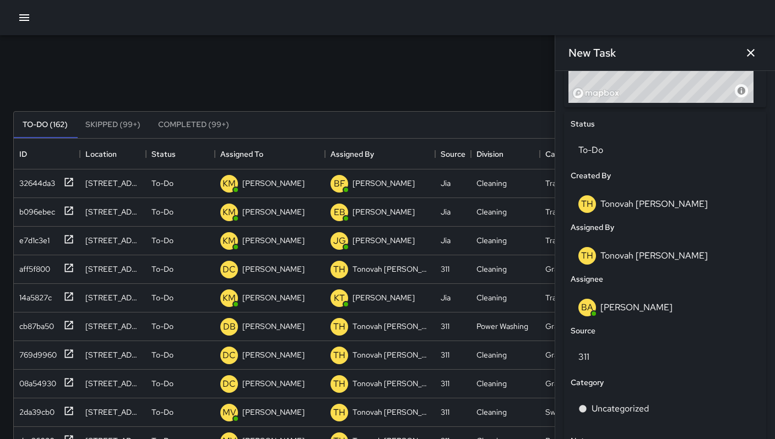
scroll to position [550, 0]
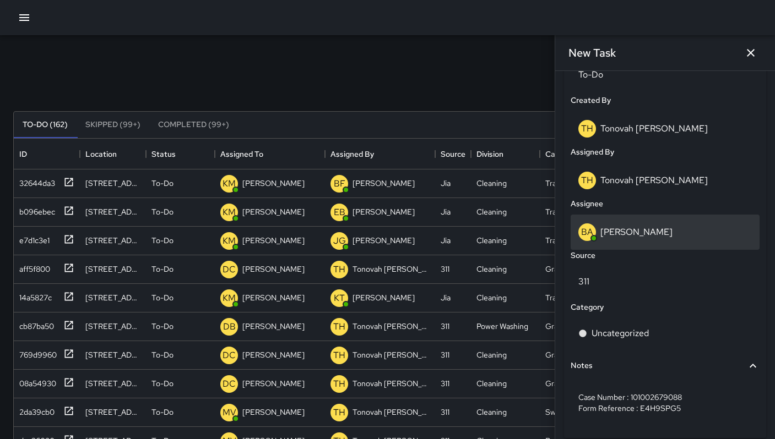
click at [609, 237] on p "[PERSON_NAME]" at bounding box center [636, 232] width 72 height 12
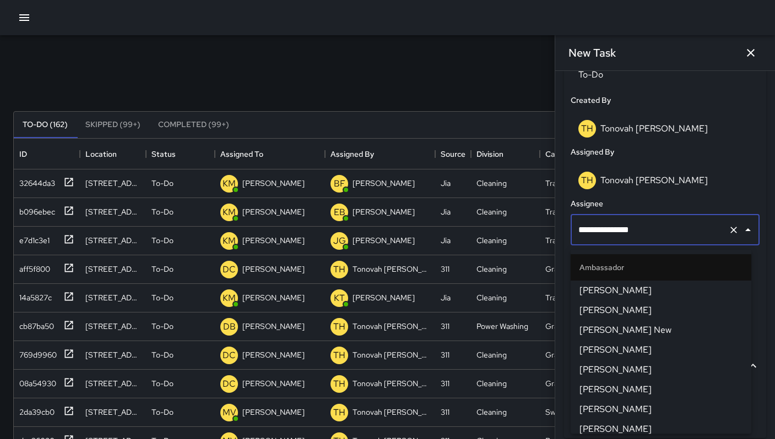
scroll to position [784, 0]
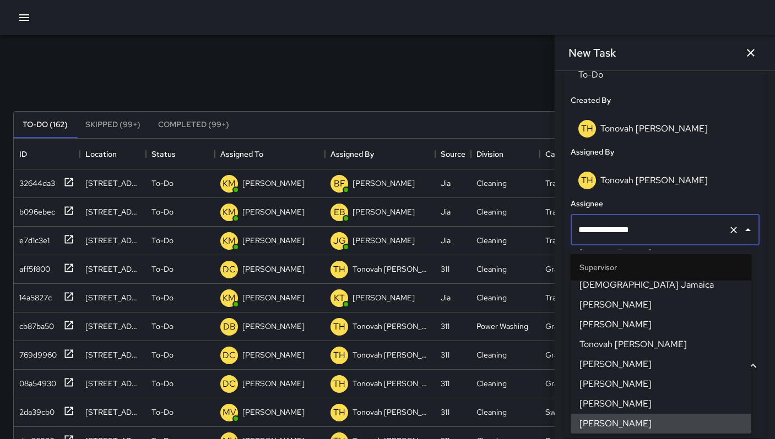
drag, startPoint x: 628, startPoint y: 235, endPoint x: 557, endPoint y: 225, distance: 72.2
click at [557, 225] on div "**********" at bounding box center [665, 255] width 220 height 368
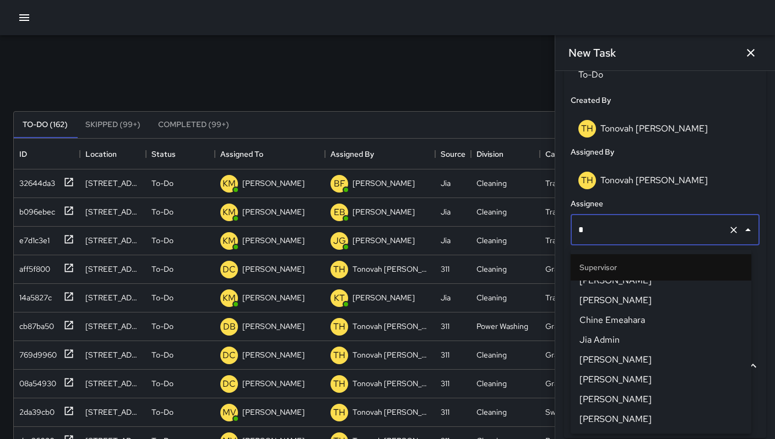
scroll to position [0, 0]
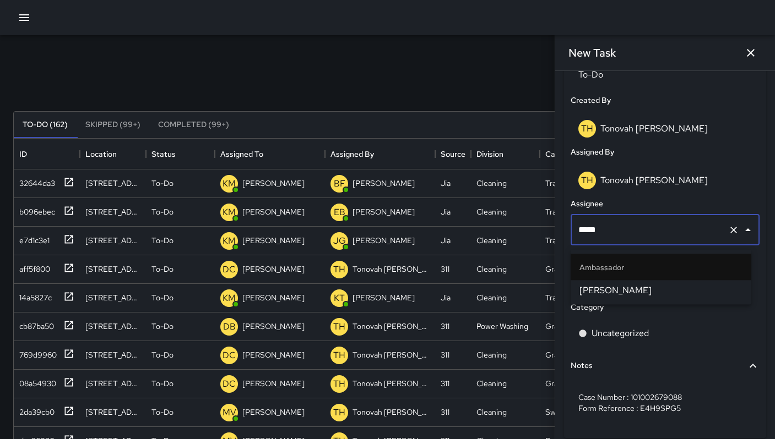
type input "******"
click at [600, 287] on span "[PERSON_NAME]" at bounding box center [660, 290] width 163 height 13
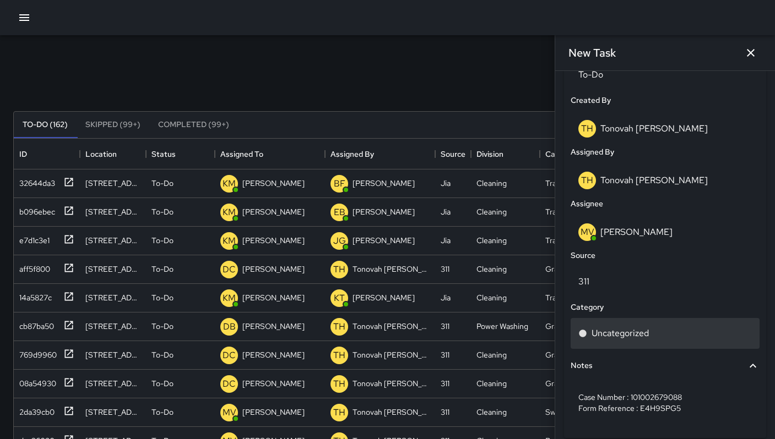
click at [618, 336] on p "Uncategorized" at bounding box center [619, 333] width 57 height 13
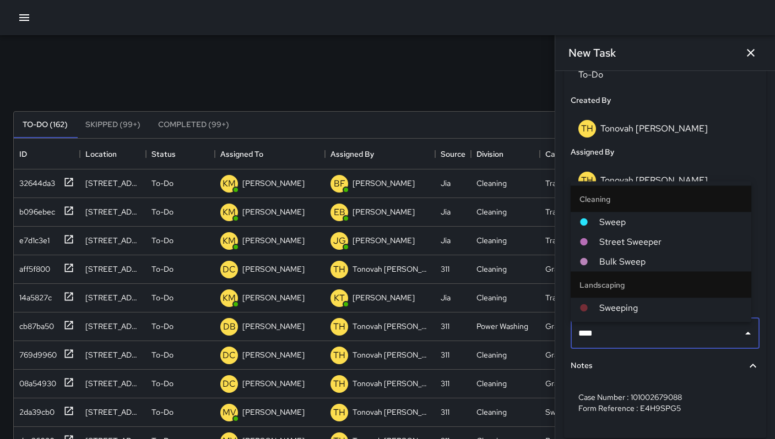
type input "*****"
click at [607, 225] on span "Sweep" at bounding box center [670, 222] width 143 height 13
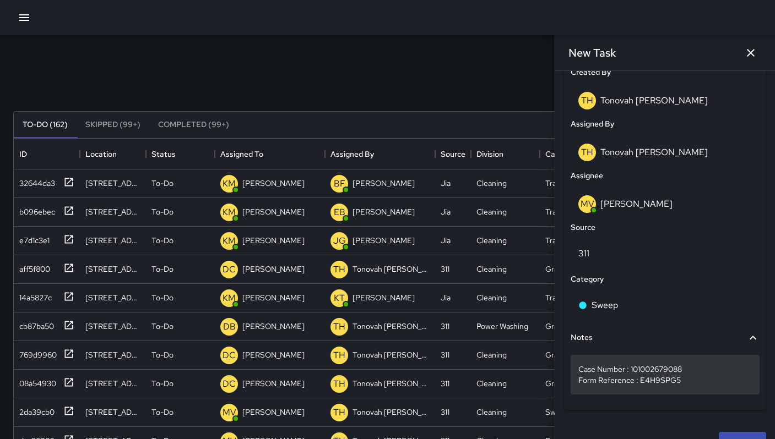
scroll to position [604, 0]
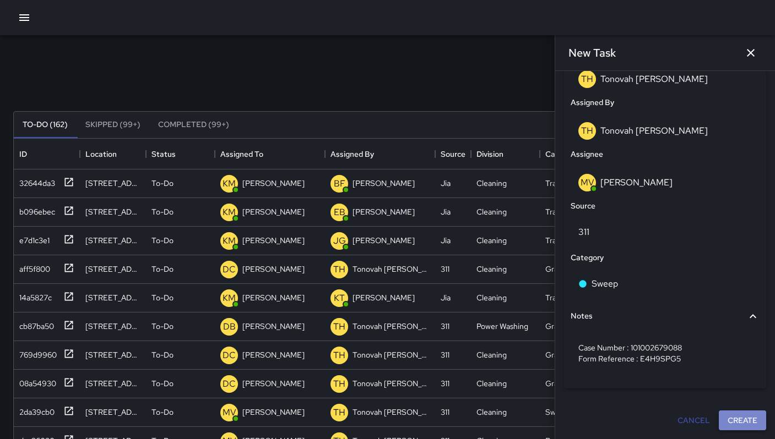
click at [750, 428] on button "Create" at bounding box center [741, 421] width 47 height 20
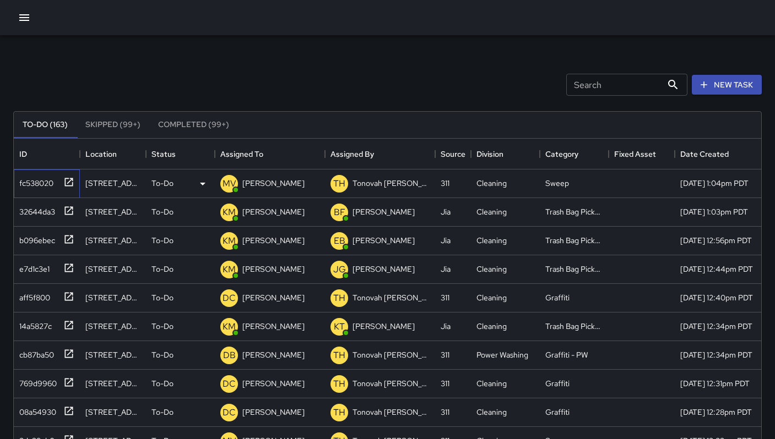
click at [24, 182] on div "fc538020" at bounding box center [34, 180] width 39 height 15
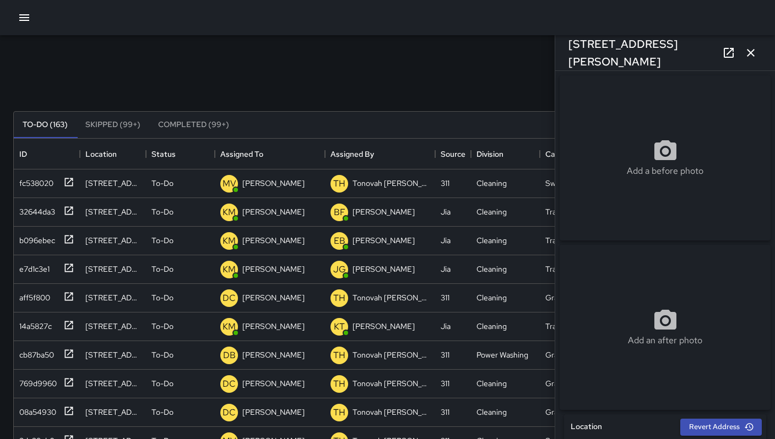
click at [690, 144] on div "Add a before photo" at bounding box center [664, 158] width 211 height 40
type input "**********"
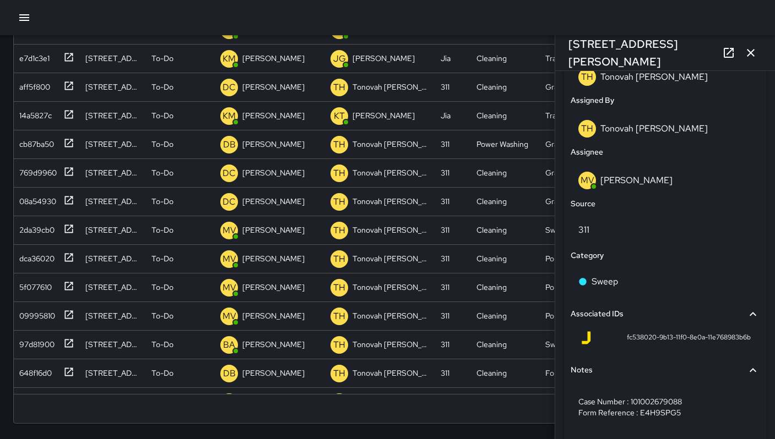
scroll to position [642, 0]
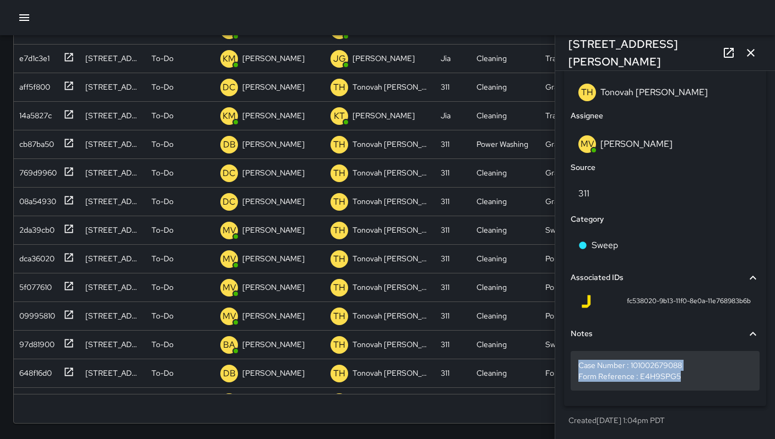
drag, startPoint x: 655, startPoint y: 374, endPoint x: 579, endPoint y: 366, distance: 76.4
click at [579, 366] on p "Case Number : 101002679088 Form Reference : E4H9SPG5" at bounding box center [664, 371] width 173 height 22
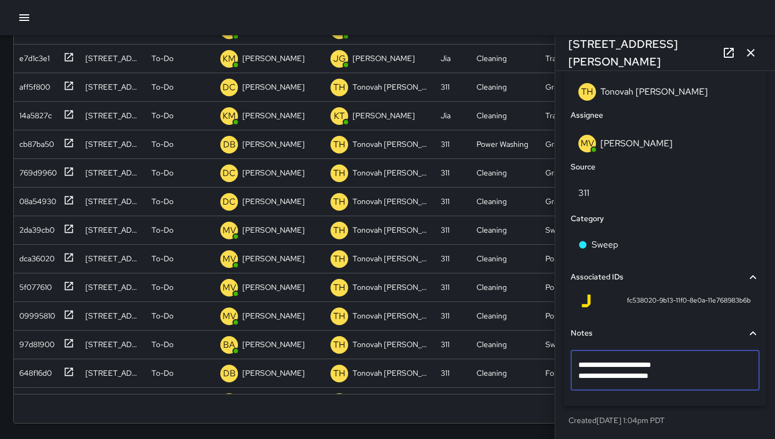
drag, startPoint x: 691, startPoint y: 374, endPoint x: 571, endPoint y: 368, distance: 120.2
click at [560, 366] on div "**********" at bounding box center [664, 103] width 211 height 664
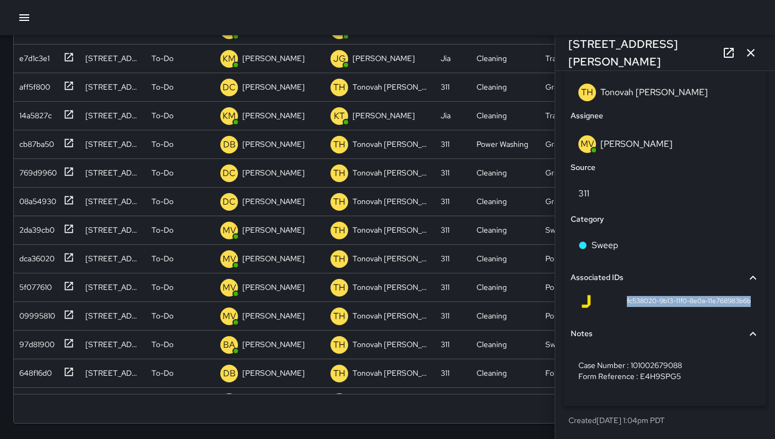
drag, startPoint x: 615, startPoint y: 302, endPoint x: 744, endPoint y: 305, distance: 128.8
click at [744, 305] on div "fc538020-9b13-11f0-8e0a-11e768983b6b" at bounding box center [664, 304] width 189 height 26
click at [746, 56] on icon "button" at bounding box center [750, 52] width 13 height 13
click at [746, 56] on div "9/26/2025, 12:44pm PDT" at bounding box center [716, 58] width 73 height 11
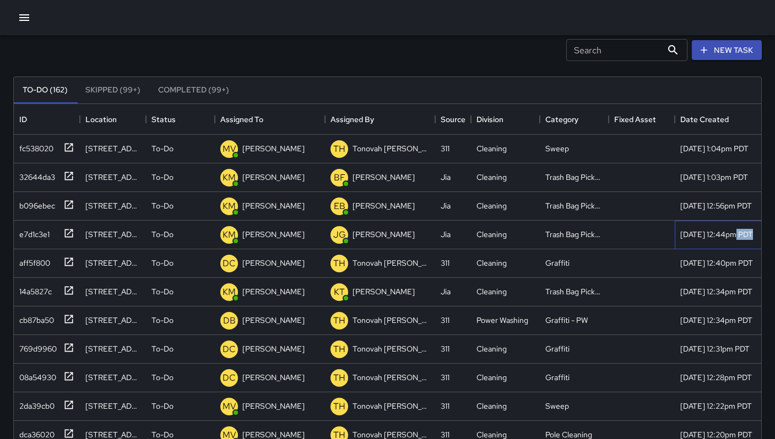
scroll to position [0, 0]
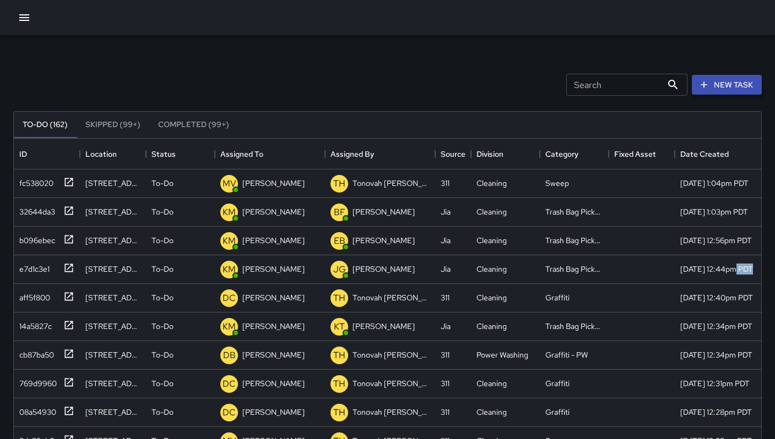
click at [720, 85] on button "New Task" at bounding box center [726, 85] width 70 height 20
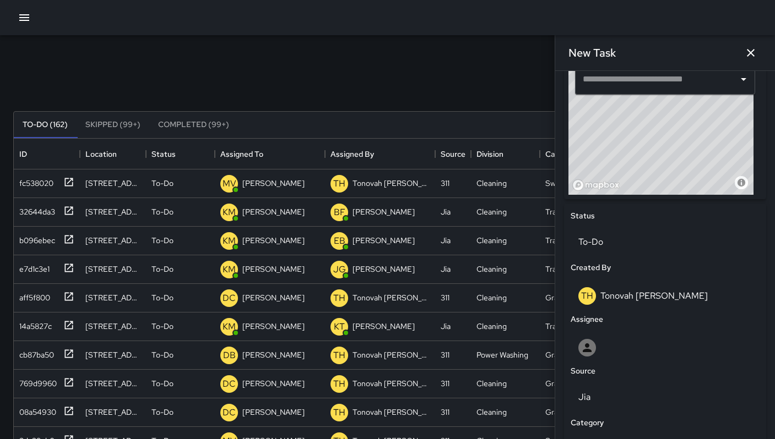
scroll to position [542, 0]
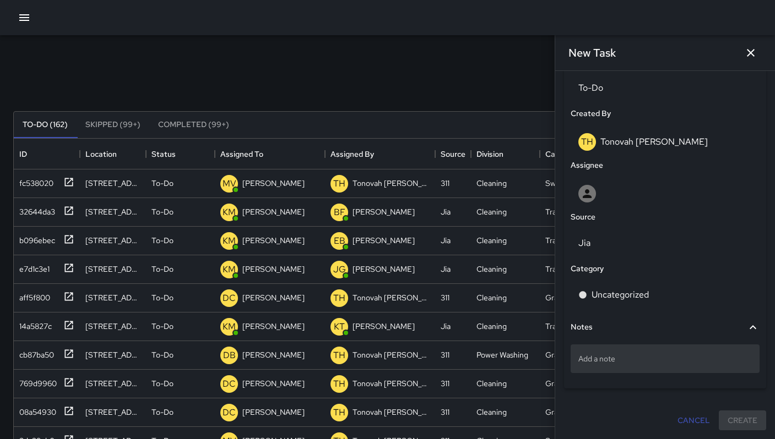
click at [629, 367] on div "Add a note" at bounding box center [664, 359] width 189 height 29
type textarea "**********"
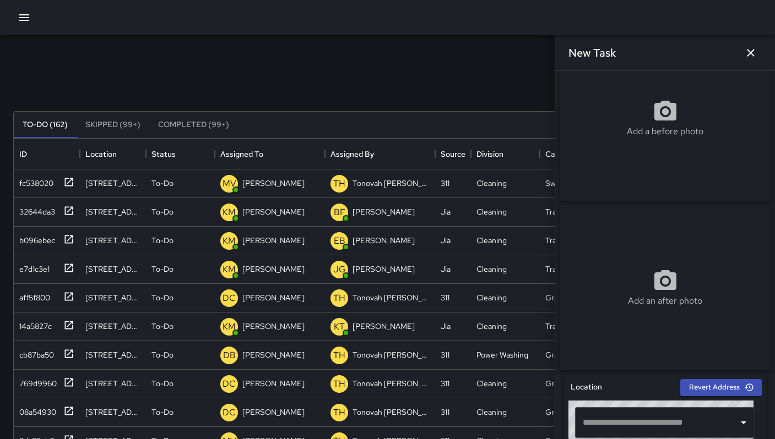
scroll to position [0, 0]
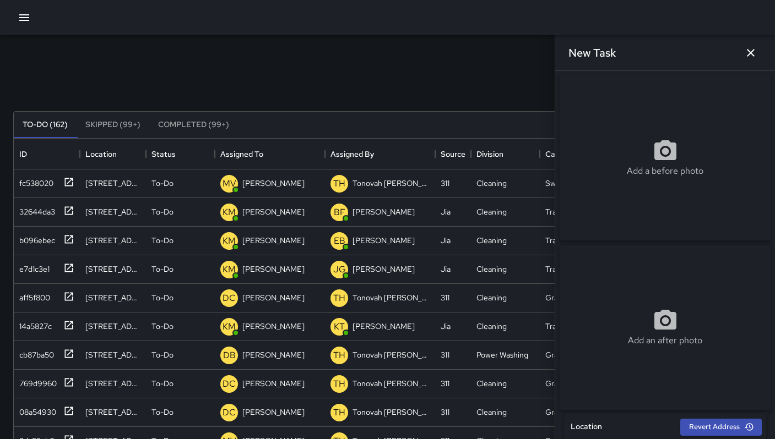
click at [610, 139] on div "Add a before photo" at bounding box center [664, 157] width 211 height 165
type input "**********"
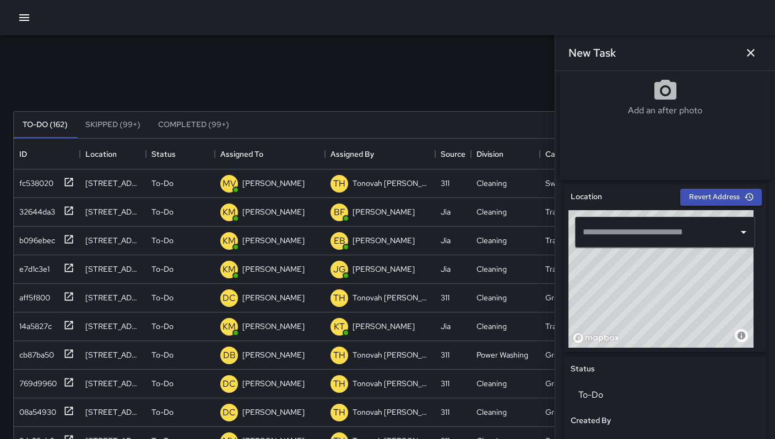
scroll to position [522, 0]
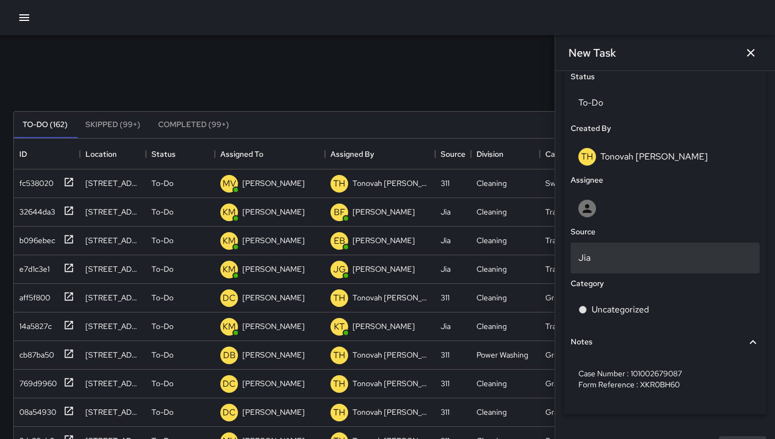
click at [596, 251] on div "Jia" at bounding box center [664, 258] width 189 height 31
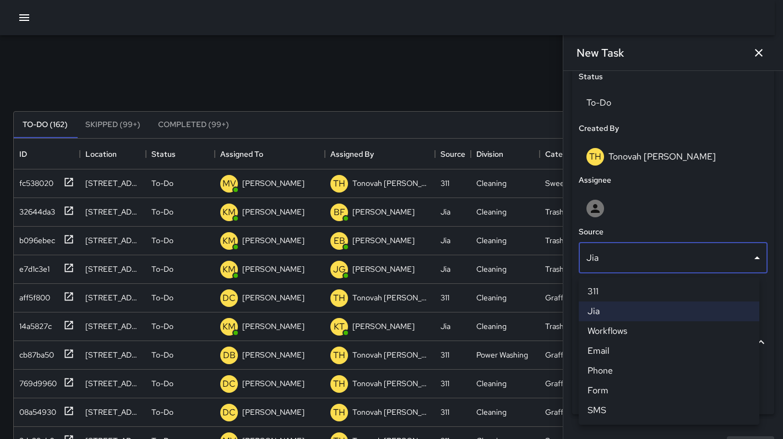
click at [601, 283] on li "311" at bounding box center [669, 292] width 181 height 20
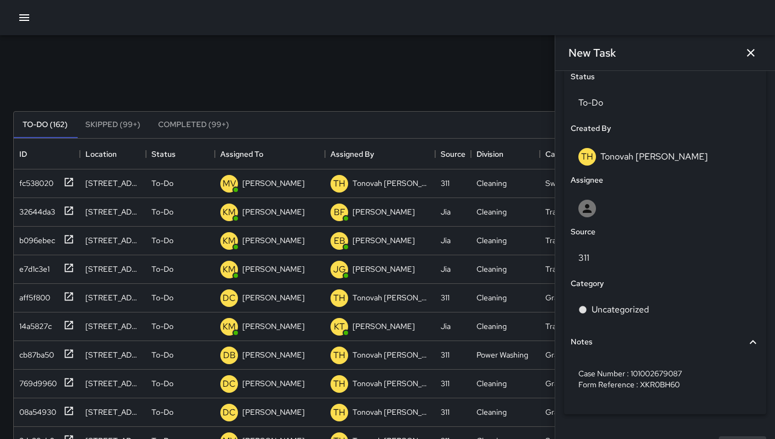
scroll to position [9, 9]
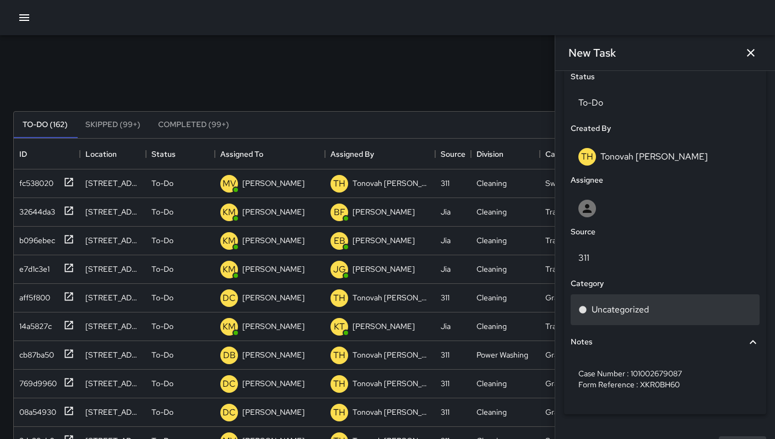
click at [600, 306] on div "Uncategorized" at bounding box center [664, 310] width 189 height 31
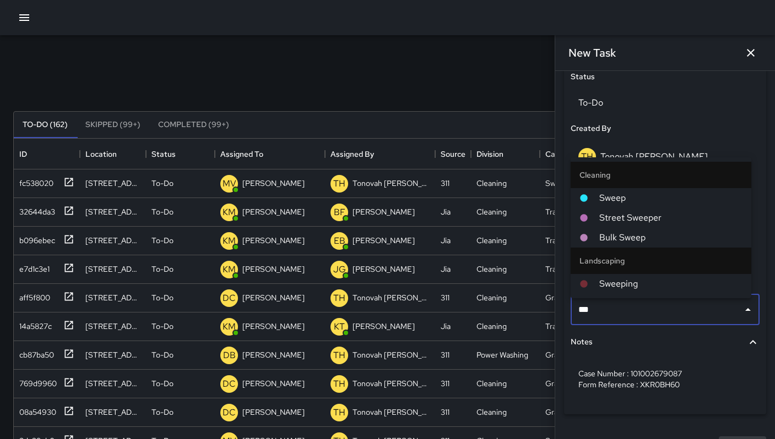
type input "****"
click at [607, 195] on span "Sweep" at bounding box center [670, 198] width 143 height 13
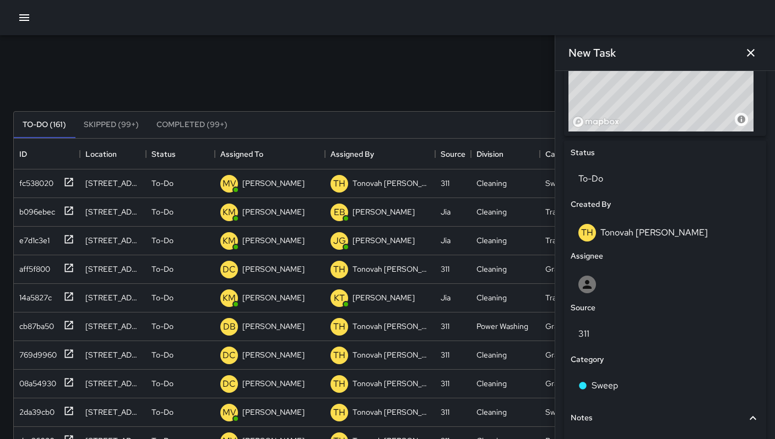
scroll to position [553, 0]
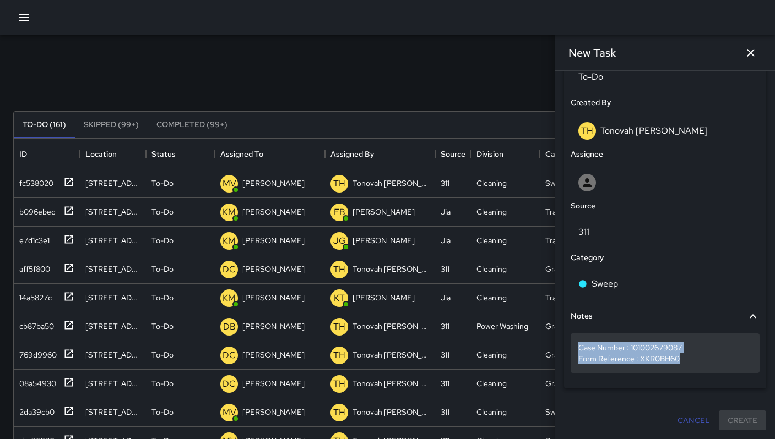
drag, startPoint x: 684, startPoint y: 359, endPoint x: 573, endPoint y: 351, distance: 111.5
click at [573, 351] on div "Case Number : 101002679087 Form Reference : XKR0BH60" at bounding box center [664, 354] width 189 height 40
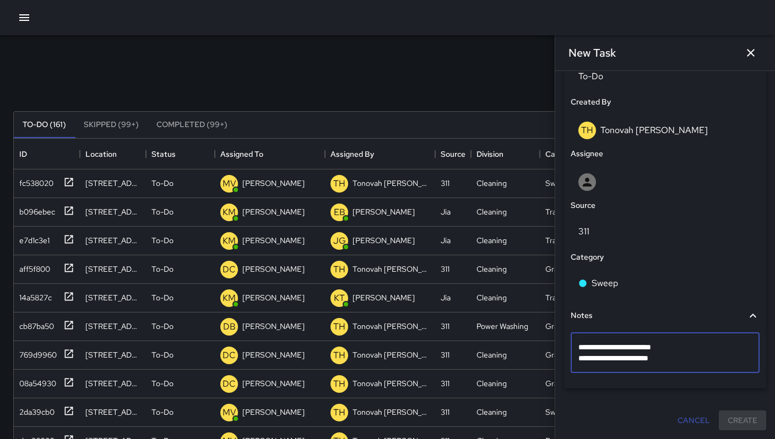
drag, startPoint x: 674, startPoint y: 361, endPoint x: 652, endPoint y: 360, distance: 21.5
click at [652, 360] on textarea "**********" at bounding box center [660, 353] width 165 height 22
drag, startPoint x: 678, startPoint y: 359, endPoint x: 544, endPoint y: 350, distance: 133.6
click at [544, 350] on div "Search Search New Task To-Do (161) Skipped (99+) Completed (99+) ID Location St…" at bounding box center [387, 342] width 775 height 615
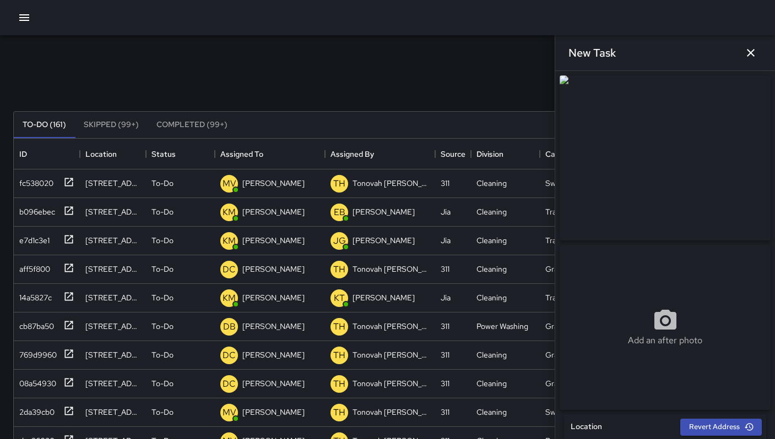
scroll to position [360, 0]
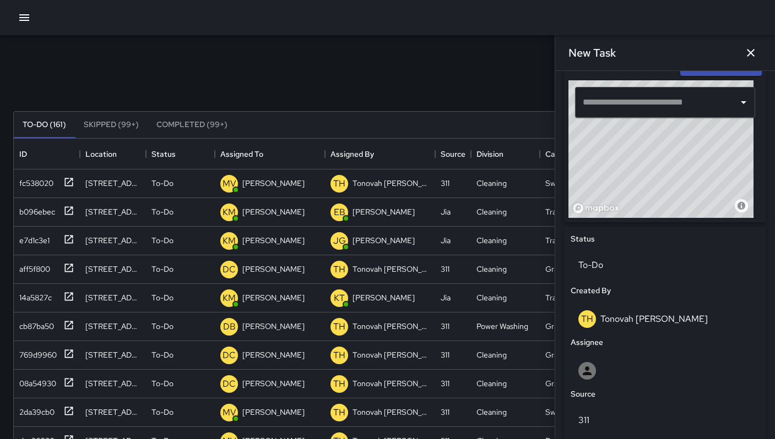
click at [594, 111] on input "text" at bounding box center [657, 102] width 154 height 21
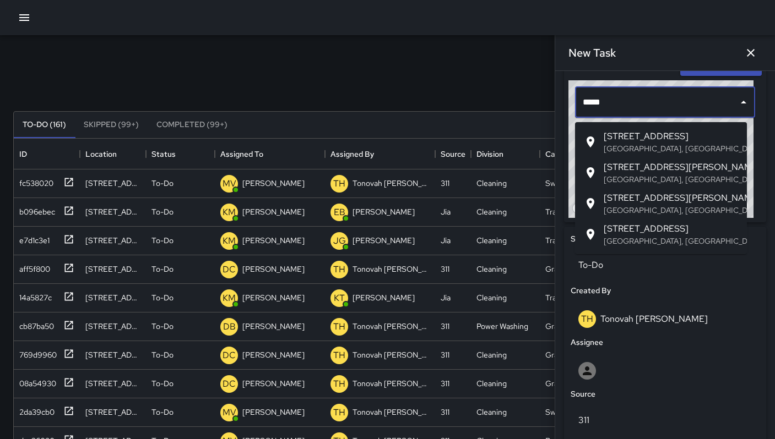
click at [623, 209] on p "San Francisco, CA, USA" at bounding box center [670, 210] width 134 height 11
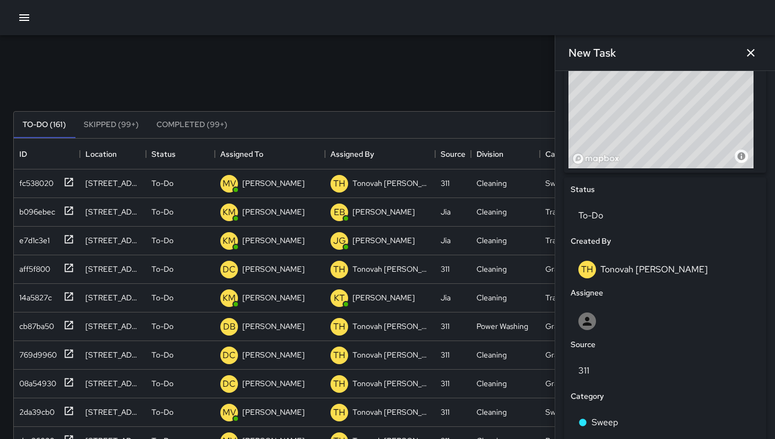
scroll to position [553, 0]
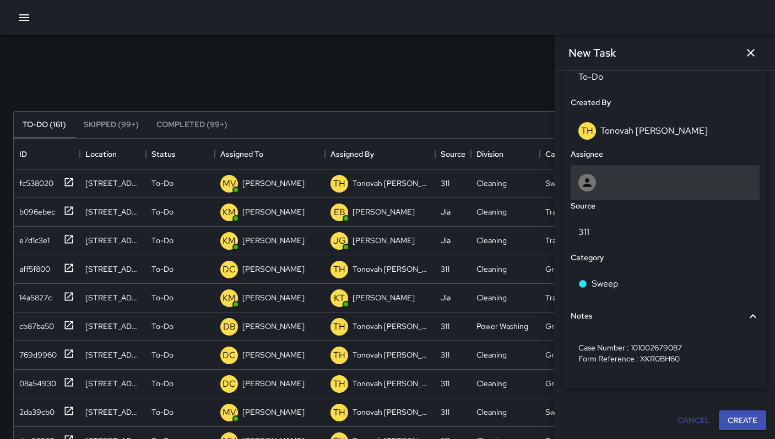
type input "**********"
click at [603, 184] on div at bounding box center [664, 183] width 173 height 18
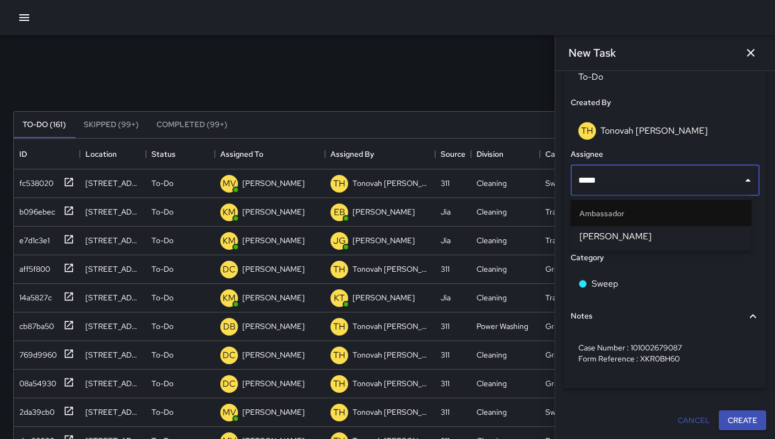
type input "******"
click at [613, 233] on span "[PERSON_NAME]" at bounding box center [660, 236] width 163 height 13
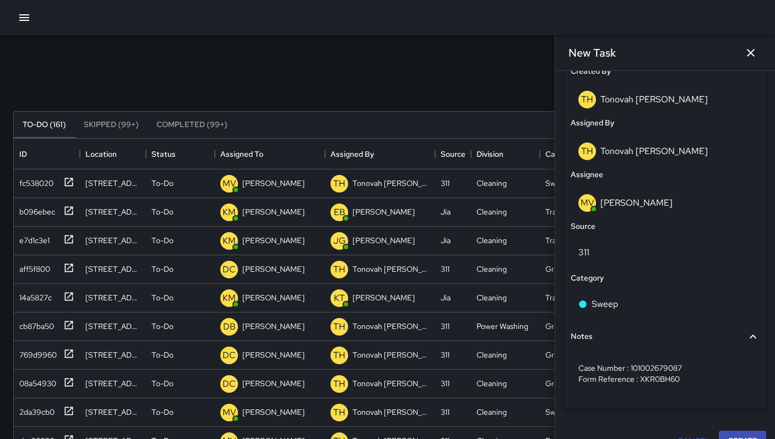
scroll to position [604, 0]
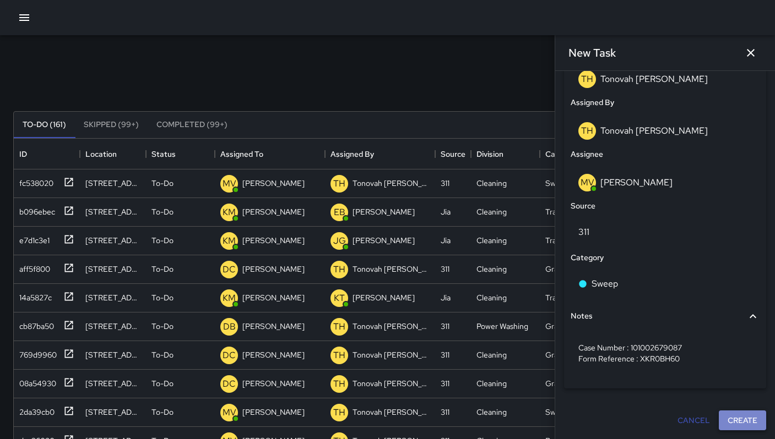
click at [723, 415] on button "Create" at bounding box center [741, 421] width 47 height 20
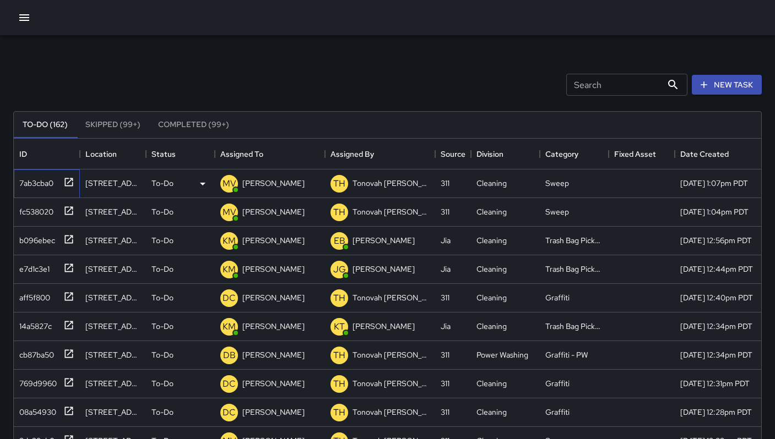
click at [25, 177] on div "7ab3cba0" at bounding box center [34, 180] width 39 height 15
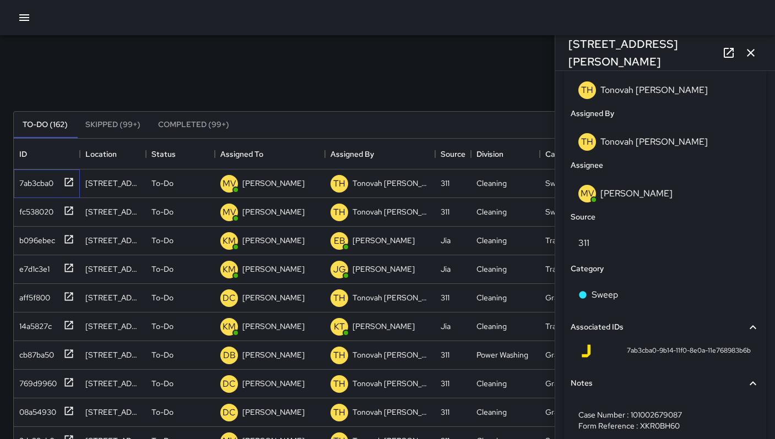
scroll to position [642, 0]
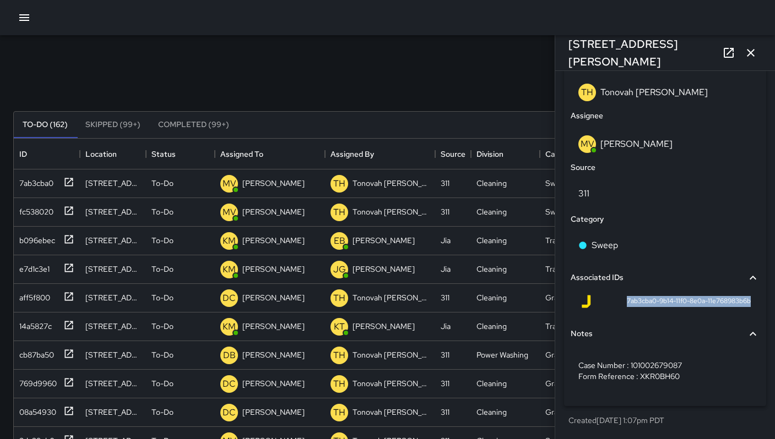
drag, startPoint x: 626, startPoint y: 304, endPoint x: 744, endPoint y: 310, distance: 118.0
click at [744, 311] on div "7ab3cba0-9b14-11f0-8e0a-11e768983b6b" at bounding box center [664, 304] width 189 height 26
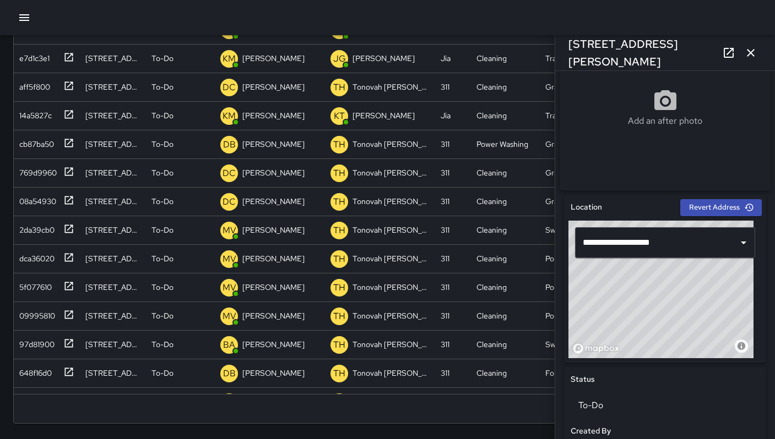
scroll to position [0, 0]
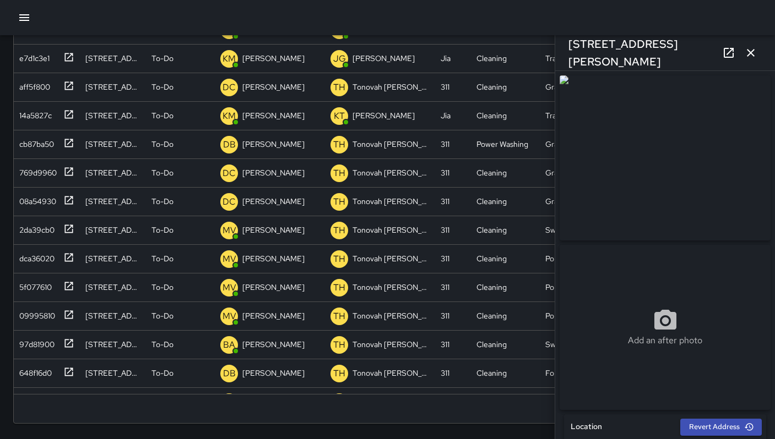
click at [750, 57] on icon "button" at bounding box center [750, 52] width 13 height 13
click at [750, 57] on div "9/26/2025, 12:44pm PDT" at bounding box center [716, 58] width 73 height 11
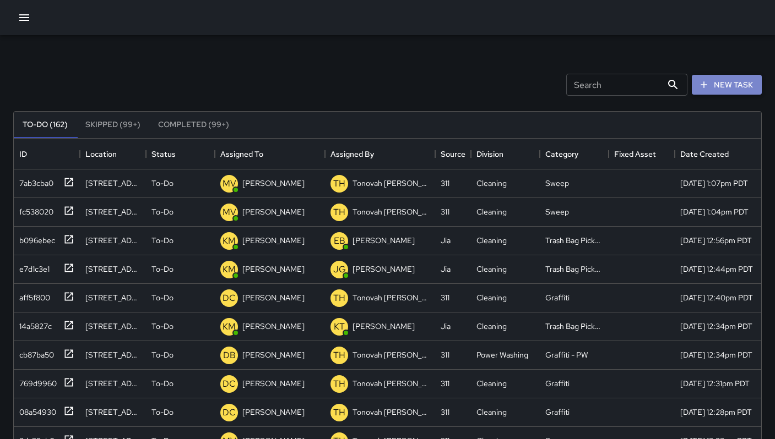
click at [707, 88] on icon "button" at bounding box center [703, 84] width 11 height 11
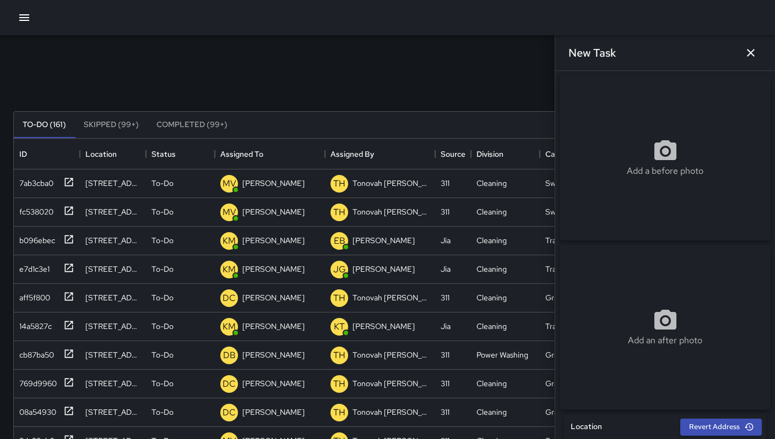
scroll to position [375, 0]
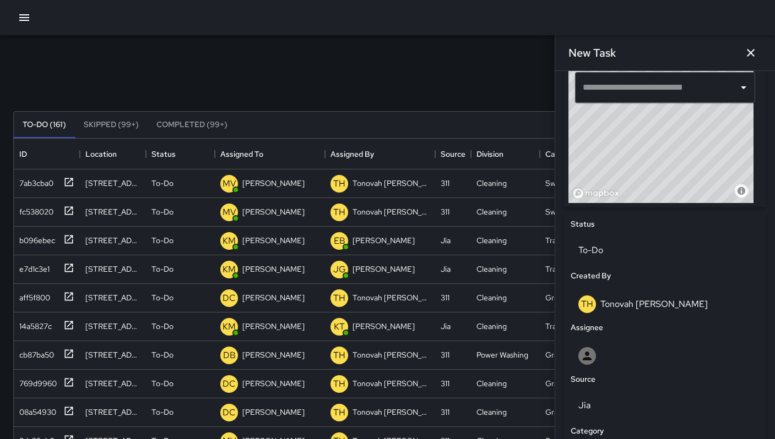
click at [611, 97] on input "text" at bounding box center [657, 87] width 154 height 21
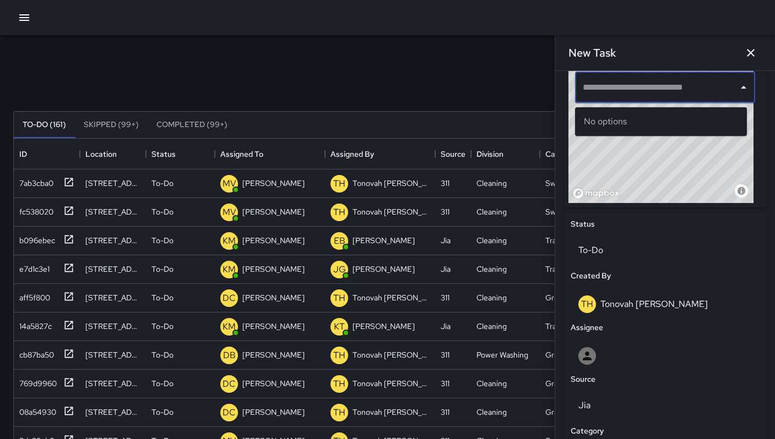
paste input "**********"
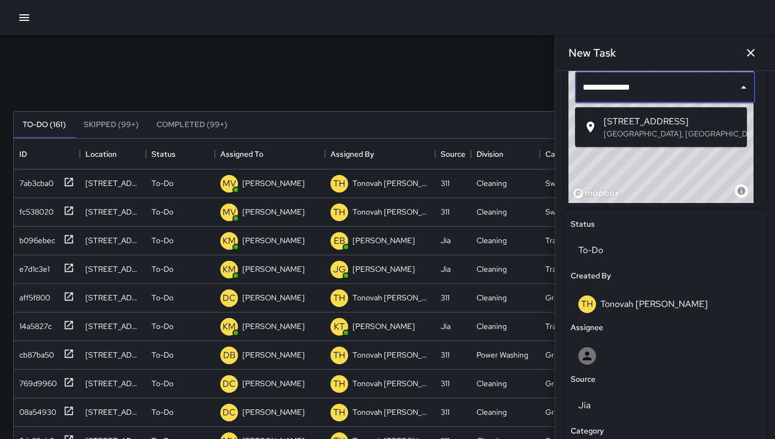
click at [623, 119] on span "[STREET_ADDRESS]" at bounding box center [670, 121] width 134 height 13
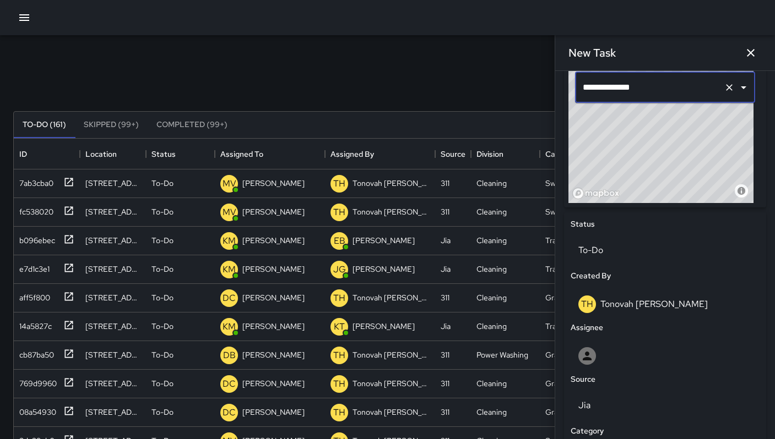
type input "**********"
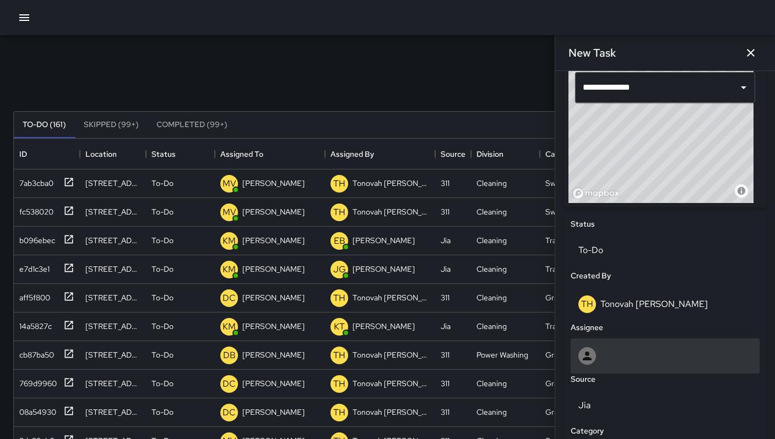
click at [626, 361] on div at bounding box center [664, 356] width 173 height 18
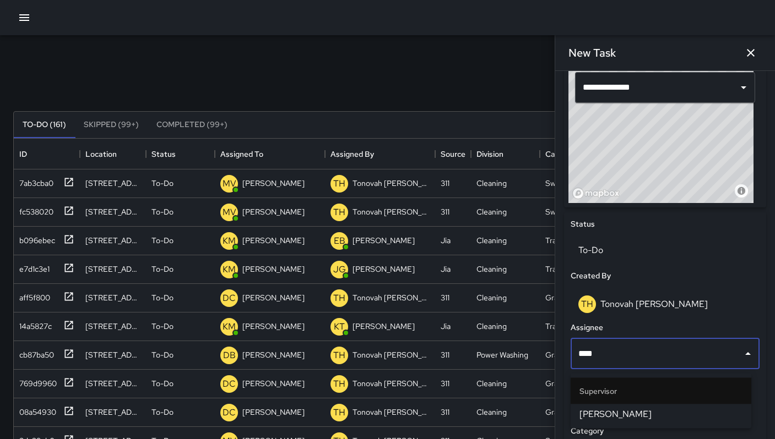
type input "*****"
click at [664, 411] on span "[PERSON_NAME]" at bounding box center [660, 414] width 163 height 13
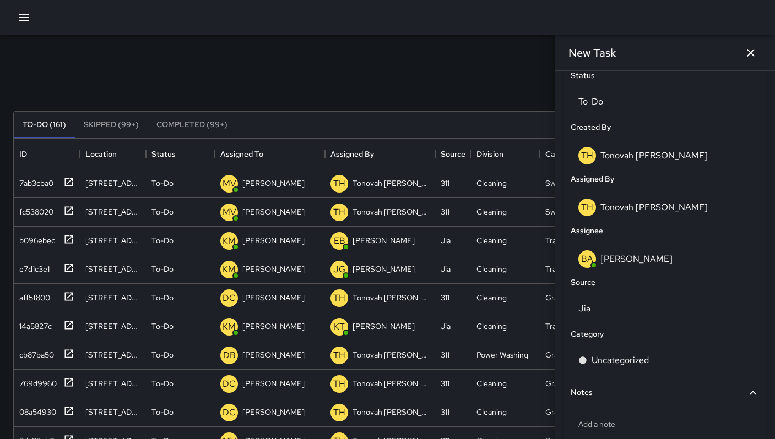
scroll to position [593, 0]
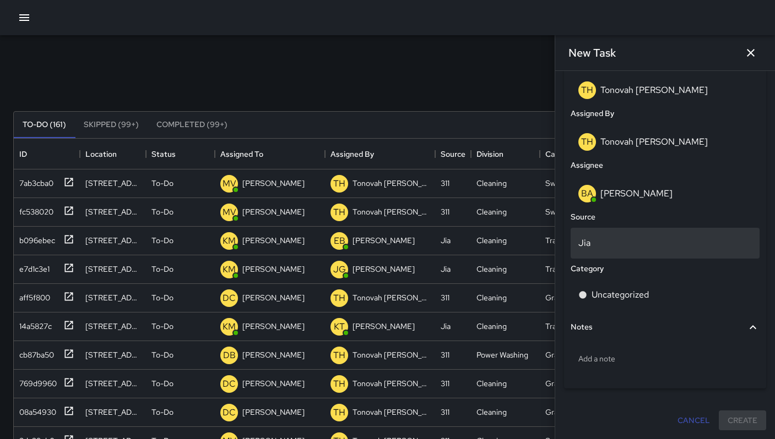
click at [606, 229] on div "Jia" at bounding box center [664, 243] width 189 height 31
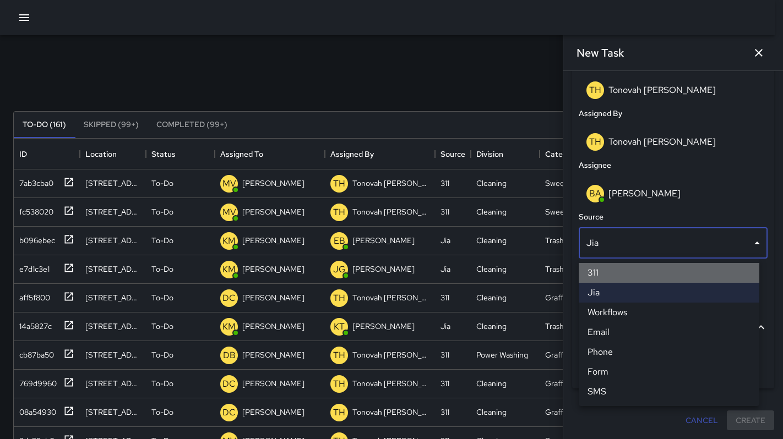
click at [607, 267] on li "311" at bounding box center [669, 273] width 181 height 20
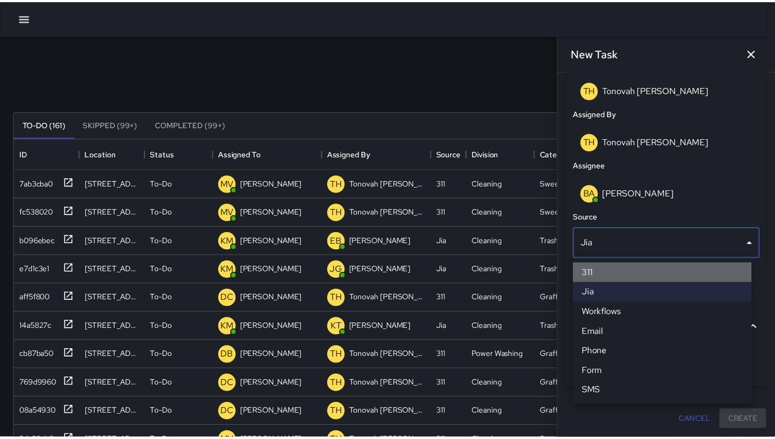
scroll to position [9, 9]
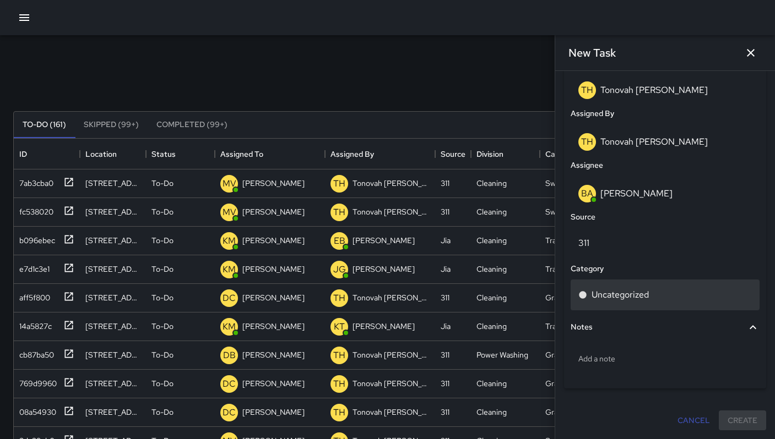
click at [606, 290] on p "Uncategorized" at bounding box center [619, 294] width 57 height 13
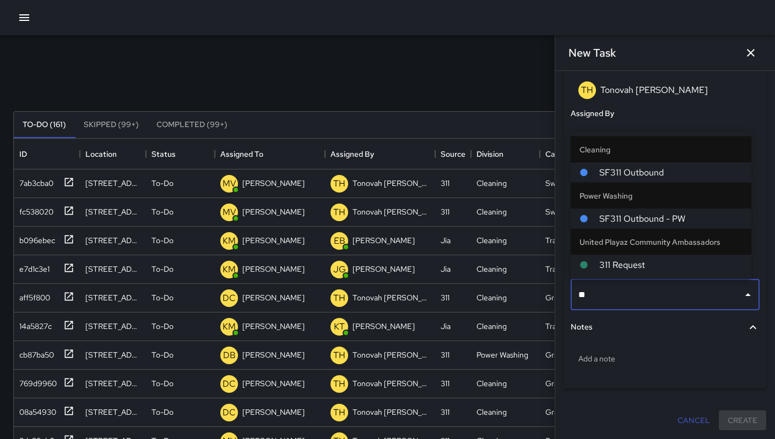
type input "*"
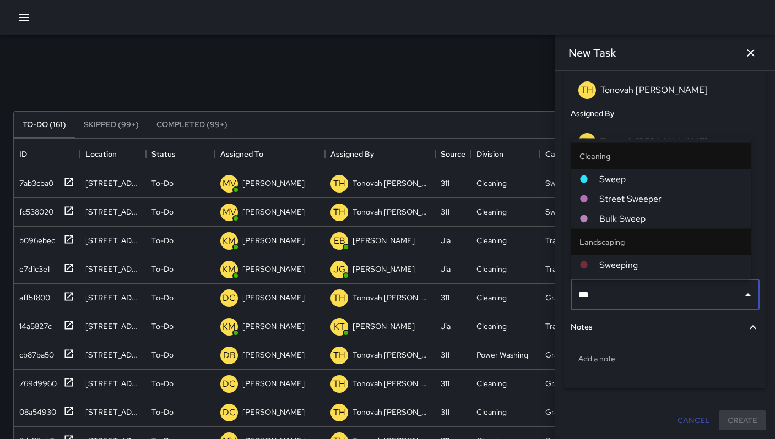
type input "****"
click at [620, 183] on span "Sweep" at bounding box center [670, 179] width 143 height 13
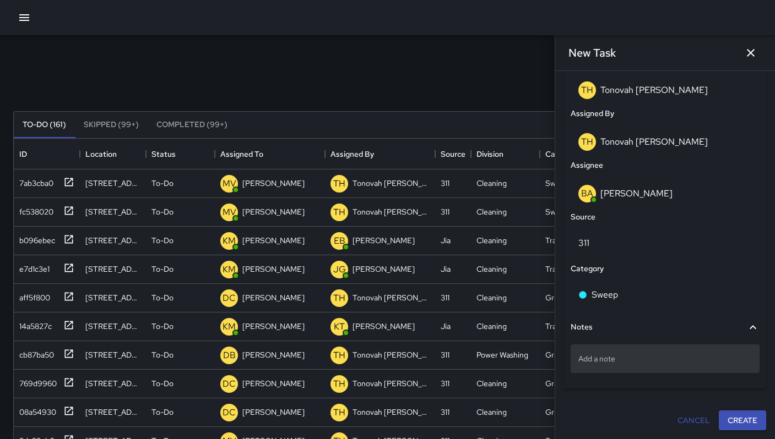
click at [633, 361] on p "Add a note" at bounding box center [664, 358] width 173 height 11
type textarea "*"
type textarea "**********"
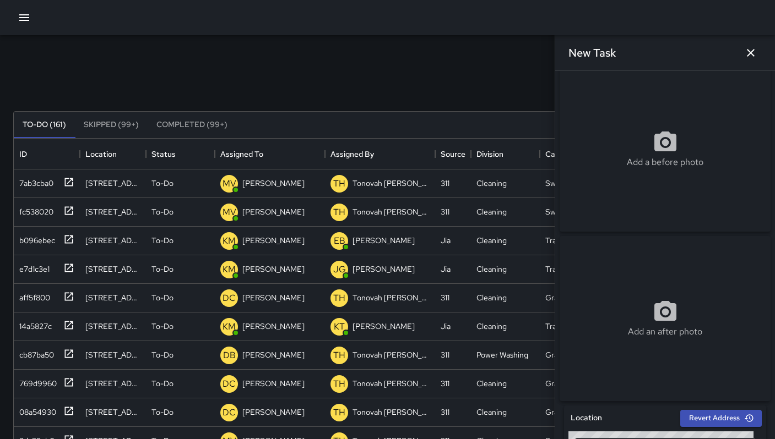
scroll to position [0, 0]
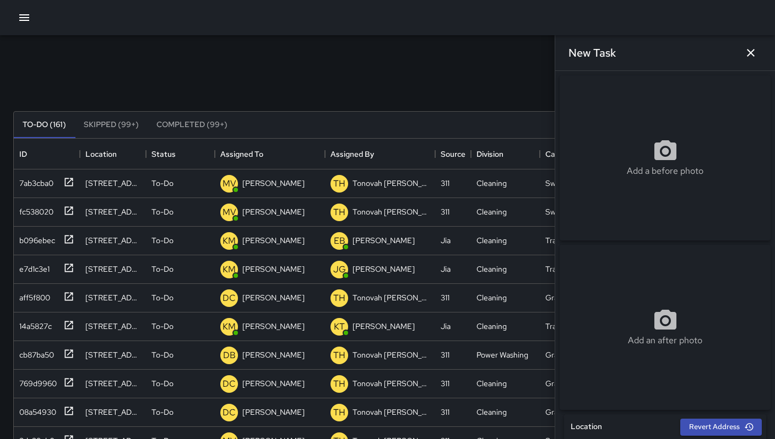
click at [612, 188] on div "Add a before photo" at bounding box center [664, 157] width 211 height 165
type input "**********"
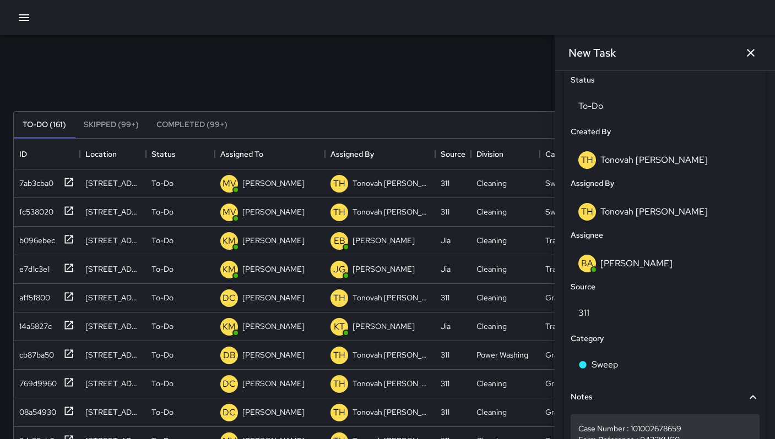
scroll to position [604, 0]
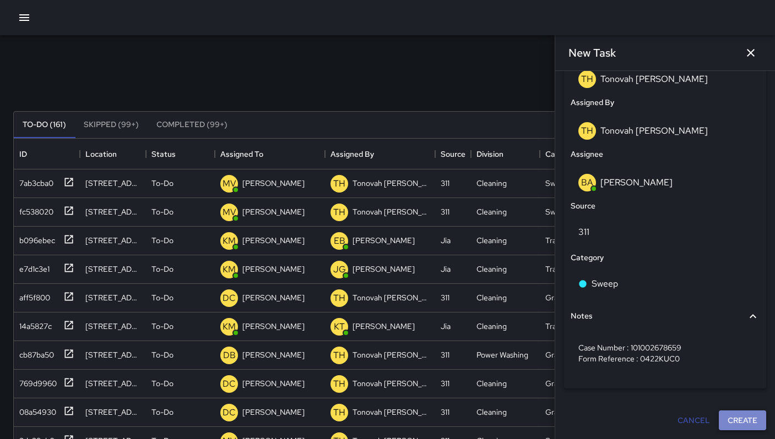
click at [734, 421] on button "Create" at bounding box center [741, 421] width 47 height 20
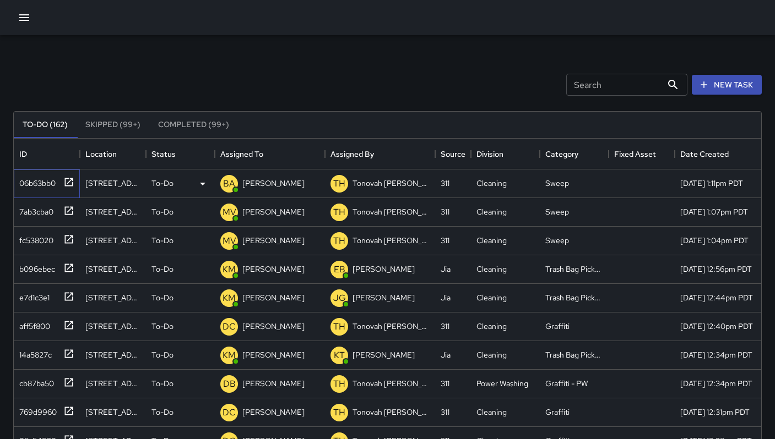
click at [27, 184] on div "06b63bb0" at bounding box center [35, 180] width 41 height 15
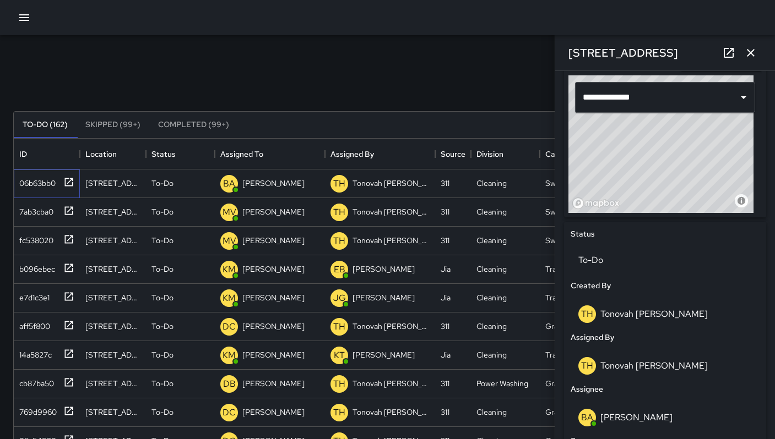
scroll to position [587, 0]
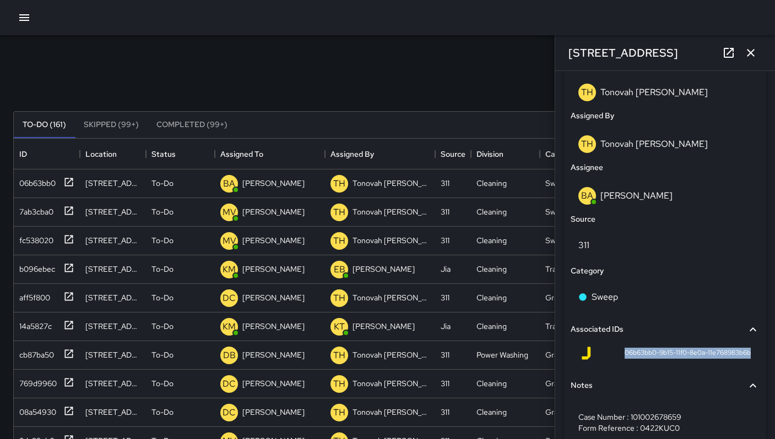
drag, startPoint x: 615, startPoint y: 359, endPoint x: 737, endPoint y: 364, distance: 121.2
click at [737, 365] on div "06b63bb0-9b15-11f0-8e0a-11e768983b6b" at bounding box center [664, 355] width 189 height 26
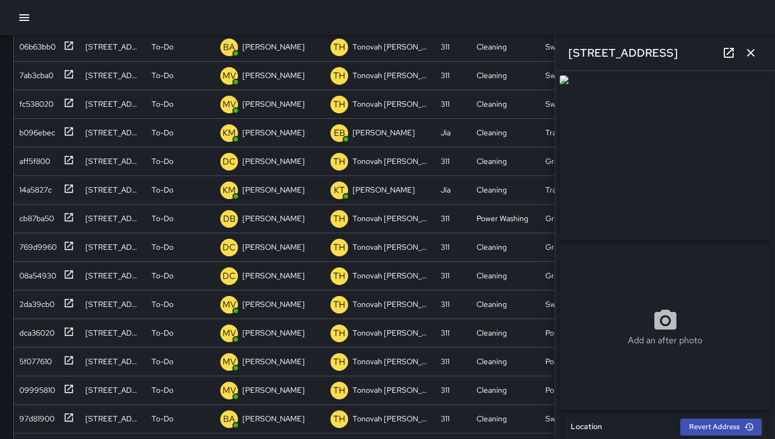
scroll to position [23, 0]
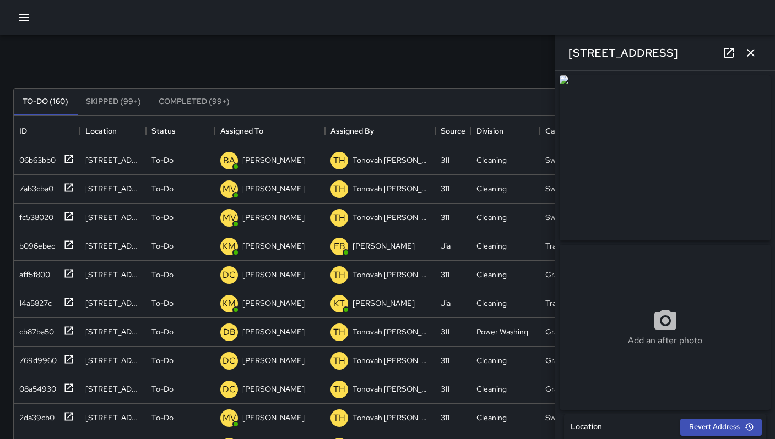
click at [747, 55] on icon "button" at bounding box center [750, 53] width 8 height 8
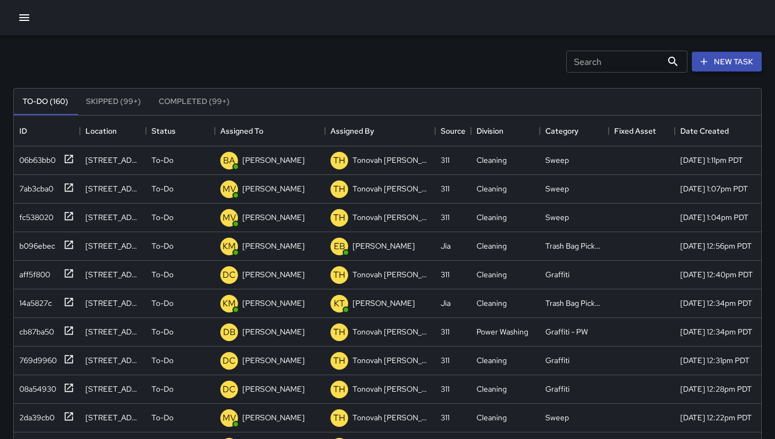
click at [734, 62] on button "New Task" at bounding box center [726, 62] width 70 height 20
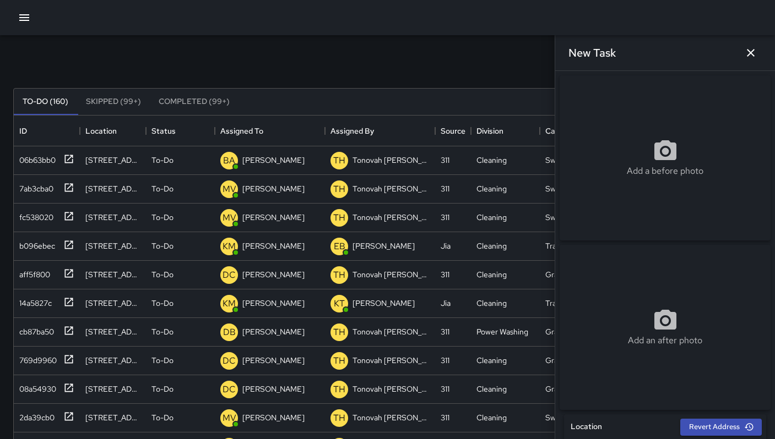
scroll to position [522, 0]
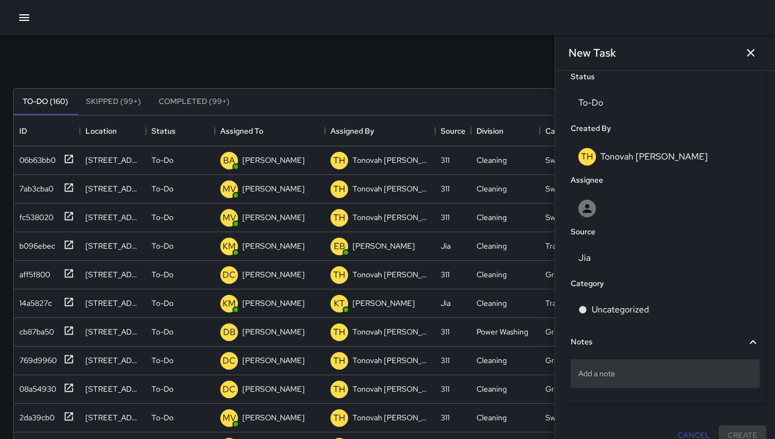
click at [620, 379] on p "Add a note" at bounding box center [664, 373] width 173 height 11
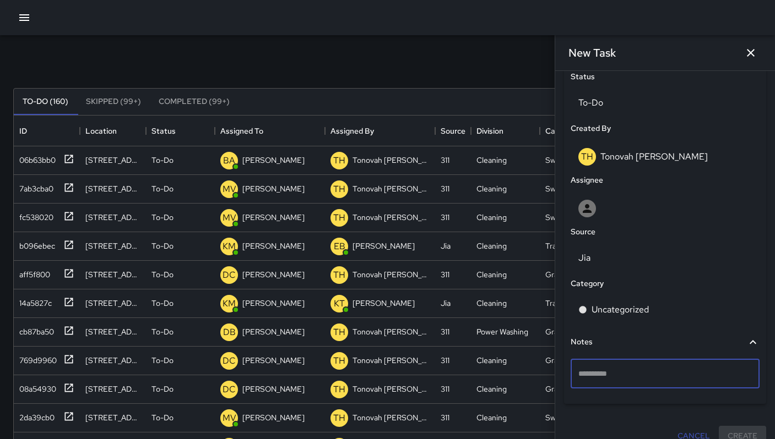
type textarea "**********"
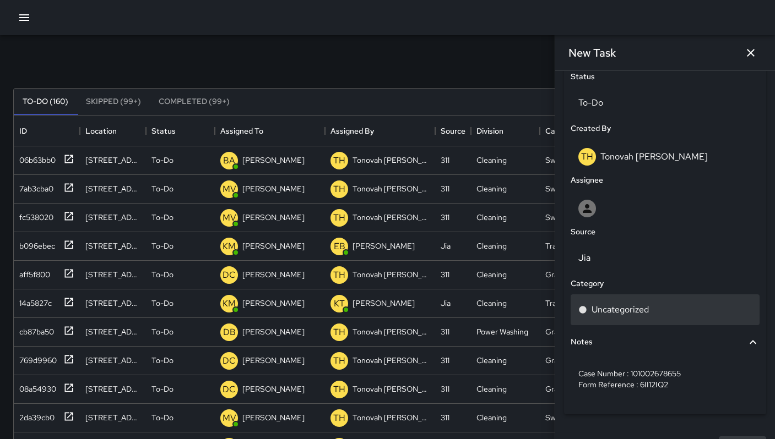
click at [622, 317] on p "Uncategorized" at bounding box center [619, 309] width 57 height 13
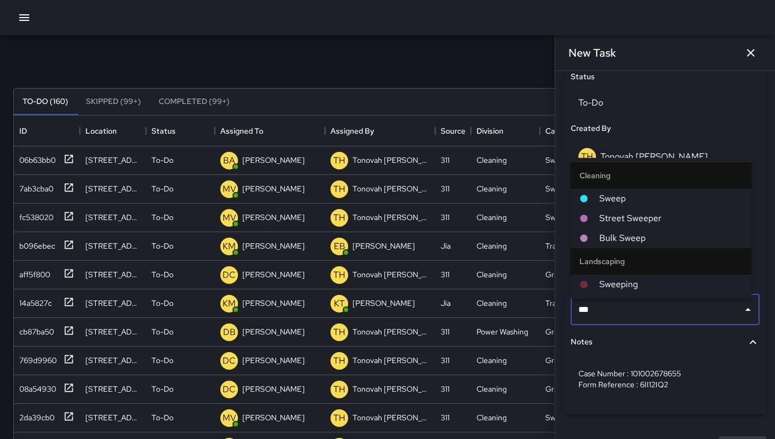
type input "****"
click at [620, 197] on span "Sweep" at bounding box center [670, 198] width 143 height 13
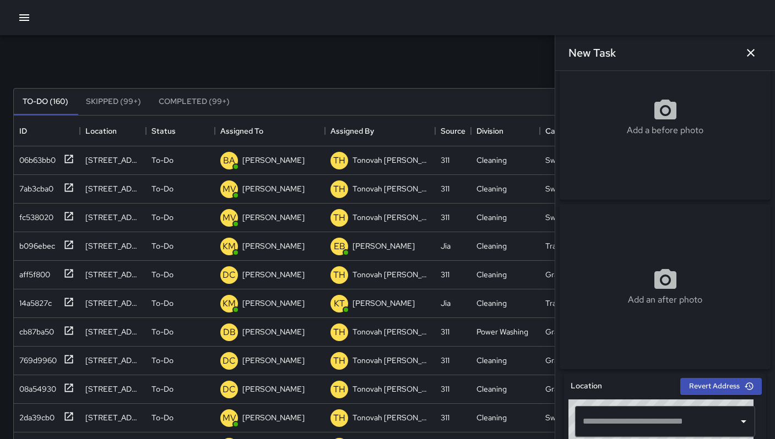
scroll to position [0, 0]
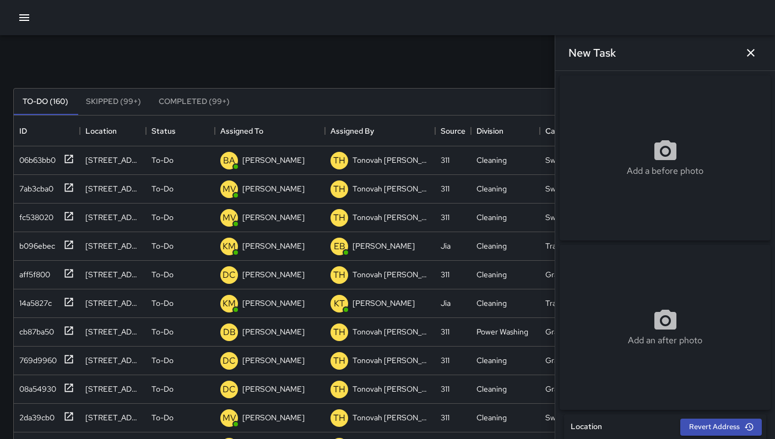
click at [667, 127] on div "Add a before photo" at bounding box center [664, 157] width 211 height 165
type input "**********"
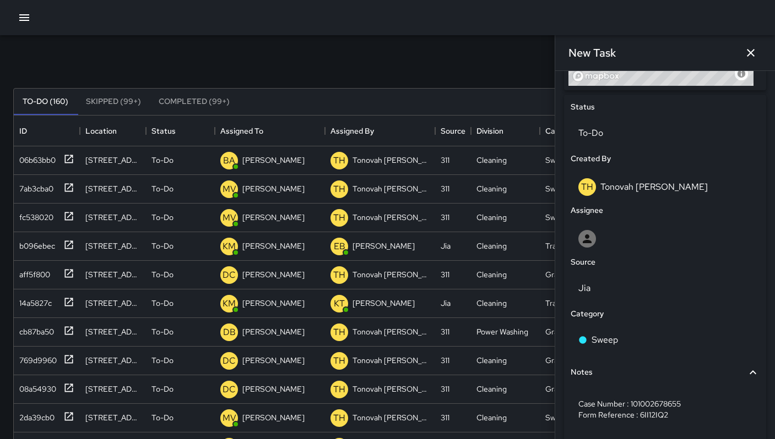
scroll to position [553, 0]
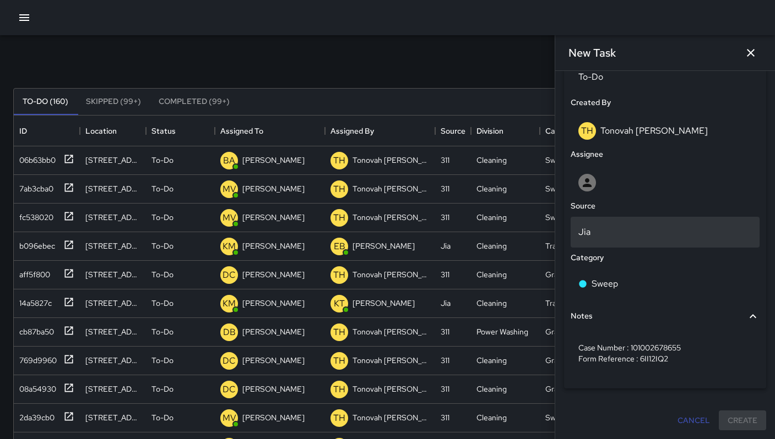
click at [601, 233] on p "Jia" at bounding box center [664, 232] width 173 height 13
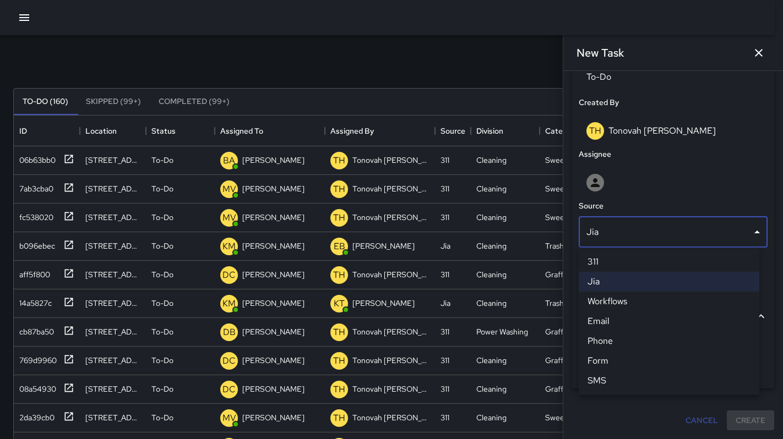
click at [590, 261] on li "311" at bounding box center [669, 262] width 181 height 20
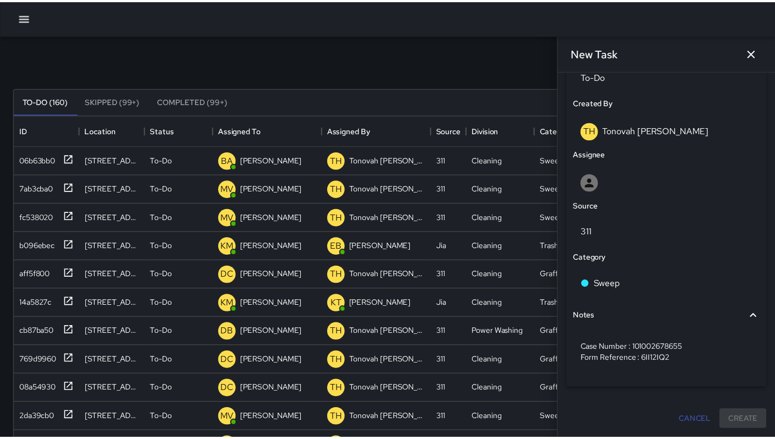
scroll to position [9, 9]
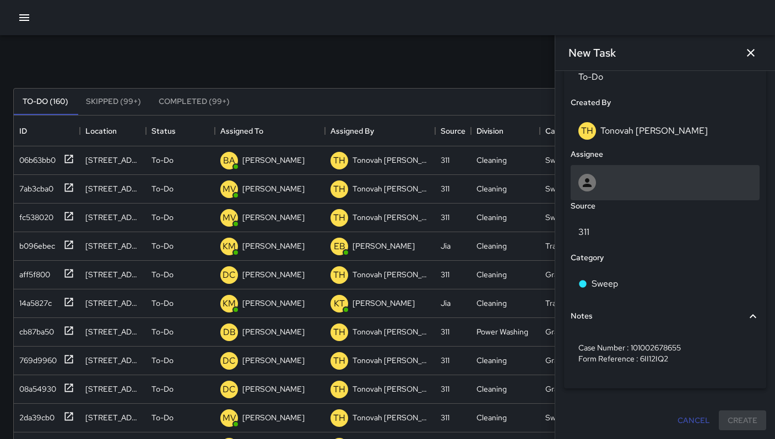
click at [599, 184] on div at bounding box center [664, 183] width 173 height 18
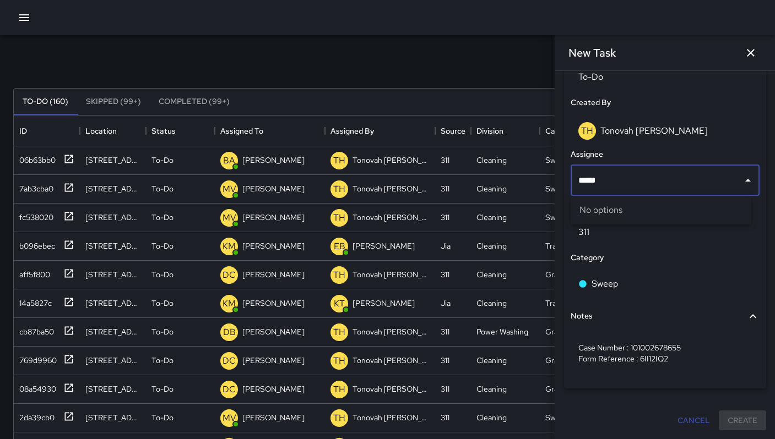
type input "****"
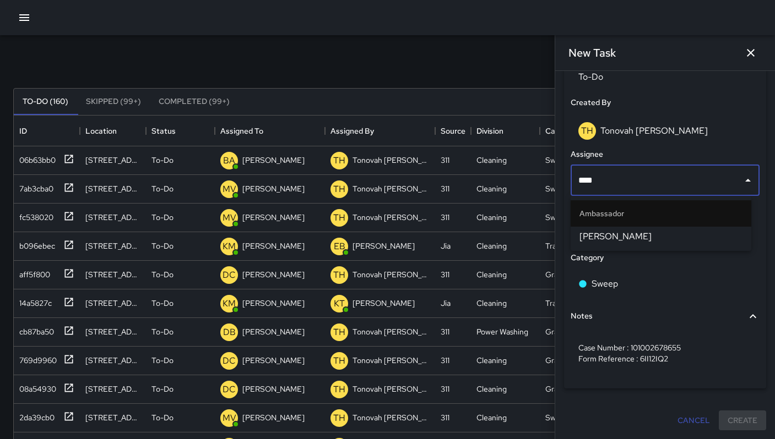
click at [613, 230] on span "[PERSON_NAME]" at bounding box center [660, 236] width 163 height 13
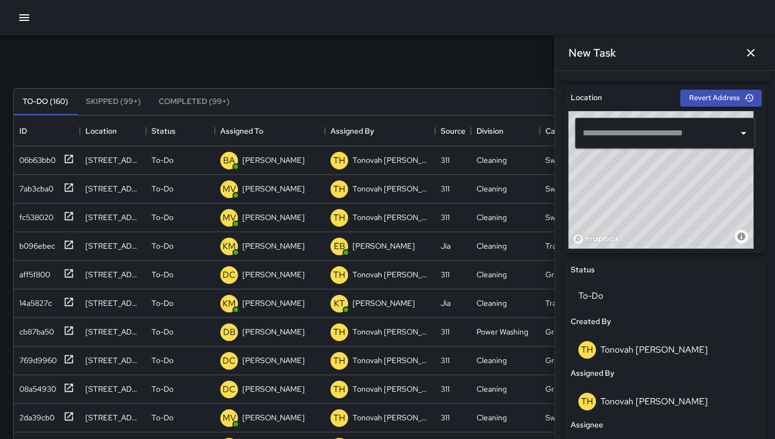
scroll to position [200, 0]
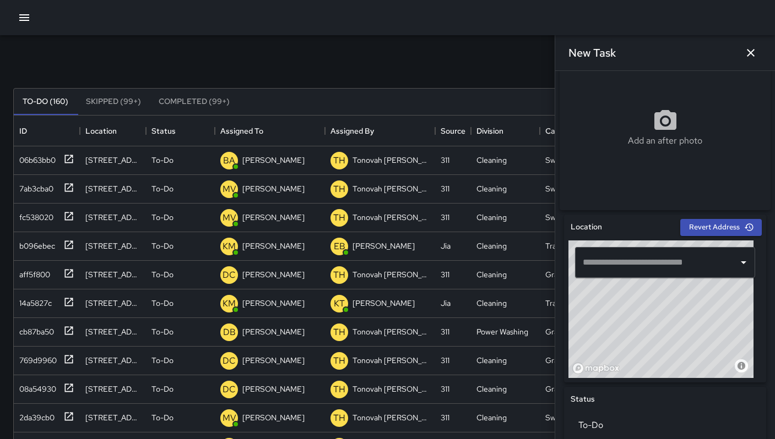
click at [609, 273] on input "text" at bounding box center [657, 262] width 154 height 21
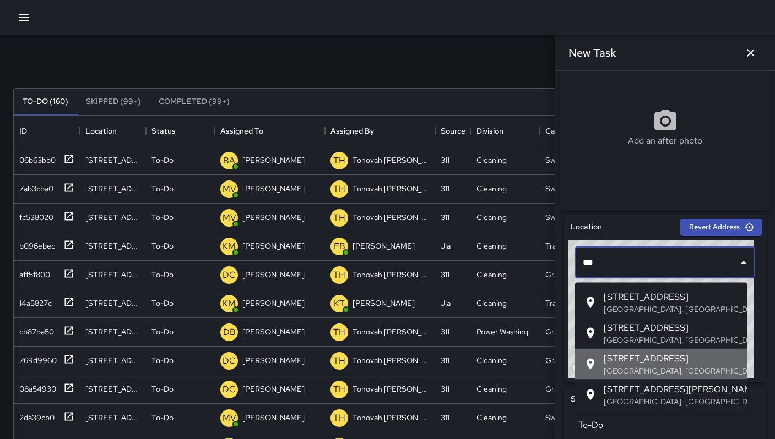
click at [622, 366] on p "San Francisco, CA, USA" at bounding box center [670, 371] width 134 height 11
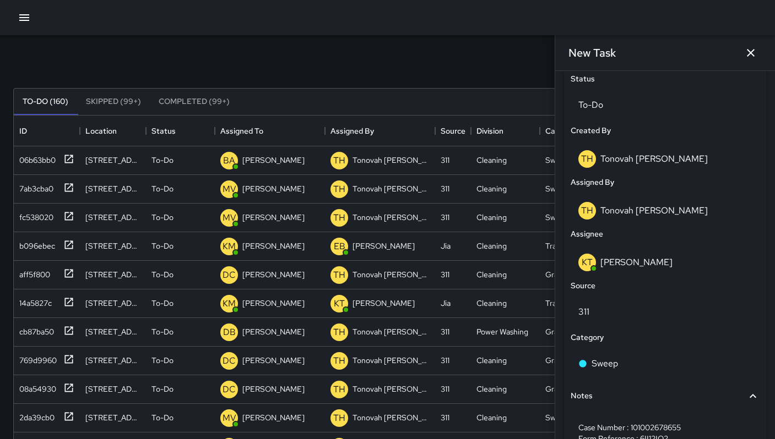
scroll to position [604, 0]
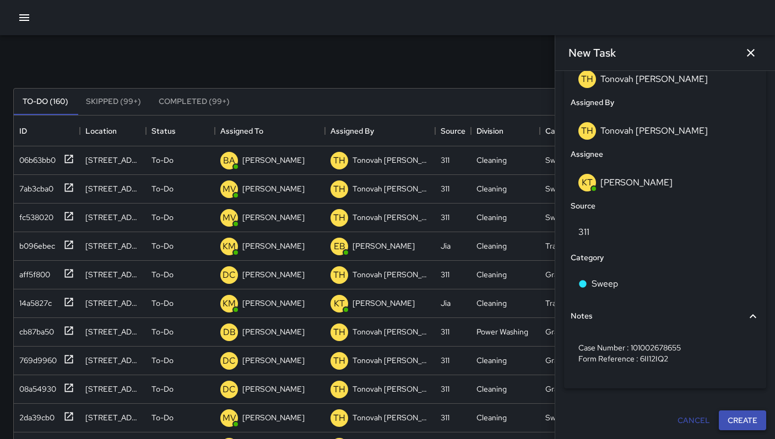
type input "**********"
click at [728, 424] on button "Create" at bounding box center [741, 421] width 47 height 20
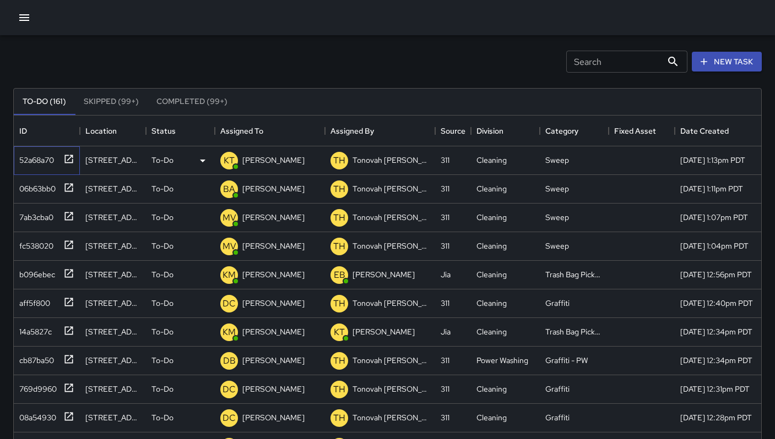
click at [36, 154] on div "52a68a70" at bounding box center [34, 157] width 39 height 15
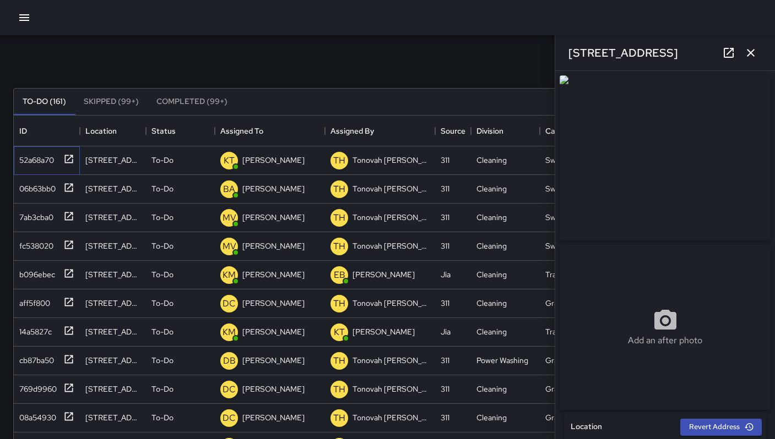
scroll to position [378, 0]
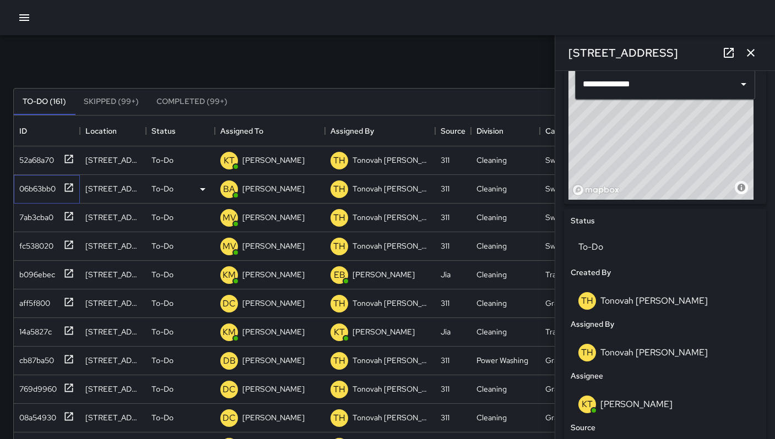
click at [42, 192] on div "06b63bb0" at bounding box center [35, 186] width 41 height 15
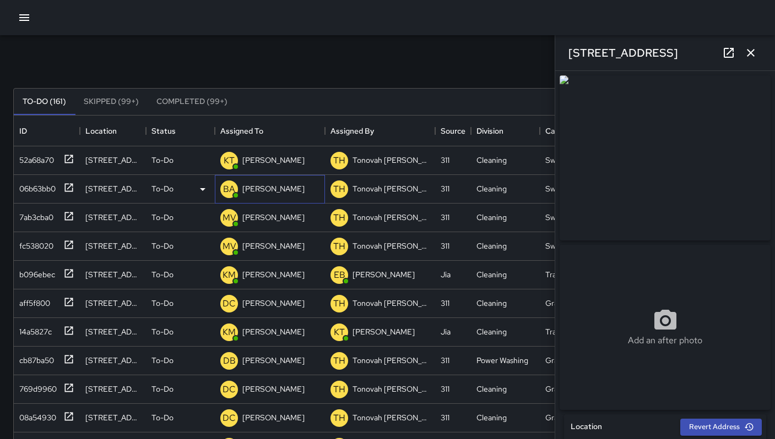
click at [264, 186] on p "[PERSON_NAME]" at bounding box center [273, 188] width 62 height 11
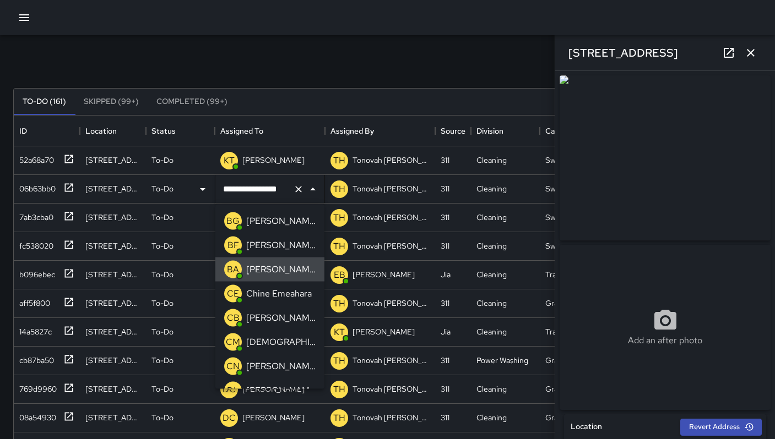
scroll to position [0, 0]
drag, startPoint x: 274, startPoint y: 188, endPoint x: 181, endPoint y: 178, distance: 94.1
click at [181, 178] on div "**********" at bounding box center [392, 189] width 757 height 29
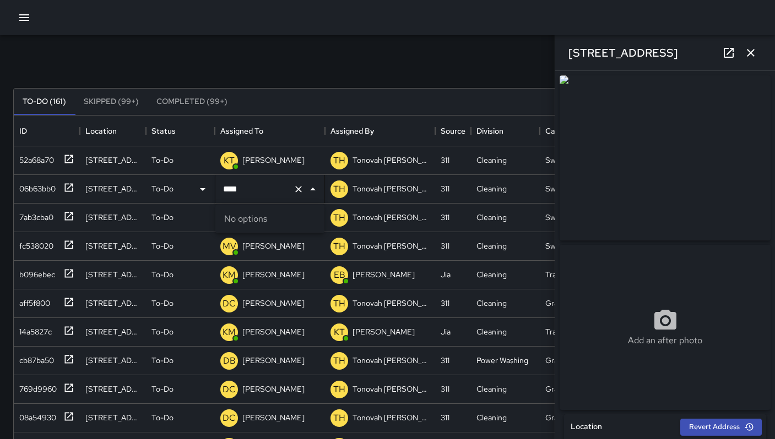
click at [238, 186] on input "****" at bounding box center [254, 189] width 68 height 21
click at [248, 193] on input "****" at bounding box center [254, 189] width 68 height 21
type input "***"
click at [255, 220] on p "[PERSON_NAME]" at bounding box center [280, 221] width 69 height 13
drag, startPoint x: 317, startPoint y: 60, endPoint x: 346, endPoint y: 51, distance: 30.0
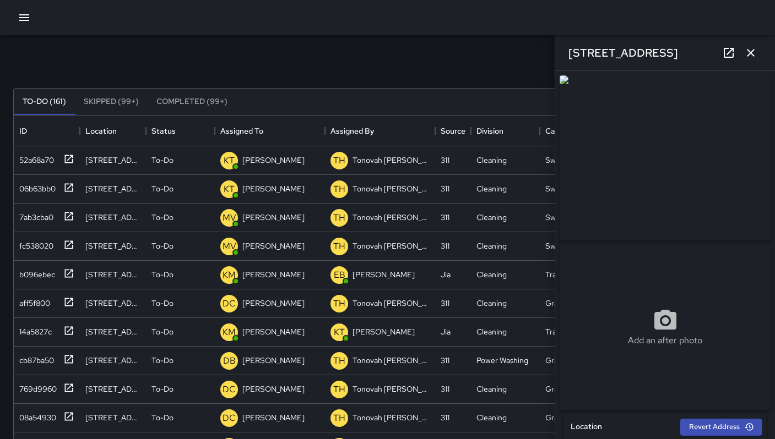
click at [318, 60] on div "Search Search New Task" at bounding box center [387, 61] width 753 height 57
click at [753, 54] on icon "button" at bounding box center [750, 52] width 13 height 13
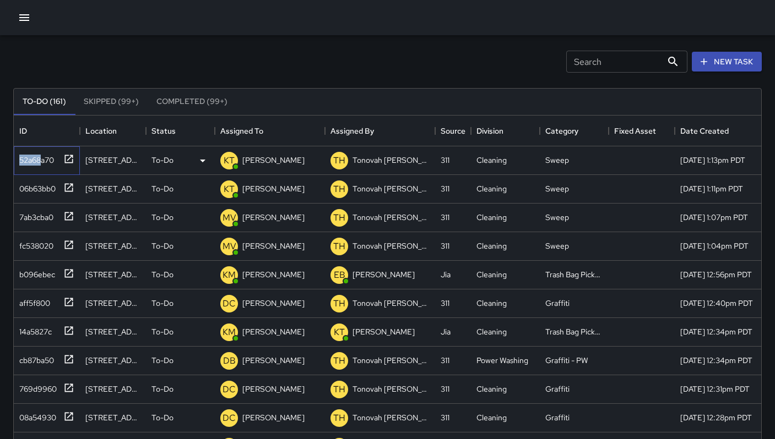
click at [40, 156] on div "52a68a70" at bounding box center [34, 157] width 39 height 15
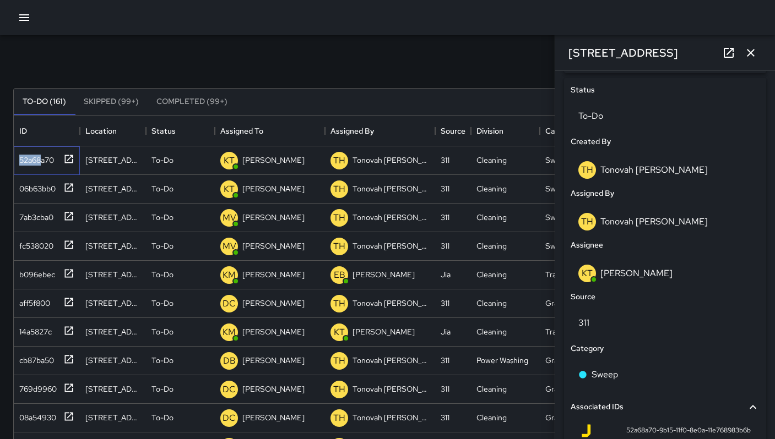
scroll to position [642, 0]
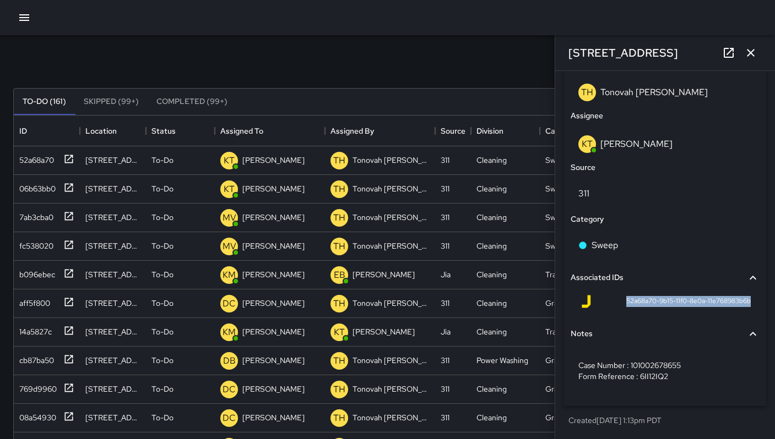
drag, startPoint x: 613, startPoint y: 297, endPoint x: 746, endPoint y: 303, distance: 133.4
click at [746, 303] on div "52a68a70-9b15-11f0-8e0a-11e768983b6b" at bounding box center [664, 304] width 189 height 26
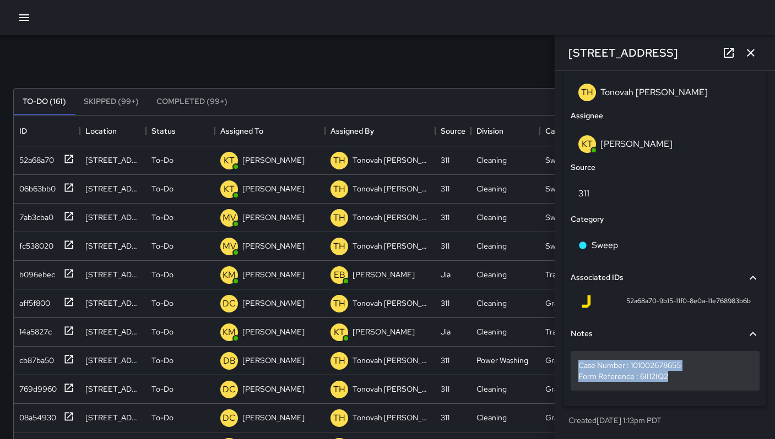
drag, startPoint x: 674, startPoint y: 376, endPoint x: 576, endPoint y: 367, distance: 98.4
click at [576, 367] on div "Case Number : 101002678655 Form Reference : 6II12IQ2" at bounding box center [664, 371] width 189 height 40
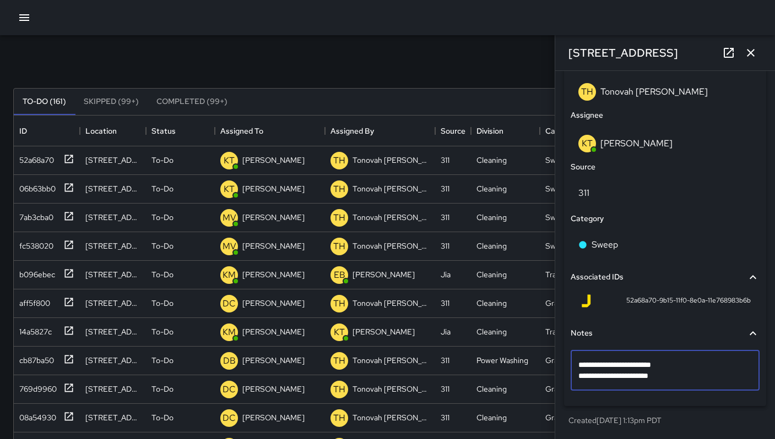
drag, startPoint x: 671, startPoint y: 378, endPoint x: 574, endPoint y: 369, distance: 96.8
click at [574, 369] on div "**********" at bounding box center [664, 371] width 189 height 40
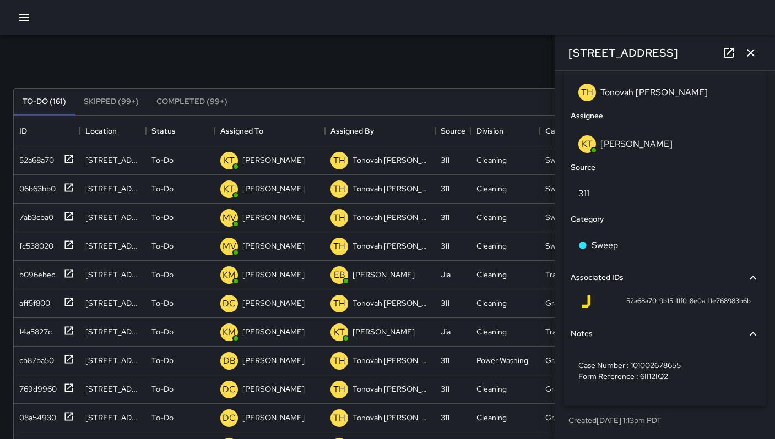
scroll to position [211, 0]
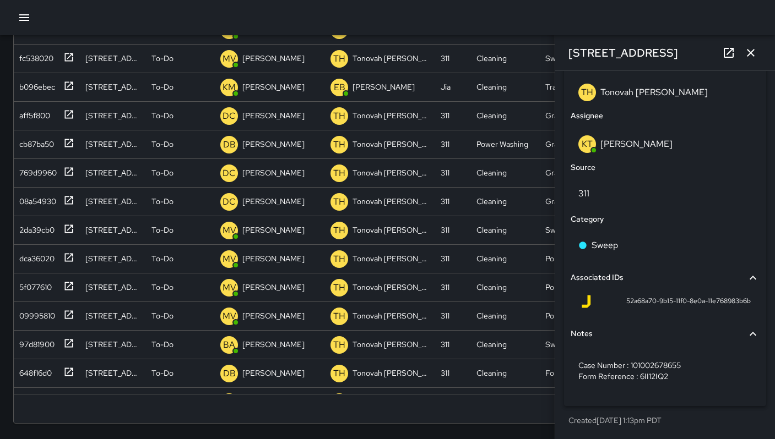
click at [749, 54] on icon "button" at bounding box center [750, 53] width 8 height 8
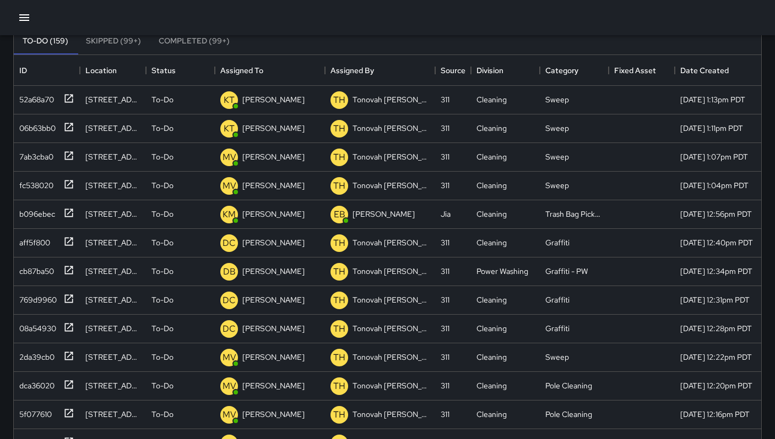
scroll to position [0, 0]
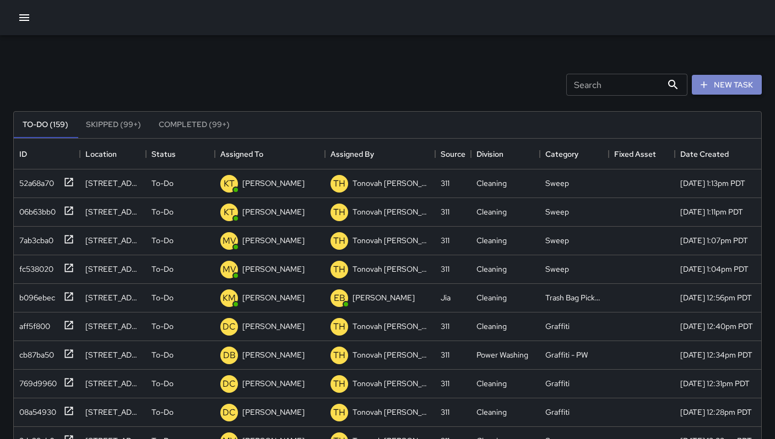
click at [718, 80] on button "New Task" at bounding box center [726, 85] width 70 height 20
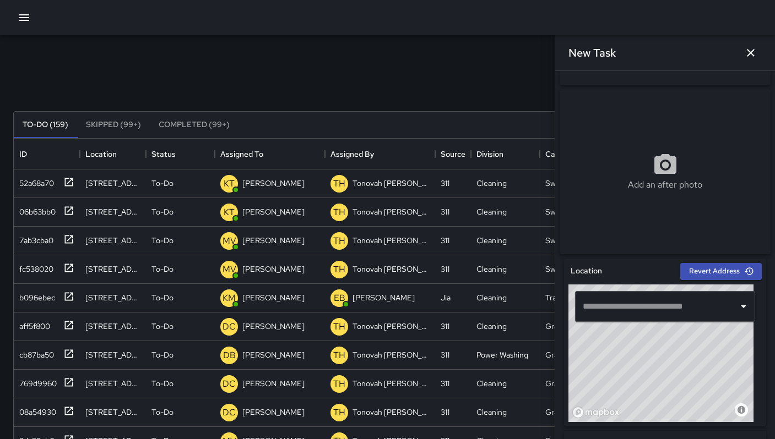
scroll to position [244, 0]
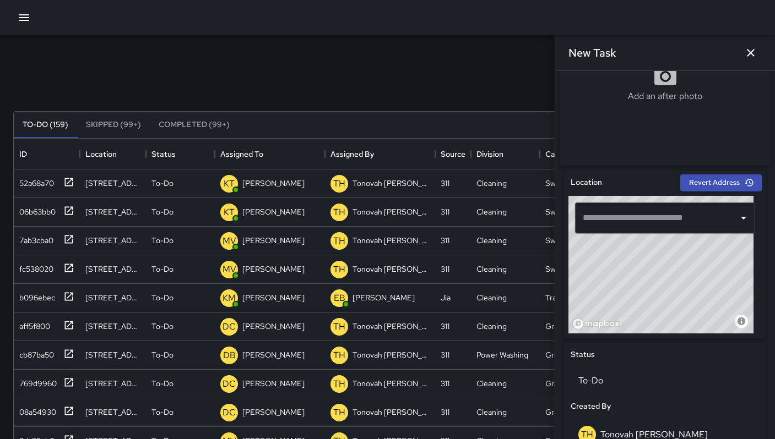
click at [614, 223] on input "text" at bounding box center [657, 218] width 154 height 21
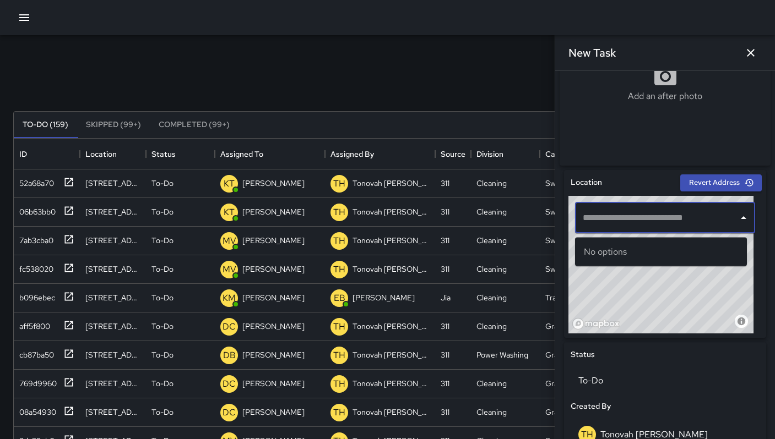
paste input "**********"
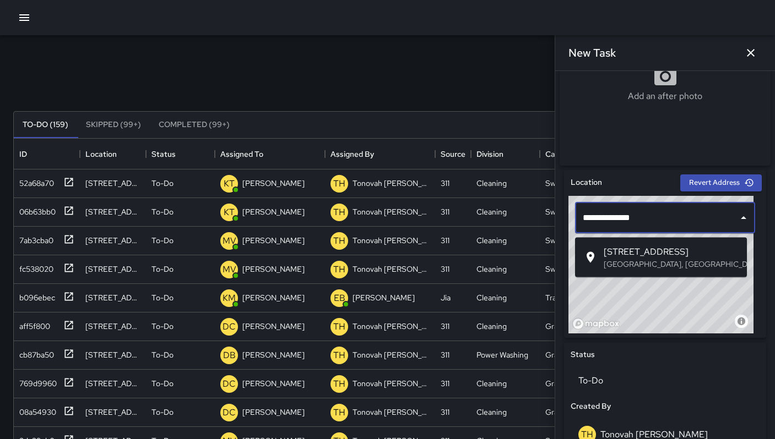
click at [623, 257] on span "[STREET_ADDRESS]" at bounding box center [670, 252] width 134 height 13
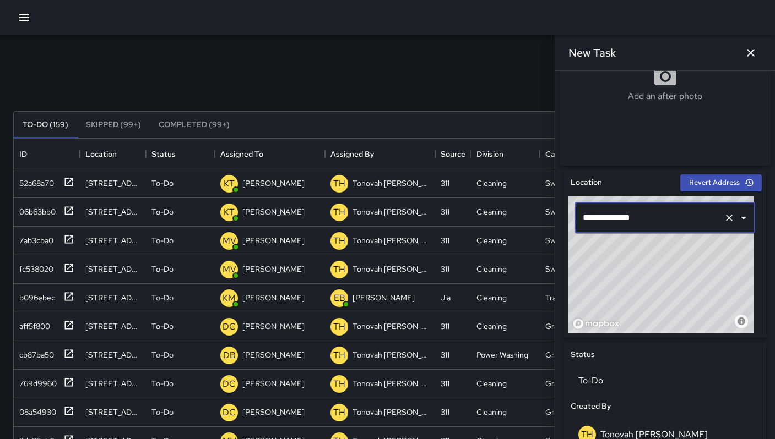
type input "**********"
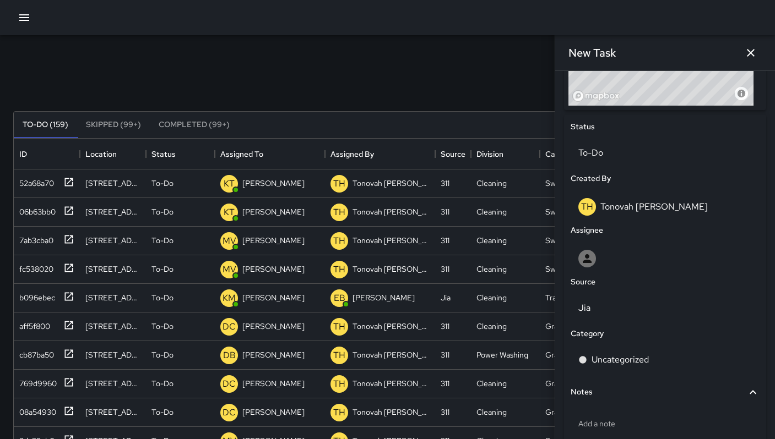
scroll to position [542, 0]
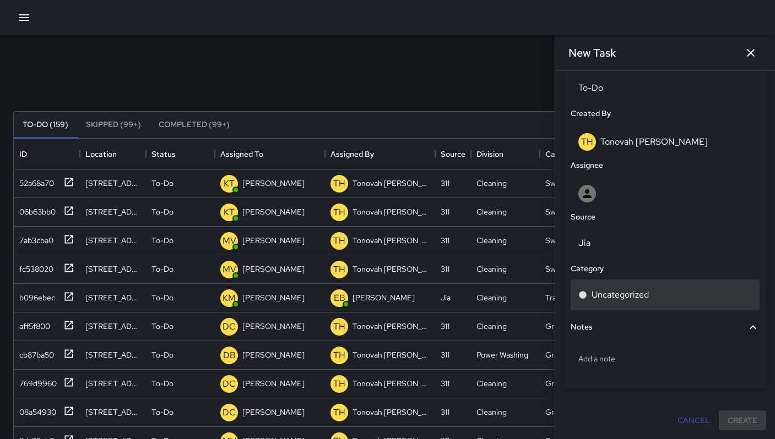
click at [634, 296] on p "Uncategorized" at bounding box center [619, 294] width 57 height 13
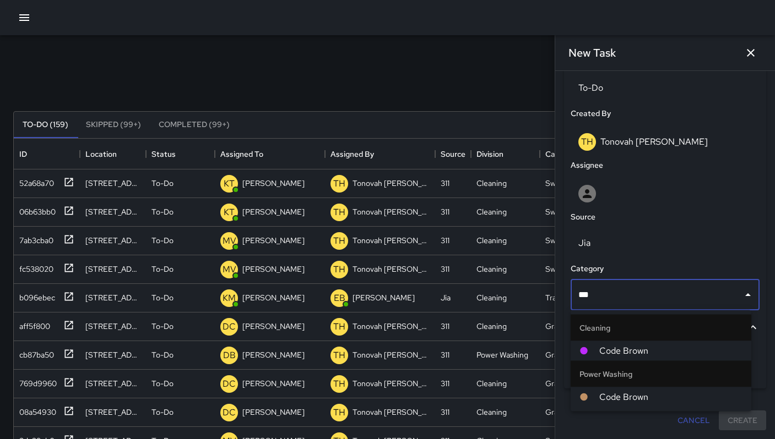
type input "****"
click at [630, 350] on span "Code Brown" at bounding box center [670, 351] width 143 height 13
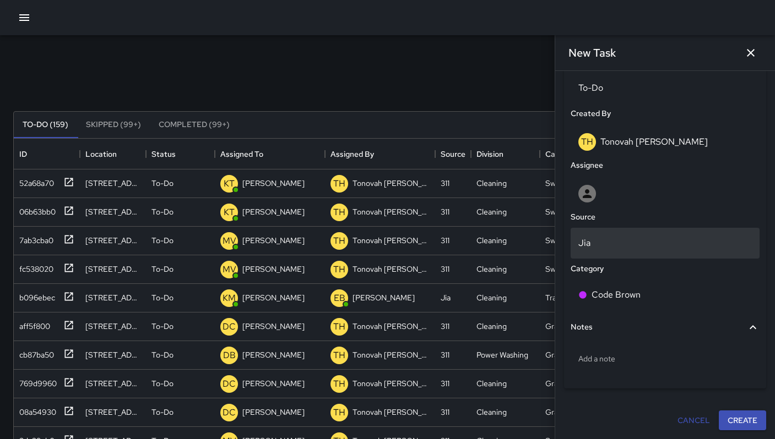
click at [601, 248] on p "Jia" at bounding box center [664, 243] width 173 height 13
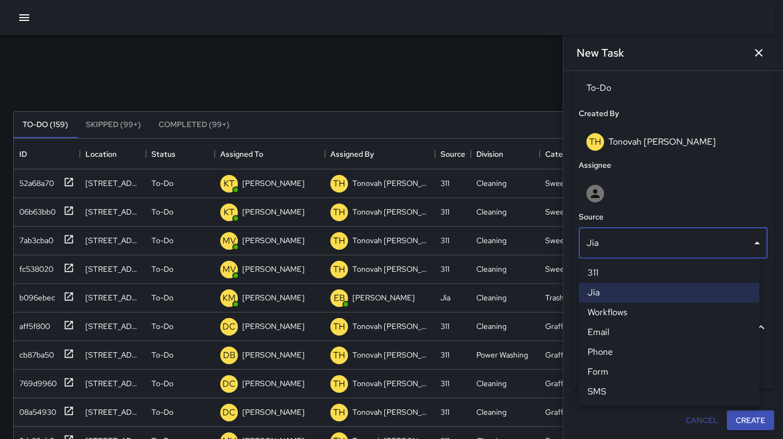
click at [595, 275] on li "311" at bounding box center [669, 273] width 181 height 20
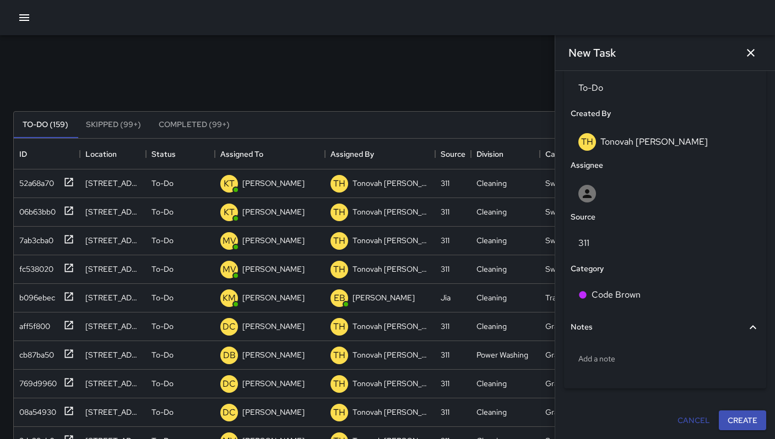
scroll to position [9, 9]
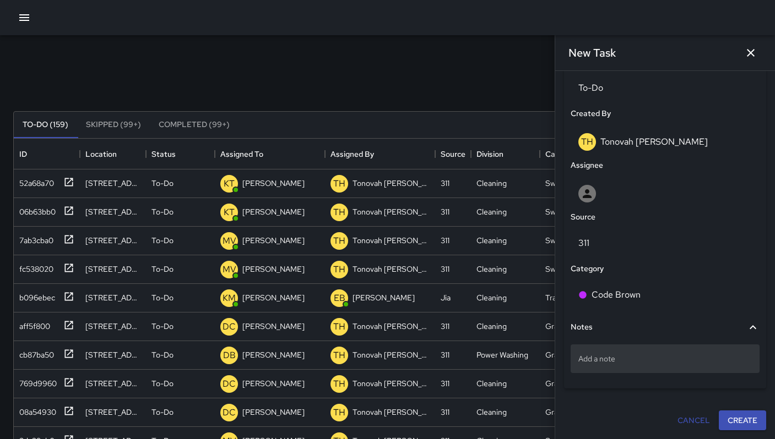
click at [627, 367] on div "Add a note" at bounding box center [664, 359] width 189 height 29
type textarea "**********"
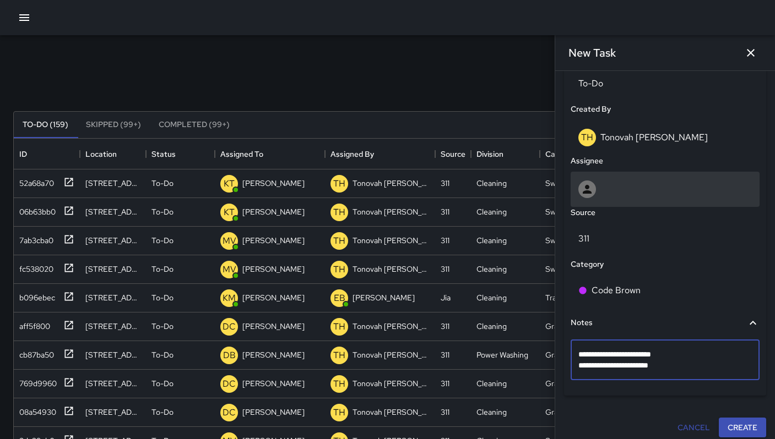
click at [588, 193] on icon at bounding box center [586, 189] width 13 height 13
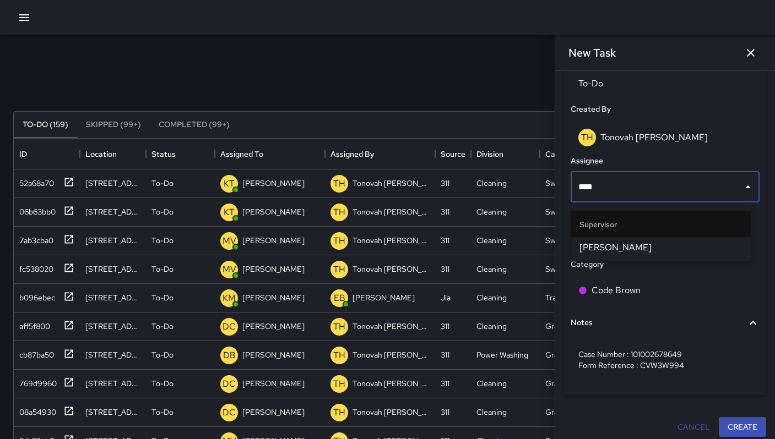
type input "*****"
click at [615, 254] on li "[PERSON_NAME]" at bounding box center [660, 248] width 181 height 20
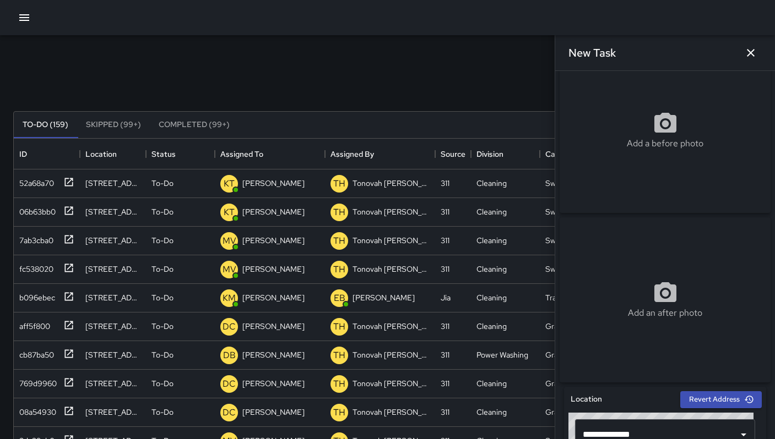
scroll to position [0, 0]
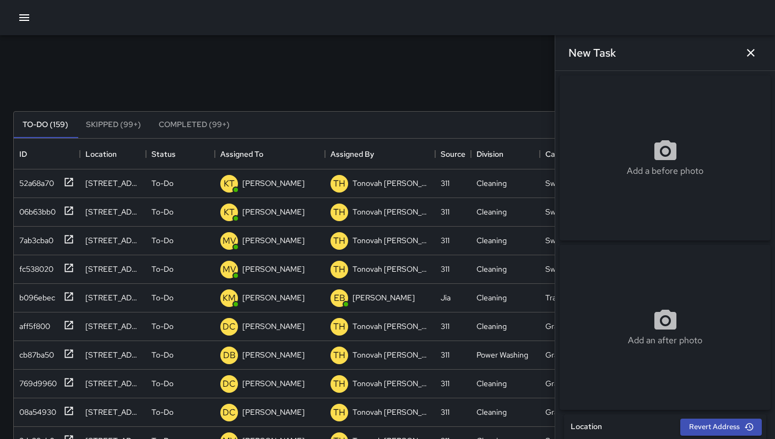
click at [669, 132] on div "Add a before photo" at bounding box center [664, 157] width 211 height 165
type input "**********"
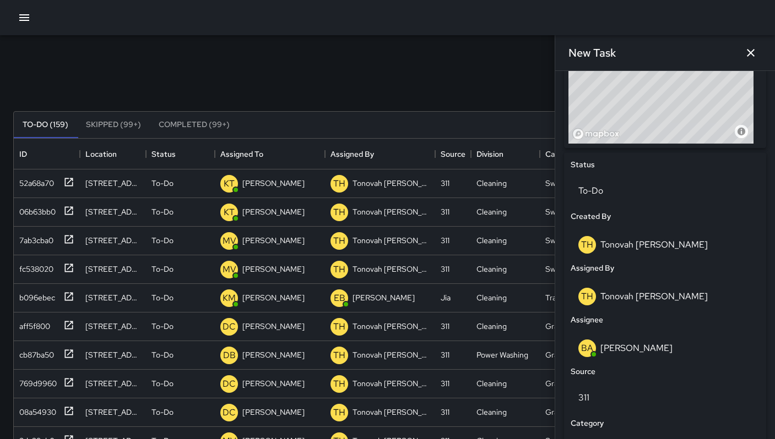
scroll to position [597, 0]
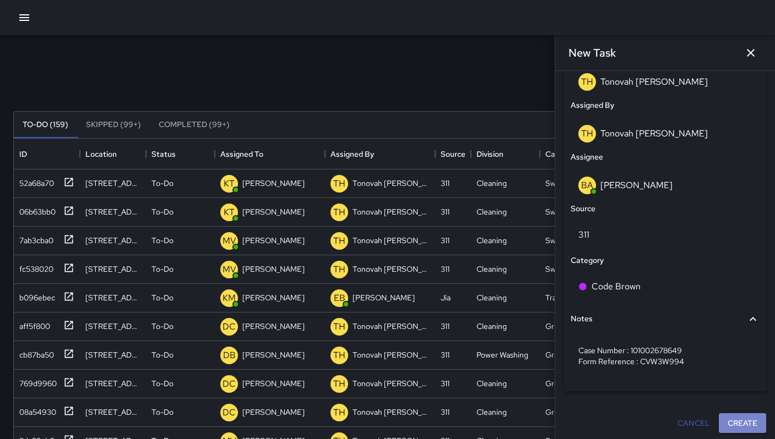
click at [742, 428] on button "Create" at bounding box center [741, 423] width 47 height 20
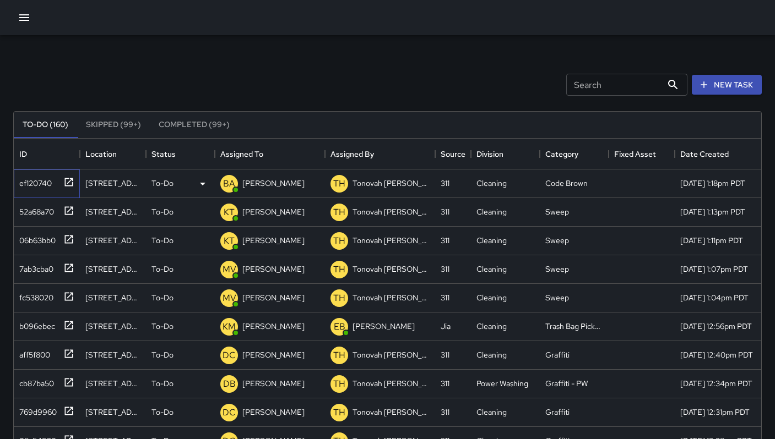
click at [30, 181] on div "ef120740" at bounding box center [33, 180] width 37 height 15
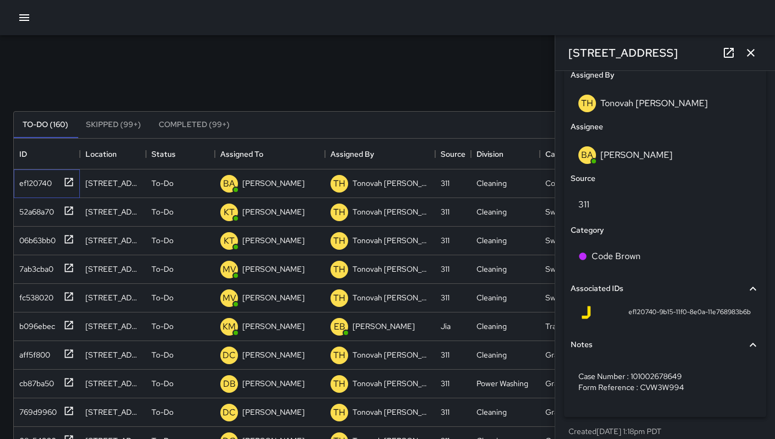
scroll to position [642, 0]
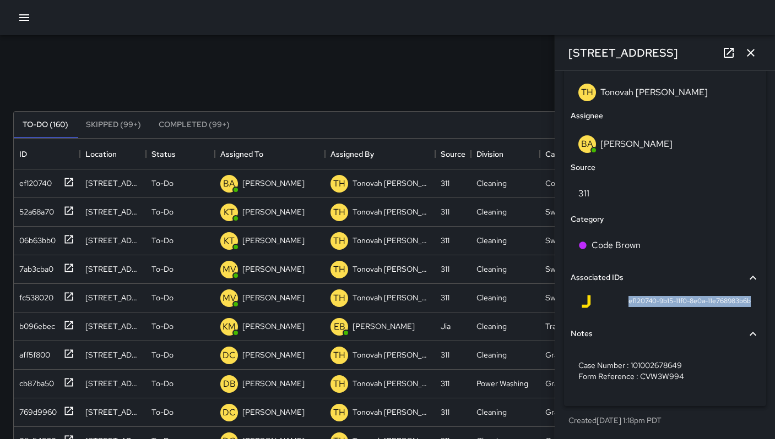
drag, startPoint x: 620, startPoint y: 301, endPoint x: 746, endPoint y: 305, distance: 126.1
click at [746, 305] on div "ef120740-9b15-11f0-8e0a-11e768983b6b" at bounding box center [664, 304] width 189 height 26
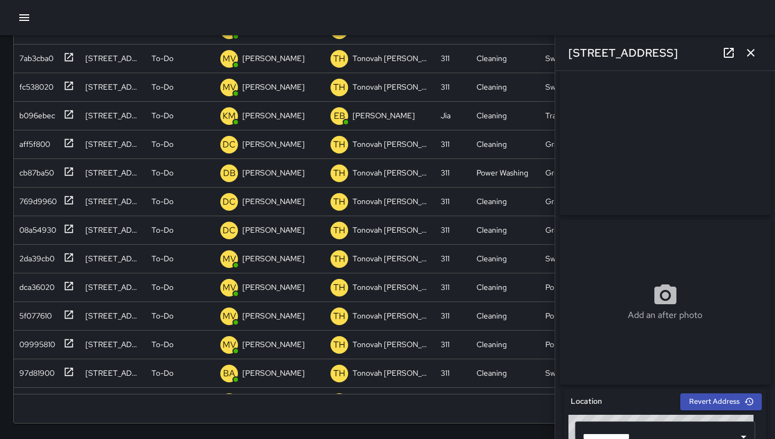
scroll to position [0, 0]
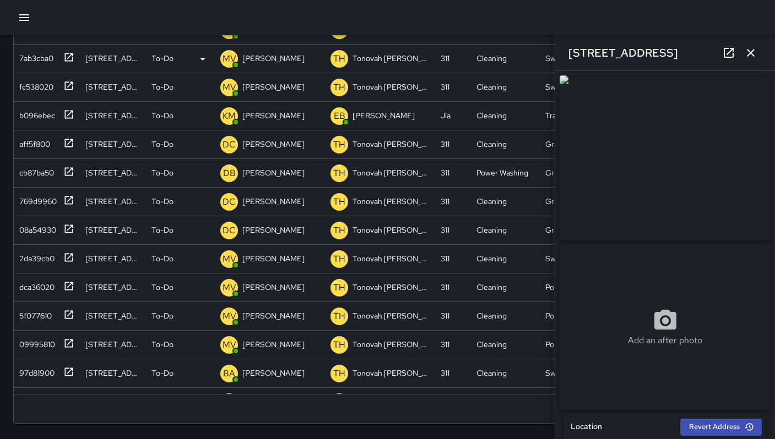
click at [750, 52] on icon "button" at bounding box center [750, 53] width 8 height 8
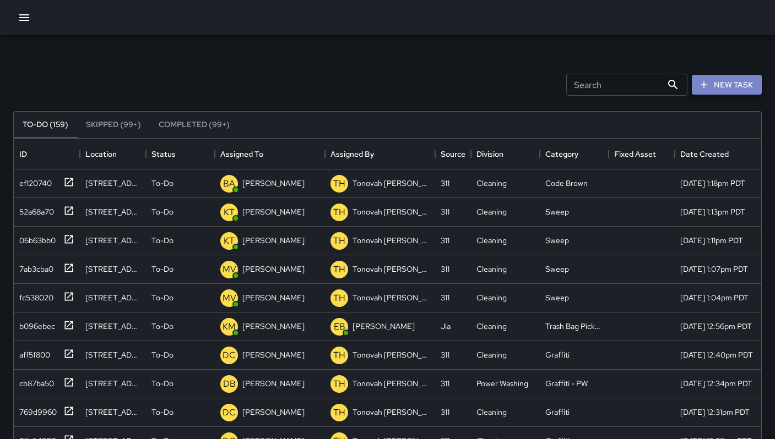
click at [717, 88] on button "New Task" at bounding box center [726, 85] width 70 height 20
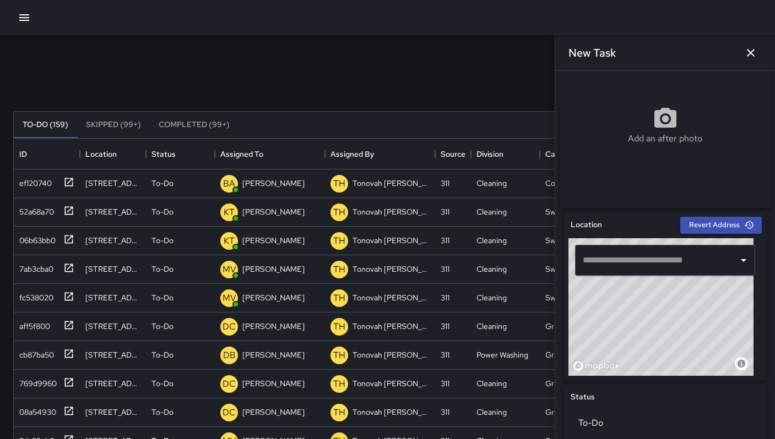
scroll to position [366, 0]
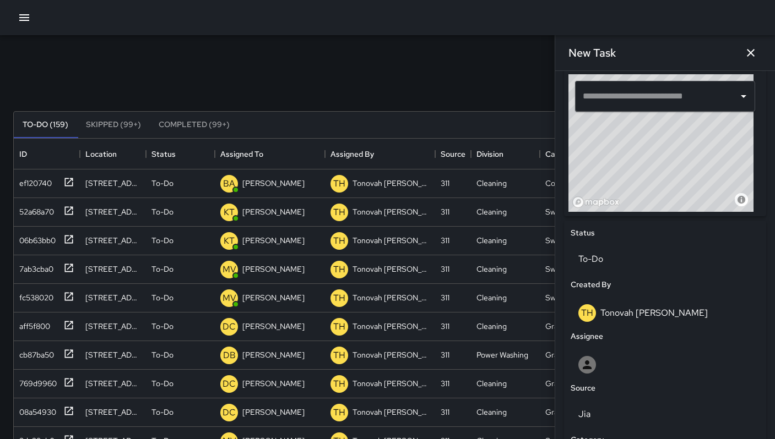
click at [630, 102] on input "text" at bounding box center [657, 96] width 154 height 21
paste input "**********"
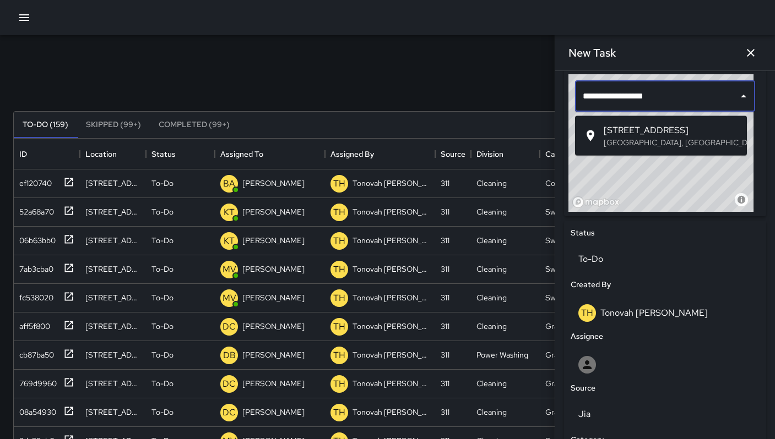
click at [633, 131] on span "[STREET_ADDRESS]" at bounding box center [670, 130] width 134 height 13
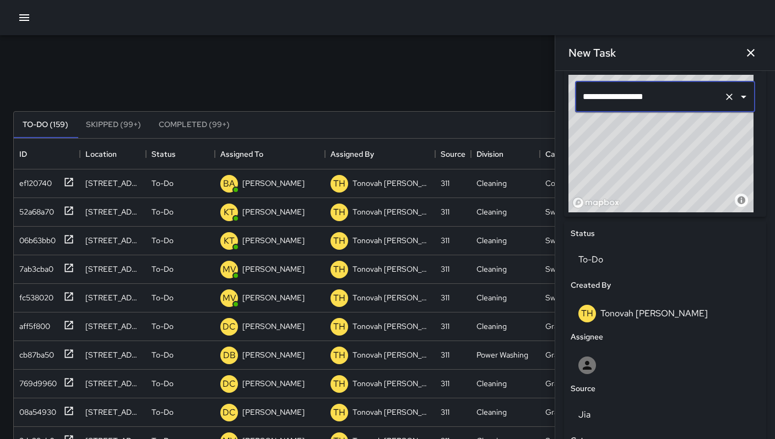
scroll to position [281, 0]
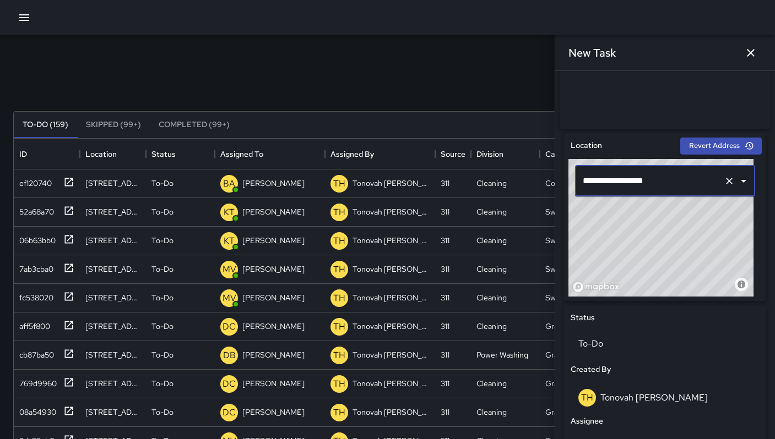
type input "**********"
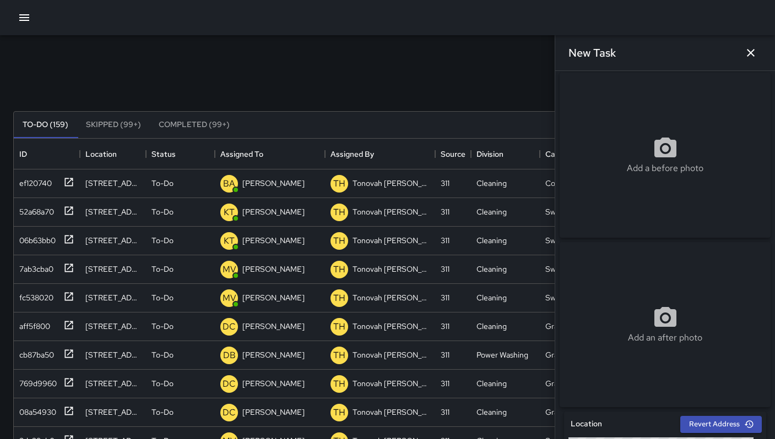
scroll to position [0, 0]
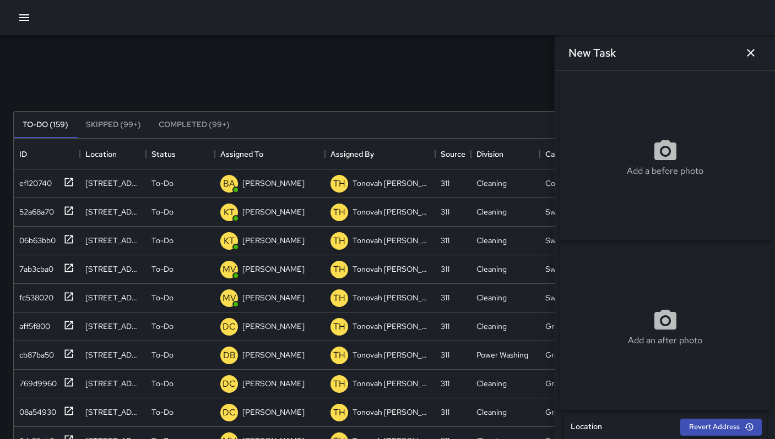
click at [643, 149] on div "Add a before photo" at bounding box center [664, 158] width 211 height 40
type input "**********"
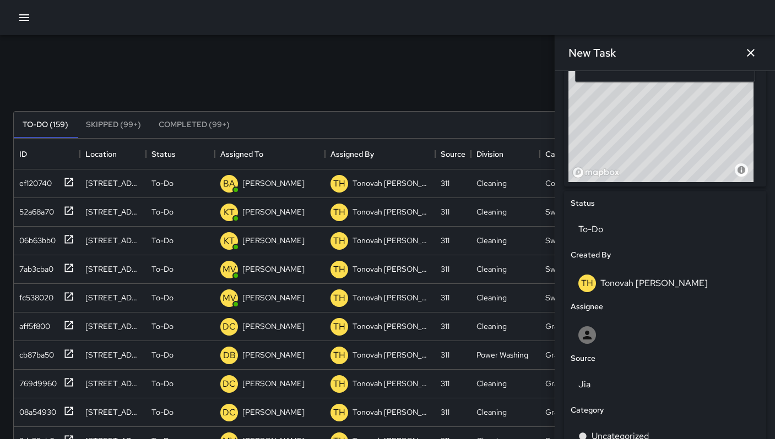
scroll to position [396, 0]
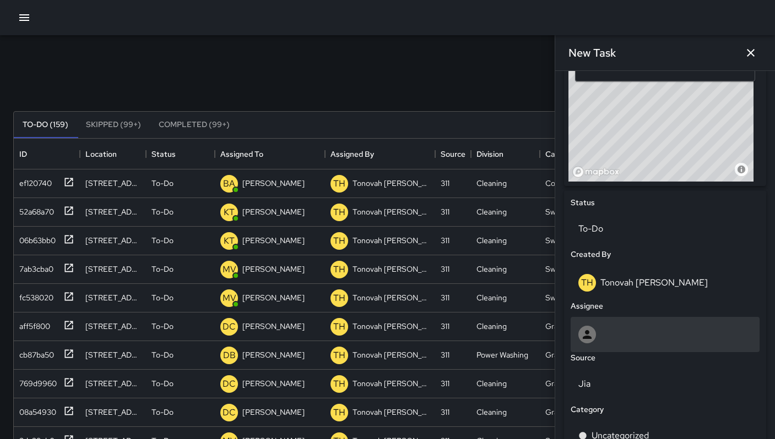
click at [611, 335] on div at bounding box center [664, 335] width 173 height 18
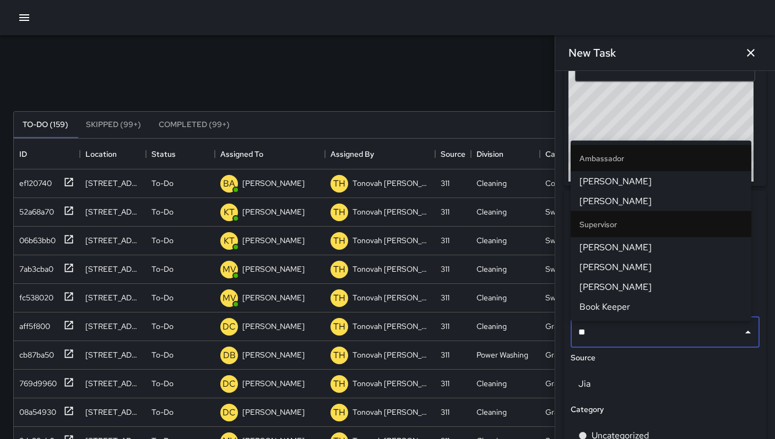
type input "***"
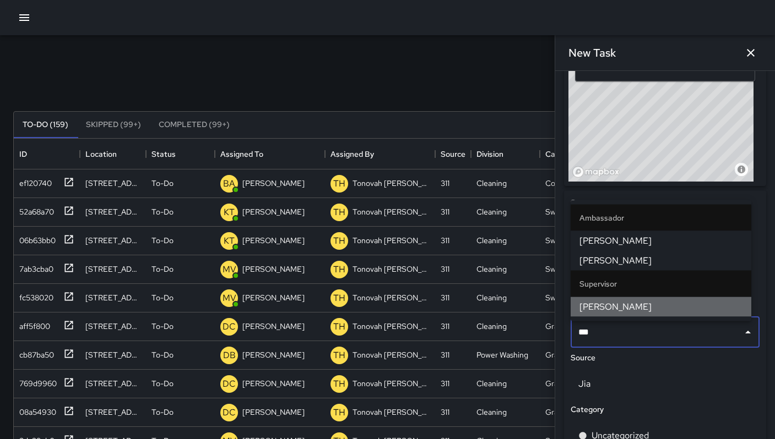
click at [637, 312] on span "[PERSON_NAME]" at bounding box center [660, 307] width 163 height 13
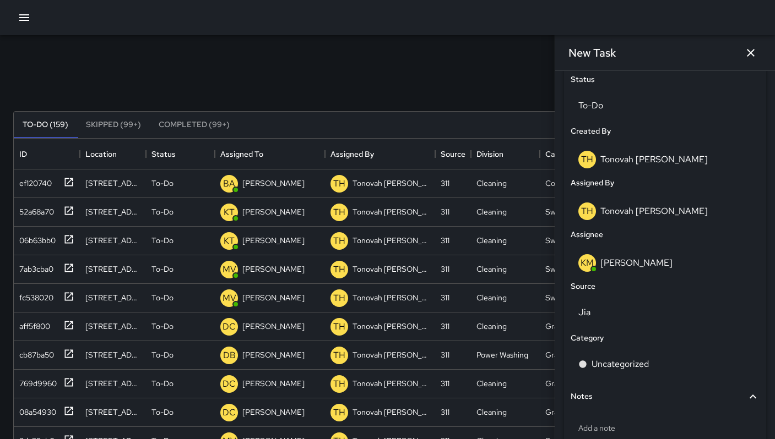
scroll to position [593, 0]
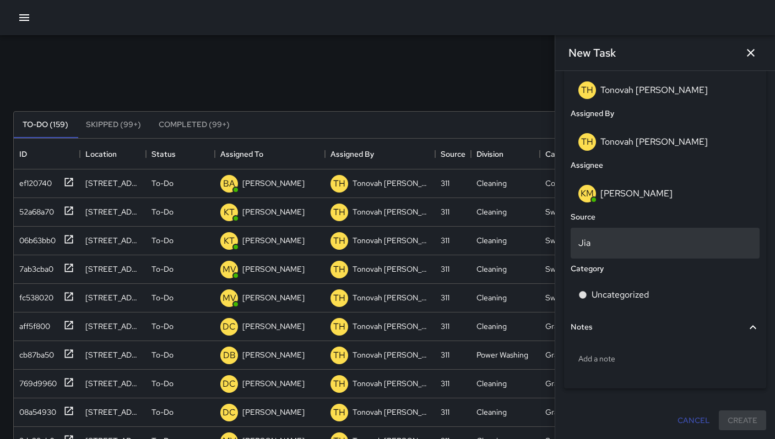
click at [593, 242] on p "Jia" at bounding box center [664, 243] width 173 height 13
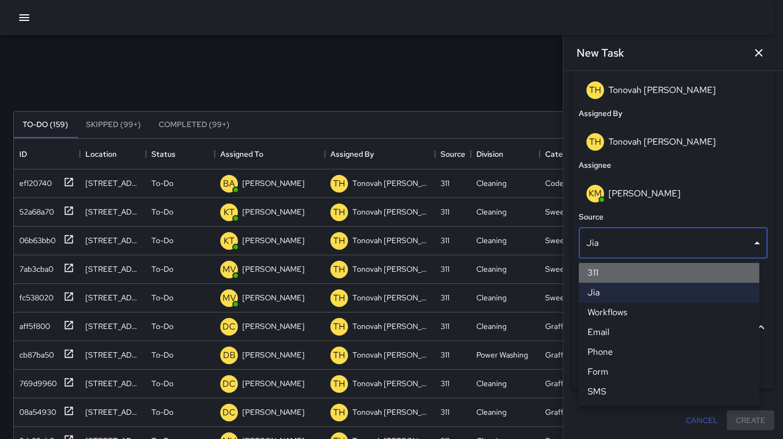
click at [607, 271] on li "311" at bounding box center [669, 273] width 181 height 20
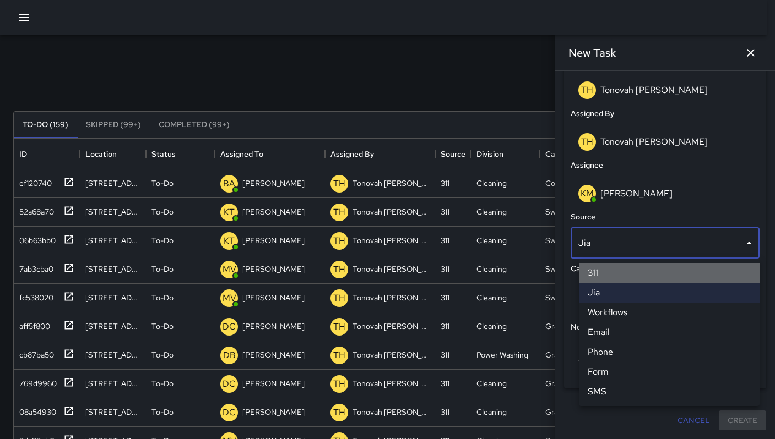
scroll to position [9, 9]
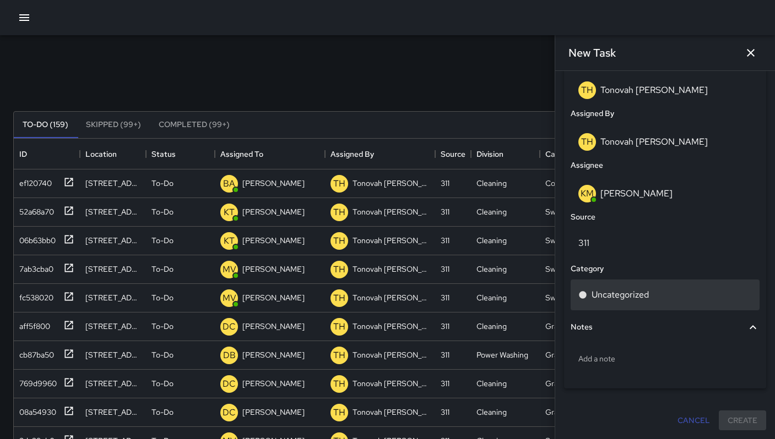
click at [607, 291] on p "Uncategorized" at bounding box center [619, 294] width 57 height 13
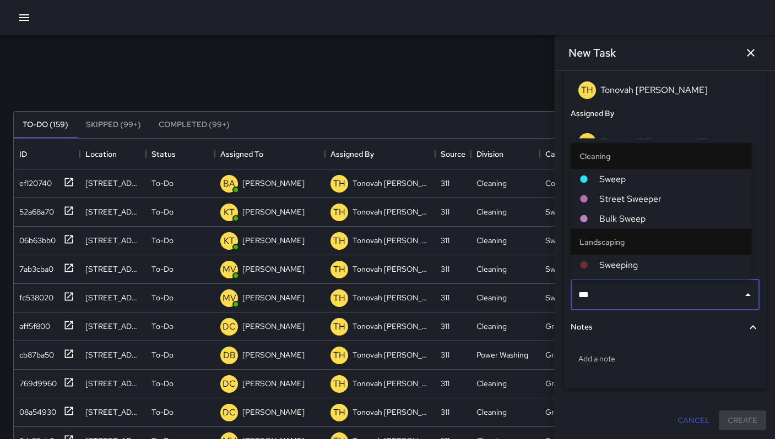
type input "****"
click at [627, 221] on span "Bulk Sweep" at bounding box center [670, 218] width 143 height 13
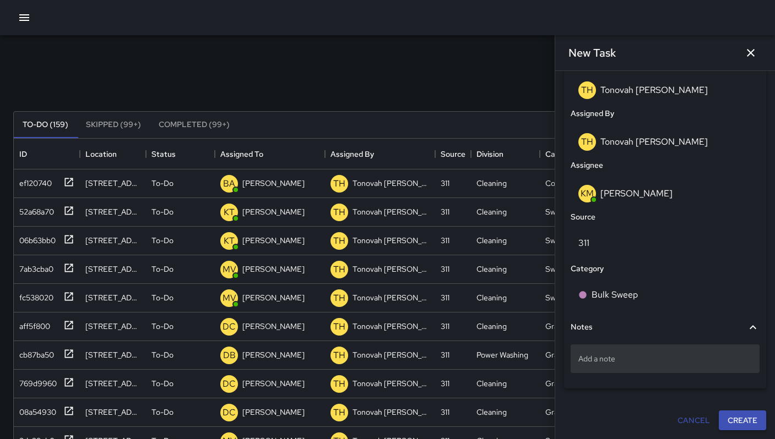
click at [646, 360] on p "Add a note" at bounding box center [664, 358] width 173 height 11
type textarea "**********"
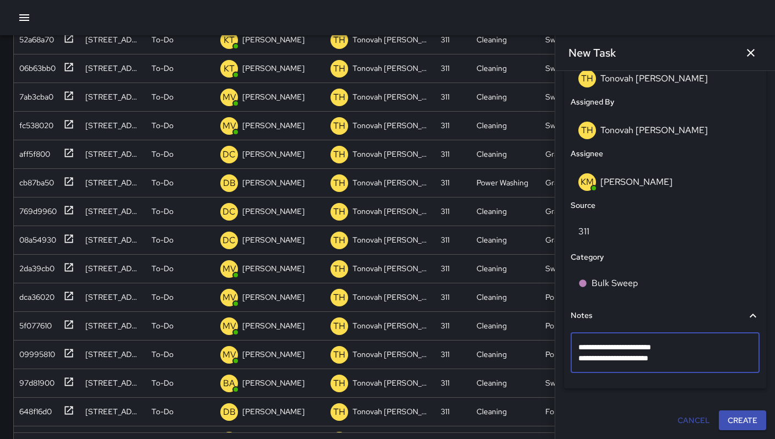
scroll to position [211, 0]
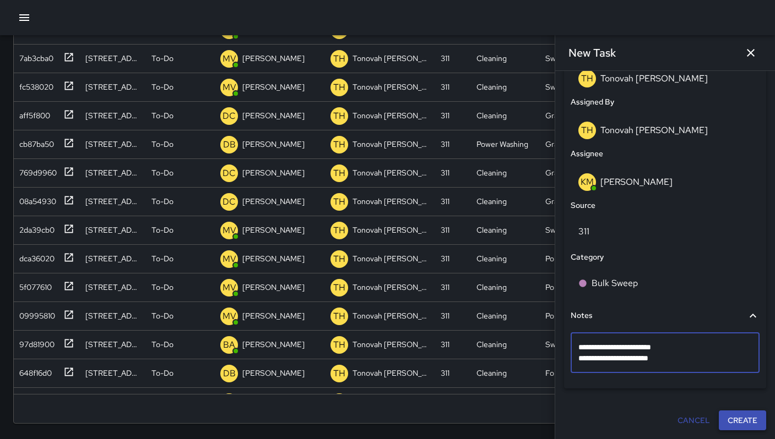
click at [733, 415] on button "Create" at bounding box center [741, 421] width 47 height 20
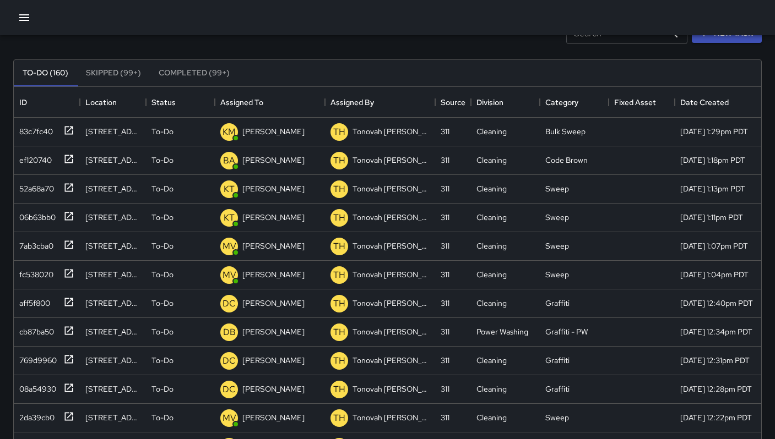
scroll to position [0, 0]
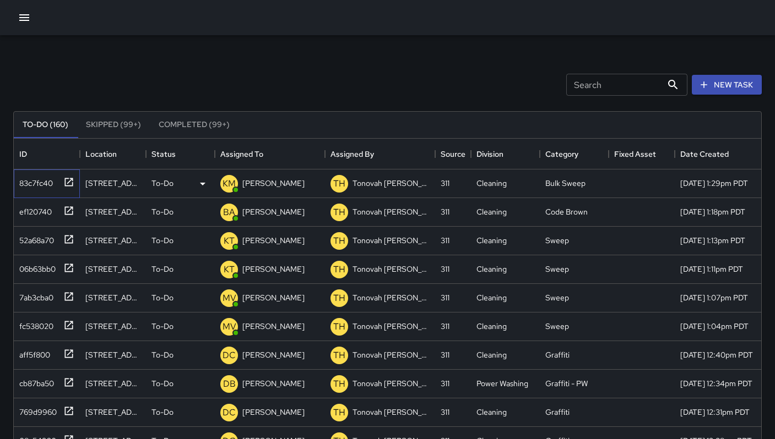
click at [25, 179] on div "83c7fc40" at bounding box center [34, 180] width 38 height 15
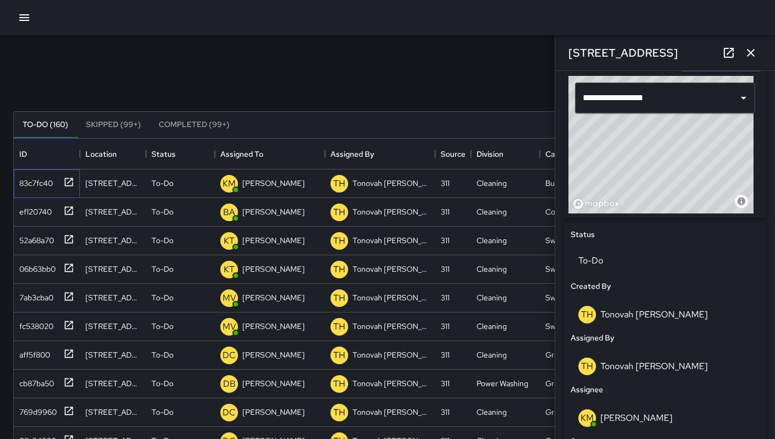
scroll to position [581, 0]
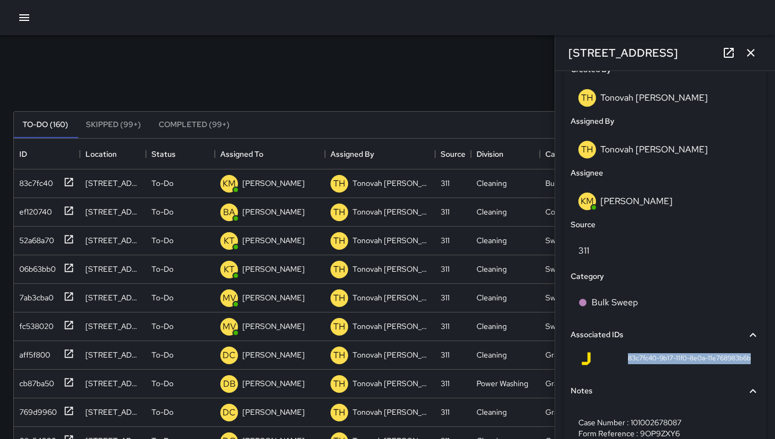
drag, startPoint x: 626, startPoint y: 365, endPoint x: 742, endPoint y: 369, distance: 115.7
click at [742, 369] on div "83c7fc40-9b17-11f0-8e0a-11e768983b6b" at bounding box center [664, 361] width 189 height 26
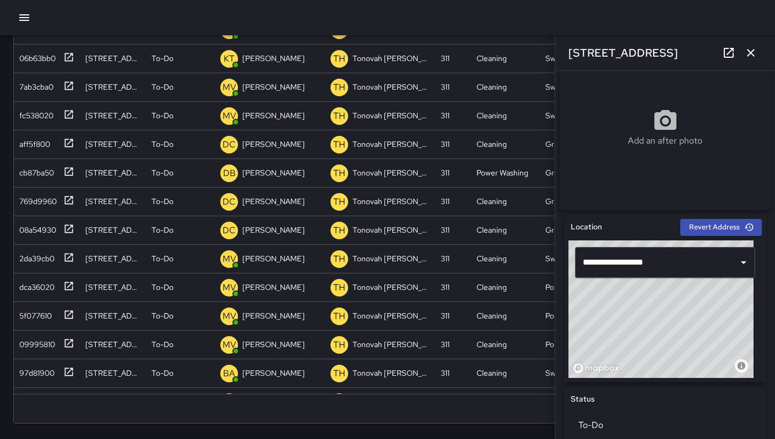
scroll to position [0, 0]
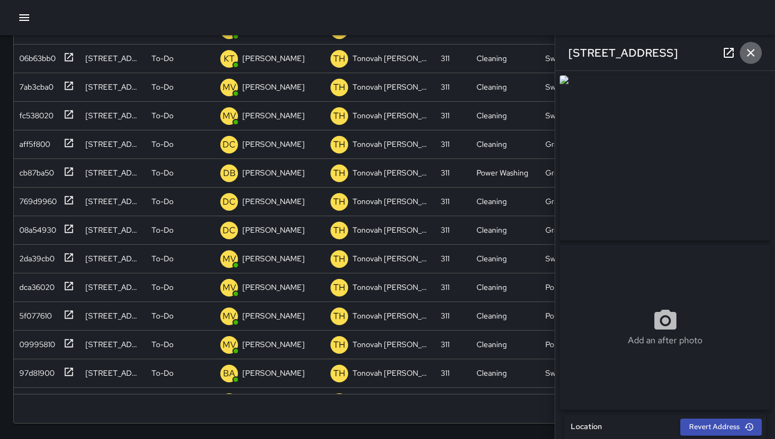
click at [748, 56] on icon "button" at bounding box center [750, 53] width 8 height 8
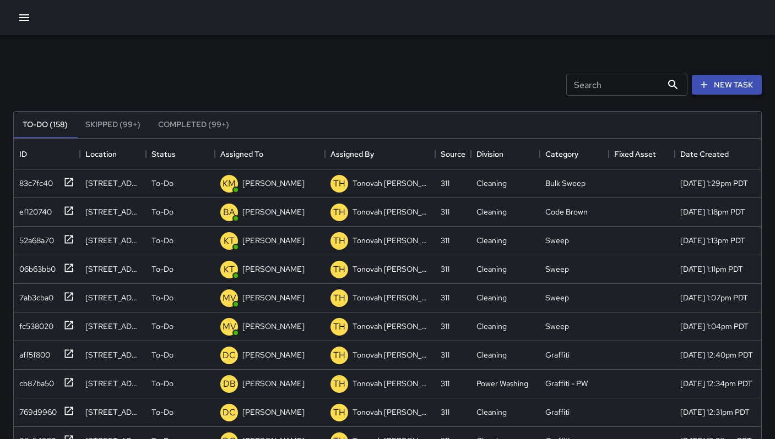
click at [709, 86] on icon "button" at bounding box center [703, 84] width 11 height 11
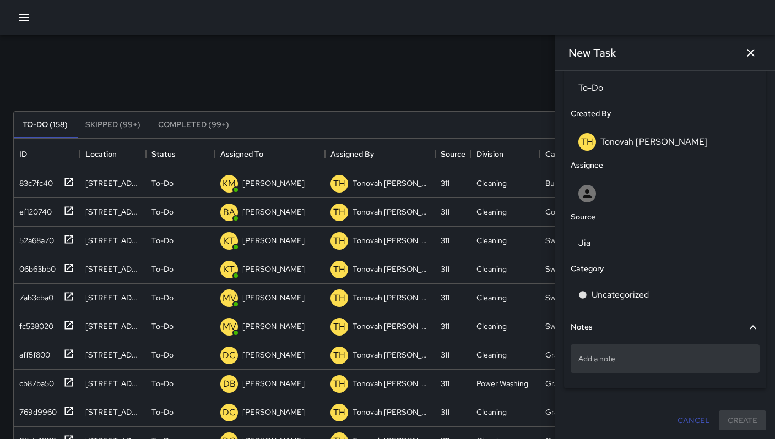
scroll to position [542, 0]
click at [617, 363] on p "Add a note" at bounding box center [664, 358] width 173 height 11
type textarea "**********"
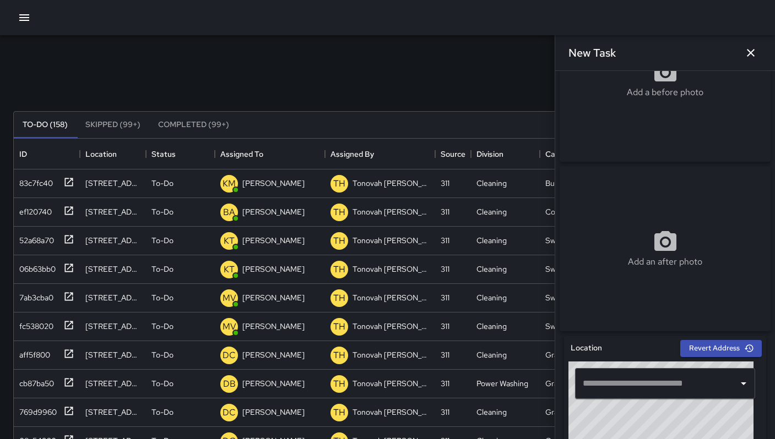
scroll to position [0, 0]
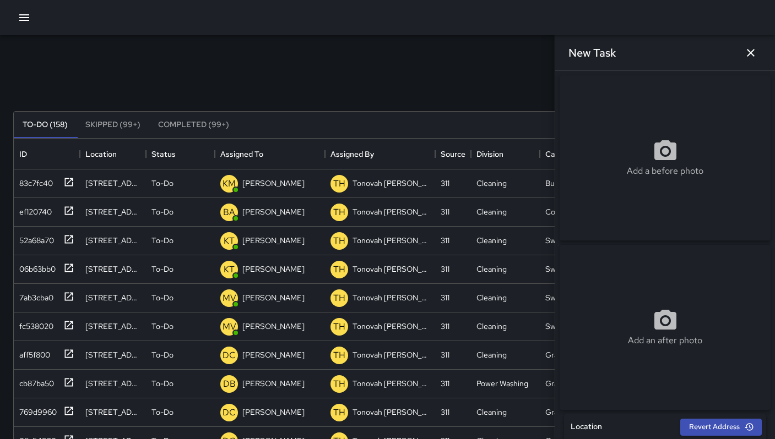
click at [609, 134] on div "Add a before photo" at bounding box center [664, 157] width 211 height 165
type input "**********"
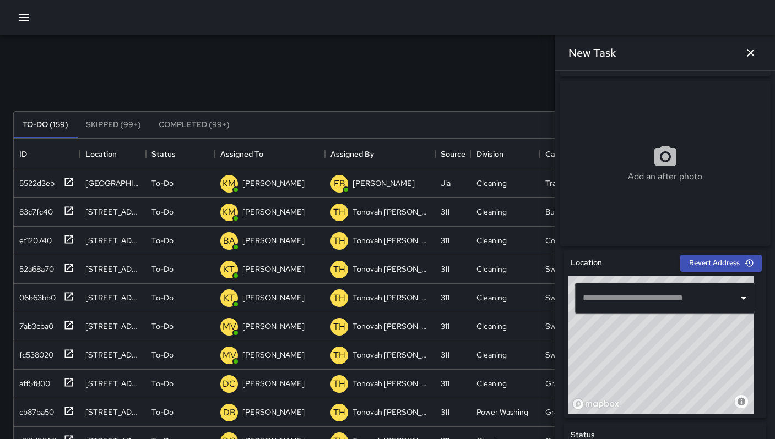
scroll to position [161, 0]
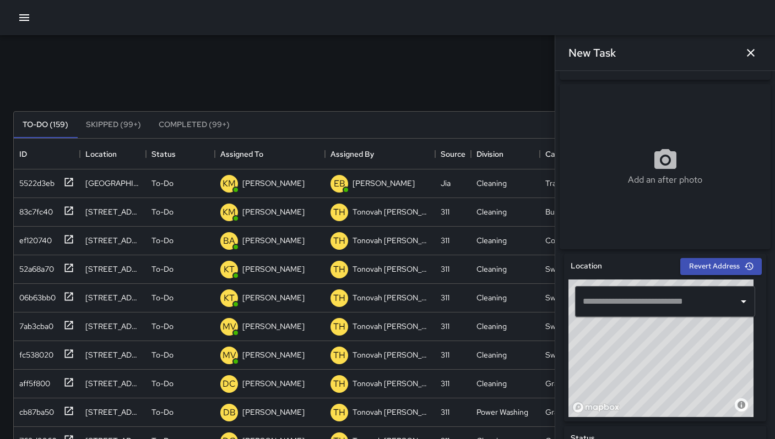
click at [638, 299] on input "text" at bounding box center [657, 301] width 154 height 21
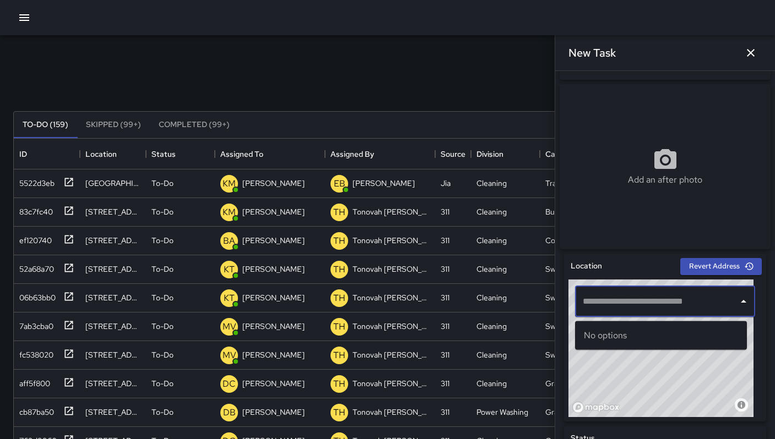
click at [636, 307] on input "text" at bounding box center [657, 301] width 154 height 21
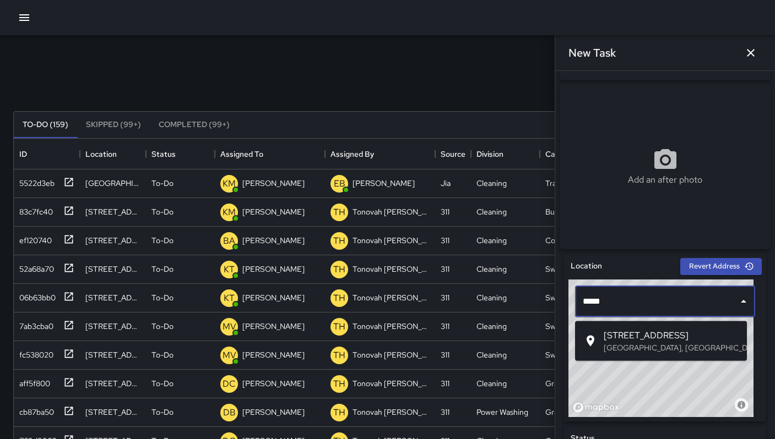
click at [664, 333] on span "1048 Folsom Street" at bounding box center [670, 335] width 134 height 13
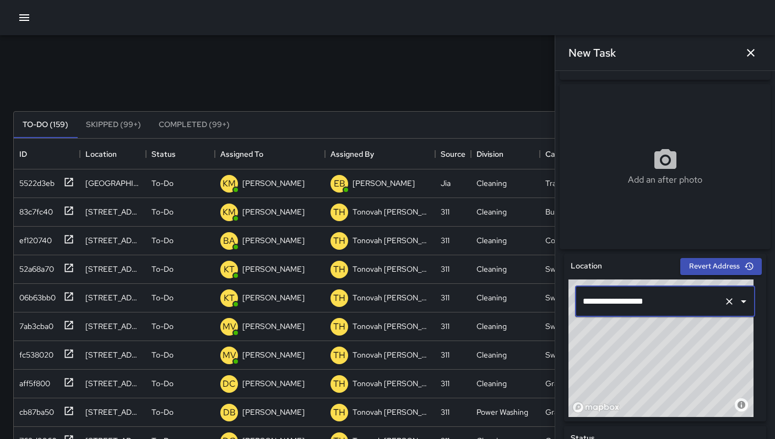
type input "**********"
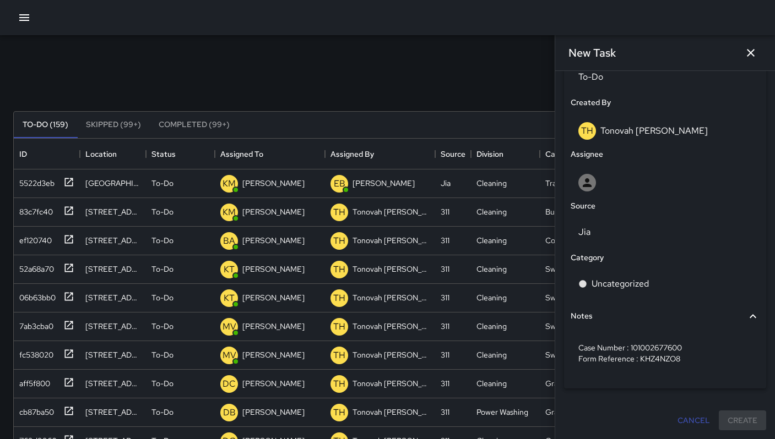
scroll to position [553, 0]
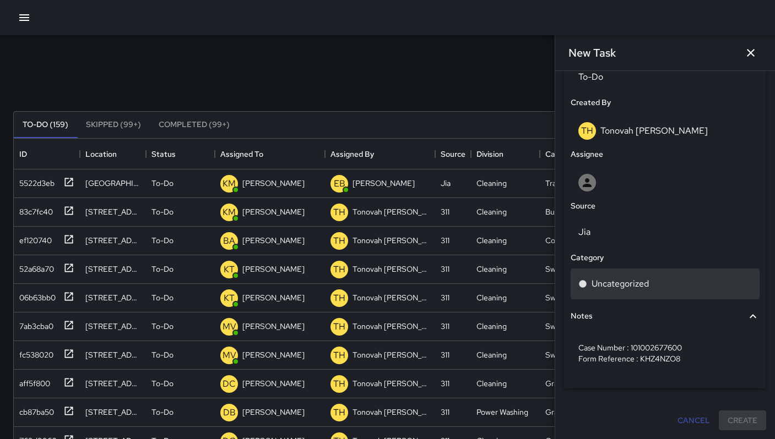
click at [610, 284] on p "Uncategorized" at bounding box center [619, 283] width 57 height 13
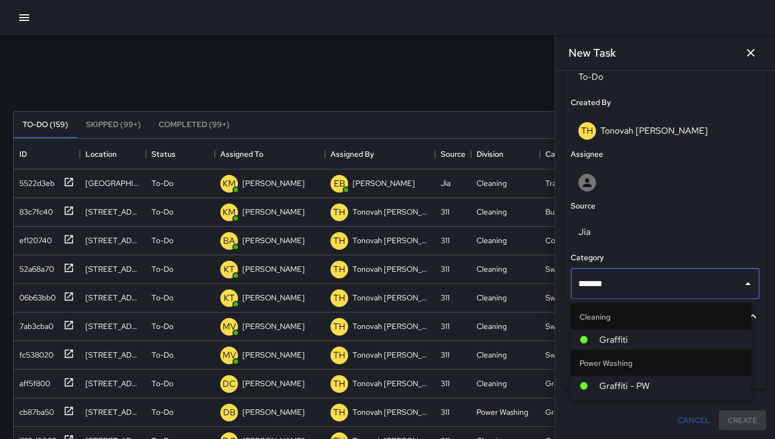
type input "********"
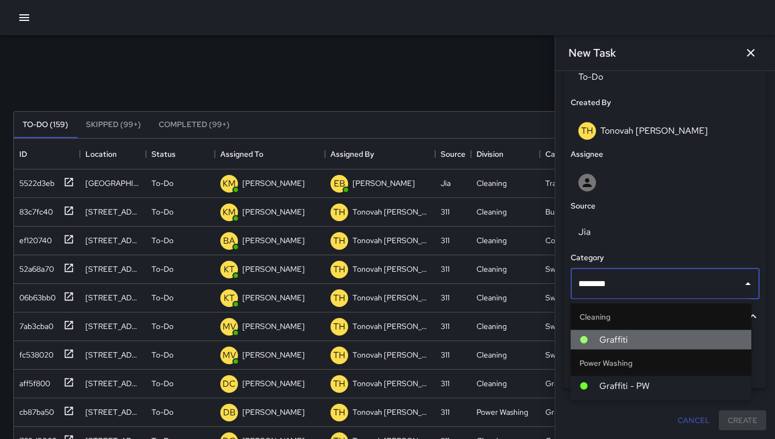
click at [640, 334] on span "Graffiti" at bounding box center [670, 340] width 143 height 13
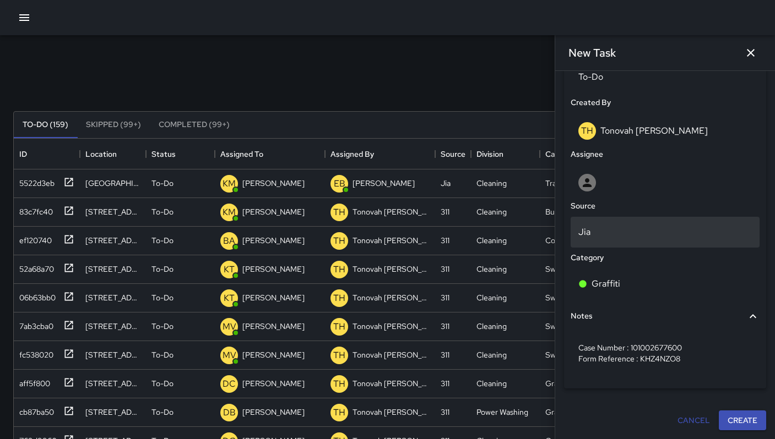
click at [605, 230] on p "Jia" at bounding box center [664, 232] width 173 height 13
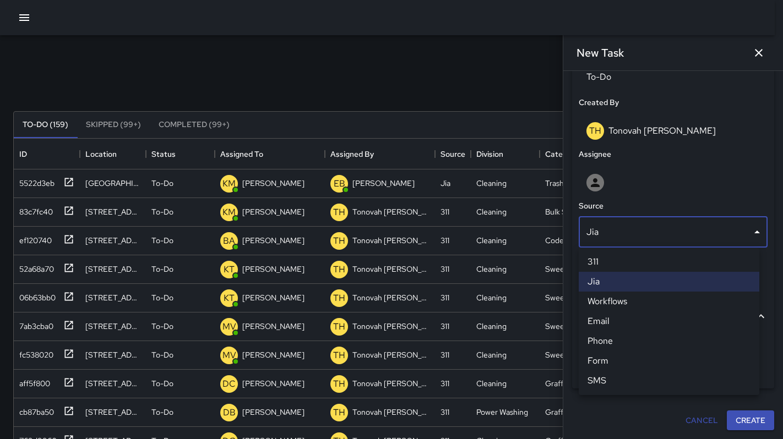
click at [595, 267] on li "311" at bounding box center [669, 262] width 181 height 20
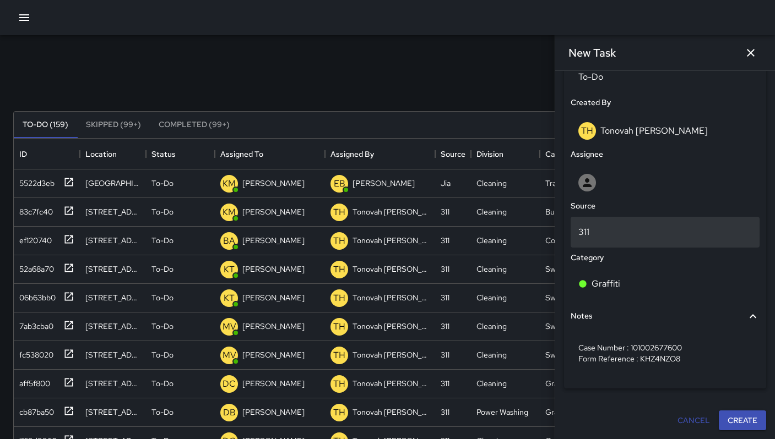
scroll to position [9, 9]
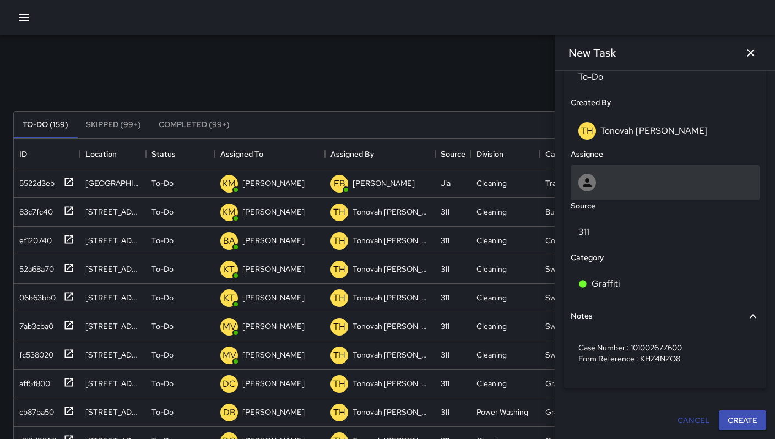
click at [596, 183] on div at bounding box center [664, 183] width 173 height 18
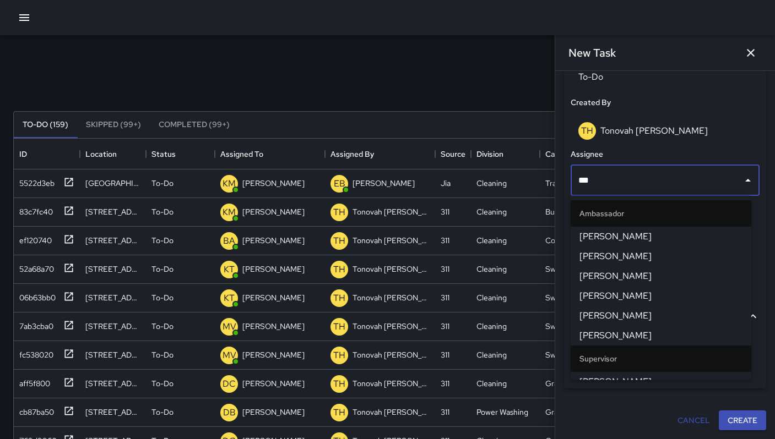
type input "****"
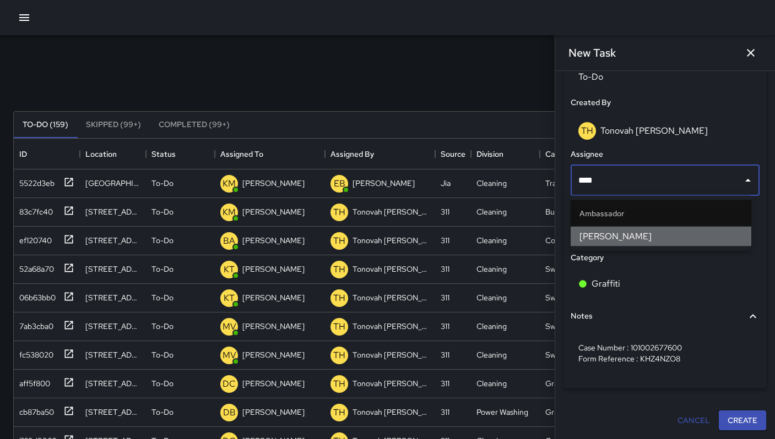
click at [602, 231] on span "[PERSON_NAME]" at bounding box center [660, 236] width 163 height 13
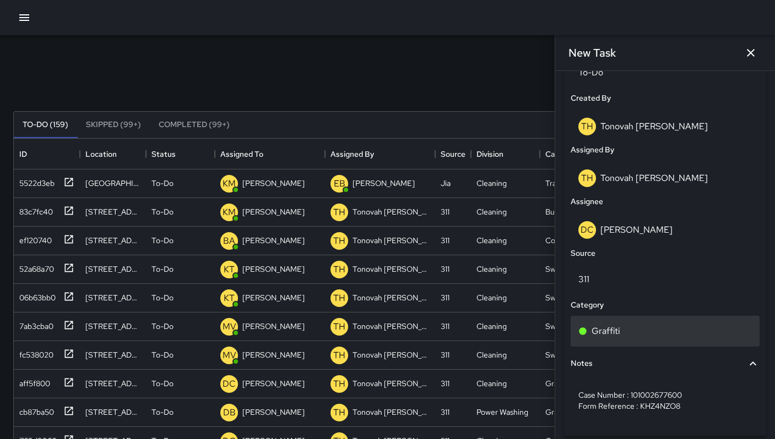
scroll to position [604, 0]
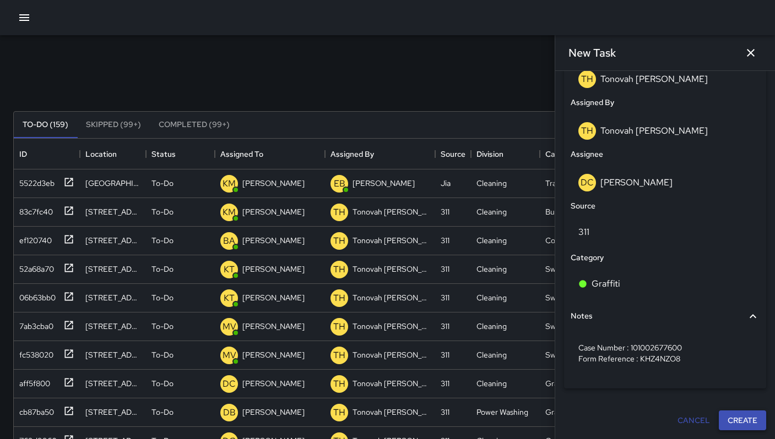
click at [743, 423] on button "Create" at bounding box center [741, 421] width 47 height 20
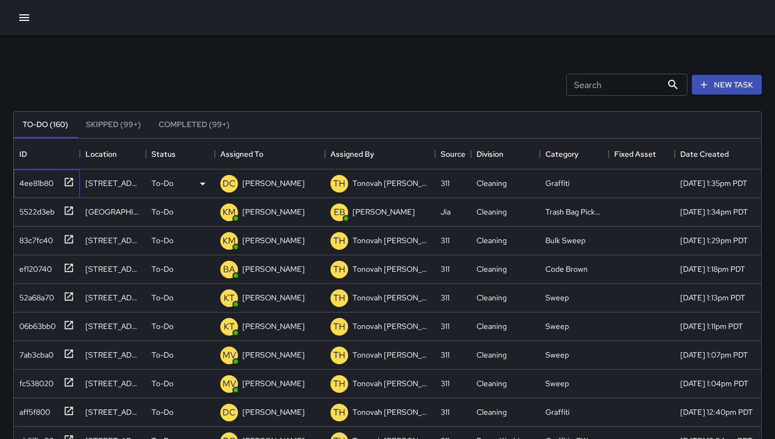
click at [44, 177] on div "4ee81b80" at bounding box center [34, 180] width 39 height 15
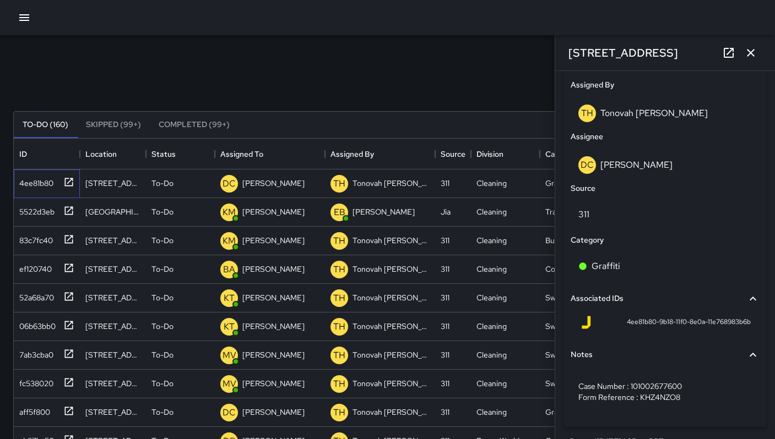
scroll to position [642, 0]
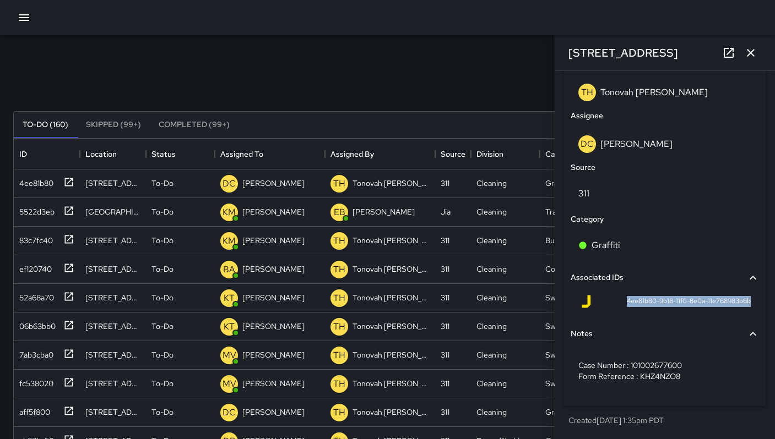
drag, startPoint x: 614, startPoint y: 299, endPoint x: 744, endPoint y: 304, distance: 130.6
click at [744, 304] on div "4ee81b80-9b18-11f0-8e0a-11e768983b6b" at bounding box center [664, 304] width 189 height 26
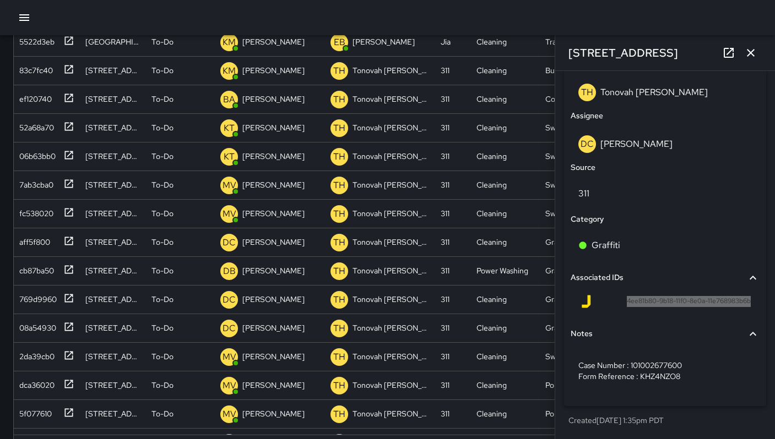
scroll to position [211, 0]
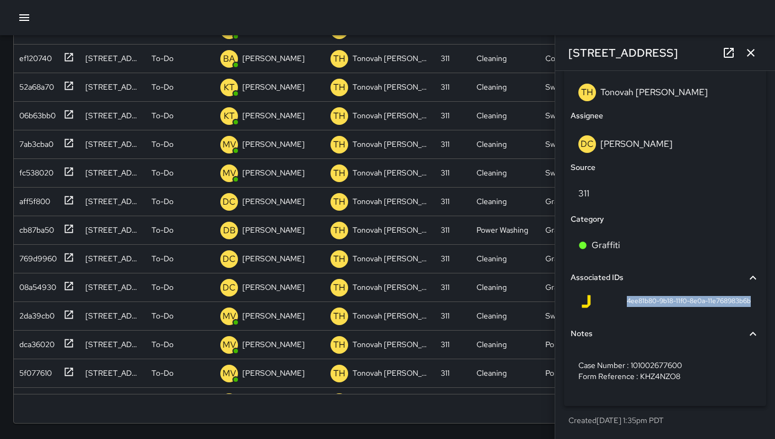
click at [749, 55] on icon "button" at bounding box center [750, 52] width 13 height 13
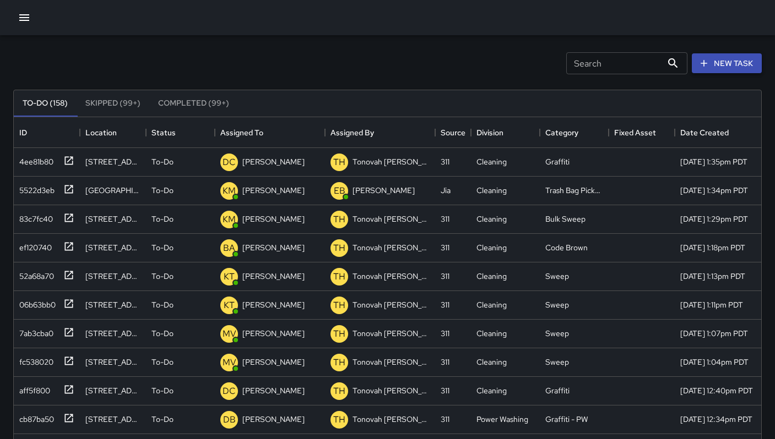
scroll to position [0, 0]
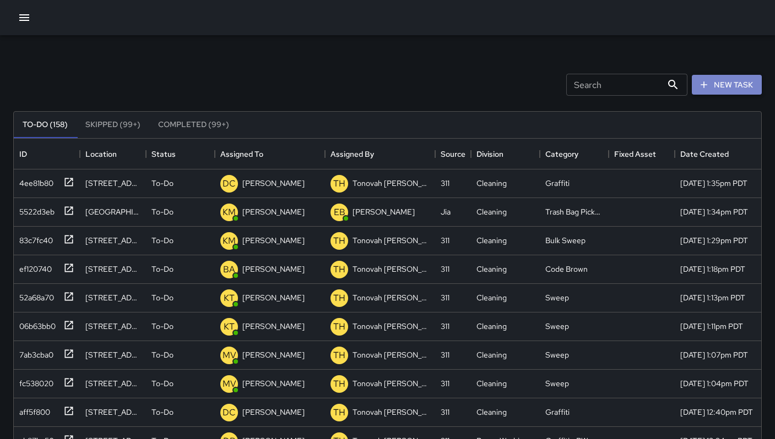
click at [710, 85] on button "New Task" at bounding box center [726, 85] width 70 height 20
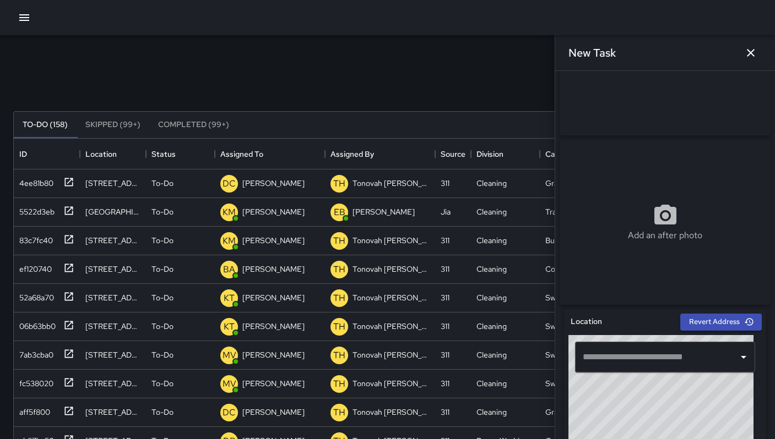
scroll to position [217, 0]
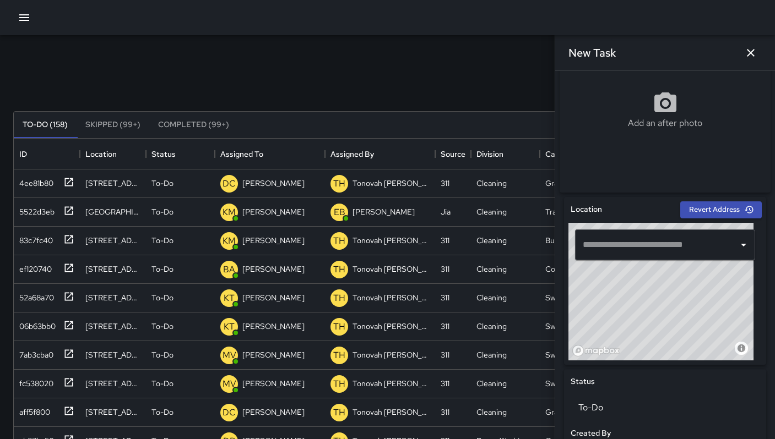
click at [608, 252] on input "text" at bounding box center [657, 245] width 154 height 21
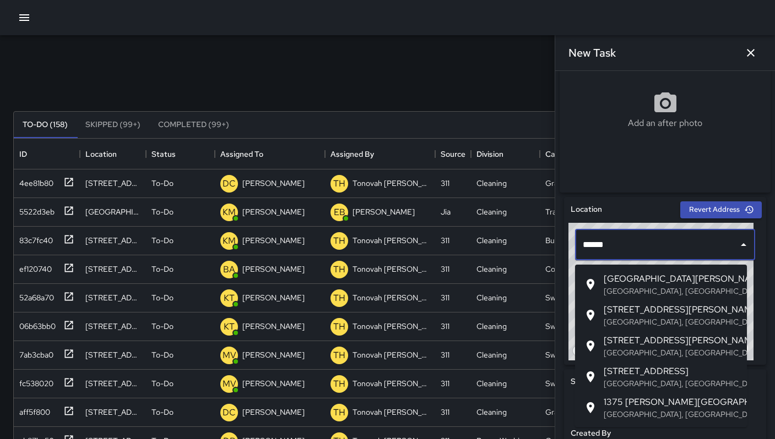
click at [641, 294] on p "San Francisco, CA, USA" at bounding box center [670, 291] width 134 height 11
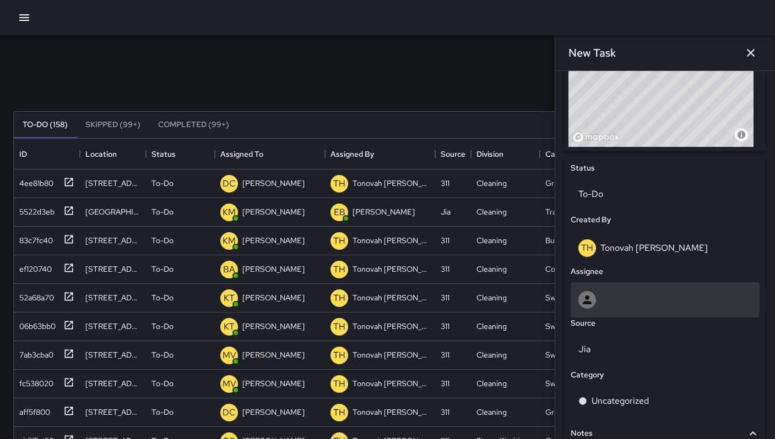
scroll to position [542, 0]
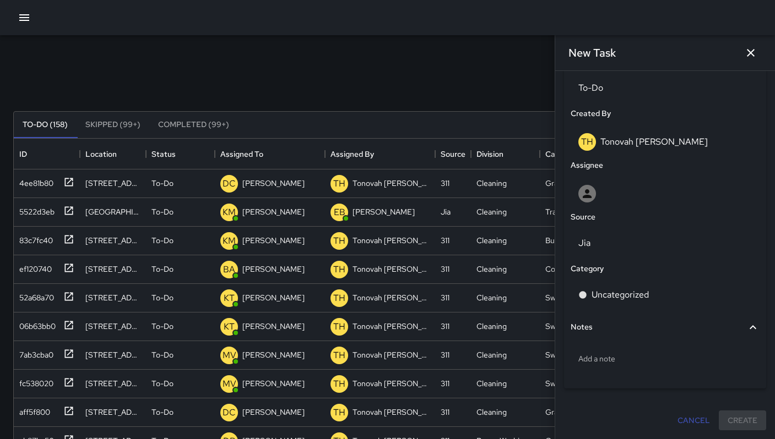
type input "**********"
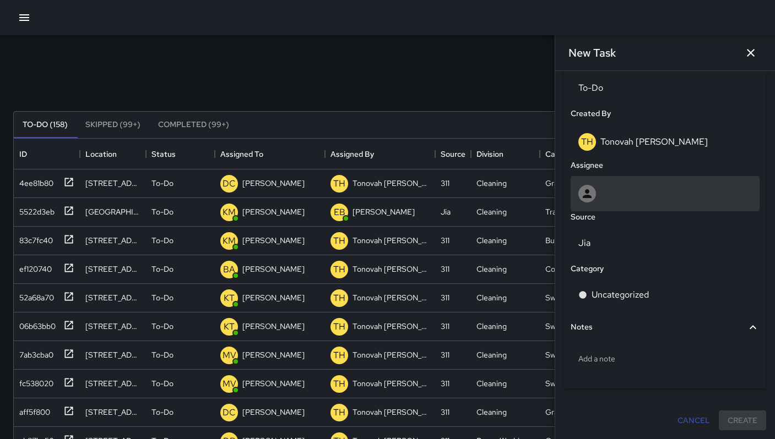
click at [593, 197] on div at bounding box center [587, 194] width 18 height 18
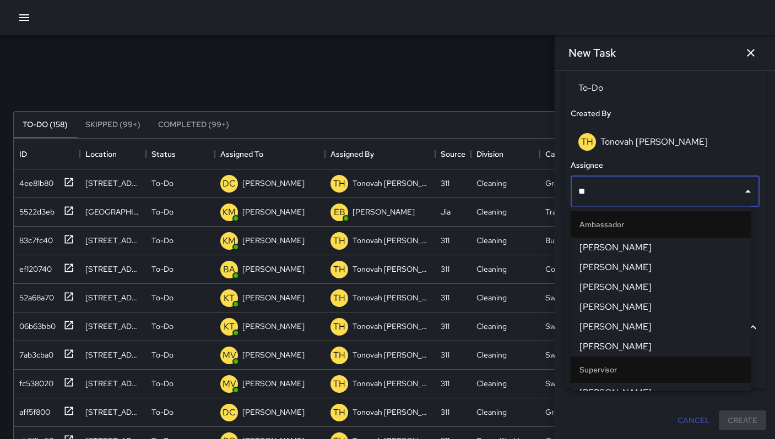
type input "***"
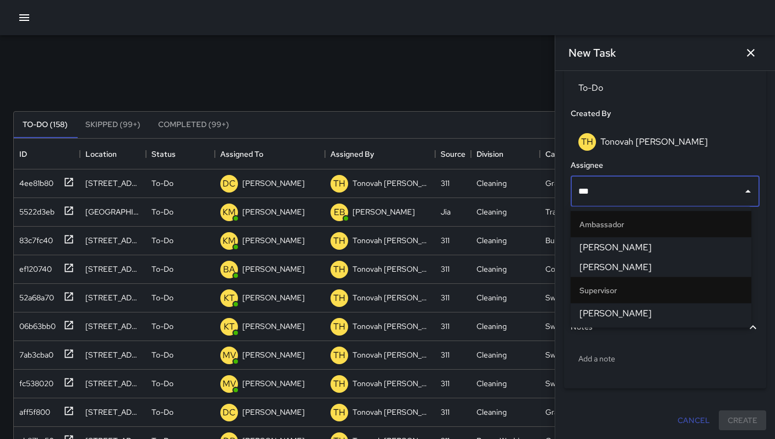
click at [603, 311] on span "[PERSON_NAME]" at bounding box center [660, 313] width 163 height 13
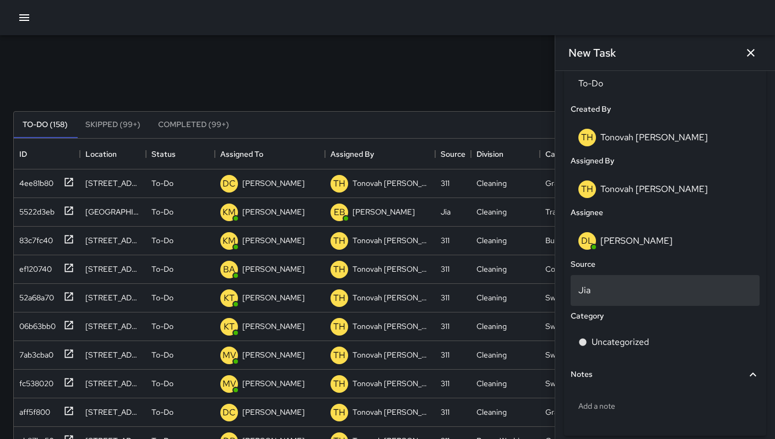
click at [596, 297] on p "Jia" at bounding box center [664, 290] width 173 height 13
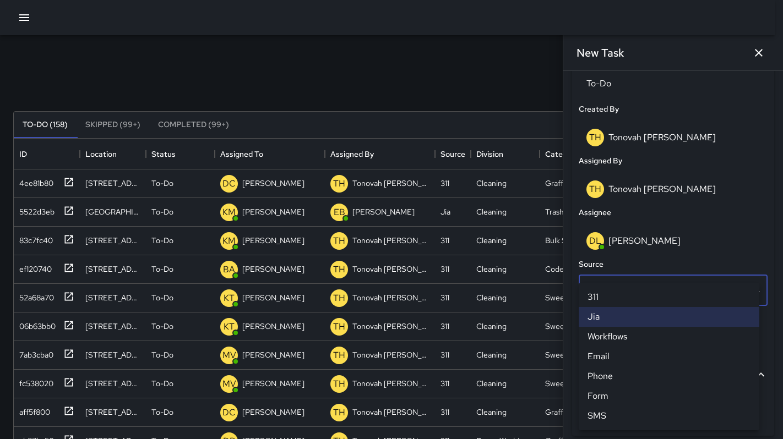
click at [597, 297] on li "311" at bounding box center [669, 297] width 181 height 20
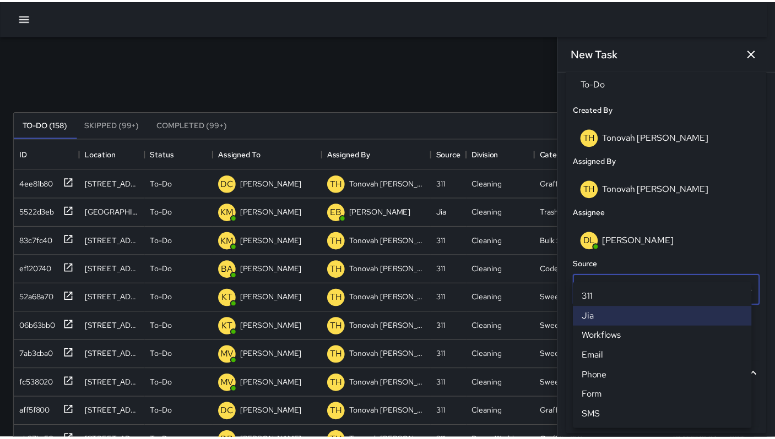
scroll to position [9, 9]
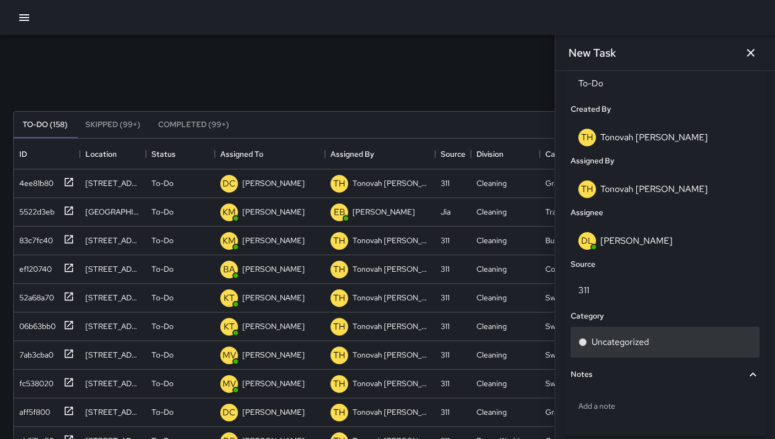
click at [604, 346] on p "Uncategorized" at bounding box center [619, 342] width 57 height 13
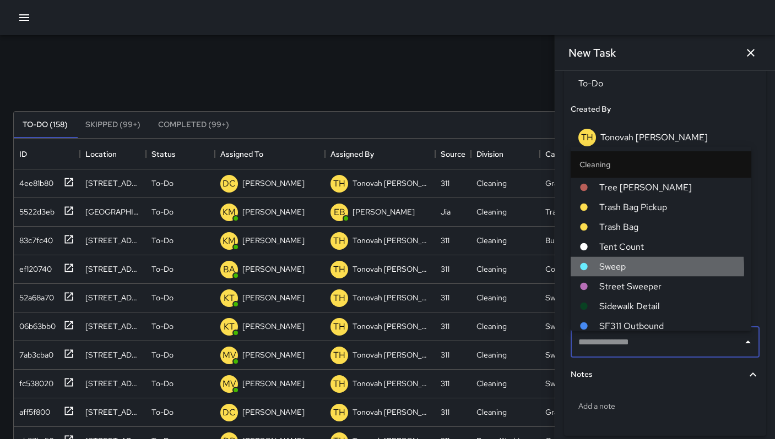
click at [602, 269] on span "Sweep" at bounding box center [670, 266] width 143 height 13
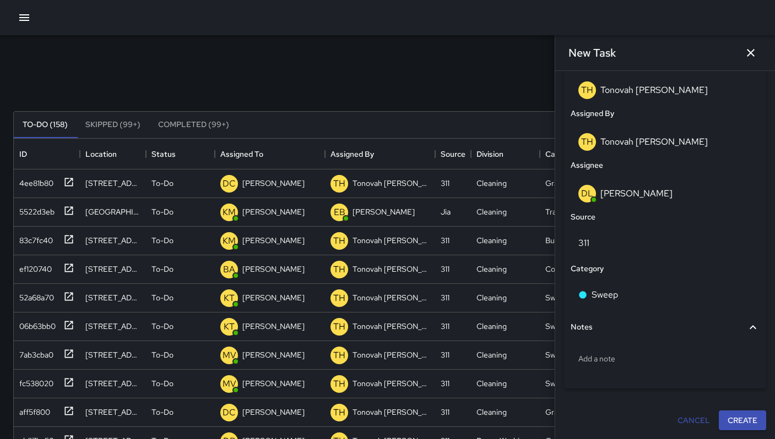
scroll to position [593, 0]
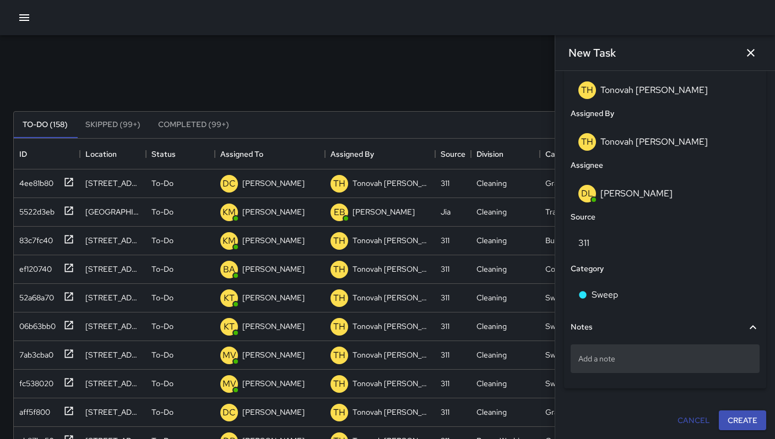
click at [611, 360] on p "Add a note" at bounding box center [664, 358] width 173 height 11
type textarea "**********"
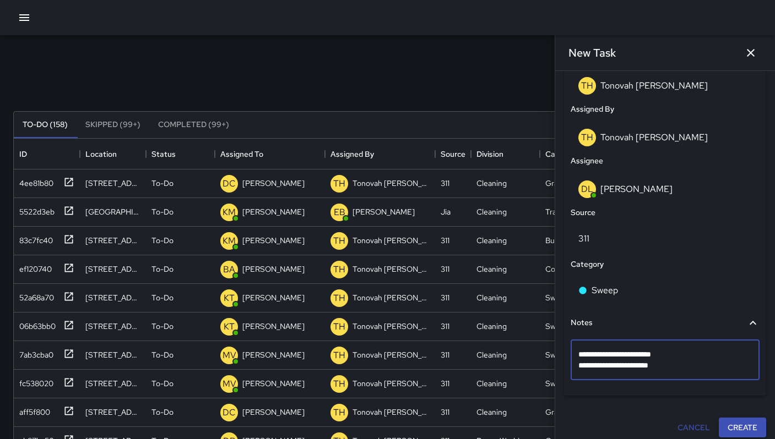
click at [735, 433] on button "Create" at bounding box center [741, 428] width 47 height 20
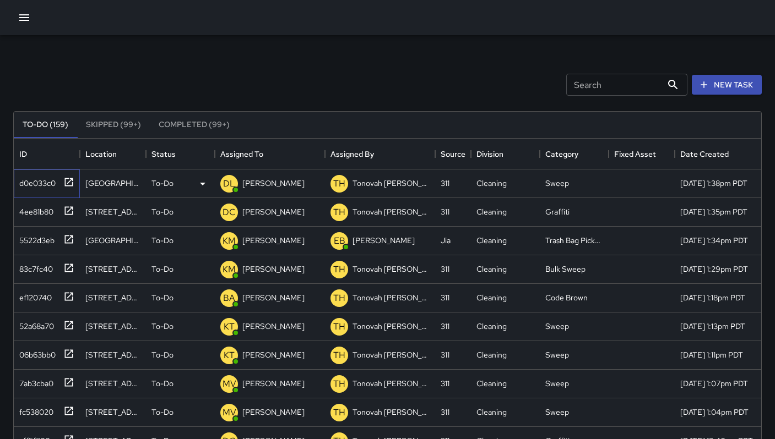
click at [36, 178] on div "d0e033c0" at bounding box center [35, 180] width 41 height 15
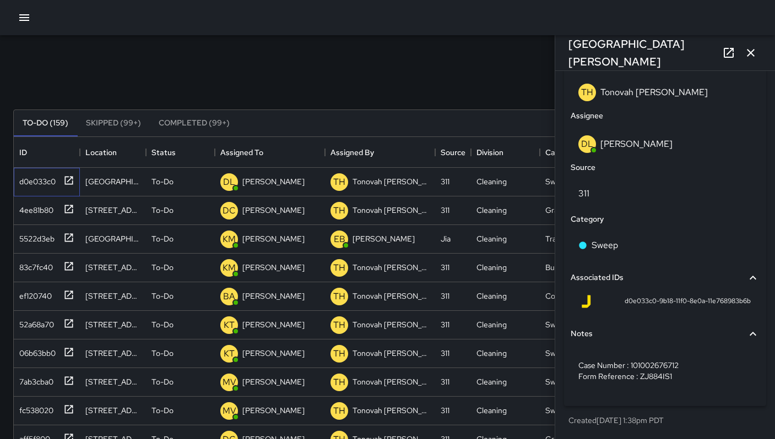
scroll to position [2, 0]
drag, startPoint x: 631, startPoint y: 305, endPoint x: 744, endPoint y: 307, distance: 113.4
click at [744, 307] on div "d0e033c0-9b18-11f0-8e0a-11e768983b6b" at bounding box center [664, 304] width 189 height 26
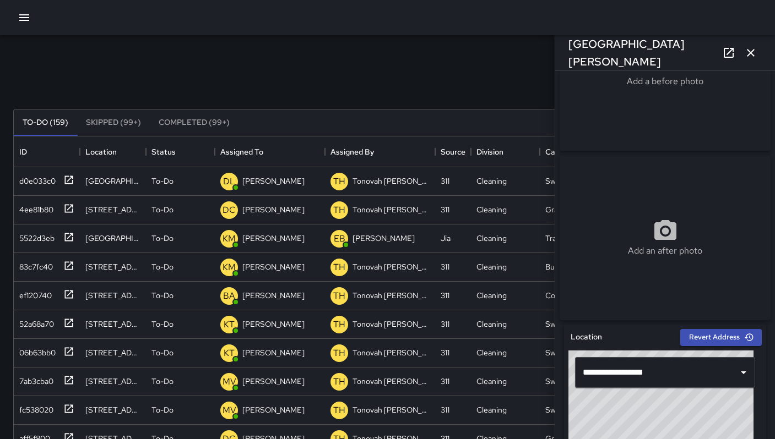
scroll to position [0, 0]
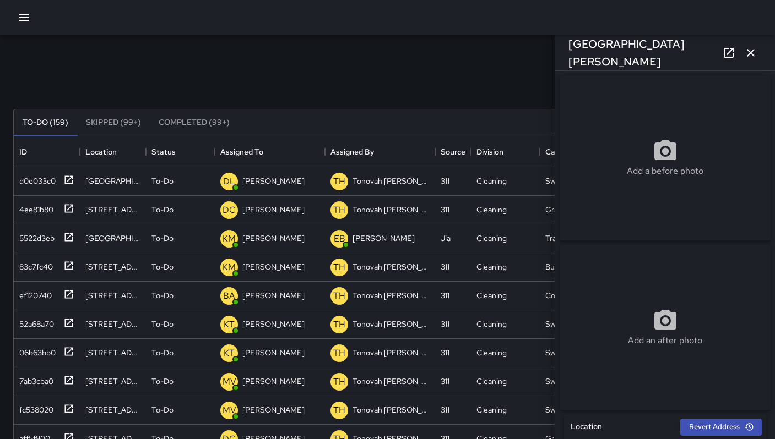
click at [644, 156] on div "Add a before photo" at bounding box center [664, 158] width 211 height 40
type input "**********"
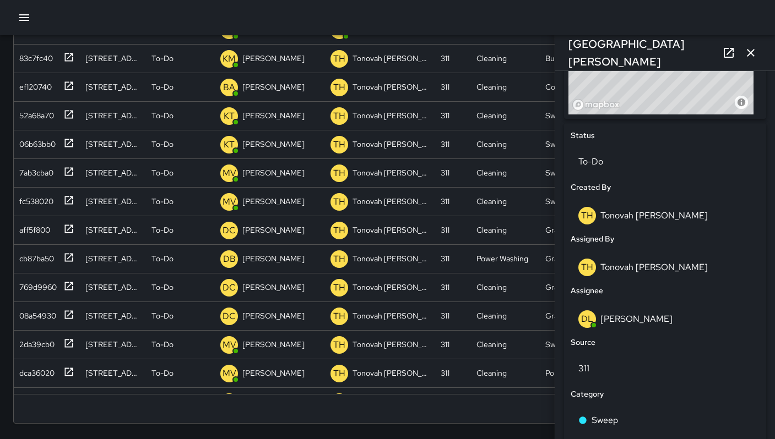
scroll to position [642, 0]
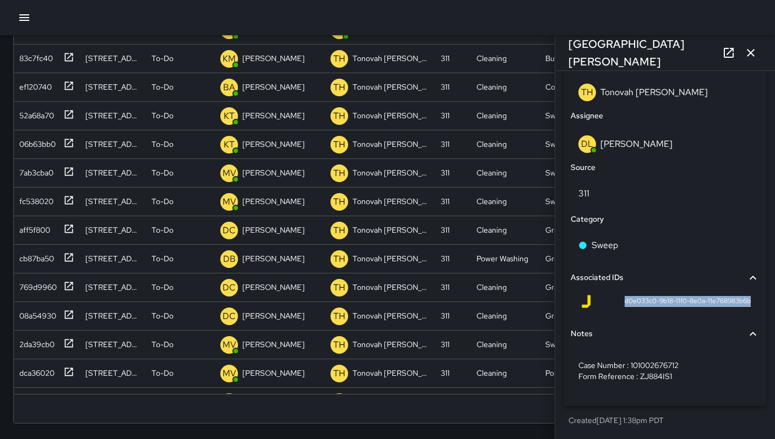
drag, startPoint x: 608, startPoint y: 299, endPoint x: 746, endPoint y: 302, distance: 138.2
click at [746, 302] on div "d0e033c0-9b18-11f0-8e0a-11e768983b6b" at bounding box center [664, 304] width 189 height 26
click at [749, 56] on icon "button" at bounding box center [750, 52] width 13 height 13
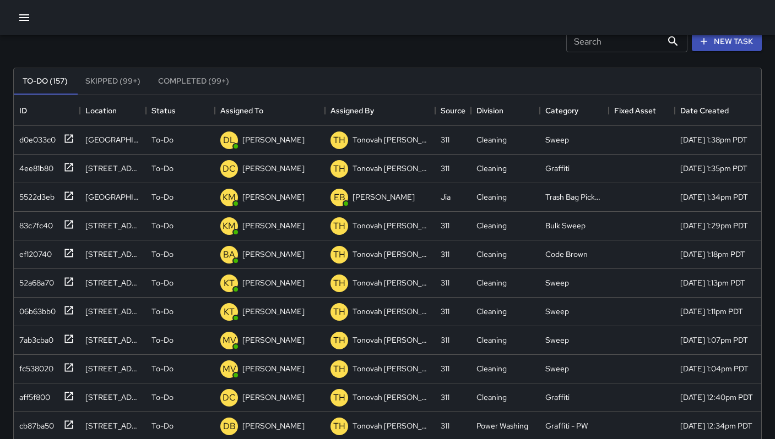
scroll to position [0, 0]
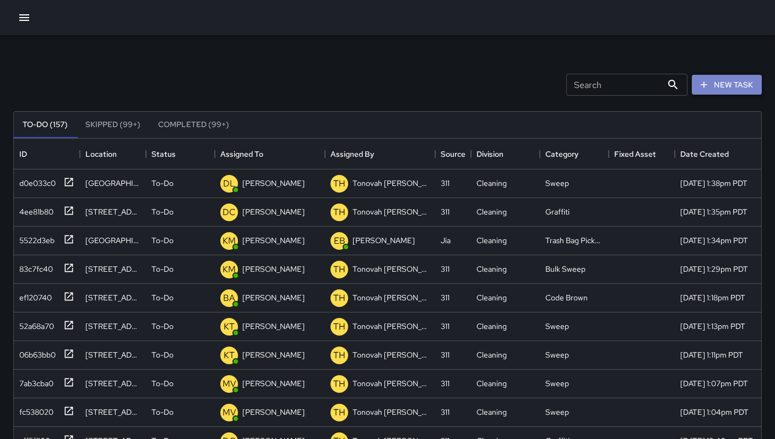
click at [713, 88] on button "New Task" at bounding box center [726, 85] width 70 height 20
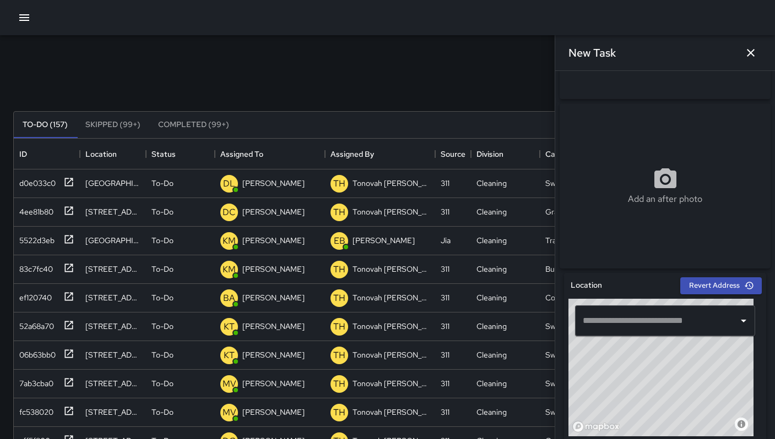
scroll to position [211, 0]
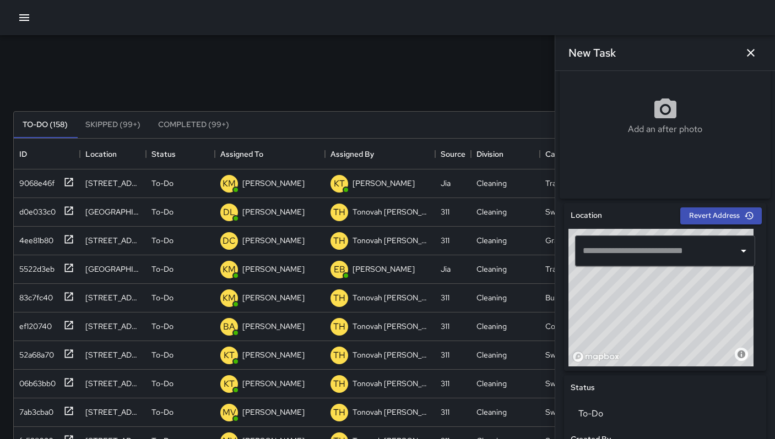
click at [606, 256] on input "text" at bounding box center [657, 251] width 154 height 21
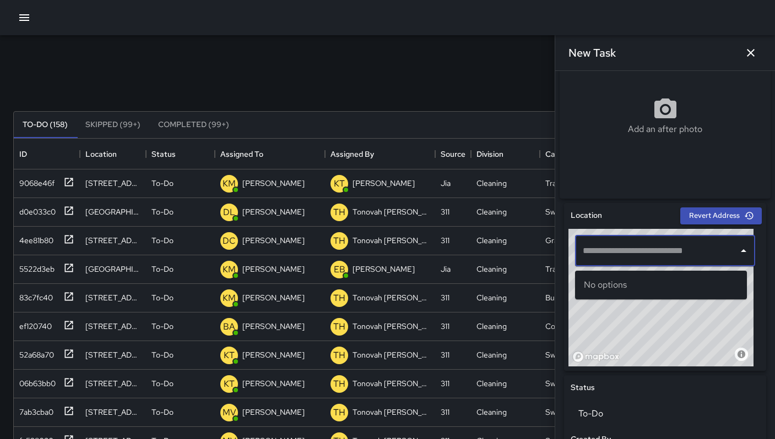
paste input "**********"
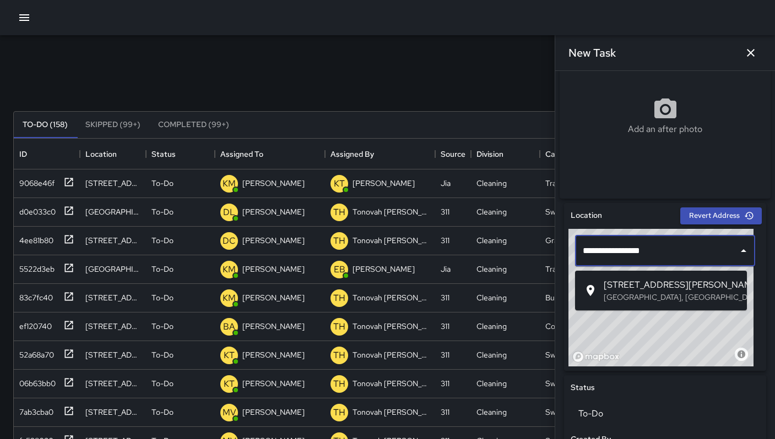
click at [636, 288] on span "82 Harriet Street" at bounding box center [670, 285] width 134 height 13
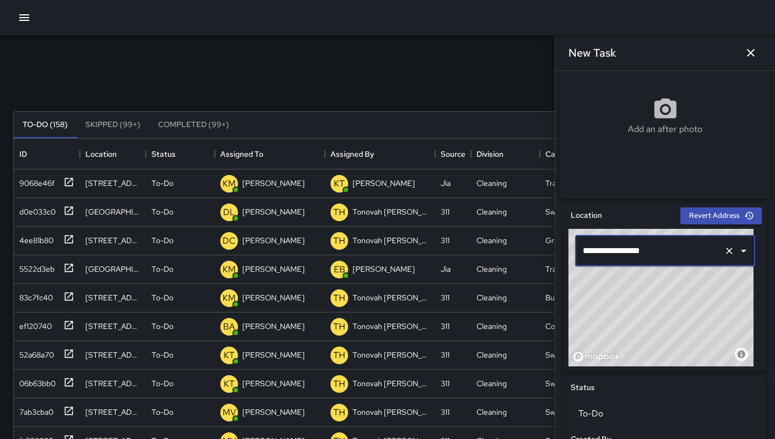
type input "**********"
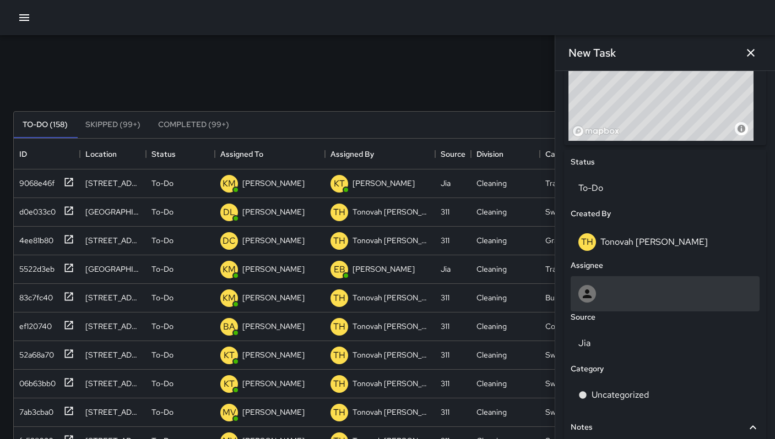
click at [603, 296] on div at bounding box center [664, 294] width 173 height 18
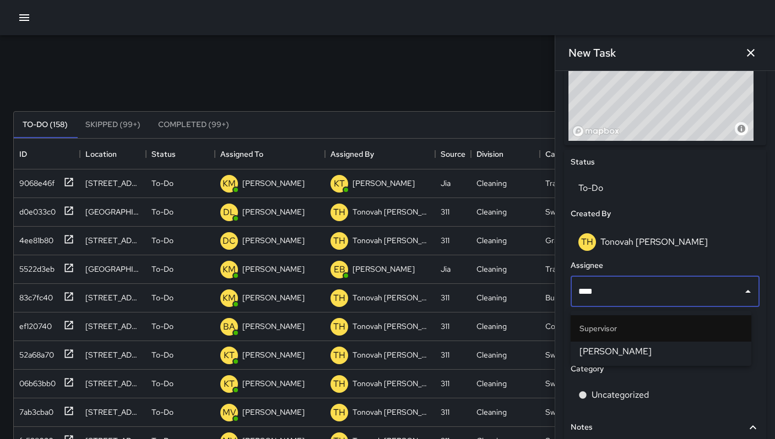
type input "*****"
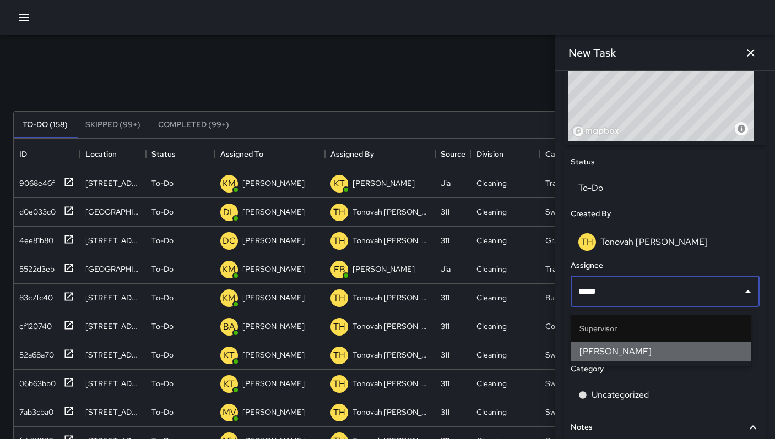
click at [646, 347] on span "Bryan Alexander" at bounding box center [660, 351] width 163 height 13
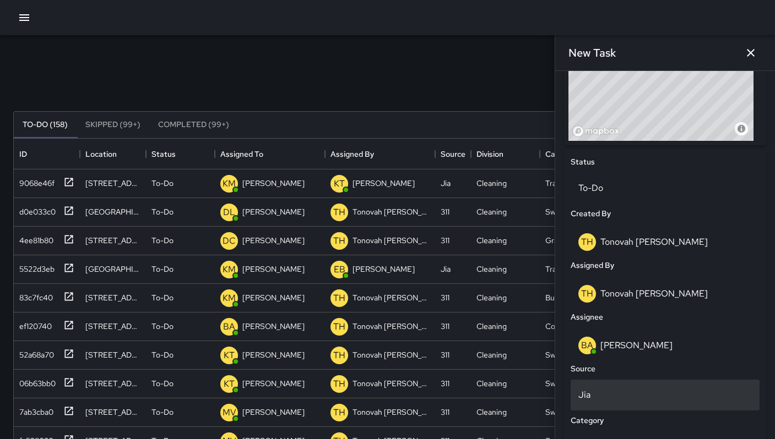
click at [601, 389] on div "Jia" at bounding box center [664, 395] width 189 height 31
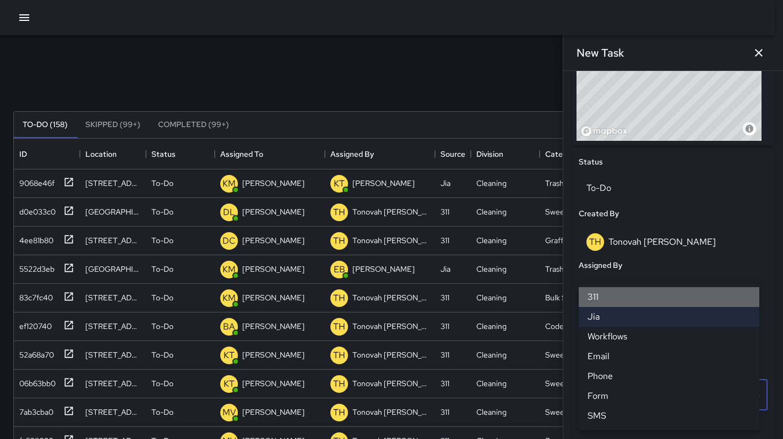
click at [607, 298] on li "311" at bounding box center [669, 297] width 181 height 20
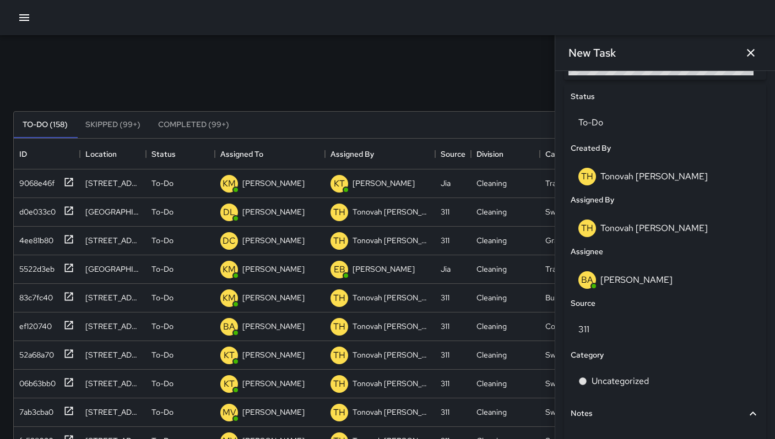
scroll to position [593, 0]
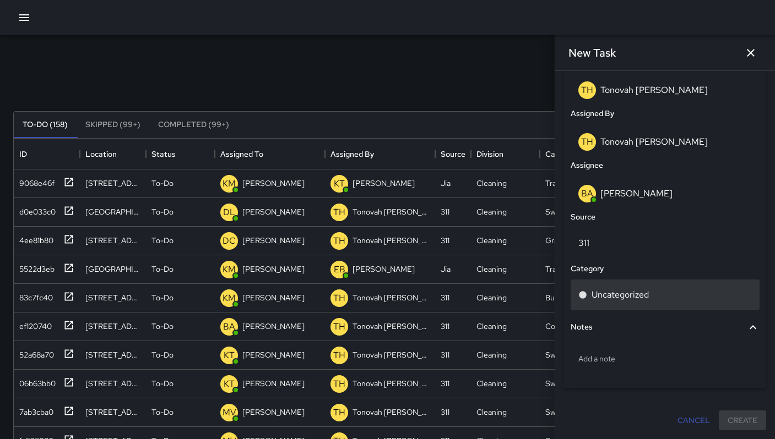
click at [625, 297] on p "Uncategorized" at bounding box center [619, 294] width 57 height 13
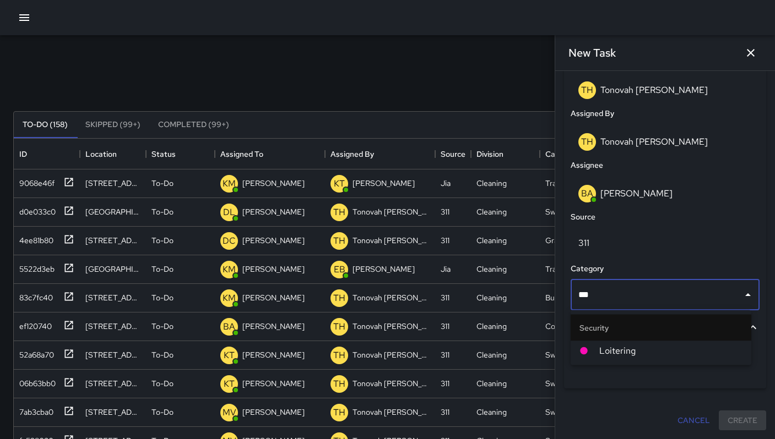
type input "****"
click at [647, 339] on li "Security" at bounding box center [660, 328] width 181 height 26
click at [643, 347] on span "Loitering" at bounding box center [670, 351] width 143 height 13
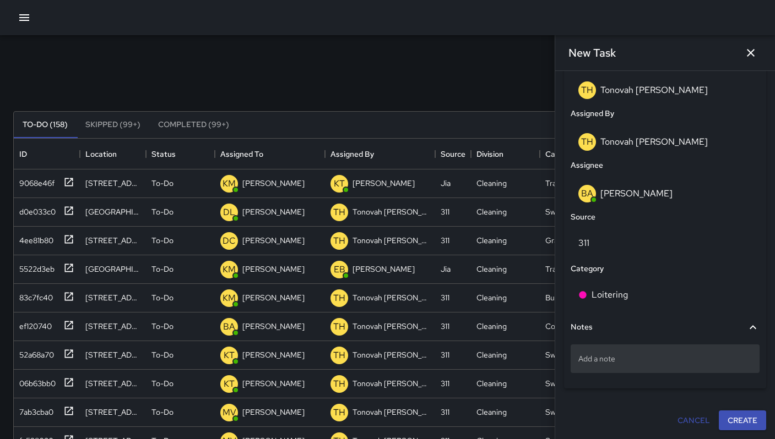
click at [620, 363] on p "Add a note" at bounding box center [664, 358] width 173 height 11
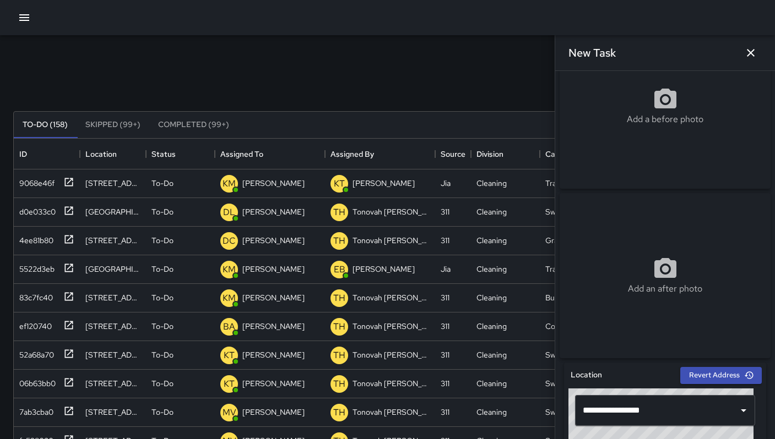
scroll to position [15, 0]
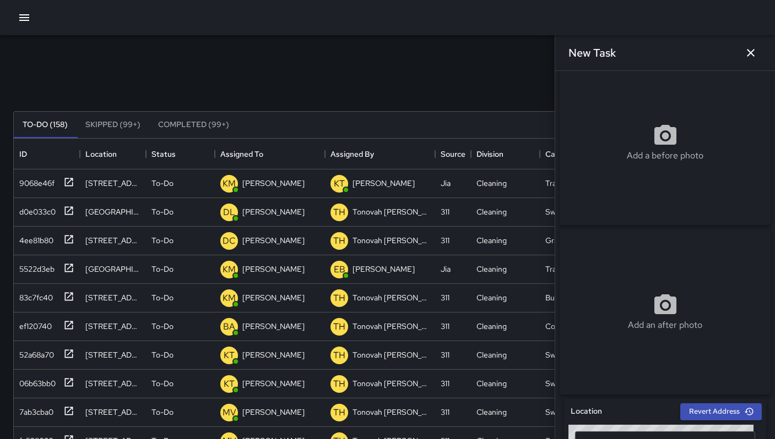
click at [611, 91] on div "Add a before photo" at bounding box center [664, 142] width 211 height 165
type input "**********"
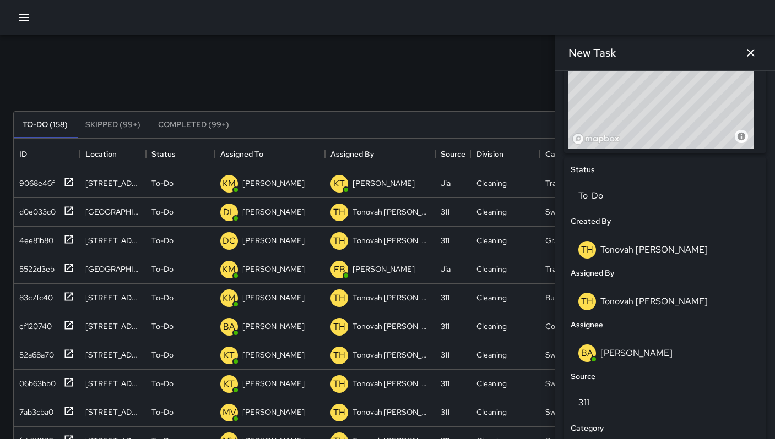
scroll to position [593, 0]
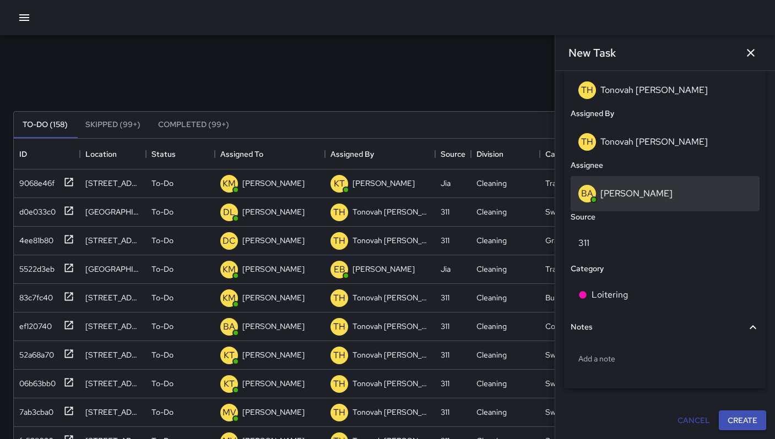
click at [617, 194] on p "Bryan Alexander" at bounding box center [636, 194] width 72 height 12
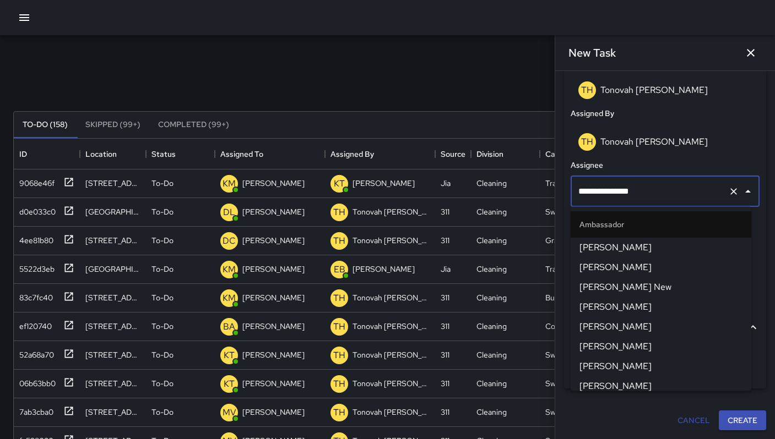
scroll to position [784, 0]
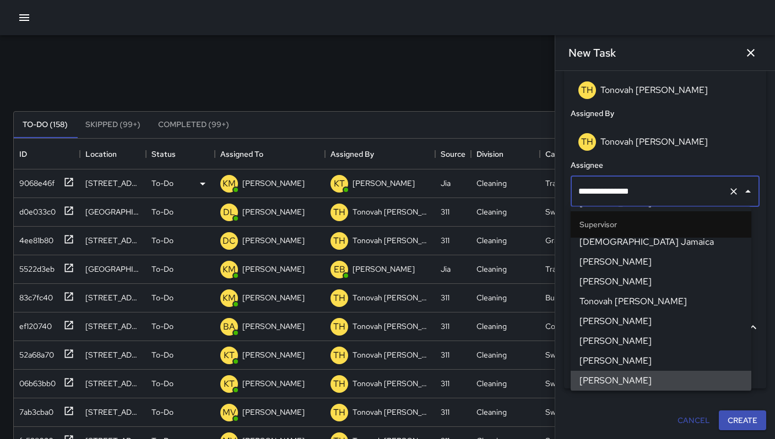
drag, startPoint x: 651, startPoint y: 190, endPoint x: 541, endPoint y: 188, distance: 110.7
click at [542, 188] on div "Search Search New Task To-Do (158) Skipped (99+) Completed (99+) ID Location St…" at bounding box center [387, 342] width 775 height 615
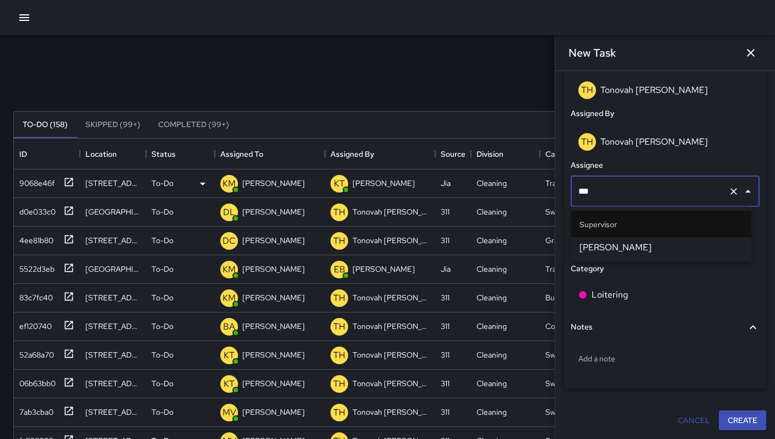
type input "****"
click at [615, 250] on span "[PERSON_NAME]" at bounding box center [660, 247] width 163 height 13
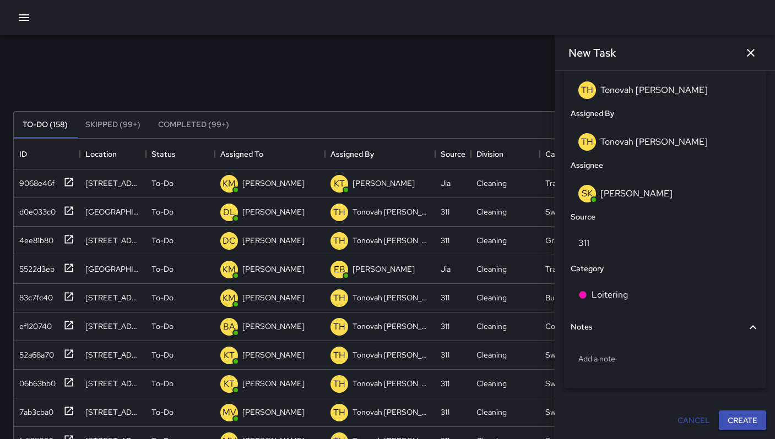
scroll to position [18, 0]
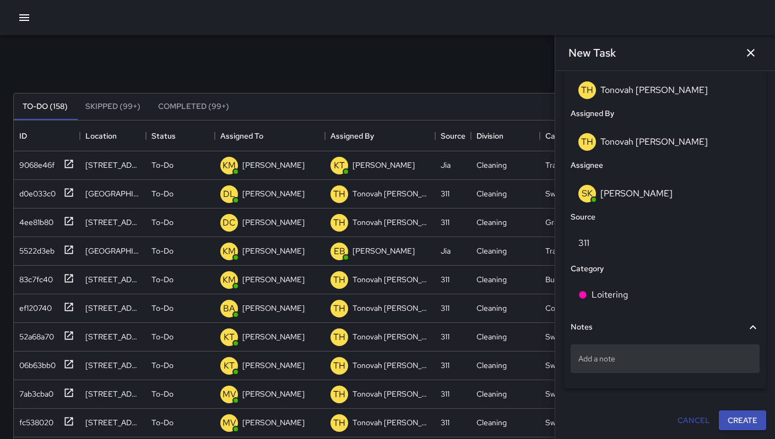
click at [604, 353] on p "Add a note" at bounding box center [664, 358] width 173 height 11
click at [604, 353] on textarea at bounding box center [664, 358] width 173 height 11
type textarea "**********"
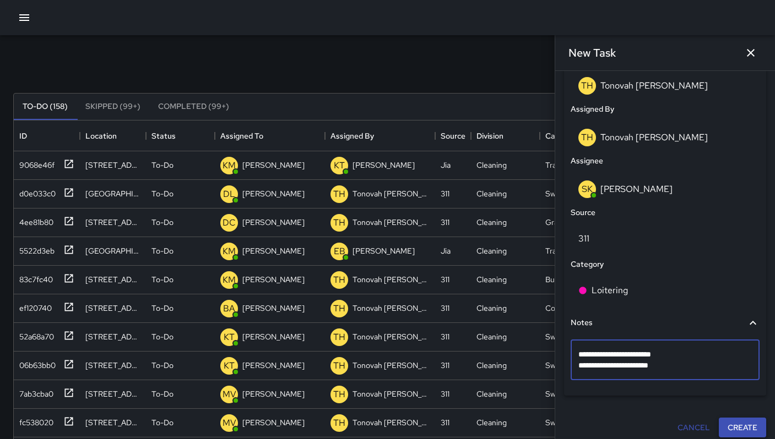
click at [738, 430] on button "Create" at bounding box center [741, 428] width 47 height 20
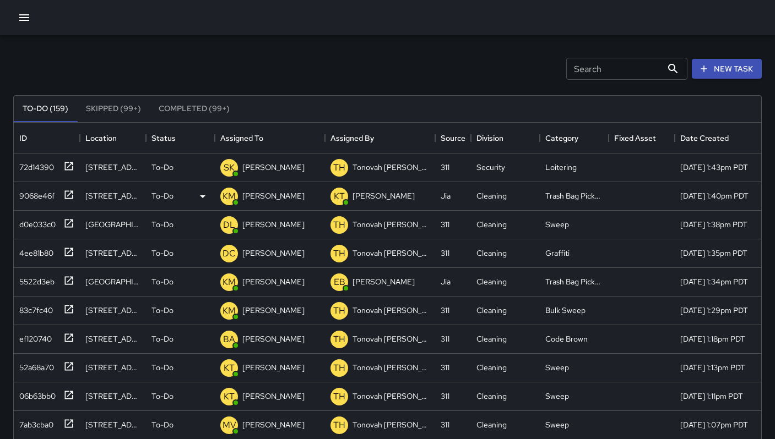
scroll to position [16, 0]
click at [25, 172] on div "72d14390" at bounding box center [34, 164] width 39 height 15
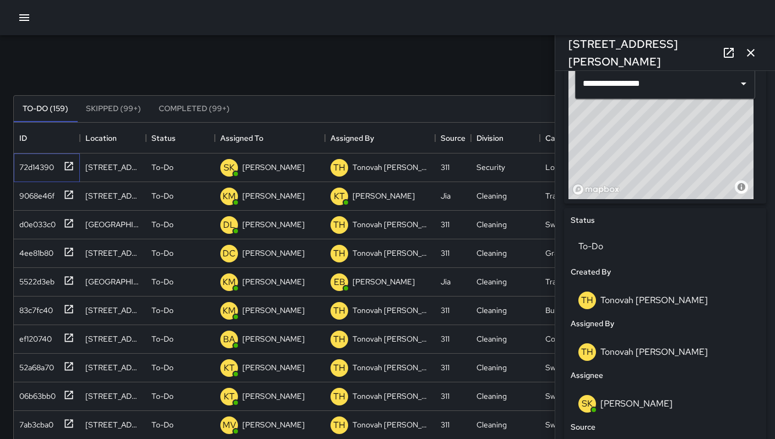
scroll to position [642, 0]
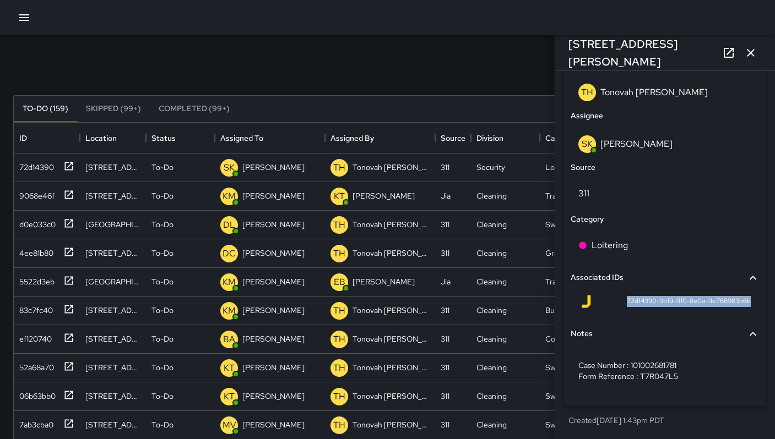
drag, startPoint x: 618, startPoint y: 301, endPoint x: 728, endPoint y: 303, distance: 110.7
click at [756, 302] on div "Status To-Do Created By TH Tonovah Hillman Assigned By TH Tonovah Hillman Assig…" at bounding box center [665, 177] width 202 height 458
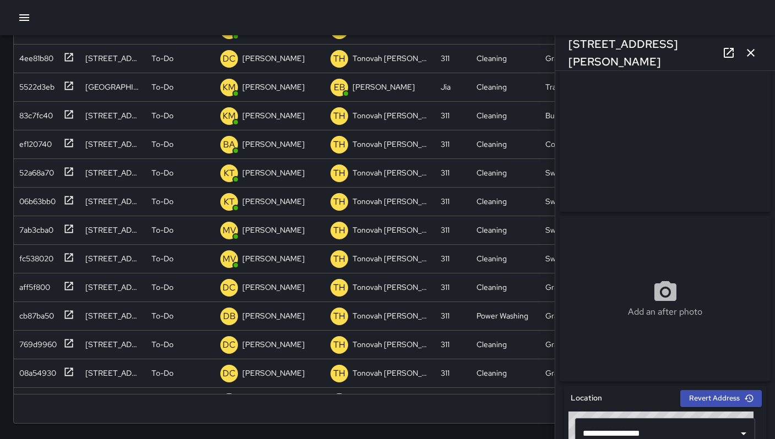
scroll to position [0, 0]
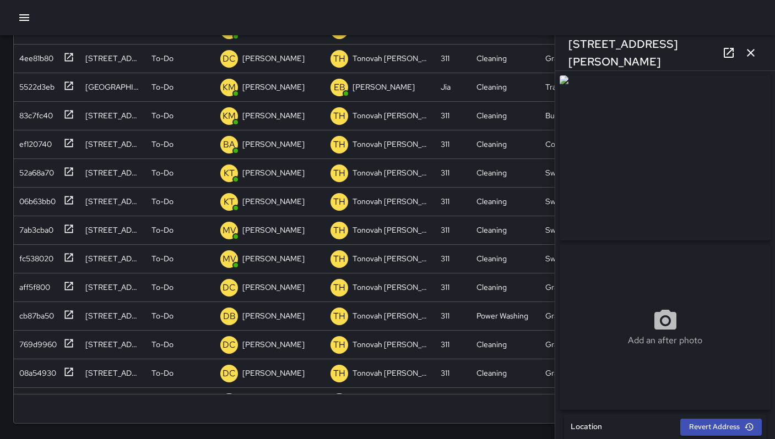
click at [749, 57] on icon "button" at bounding box center [750, 52] width 13 height 13
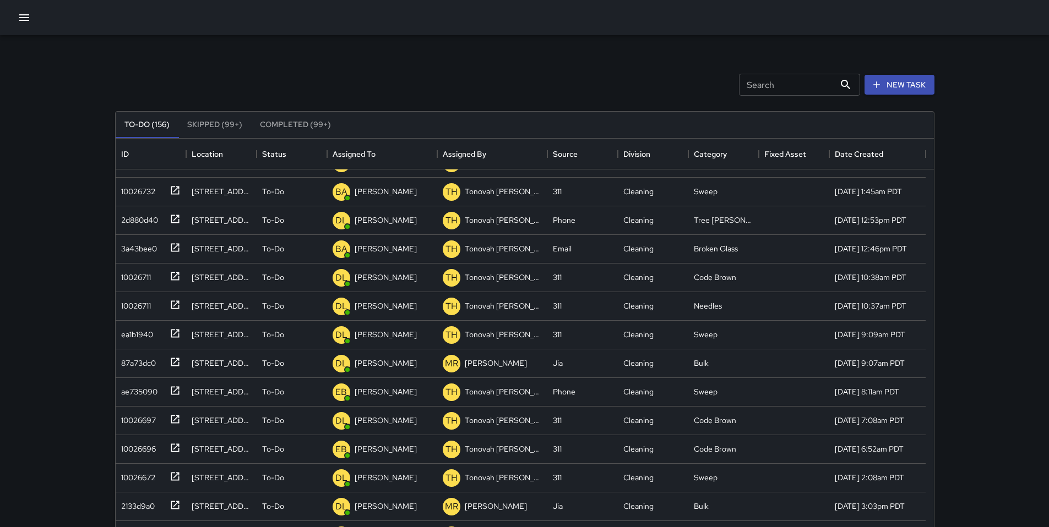
scroll to position [2427, 0]
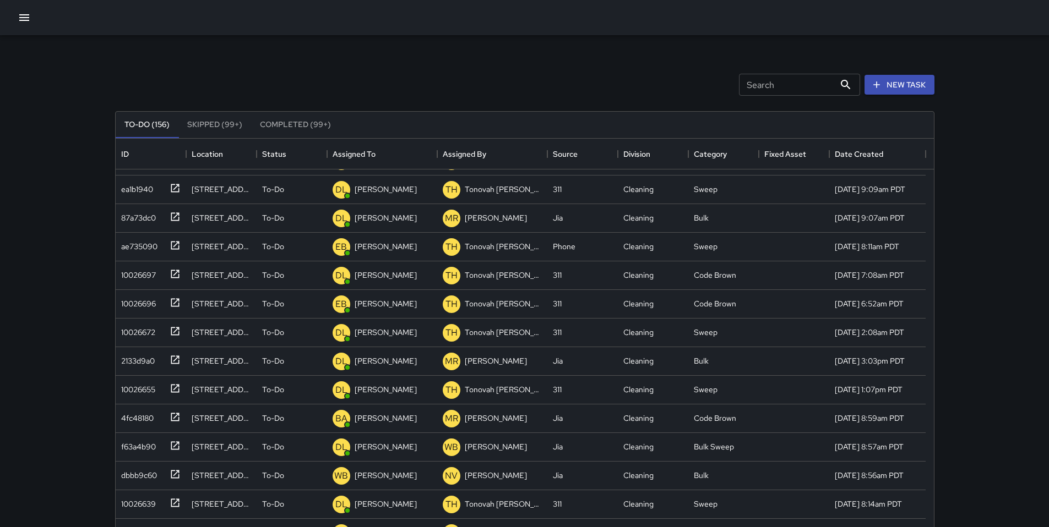
click at [749, 88] on input "Search" at bounding box center [787, 85] width 96 height 22
type input "*"
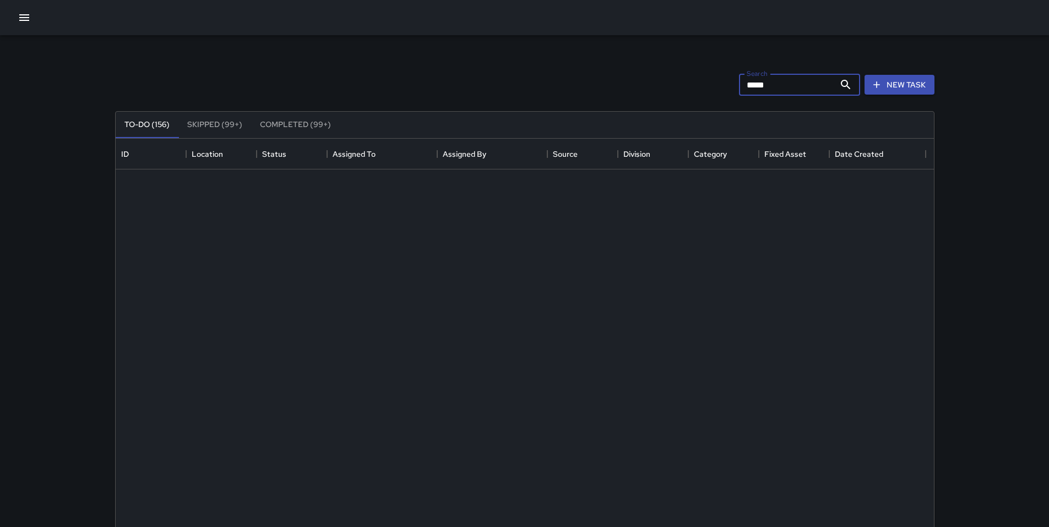
scroll to position [223, 0]
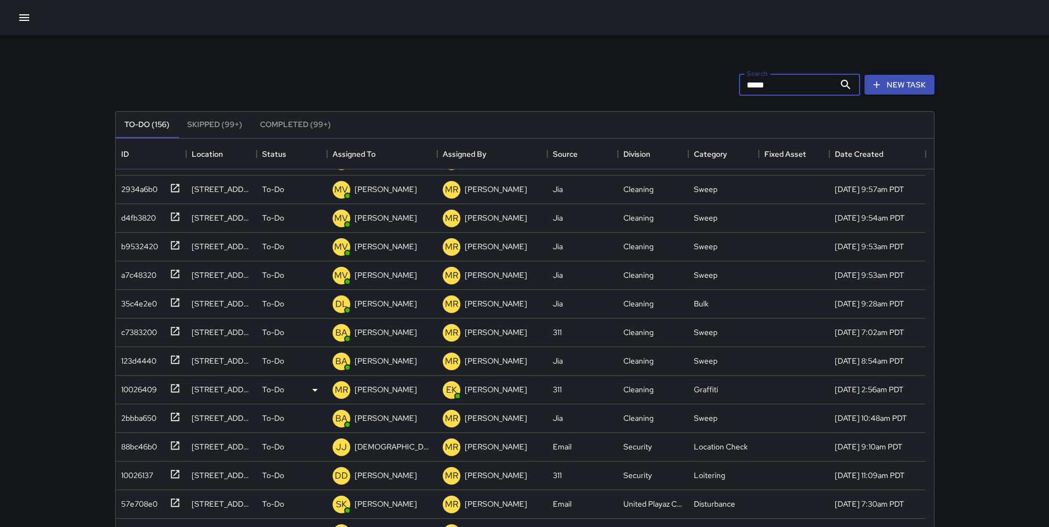
type input "*****"
click at [154, 386] on div "10026409" at bounding box center [137, 387] width 40 height 15
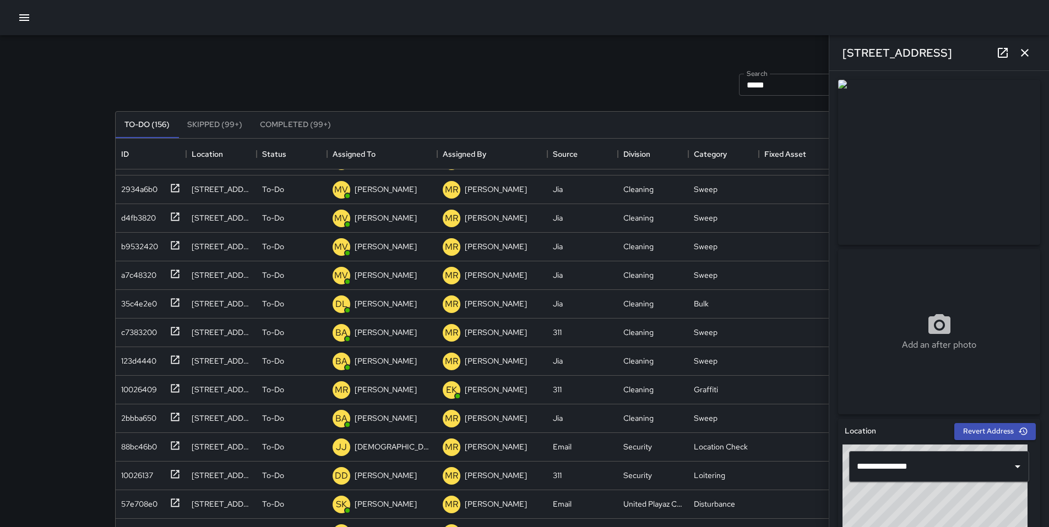
click at [1027, 51] on icon "button" at bounding box center [1024, 52] width 13 height 13
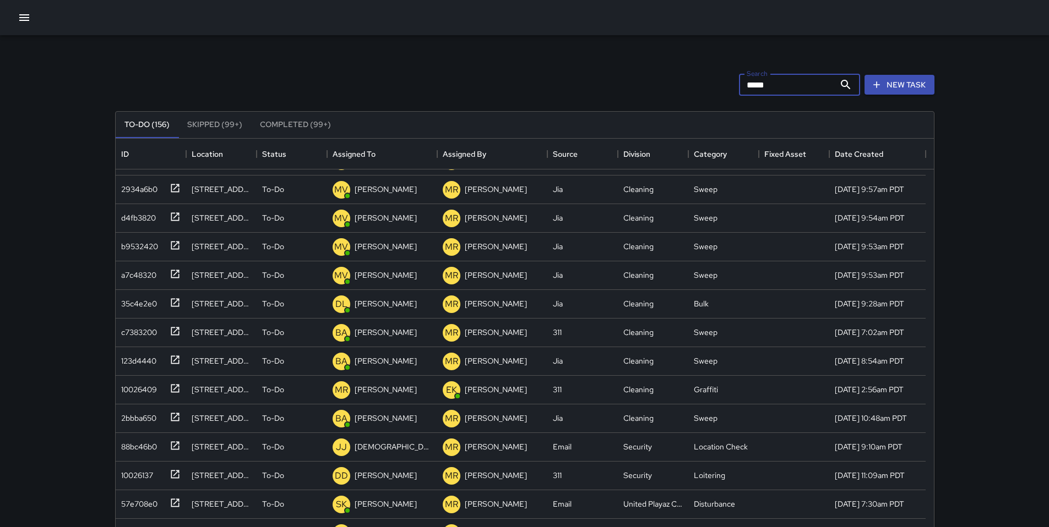
drag, startPoint x: 764, startPoint y: 78, endPoint x: 662, endPoint y: 80, distance: 102.4
click at [664, 79] on div "Search ***** Search New Task" at bounding box center [525, 84] width 824 height 57
click at [682, 67] on div "Search Search New Task" at bounding box center [525, 84] width 824 height 57
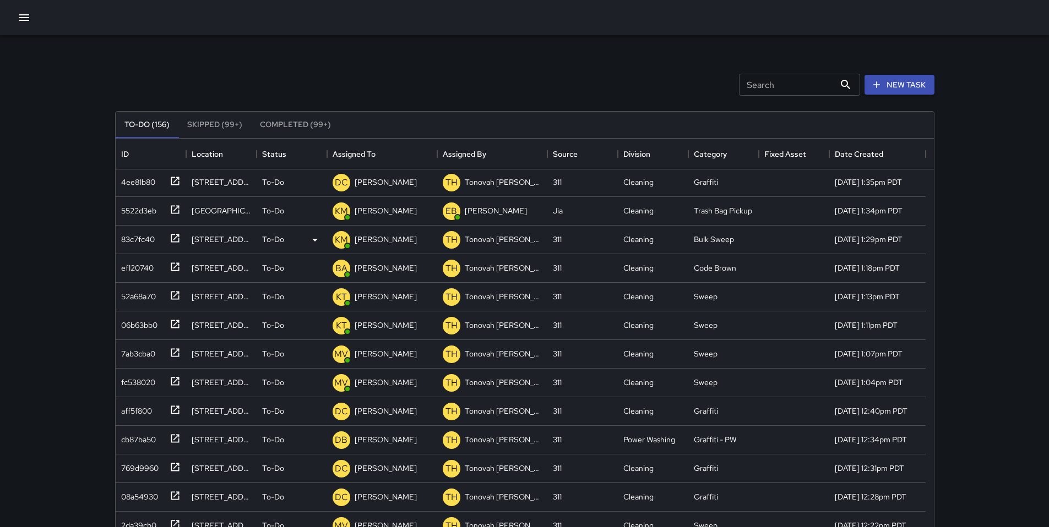
scroll to position [0, 0]
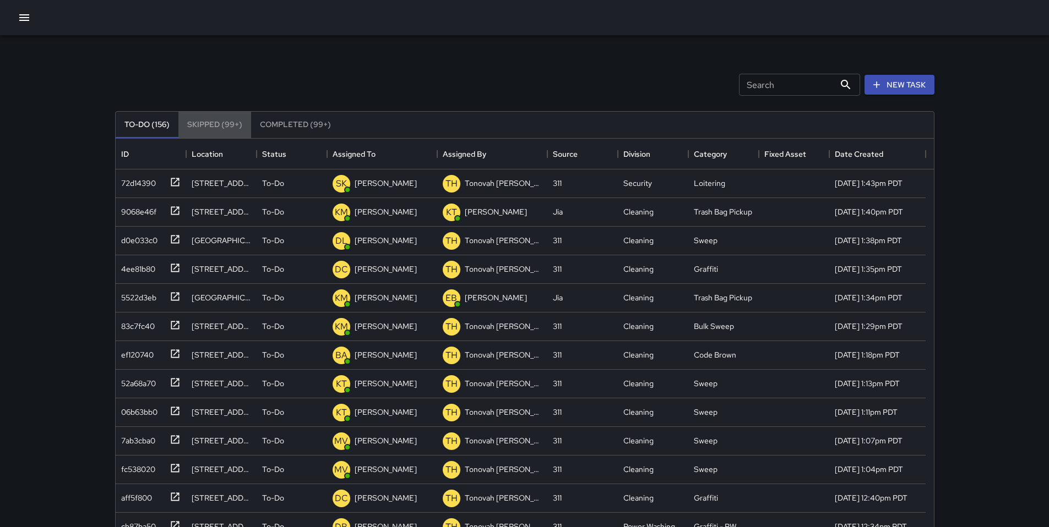
click at [226, 125] on button "Skipped (99+)" at bounding box center [214, 125] width 73 height 26
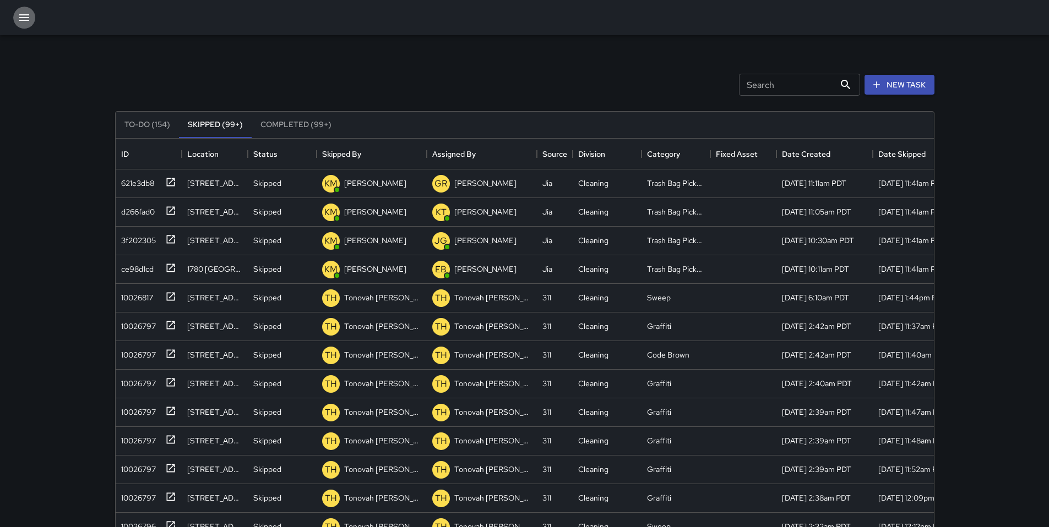
click at [23, 18] on icon "button" at bounding box center [24, 17] width 10 height 7
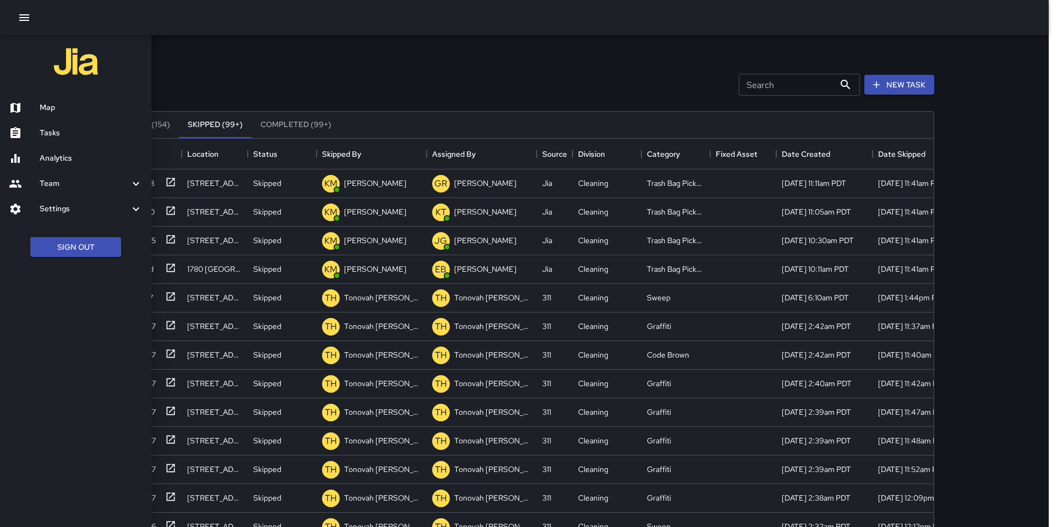
click at [60, 157] on h6 "Analytics" at bounding box center [91, 158] width 103 height 12
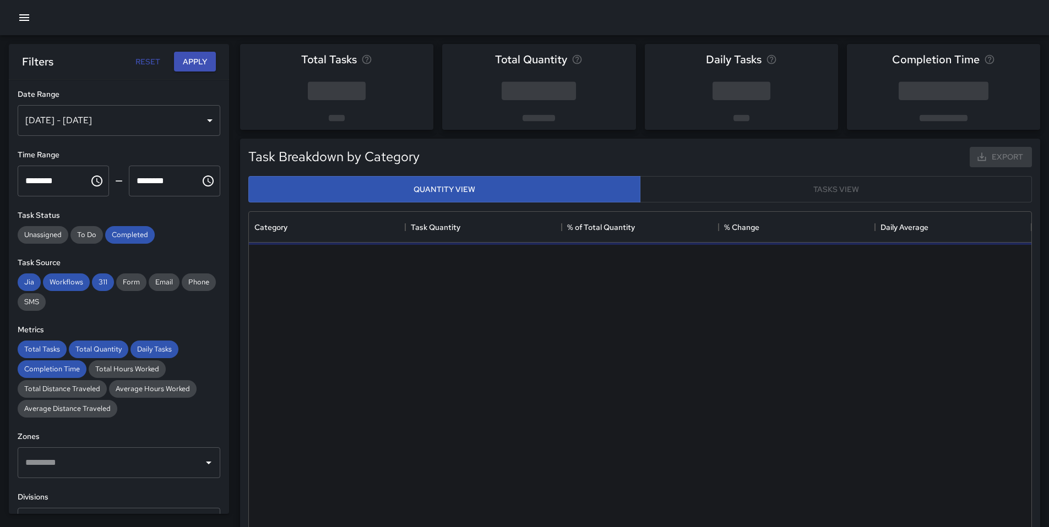
scroll to position [321, 774]
drag, startPoint x: 122, startPoint y: 232, endPoint x: 111, endPoint y: 253, distance: 23.6
click at [119, 235] on span "Completed" at bounding box center [130, 234] width 50 height 9
drag, startPoint x: 106, startPoint y: 277, endPoint x: 82, endPoint y: 281, distance: 24.5
click at [106, 277] on div "311" at bounding box center [103, 283] width 22 height 18
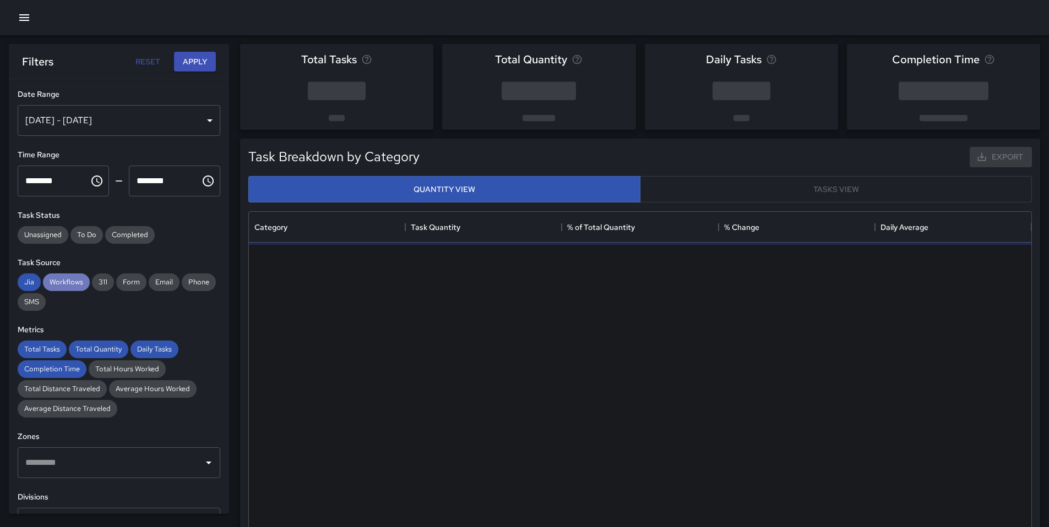
click at [68, 281] on span "Workflows" at bounding box center [66, 281] width 47 height 9
click at [21, 275] on div "Jia Workflows 311 Form Email Phone SMS" at bounding box center [119, 292] width 203 height 37
click at [24, 281] on span "Jia" at bounding box center [29, 281] width 23 height 9
click at [41, 352] on span "Total Tasks" at bounding box center [42, 349] width 49 height 9
click at [95, 351] on span "Total Quantity" at bounding box center [98, 349] width 59 height 9
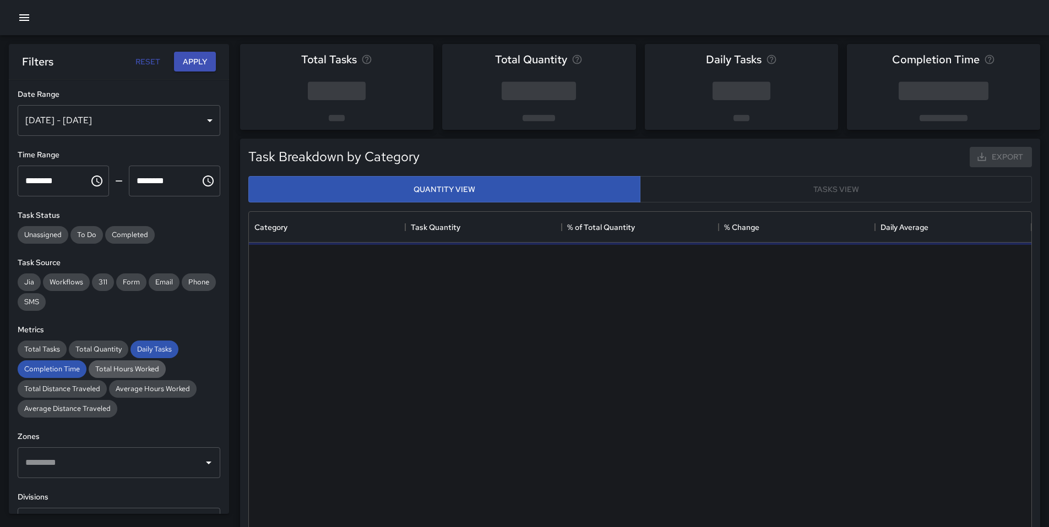
drag, startPoint x: 149, startPoint y: 350, endPoint x: 115, endPoint y: 361, distance: 35.2
click at [146, 353] on span "Daily Tasks" at bounding box center [154, 349] width 48 height 9
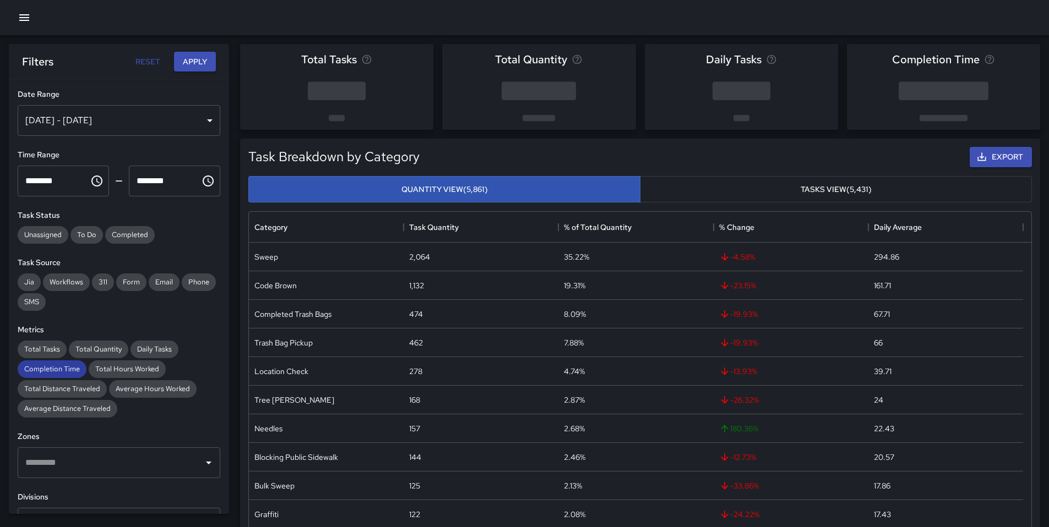
click at [68, 370] on span "Completion Time" at bounding box center [52, 368] width 69 height 9
click at [133, 124] on div "[DATE] - [DATE]" at bounding box center [119, 120] width 203 height 31
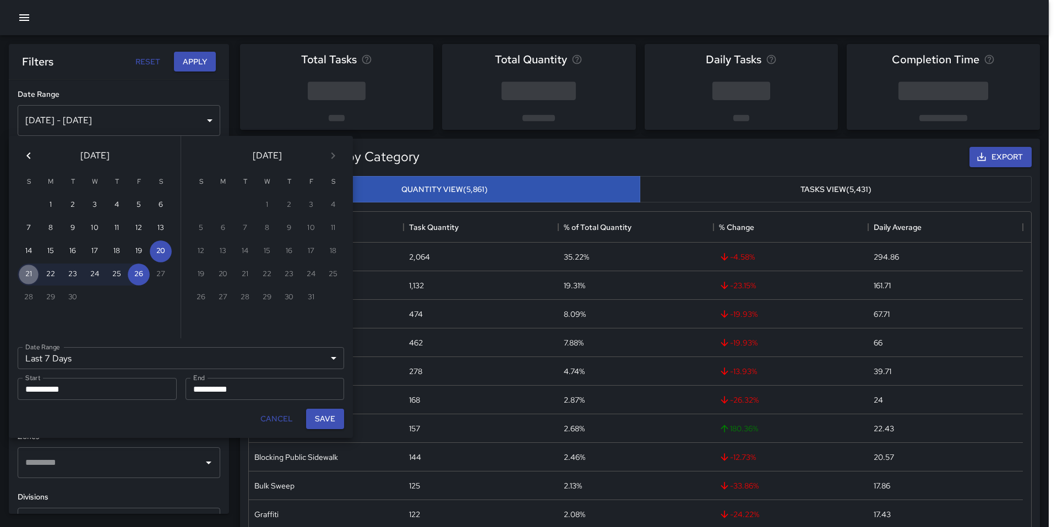
click at [23, 274] on button "21" at bounding box center [29, 275] width 22 height 22
type input "******"
type input "**********"
click at [318, 422] on button "Save" at bounding box center [325, 419] width 38 height 20
type input "**********"
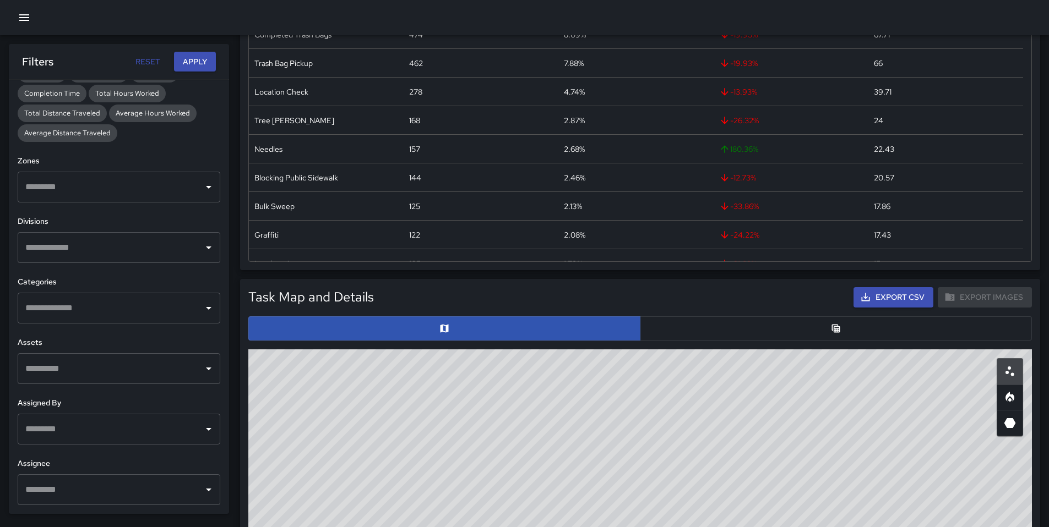
scroll to position [283, 0]
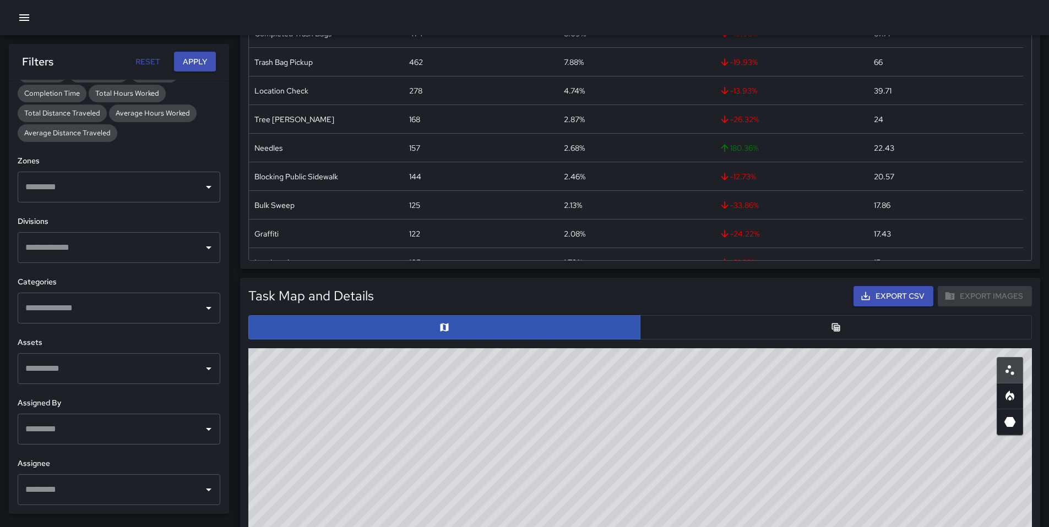
click at [96, 478] on div "​" at bounding box center [119, 490] width 203 height 31
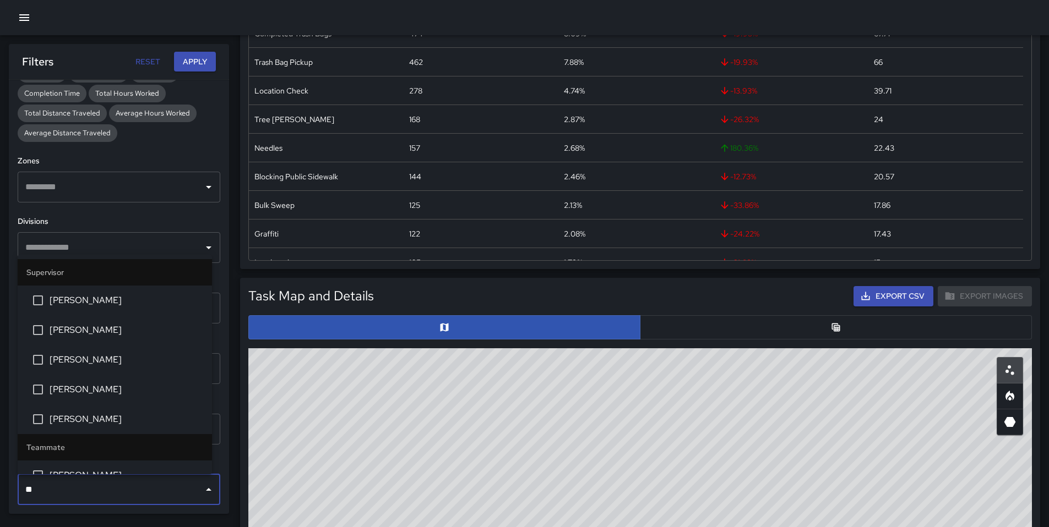
type input "***"
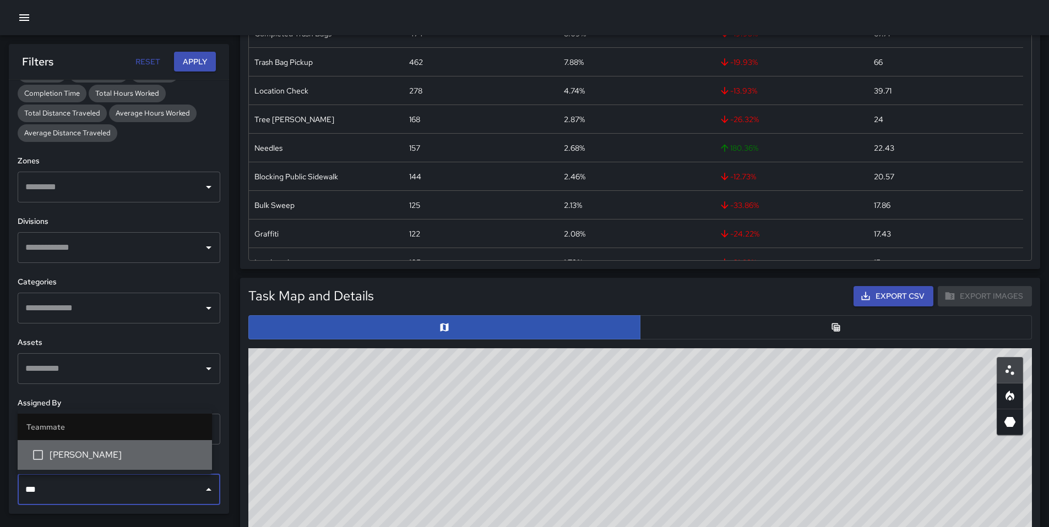
click at [64, 460] on span "[PERSON_NAME]" at bounding box center [127, 455] width 154 height 13
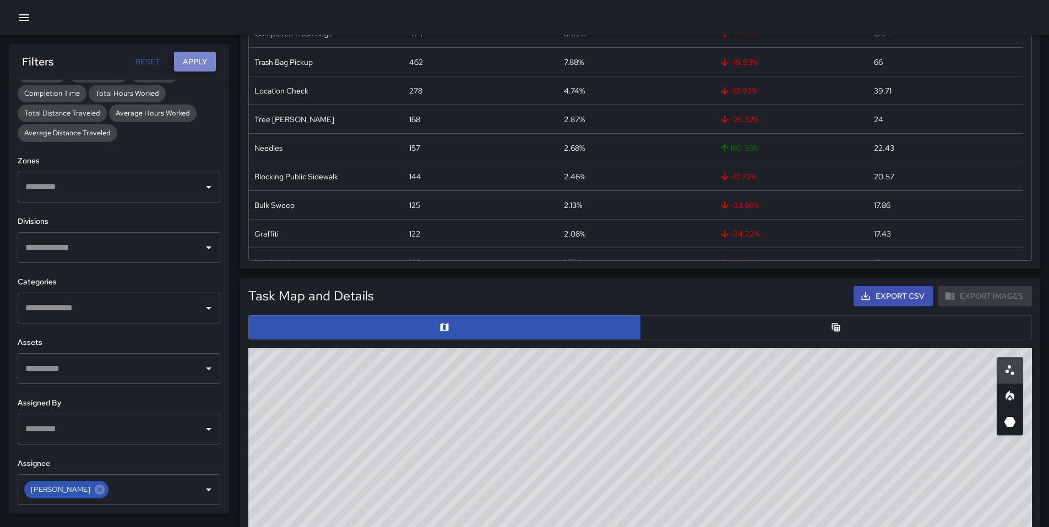
click at [181, 60] on button "Apply" at bounding box center [195, 62] width 42 height 20
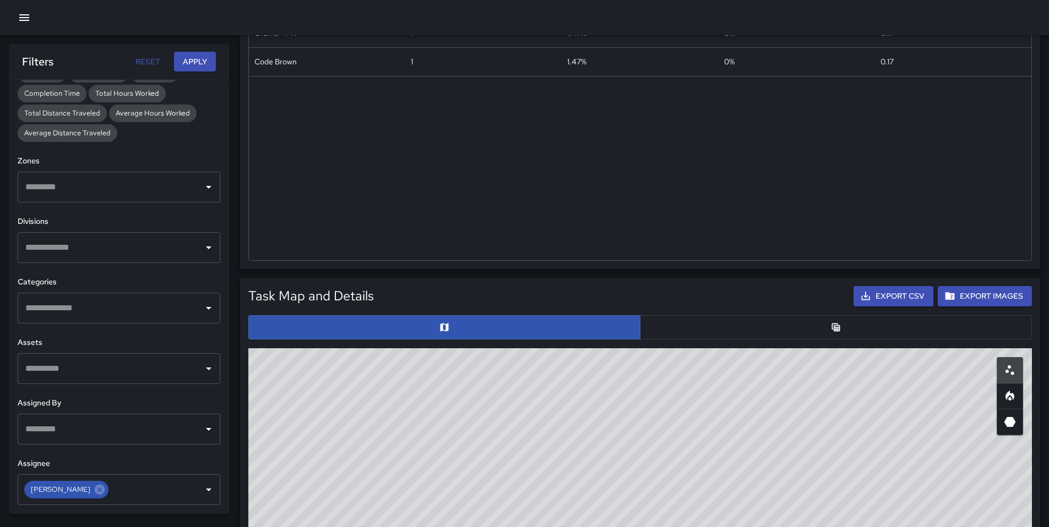
click at [691, 341] on div at bounding box center [640, 327] width 792 height 33
click at [691, 334] on button "button" at bounding box center [836, 327] width 392 height 24
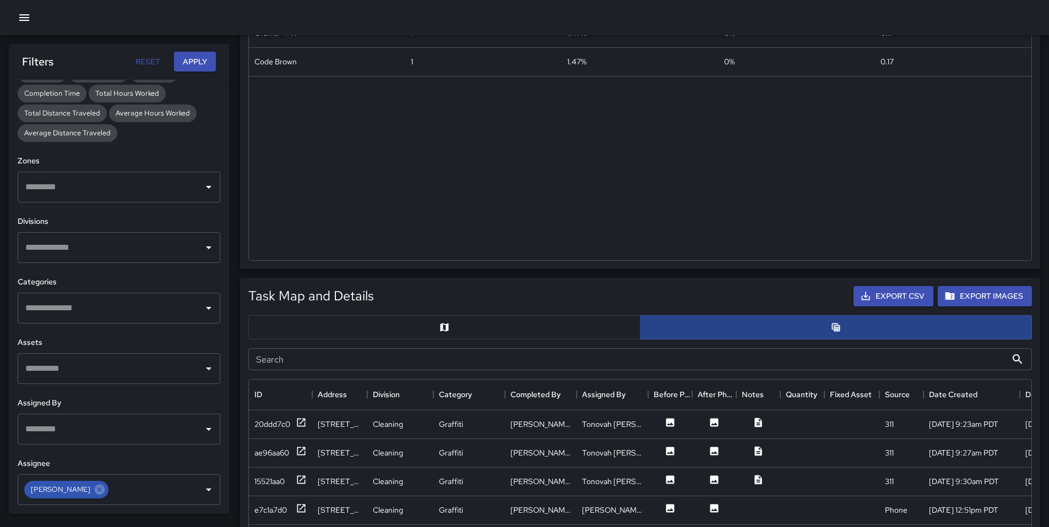
scroll to position [9, 9]
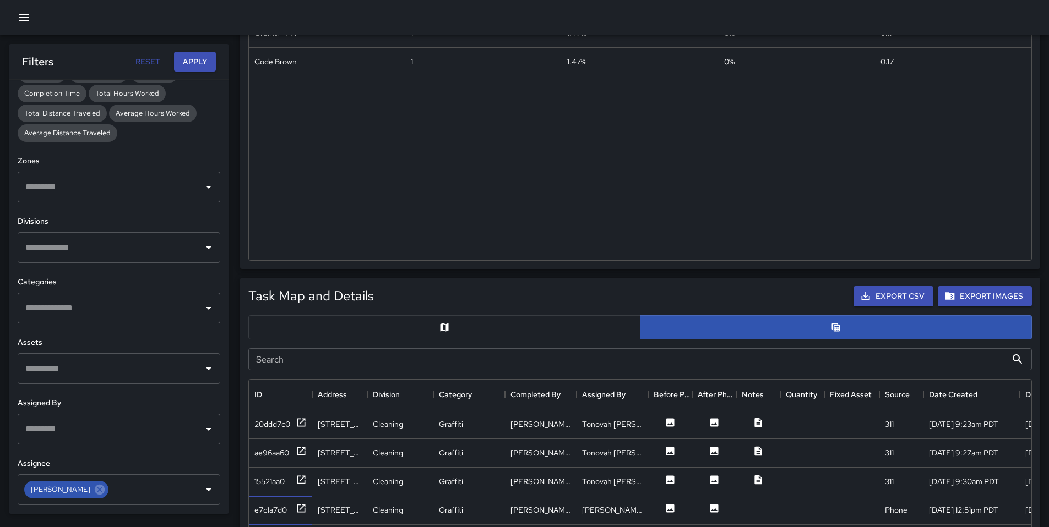
click at [266, 522] on div "e7c1a7d0" at bounding box center [280, 511] width 63 height 29
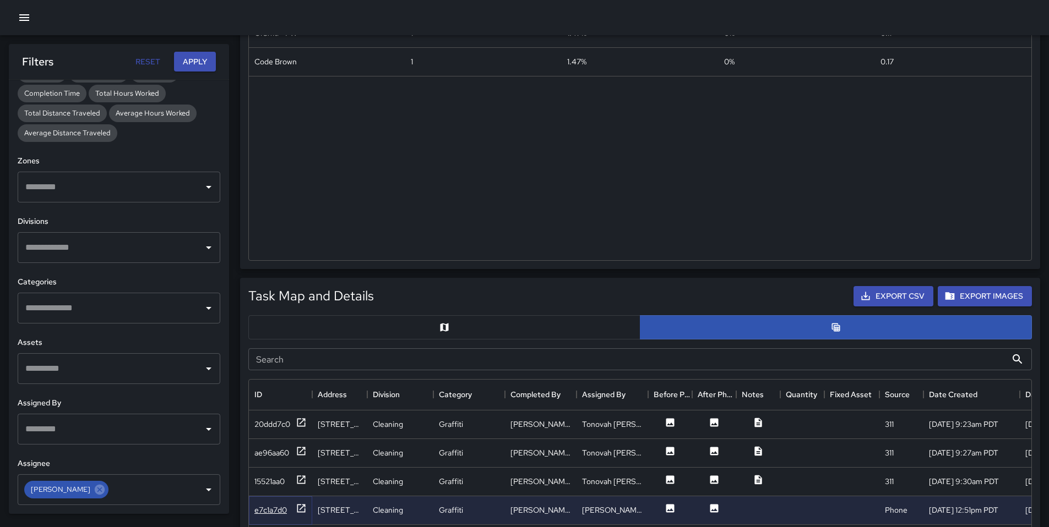
click at [269, 514] on div "e7c1a7d0" at bounding box center [270, 510] width 32 height 11
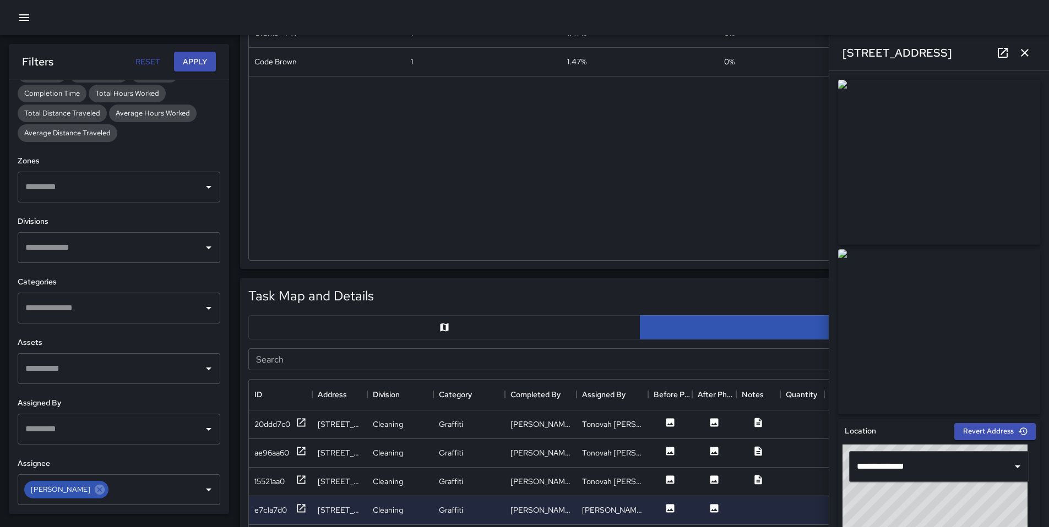
click at [1001, 56] on icon at bounding box center [1002, 52] width 13 height 13
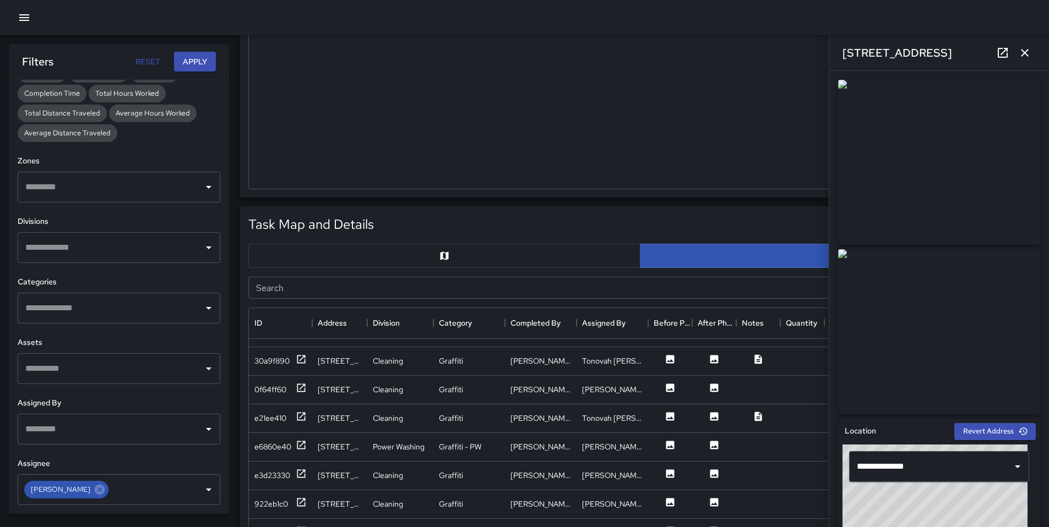
scroll to position [342, 0]
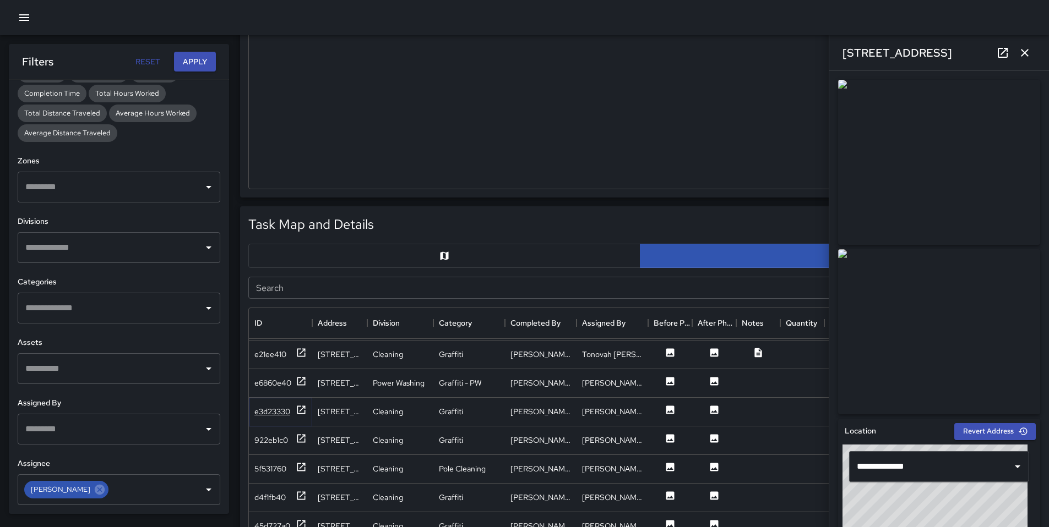
click at [289, 410] on div "e3d23330" at bounding box center [272, 411] width 36 height 11
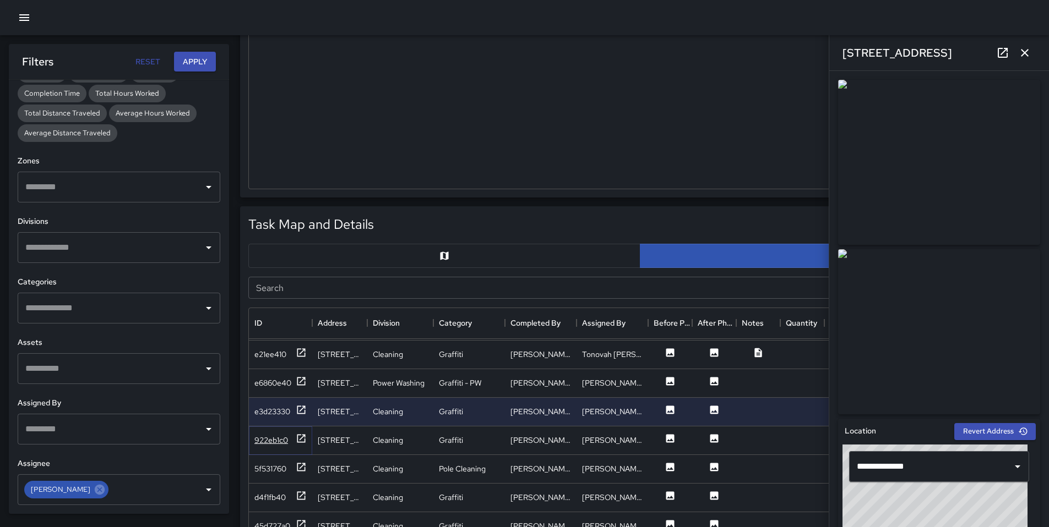
click at [276, 444] on div "922eb1c0" at bounding box center [271, 440] width 34 height 11
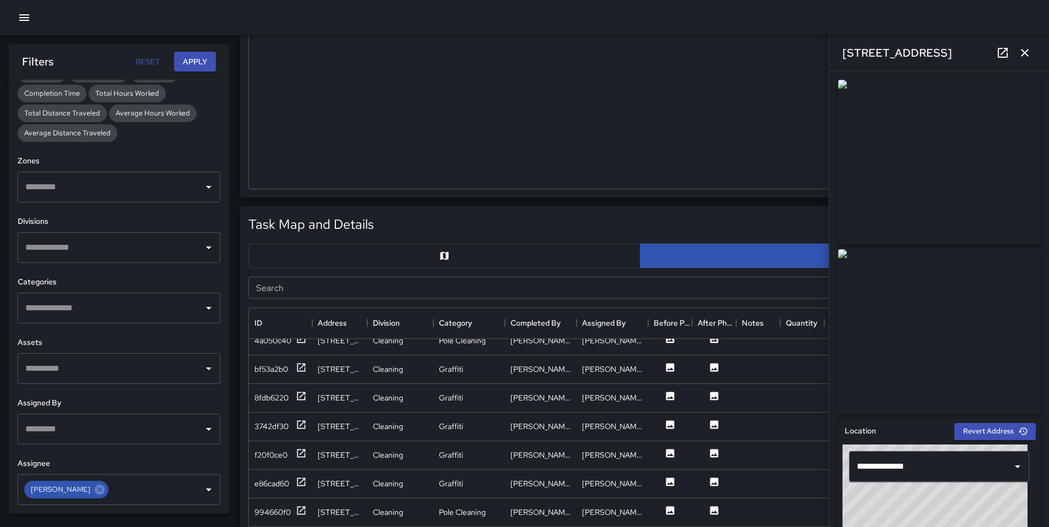
scroll to position [1136, 0]
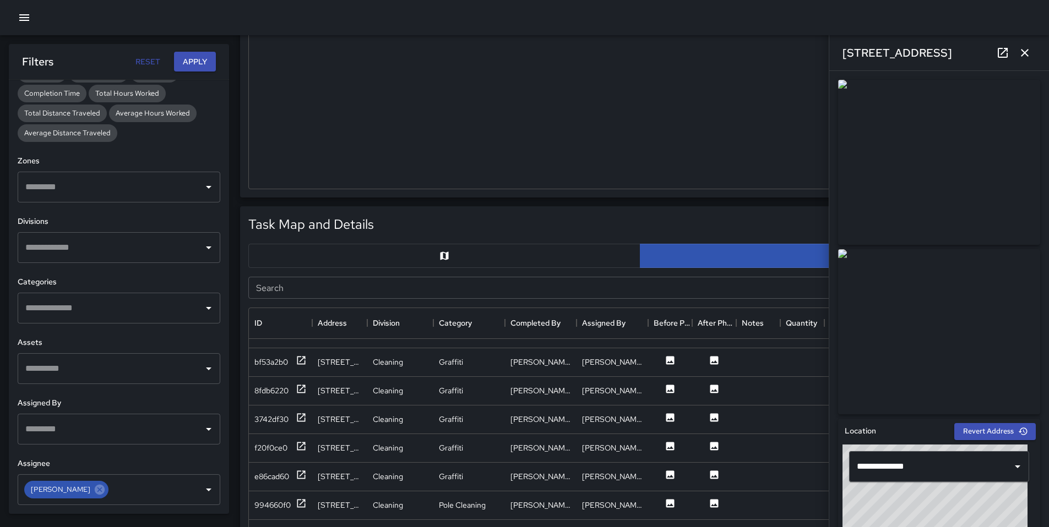
click at [1027, 54] on icon "button" at bounding box center [1024, 52] width 13 height 13
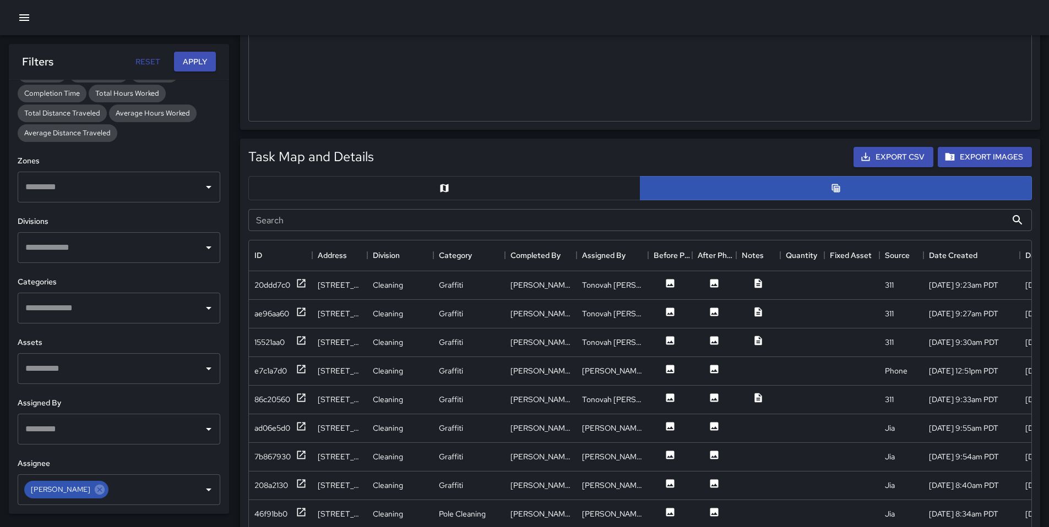
scroll to position [336, 0]
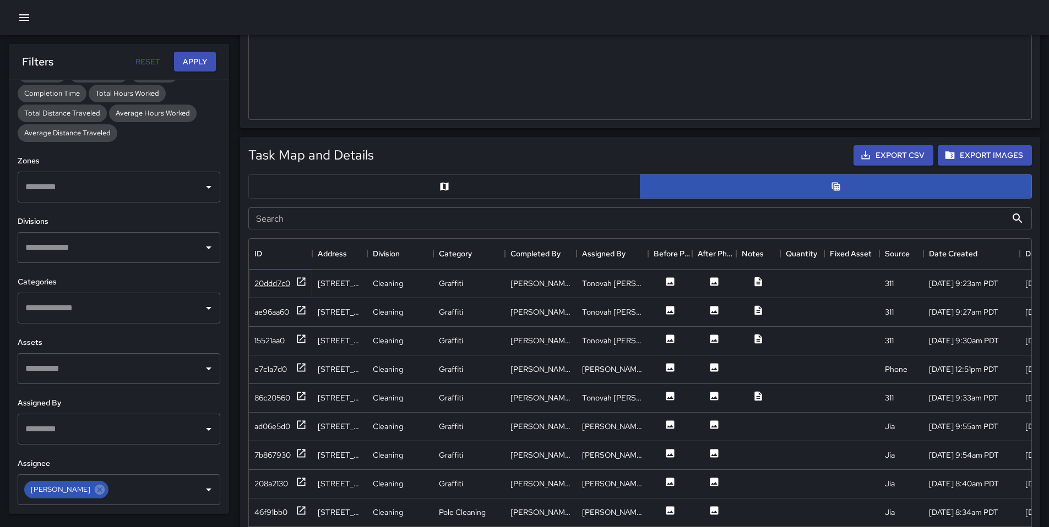
click at [282, 288] on div "20ddd7c0" at bounding box center [272, 283] width 36 height 11
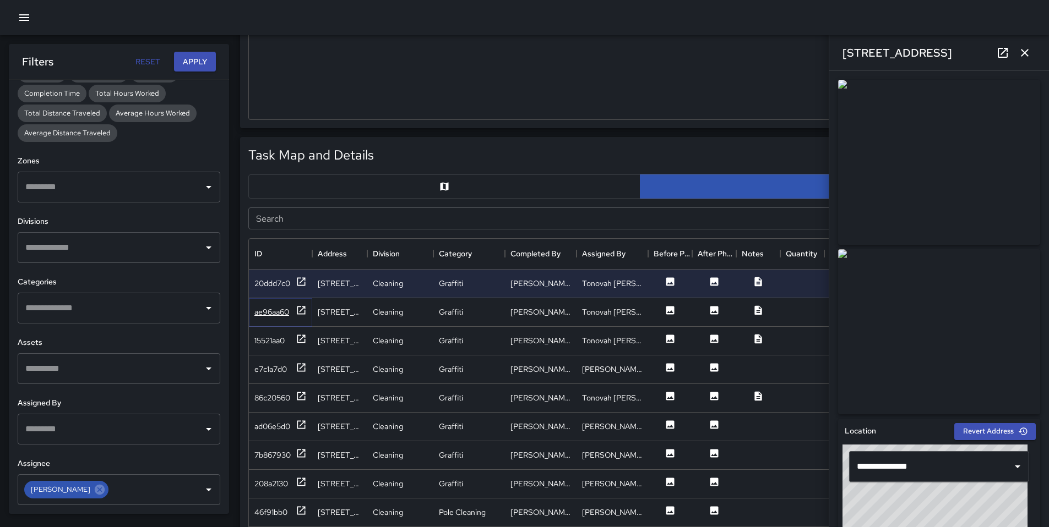
click at [280, 312] on div "ae96aa60" at bounding box center [271, 312] width 35 height 11
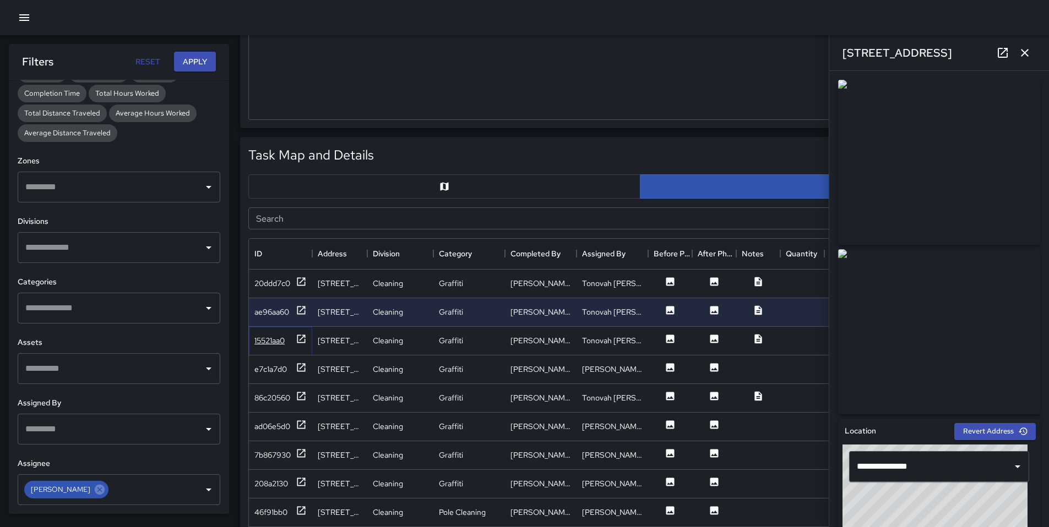
click at [269, 344] on div "15521aa0" at bounding box center [269, 340] width 30 height 11
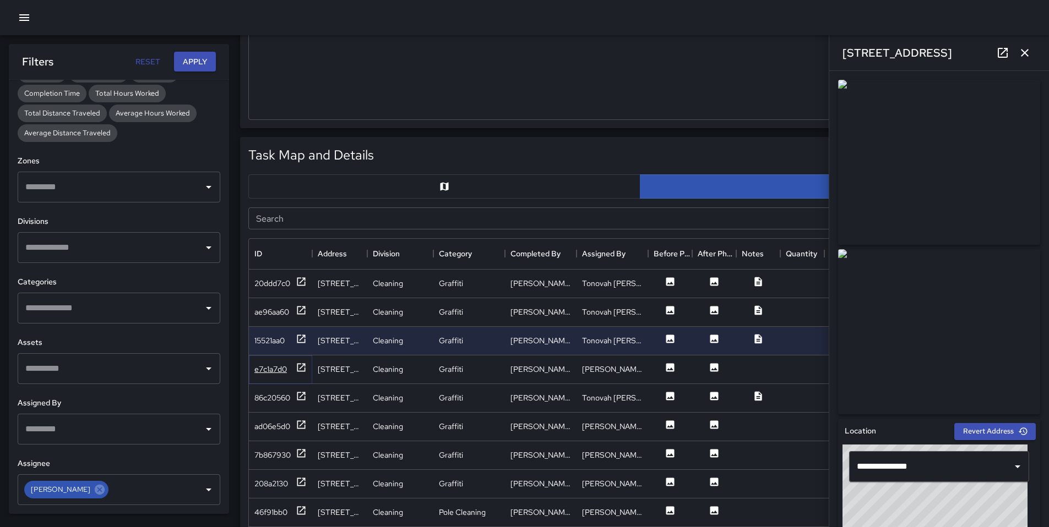
click at [289, 368] on div "e7c1a7d0" at bounding box center [280, 369] width 52 height 14
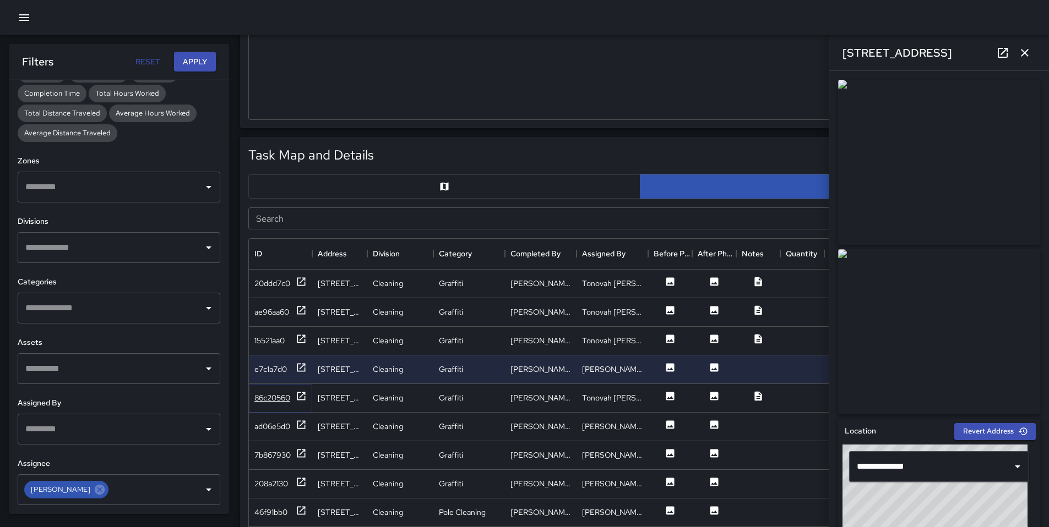
click at [287, 397] on div "86c20560" at bounding box center [272, 398] width 36 height 11
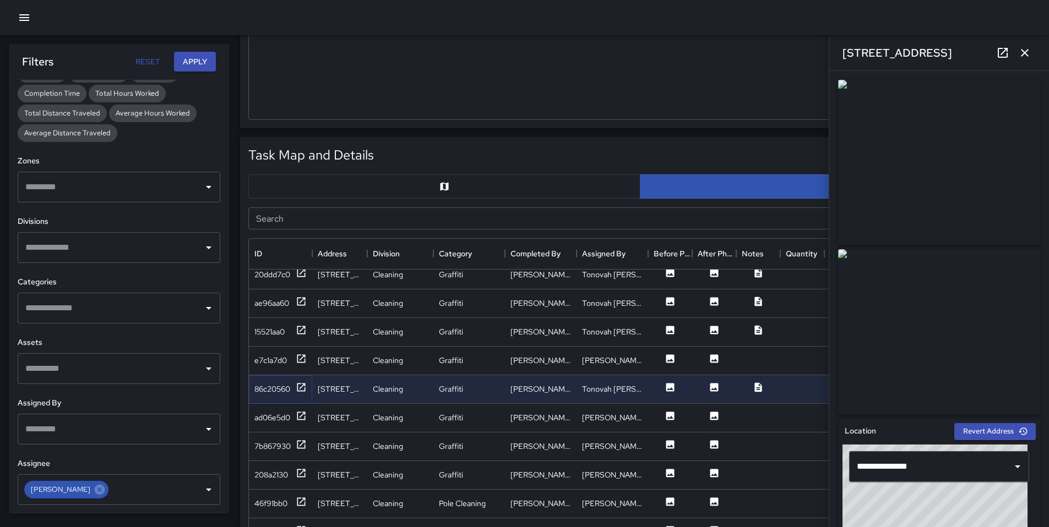
scroll to position [11, 0]
click at [276, 413] on div "ad06e5d0" at bounding box center [272, 415] width 36 height 11
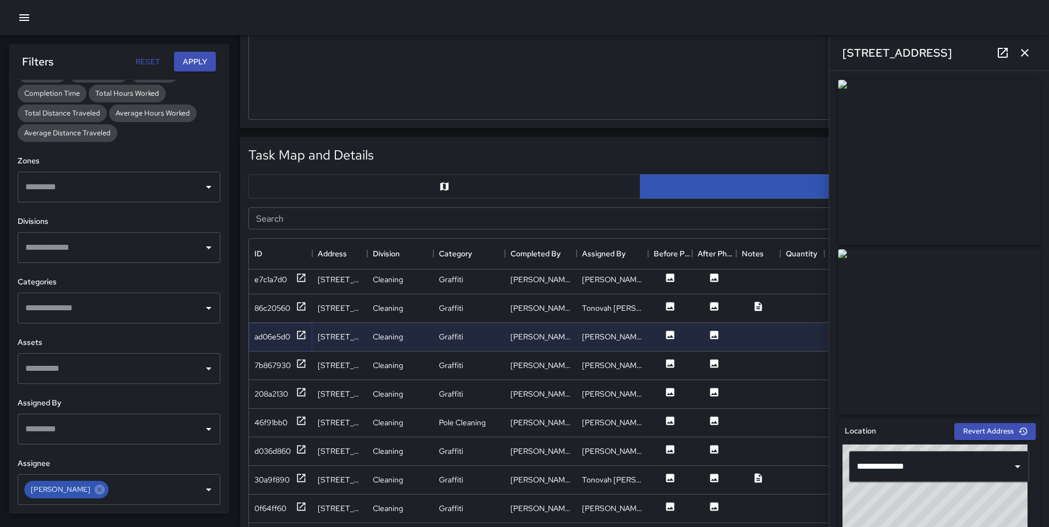
scroll to position [95, 0]
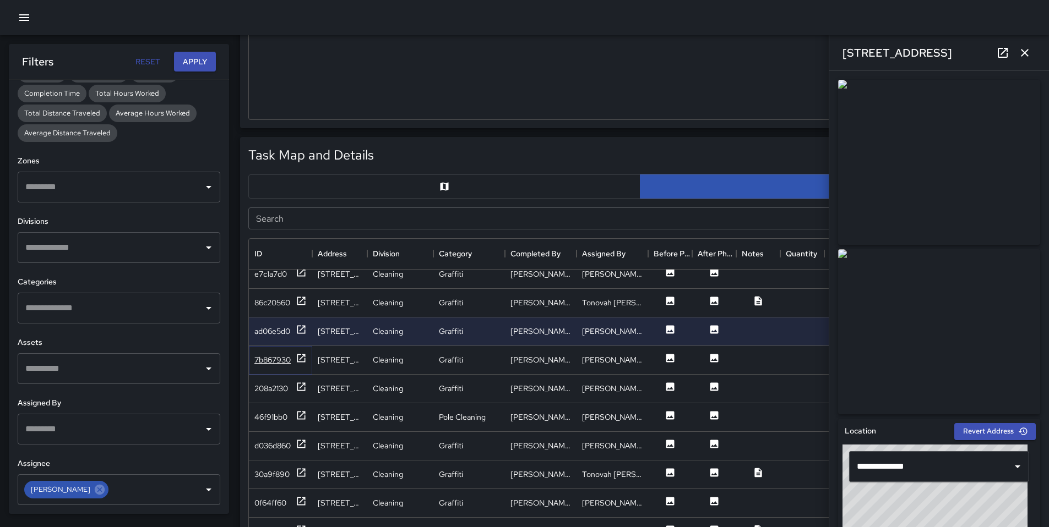
click at [264, 363] on div "7b867930" at bounding box center [272, 360] width 36 height 11
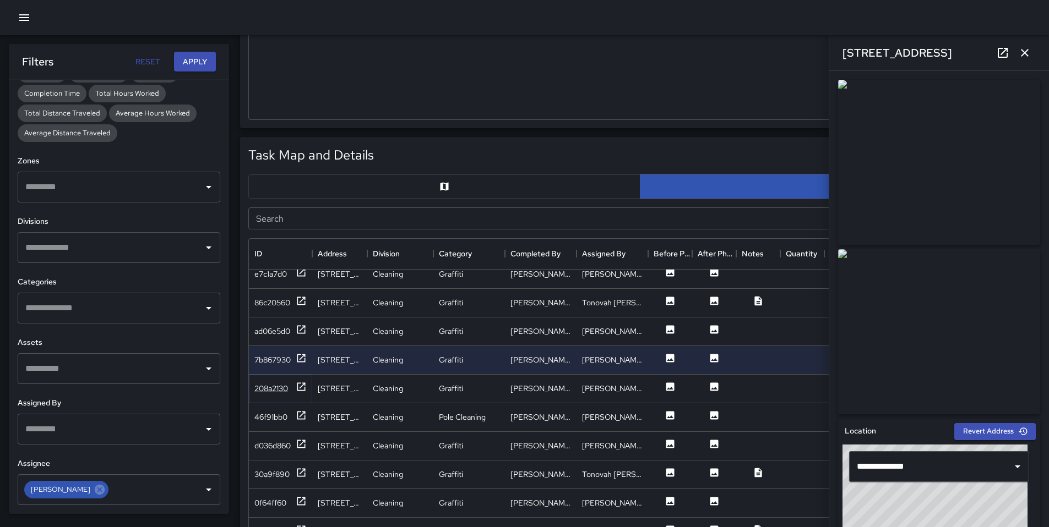
click at [269, 385] on div "208a2130" at bounding box center [271, 388] width 34 height 11
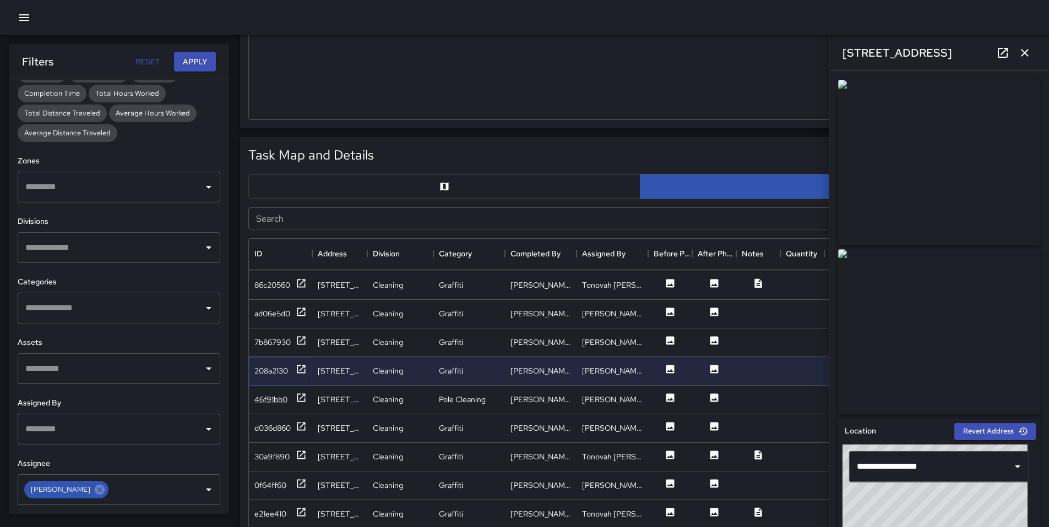
scroll to position [115, 0]
click at [268, 397] on div "46f91bb0" at bounding box center [270, 398] width 33 height 11
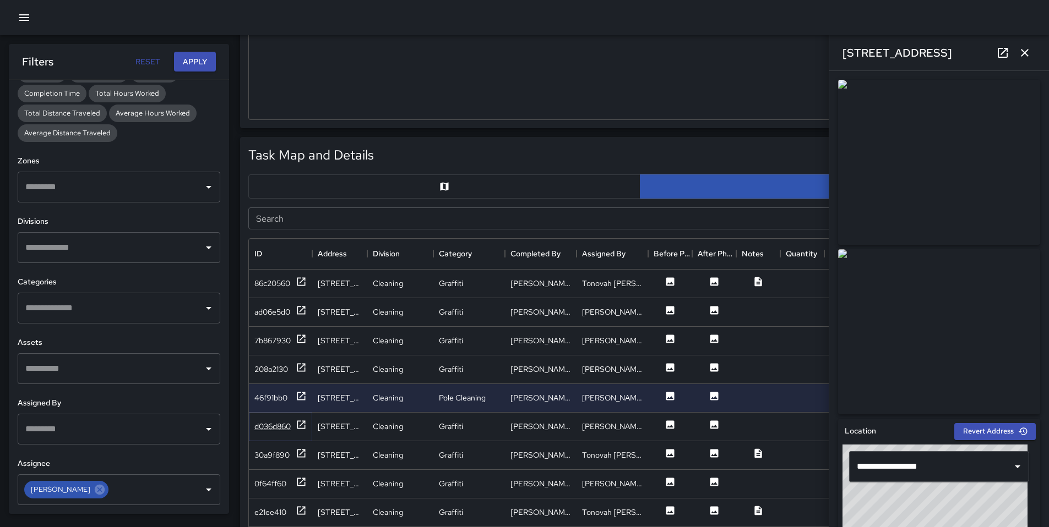
click at [276, 422] on div "d036d860" at bounding box center [272, 426] width 36 height 11
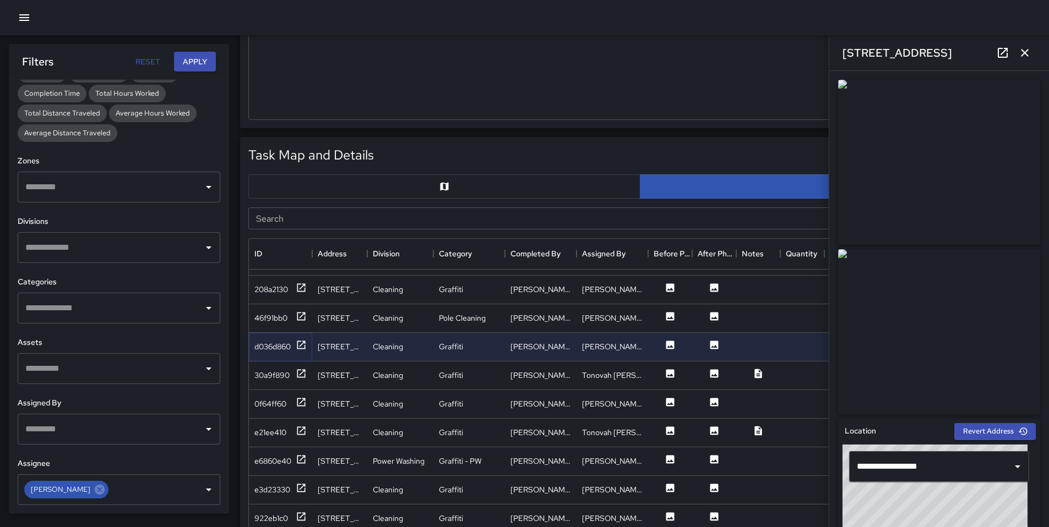
scroll to position [196, 0]
click at [275, 484] on div "e3d23330" at bounding box center [272, 488] width 36 height 11
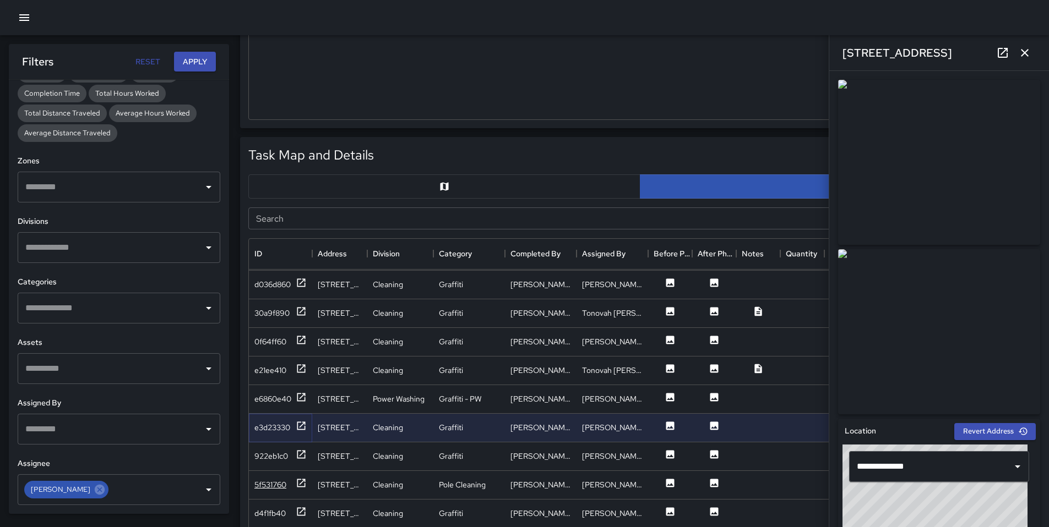
scroll to position [259, 0]
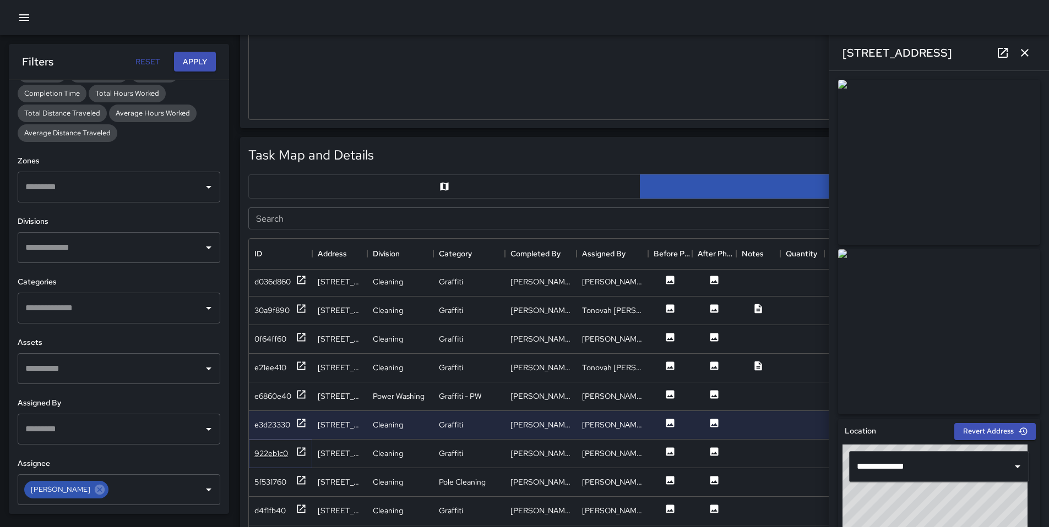
click at [280, 451] on div "922eb1c0" at bounding box center [271, 453] width 34 height 11
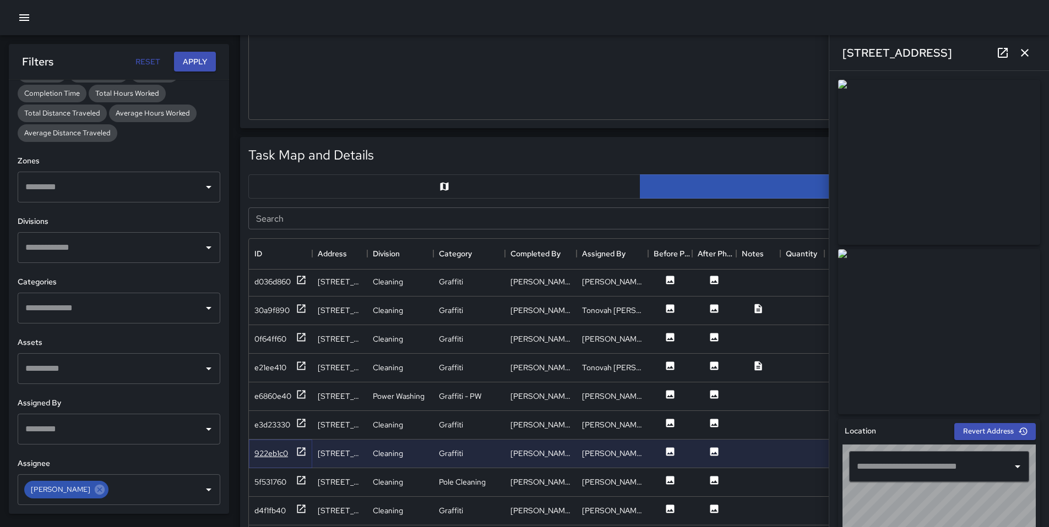
type input "**********"
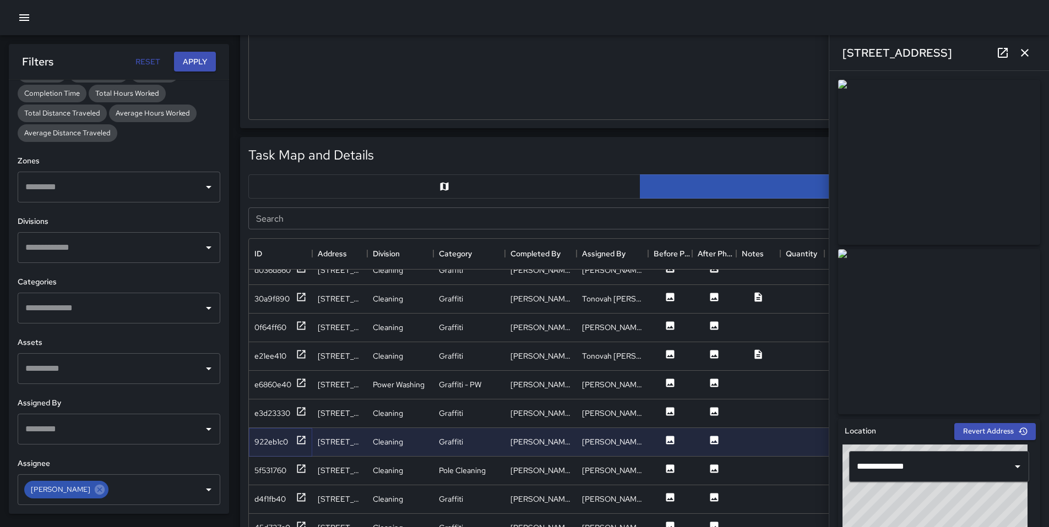
scroll to position [340, 0]
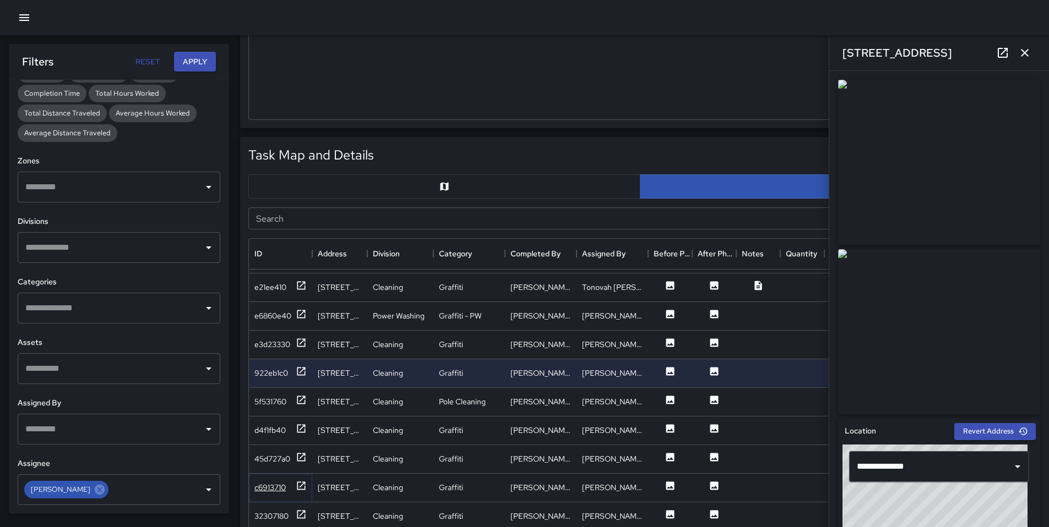
click at [269, 481] on div "c6913710" at bounding box center [280, 488] width 52 height 14
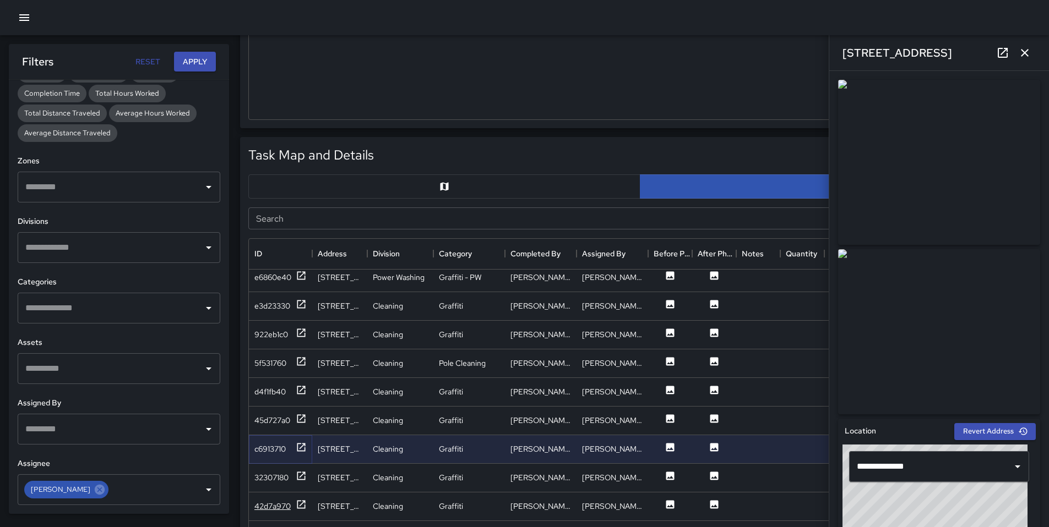
scroll to position [395, 0]
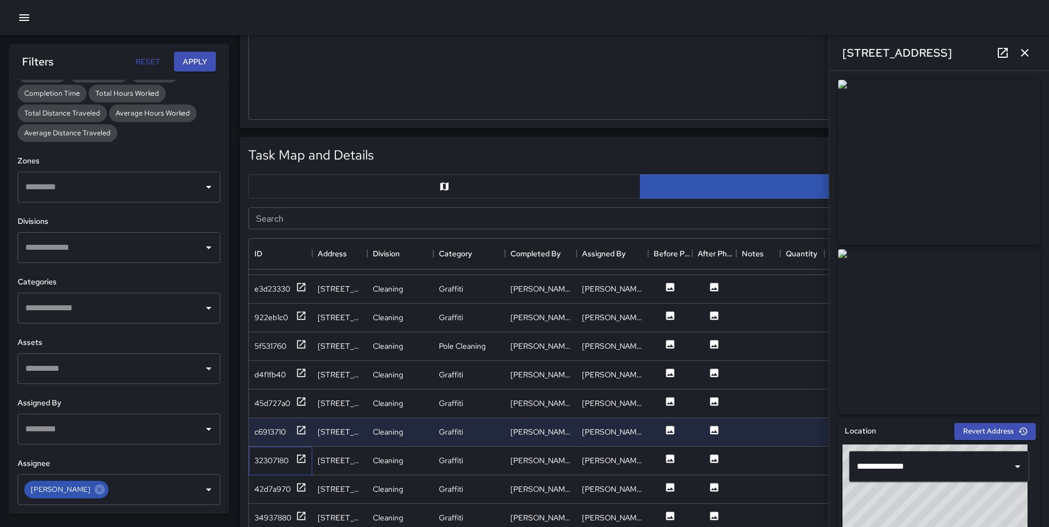
click at [272, 467] on div "32307180" at bounding box center [280, 461] width 63 height 29
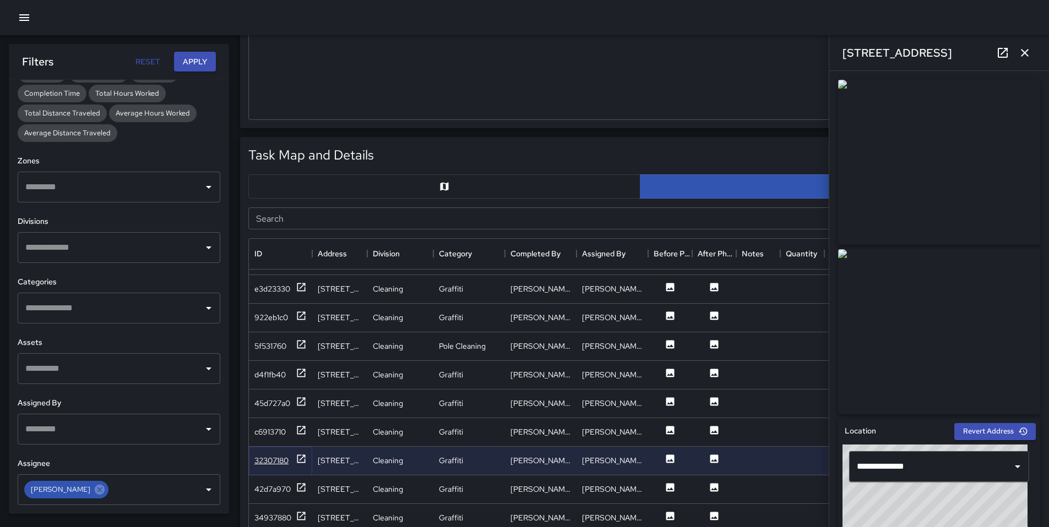
click at [271, 462] on div "32307180" at bounding box center [271, 460] width 34 height 11
click at [258, 493] on div "42d7a970" at bounding box center [272, 489] width 36 height 11
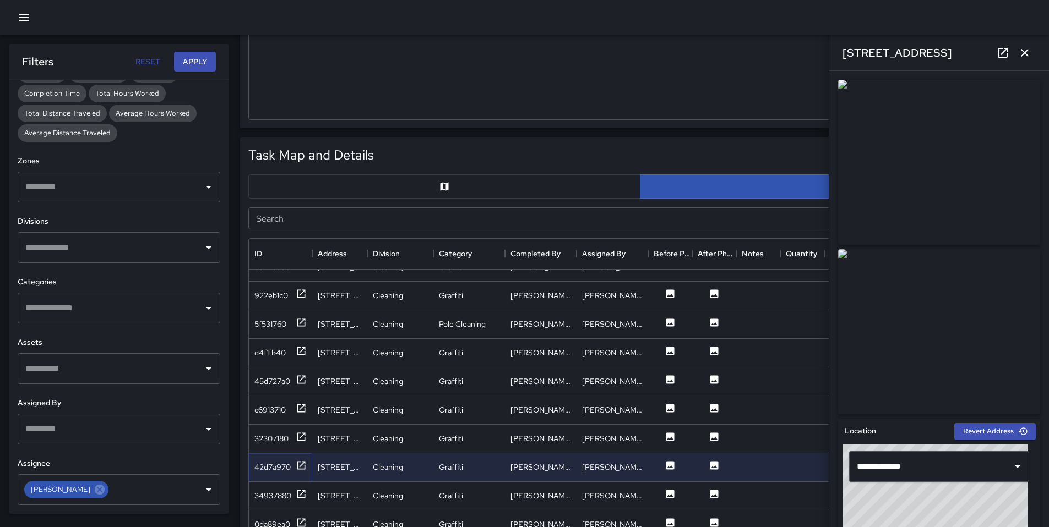
scroll to position [446, 0]
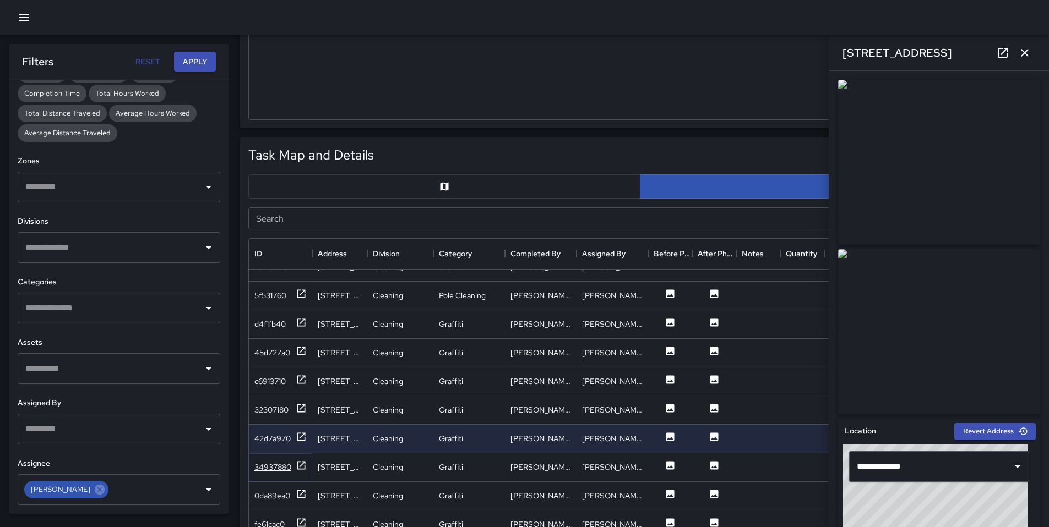
click at [282, 462] on div "34937880" at bounding box center [272, 467] width 37 height 11
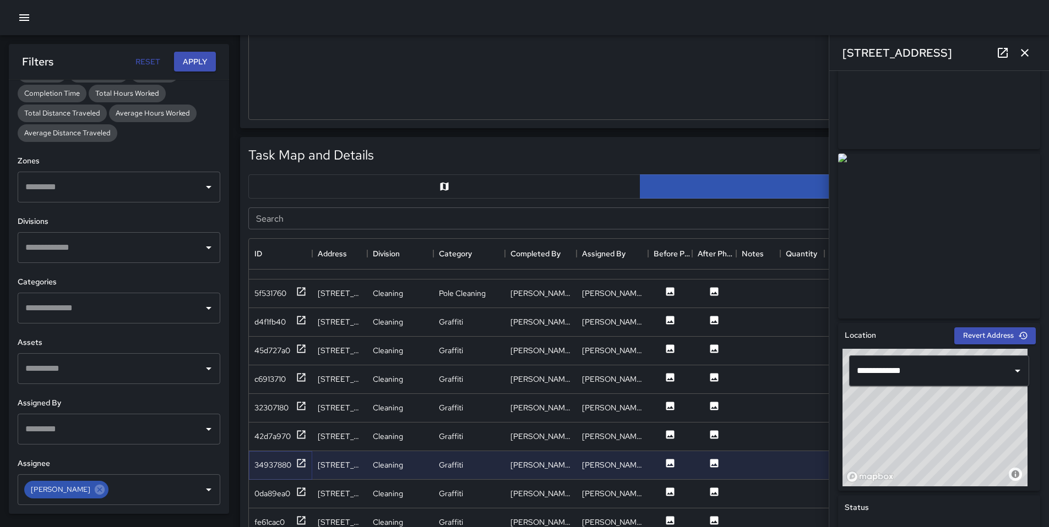
scroll to position [348, 0]
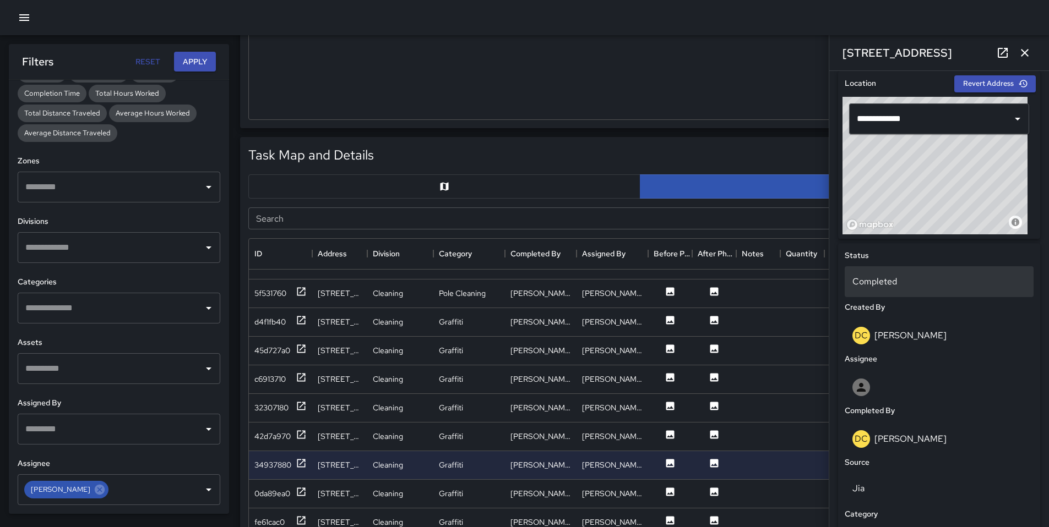
click at [889, 283] on p "Completed" at bounding box center [938, 281] width 173 height 13
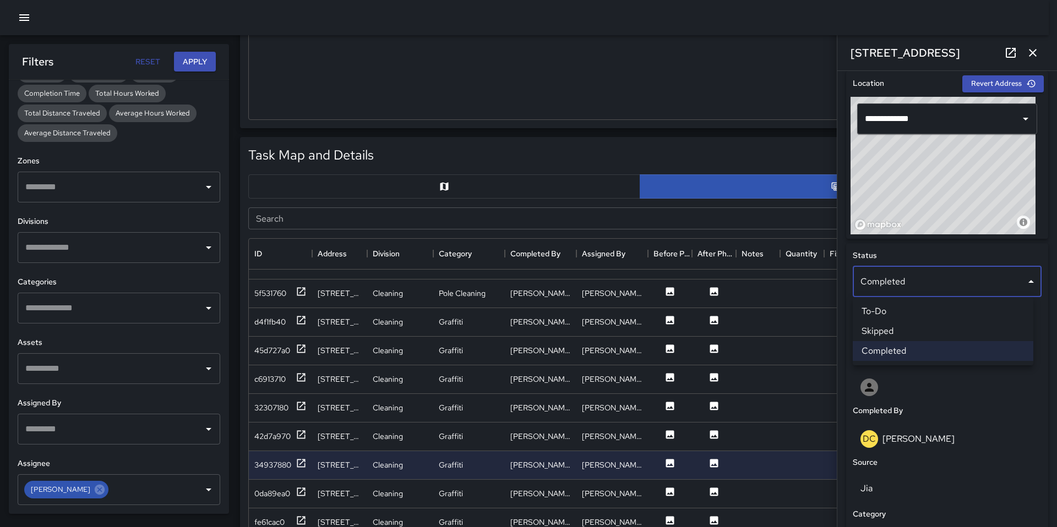
click at [898, 329] on li "Skipped" at bounding box center [943, 331] width 181 height 20
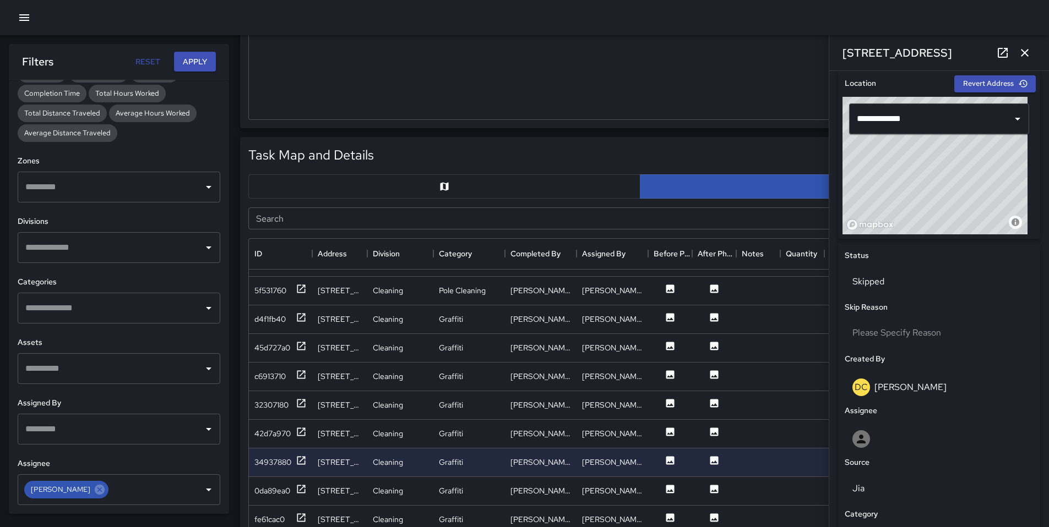
scroll to position [459, 0]
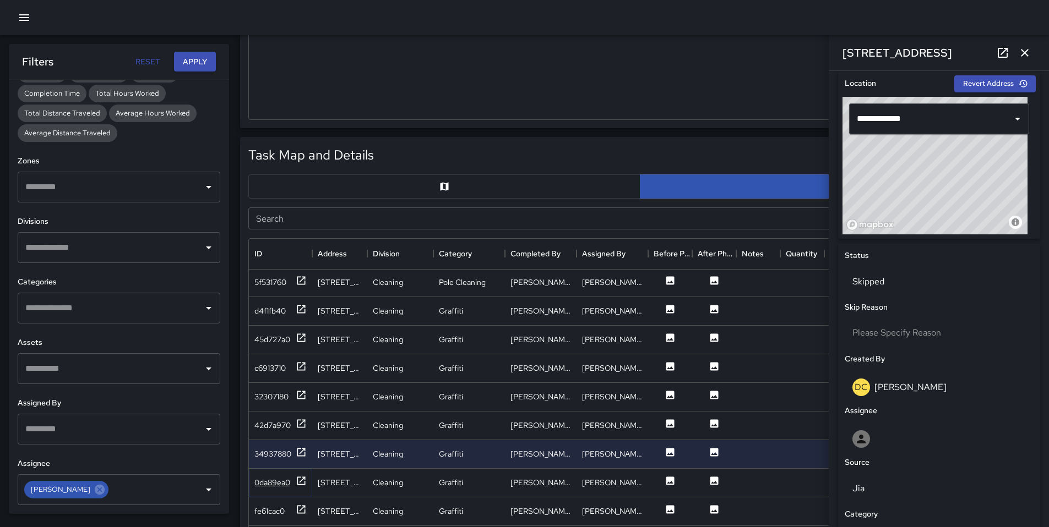
click at [285, 483] on div "0da89ea0" at bounding box center [272, 482] width 36 height 11
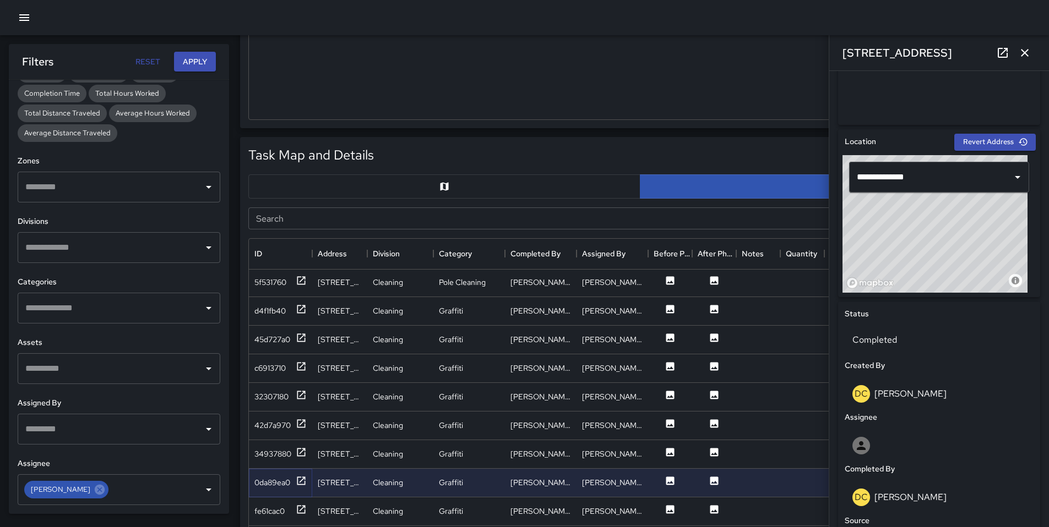
scroll to position [347, 0]
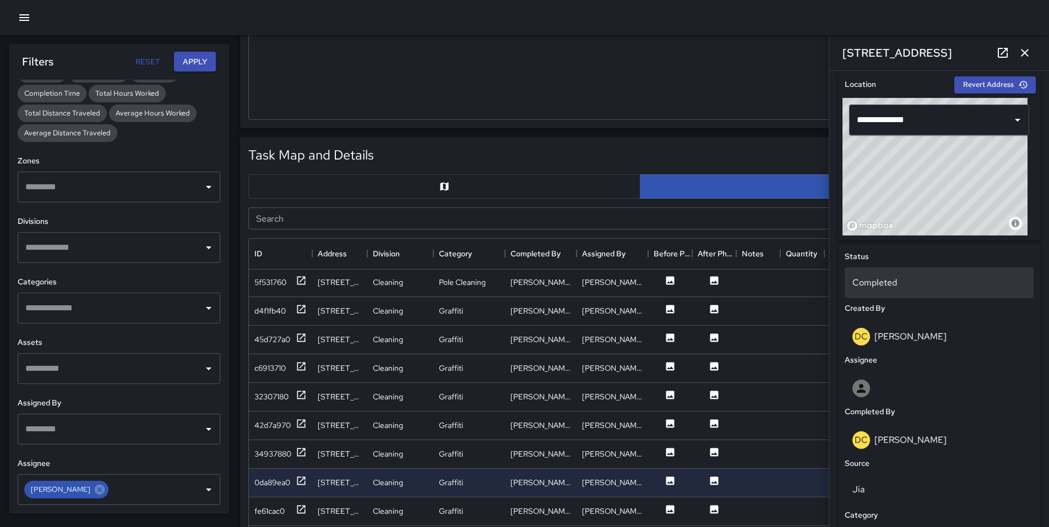
click at [891, 287] on p "Completed" at bounding box center [938, 282] width 173 height 13
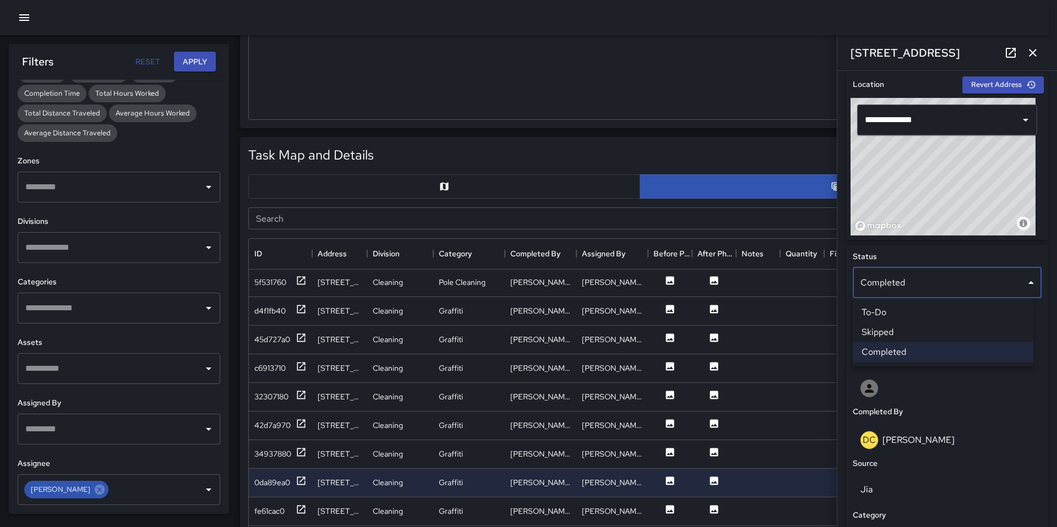
click at [900, 330] on li "Skipped" at bounding box center [943, 333] width 181 height 20
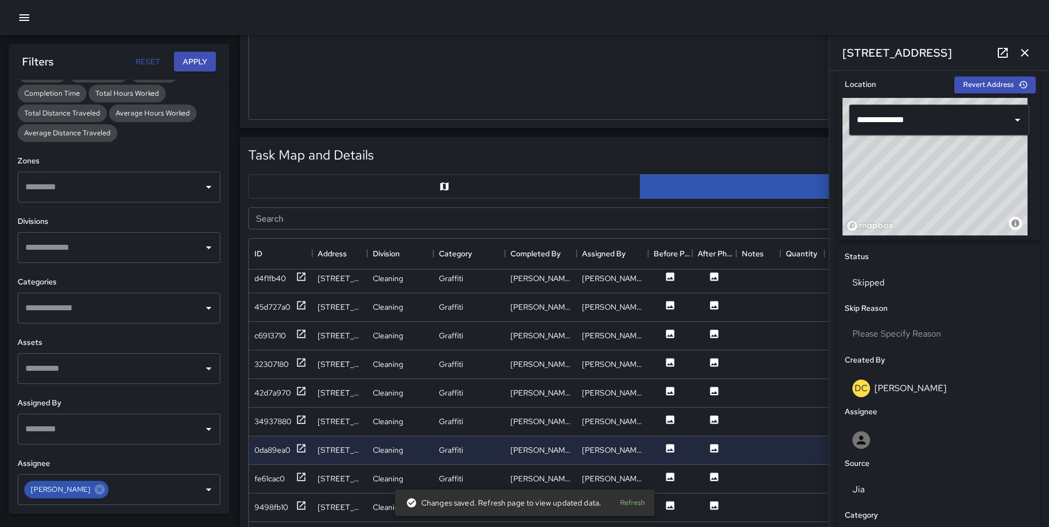
scroll to position [506, 0]
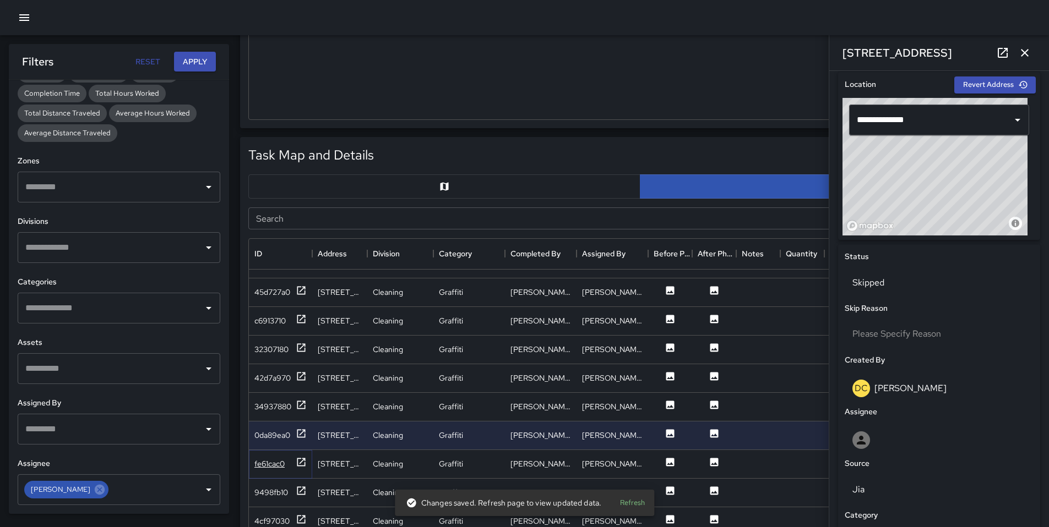
click at [281, 465] on div "fe61cac0" at bounding box center [269, 464] width 30 height 11
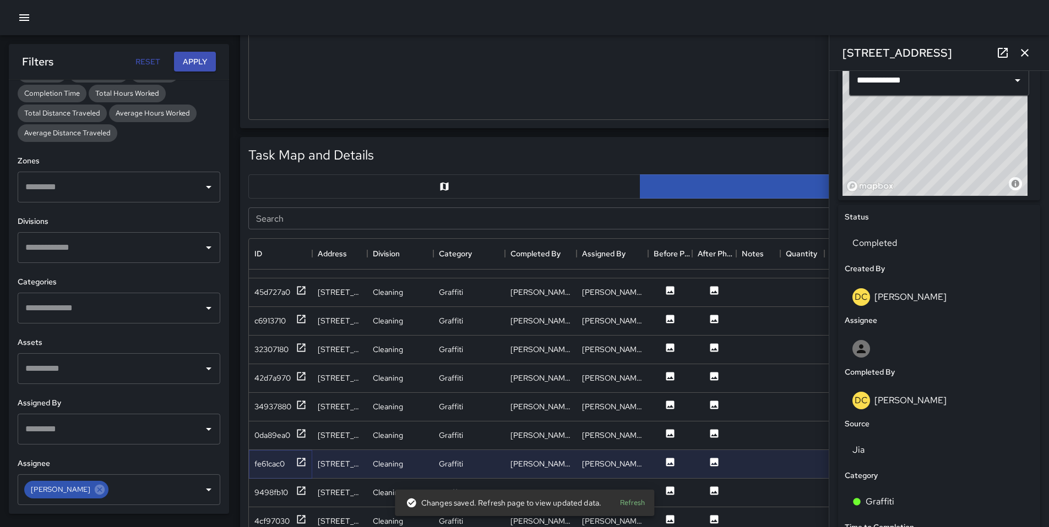
scroll to position [385, 0]
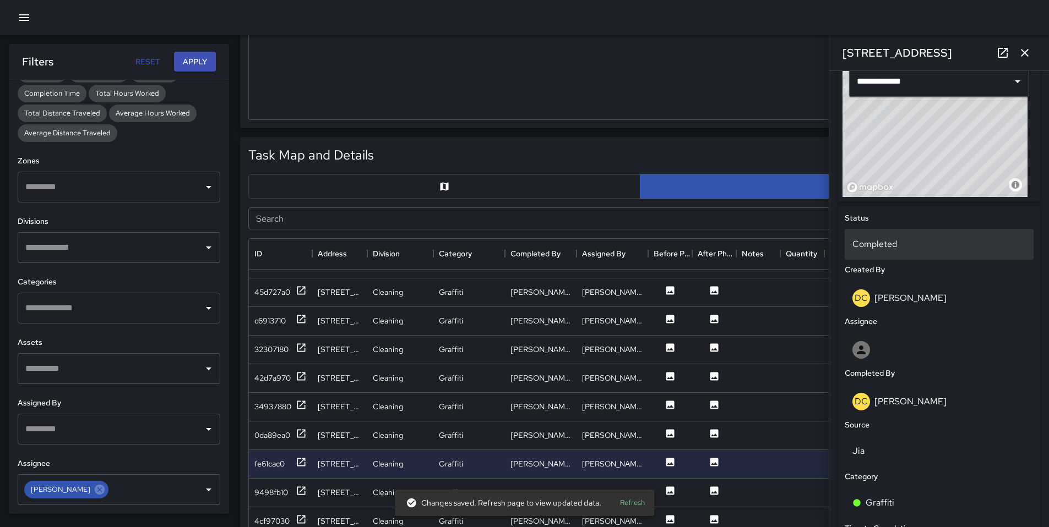
click at [889, 249] on p "Completed" at bounding box center [938, 244] width 173 height 13
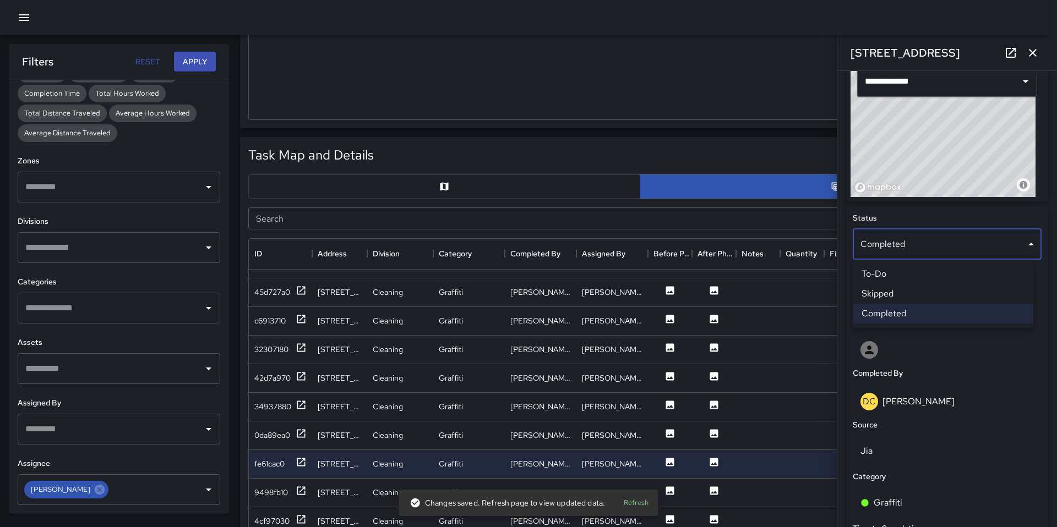
click at [902, 291] on li "Skipped" at bounding box center [943, 294] width 181 height 20
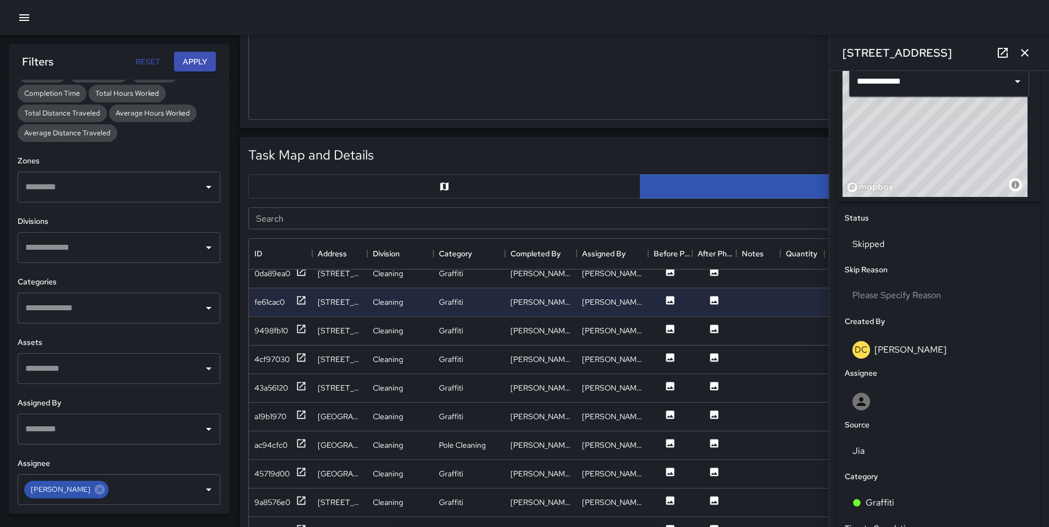
scroll to position [704, 0]
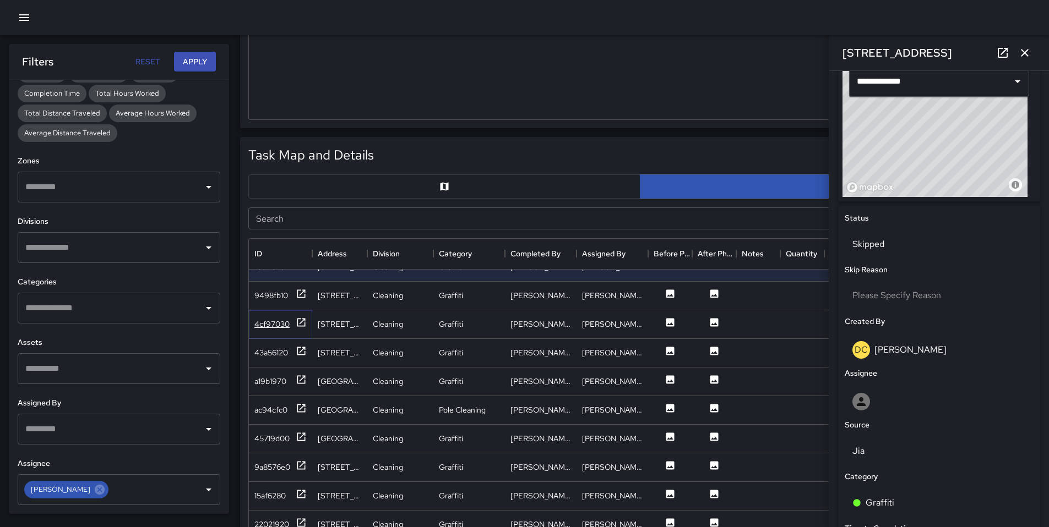
click at [268, 328] on div "4cf97030" at bounding box center [271, 324] width 35 height 11
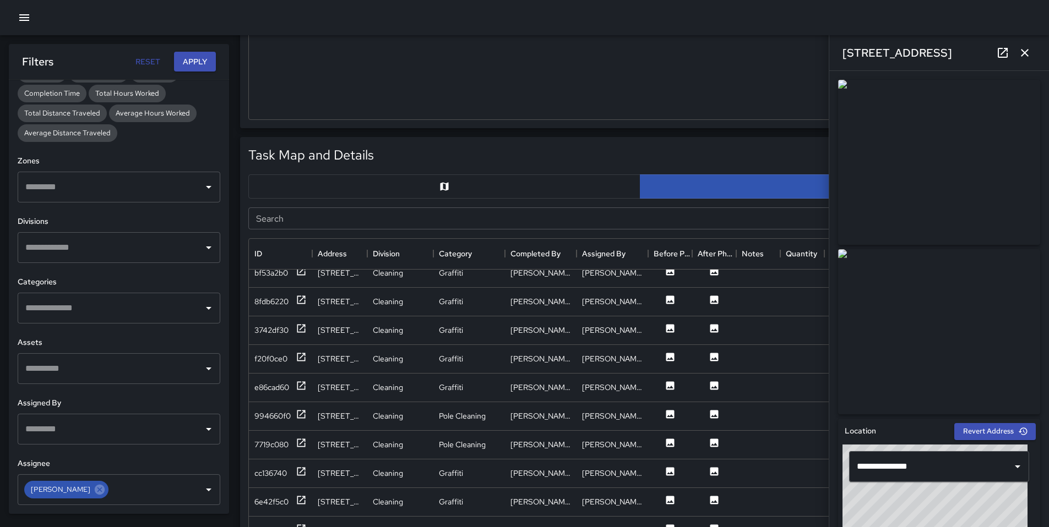
scroll to position [1159, 0]
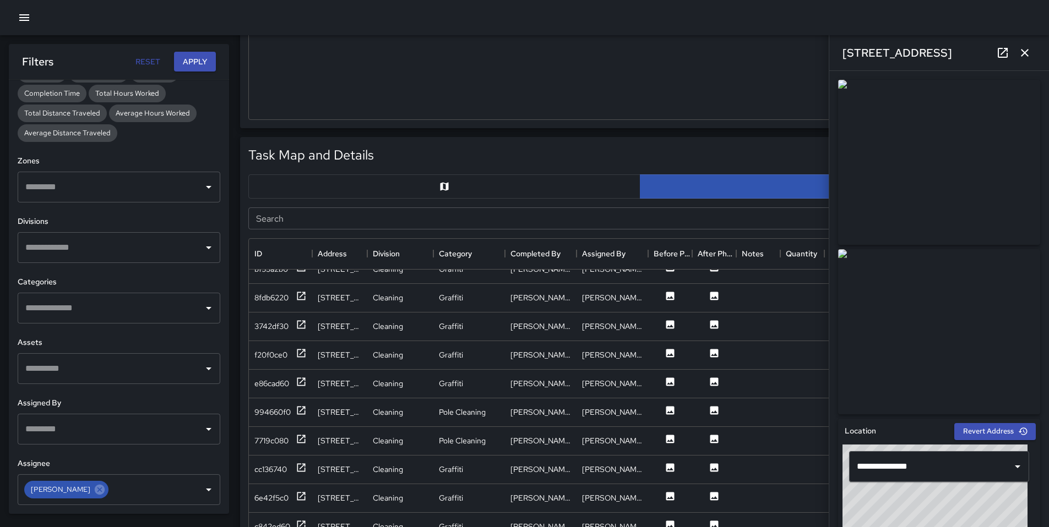
click at [1026, 54] on icon "button" at bounding box center [1025, 53] width 8 height 8
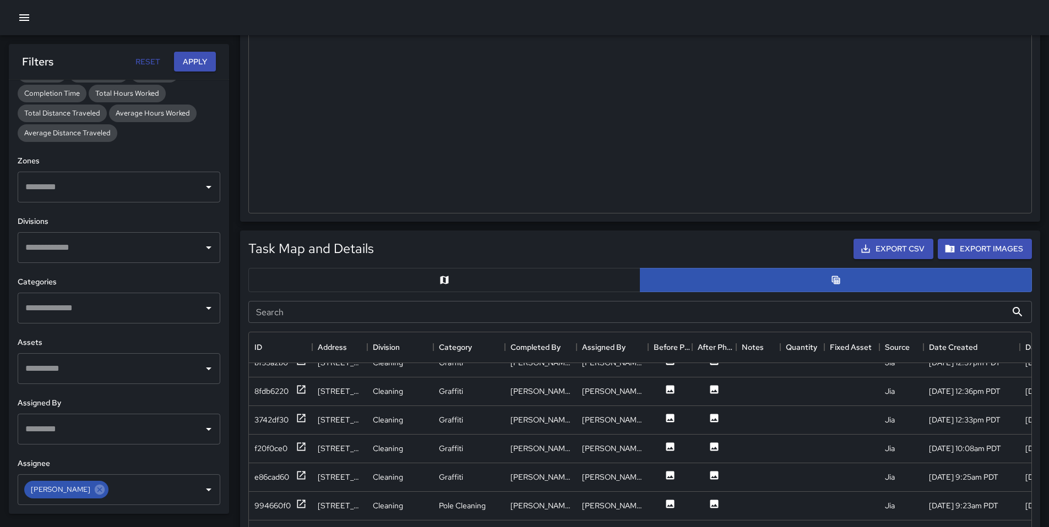
scroll to position [260, 0]
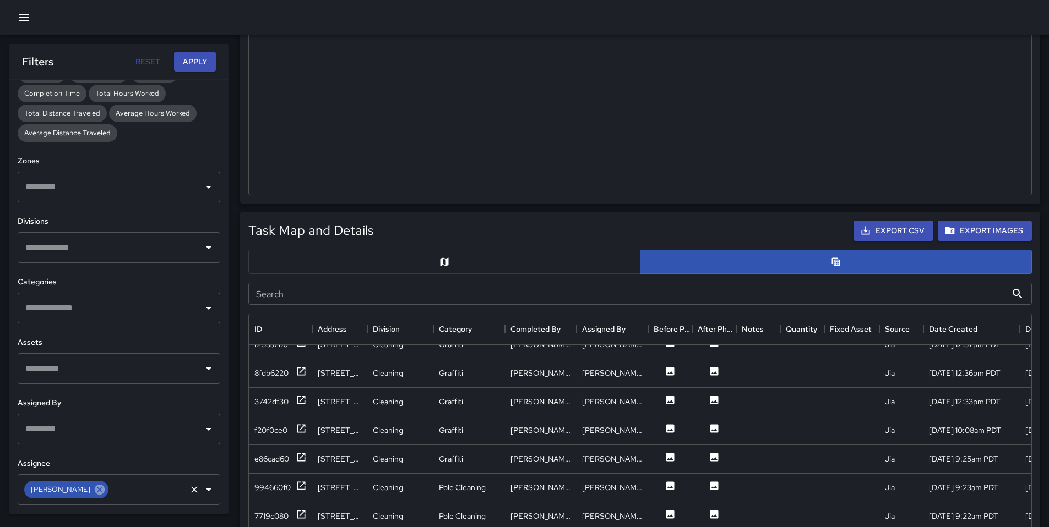
click at [95, 488] on icon at bounding box center [100, 489] width 10 height 10
click at [89, 488] on input "text" at bounding box center [111, 489] width 176 height 21
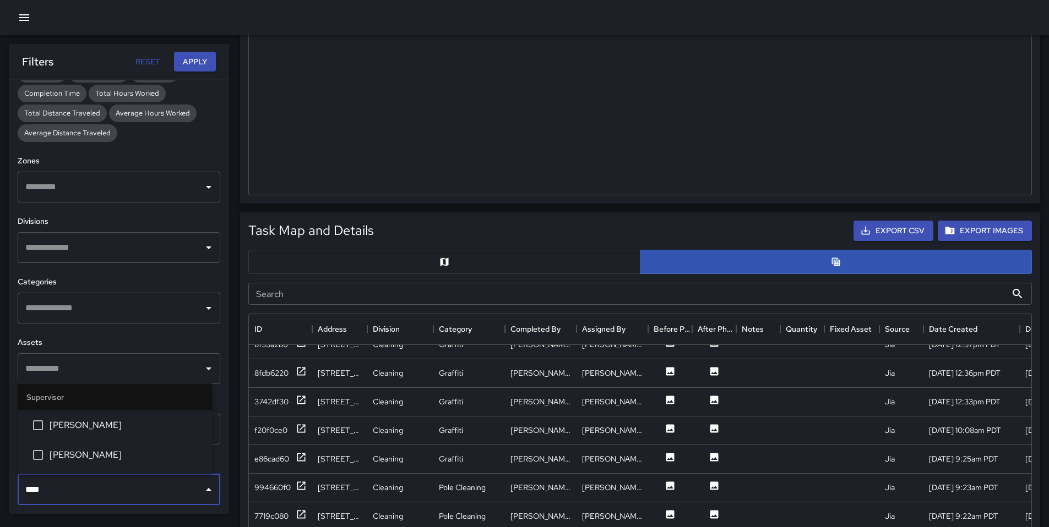
type input "*****"
click at [87, 461] on span "Bryan Alexander" at bounding box center [127, 455] width 154 height 13
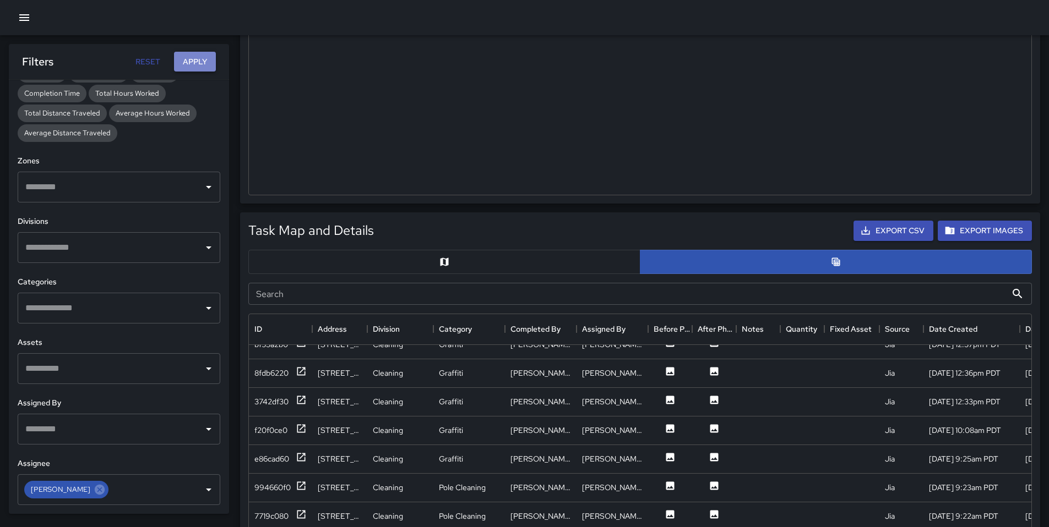
click at [201, 65] on button "Apply" at bounding box center [195, 62] width 42 height 20
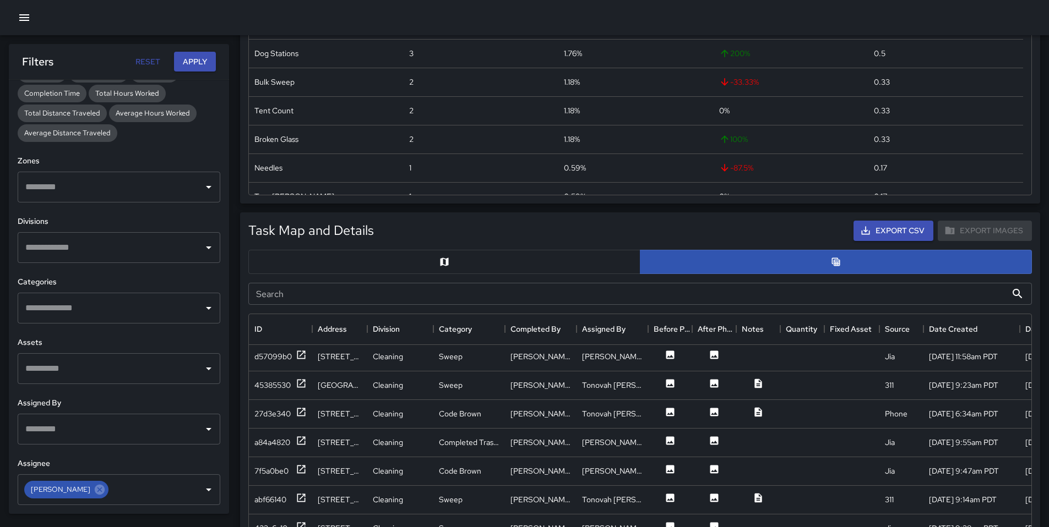
scroll to position [0, 0]
click at [262, 416] on div "27d3e340" at bounding box center [272, 416] width 36 height 11
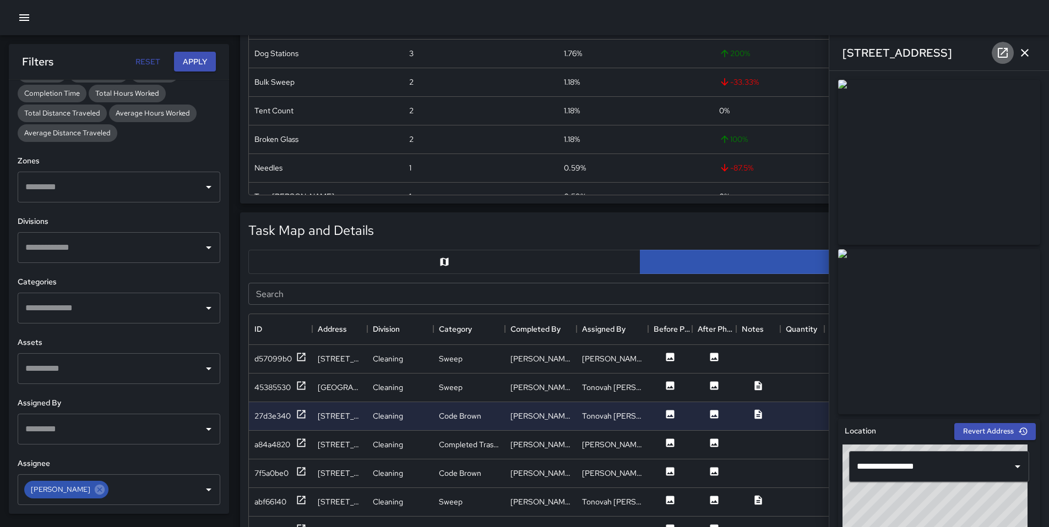
click at [1005, 51] on icon at bounding box center [1002, 52] width 13 height 13
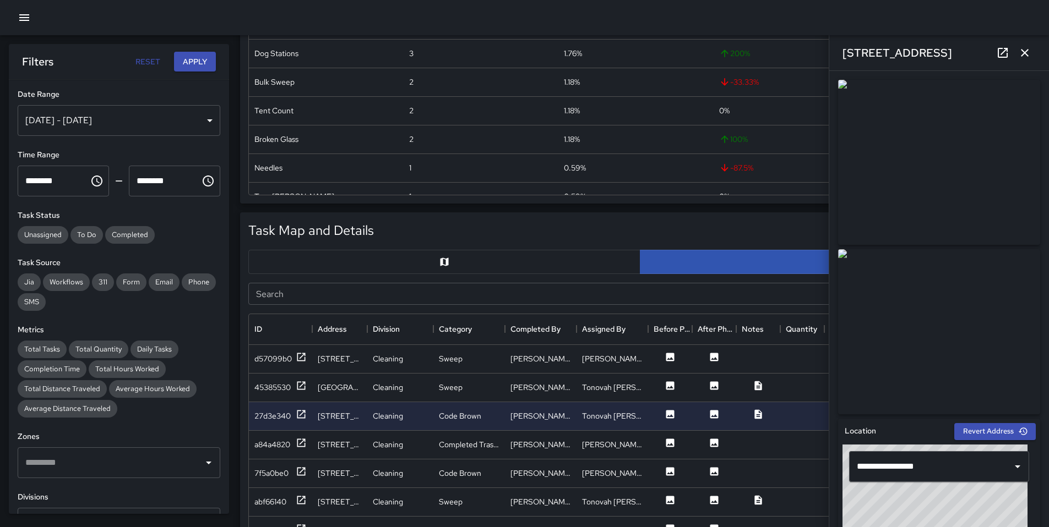
click at [66, 132] on div "Sep 21, 2025 - Sep 26, 2025" at bounding box center [119, 120] width 203 height 31
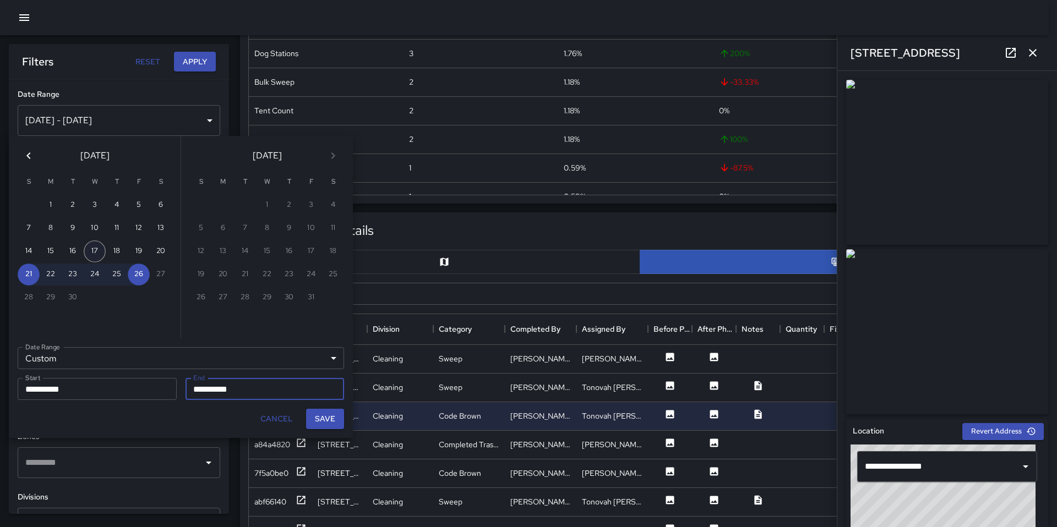
click at [97, 251] on button "17" at bounding box center [95, 252] width 22 height 22
type input "**********"
click at [138, 249] on button "19" at bounding box center [139, 252] width 22 height 22
type input "**********"
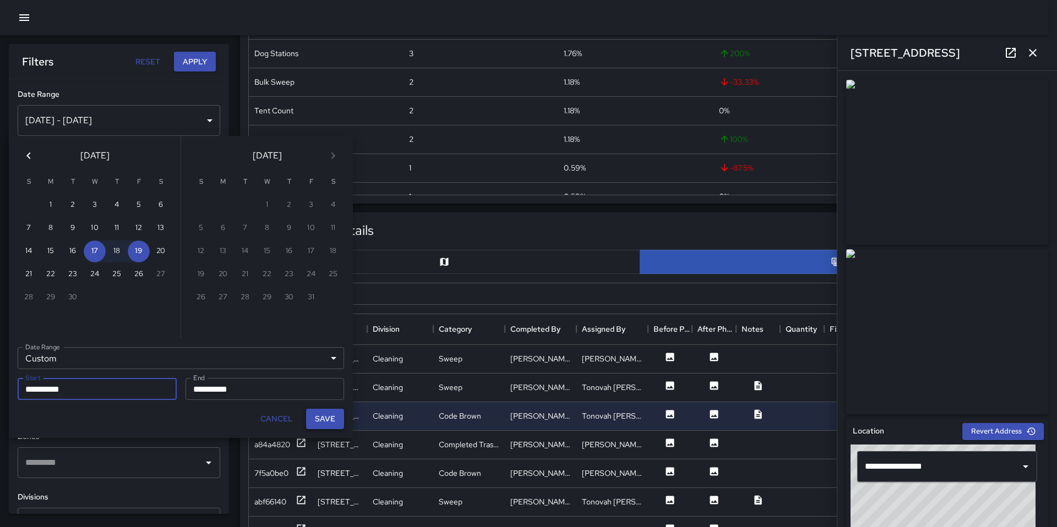
click at [318, 416] on button "Save" at bounding box center [325, 419] width 38 height 20
type input "**********"
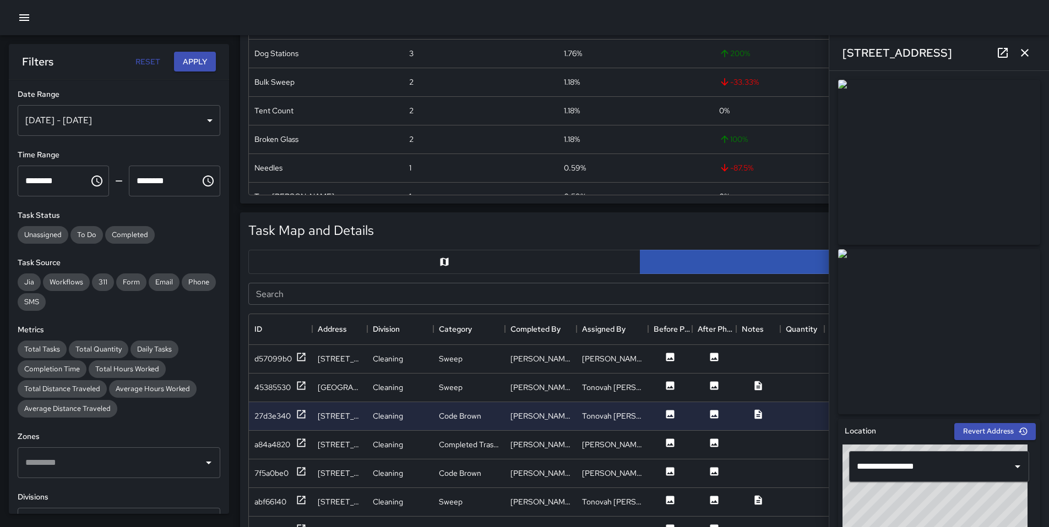
scroll to position [9, 9]
click at [1027, 56] on icon "button" at bounding box center [1025, 53] width 8 height 8
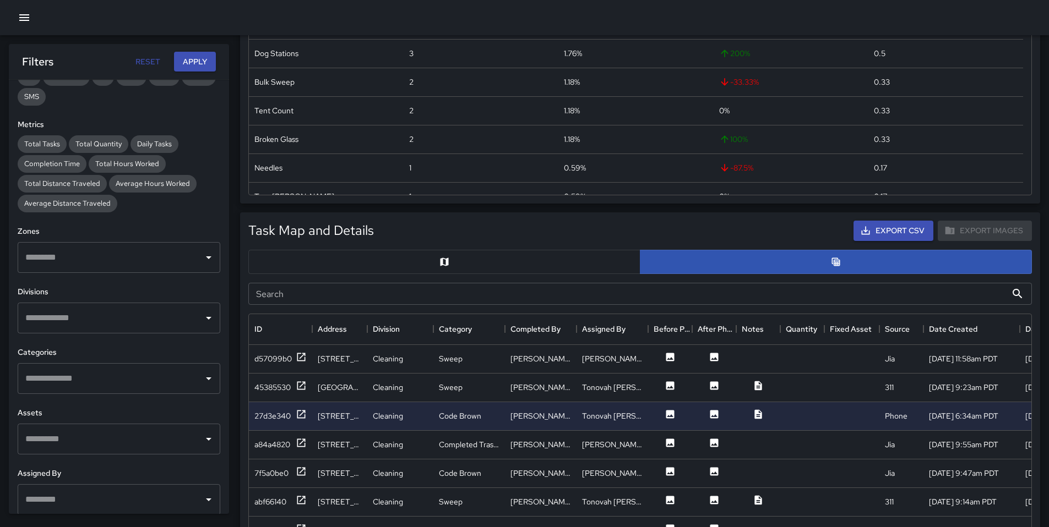
scroll to position [216, 0]
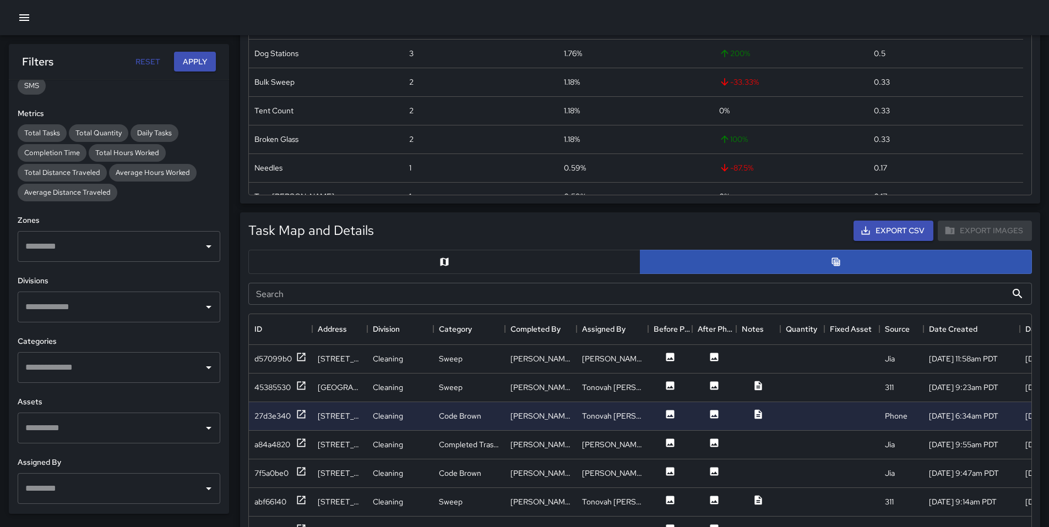
click at [291, 299] on input "Search" at bounding box center [627, 294] width 758 height 22
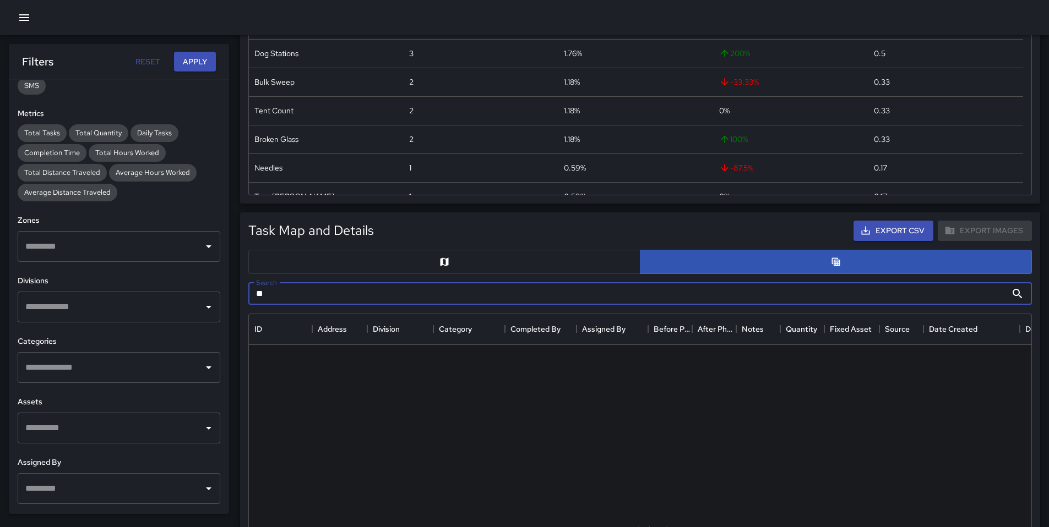
type input "*"
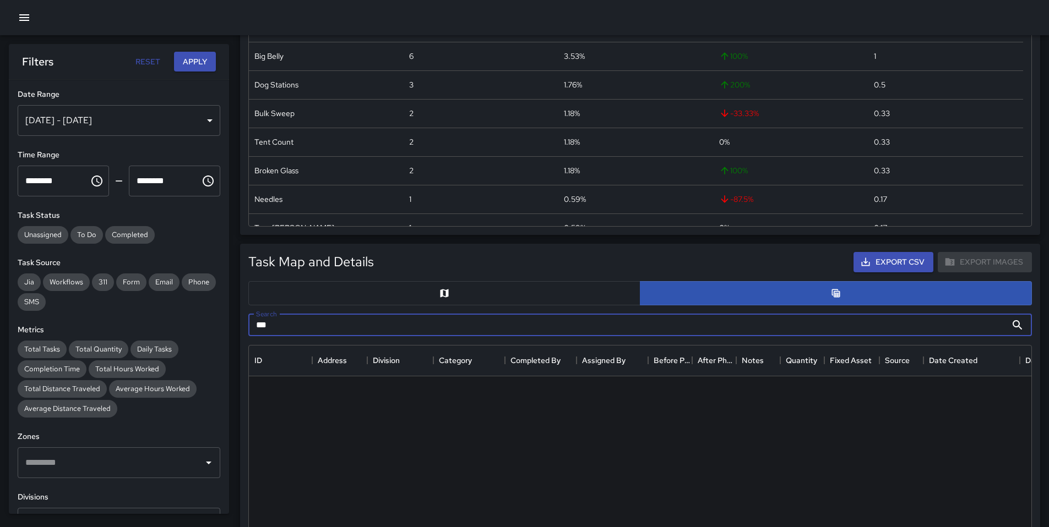
scroll to position [228, 0]
type input "***"
click at [166, 126] on div "Sep 17, 2025 - Sep 19, 2025" at bounding box center [119, 120] width 203 height 31
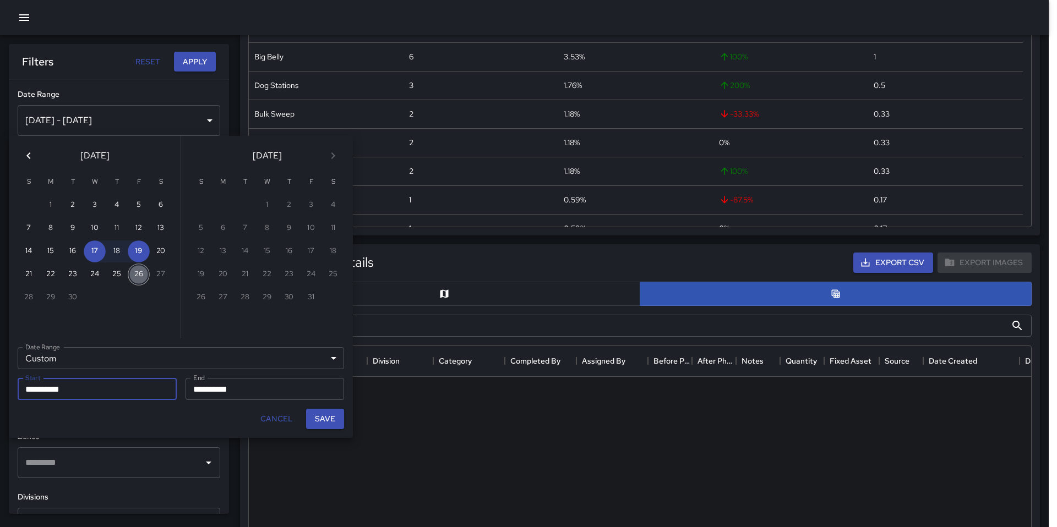
click at [130, 277] on button "26" at bounding box center [139, 275] width 22 height 22
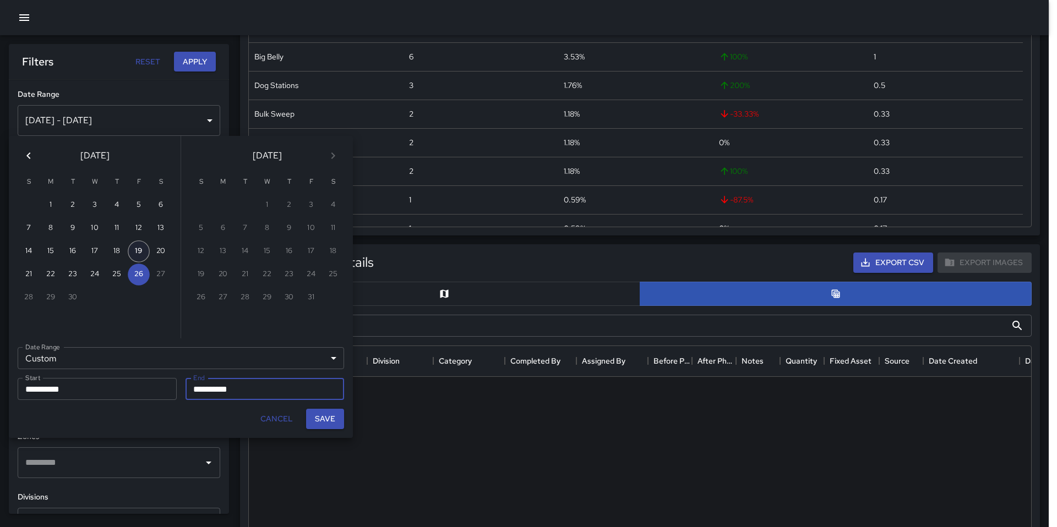
click at [138, 250] on button "19" at bounding box center [139, 252] width 22 height 22
type input "**********"
click at [140, 277] on button "26" at bounding box center [139, 275] width 22 height 22
type input "**********"
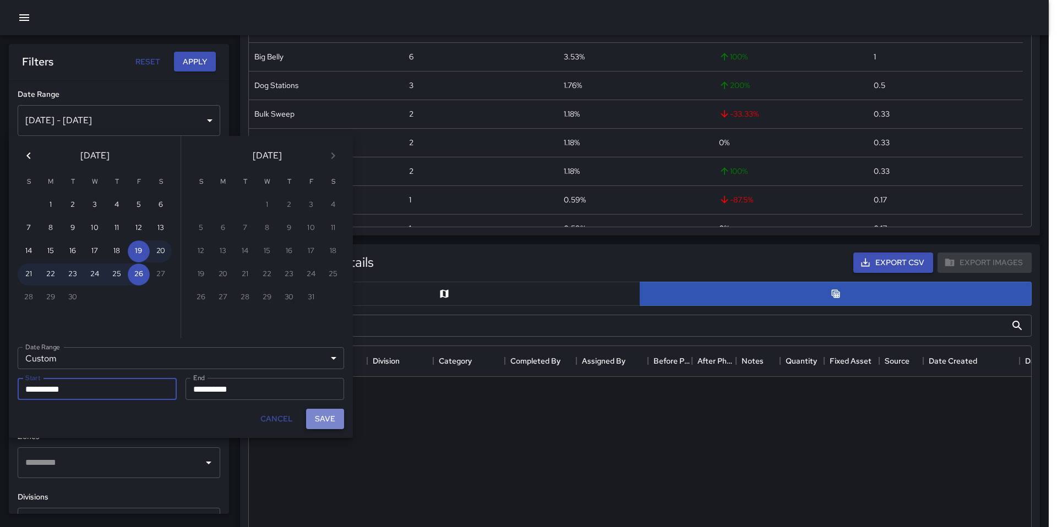
click at [315, 421] on button "Save" at bounding box center [325, 419] width 38 height 20
type input "**********"
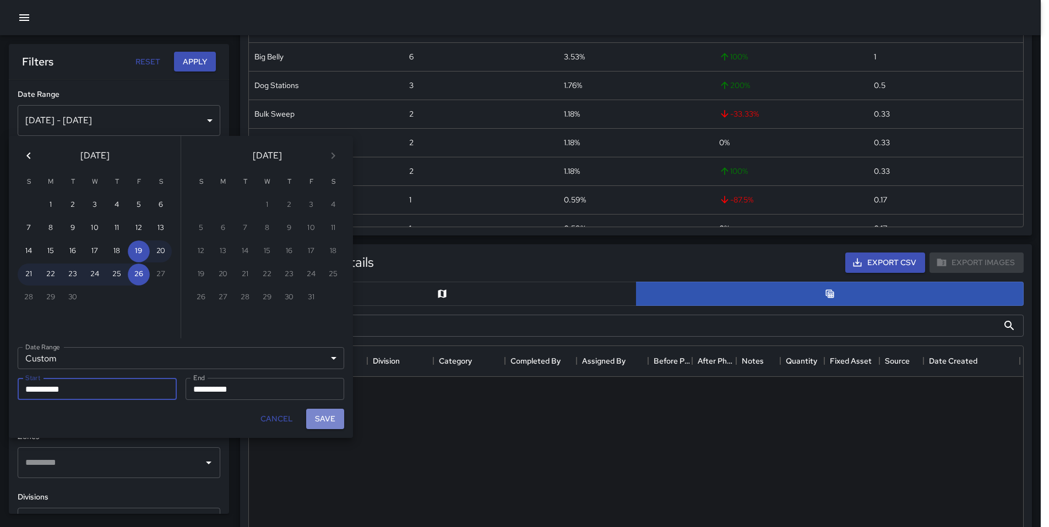
scroll to position [9, 9]
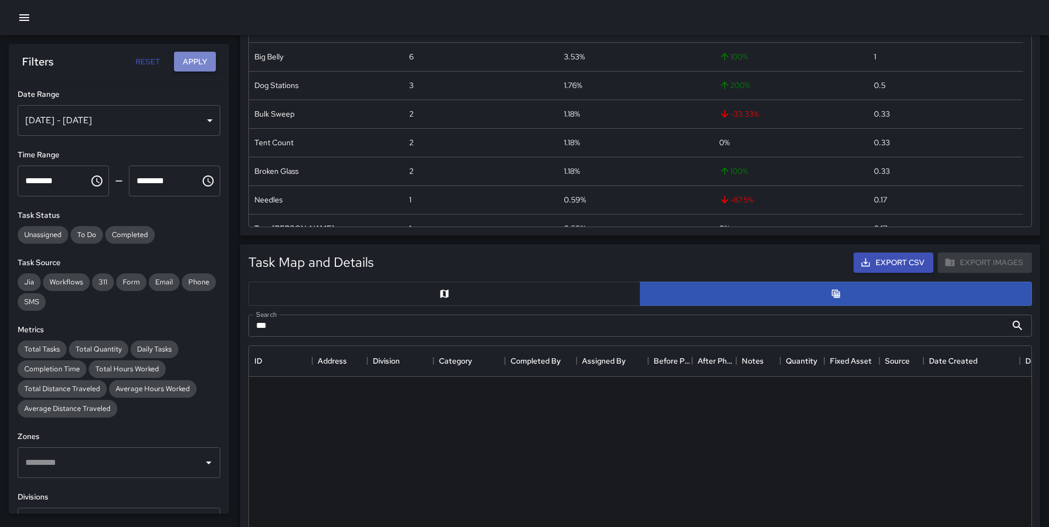
click at [192, 61] on button "Apply" at bounding box center [195, 62] width 42 height 20
click at [193, 64] on button "Apply" at bounding box center [195, 62] width 42 height 20
click at [432, 321] on input "***" at bounding box center [627, 326] width 758 height 22
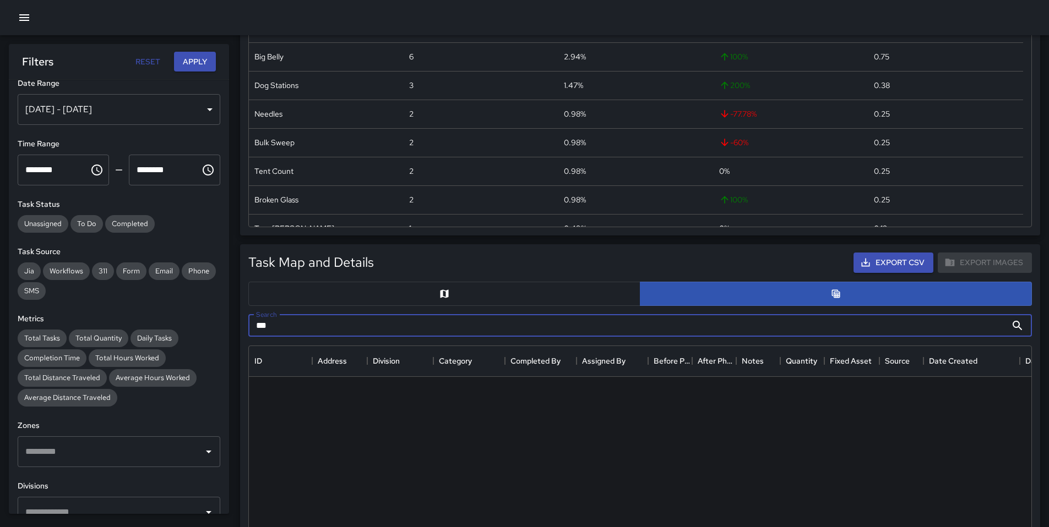
scroll to position [0, 0]
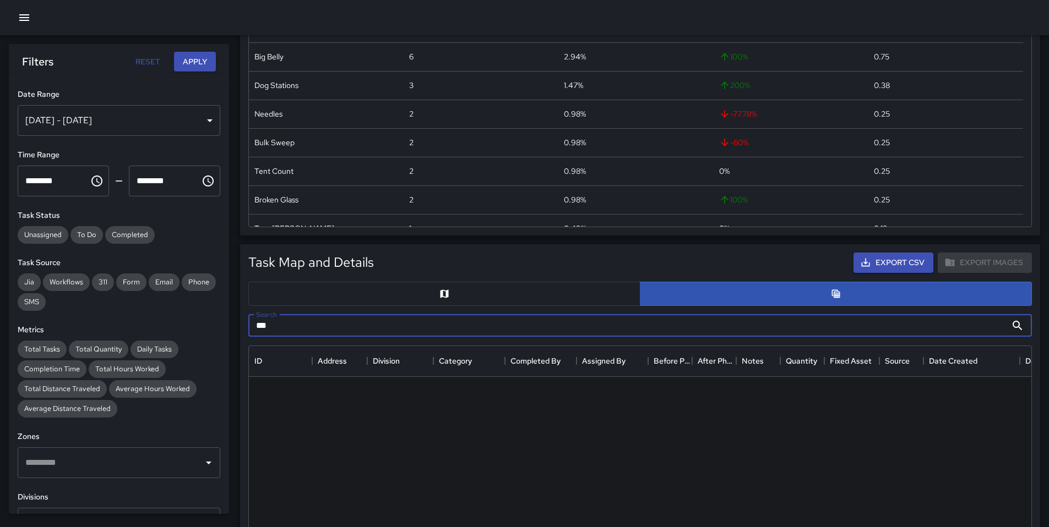
click at [312, 324] on input "***" at bounding box center [627, 326] width 758 height 22
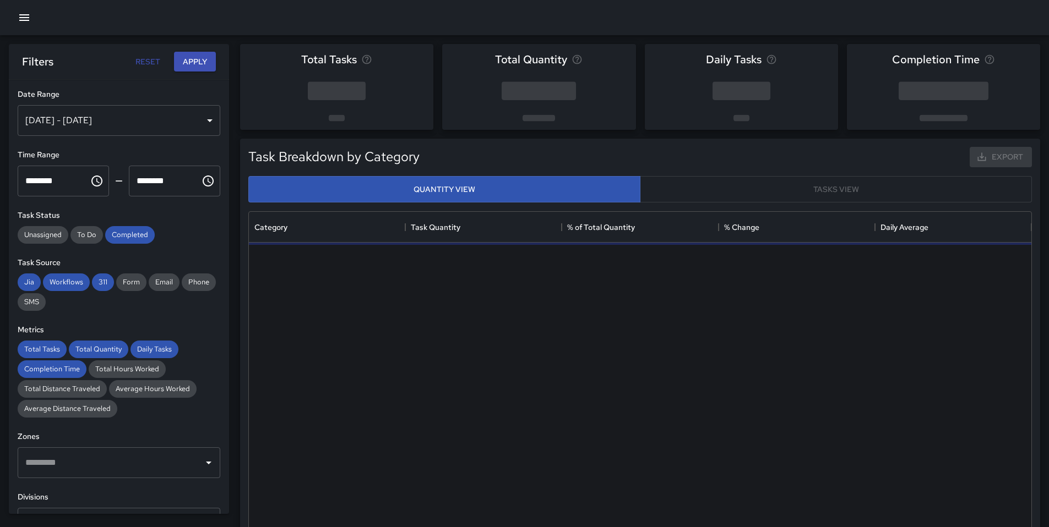
scroll to position [321, 774]
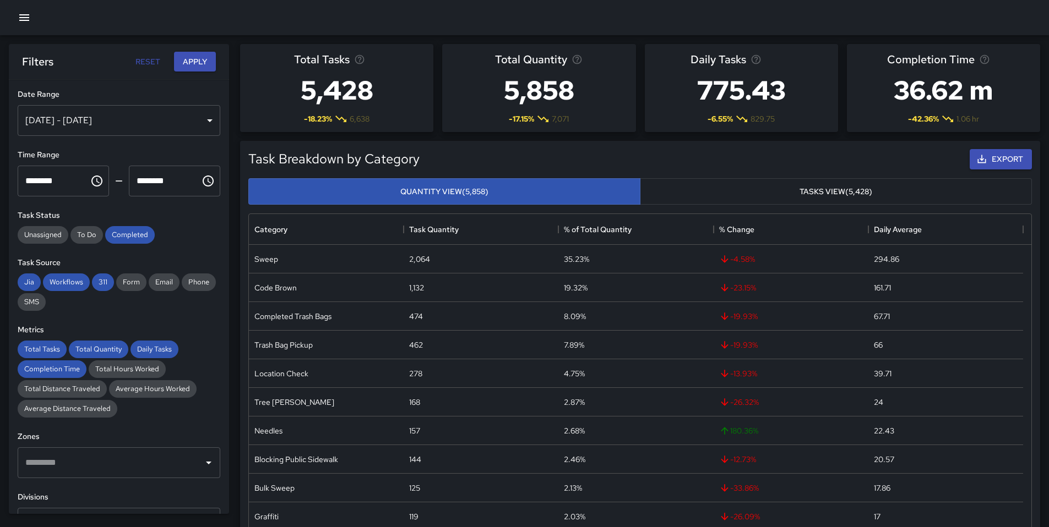
click at [108, 129] on div "[DATE] - [DATE]" at bounding box center [119, 120] width 203 height 31
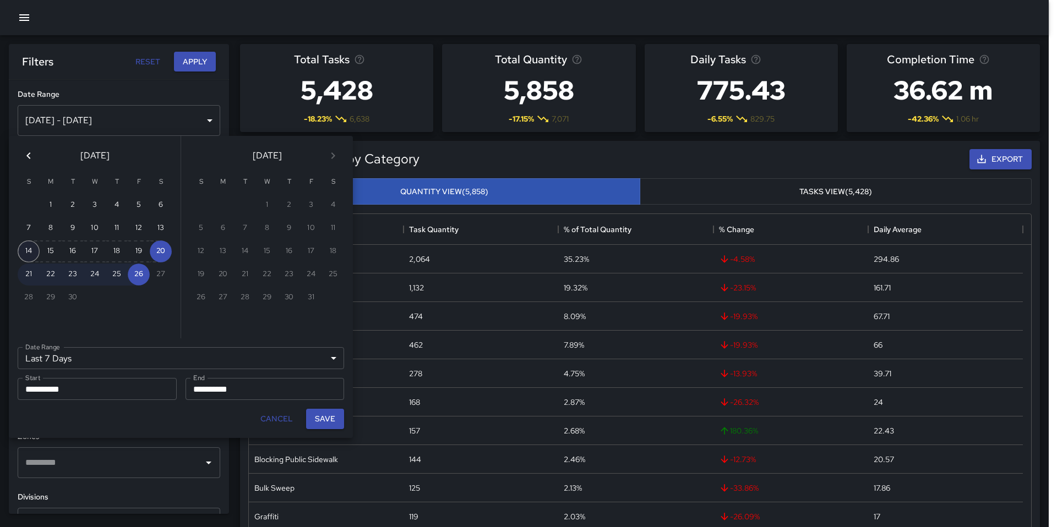
click at [30, 250] on button "14" at bounding box center [29, 252] width 22 height 22
type input "******"
type input "**********"
click at [319, 420] on button "Save" at bounding box center [325, 419] width 38 height 20
type input "**********"
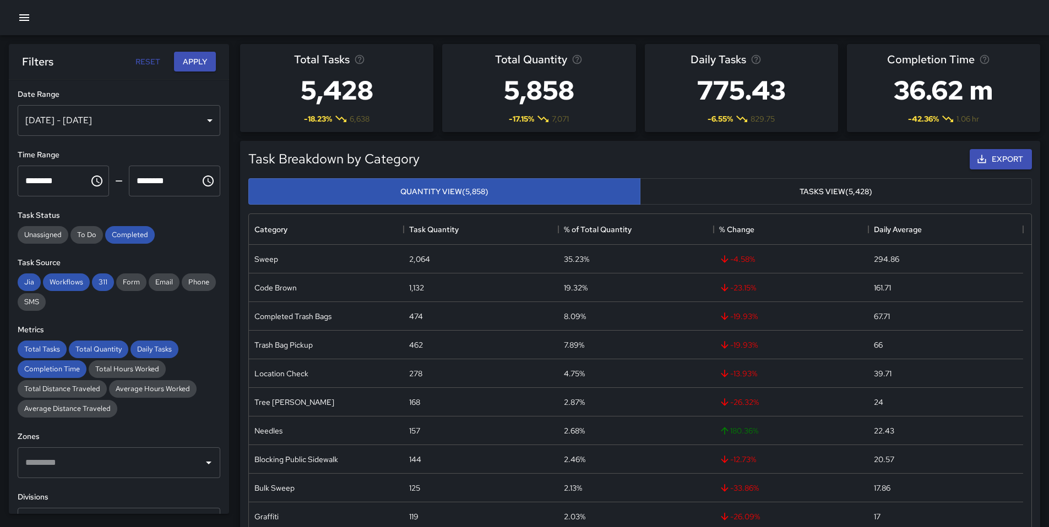
scroll to position [9, 9]
drag, startPoint x: 101, startPoint y: 350, endPoint x: 87, endPoint y: 350, distance: 14.3
click at [101, 350] on span "Total Quantity" at bounding box center [98, 349] width 59 height 9
drag, startPoint x: 45, startPoint y: 346, endPoint x: 43, endPoint y: 361, distance: 15.5
click at [45, 346] on span "Total Tasks" at bounding box center [42, 349] width 49 height 9
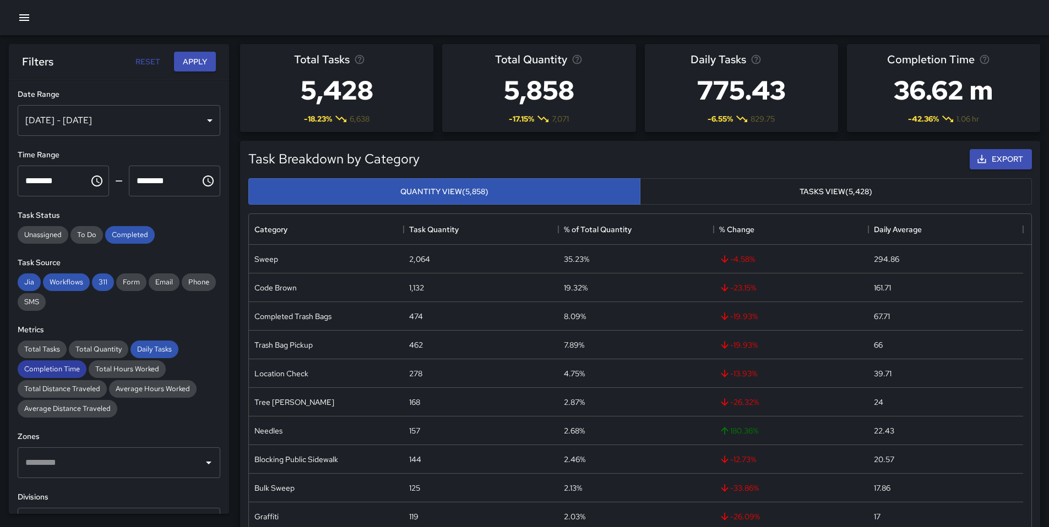
click at [47, 370] on span "Completion Time" at bounding box center [52, 368] width 69 height 9
click at [25, 277] on span "Jia" at bounding box center [29, 281] width 23 height 9
click at [69, 284] on span "Workflows" at bounding box center [66, 281] width 47 height 9
click at [112, 281] on div "Jia Workflows 311 Form Email Phone SMS" at bounding box center [119, 292] width 203 height 37
click at [107, 281] on span "311" at bounding box center [103, 281] width 22 height 9
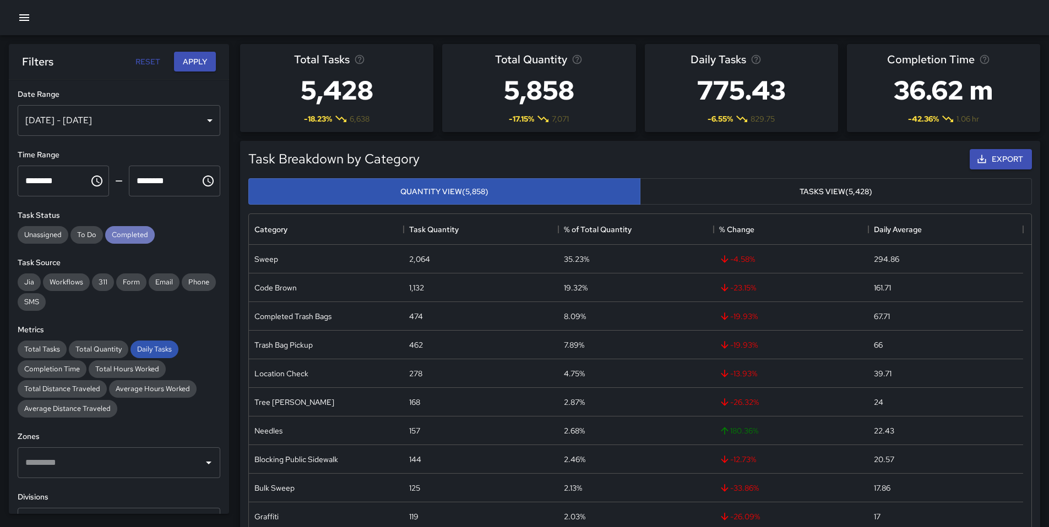
click at [149, 240] on div "Completed" at bounding box center [130, 235] width 50 height 18
drag, startPoint x: 163, startPoint y: 344, endPoint x: 164, endPoint y: 324, distance: 19.3
click at [163, 344] on div "Daily Tasks" at bounding box center [154, 350] width 48 height 18
click at [198, 66] on button "Apply" at bounding box center [195, 62] width 42 height 20
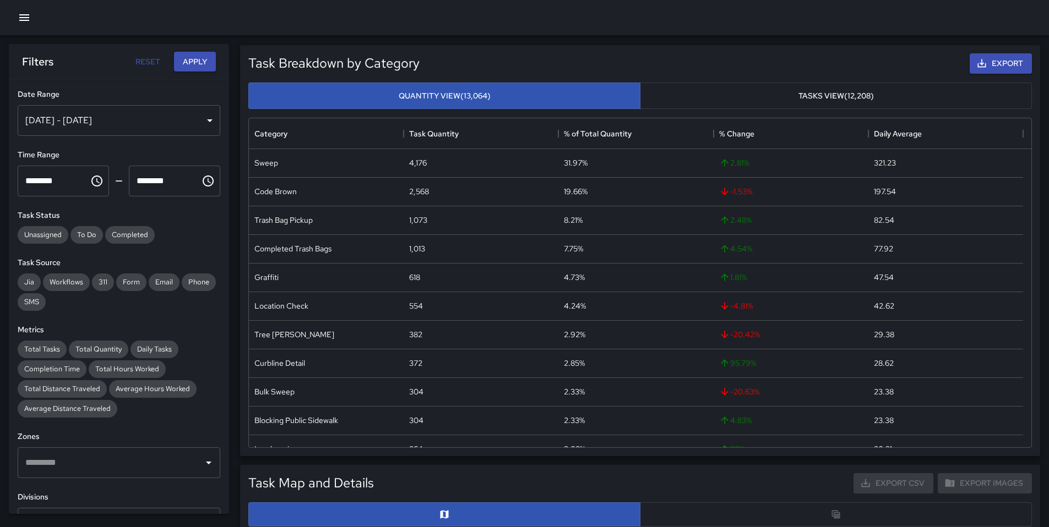
scroll to position [71, 0]
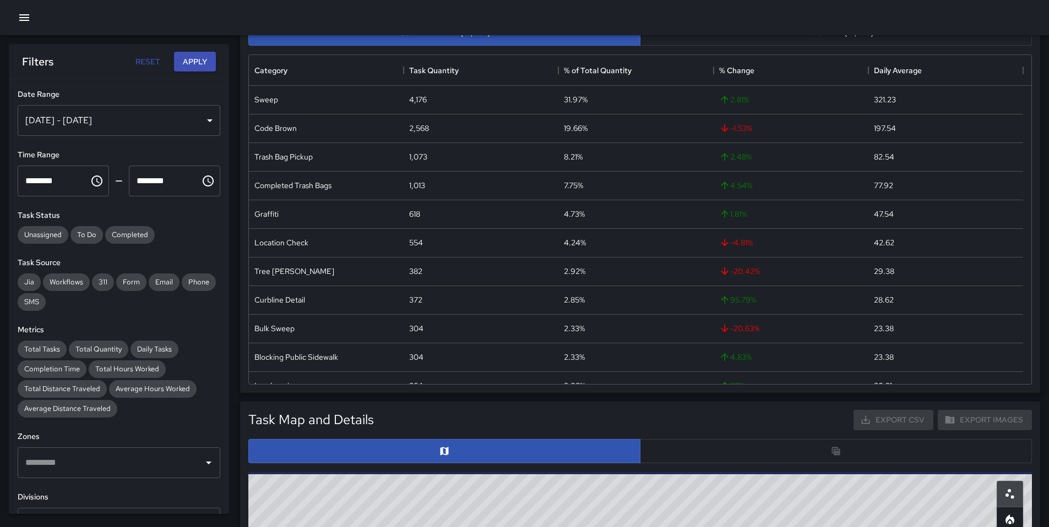
click at [681, 457] on div at bounding box center [639, 451] width 783 height 24
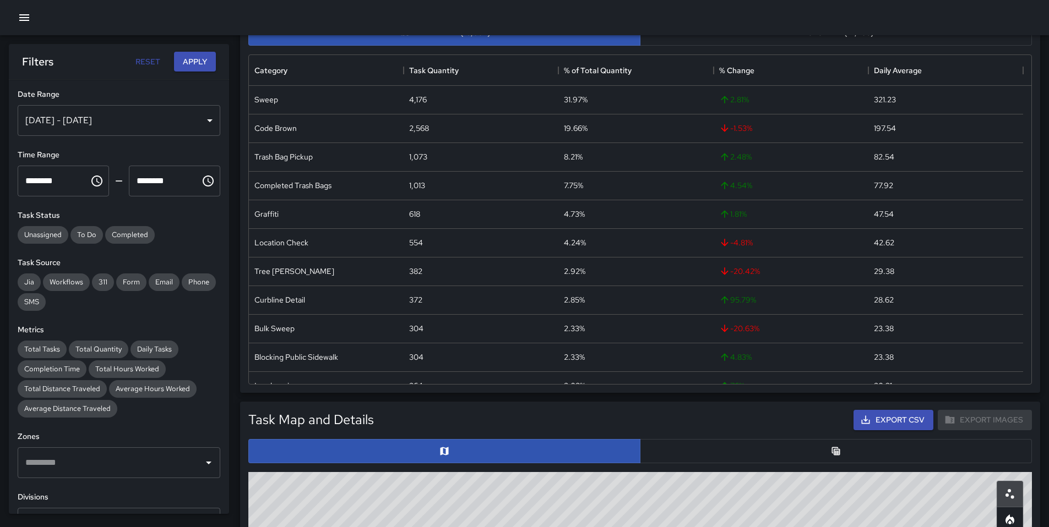
click at [681, 457] on button "button" at bounding box center [836, 451] width 392 height 24
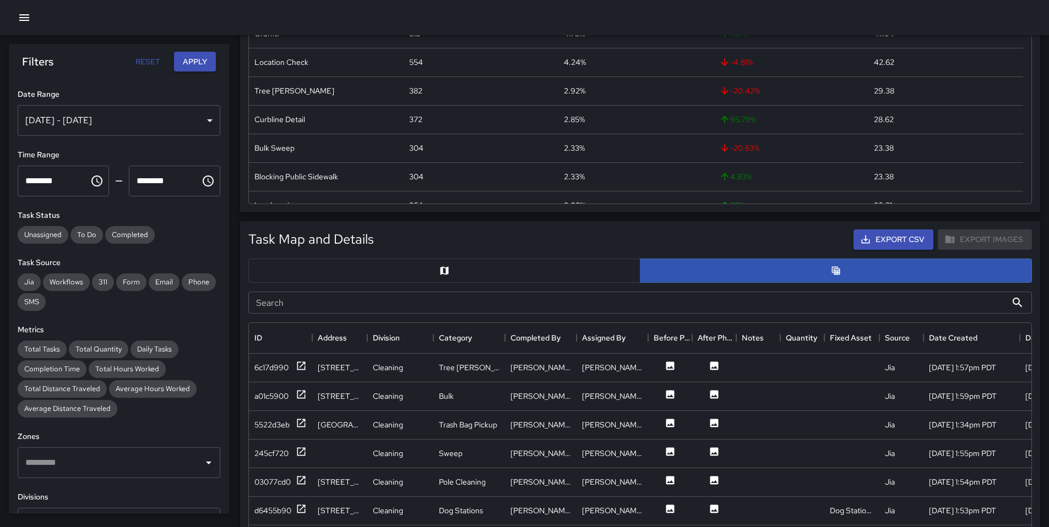
scroll to position [427, 0]
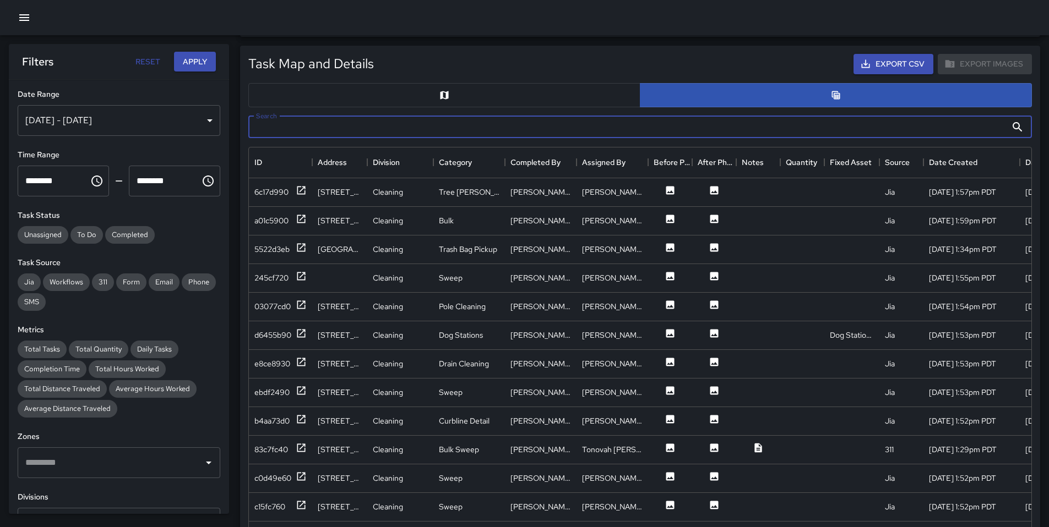
click at [375, 131] on input "Search" at bounding box center [627, 127] width 758 height 22
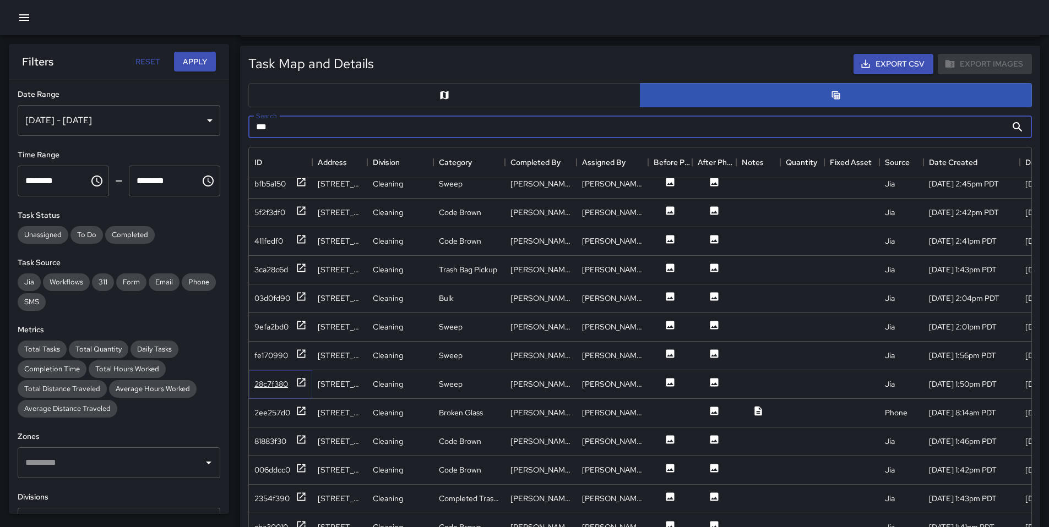
click at [269, 384] on div "28c7f380" at bounding box center [271, 384] width 34 height 11
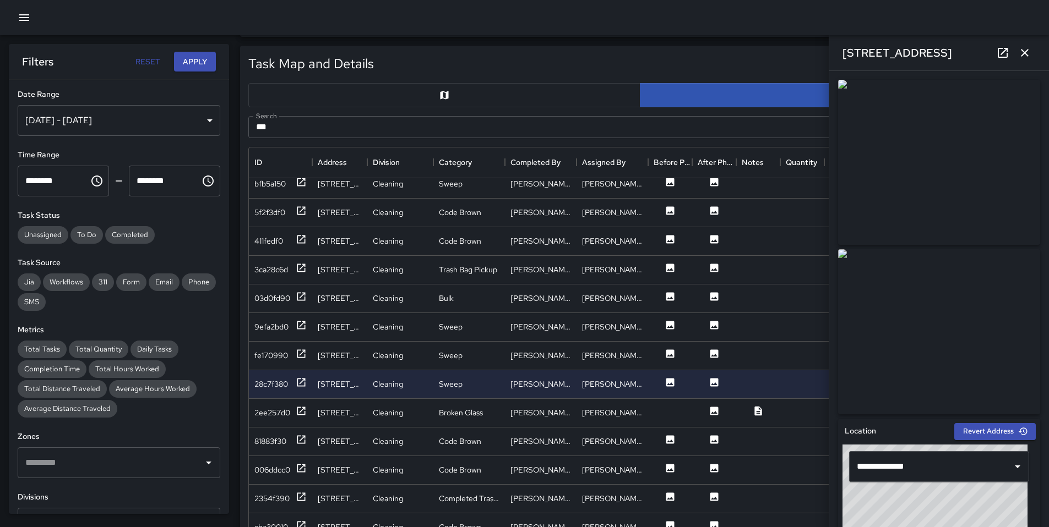
click at [1024, 51] on icon "button" at bounding box center [1024, 52] width 13 height 13
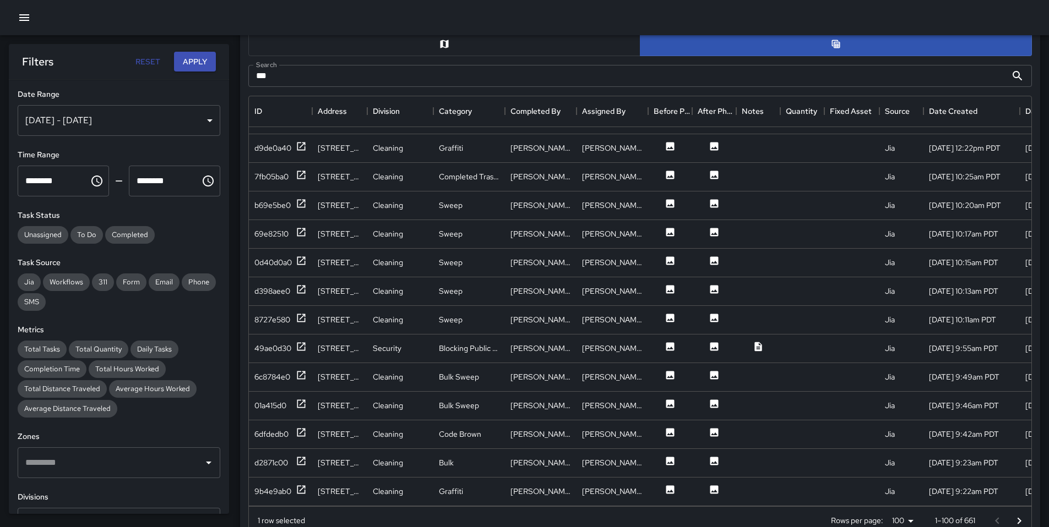
scroll to position [622, 0]
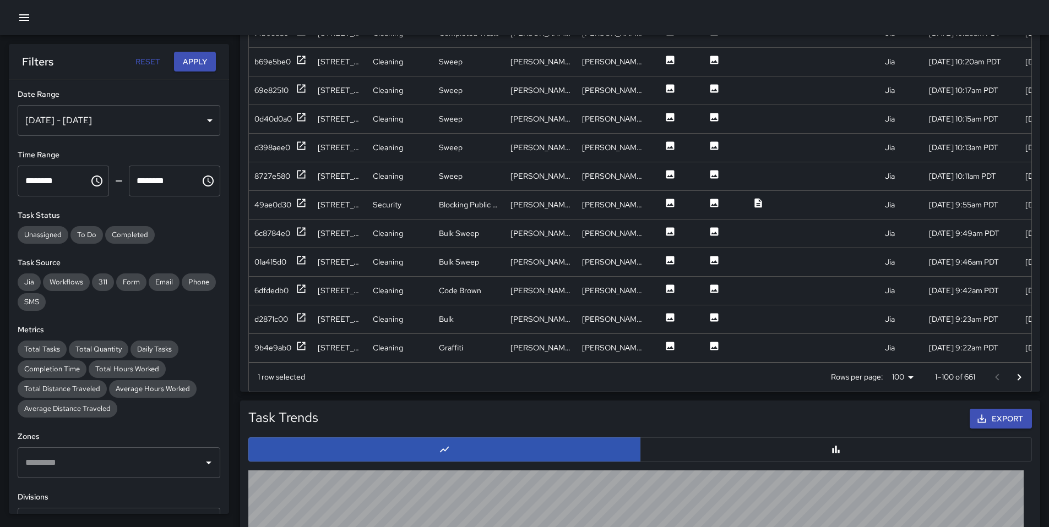
click at [1020, 378] on icon "Go to next page" at bounding box center [1018, 377] width 13 height 13
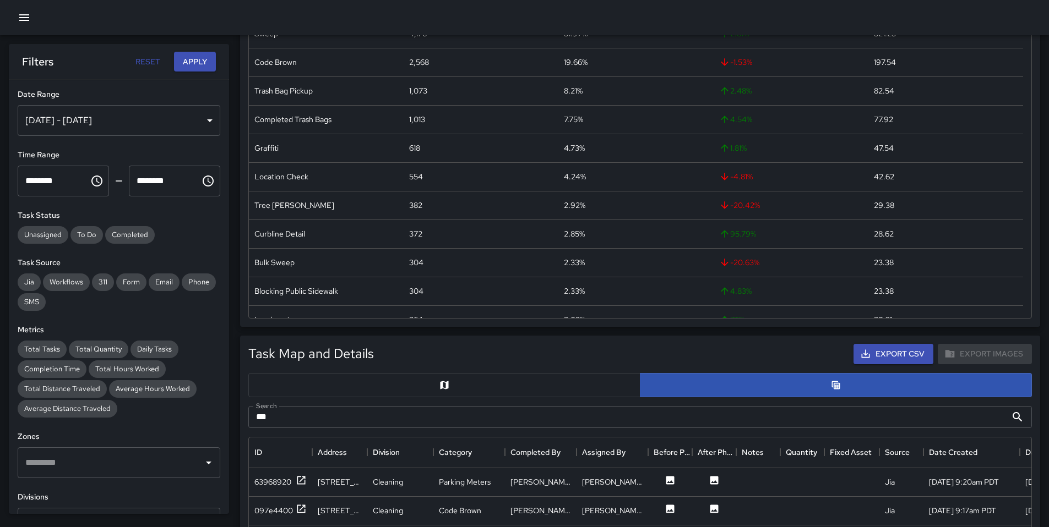
scroll to position [137, 0]
click at [308, 413] on input "***" at bounding box center [627, 418] width 758 height 22
type input "*"
click at [417, 418] on input "***" at bounding box center [627, 418] width 758 height 22
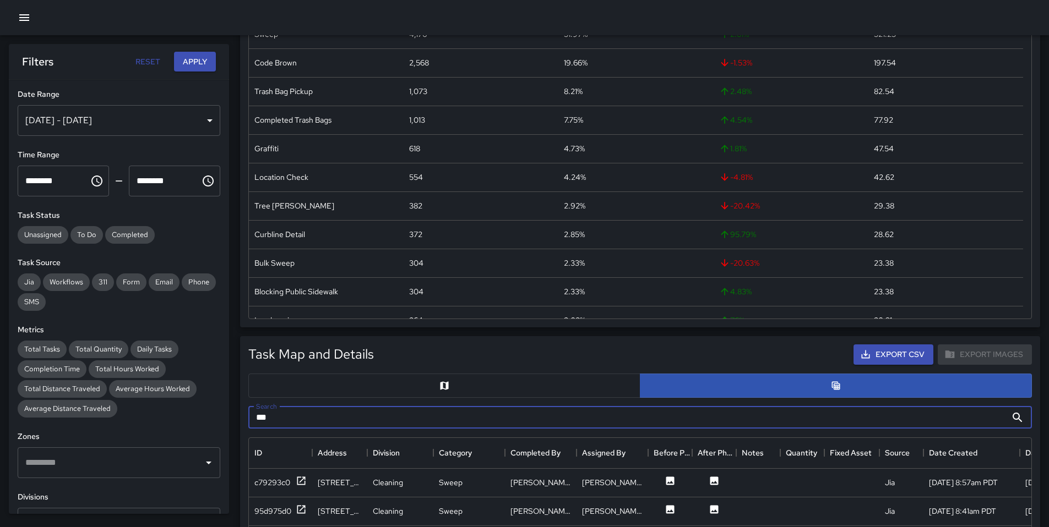
click at [417, 418] on input "***" at bounding box center [627, 418] width 758 height 22
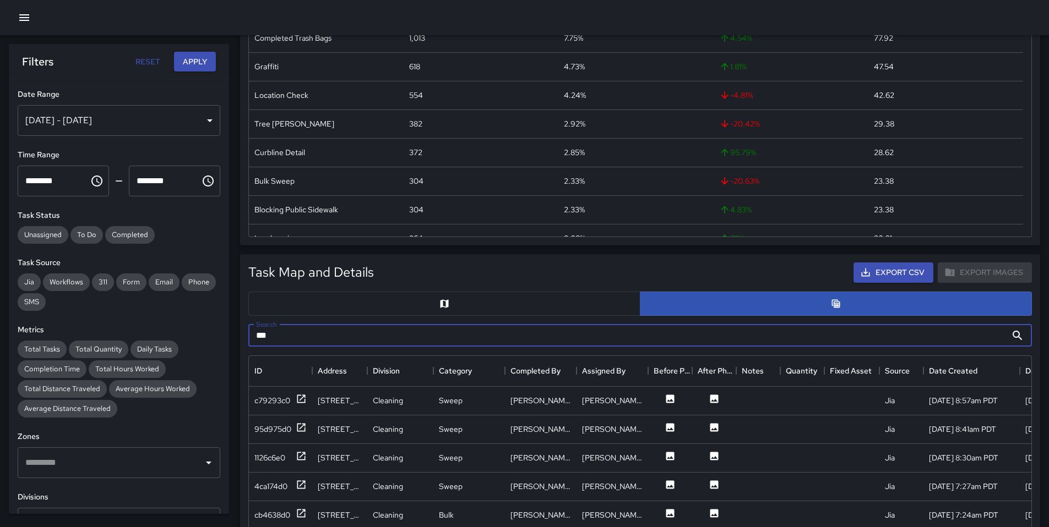
scroll to position [365, 0]
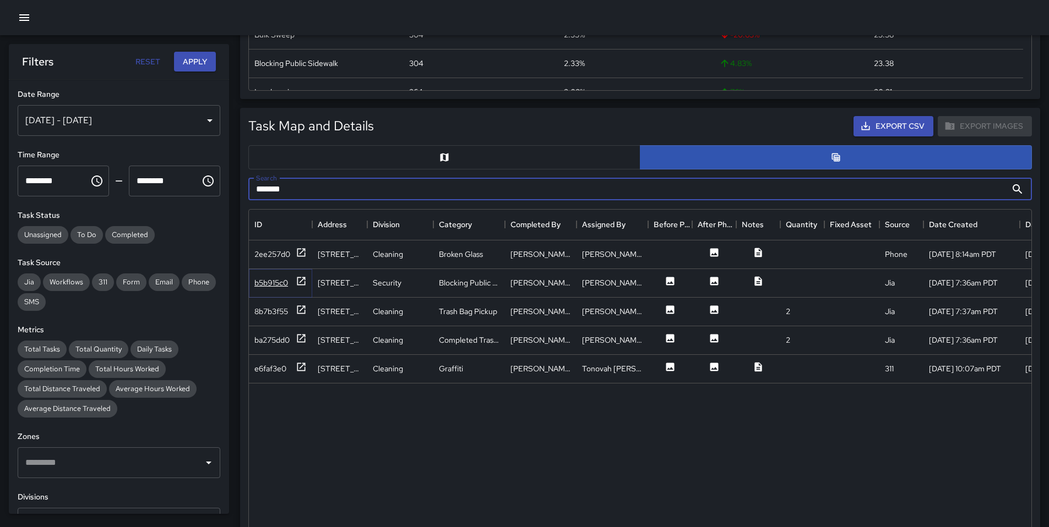
click at [270, 288] on div "b5b915c0" at bounding box center [280, 283] width 52 height 14
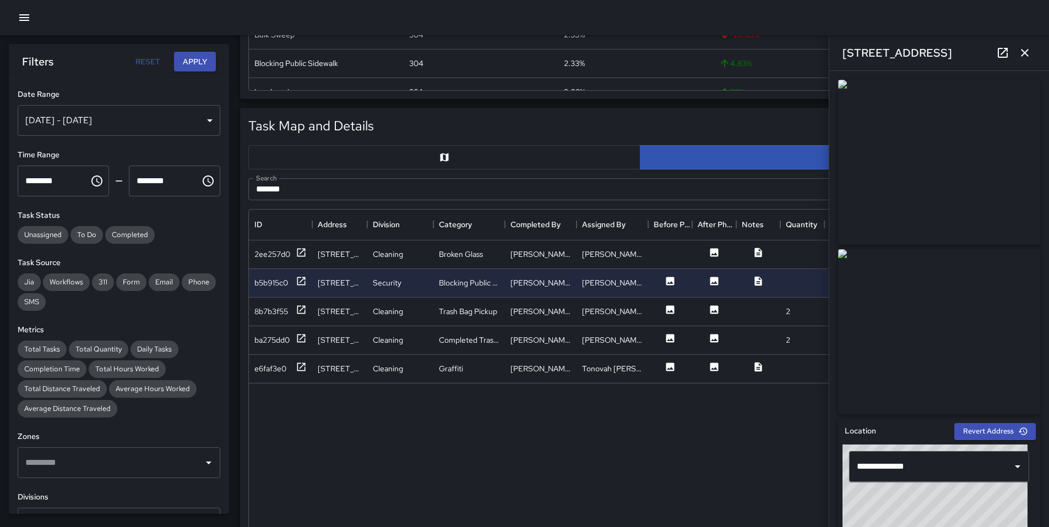
click at [1005, 54] on icon at bounding box center [1002, 52] width 13 height 13
click at [335, 184] on input "*******" at bounding box center [627, 189] width 758 height 22
drag, startPoint x: 324, startPoint y: 188, endPoint x: 237, endPoint y: 182, distance: 87.7
click at [235, 183] on div "Task Map and Details Export CSV Export Images Search ******* Search ID Address …" at bounding box center [635, 374] width 809 height 550
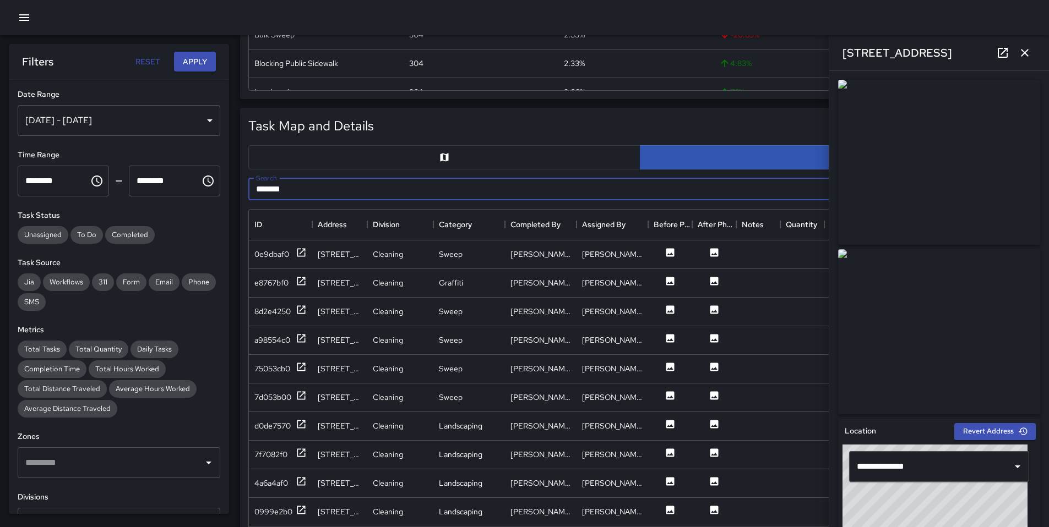
type input "*******"
click at [1026, 53] on icon "button" at bounding box center [1025, 53] width 8 height 8
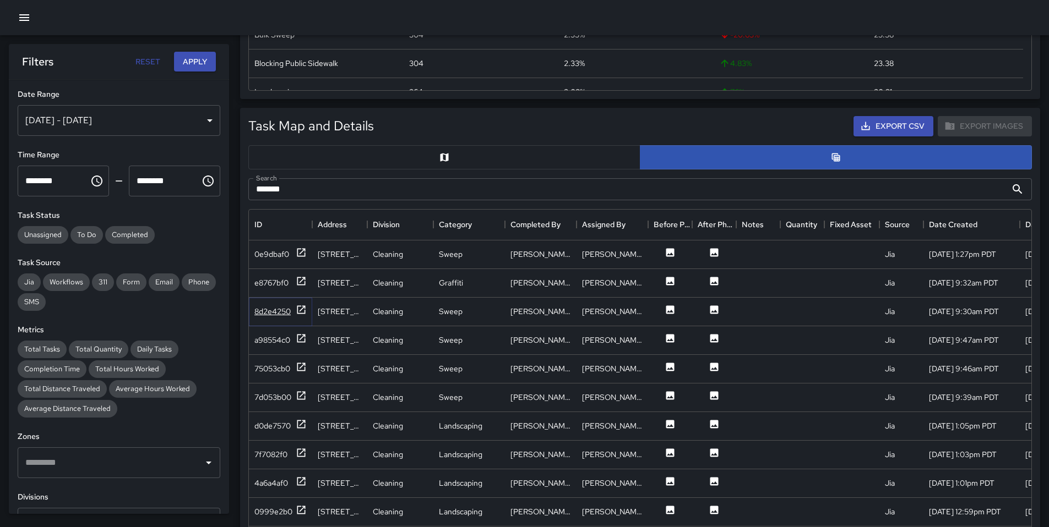
click at [271, 314] on div "8d2e4250" at bounding box center [272, 311] width 36 height 11
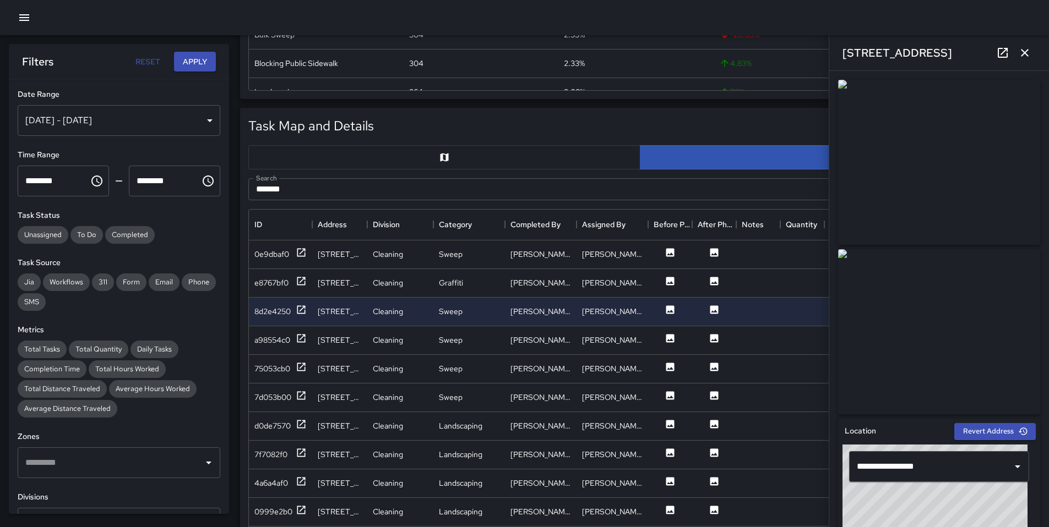
click at [1003, 53] on icon at bounding box center [1002, 52] width 13 height 13
click at [271, 282] on div "e8767bf0" at bounding box center [271, 282] width 34 height 11
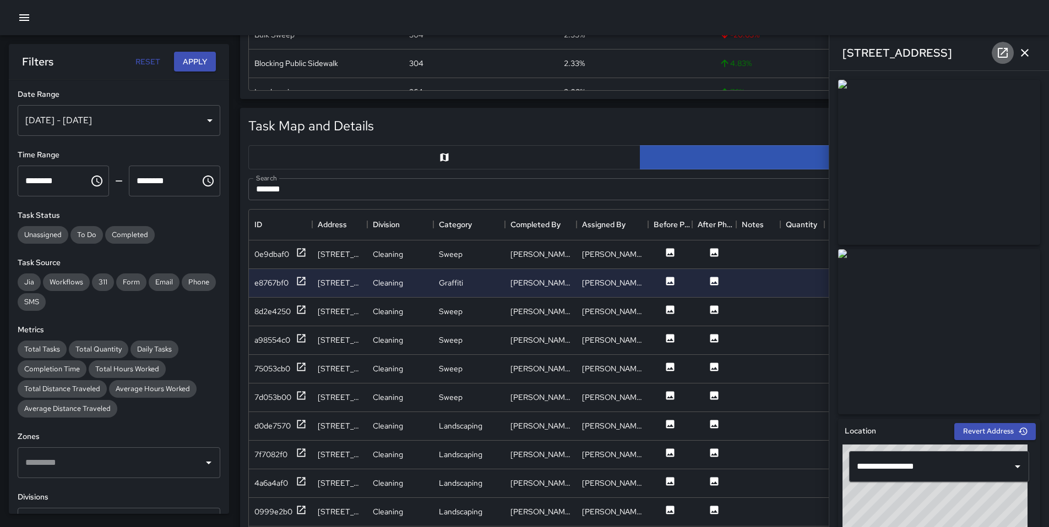
click at [995, 56] on link at bounding box center [1002, 53] width 22 height 22
click at [280, 254] on div "0e9dbaf0" at bounding box center [271, 254] width 35 height 11
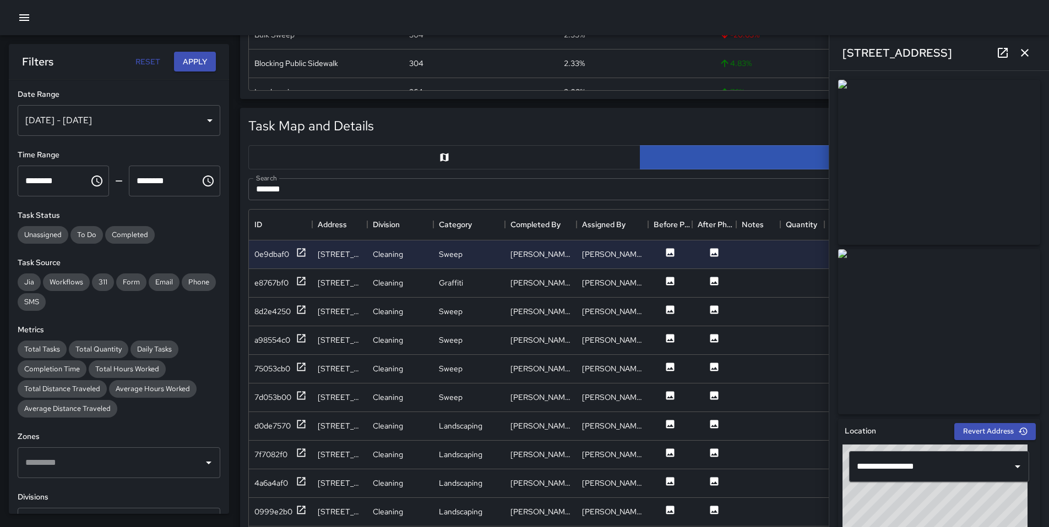
click at [1003, 55] on icon at bounding box center [1002, 52] width 13 height 13
click at [161, 118] on div "Sep 14, 2025 - Sep 26, 2025" at bounding box center [119, 120] width 203 height 31
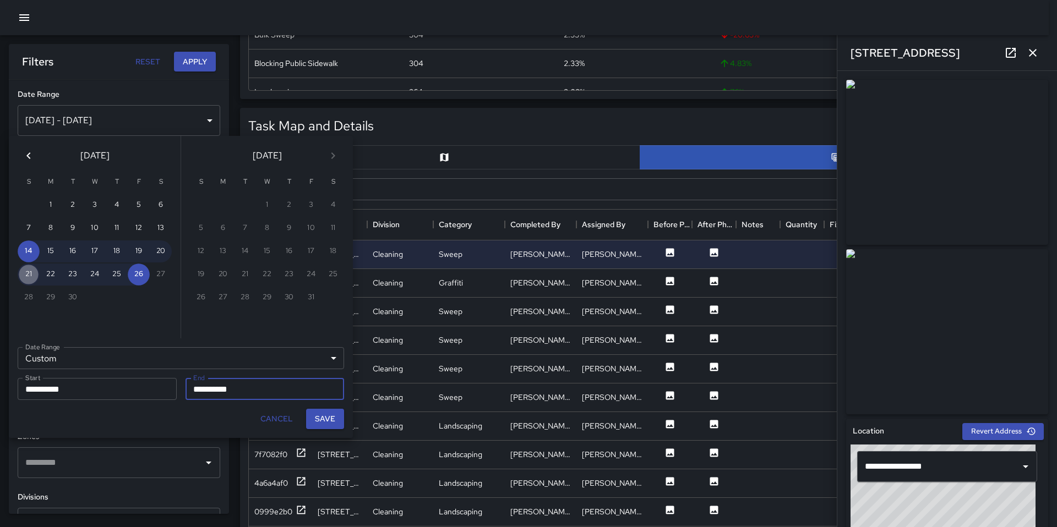
click at [28, 276] on button "21" at bounding box center [29, 275] width 22 height 22
type input "**********"
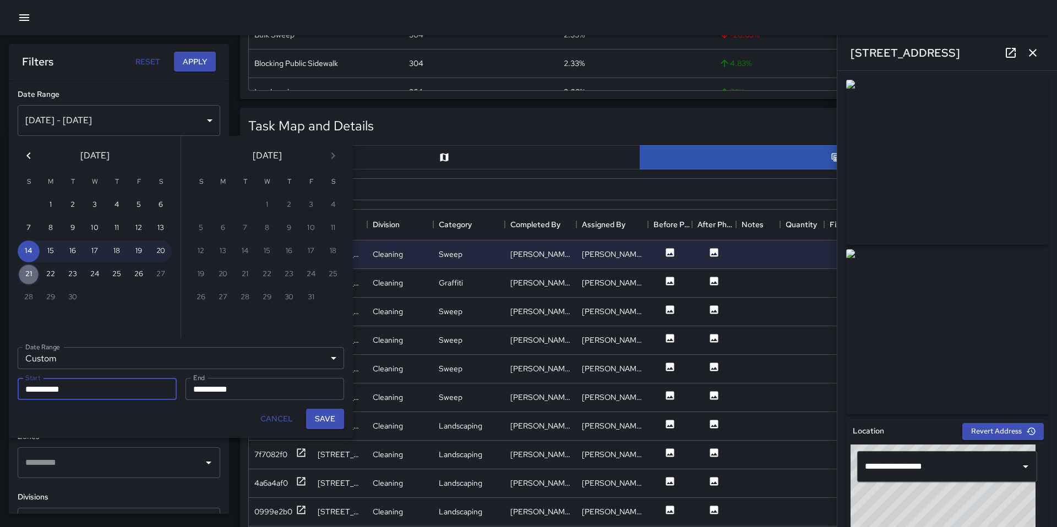
click at [25, 274] on button "21" at bounding box center [29, 275] width 22 height 22
type input "**********"
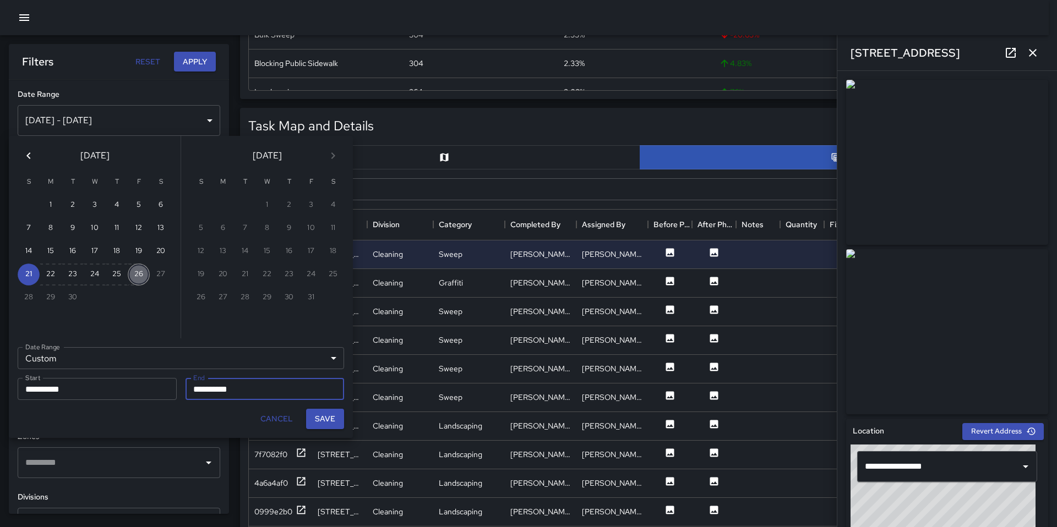
click at [137, 275] on button "26" at bounding box center [139, 275] width 22 height 22
type input "**********"
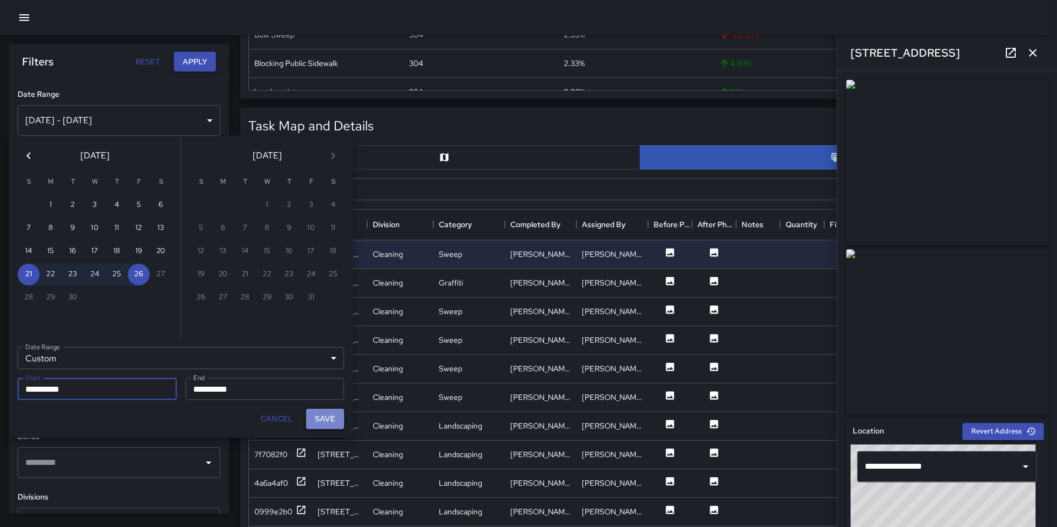
click at [316, 423] on button "Save" at bounding box center [325, 419] width 38 height 20
type input "**********"
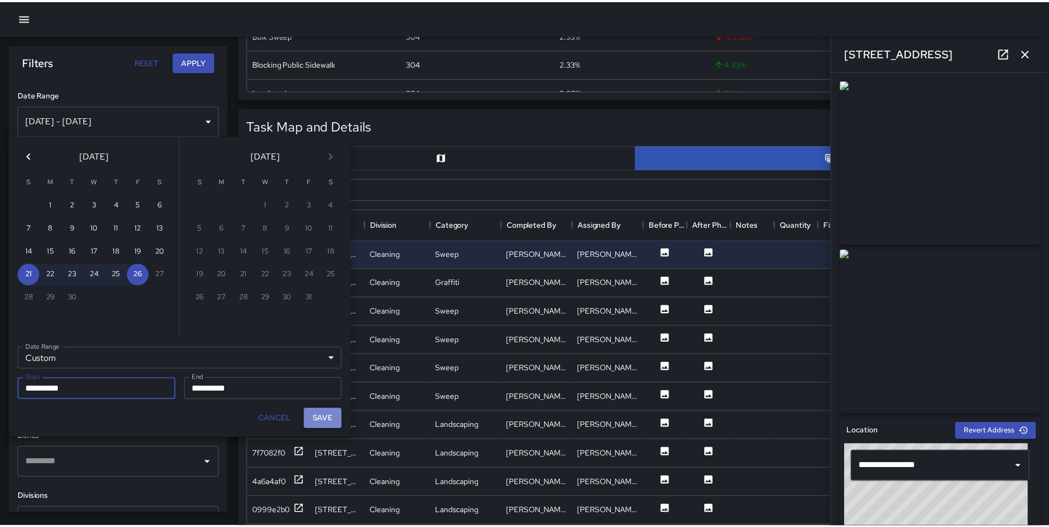
scroll to position [9, 9]
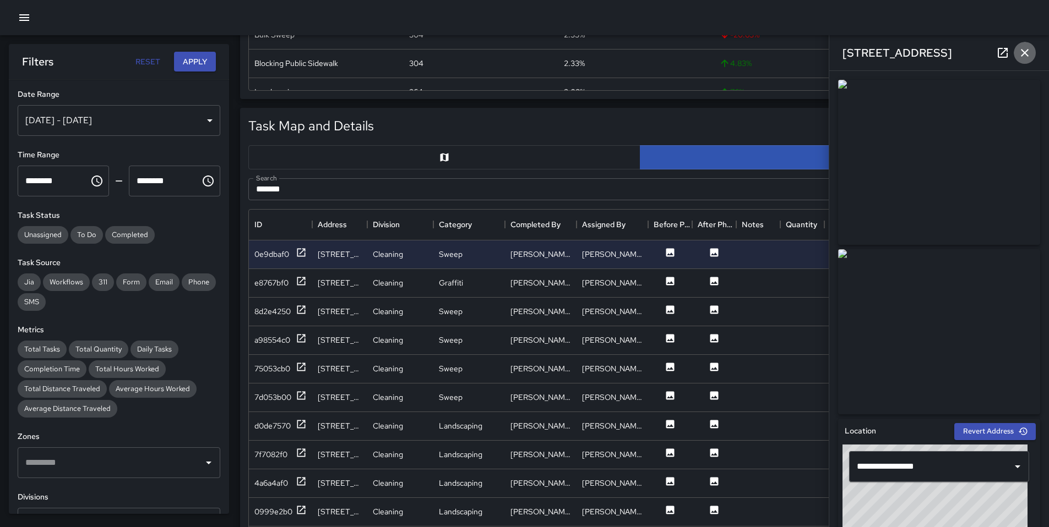
click at [1034, 53] on button "button" at bounding box center [1024, 53] width 22 height 22
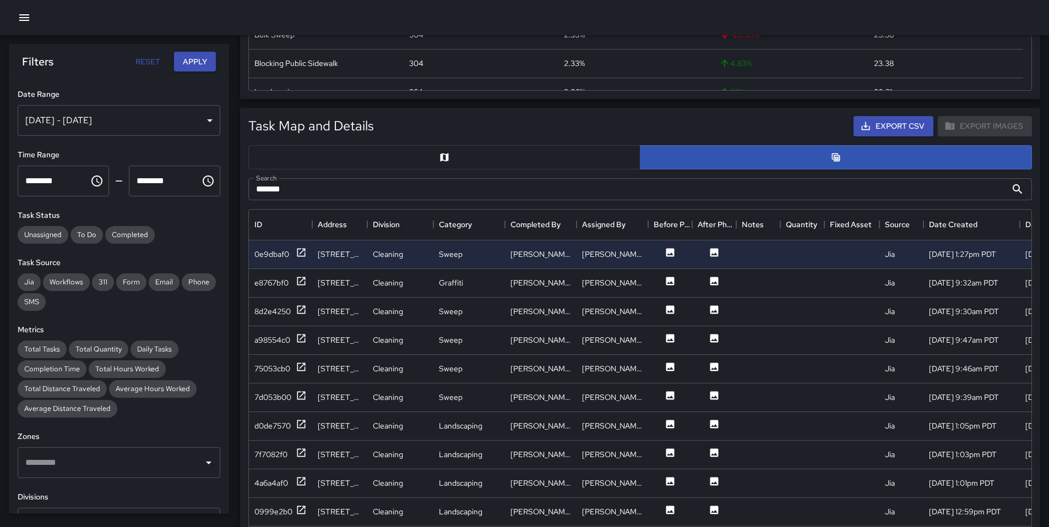
click at [379, 193] on input "*******" at bounding box center [627, 189] width 758 height 22
click at [188, 56] on button "Apply" at bounding box center [195, 62] width 42 height 20
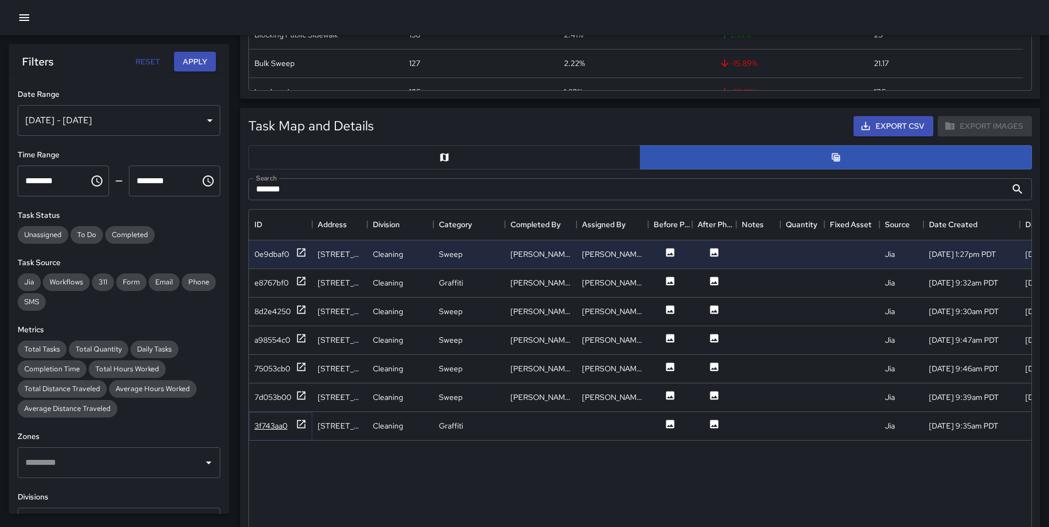
click at [284, 425] on div "3f743aa0" at bounding box center [270, 426] width 33 height 11
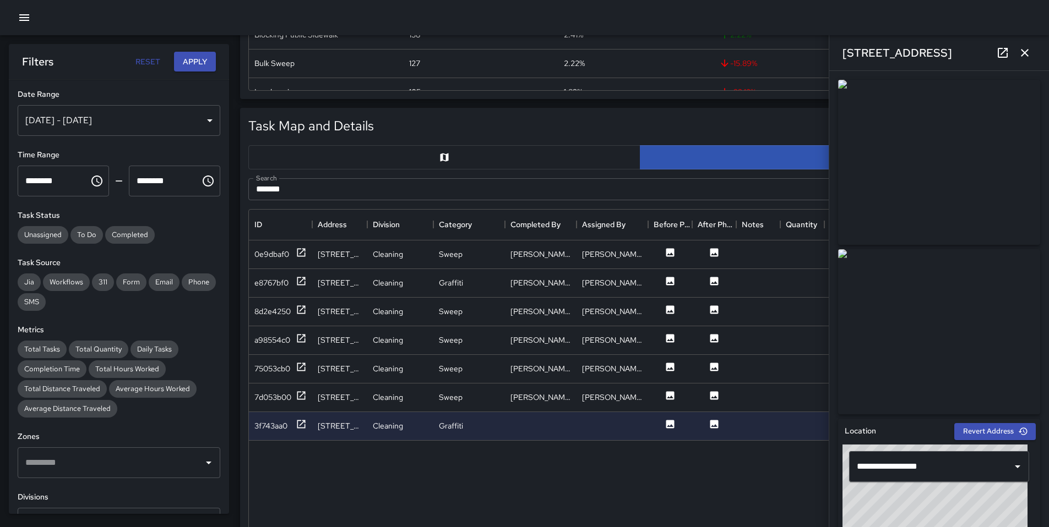
click at [1020, 54] on icon "button" at bounding box center [1024, 52] width 13 height 13
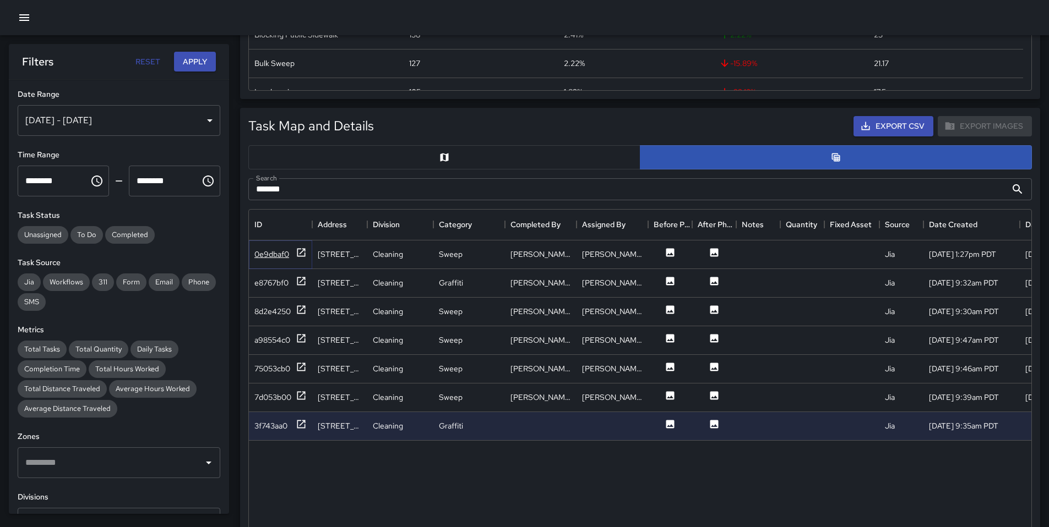
click at [281, 255] on div "0e9dbaf0" at bounding box center [271, 254] width 35 height 11
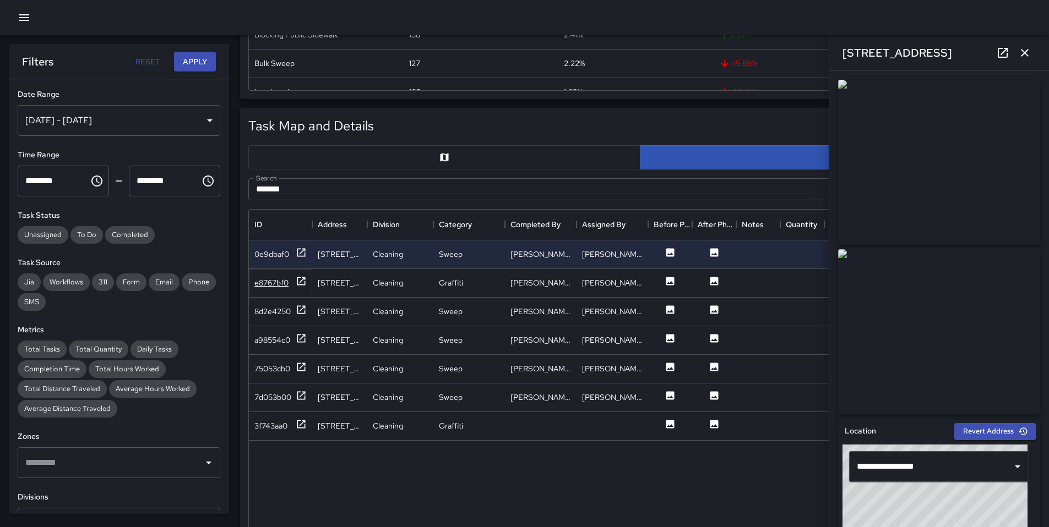
click at [276, 281] on div "e8767bf0" at bounding box center [271, 282] width 34 height 11
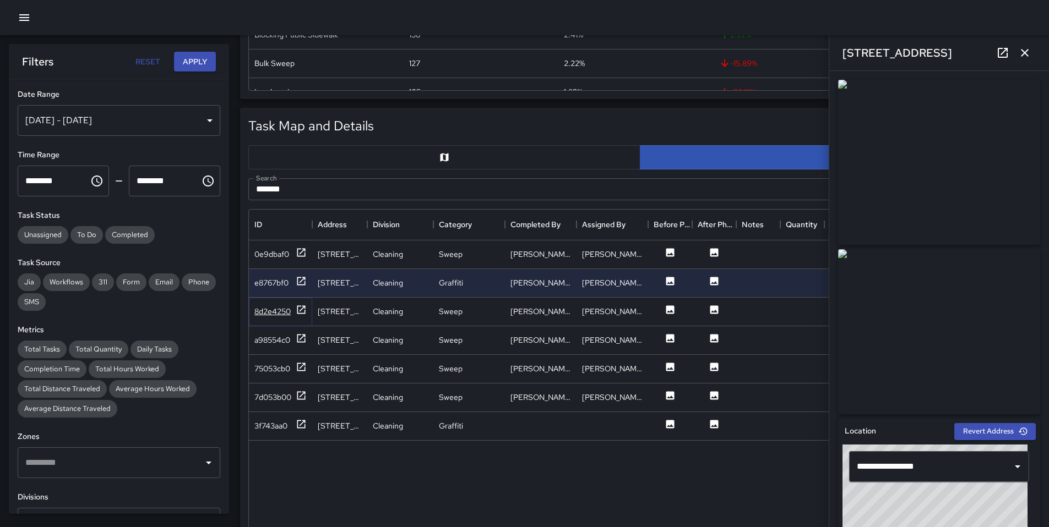
click at [281, 307] on div "8d2e4250" at bounding box center [272, 311] width 36 height 11
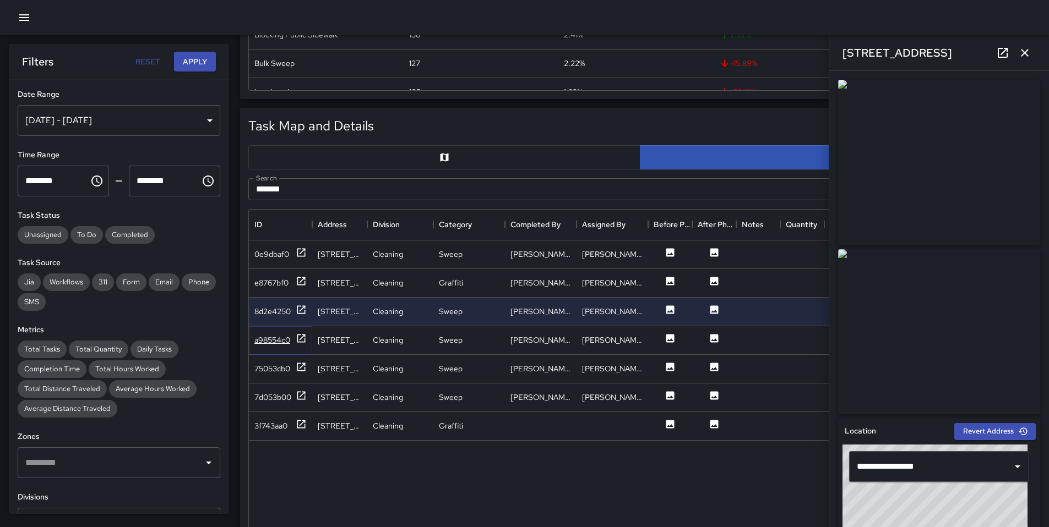
click at [270, 340] on div "a98554c0" at bounding box center [272, 340] width 36 height 11
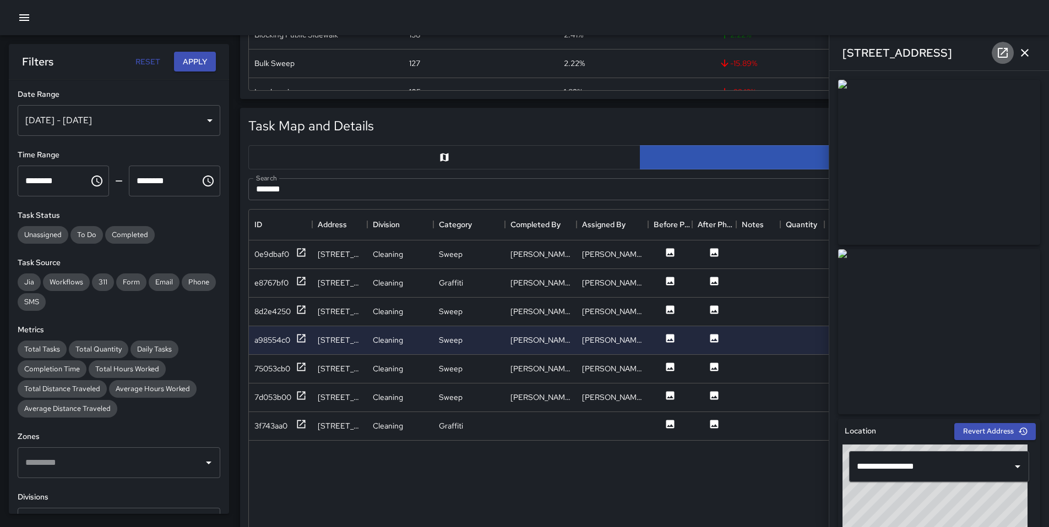
click at [997, 52] on icon at bounding box center [1002, 52] width 13 height 13
